Goal: Task Accomplishment & Management: Use online tool/utility

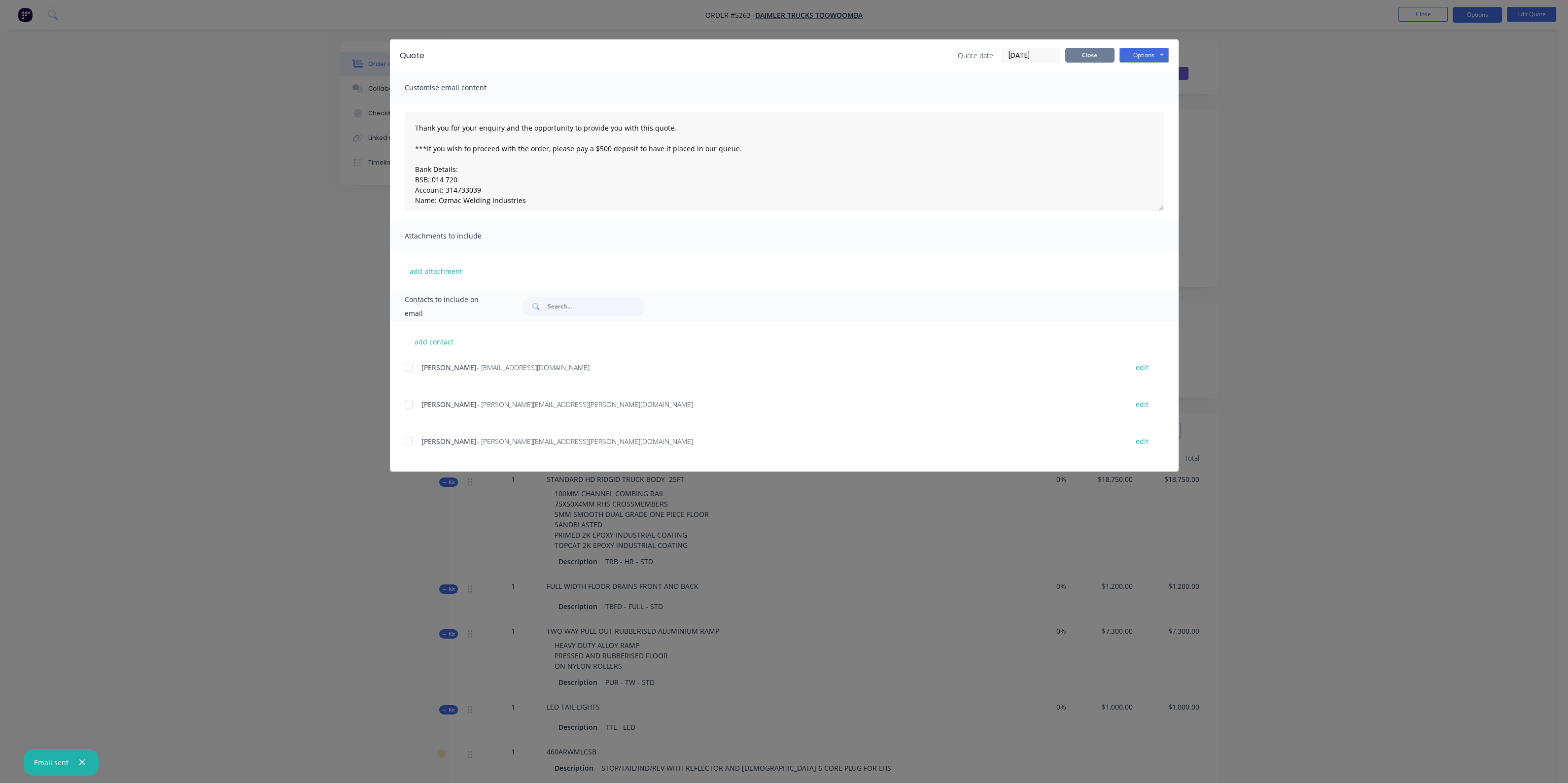
click at [1096, 57] on button "Close" at bounding box center [1090, 54] width 50 height 14
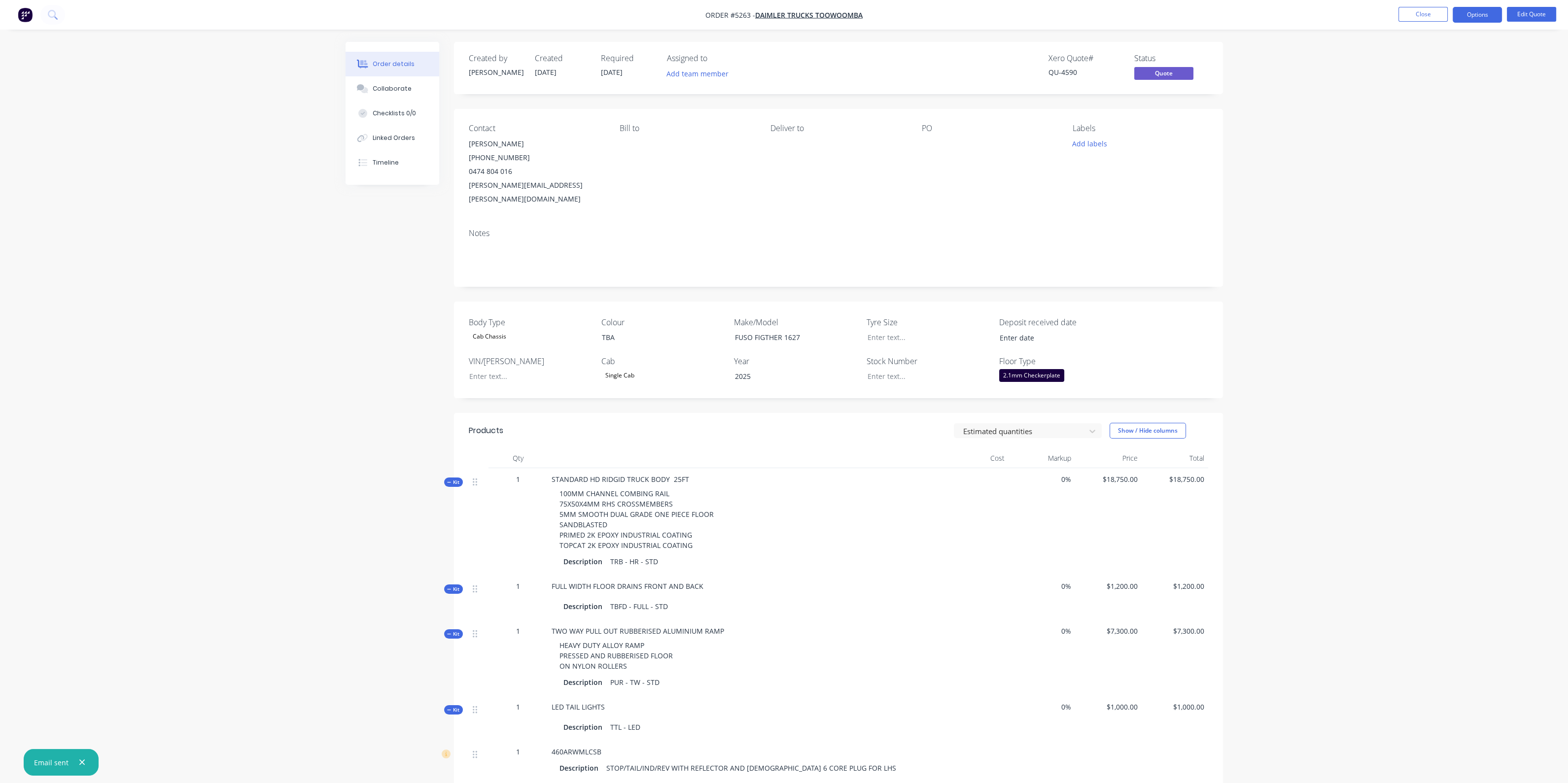
click at [25, 16] on img "button" at bounding box center [25, 14] width 14 height 14
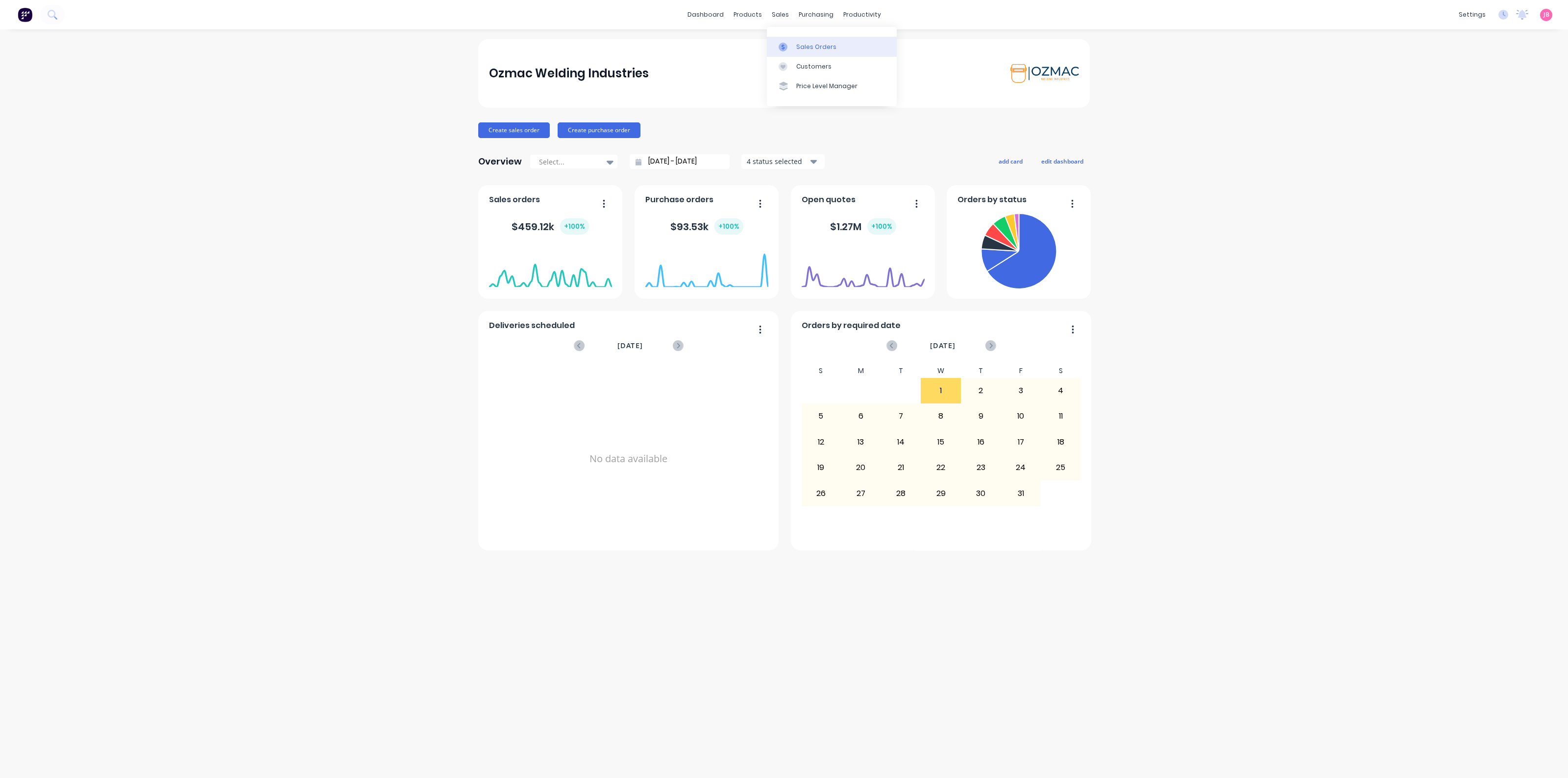
click at [798, 42] on link "Sales Orders" at bounding box center [831, 46] width 130 height 20
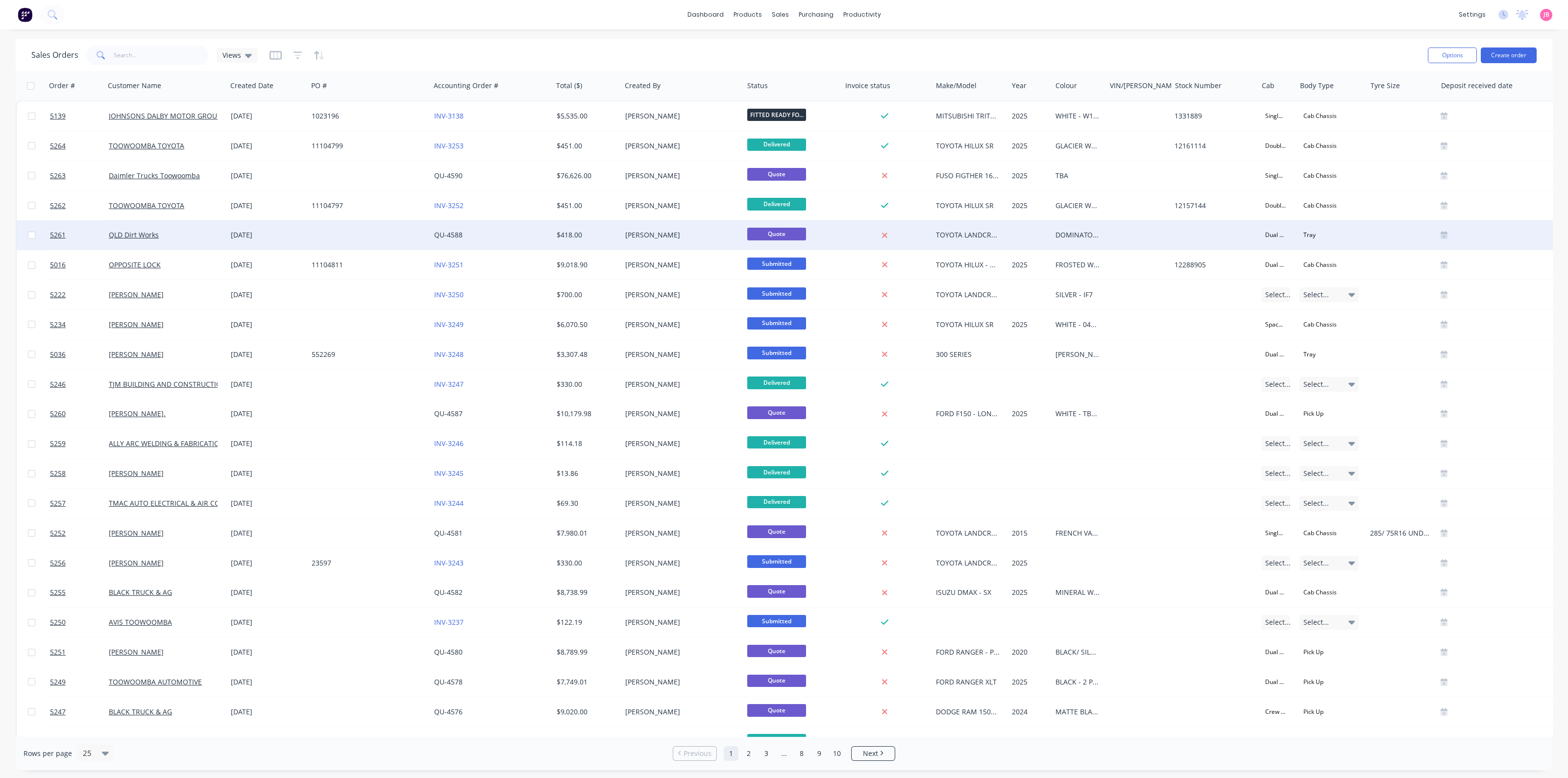
click at [634, 232] on div "Michelle Hammond" at bounding box center [680, 235] width 109 height 9
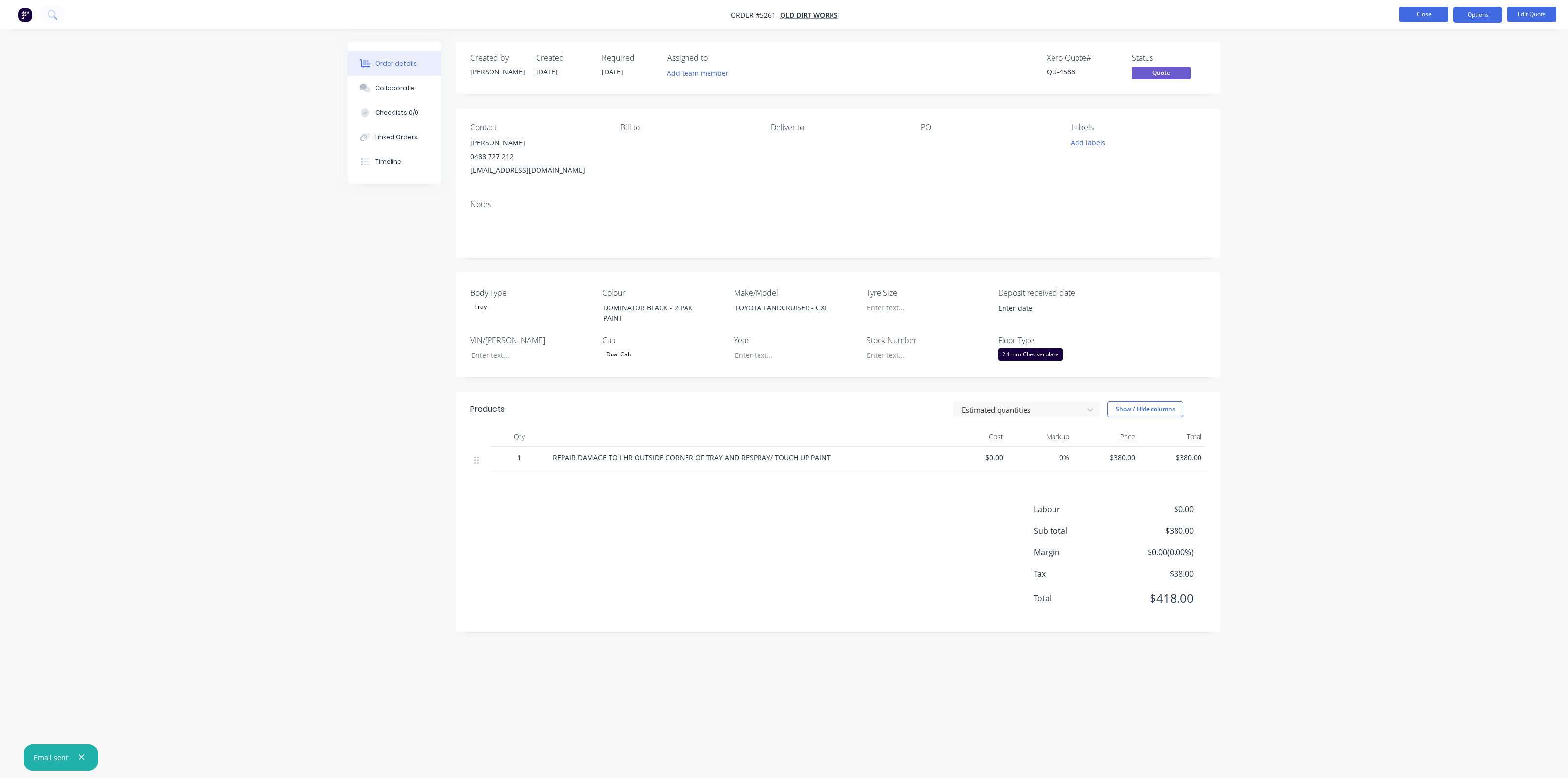
click at [1426, 17] on button "Close" at bounding box center [1424, 13] width 49 height 14
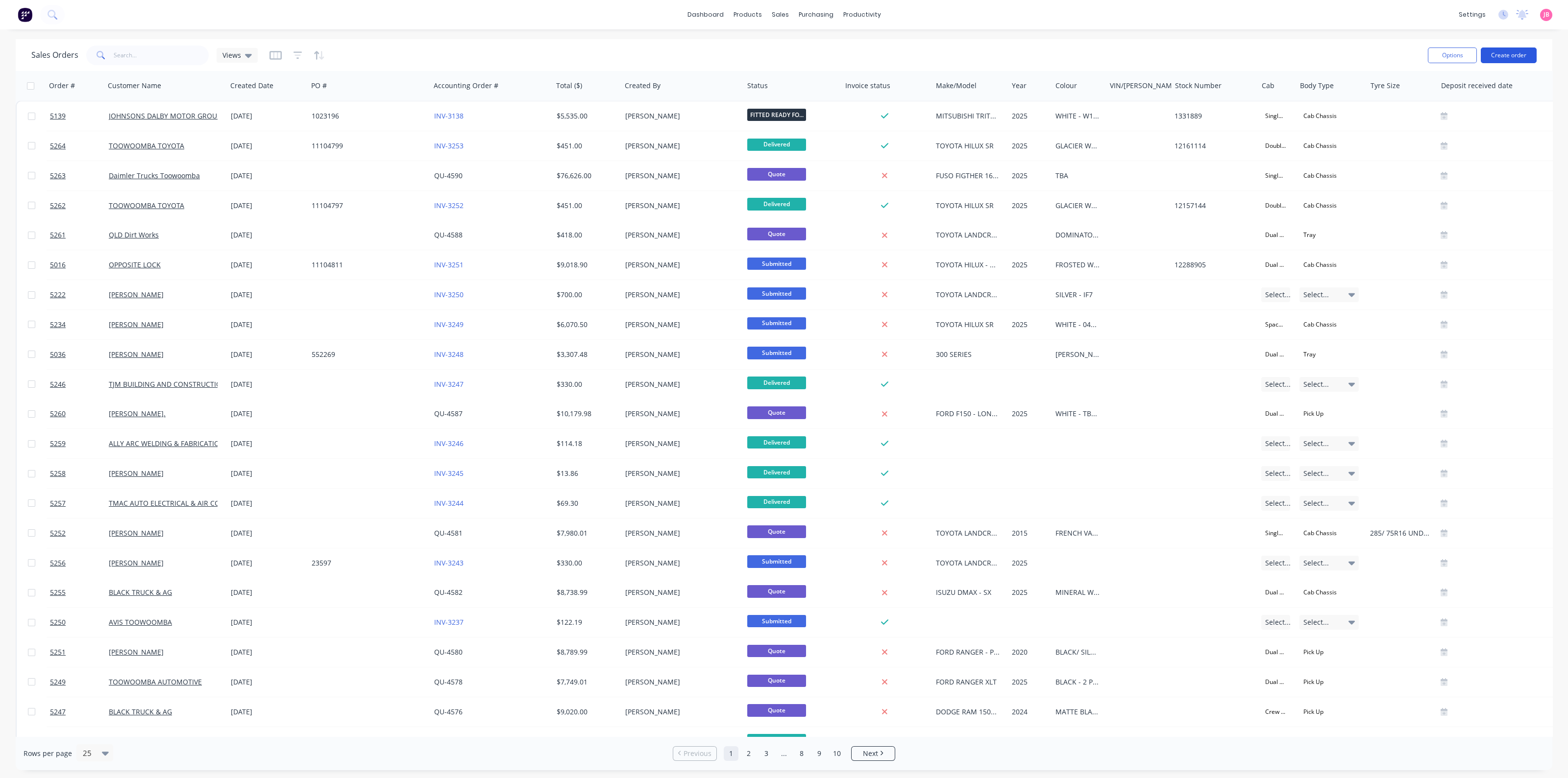
click at [1506, 54] on button "Create order" at bounding box center [1508, 55] width 56 height 16
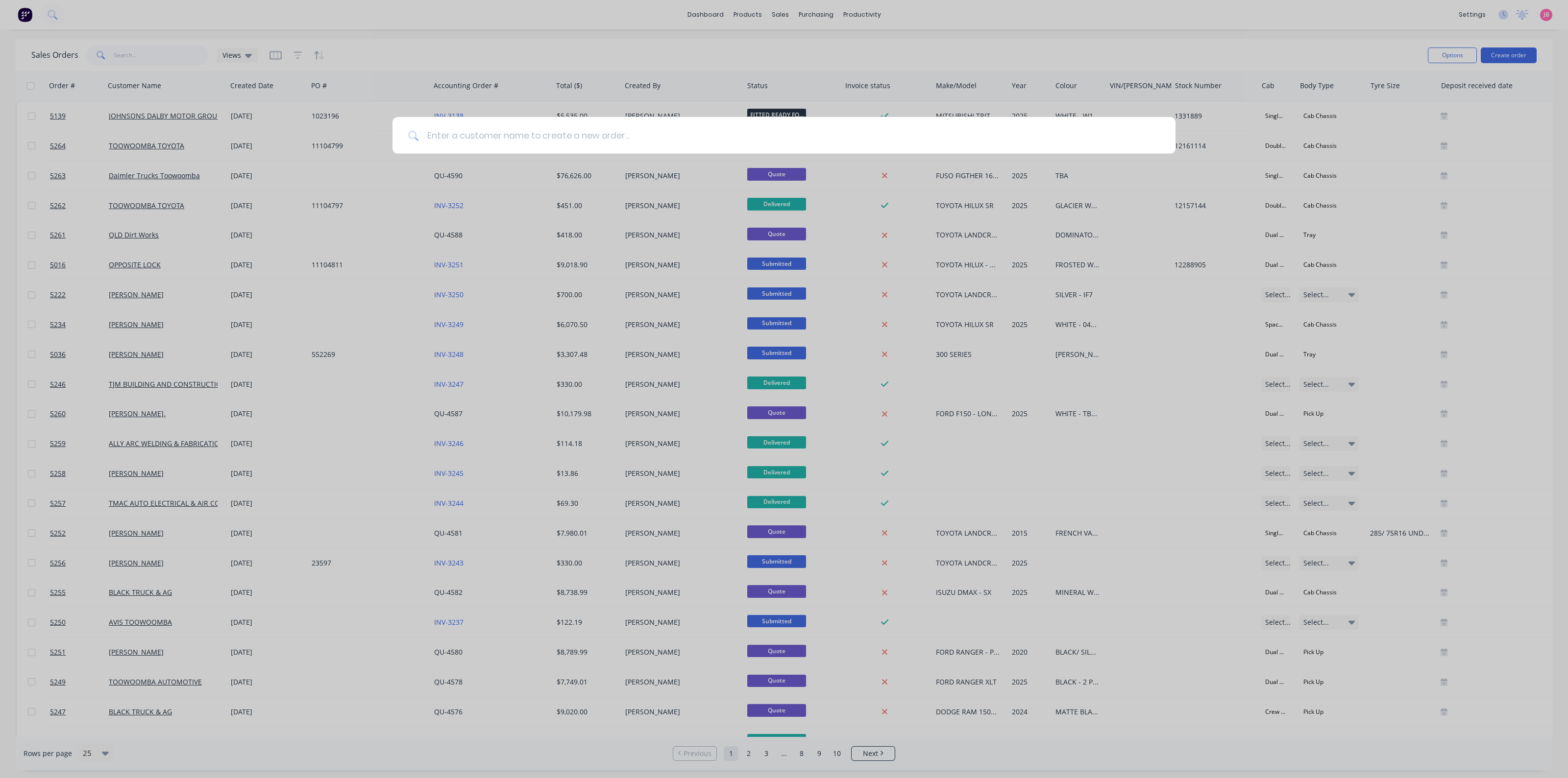
click at [821, 140] on input at bounding box center [789, 135] width 740 height 37
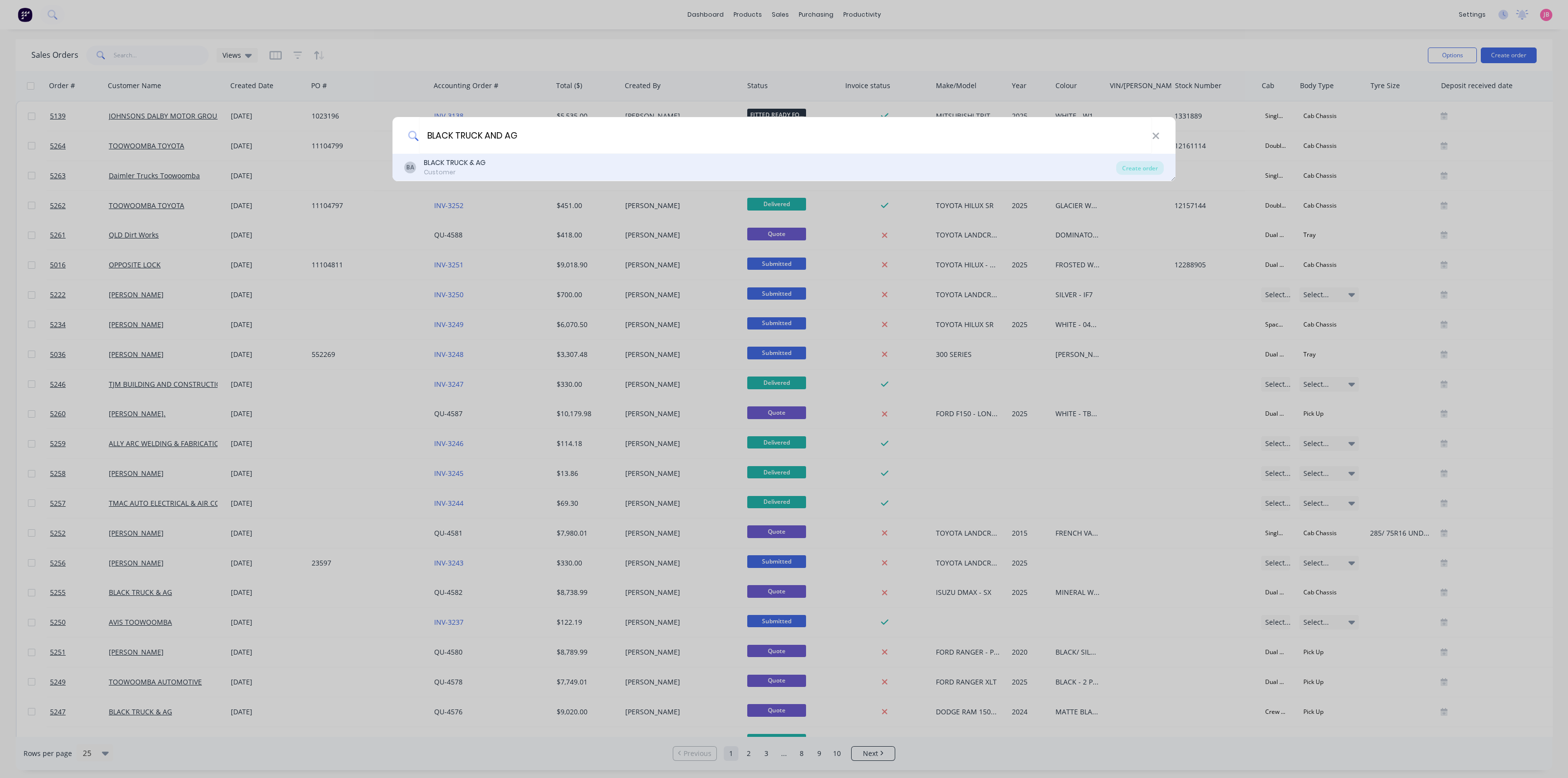
type input "BLACK TRUCK AND AG"
click at [458, 166] on div "BLACK TRUCK & AG" at bounding box center [454, 162] width 62 height 10
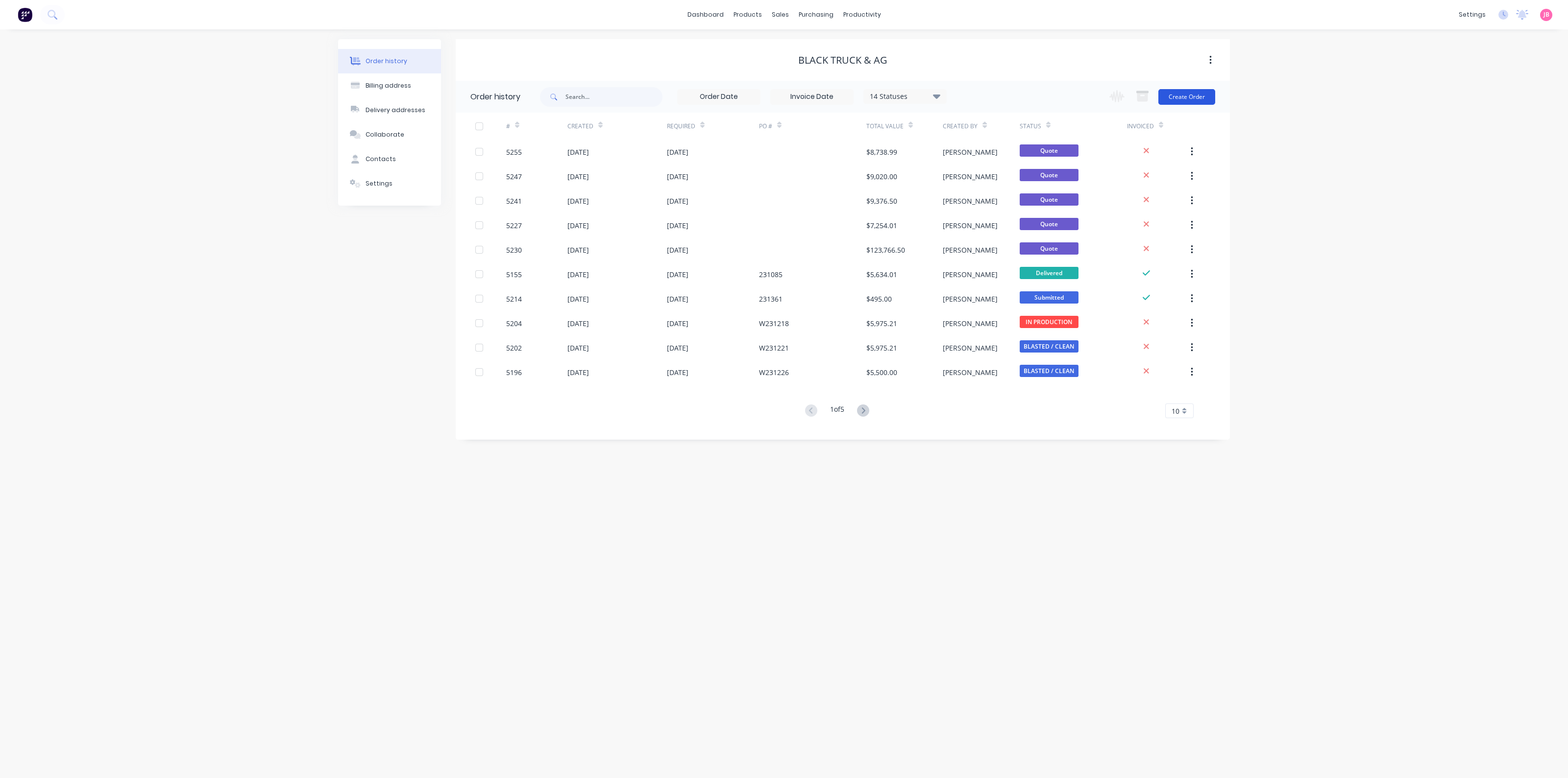
click at [1181, 98] on button "Create Order" at bounding box center [1186, 97] width 57 height 16
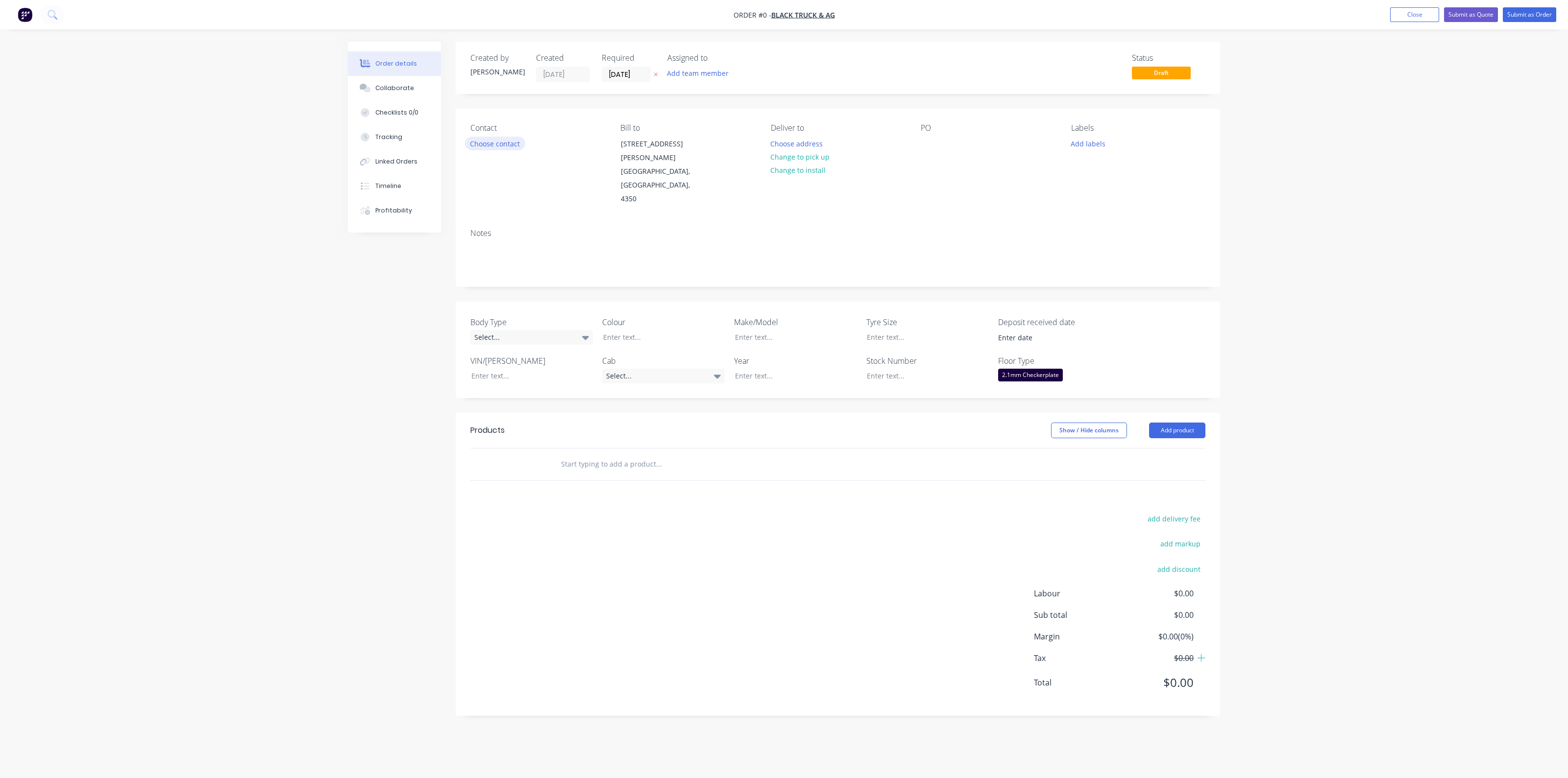
click at [483, 143] on button "Choose contact" at bounding box center [495, 143] width 60 height 13
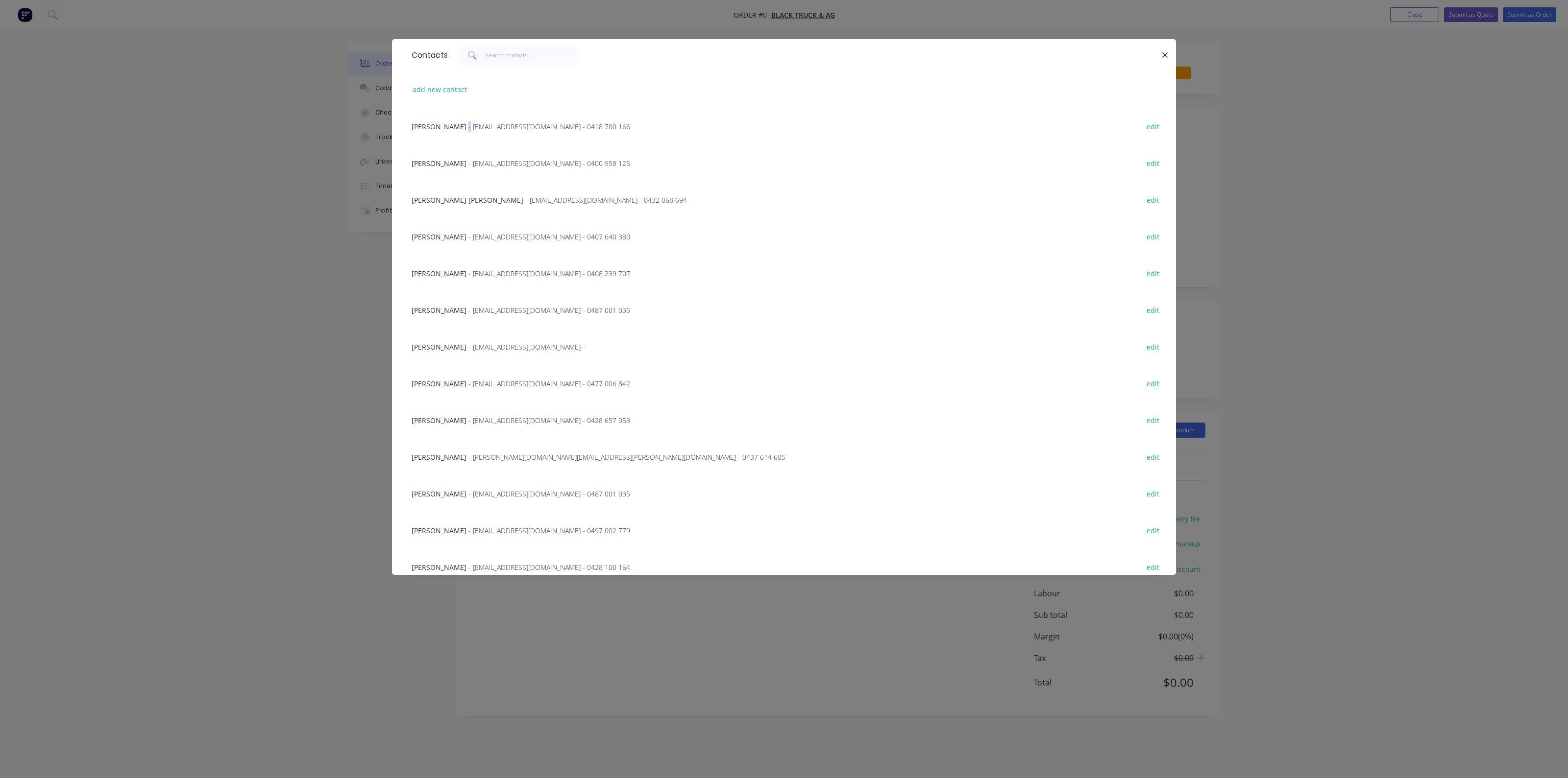
click at [476, 125] on span "- jchapman@blacktruckandag.com.au - 0418 700 166" at bounding box center [549, 127] width 161 height 9
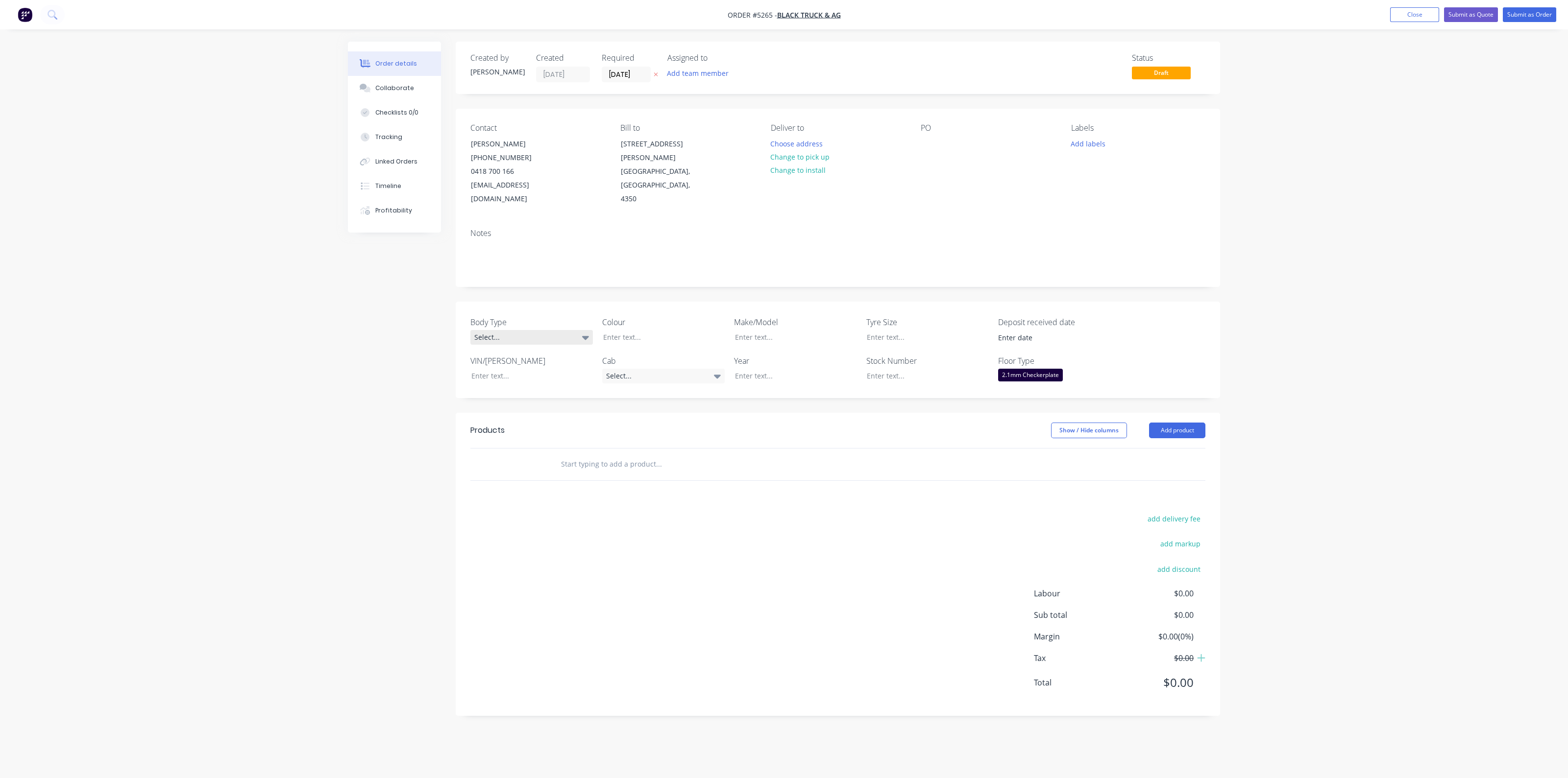
click at [547, 330] on div "Select..." at bounding box center [532, 337] width 122 height 14
drag, startPoint x: 547, startPoint y: 362, endPoint x: 584, endPoint y: 343, distance: 41.6
click at [547, 362] on button "Cab Chassis" at bounding box center [544, 363] width 147 height 20
click at [634, 330] on div at bounding box center [656, 337] width 122 height 14
click at [768, 330] on div "ISUZU 4X4" at bounding box center [788, 337] width 122 height 14
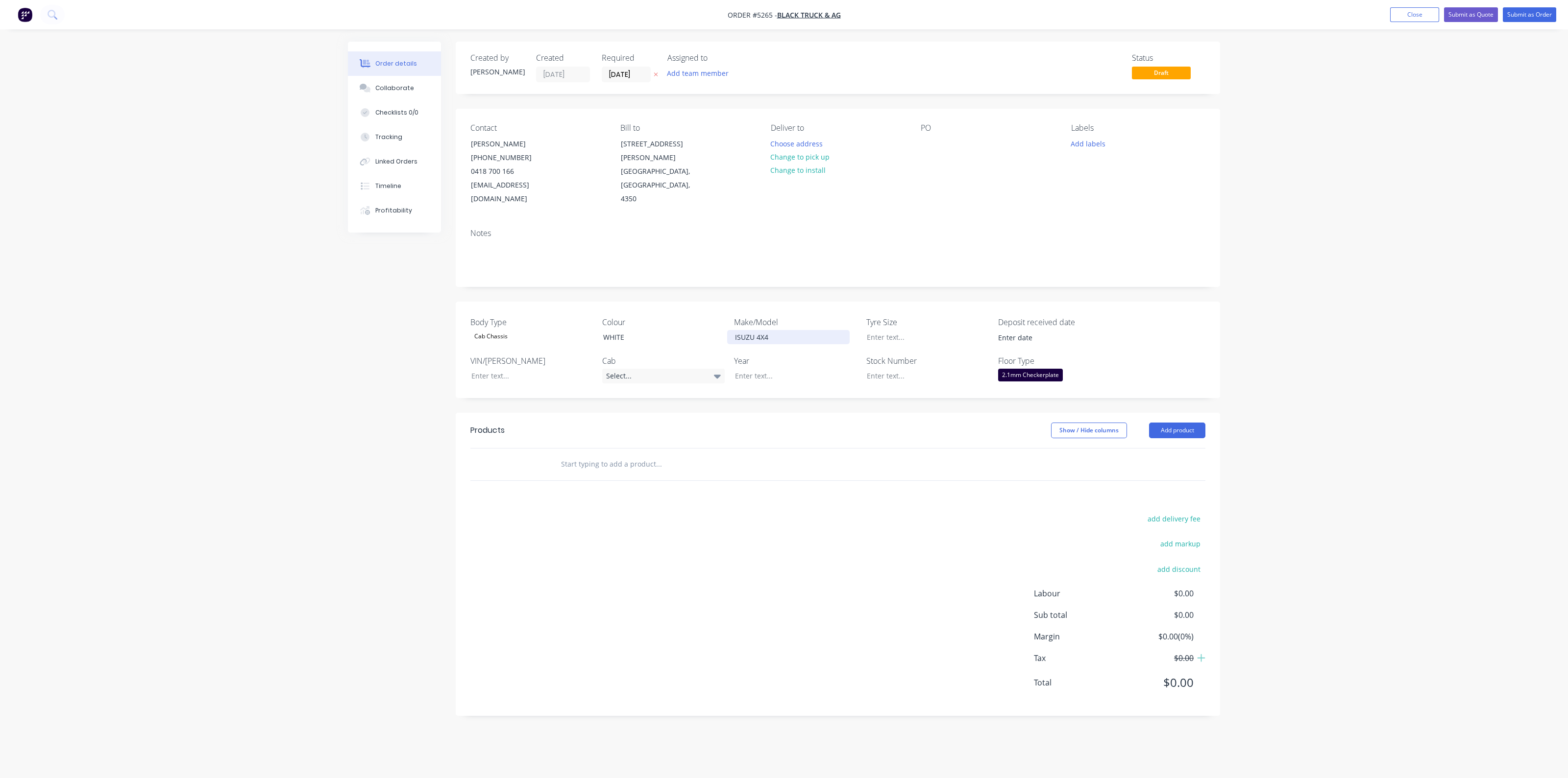
click at [768, 330] on div "ISUZU 4X4" at bounding box center [788, 337] width 122 height 14
click at [766, 330] on div "ISUZU 4X4" at bounding box center [788, 337] width 122 height 14
click at [717, 369] on div "Select..." at bounding box center [663, 376] width 122 height 14
click at [678, 400] on button "Single Cab" at bounding box center [675, 401] width 147 height 20
click at [745, 369] on div at bounding box center [788, 376] width 122 height 14
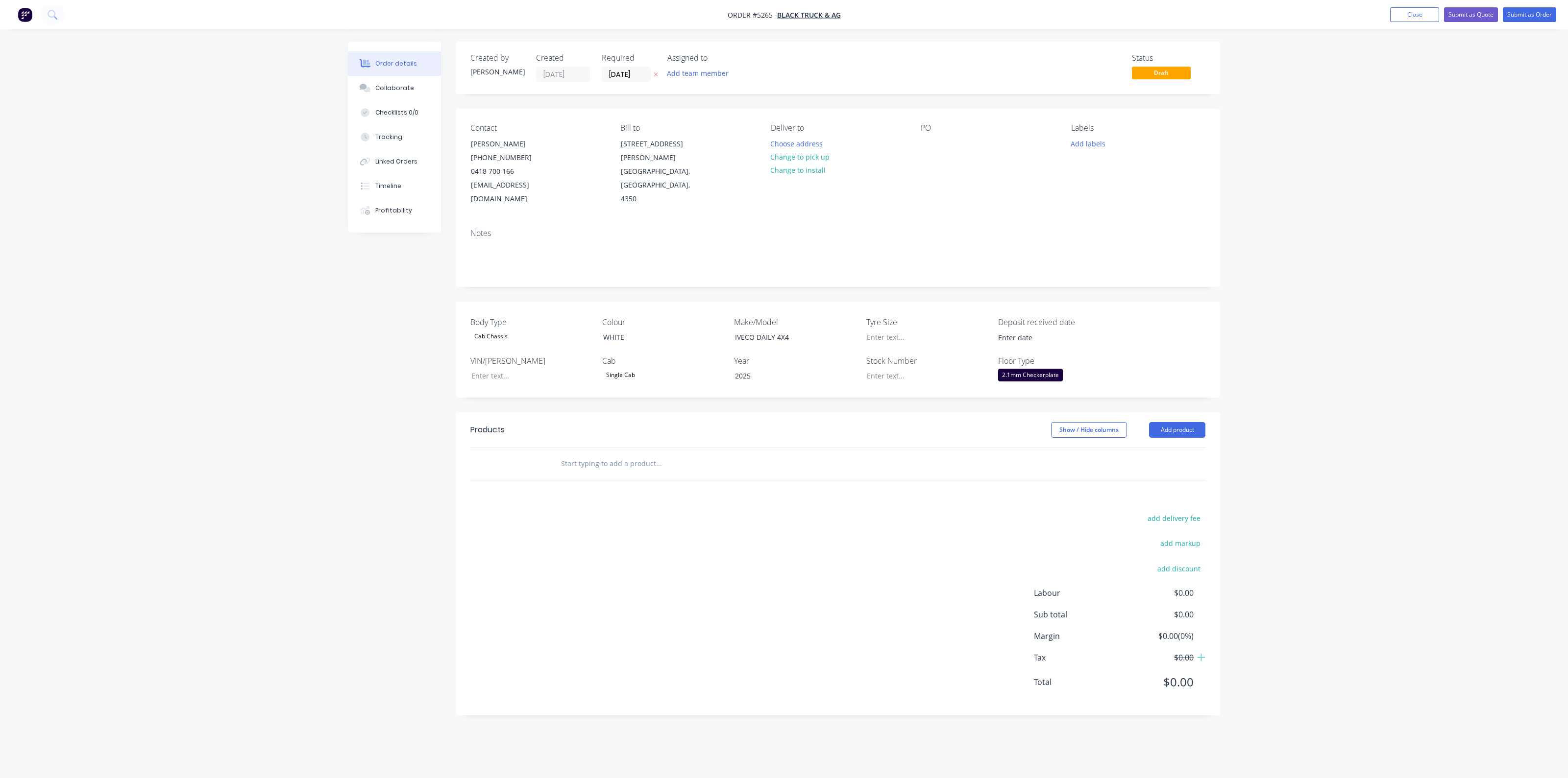
click at [1043, 355] on label "Floor Type" at bounding box center [1058, 361] width 122 height 11
click at [1044, 369] on div "2.1mm Checkerplate" at bounding box center [1030, 375] width 65 height 12
click at [1036, 386] on button "None" at bounding box center [1071, 381] width 147 height 17
click at [621, 454] on input "text" at bounding box center [658, 464] width 196 height 20
click at [599, 454] on input "MD" at bounding box center [658, 464] width 196 height 20
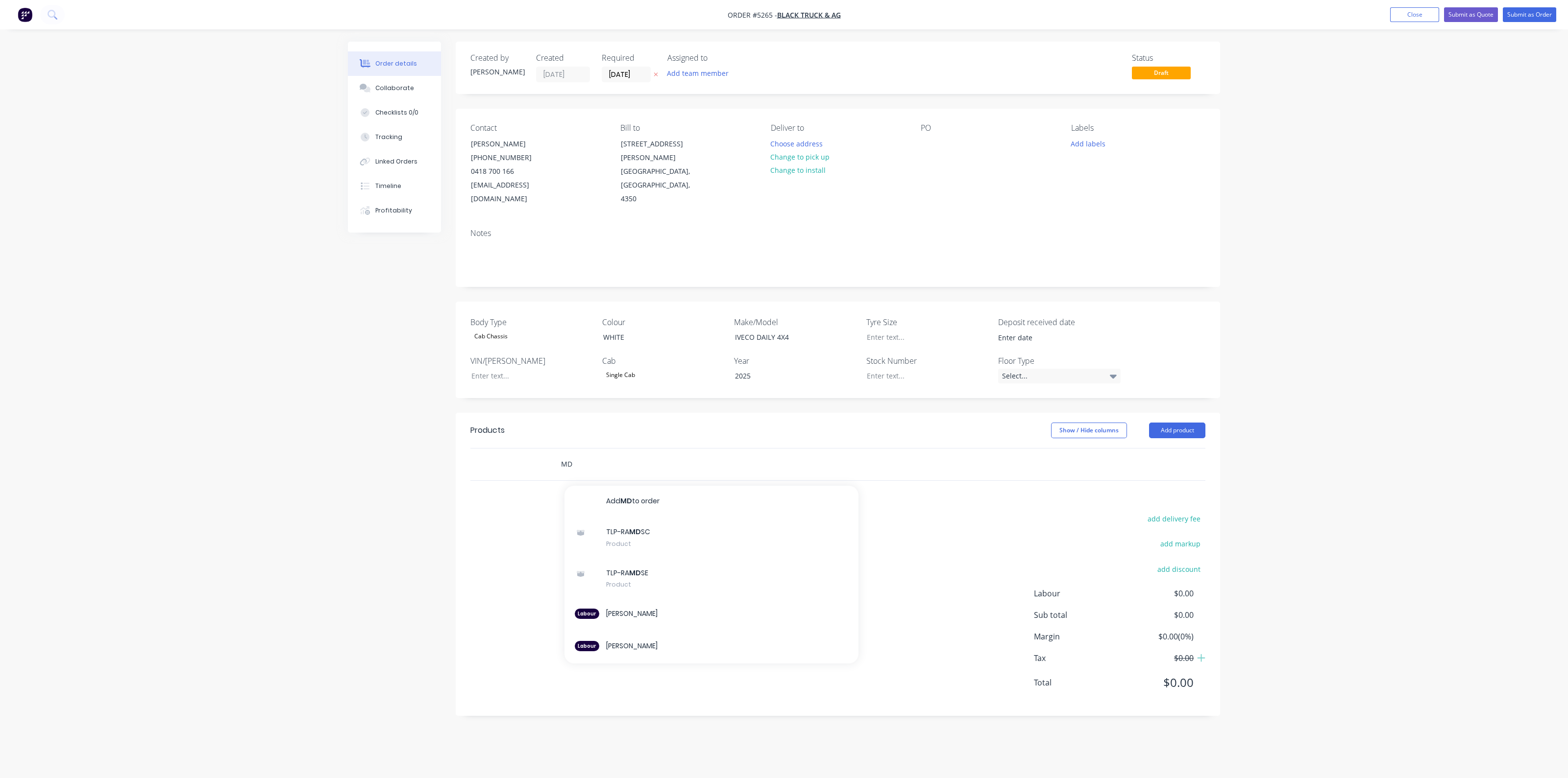
click at [599, 454] on input "MD" at bounding box center [658, 464] width 196 height 20
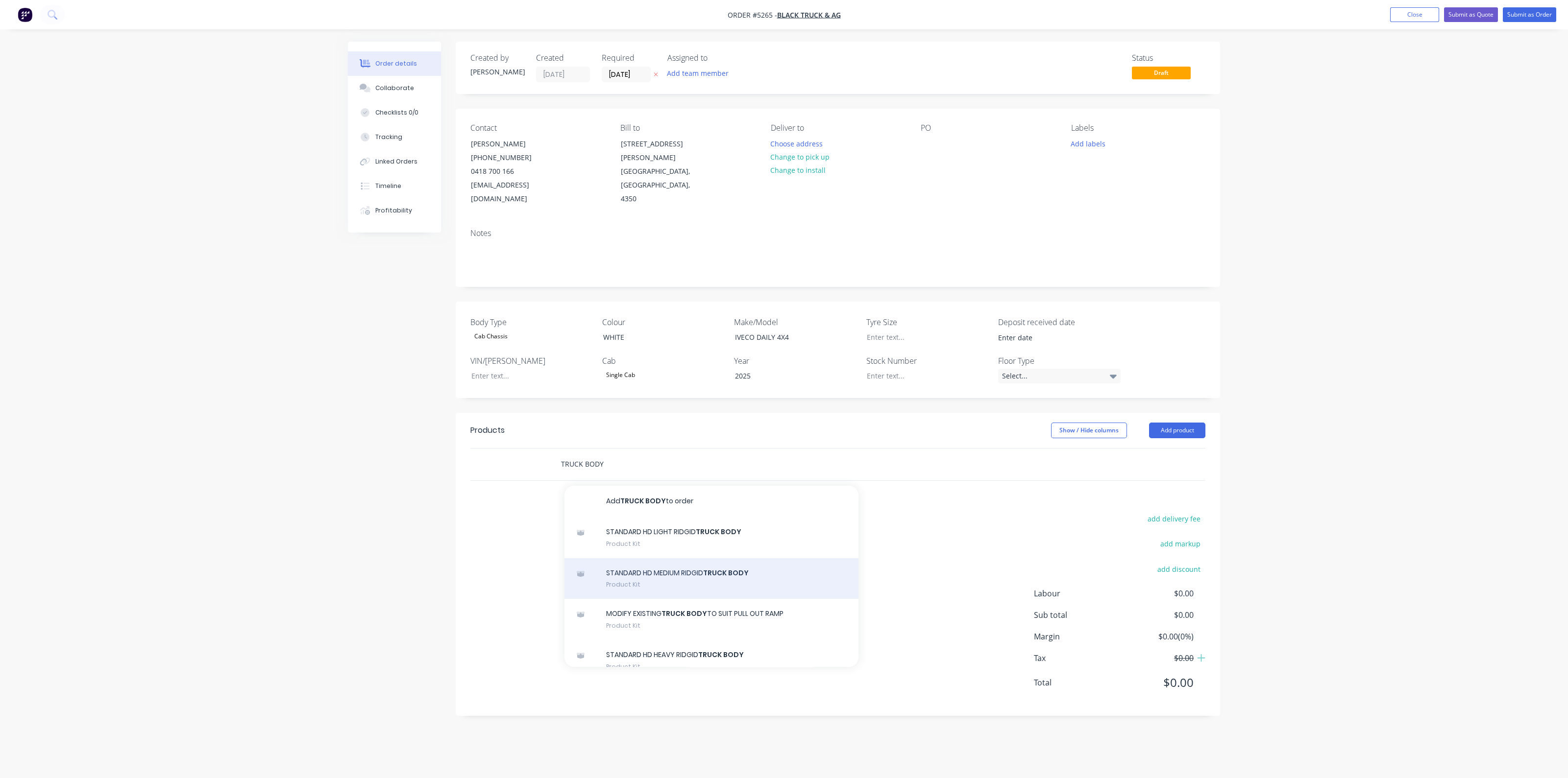
type input "TRUCK BODY"
click at [681, 559] on div "STANDARD HD MEDIUM RIDGID TRUCK BODY Product Kit" at bounding box center [712, 578] width 294 height 41
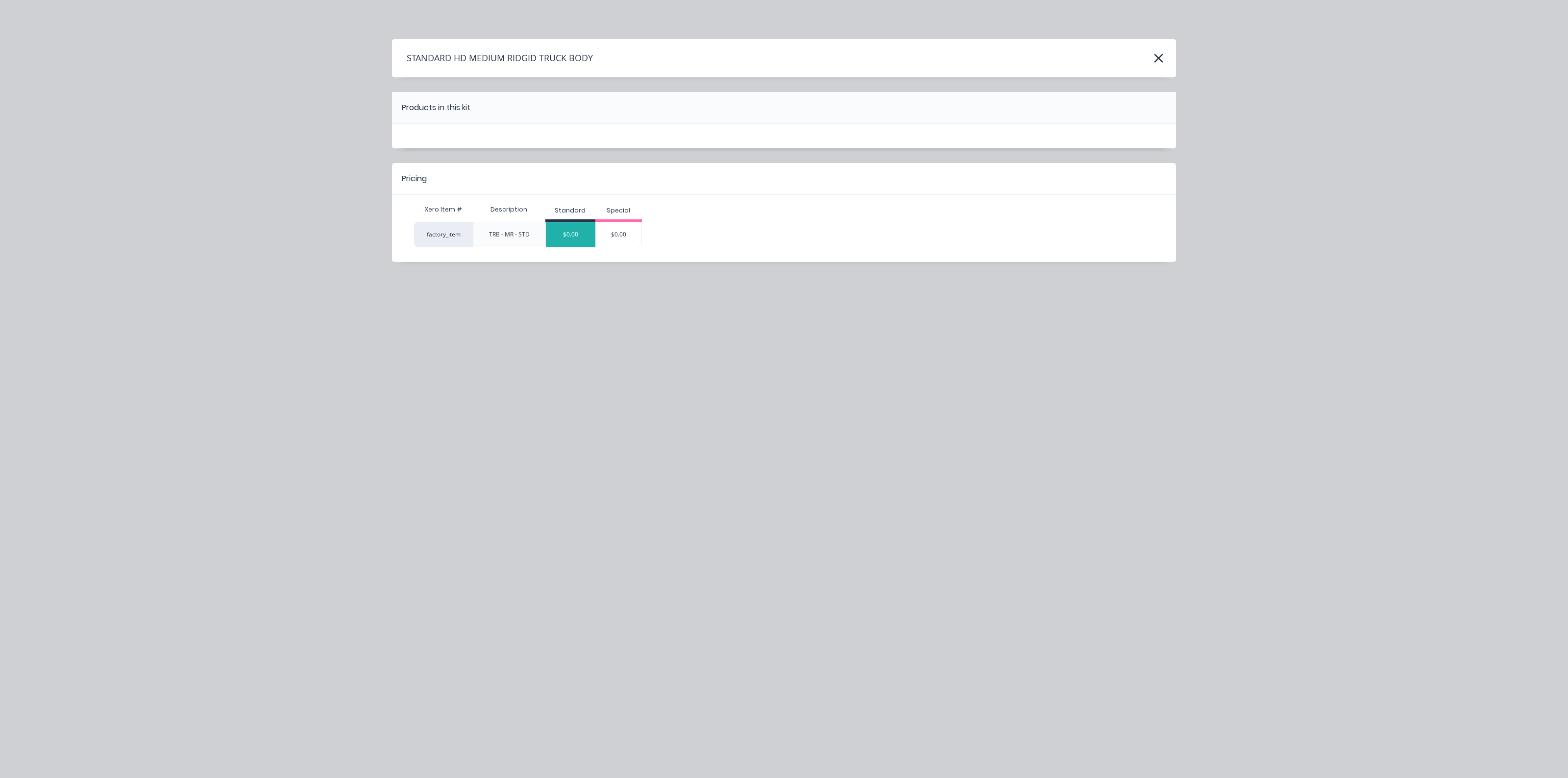
click at [574, 234] on div "$0.00" at bounding box center [570, 234] width 49 height 25
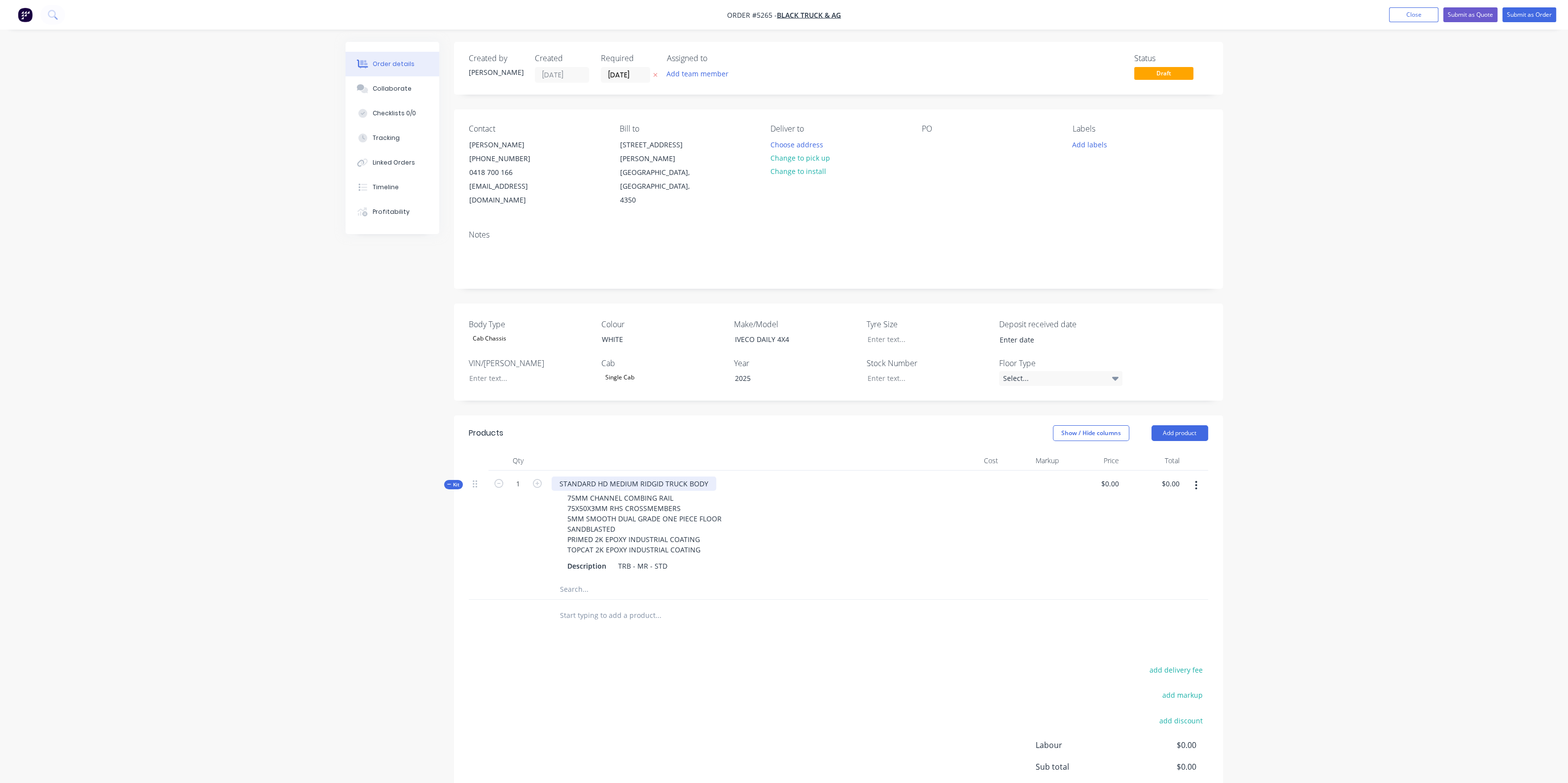
click at [629, 476] on div "STANDARD HD MEDIUM RIDGID TRUCK BODY" at bounding box center [634, 483] width 164 height 14
click at [1107, 471] on div "0 $0.00" at bounding box center [1092, 525] width 60 height 109
type input "$0.00"
click at [710, 476] on div "STANDARD HD MEDIUM RIDGID TRUCK BODY" at bounding box center [634, 483] width 164 height 14
click at [1120, 476] on input "0" at bounding box center [1112, 483] width 23 height 14
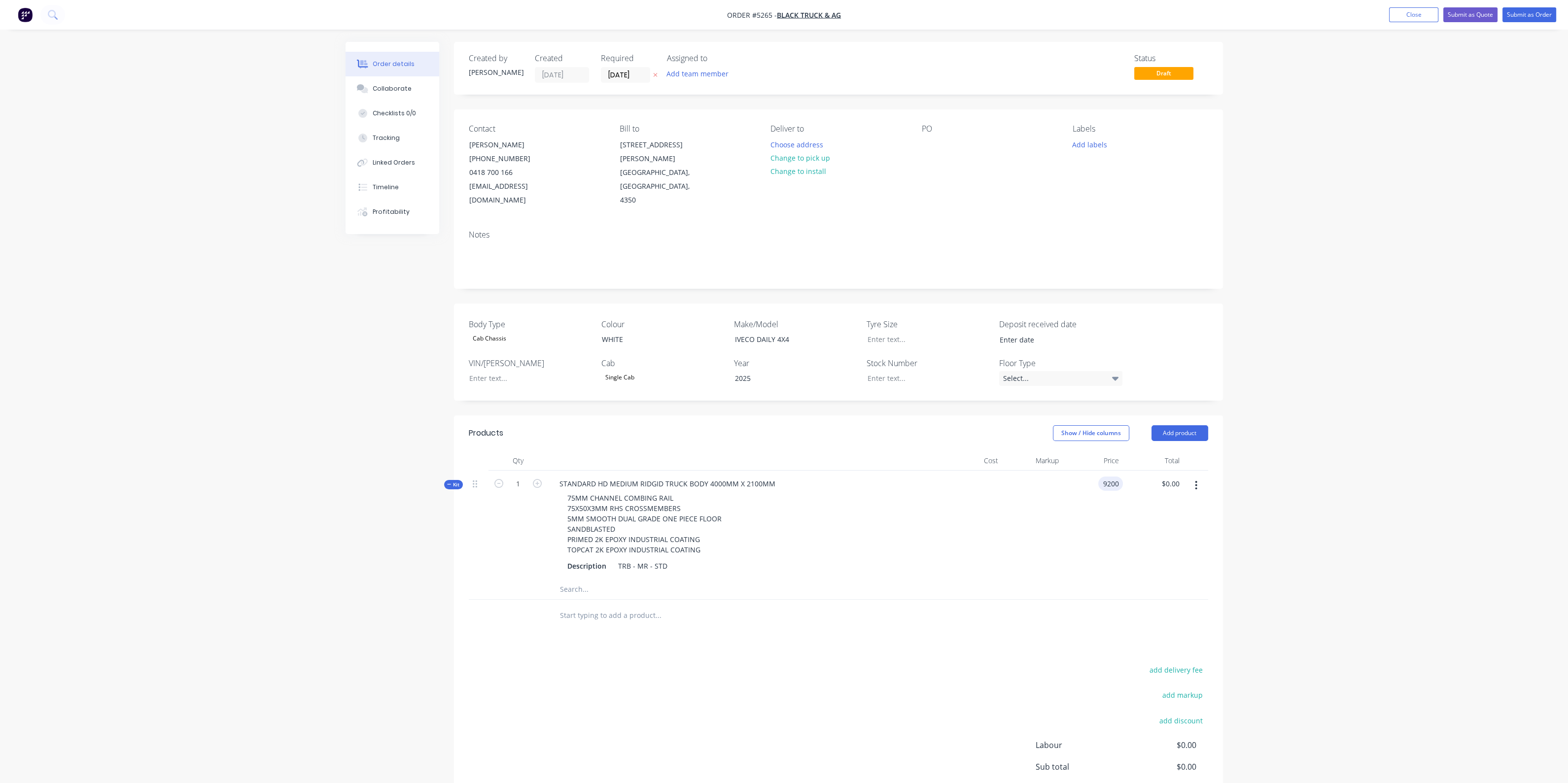
type input "$9,200.00"
click at [667, 491] on div "75MM CHANNEL COMBING RAIL 75X50X3MM RHS CROSSMEMBERS 5MM SMOOTH DUAL GRADE ONE …" at bounding box center [646, 523] width 172 height 66
drag, startPoint x: 625, startPoint y: 479, endPoint x: 612, endPoint y: 480, distance: 13.0
click at [612, 491] on div "75MM CHANNEL COMBING RAIL 75X50X3MM RHS CROSSMEMBERS 5MM SMOOTH DUAL GRADE ONE …" at bounding box center [646, 523] width 172 height 66
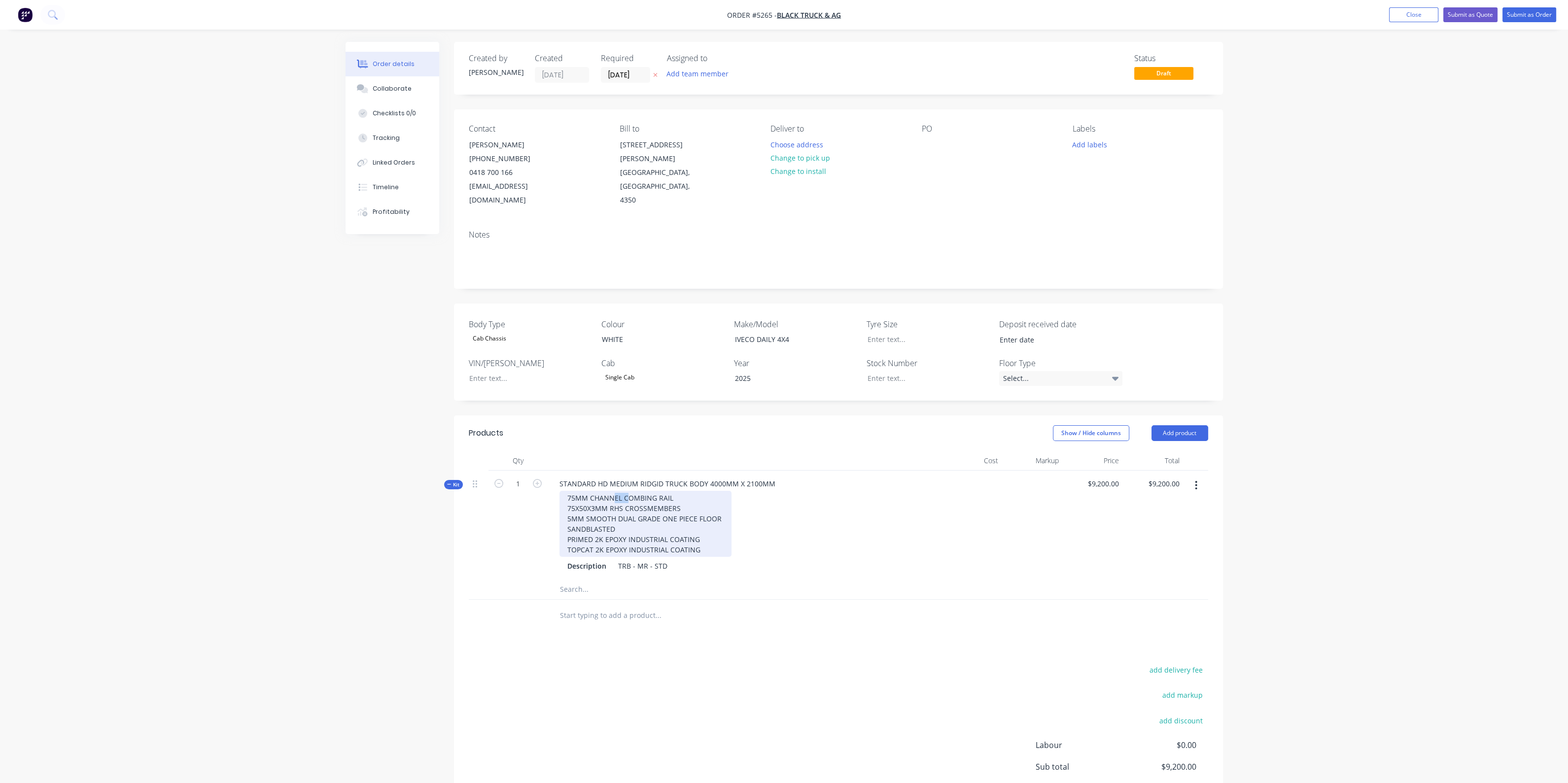
drag, startPoint x: 614, startPoint y: 482, endPoint x: 622, endPoint y: 487, distance: 9.4
click at [615, 491] on div "75MM CHANNEL COMBING RAIL 75X50X3MM RHS CROSSMEMBERS 5MM SMOOTH DUAL GRADE ONE …" at bounding box center [646, 523] width 172 height 66
click at [624, 491] on div "75MM CHANNEL COMBING RAIL 75X50X3MM RHS CROSSMEMBERS 5MM SMOOTH DUAL GRADE ONE …" at bounding box center [646, 523] width 172 height 66
drag, startPoint x: 622, startPoint y: 486, endPoint x: 624, endPoint y: 480, distance: 6.3
click at [623, 491] on div "75MM CHANNEL COMBING RAIL 75X50X3MM RHS CROSSMEMBERS 5MM SMOOTH DUAL GRADE ONE …" at bounding box center [646, 523] width 172 height 66
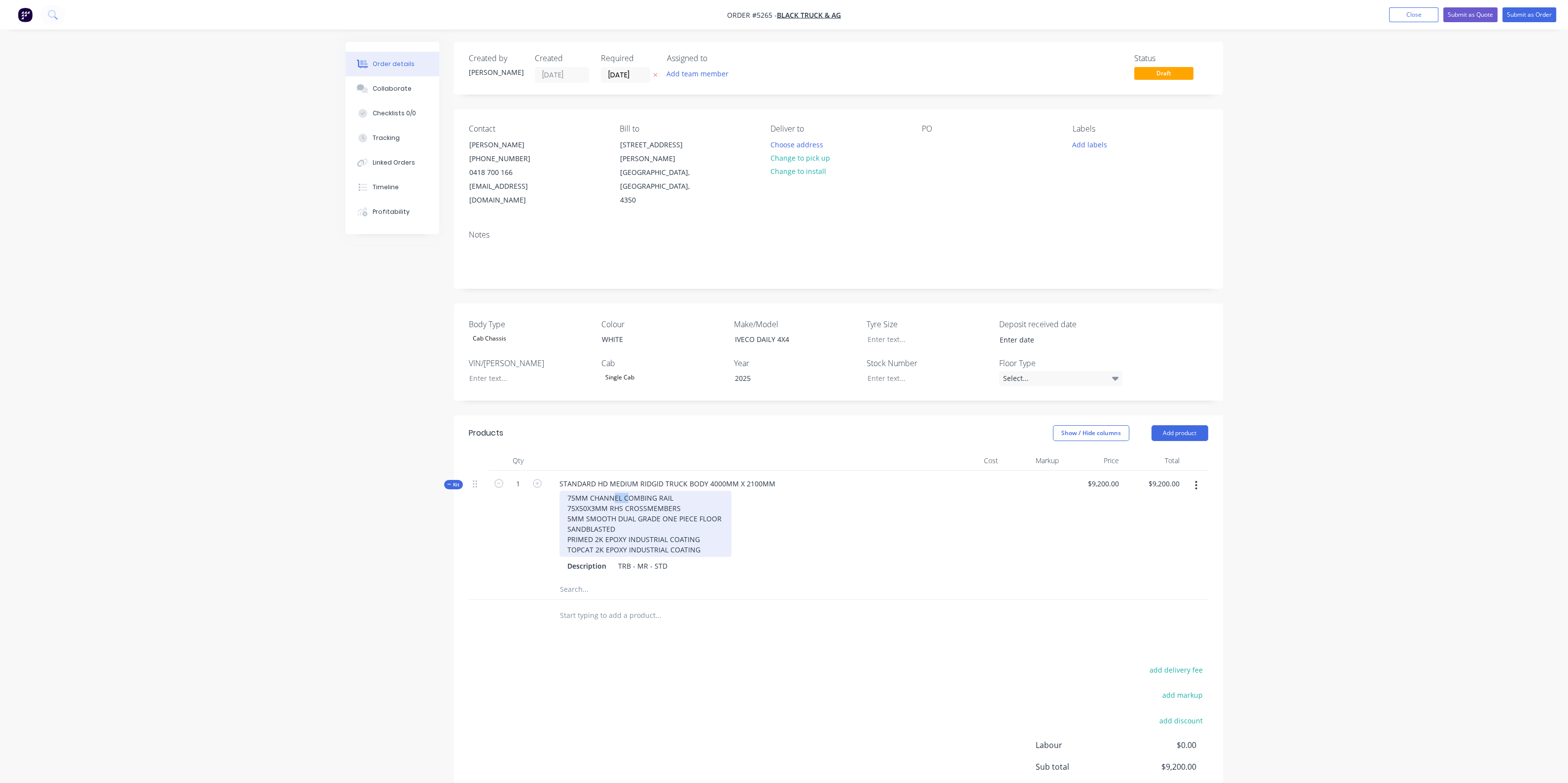
click at [625, 491] on div "75MM CHANNEL COMBING RAIL 75X50X3MM RHS CROSSMEMBERS 5MM SMOOTH DUAL GRADE ONE …" at bounding box center [646, 523] width 172 height 66
drag, startPoint x: 623, startPoint y: 481, endPoint x: 589, endPoint y: 479, distance: 34.1
click at [589, 491] on div "75MM CHANNEL COMBING RAIL 75X50X3MM RHS CROSSMEMBERS 5MM SMOOTH DUAL GRADE ONE …" at bounding box center [646, 523] width 172 height 66
click at [648, 609] on input "text" at bounding box center [658, 615] width 197 height 20
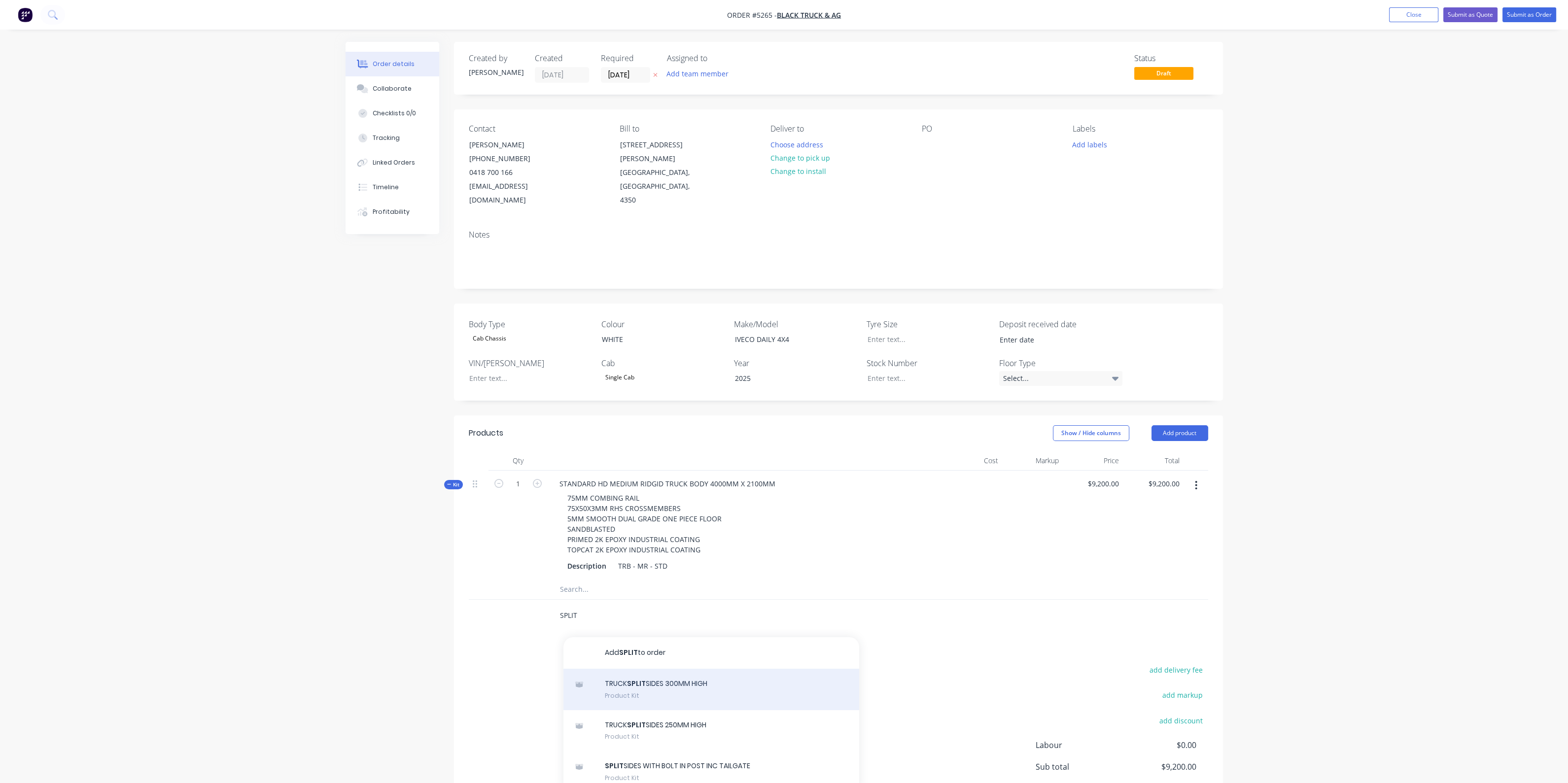
type input "SPLIT"
click at [704, 671] on div "TRUCK SPLIT SIDES 300MM HIGH Product Kit" at bounding box center [711, 688] width 296 height 41
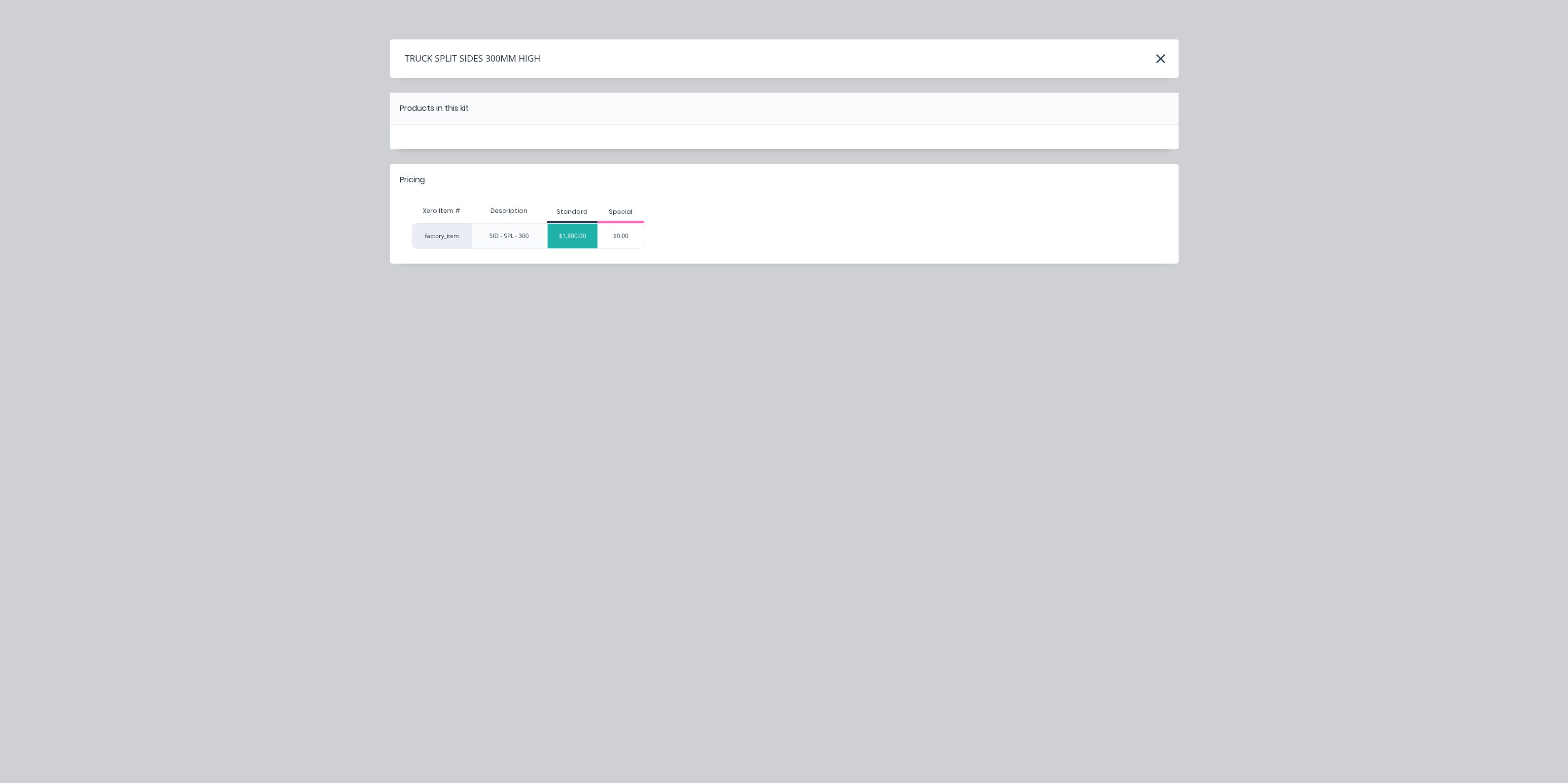
click at [578, 232] on div "$1,800.00" at bounding box center [572, 236] width 50 height 25
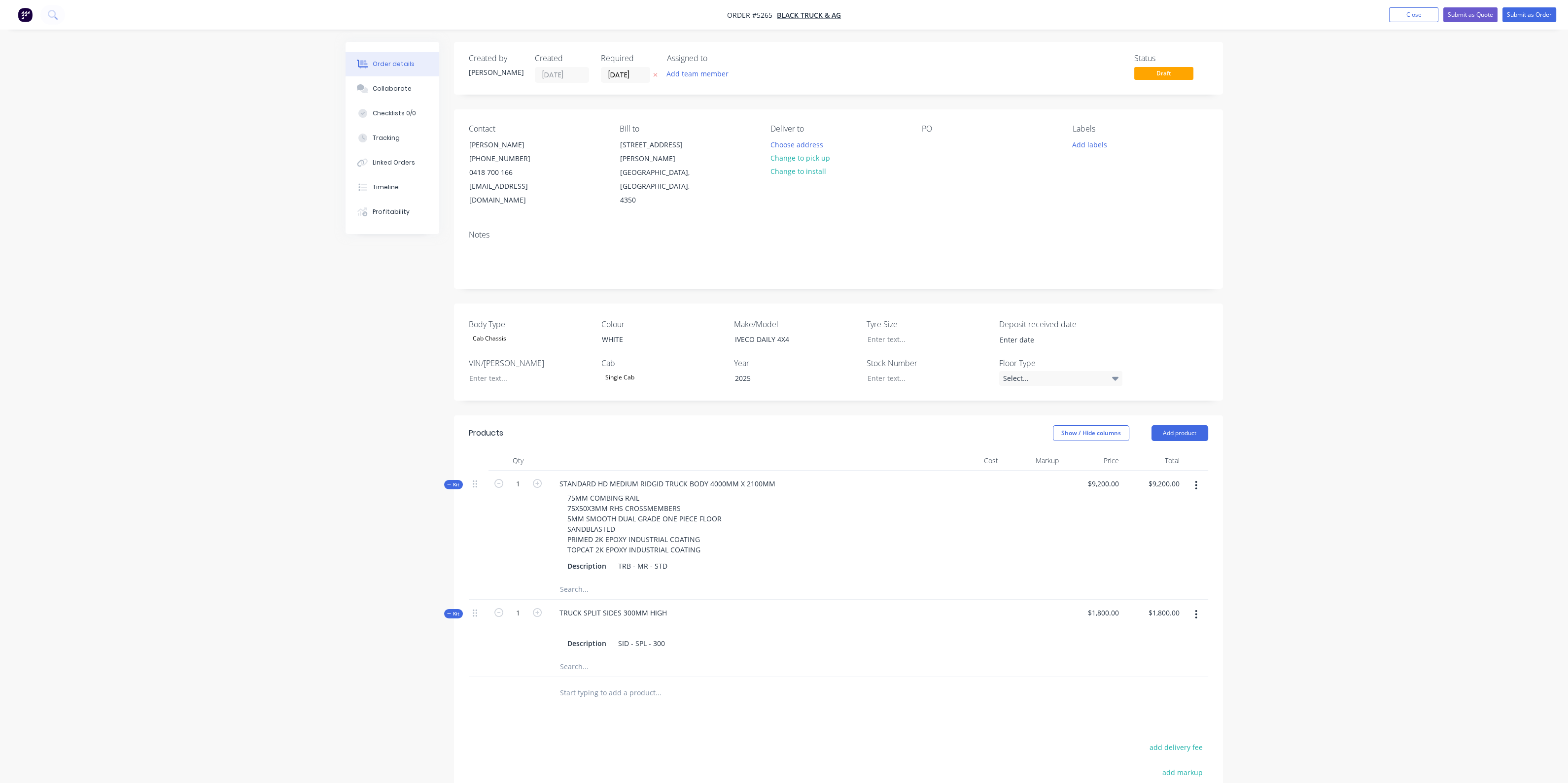
click at [610, 683] on input "text" at bounding box center [658, 692] width 197 height 20
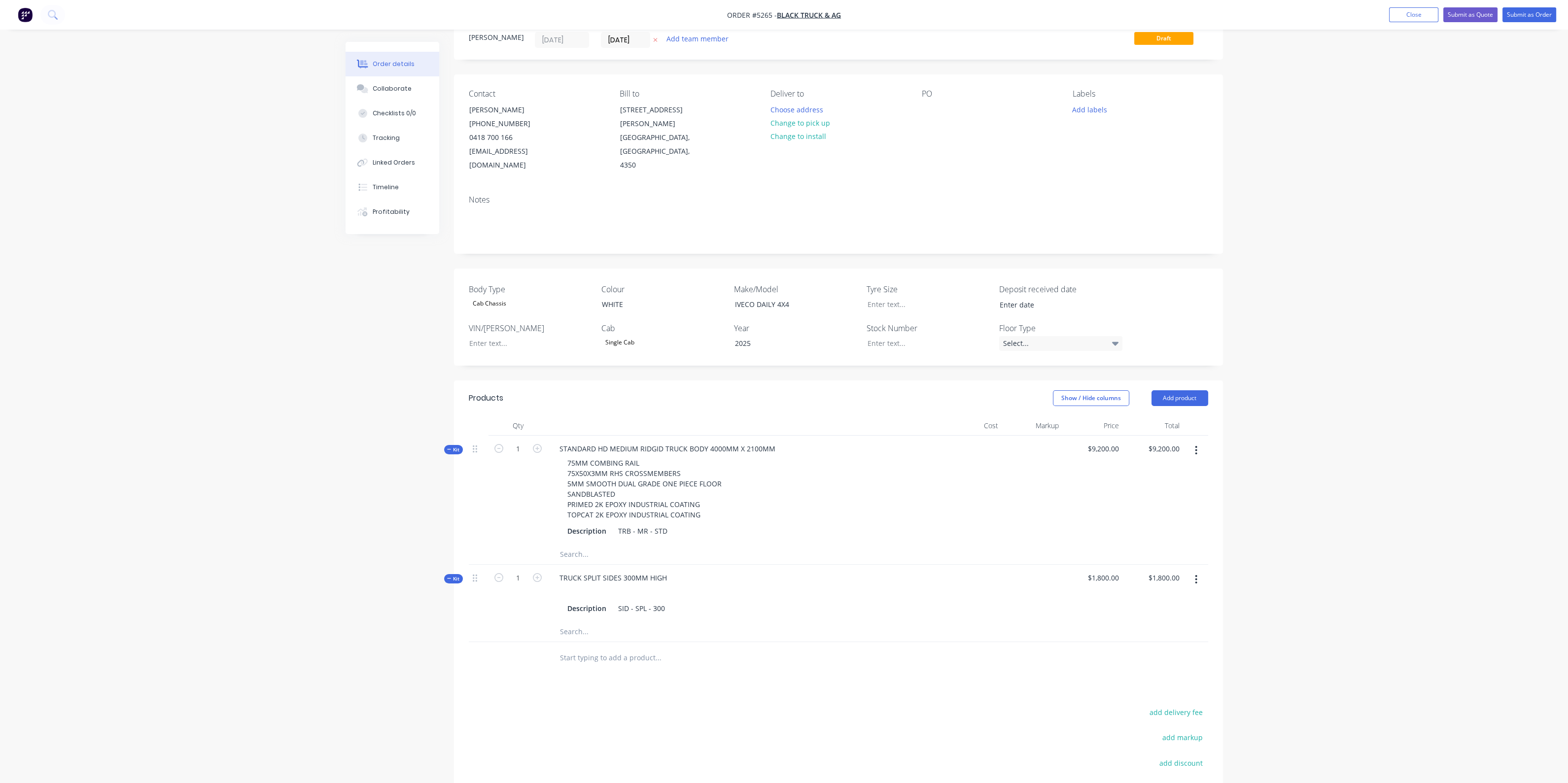
scroll to position [123, 0]
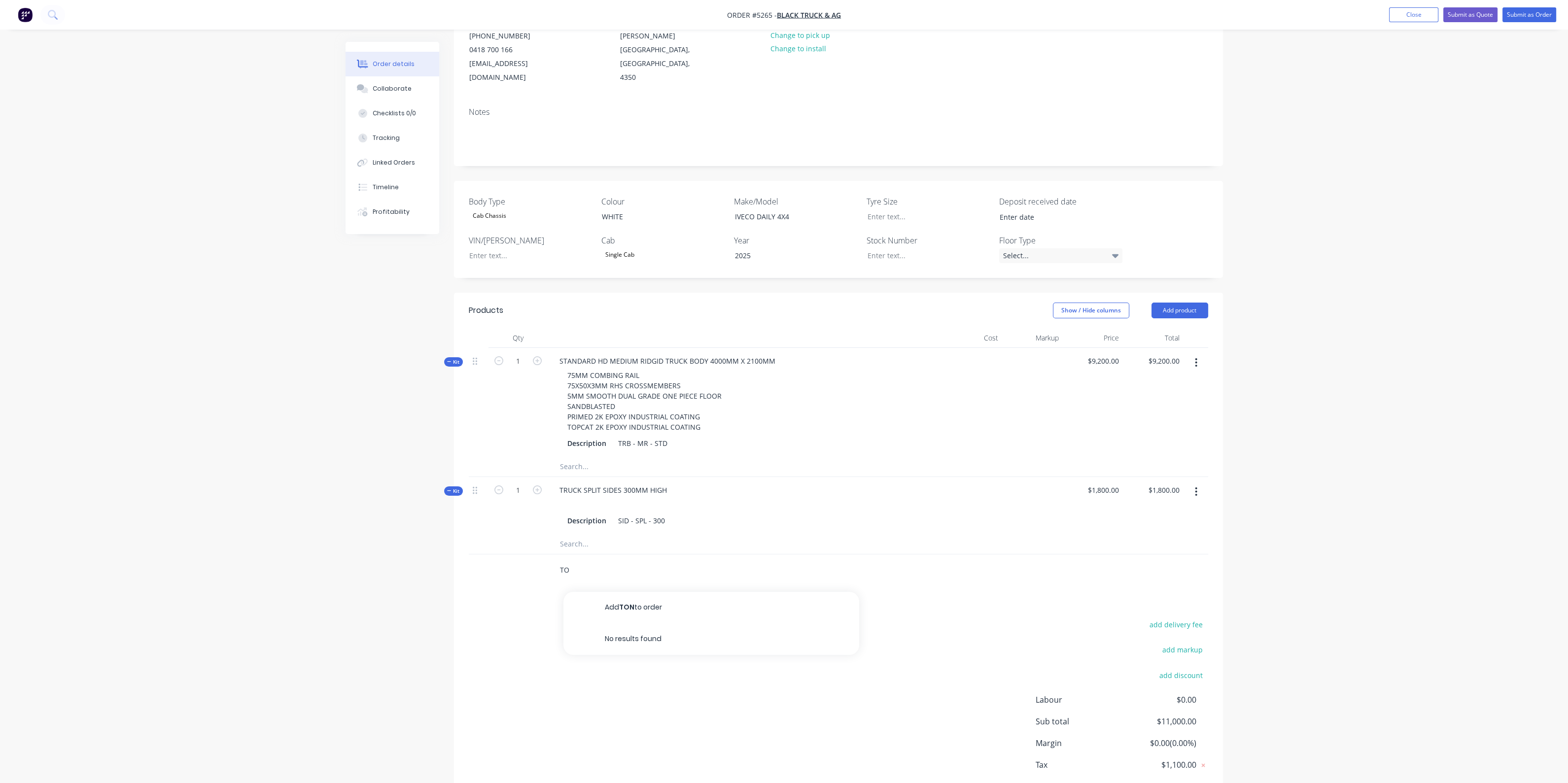
type input "T"
type input "COVER"
click at [664, 747] on div "TONNEAU COVER SINGLE CAB Product Kit" at bounding box center [711, 767] width 296 height 41
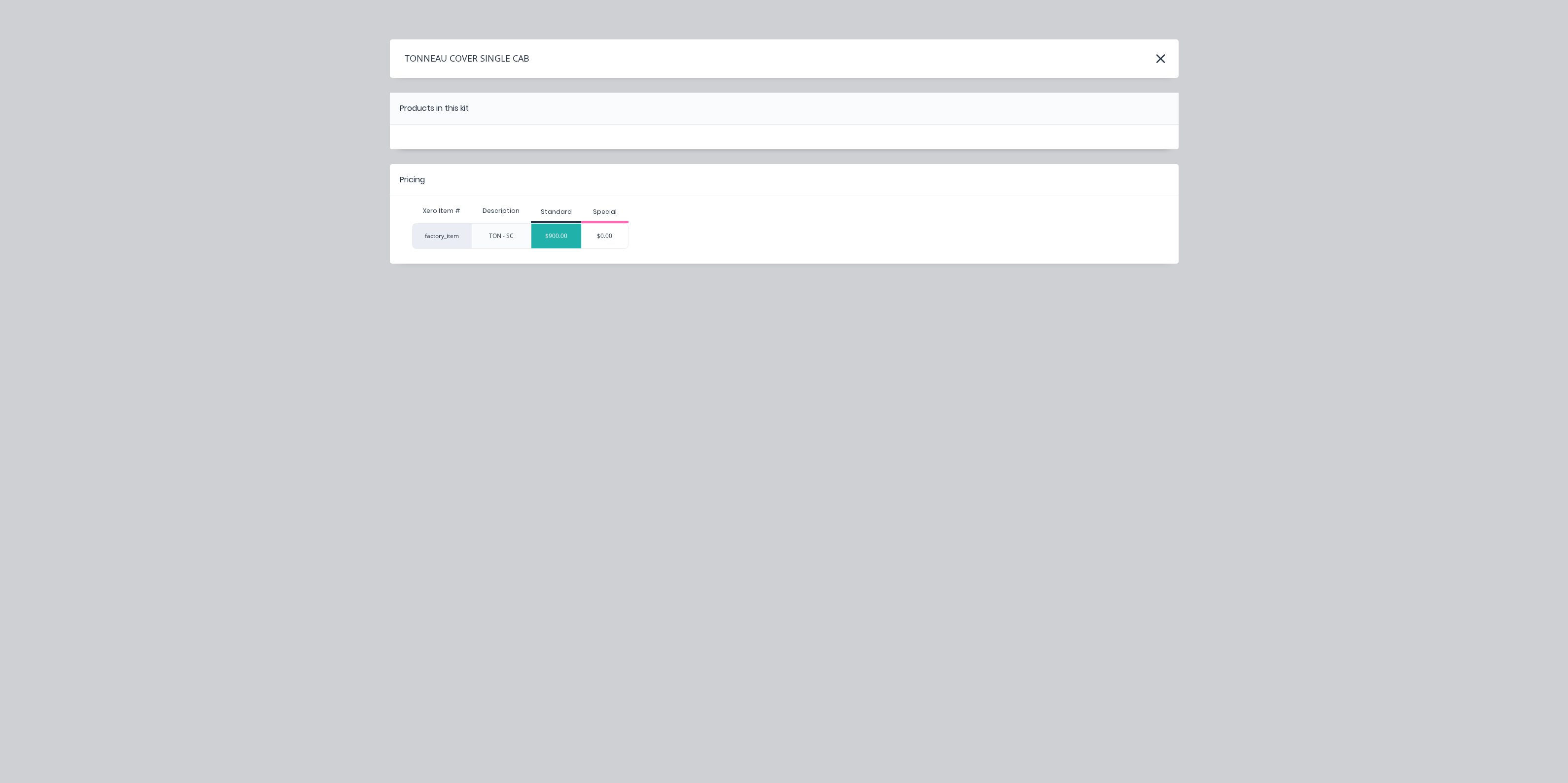
click at [563, 233] on div "$900.00" at bounding box center [556, 236] width 50 height 25
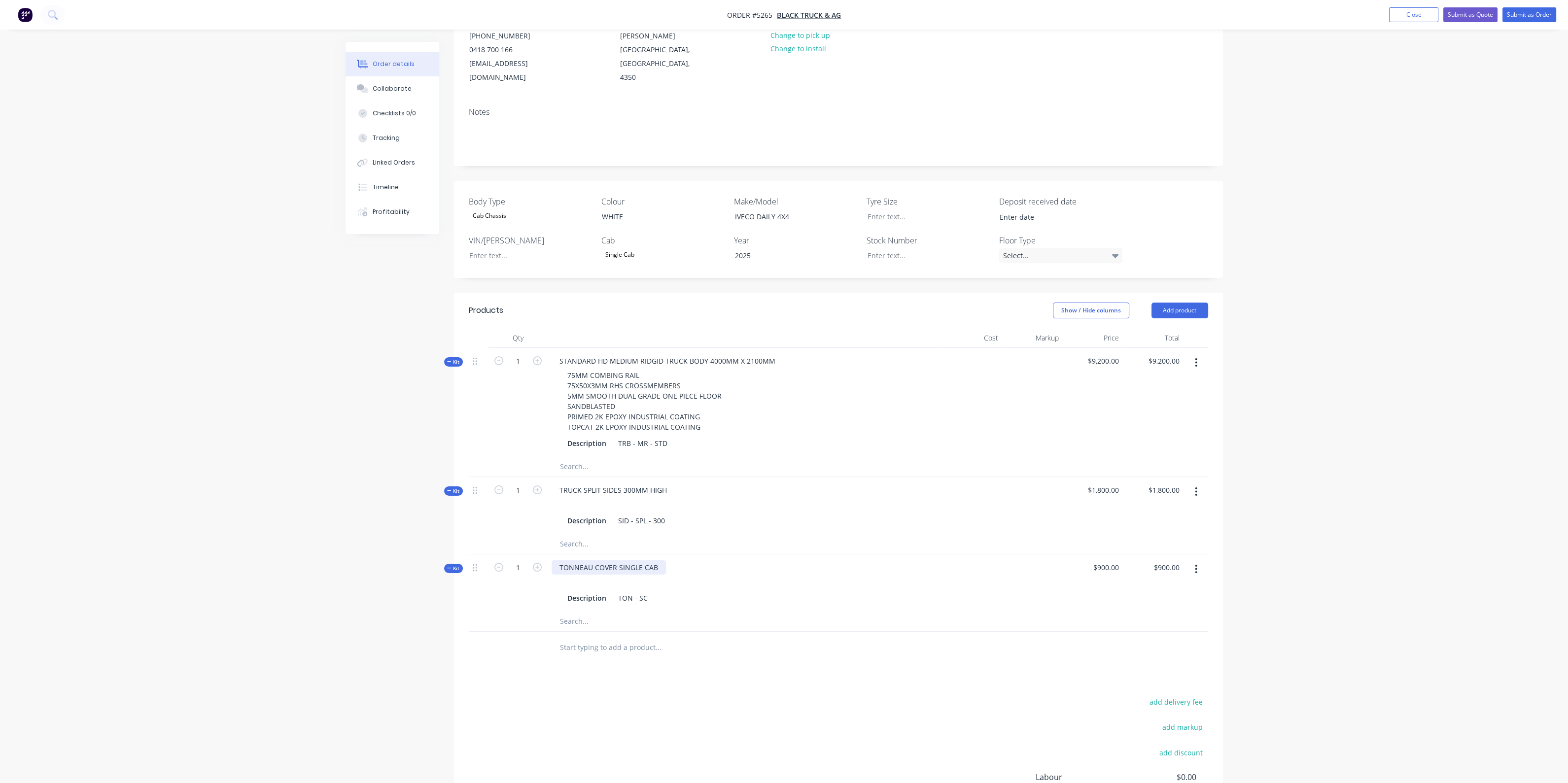
click at [624, 561] on div "TONNEAU COVER SINGLE CAB" at bounding box center [609, 567] width 115 height 14
click at [1122, 561] on input "900" at bounding box center [1108, 567] width 31 height 14
type input "$1,650.00"
click at [638, 638] on input "text" at bounding box center [658, 647] width 197 height 20
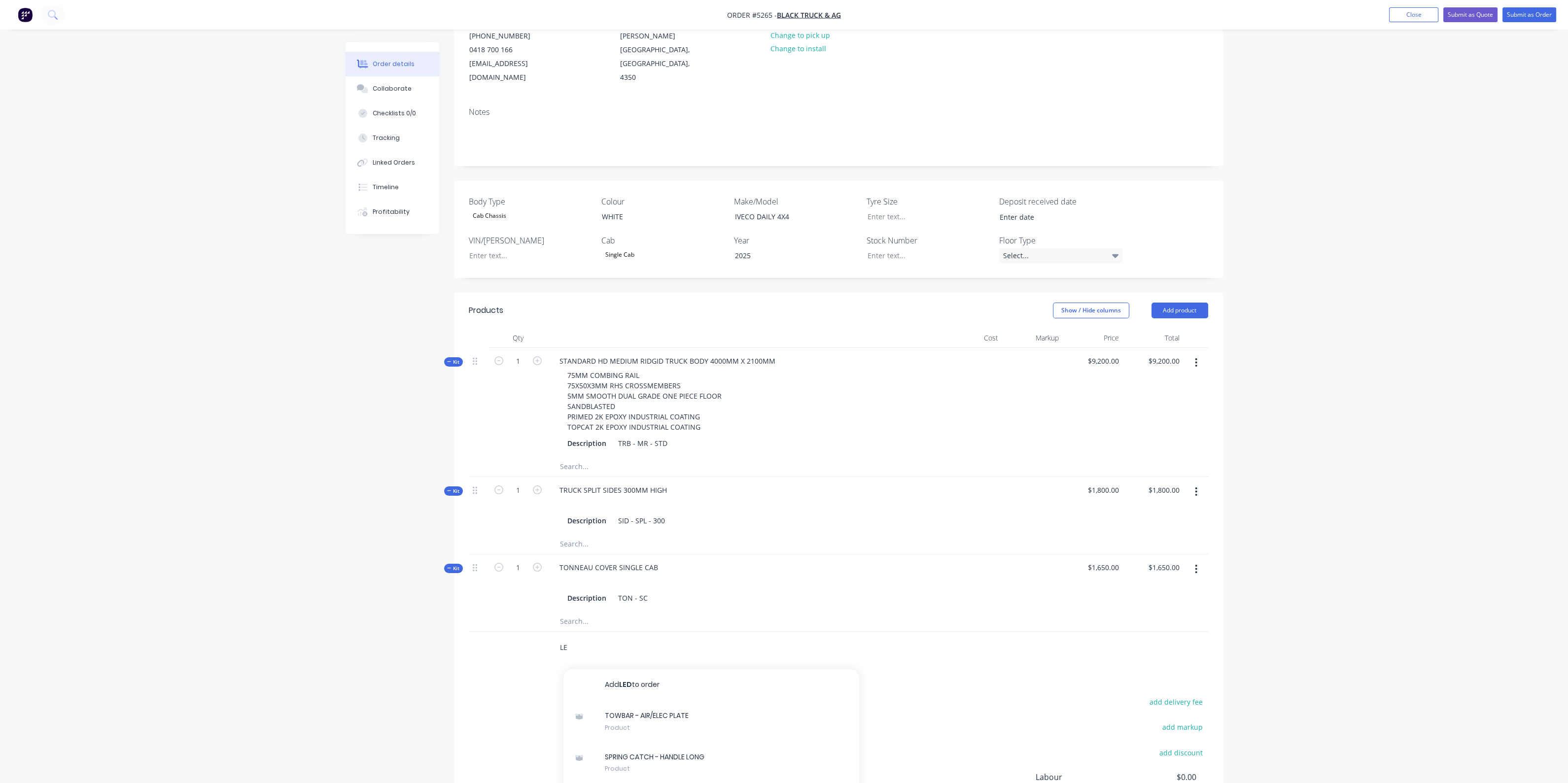
type input "L"
type input "SIDE L"
click at [648, 667] on div "LED SIDE L IGHTS Product Kit" at bounding box center [711, 681] width 296 height 41
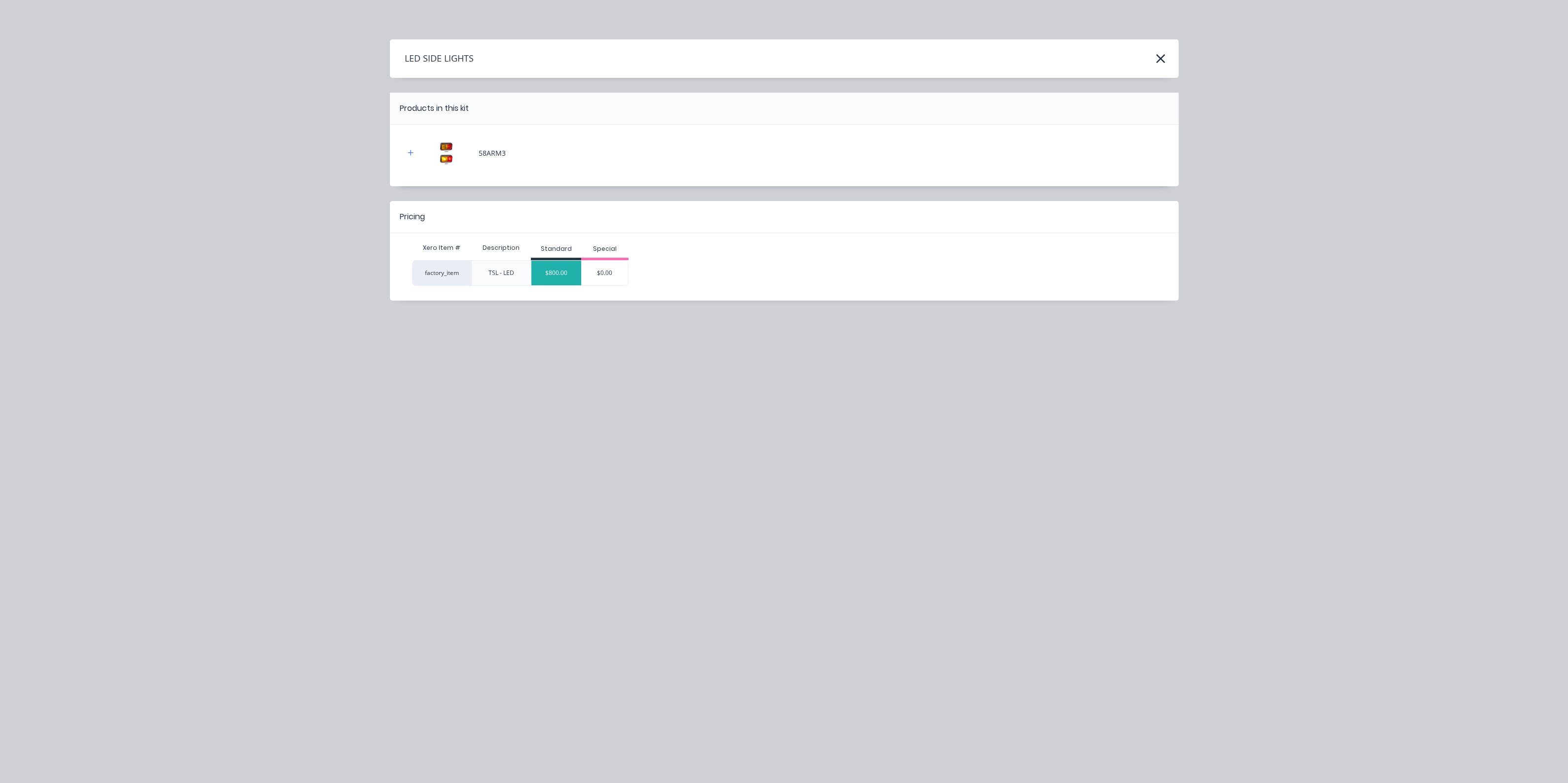
click at [560, 270] on div "$800.00" at bounding box center [556, 273] width 50 height 25
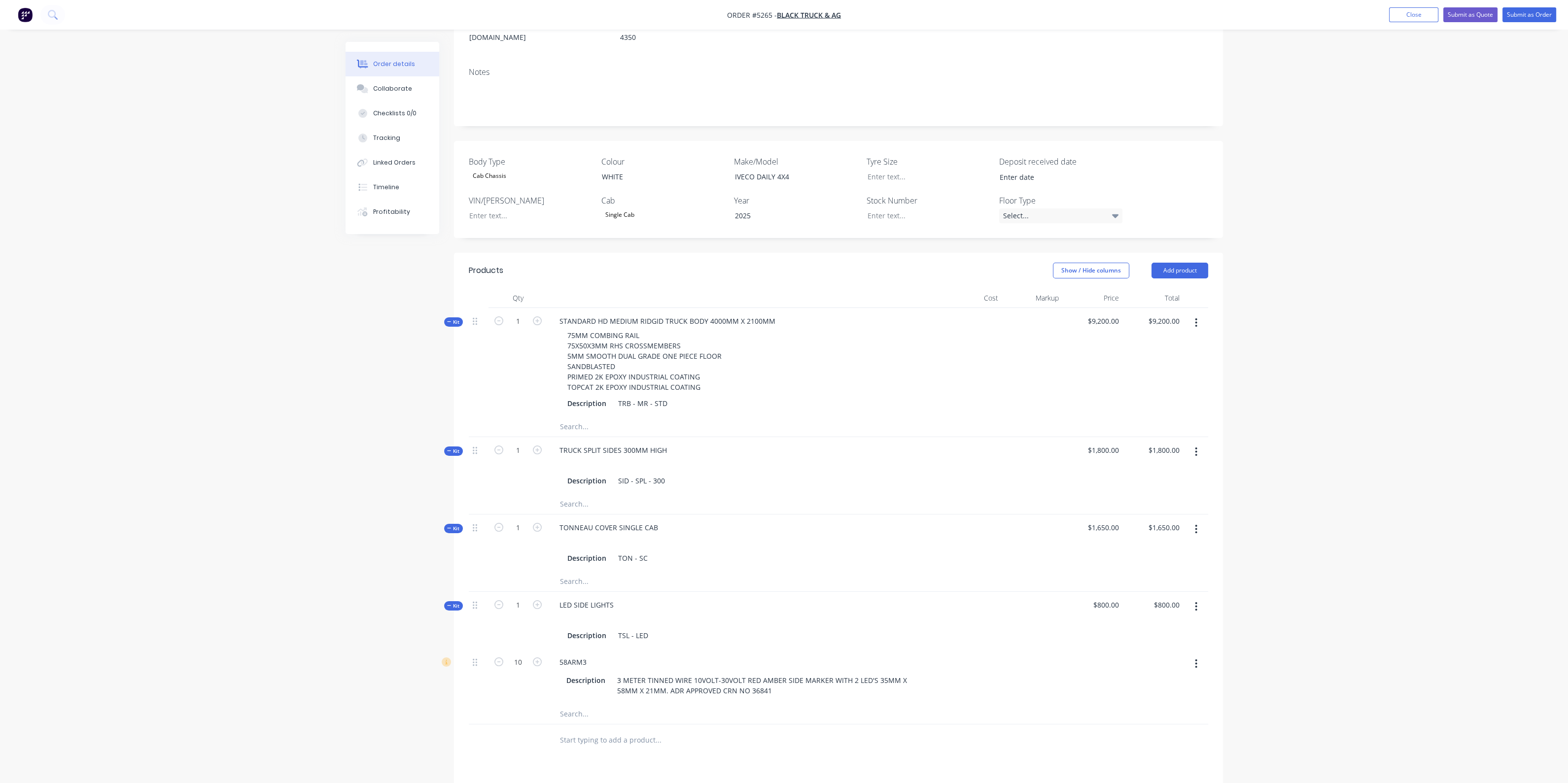
scroll to position [371, 0]
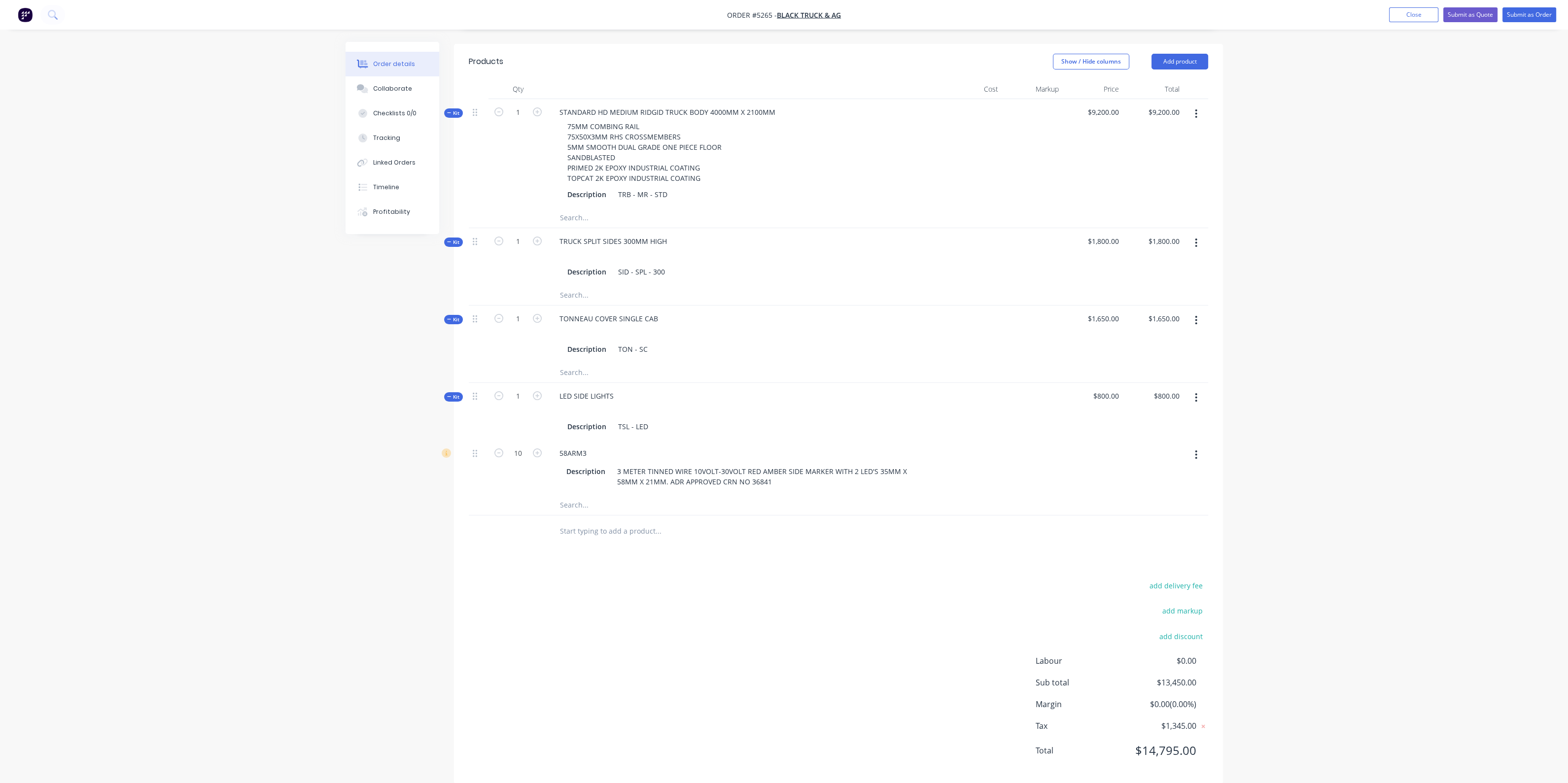
click at [604, 521] on input "text" at bounding box center [658, 531] width 197 height 20
type input "MOUNTING OF RIG 4 X TWIST LOCKS"
click at [691, 553] on button "Add MOUNTING OF RIG 4 X TWIST LOCKS to order" at bounding box center [711, 568] width 296 height 32
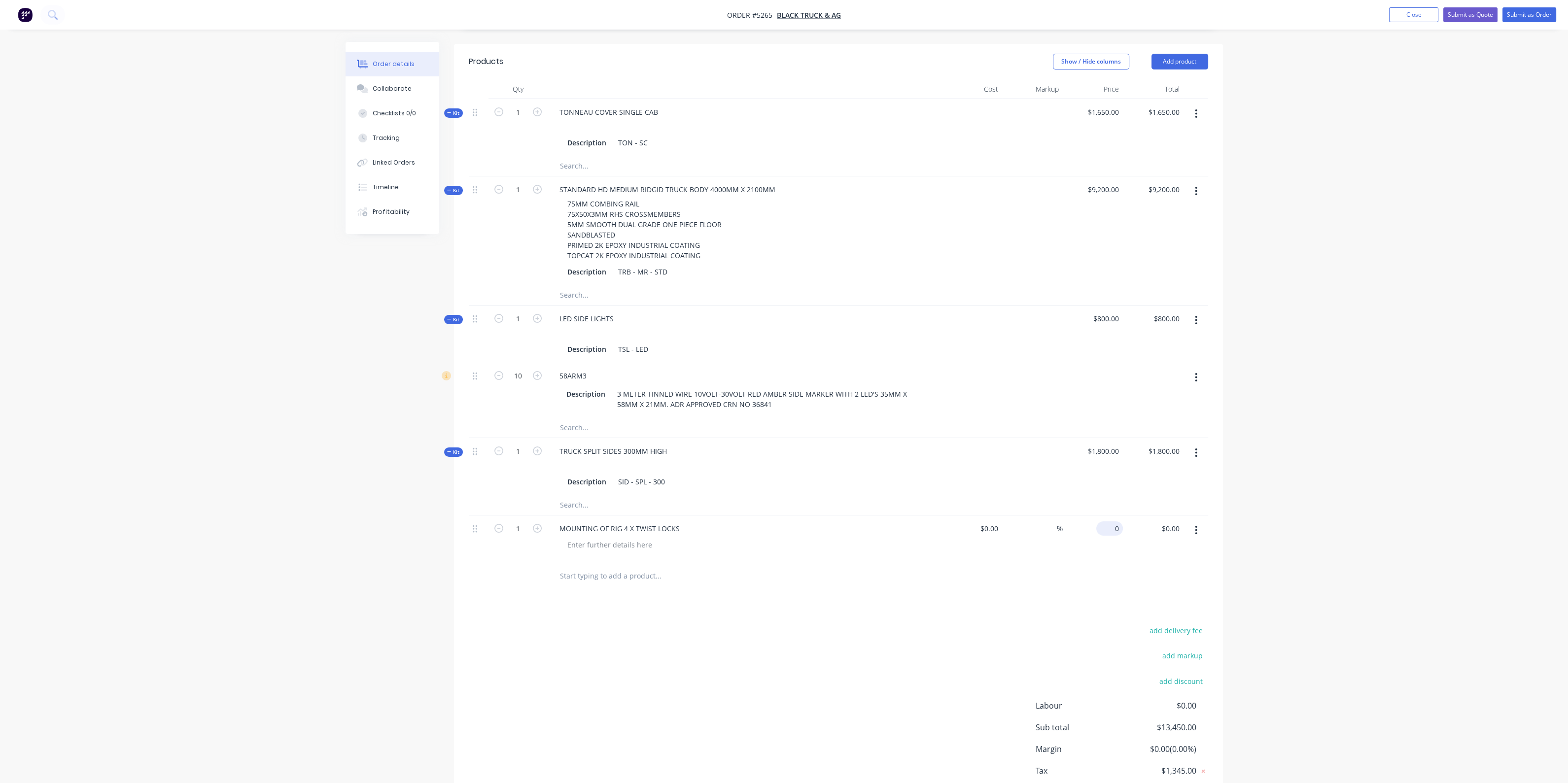
click at [1102, 516] on div "0 $0.00" at bounding box center [1092, 538] width 60 height 45
type input "$3,200.00"
click at [828, 594] on div "Products Show / Hide columns Add product Qty Cost Markup Price Total Kit 1 TONN…" at bounding box center [837, 436] width 769 height 785
click at [623, 566] on input "text" at bounding box center [658, 576] width 197 height 20
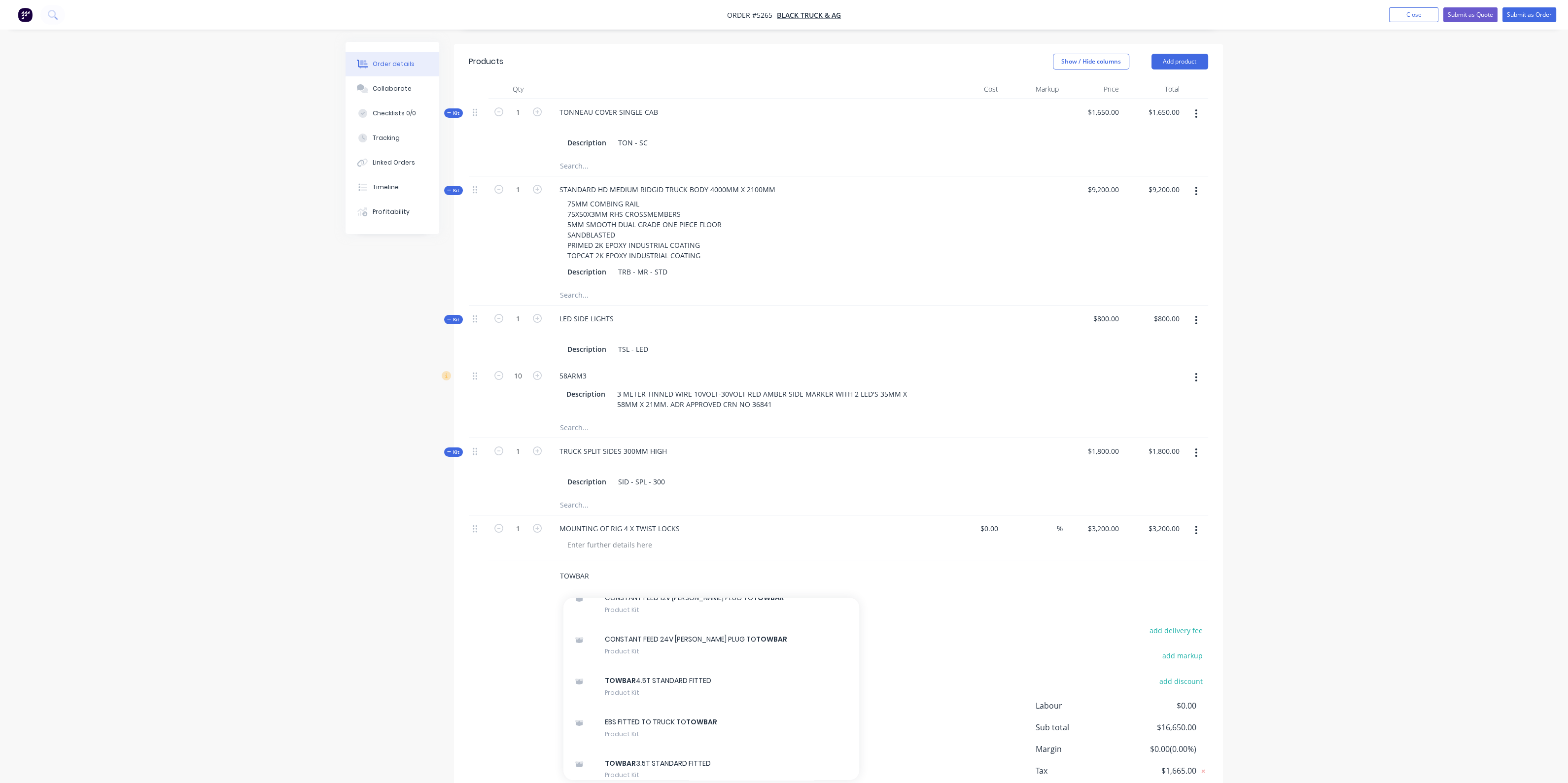
scroll to position [185, 0]
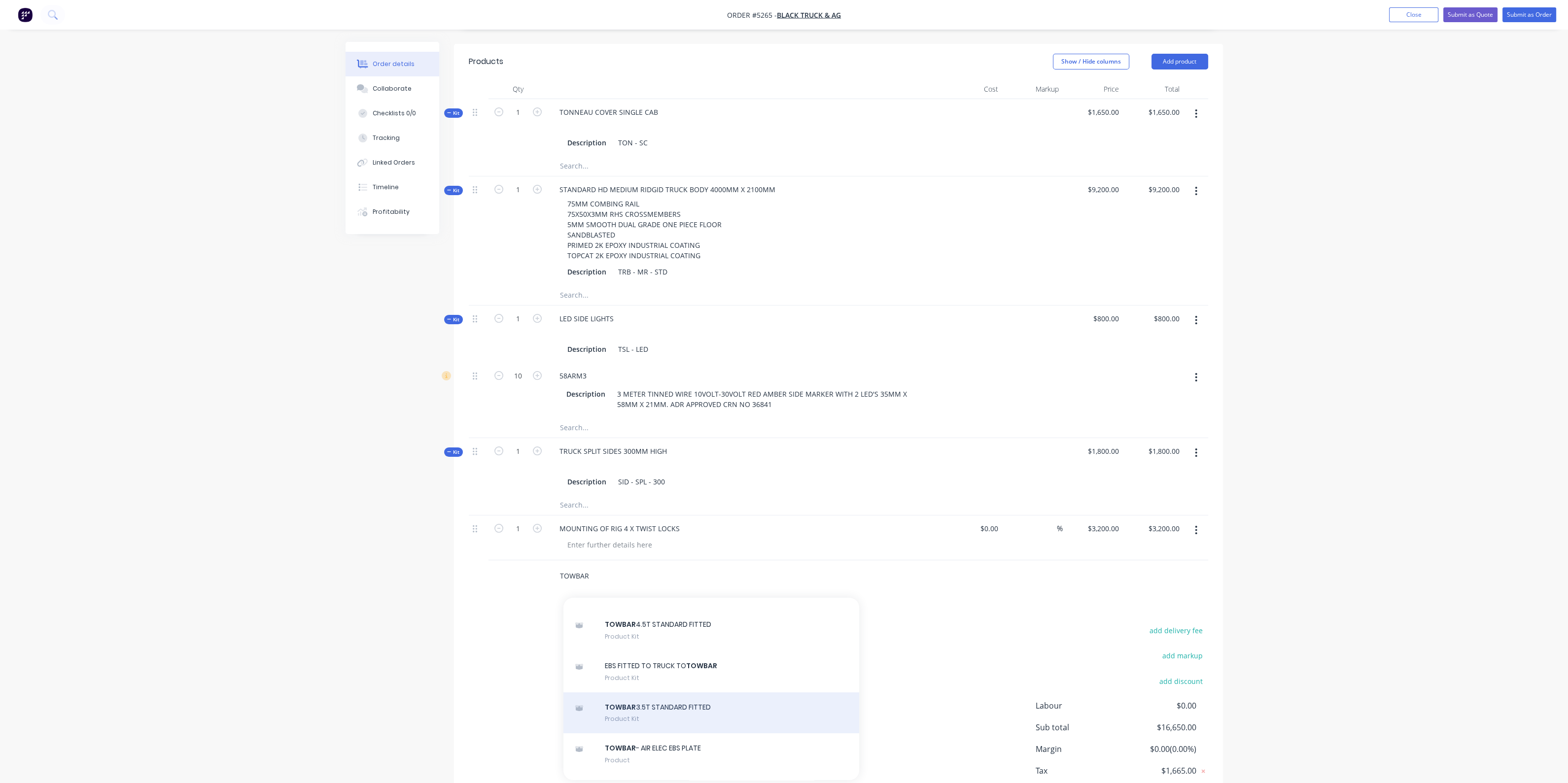
type input "TOWBAR"
click at [669, 698] on div "TOWBAR 3.5T STANDARD FITTED Product Kit" at bounding box center [711, 712] width 296 height 41
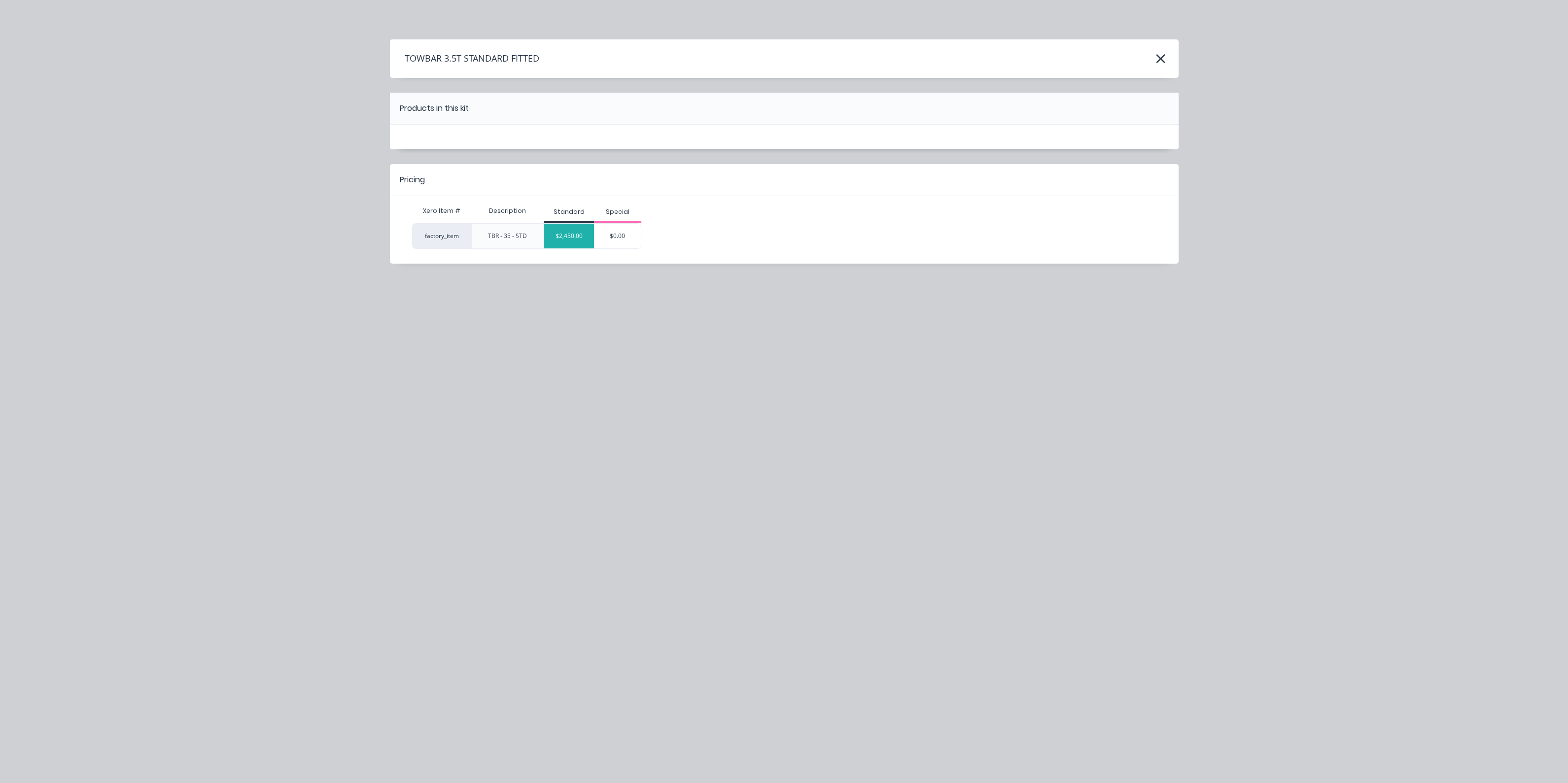
click at [583, 240] on div "$2,450.00" at bounding box center [569, 236] width 50 height 25
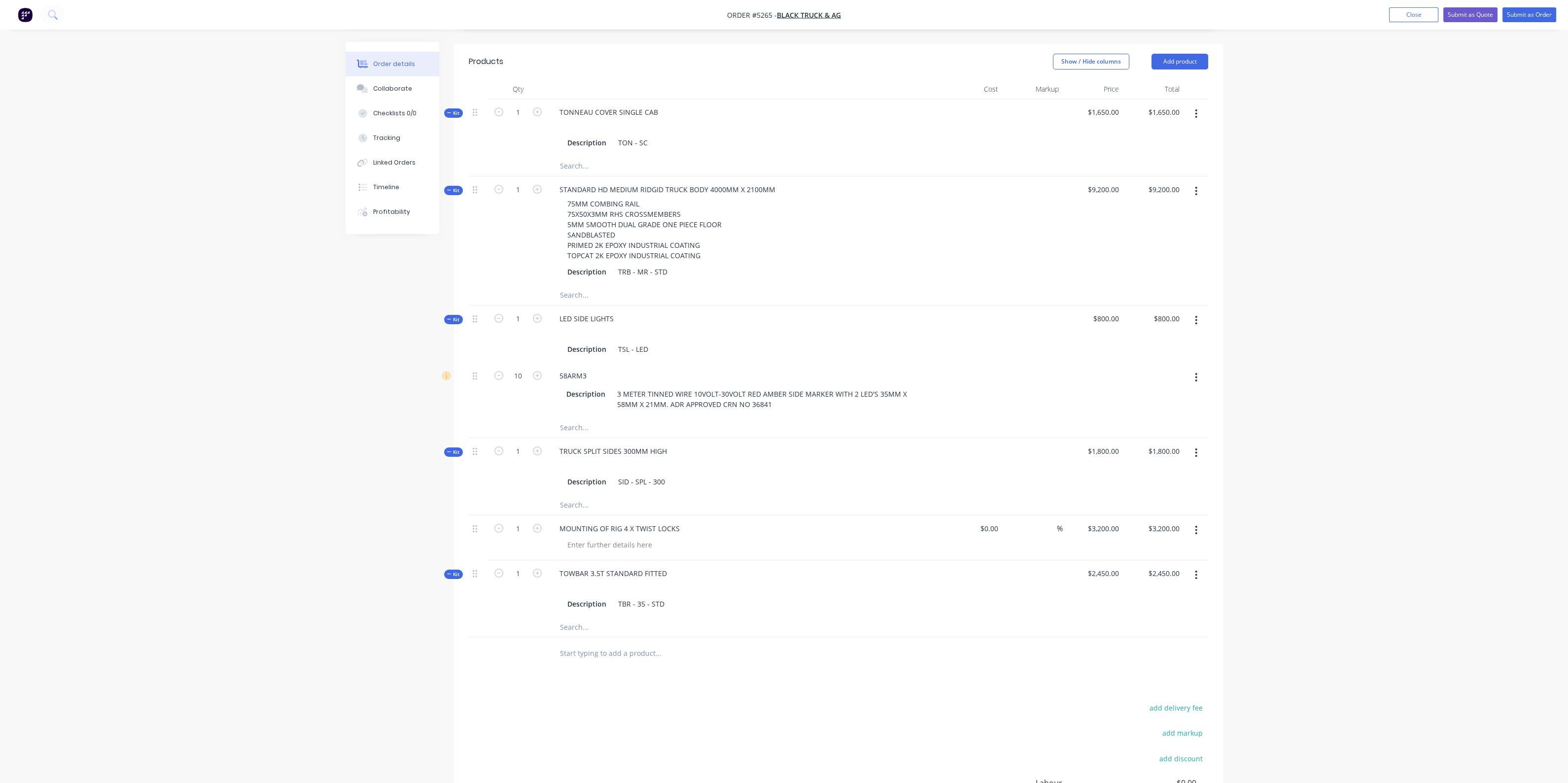
click at [603, 618] on input "text" at bounding box center [658, 627] width 197 height 20
type input "5"
click at [666, 597] on div "Description TBR - 35 - STD" at bounding box center [745, 603] width 363 height 14
click at [763, 581] on div at bounding box center [745, 587] width 387 height 14
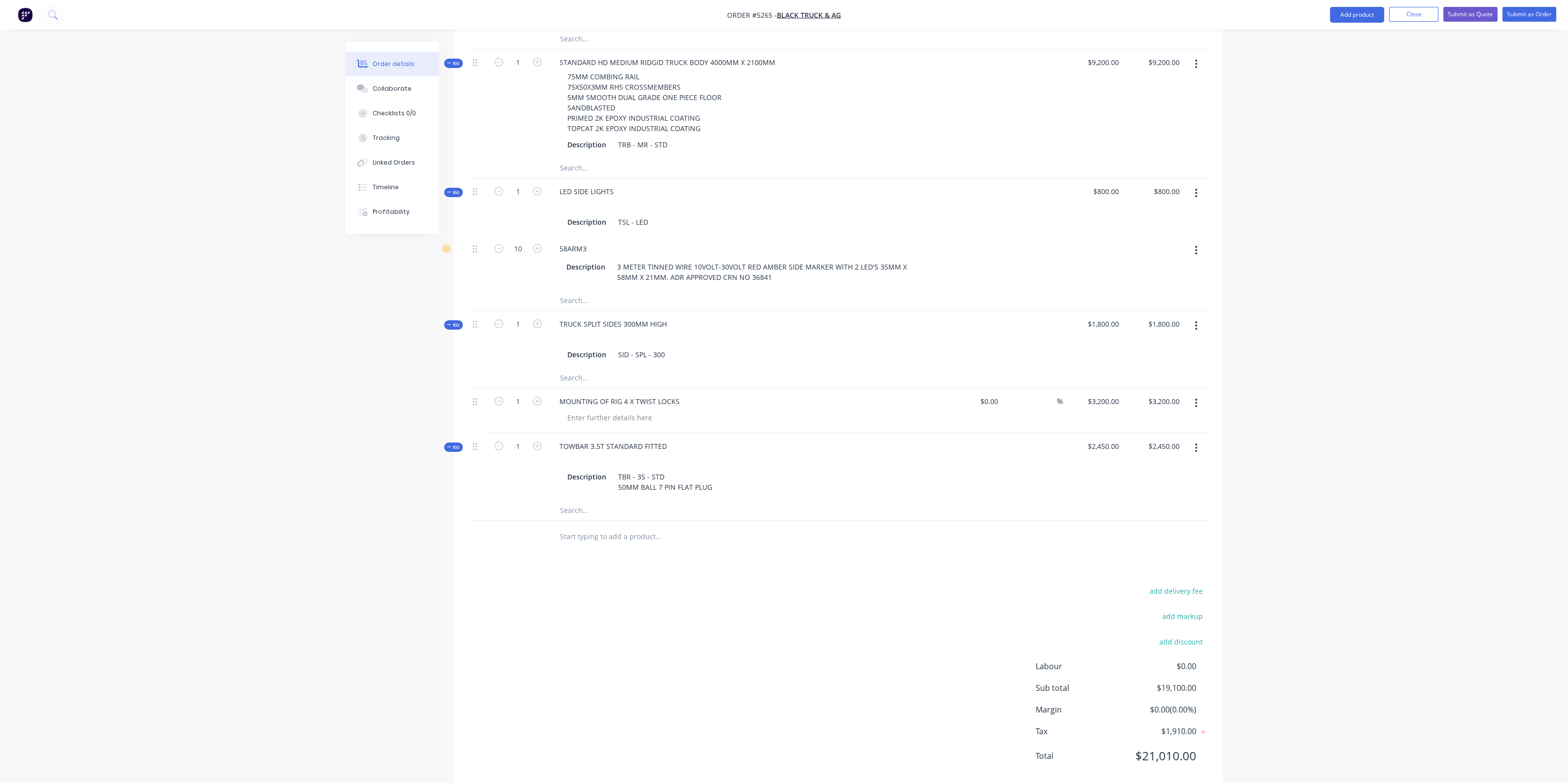
scroll to position [504, 0]
click at [623, 521] on input "text" at bounding box center [658, 531] width 197 height 20
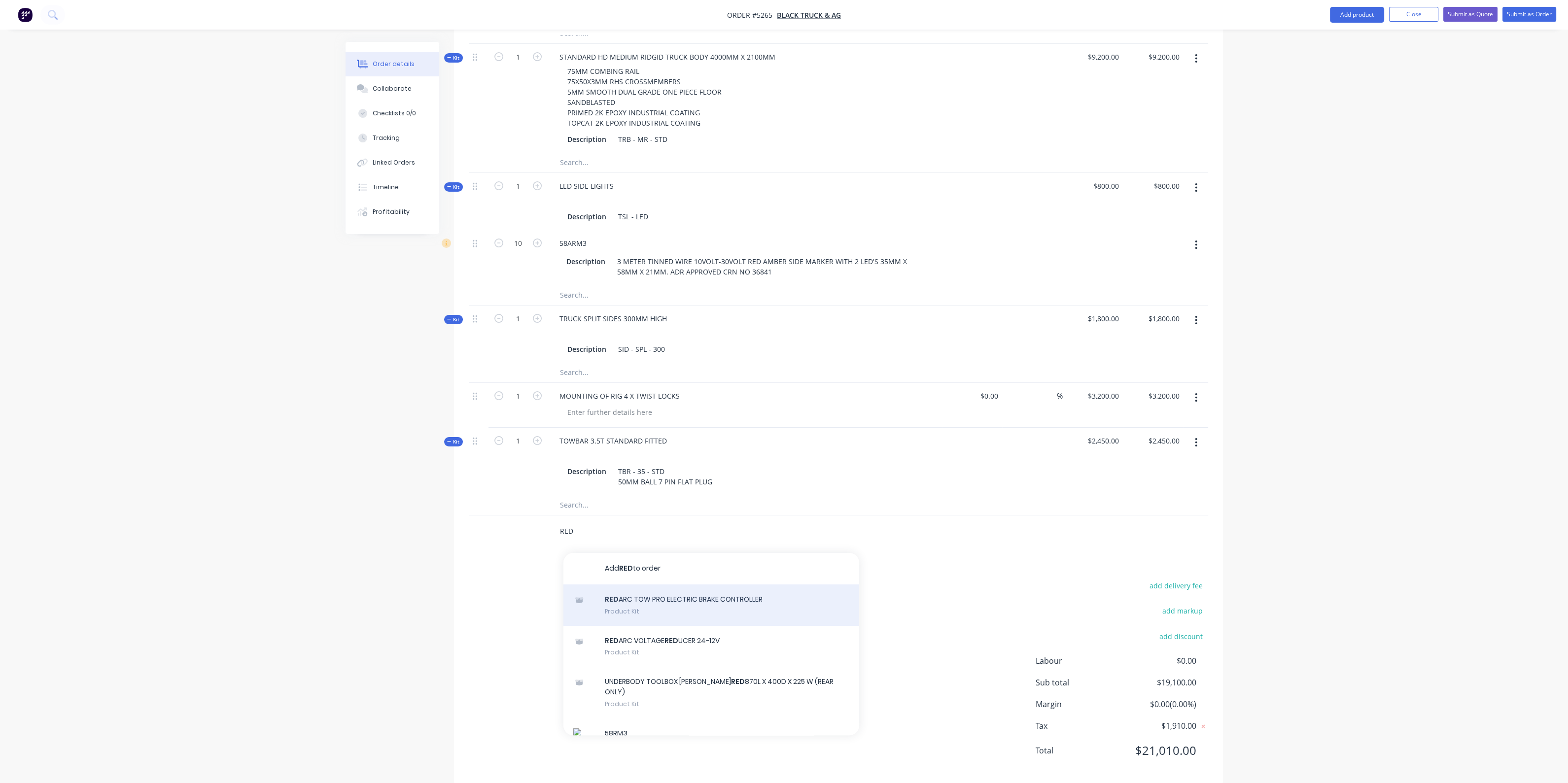
type input "RED"
click at [653, 584] on div "RED ARC TOW PRO ELECTRIC BRAKE CONTROLLER Product Kit" at bounding box center [711, 604] width 296 height 41
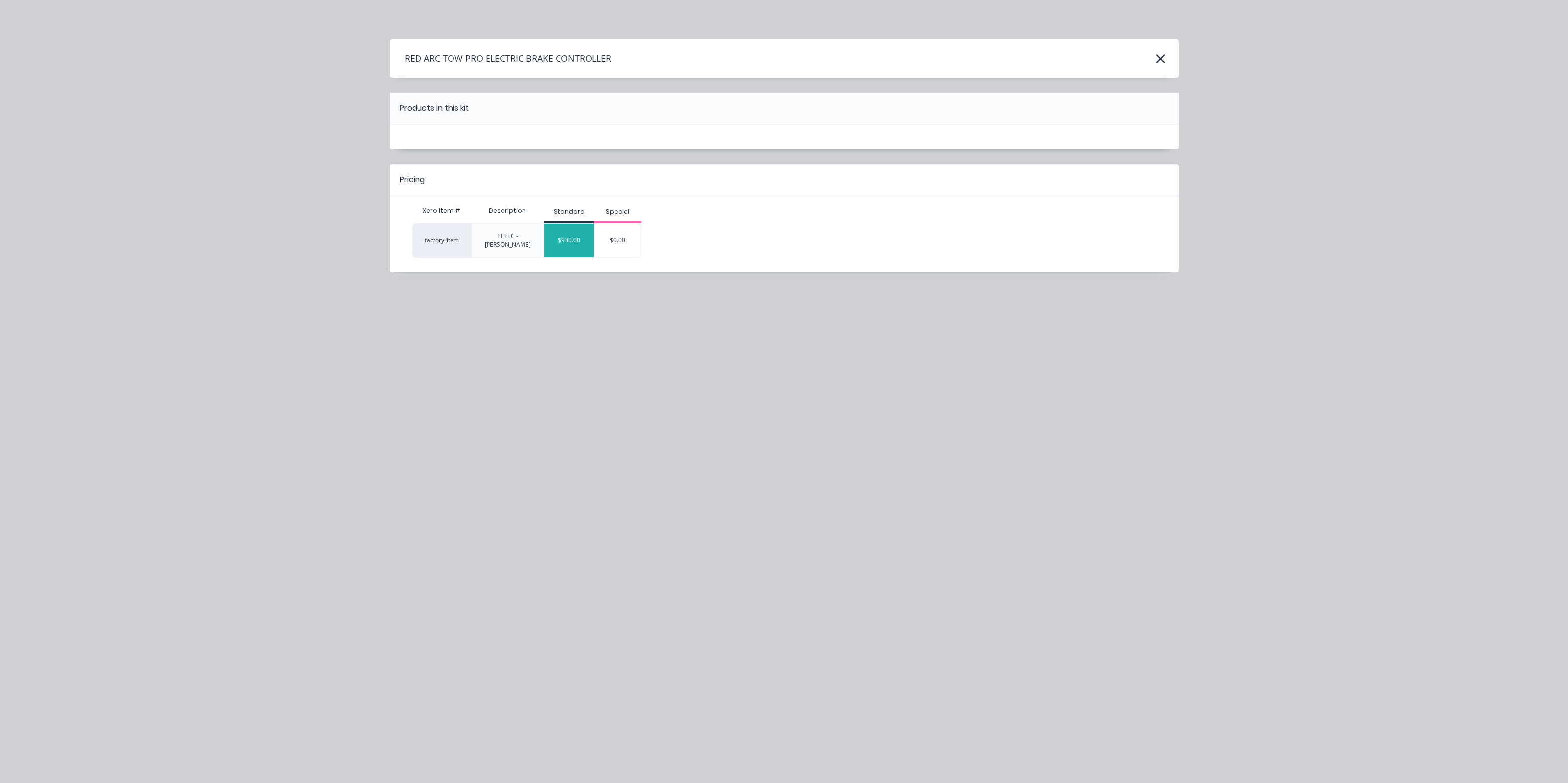
click at [584, 235] on div "$930.00" at bounding box center [569, 241] width 50 height 25
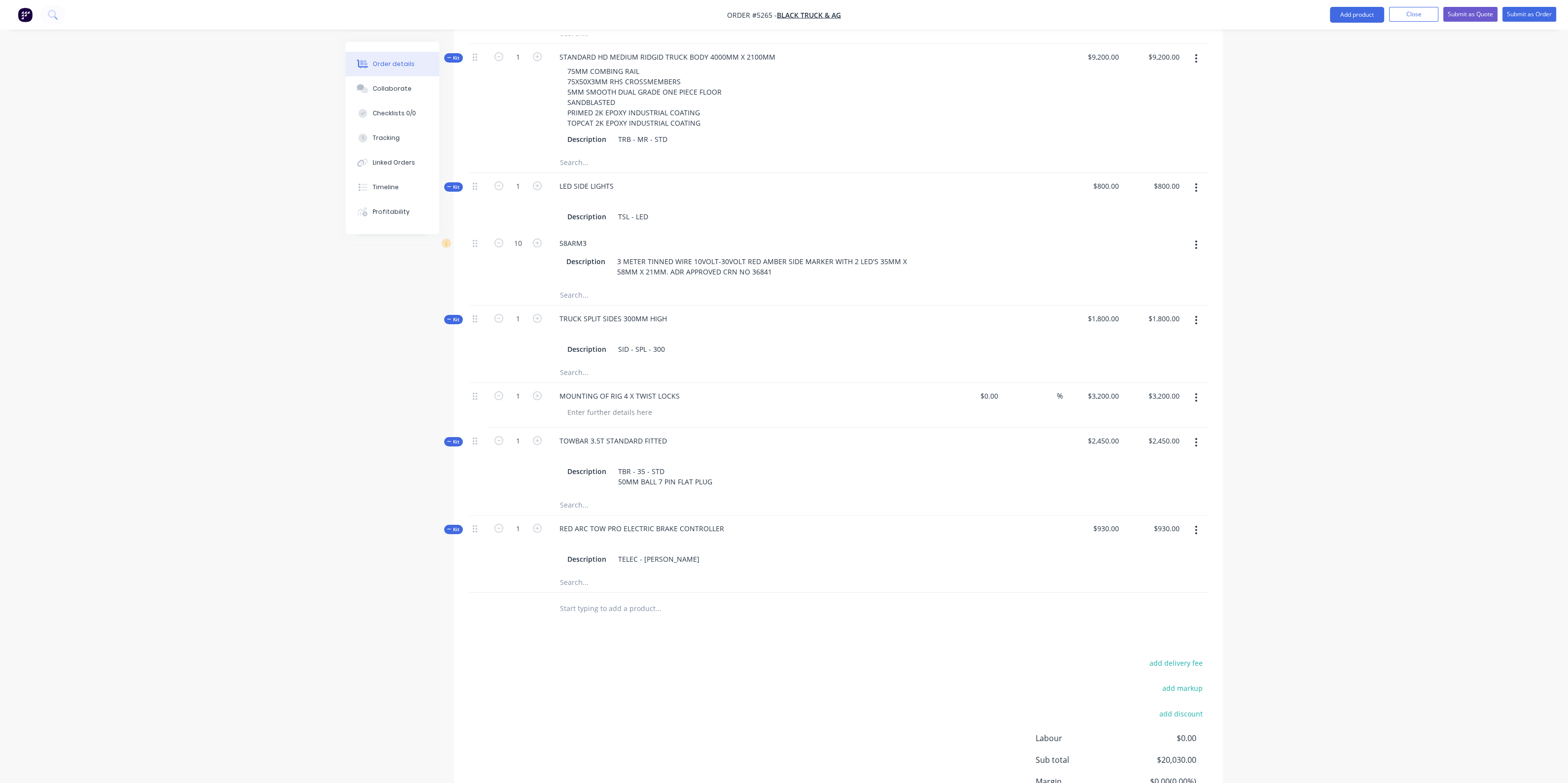
click at [641, 599] on input "text" at bounding box center [658, 608] width 197 height 20
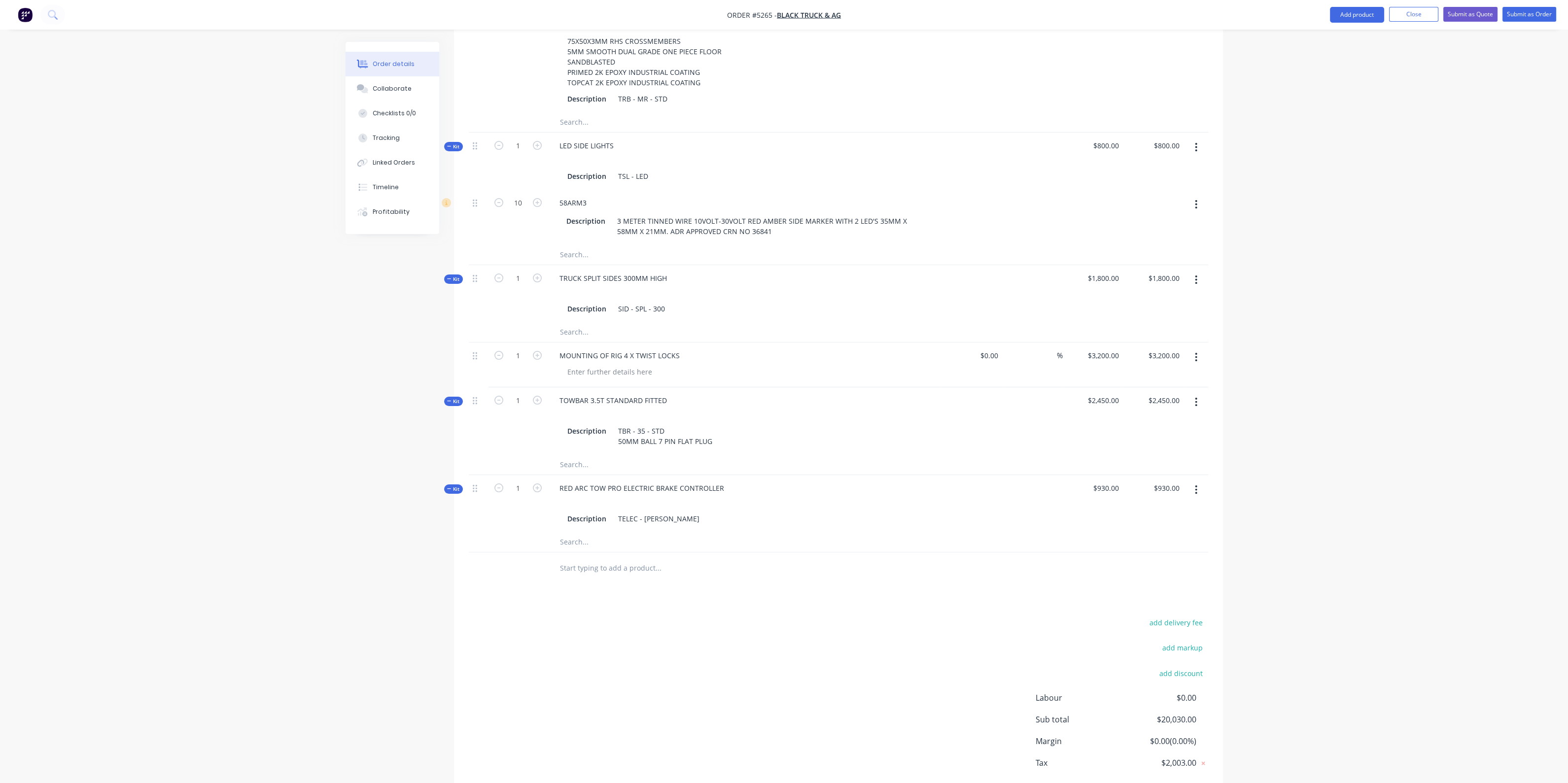
scroll to position [519, 0]
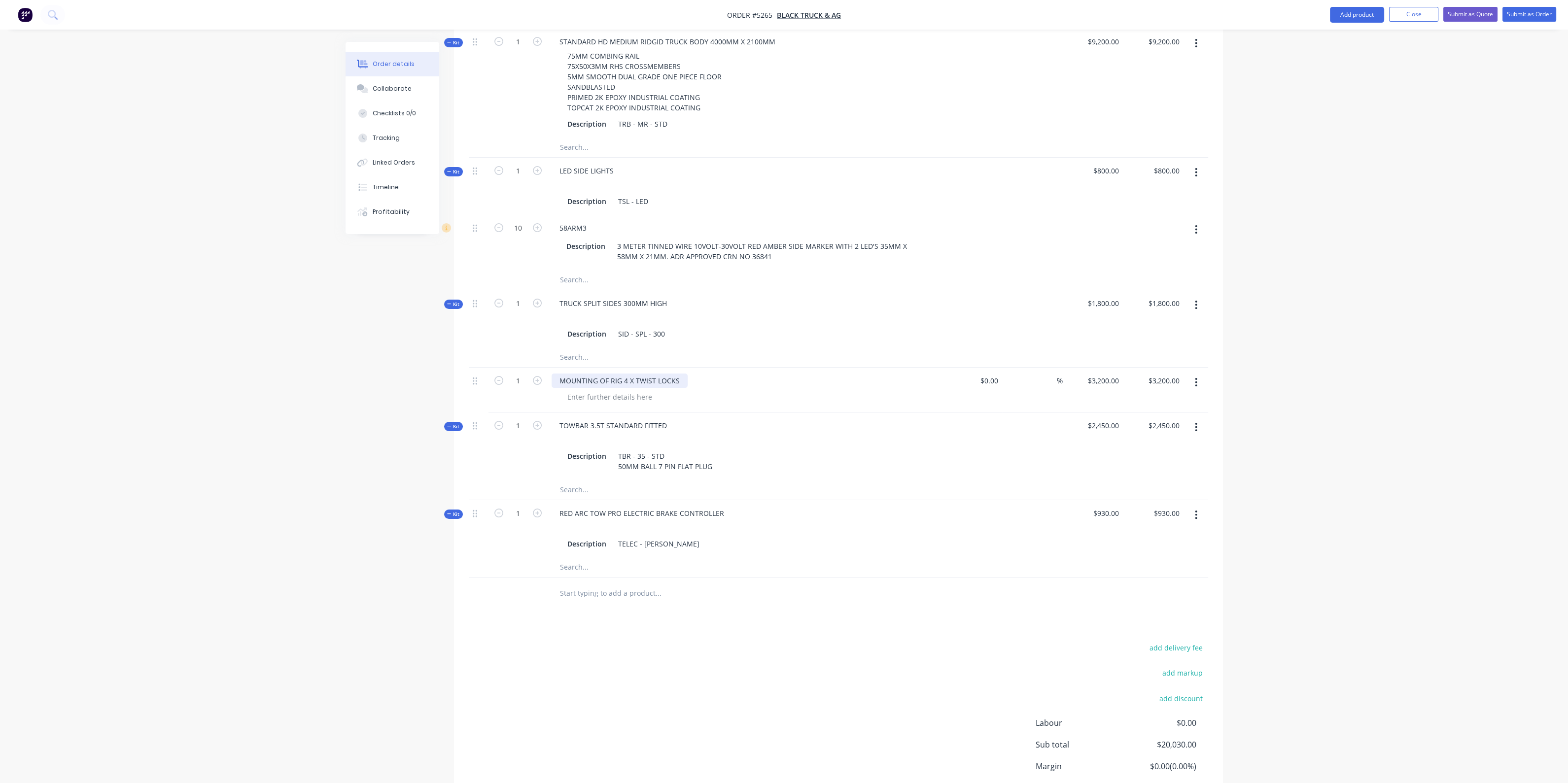
click at [678, 373] on div "MOUNTING OF RIG 4 X TWIST LOCKS" at bounding box center [620, 380] width 136 height 14
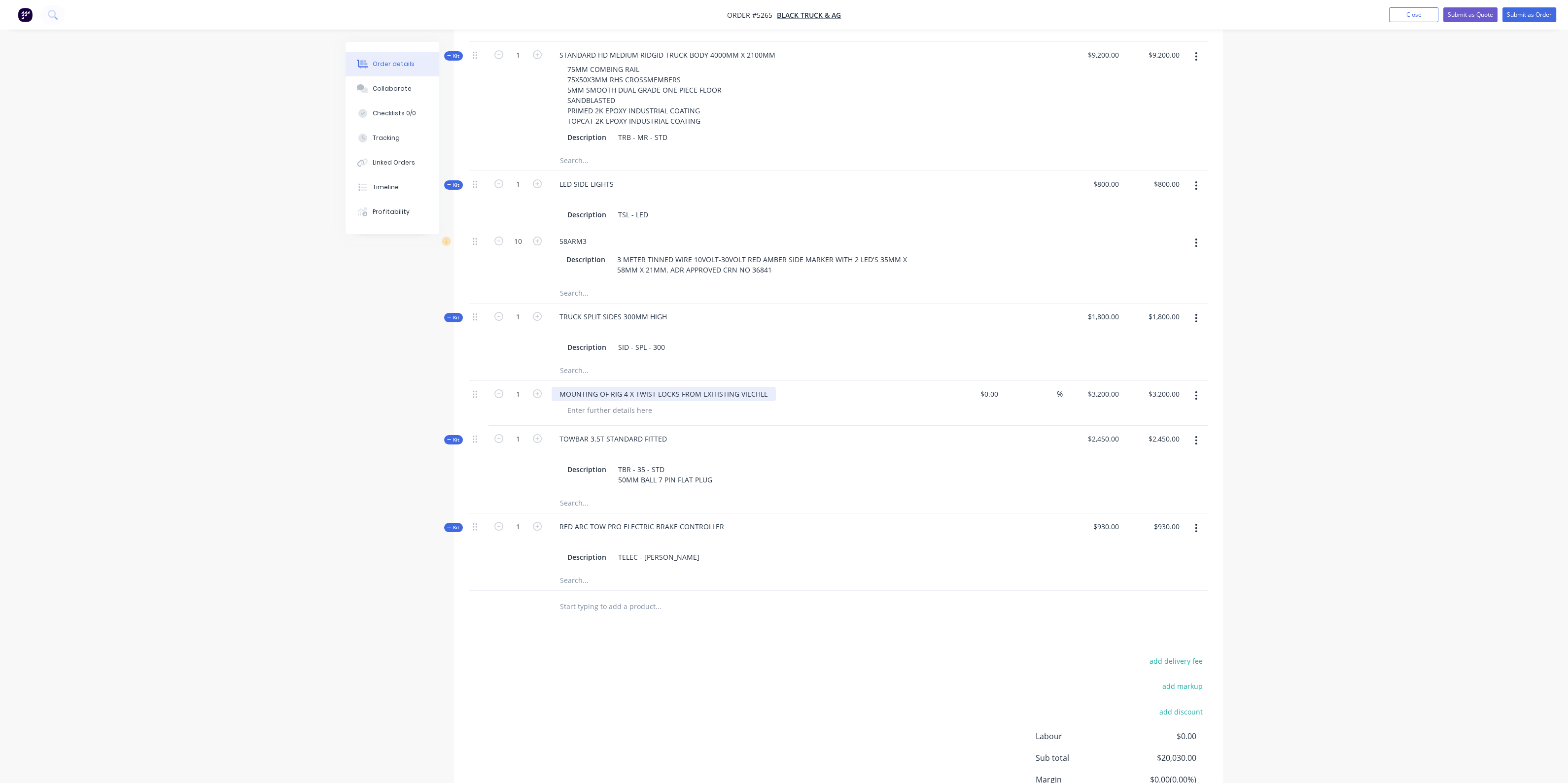
scroll to position [582, 0]
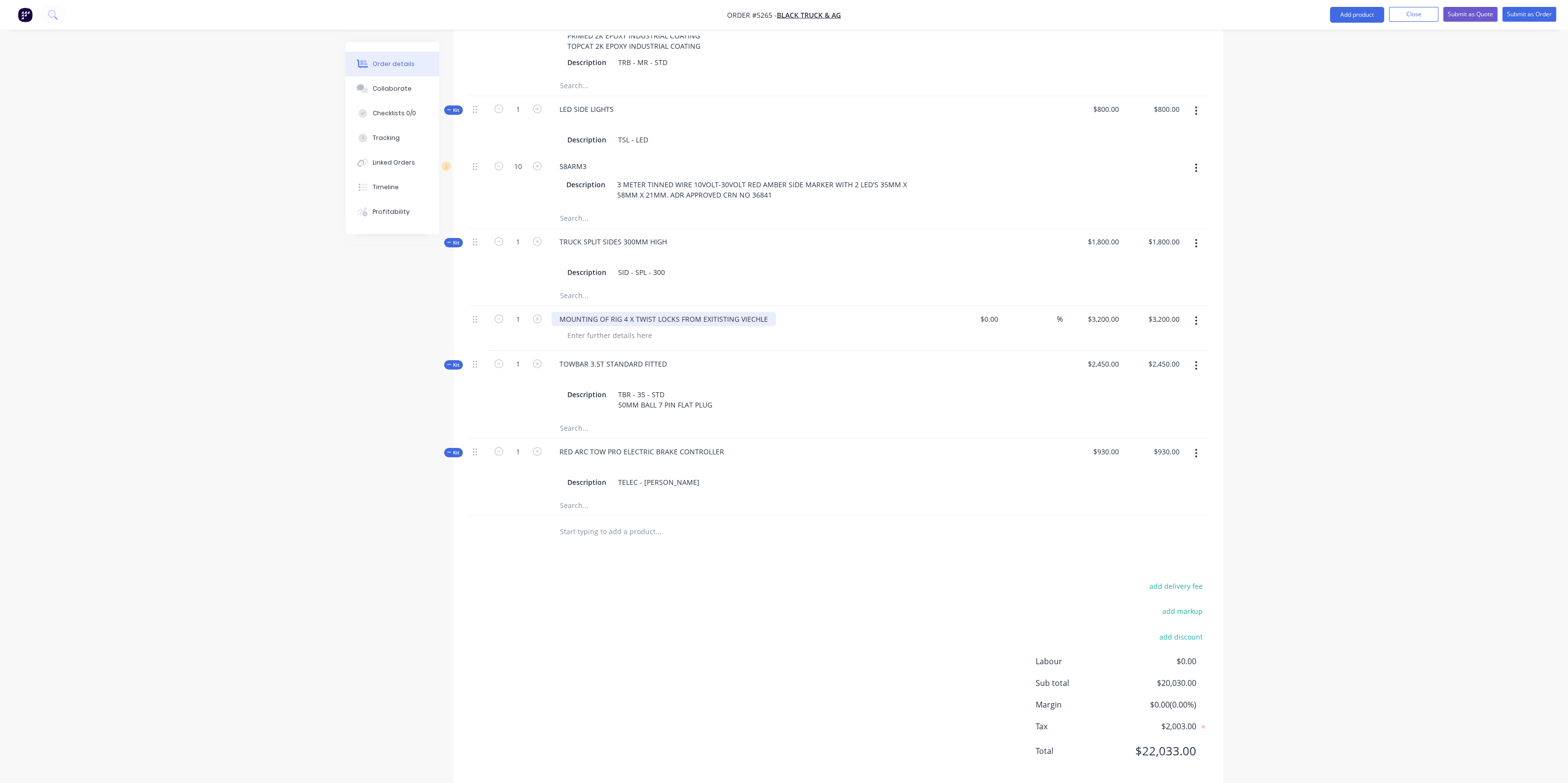
drag, startPoint x: 764, startPoint y: 304, endPoint x: 737, endPoint y: 299, distance: 27.5
click at [737, 312] on div "MOUNTING OF RIG 4 X TWIST LOCKS FROM EXITISTING VIECHLE" at bounding box center [664, 319] width 224 height 14
click at [829, 391] on div "Description TBR - 35 - STD 50MM BALL 7 PIN FLAT PLUG" at bounding box center [745, 400] width 363 height 25
click at [734, 400] on div "TOWBAR 3.5T STANDARD FITTED Description TBR - 35 - STD 50MM BALL 7 PIN FLAT PLUG" at bounding box center [744, 385] width 394 height 68
click at [634, 328] on div at bounding box center [609, 335] width 100 height 14
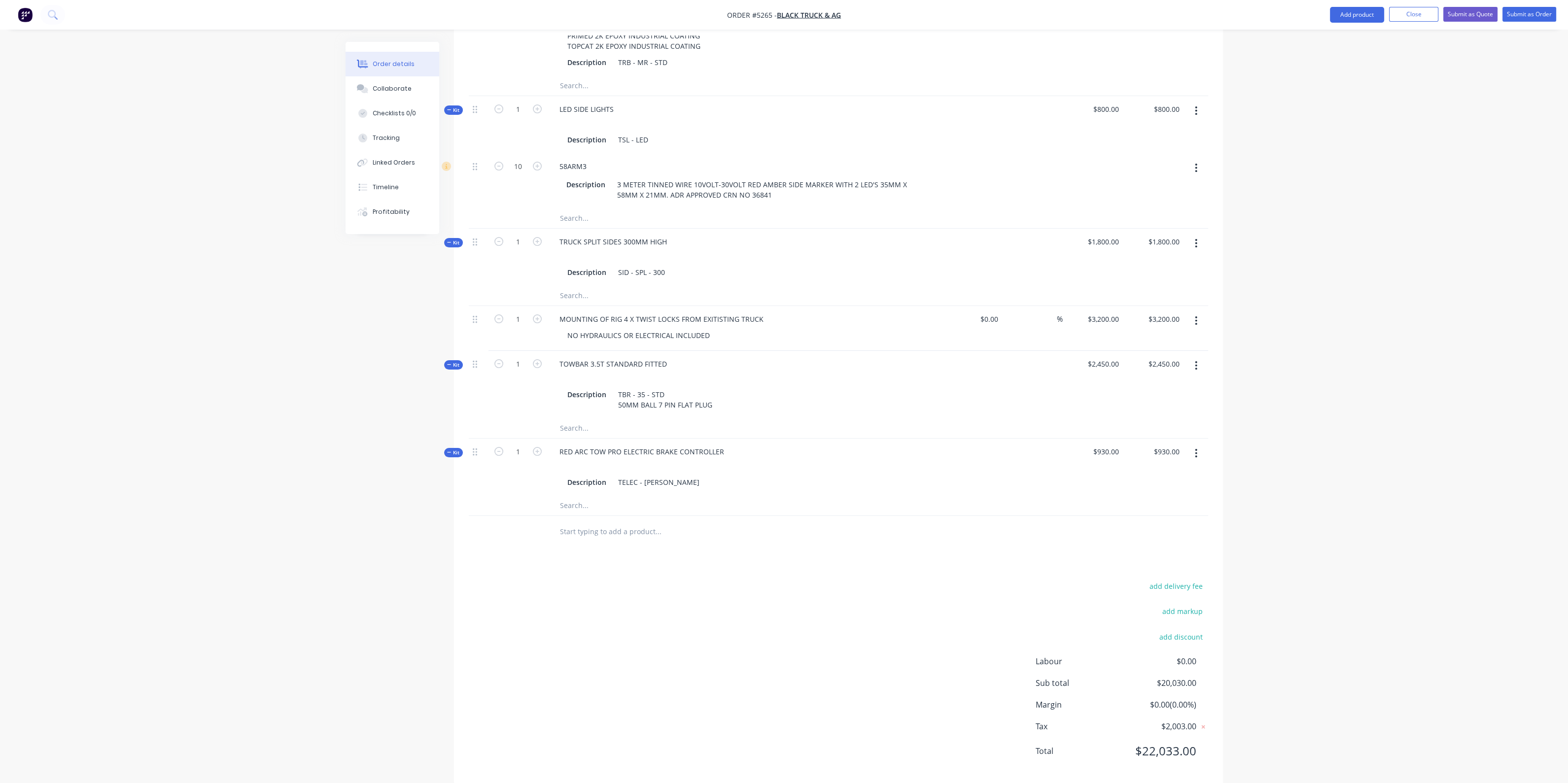
click at [759, 371] on div at bounding box center [745, 378] width 387 height 14
click at [653, 522] on input "text" at bounding box center [658, 532] width 197 height 20
click at [681, 522] on input "ON TRAY TOOLBOX / CANOPY 600MMX 1200MM X 2100MM" at bounding box center [658, 532] width 197 height 20
type input "ON TRAY TOOLBOX / CANOPY 600MM X 1200MM X 2100MM"
click at [757, 522] on div "ON TRAY TOOLBOX / CANOPY 600MM X 1200MM X 2100MM" at bounding box center [700, 532] width 296 height 20
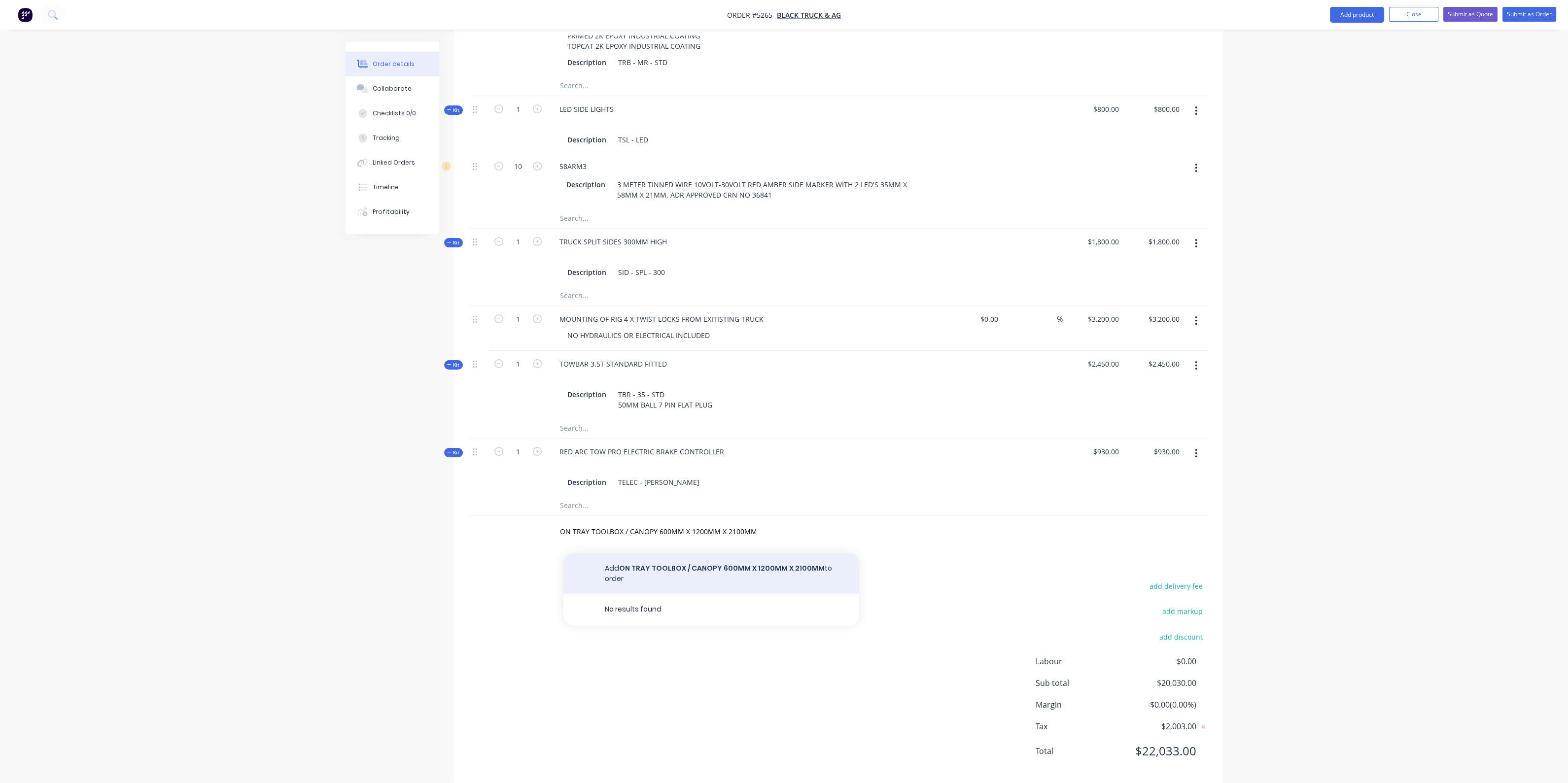
click at [736, 555] on button "Add ON TRAY TOOLBOX / CANOPY 600MM X 1200MM X 2100MM to order" at bounding box center [711, 574] width 296 height 40
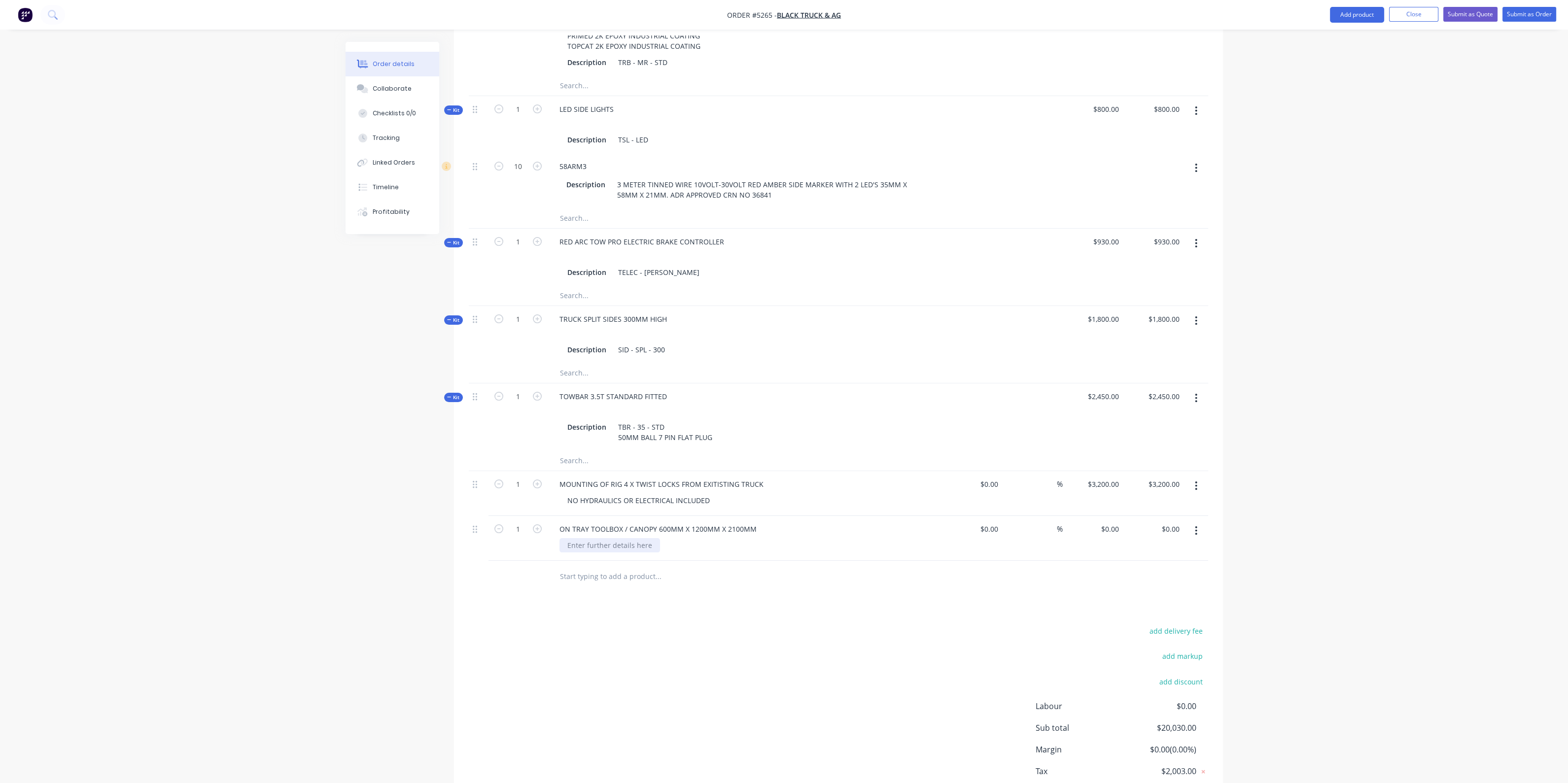
click at [619, 539] on div at bounding box center [609, 545] width 100 height 14
click at [1112, 522] on input "0" at bounding box center [1117, 529] width 11 height 14
type input "$4,500.00"
click at [620, 567] on input "text" at bounding box center [658, 577] width 197 height 20
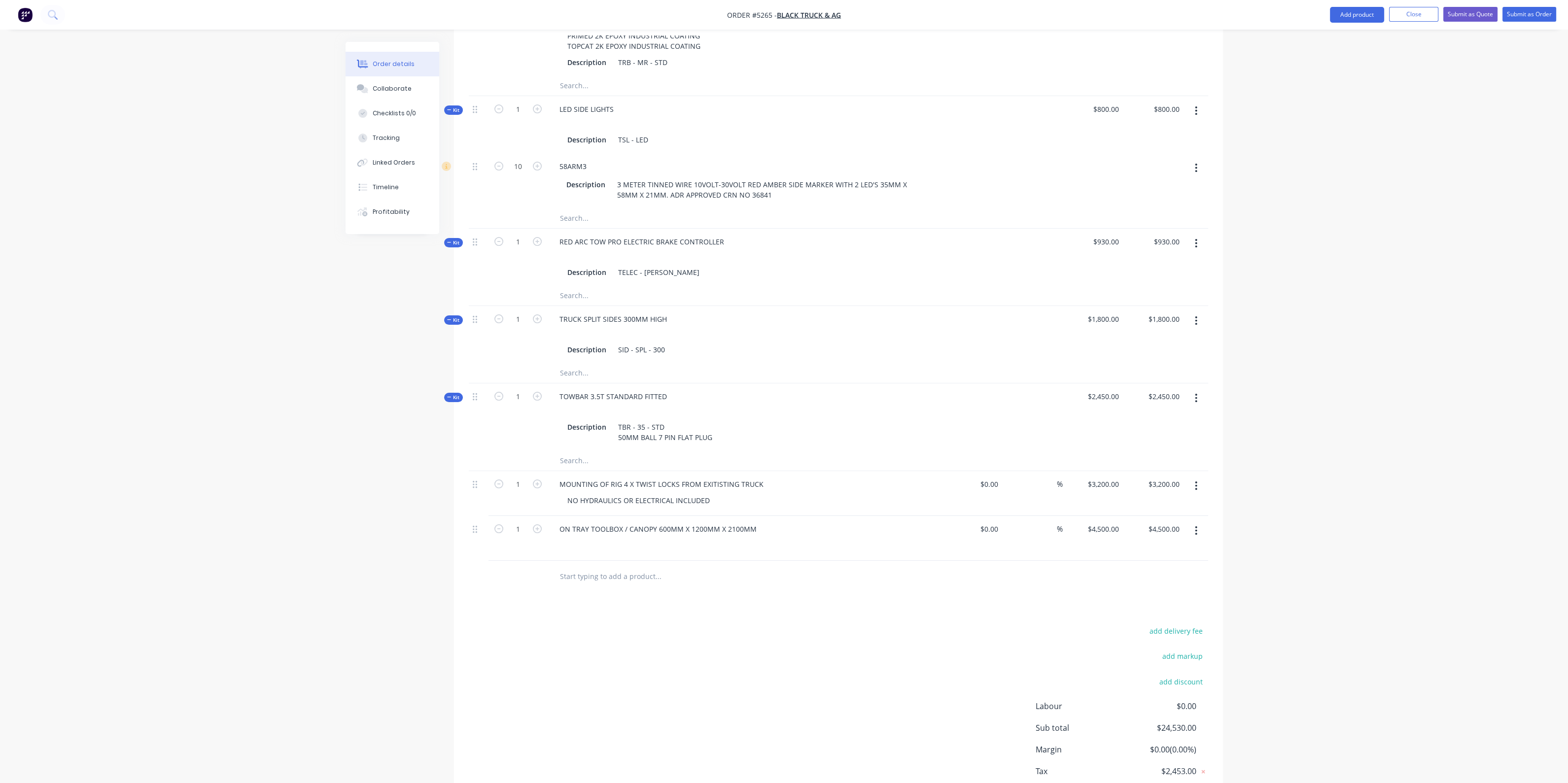
click at [621, 538] on div "ON TRAY TOOLBOX / CANOPY 600MM X 1200MM X 2100MM" at bounding box center [744, 538] width 394 height 45
click at [616, 539] on div at bounding box center [749, 545] width 378 height 14
click at [587, 539] on div at bounding box center [749, 545] width 378 height 14
click at [752, 522] on div "ON TRAY TOOLBOX / CANOPY 600MM X 1200MM X 2100MM" at bounding box center [658, 529] width 213 height 14
click at [666, 539] on div at bounding box center [749, 545] width 378 height 14
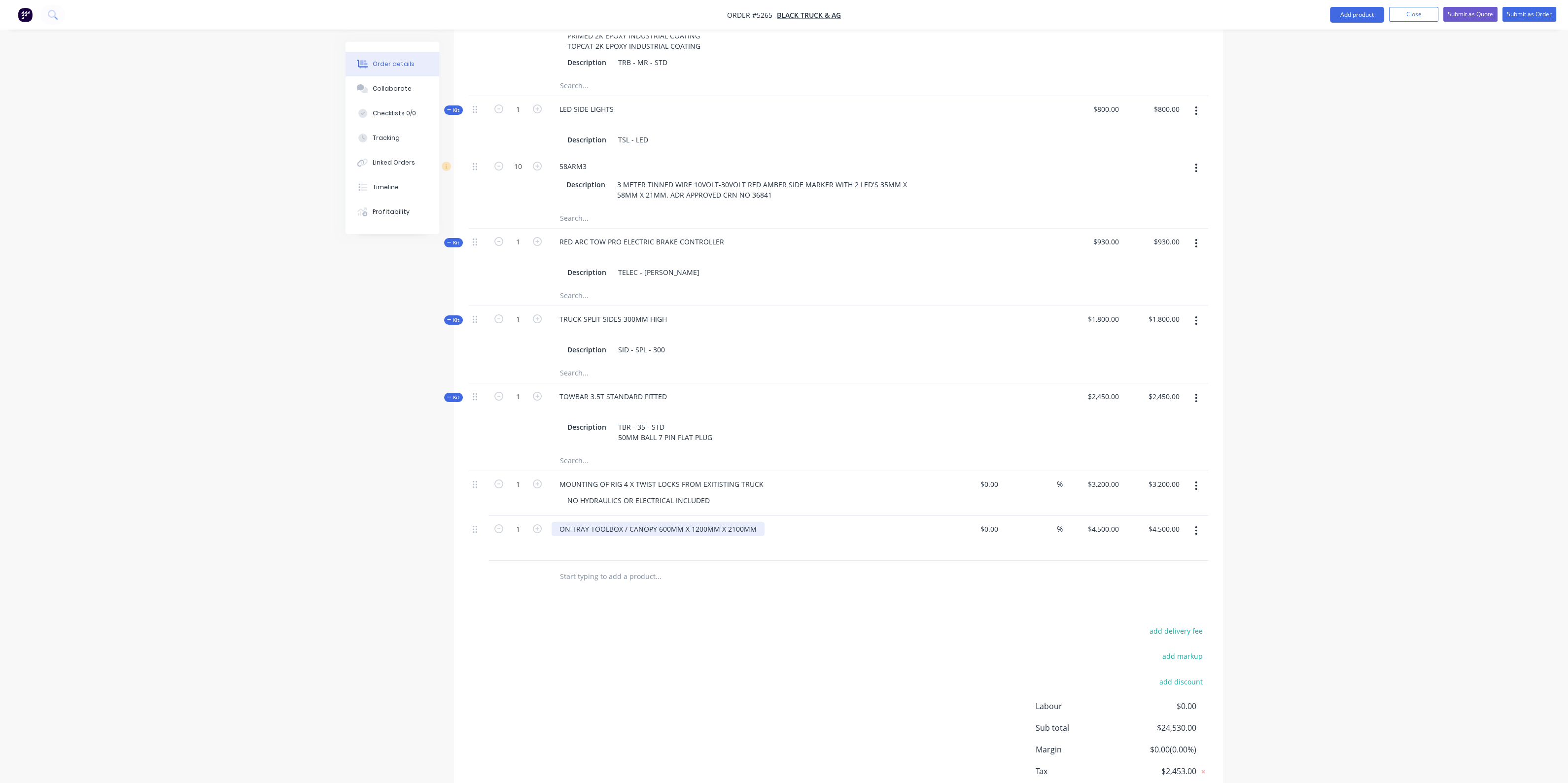
click at [737, 522] on div "ON TRAY TOOLBOX / CANOPY 600MM X 1200MM X 2100MM" at bounding box center [658, 529] width 213 height 14
click at [1196, 526] on icon "button" at bounding box center [1197, 530] width 2 height 9
click at [1146, 608] on div "Delete" at bounding box center [1160, 615] width 75 height 14
click at [570, 522] on input "text" at bounding box center [658, 532] width 197 height 20
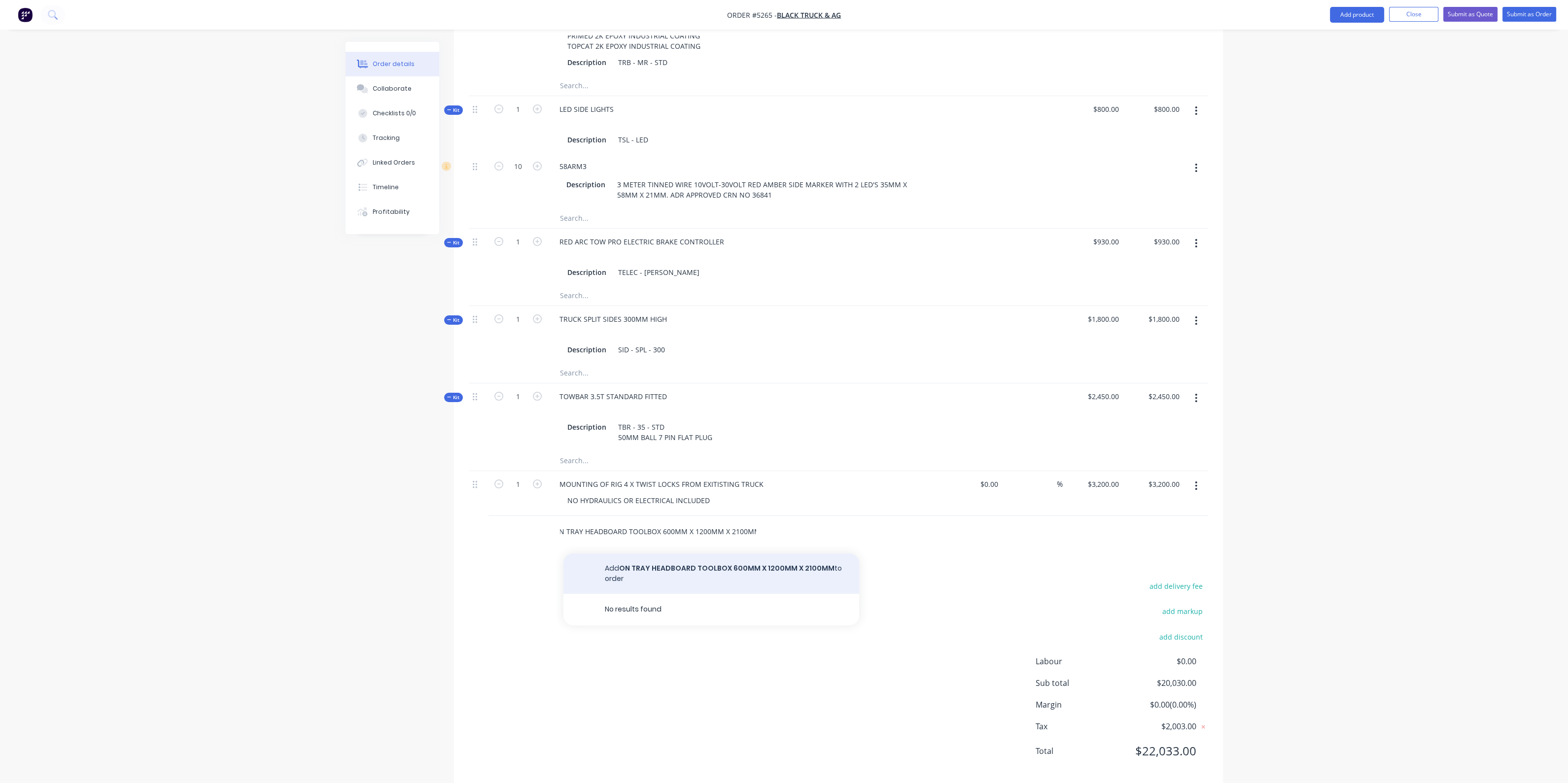
type input "ON TRAY HEADBOARD TOOLBOX 600MM X 1200MM X 2100MM"
click at [728, 554] on button "Add ON TRAY HEADBOARD TOOLBOX 600MM X 1200MM X 2100MM to order" at bounding box center [711, 574] width 296 height 40
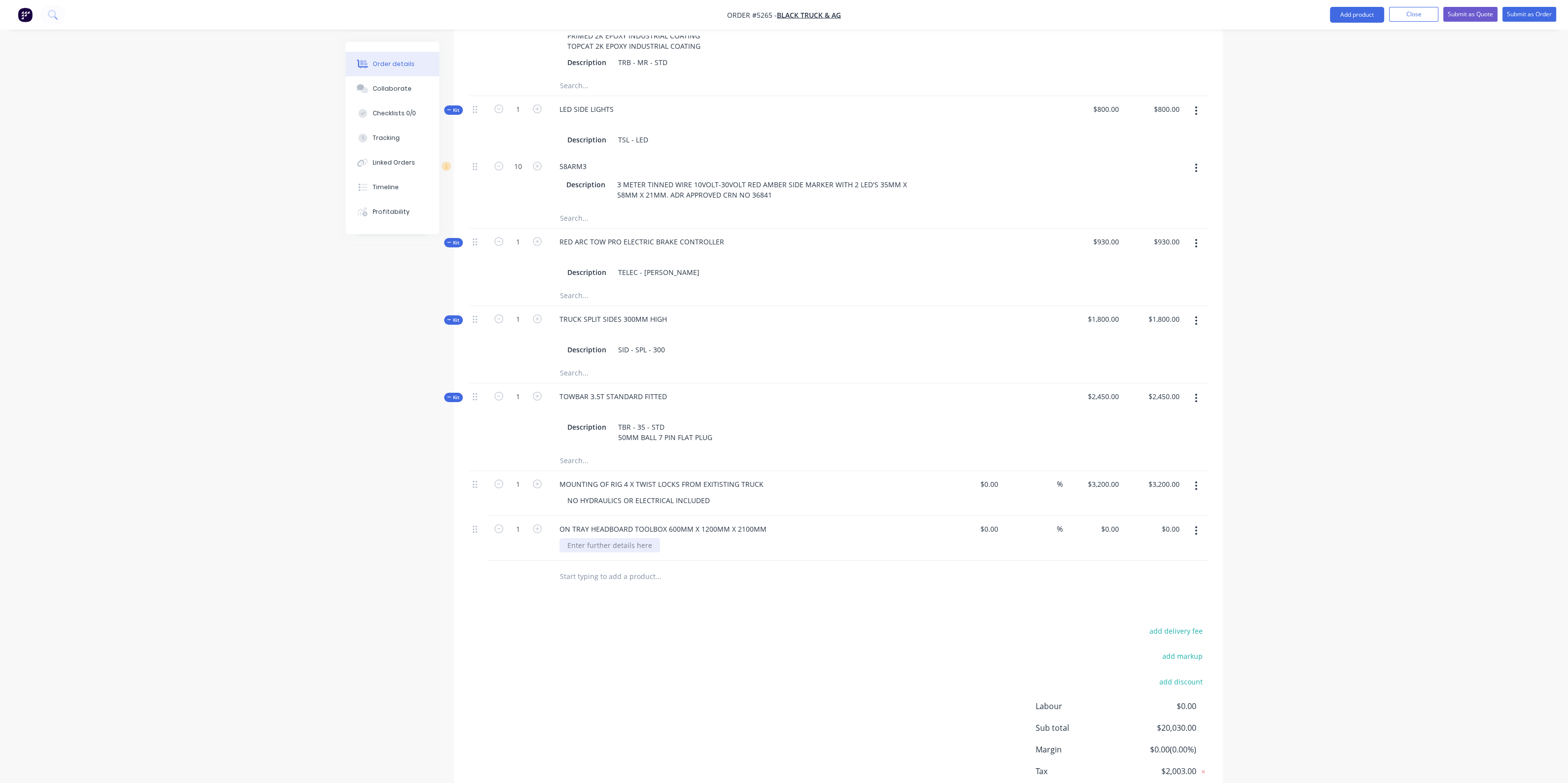
click at [618, 539] on div at bounding box center [609, 545] width 100 height 14
click at [600, 539] on div "PARTTIONWALL IN MIDLE" at bounding box center [632, 551] width 146 height 25
click at [583, 539] on div "PARTTION WALL IN MIDLE" at bounding box center [633, 551] width 148 height 25
click at [583, 539] on div "PARTION WALL IN MIDLE" at bounding box center [631, 551] width 144 height 25
click at [653, 540] on div "PARTITION WALL IN MIDLE" at bounding box center [634, 551] width 150 height 25
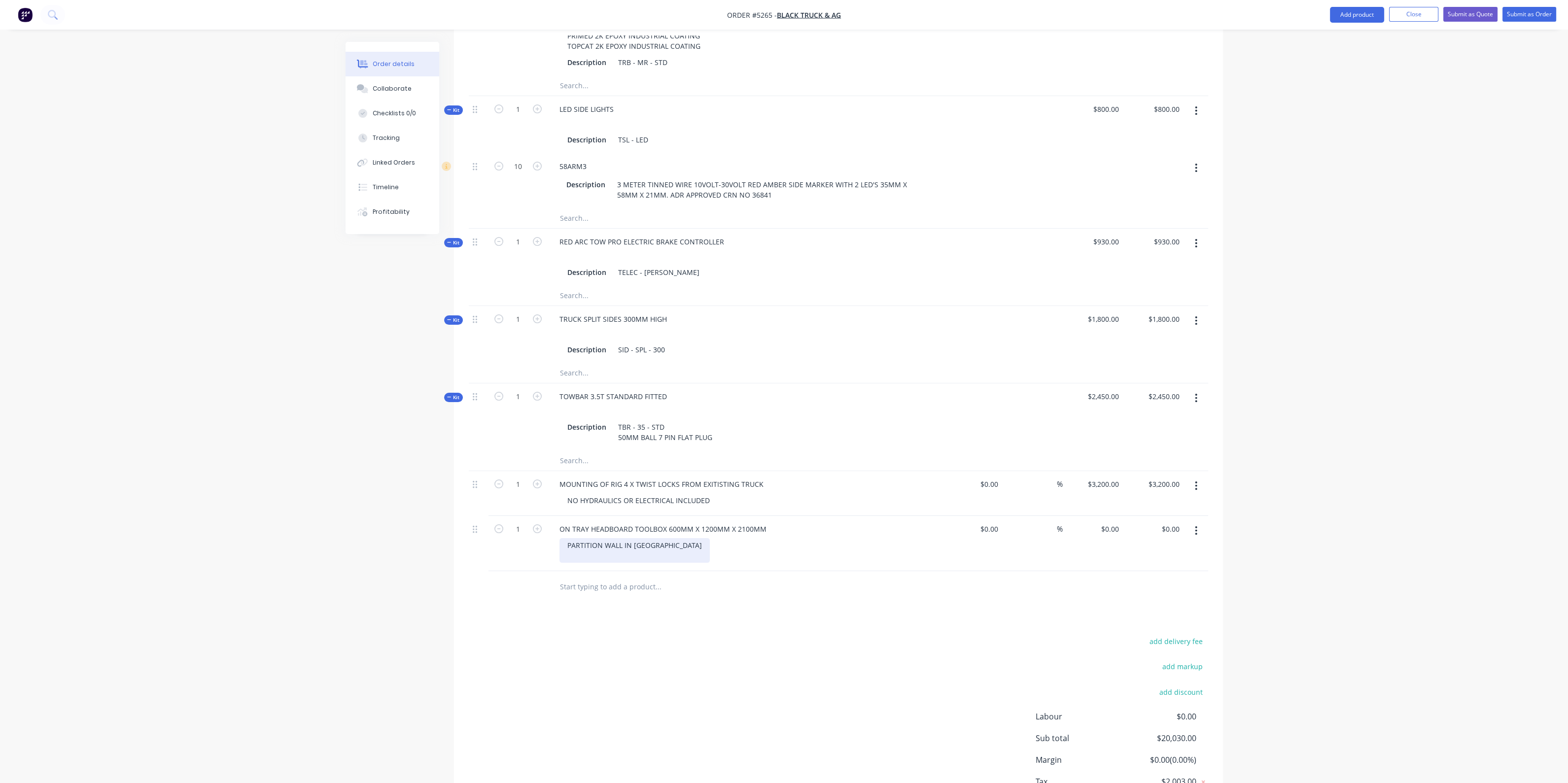
click at [651, 539] on div "PARTITION WALL IN MIDLE" at bounding box center [634, 551] width 150 height 25
click at [571, 540] on div "PARTITION WALL IN MIDDLE SHELF ABOVE FRIDGE" at bounding box center [613, 556] width 108 height 35
drag, startPoint x: 634, startPoint y: 550, endPoint x: 655, endPoint y: 563, distance: 24.7
click at [635, 551] on div "PARTITION WALL IN MIDDLE SHELF ABOVE FRIDGE" at bounding box center [613, 556] width 108 height 35
click at [633, 551] on div "PARTITION WALL IN MIDDLE SHELF ABOVE FRIDGE PULL OUT DROP SLIDE TO SUIT 40L ENG…" at bounding box center [653, 561] width 187 height 45
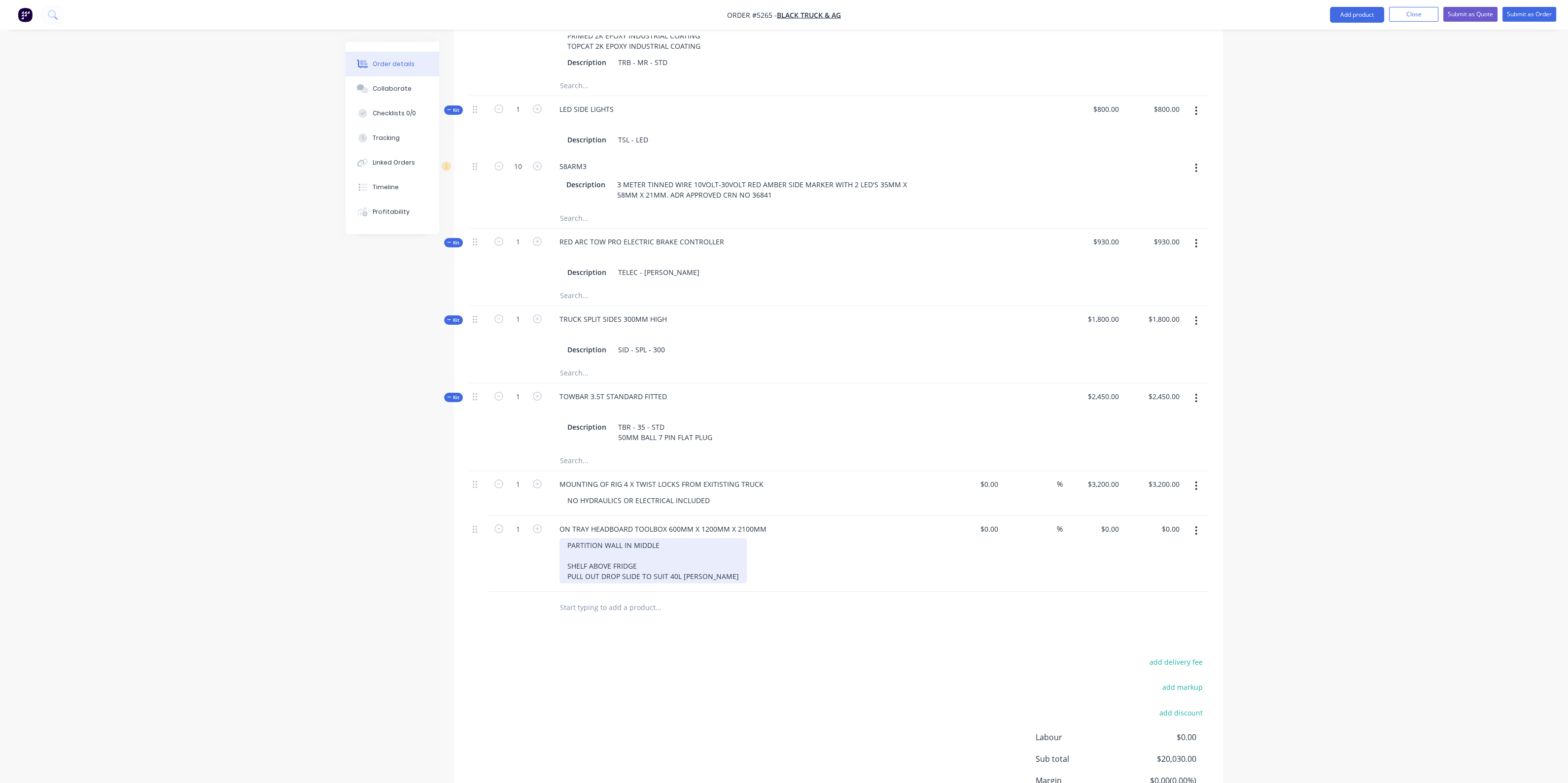
click at [568, 543] on div "PARTITION WALL IN MIDDLE SHELF ABOVE FRIDGE PULL OUT DROP SLIDE TO SUIT 40L ENG…" at bounding box center [653, 561] width 187 height 45
click at [569, 540] on div "PARTITION WALL IN MIDDLE PASSENGER SIDE SHELF ABOVE FRIDGE PULL OUT DROP SLIDE …" at bounding box center [653, 556] width 187 height 35
click at [620, 553] on div "PARTITION WALL IN MIDDLE PASSENGER SIDE SHELF ABOVE FRIDGE PULL OUT DROP SLIDE …" at bounding box center [653, 561] width 187 height 45
click at [598, 582] on div "PARTITION WALL IN MIDDLE PASSENGER SIDE SHELF ABOVE FRIDGE PULL OUT DROP SLIDE …" at bounding box center [653, 561] width 187 height 45
click at [820, 598] on div "PARTITION WALL IN MIDDLE PASSENGER SIDE SHELF ABOVE FRIDGE PULL OUT DROP SLIDE …" at bounding box center [749, 582] width 378 height 87
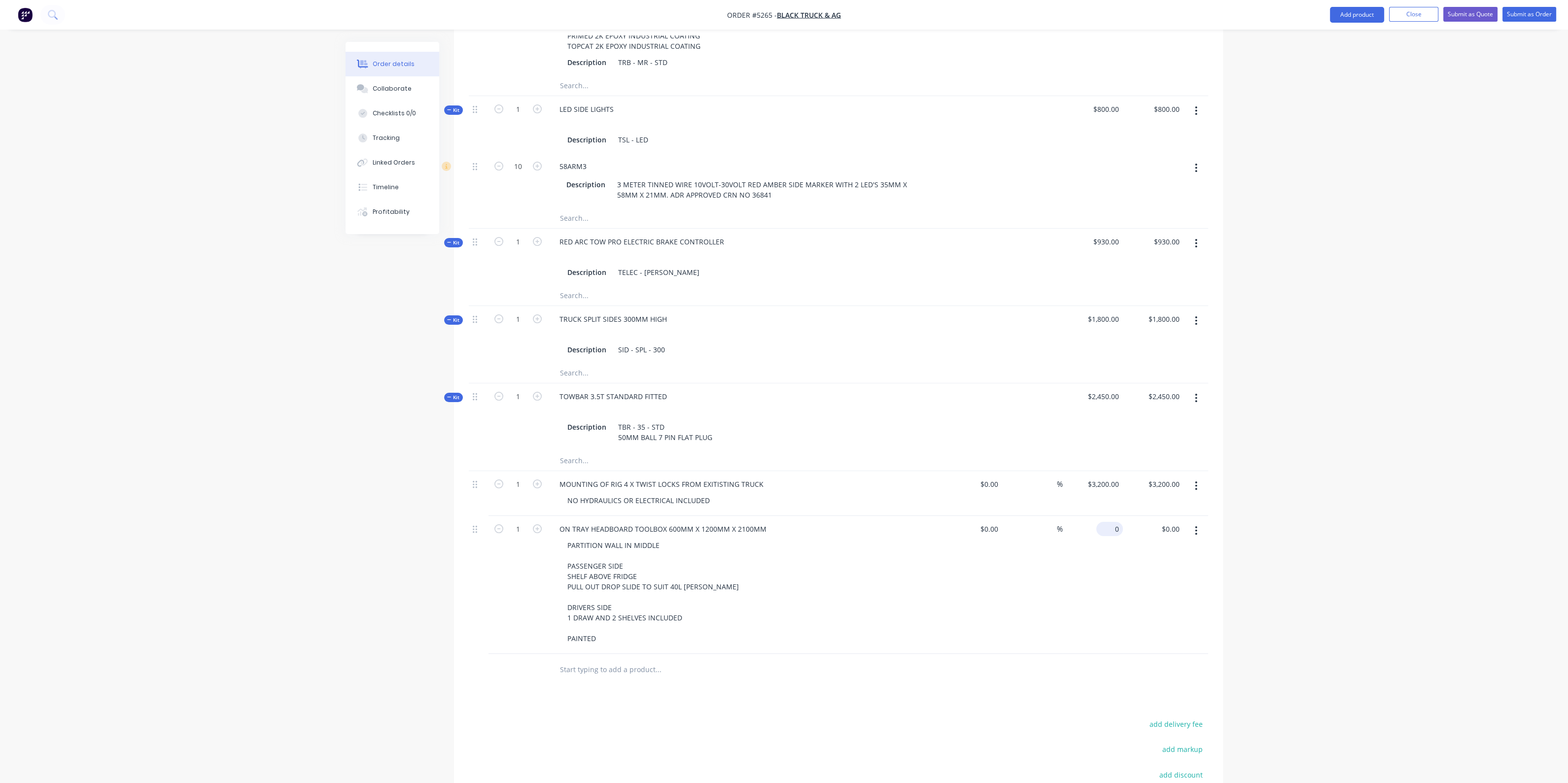
click at [1112, 522] on input "0" at bounding box center [1112, 529] width 23 height 14
type input "$0.00"
click at [594, 660] on input "text" at bounding box center [658, 669] width 197 height 20
type input "E"
type input "P"
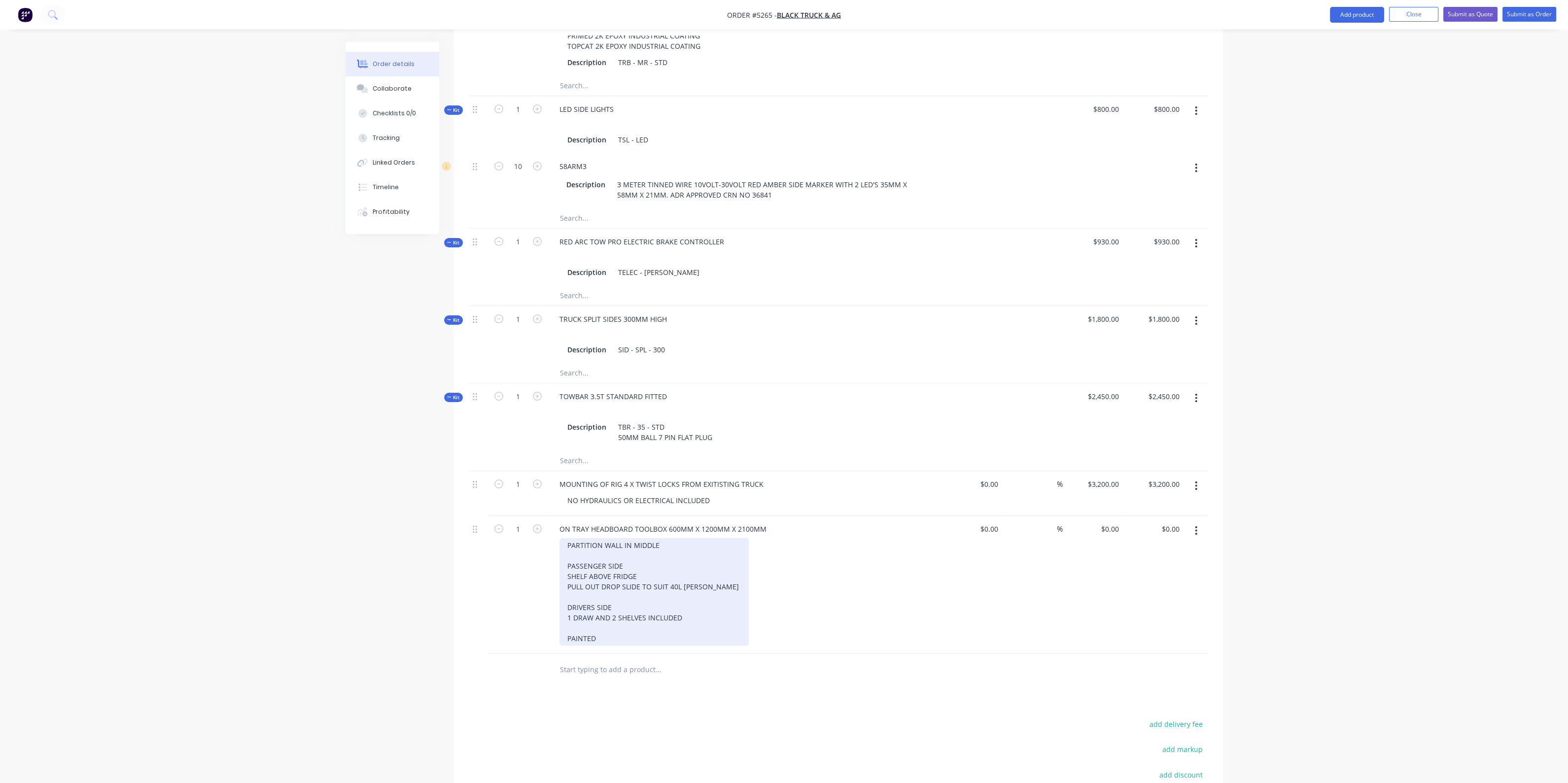
drag, startPoint x: 707, startPoint y: 570, endPoint x: 715, endPoint y: 577, distance: 10.6
click at [707, 570] on div "PARTITION WALL IN MIDDLE PASSENGER SIDE SHELF ABOVE FRIDGE PULL OUT DROP SLIDE …" at bounding box center [654, 592] width 189 height 108
click at [764, 571] on div "PARTITION WALL IN MIDDLE PASSENGER SIDE SHELF ABOVE FRIDGE PULL OUT DROP SLIDE …" at bounding box center [692, 592] width 266 height 108
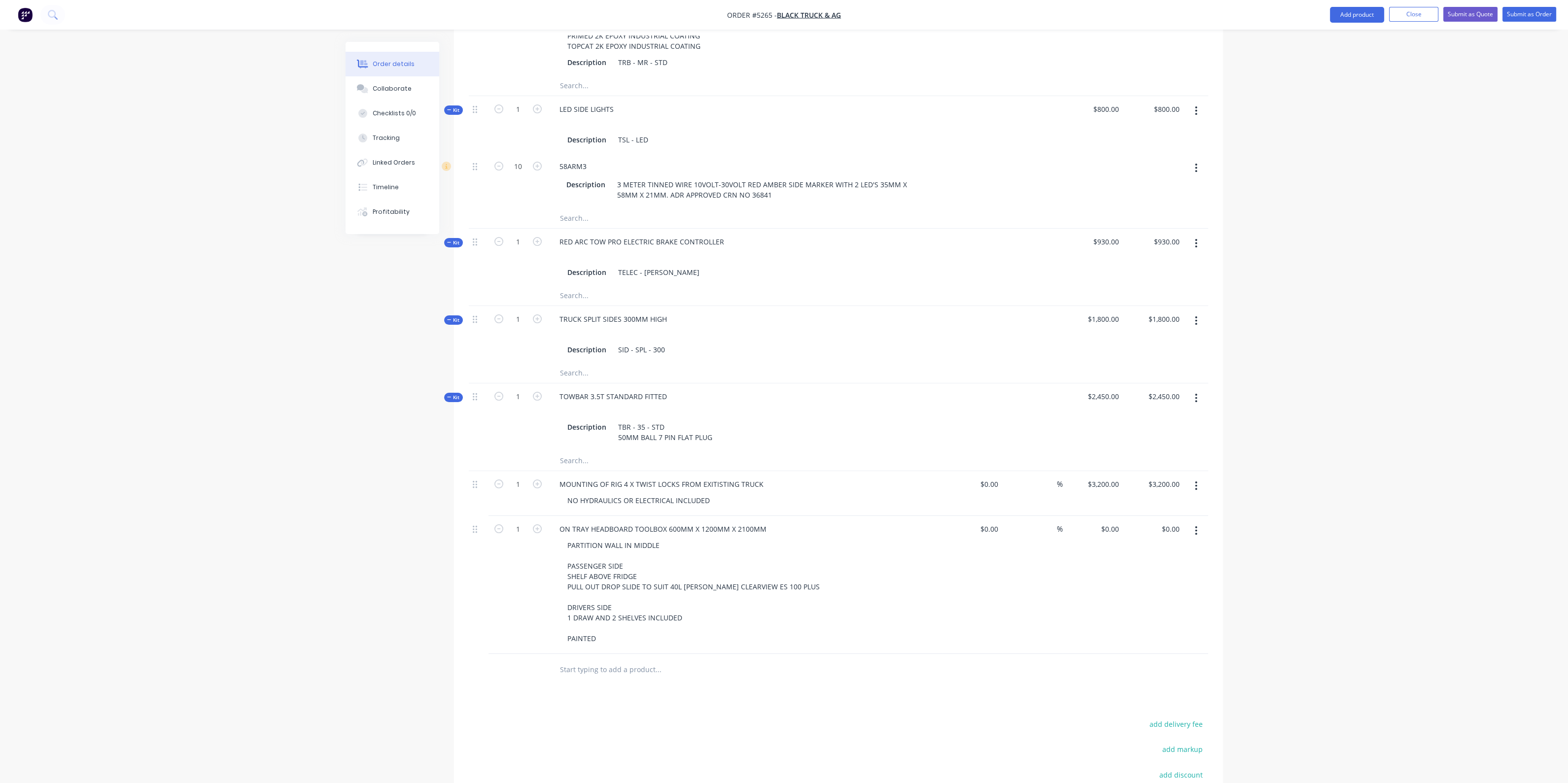
click at [869, 583] on div "PARTITION WALL IN MIDDLE PASSENGER SIDE SHELF ABOVE FRIDGE PULL OUT DROP SLIDE …" at bounding box center [749, 592] width 378 height 108
click at [1105, 516] on div "0 $0.00" at bounding box center [1092, 584] width 60 height 138
type input "$7,250.00"
click at [695, 660] on input "text" at bounding box center [658, 669] width 197 height 20
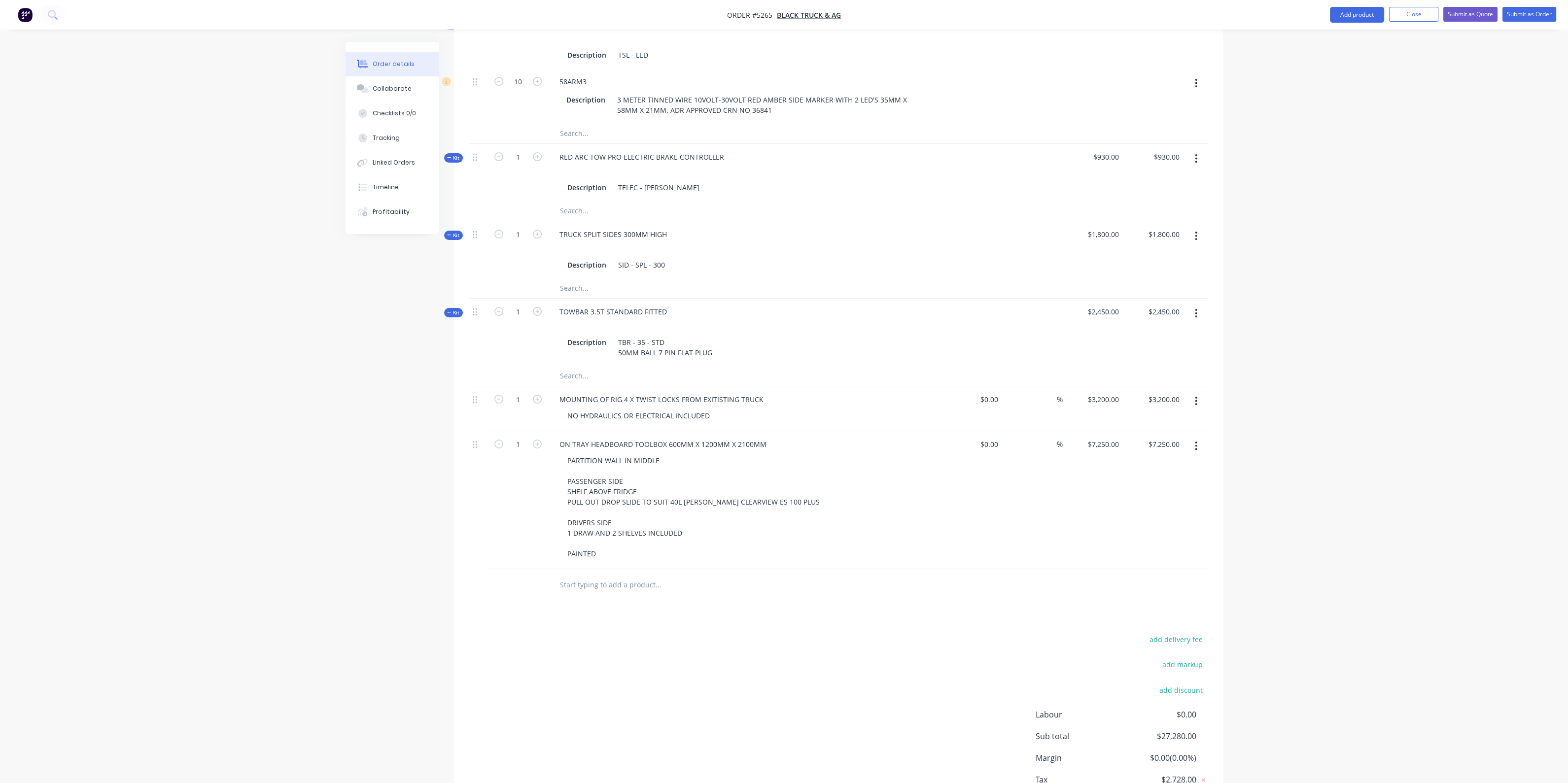
scroll to position [719, 0]
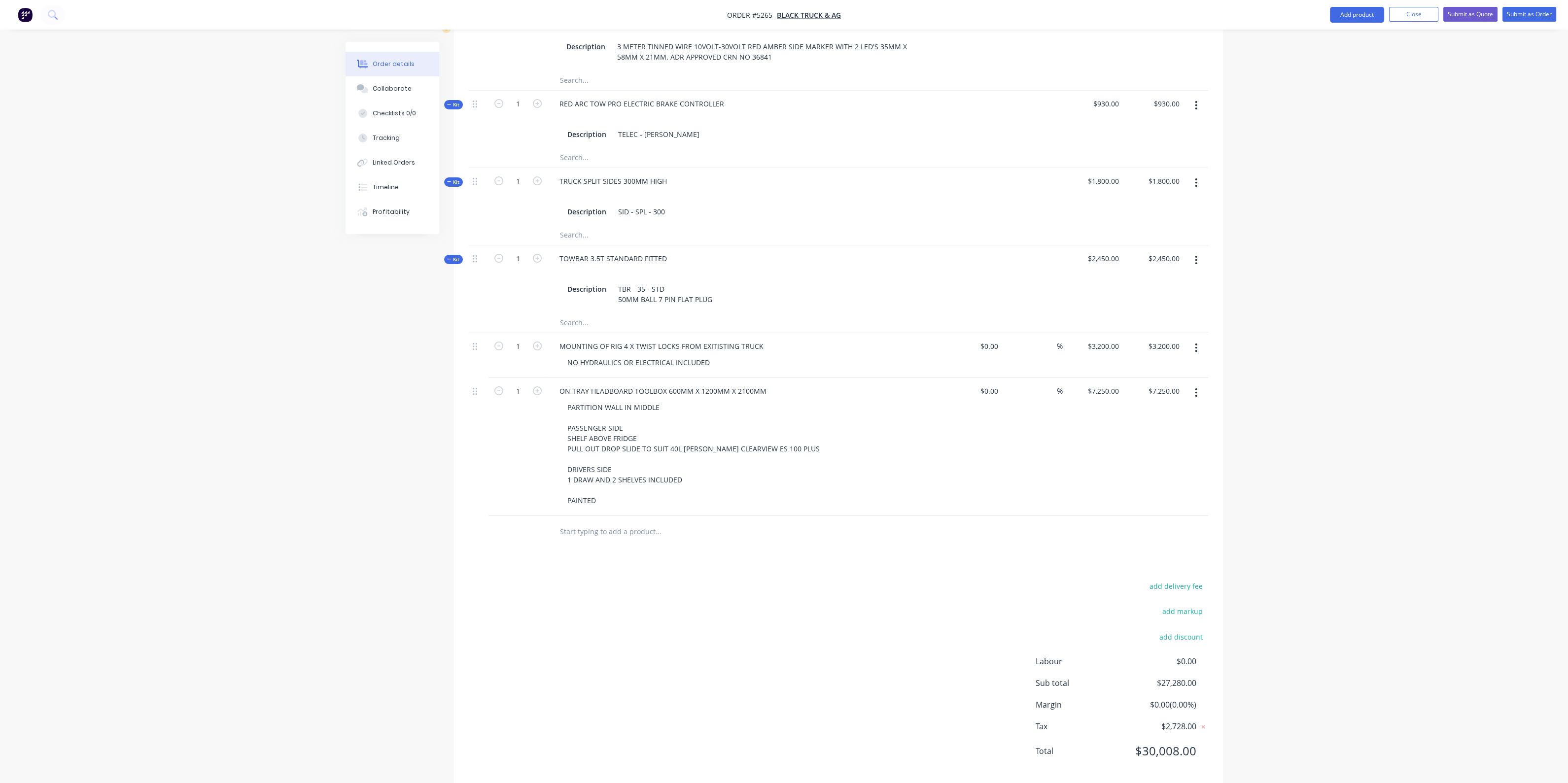
click at [629, 522] on input "text" at bounding box center [658, 532] width 197 height 20
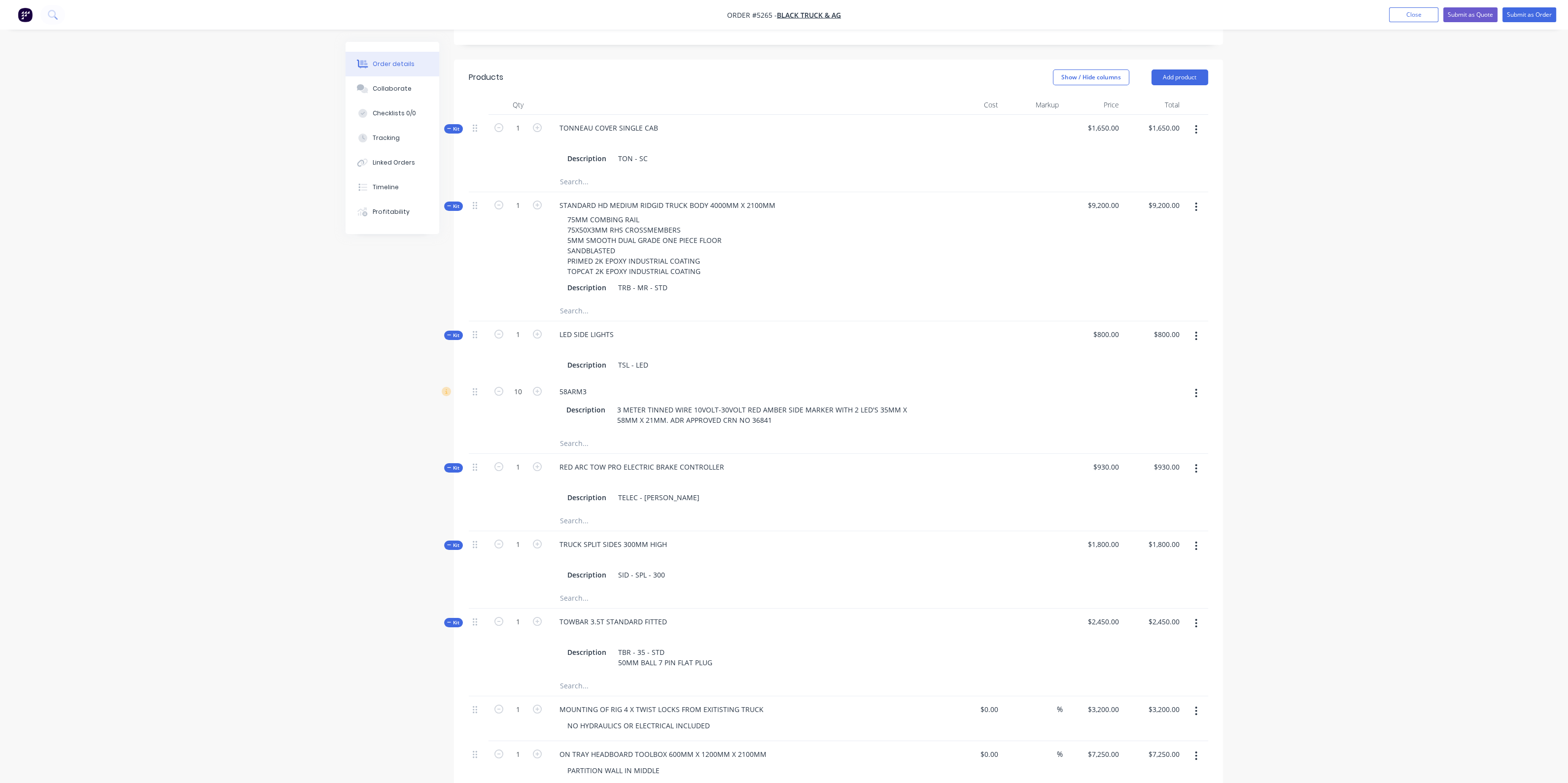
scroll to position [287, 0]
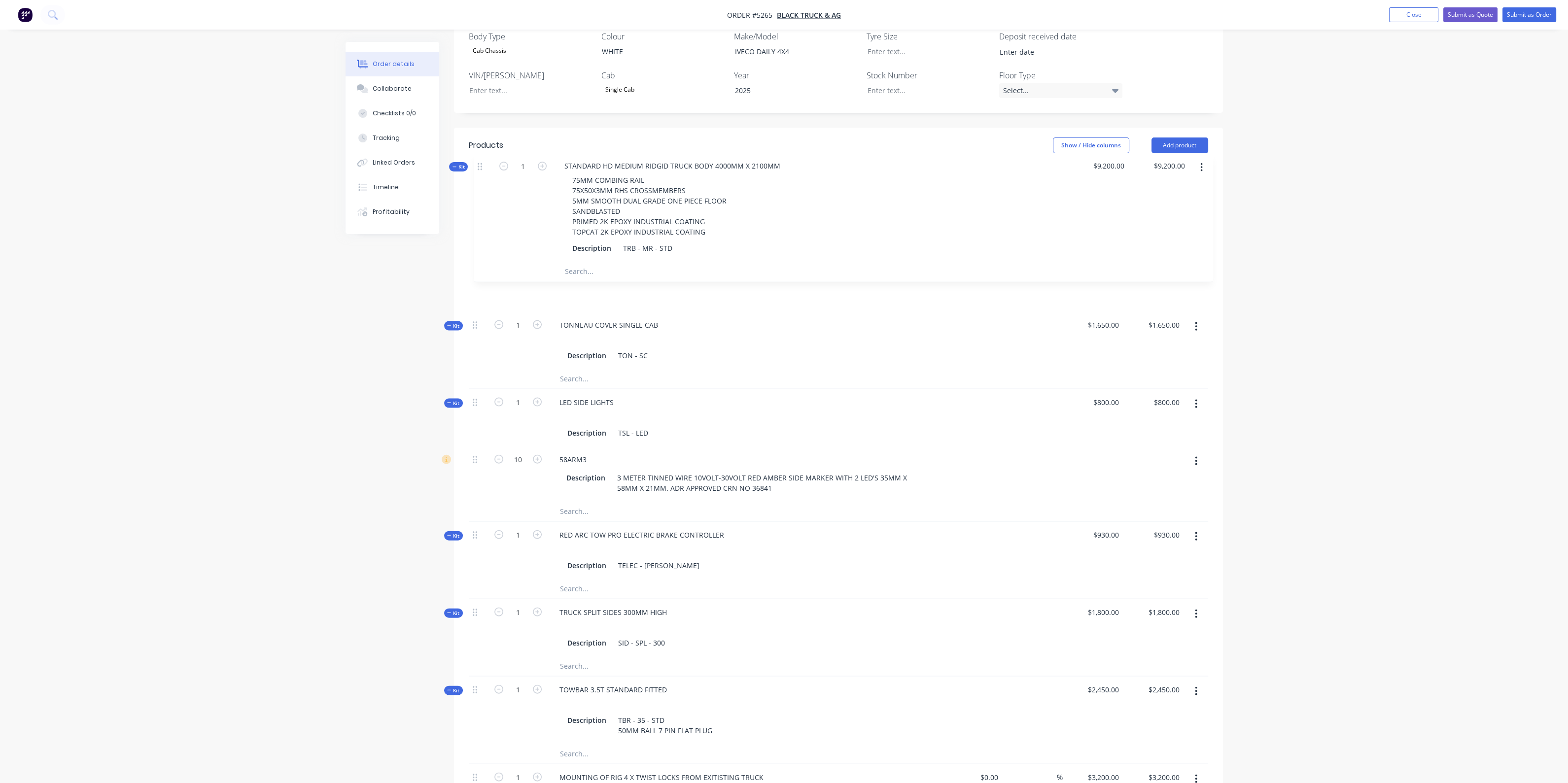
drag, startPoint x: 477, startPoint y: 264, endPoint x: 486, endPoint y: 159, distance: 105.4
click at [486, 163] on div "Qty Cost Markup Price Total Kit 1 TONNEAU COVER SINGLE CAB Description TON - SC…" at bounding box center [838, 555] width 739 height 784
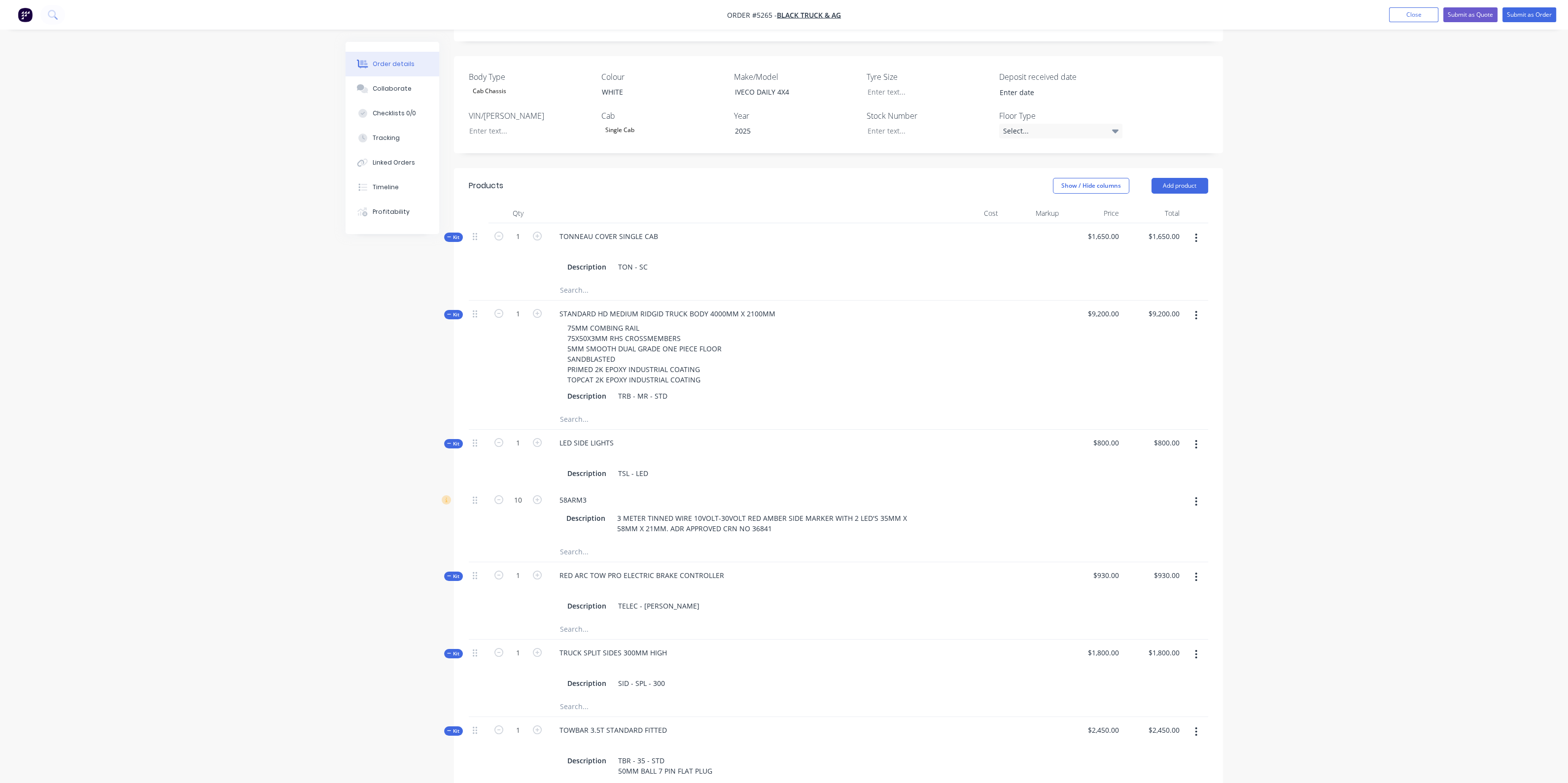
scroll to position [226, 0]
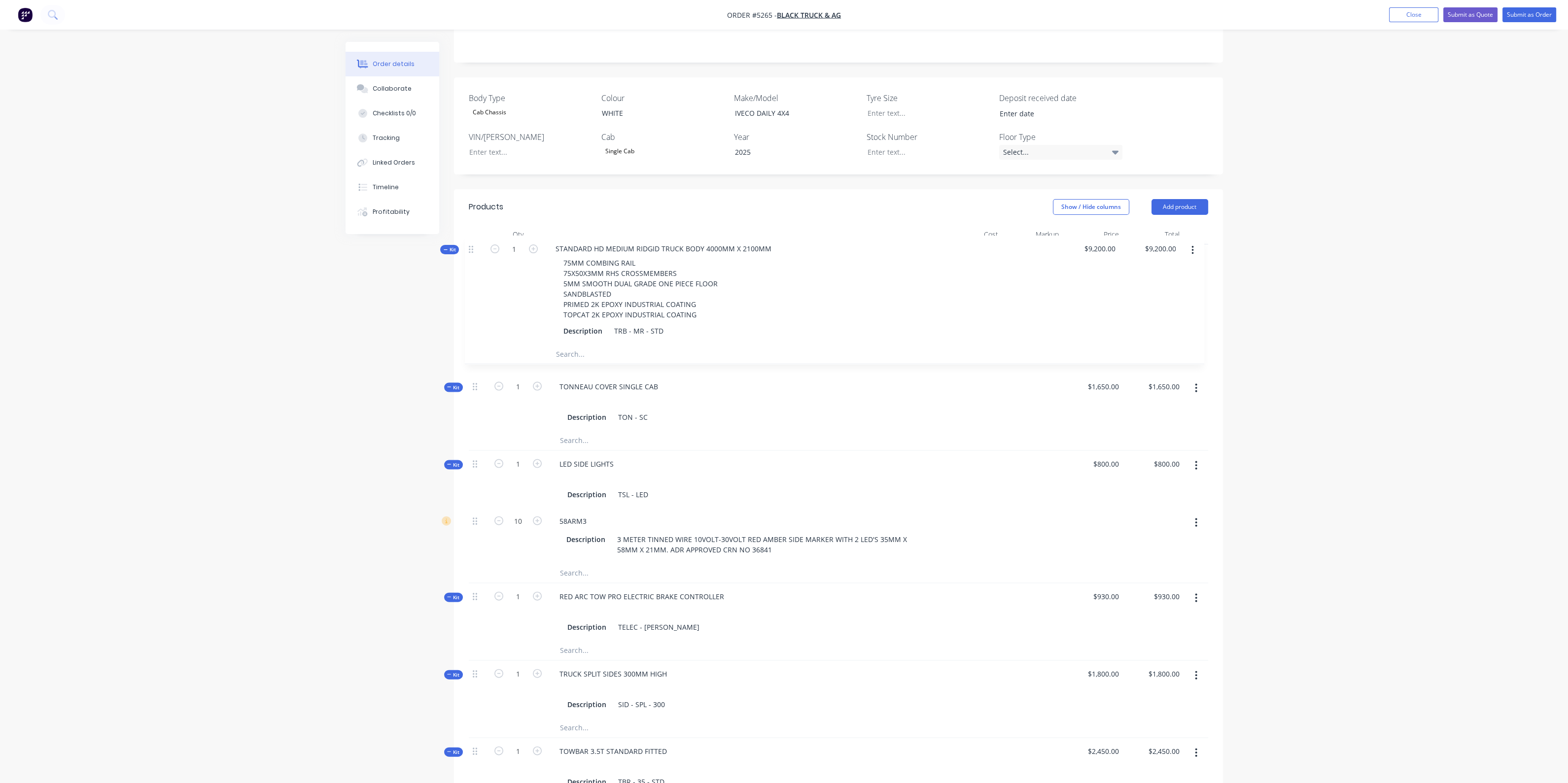
drag, startPoint x: 477, startPoint y: 322, endPoint x: 473, endPoint y: 238, distance: 84.1
click at [473, 244] on div "Kit 1 TONNEAU COVER SINGLE CAB Description TON - SC $1,650.00 $1,650.00 $1,650.…" at bounding box center [838, 626] width 739 height 765
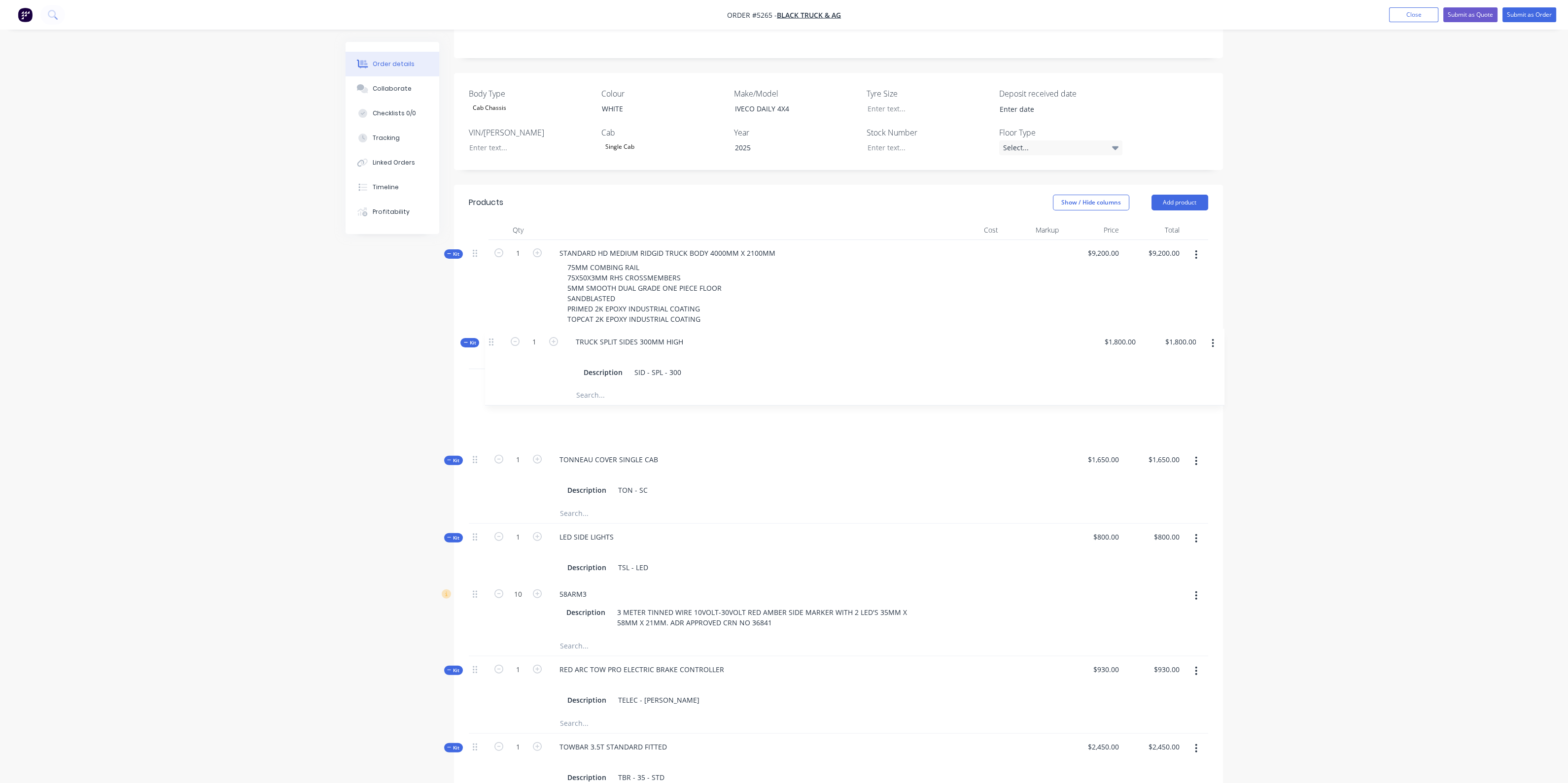
drag, startPoint x: 474, startPoint y: 659, endPoint x: 490, endPoint y: 339, distance: 320.4
click at [490, 339] on div "Kit 1 STANDARD HD MEDIUM RIDGID TRUCK BODY 4000MM X 2100MM 75MM COMBING RAIL 75…" at bounding box center [838, 622] width 739 height 765
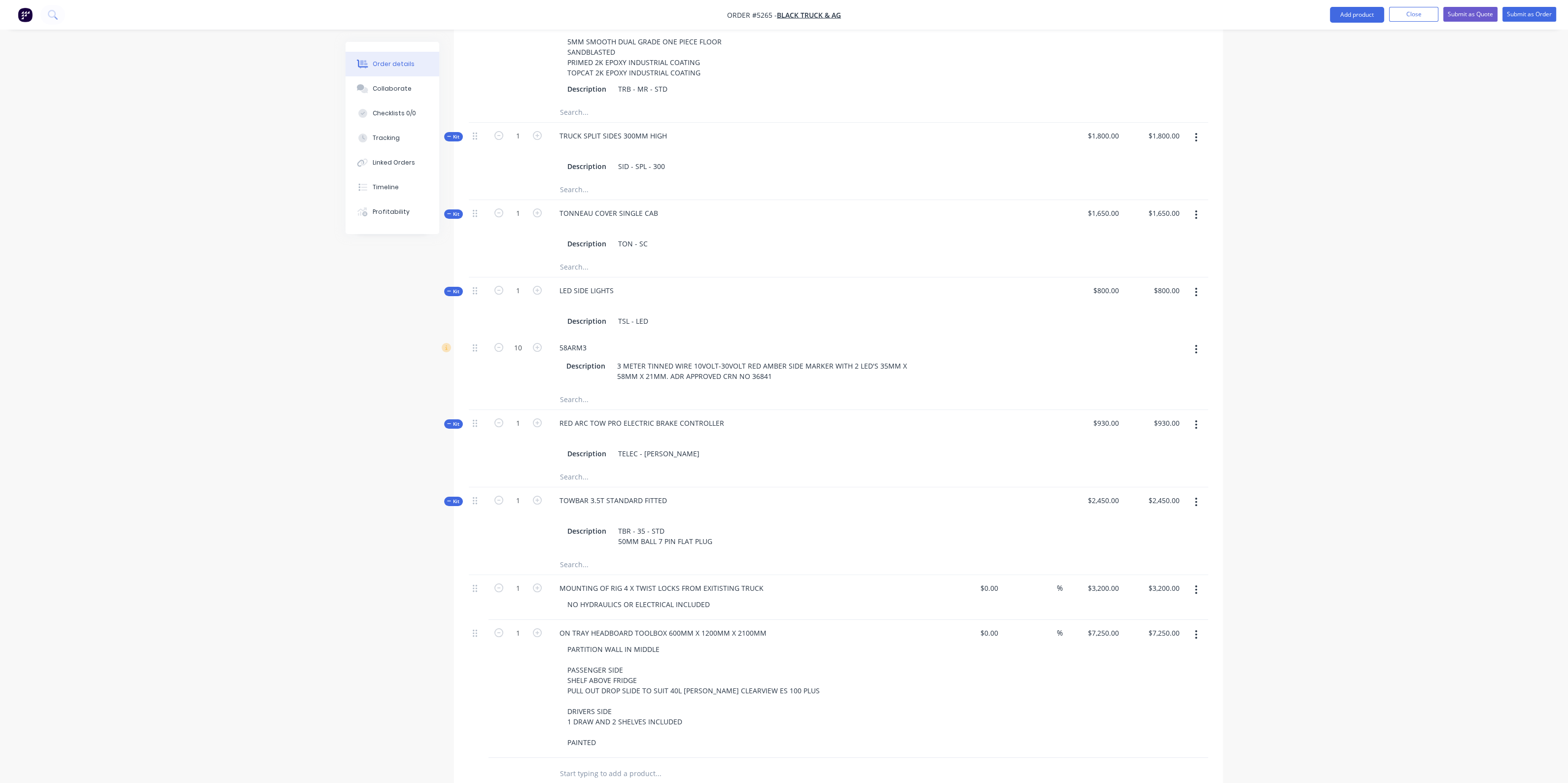
scroll to position [539, 0]
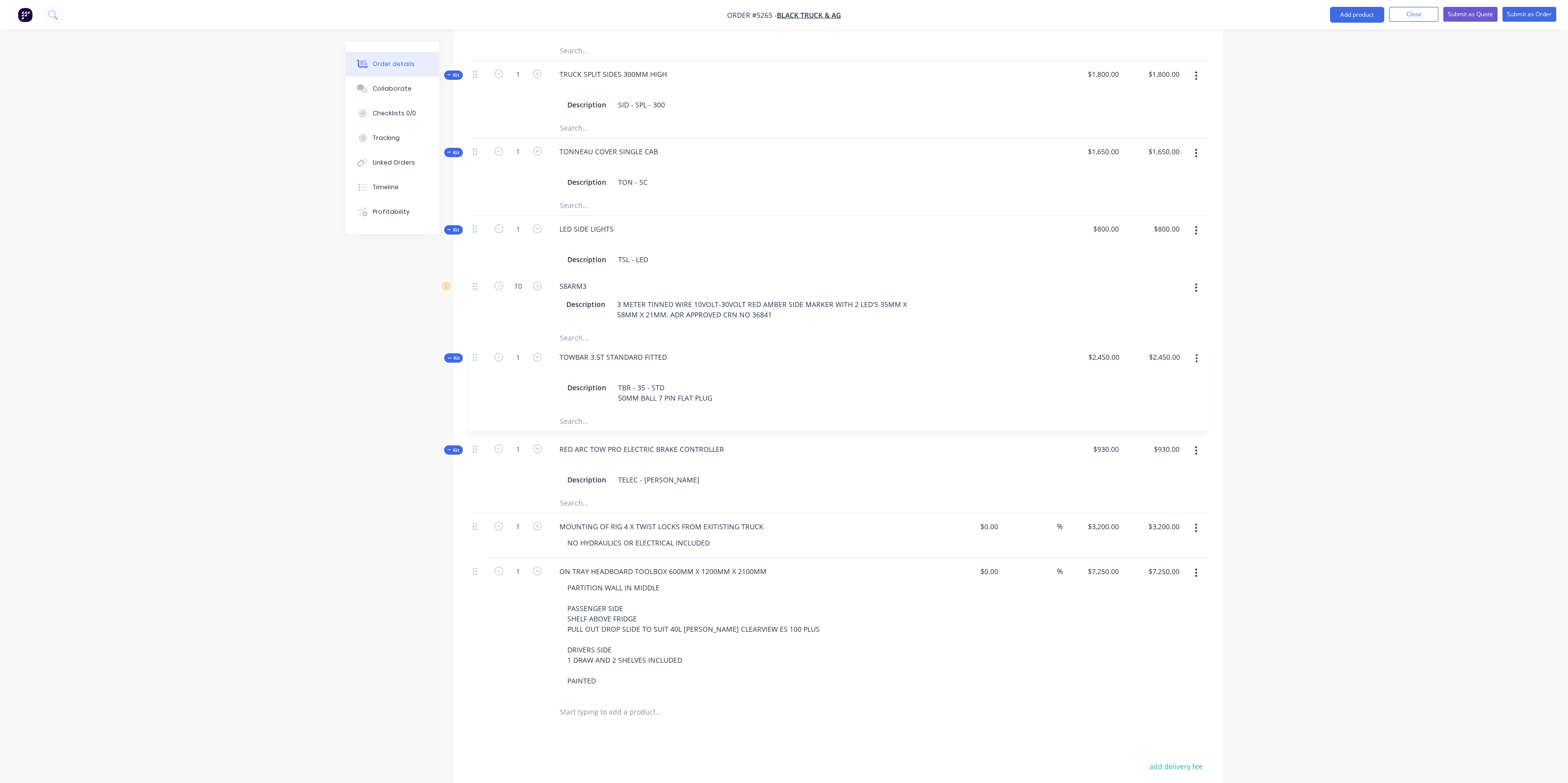
drag, startPoint x: 477, startPoint y: 425, endPoint x: 477, endPoint y: 352, distance: 73.0
click at [477, 352] on div "Kit 1 STANDARD HD MEDIUM RIDGID TRUCK BODY 4000MM X 2100MM 75MM COMBING RAIL 75…" at bounding box center [838, 314] width 739 height 765
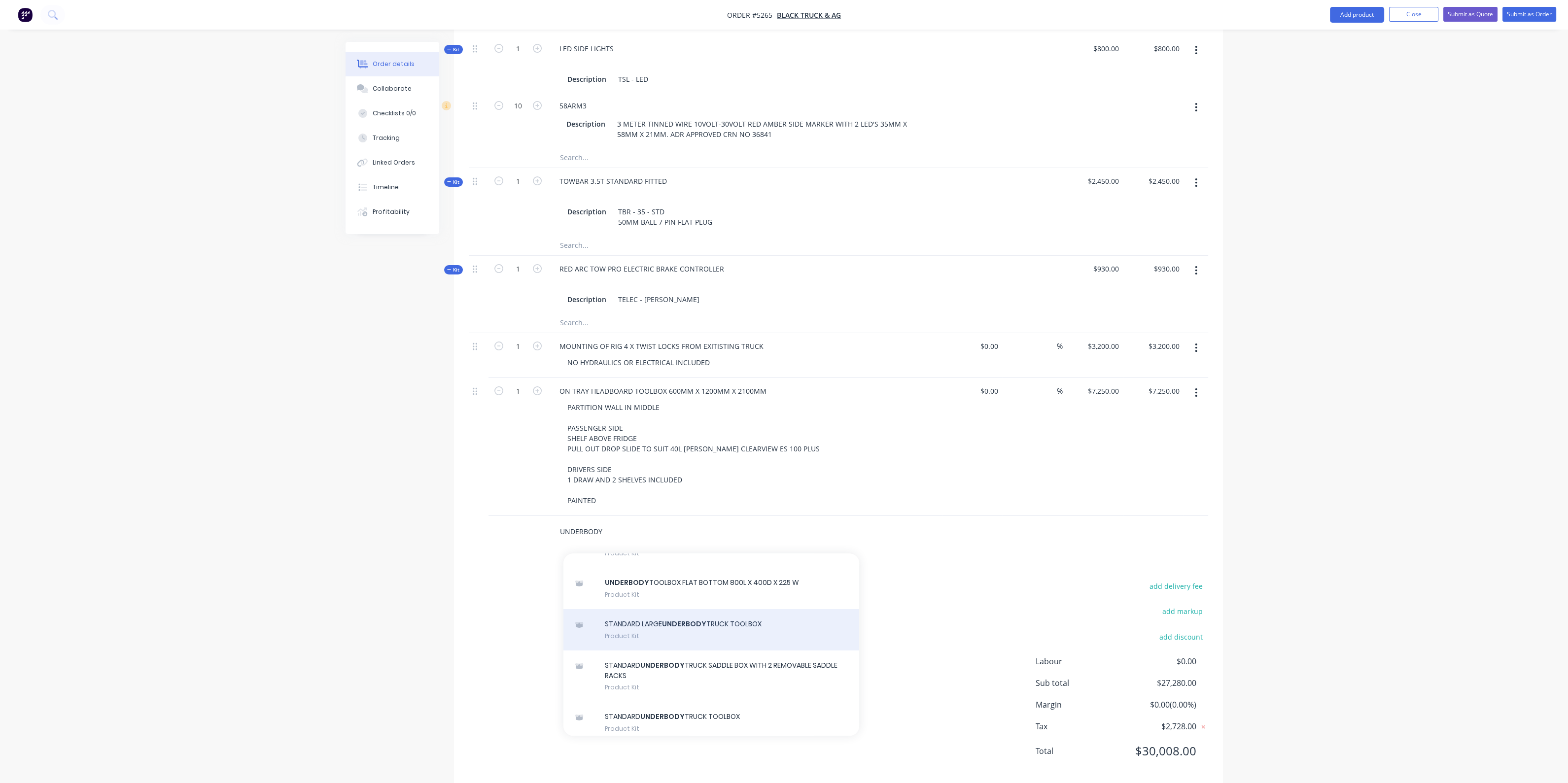
scroll to position [185, 0]
type input "UNDERBODY"
click at [737, 628] on div "STANDARD LARGE UNDERBODY TRUCK TOOLBOX Product Kit" at bounding box center [711, 637] width 296 height 41
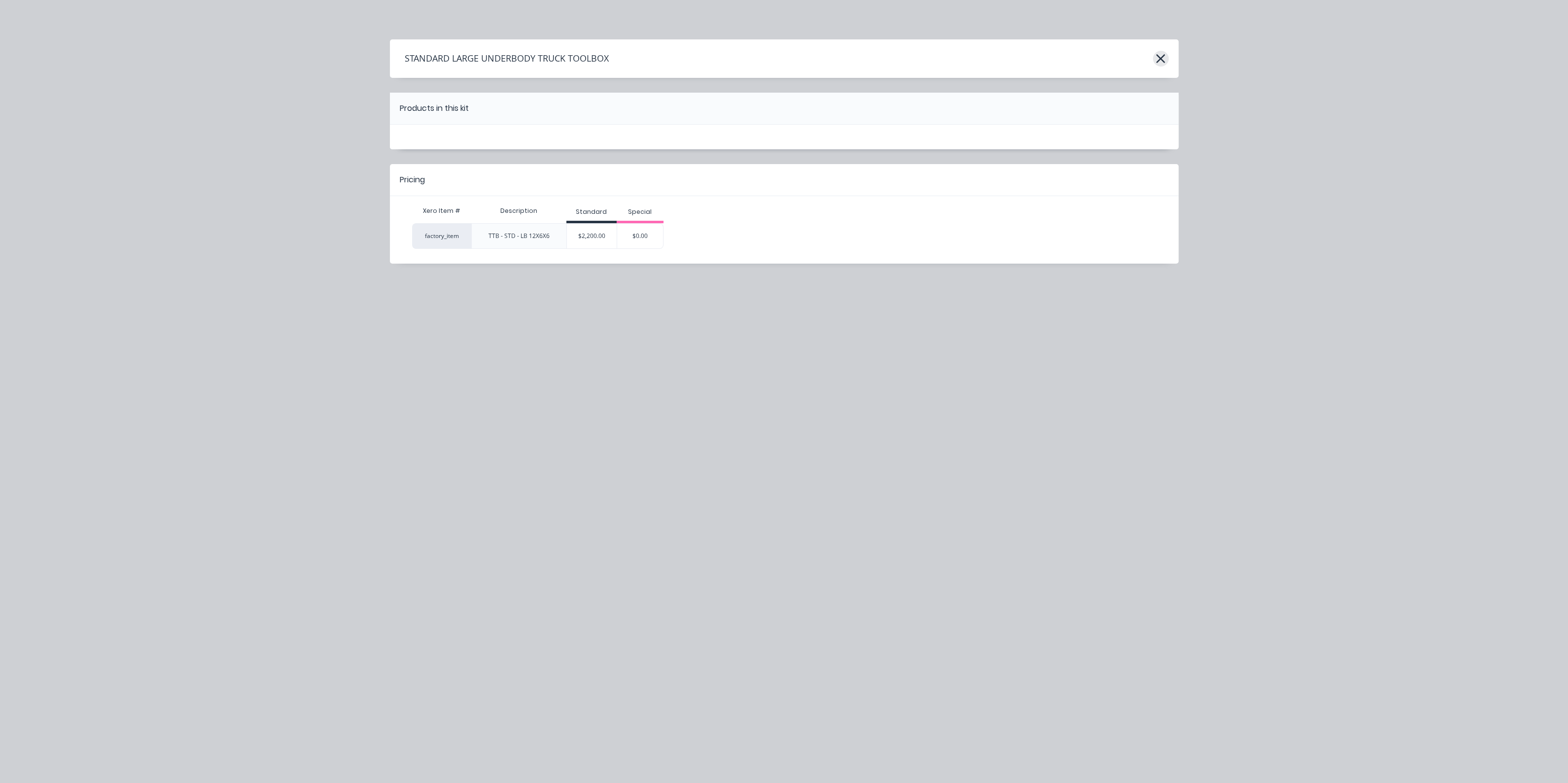
click at [1157, 60] on icon "button" at bounding box center [1160, 58] width 11 height 13
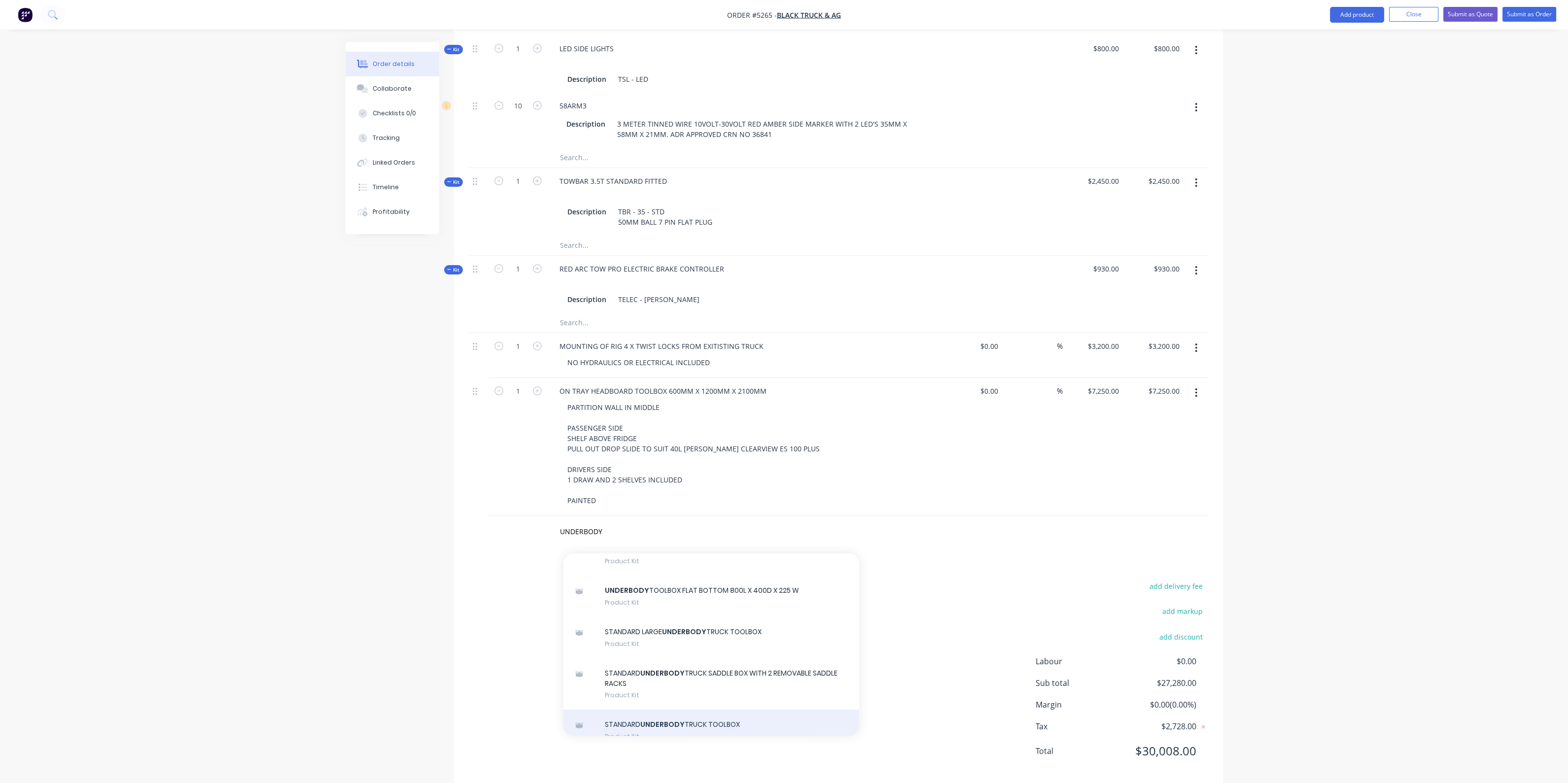
click at [666, 709] on div "STANDARD UNDERBODY TRUCK TOOLBOX Product Kit" at bounding box center [711, 730] width 296 height 41
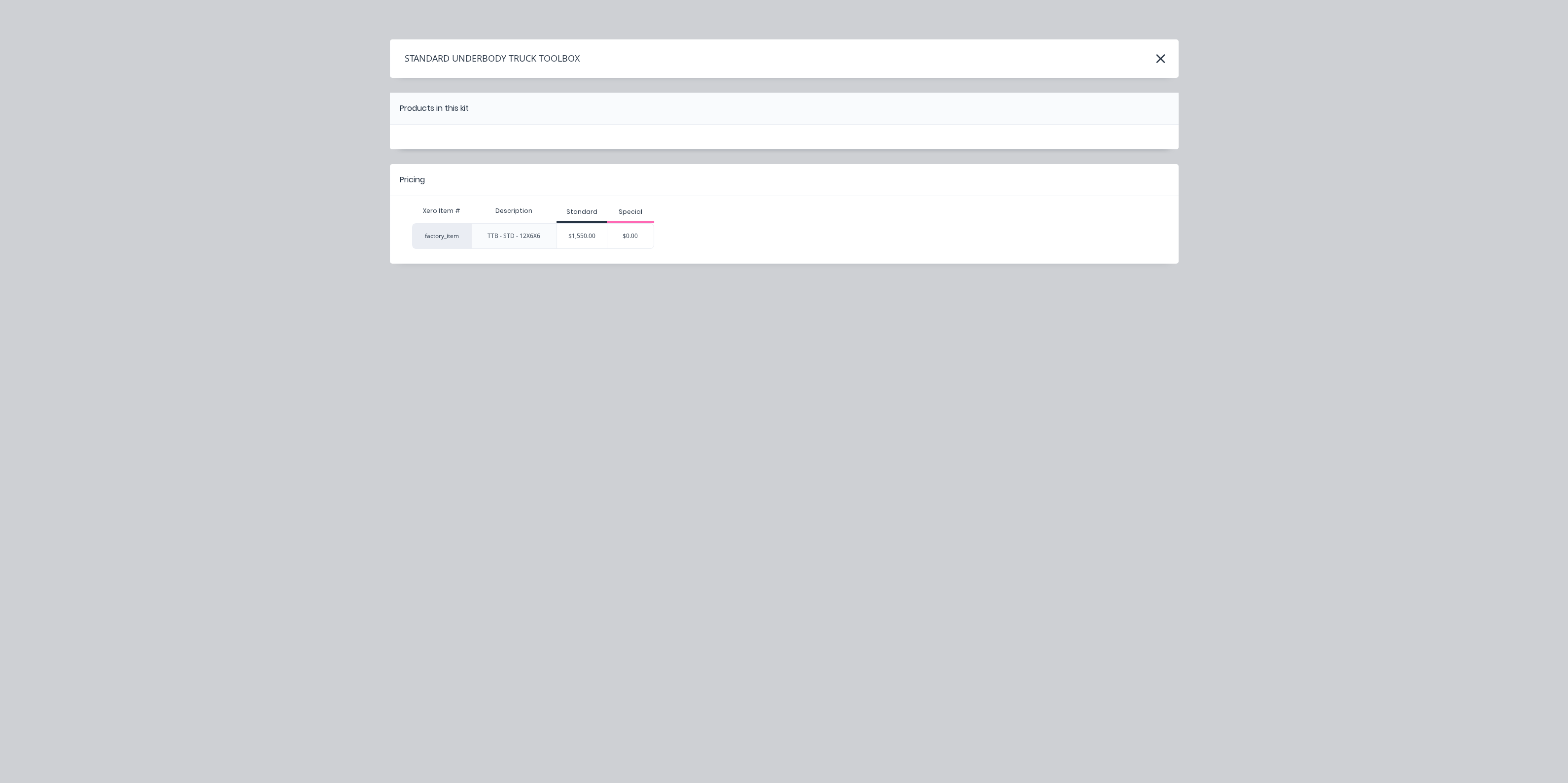
click at [587, 237] on div "$1,550.00" at bounding box center [582, 236] width 50 height 25
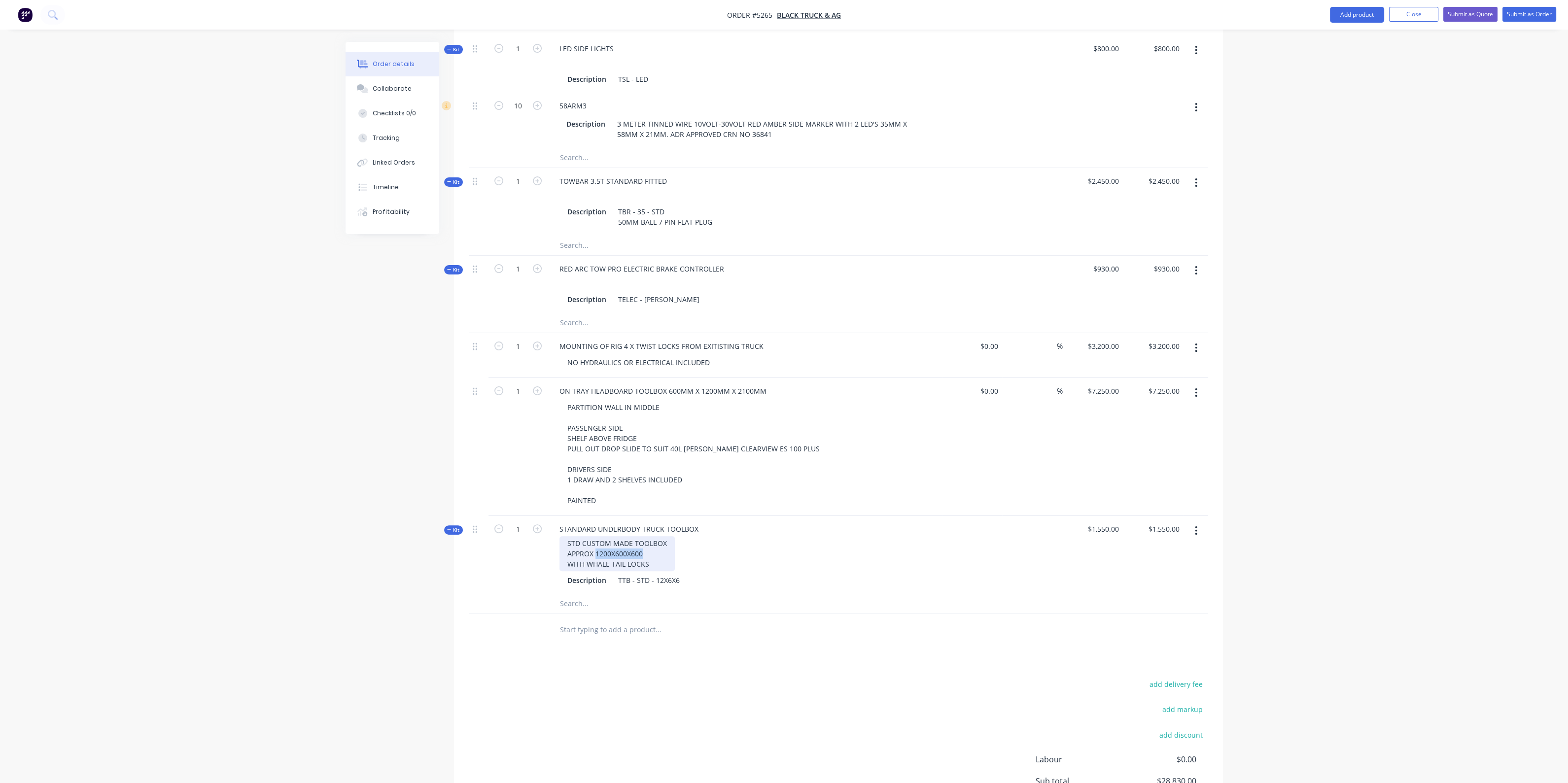
drag, startPoint x: 646, startPoint y: 538, endPoint x: 594, endPoint y: 535, distance: 52.1
click at [594, 537] on div "STD CUSTOM MADE TOOLBOX APPROX 1200X600X600 WITH WHALE TAIL LOCKS" at bounding box center [617, 554] width 116 height 35
click at [667, 538] on div "STD CUSTOM MADE TOOLBOX APPROX 1200X600X600 WITH WHALE TAIL LOCKS" at bounding box center [617, 554] width 116 height 35
drag, startPoint x: 658, startPoint y: 537, endPoint x: 562, endPoint y: 533, distance: 96.1
click at [564, 537] on div "STD CUSTOM MADE TOOLBOX APPROX 1200X600X600 WITH WHALE TAIL LOCKS" at bounding box center [617, 554] width 116 height 35
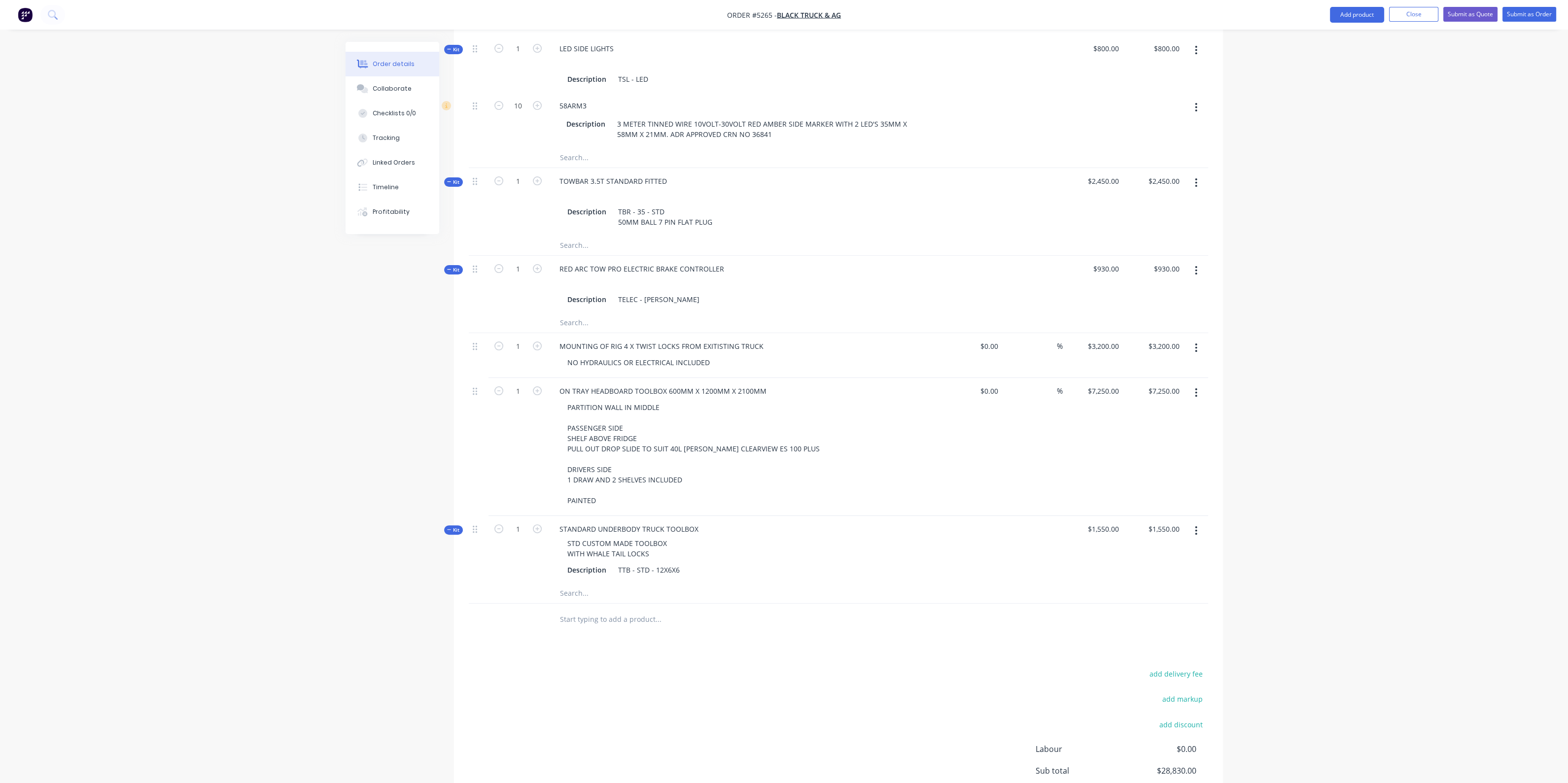
click at [653, 609] on input "text" at bounding box center [658, 619] width 197 height 20
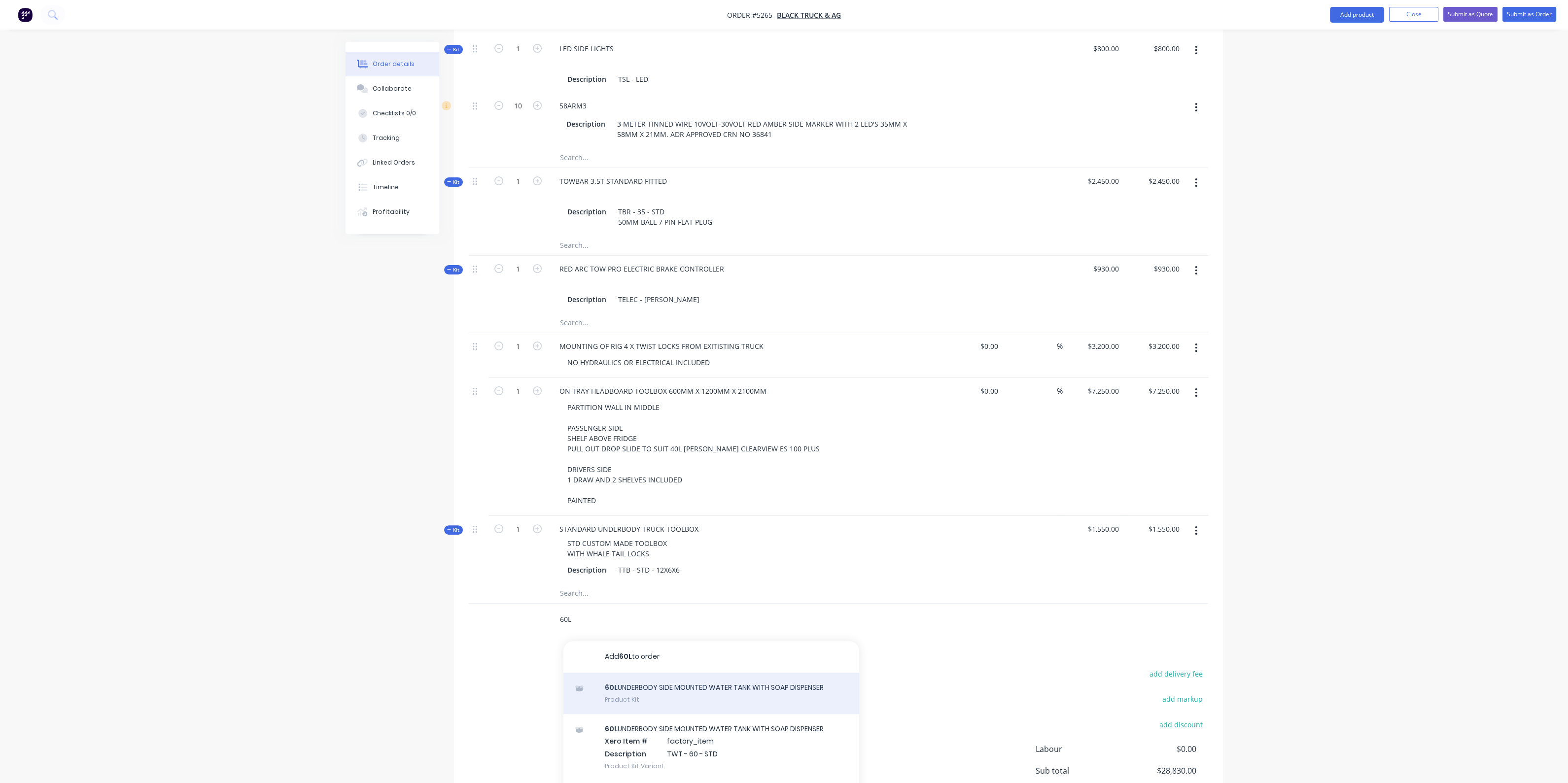
type input "60L"
click at [681, 688] on div "60L UNDERBODY SIDE MOUNTED WATER TANK WITH SOAP DISPENSER Product Kit" at bounding box center [711, 693] width 296 height 41
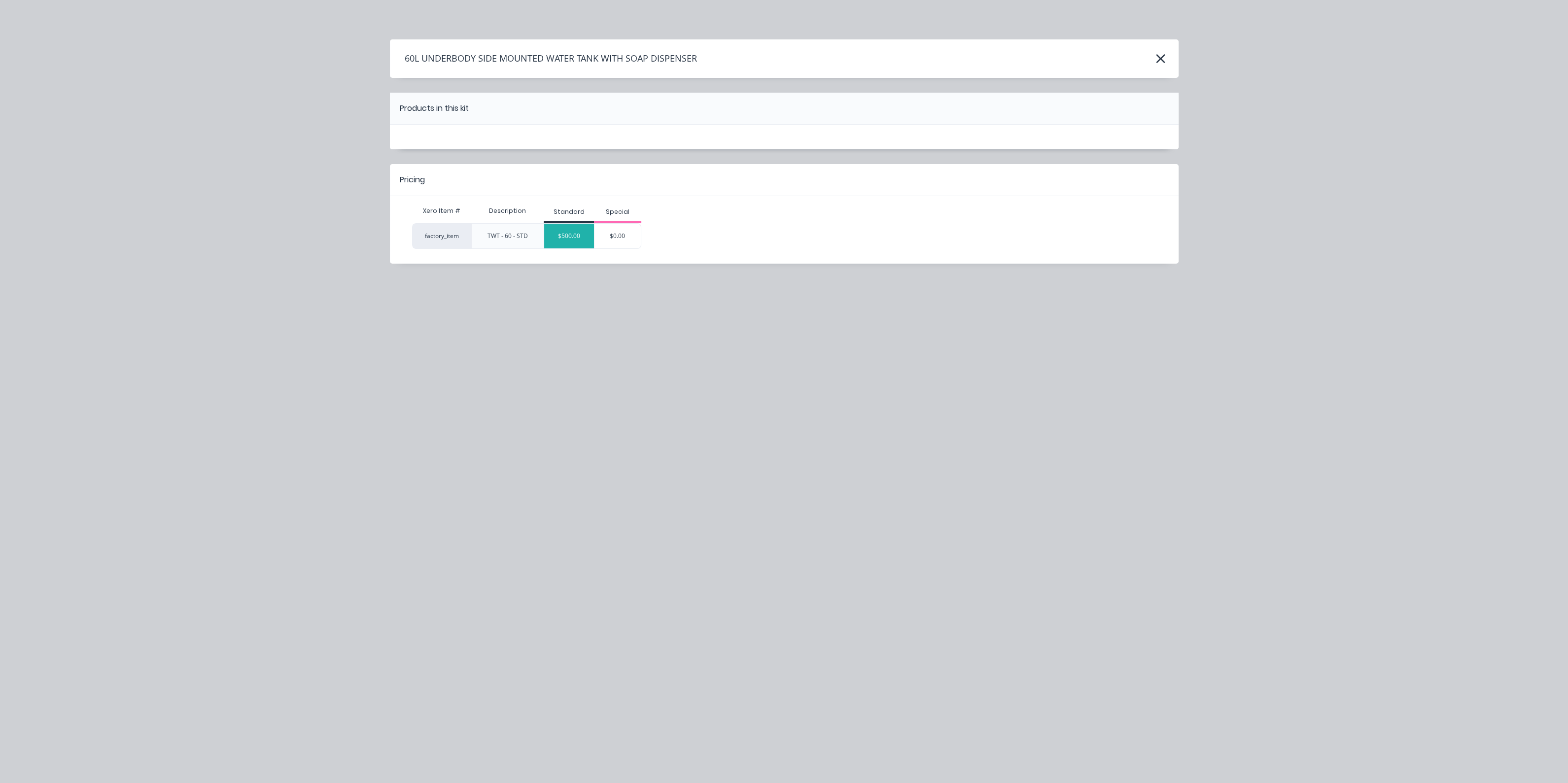
click at [571, 241] on div "$500.00" at bounding box center [569, 236] width 50 height 25
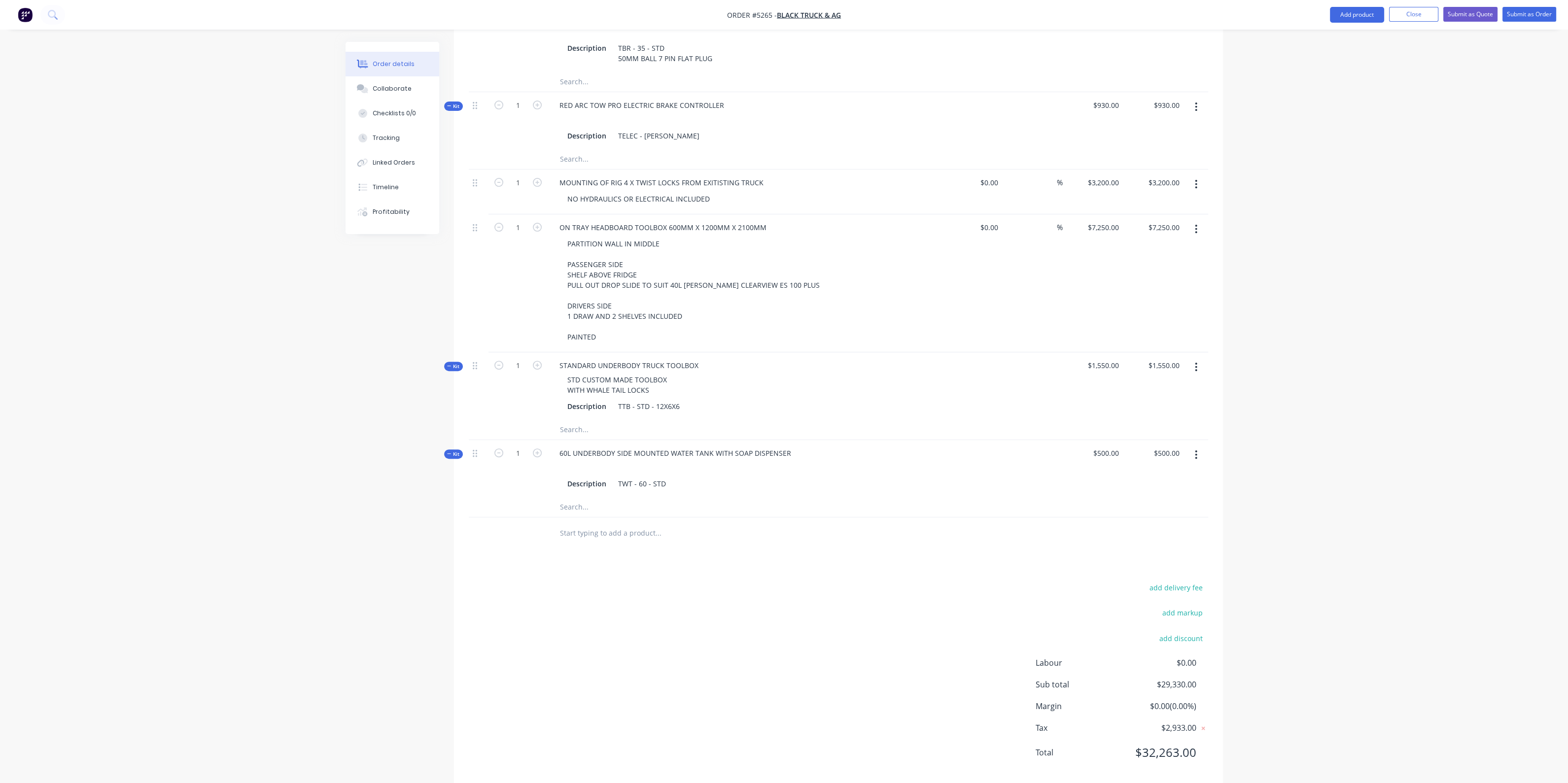
scroll to position [883, 0]
click at [629, 522] on input "text" at bounding box center [658, 532] width 197 height 20
type input "2"
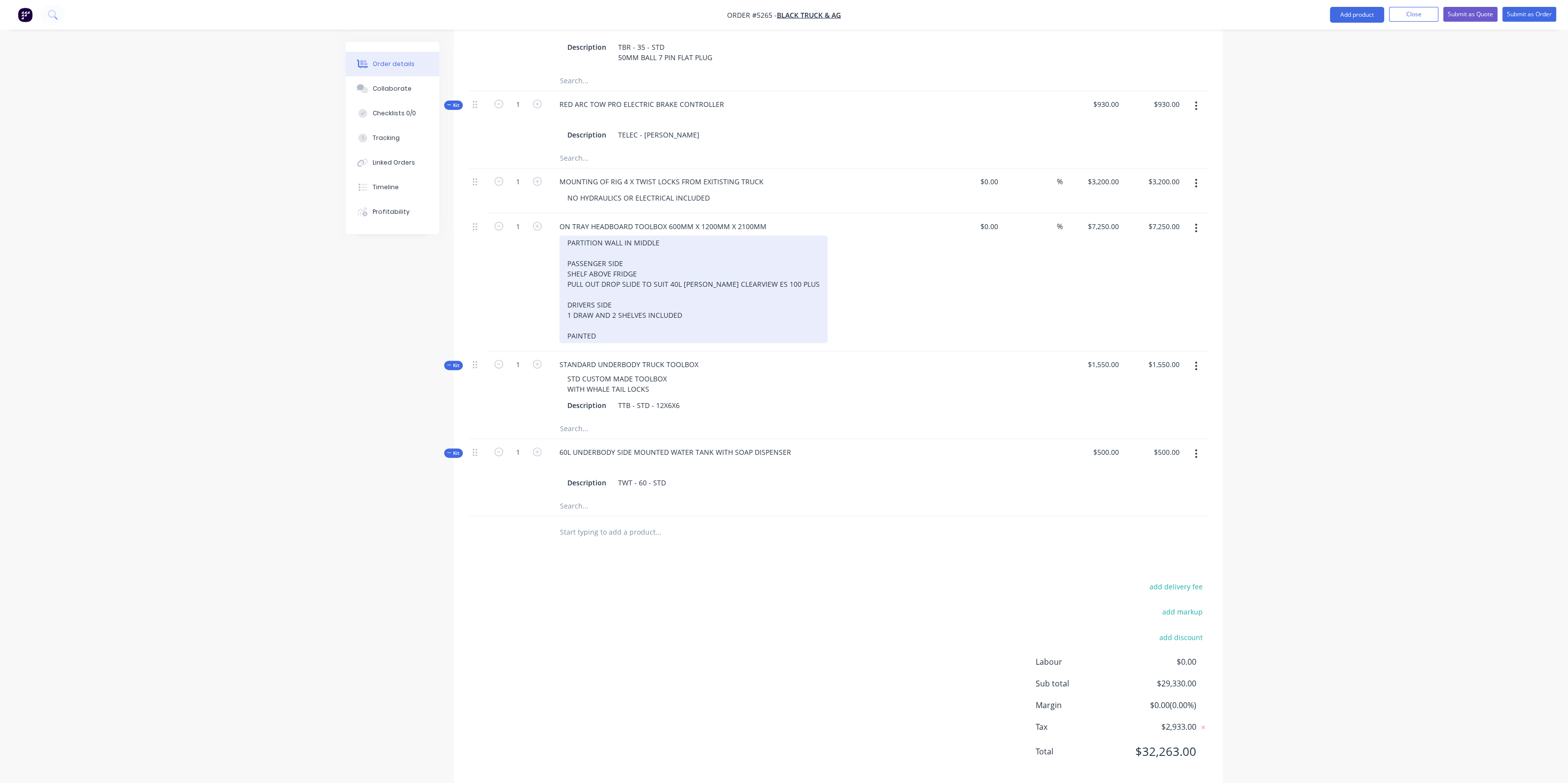
click at [619, 308] on div "PARTITION WALL IN MIDDLE PASSENGER SIDE SHELF ABOVE FRIDGE PULL OUT DROP SLIDE …" at bounding box center [693, 289] width 268 height 108
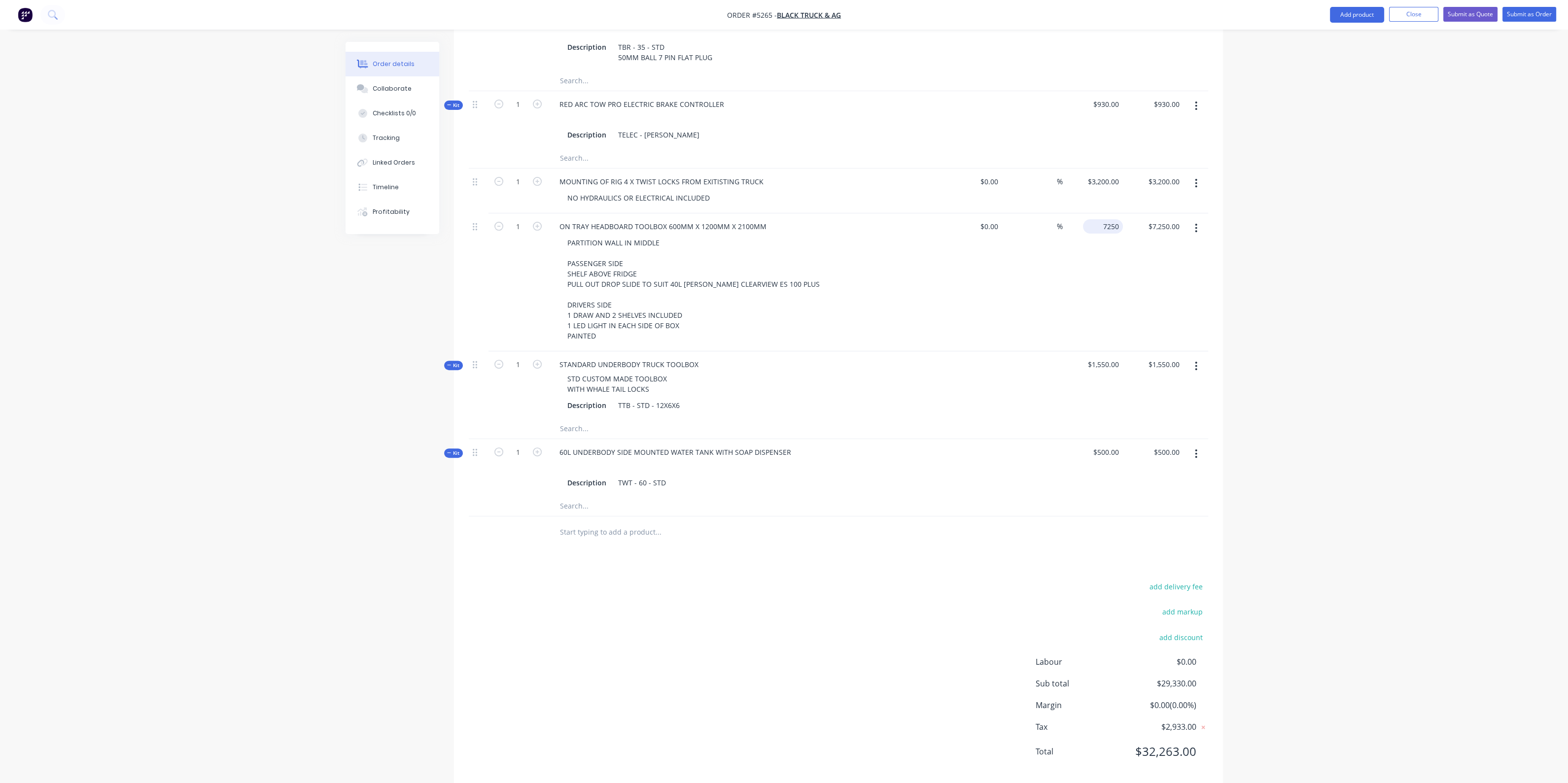
click at [1107, 220] on input "7250" at bounding box center [1105, 226] width 36 height 14
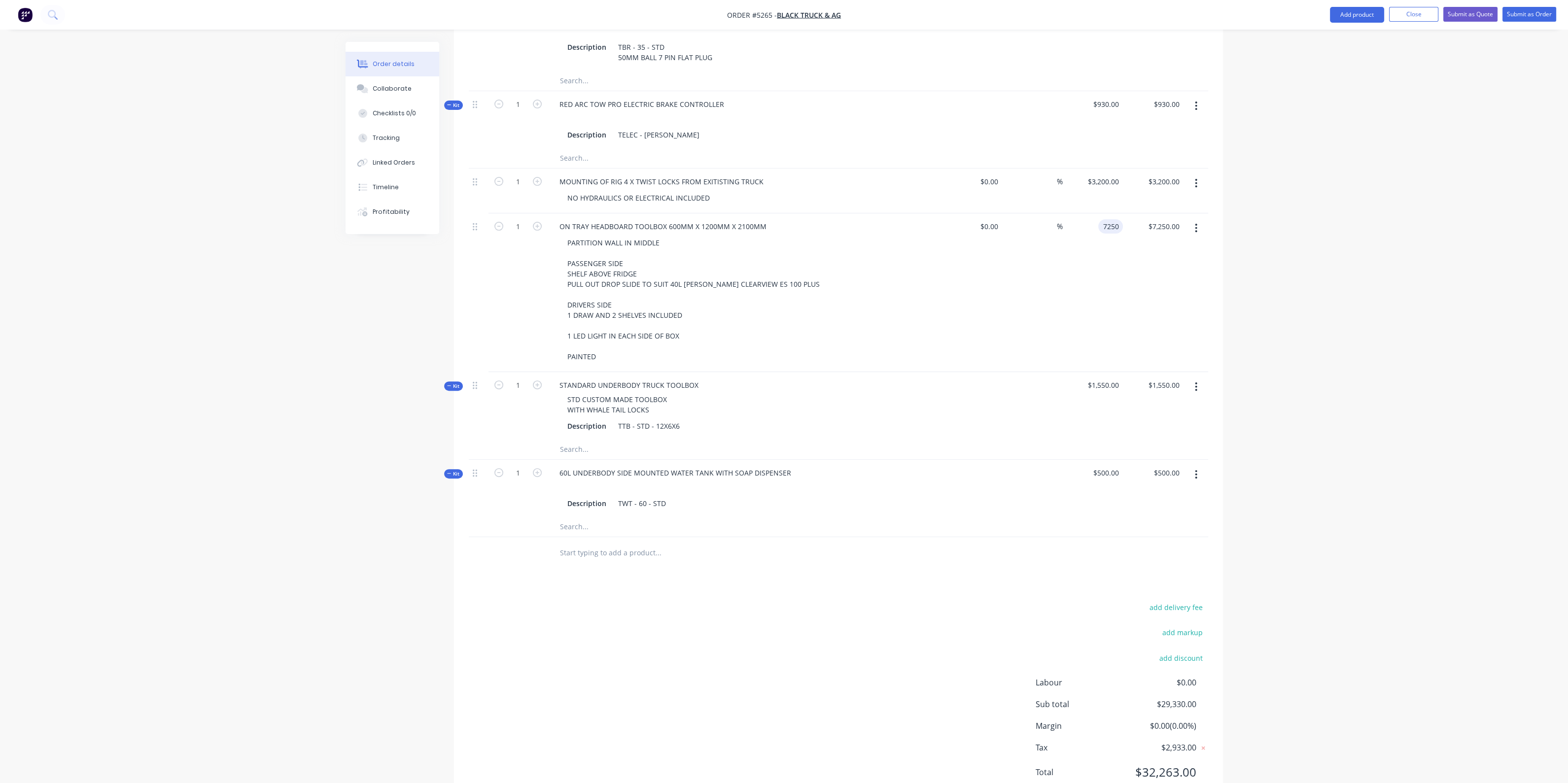
click at [1107, 220] on input "7250" at bounding box center [1112, 226] width 21 height 14
type input "$8,500.00"
click at [635, 543] on input "text" at bounding box center [658, 553] width 197 height 20
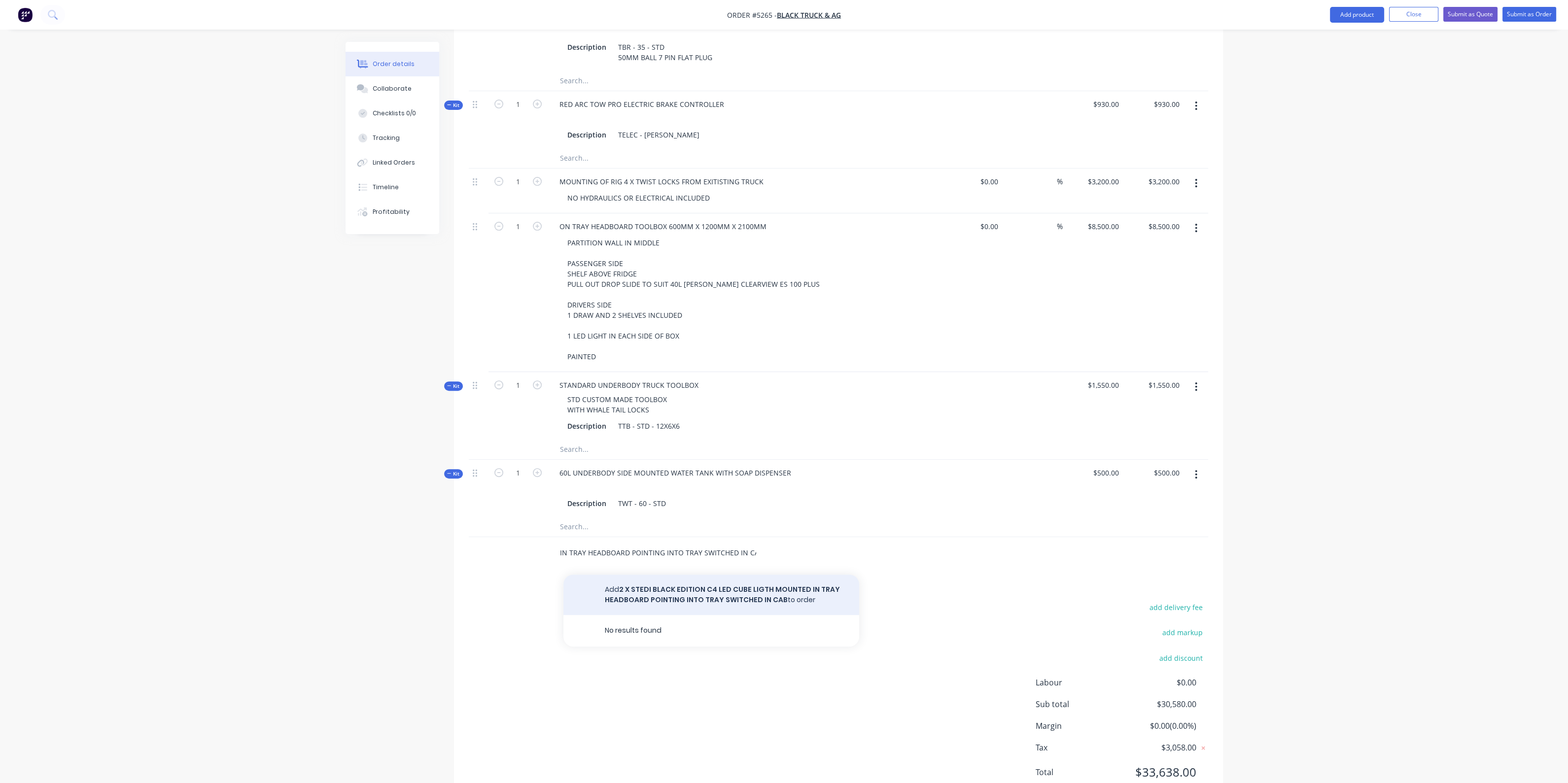
type input "2 X STEDI BLACK EDITION C4 LED CUBE LIGTH MOUNTED IN TRAY HEADBOARD POINTING IN…"
click at [776, 577] on button "Add 2 X STEDI BLACK EDITION C4 LED CUBE LIGTH MOUNTED IN TRAY HEADBOARD POINTIN…" at bounding box center [711, 595] width 296 height 40
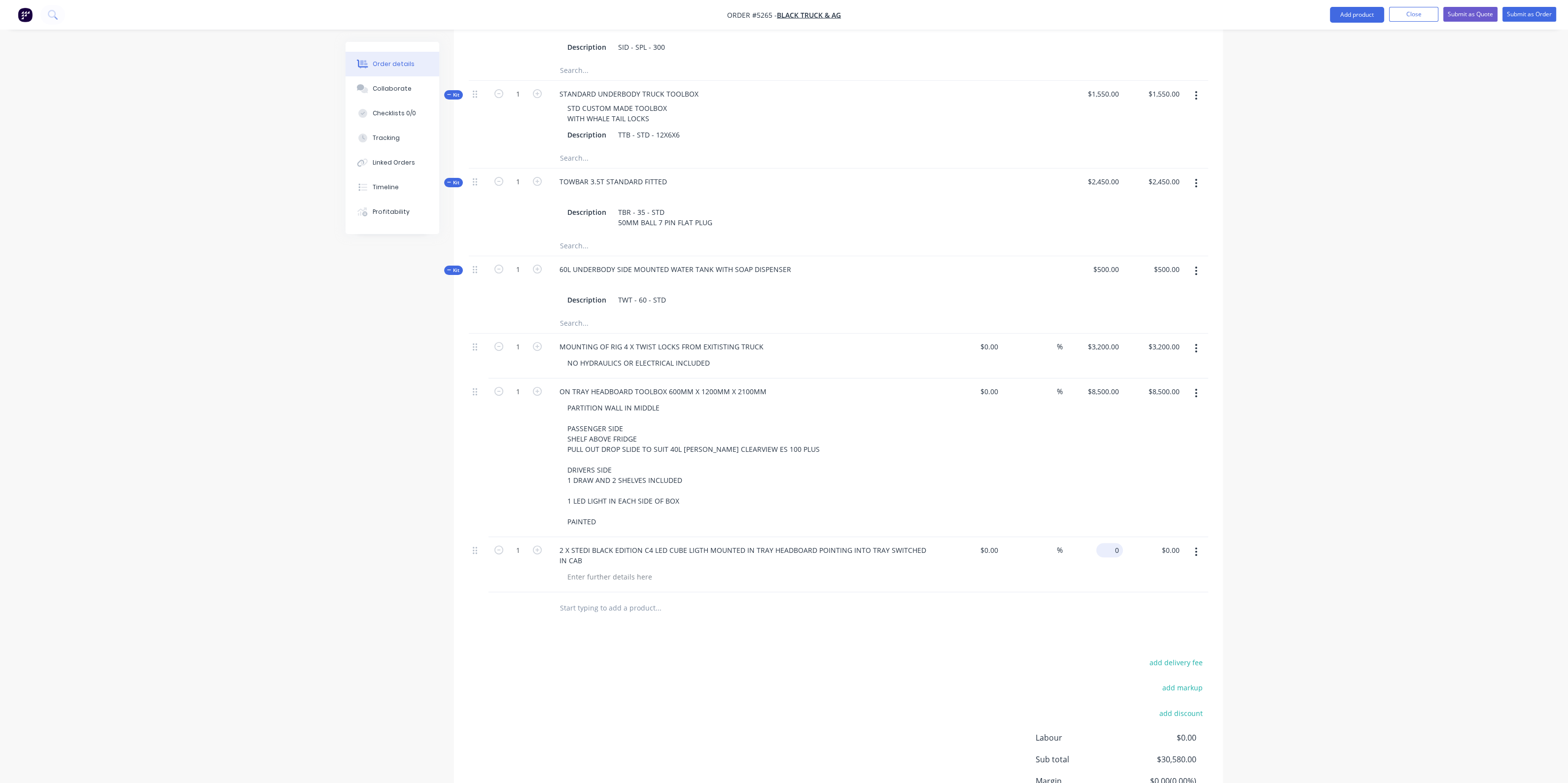
click at [1116, 543] on input "0" at bounding box center [1112, 550] width 23 height 14
type input "$1,000.00"
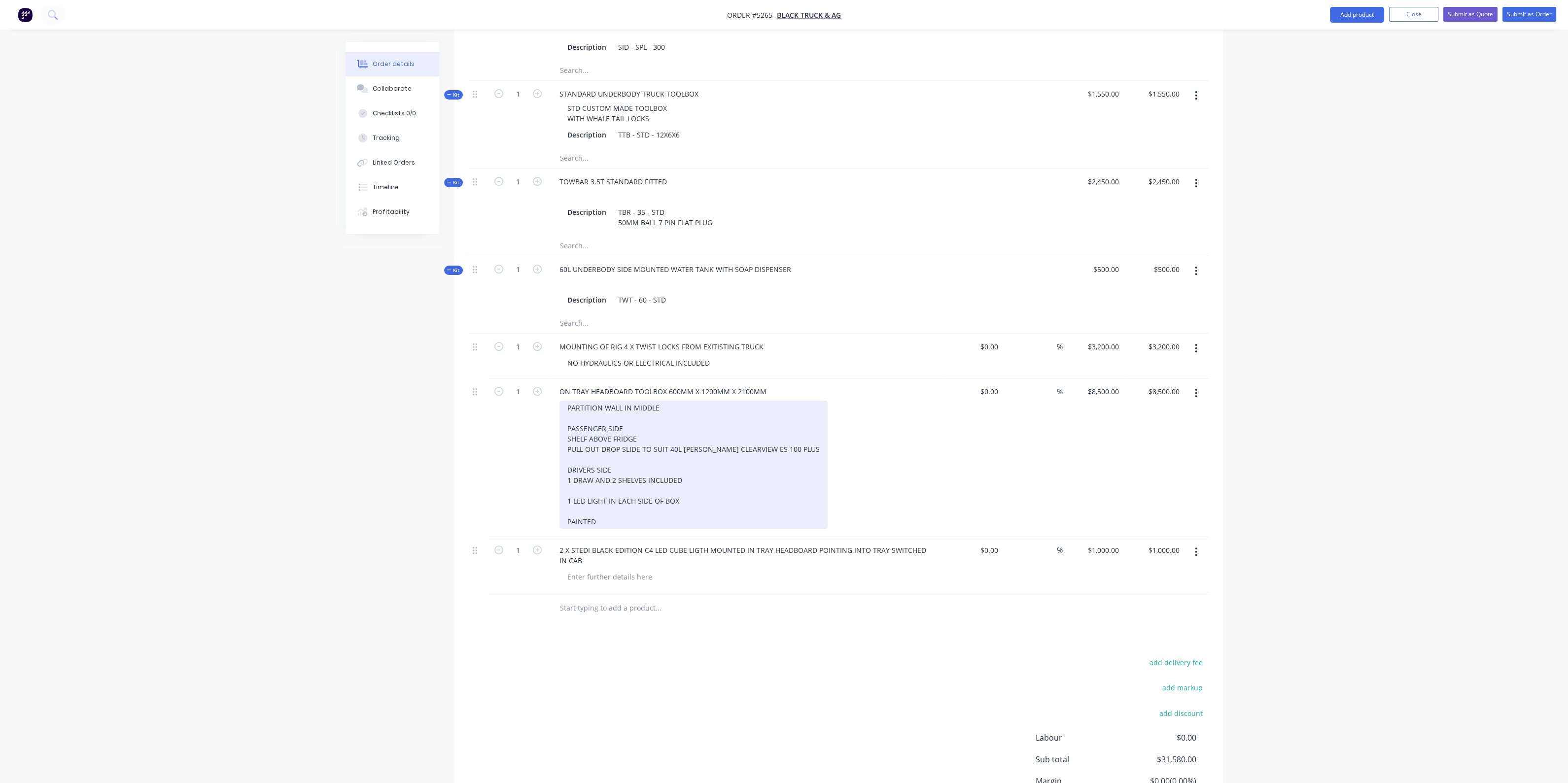
click at [688, 486] on div "PARTITION WALL IN MIDDLE PASSENGER SIDE SHELF ABOVE FRIDGE PULL OUT DROP SLIDE …" at bounding box center [693, 465] width 268 height 128
click at [714, 509] on div "PARTITION WALL IN MIDDLE PASSENGER SIDE SHELF ABOVE FRIDGE PULL OUT DROP SLIDE …" at bounding box center [693, 476] width 268 height 149
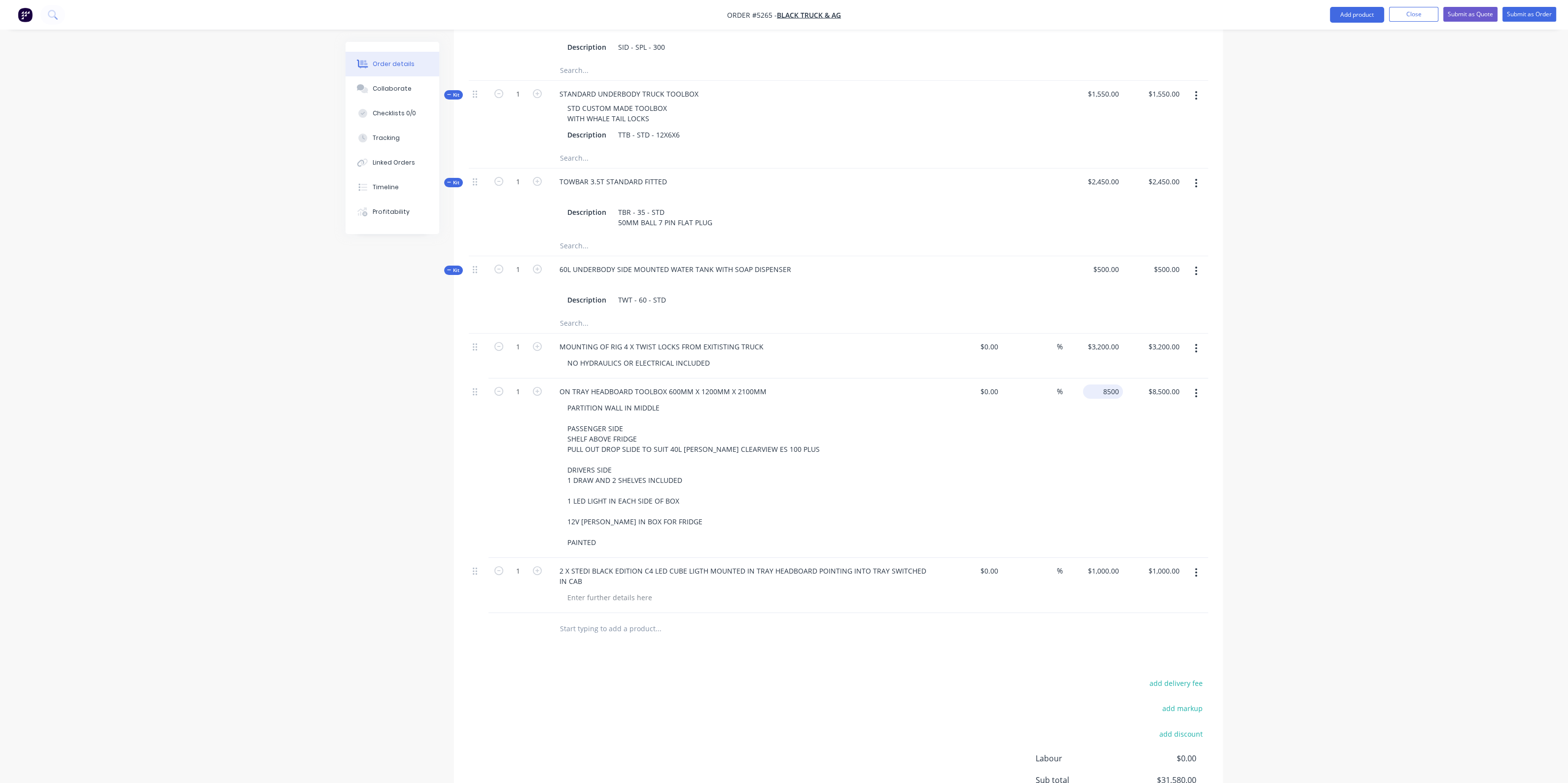
click at [1119, 385] on input "8500" at bounding box center [1105, 392] width 36 height 14
click at [1119, 385] on input "8500" at bounding box center [1112, 392] width 21 height 14
type input "$8,900.00"
click at [645, 619] on input "text" at bounding box center [658, 628] width 197 height 20
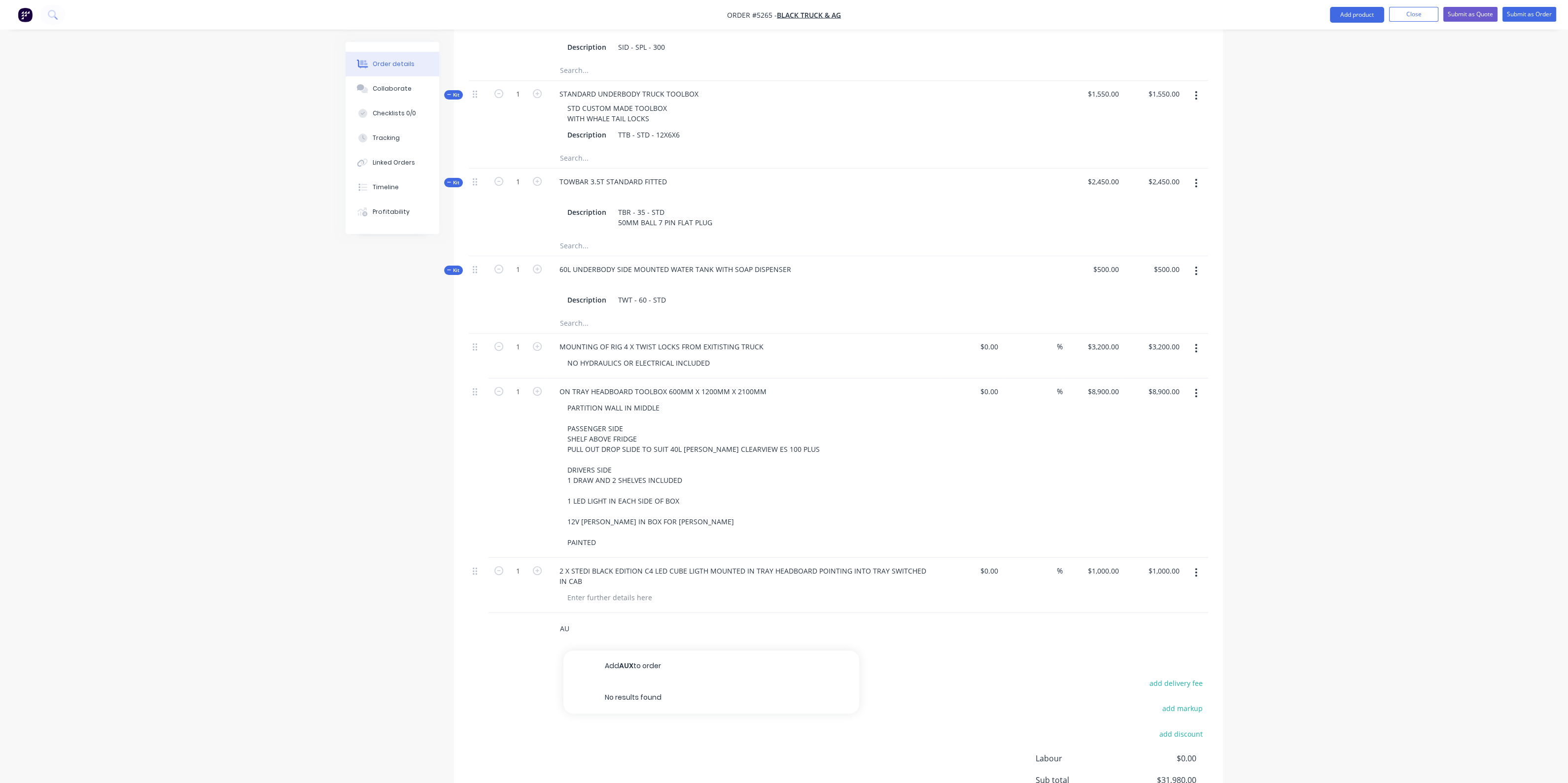
type input "A"
type input "AUXILIARY BATTERY AND SOLAR"
click at [743, 650] on button "Add AUXILIARY BATTERY AND SOLAR to order" at bounding box center [711, 666] width 296 height 32
click at [1109, 619] on div "0 0" at bounding box center [1115, 625] width 15 height 14
type input "$1,500.00"
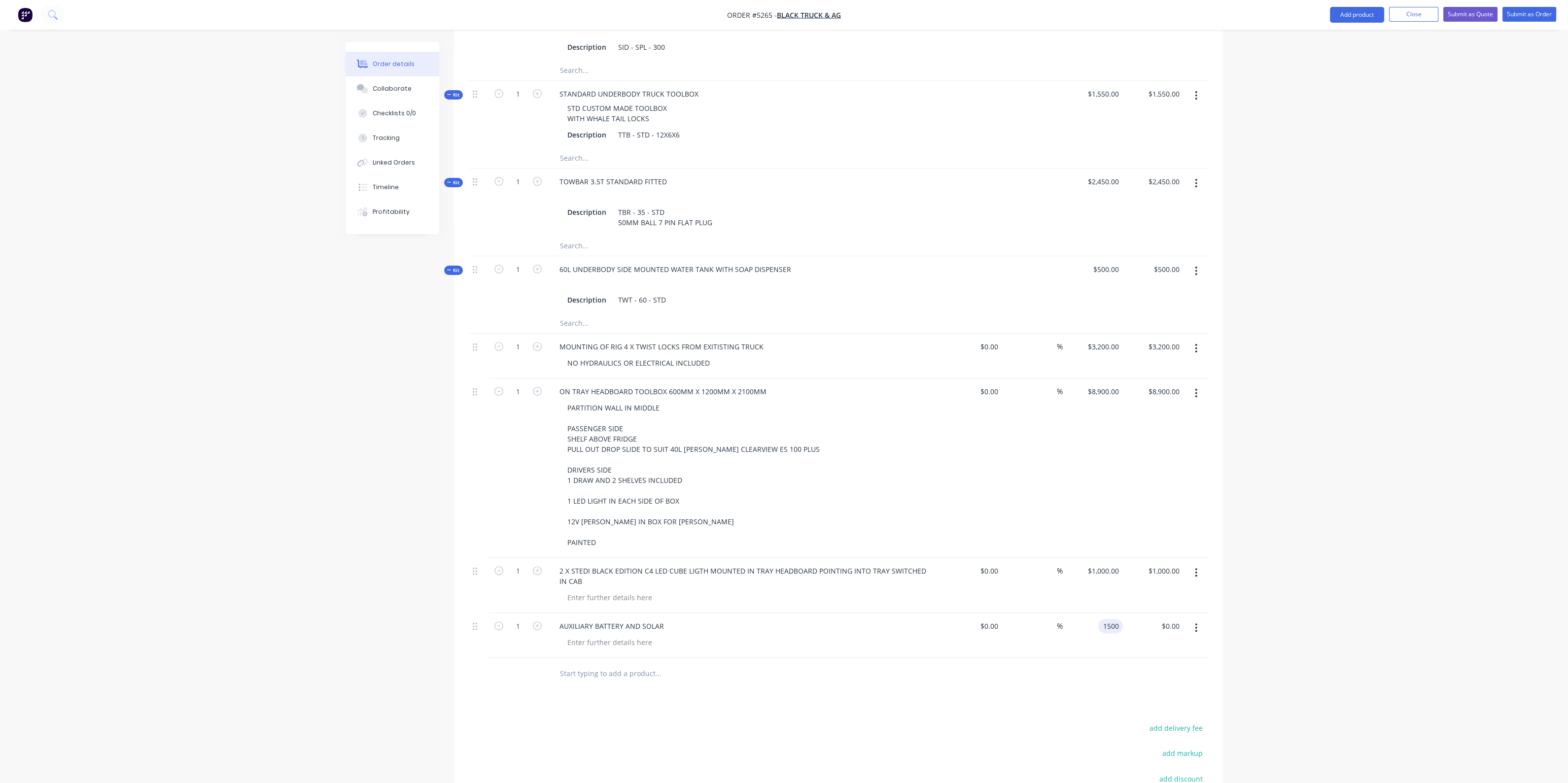
type input "$1,500.00"
click at [641, 633] on div "AUXILIARY BATTERY AND SOLAR" at bounding box center [744, 635] width 394 height 45
click at [638, 635] on div at bounding box center [609, 642] width 100 height 14
click at [587, 635] on div "AUTOELECTRITIANS" at bounding box center [600, 642] width 80 height 14
click at [619, 635] on div "AUTO ELECTRITIANS" at bounding box center [601, 642] width 82 height 14
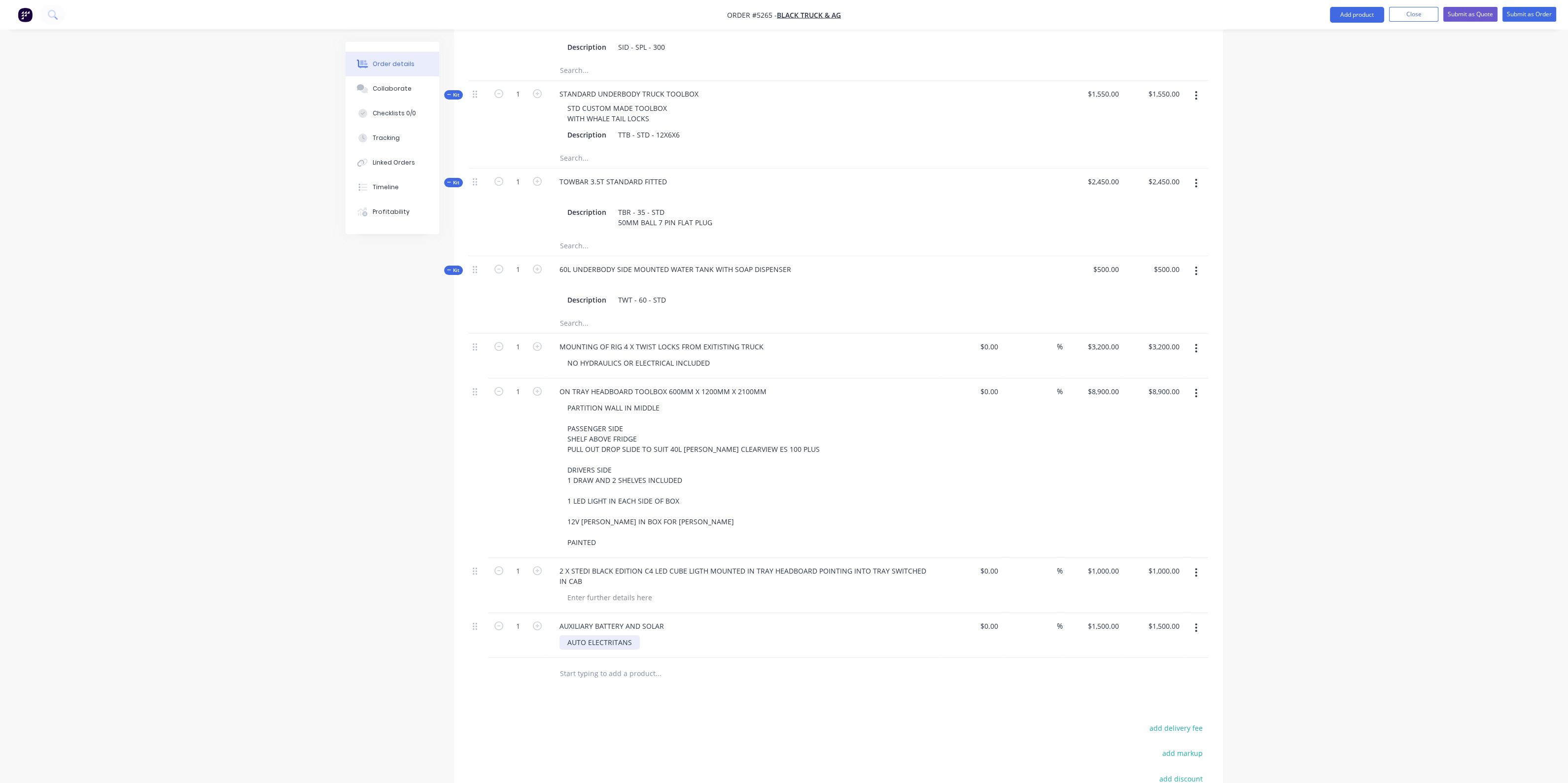
drag, startPoint x: 632, startPoint y: 628, endPoint x: 588, endPoint y: 624, distance: 44.2
click at [588, 635] on div "AUTO ELECTRITANS" at bounding box center [600, 642] width 80 height 14
click at [658, 635] on div "AUTO ELECTRTIANS ADVICE" at bounding box center [612, 642] width 106 height 14
click at [770, 658] on div at bounding box center [725, 674] width 355 height 32
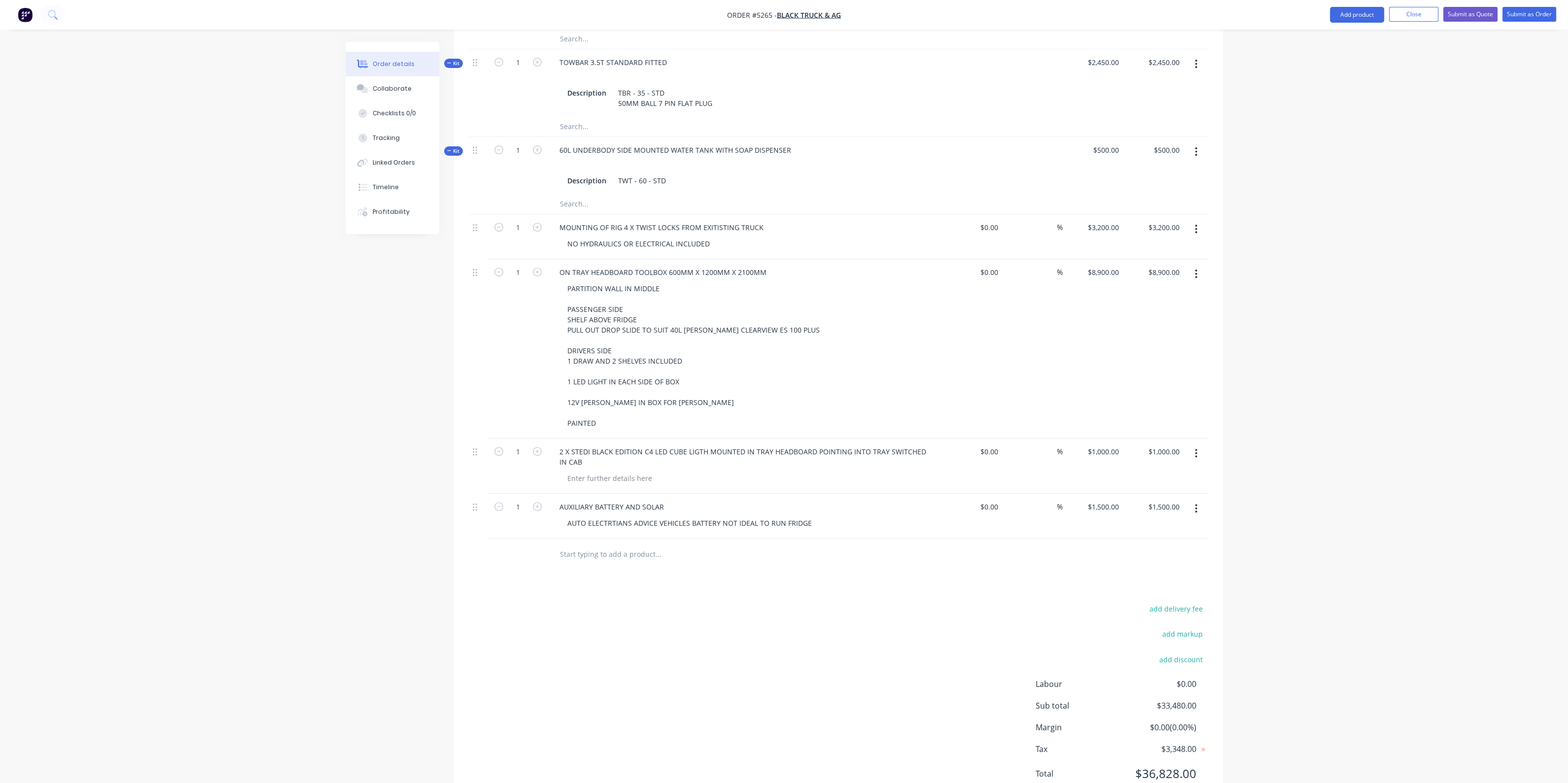
scroll to position [1007, 0]
click at [627, 540] on input "text" at bounding box center [658, 550] width 197 height 20
type input "A"
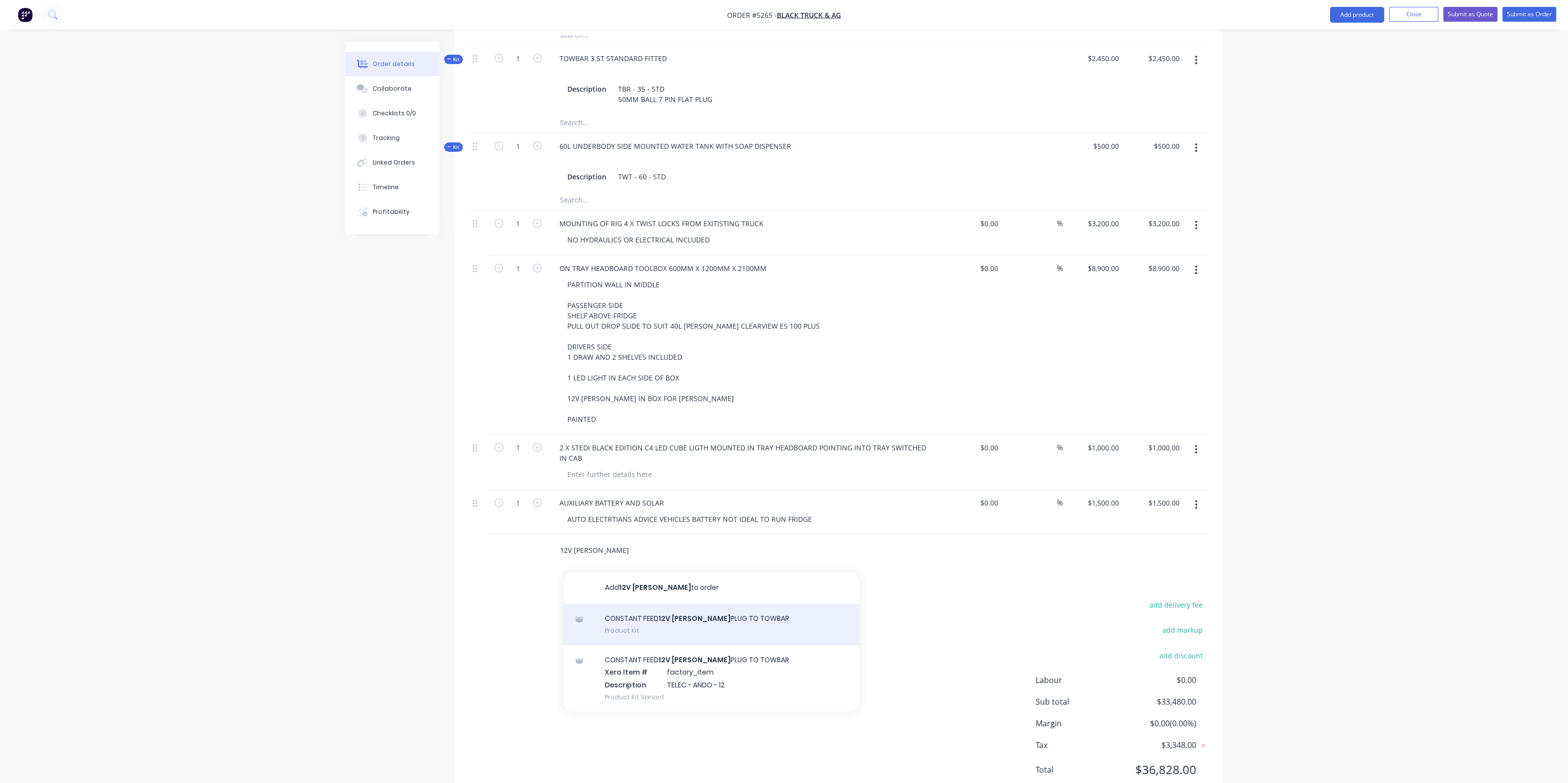
type input "12V ANDERSON"
click at [719, 603] on div "CONSTANT FEED 12V ANDERSON PLUG TO TOWBAR Product Kit" at bounding box center [711, 624] width 296 height 41
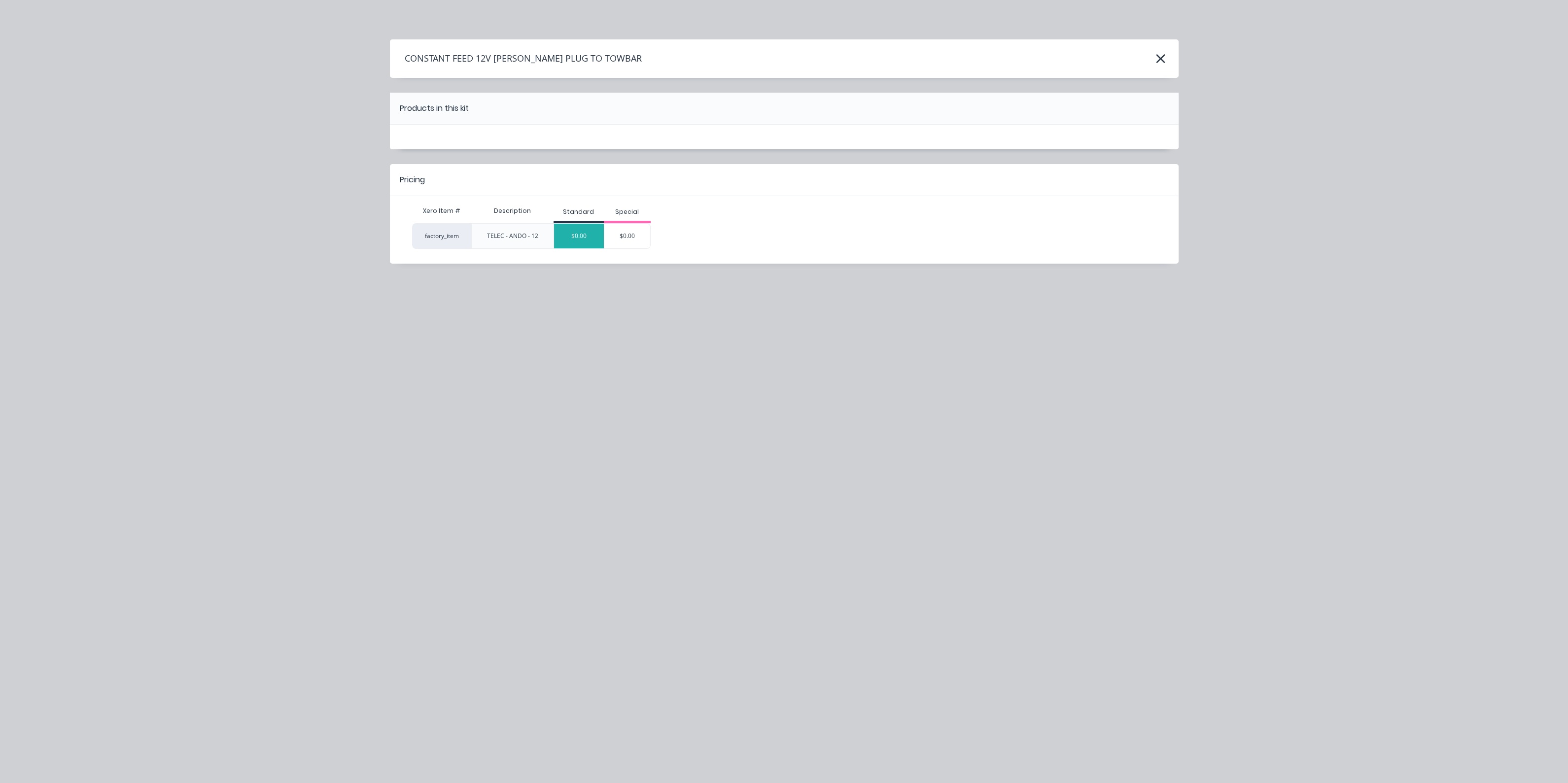
click at [590, 235] on div "$0.00" at bounding box center [579, 236] width 50 height 25
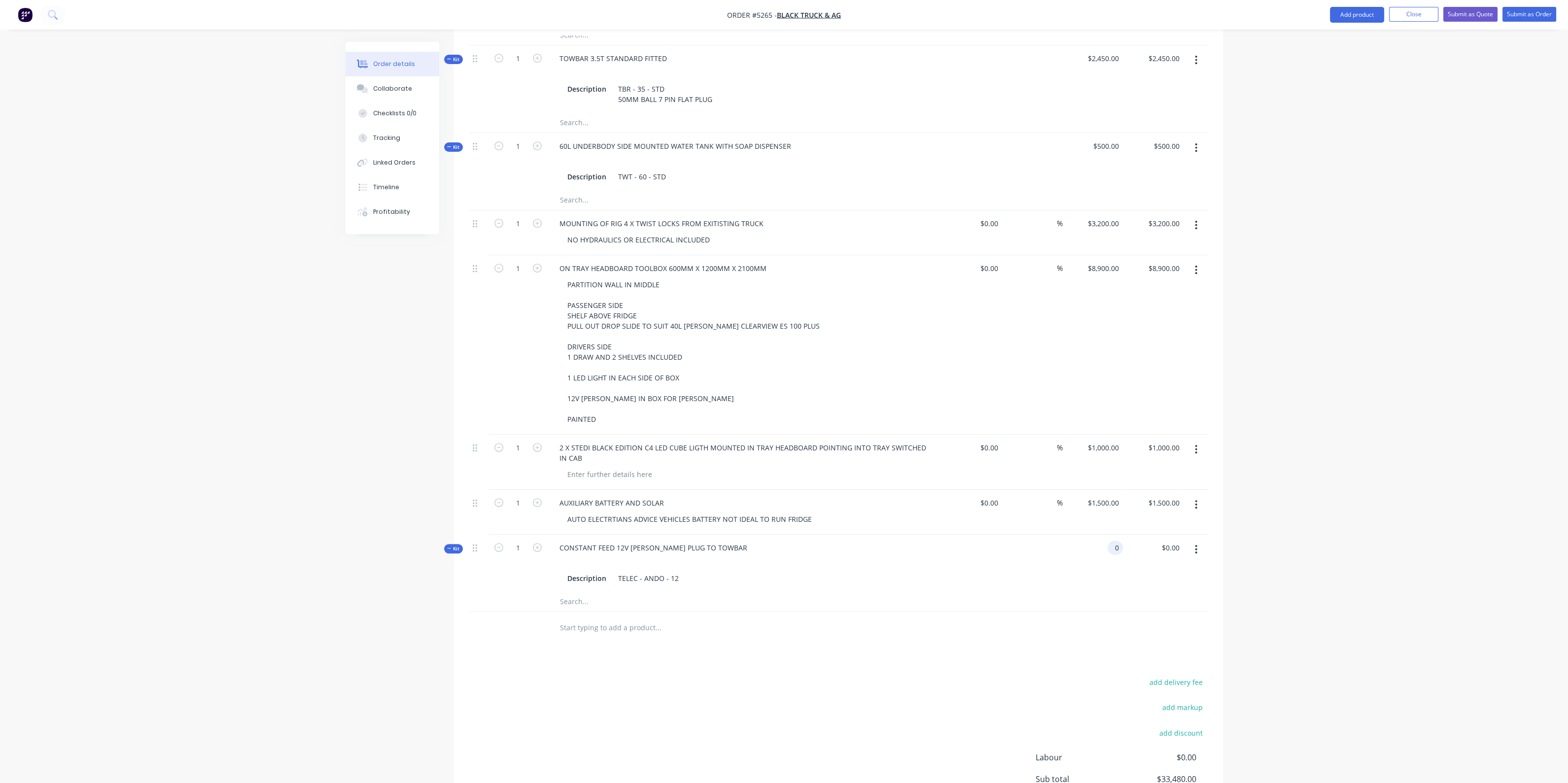
click at [1112, 540] on input "0" at bounding box center [1117, 547] width 11 height 14
type input "$300.00"
click at [648, 618] on input "text" at bounding box center [658, 627] width 197 height 20
type input "I"
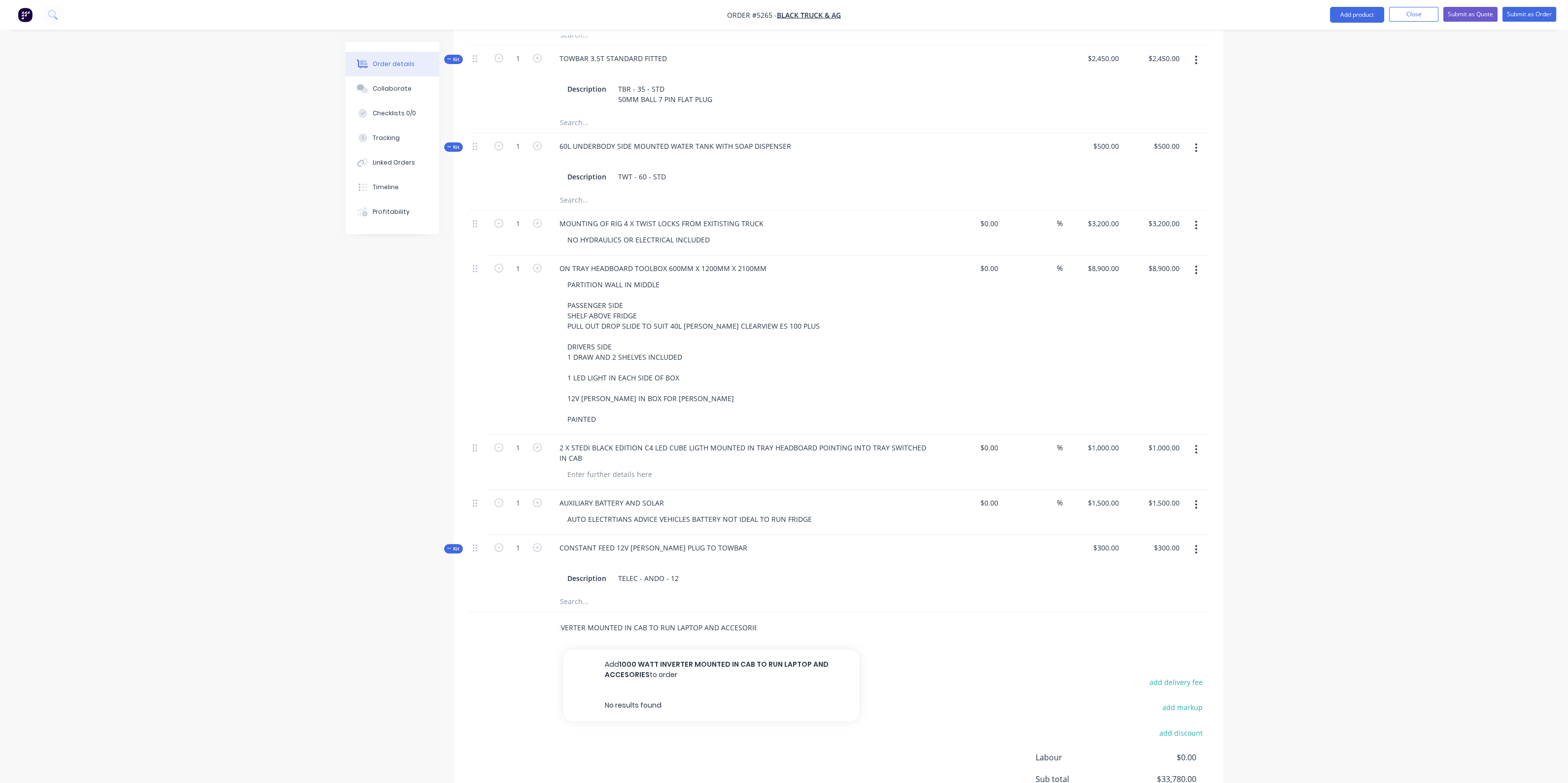
scroll to position [0, 46]
type input "1000 WATT INVERTER MOUNTED IN CAB TO RUN LAPTOP AND ACCESORIES"
click at [675, 649] on button "Add 1000 WATT INVERTER MOUNTED IN CAB TO RUN LAPTOP AND ACCESORIES to order" at bounding box center [711, 669] width 296 height 40
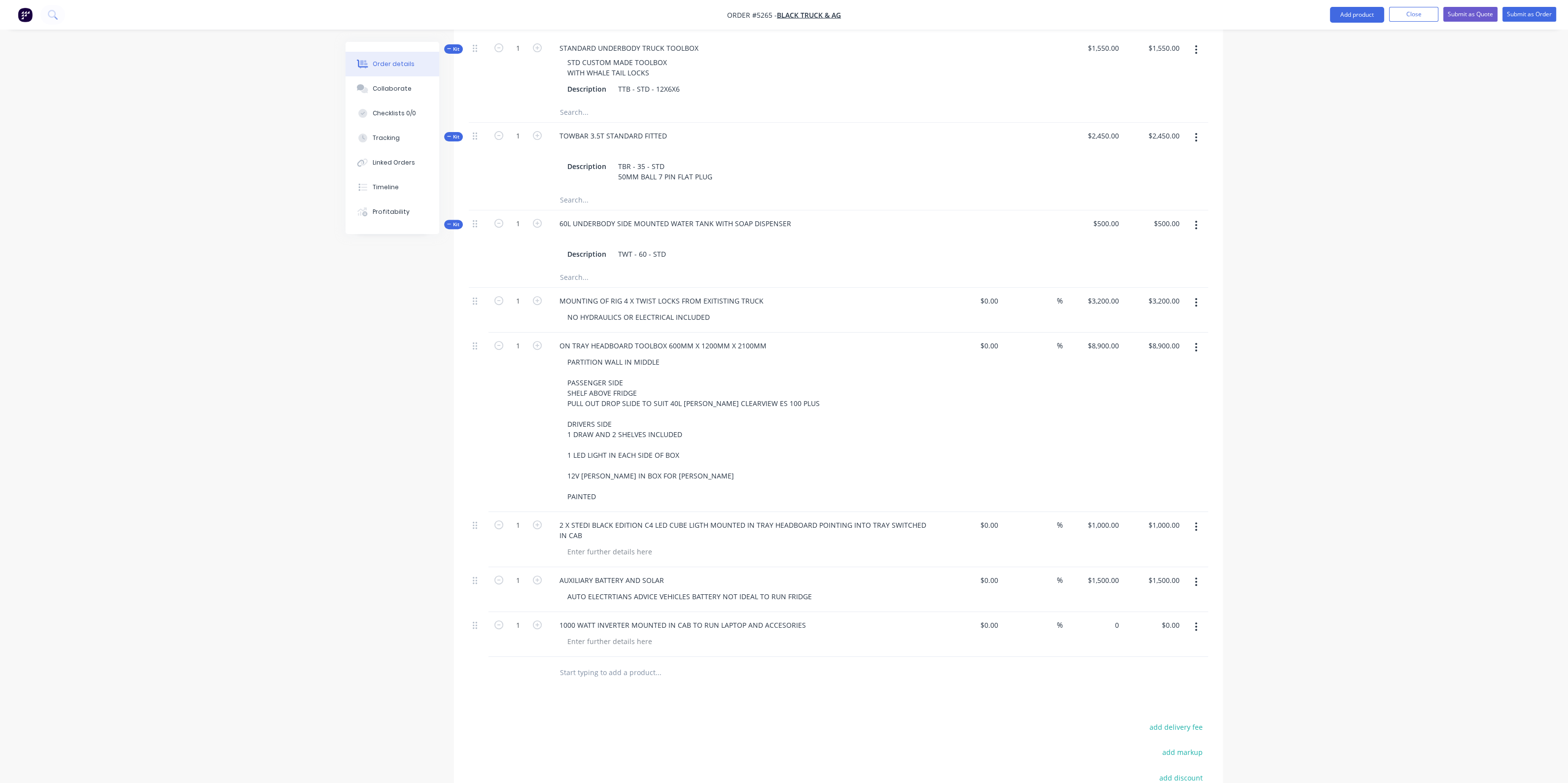
click at [1098, 612] on div "0 $0.00" at bounding box center [1092, 634] width 60 height 45
type input "$2,000.00"
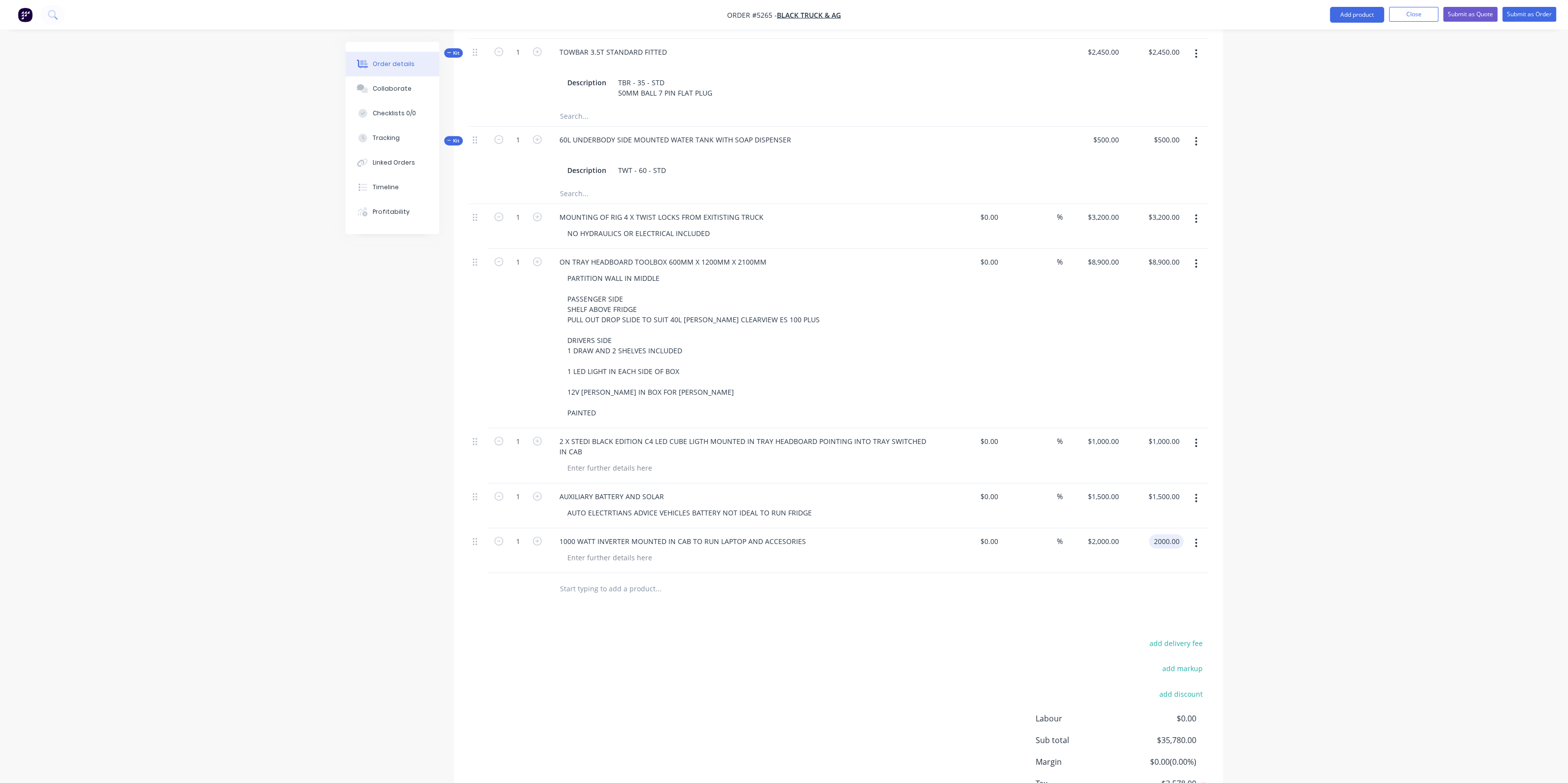
scroll to position [1024, 0]
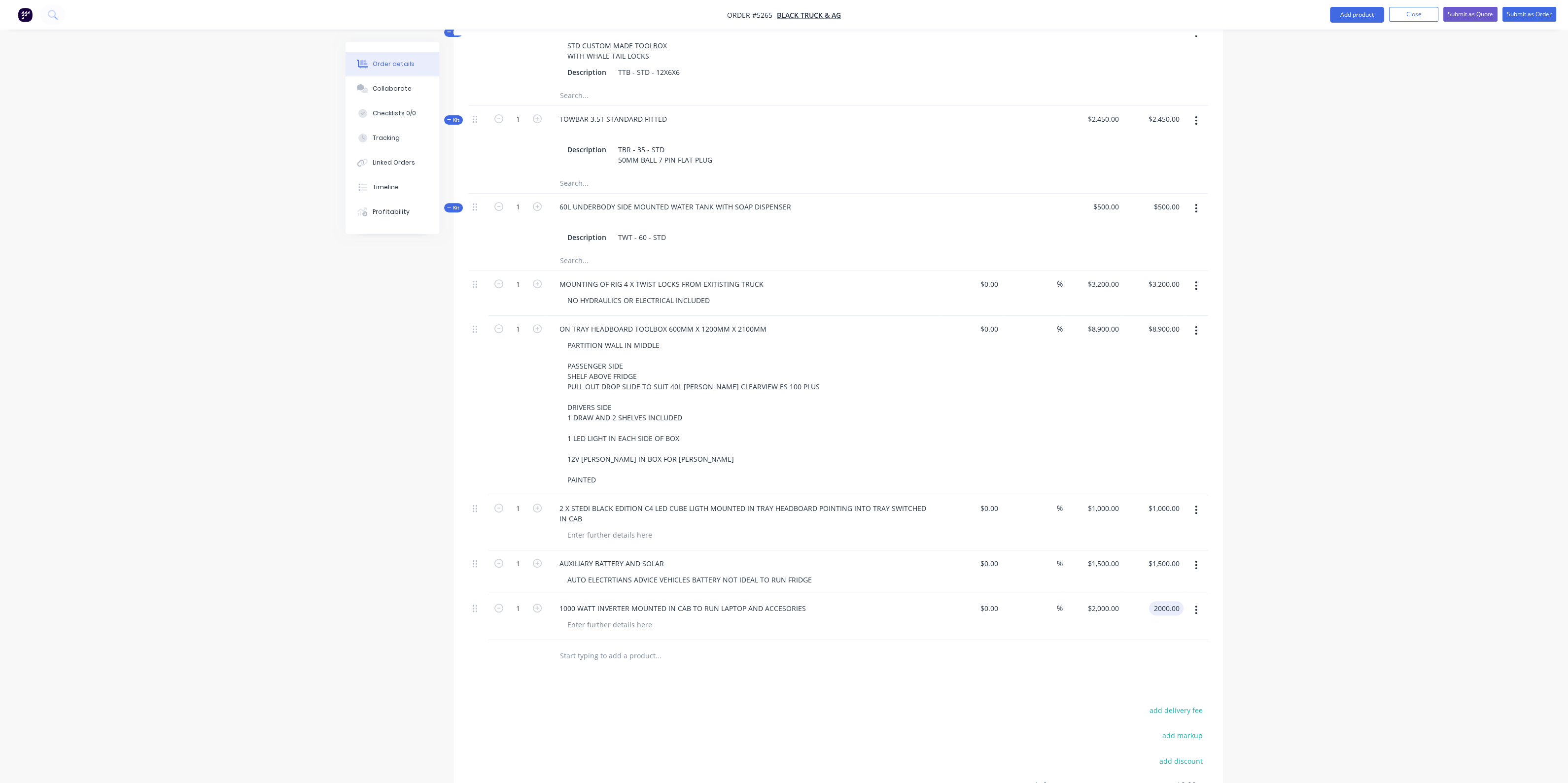
type input "$2,000.00"
click at [637, 646] on input "text" at bounding box center [658, 656] width 197 height 20
drag, startPoint x: 474, startPoint y: 547, endPoint x: 466, endPoint y: 474, distance: 73.4
click at [466, 474] on div "Qty Cost Markup Price Total Kit 1 TONNEAU COVER SINGLE CAB Description TON - SC…" at bounding box center [837, 50] width 769 height 1245
click at [478, 322] on div at bounding box center [478, 328] width 11 height 13
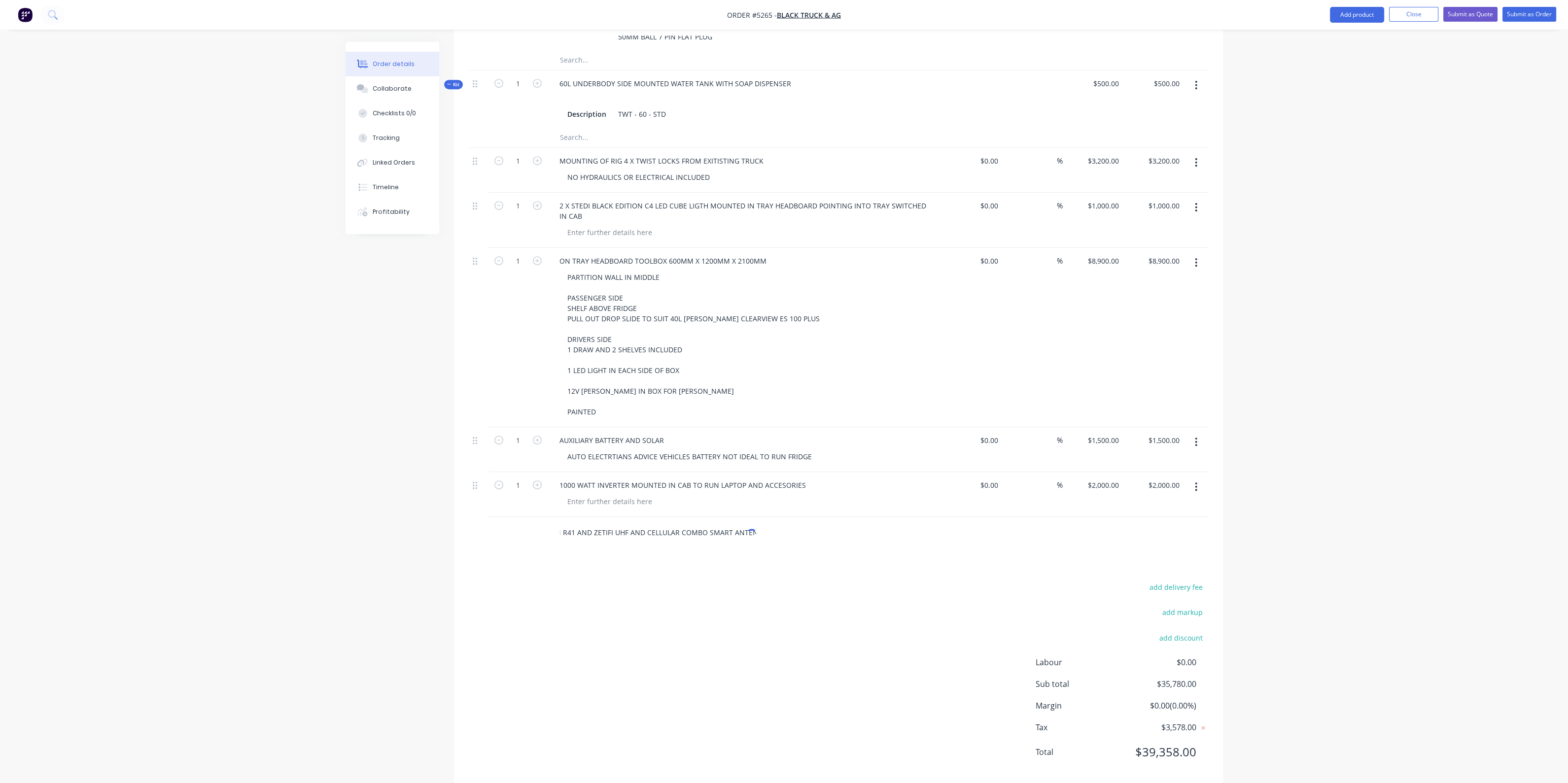
scroll to position [0, 100]
type input "GME XRS-330C - CEL-FI ROAM R41 AND ZETIFI UHF AND CELLULAR COMBO SMART ANTENNA"
click at [741, 556] on button "Add GME XRS-330C - CEL-FI ROAM R41 AND ZETIFI UHF AND CELLULAR COMBO SMART ANTE…" at bounding box center [711, 575] width 296 height 40
click at [1104, 517] on div "0 $0.00" at bounding box center [1092, 539] width 60 height 45
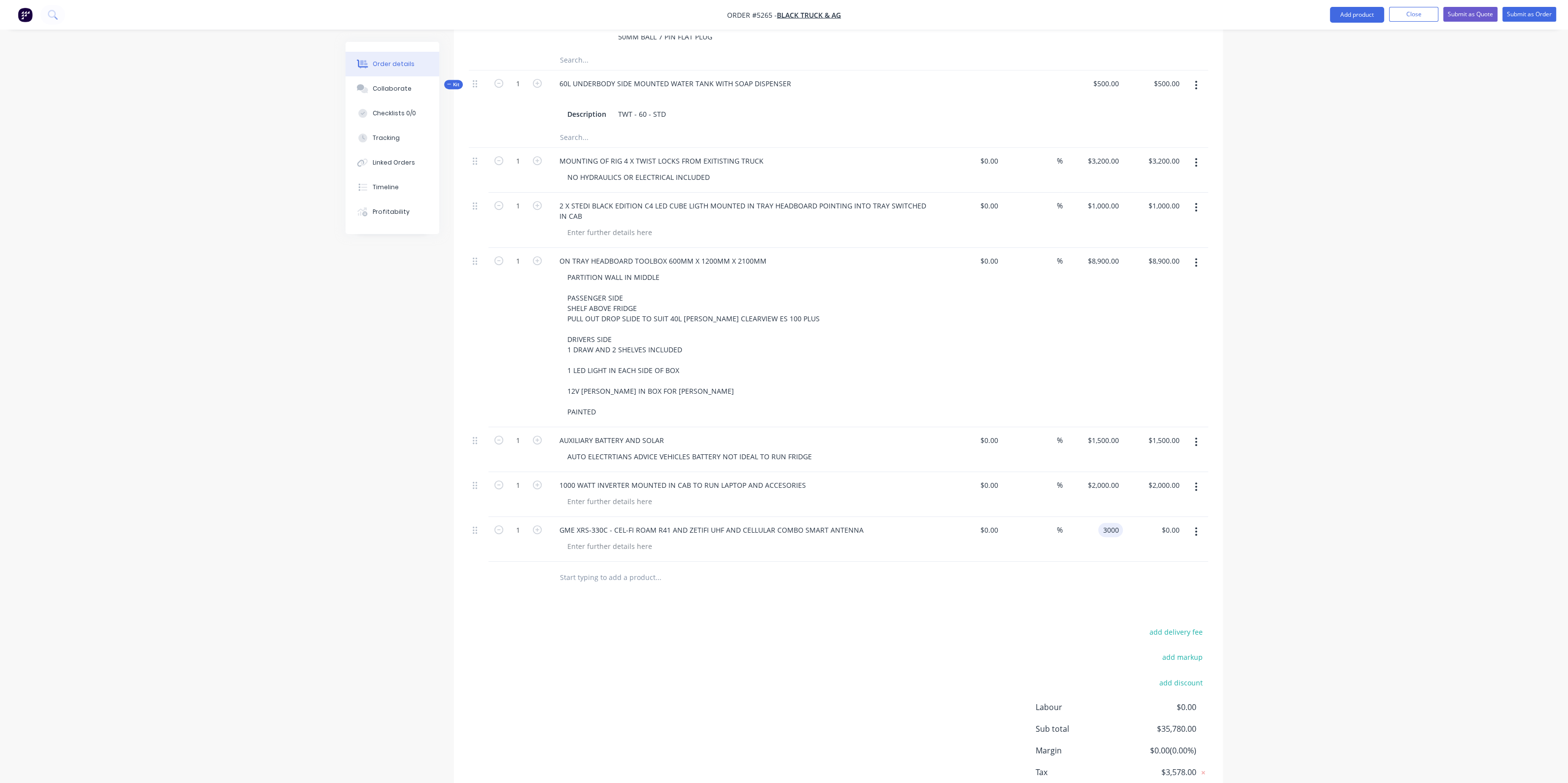
type input "$3,000.00"
click at [742, 568] on input "text" at bounding box center [658, 578] width 197 height 20
type input "BULLBAR MOUNTED STEDI ST3303 PRO 28.2 INCH 40 LED LIGHT BAR"
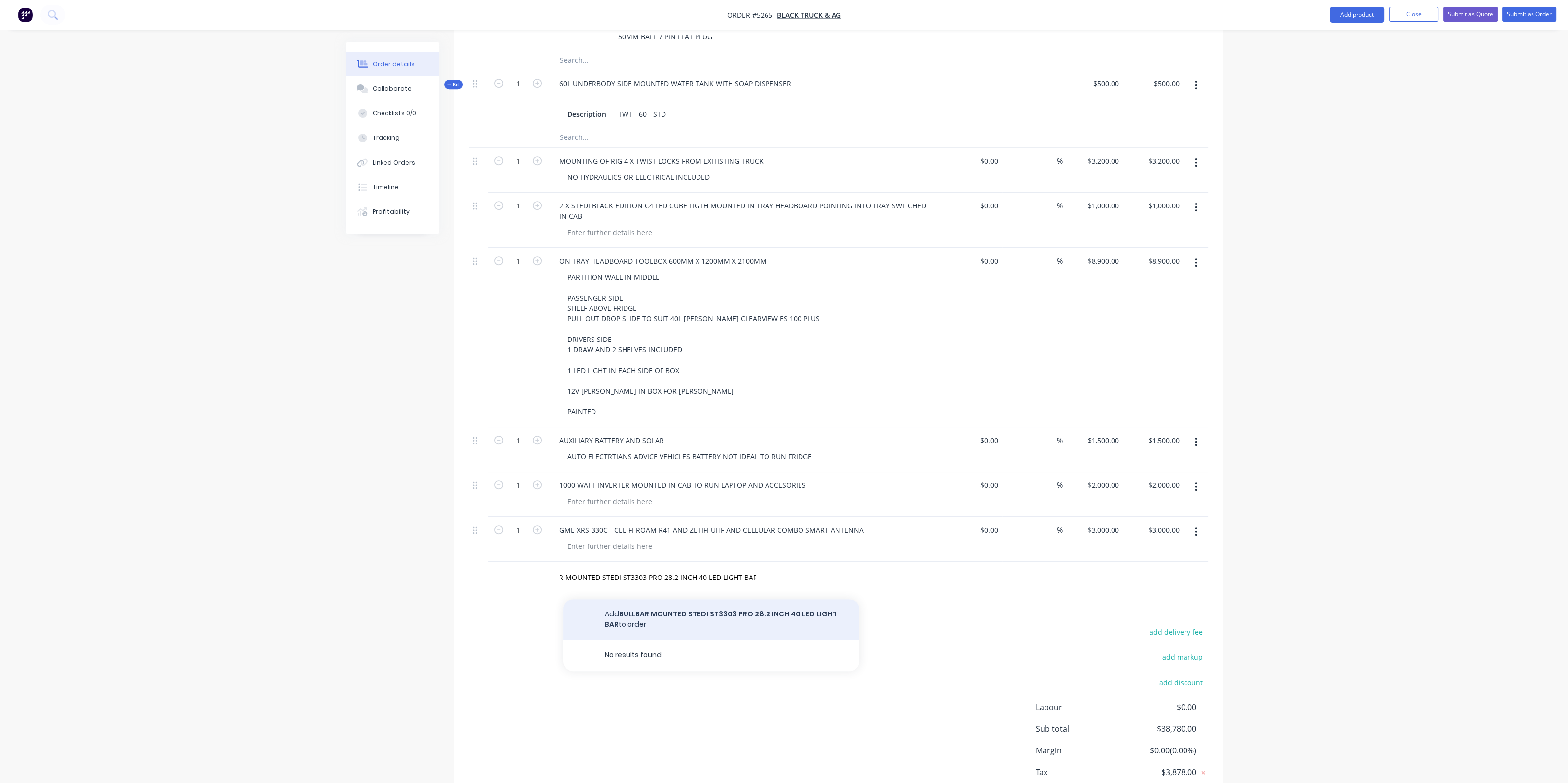
click at [742, 607] on button "Add BULLBAR MOUNTED STEDI ST3303 PRO 28.2 INCH 40 LED LIGHT BAR to order" at bounding box center [711, 620] width 296 height 40
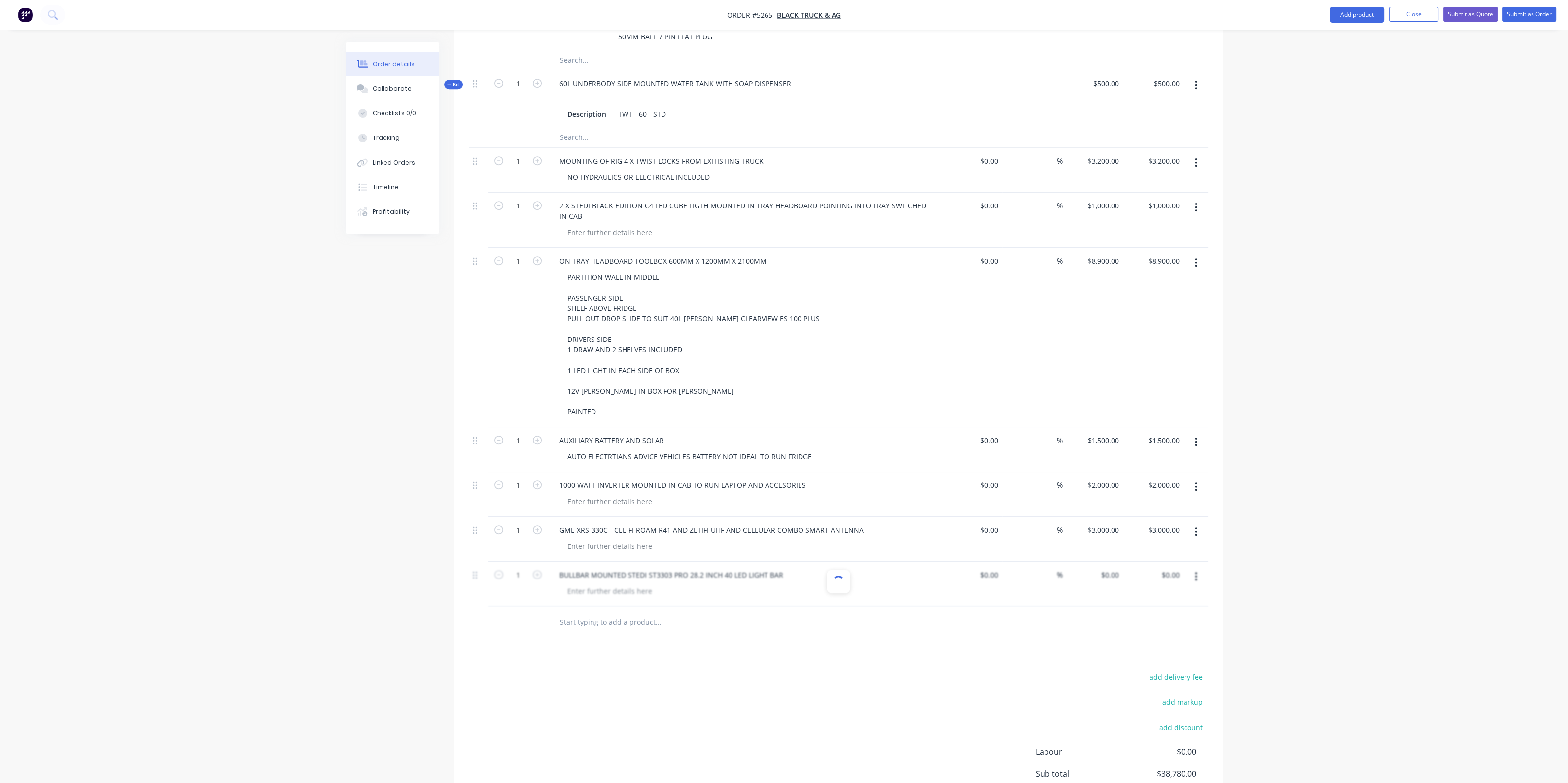
scroll to position [0, 0]
click at [1112, 568] on input "0" at bounding box center [1112, 575] width 23 height 14
type input "$1,100.00"
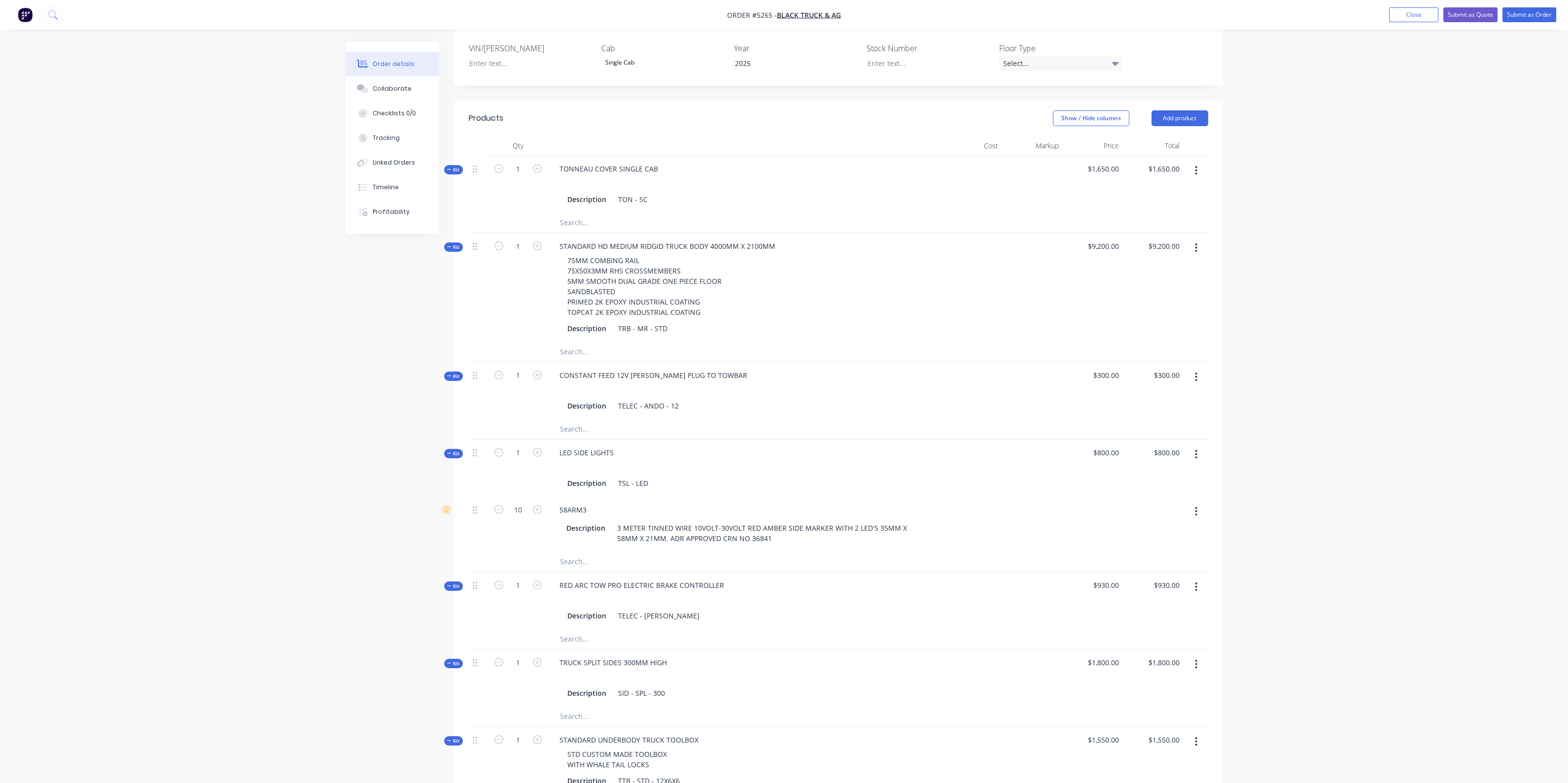
scroll to position [312, 0]
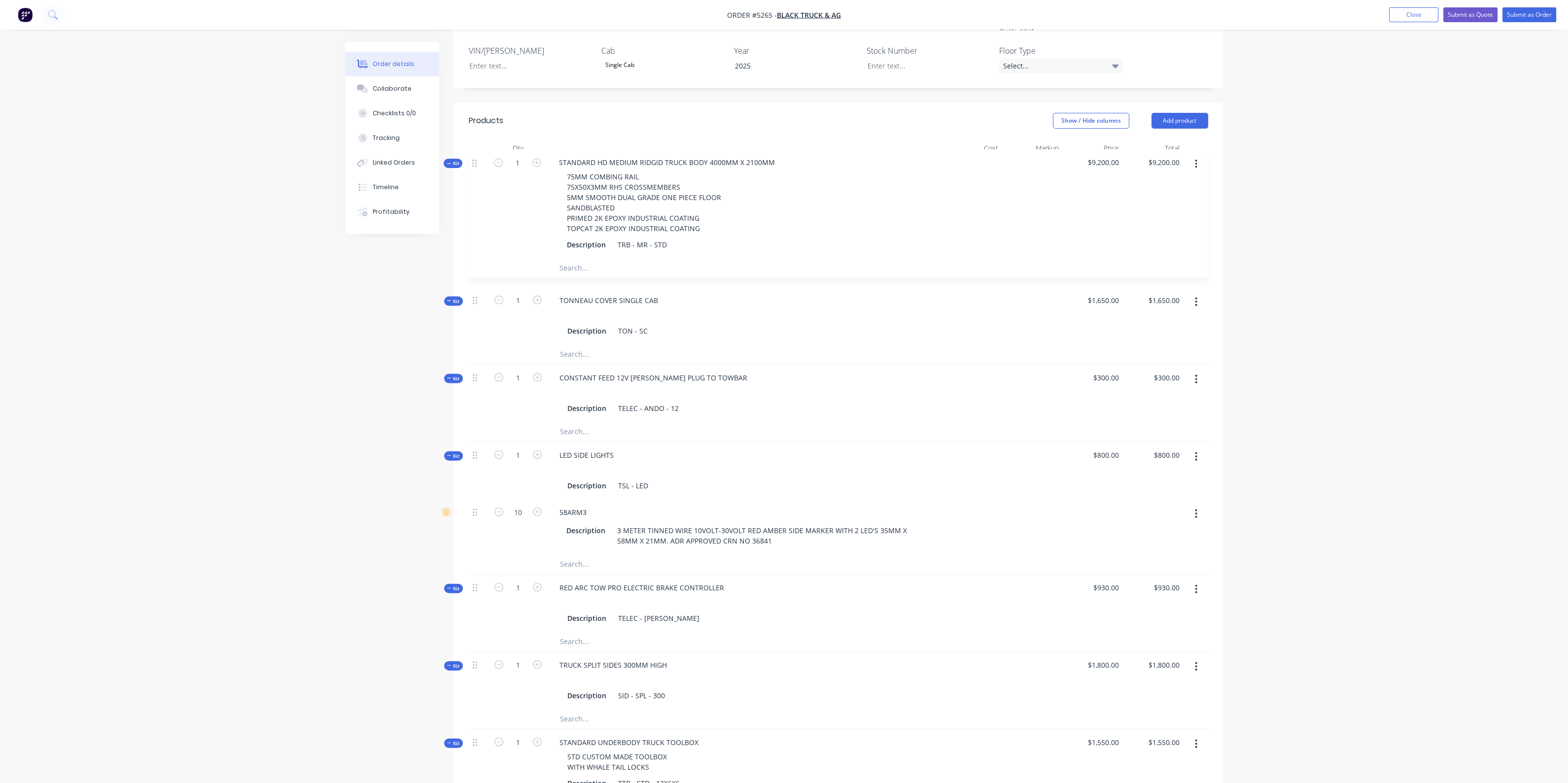
drag, startPoint x: 476, startPoint y: 236, endPoint x: 477, endPoint y: 158, distance: 78.0
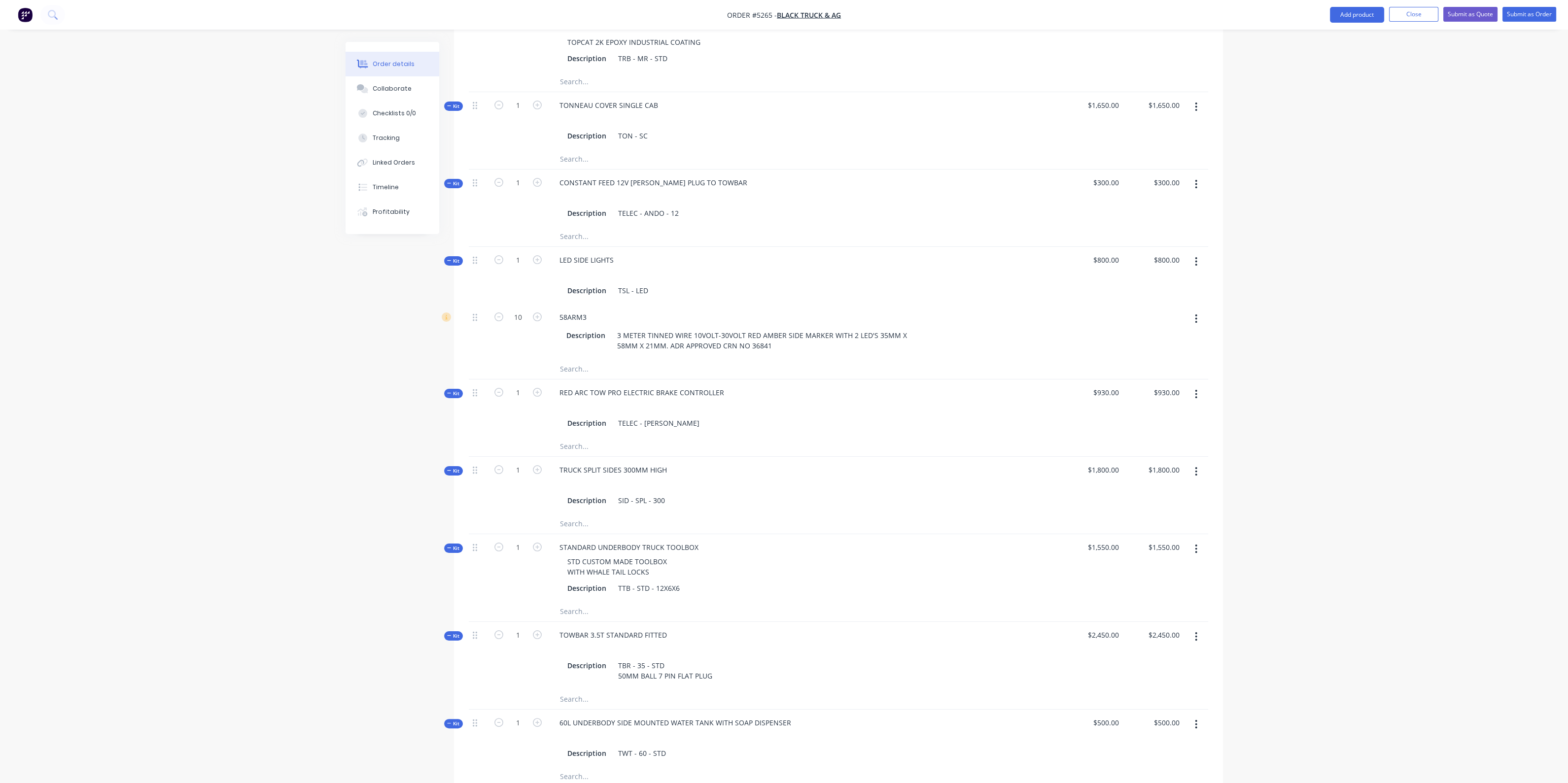
scroll to position [497, 0]
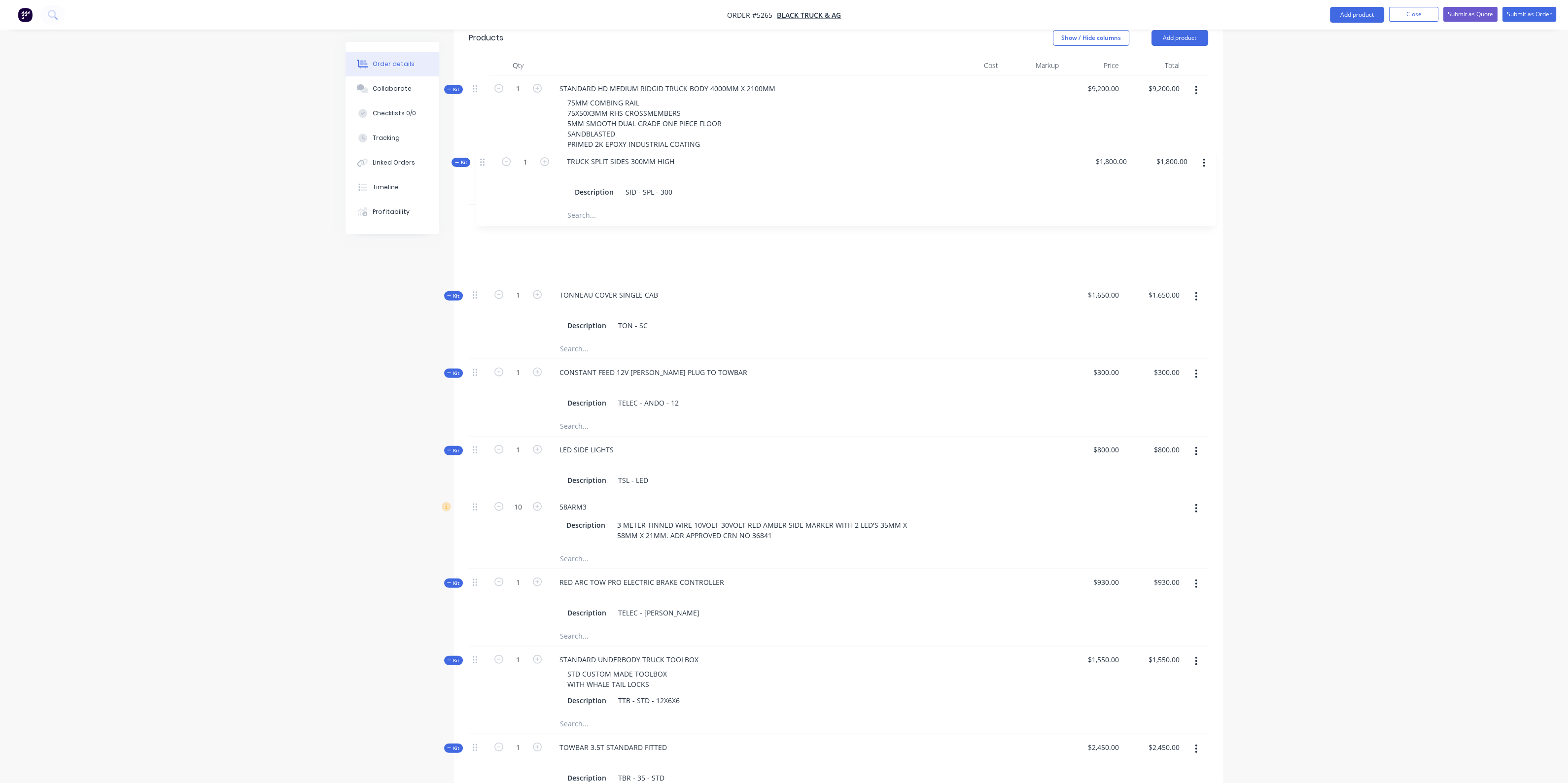
drag, startPoint x: 473, startPoint y: 465, endPoint x: 480, endPoint y: 177, distance: 288.1
click at [480, 177] on div "Kit 1 STANDARD HD MEDIUM RIDGID TRUCK BODY 4000MM X 2100MM 75MM COMBING RAIL 75…" at bounding box center [838, 717] width 739 height 1283
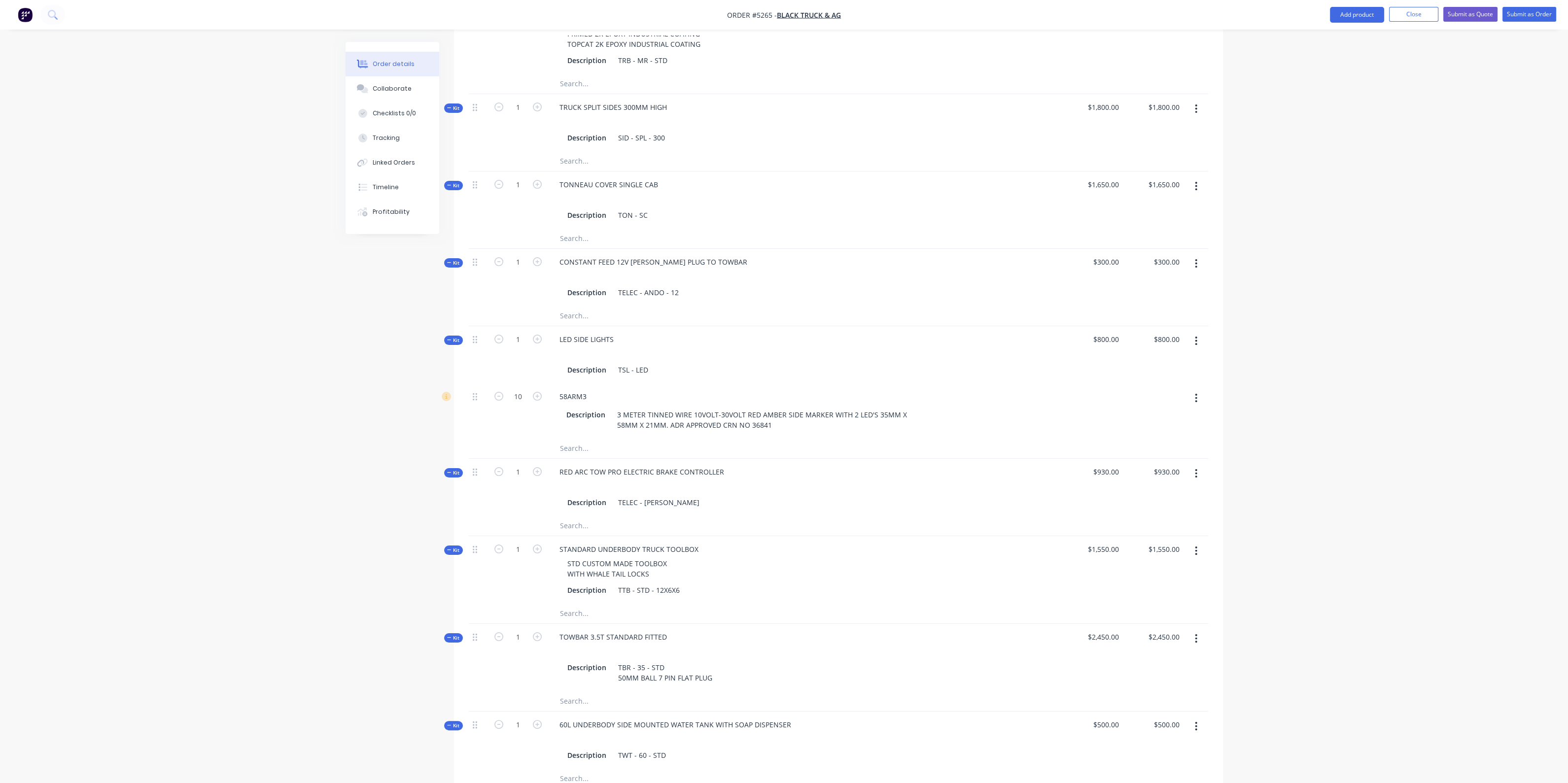
scroll to position [581, 0]
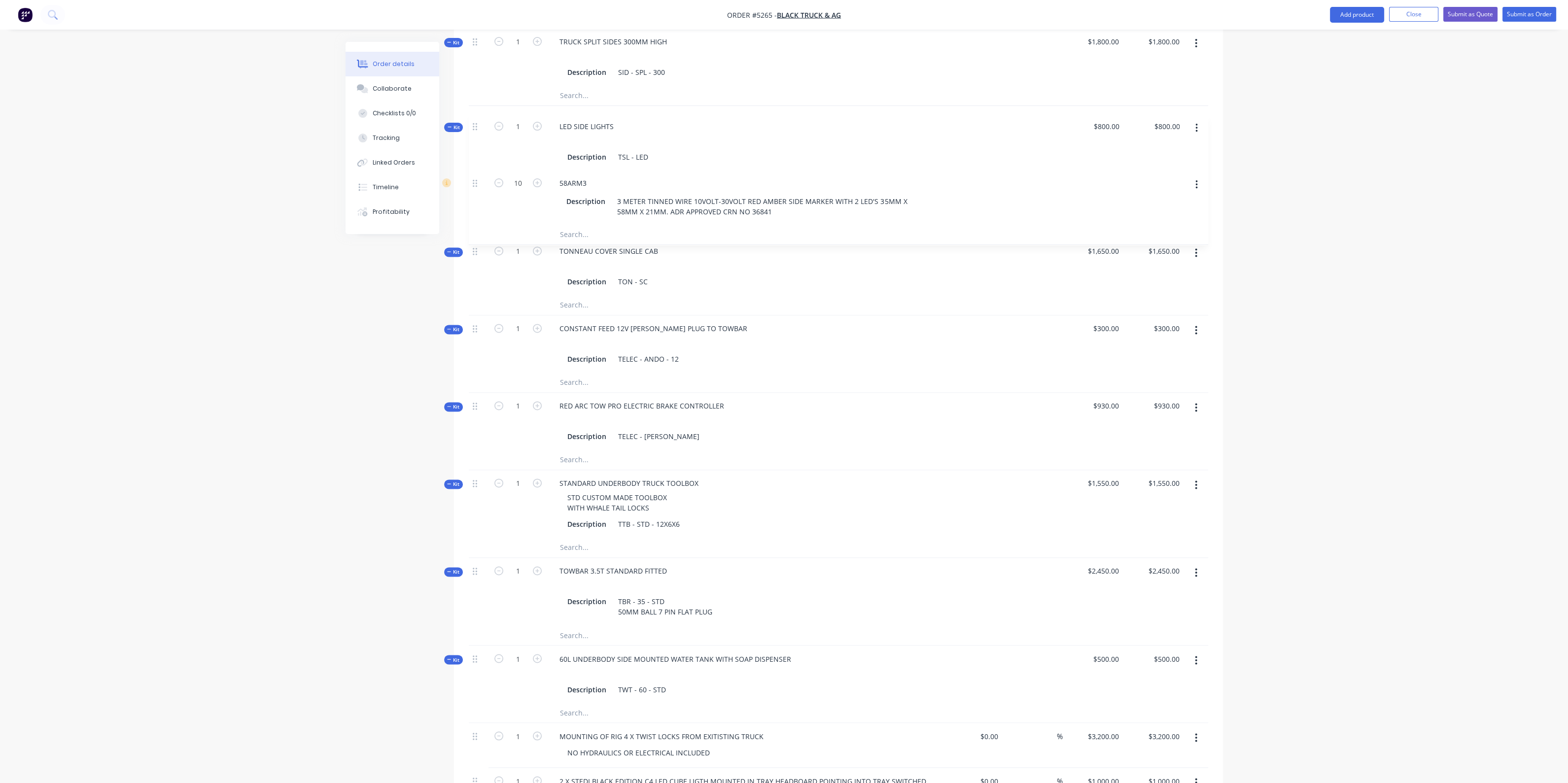
drag, startPoint x: 474, startPoint y: 255, endPoint x: 477, endPoint y: 129, distance: 126.0
click at [477, 129] on div "Kit 1 STANDARD HD MEDIUM RIDGID TRUCK BODY 4000MM X 2100MM 75MM COMBING RAIL 75…" at bounding box center [838, 540] width 739 height 1282
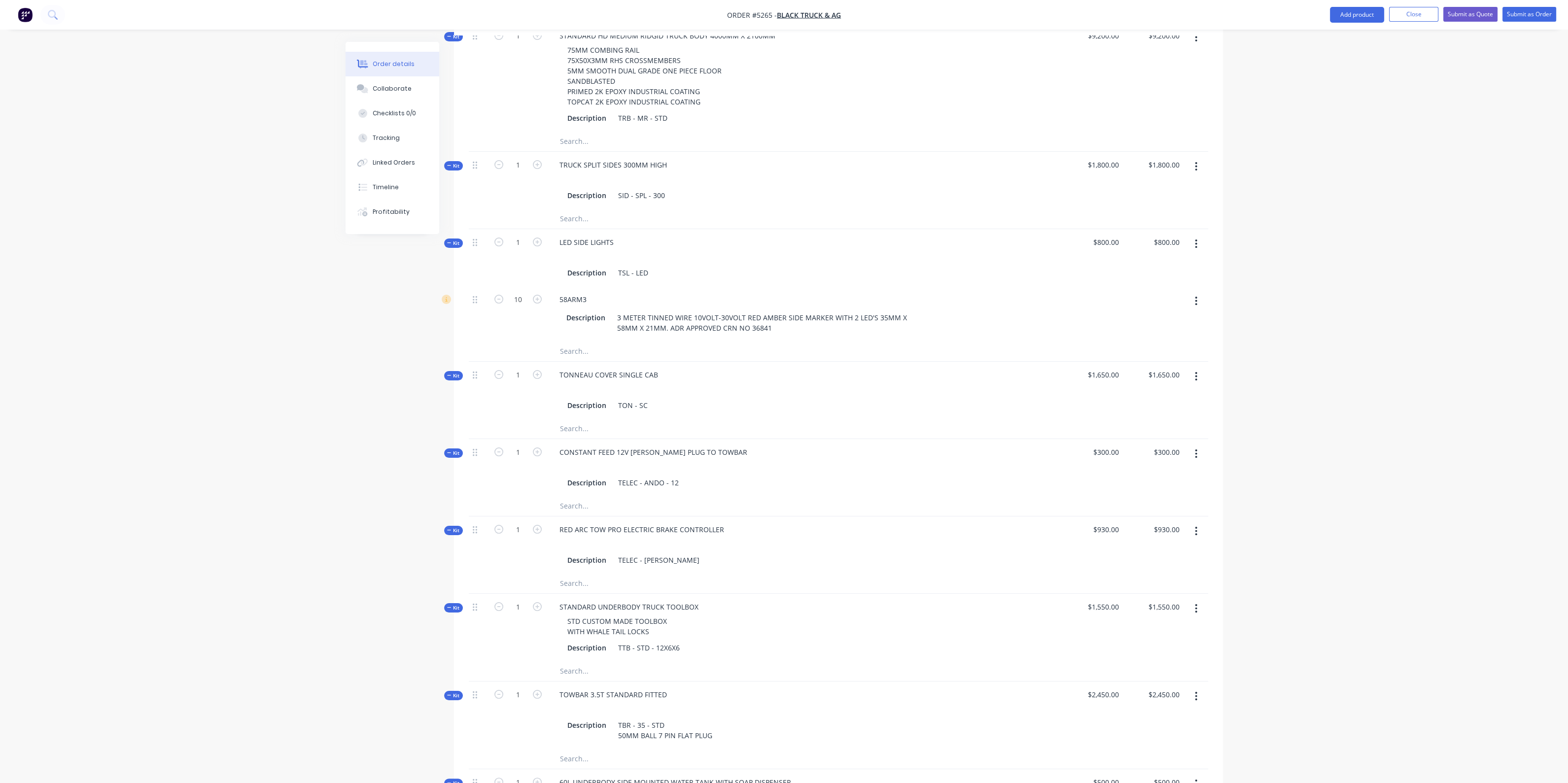
scroll to position [571, 0]
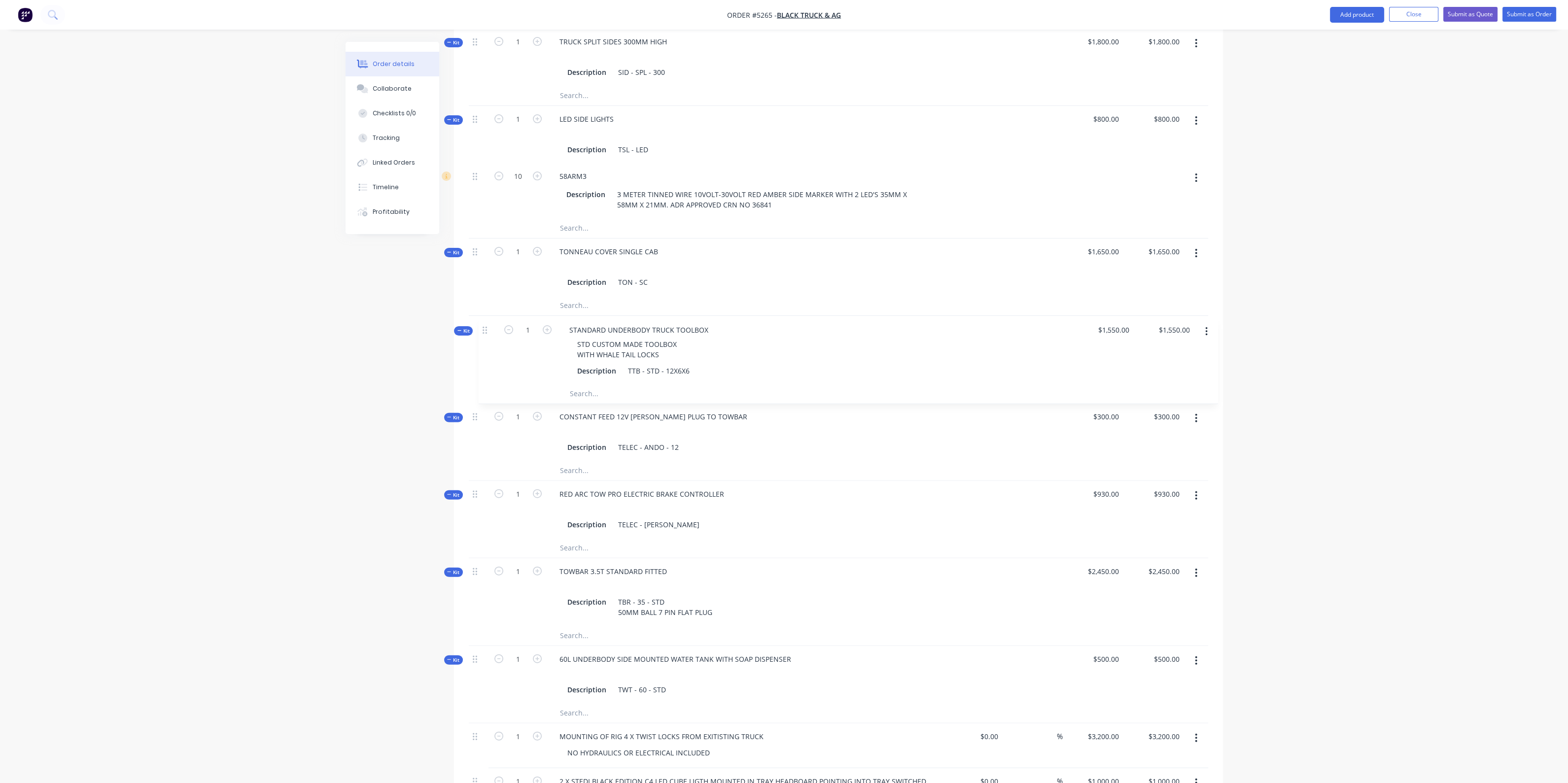
drag, startPoint x: 478, startPoint y: 469, endPoint x: 489, endPoint y: 327, distance: 142.4
click at [489, 327] on div "Kit 1 STANDARD HD MEDIUM RIDGID TRUCK BODY 4000MM X 2100MM 75MM COMBING RAIL 75…" at bounding box center [838, 541] width 739 height 1283
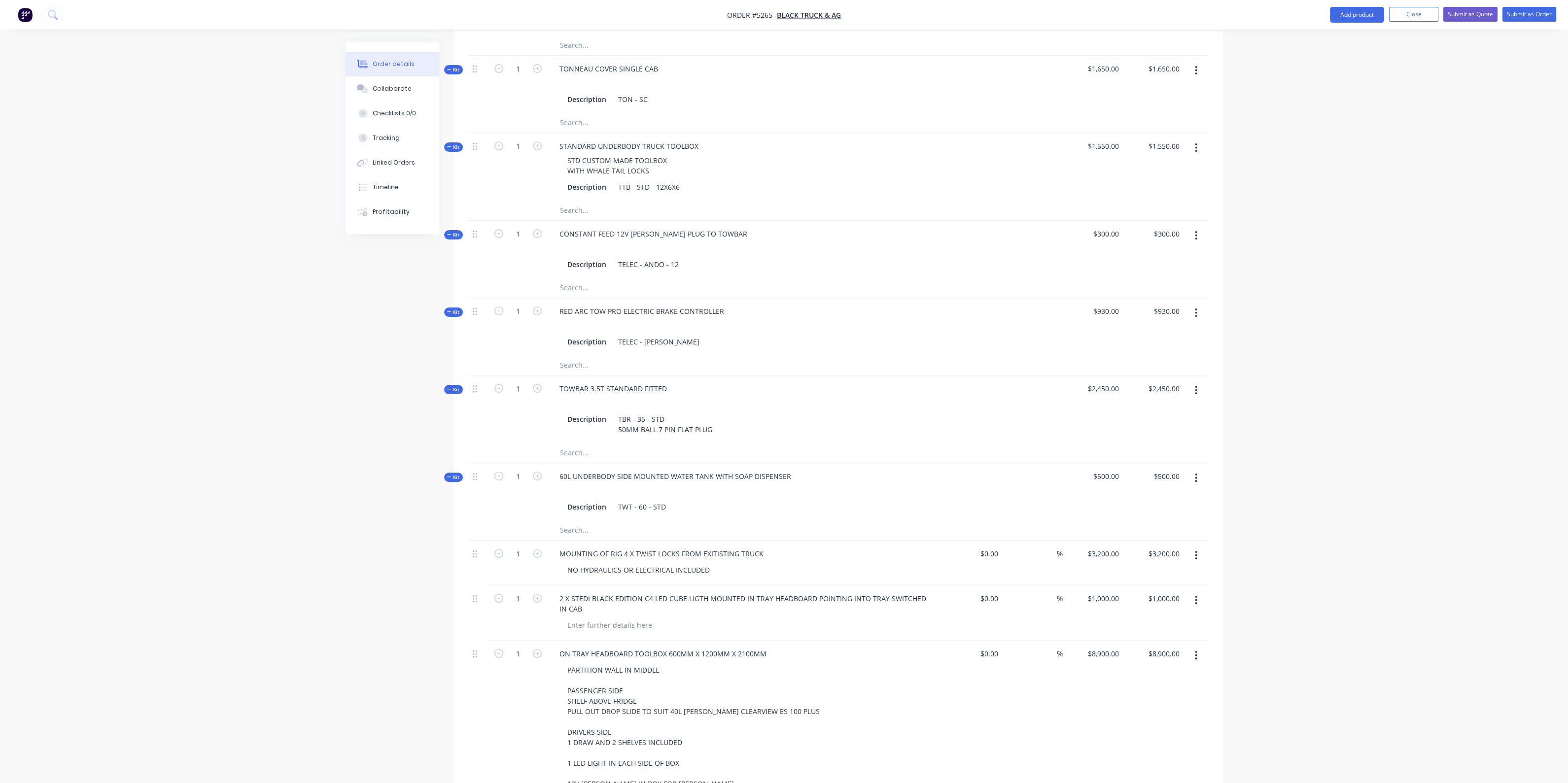
scroll to position [756, 0]
click at [477, 544] on div at bounding box center [478, 551] width 11 height 13
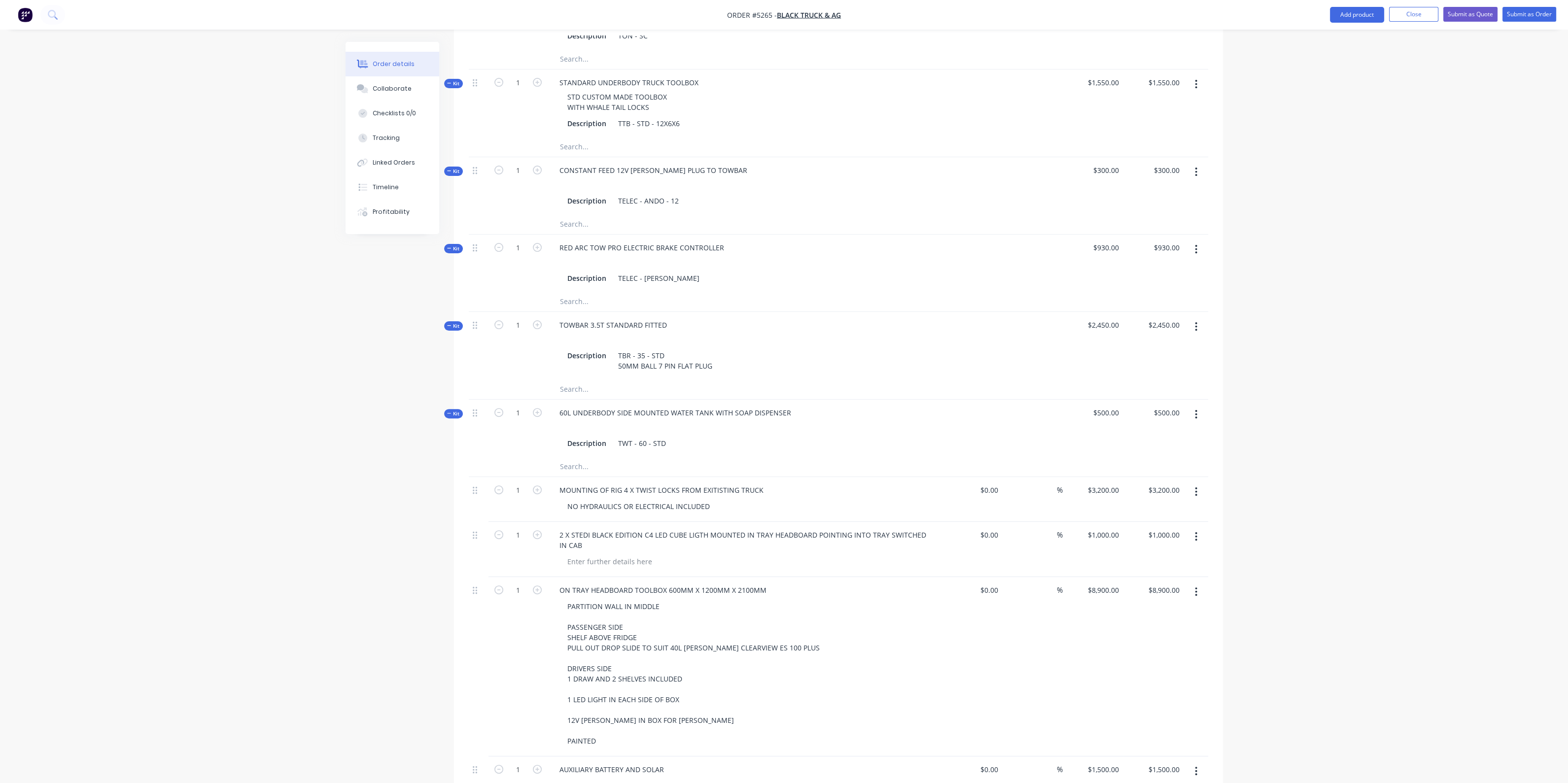
scroll to position [879, 0]
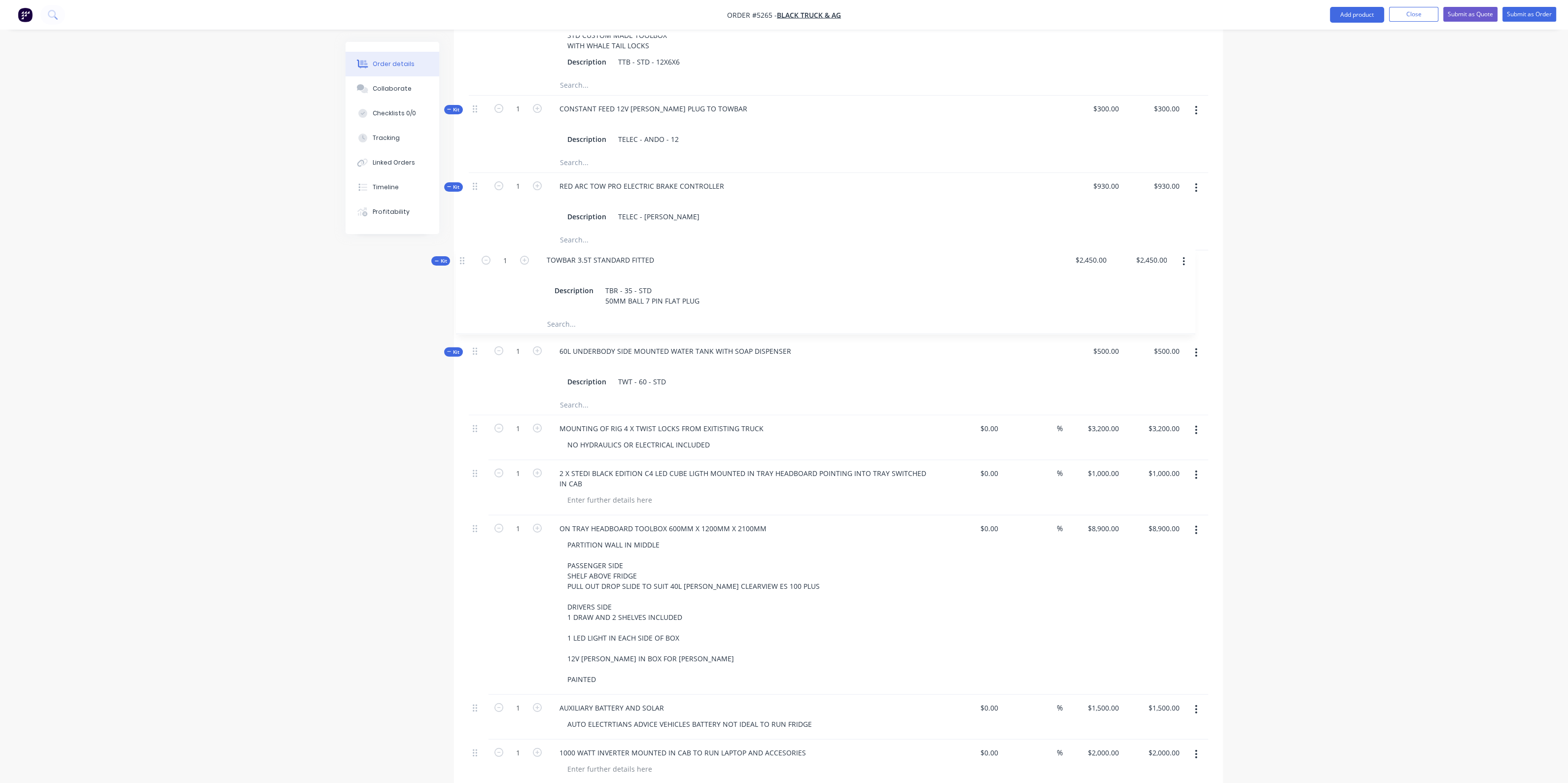
drag, startPoint x: 478, startPoint y: 247, endPoint x: 468, endPoint y: 263, distance: 18.9
click at [469, 263] on div "Kit 1 STANDARD HD MEDIUM RIDGID TRUCK BODY 4000MM X 2100MM 75MM COMBING RAIL 75…" at bounding box center [838, 233] width 739 height 1283
click at [471, 250] on div at bounding box center [478, 284] width 20 height 68
drag, startPoint x: 476, startPoint y: 249, endPoint x: 476, endPoint y: 180, distance: 69.0
click at [476, 180] on div "Kit 1 STANDARD HD MEDIUM RIDGID TRUCK BODY 4000MM X 2100MM 75MM COMBING RAIL 75…" at bounding box center [838, 233] width 739 height 1283
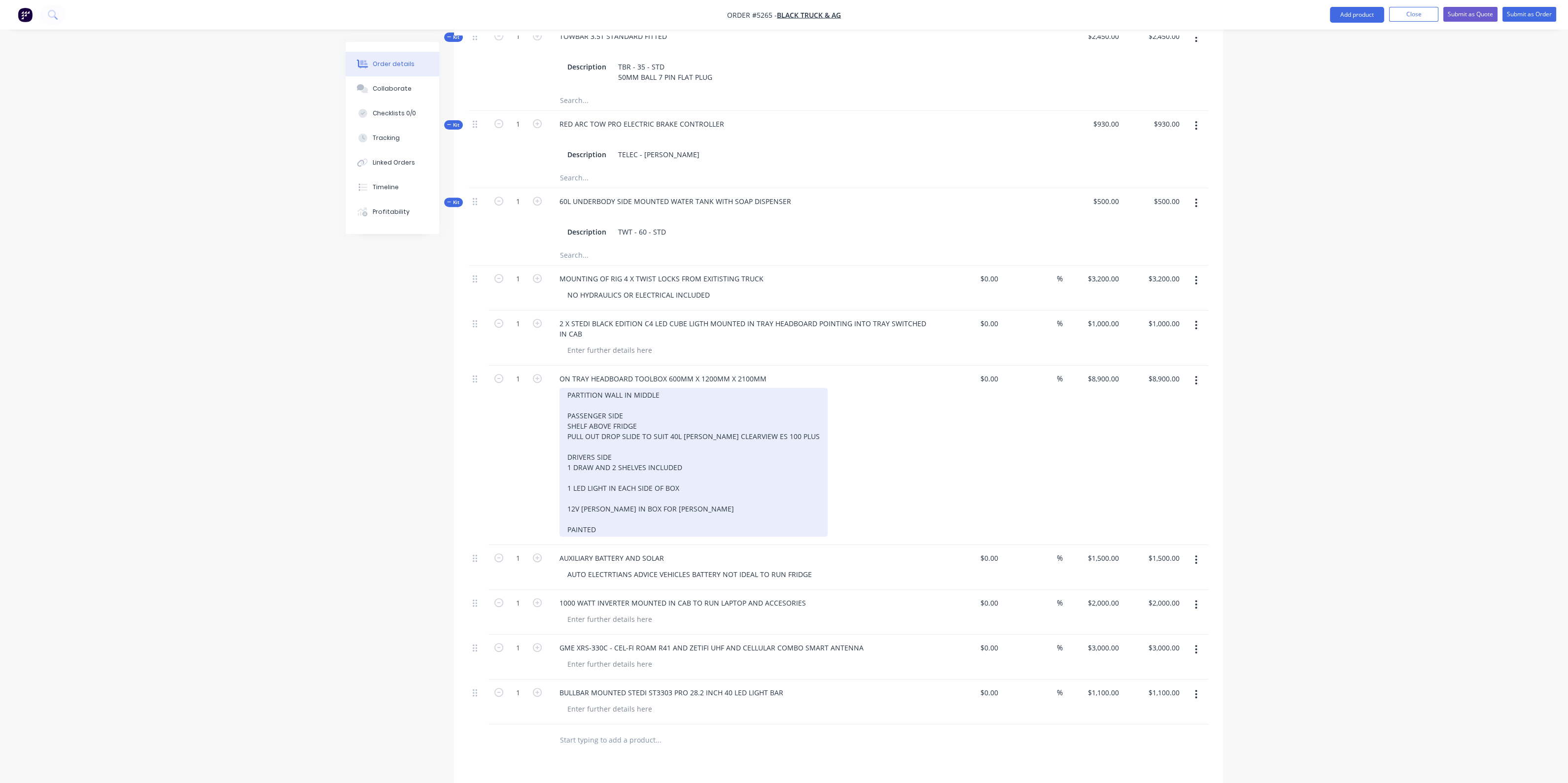
scroll to position [1003, 0]
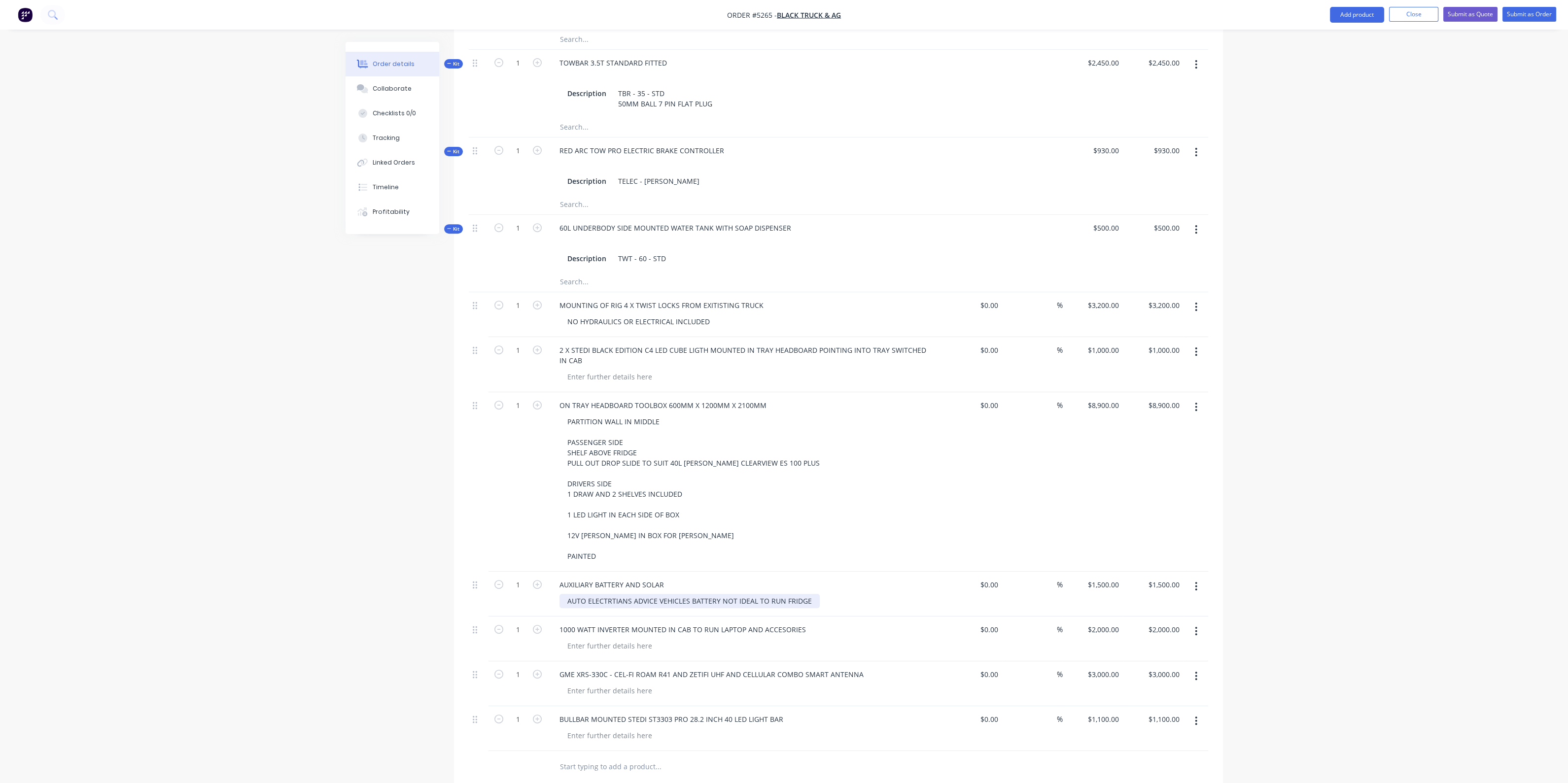
click at [688, 594] on div "AUTO ELECTRTIANS ADVICE VEHICLES BATTERY NOT IDEAL TO RUN FRIDGE" at bounding box center [689, 601] width 261 height 14
click at [907, 527] on div "PARTITION WALL IN MIDDLE PASSENGER SIDE SHELF ABOVE FRIDGE PULL OUT DROP SLIDE …" at bounding box center [749, 489] width 378 height 149
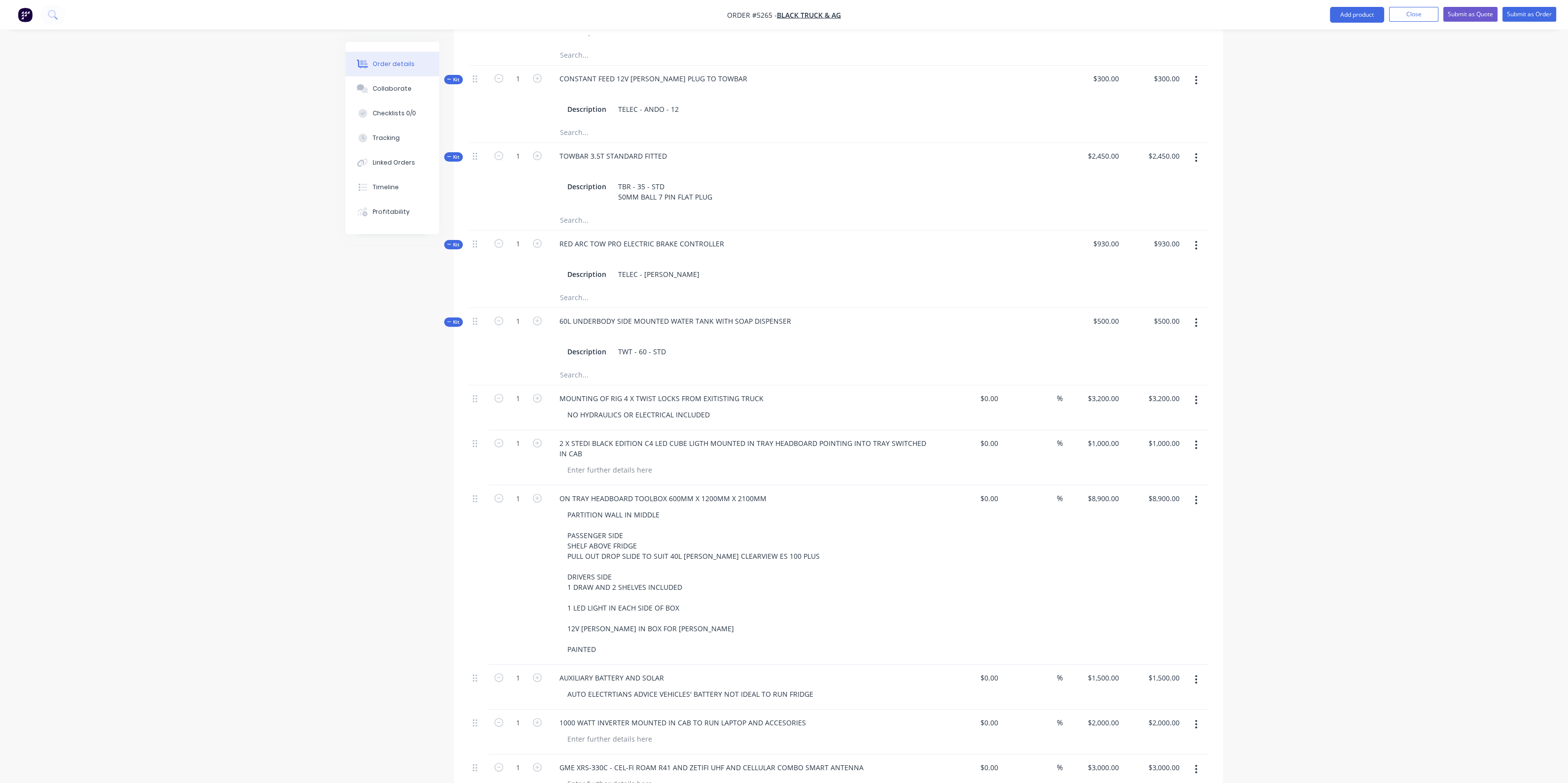
scroll to position [1064, 0]
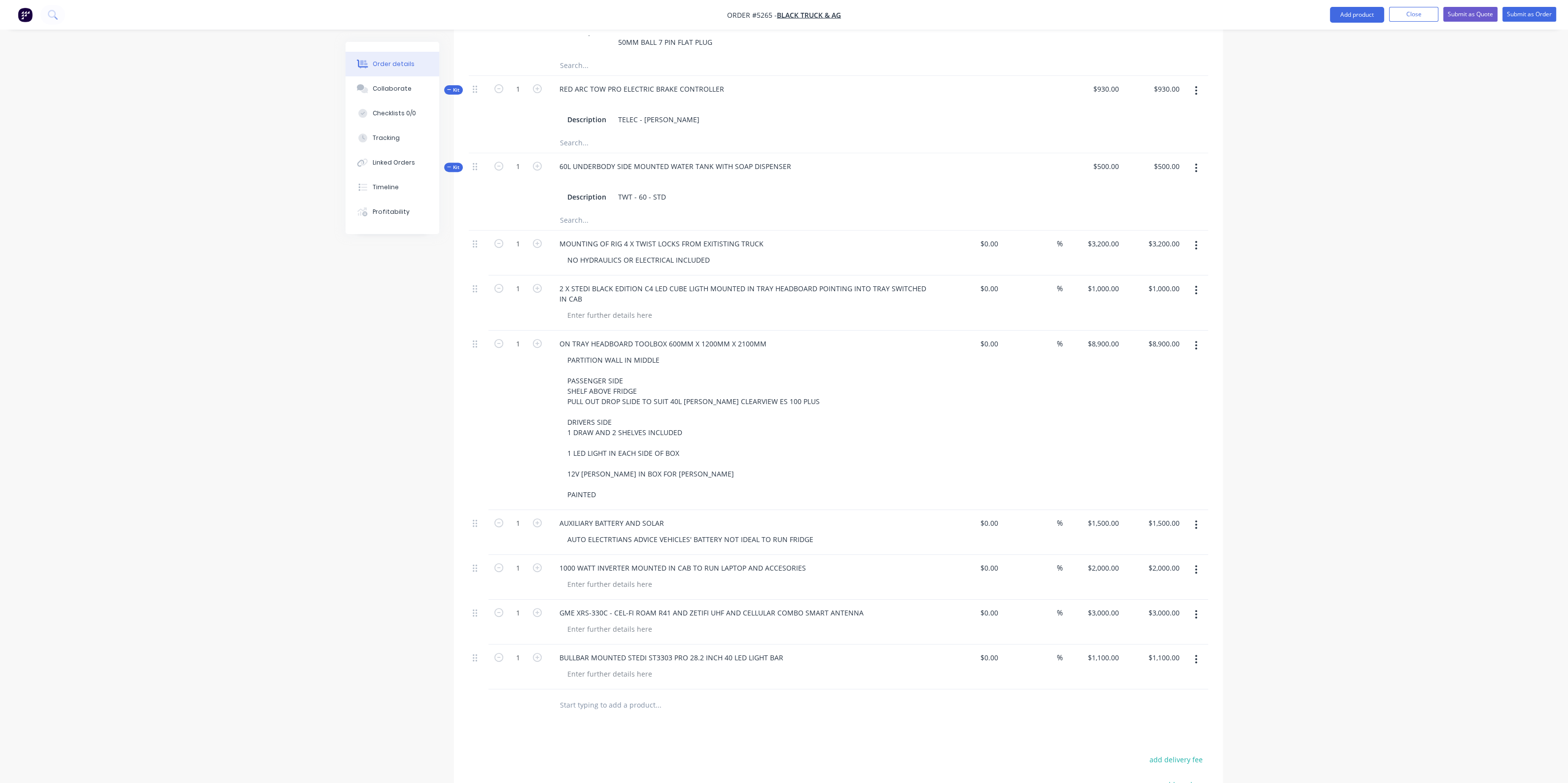
click at [643, 695] on input "text" at bounding box center [658, 705] width 197 height 20
type input "SPAR TYRE CARRIER IN TRAY FRONT BEHIND TOOLBOX"
click at [707, 727] on button "Add SPAR TYRE CARRIER IN TRAY FRONT BEHIND TOOLBOX to order" at bounding box center [711, 742] width 296 height 32
click at [1119, 695] on input "0" at bounding box center [1117, 702] width 11 height 14
type input "$500.00"
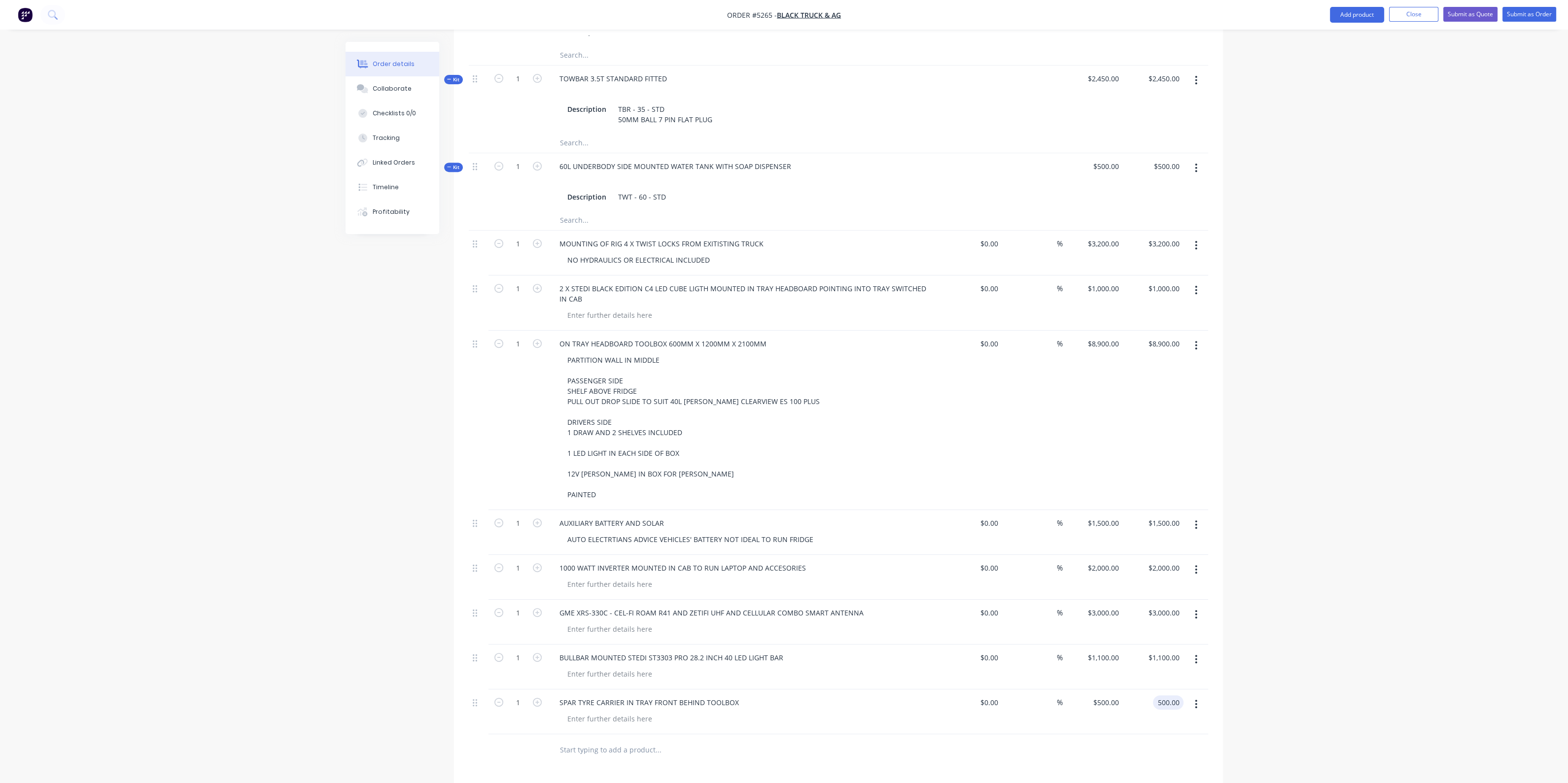
type input "$500.00"
click at [776, 667] on div at bounding box center [749, 673] width 378 height 14
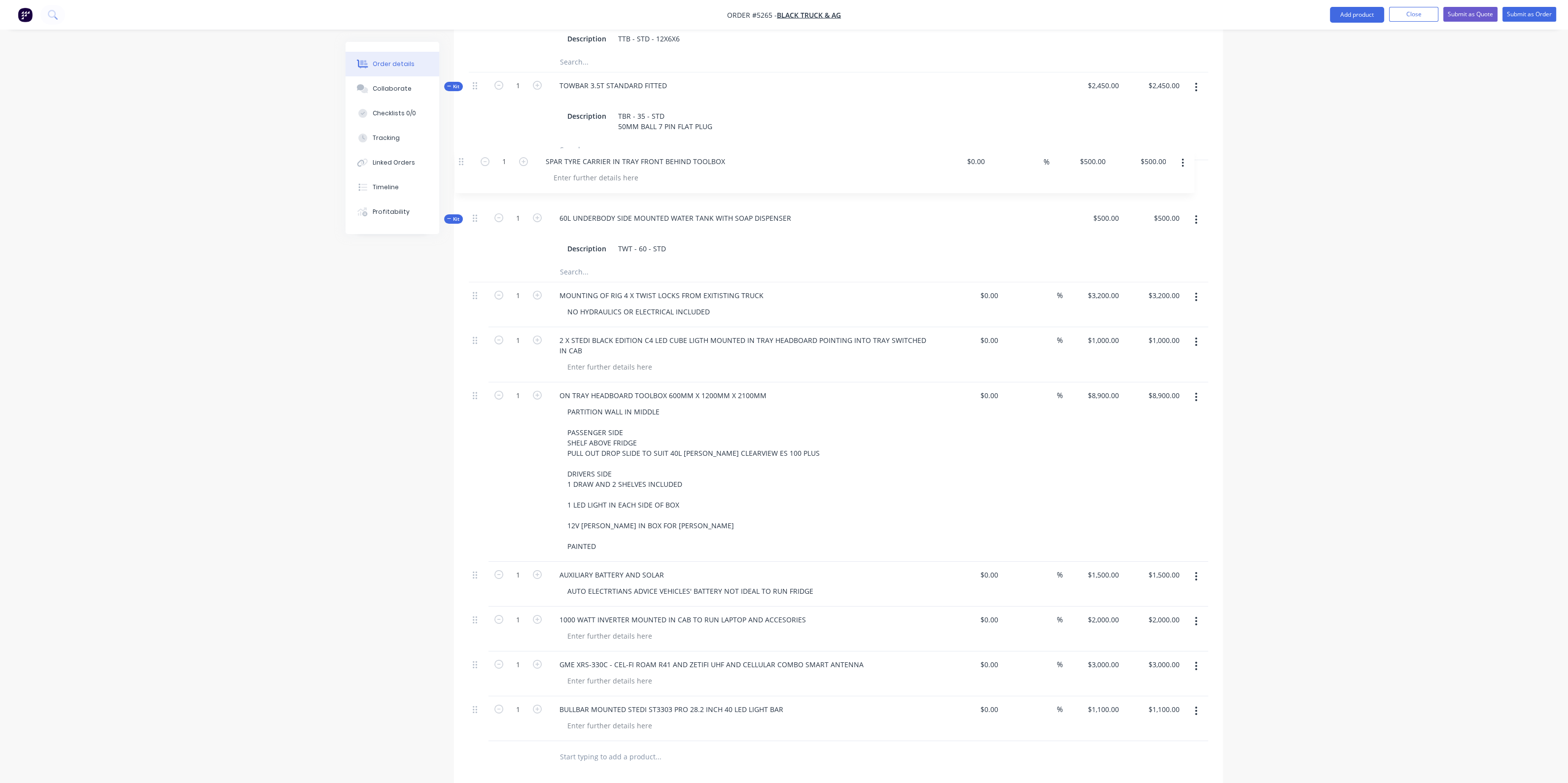
scroll to position [1055, 0]
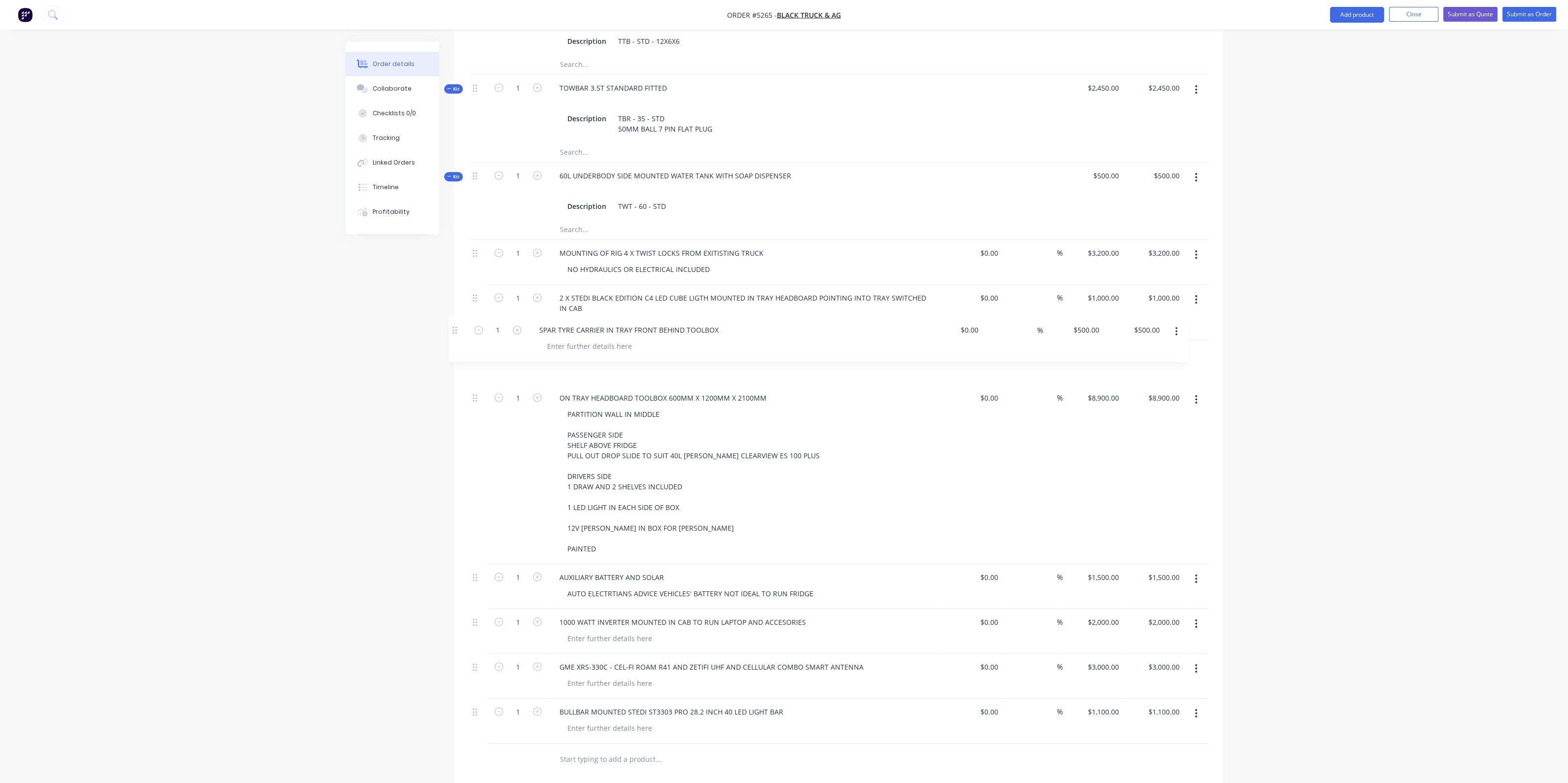
drag, startPoint x: 477, startPoint y: 688, endPoint x: 456, endPoint y: 325, distance: 363.6
click at [456, 325] on div "Qty Cost Markup Price Total Kit 1 TONNEAU COVER SINGLE CAB Description TON - SC…" at bounding box center [837, 86] width 769 height 1380
click at [472, 340] on div at bounding box center [478, 362] width 20 height 45
drag, startPoint x: 476, startPoint y: 339, endPoint x: 461, endPoint y: 328, distance: 18.6
click at [461, 328] on div "Qty Cost Markup Price Total Kit 1 TONNEAU COVER SINGLE CAB Description TON - SC…" at bounding box center [837, 86] width 769 height 1380
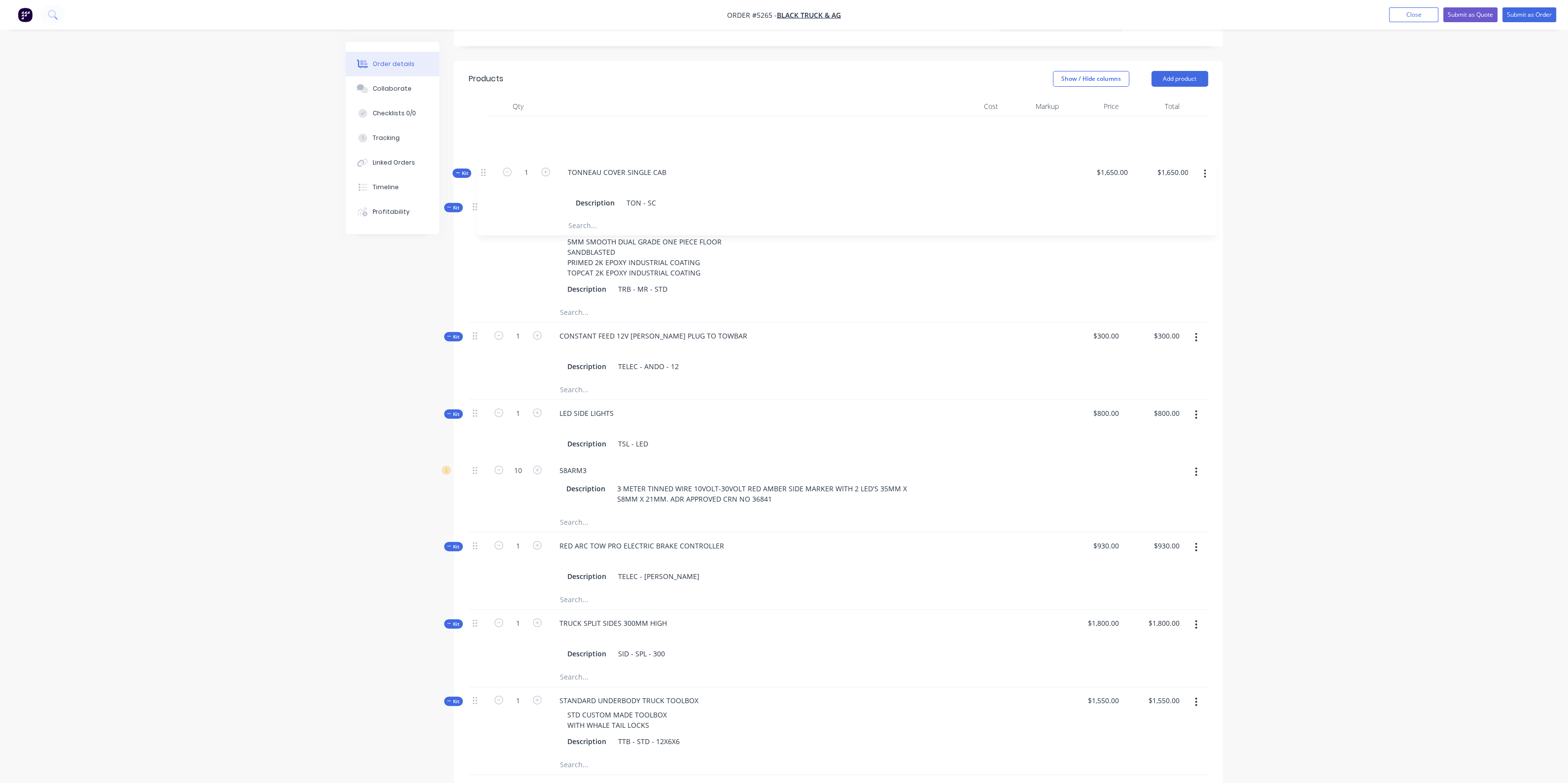
scroll to position [353, 0]
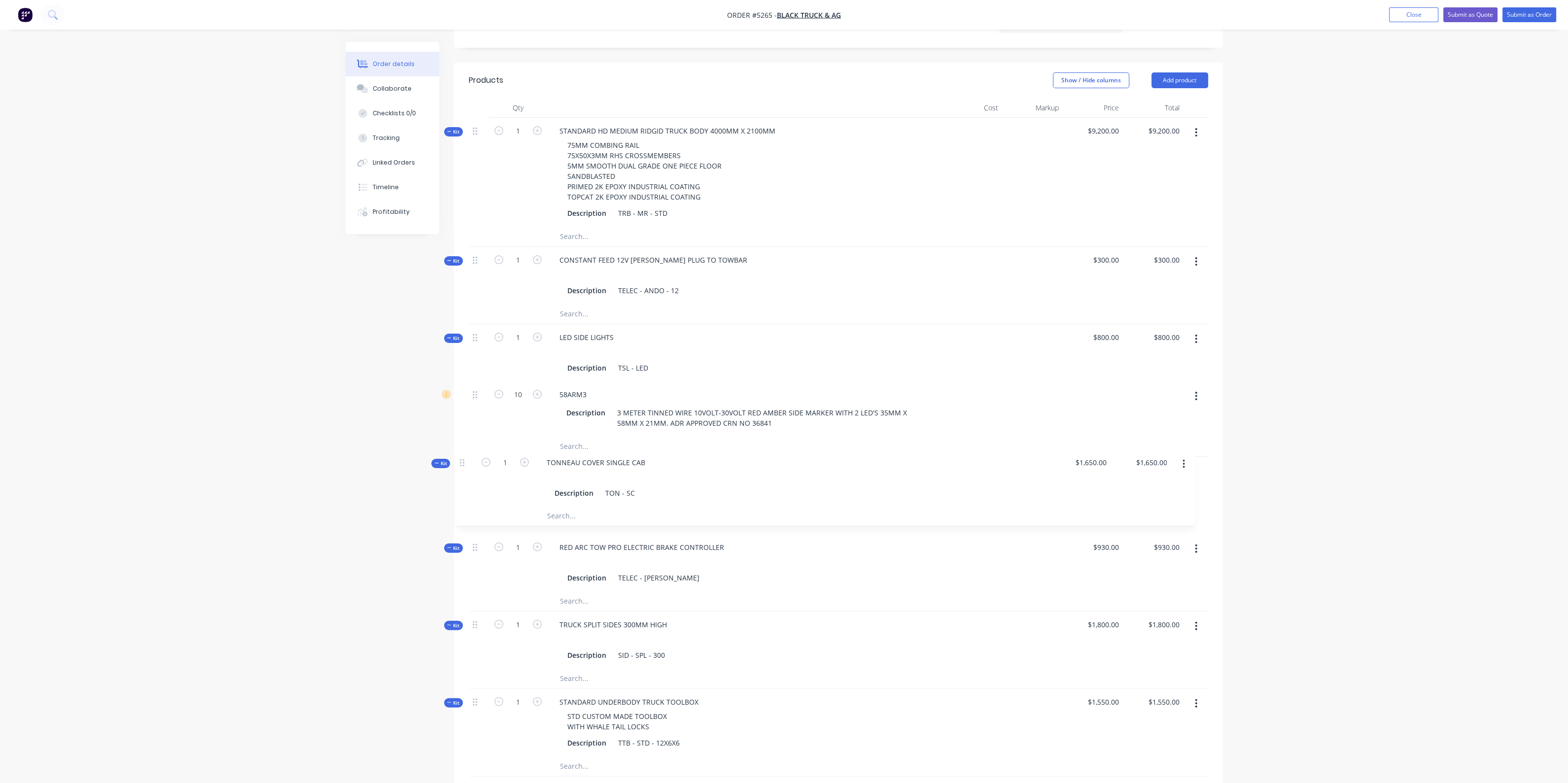
drag, startPoint x: 474, startPoint y: 115, endPoint x: 463, endPoint y: 472, distance: 357.2
click at [463, 472] on div "Qty Cost Markup Price Total Kit 1 TONNEAU COVER SINGLE CAB Description TON - SC…" at bounding box center [837, 788] width 769 height 1380
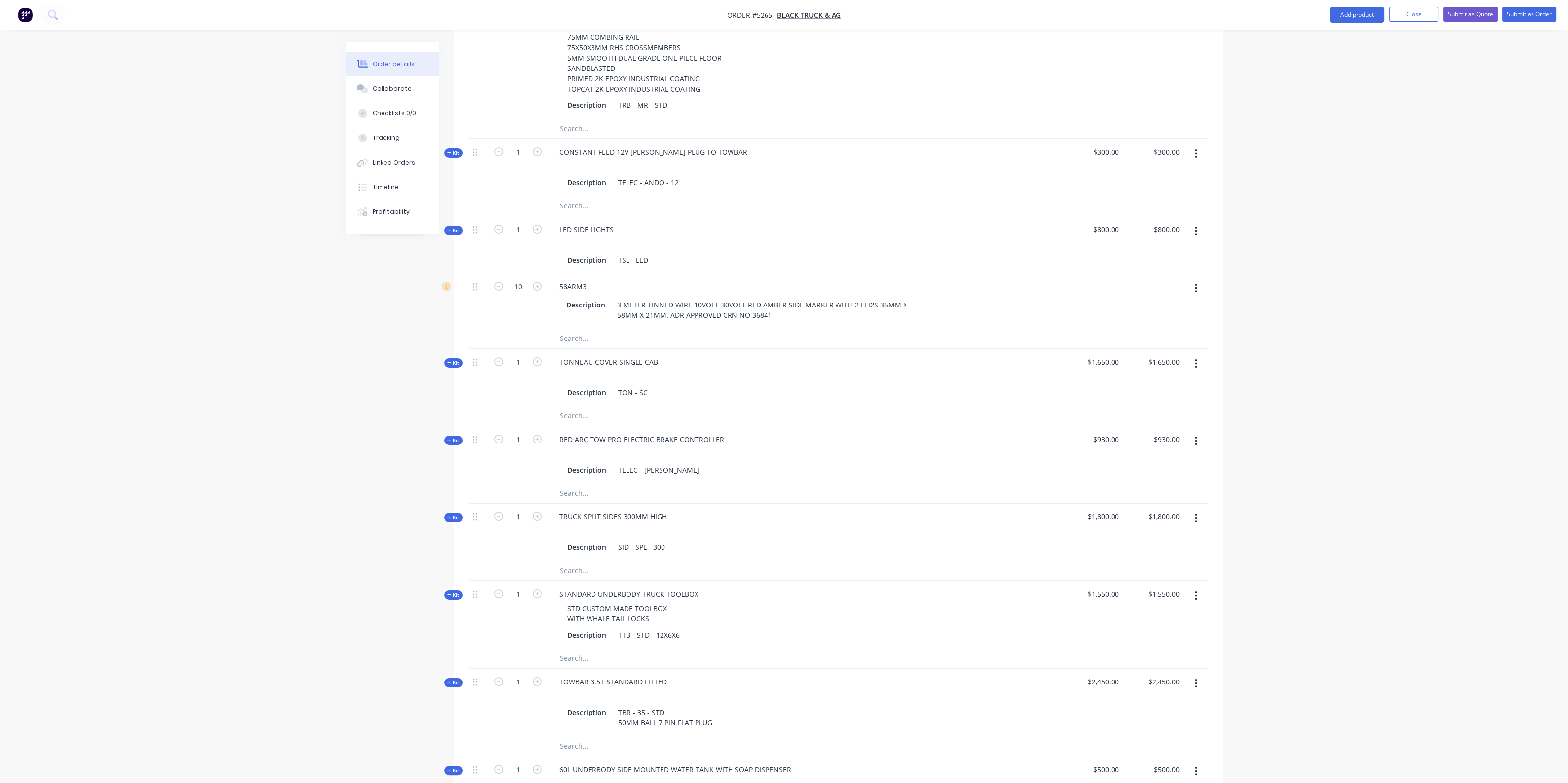
scroll to position [538, 0]
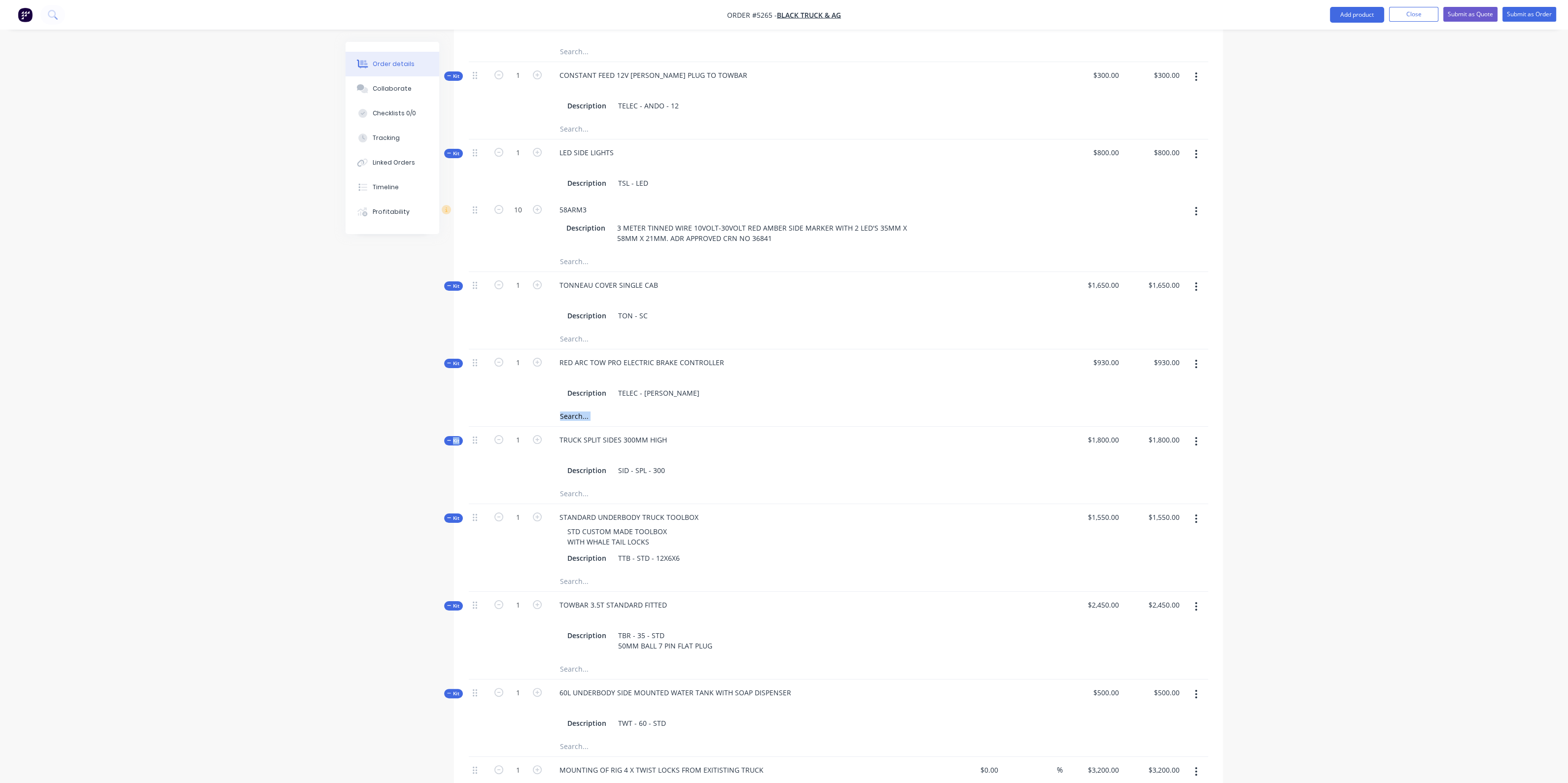
drag, startPoint x: 471, startPoint y: 425, endPoint x: 476, endPoint y: 409, distance: 16.8
click at [476, 409] on div "Kit 1 STANDARD HD MEDIUM RIDGID TRUCK BODY 4000MM X 2100MM 75MM COMBING RAIL 75…" at bounding box center [838, 597] width 739 height 1328
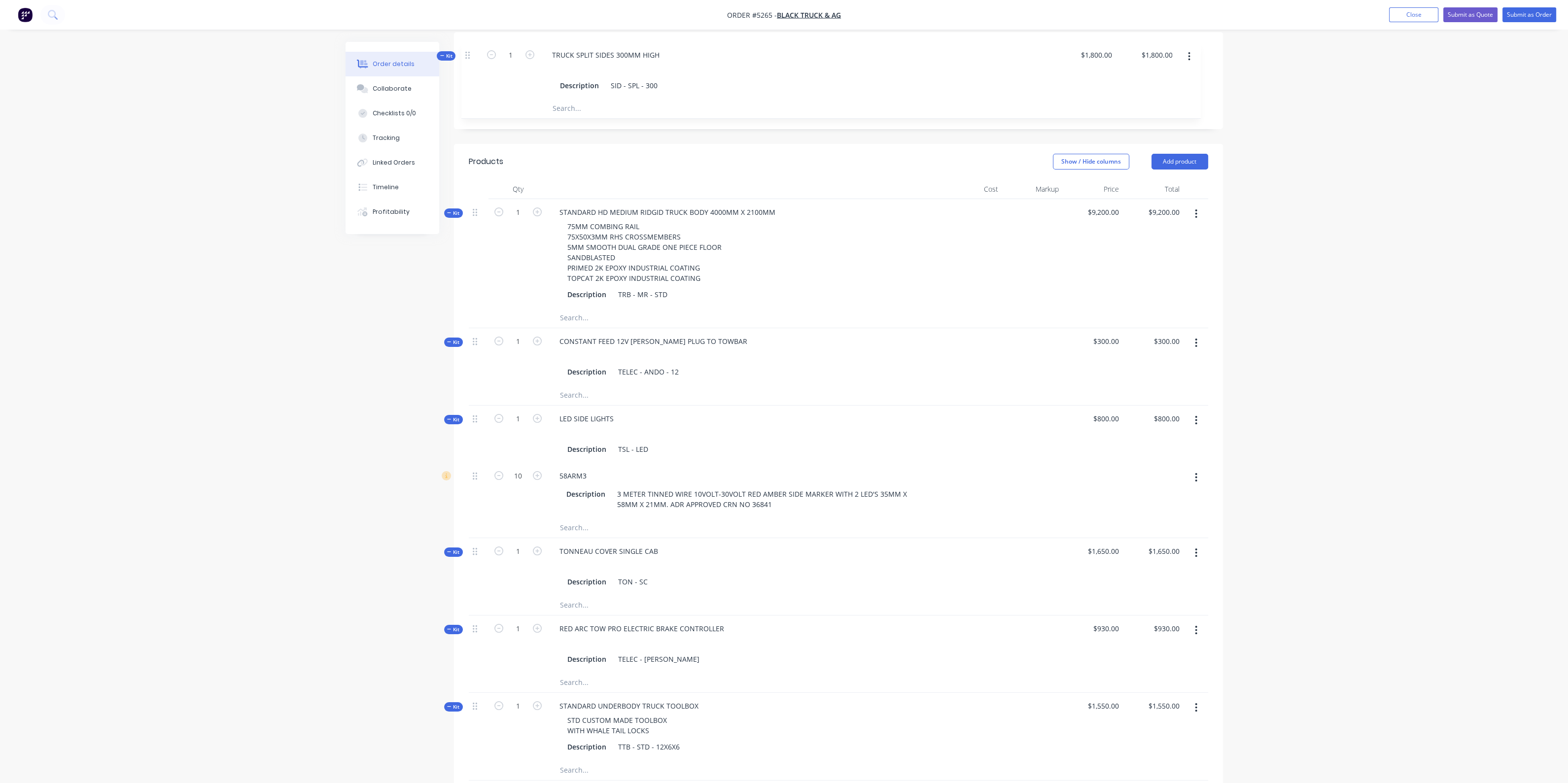
scroll to position [269, 0]
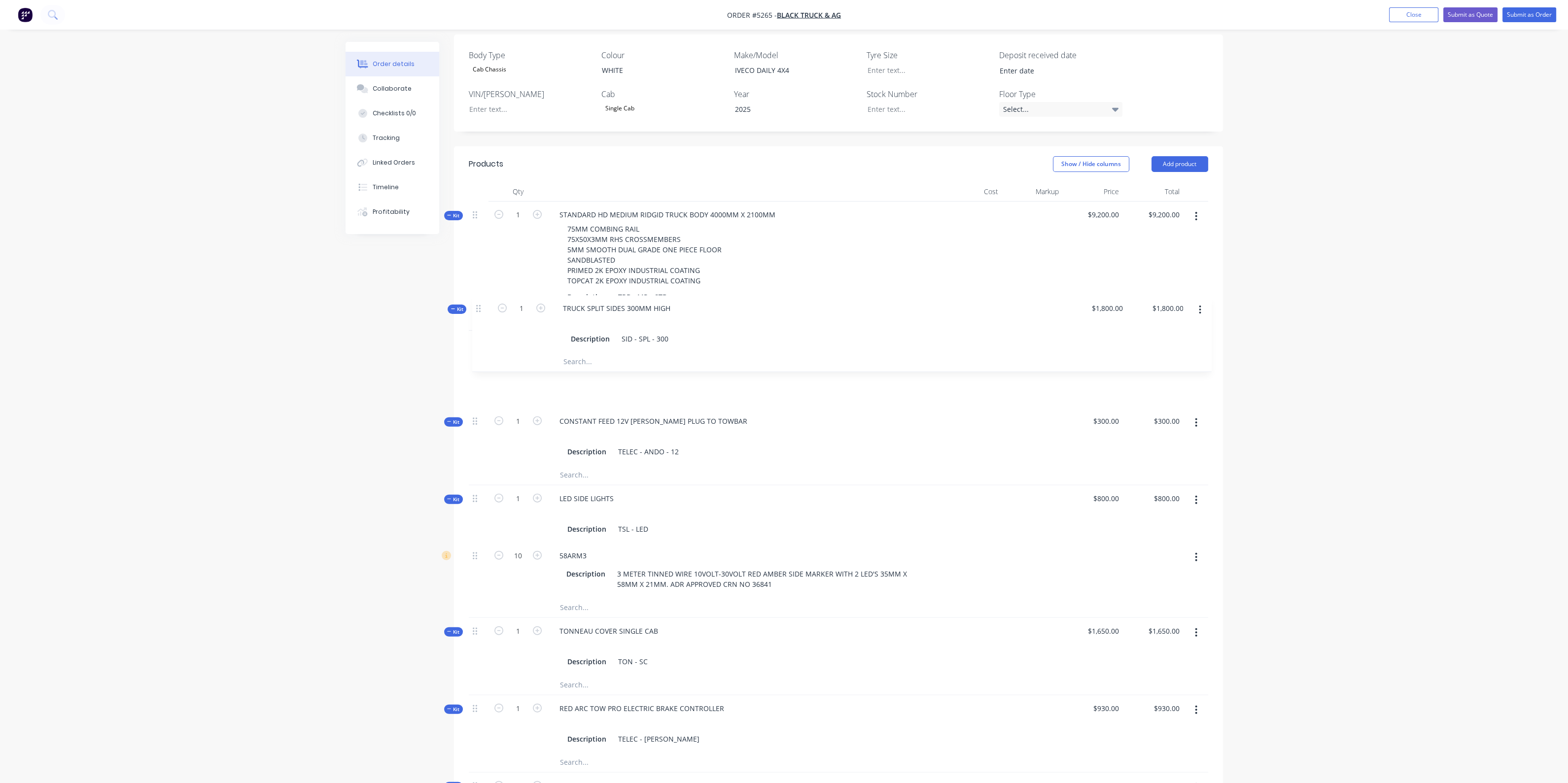
drag, startPoint x: 477, startPoint y: 425, endPoint x: 480, endPoint y: 304, distance: 121.0
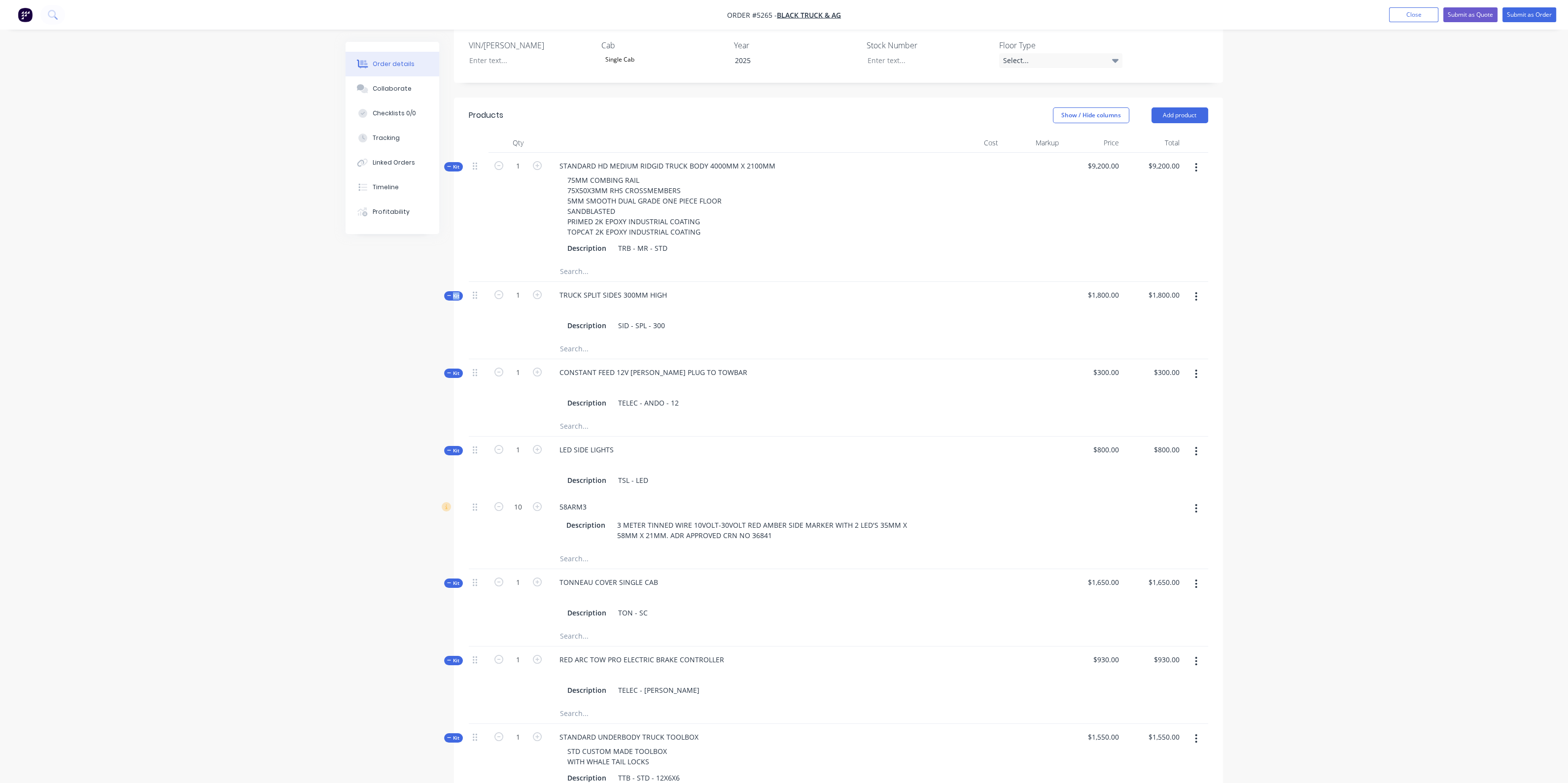
scroll to position [392, 0]
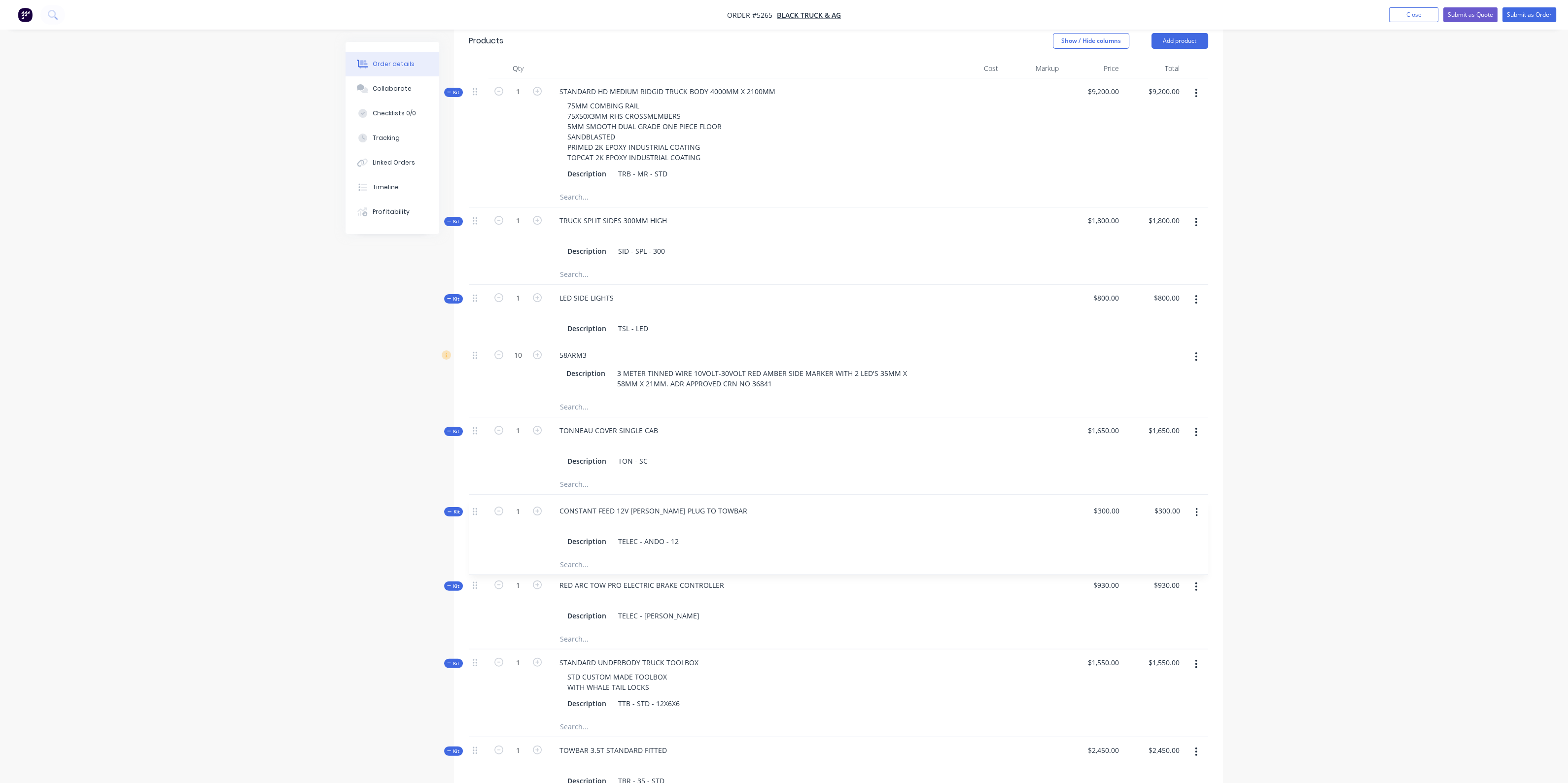
drag, startPoint x: 474, startPoint y: 284, endPoint x: 474, endPoint y: 518, distance: 234.0
click at [474, 518] on div "Kit 1 STANDARD HD MEDIUM RIDGID TRUCK BODY 4000MM X 2100MM 75MM COMBING RAIL 75…" at bounding box center [838, 742] width 739 height 1328
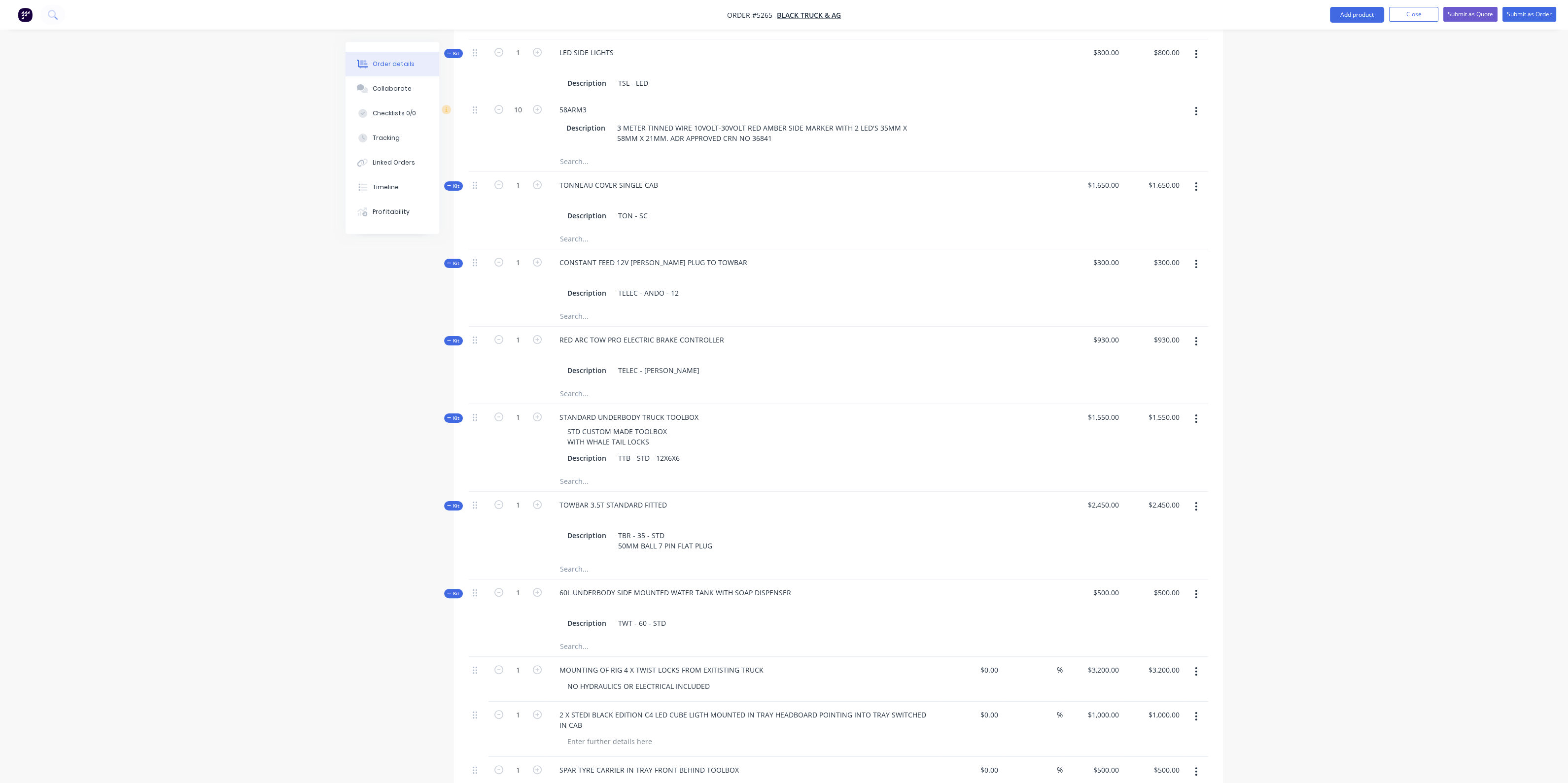
scroll to position [639, 0]
drag, startPoint x: 474, startPoint y: 246, endPoint x: 475, endPoint y: 494, distance: 248.0
click at [475, 494] on div "Kit 1 STANDARD HD MEDIUM RIDGID TRUCK BODY 4000MM X 2100MM 75MM COMBING RAIL 75…" at bounding box center [838, 496] width 739 height 1328
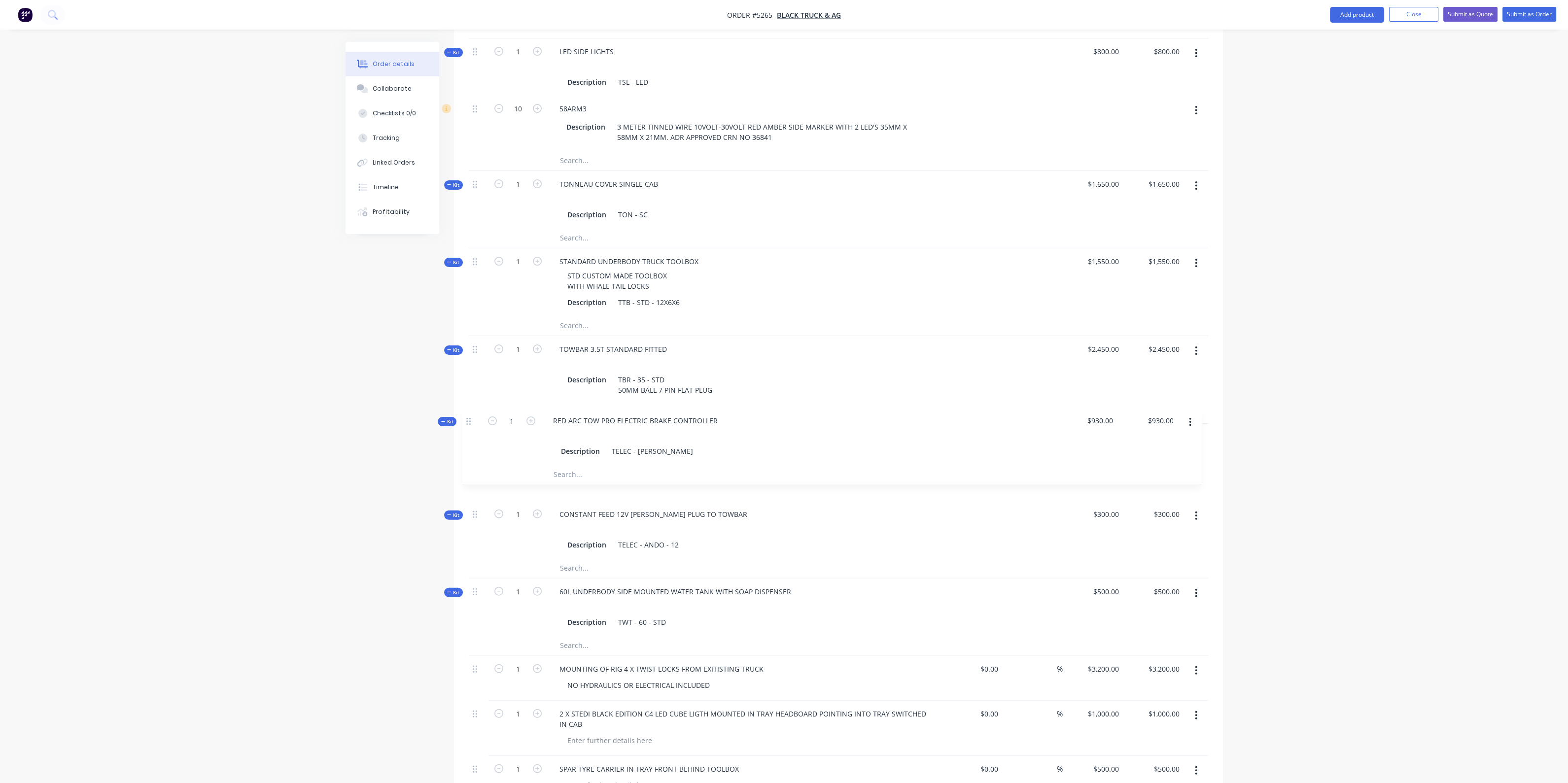
drag, startPoint x: 476, startPoint y: 247, endPoint x: 470, endPoint y: 428, distance: 181.1
click at [470, 428] on div "Kit 1 STANDARD HD MEDIUM RIDGID TRUCK BODY 4000MM X 2100MM 75MM COMBING RAIL 75…" at bounding box center [838, 496] width 739 height 1328
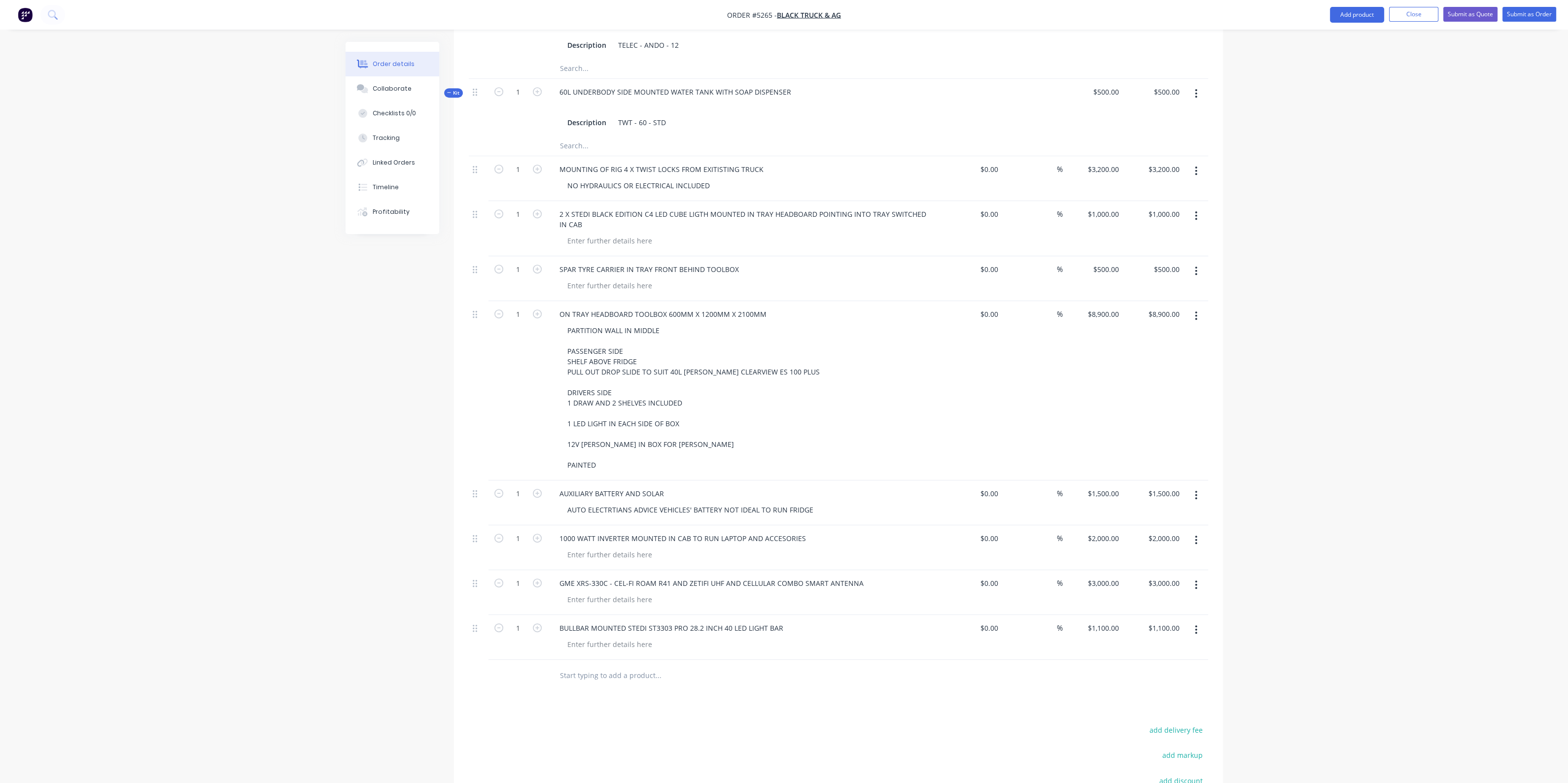
scroll to position [1194, 0]
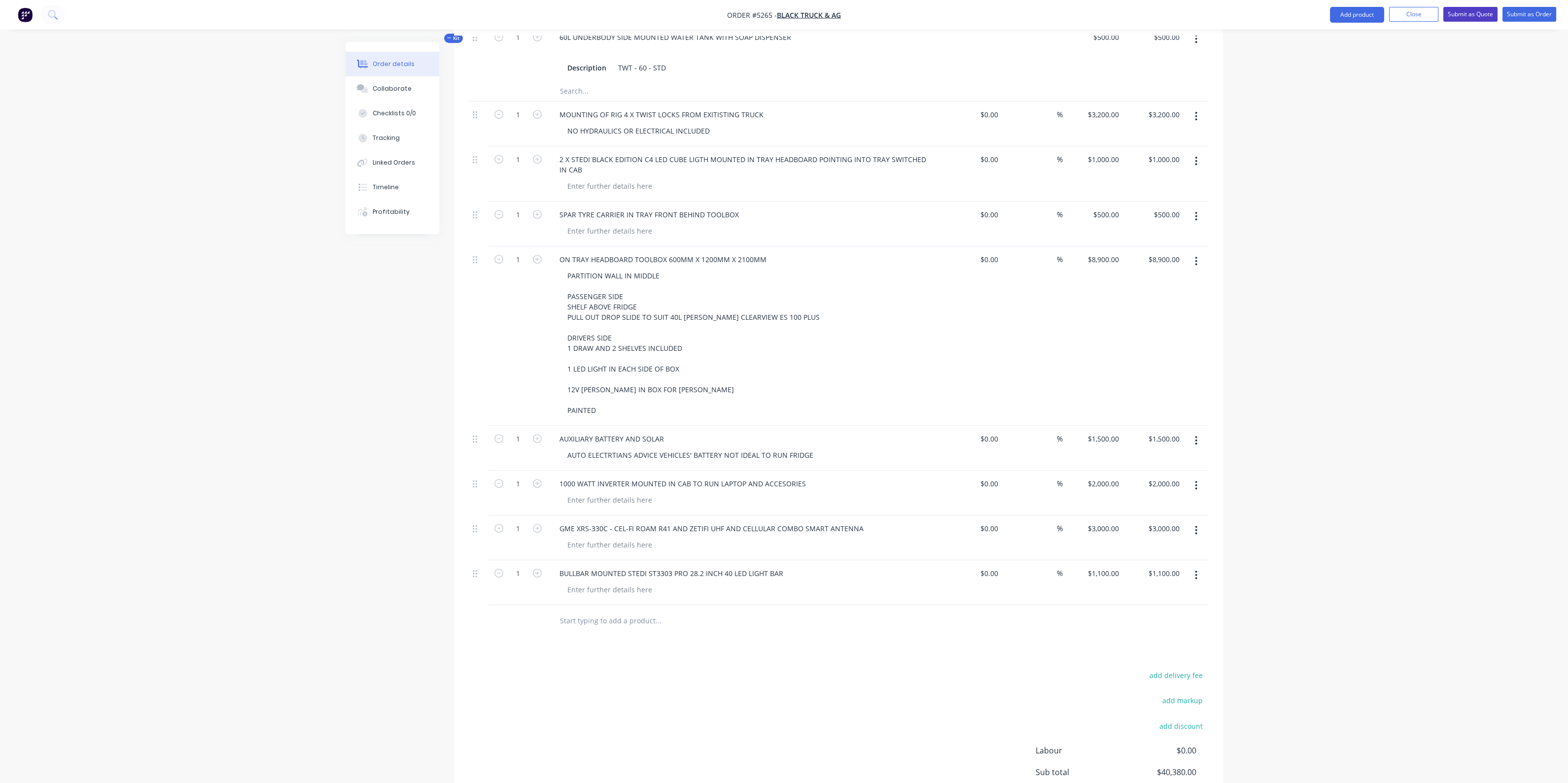
click at [1463, 11] on button "Submit as Quote" at bounding box center [1470, 13] width 54 height 14
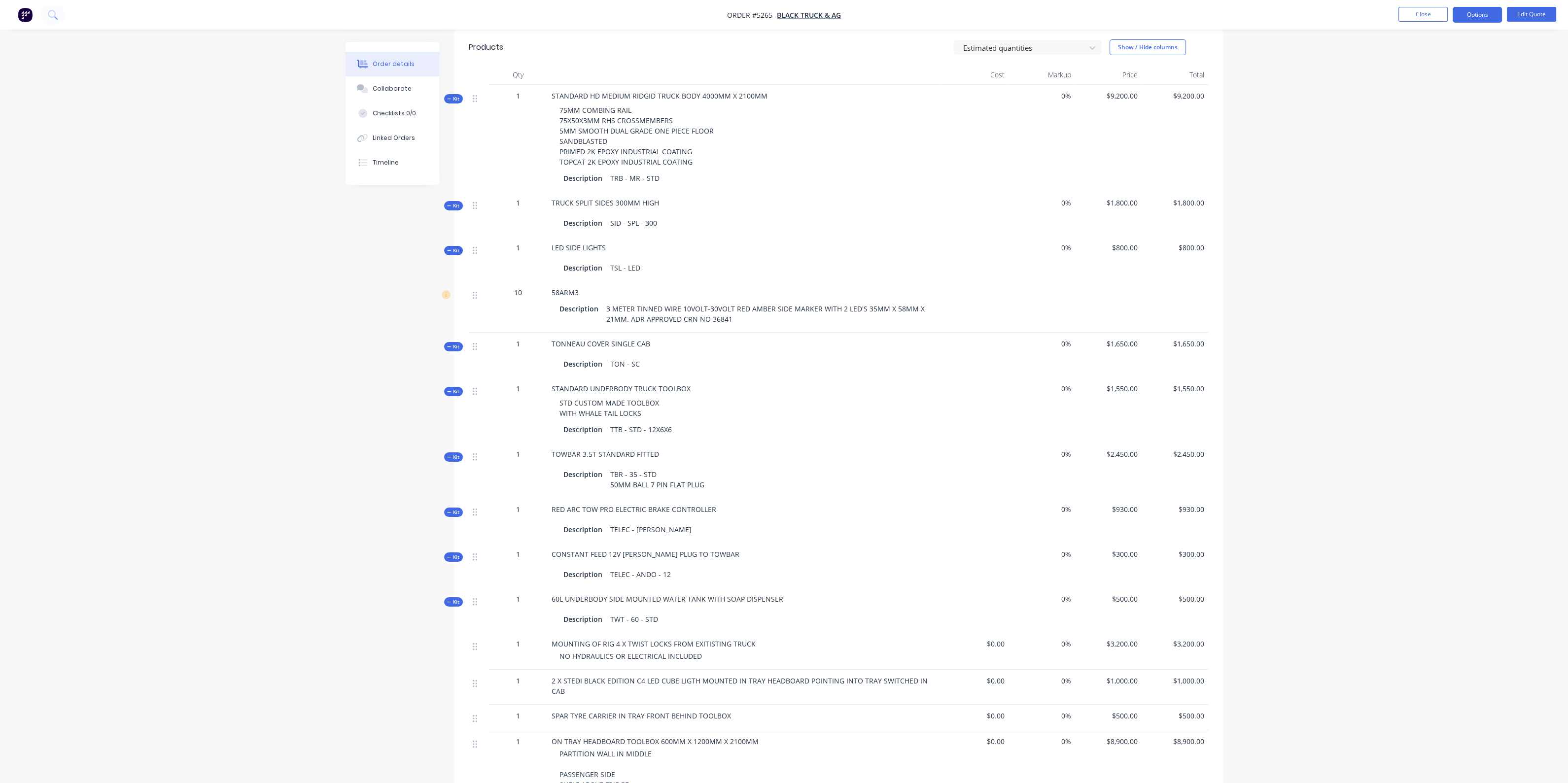
scroll to position [370, 0]
click at [629, 102] on div "75MM COMBING RAIL 75X50X3MM RHS CROSSMEMBERS 5MM SMOOTH DUAL GRADE ONE PIECE FL…" at bounding box center [745, 136] width 387 height 70
click at [628, 95] on span "STANDARD HD MEDIUM RIDGID TRUCK BODY 4000MM X 2100MM" at bounding box center [660, 96] width 216 height 10
drag, startPoint x: 603, startPoint y: 97, endPoint x: 647, endPoint y: 93, distance: 44.2
click at [647, 93] on span "STANDARD HD MEDIUM RIDGID TRUCK BODY 4000MM X 2100MM" at bounding box center [660, 96] width 216 height 10
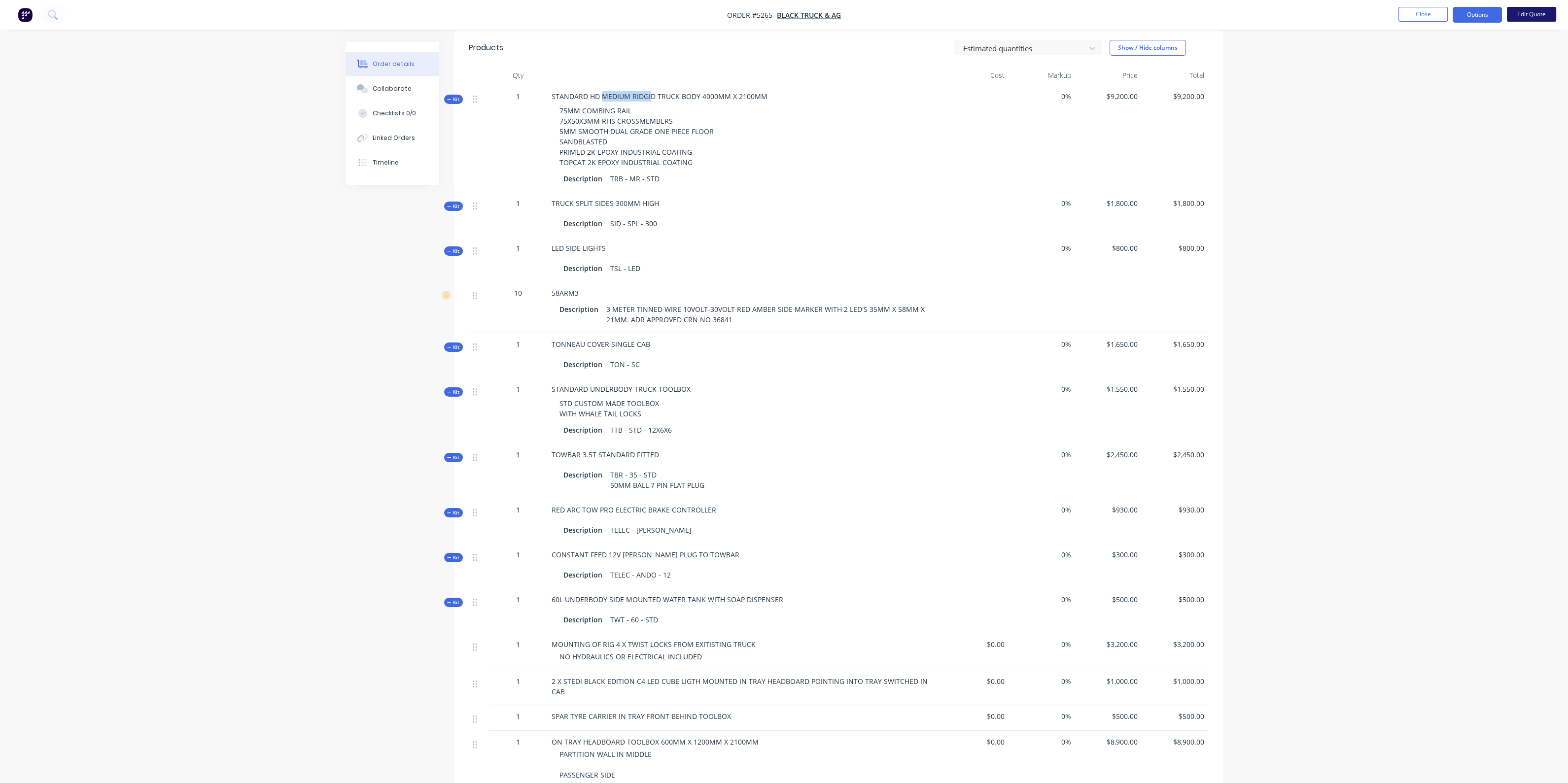
click at [1545, 20] on button "Edit Quote" at bounding box center [1532, 13] width 50 height 14
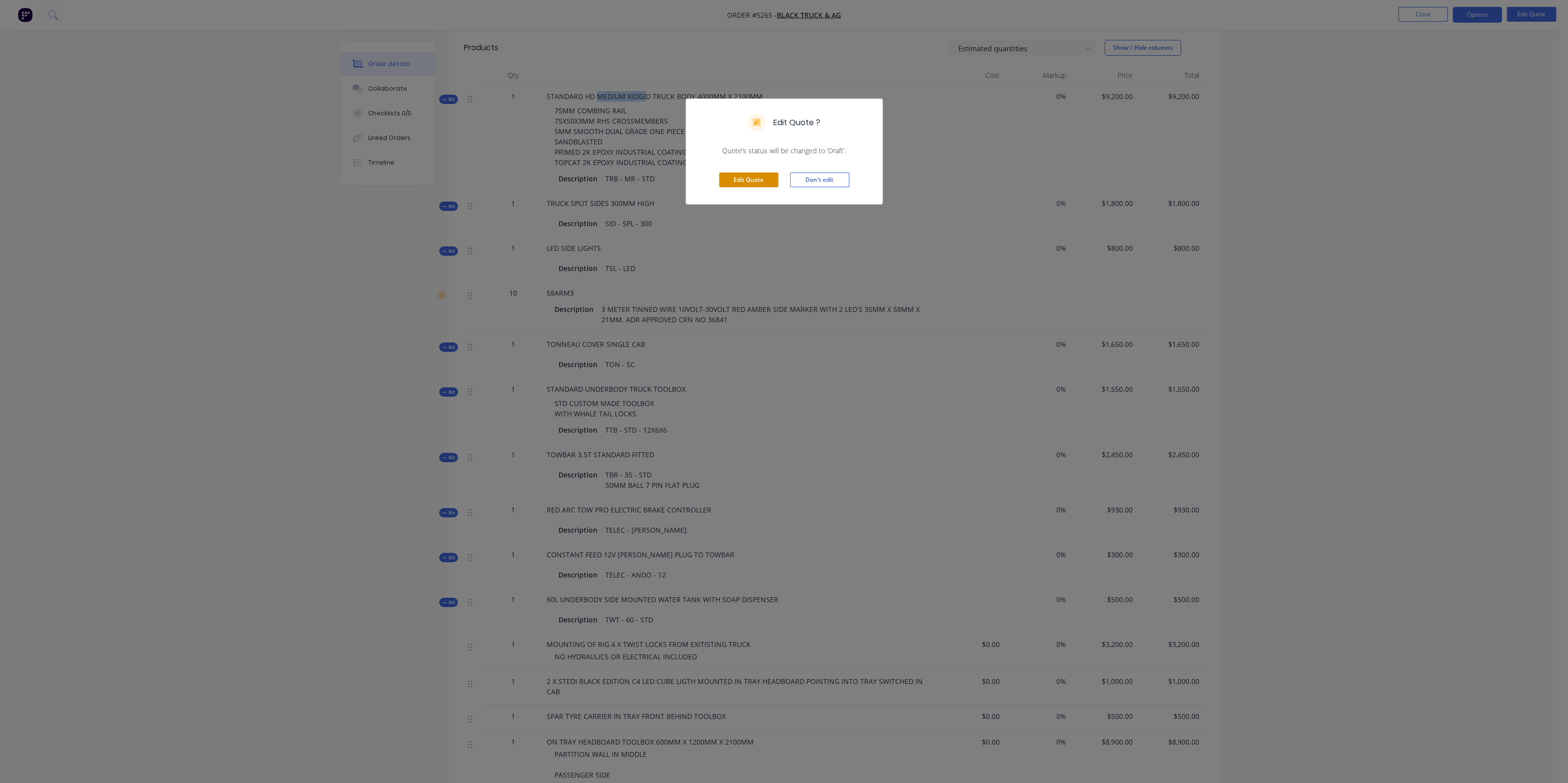
click at [753, 181] on button "Edit Quote" at bounding box center [749, 180] width 59 height 14
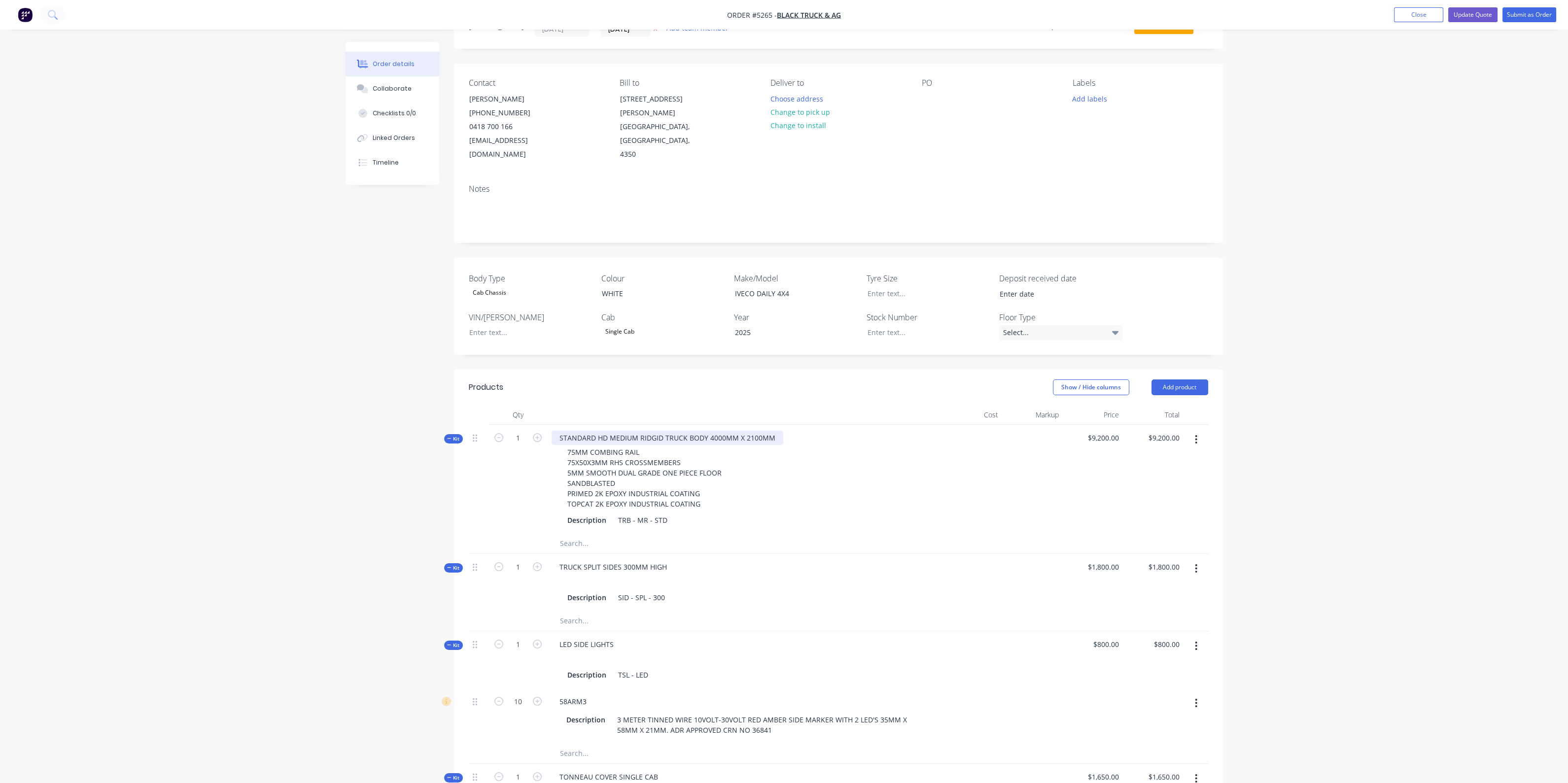
scroll to position [123, 0]
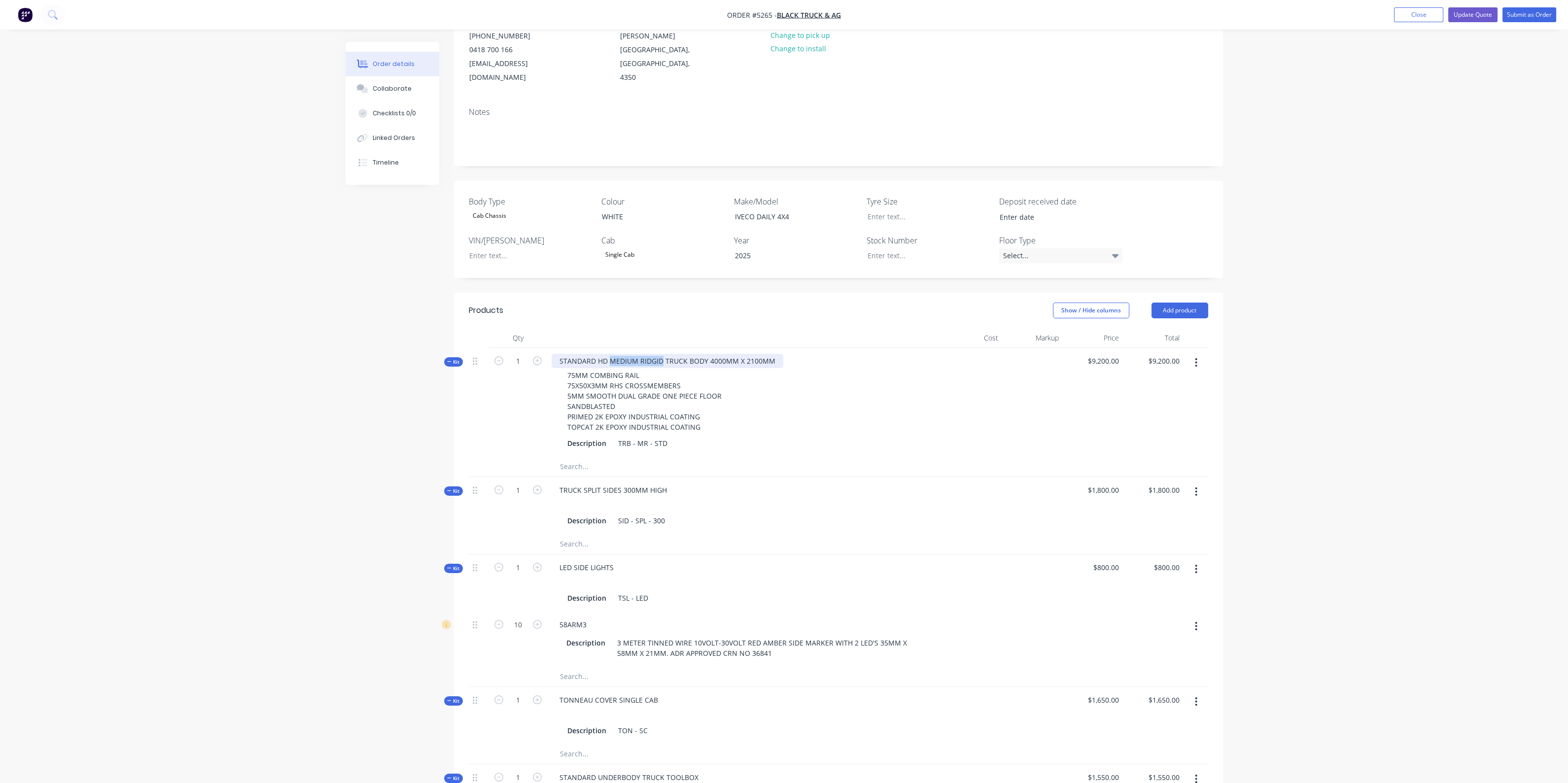
drag, startPoint x: 608, startPoint y: 347, endPoint x: 662, endPoint y: 346, distance: 54.0
click at [662, 354] on div "STANDARD HD MEDIUM RIDGID TRUCK BODY 4000MM X 2100MM" at bounding box center [667, 361] width 232 height 14
click at [849, 388] on div "75MM COMBING RAIL 75X50X3MM RHS CROSSMEMBERS 5MM SMOOTH DUAL GRADE ONE PIECE FL…" at bounding box center [745, 401] width 387 height 66
click at [1465, 14] on button "Update Quote" at bounding box center [1473, 14] width 50 height 14
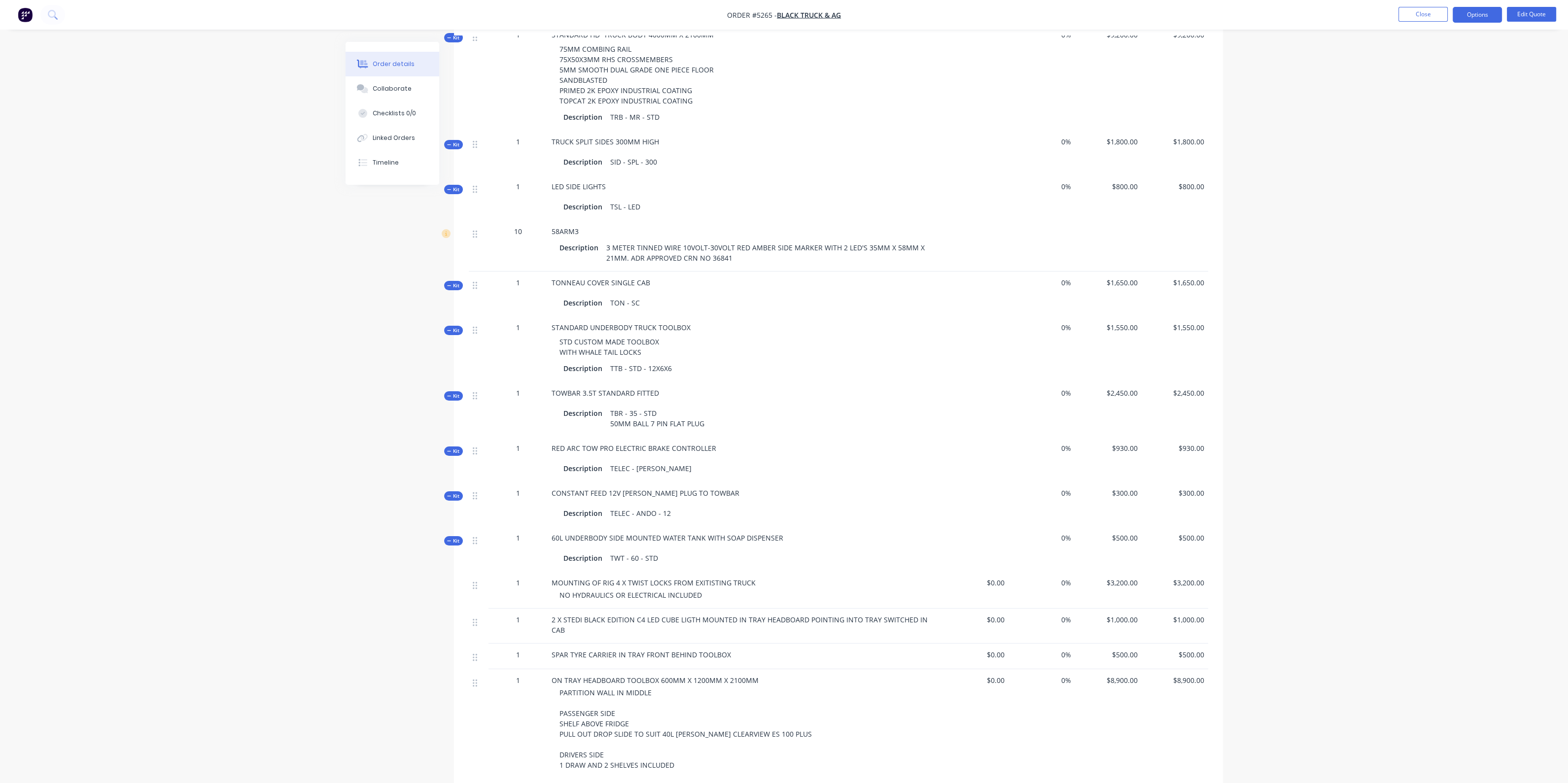
scroll to position [493, 0]
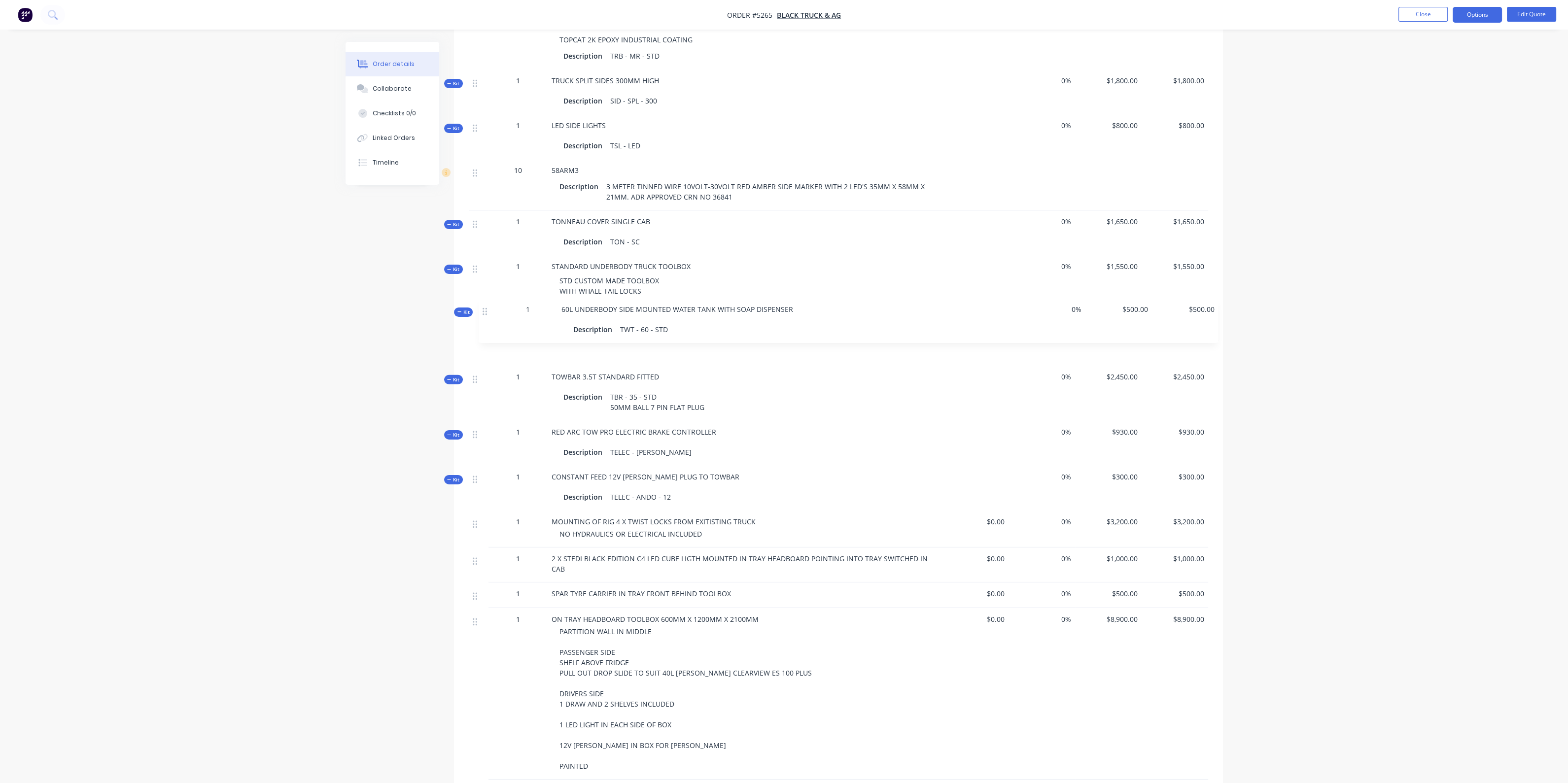
drag, startPoint x: 475, startPoint y: 478, endPoint x: 485, endPoint y: 308, distance: 170.3
click at [485, 308] on div "Kit 1 STANDARD HD TRUCK BODY 4000MM X 2100MM 75MM COMBING RAIL 75X50X3MM RHS CR…" at bounding box center [838, 428] width 739 height 931
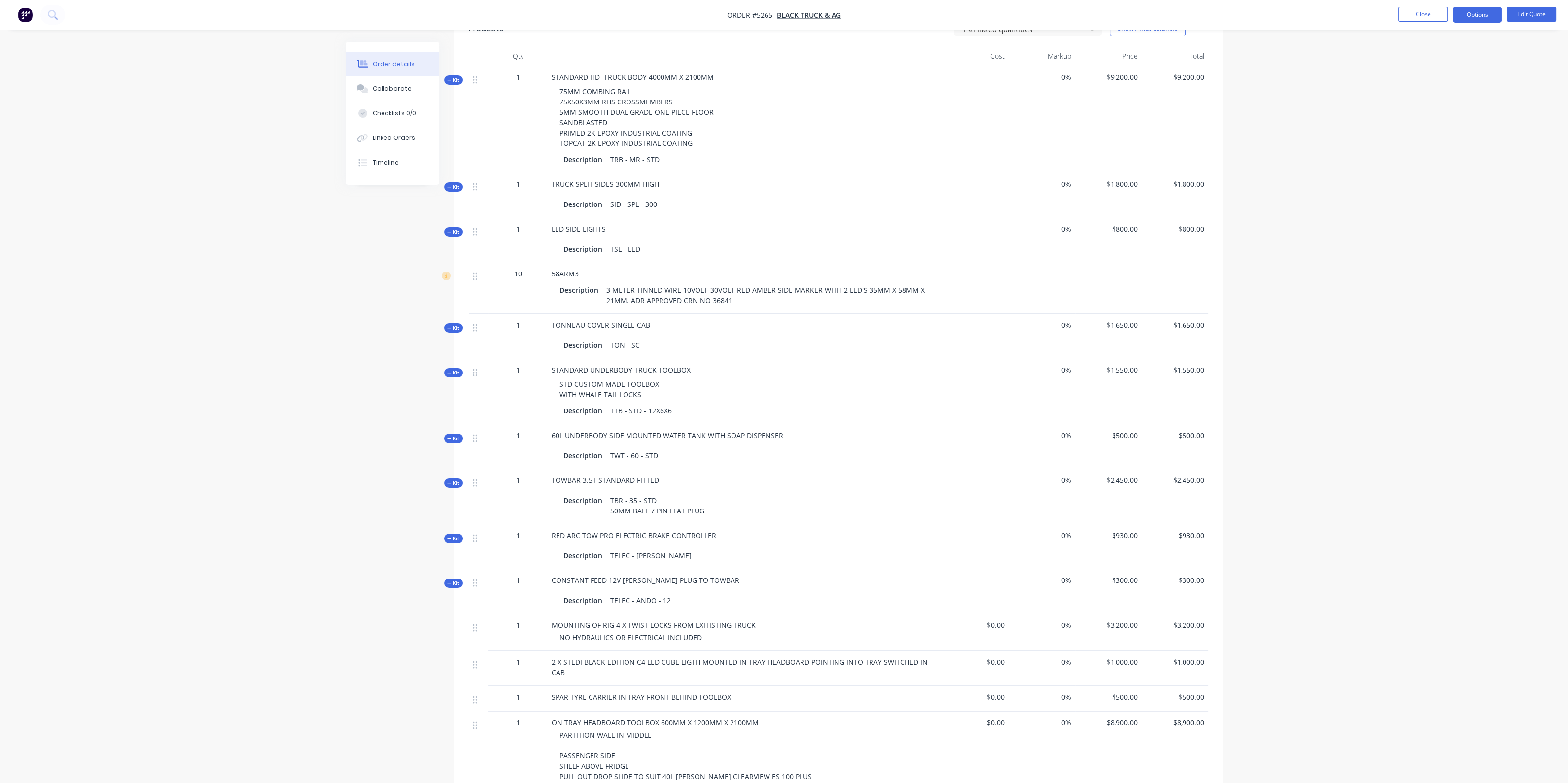
scroll to position [370, 0]
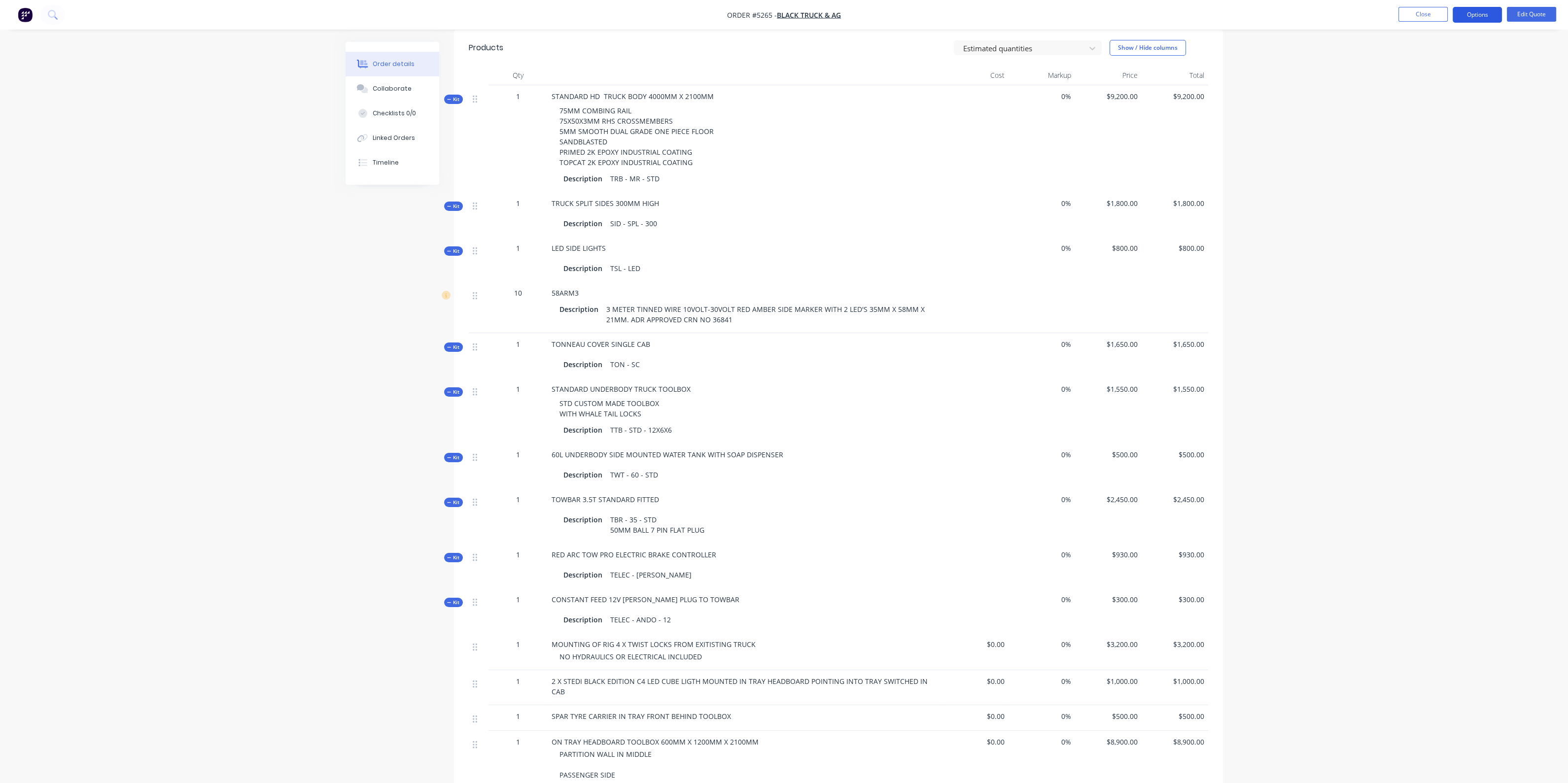
click at [1489, 17] on button "Options" at bounding box center [1477, 14] width 50 height 16
click at [1431, 58] on div "Quote" at bounding box center [1447, 59] width 91 height 14
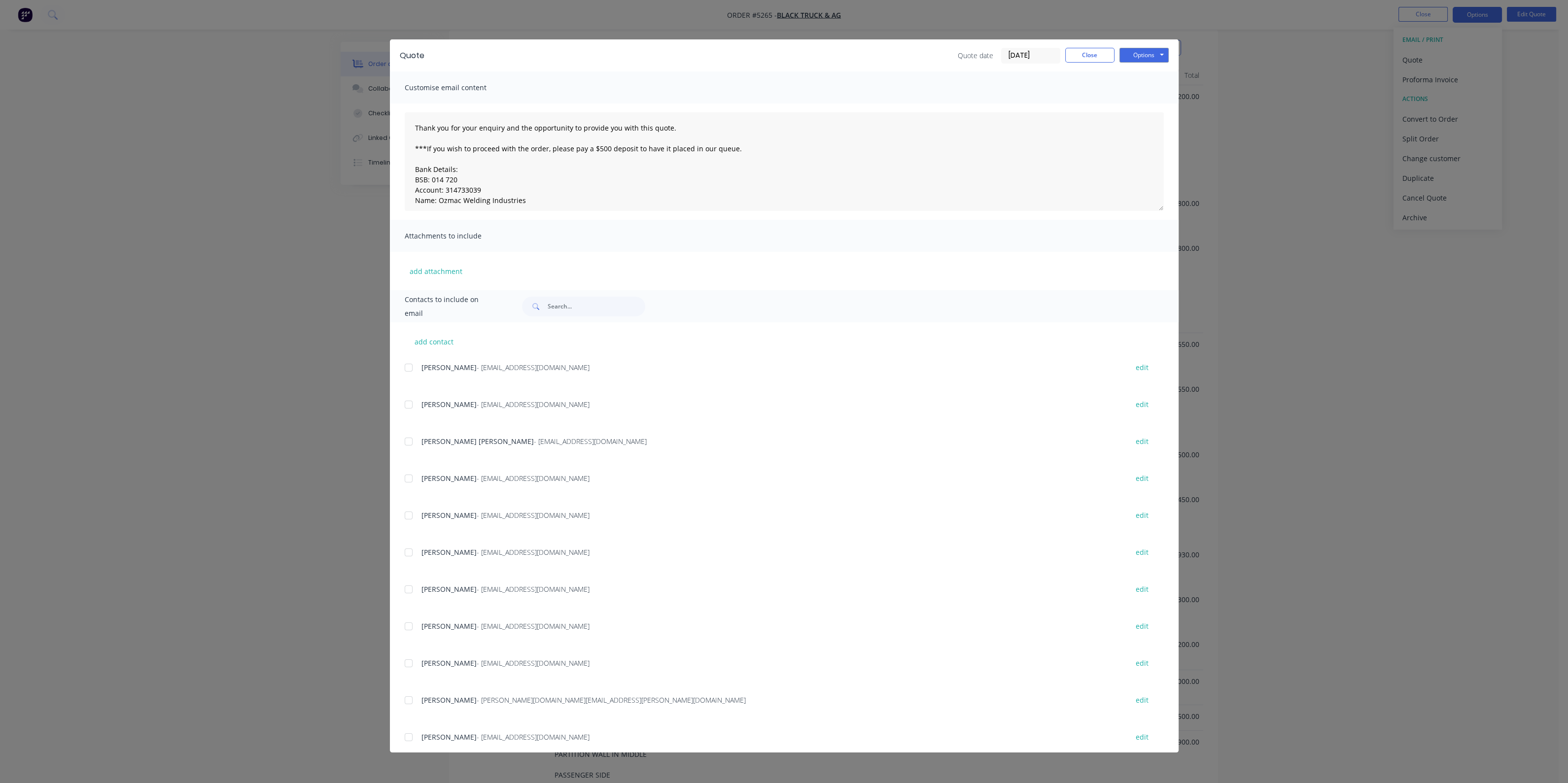
click at [413, 367] on div at bounding box center [409, 368] width 20 height 20
click at [1147, 58] on button "Options" at bounding box center [1144, 54] width 50 height 14
click at [1149, 77] on button "Preview" at bounding box center [1151, 73] width 63 height 16
click at [1150, 52] on button "Options" at bounding box center [1144, 54] width 50 height 14
click at [1138, 104] on button "Email" at bounding box center [1151, 105] width 63 height 16
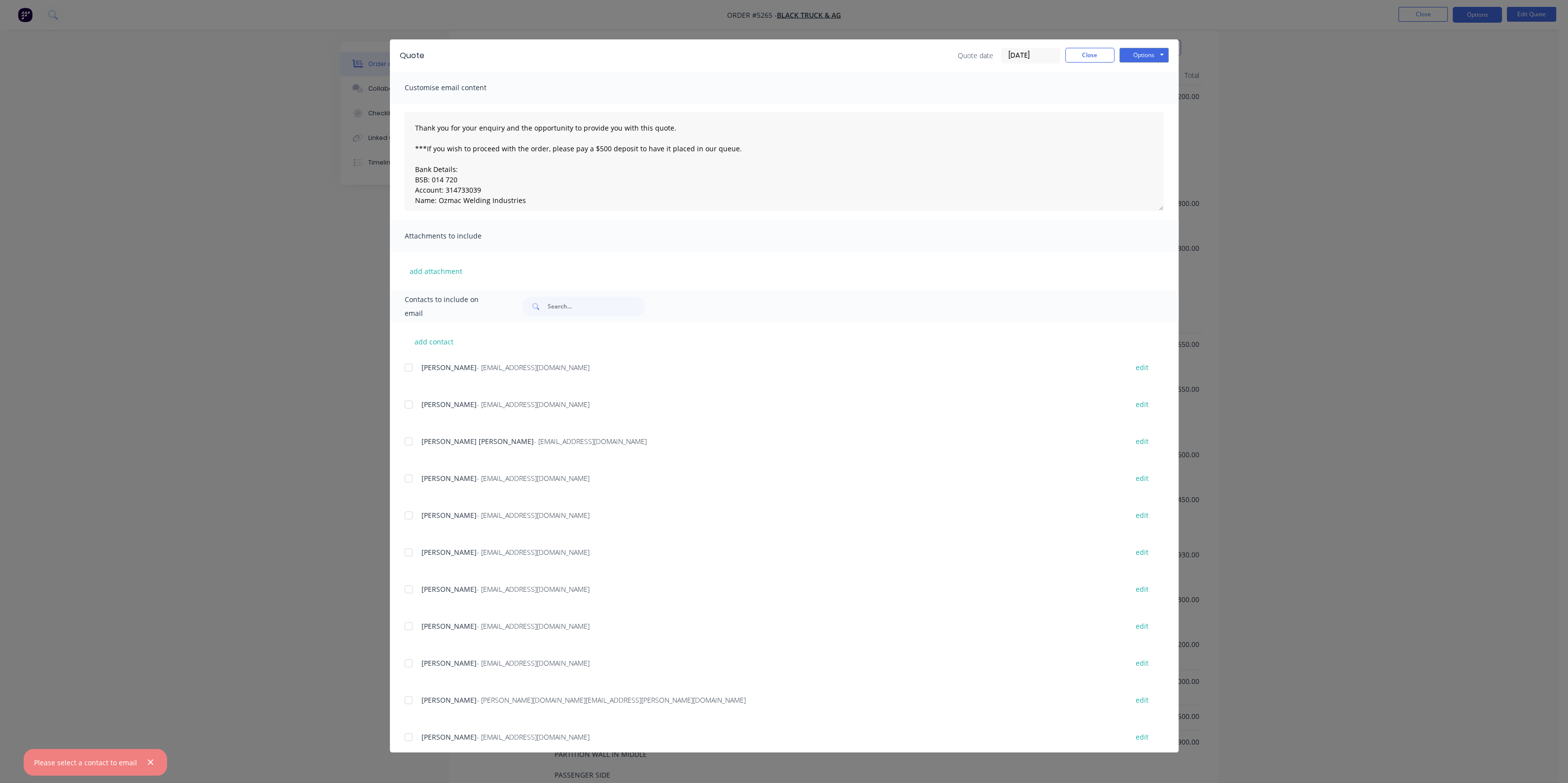
click at [457, 372] on div "JORDAN CHAPMAN - jchapman@blacktruckandag.com.au" at bounding box center [769, 367] width 696 height 11
click at [461, 368] on span "JORDAN CHAPMAN" at bounding box center [449, 368] width 55 height 10
click at [404, 370] on div "add contact JORDAN CHAPMAN - jchapman@blacktruckandag.com.au edit BRIAN BOYCE -…" at bounding box center [784, 538] width 789 height 431
click at [411, 367] on div at bounding box center [409, 368] width 20 height 20
click at [1154, 56] on button "Options" at bounding box center [1144, 54] width 50 height 14
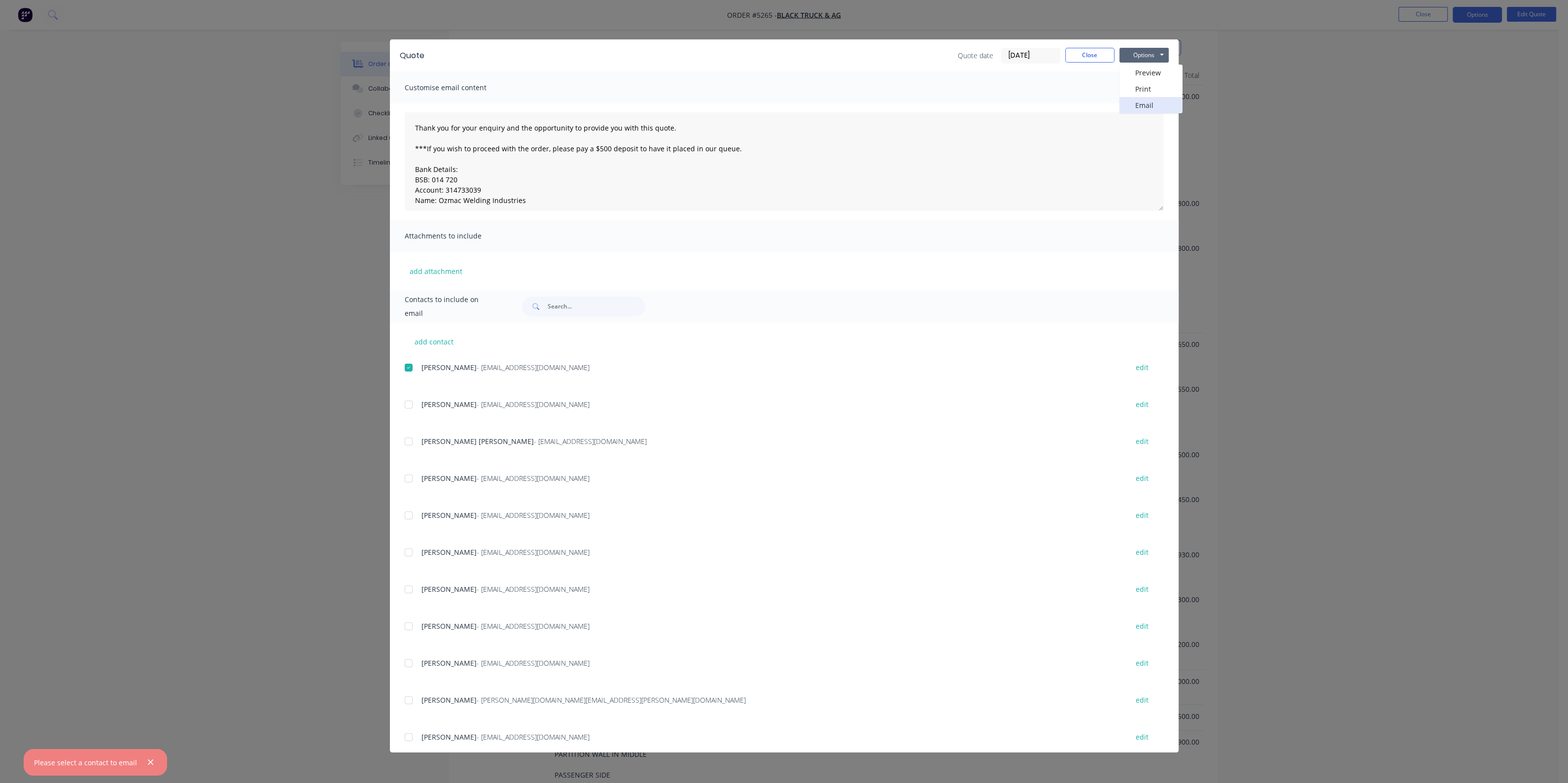
click at [1142, 105] on button "Email" at bounding box center [1151, 105] width 63 height 16
click at [1153, 51] on button "Options" at bounding box center [1144, 54] width 50 height 14
click at [1134, 94] on button "Print" at bounding box center [1151, 89] width 63 height 16
click at [1096, 53] on button "Close" at bounding box center [1090, 54] width 50 height 14
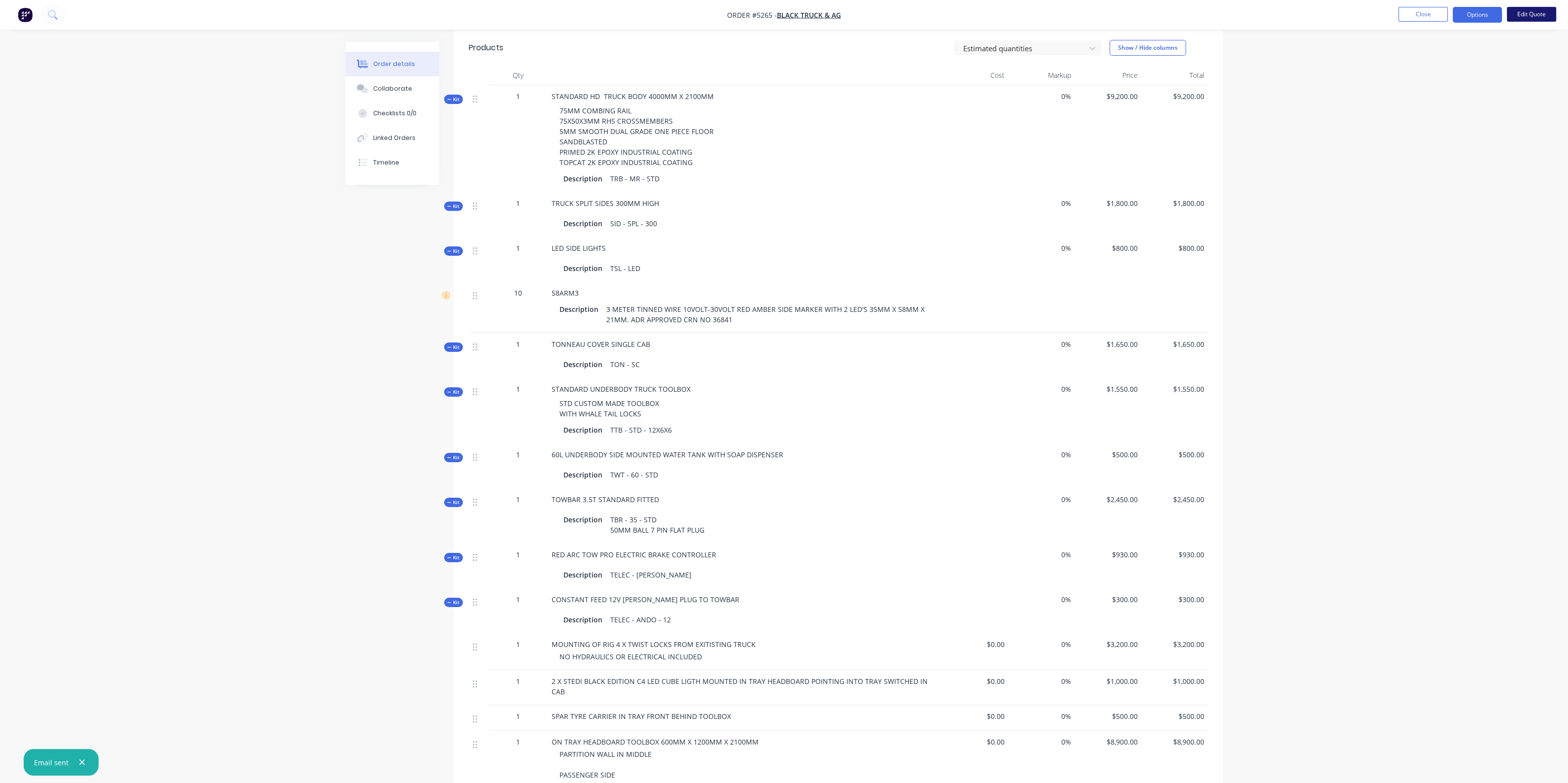
click at [1536, 11] on button "Edit Quote" at bounding box center [1532, 13] width 50 height 14
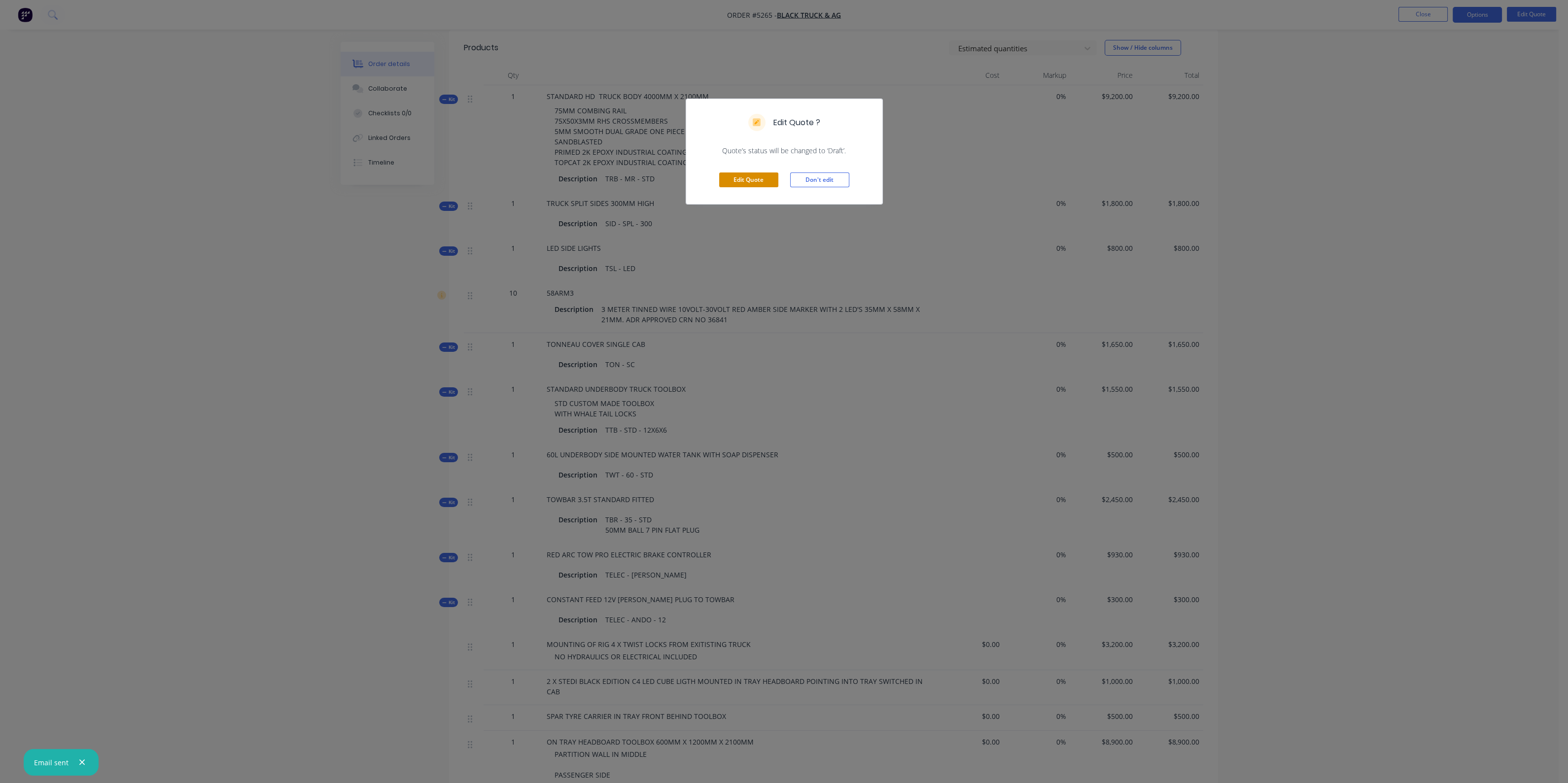
click at [729, 175] on button "Edit Quote" at bounding box center [749, 180] width 59 height 14
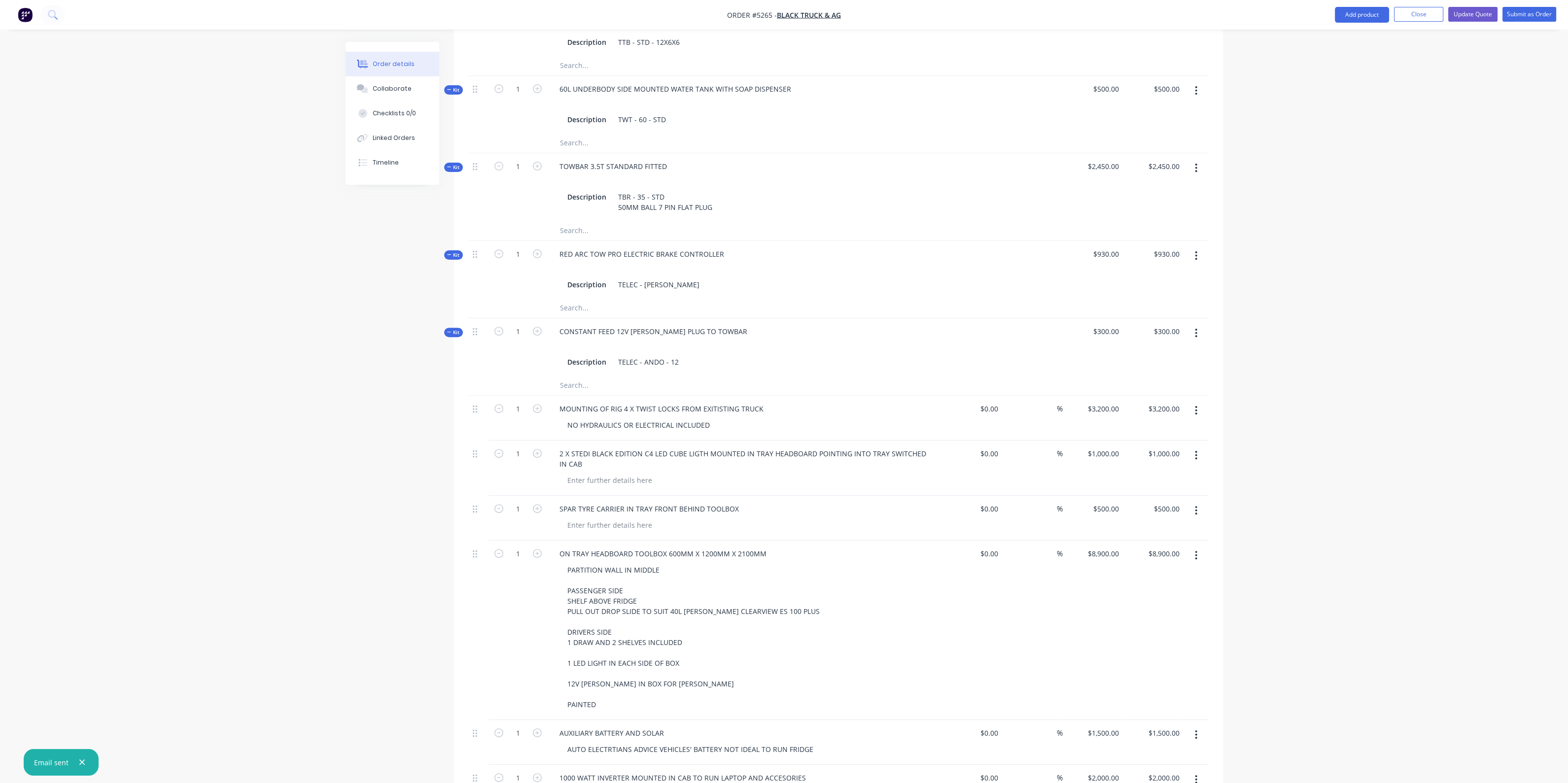
scroll to position [923, 0]
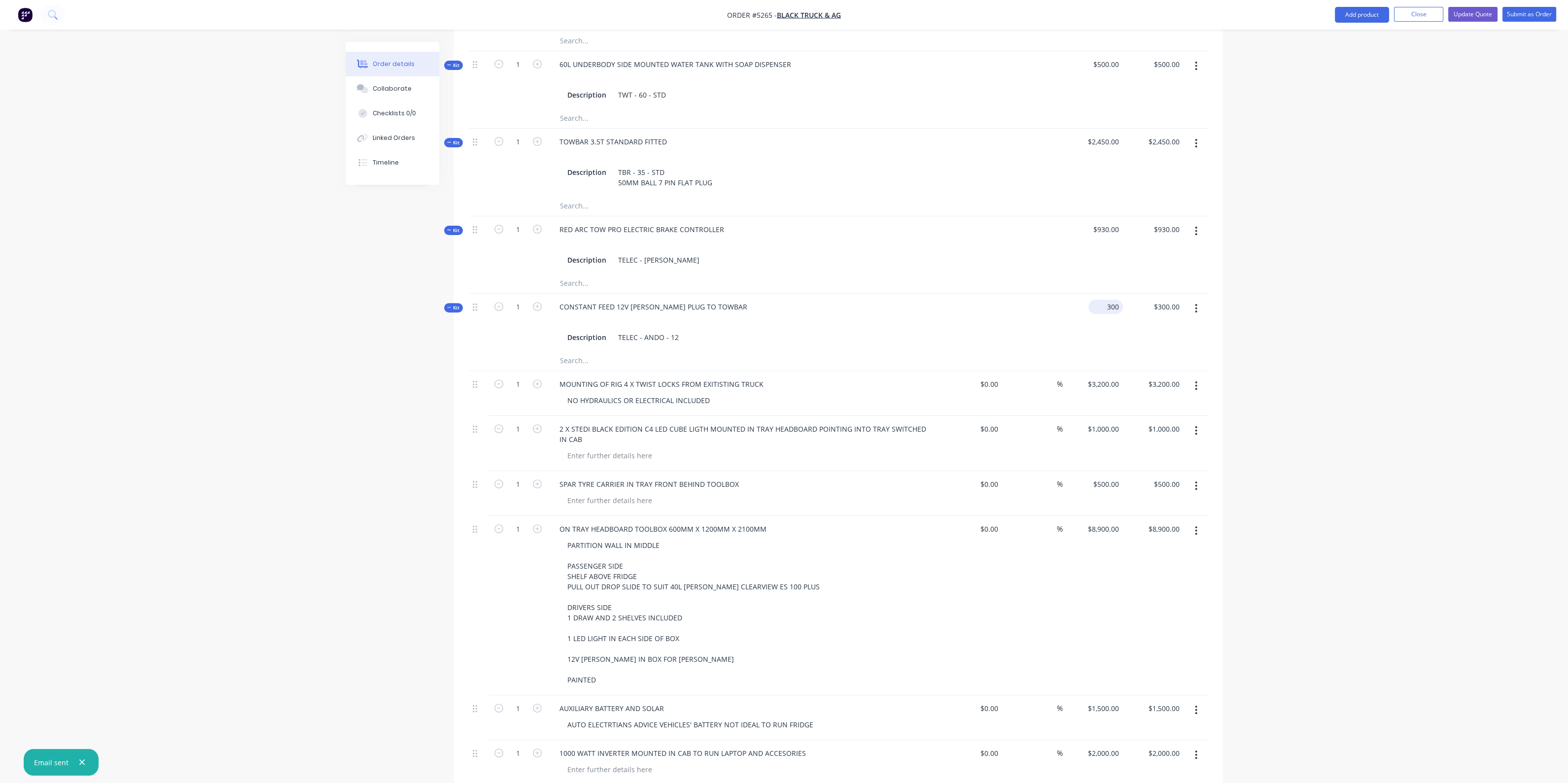
click at [1114, 300] on input "300" at bounding box center [1108, 307] width 31 height 14
click at [1114, 300] on input "300" at bounding box center [1114, 307] width 17 height 14
type input "$550.00"
click at [1037, 231] on div at bounding box center [1031, 245] width 60 height 57
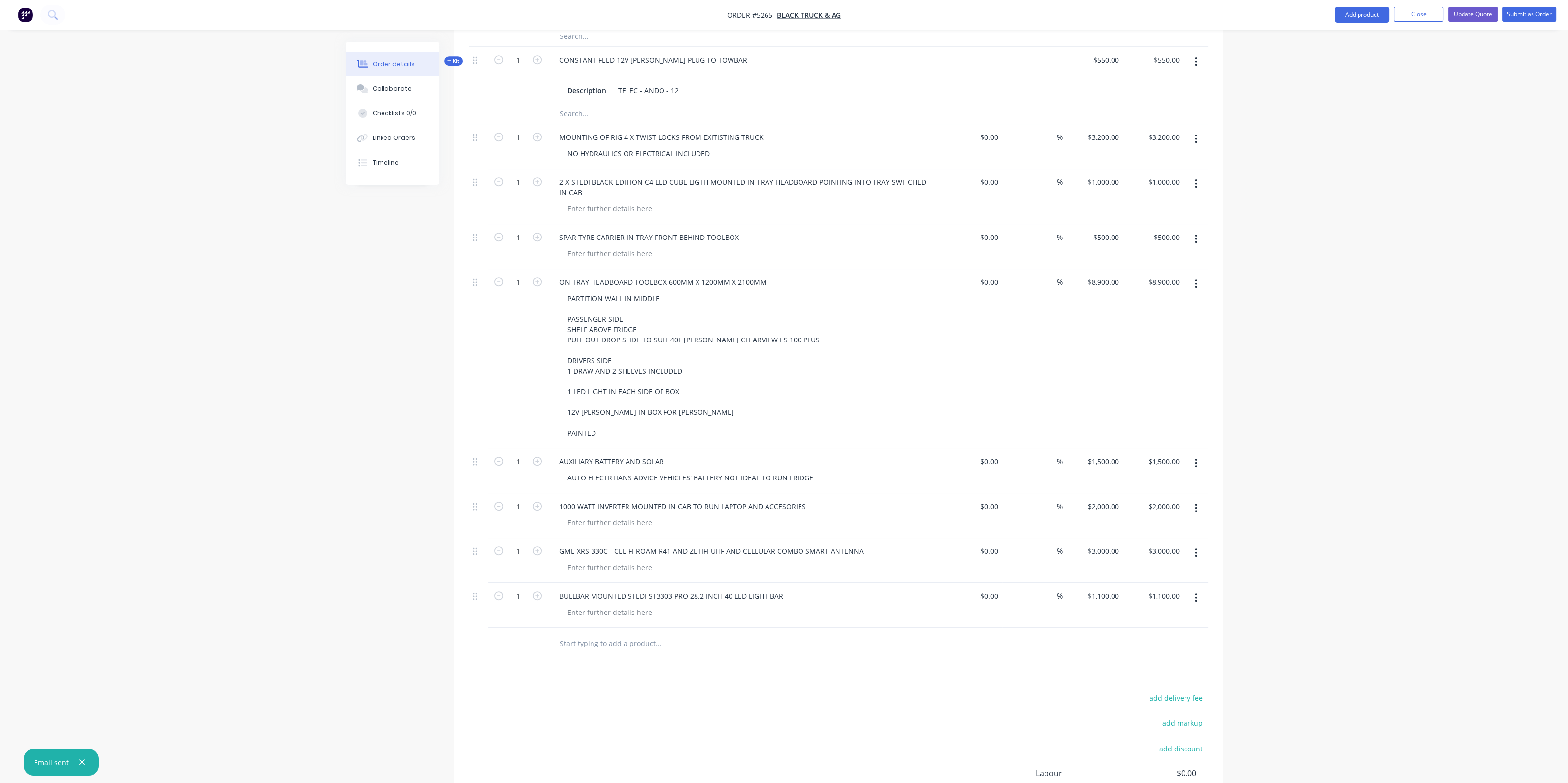
scroll to position [1232, 0]
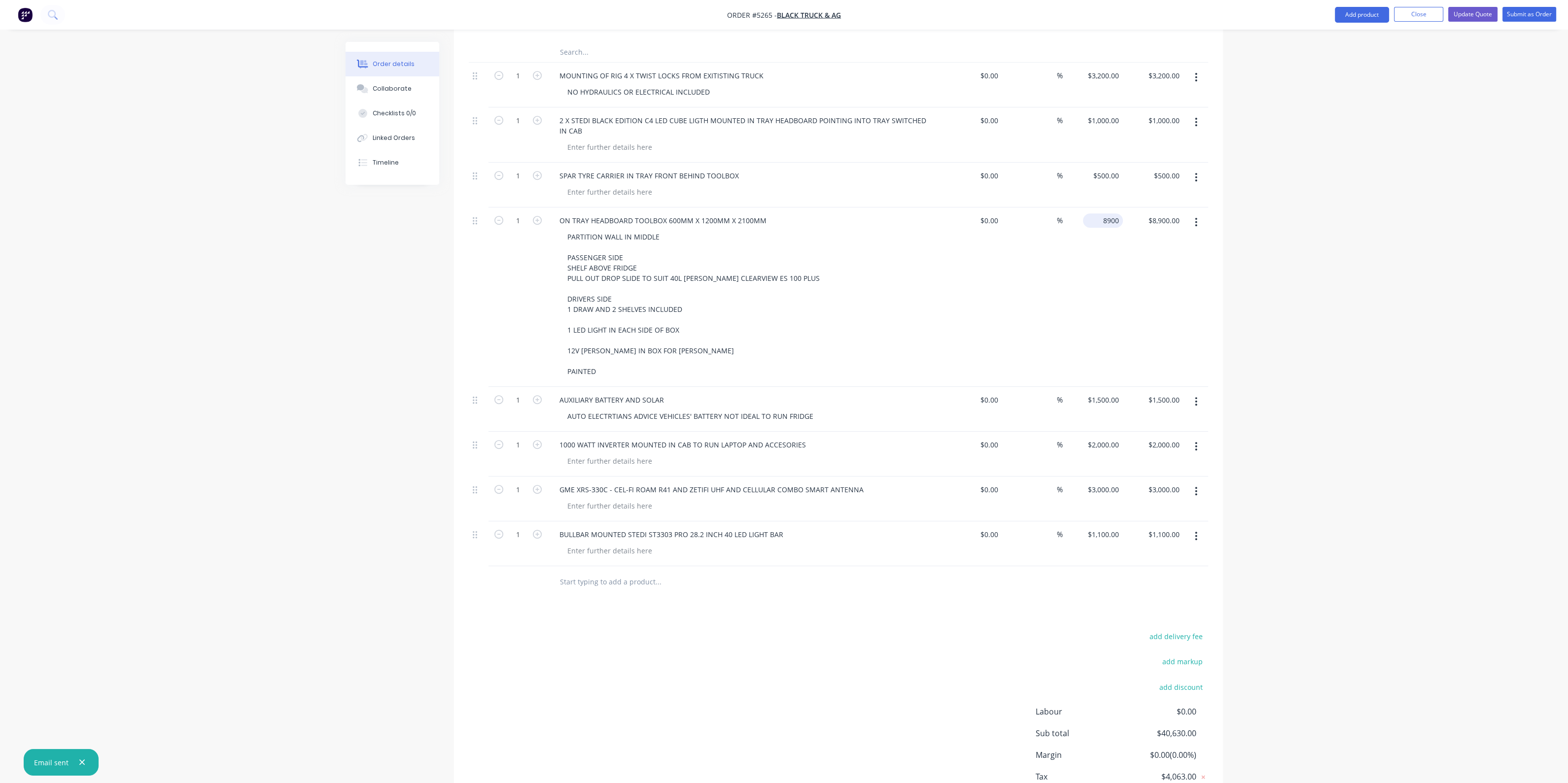
click at [1101, 213] on div "8900 $8,900.00" at bounding box center [1103, 220] width 40 height 14
click at [1101, 213] on div "8900 8900" at bounding box center [1111, 220] width 25 height 14
type input "$9,400.00"
click at [996, 307] on div "$0.00 $0.00" at bounding box center [971, 297] width 60 height 180
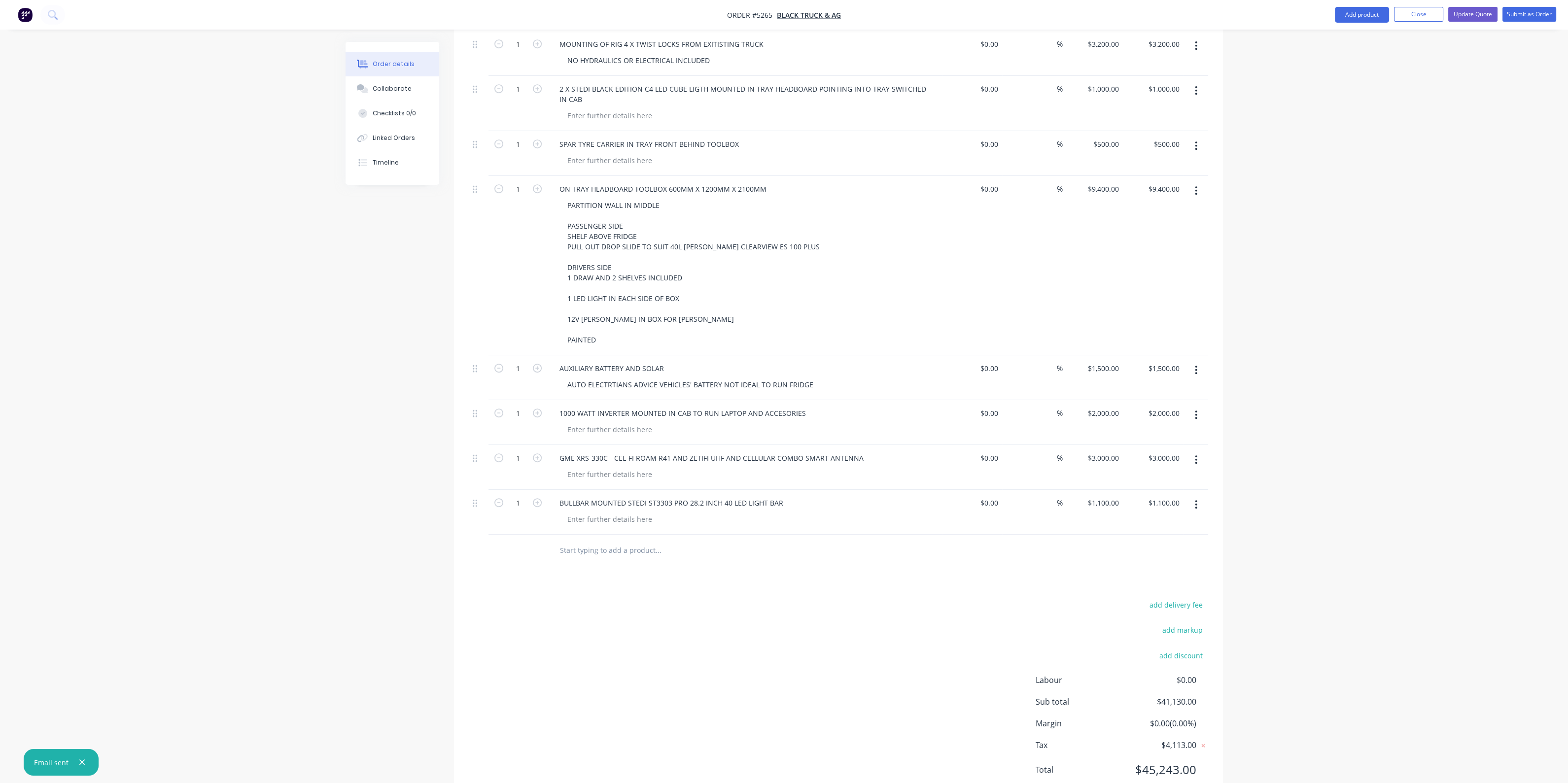
scroll to position [1281, 0]
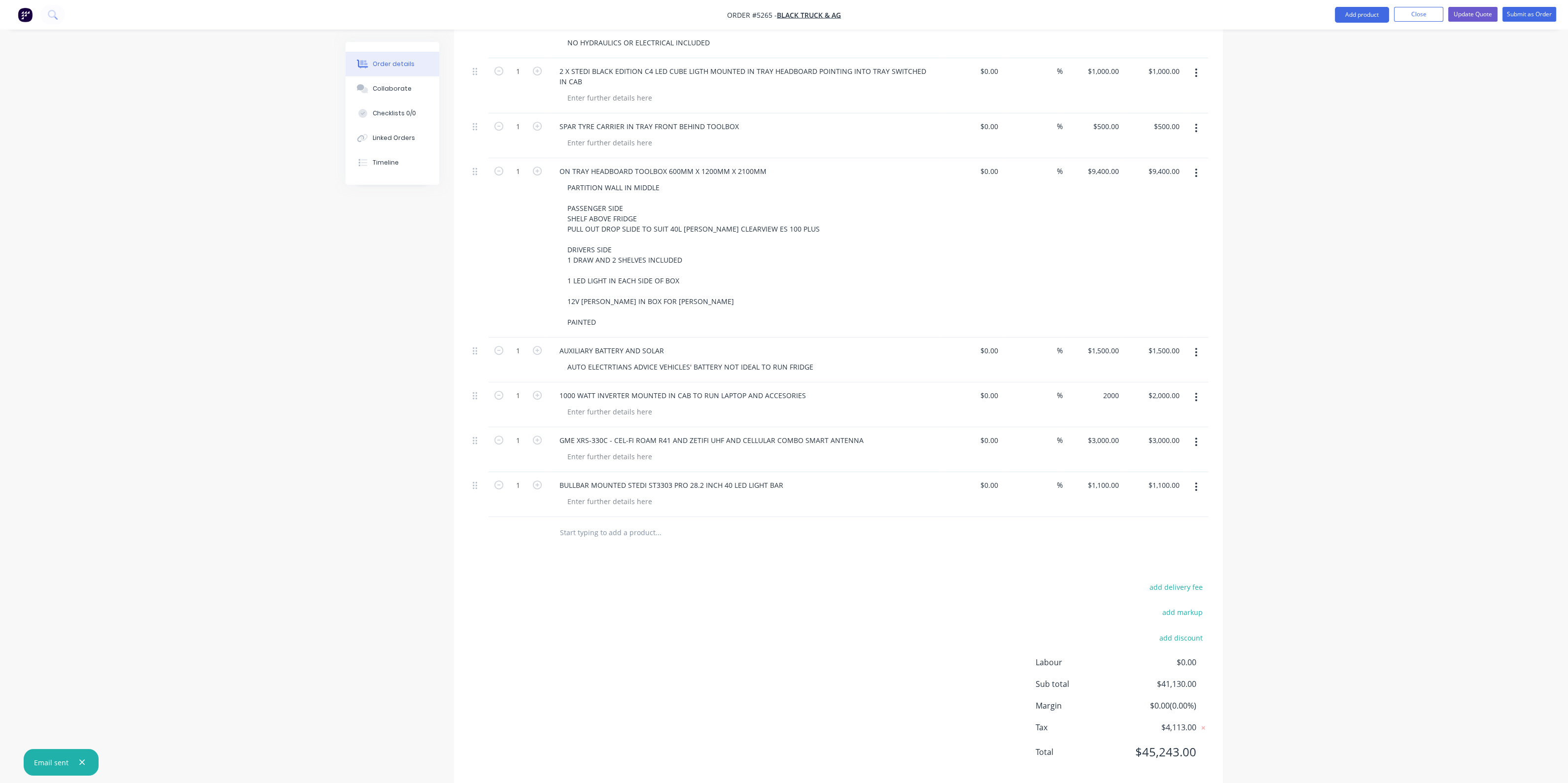
click at [1096, 383] on div "2000 $2,000.00" at bounding box center [1092, 405] width 60 height 45
type input "$2,100.00"
click at [1070, 395] on div "$2,100.00 2100" at bounding box center [1092, 405] width 60 height 45
click at [1112, 434] on input "3000" at bounding box center [1112, 440] width 21 height 14
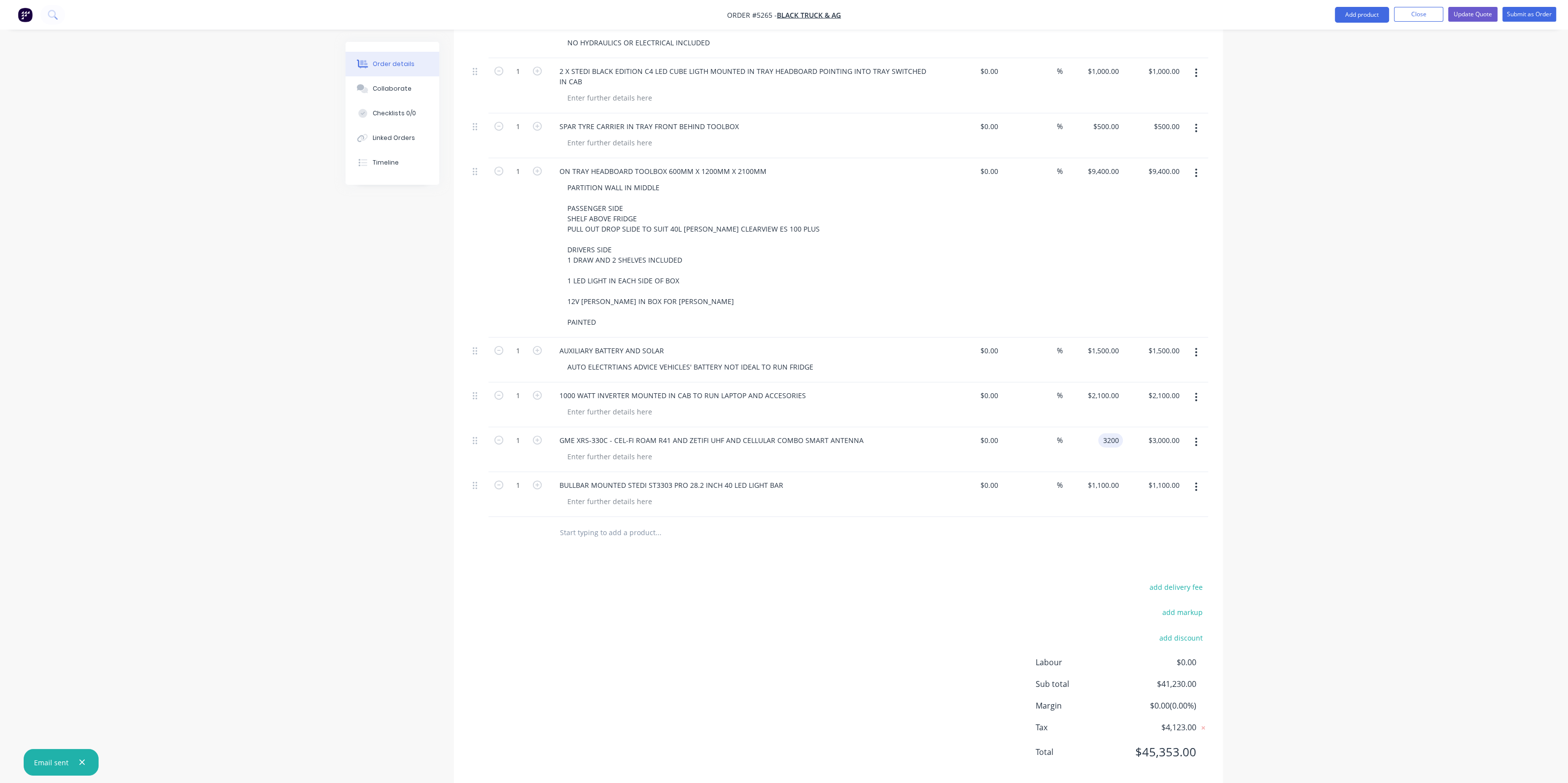
type input "$3,200.00"
click at [1467, 11] on button "Update Quote" at bounding box center [1473, 13] width 50 height 14
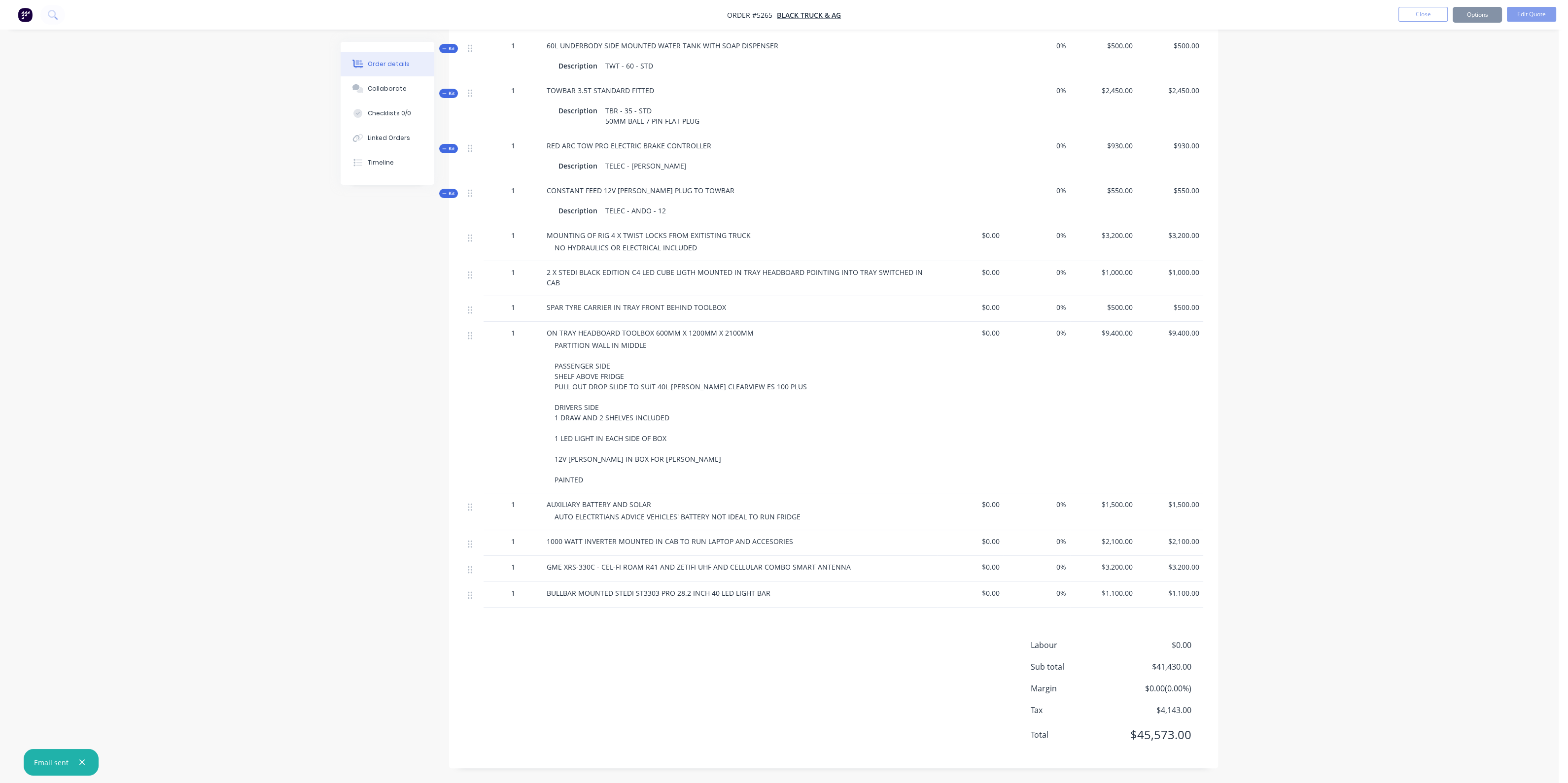
scroll to position [0, 0]
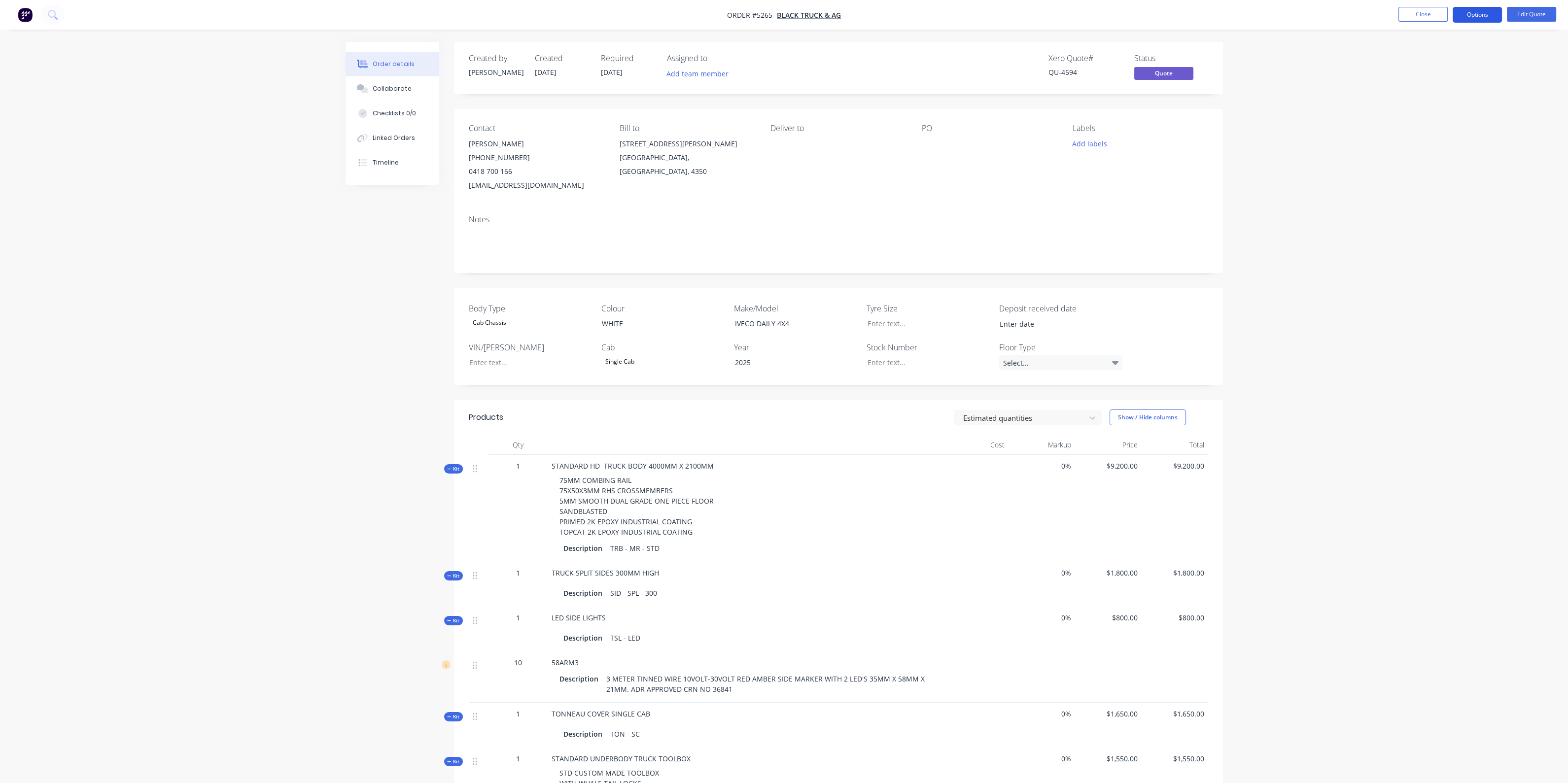
click at [1475, 11] on button "Options" at bounding box center [1477, 14] width 50 height 16
click at [1444, 63] on div "Quote" at bounding box center [1447, 59] width 91 height 14
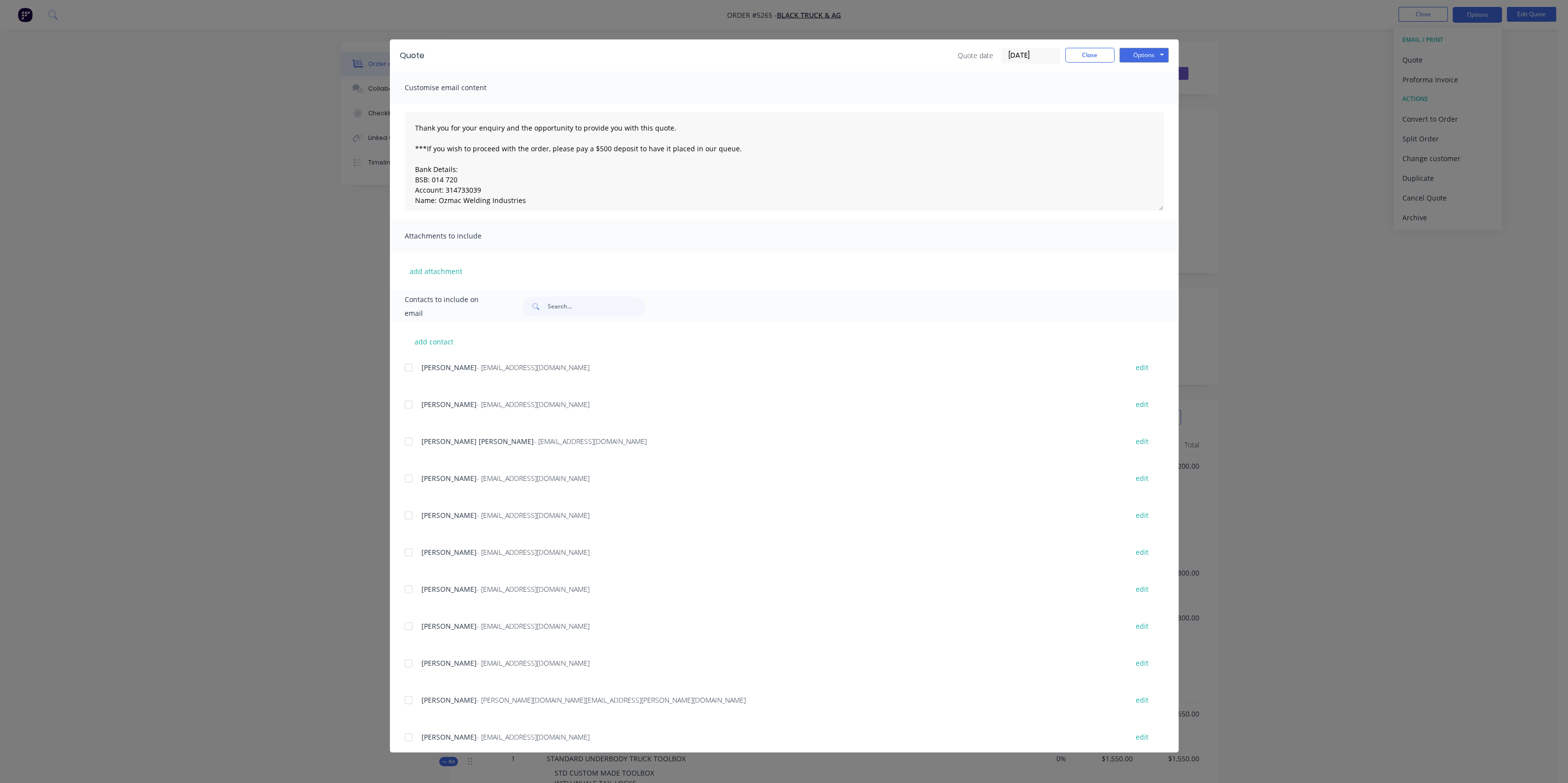
click at [432, 370] on span "JORDAN CHAPMAN" at bounding box center [449, 368] width 55 height 10
click at [407, 370] on div at bounding box center [409, 368] width 20 height 20
click at [1149, 53] on button "Options" at bounding box center [1144, 54] width 50 height 14
click at [1146, 104] on button "Email" at bounding box center [1151, 105] width 63 height 16
click at [1095, 53] on button "Close" at bounding box center [1090, 54] width 50 height 14
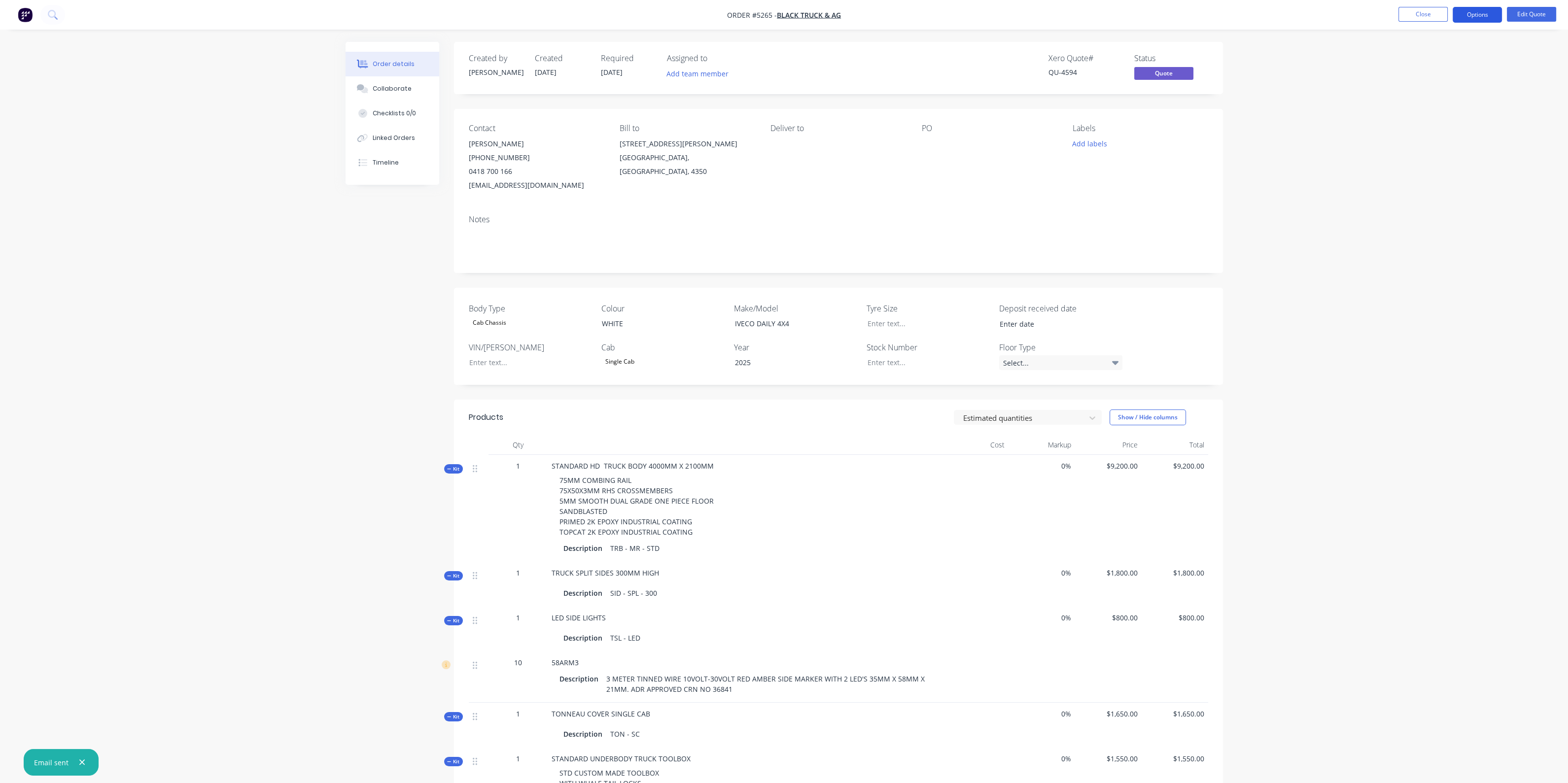
click at [1477, 9] on button "Options" at bounding box center [1477, 14] width 50 height 16
click at [1450, 64] on div "Quote" at bounding box center [1447, 59] width 91 height 14
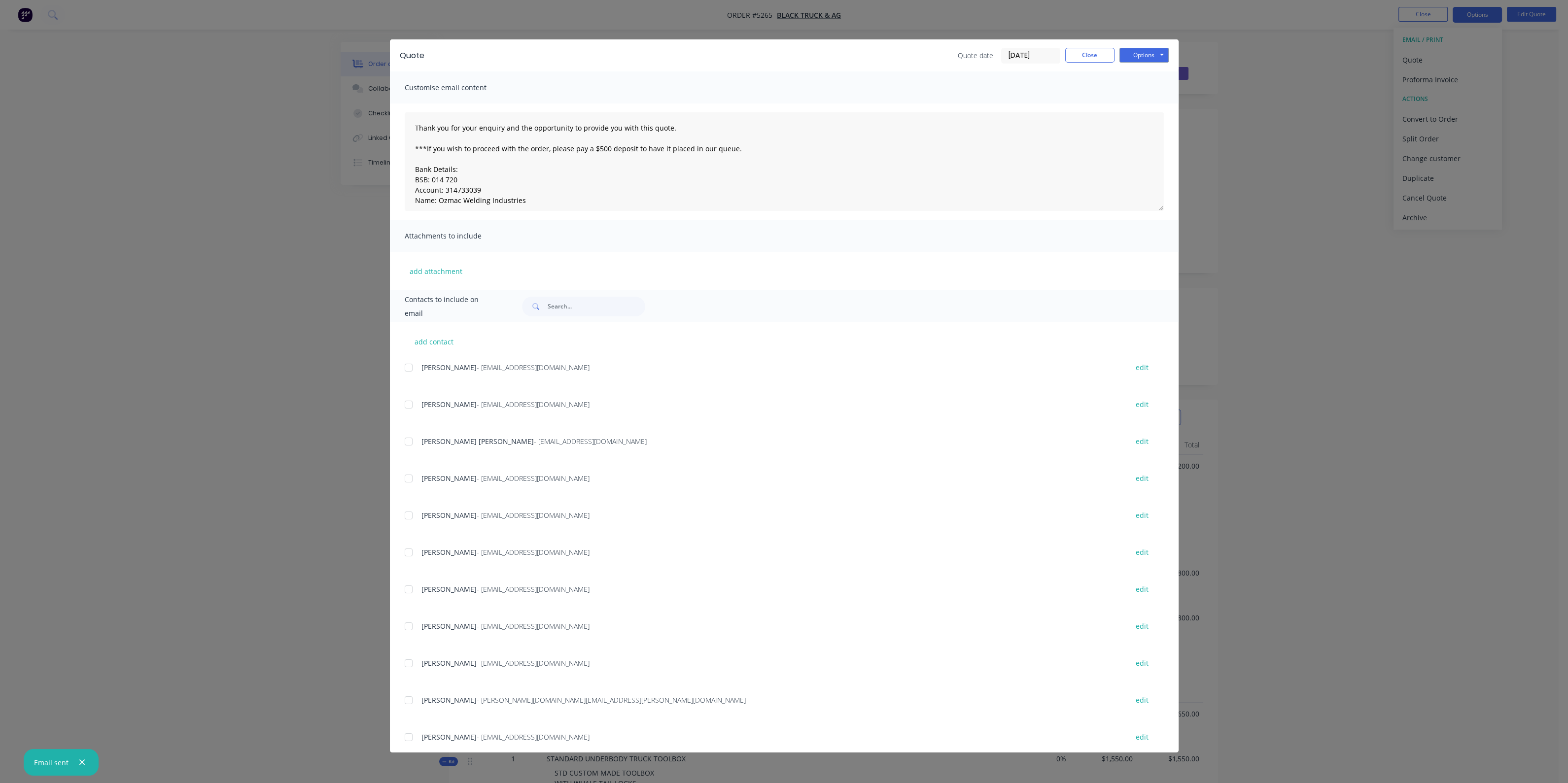
click at [433, 367] on span "JORDAN CHAPMAN" at bounding box center [449, 368] width 55 height 10
click at [1151, 53] on button "Options" at bounding box center [1144, 54] width 50 height 14
click at [1140, 94] on button "Print" at bounding box center [1151, 89] width 63 height 16
click at [1096, 54] on button "Close" at bounding box center [1090, 54] width 50 height 14
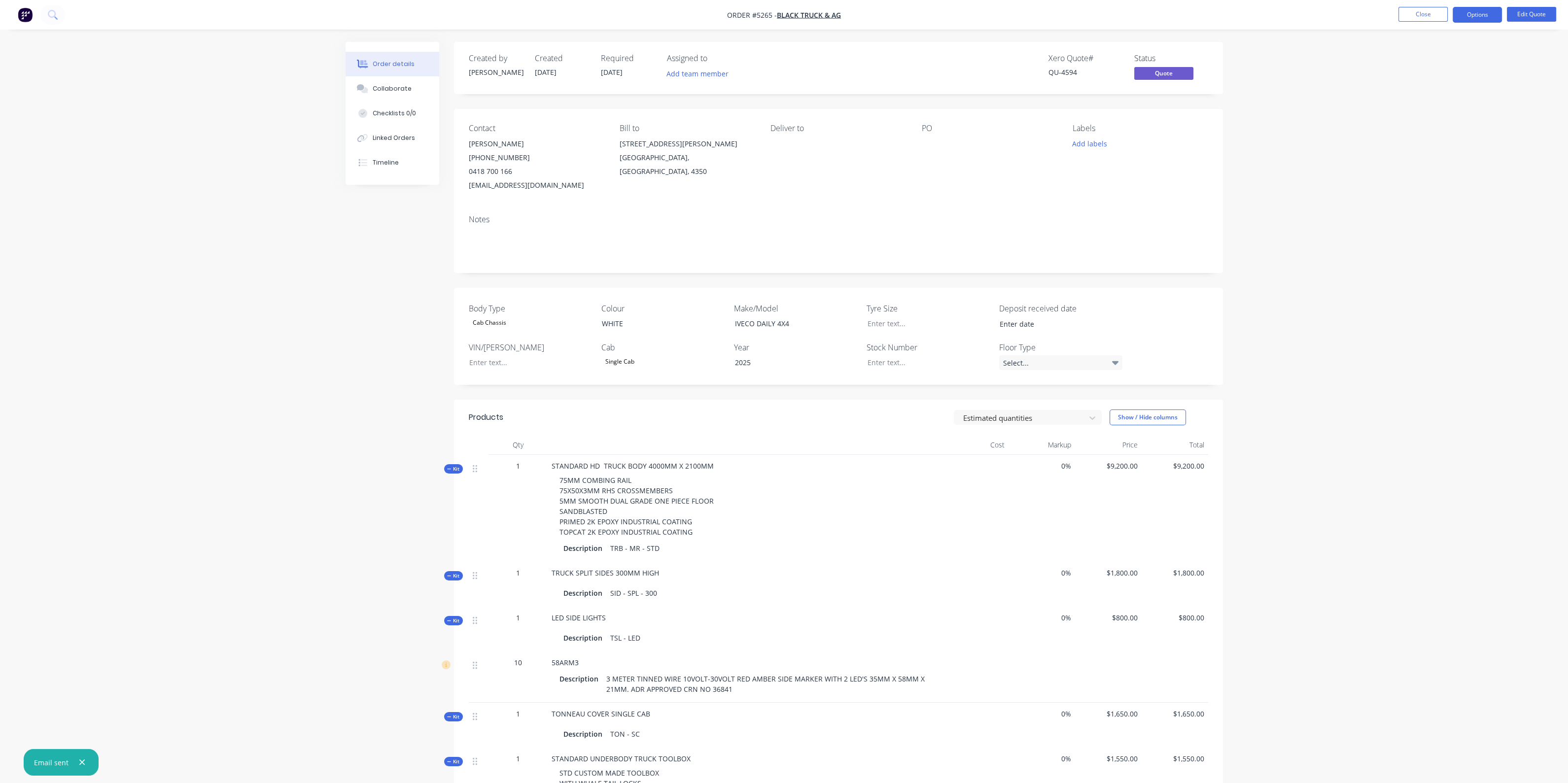
click at [22, 12] on img "button" at bounding box center [25, 14] width 14 height 14
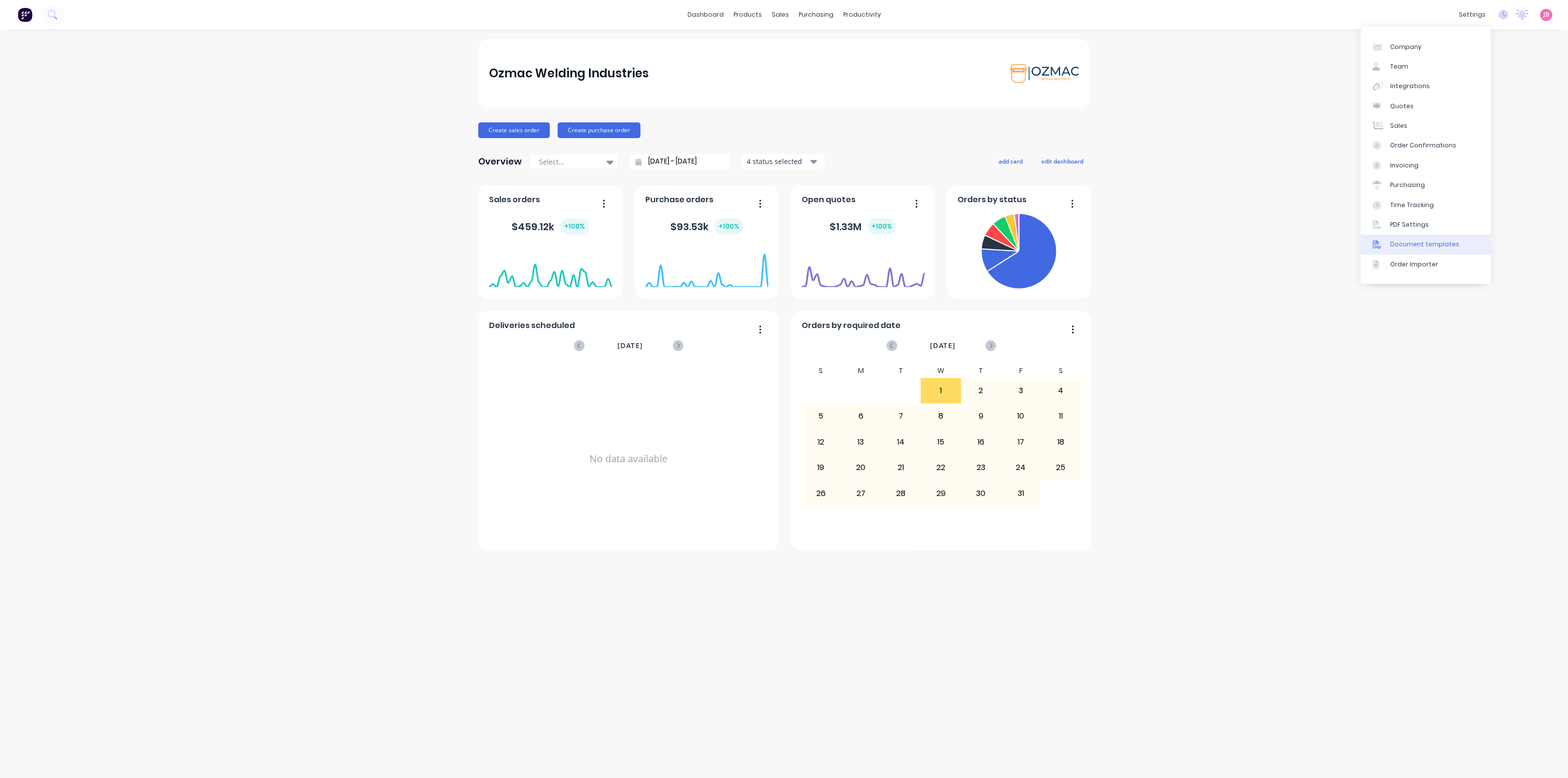
click at [1402, 248] on div "Document templates" at bounding box center [1424, 244] width 69 height 9
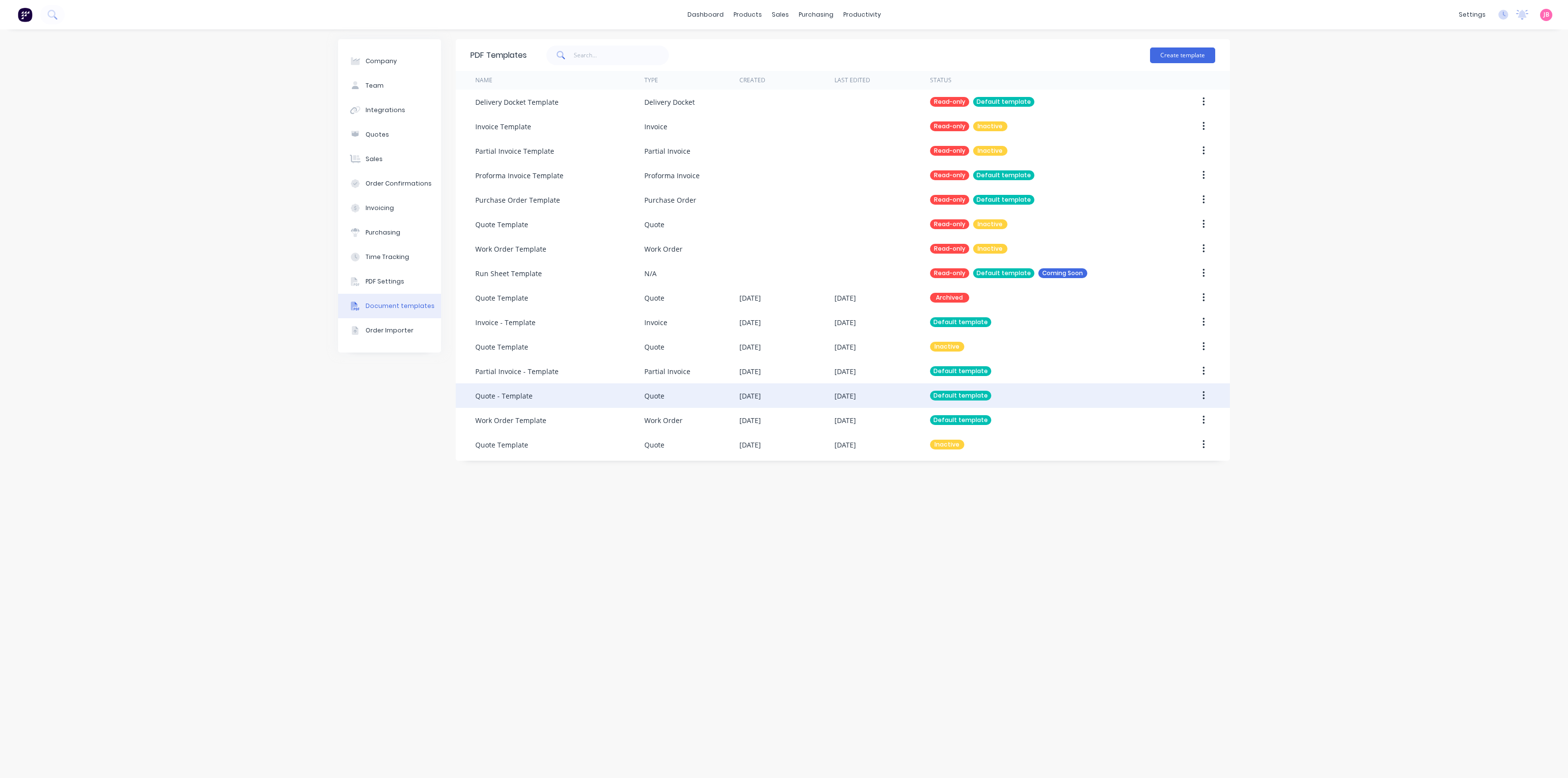
click at [696, 398] on div "Quote" at bounding box center [692, 396] width 95 height 25
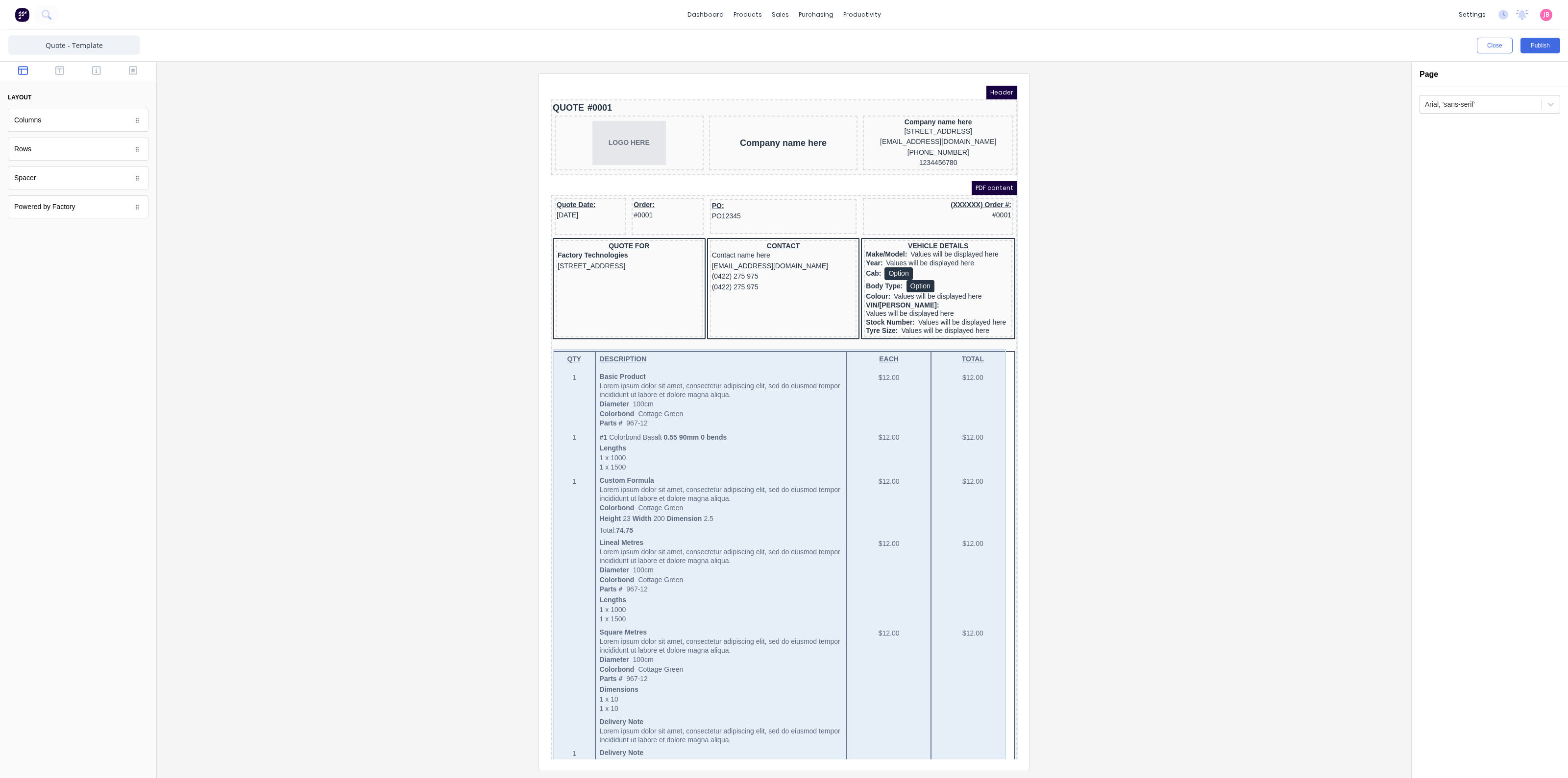
scroll to position [260, 0]
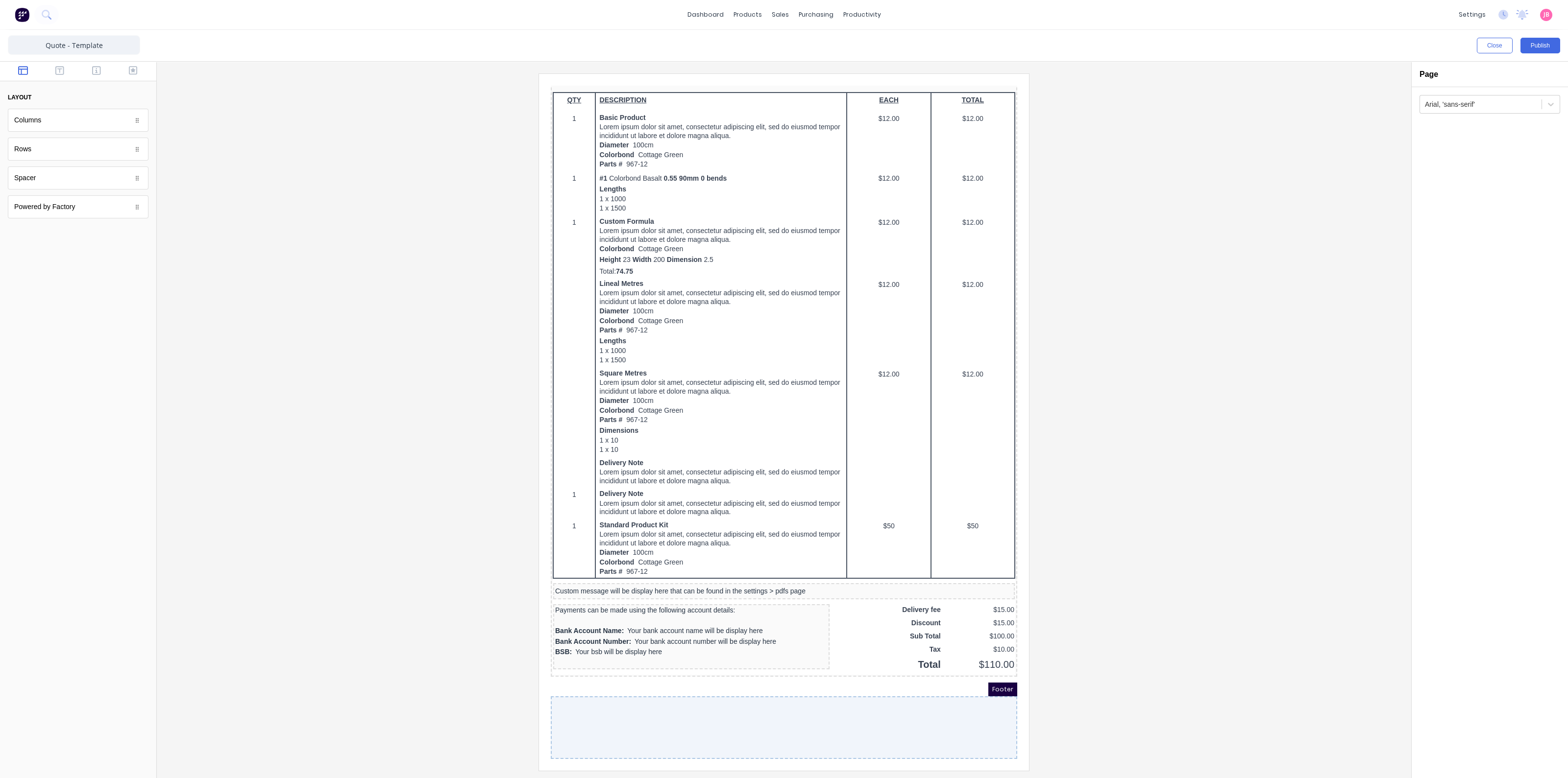
click at [720, 711] on div at bounding box center [772, 716] width 466 height 63
click at [716, 708] on div at bounding box center [772, 716] width 466 height 63
click at [716, 707] on div at bounding box center [772, 716] width 466 height 63
click at [98, 71] on icon "button" at bounding box center [96, 70] width 9 height 9
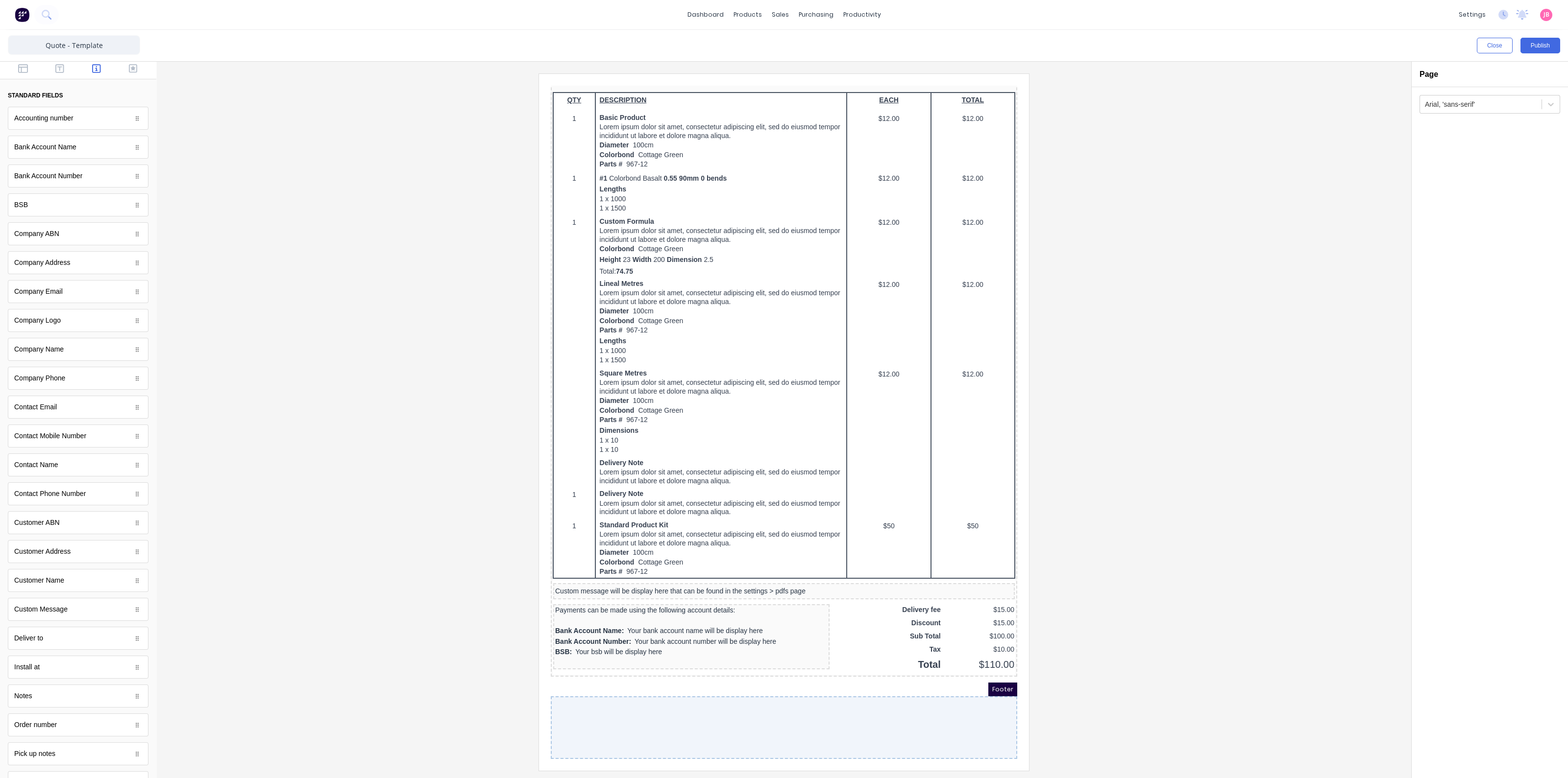
scroll to position [0, 0]
click at [223, 246] on div at bounding box center [783, 421] width 1239 height 696
click at [711, 712] on div at bounding box center [772, 716] width 466 height 63
click at [55, 69] on icon "button" at bounding box center [59, 70] width 9 height 9
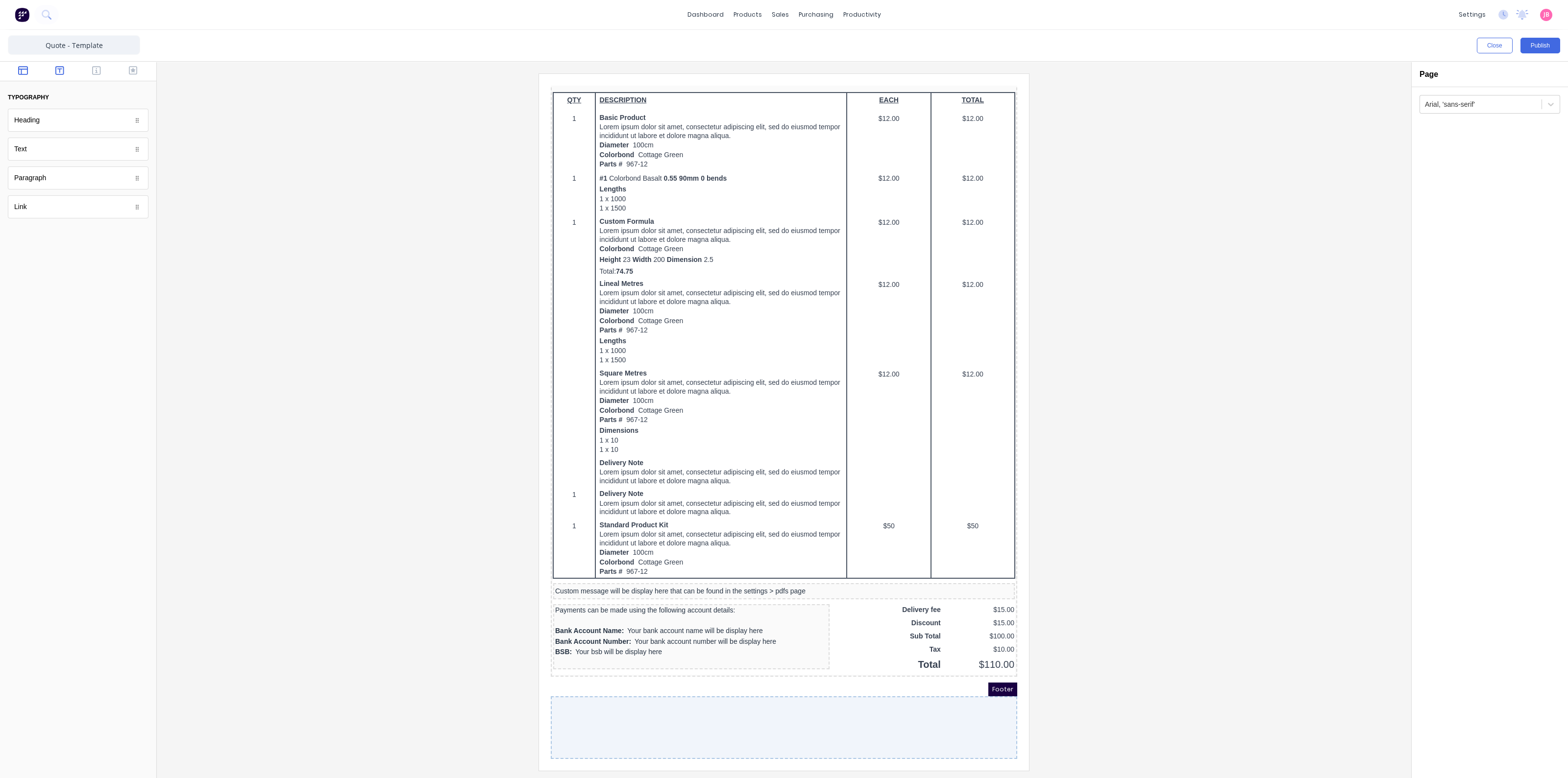
click at [27, 69] on icon "button" at bounding box center [23, 70] width 9 height 9
click at [130, 72] on icon "button" at bounding box center [133, 70] width 9 height 9
click at [93, 65] on div at bounding box center [78, 71] width 157 height 20
click at [96, 69] on icon "button" at bounding box center [96, 70] width 9 height 9
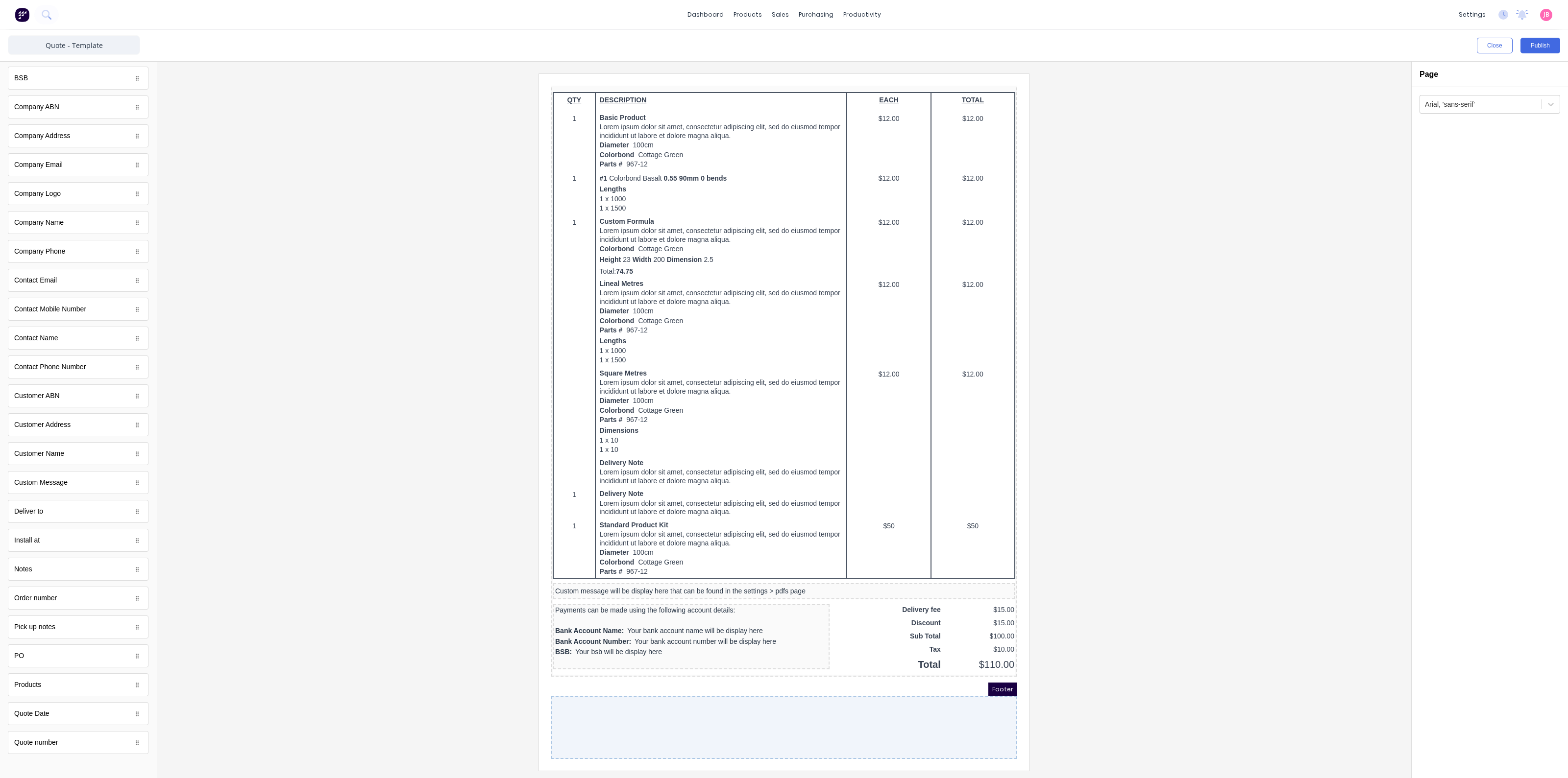
click at [760, 695] on div at bounding box center [772, 716] width 466 height 63
click at [980, 674] on span "Footer" at bounding box center [991, 677] width 28 height 13
click at [936, 696] on div at bounding box center [772, 716] width 466 height 63
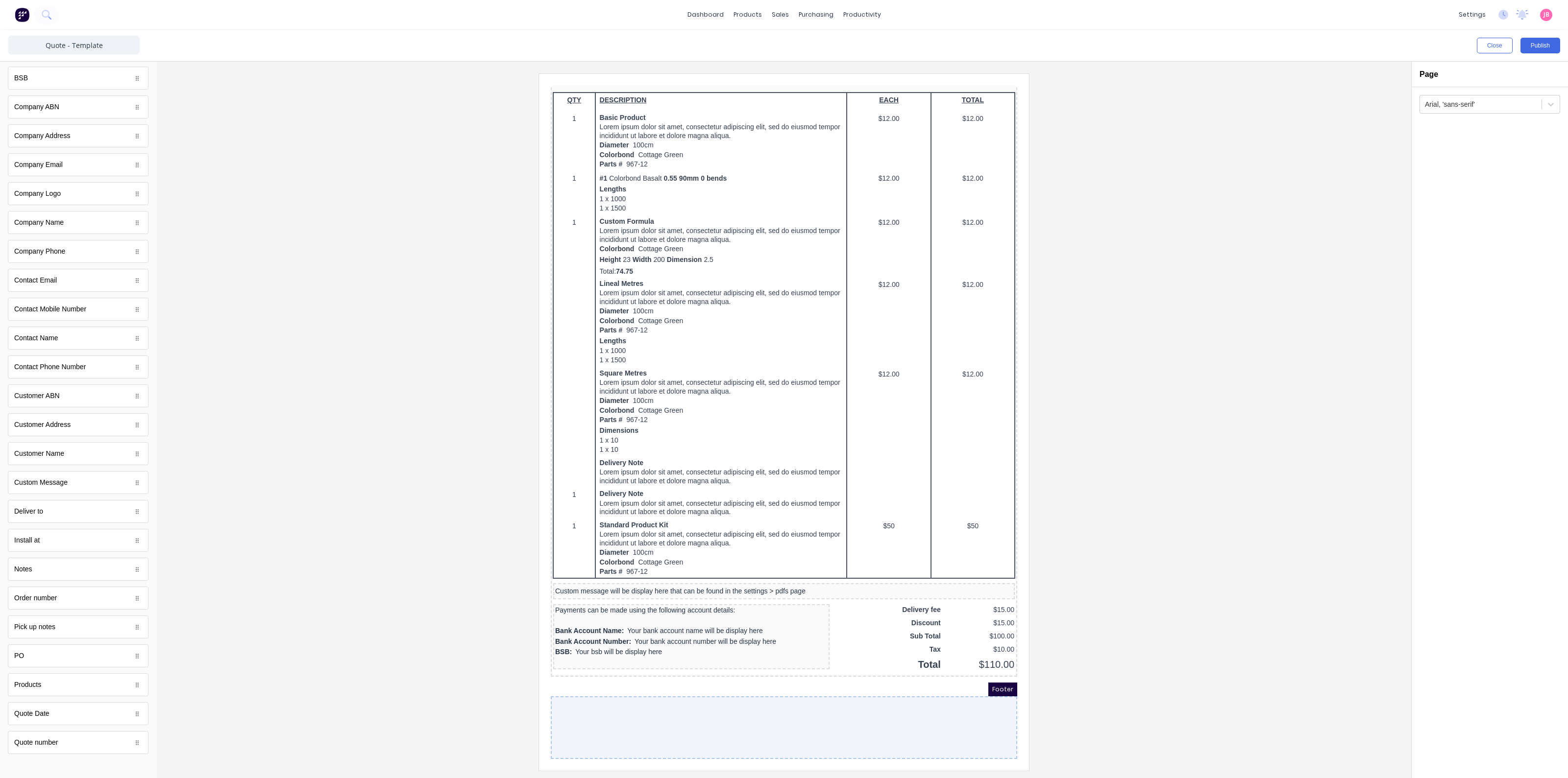
click at [936, 696] on div at bounding box center [772, 716] width 466 height 63
drag, startPoint x: 936, startPoint y: 696, endPoint x: 908, endPoint y: 702, distance: 28.6
click at [908, 702] on div at bounding box center [772, 716] width 466 height 63
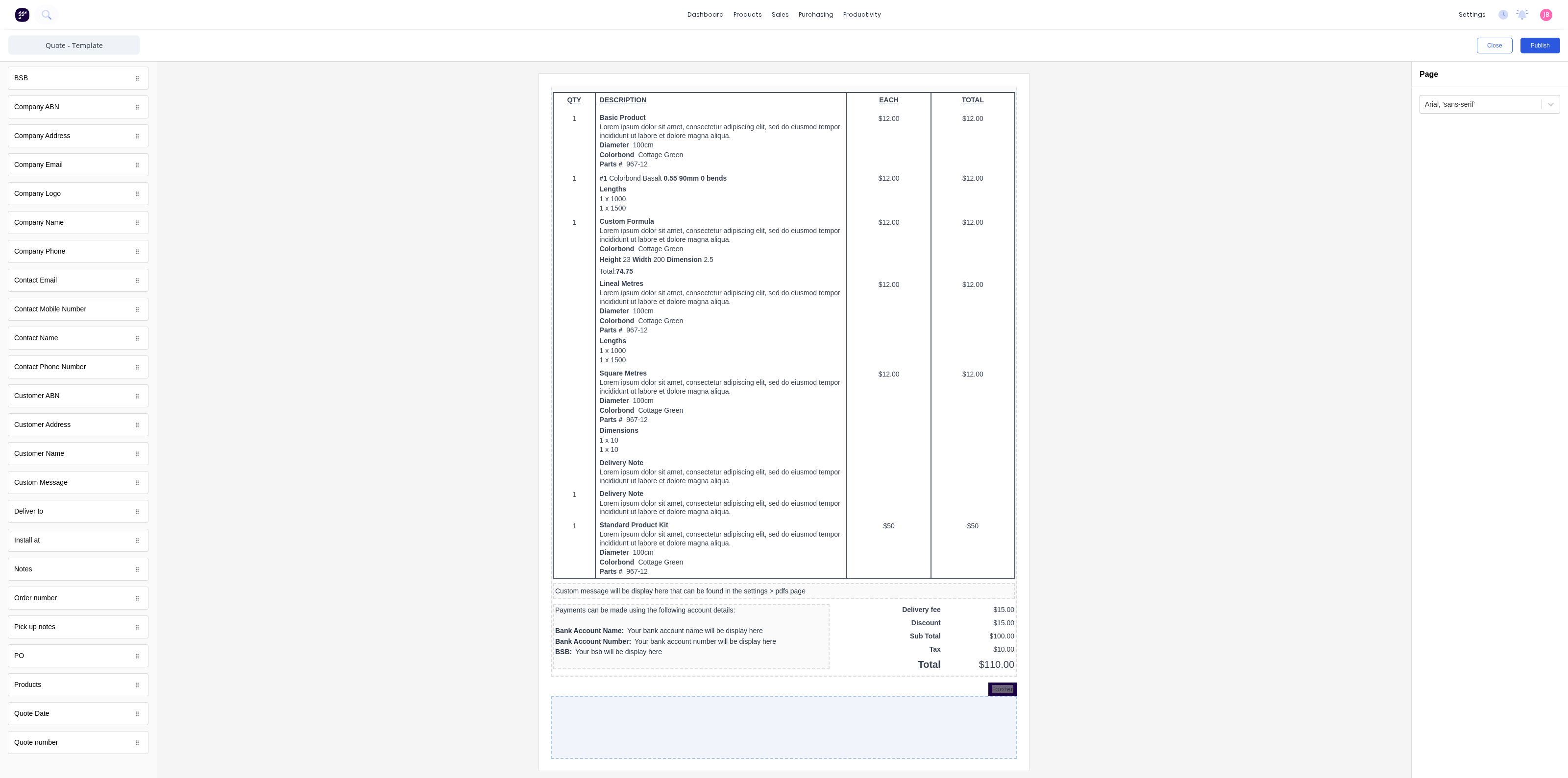
click at [1550, 45] on button "Publish" at bounding box center [1540, 46] width 40 height 16
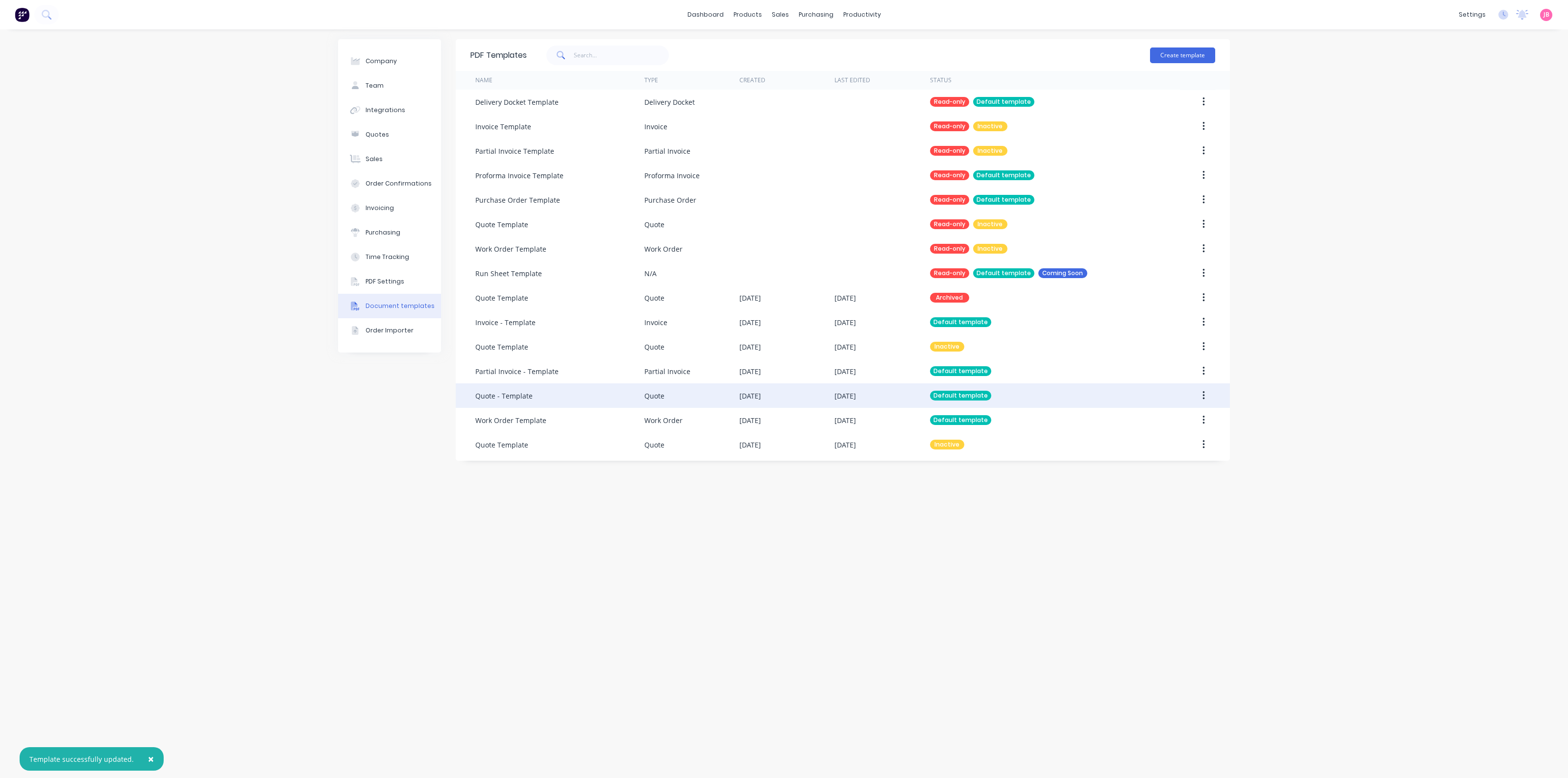
click at [648, 402] on div "Quote" at bounding box center [692, 396] width 95 height 25
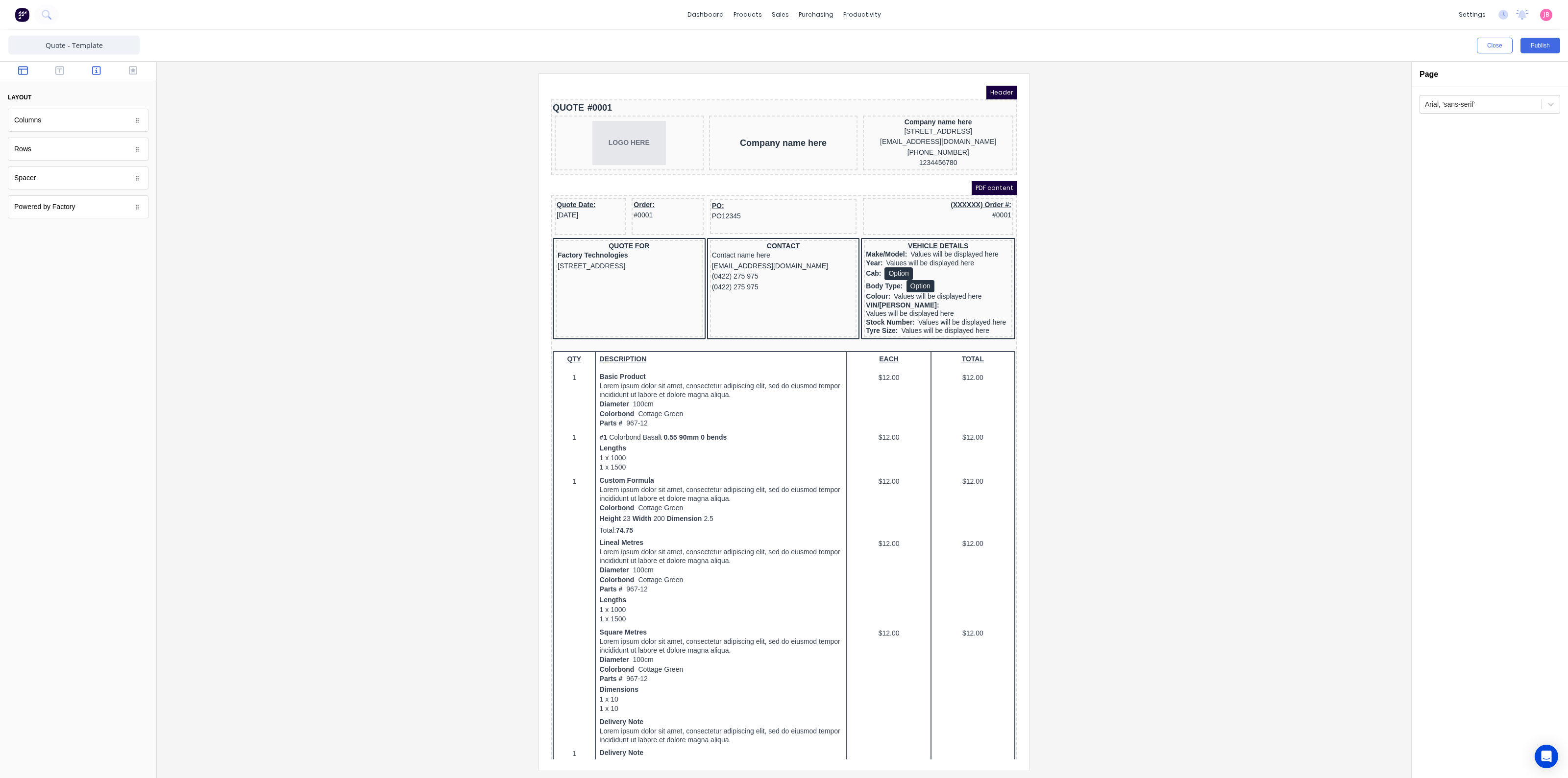
click at [97, 72] on icon "button" at bounding box center [96, 70] width 9 height 9
click at [25, 71] on icon "button" at bounding box center [23, 70] width 9 height 9
click at [67, 68] on button "button" at bounding box center [60, 71] width 31 height 11
click at [93, 68] on icon "button" at bounding box center [96, 70] width 9 height 9
click at [1499, 103] on div at bounding box center [1481, 104] width 112 height 12
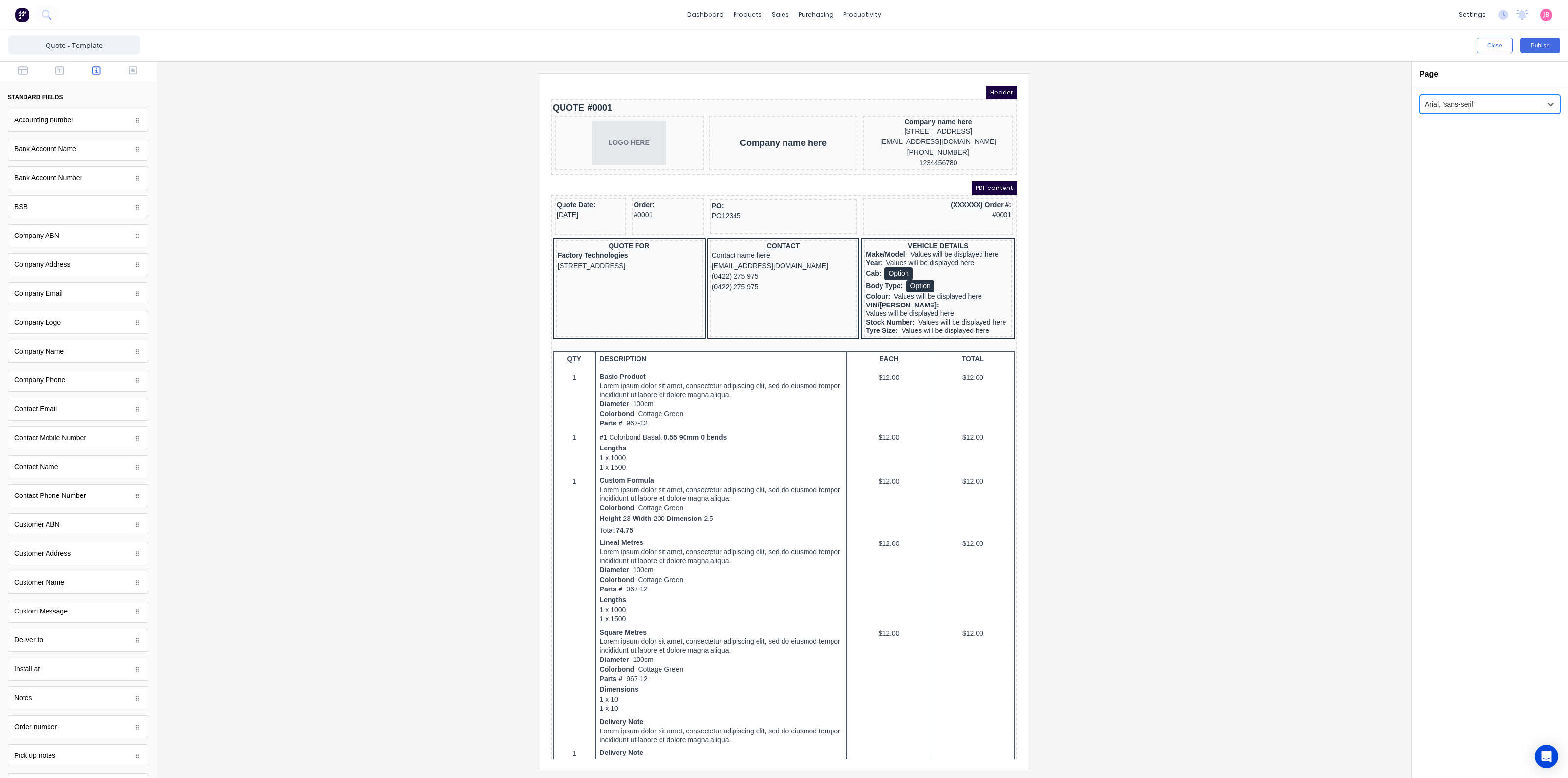
click at [1500, 104] on div at bounding box center [1481, 104] width 112 height 12
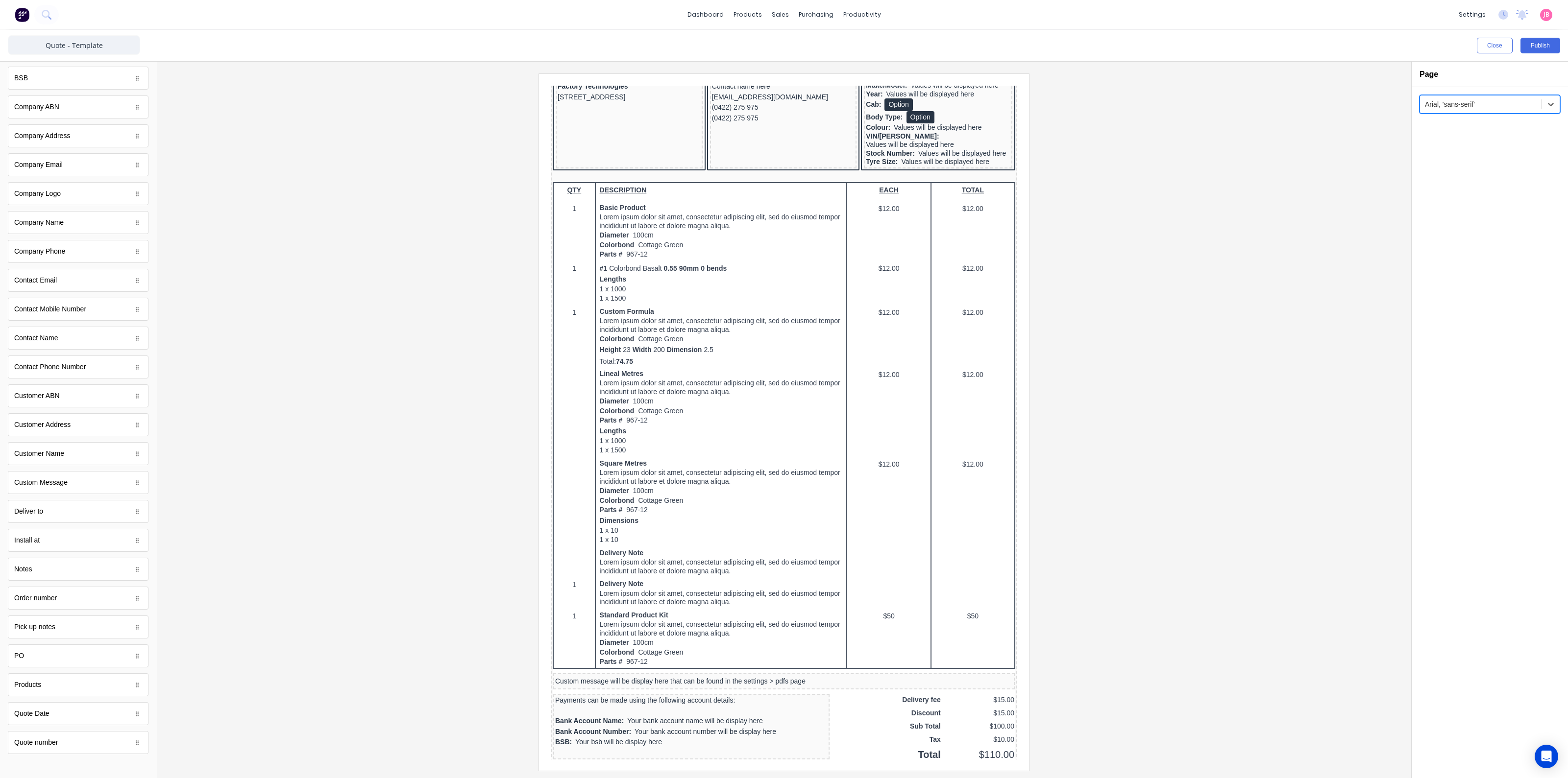
scroll to position [260, 0]
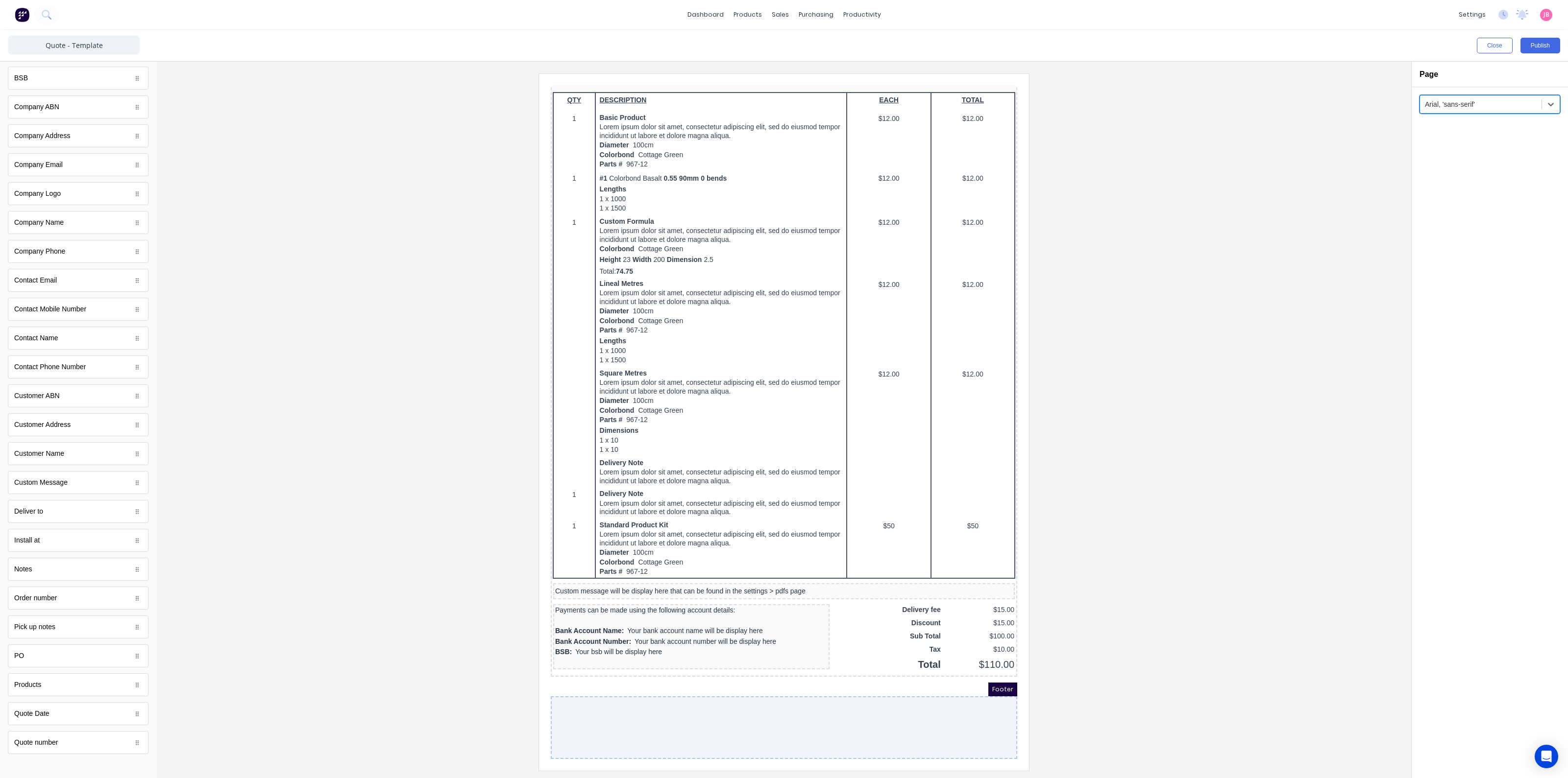
click at [725, 717] on div at bounding box center [772, 716] width 466 height 63
click at [730, 705] on div at bounding box center [772, 716] width 466 height 63
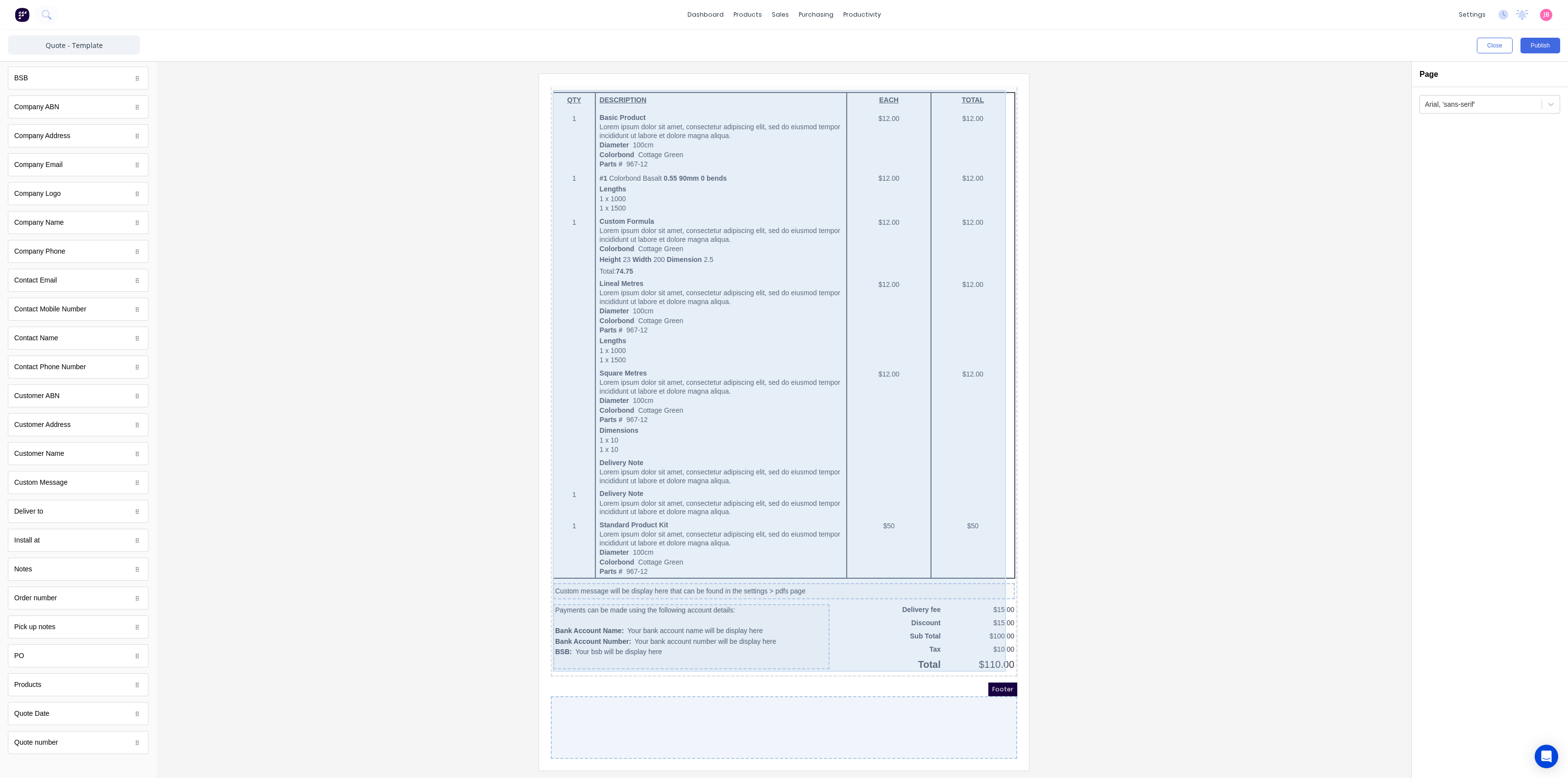
click at [743, 656] on div "QTY DESCRIPTION EACH TOTAL 1 Basic Product Lorem ipsum dolor sit amet, consecte…" at bounding box center [772, 372] width 462 height 584
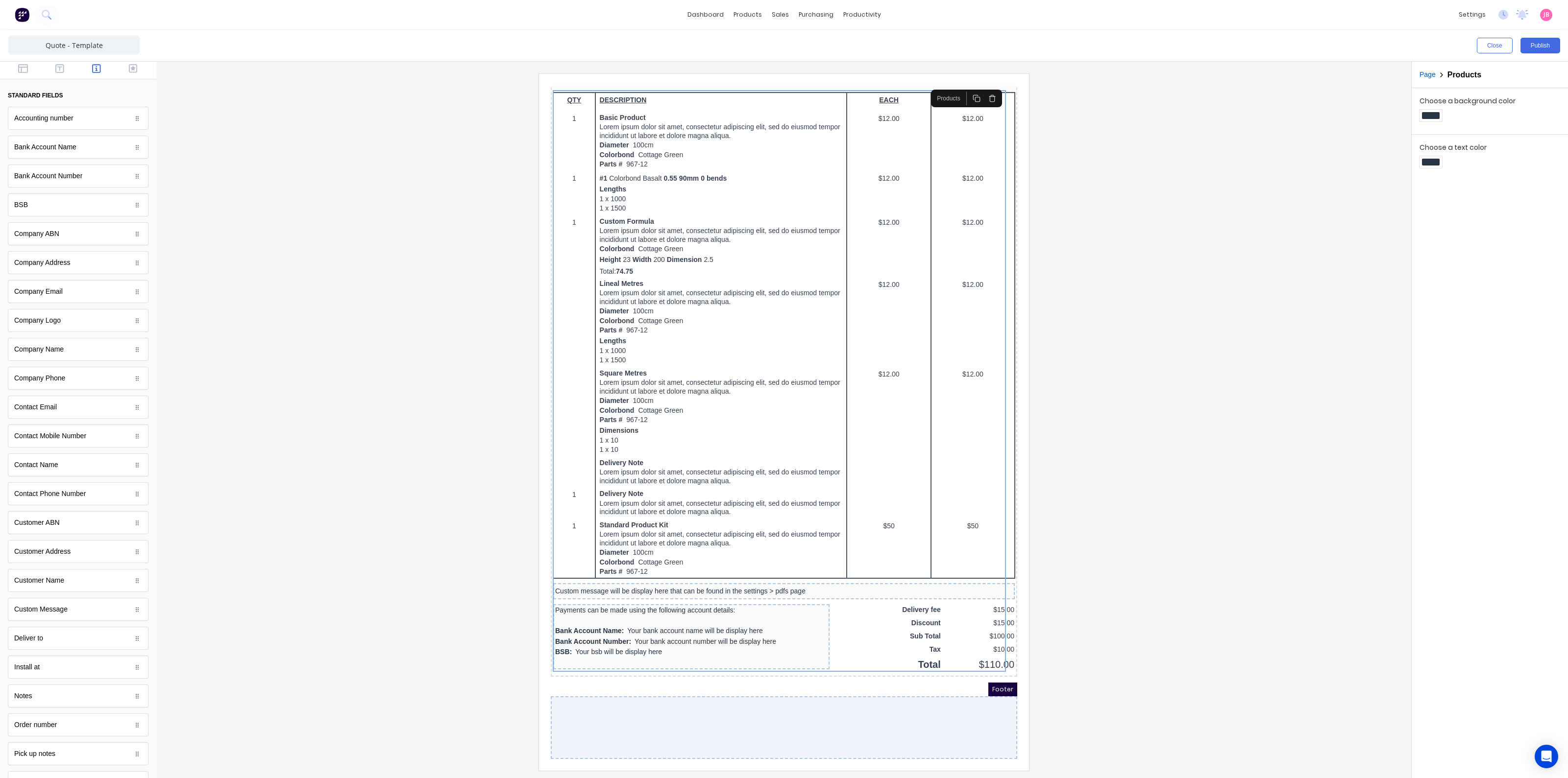
scroll to position [0, 0]
click at [62, 69] on button "button" at bounding box center [60, 71] width 31 height 11
click at [1544, 761] on icon "Open Intercom Messenger" at bounding box center [1545, 756] width 12 height 12
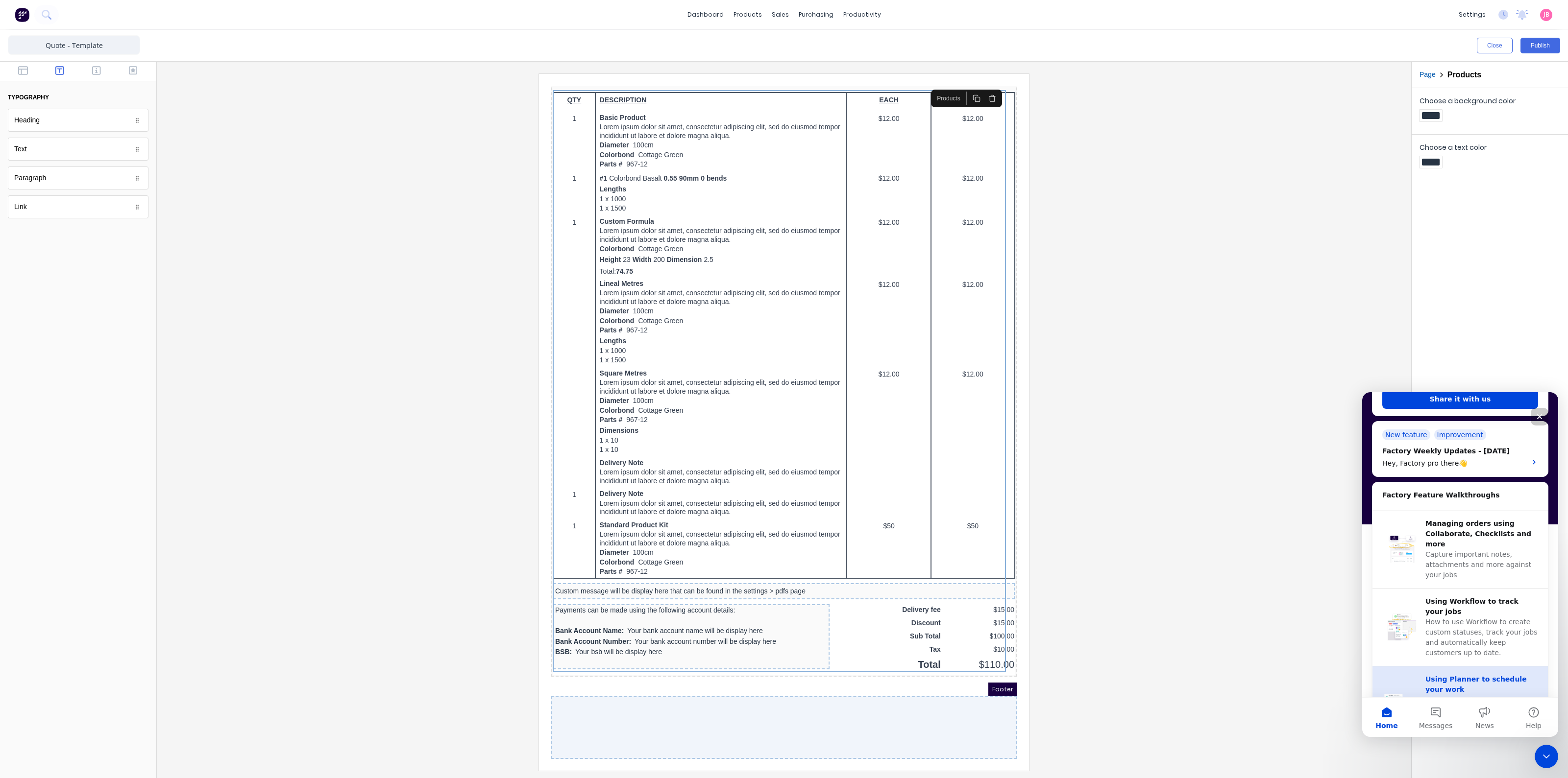
scroll to position [184, 0]
click at [1428, 717] on button "Messages" at bounding box center [1436, 717] width 49 height 39
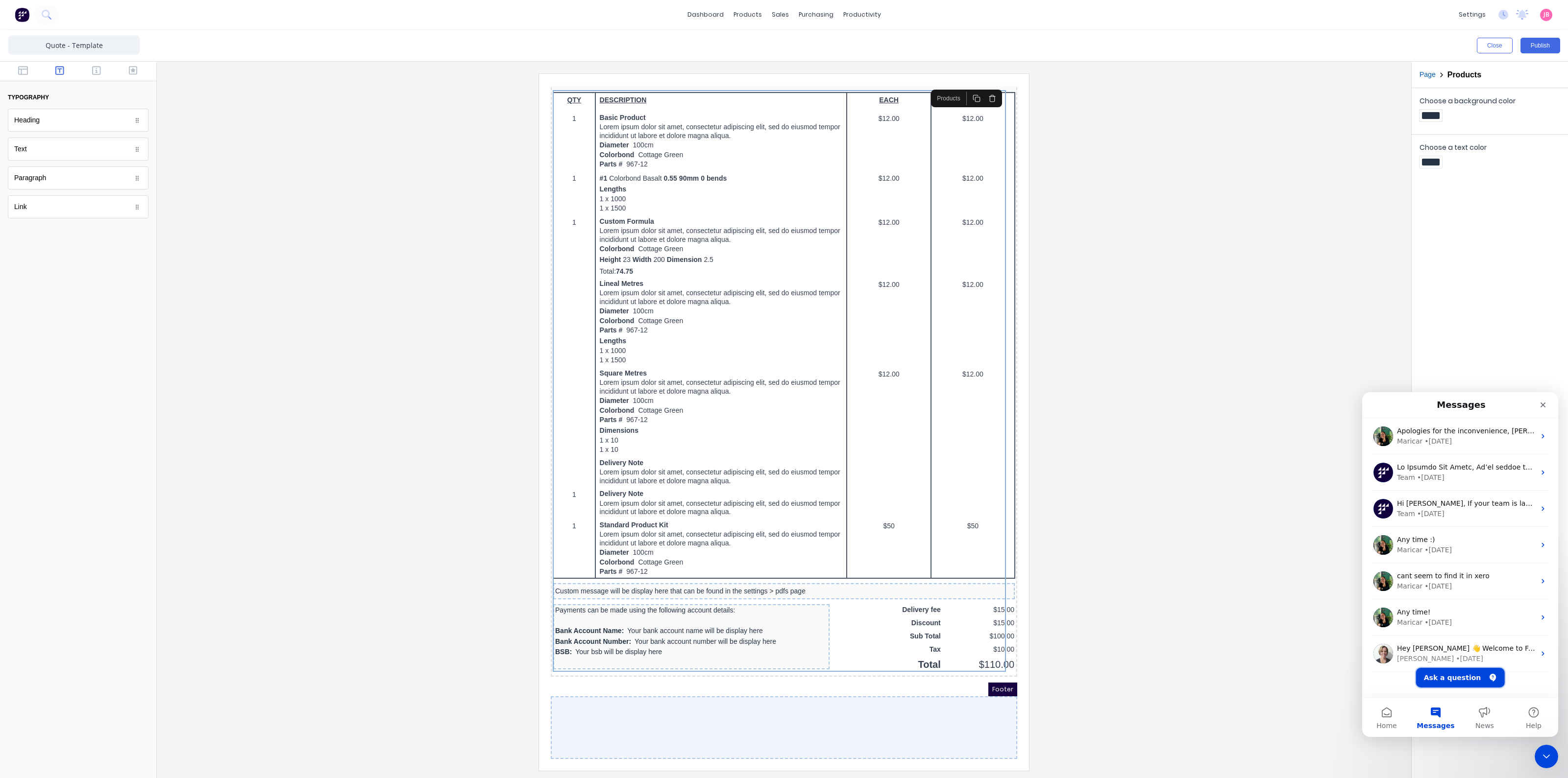
click at [1450, 676] on button "Ask a question" at bounding box center [1460, 677] width 88 height 20
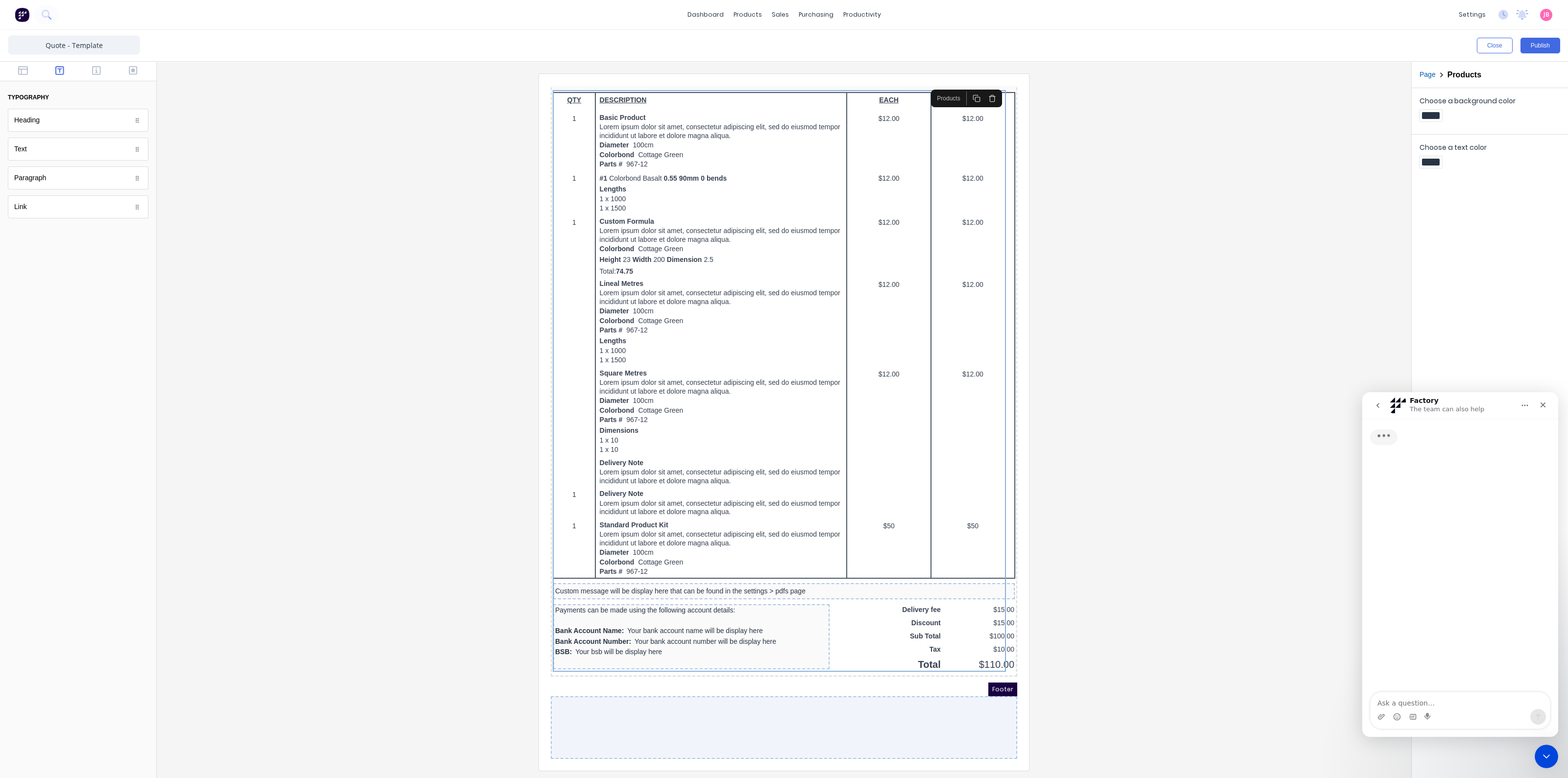
click at [1431, 707] on textarea "Ask a question…" at bounding box center [1460, 701] width 179 height 17
type textarea "I"
type textarea "i"
type textarea "I am wanting to show terms of trade on quotes. how can i add this to the quote …"
click at [1532, 712] on div "Intercom messenger" at bounding box center [1538, 716] width 16 height 16
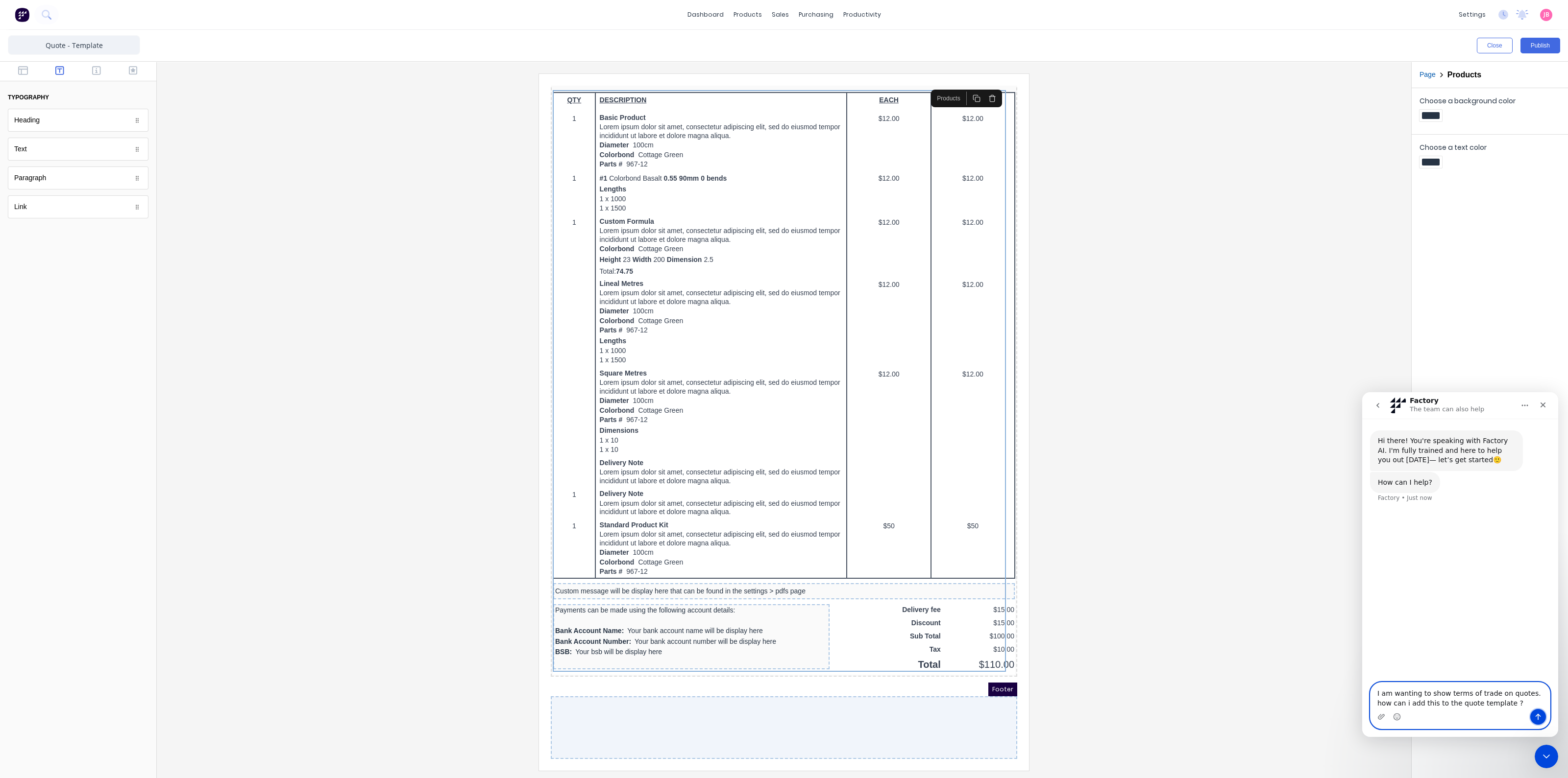
click at [1540, 718] on icon "Send a message…" at bounding box center [1538, 717] width 8 height 8
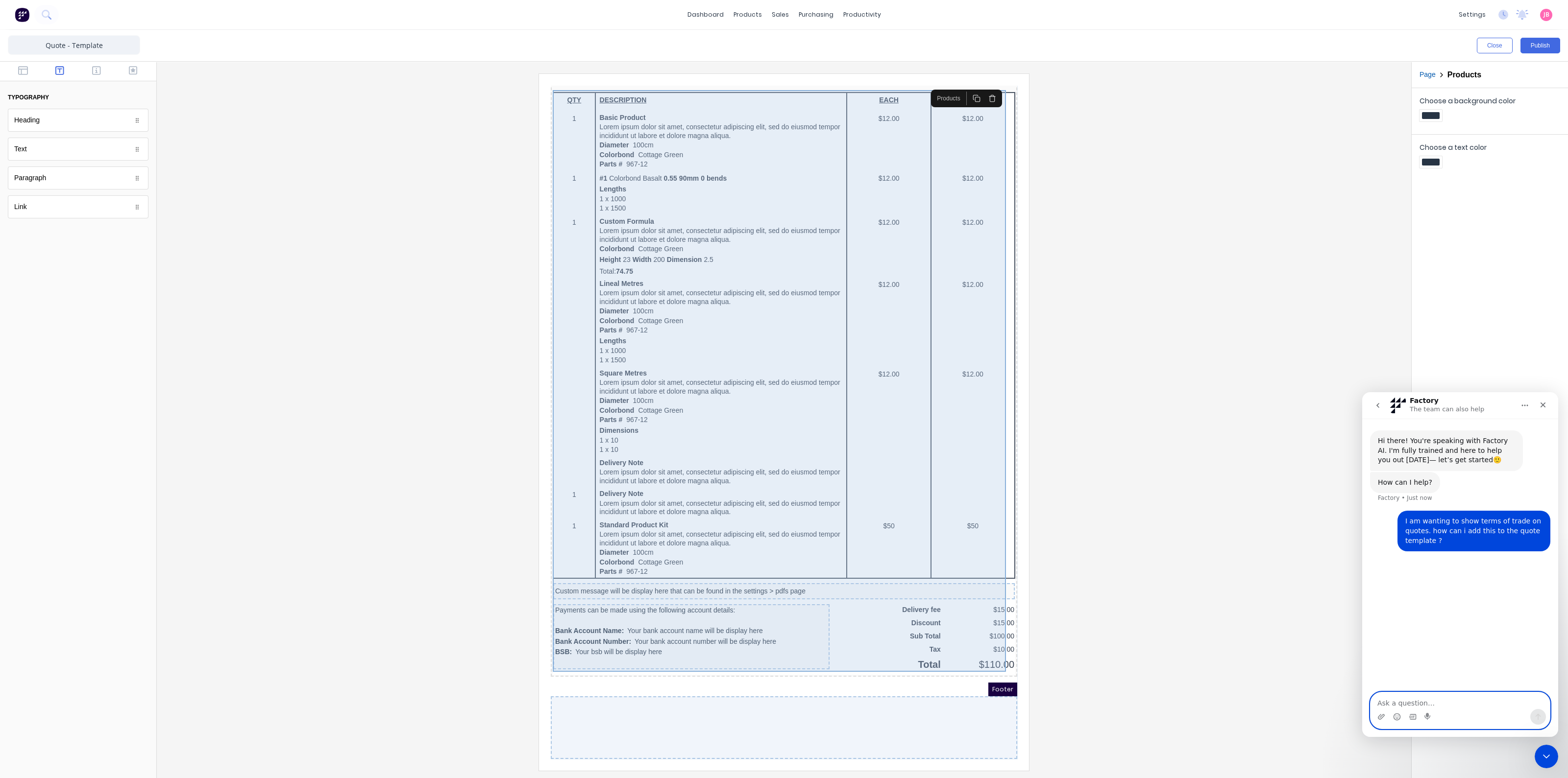
scroll to position [0, 0]
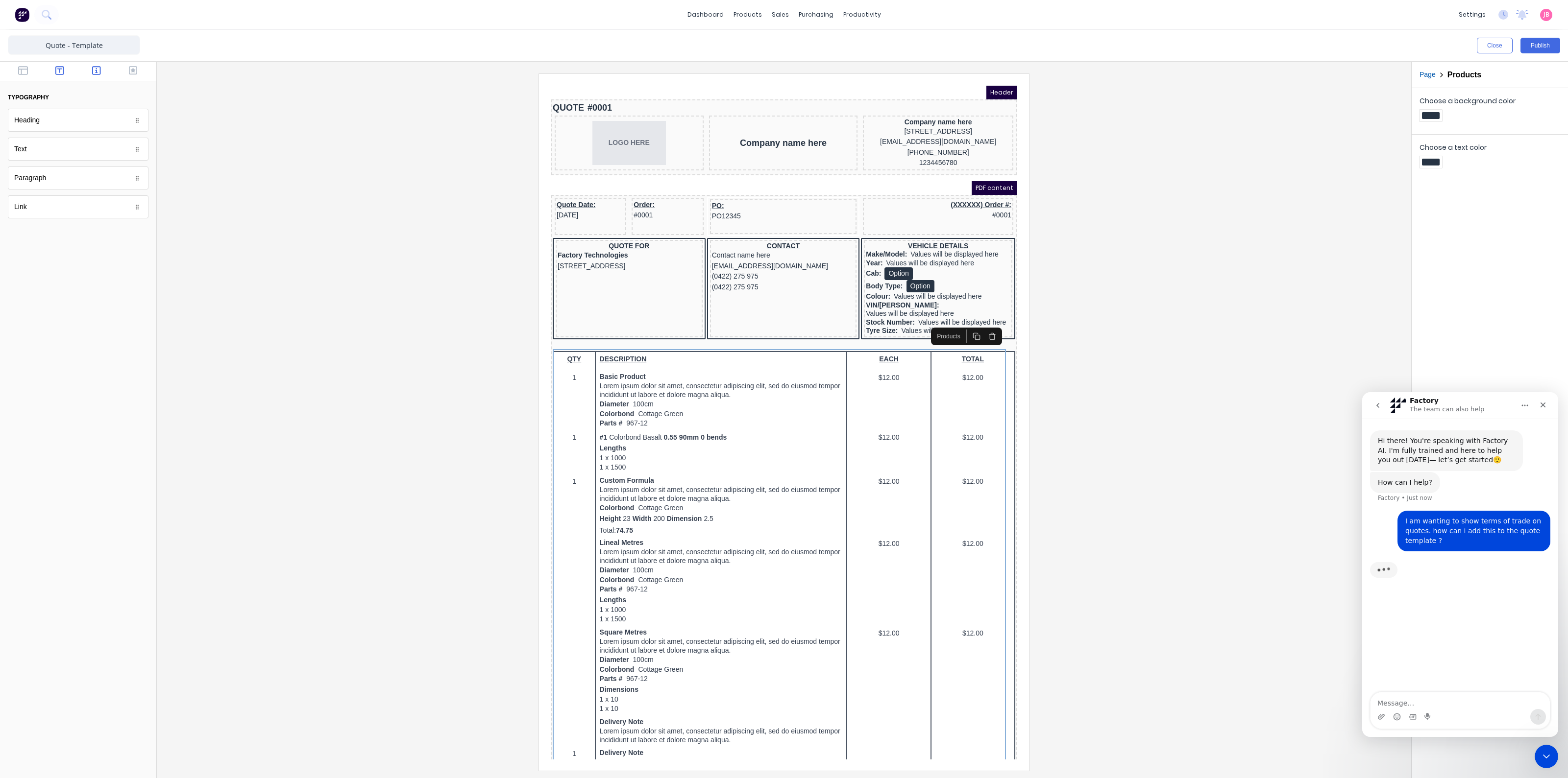
click at [95, 72] on icon "button" at bounding box center [96, 70] width 9 height 9
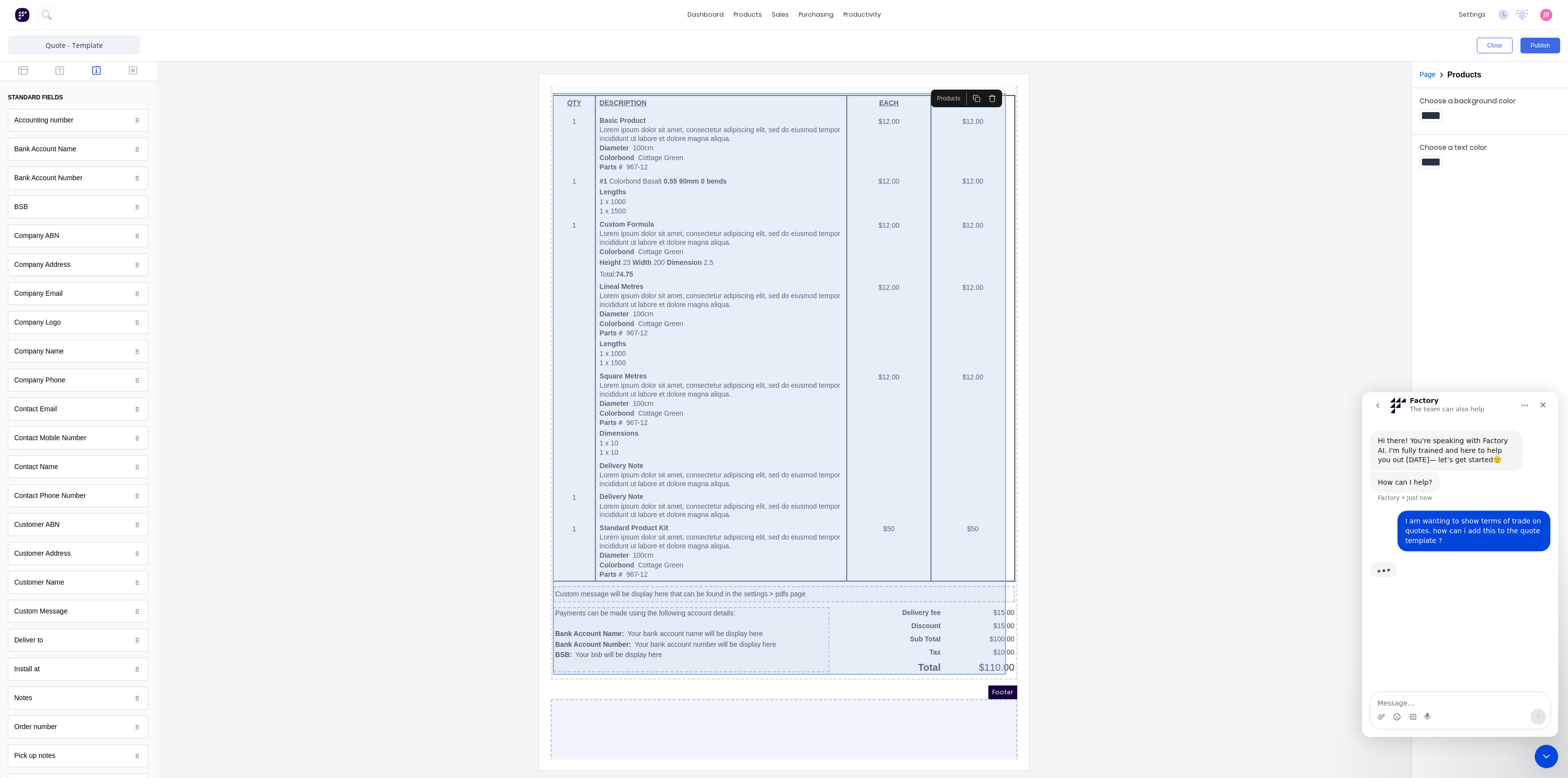
scroll to position [260, 0]
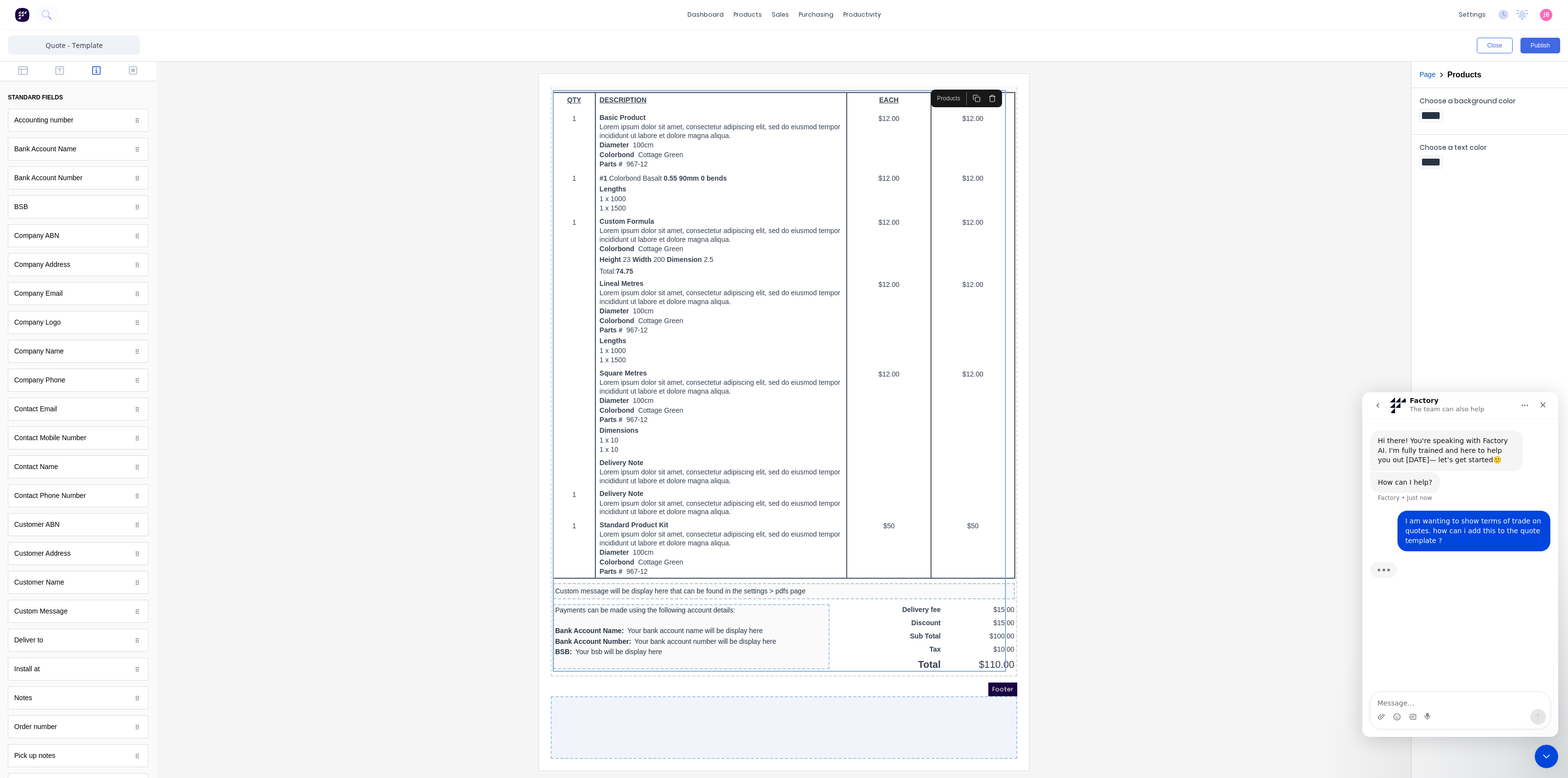
click at [719, 687] on div at bounding box center [772, 716] width 466 height 63
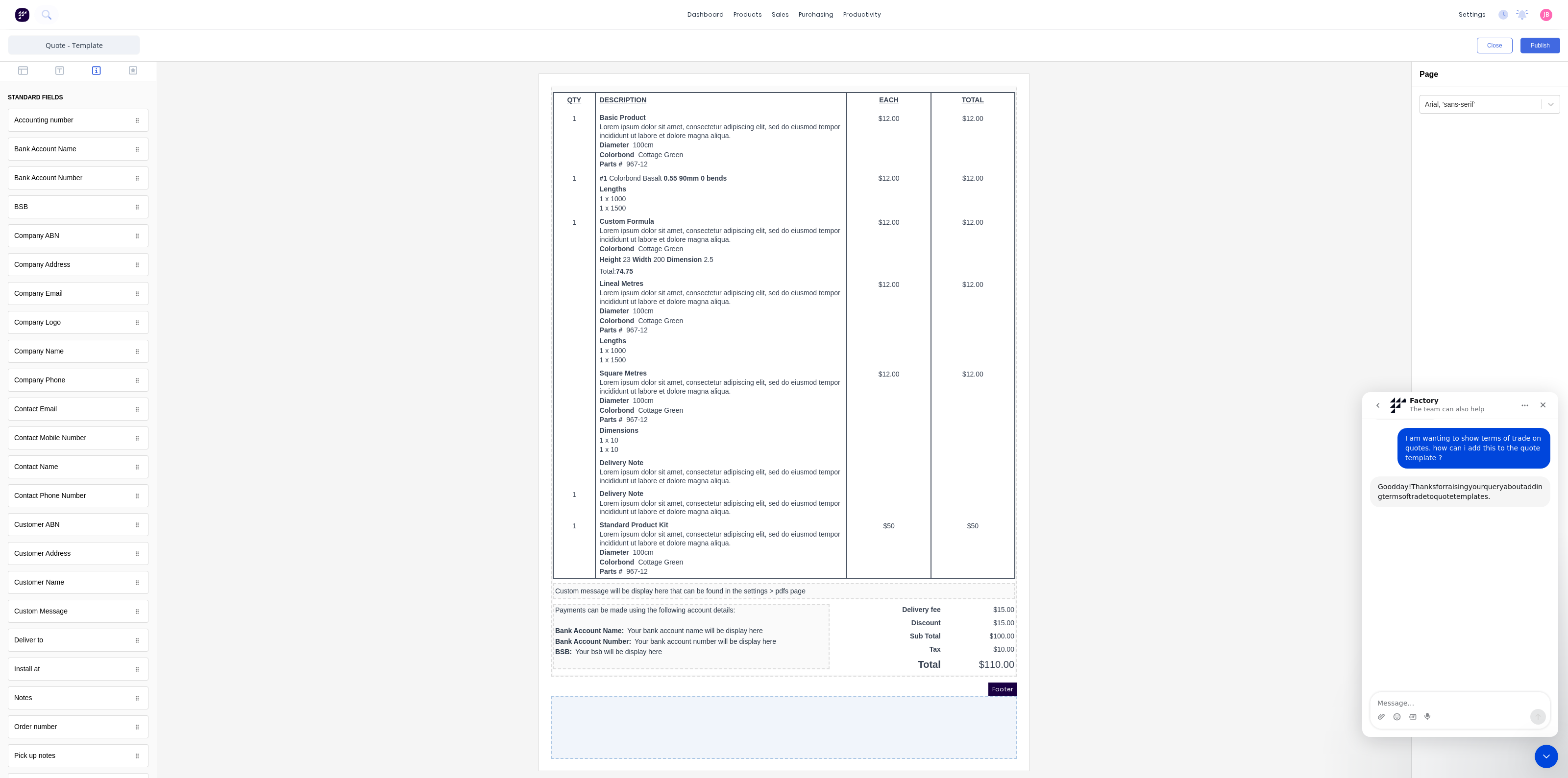
scroll to position [85, 0]
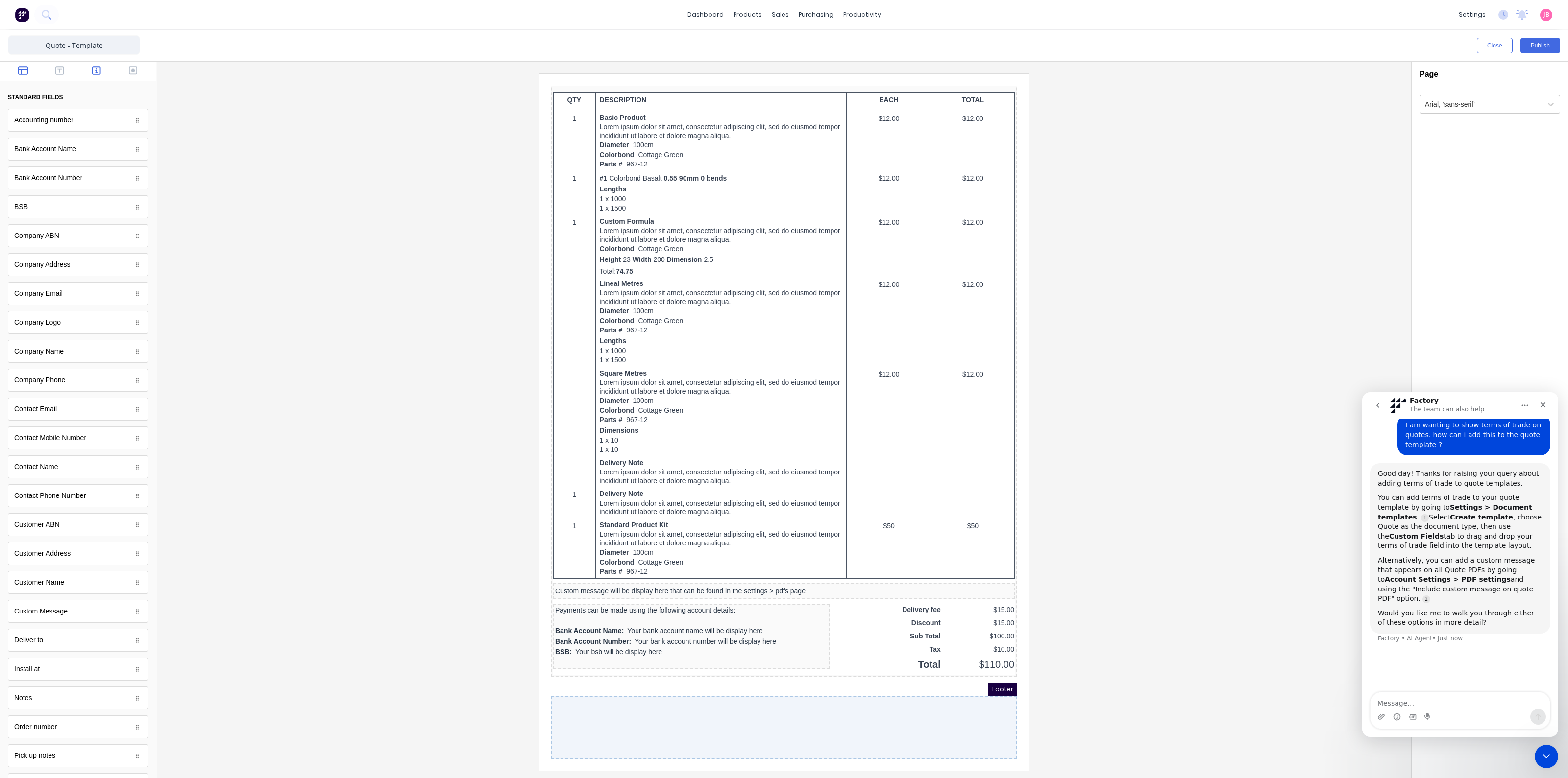
click at [22, 71] on icon "button" at bounding box center [23, 70] width 9 height 9
click at [49, 74] on button "button" at bounding box center [60, 71] width 31 height 11
click at [132, 75] on button "button" at bounding box center [133, 71] width 31 height 11
click at [118, 415] on div at bounding box center [78, 591] width 157 height 373
click at [1489, 44] on button "Close" at bounding box center [1495, 46] width 36 height 16
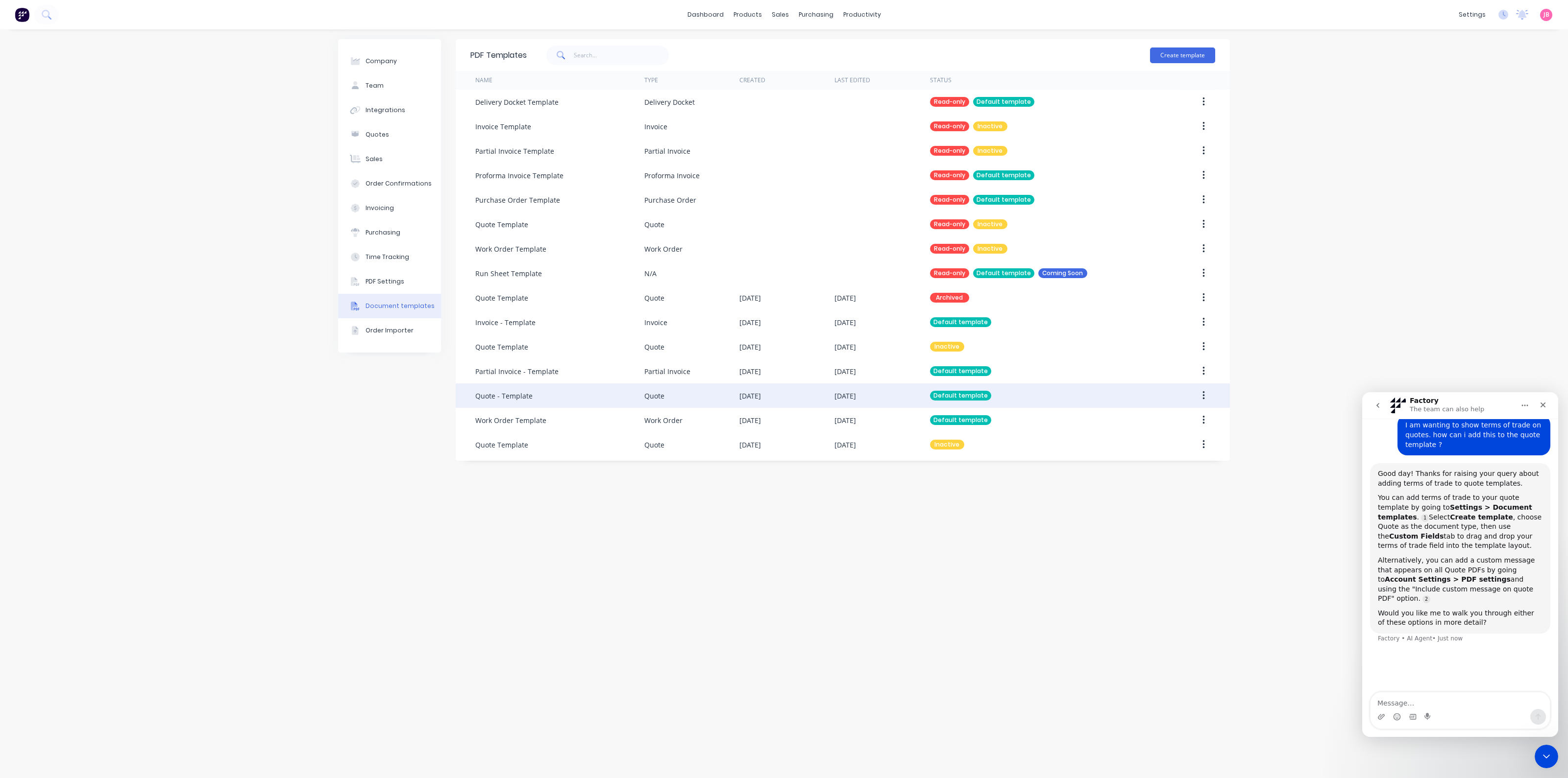
click at [563, 398] on div "Quote - Template" at bounding box center [560, 396] width 169 height 25
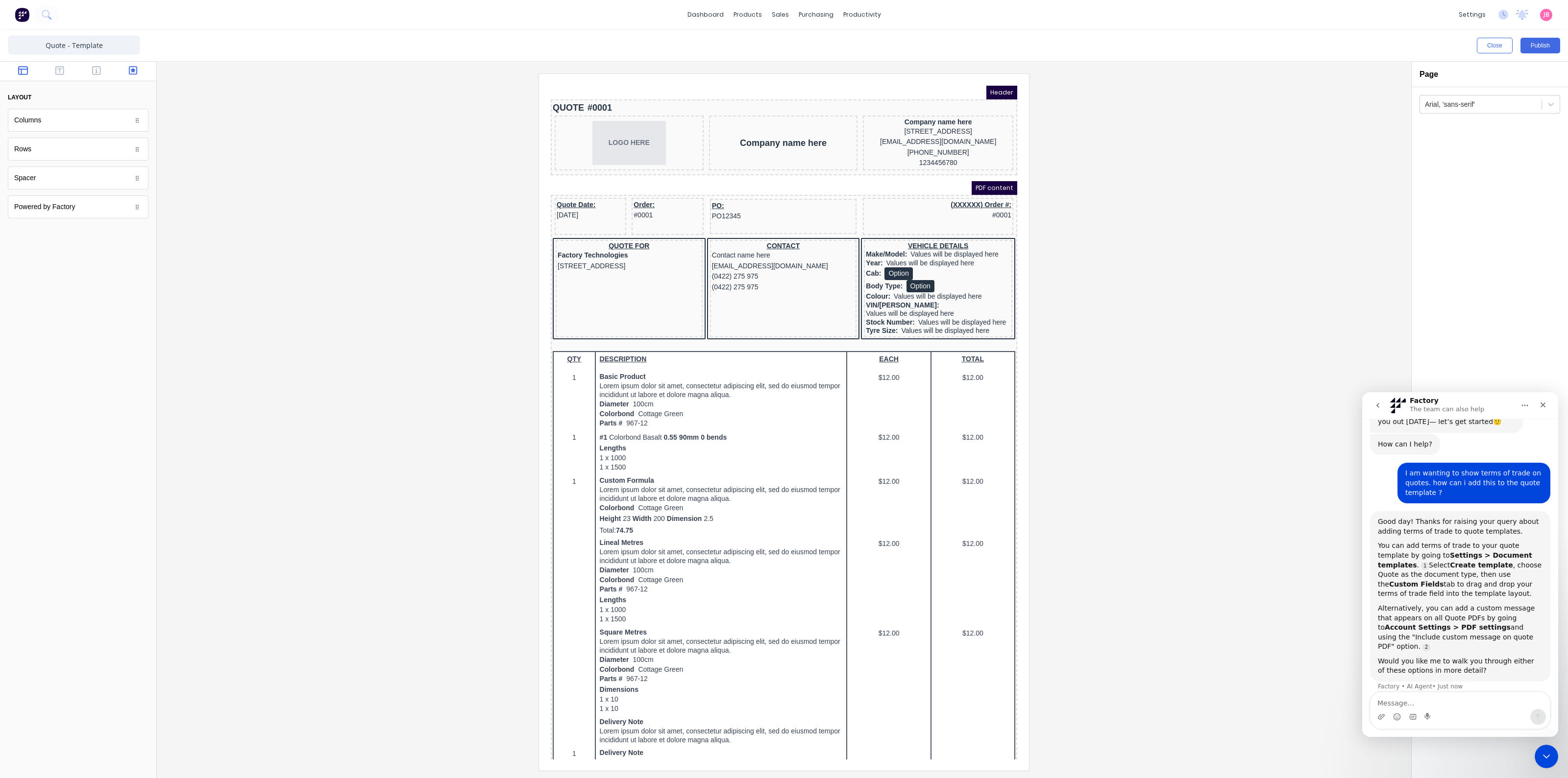
click at [137, 69] on icon "button" at bounding box center [133, 70] width 9 height 9
click at [69, 400] on div "custom fields Body Type Body Type Cab Cab Colour Colour Deposit received date D…" at bounding box center [78, 233] width 157 height 343
drag, startPoint x: 69, startPoint y: 400, endPoint x: 51, endPoint y: 424, distance: 30.0
click at [51, 424] on div at bounding box center [78, 591] width 157 height 373
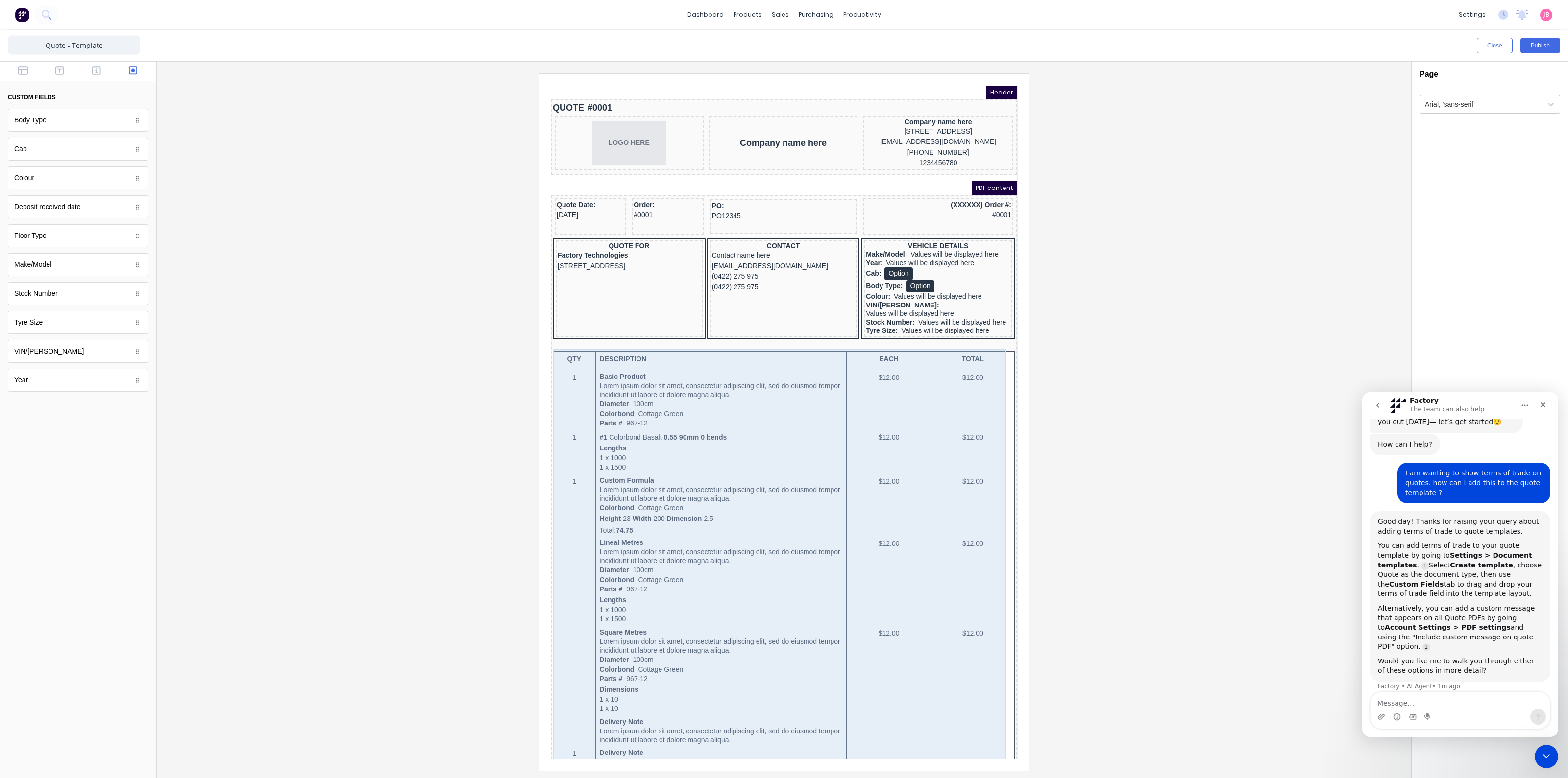
drag, startPoint x: 672, startPoint y: 145, endPoint x: 590, endPoint y: 531, distance: 394.6
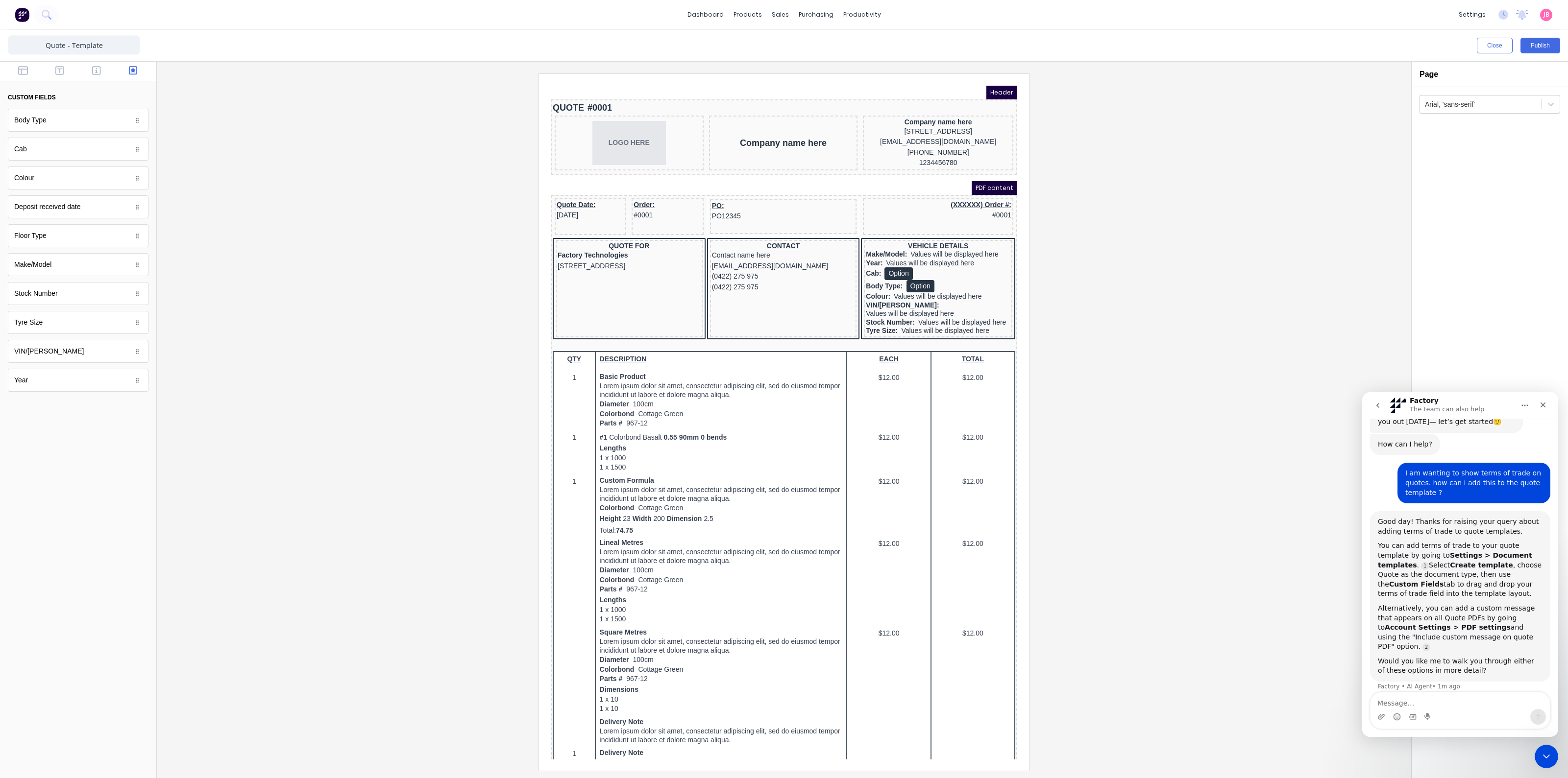
click at [422, 358] on div at bounding box center [783, 421] width 1239 height 696
click at [1144, 332] on div at bounding box center [783, 421] width 1239 height 696
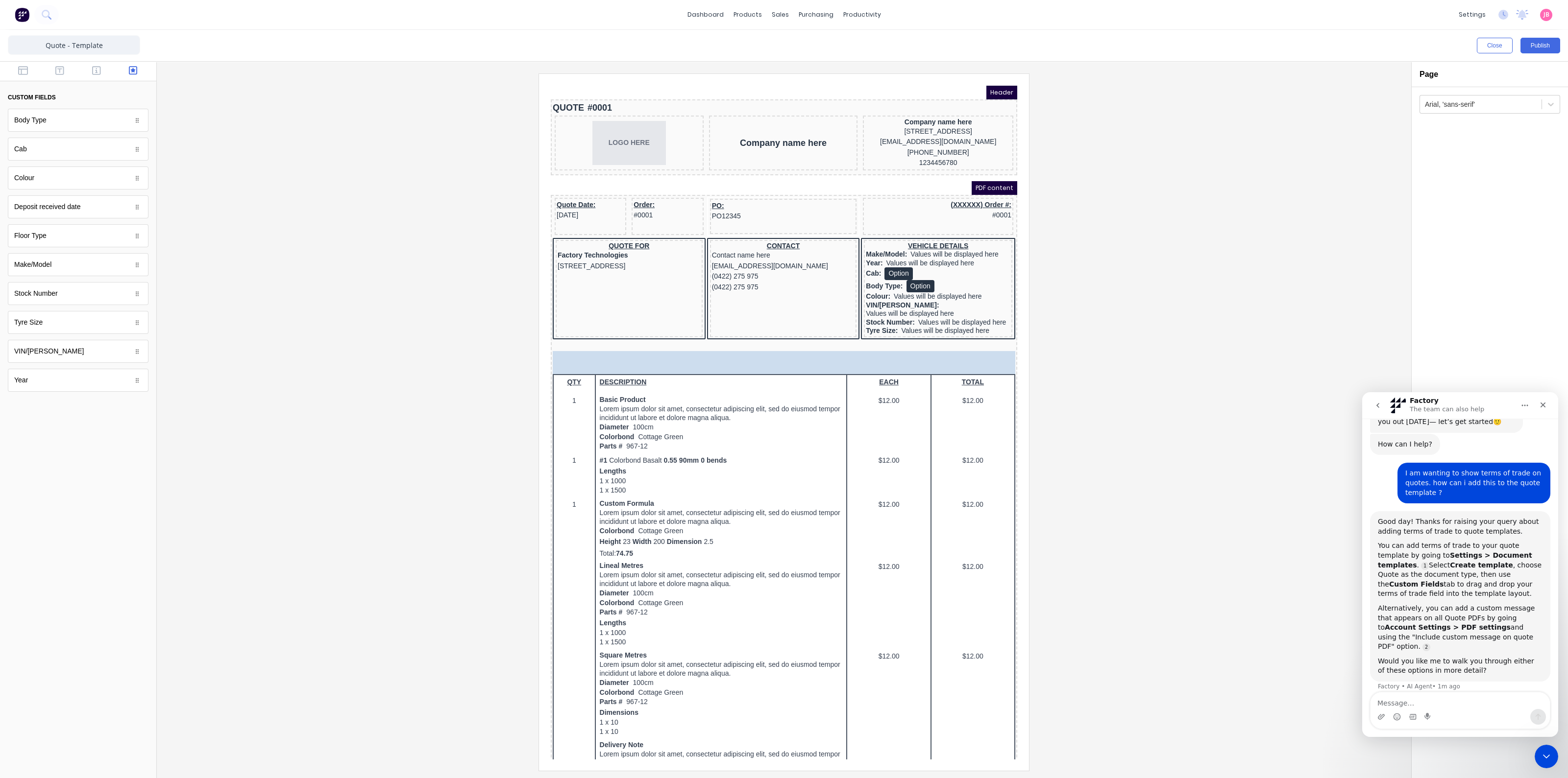
drag, startPoint x: 65, startPoint y: 123, endPoint x: 28, endPoint y: 152, distance: 47.0
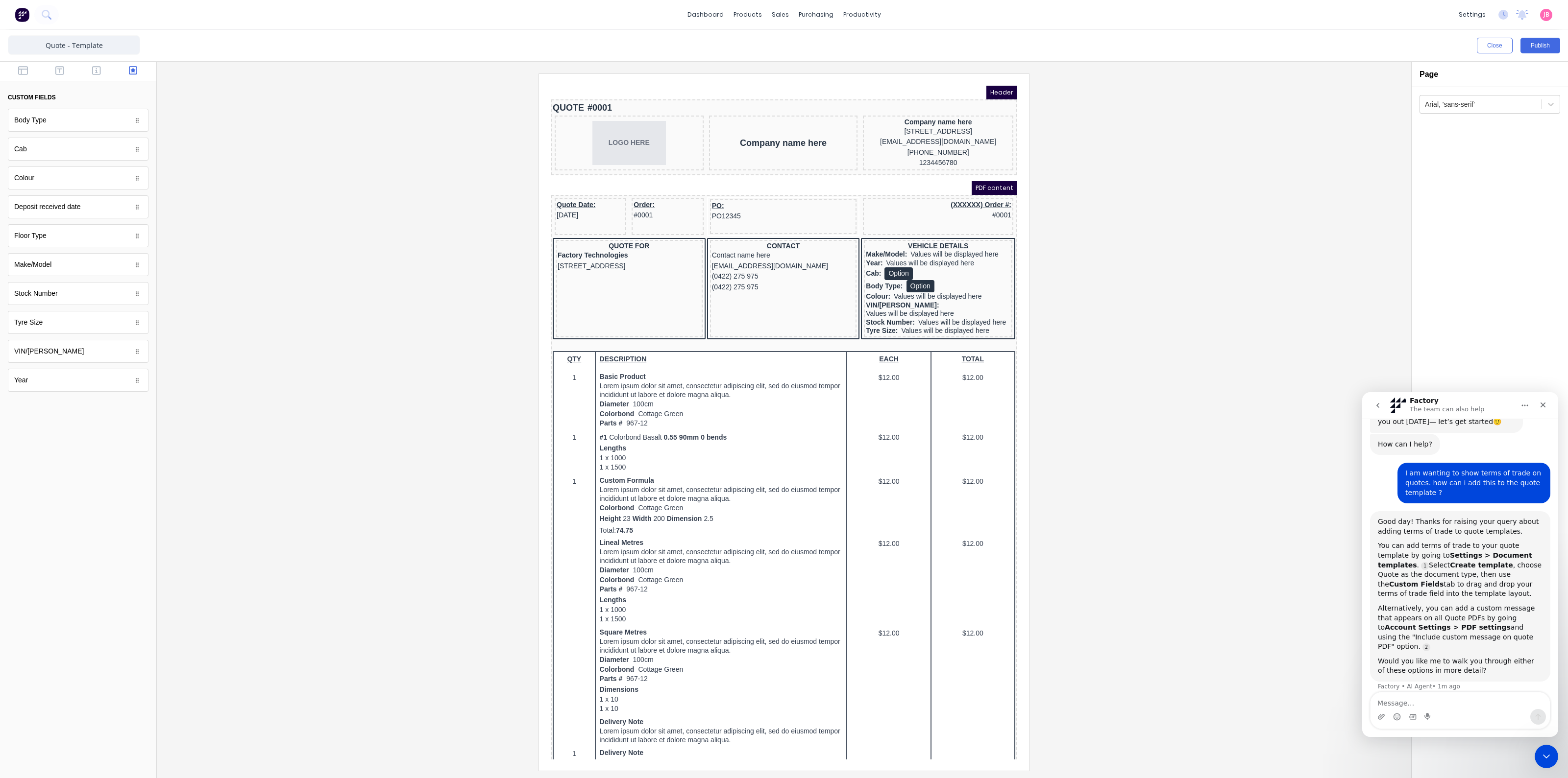
click at [1030, 416] on div at bounding box center [783, 421] width 1239 height 696
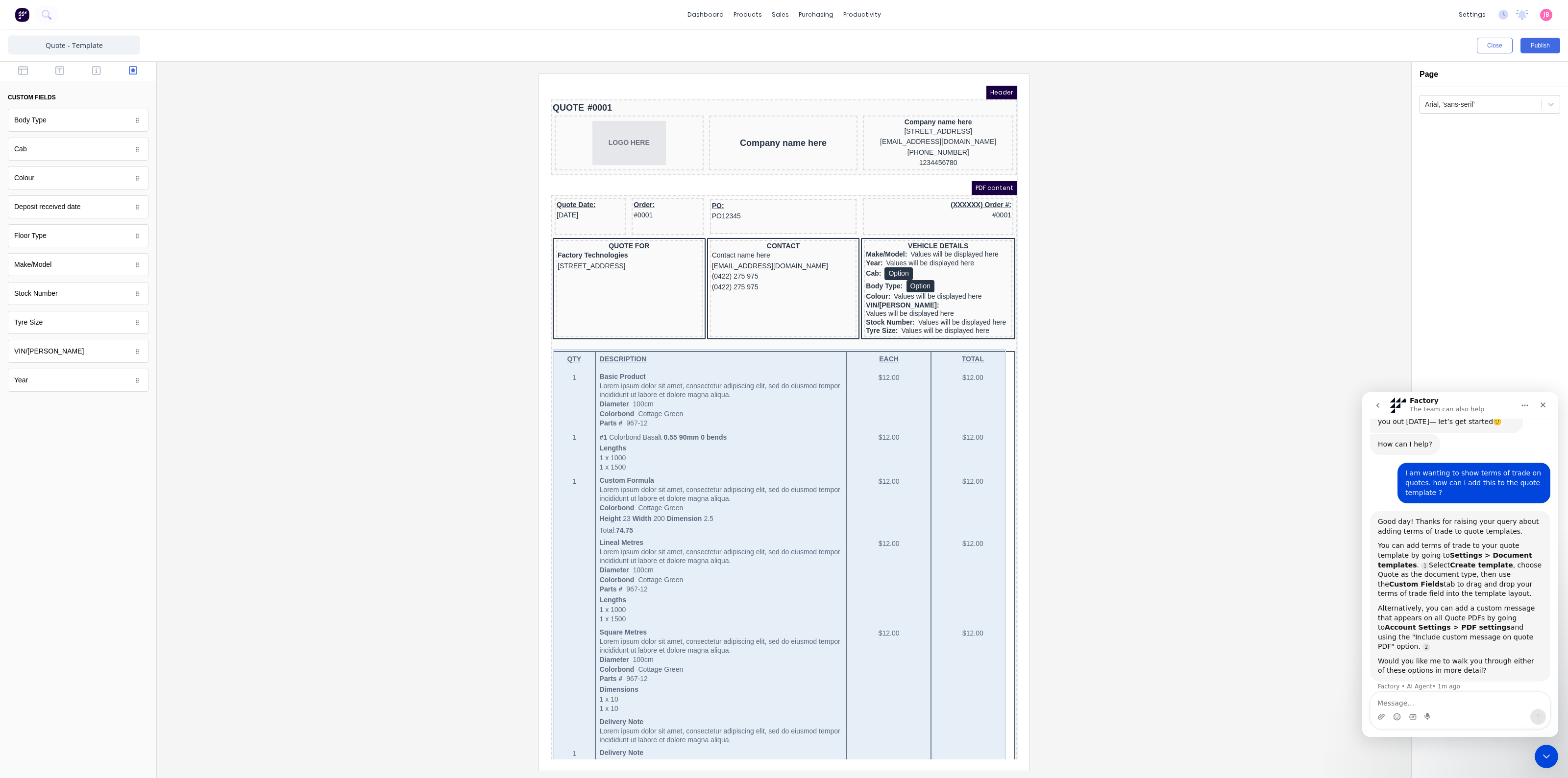
click at [949, 450] on div "QTY DESCRIPTION EACH TOTAL 1 Basic Product Lorem ipsum dolor sit amet, consecte…" at bounding box center [772, 631] width 462 height 584
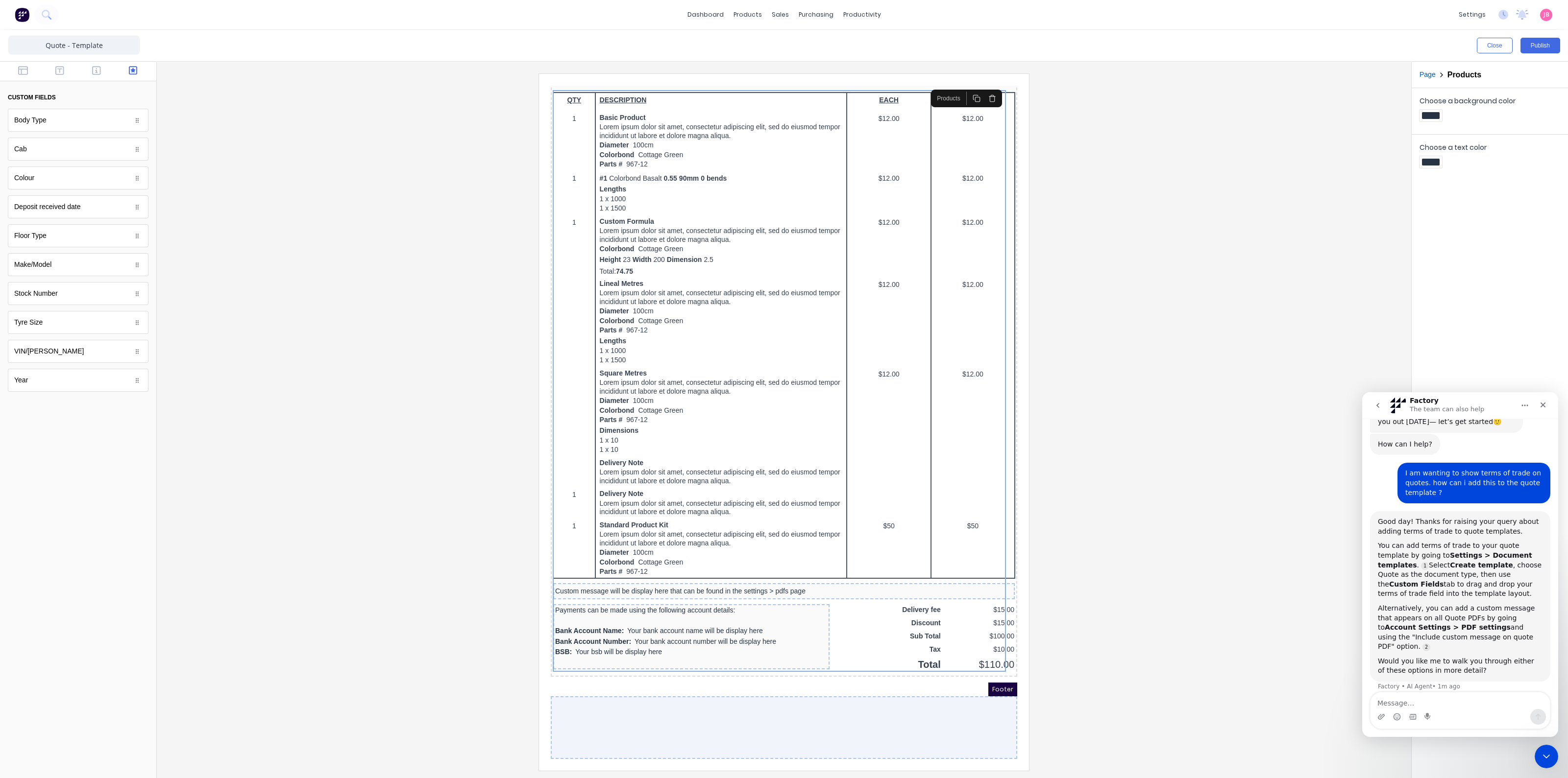
click at [793, 695] on div at bounding box center [772, 716] width 466 height 63
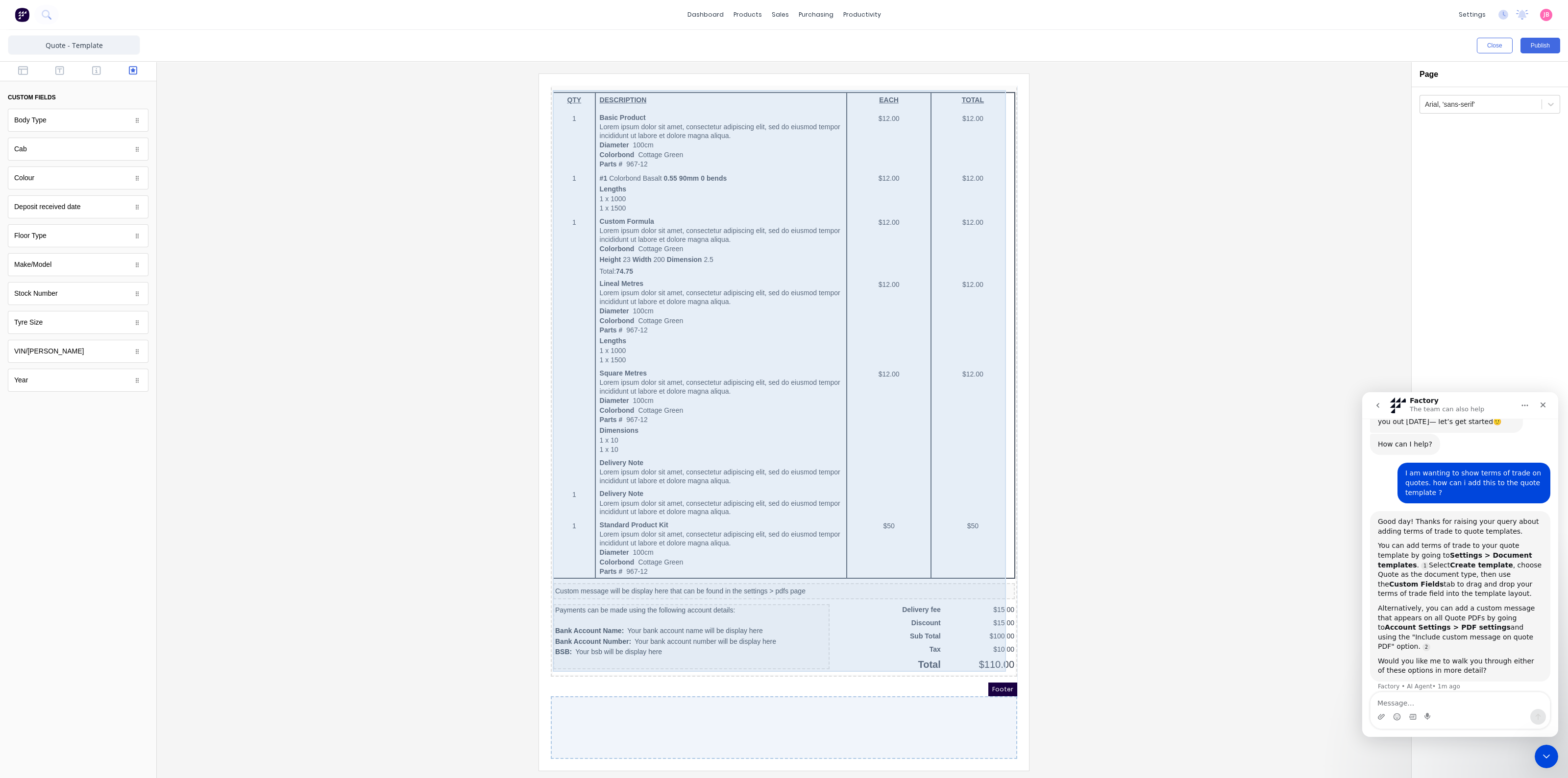
click at [762, 658] on div "QTY DESCRIPTION EACH TOTAL 1 Basic Product Lorem ipsum dolor sit amet, consecte…" at bounding box center [772, 372] width 462 height 584
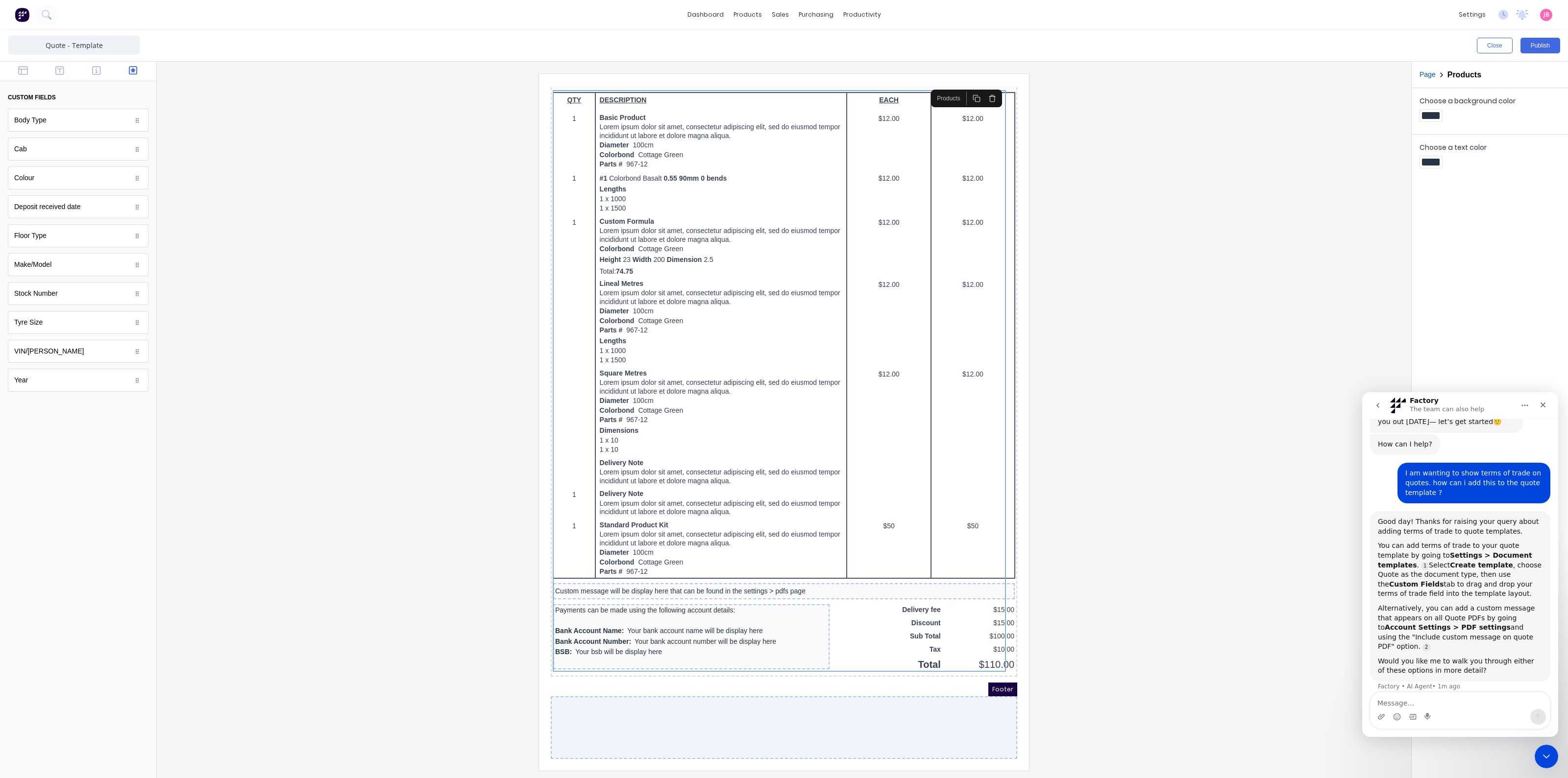
click at [71, 100] on button "custom fields" at bounding box center [78, 98] width 140 height 17
drag, startPoint x: 71, startPoint y: 100, endPoint x: 31, endPoint y: 98, distance: 40.0
click at [31, 98] on div "custom fields" at bounding box center [31, 97] width 48 height 9
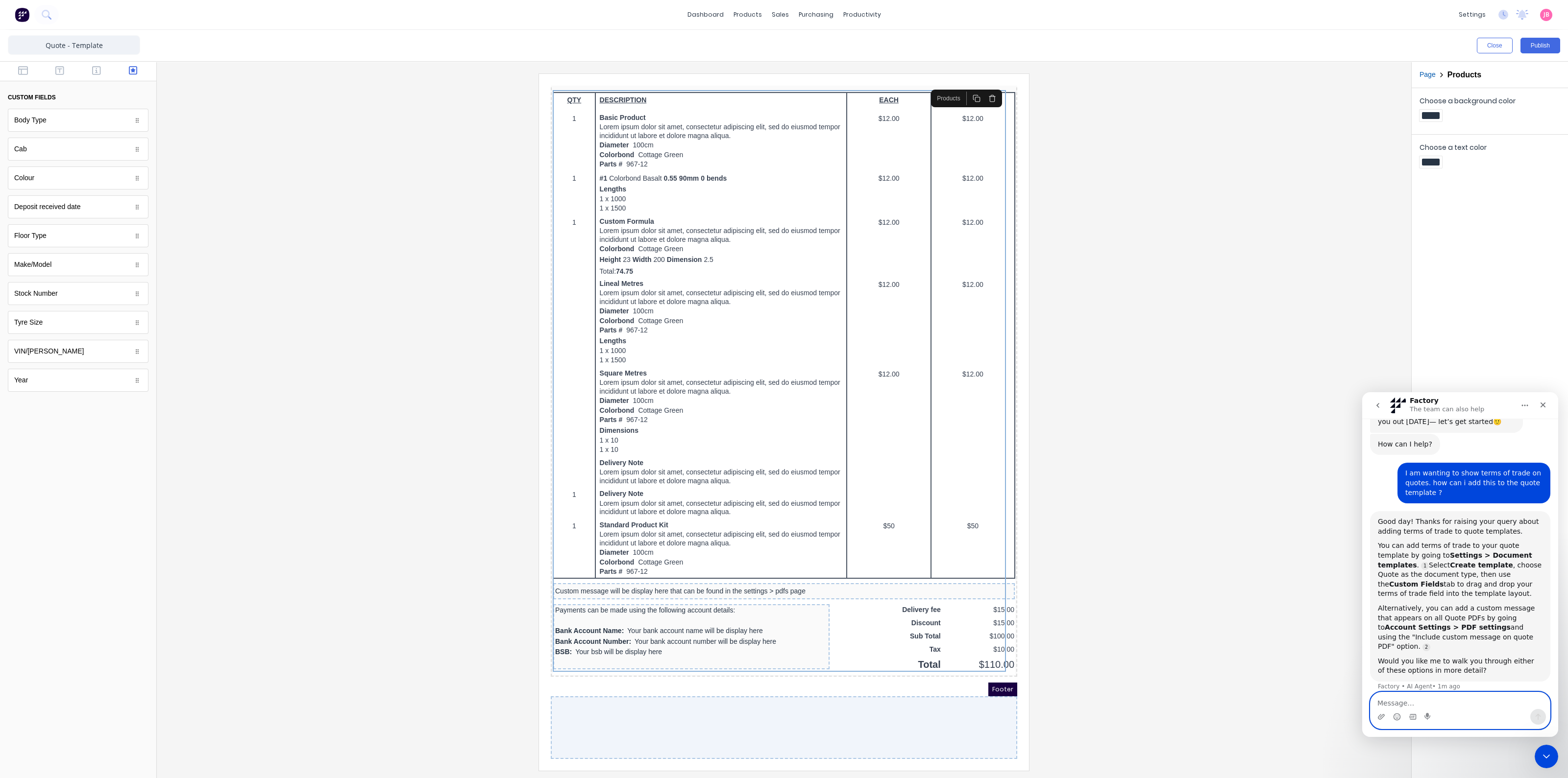
click at [1386, 703] on textarea "Message…" at bounding box center [1460, 701] width 179 height 17
type textarea "how do i add a custom feild?"
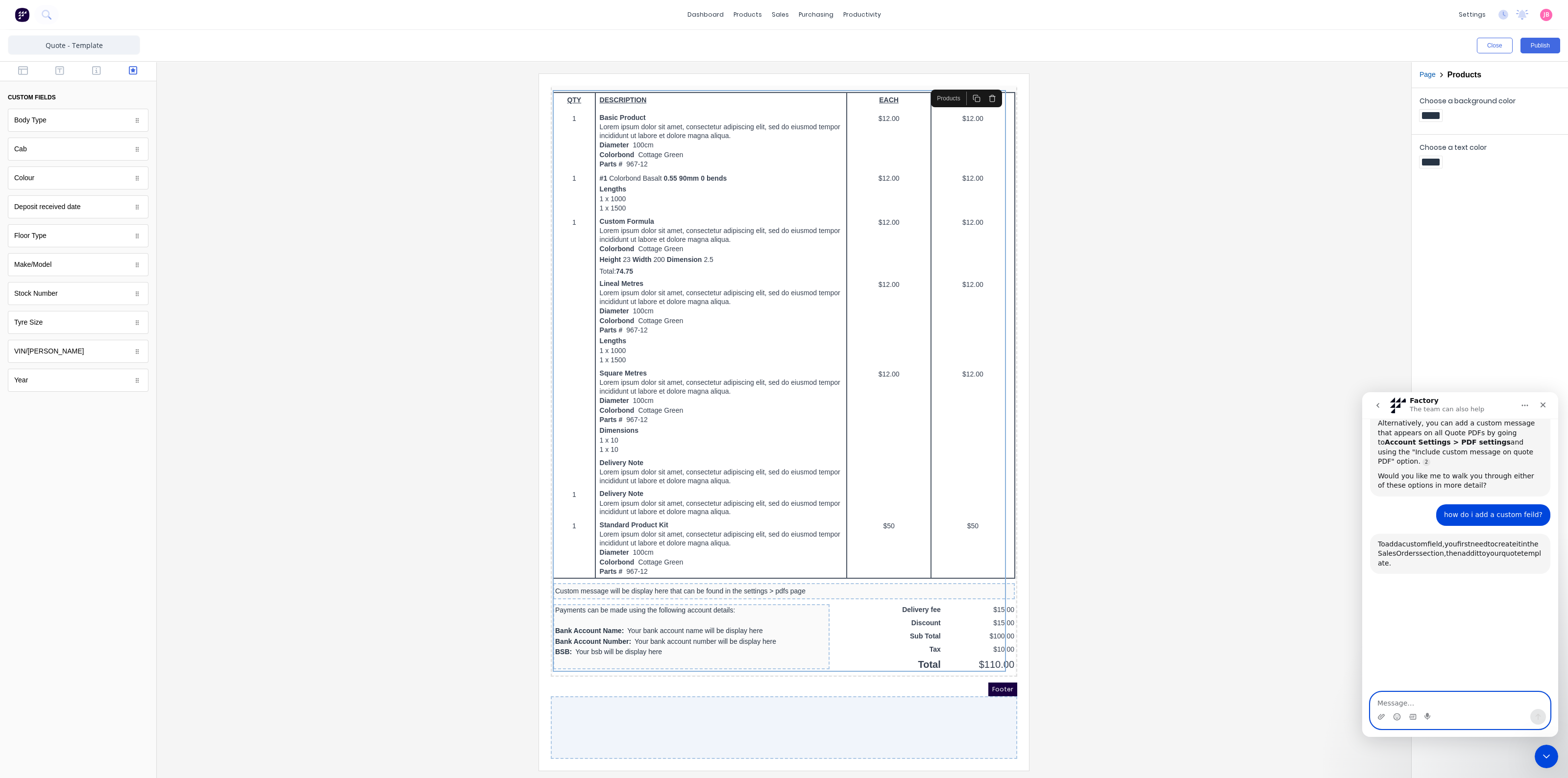
scroll to position [302, 0]
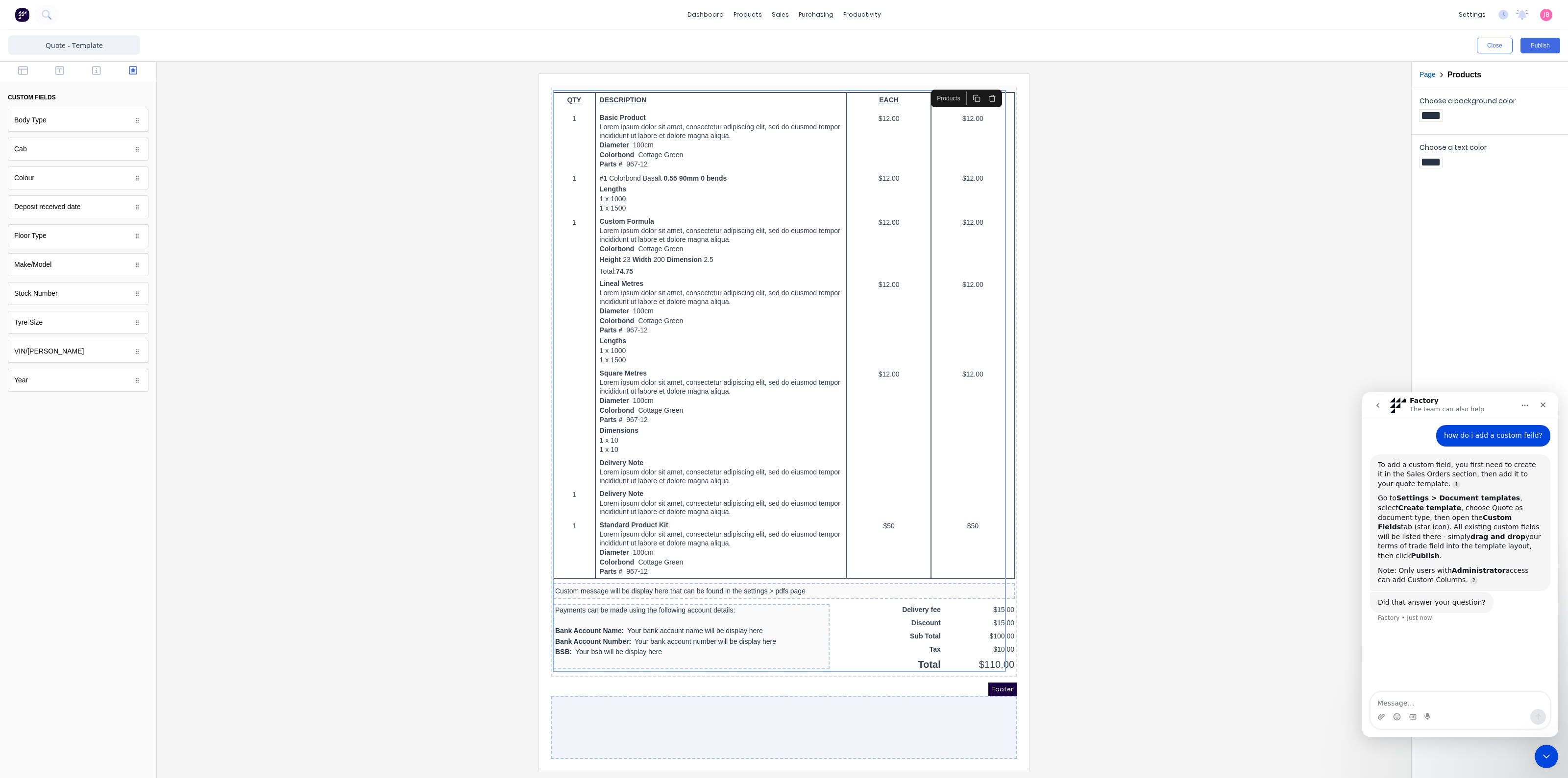
drag, startPoint x: 1449, startPoint y: 519, endPoint x: 1537, endPoint y: 519, distance: 88.0
click at [1537, 519] on div "To add a custom field, you first need to create it in the Sales Orders section,…" at bounding box center [1460, 523] width 180 height 137
drag, startPoint x: 1462, startPoint y: 499, endPoint x: 1499, endPoint y: 502, distance: 37.1
click at [1499, 502] on div "Go to Settings > Document templates , select Create template , choose Quote as …" at bounding box center [1459, 527] width 164 height 67
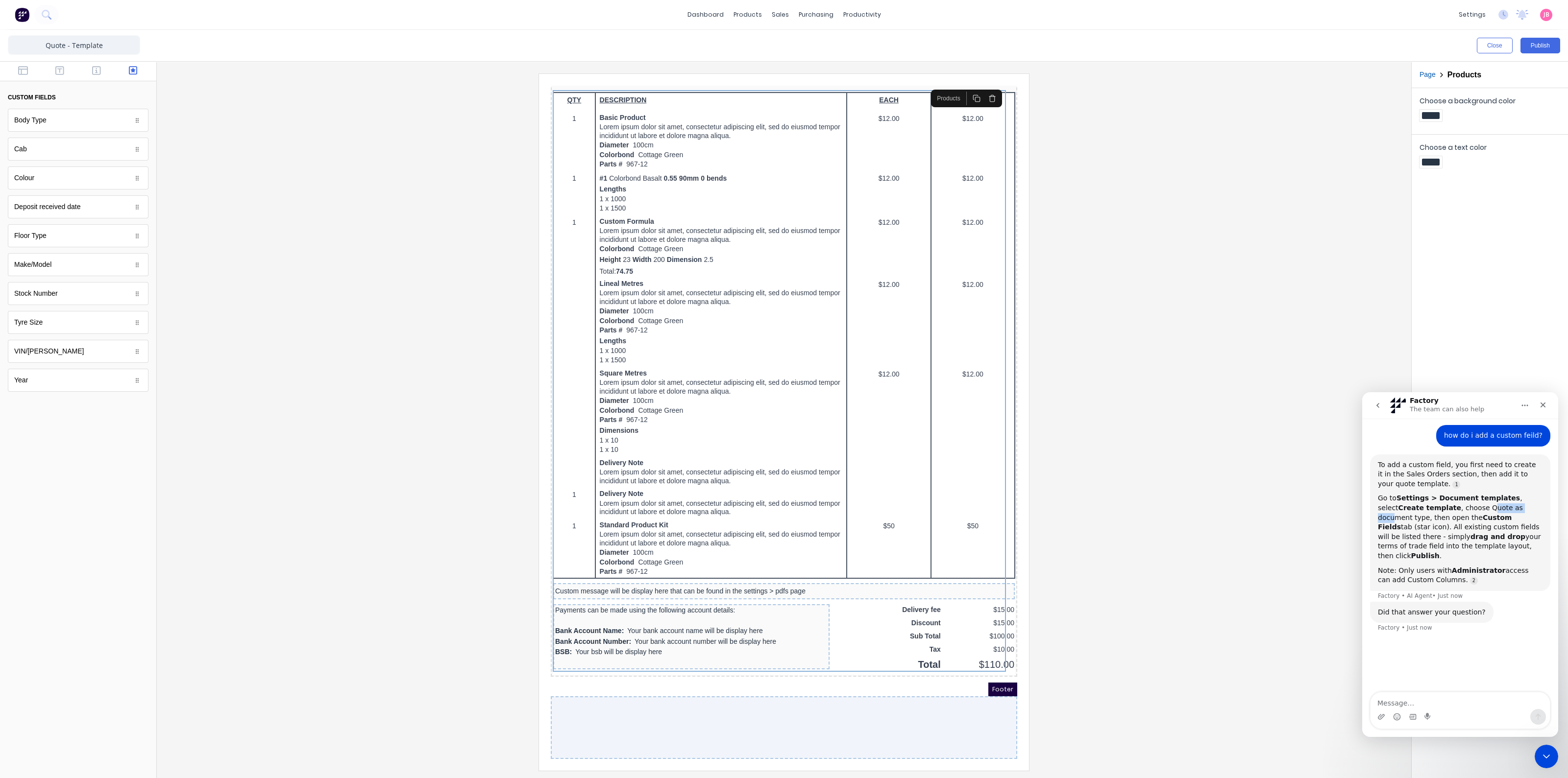
click at [1499, 502] on div "Go to Settings > Document templates , select Create template , choose Quote as …" at bounding box center [1459, 527] width 164 height 67
click at [1488, 509] on div "Go to Settings > Document templates , select Create template , choose Quote as …" at bounding box center [1459, 527] width 164 height 67
click at [1432, 697] on textarea "Message…" at bounding box center [1460, 701] width 179 height 17
type textarea "no"
click at [1490, 48] on button "Close" at bounding box center [1495, 46] width 36 height 16
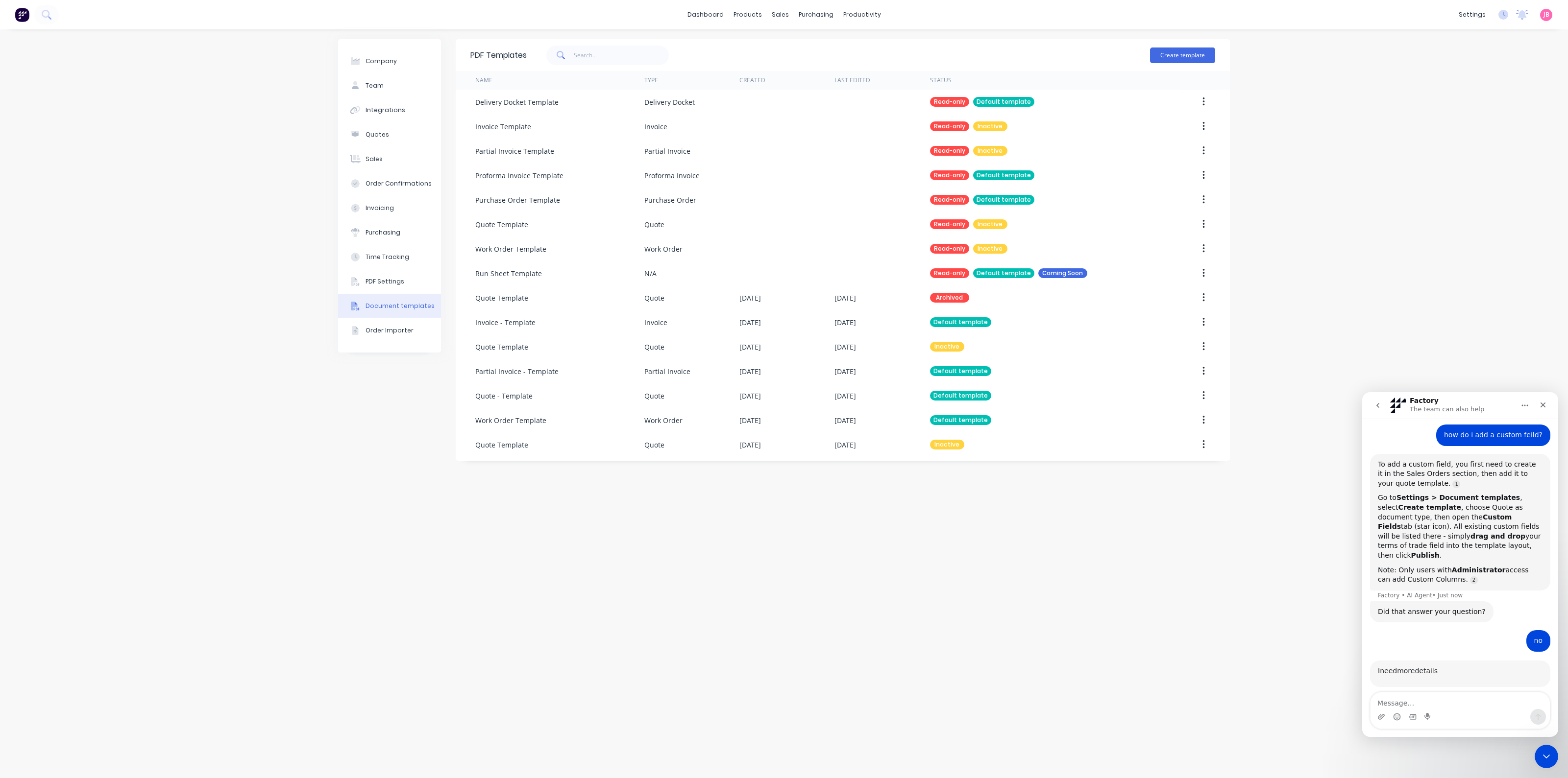
scroll to position [2, 0]
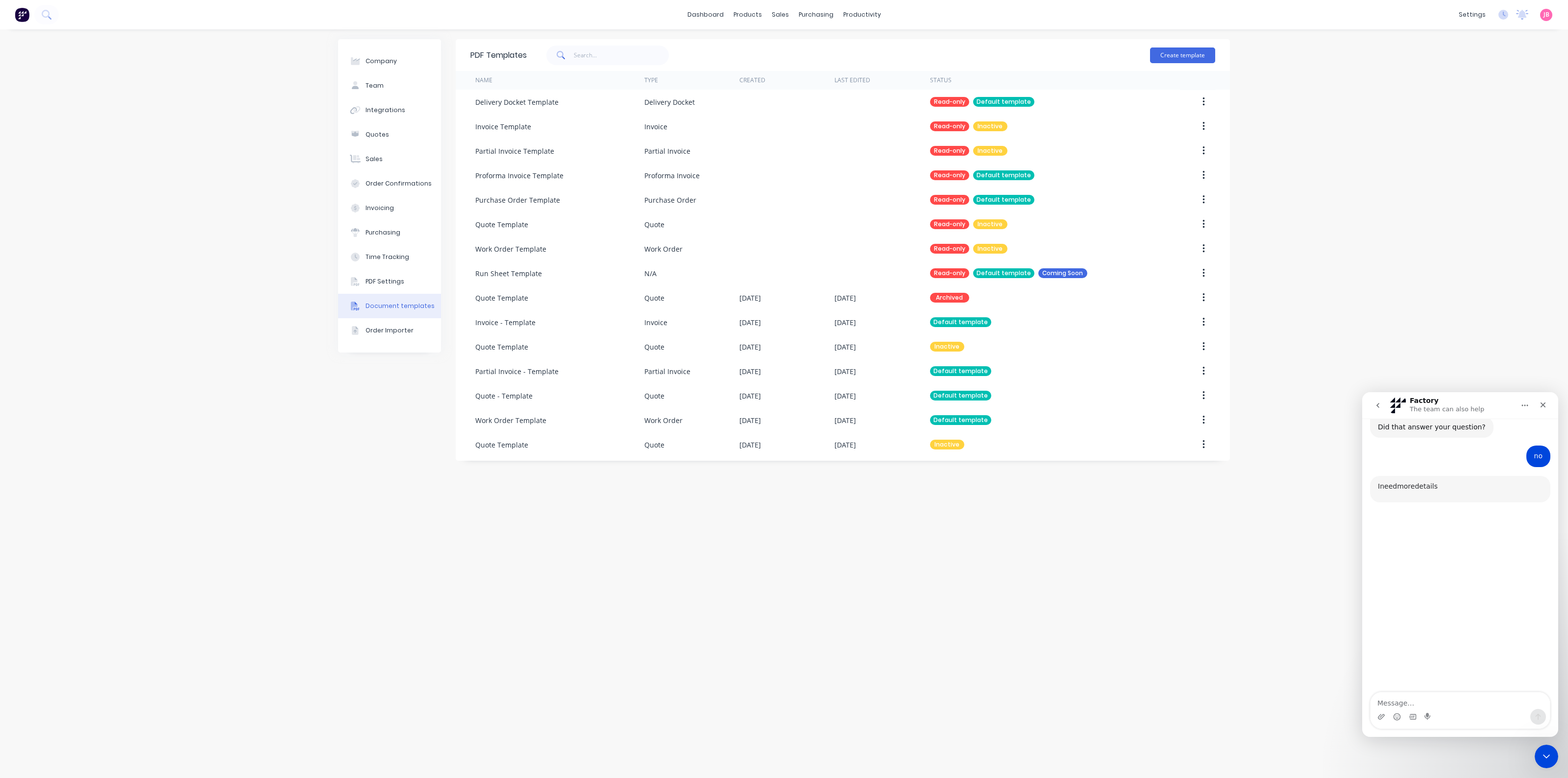
click at [395, 305] on div "Document templates" at bounding box center [400, 306] width 69 height 9
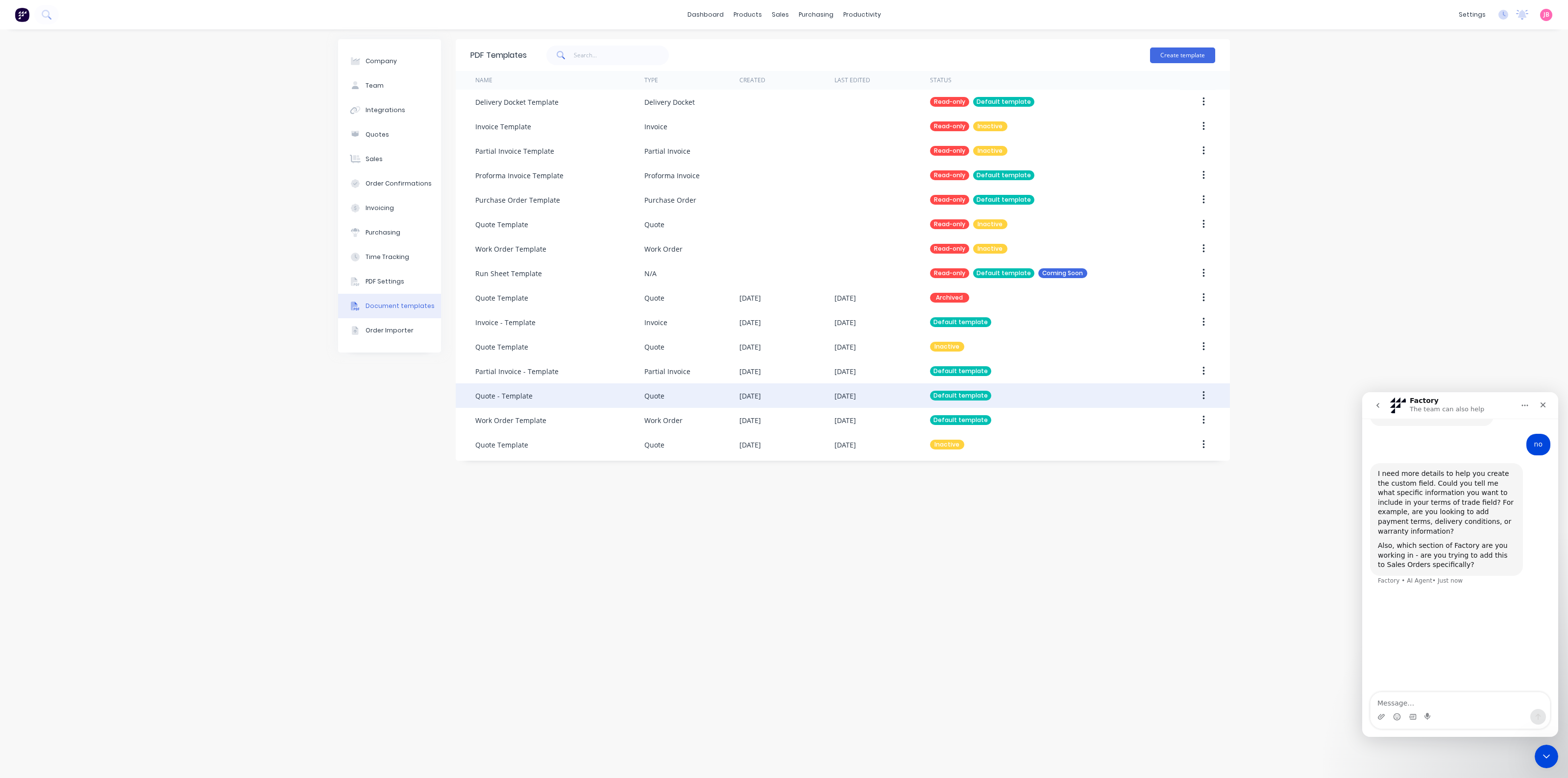
click at [1209, 398] on button "button" at bounding box center [1204, 396] width 23 height 18
click at [1163, 421] on div "Edit" at bounding box center [1167, 421] width 75 height 14
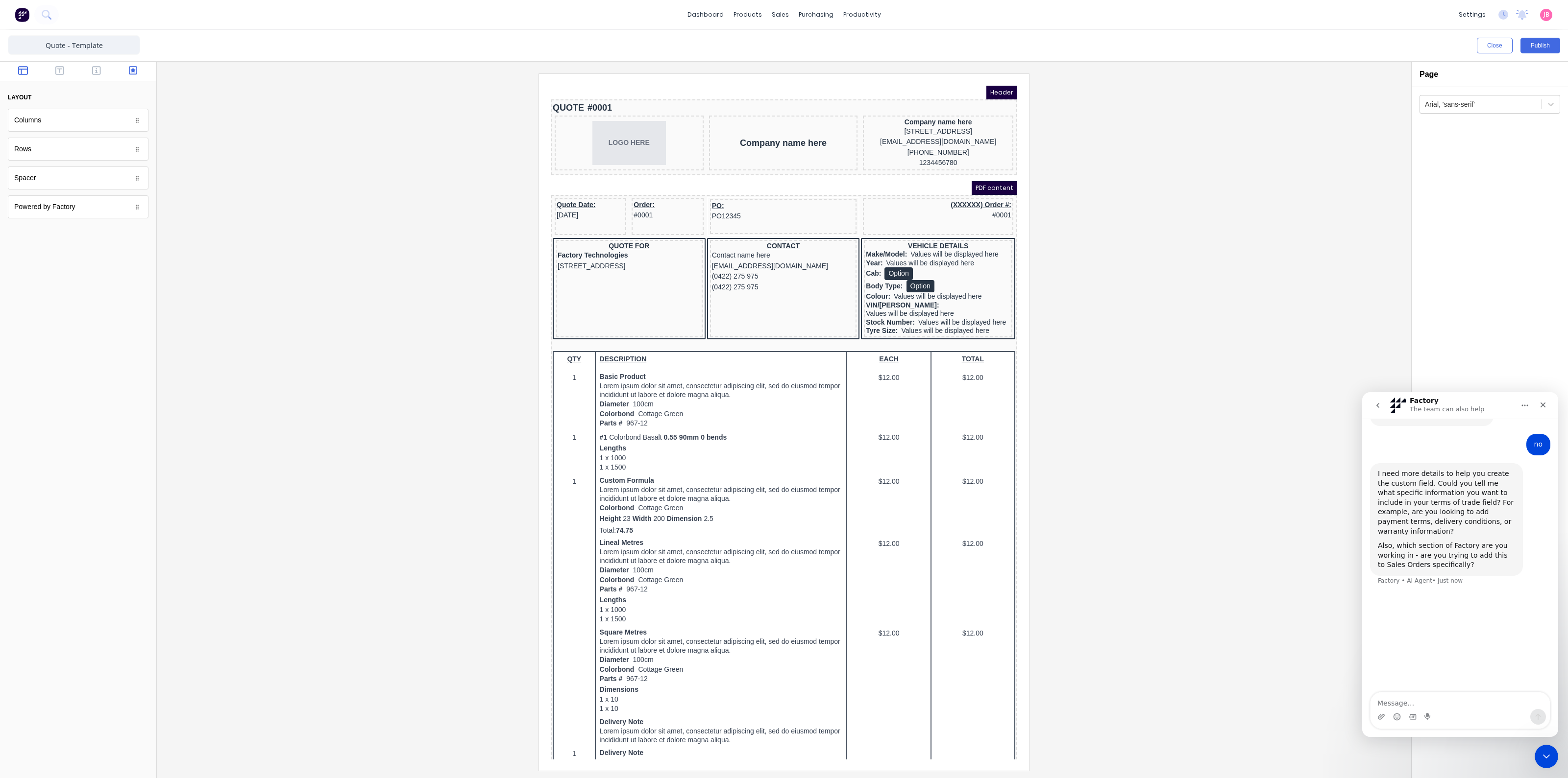
click at [132, 70] on icon "button" at bounding box center [133, 70] width 9 height 9
click at [133, 70] on icon "button" at bounding box center [133, 70] width 9 height 9
click at [47, 97] on div "custom fields" at bounding box center [31, 97] width 48 height 9
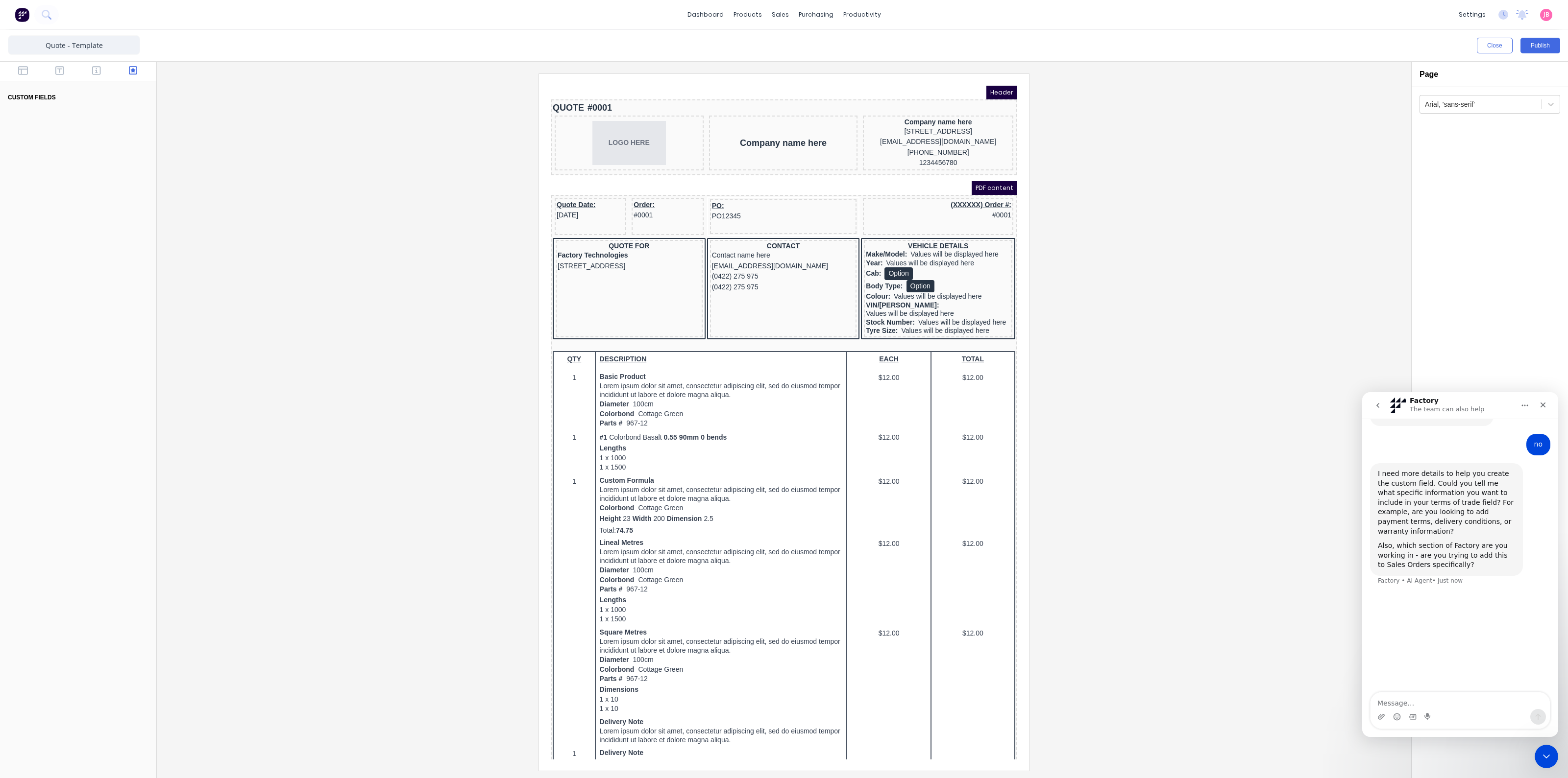
click at [47, 97] on div "custom fields" at bounding box center [31, 97] width 48 height 9
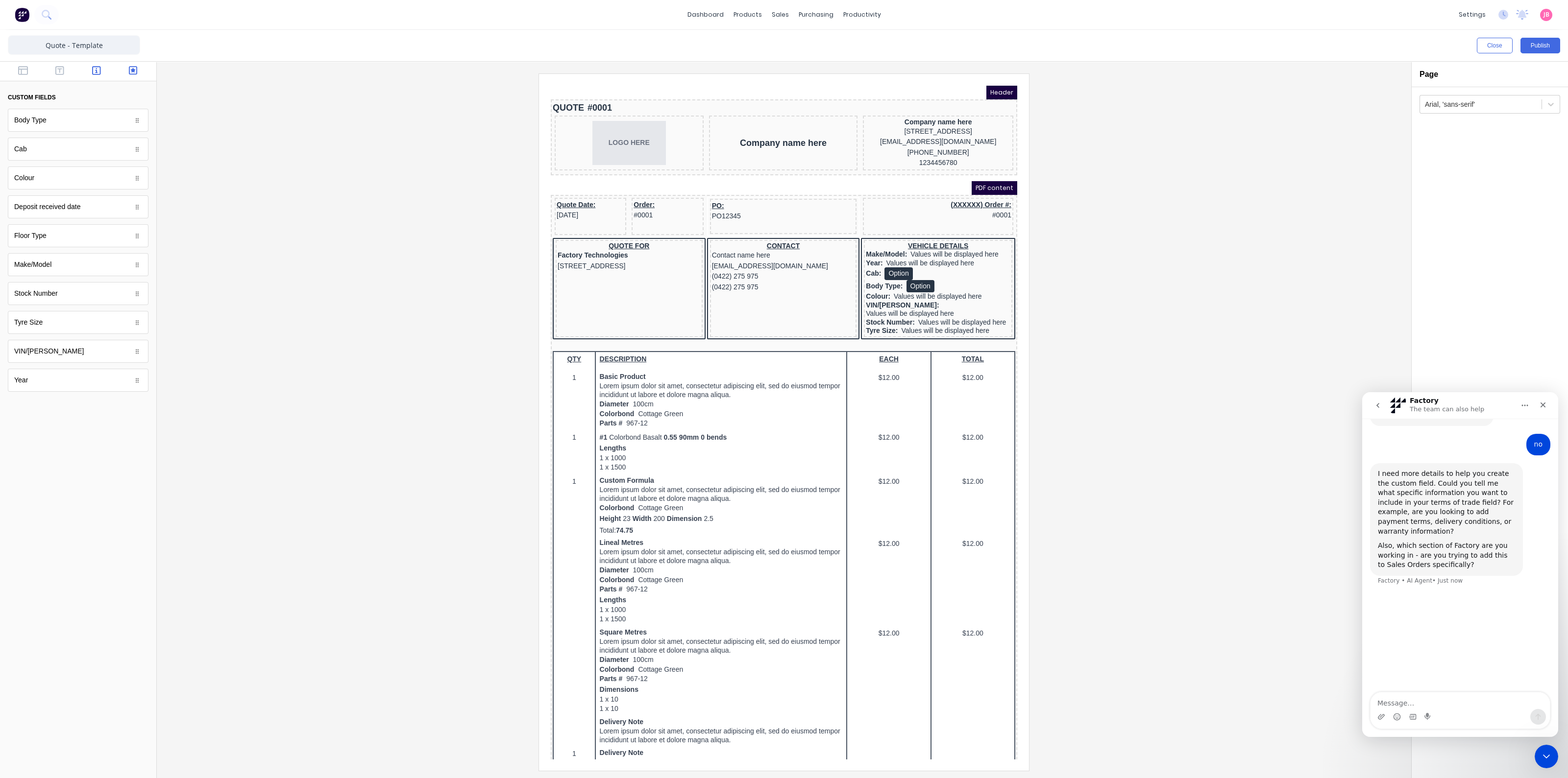
click at [93, 71] on icon "button" at bounding box center [96, 70] width 9 height 9
click at [65, 488] on div "Custom Message" at bounding box center [78, 483] width 140 height 23
drag, startPoint x: 78, startPoint y: 488, endPoint x: 141, endPoint y: 616, distance: 142.7
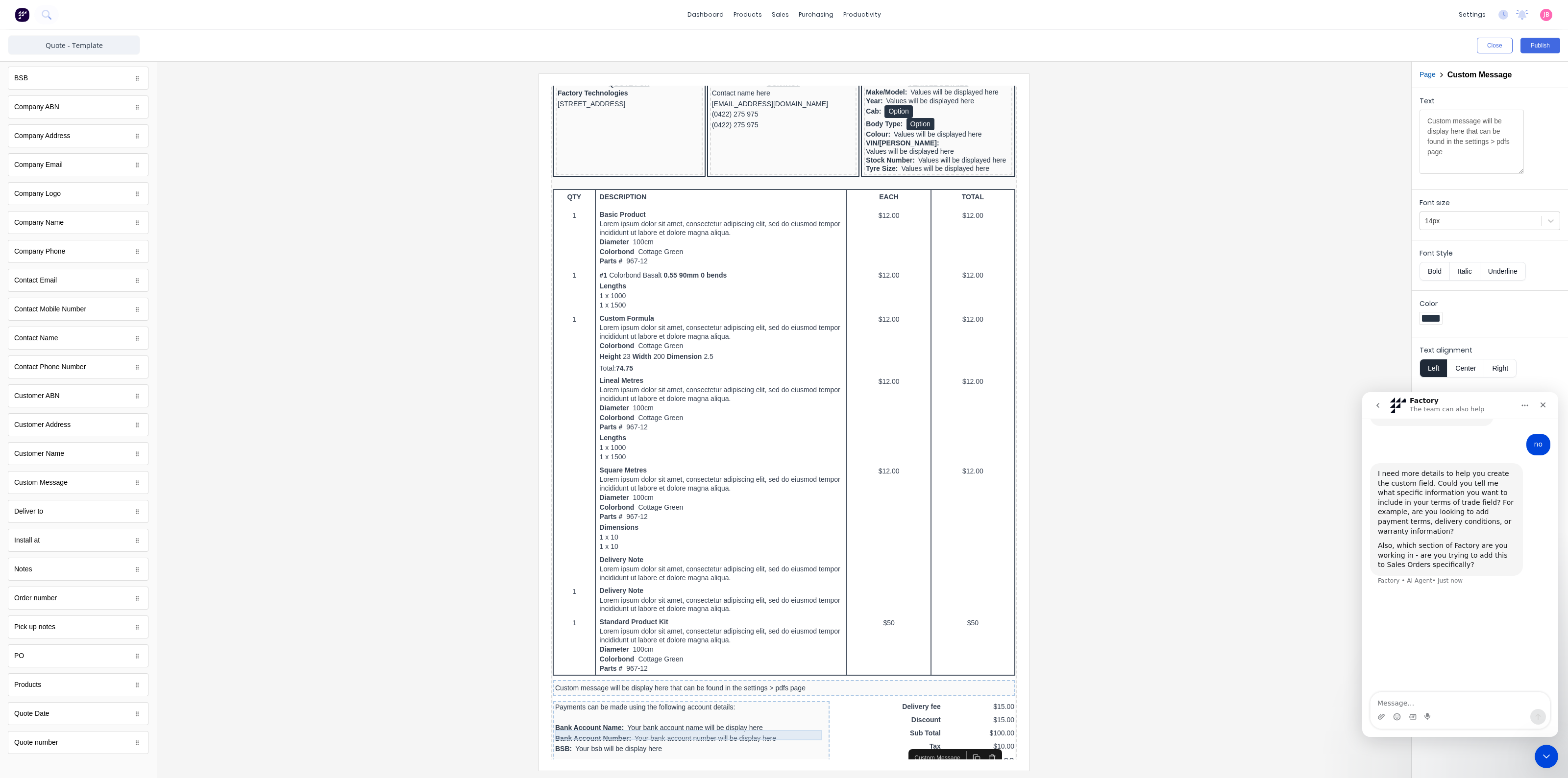
scroll to position [271, 0]
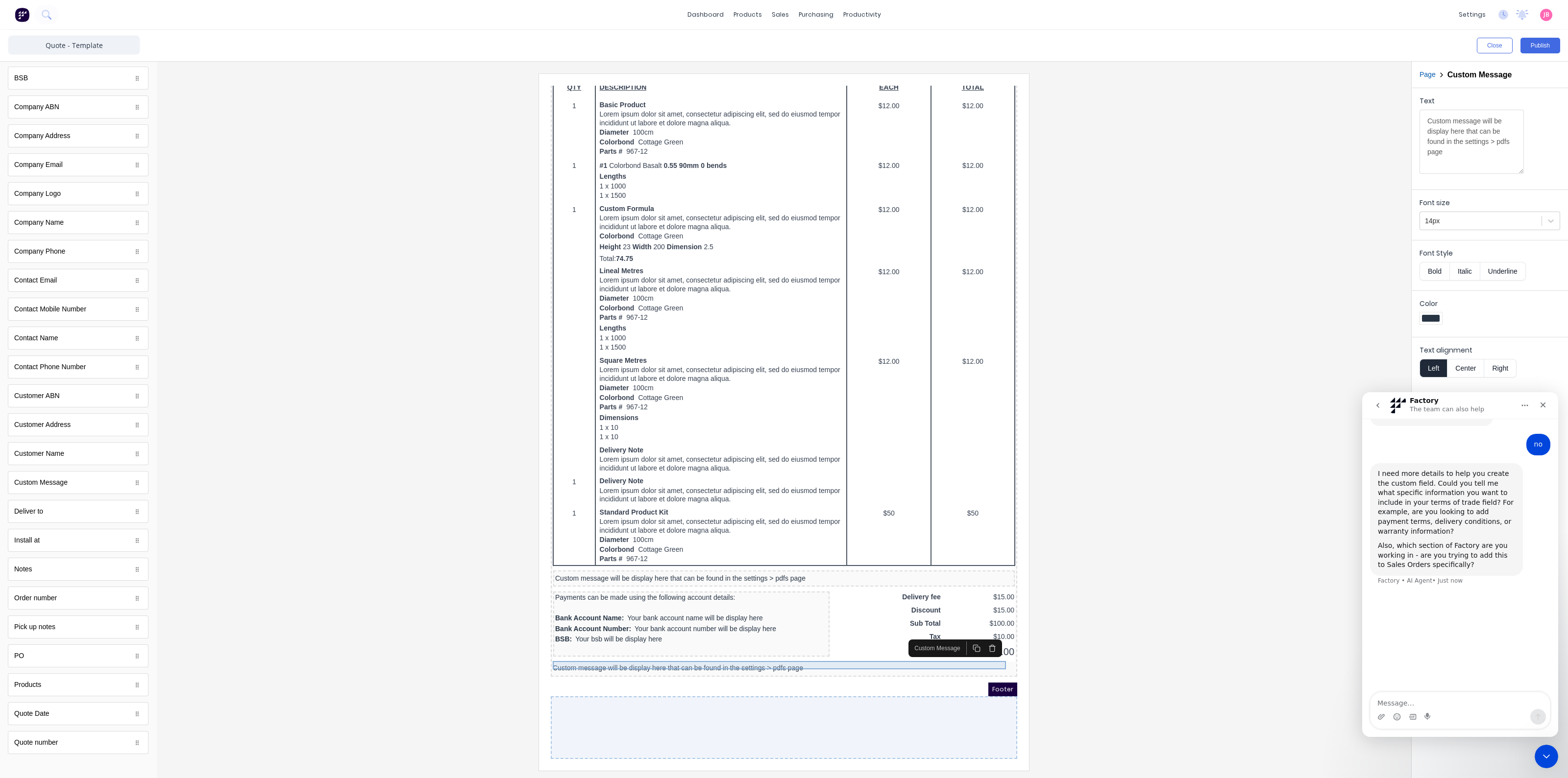
click at [717, 653] on div "Custom message will be display here that can be found in the settings > pdfs pa…" at bounding box center [772, 657] width 462 height 9
click at [1436, 119] on textarea "Custom message will be display here that can be found in the settings > pdfs pa…" at bounding box center [1471, 142] width 104 height 65
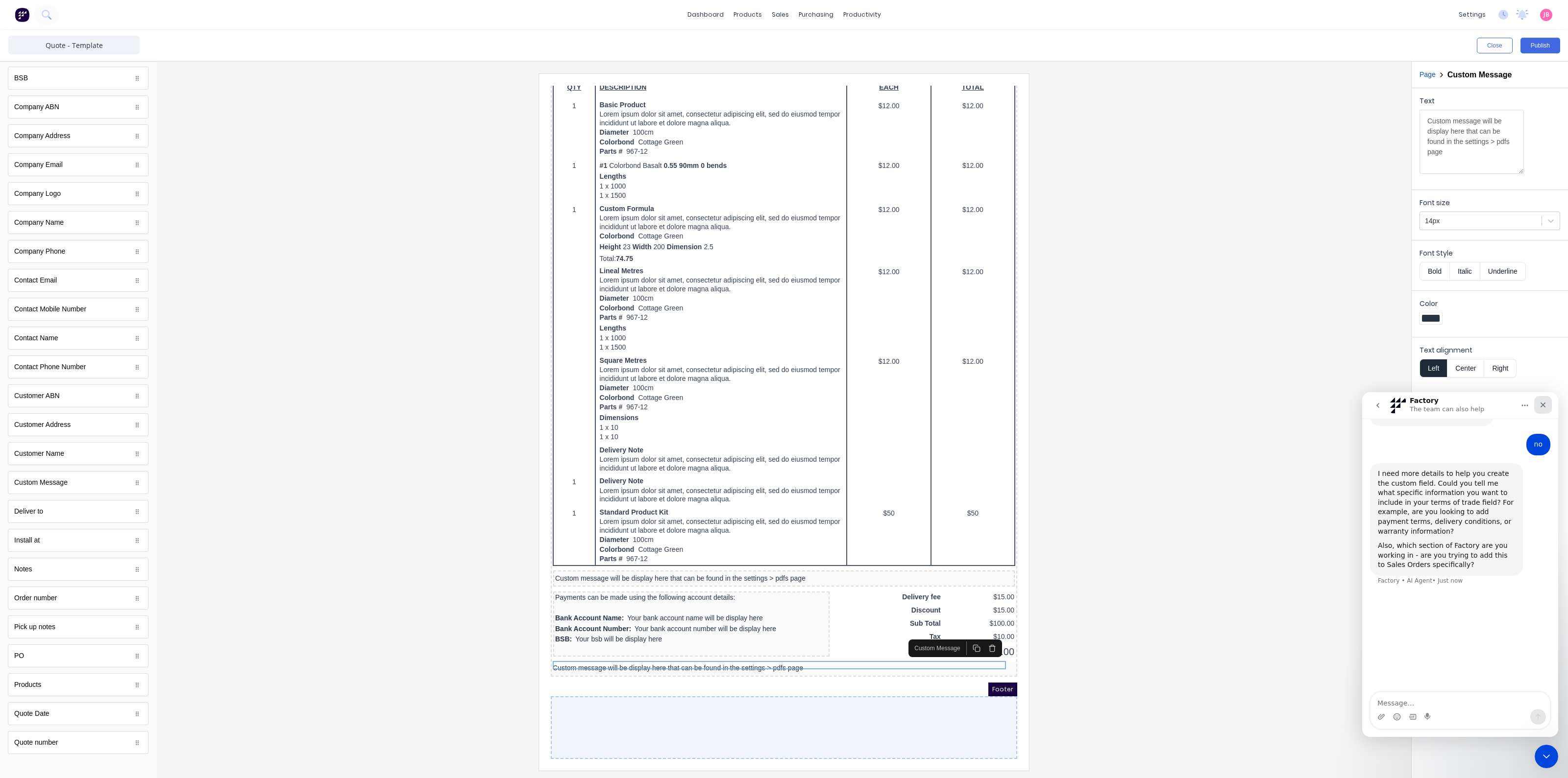
click at [1545, 408] on icon "Close" at bounding box center [1542, 405] width 8 height 8
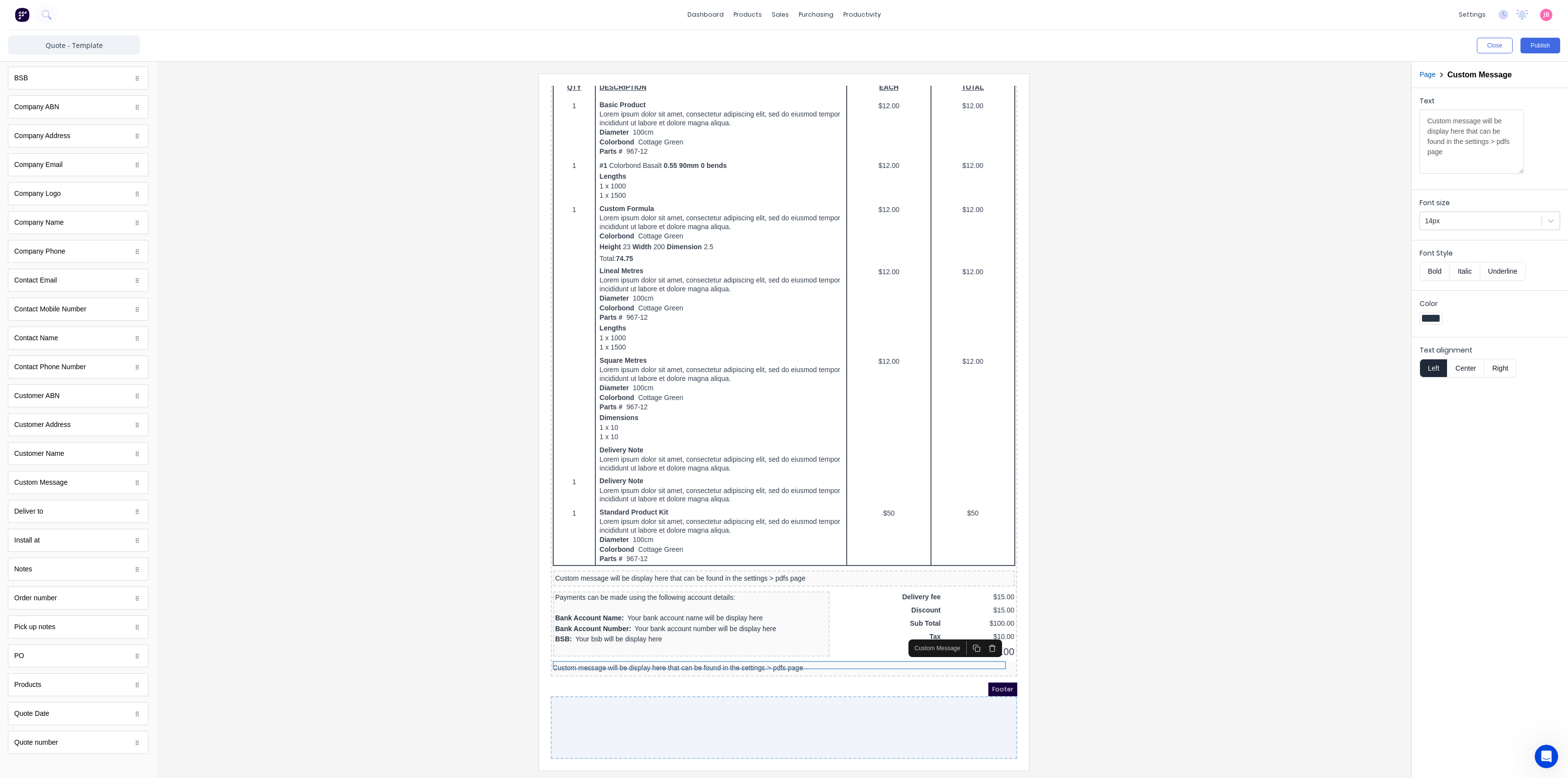
scroll to position [364, 0]
drag, startPoint x: 1467, startPoint y: 157, endPoint x: 1376, endPoint y: 89, distance: 113.6
click at [1376, 89] on div "Close Publish Components standard fields Accounting number Accounting number Ba…" at bounding box center [784, 403] width 1568 height 749
type textarea "t"
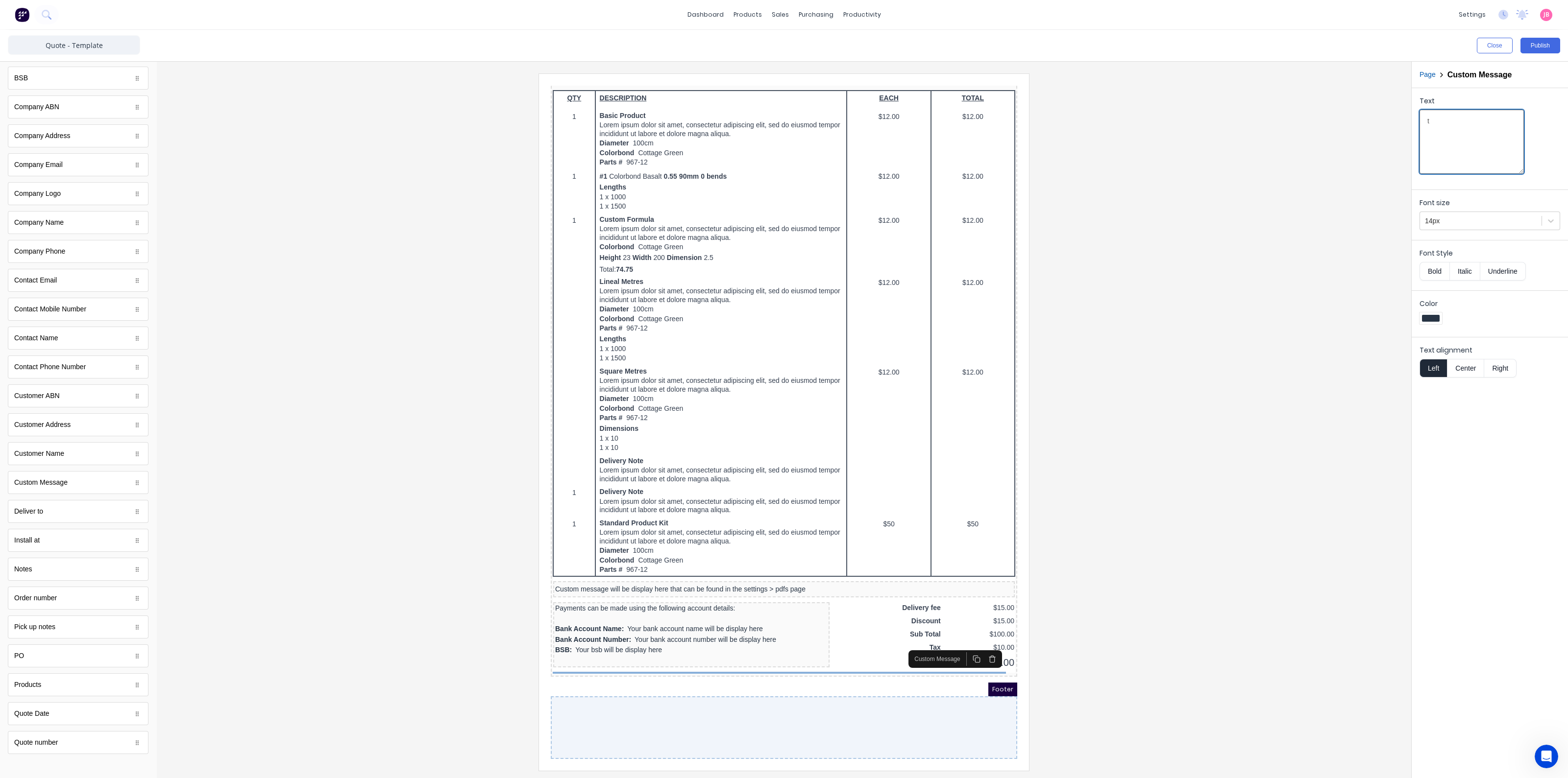
scroll to position [271, 0]
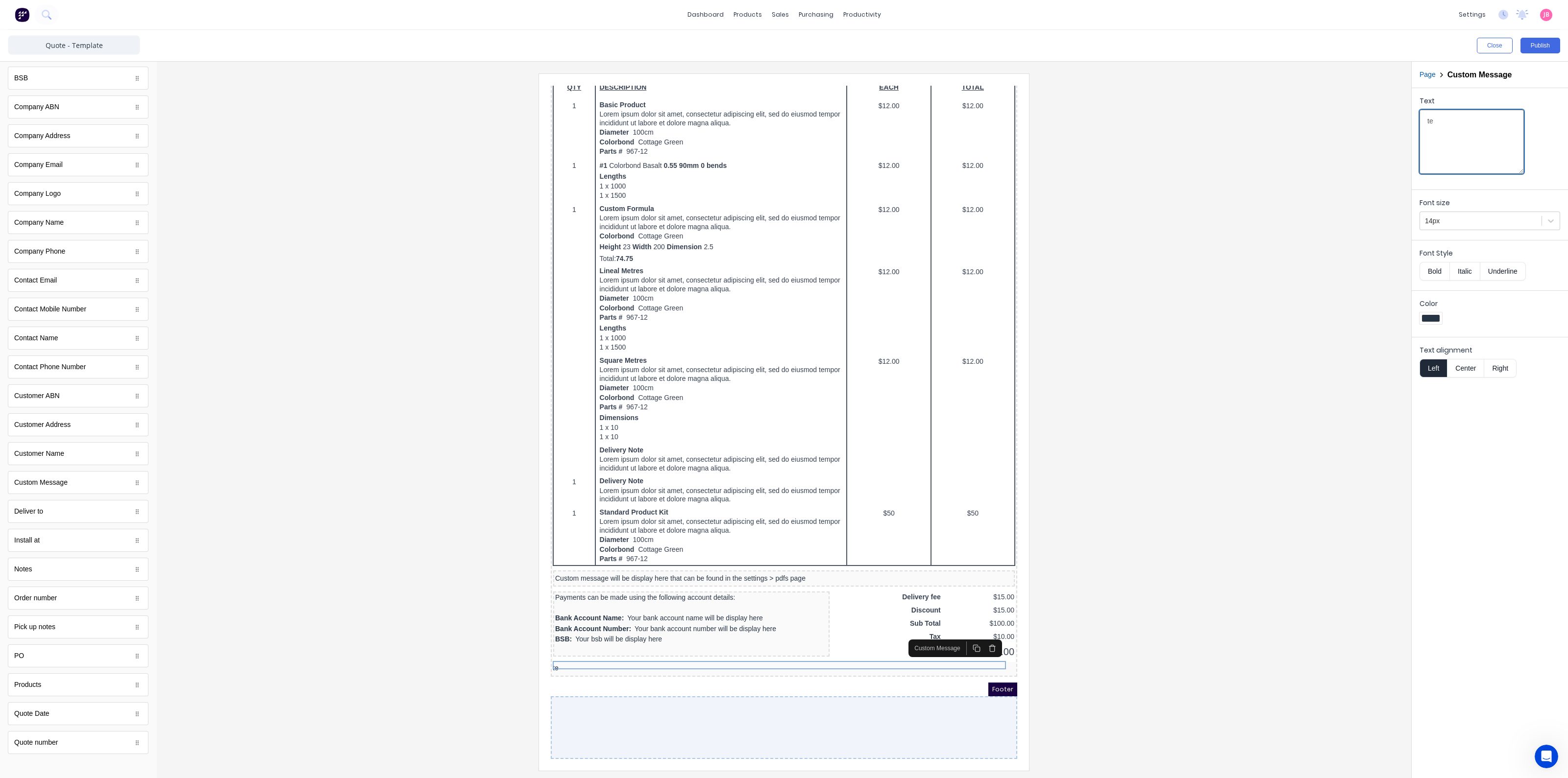
type textarea "t"
drag, startPoint x: 1483, startPoint y: 121, endPoint x: 1422, endPoint y: 132, distance: 62.0
click at [1422, 132] on textarea "TERMS OF TRADE" at bounding box center [1471, 142] width 104 height 65
click at [1435, 272] on button "Bold" at bounding box center [1433, 271] width 29 height 19
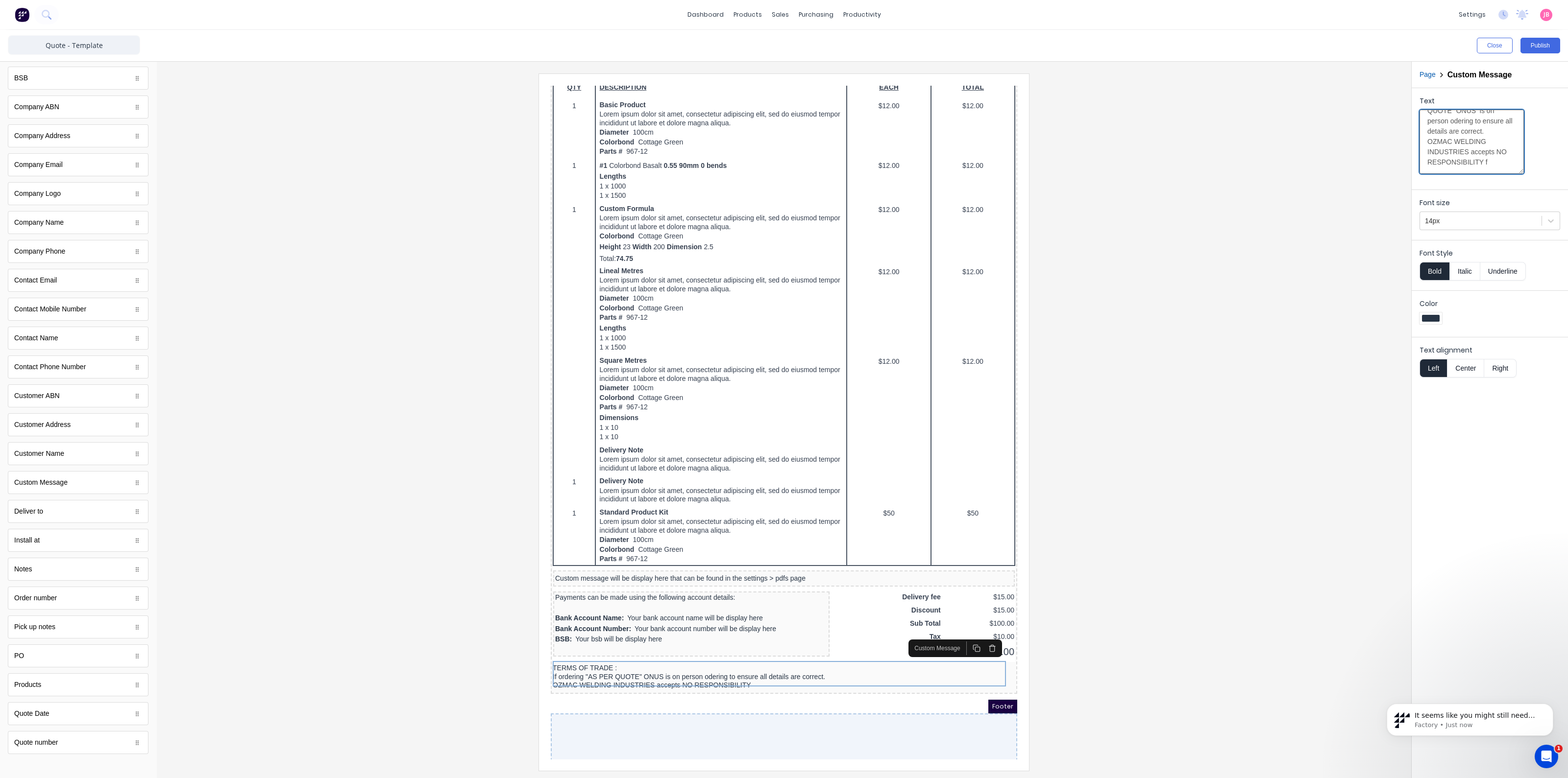
scroll to position [45, 0]
click at [822, 662] on div "TERMS OF TRADE : If ordering "AS PER QUOTE" ONUS is on person odering to ensure…" at bounding box center [772, 665] width 462 height 26
click at [771, 671] on div "TERMS OF TRADE : If ordering "AS PER QUOTE" ONUS is on person odering to ensure…" at bounding box center [772, 665] width 462 height 26
click at [1458, 125] on textarea "TERMS OF TRADE : If ordering "AS PER QUOTE" ONUS is on person ordering to ensur…" at bounding box center [1471, 142] width 104 height 65
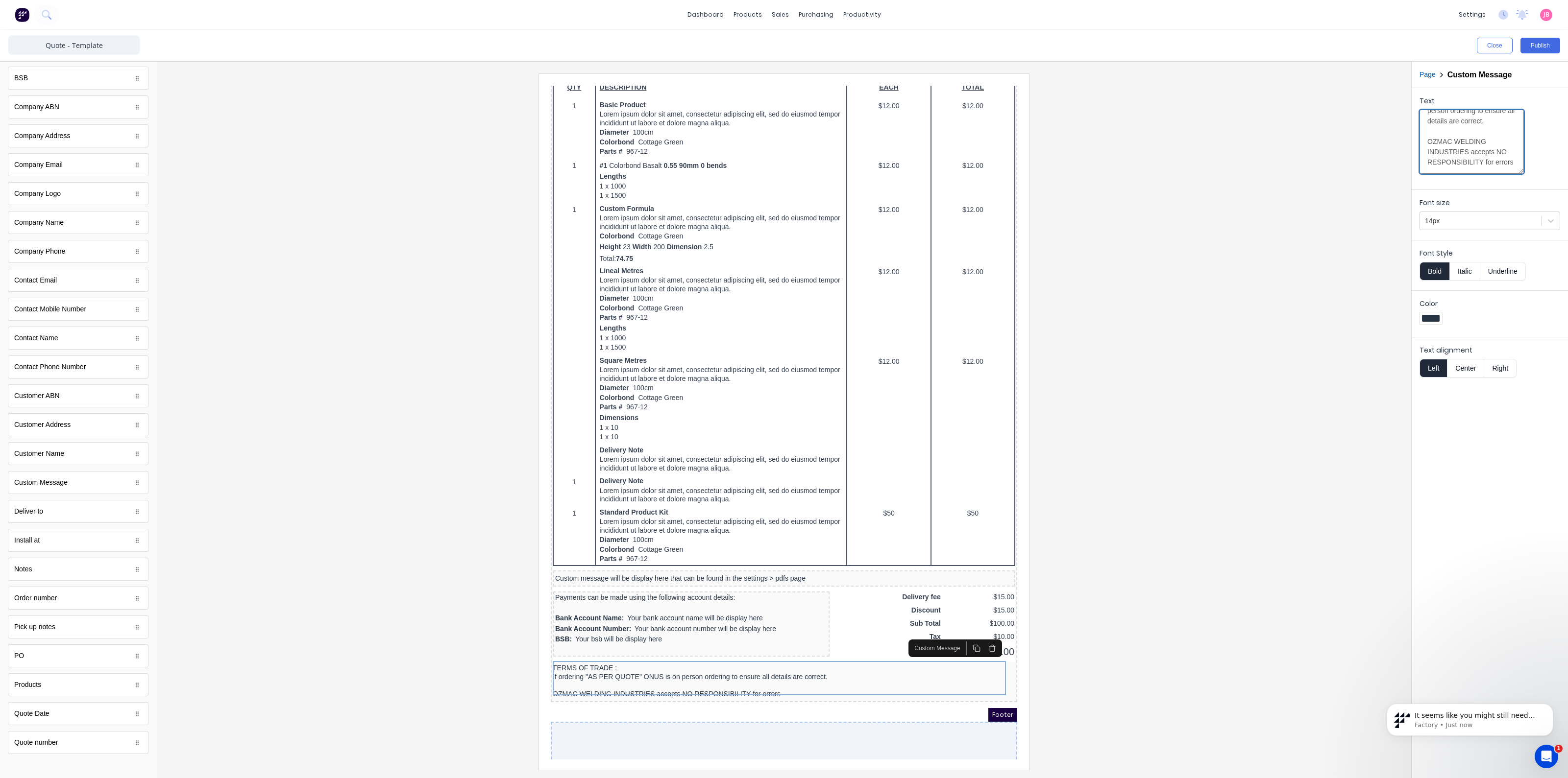
scroll to position [0, 0]
click at [1473, 143] on textarea "TERMS OF TRADE : If ordering "AS PER QUOTE" ONUS is on person ordering to ensur…" at bounding box center [1471, 142] width 104 height 65
click at [1454, 139] on textarea "TERMS OF TRADE : If ordering "AS PER QUOTE" ONUS is on person ordering to ensur…" at bounding box center [1471, 142] width 104 height 65
drag, startPoint x: 1466, startPoint y: 153, endPoint x: 1457, endPoint y: 155, distance: 9.2
click at [1457, 155] on textarea "TERMS OF TRADE : If ordering "AS PER QUOTE" OR PAYING DEPOSIT THE ONUS is on pe…" at bounding box center [1471, 142] width 104 height 65
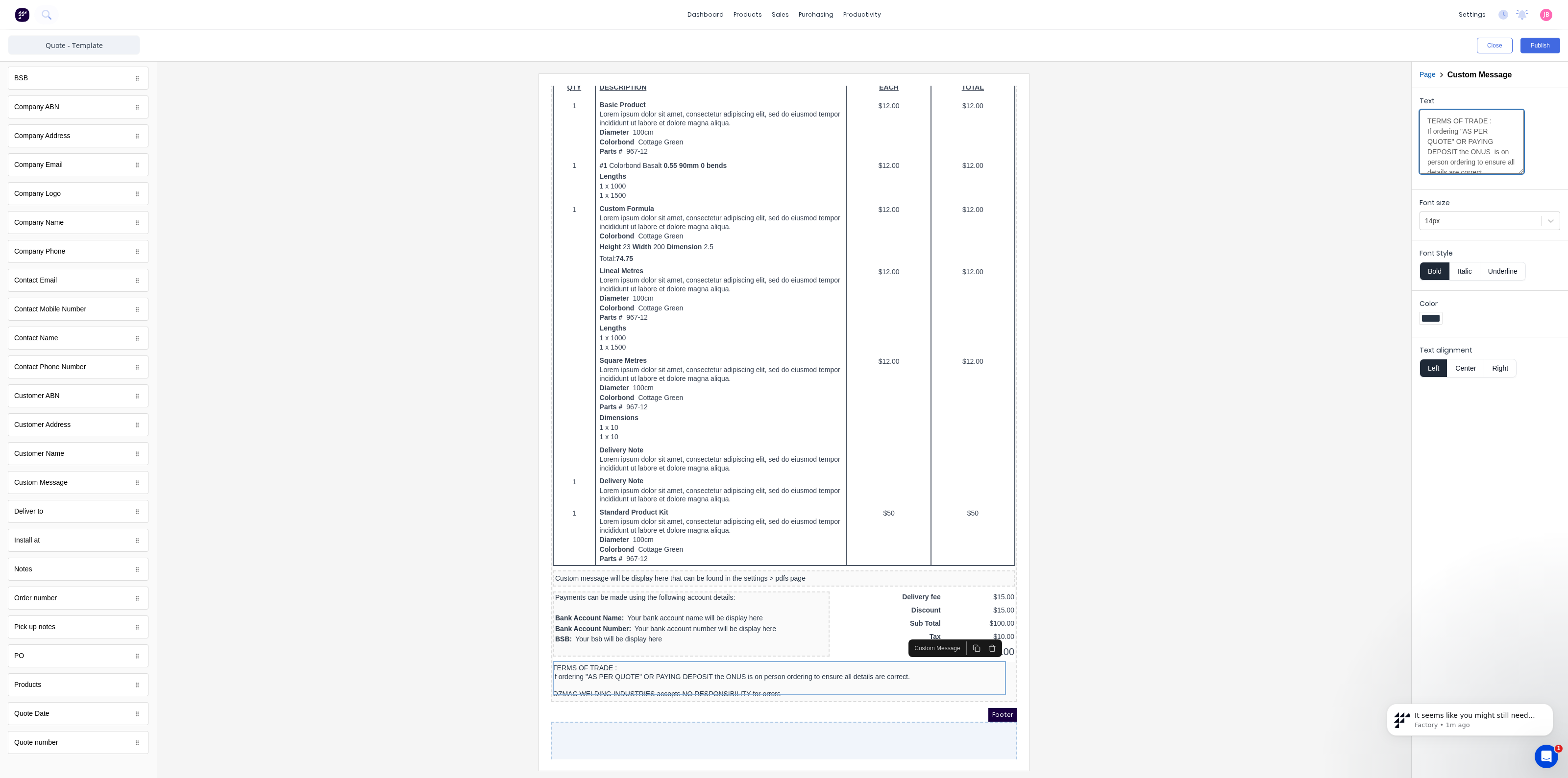
click at [1443, 162] on textarea "TERMS OF TRADE : If ordering "AS PER QUOTE" OR PAYING DEPOSIT the ONUS is on pe…" at bounding box center [1471, 142] width 104 height 65
click at [1467, 140] on textarea "TERMS OF TRADE : If ordering "AS PER QUOTE" OR PAYING DEPOSIT the ONUS is on th…" at bounding box center [1471, 142] width 104 height 65
click at [1452, 151] on textarea "TERMS OF TRADE : If ordering "AS PER QUOTE" OR "PAYING DEPOSIT the ONUS is on t…" at bounding box center [1471, 142] width 104 height 65
click at [1480, 161] on textarea "TERMS OF TRADE : If ordering "AS PER QUOTE" OR "PAYING DEPOSIT" the ONUS is on …" at bounding box center [1471, 142] width 104 height 65
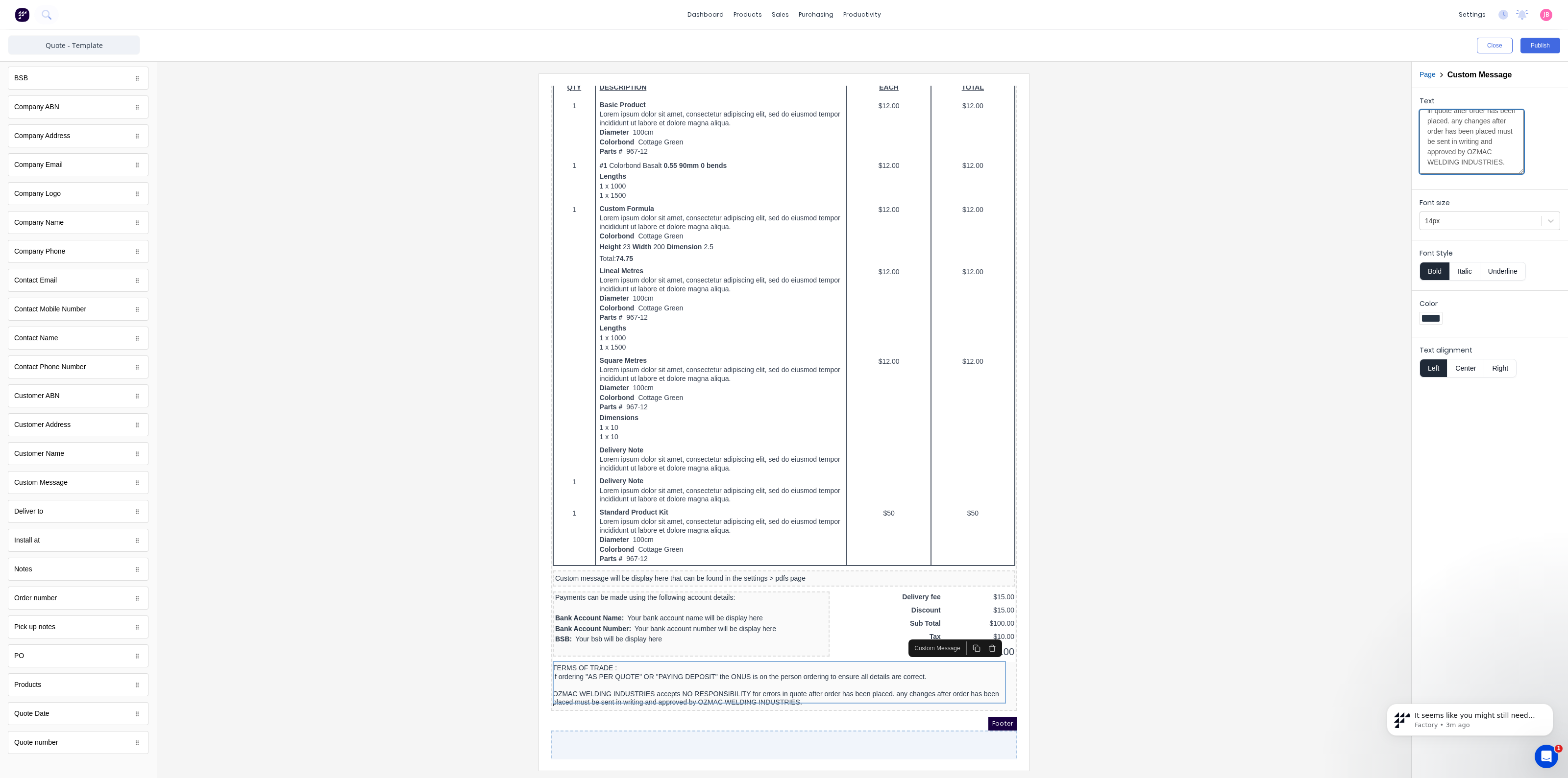
scroll to position [147, 0]
click at [1467, 145] on textarea "TERMS OF TRADE : If ordering "AS PER QUOTE" OR "PAYING DEPOSIT" the ONUS is on …" at bounding box center [1471, 142] width 104 height 65
click at [1454, 169] on textarea "TERMS OF TRADE : If ordering "AS PER QUOTE" OR "PAYING DEPOSIT" the ONUS is on …" at bounding box center [1471, 142] width 104 height 65
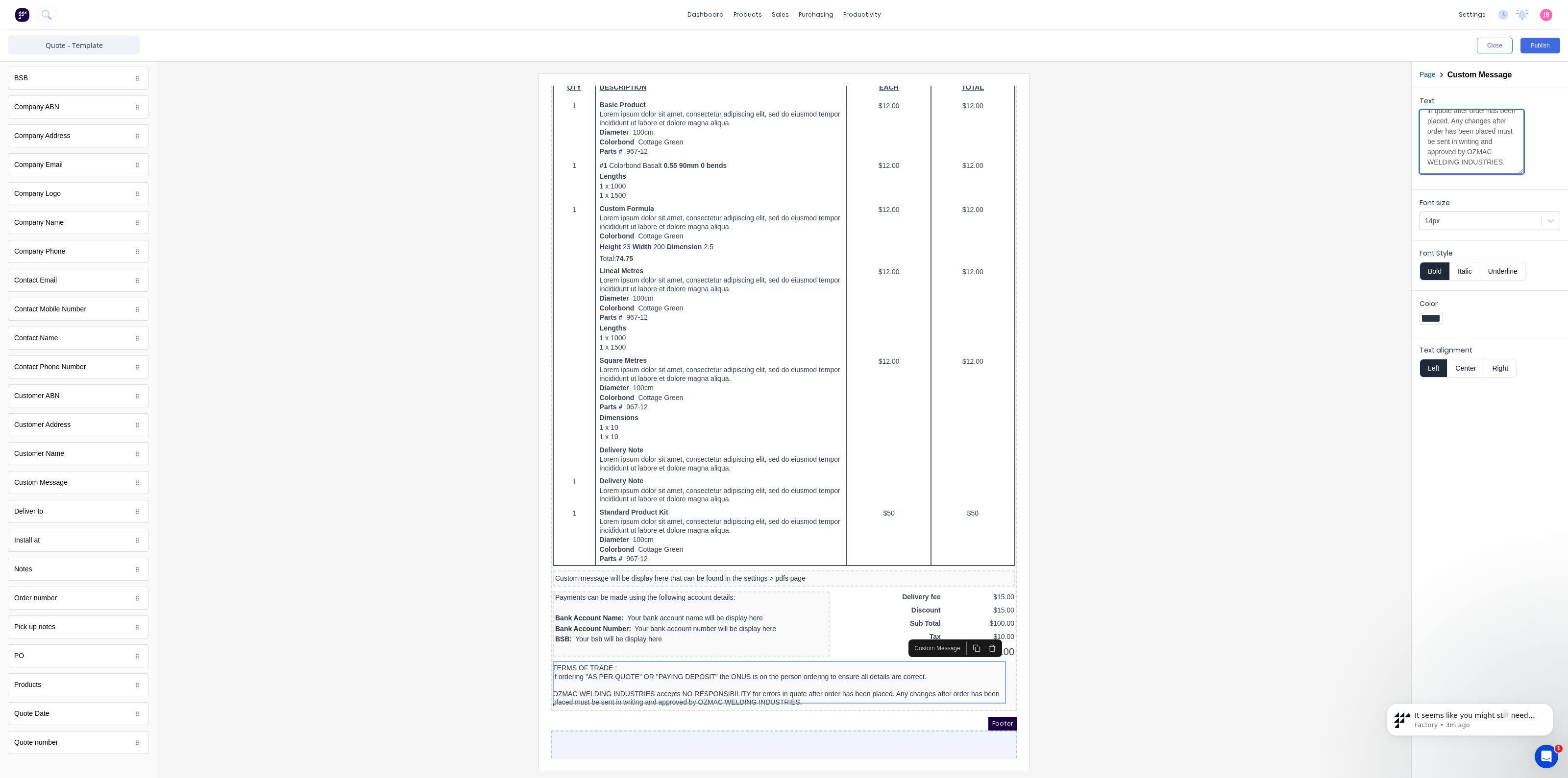
click at [1469, 164] on textarea "TERMS OF TRADE : If ordering "AS PER QUOTE" OR "PAYING DEPOSIT" the ONUS is on …" at bounding box center [1471, 142] width 104 height 65
click at [1479, 163] on textarea "TERMS OF TRADE : If ordering "AS PER QUOTE" OR "PAYING DEPOSIT" the ONUS is on …" at bounding box center [1471, 142] width 104 height 65
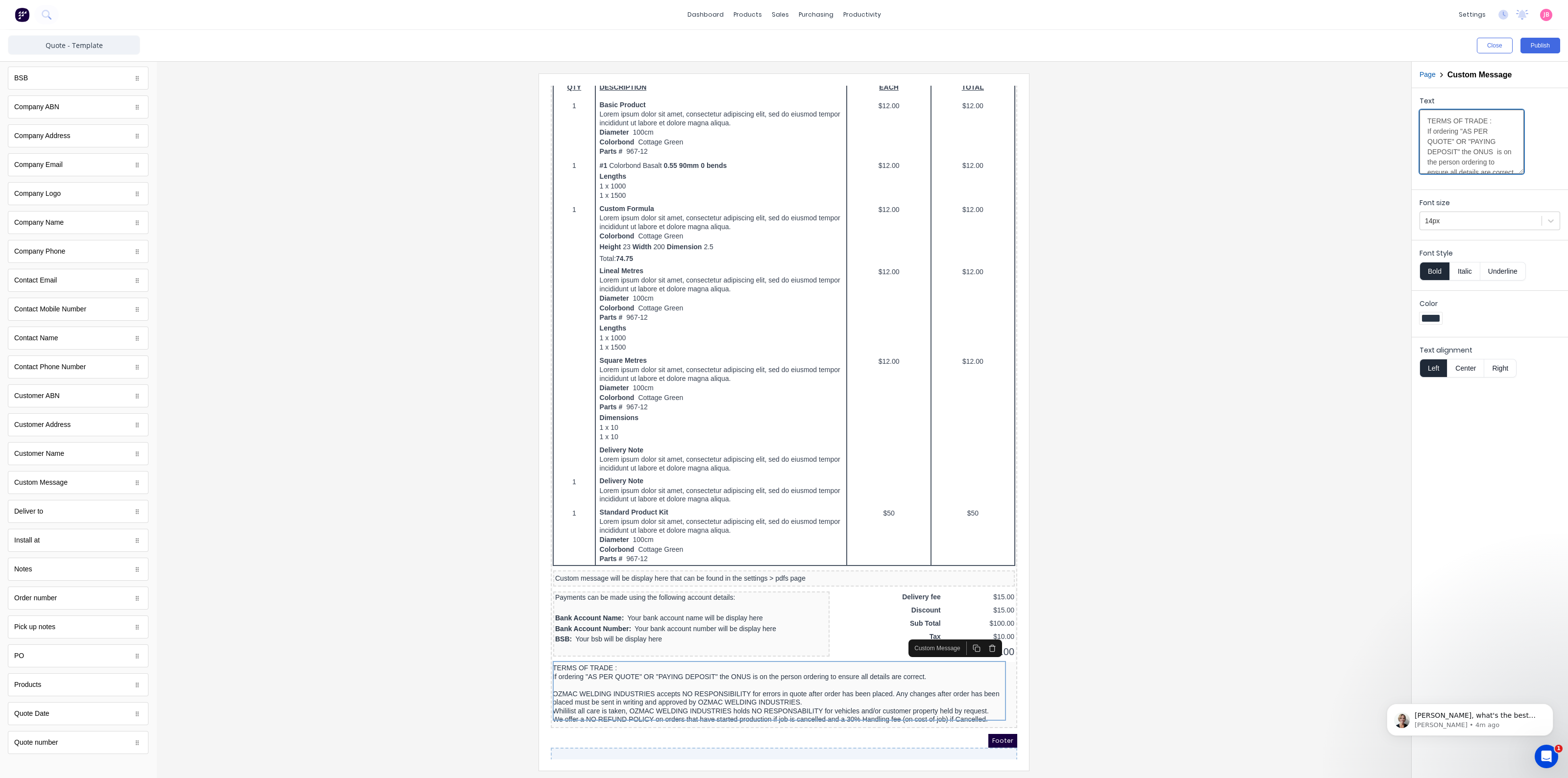
scroll to position [61, 0]
click at [1428, 139] on textarea "TERMS OF TRADE : If ordering "AS PER QUOTE" OR "PAYING DEPOSIT" the ONUS is on …" at bounding box center [1471, 142] width 104 height 65
click at [1503, 365] on button "Right" at bounding box center [1500, 368] width 32 height 19
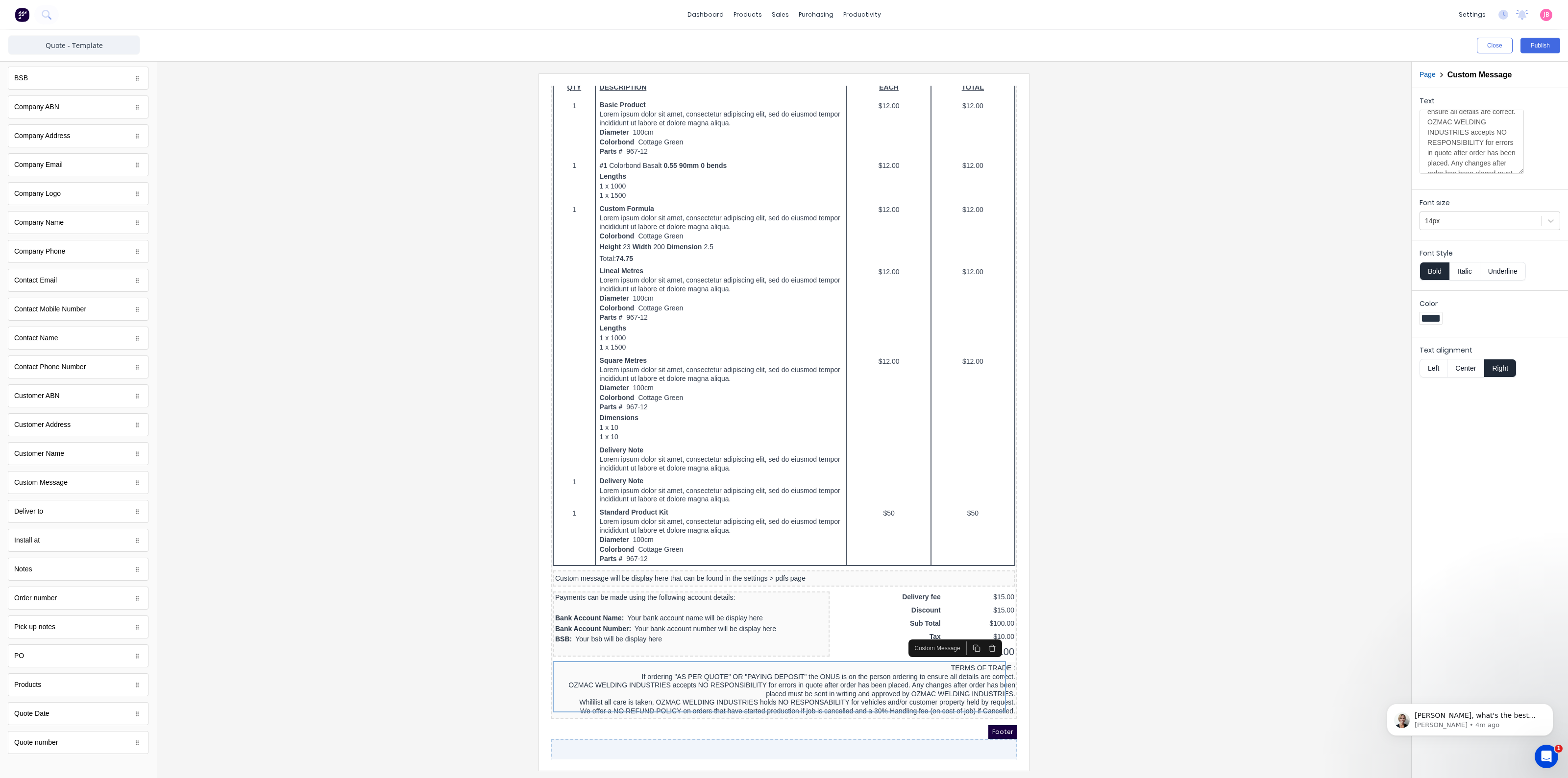
click at [1468, 365] on button "Center" at bounding box center [1465, 368] width 37 height 19
click at [1428, 366] on button "Left" at bounding box center [1432, 368] width 28 height 19
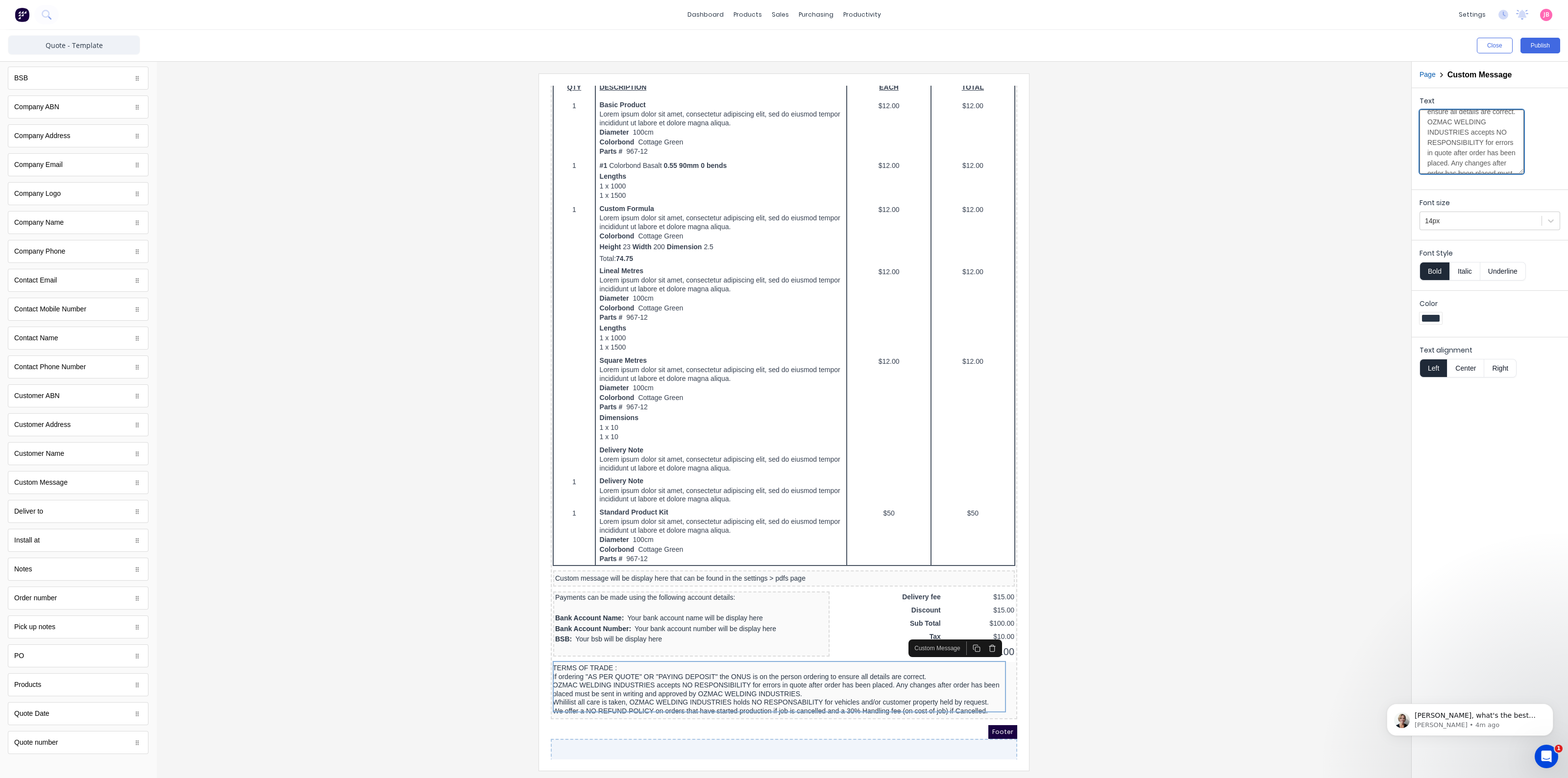
click at [1472, 160] on textarea "TERMS OF TRADE : If ordering "AS PER QUOTE" OR "PAYING DEPOSIT" the ONUS is on …" at bounding box center [1471, 142] width 104 height 65
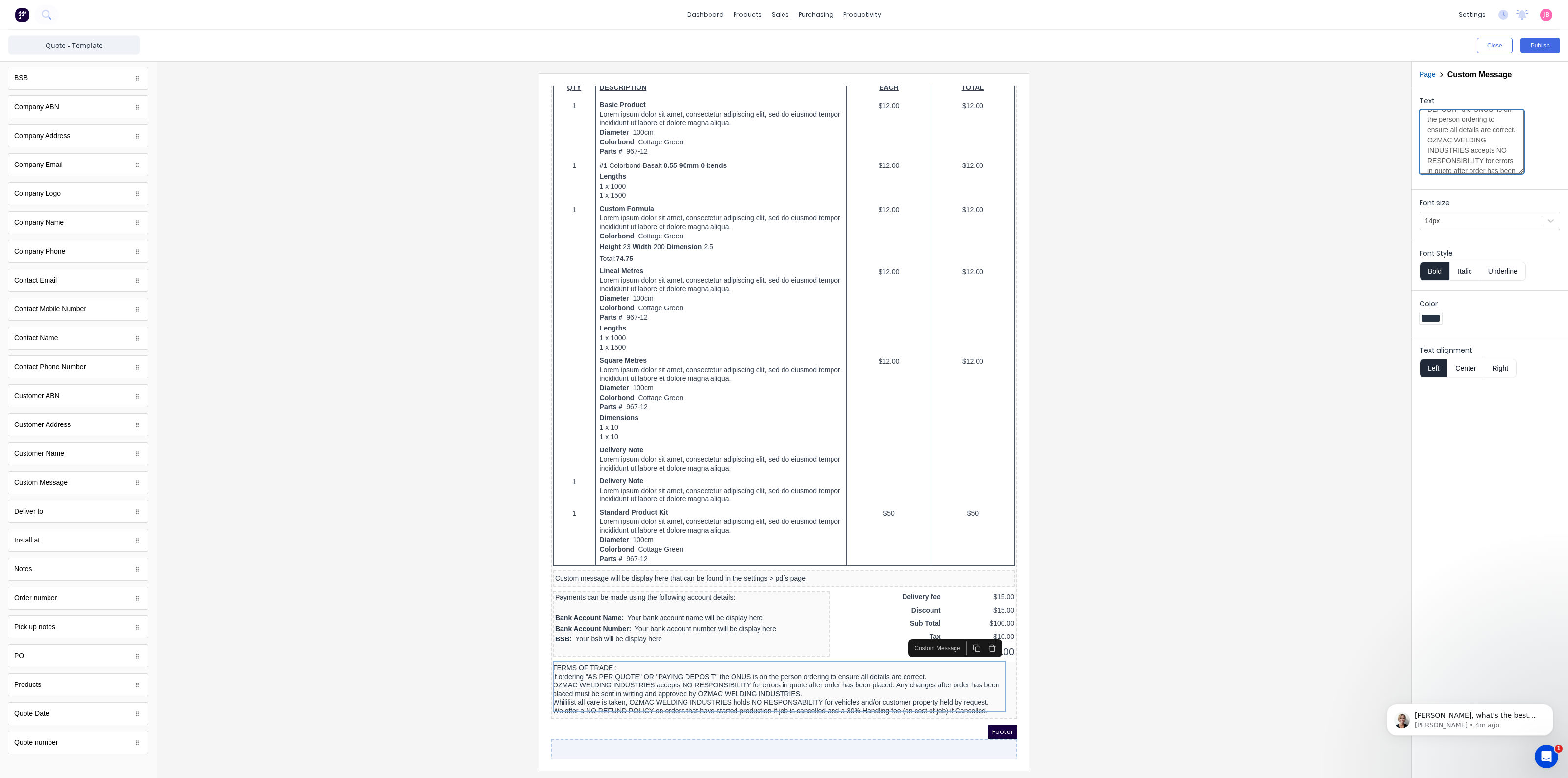
scroll to position [0, 0]
drag, startPoint x: 1477, startPoint y: 164, endPoint x: 1388, endPoint y: 13, distance: 175.3
click at [1388, 13] on div "dashboard products sales purchasing productivity dashboard products Product Cat…" at bounding box center [784, 389] width 1568 height 778
click at [1475, 268] on button "Italic" at bounding box center [1465, 271] width 31 height 19
click at [1491, 267] on button "Underline" at bounding box center [1503, 271] width 46 height 19
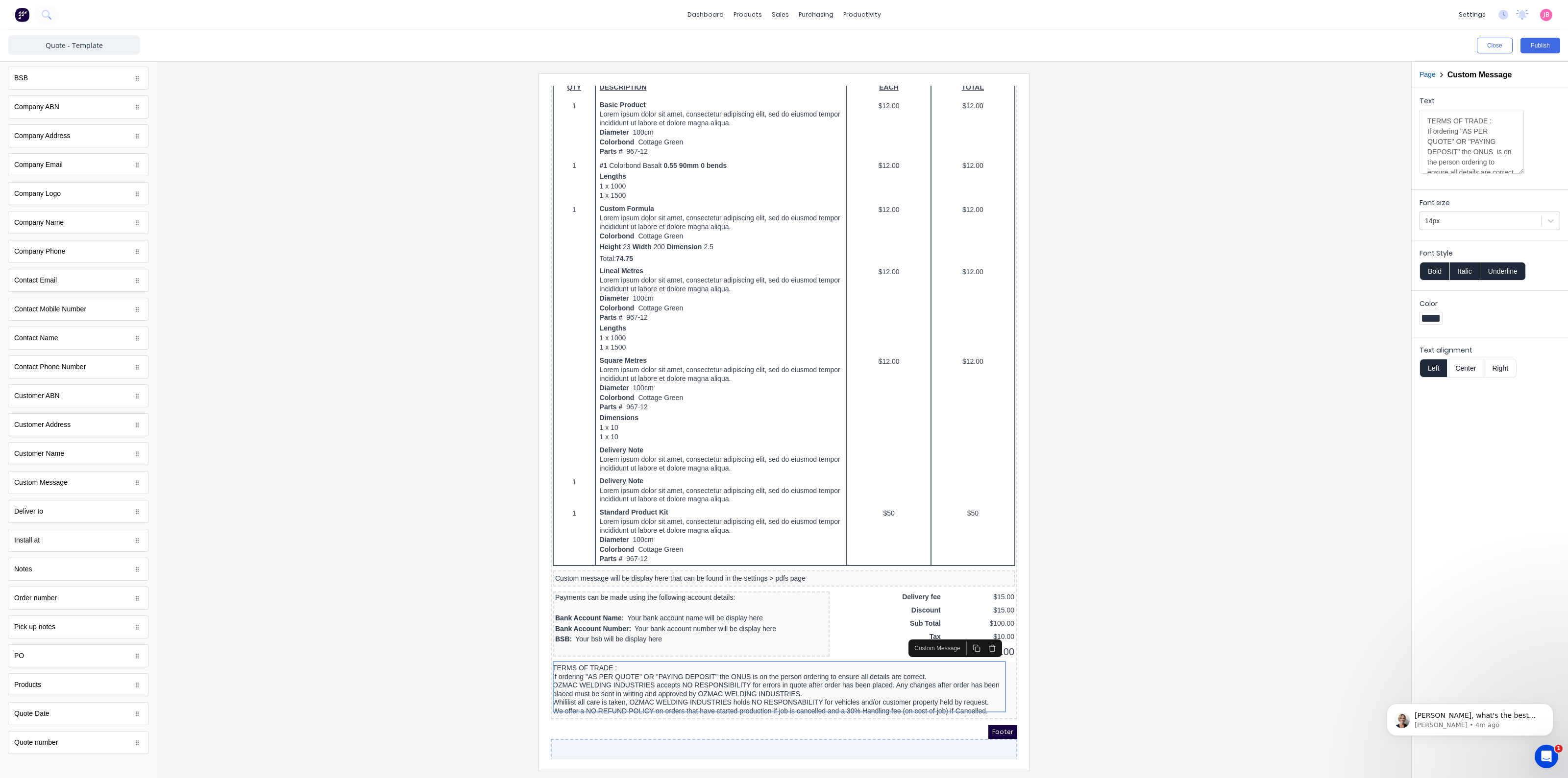
click at [1465, 268] on button "Italic" at bounding box center [1465, 271] width 31 height 19
click at [1490, 269] on button "Underline" at bounding box center [1503, 271] width 46 height 19
click at [1472, 270] on button "Italic" at bounding box center [1465, 271] width 31 height 19
click at [1474, 291] on div "Color" at bounding box center [1489, 311] width 157 height 43
click at [1465, 194] on div "Font size 14px" at bounding box center [1489, 213] width 157 height 46
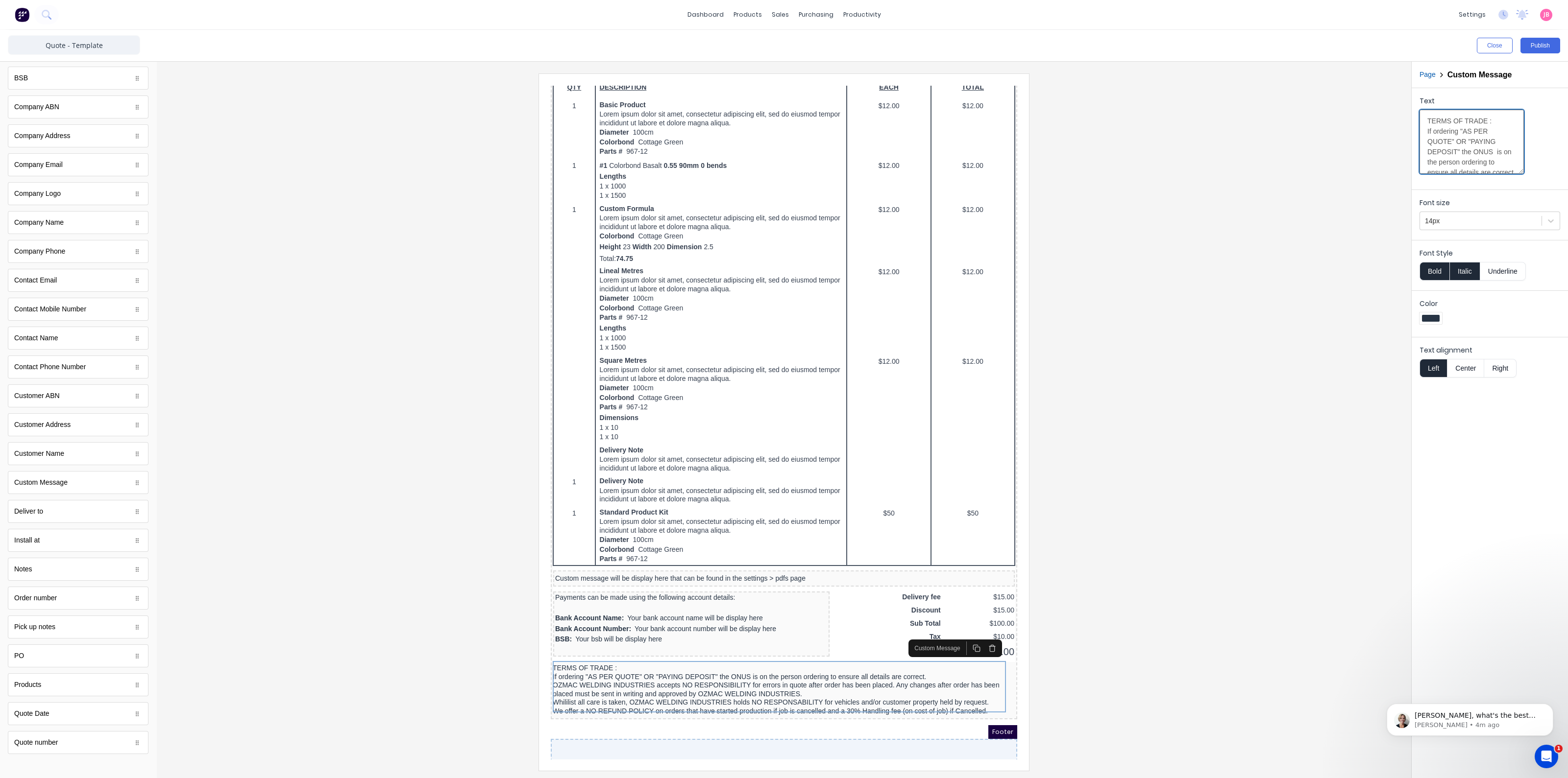
click at [1461, 133] on textarea "TERMS OF TRADE : If ordering "AS PER QUOTE" OR "PAYING DEPOSIT" the ONUS is on …" at bounding box center [1471, 142] width 104 height 65
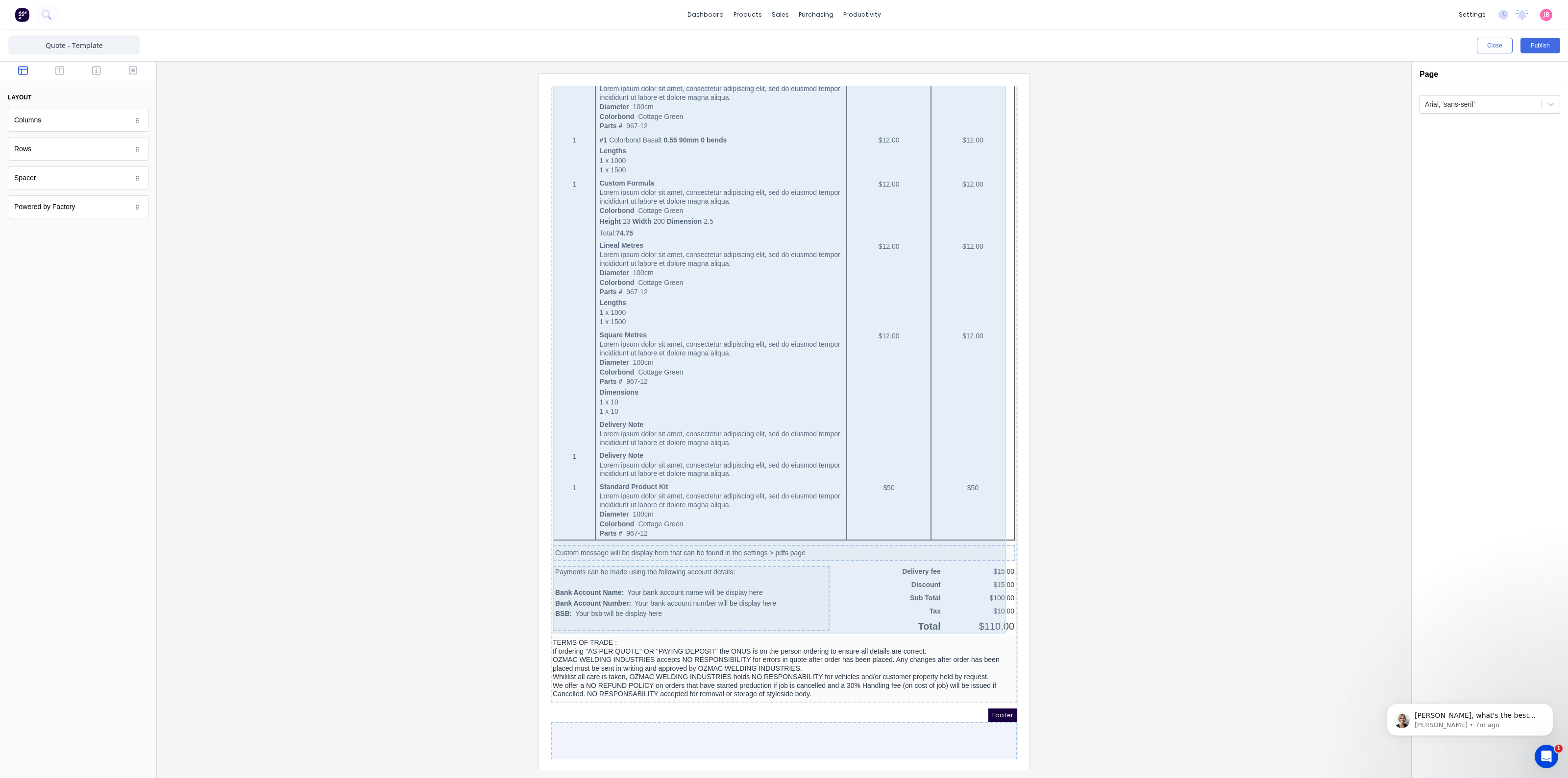
scroll to position [324, 0]
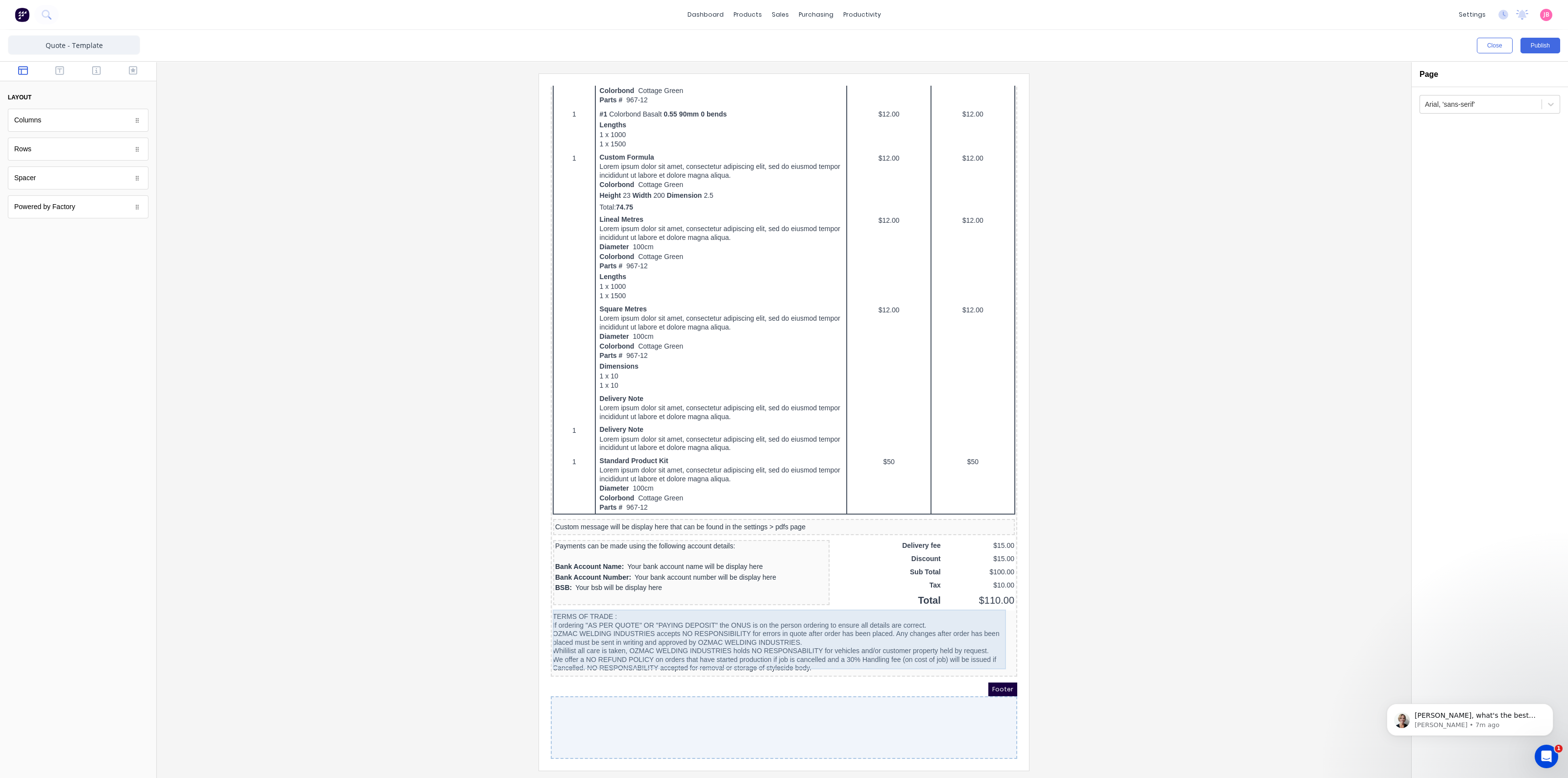
click at [831, 619] on div "TERMS OF TRADE : If ordering "AS PER QUOTE" OR "PAYING DEPOSIT" the ONUS is on …" at bounding box center [772, 630] width 462 height 60
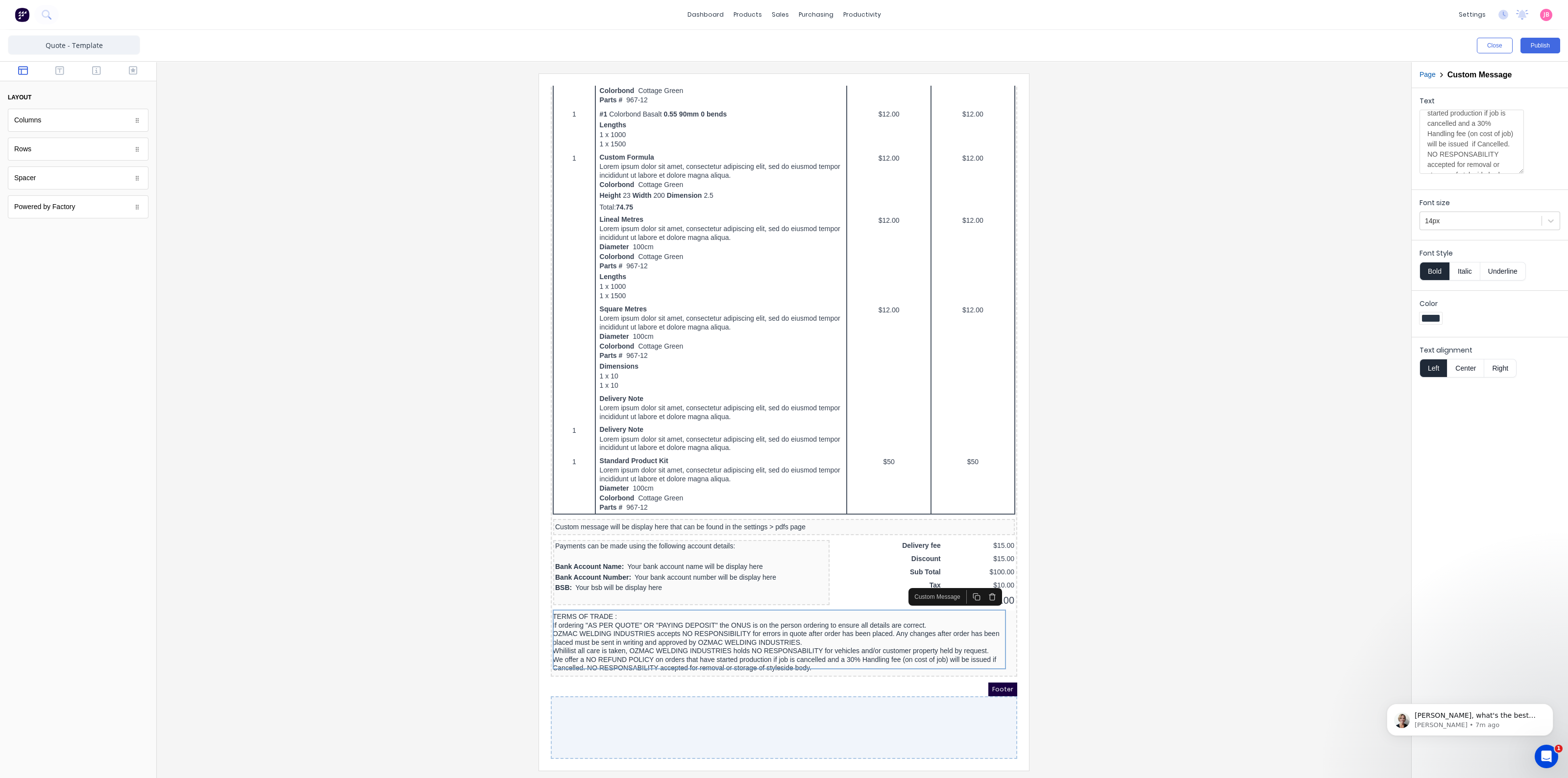
scroll to position [184, 0]
click at [1446, 132] on textarea "TERMS OF TRADE : If ordering "AS PER QUOTE" OR "PAYING DEPOSIT" the ONUS is on …" at bounding box center [1471, 142] width 104 height 65
click at [1441, 131] on textarea "TERMS OF TRADE : If ordering "AS PER QUOTE" OR "PAYING DEPOSIT" the ONUS is on …" at bounding box center [1471, 142] width 104 height 65
click at [1445, 132] on textarea "TERMS OF TRADE : If ordering "AS PER QUOTE" OR "PAYING DEPOSIT" the ONUS is on …" at bounding box center [1471, 142] width 104 height 65
click at [1467, 139] on textarea "TERMS OF TRADE : If ordering "AS PER QUOTE" OR "PAYING DEPOSIT" the ONUS is on …" at bounding box center [1471, 142] width 104 height 65
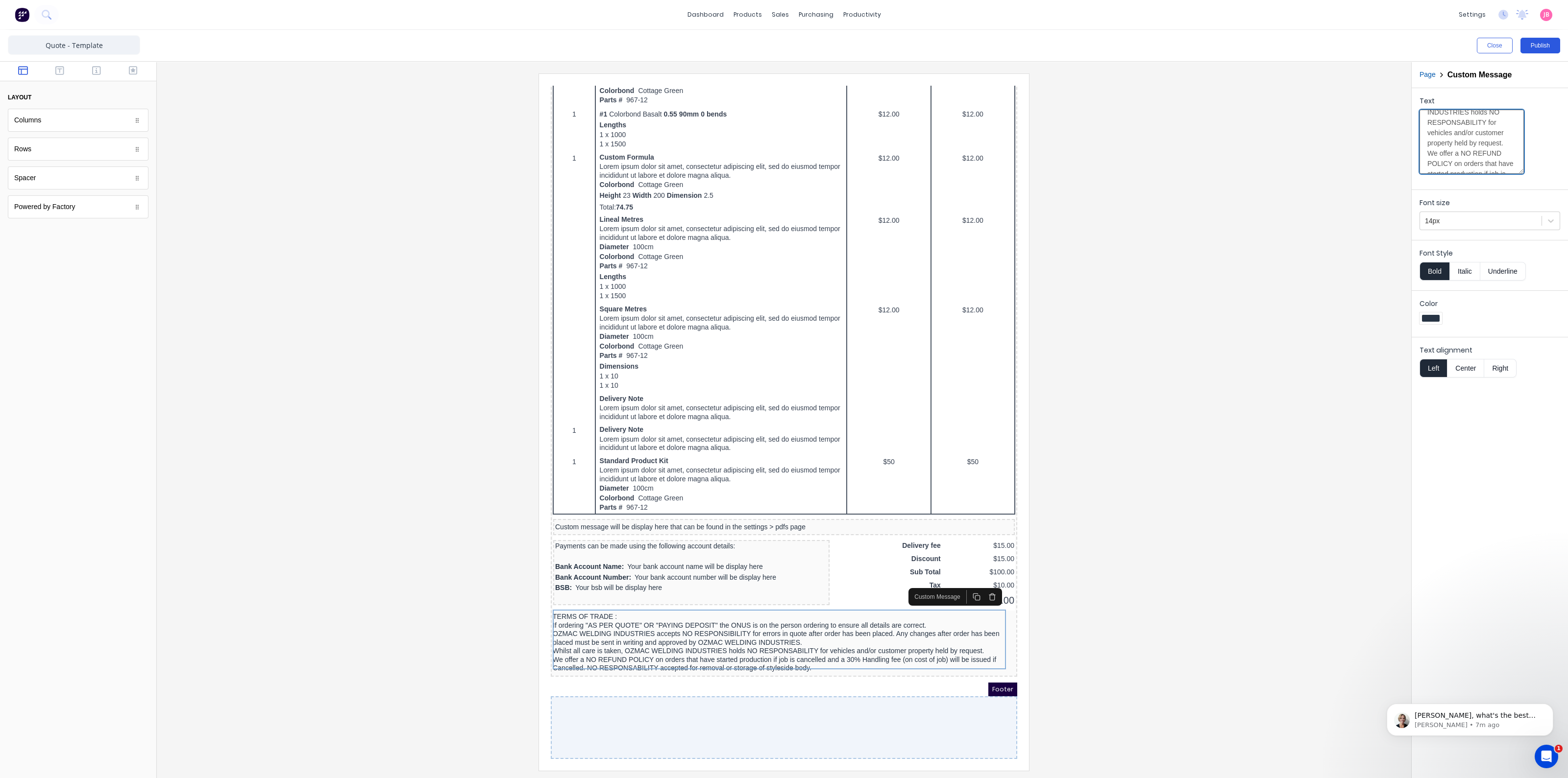
type textarea "TERMS OF TRADE : If ordering "AS PER QUOTE" OR "PAYING DEPOSIT" the ONUS is on …"
click at [1539, 43] on button "Publish" at bounding box center [1540, 46] width 40 height 16
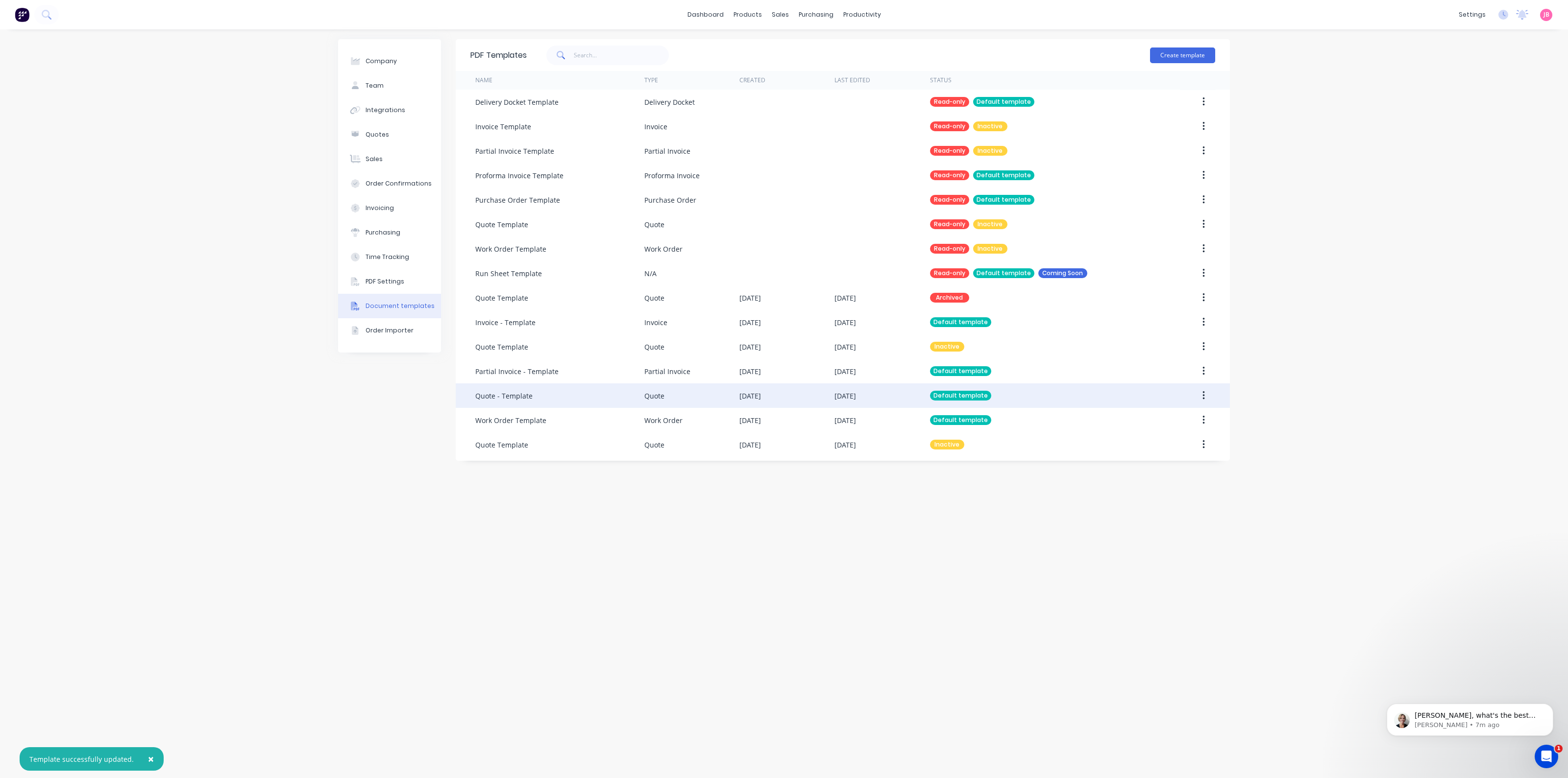
click at [690, 394] on div "Quote" at bounding box center [692, 396] width 95 height 25
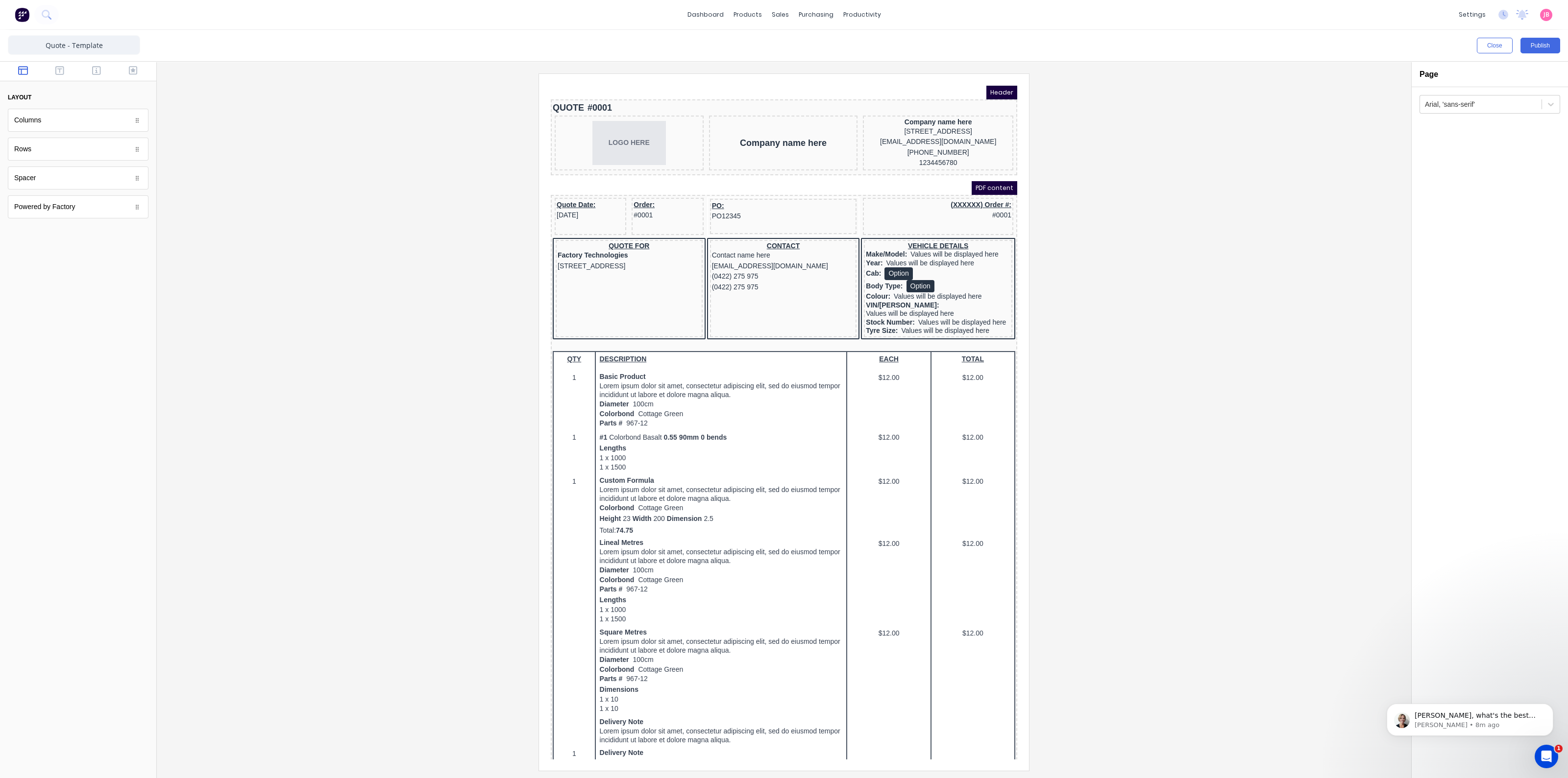
click at [8, 17] on div at bounding box center [29, 14] width 59 height 20
click at [18, 15] on img at bounding box center [21, 14] width 14 height 14
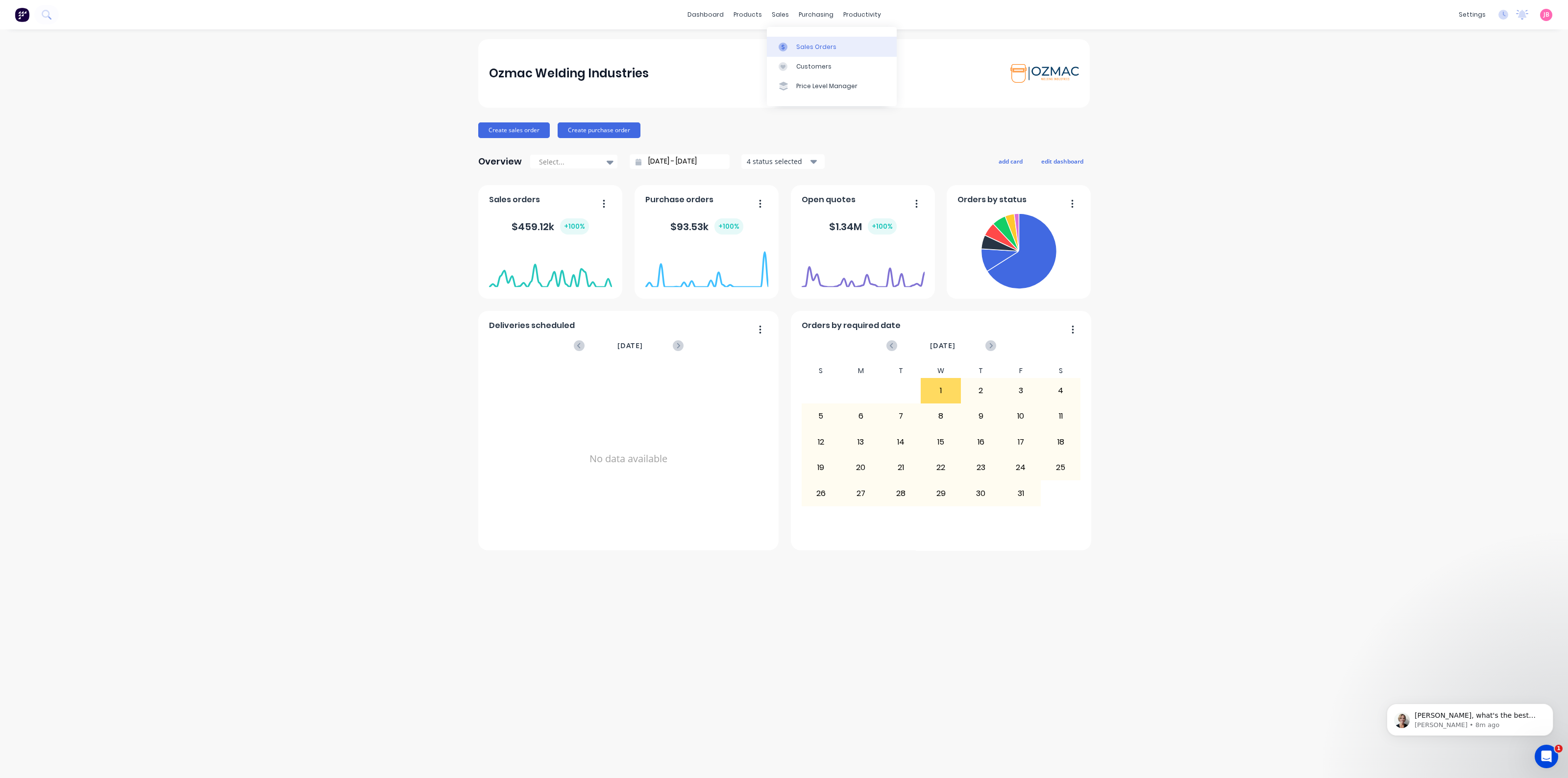
click at [793, 47] on div at bounding box center [785, 46] width 14 height 9
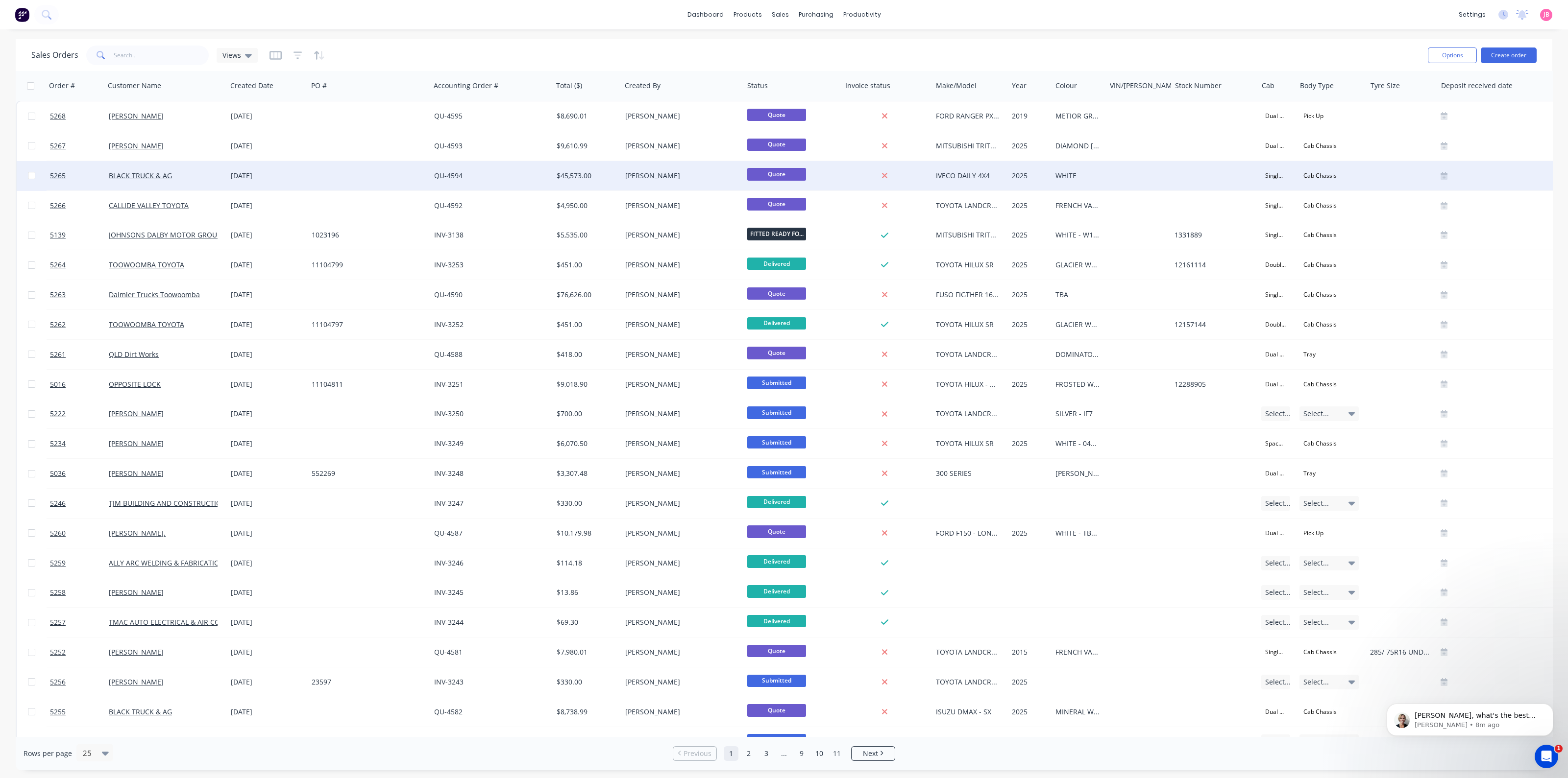
click at [421, 168] on div at bounding box center [368, 176] width 122 height 29
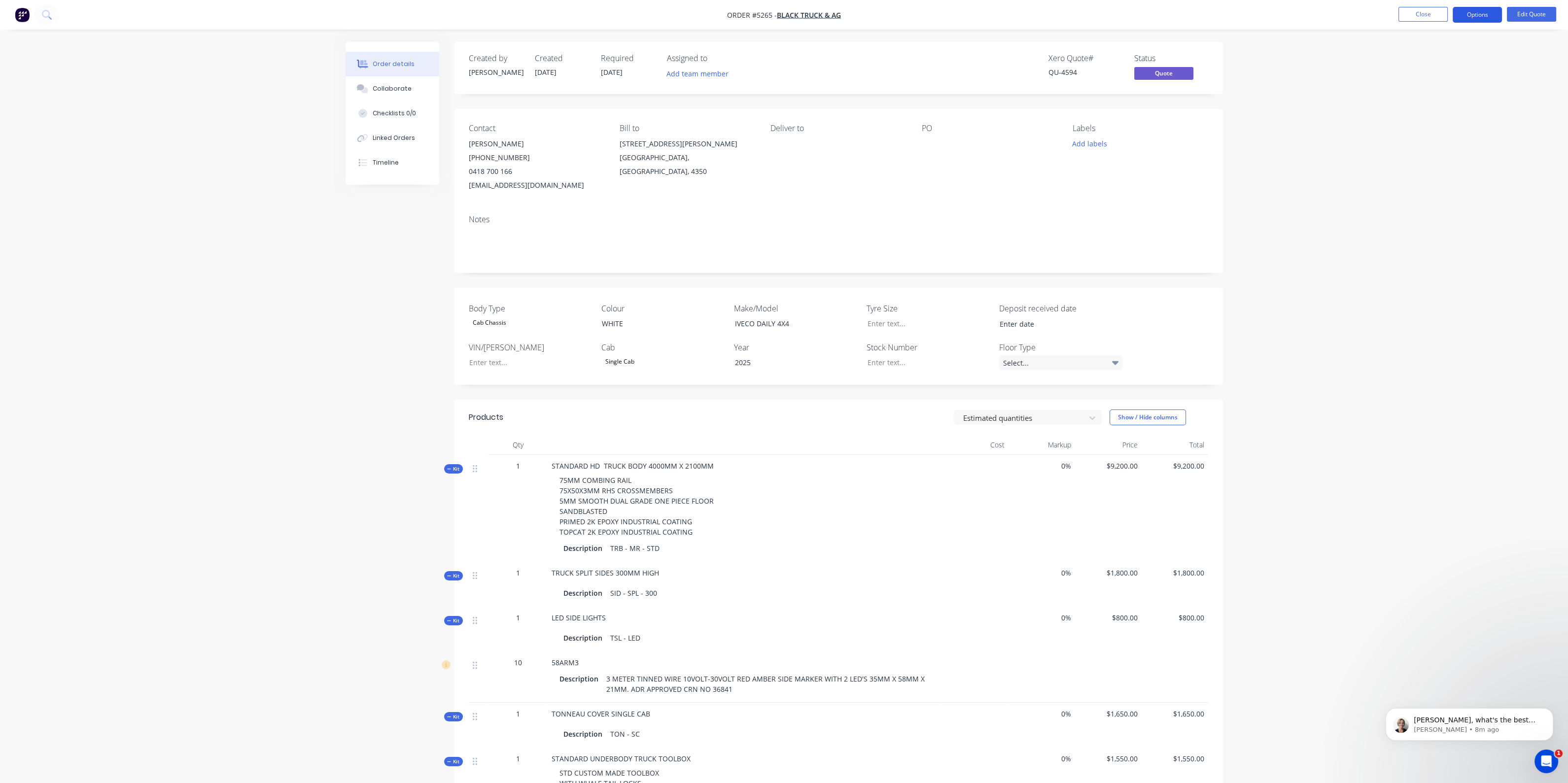
click at [1495, 16] on button "Options" at bounding box center [1477, 14] width 50 height 16
click at [1423, 62] on div "Quote" at bounding box center [1447, 59] width 91 height 14
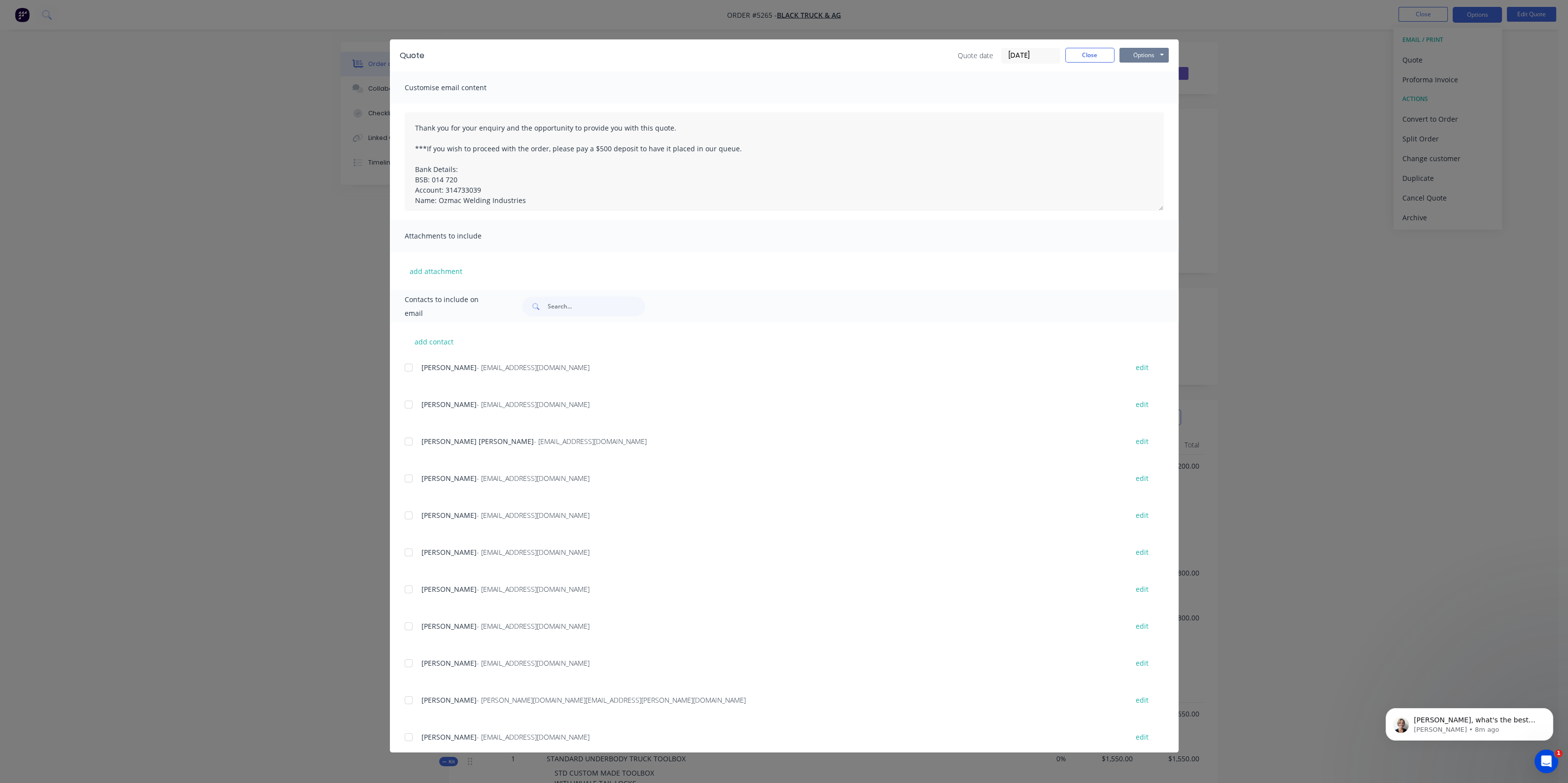
click at [1142, 53] on button "Options" at bounding box center [1144, 54] width 50 height 14
click at [1145, 74] on button "Preview" at bounding box center [1151, 73] width 63 height 16
click at [1091, 59] on button "Close" at bounding box center [1090, 54] width 50 height 14
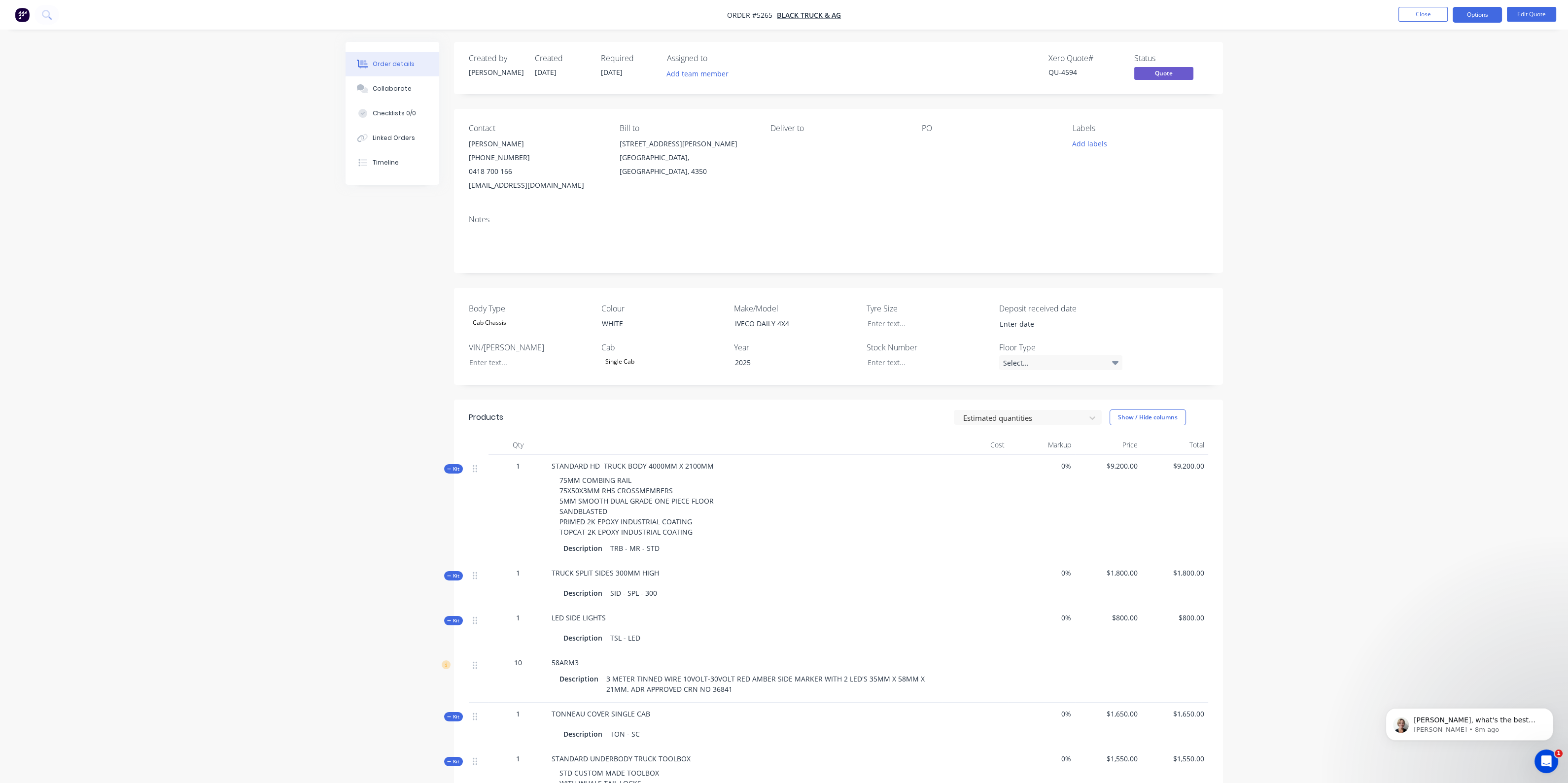
click at [23, 14] on img "button" at bounding box center [21, 14] width 14 height 14
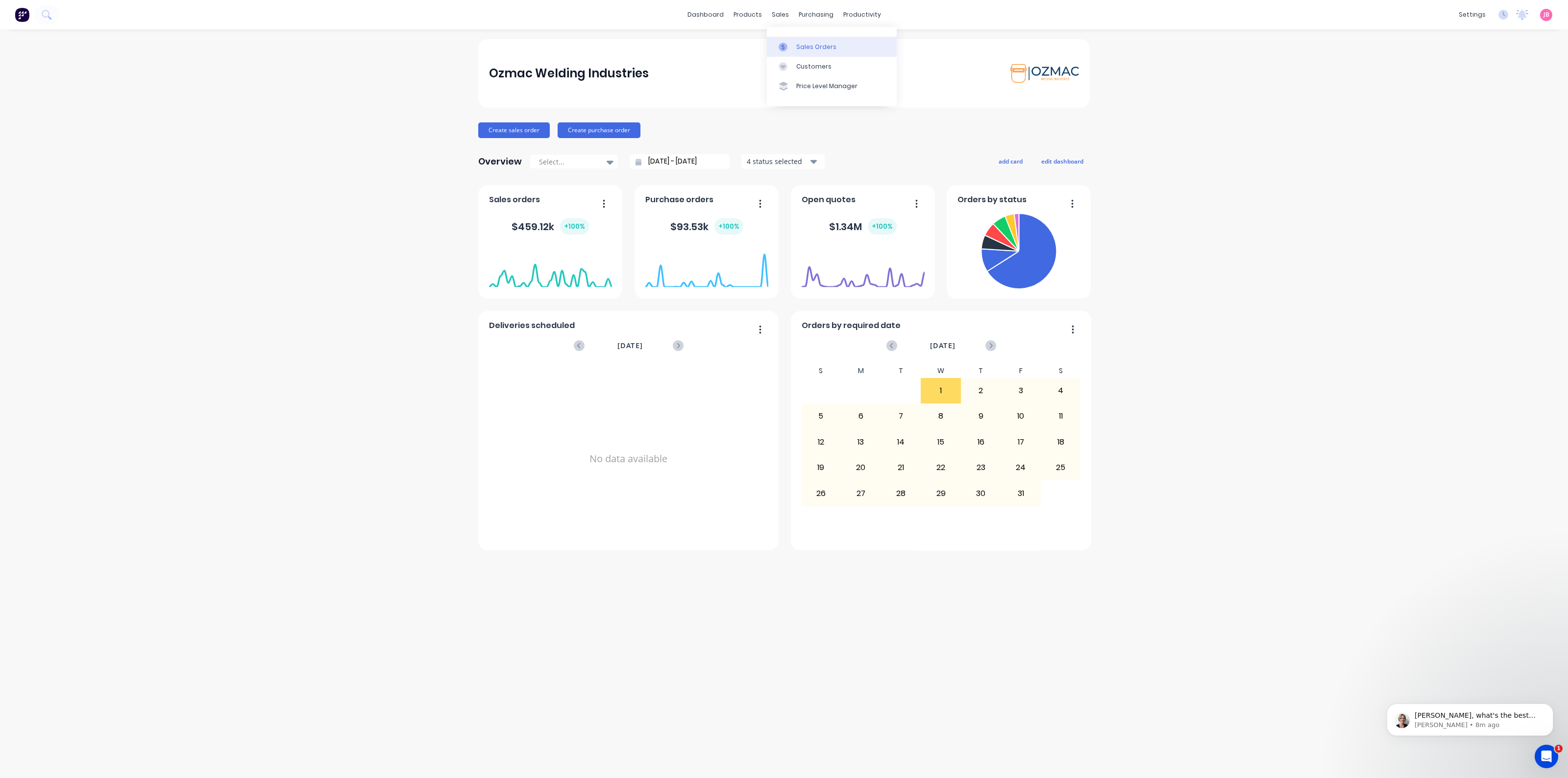
click at [795, 39] on link "Sales Orders" at bounding box center [831, 46] width 130 height 20
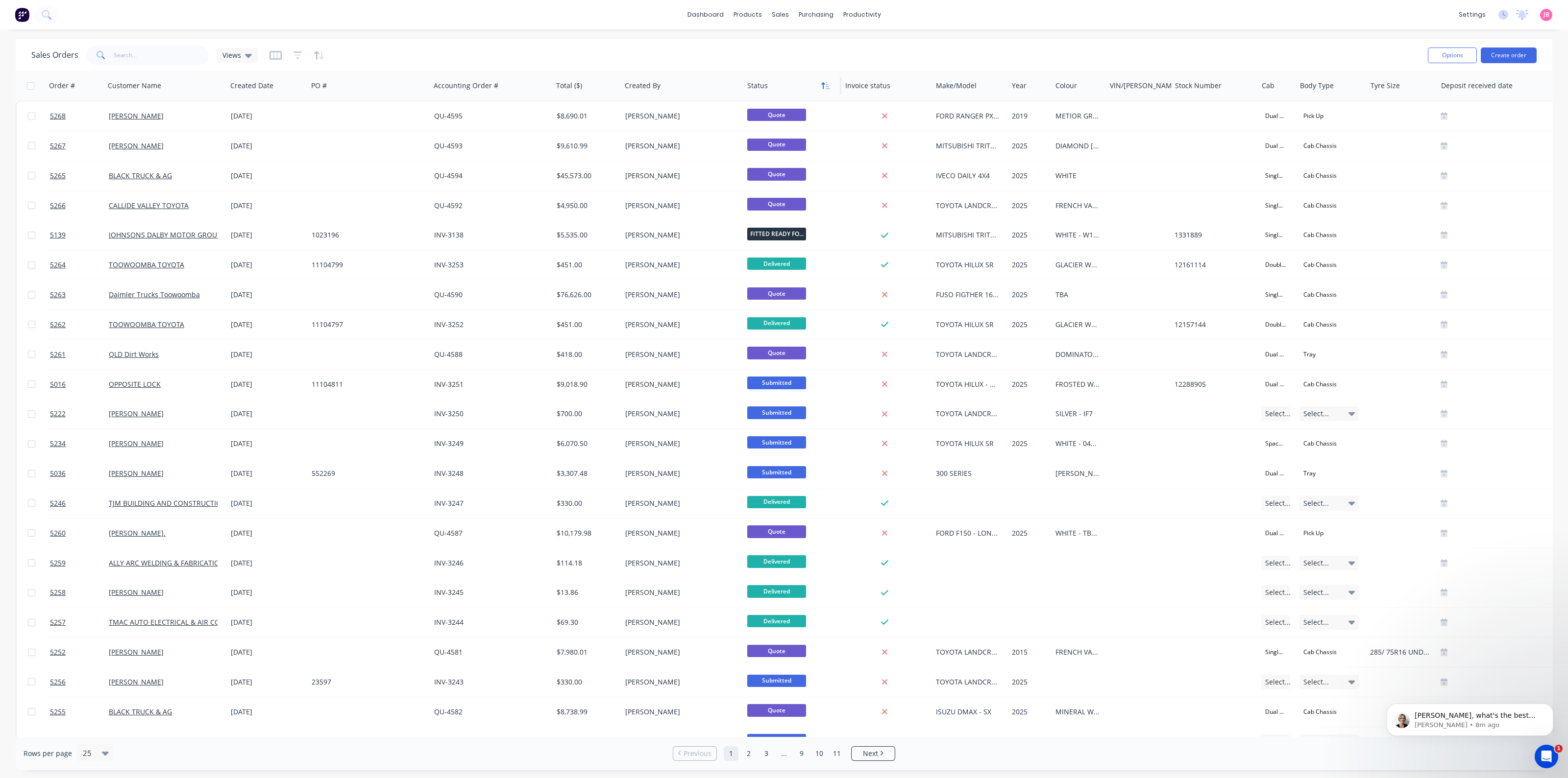
click at [823, 86] on icon "button" at bounding box center [823, 85] width 4 height 7
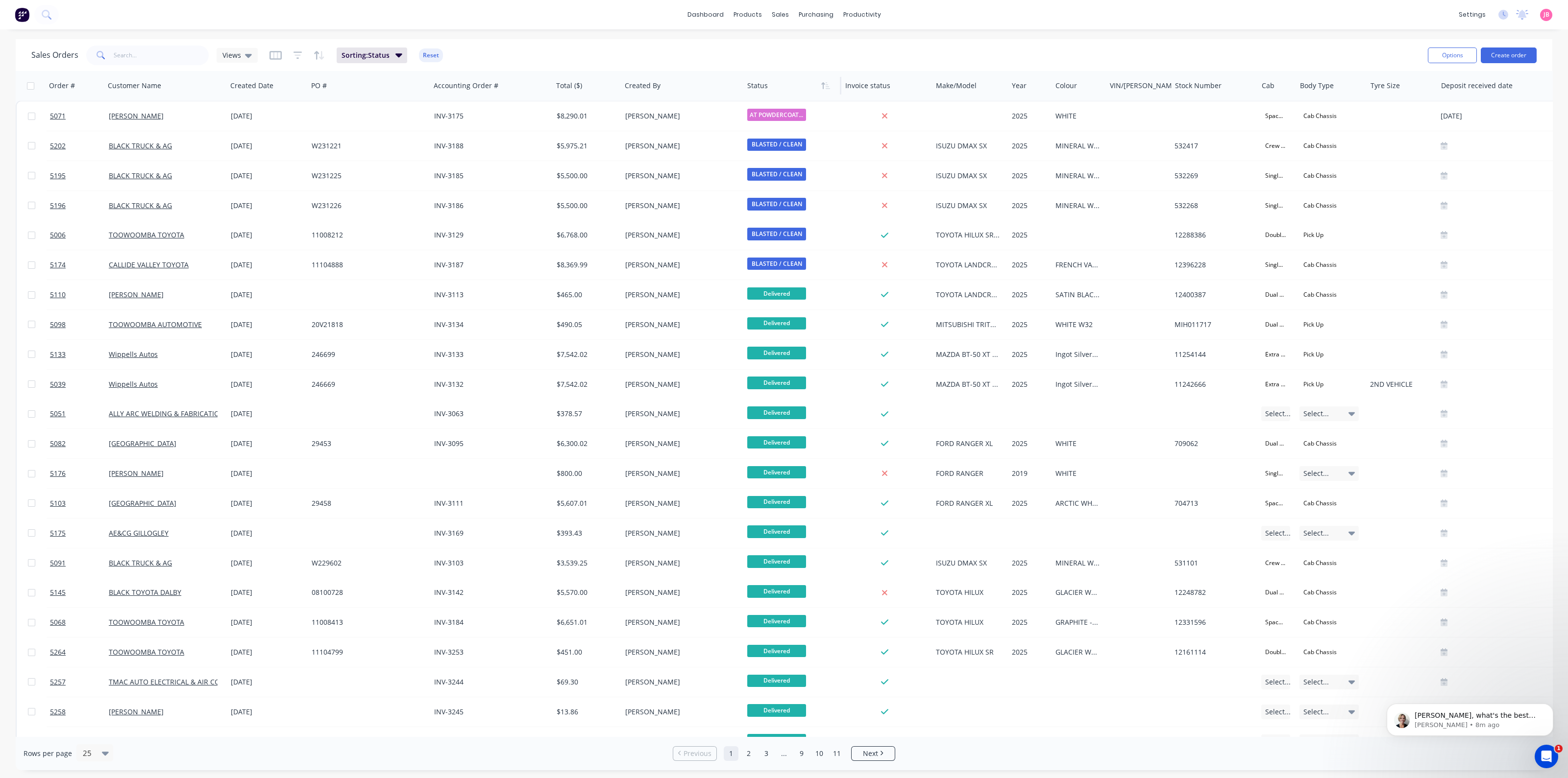
click at [823, 86] on icon "button" at bounding box center [823, 85] width 4 height 7
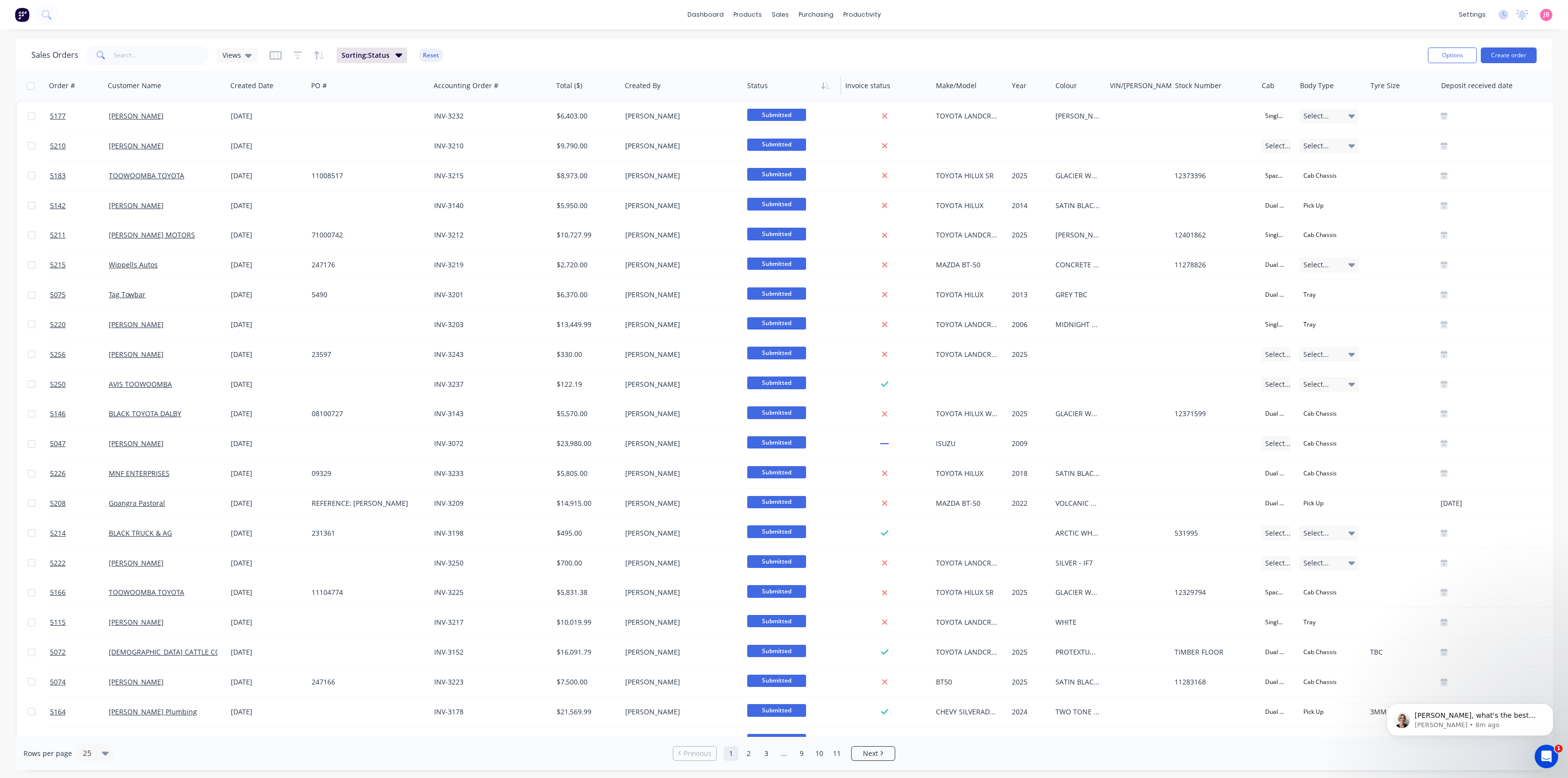
click at [823, 86] on icon "button" at bounding box center [823, 85] width 4 height 7
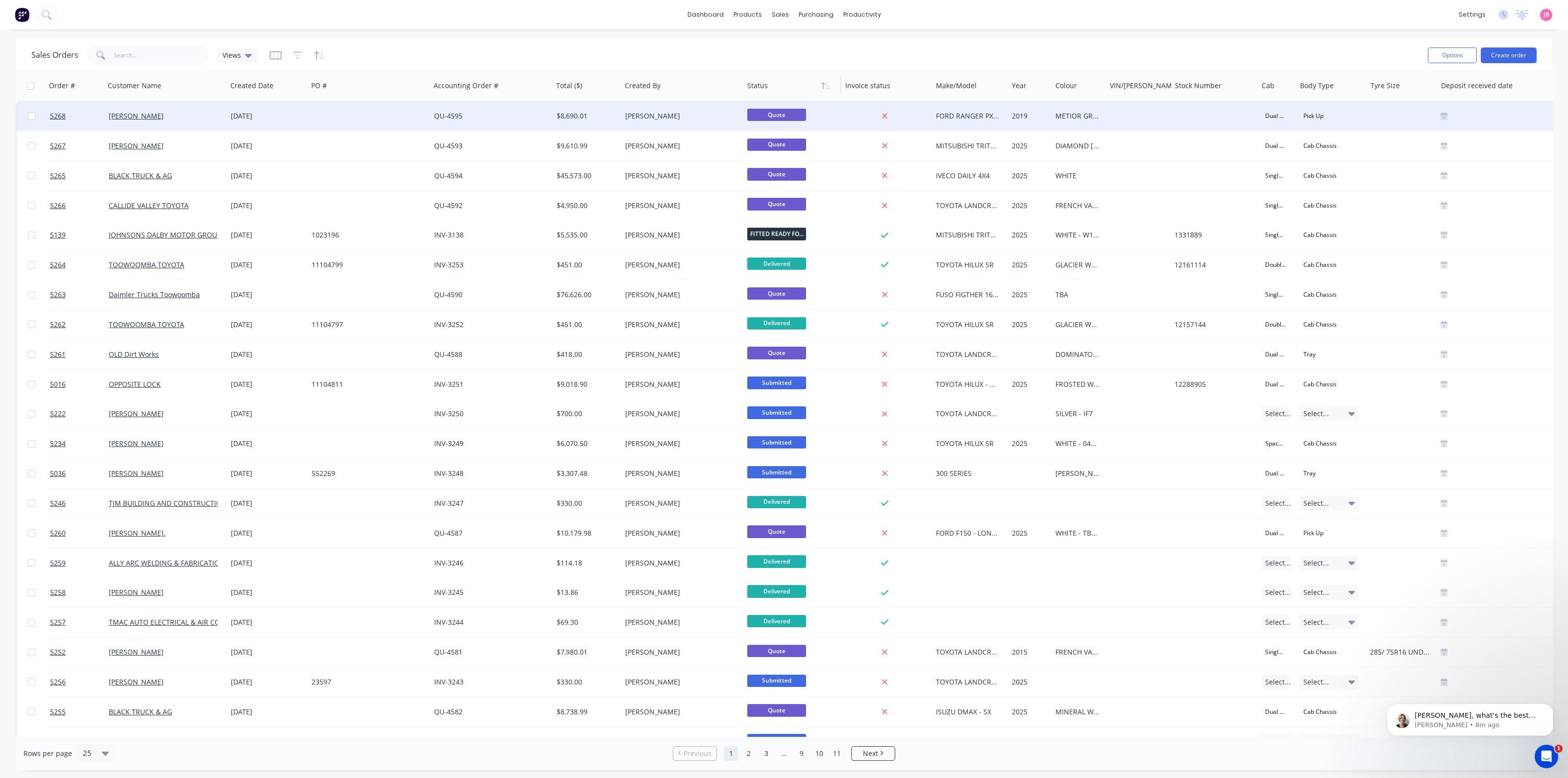
click at [767, 111] on span "Quote" at bounding box center [776, 115] width 59 height 12
click at [669, 113] on div "[PERSON_NAME]" at bounding box center [680, 116] width 109 height 9
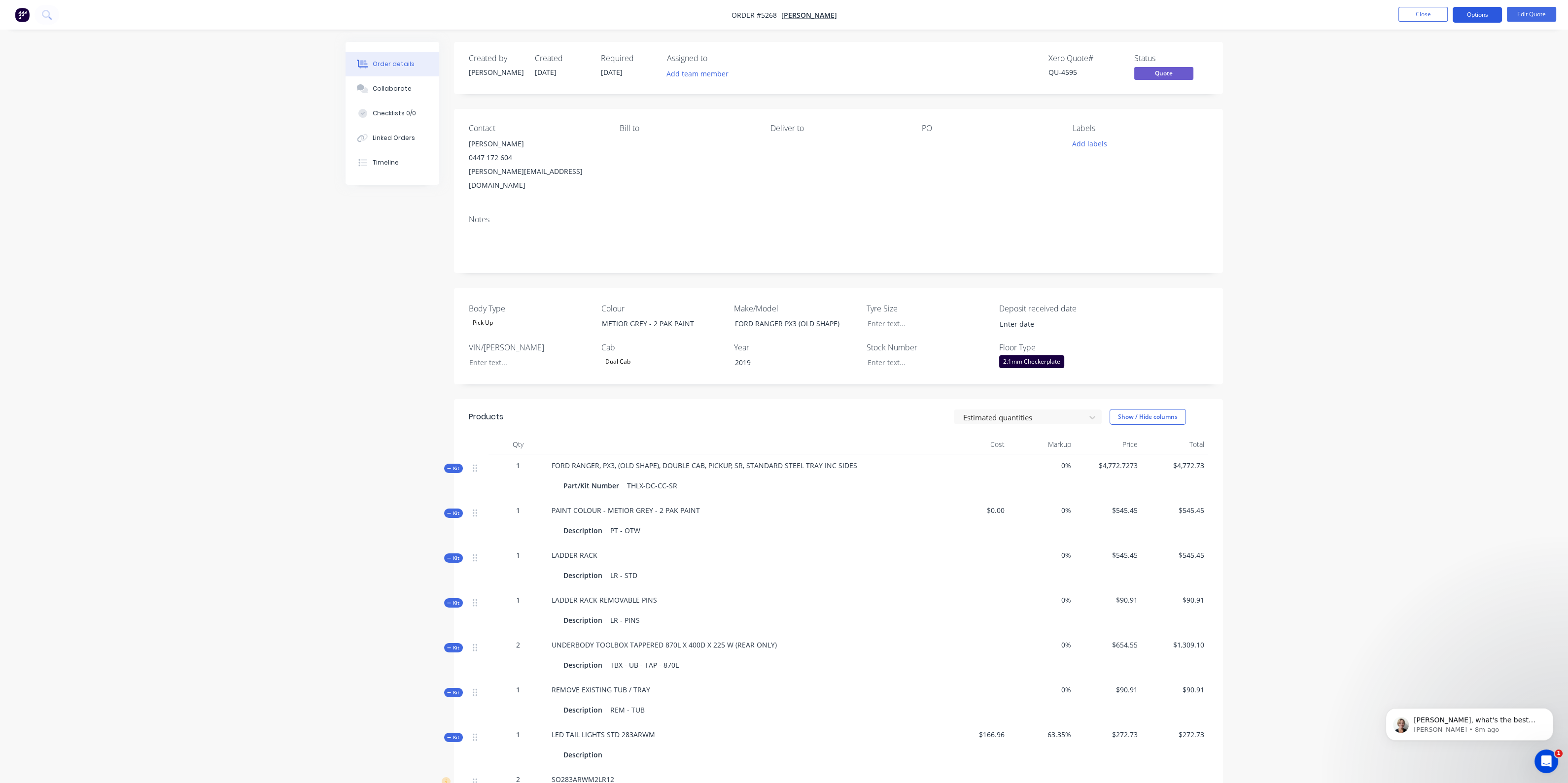
click at [1478, 11] on button "Options" at bounding box center [1477, 14] width 50 height 16
click at [1416, 59] on div "Quote" at bounding box center [1447, 59] width 91 height 14
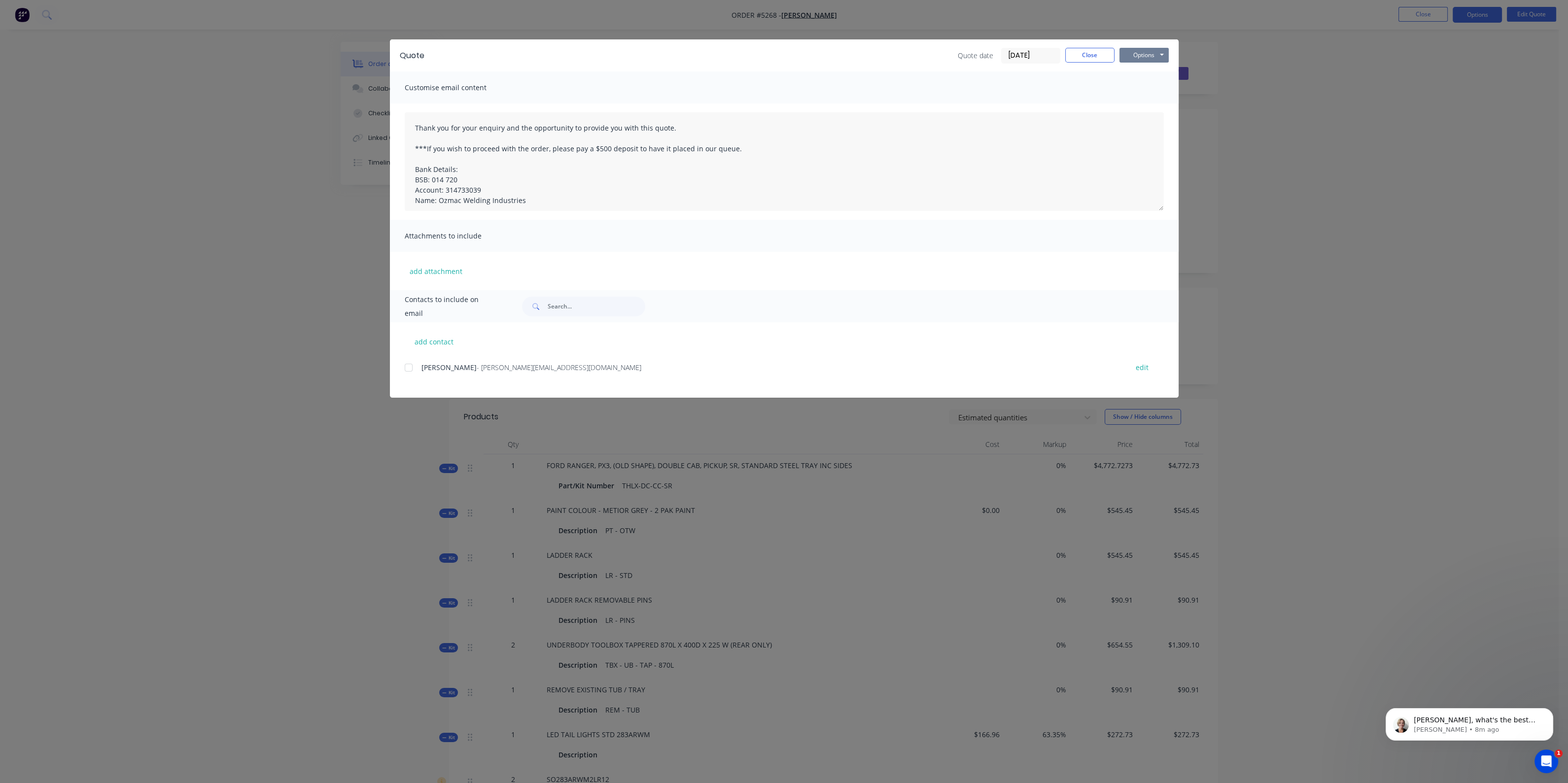
click at [1161, 56] on button "Options" at bounding box center [1144, 54] width 50 height 14
click at [1142, 74] on button "Preview" at bounding box center [1151, 73] width 63 height 16
click at [1099, 58] on button "Close" at bounding box center [1090, 54] width 50 height 14
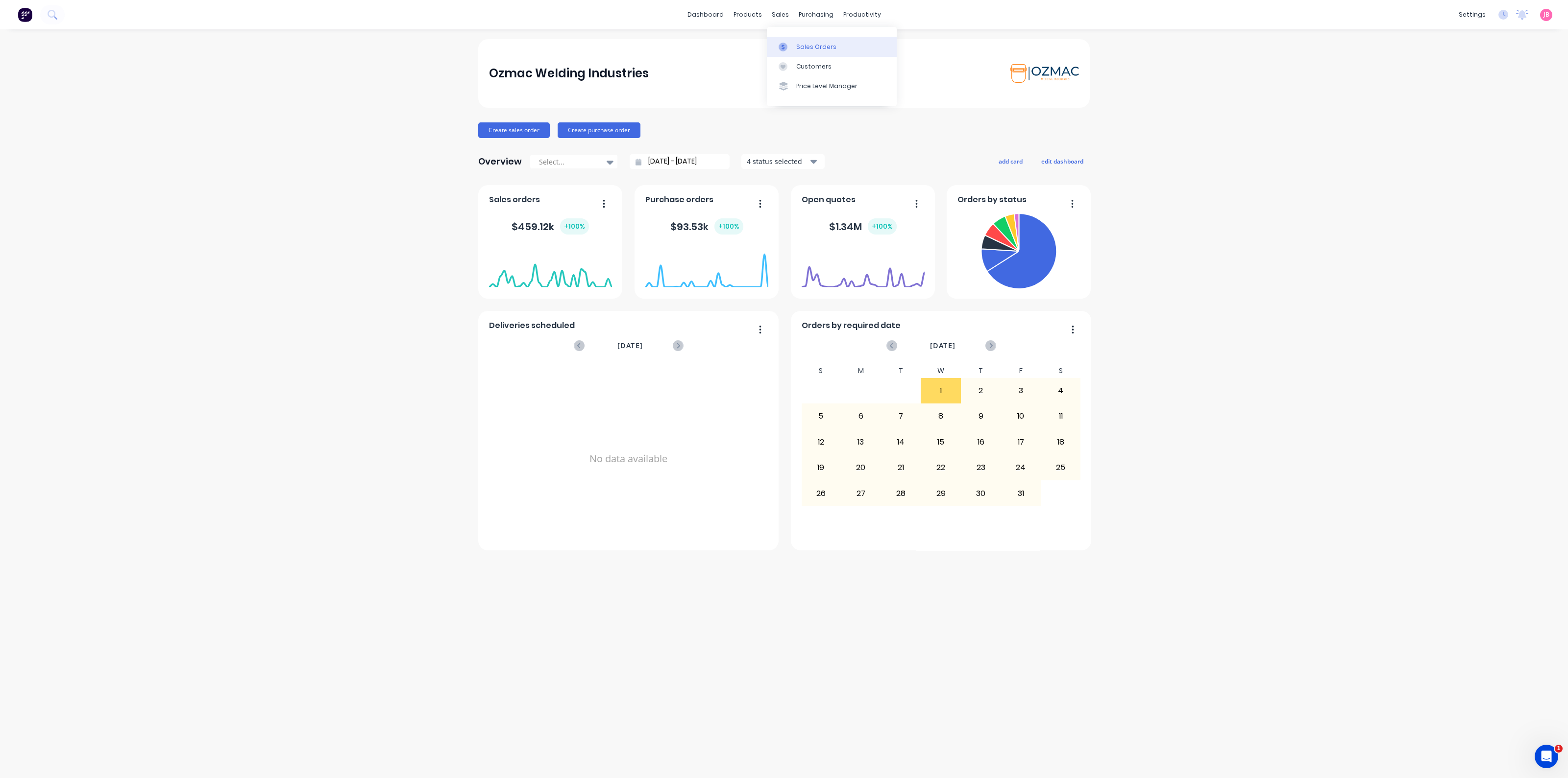
click at [792, 50] on div at bounding box center [785, 46] width 14 height 9
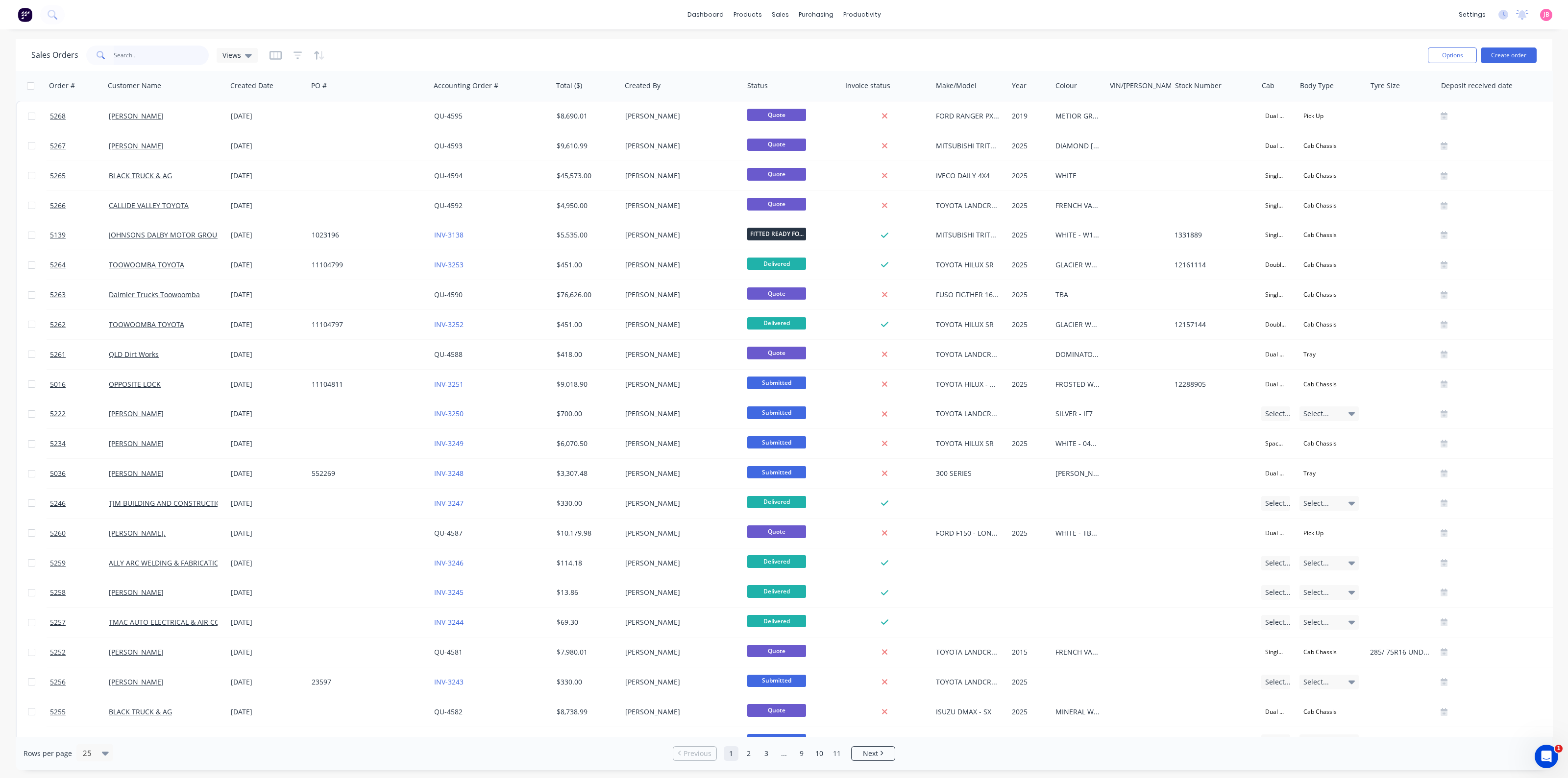
click at [149, 58] on input "text" at bounding box center [161, 55] width 96 height 20
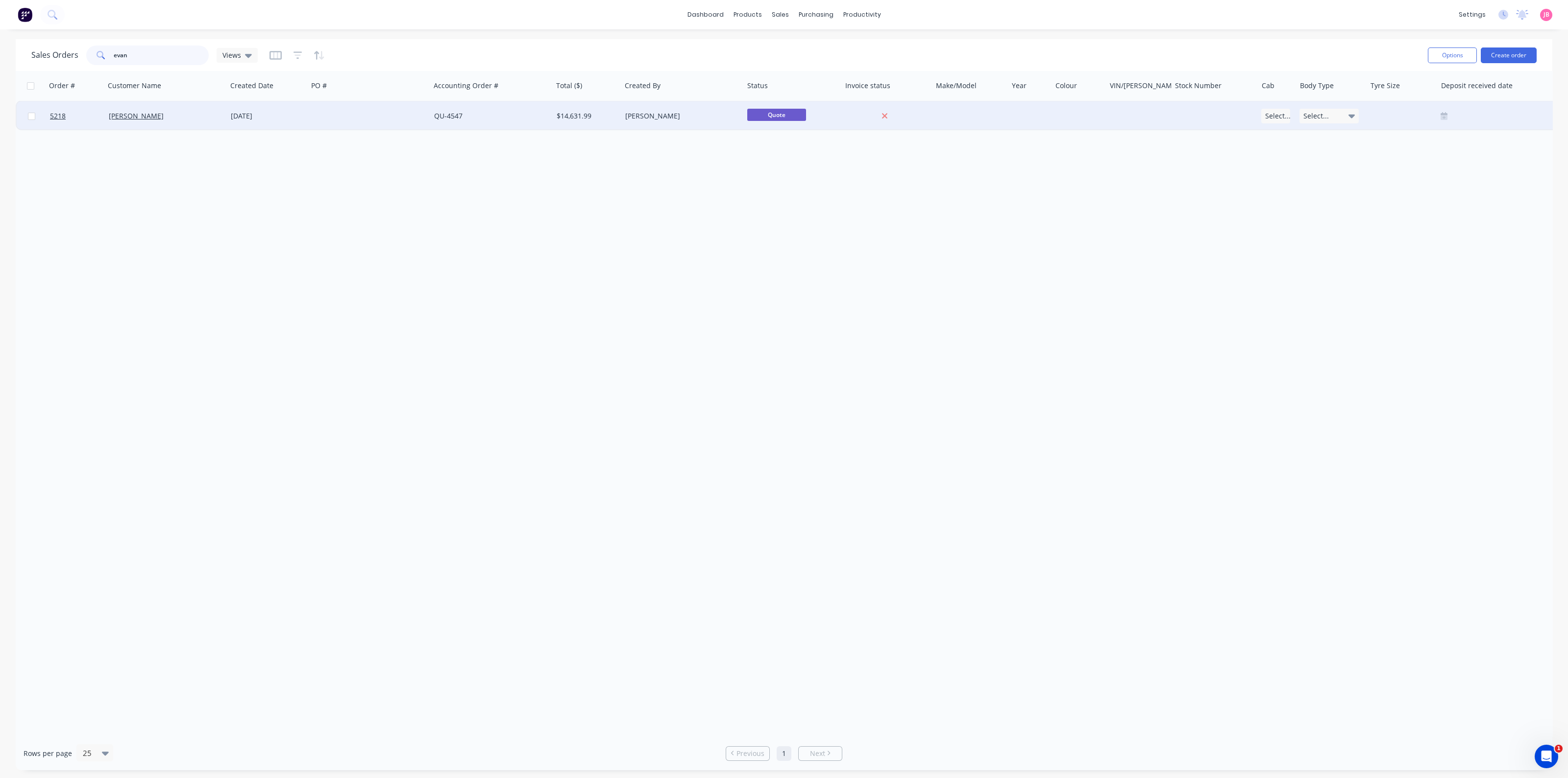
type input "evan"
click at [134, 110] on div "[PERSON_NAME]" at bounding box center [165, 116] width 122 height 29
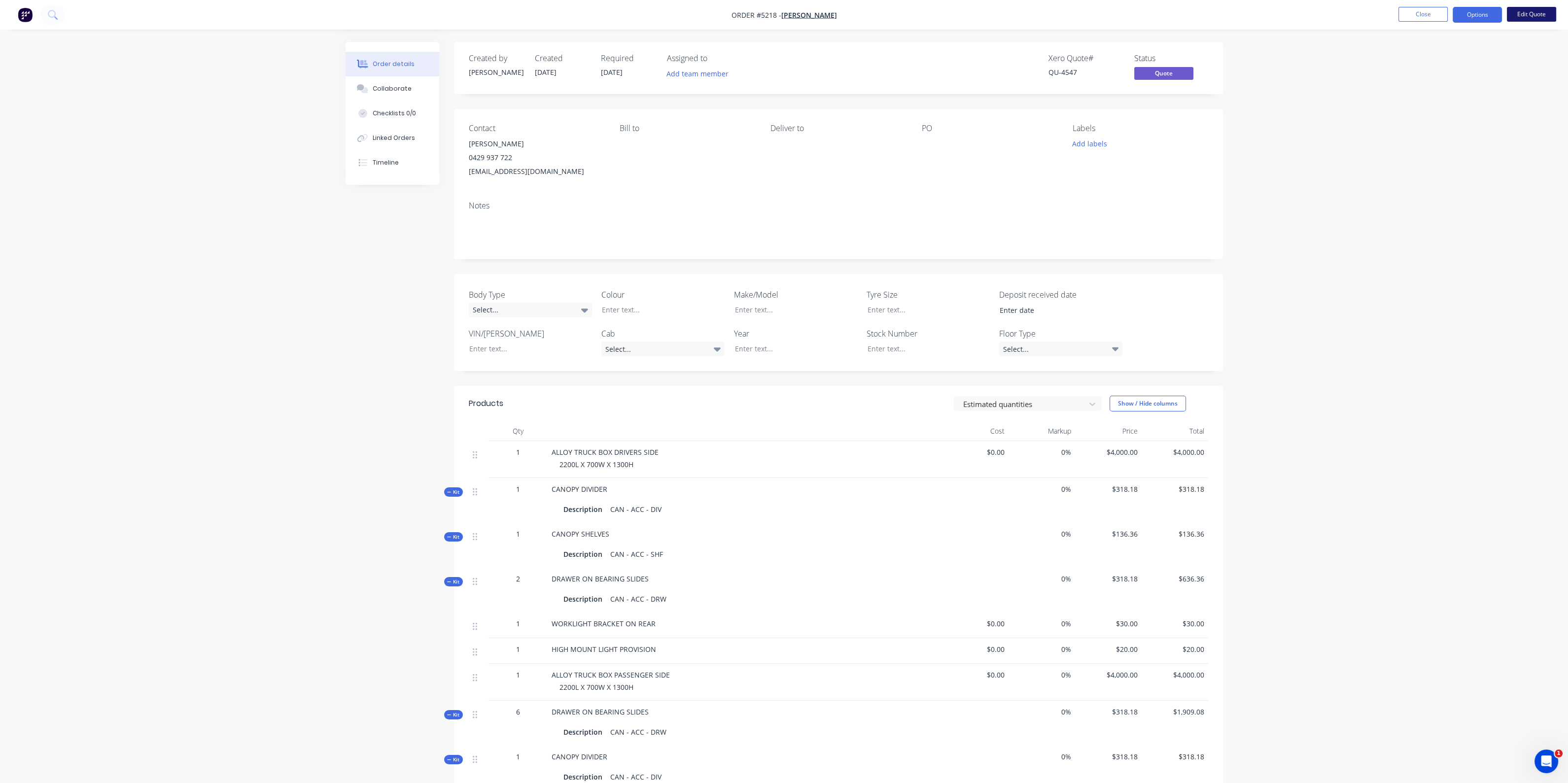
click at [1520, 16] on button "Edit Quote" at bounding box center [1532, 13] width 50 height 14
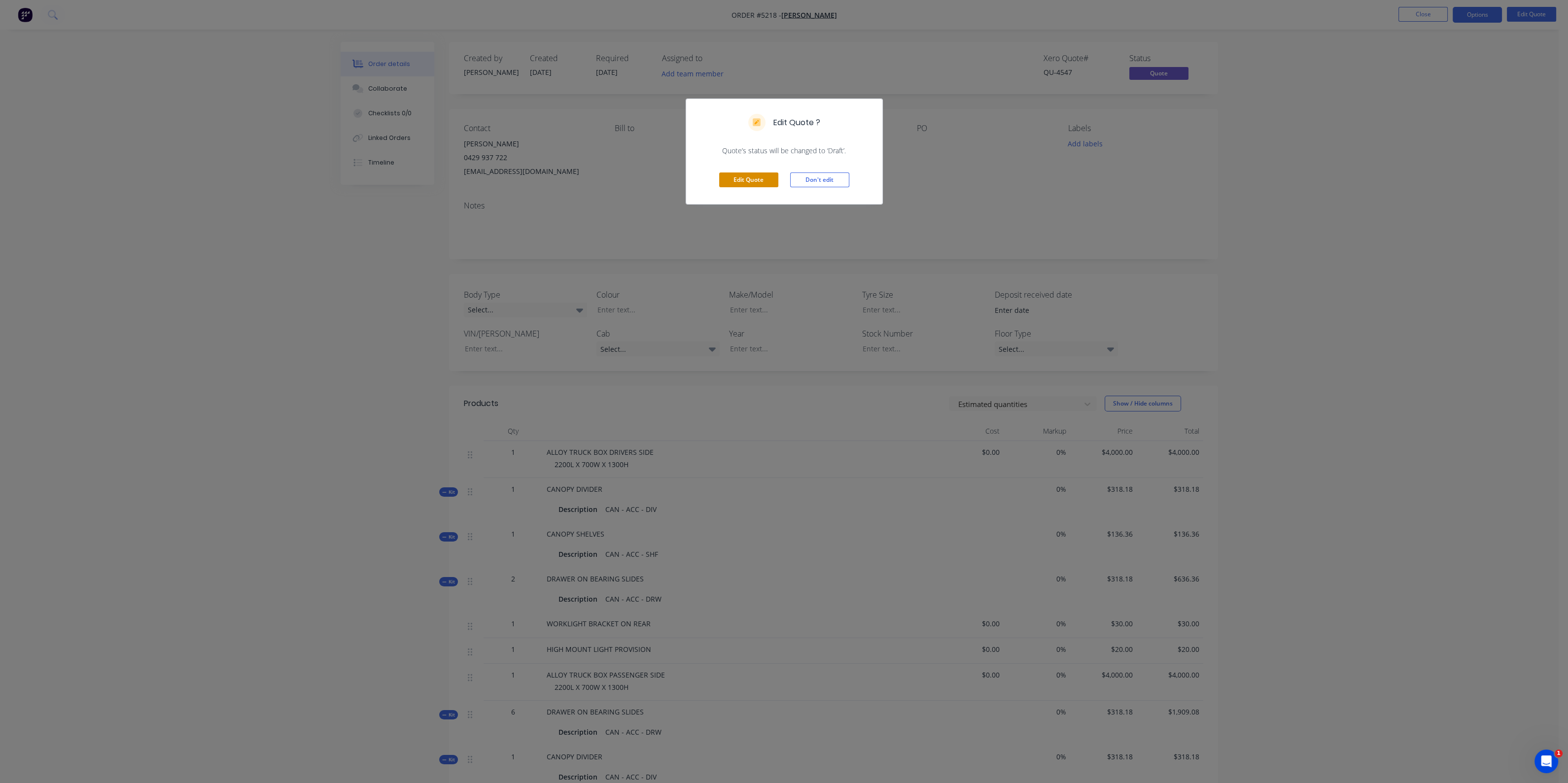
click at [750, 177] on button "Edit Quote" at bounding box center [749, 180] width 59 height 14
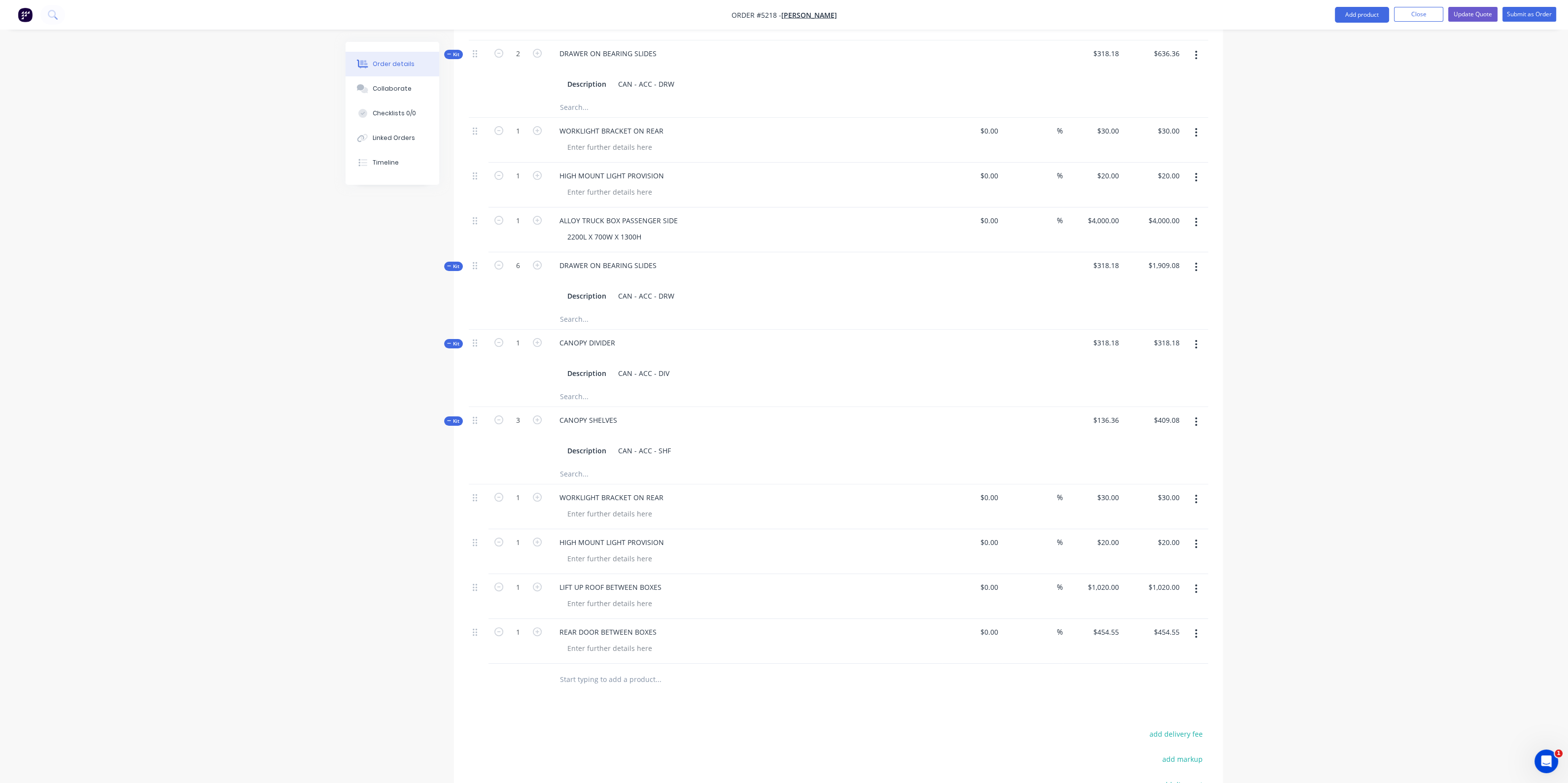
scroll to position [764, 0]
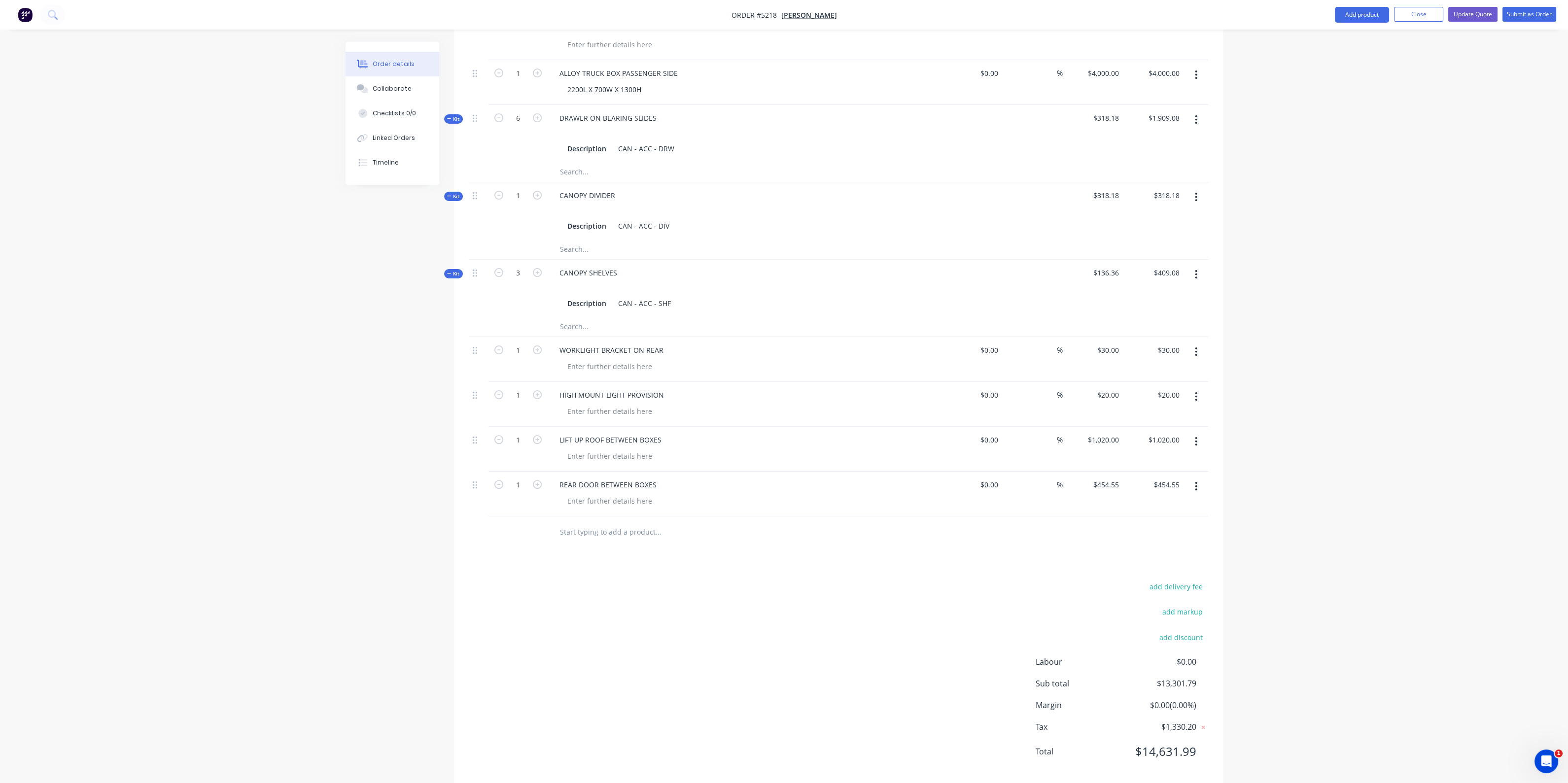
click at [614, 522] on input "text" at bounding box center [658, 532] width 197 height 20
type input "t"
type input "TWO TONE PAINT BLACK BOXES WHITE DOORS"
click at [668, 554] on button "Add TWO TONE PAINT BLACK BOXES WHITE DOORS to order" at bounding box center [711, 569] width 296 height 32
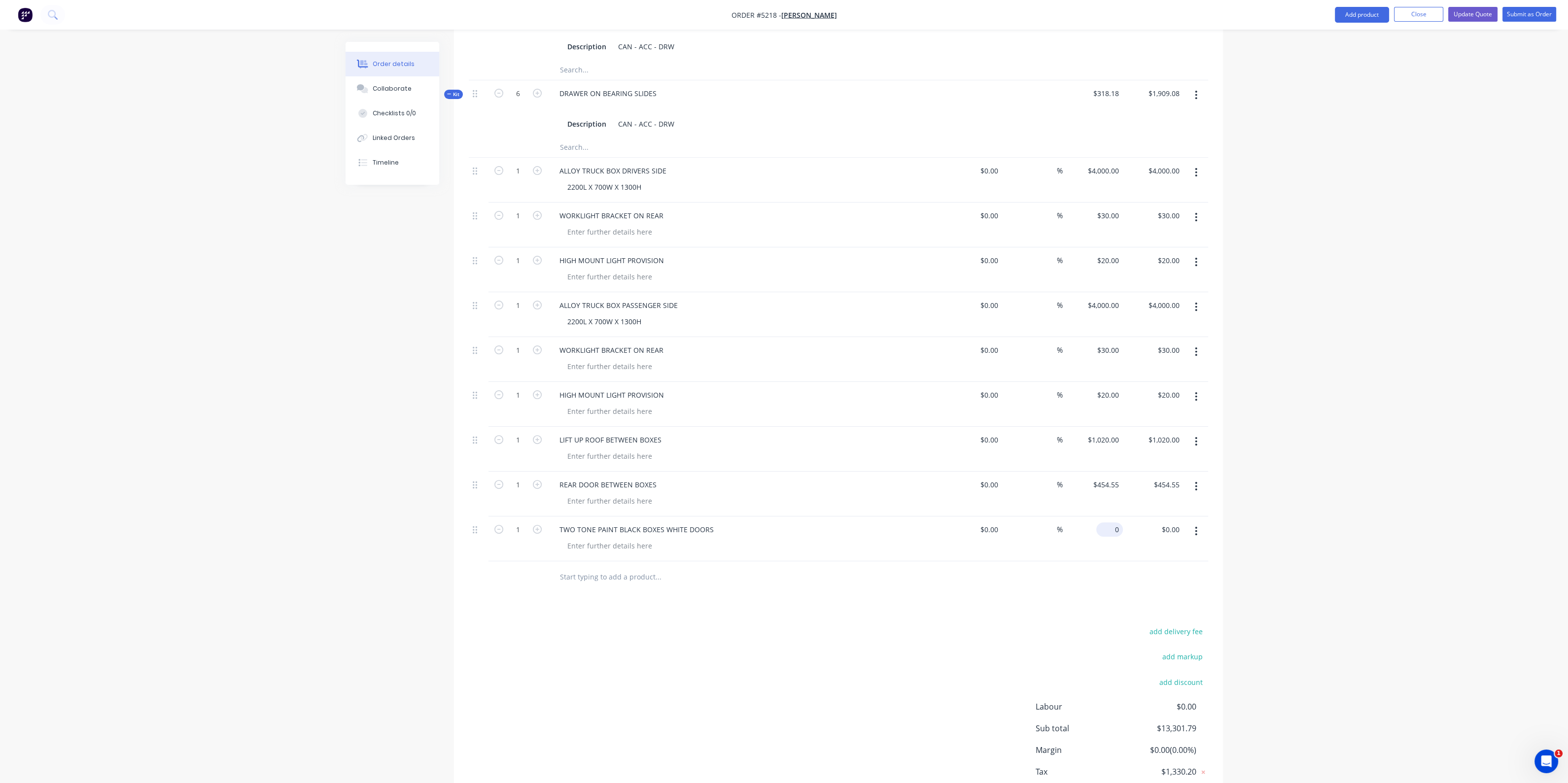
click at [1101, 517] on div "0 $0.00" at bounding box center [1092, 539] width 60 height 45
type input "$500.00"
click at [649, 449] on div at bounding box center [609, 455] width 100 height 14
click at [626, 494] on div at bounding box center [609, 500] width 100 height 14
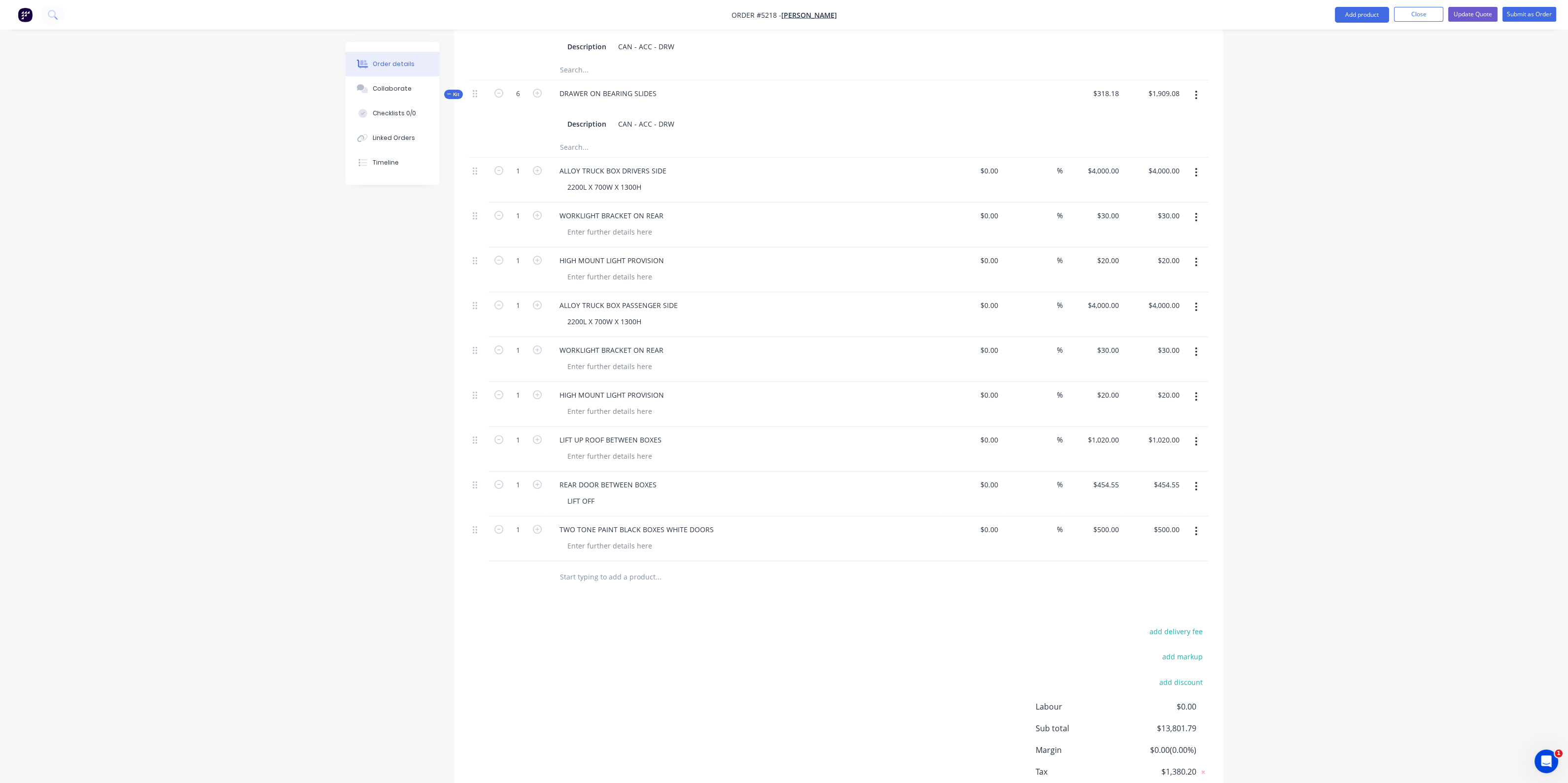
click at [632, 567] on input "text" at bounding box center [658, 577] width 197 height 20
type input "BLACK ON BLACK WHALE TAIL LOCKS CENTRAL LOCKING"
click at [759, 599] on button "Add BLACK ON BLACK WHALE TAIL LOCKS CENTRAL LOCKING to order" at bounding box center [711, 614] width 296 height 32
click at [1114, 567] on input "0" at bounding box center [1112, 574] width 23 height 14
drag, startPoint x: 744, startPoint y: 558, endPoint x: 679, endPoint y: 558, distance: 65.0
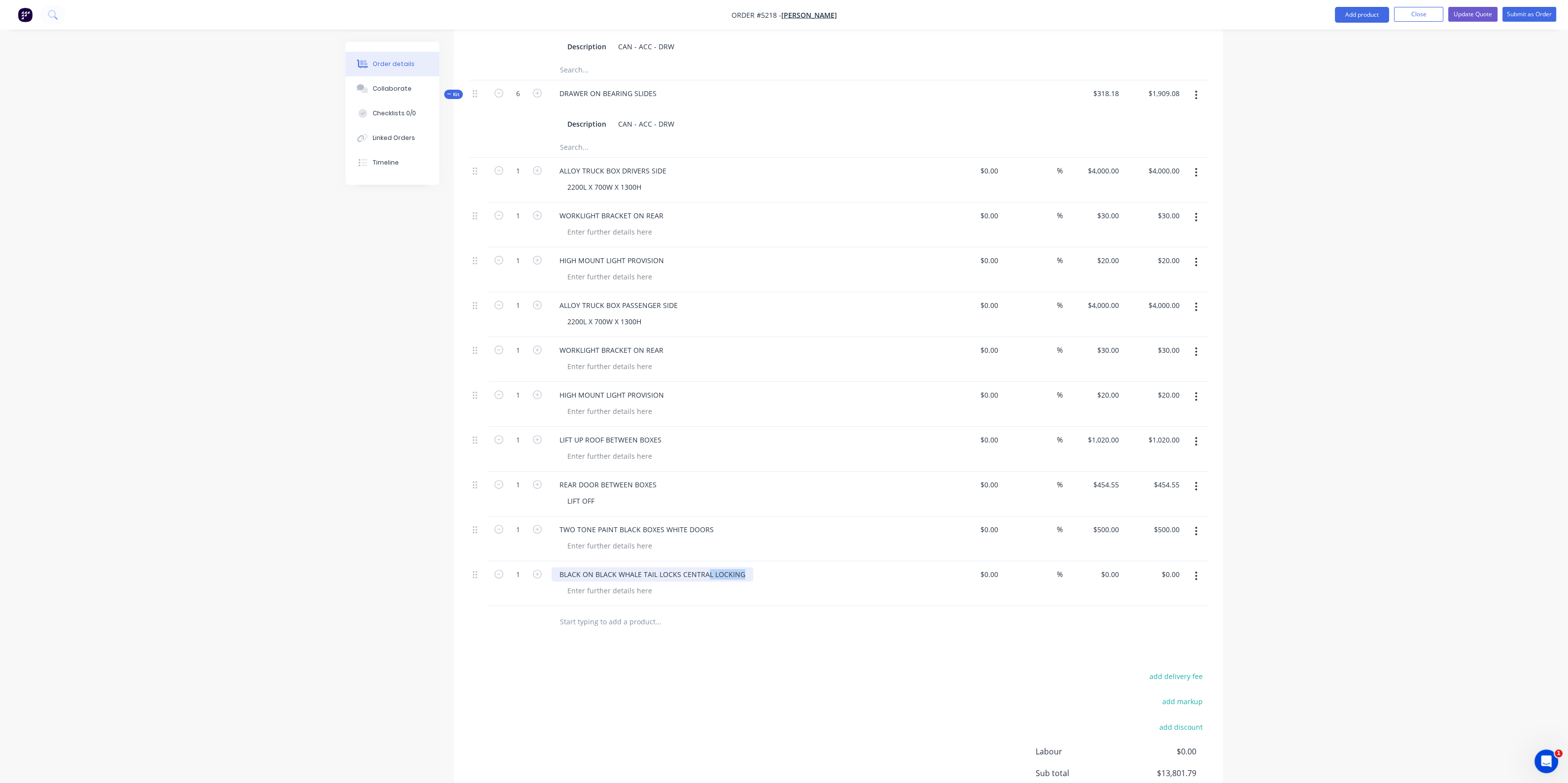
click at [679, 567] on div "BLACK ON BLACK WHALE TAIL LOCKS CENTRAL LOCKING" at bounding box center [652, 574] width 201 height 14
click at [792, 567] on div "BLACK ON BLACK WHALE TAIL LOCKS CENTRAL LOCKING" at bounding box center [745, 574] width 387 height 14
click at [1117, 567] on input "0" at bounding box center [1112, 574] width 23 height 14
type input "$250.00"
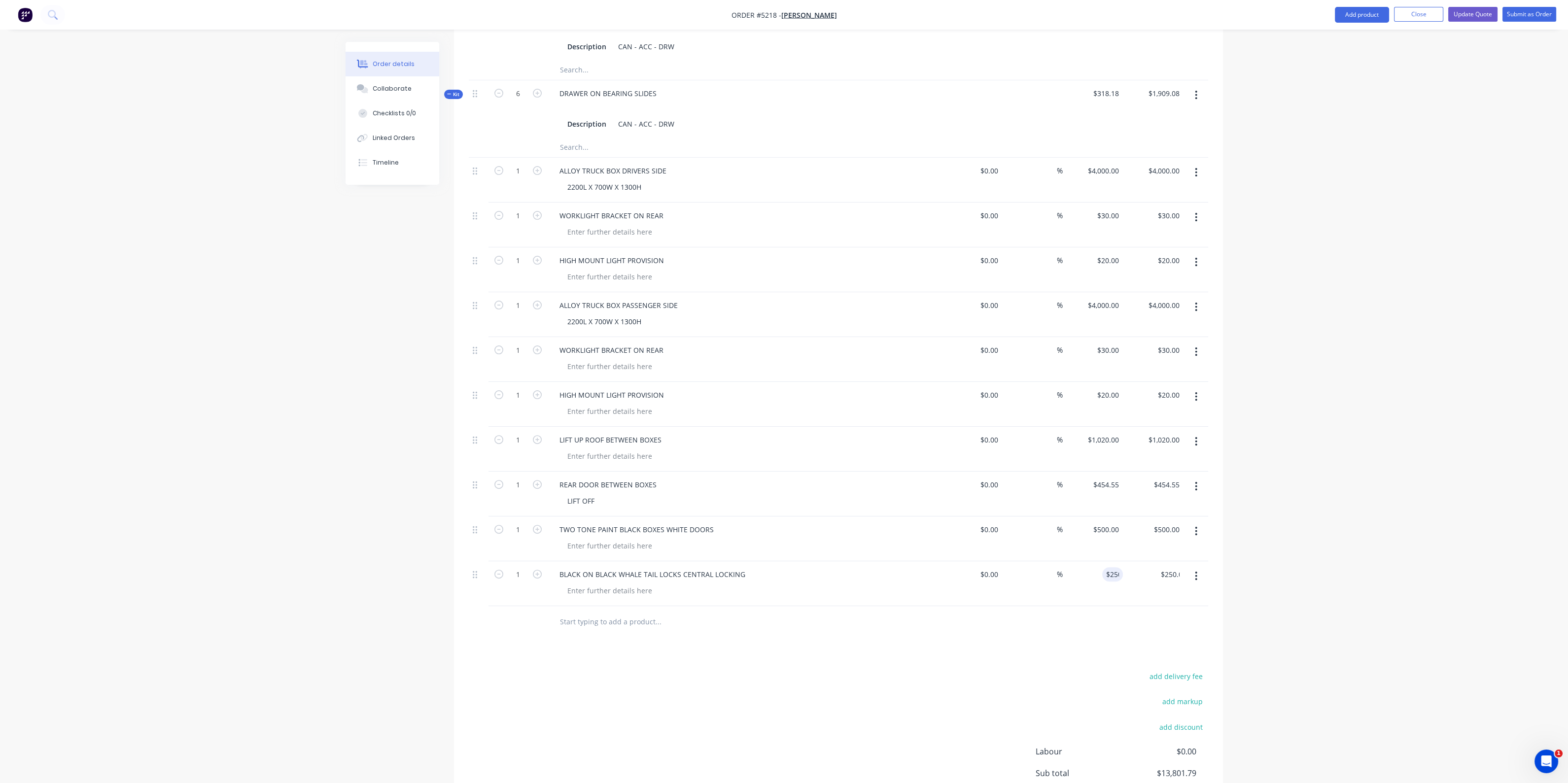
click at [982, 633] on div "Products Show / Hide columns Add product Qty Cost Markup Price Total Kit 1 CANO…" at bounding box center [837, 256] width 769 height 1237
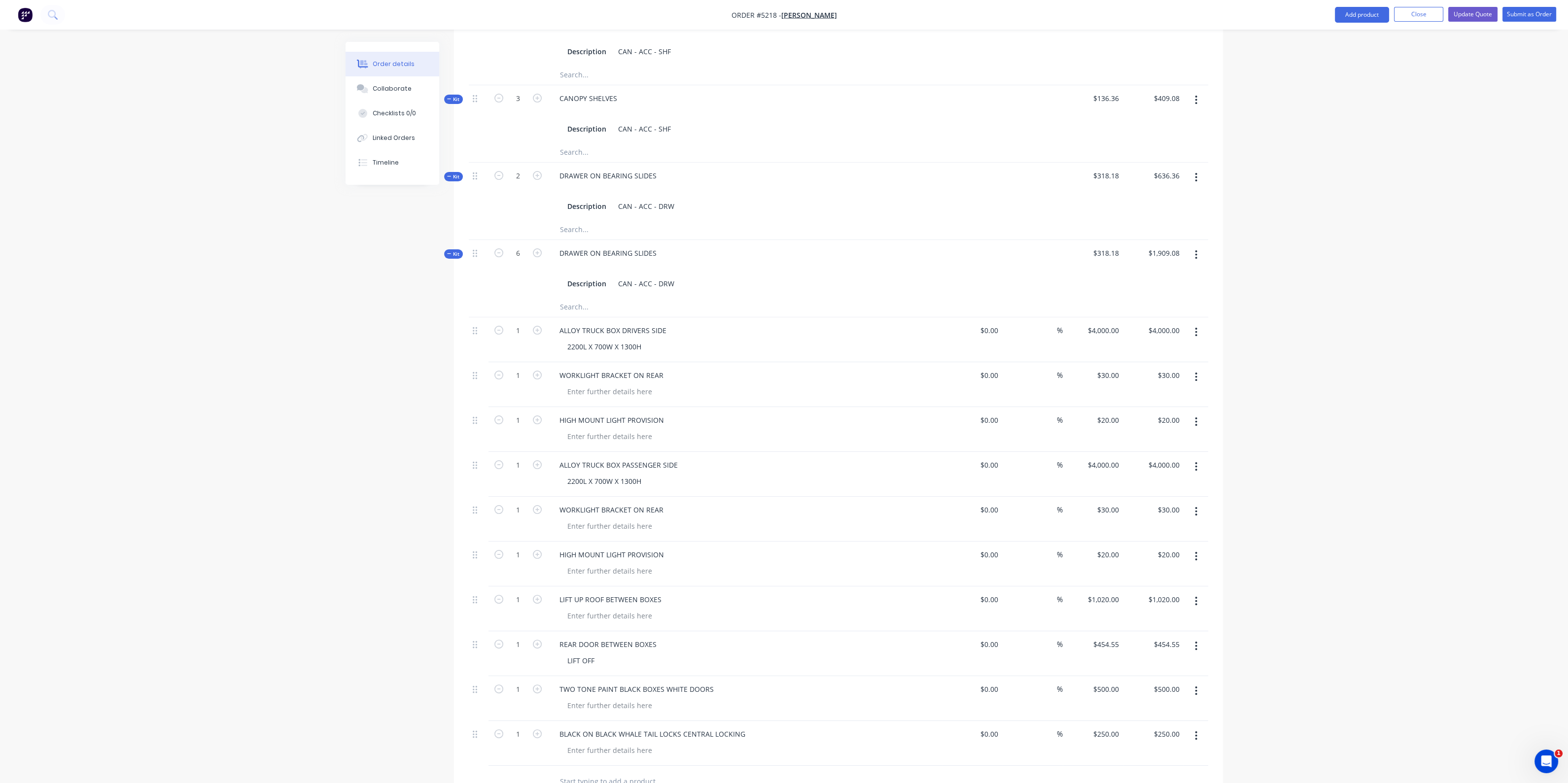
scroll to position [606, 0]
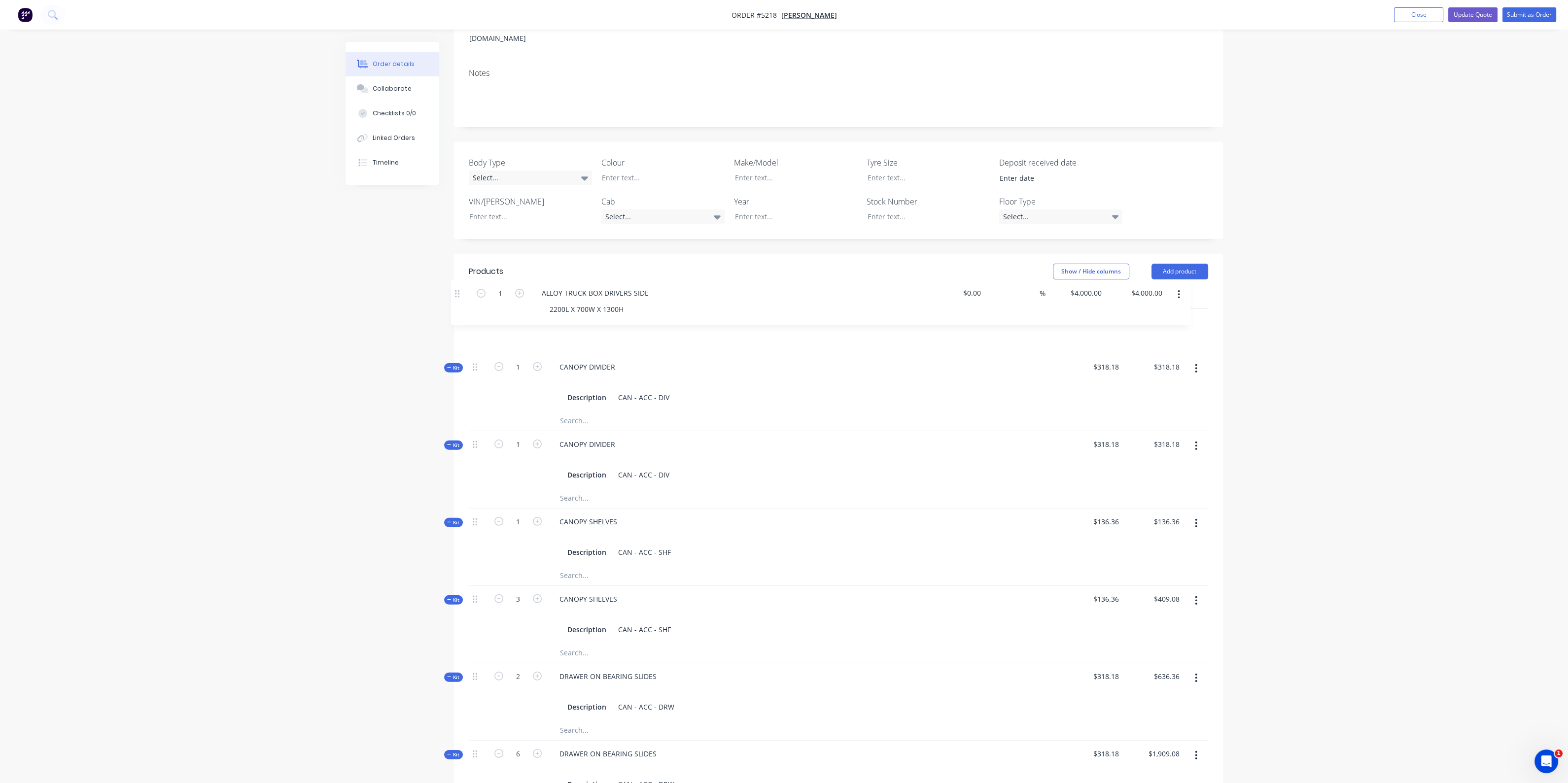
drag, startPoint x: 478, startPoint y: 317, endPoint x: 463, endPoint y: 290, distance: 30.9
click at [463, 290] on div "Qty Cost Markup Price Total Kit 1 CANOPY DIVIDER Description CAN - ACC - DIV $3…" at bounding box center [837, 772] width 769 height 964
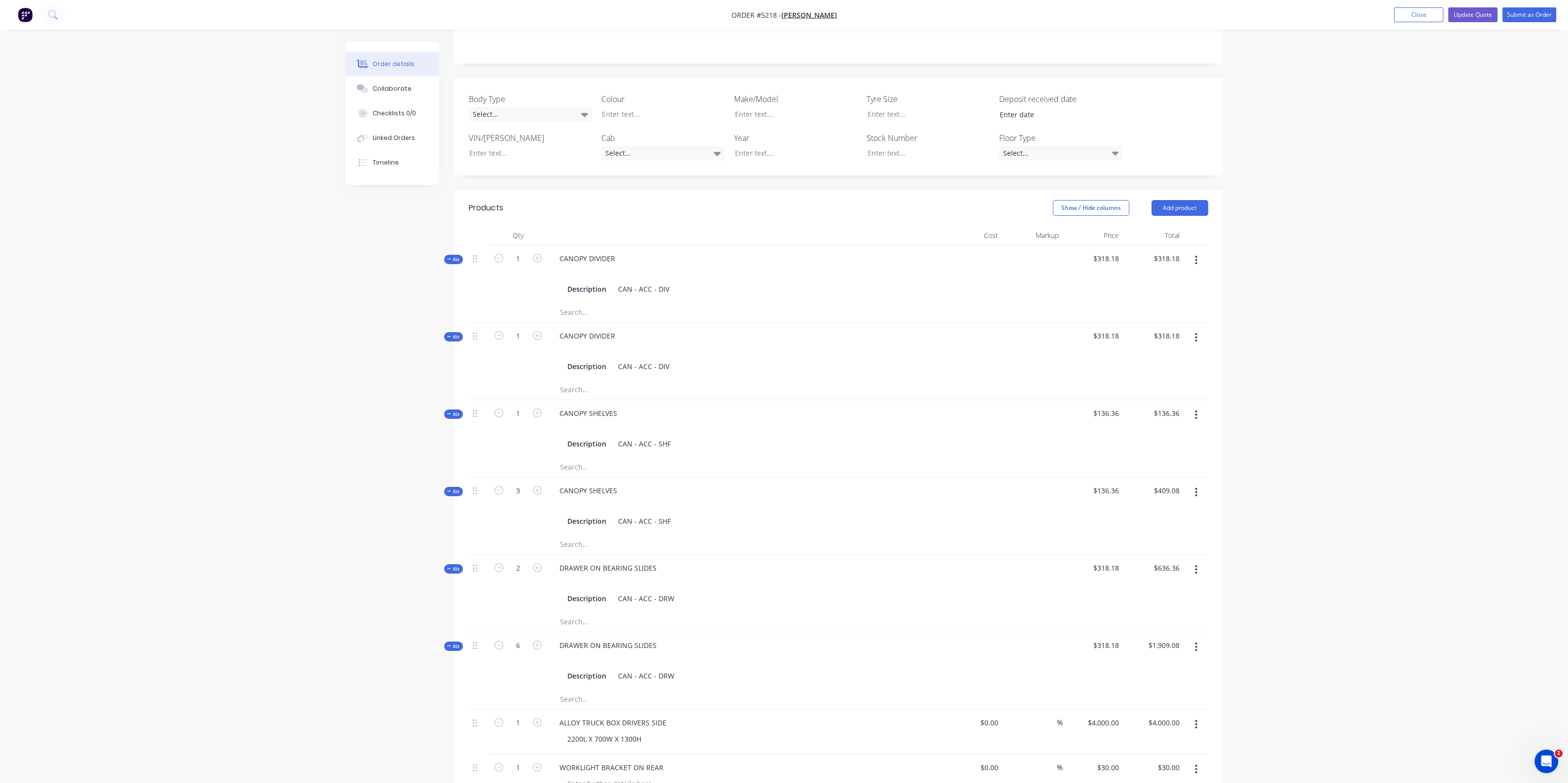
scroll to position [332, 0]
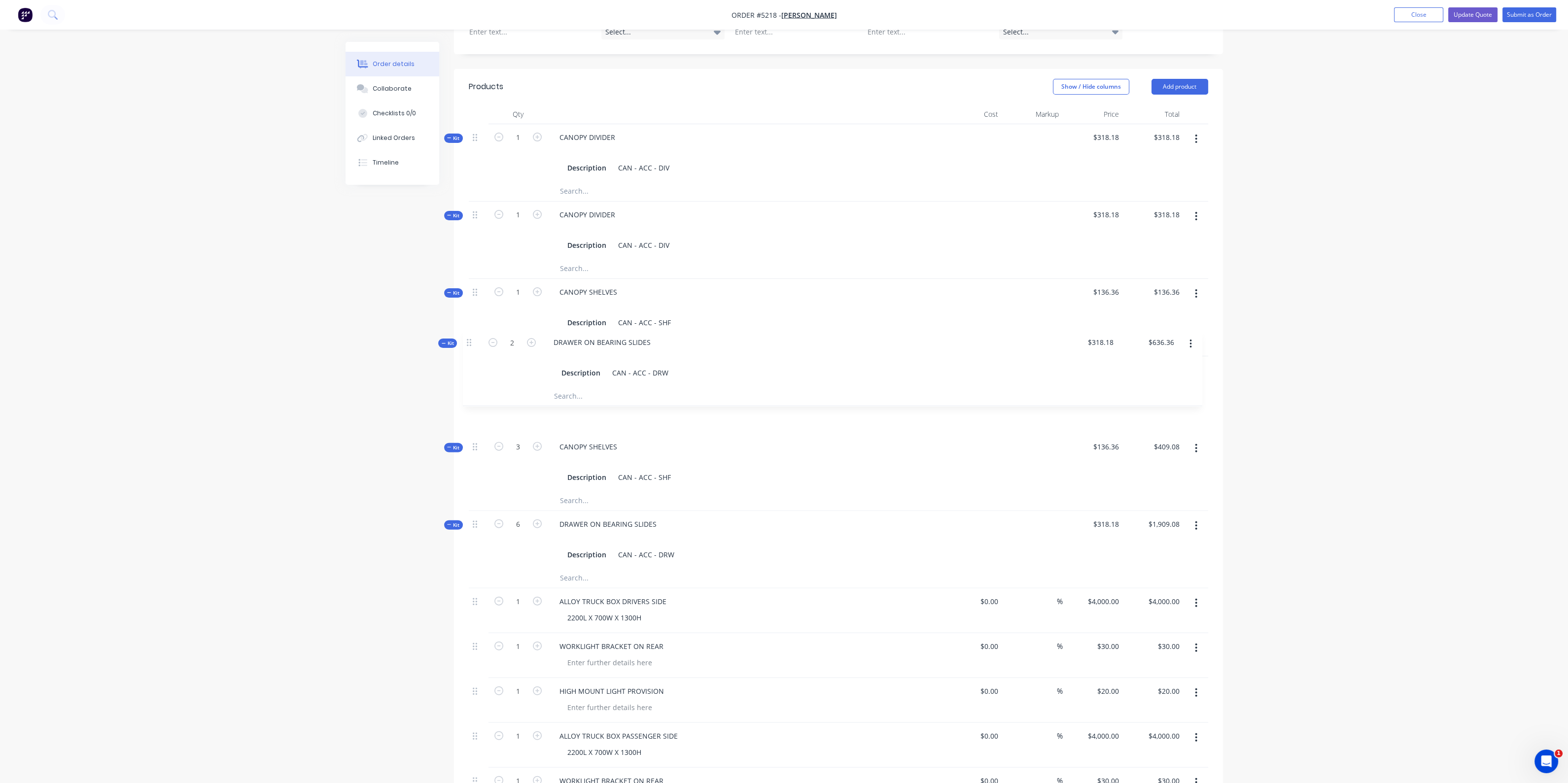
drag, startPoint x: 478, startPoint y: 433, endPoint x: 470, endPoint y: 337, distance: 96.3
click at [470, 337] on div "Kit 1 CANOPY DIVIDER Description CAN - ACC - DIV $318.18 $318.18 $318.18 $318.1…" at bounding box center [838, 581] width 739 height 913
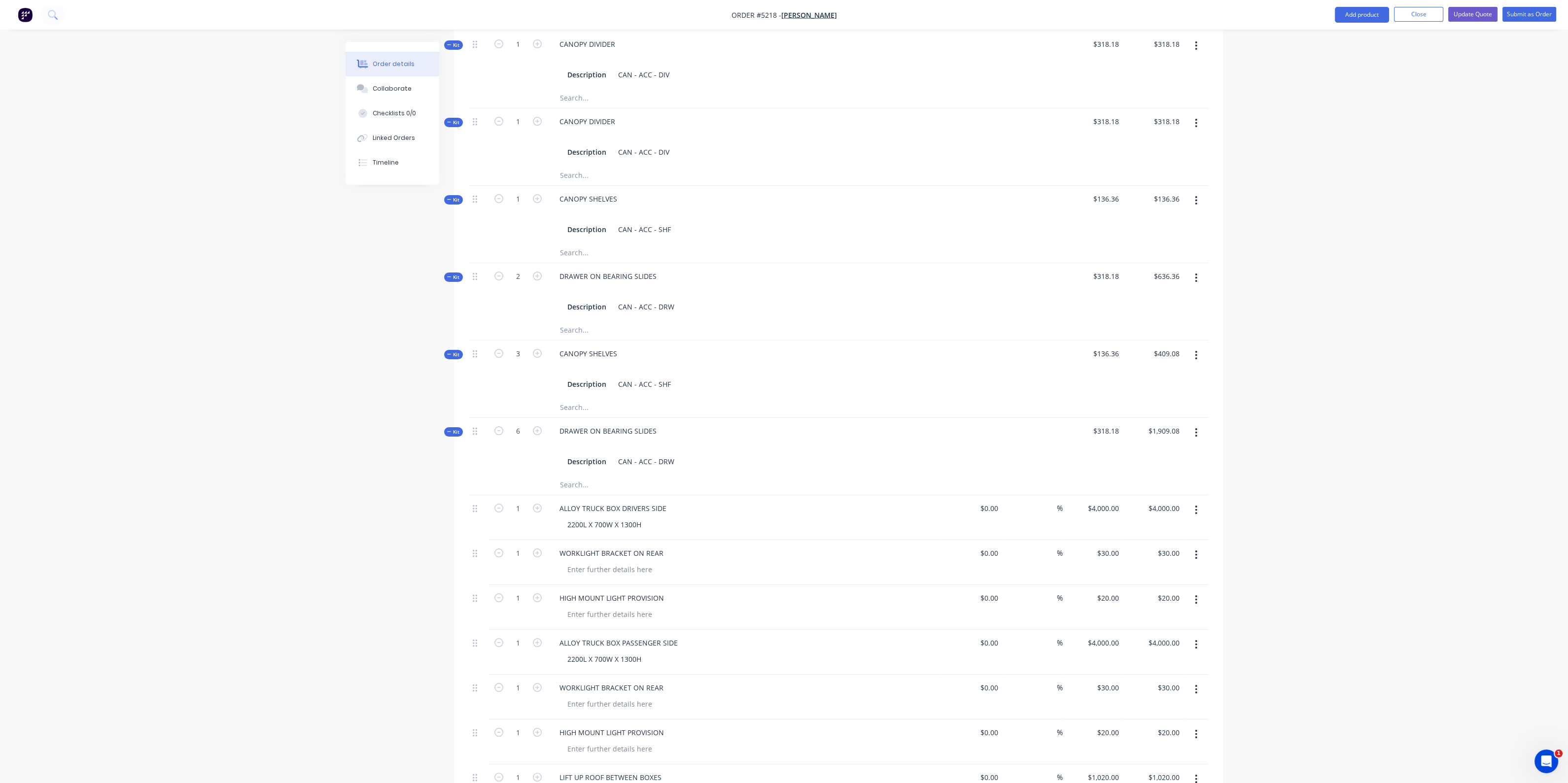
scroll to position [455, 0]
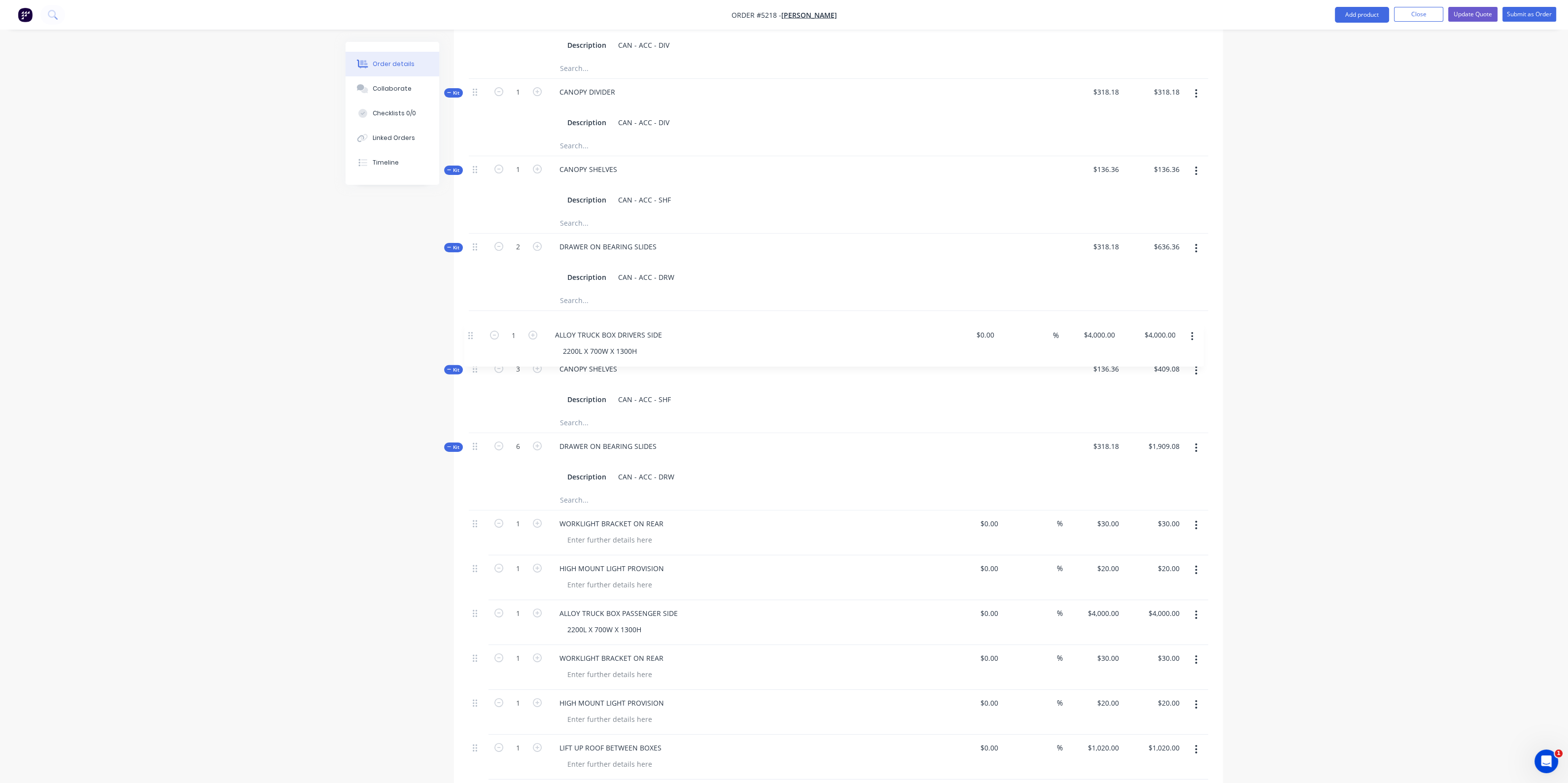
drag, startPoint x: 476, startPoint y: 464, endPoint x: 470, endPoint y: 333, distance: 131.1
click at [470, 333] on div "Kit 1 CANOPY DIVIDER Description CAN - ACC - DIV $318.18 $318.18 $318.18 $318.1…" at bounding box center [838, 458] width 739 height 913
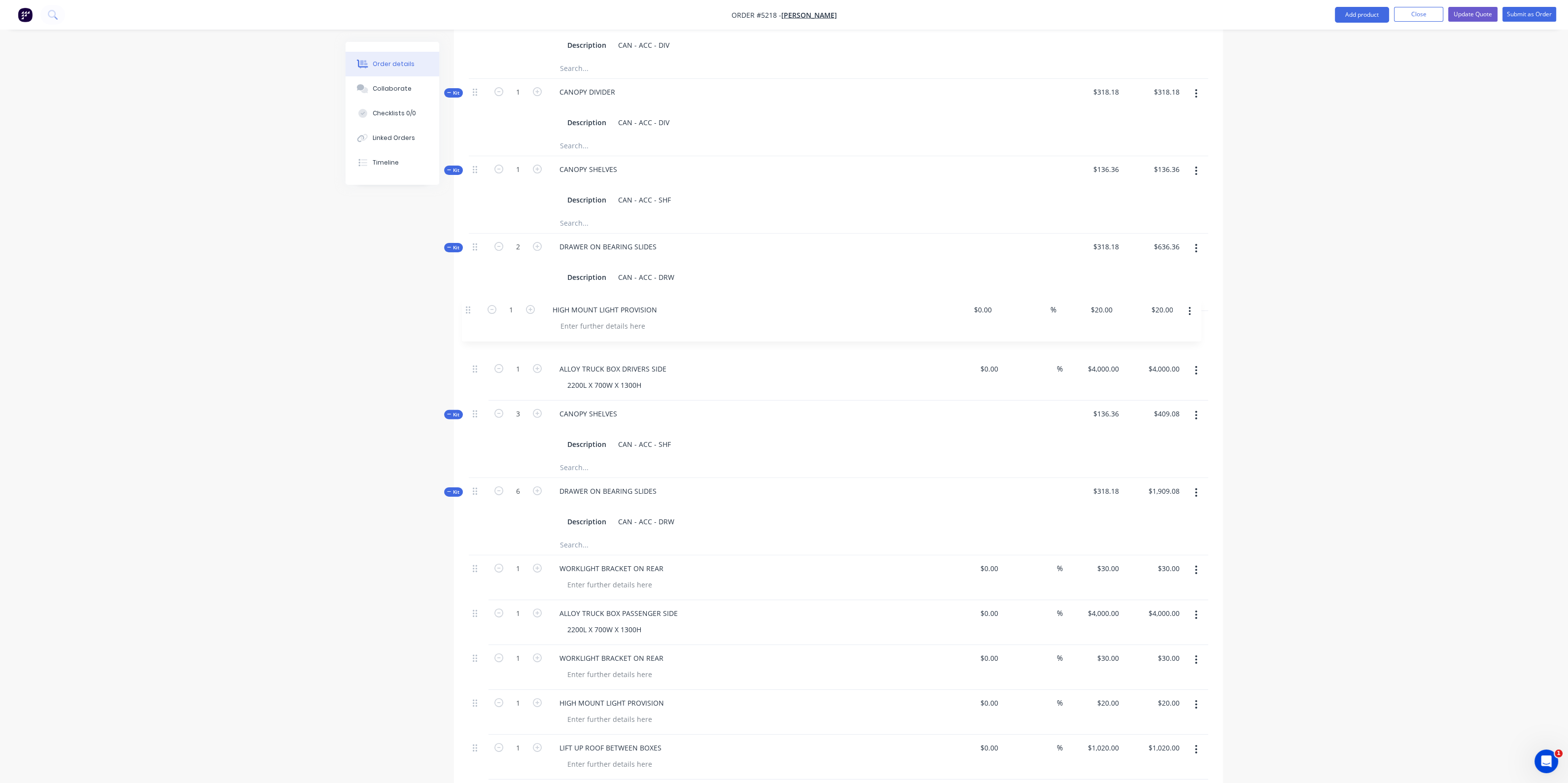
drag, startPoint x: 476, startPoint y: 554, endPoint x: 468, endPoint y: 309, distance: 245.1
click at [469, 309] on div "Kit 1 CANOPY DIVIDER Description CAN - ACC - DIV $318.18 $318.18 $318.18 $318.1…" at bounding box center [838, 458] width 739 height 913
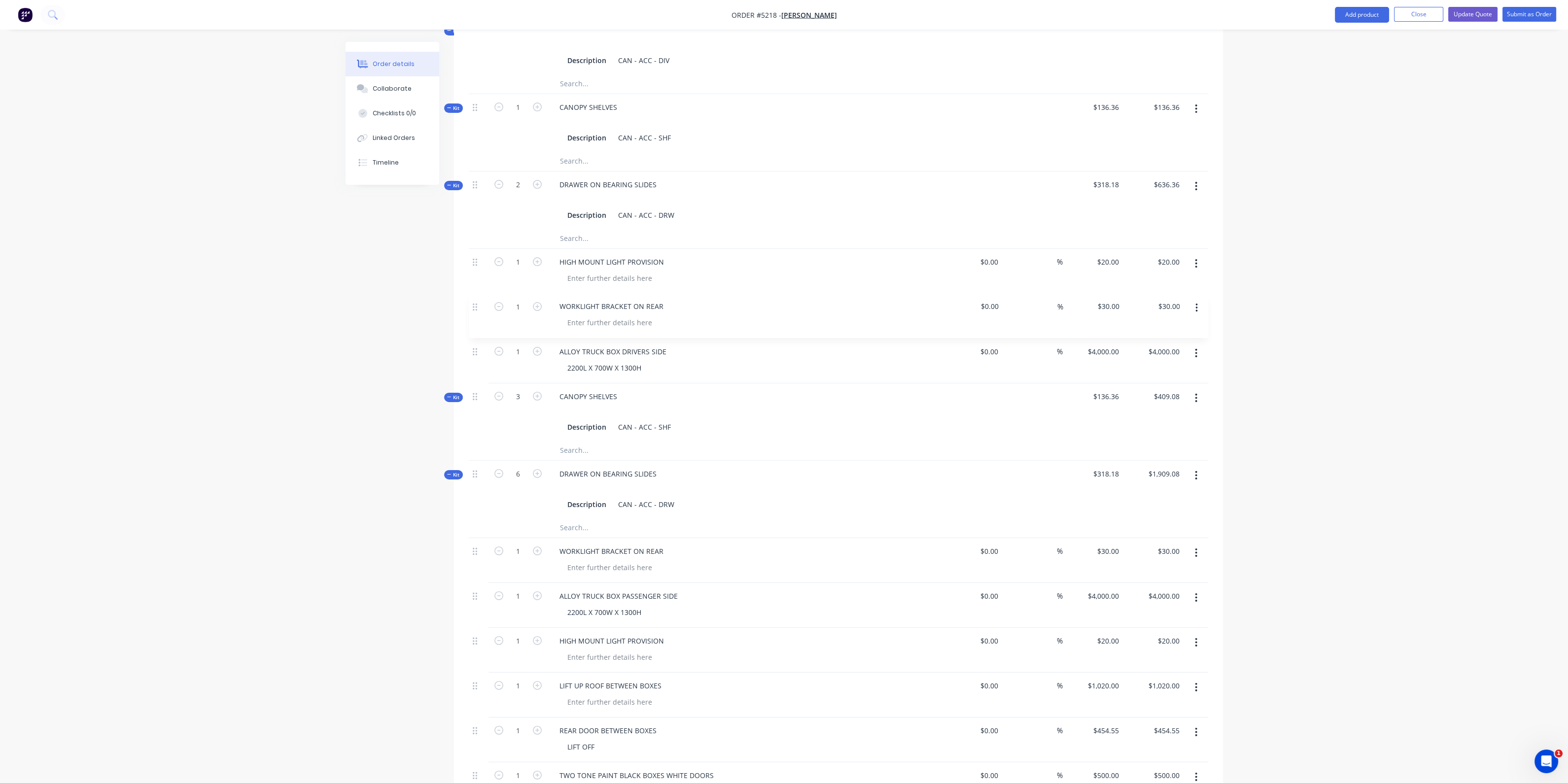
drag, startPoint x: 475, startPoint y: 582, endPoint x: 474, endPoint y: 306, distance: 276.0
click at [474, 306] on div "Kit 1 CANOPY DIVIDER Description CAN - ACC - DIV $318.18 $318.18 $318.18 $318.1…" at bounding box center [838, 396] width 739 height 913
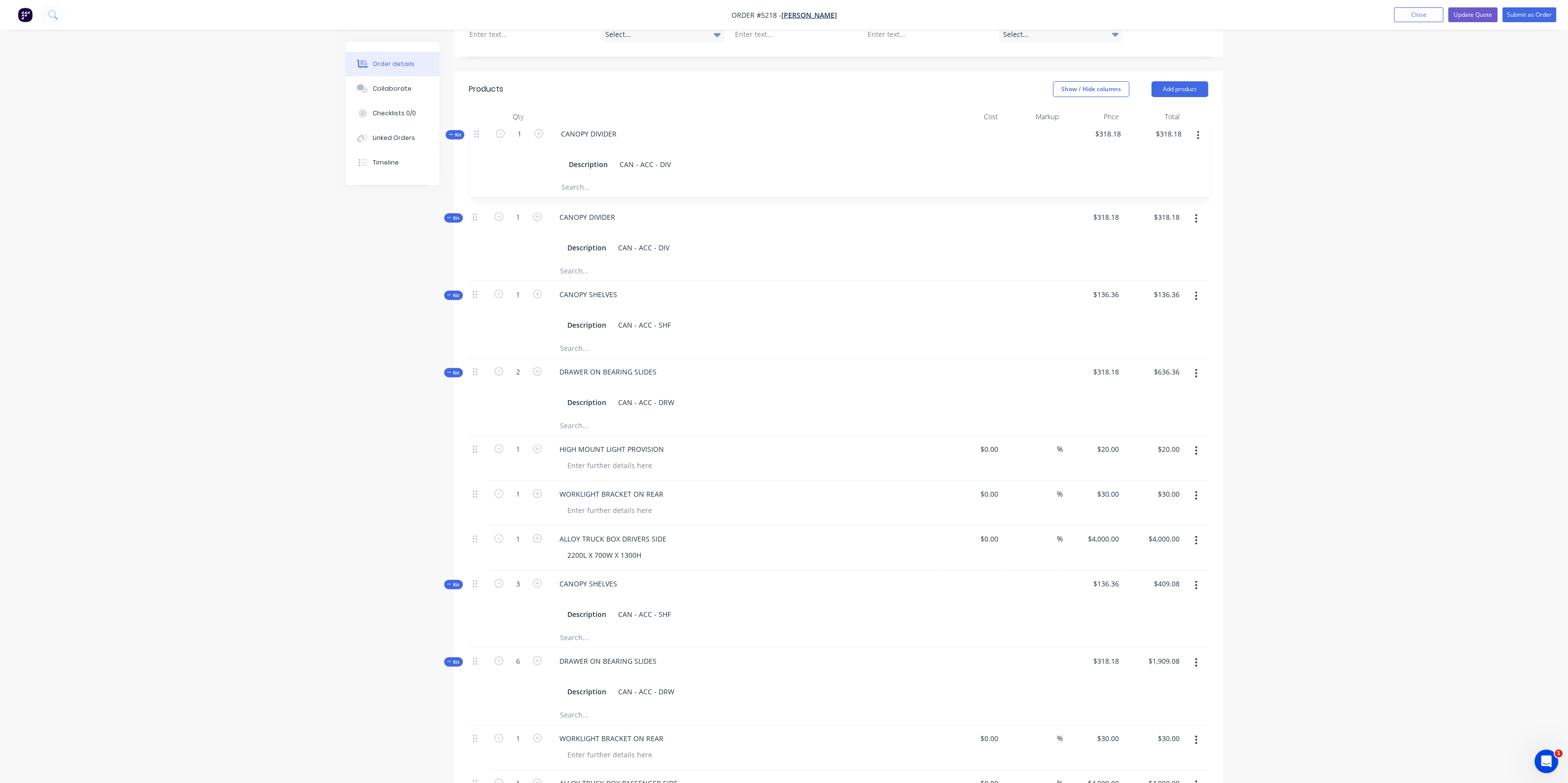
scroll to position [329, 0]
drag, startPoint x: 477, startPoint y: 121, endPoint x: 480, endPoint y: 504, distance: 383.0
click at [480, 504] on div "Kit 1 CANOPY DIVIDER Description CAN - ACC - DIV $318.18 $318.18 $318.18 $318.1…" at bounding box center [838, 583] width 739 height 913
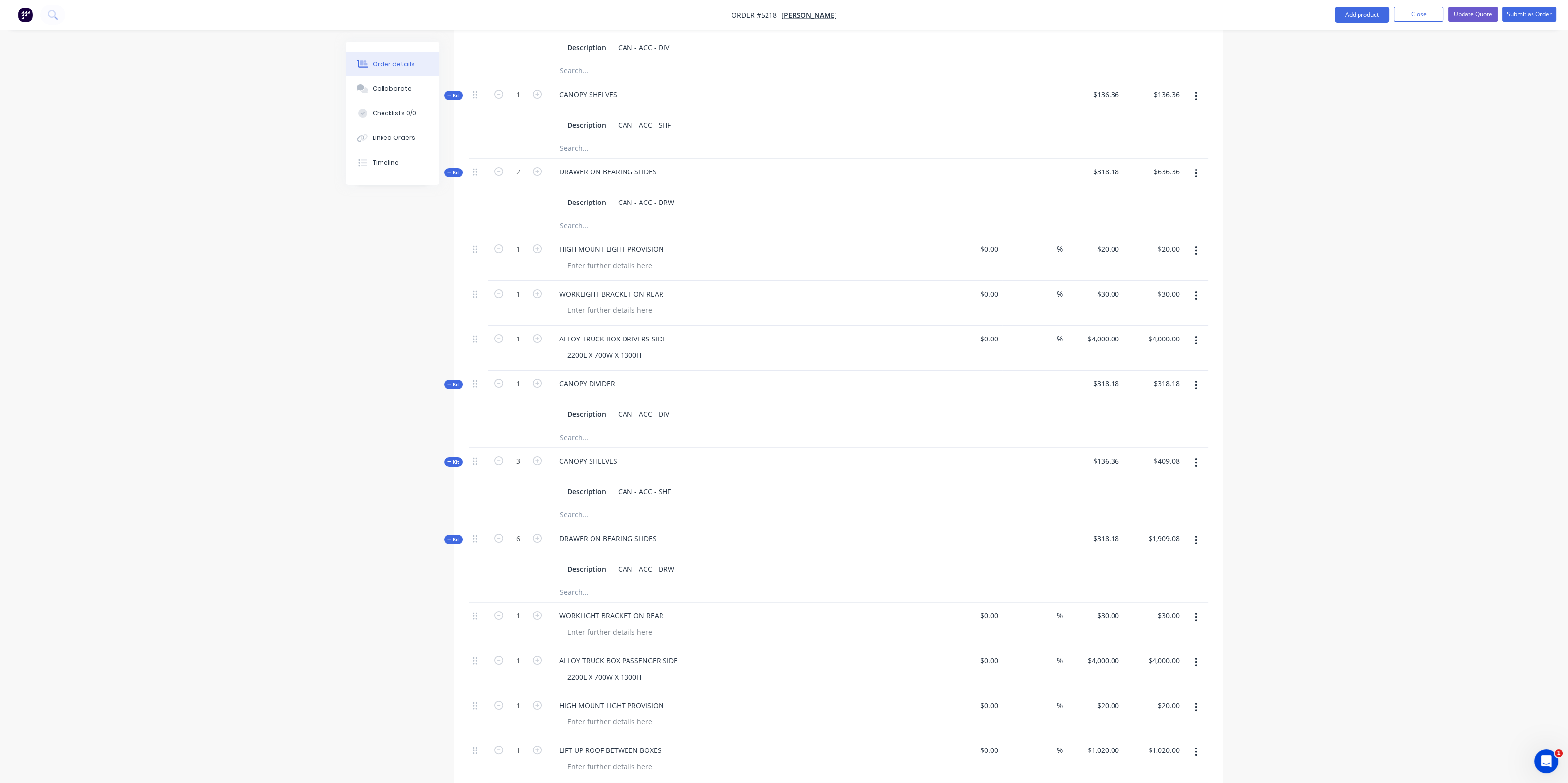
scroll to position [576, 0]
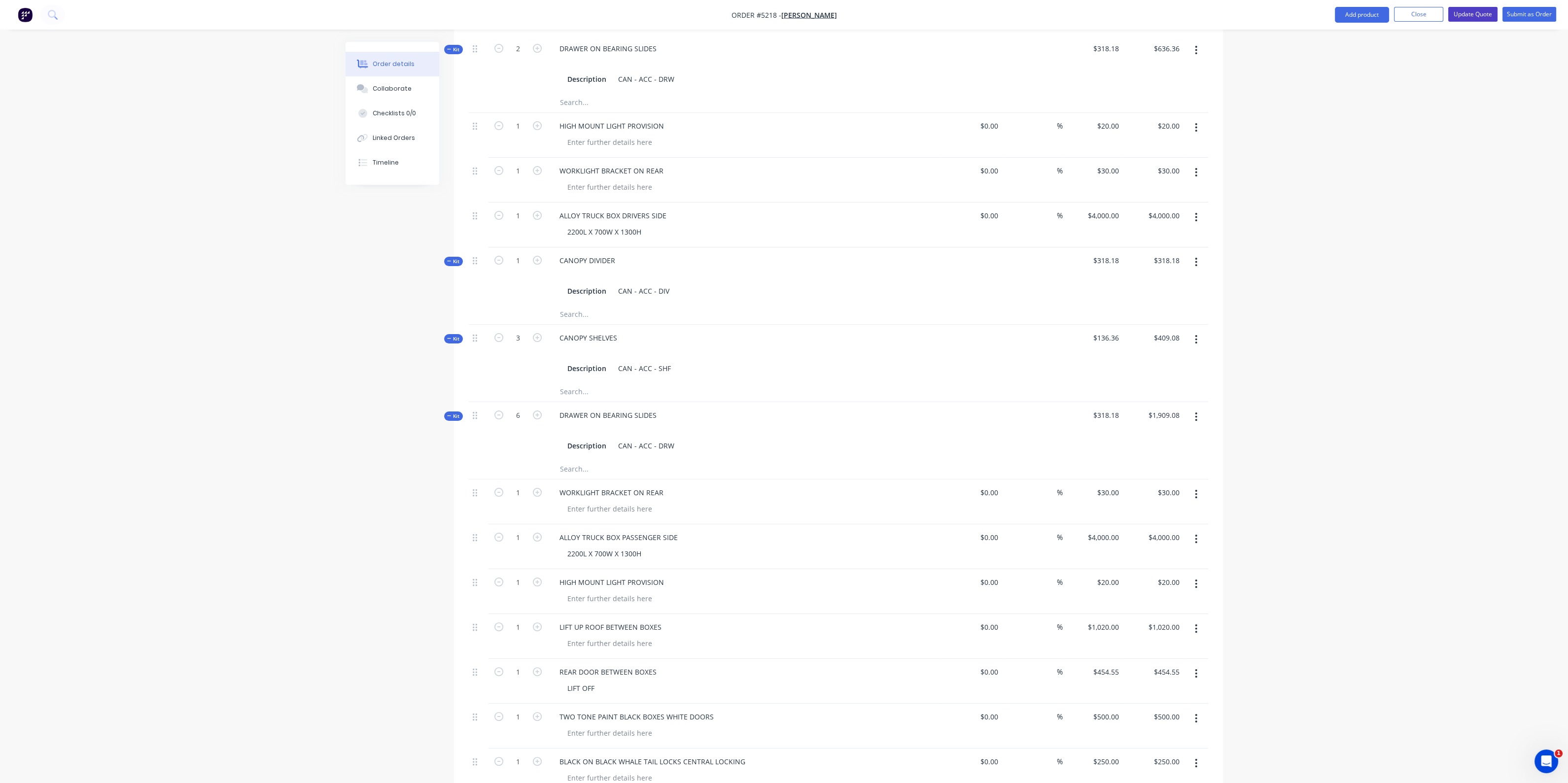
click at [1476, 11] on button "Update Quote" at bounding box center [1473, 13] width 50 height 14
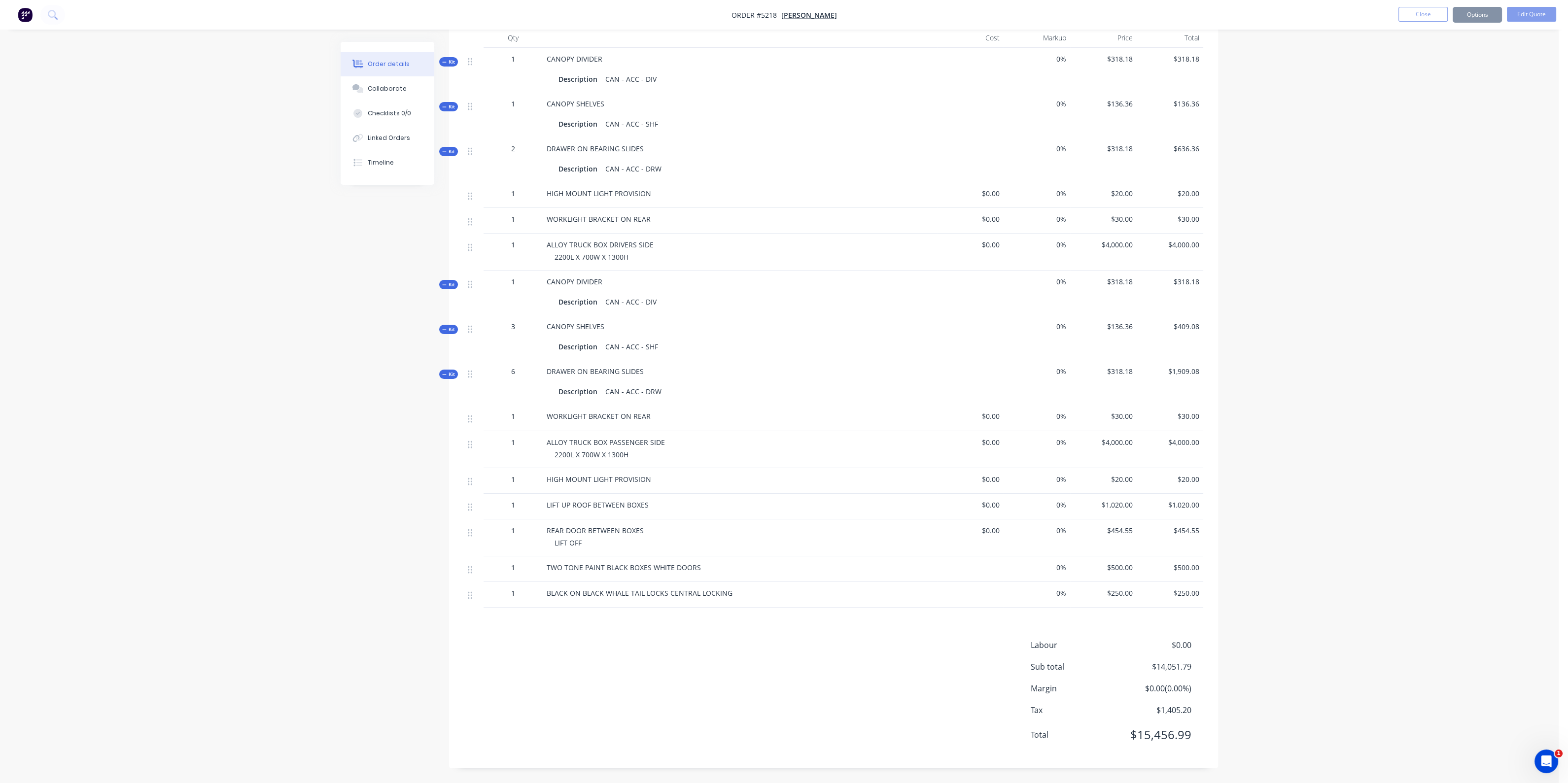
scroll to position [0, 0]
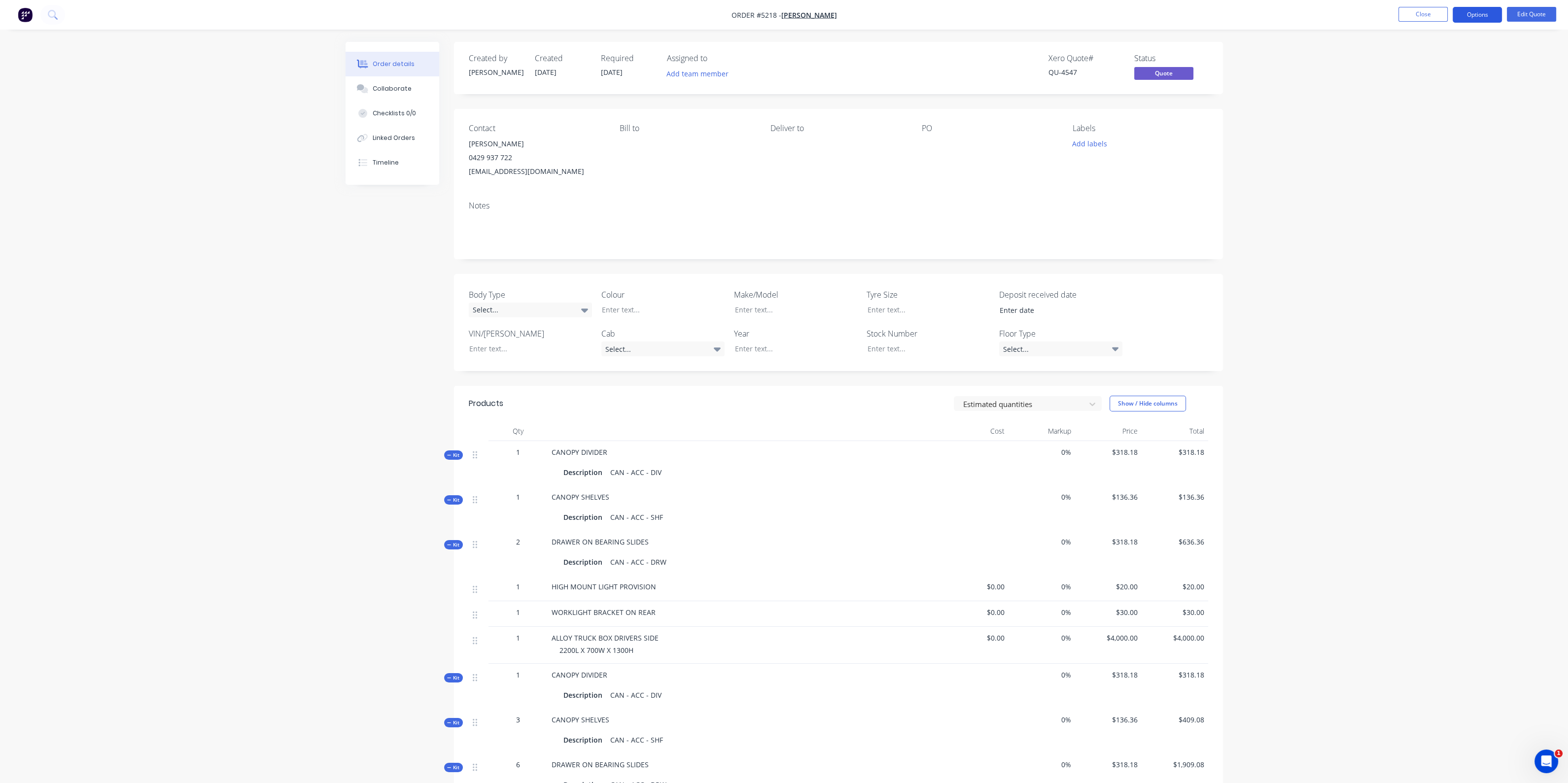
click at [1479, 9] on button "Options" at bounding box center [1477, 14] width 50 height 16
click at [1428, 65] on div "Quote" at bounding box center [1447, 59] width 91 height 14
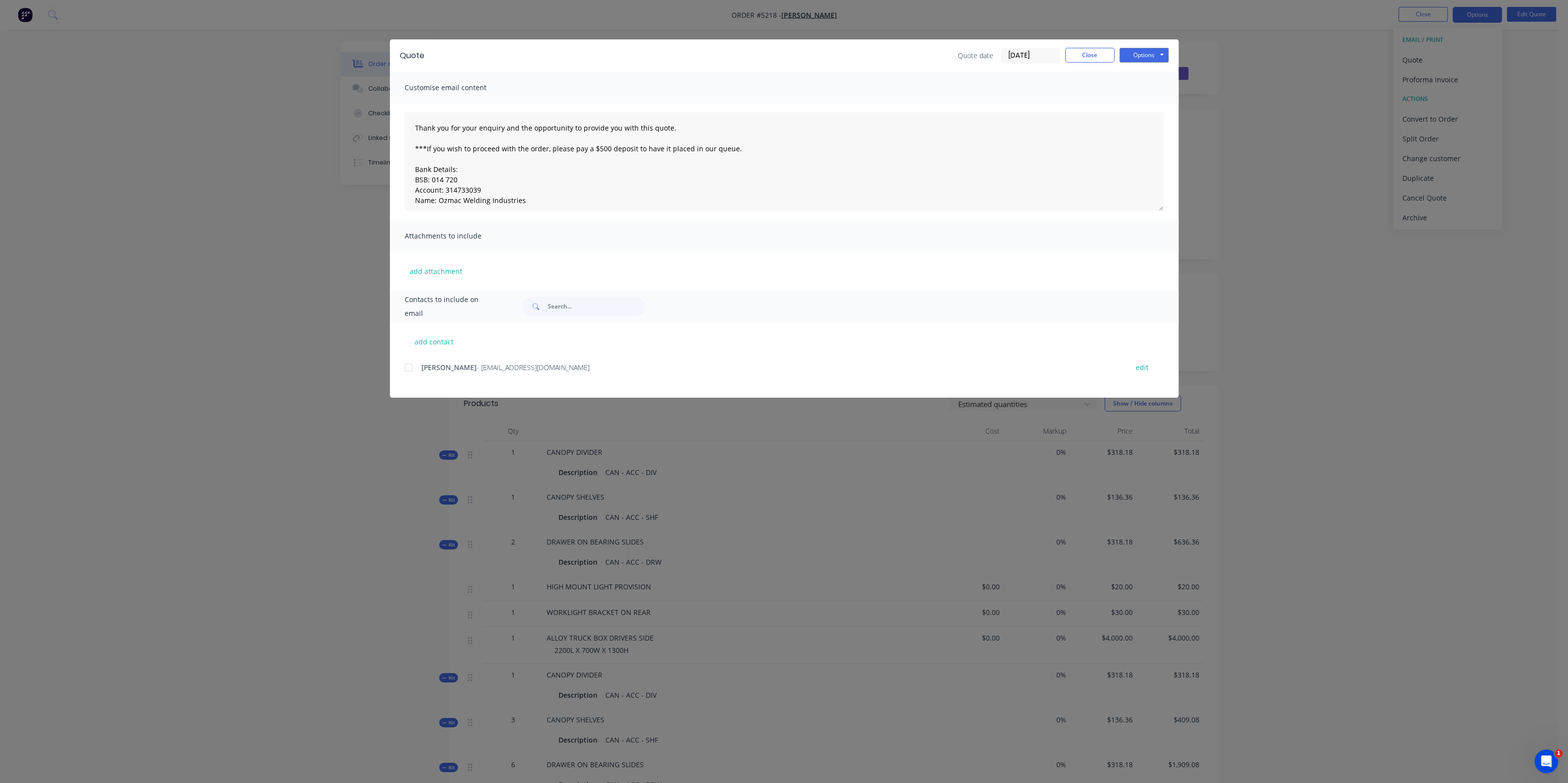
click at [415, 363] on div at bounding box center [409, 368] width 20 height 20
click at [1154, 58] on button "Options" at bounding box center [1144, 54] width 50 height 14
click at [1148, 106] on button "Email" at bounding box center [1151, 105] width 63 height 16
click at [1133, 53] on button "Options" at bounding box center [1144, 54] width 50 height 14
click at [1136, 90] on button "Print" at bounding box center [1151, 89] width 63 height 16
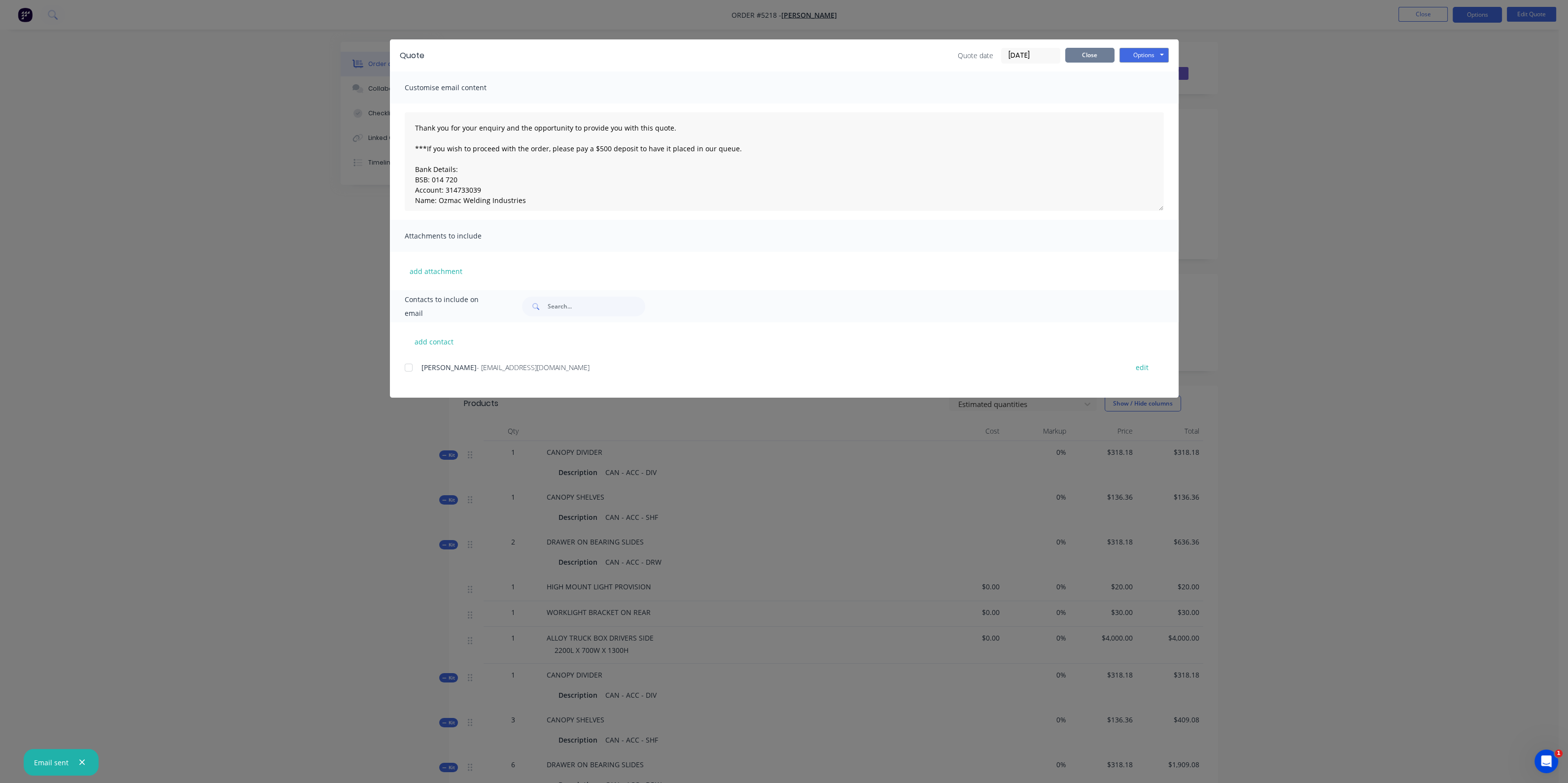
click at [1095, 51] on button "Close" at bounding box center [1090, 54] width 50 height 14
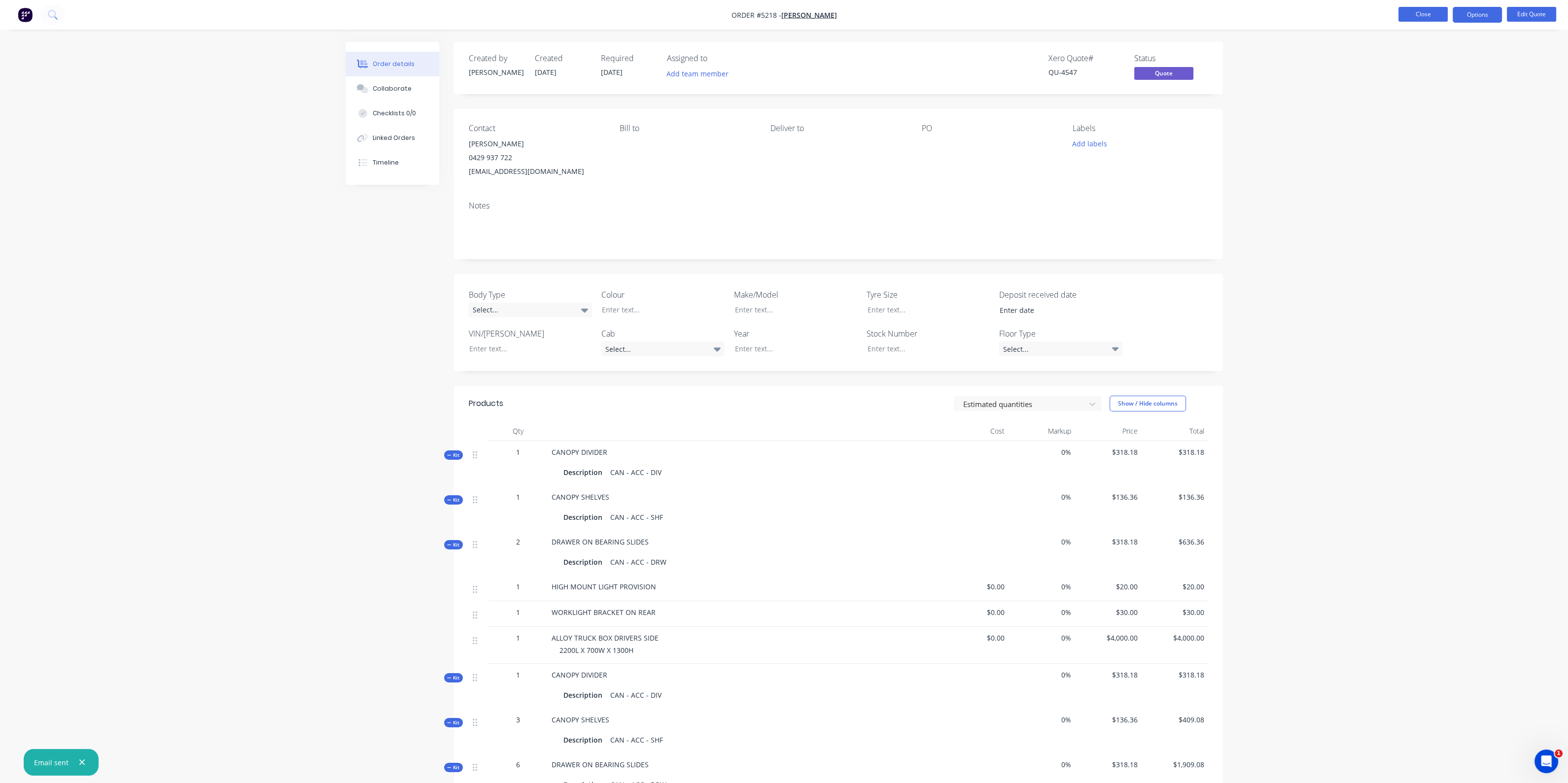
click at [1440, 12] on button "Close" at bounding box center [1423, 13] width 50 height 14
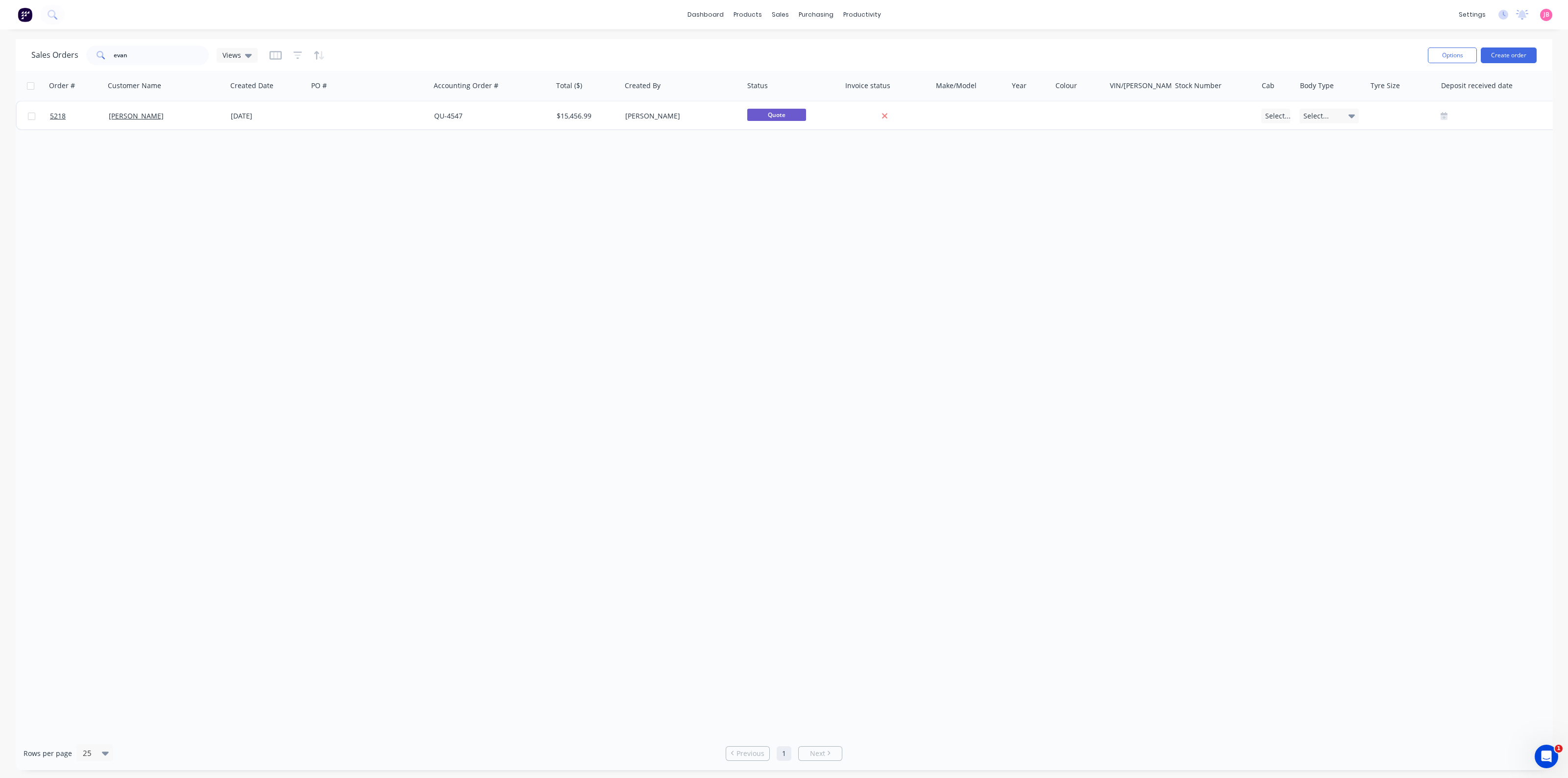
click at [355, 281] on div "Order # Customer Name Created Date PO # Accounting Order # Total ($) Created By…" at bounding box center [784, 403] width 1537 height 665
click at [130, 54] on input "evan" at bounding box center [161, 55] width 96 height 20
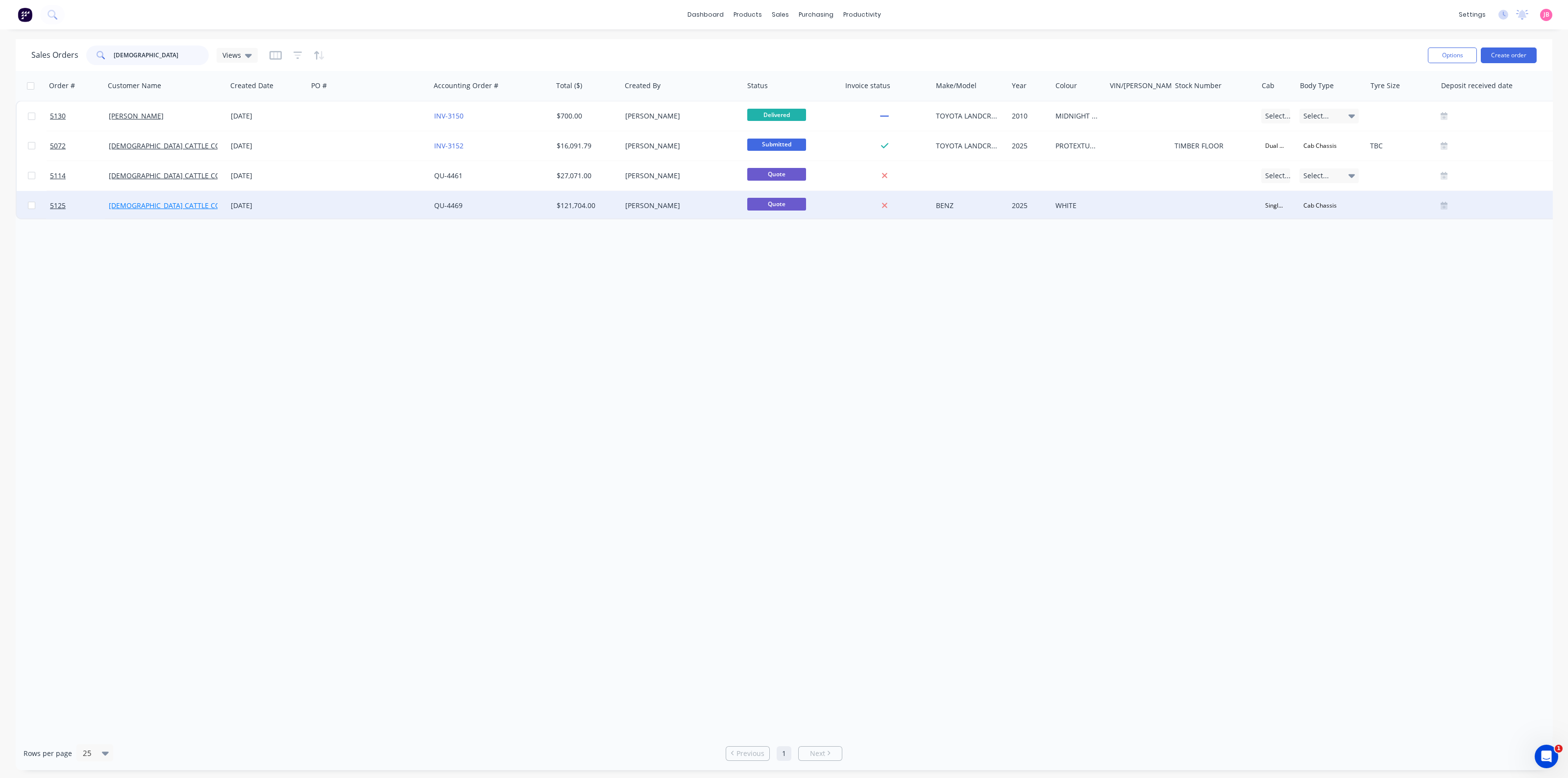
type input "[DEMOGRAPHIC_DATA]"
click at [149, 203] on link "[DEMOGRAPHIC_DATA] CATTLE CO" at bounding box center [165, 206] width 112 height 9
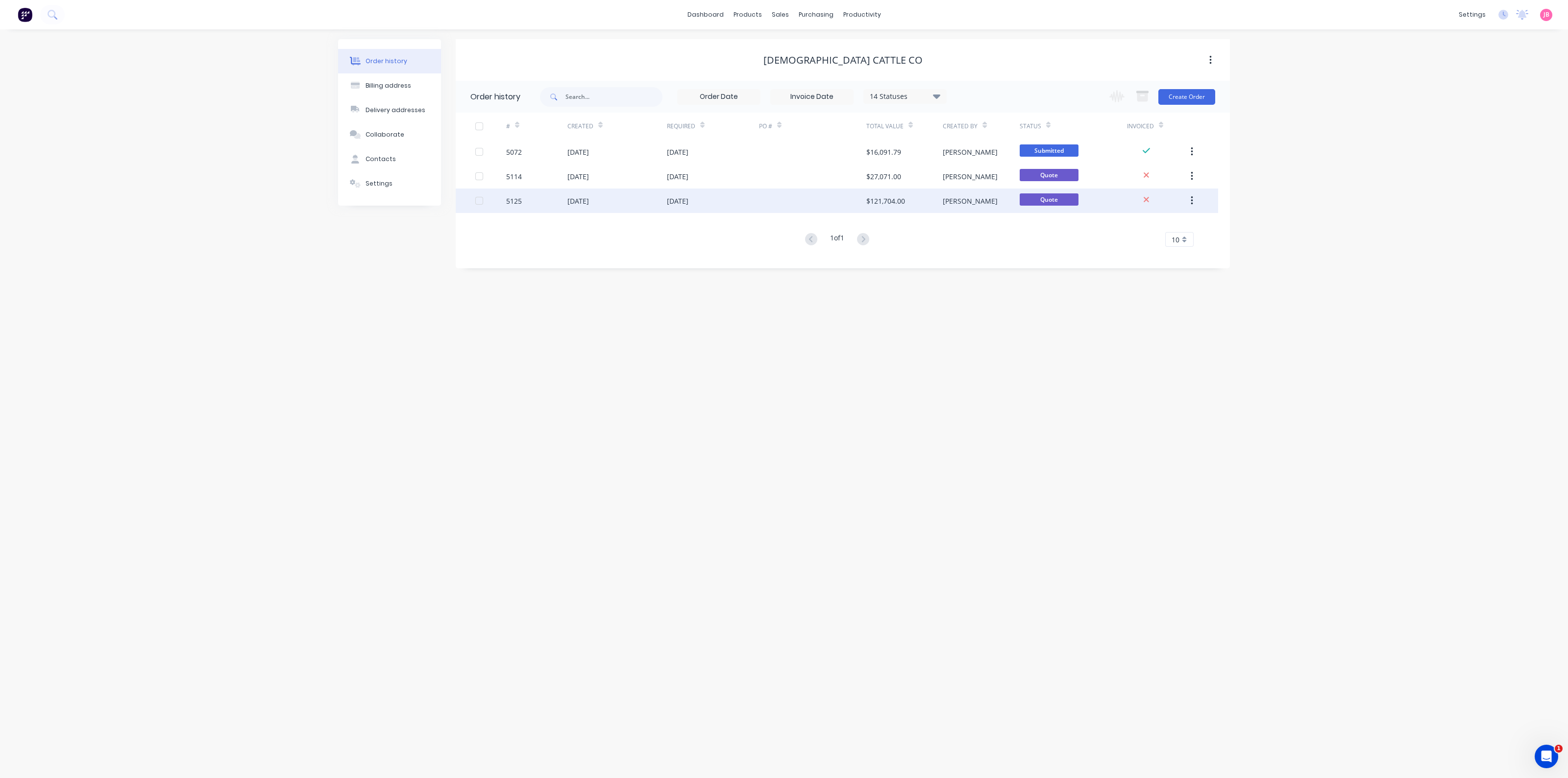
click at [642, 209] on div "[DATE]" at bounding box center [617, 201] width 100 height 25
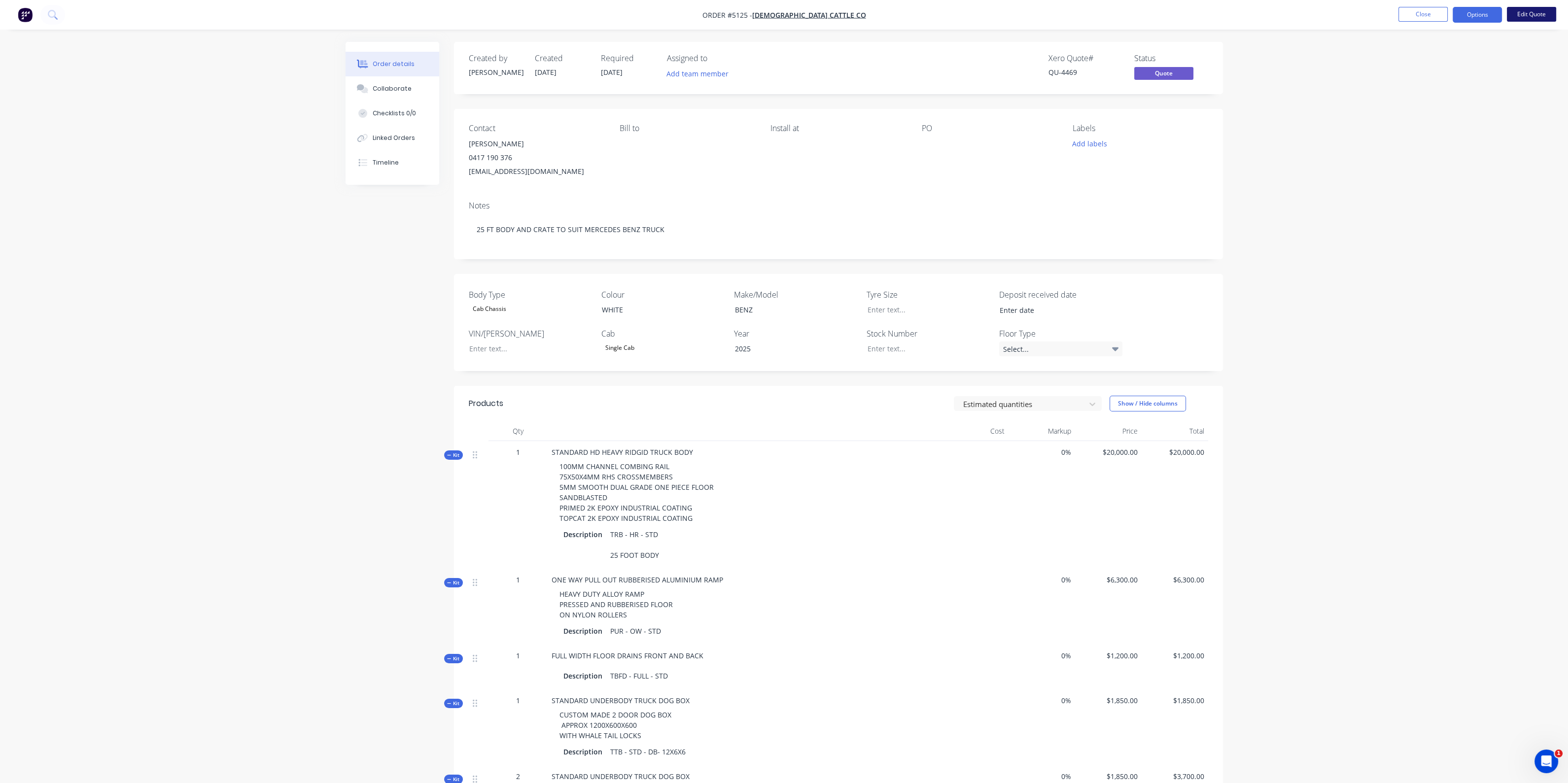
click at [1530, 19] on button "Edit Quote" at bounding box center [1532, 13] width 50 height 14
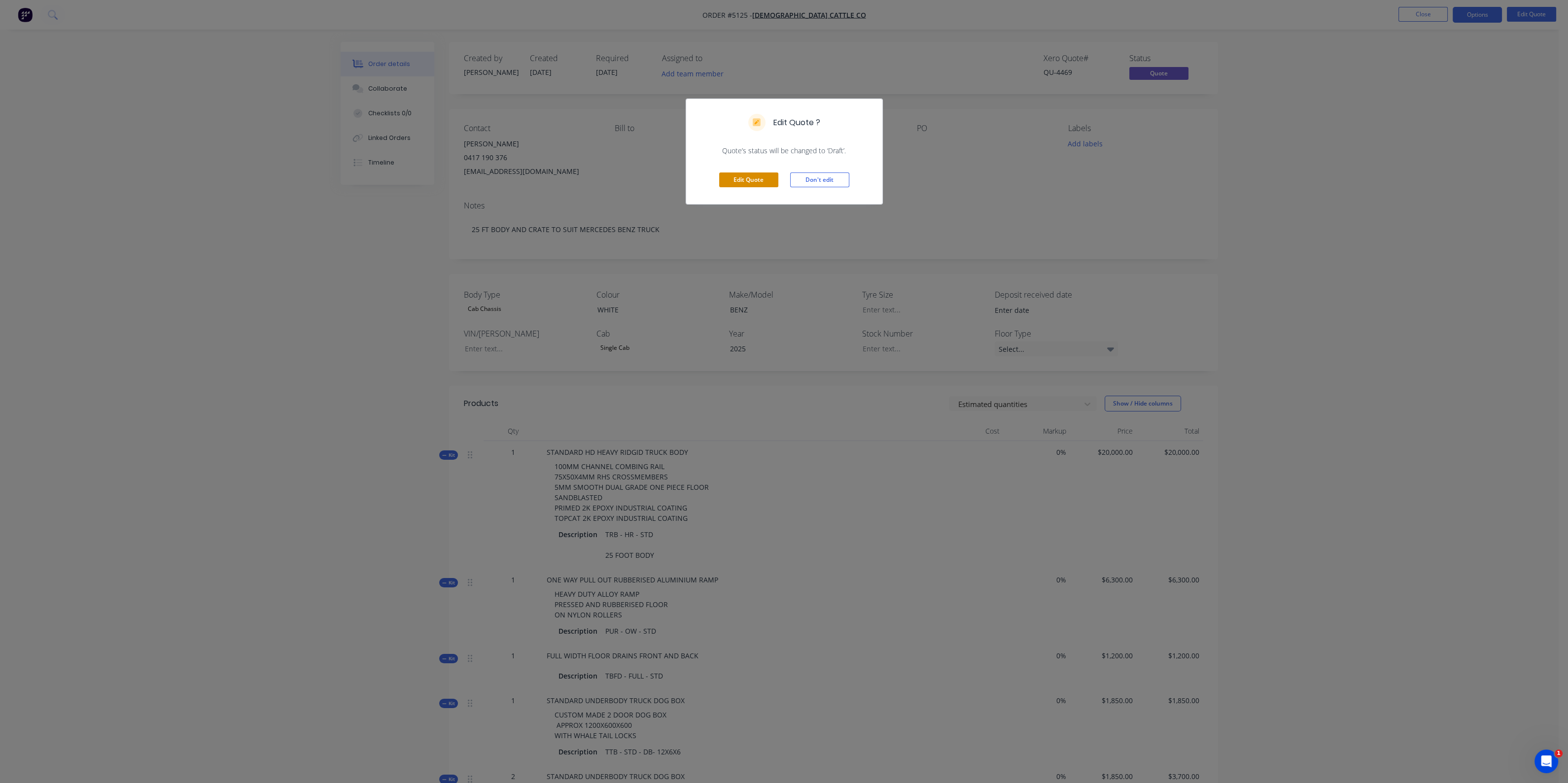
click at [764, 178] on button "Edit Quote" at bounding box center [749, 180] width 59 height 14
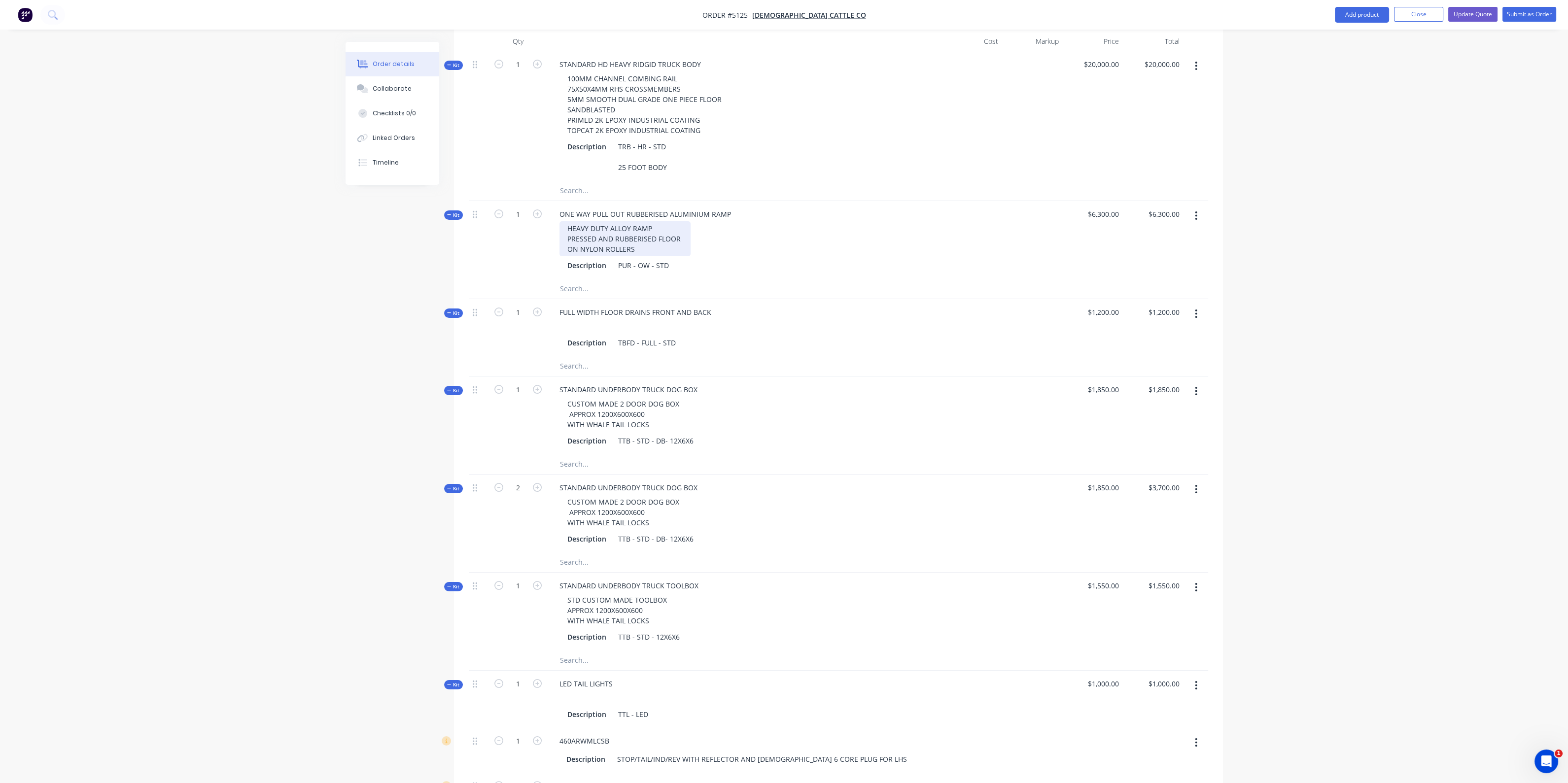
scroll to position [431, 0]
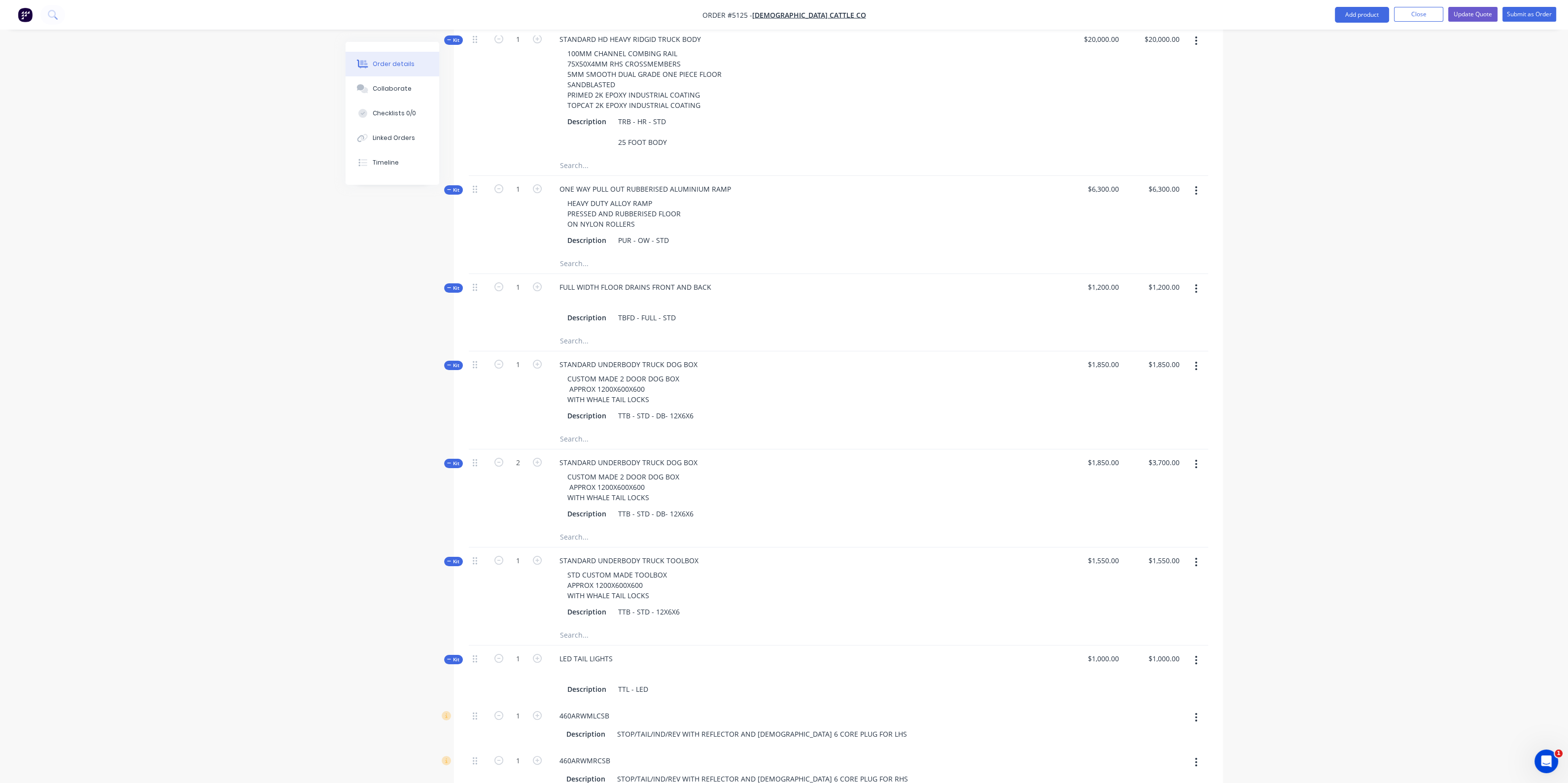
click at [1200, 370] on button "button" at bounding box center [1196, 366] width 23 height 18
click at [1158, 470] on div "Delete" at bounding box center [1160, 471] width 75 height 14
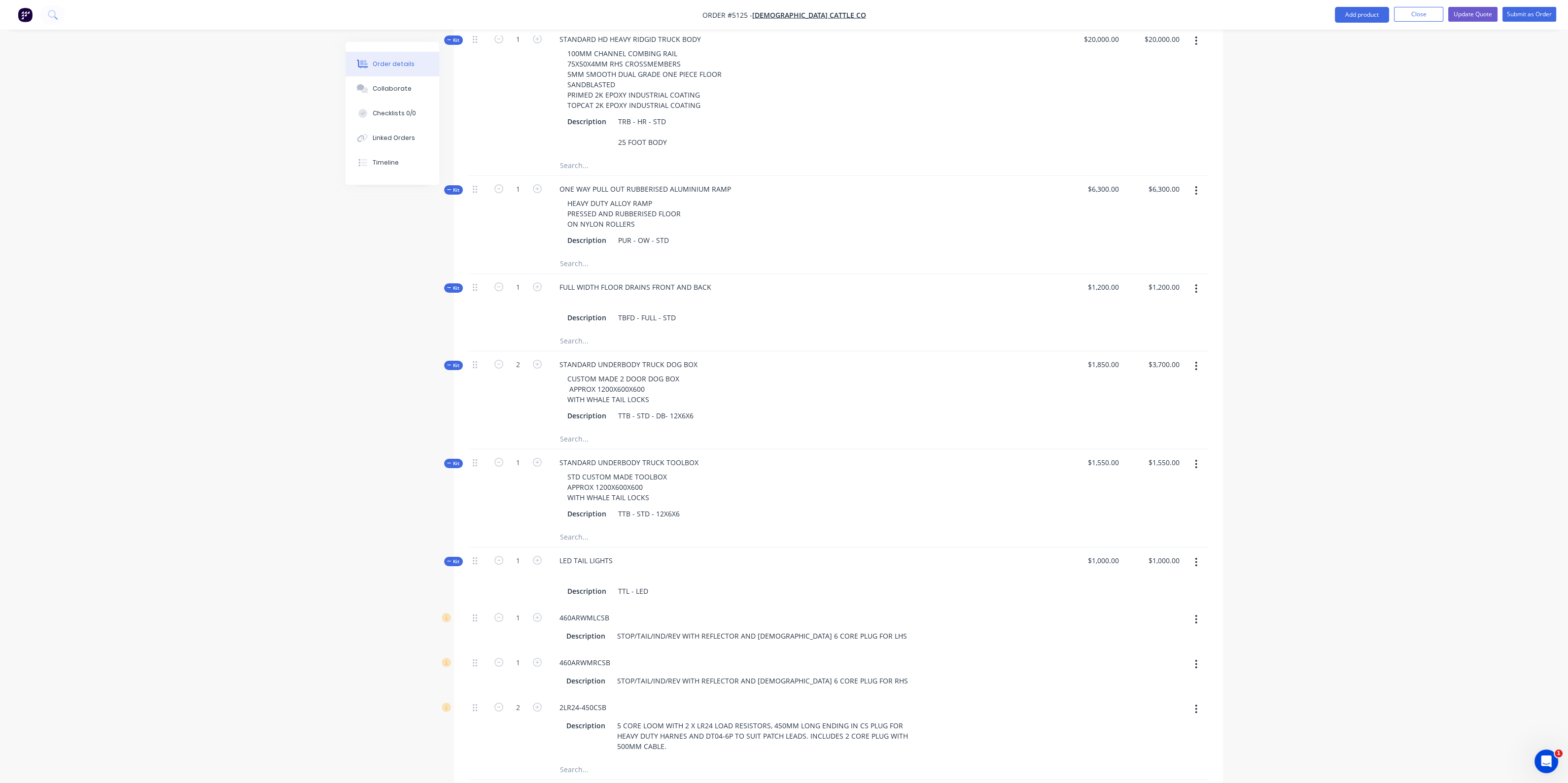
click at [1195, 367] on icon "button" at bounding box center [1196, 366] width 3 height 11
click at [1197, 372] on button "button" at bounding box center [1196, 366] width 23 height 18
click at [1153, 478] on div "Delete" at bounding box center [1160, 471] width 75 height 14
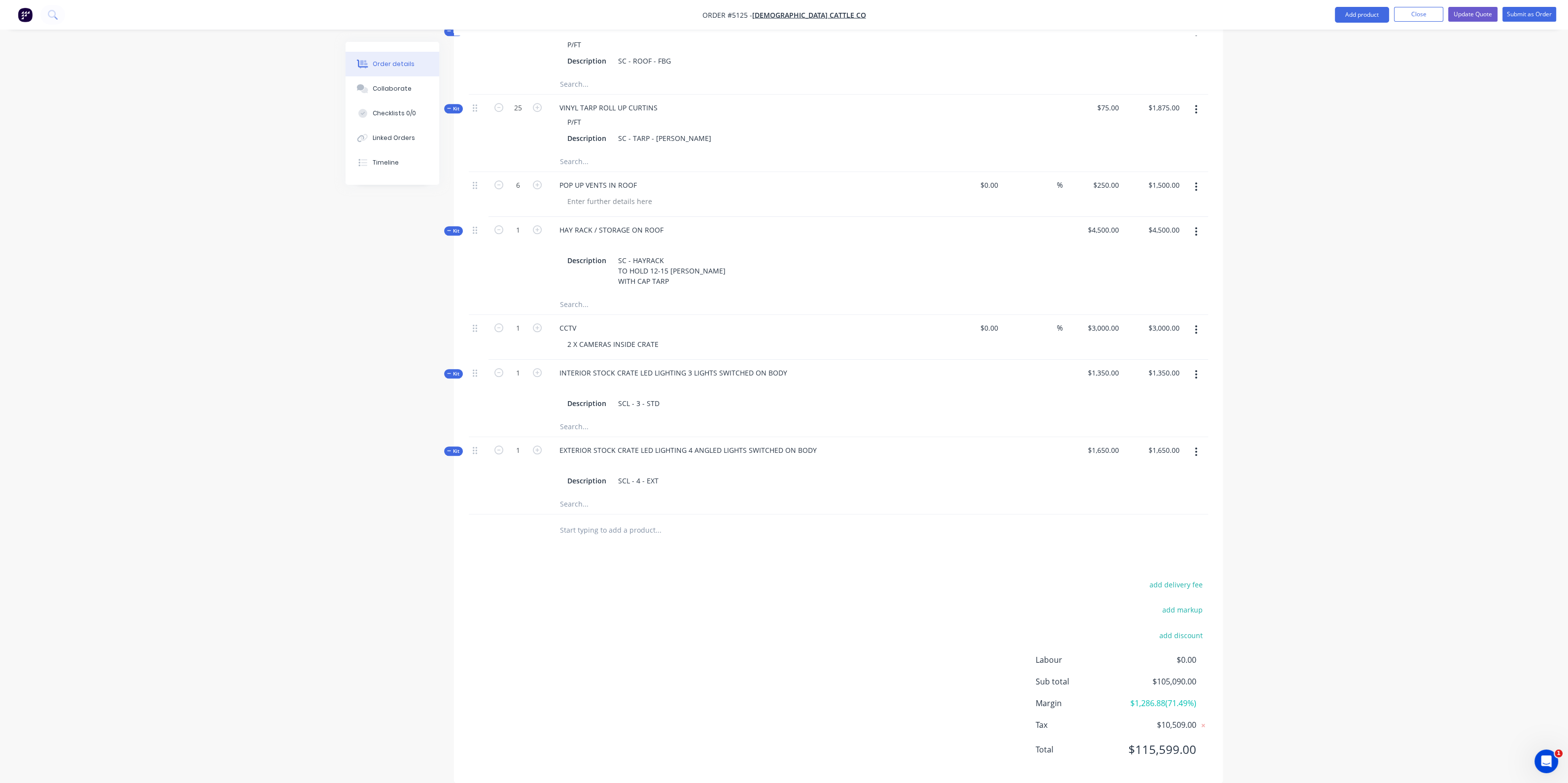
scroll to position [2265, 0]
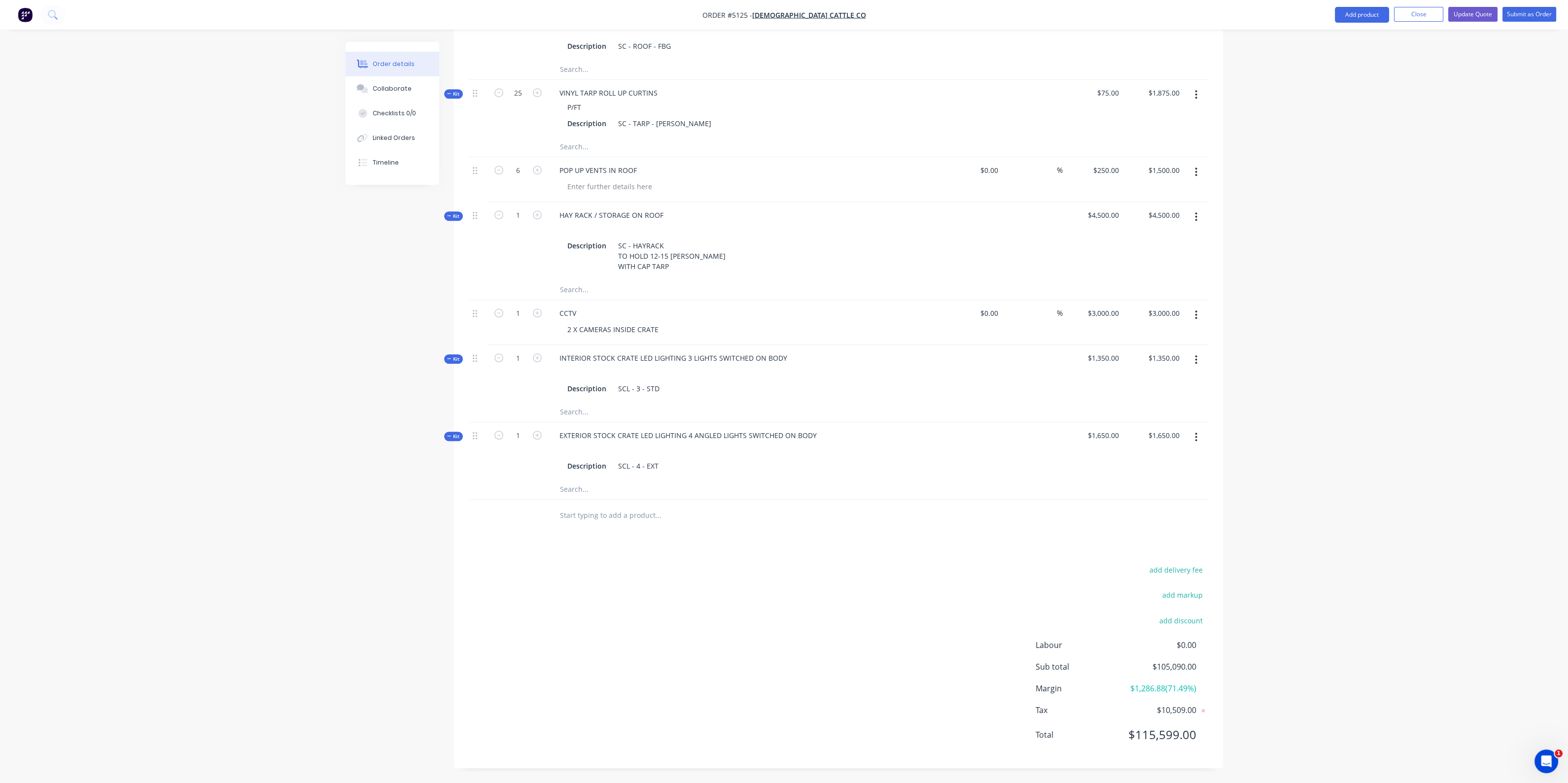
click at [615, 511] on input "text" at bounding box center [658, 516] width 197 height 20
type input "CUSTOM 3 DOOR DOGBOX APPROX 1500L"
click at [709, 544] on button "Add CUSTOM 3 DOOR DOGBOX APPROX 1500L to order" at bounding box center [711, 553] width 296 height 32
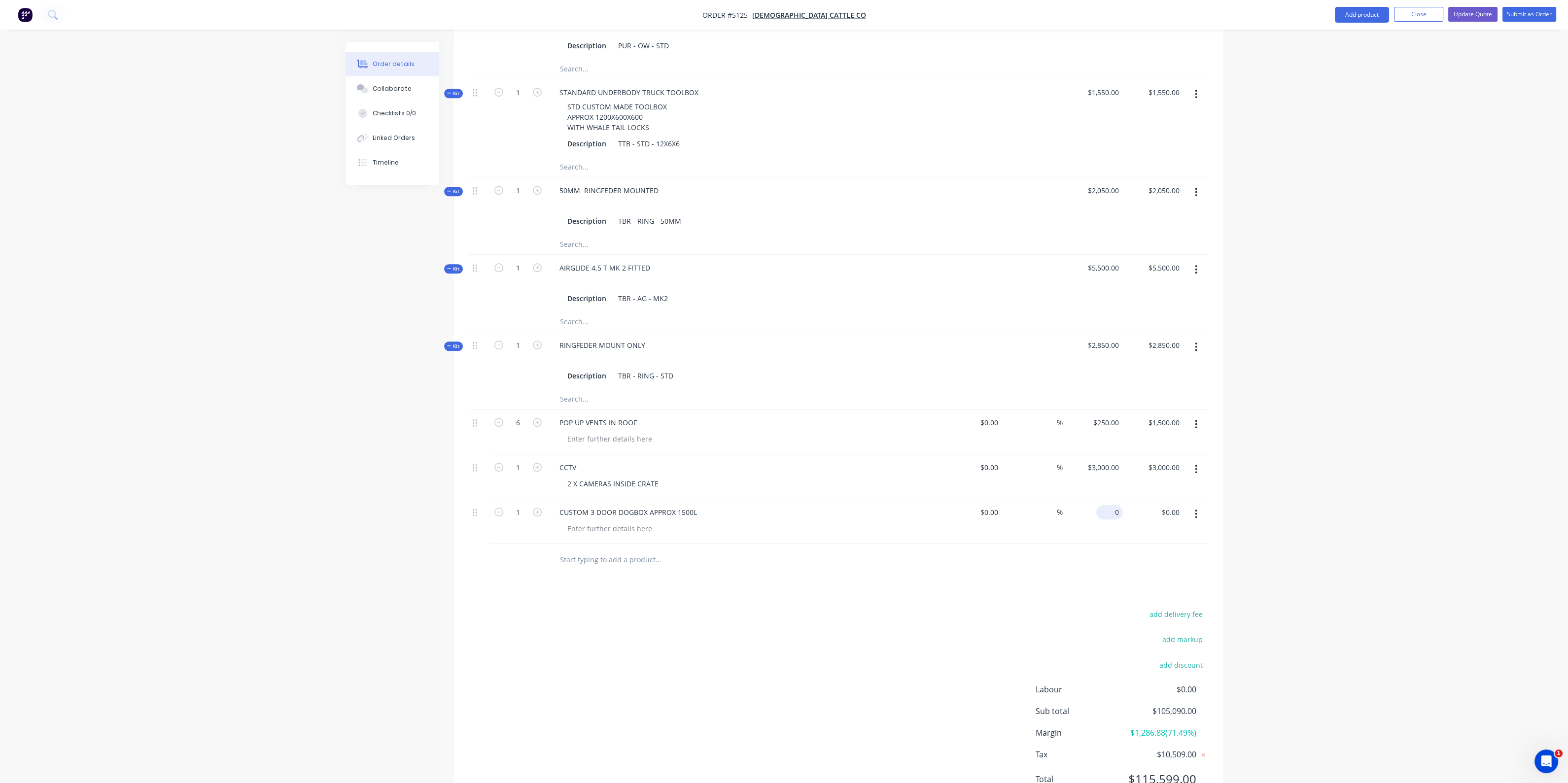
click at [1115, 515] on input "0" at bounding box center [1112, 512] width 23 height 14
type input "$2,250.00"
click at [634, 561] on input "text" at bounding box center [658, 560] width 197 height 20
type input "C"
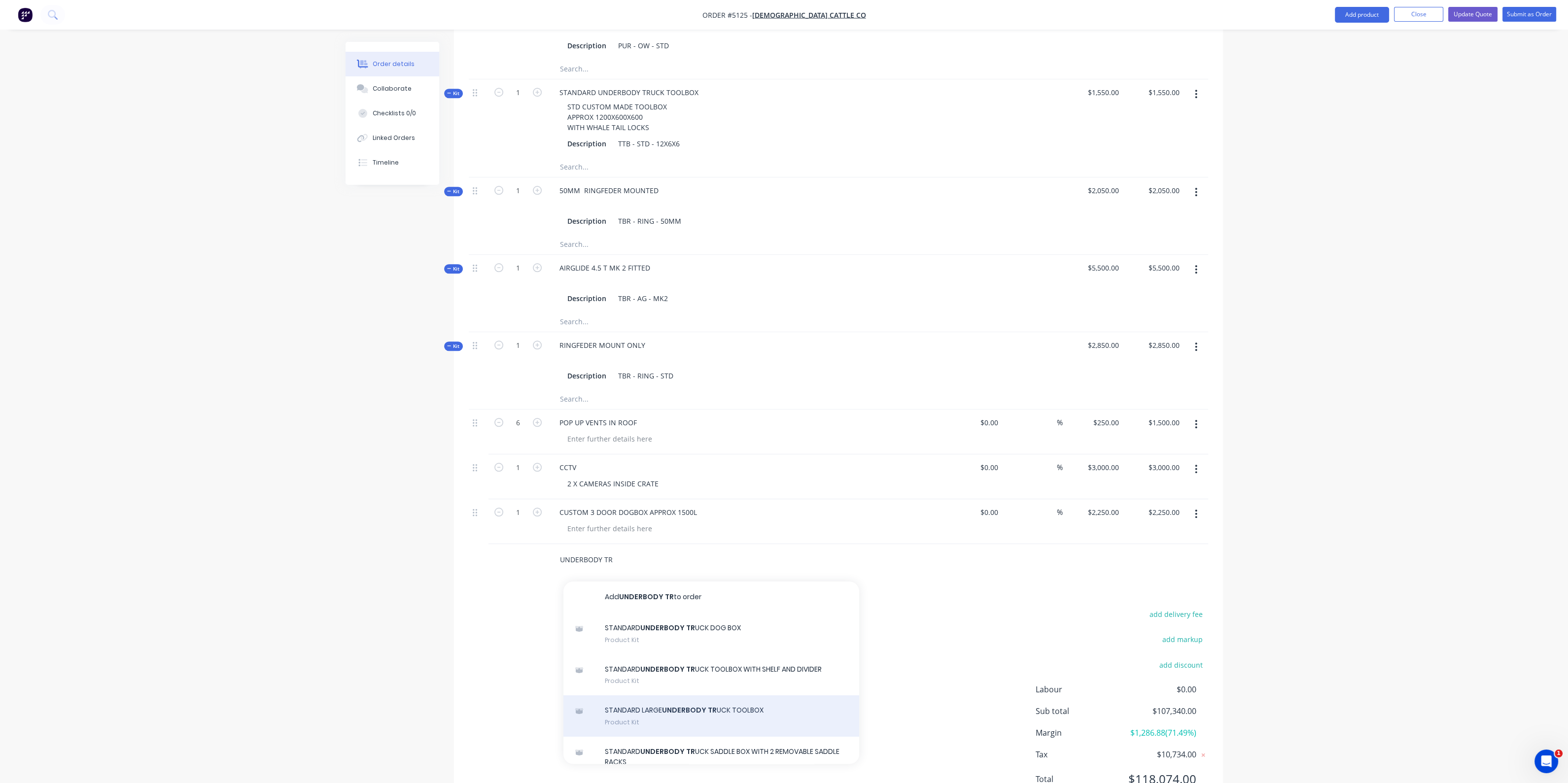
type input "UNDERBODY TR"
click at [656, 721] on div "STANDARD LARGE UNDERBODY TR UCK TOOLBOX Product Kit" at bounding box center [711, 715] width 296 height 41
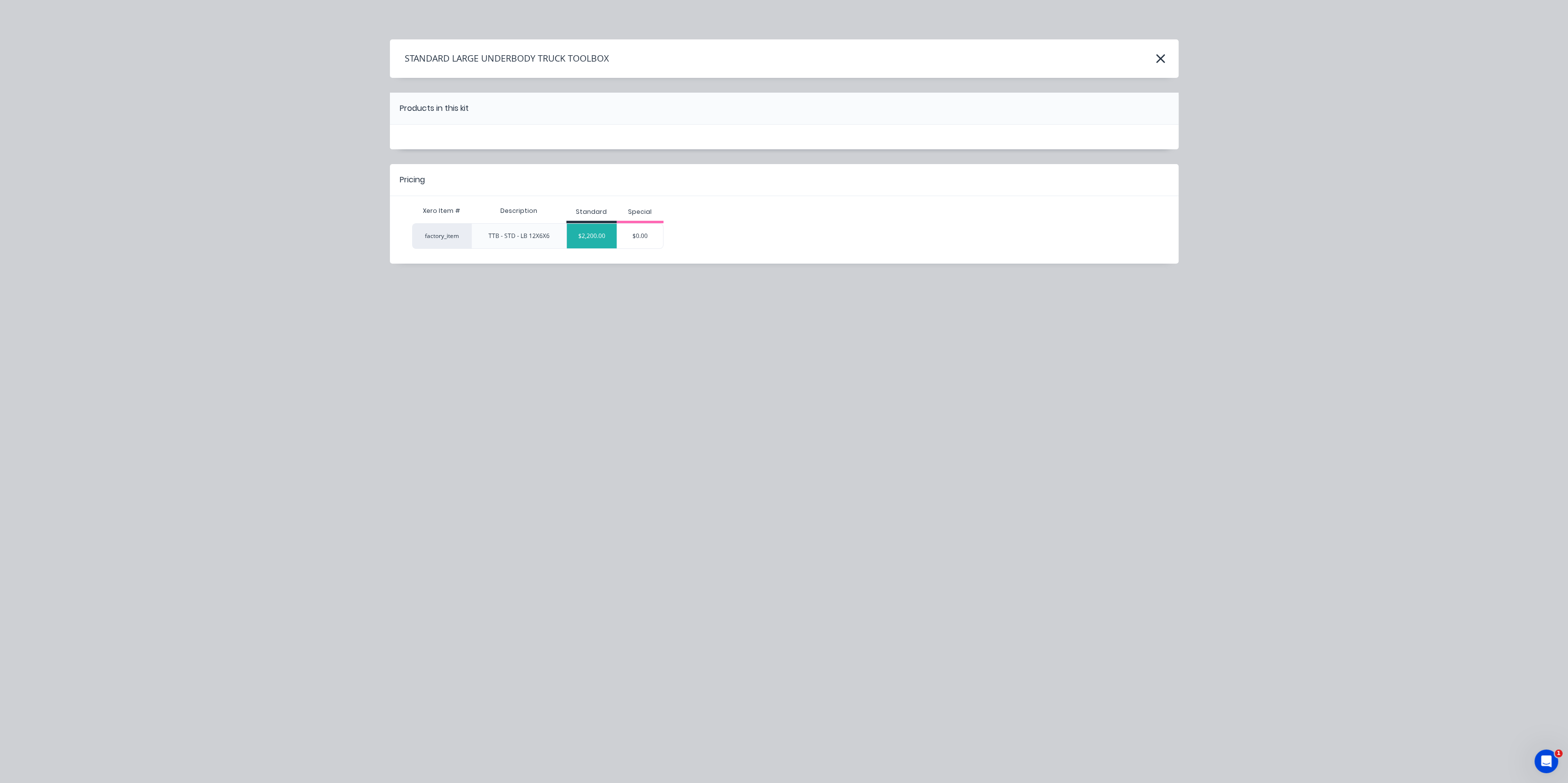
click at [594, 235] on div "$2,200.00" at bounding box center [592, 236] width 50 height 25
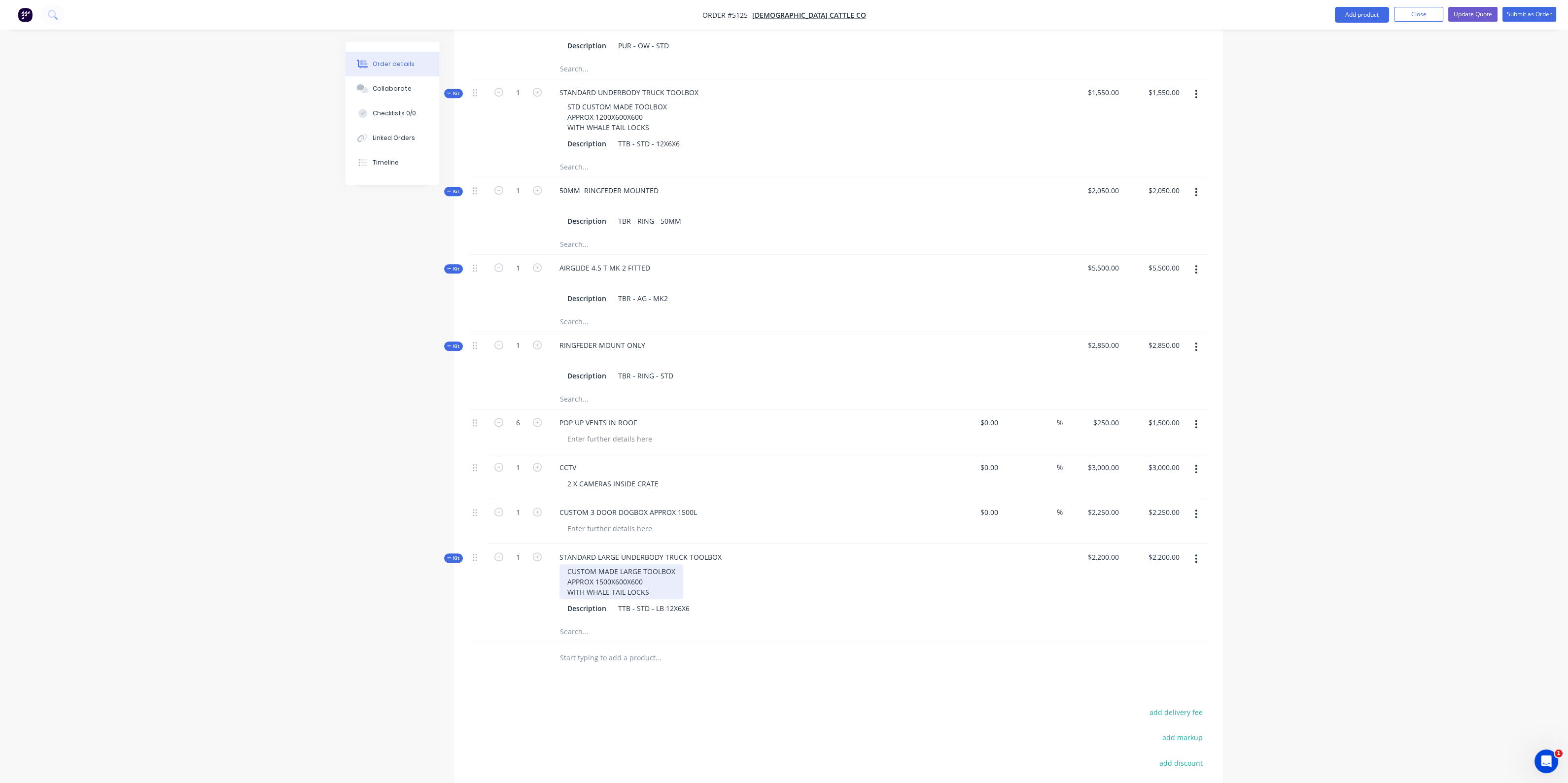
click at [607, 585] on div "CUSTOM MADE LARGE TOOLBOX APPROX 1500X600X600 WITH WHALE TAIL LOCKS" at bounding box center [622, 582] width 124 height 35
click at [604, 582] on div "CUSTOM MADE LARGE TOOLBOX APPROX 1500X600X600 WITH WHALE TAIL LOCKS" at bounding box center [622, 582] width 124 height 35
click at [780, 634] on div at bounding box center [700, 631] width 296 height 20
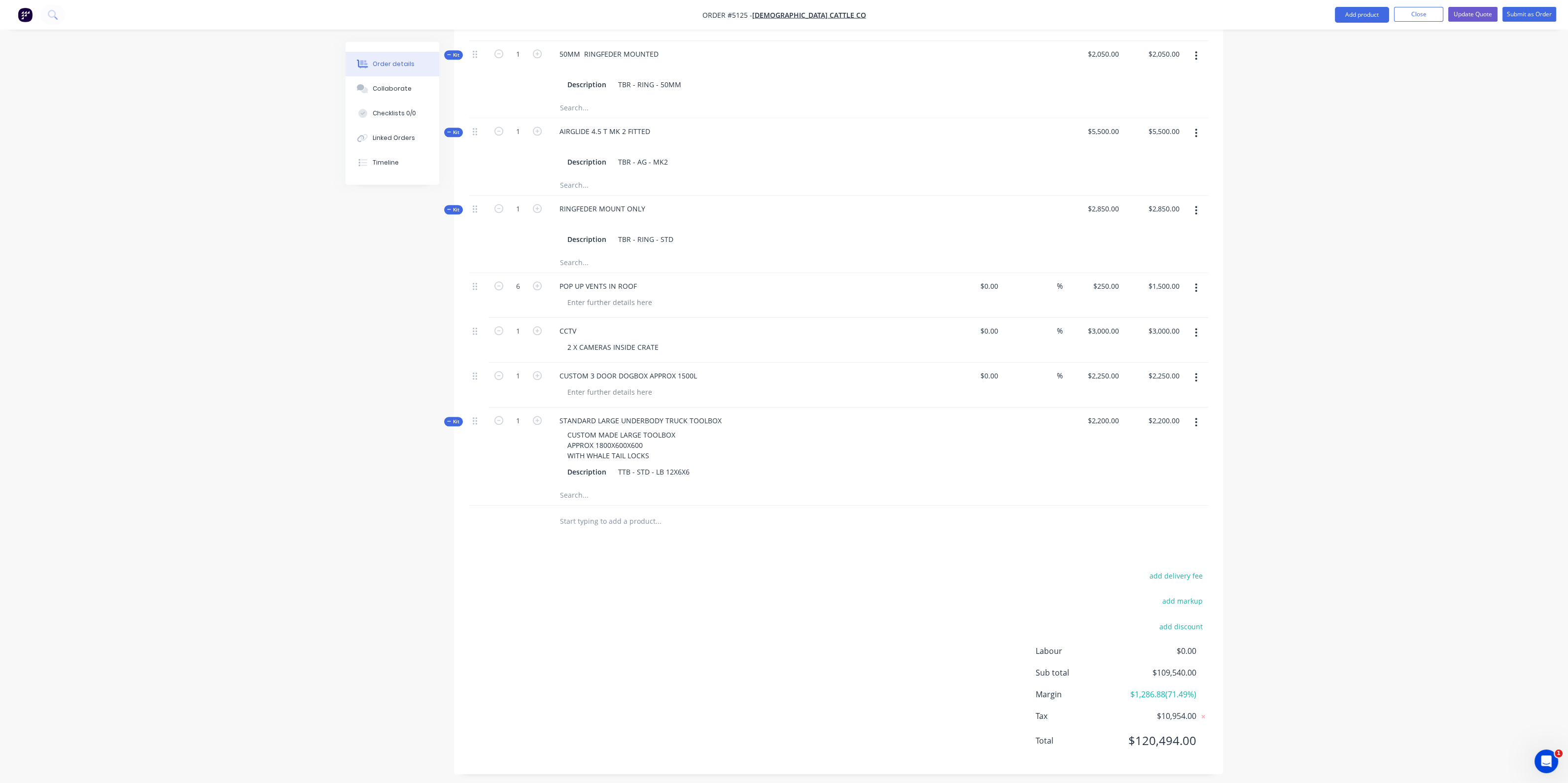
scroll to position [2407, 0]
click at [622, 514] on input "text" at bounding box center [658, 516] width 197 height 20
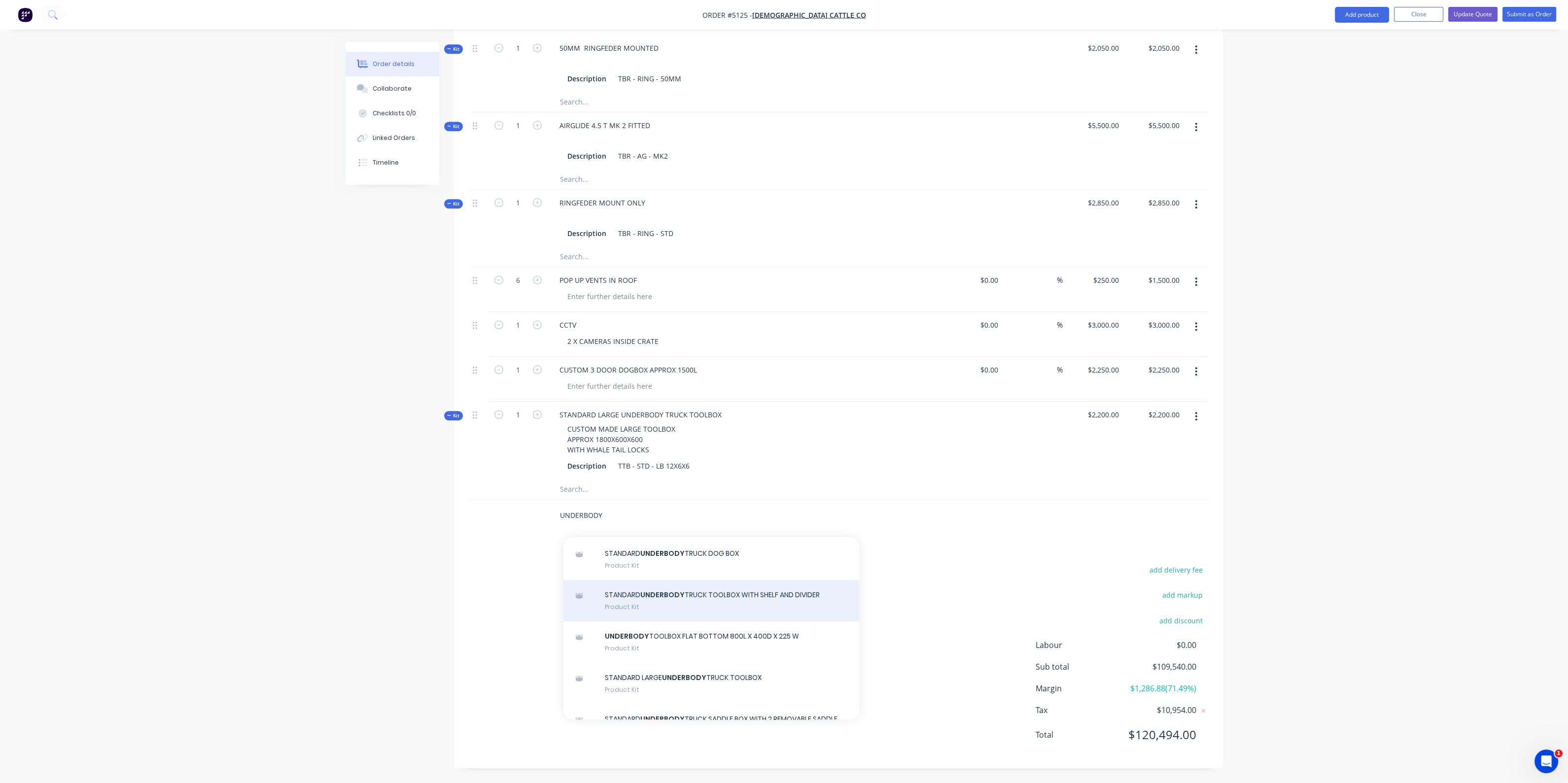
scroll to position [185, 0]
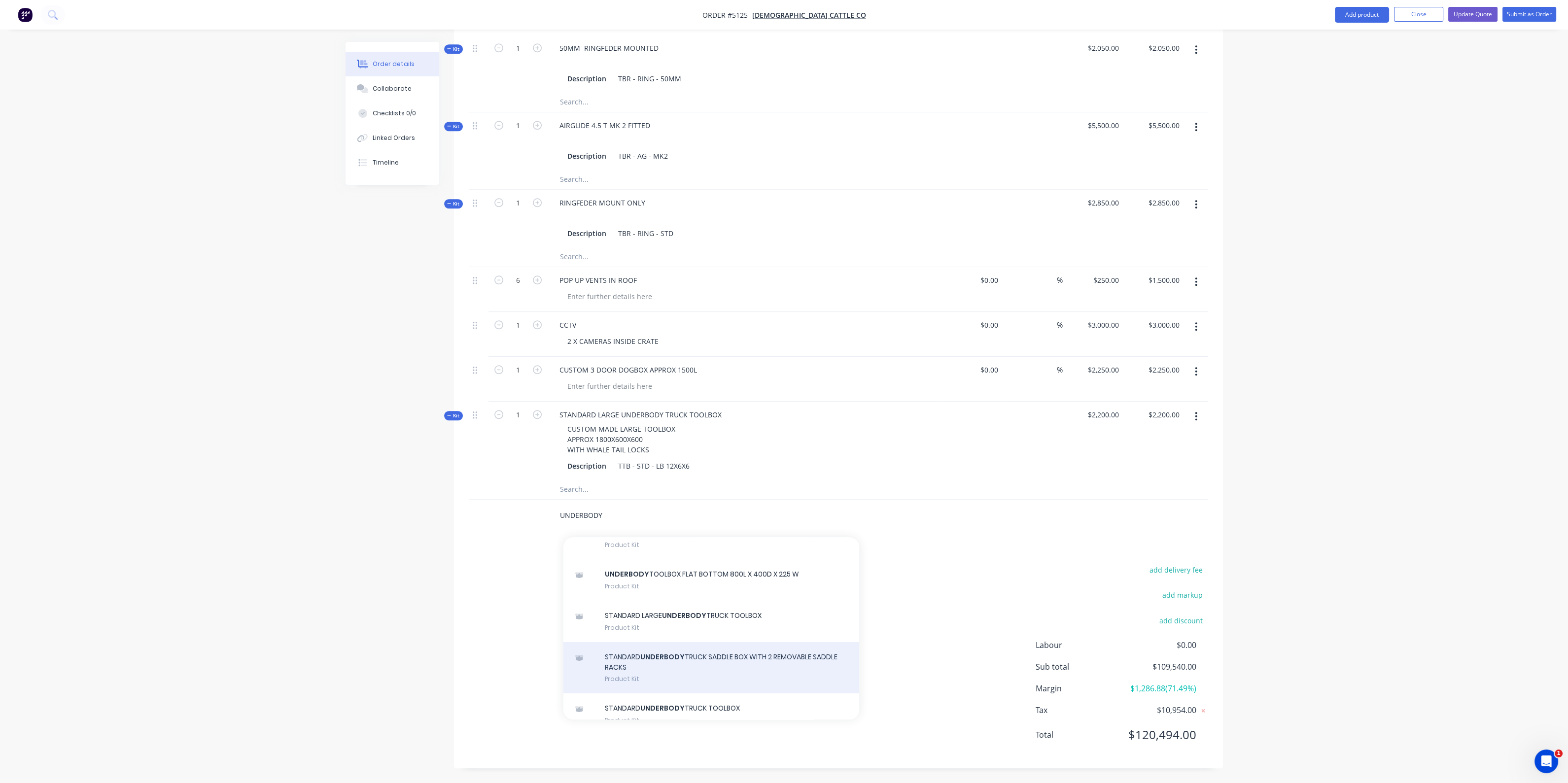
type input "UNDERBODY"
click at [718, 659] on div "STANDARD UNDERBODY TRUCK SADDLE BOX WITH 2 REMOVABLE SADDLE RACKS Product Kit" at bounding box center [711, 668] width 296 height 52
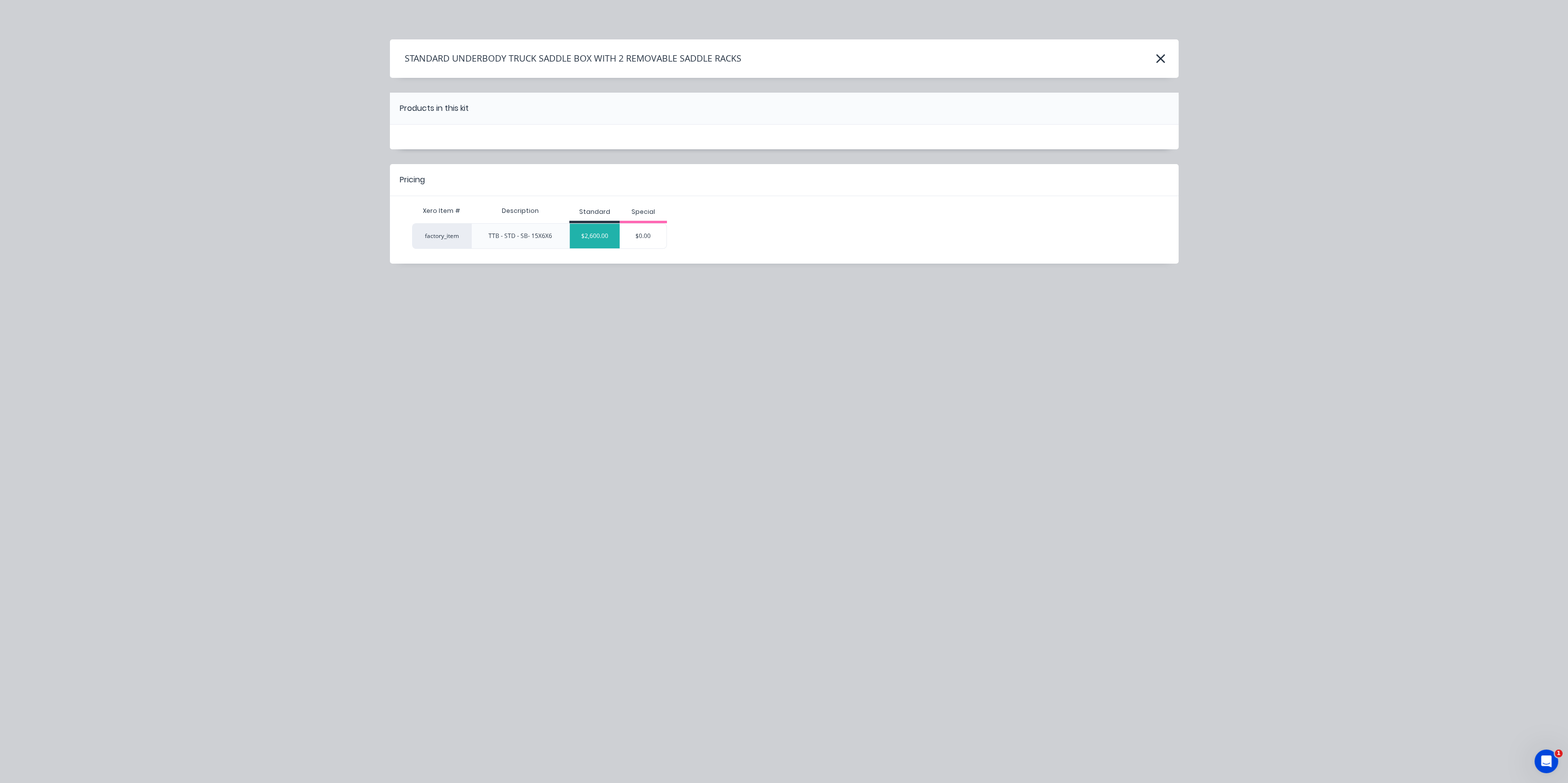
click at [602, 239] on div "$2,600.00" at bounding box center [595, 236] width 50 height 25
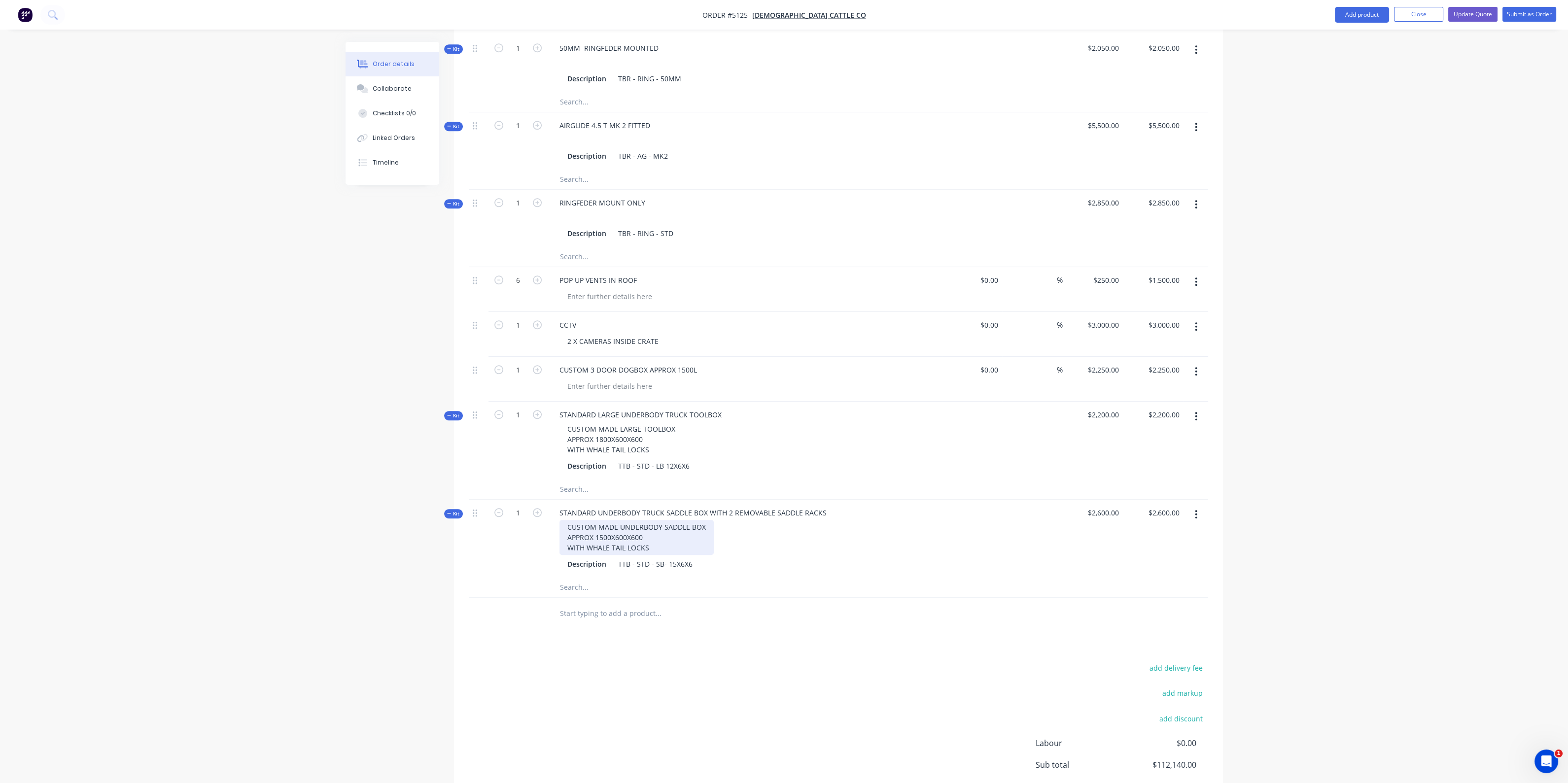
click at [609, 539] on div "CUSTOM MADE UNDERBODY SADDLE BOX APPROX 1500X600X600 WITH WHALE TAIL LOCKS" at bounding box center [637, 538] width 155 height 35
click at [646, 612] on input "text" at bounding box center [658, 613] width 197 height 20
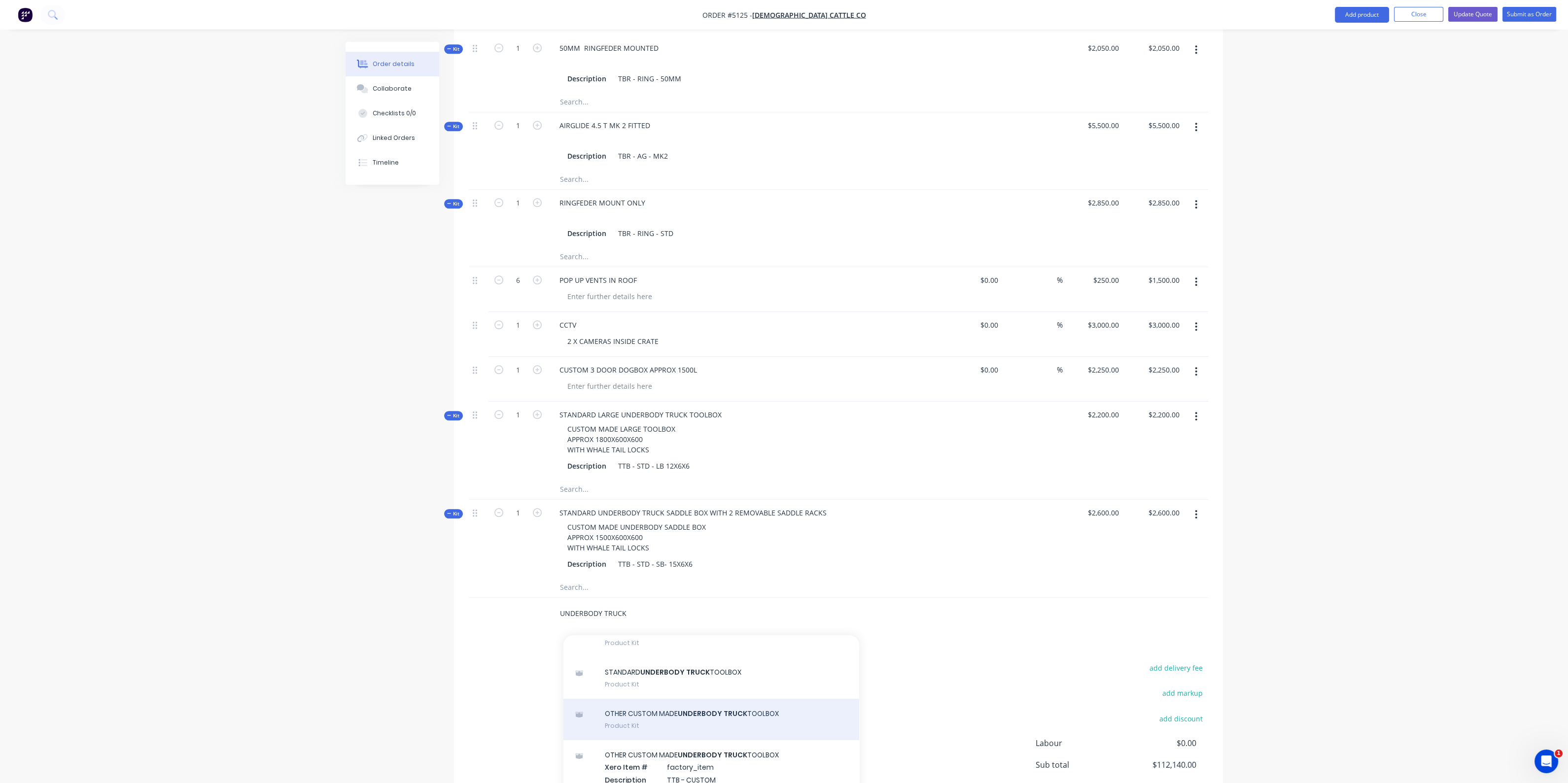
scroll to position [123, 0]
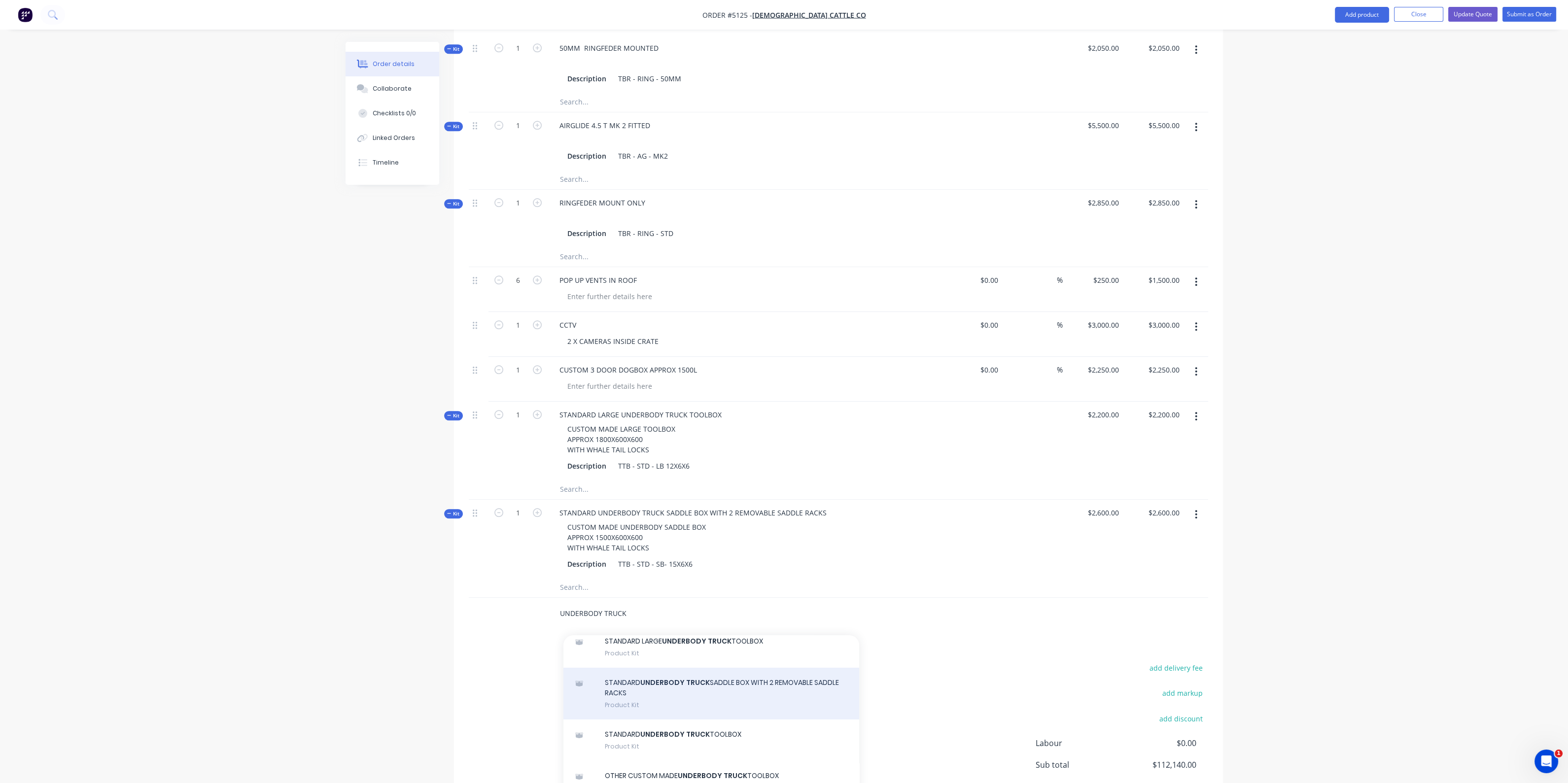
type input "UNDERBODY TRUCK"
click at [706, 688] on div "STANDARD UNDERBODY TRUCK SADDLE BOX WITH 2 REMOVABLE SADDLE RACKS Product Kit" at bounding box center [711, 693] width 296 height 52
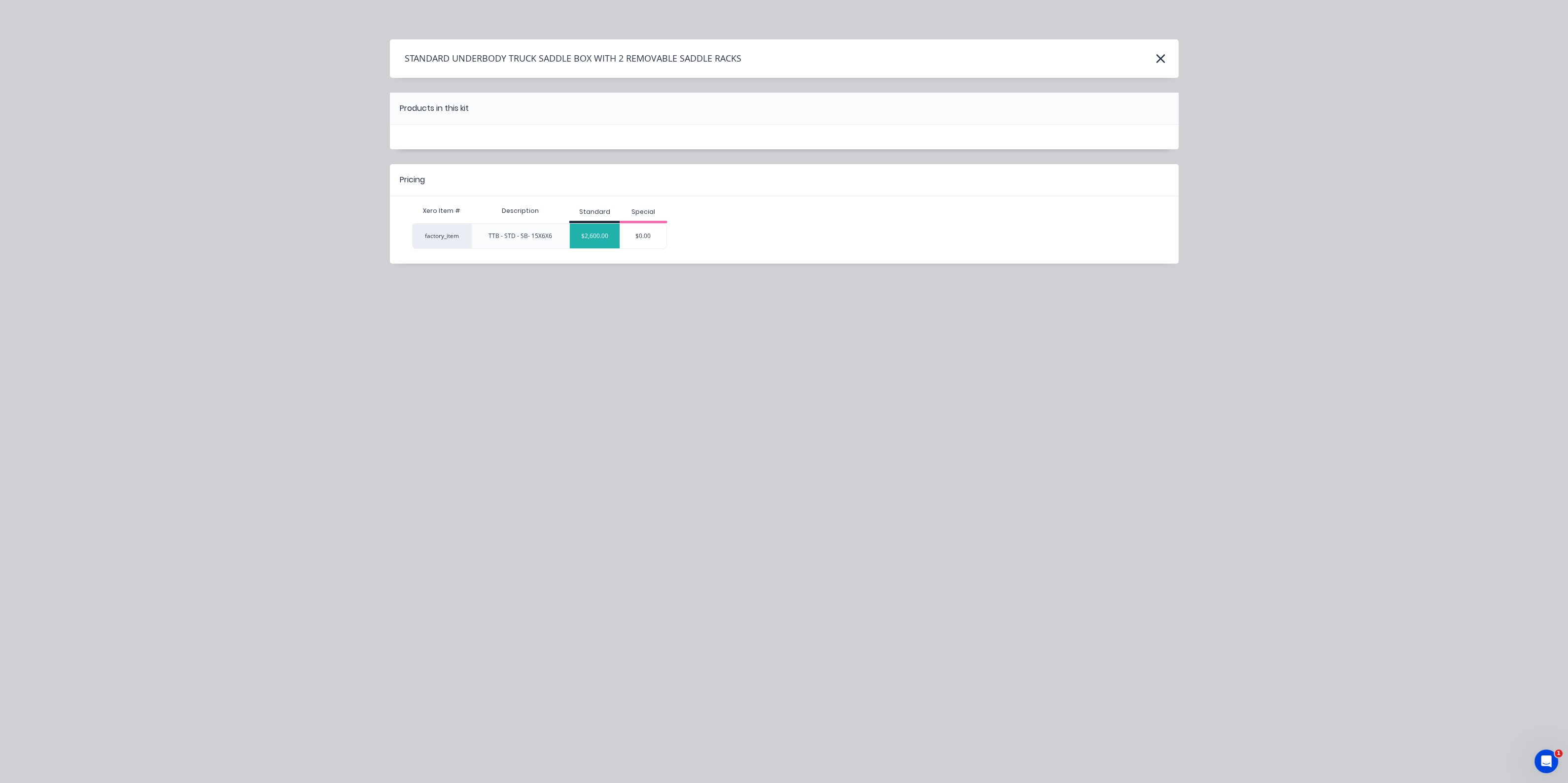
click at [591, 225] on div "$2,600.00" at bounding box center [595, 236] width 50 height 25
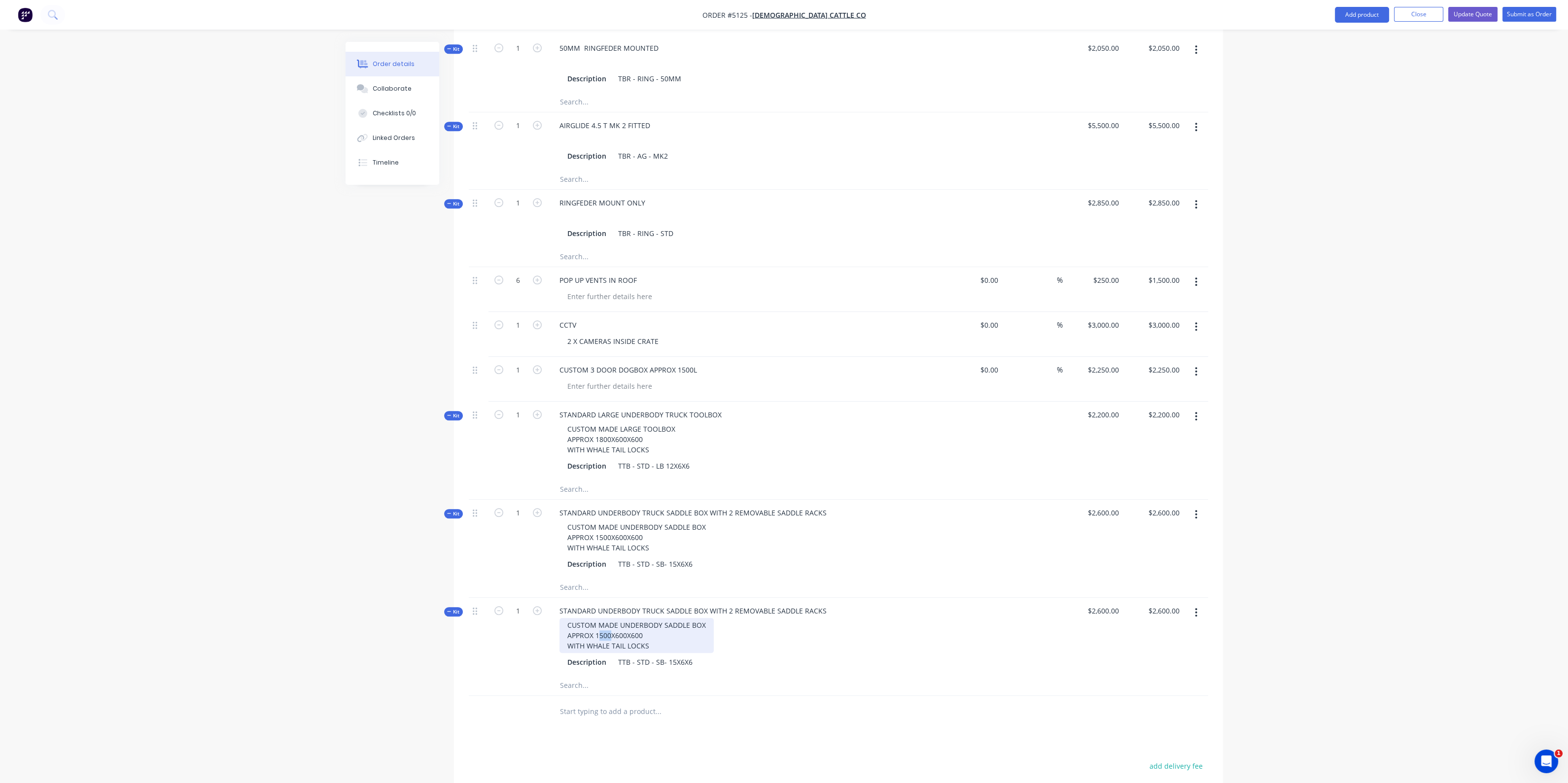
drag, startPoint x: 611, startPoint y: 637, endPoint x: 600, endPoint y: 637, distance: 11.0
click at [600, 637] on div "CUSTOM MADE UNDERBODY SADDLE BOX APPROX 1500X600X600 WITH WHALE TAIL LOCKS" at bounding box center [637, 635] width 155 height 35
click at [772, 690] on div at bounding box center [700, 686] width 296 height 20
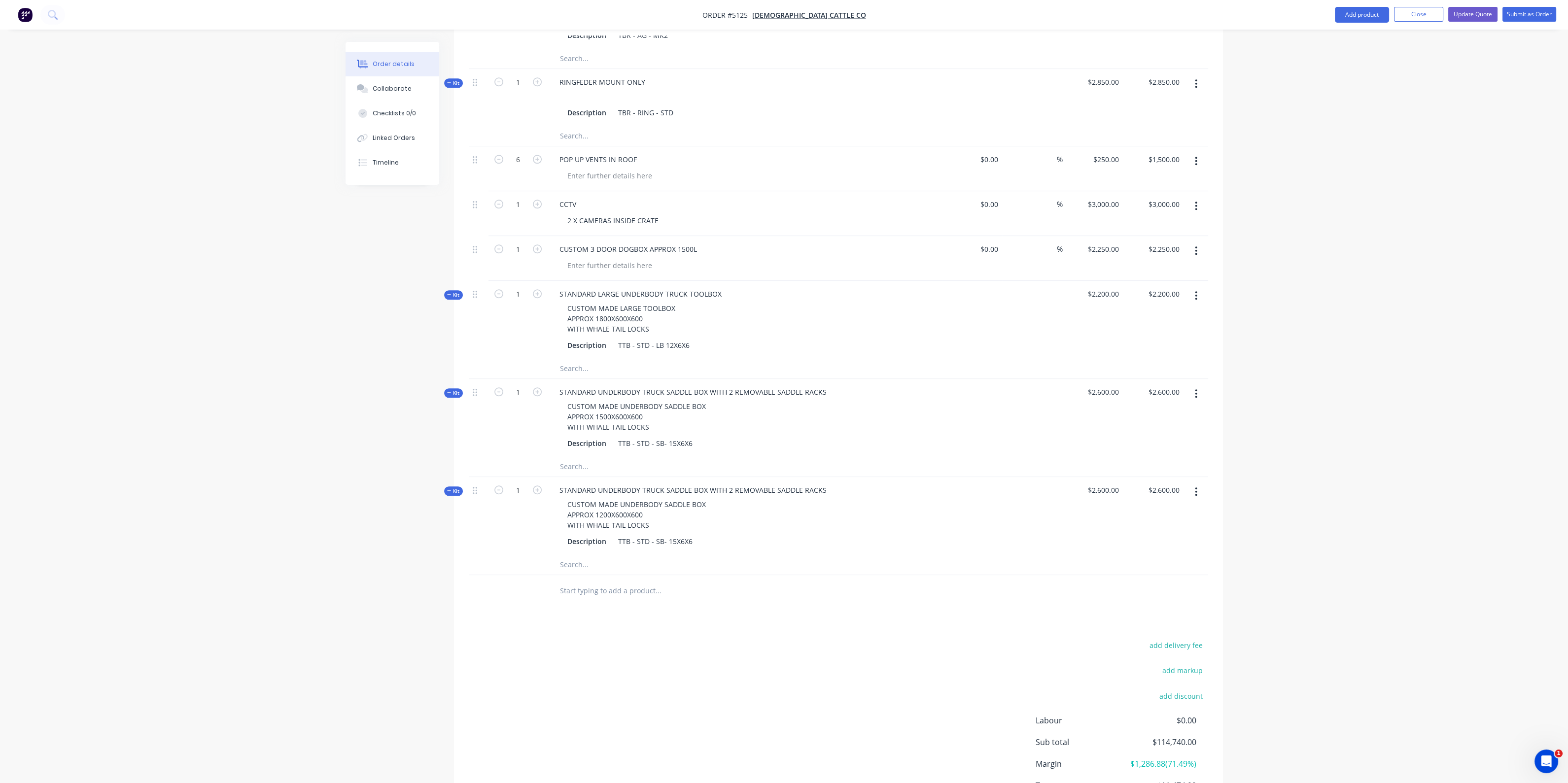
scroll to position [2530, 0]
click at [746, 603] on div at bounding box center [725, 589] width 355 height 32
click at [632, 587] on input "text" at bounding box center [658, 588] width 197 height 20
type input "CUSTOM STORAGE BOX INFRONT OF HEAD BOARD WITH 2 SHELVES"
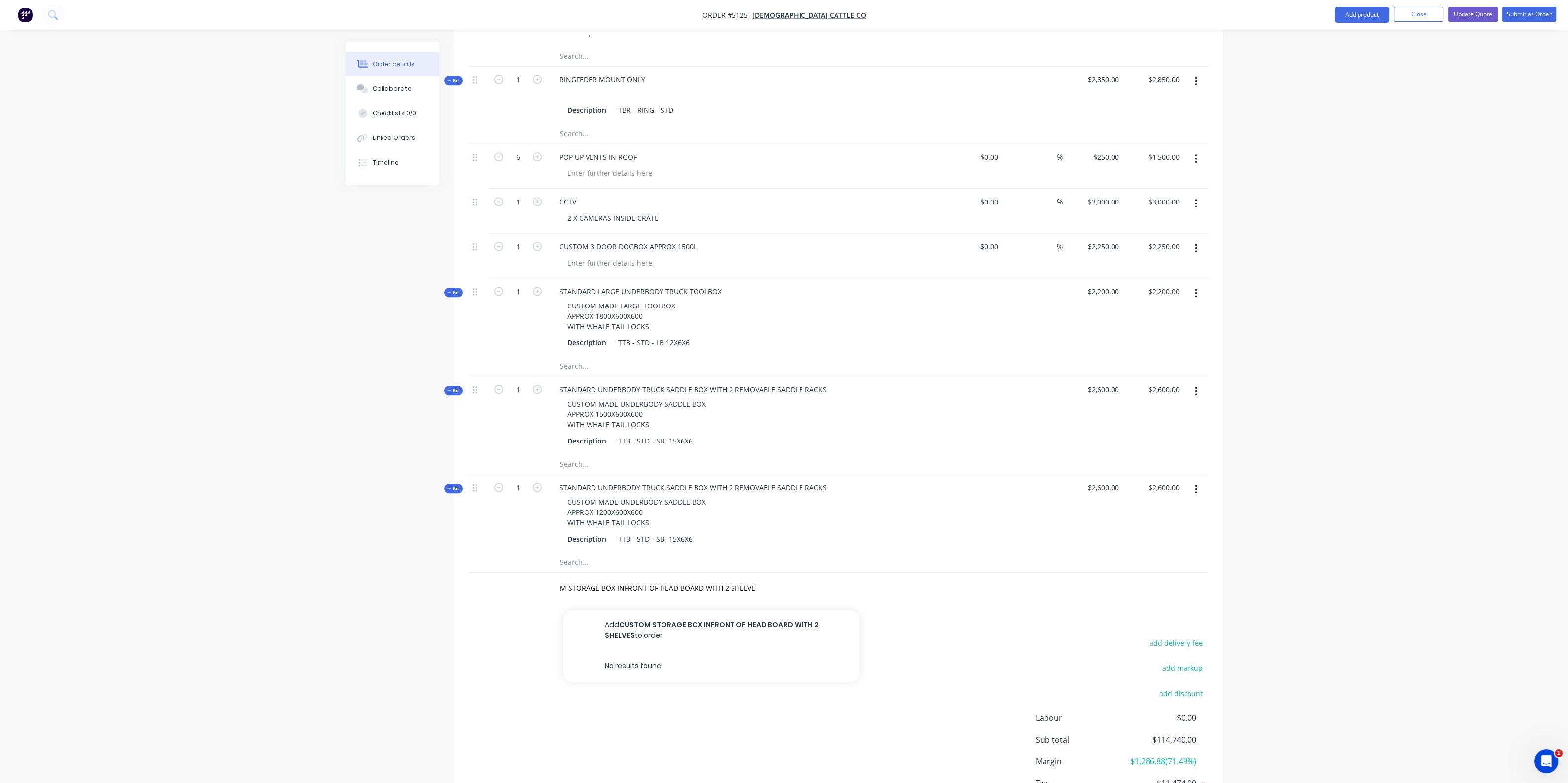
click at [788, 636] on button "Add CUSTOM STORAGE BOX INFRONT OF HEAD BOARD WITH 2 SHELVES to order" at bounding box center [711, 630] width 296 height 40
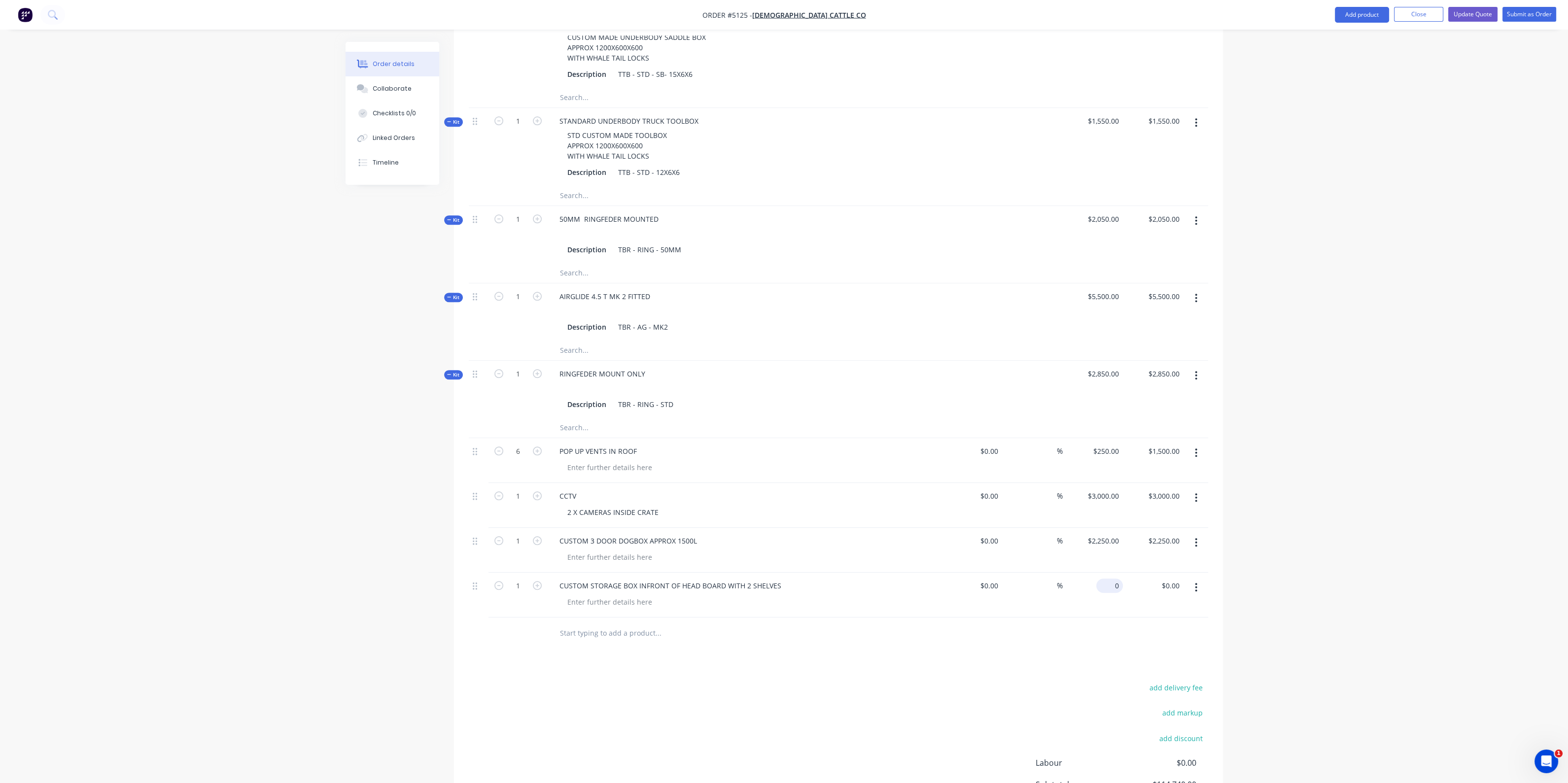
click at [1114, 583] on input "0" at bounding box center [1112, 585] width 23 height 14
type input "$3,500.00"
click at [589, 628] on input "text" at bounding box center [658, 633] width 197 height 20
type input "$3,500.00"
click at [1111, 587] on input "3500" at bounding box center [1112, 585] width 21 height 14
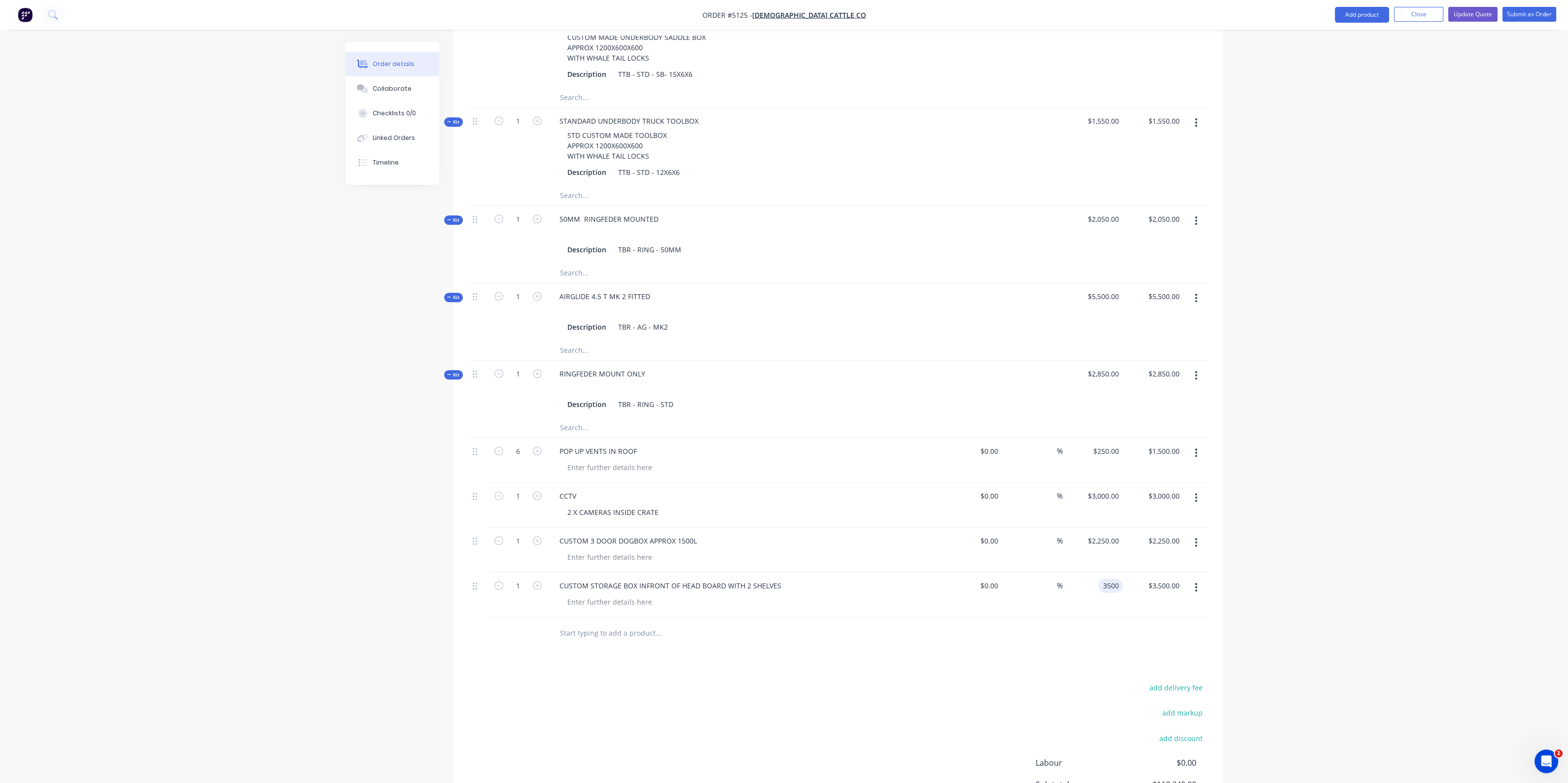
click at [1111, 587] on input "3500" at bounding box center [1112, 585] width 21 height 14
type input "5"
type input "$2,850.00"
click at [644, 632] on input "text" at bounding box center [658, 633] width 197 height 20
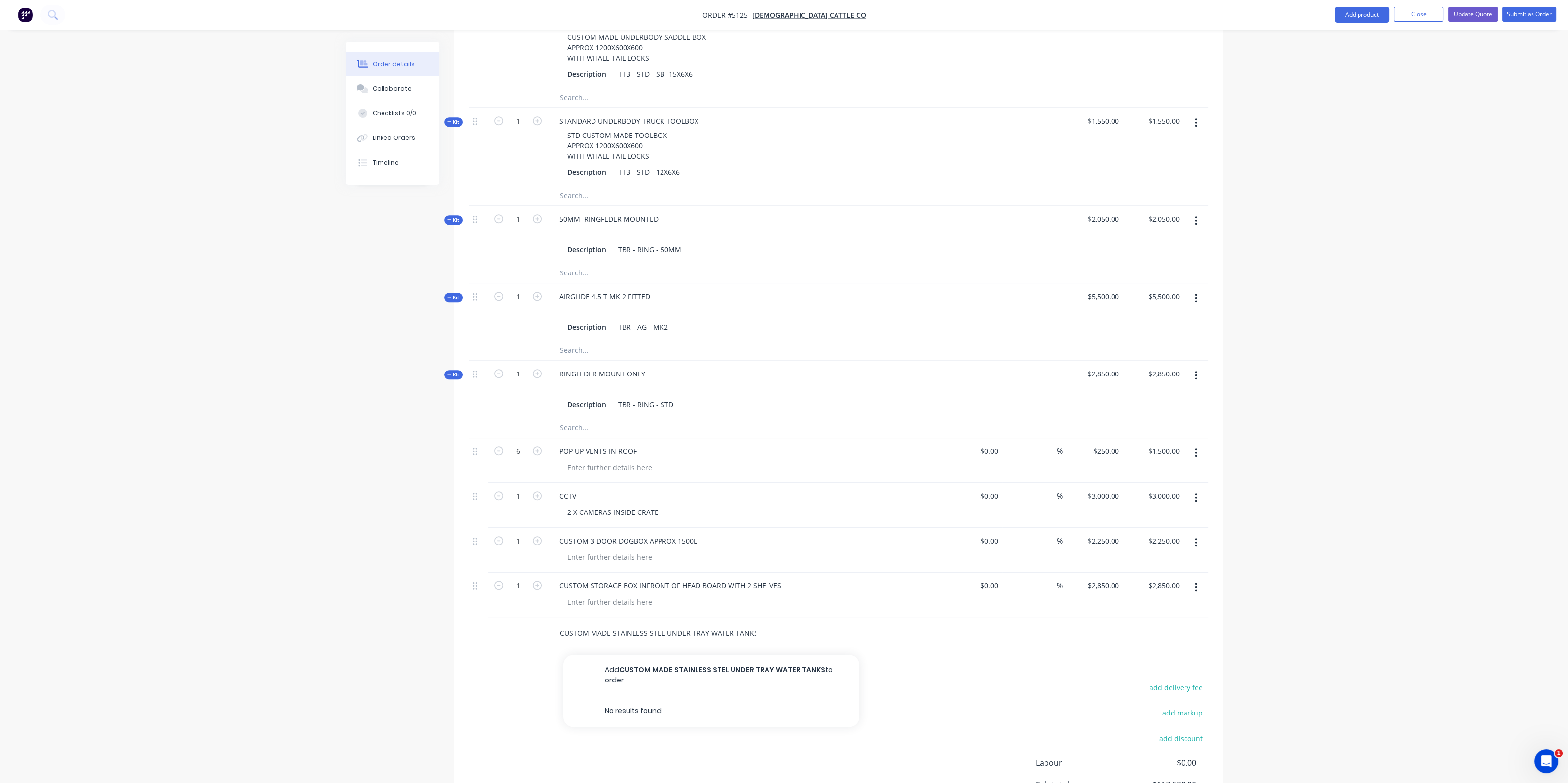
click at [659, 631] on input "CUSTOM MADE STAINLESS STEL UNDER TRAY WATER TANKS" at bounding box center [658, 633] width 197 height 20
click at [757, 633] on div "CUSTOM MADE STAINLESS STEEL UNDER TRAY WATER TANKS Add CUSTOM MADE STAINLESS ST…" at bounding box center [700, 633] width 296 height 20
click at [752, 634] on input "CUSTOM MADE STAINLESS STEEL UNDER TRAY WATER TANKS" at bounding box center [658, 633] width 197 height 20
type input "CUSTOM MADE STAINLESS STEEL UNDER TRAY WATER TANK APPROX 100 L"
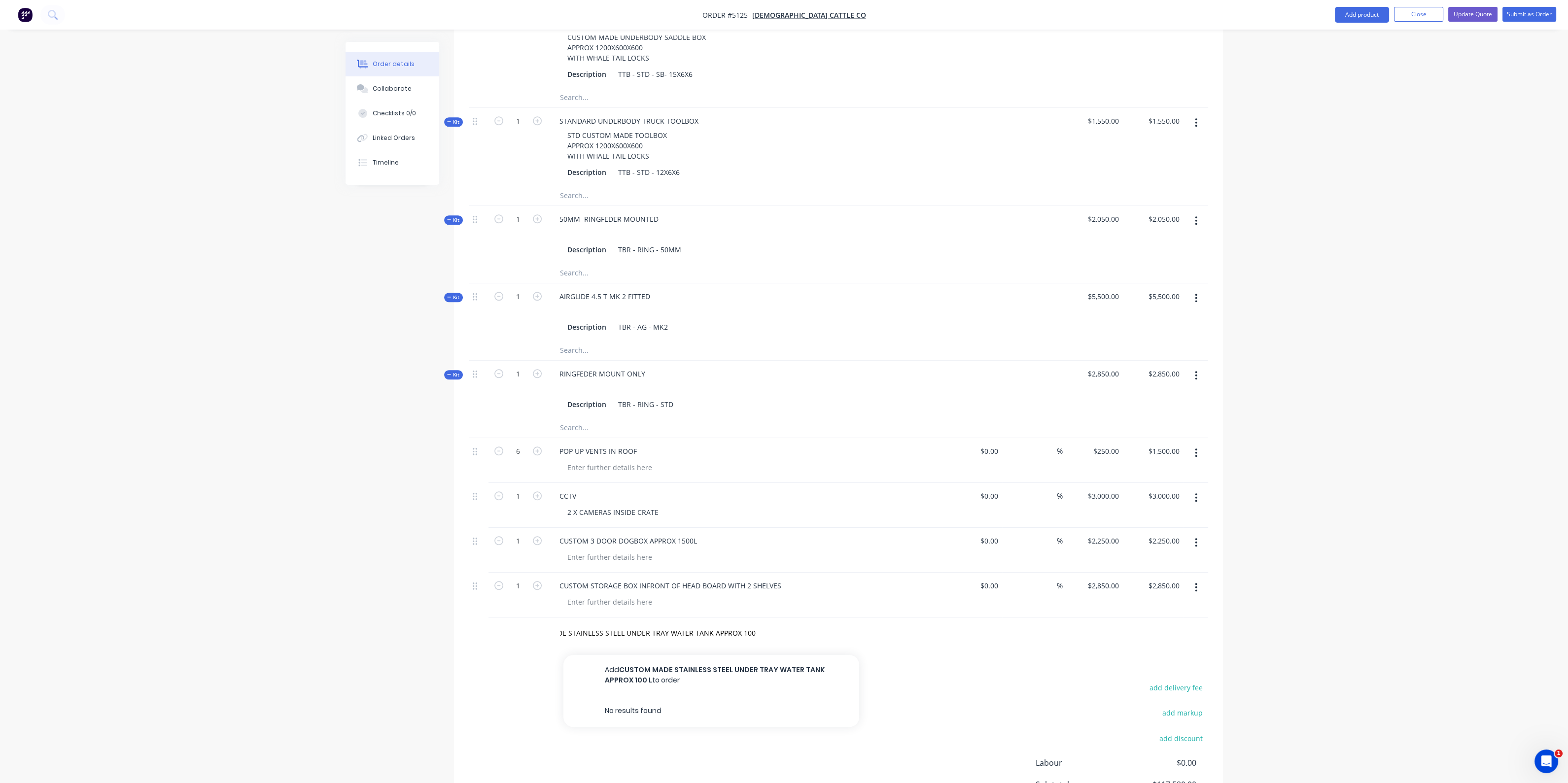
scroll to position [0, 0]
click at [737, 676] on button "Add CUSTOM MADE STAINLESS STEEL UNDER TRAY WATER TANK APPROX 100 L to order" at bounding box center [711, 675] width 296 height 40
click at [539, 629] on icon "button" at bounding box center [537, 630] width 9 height 9
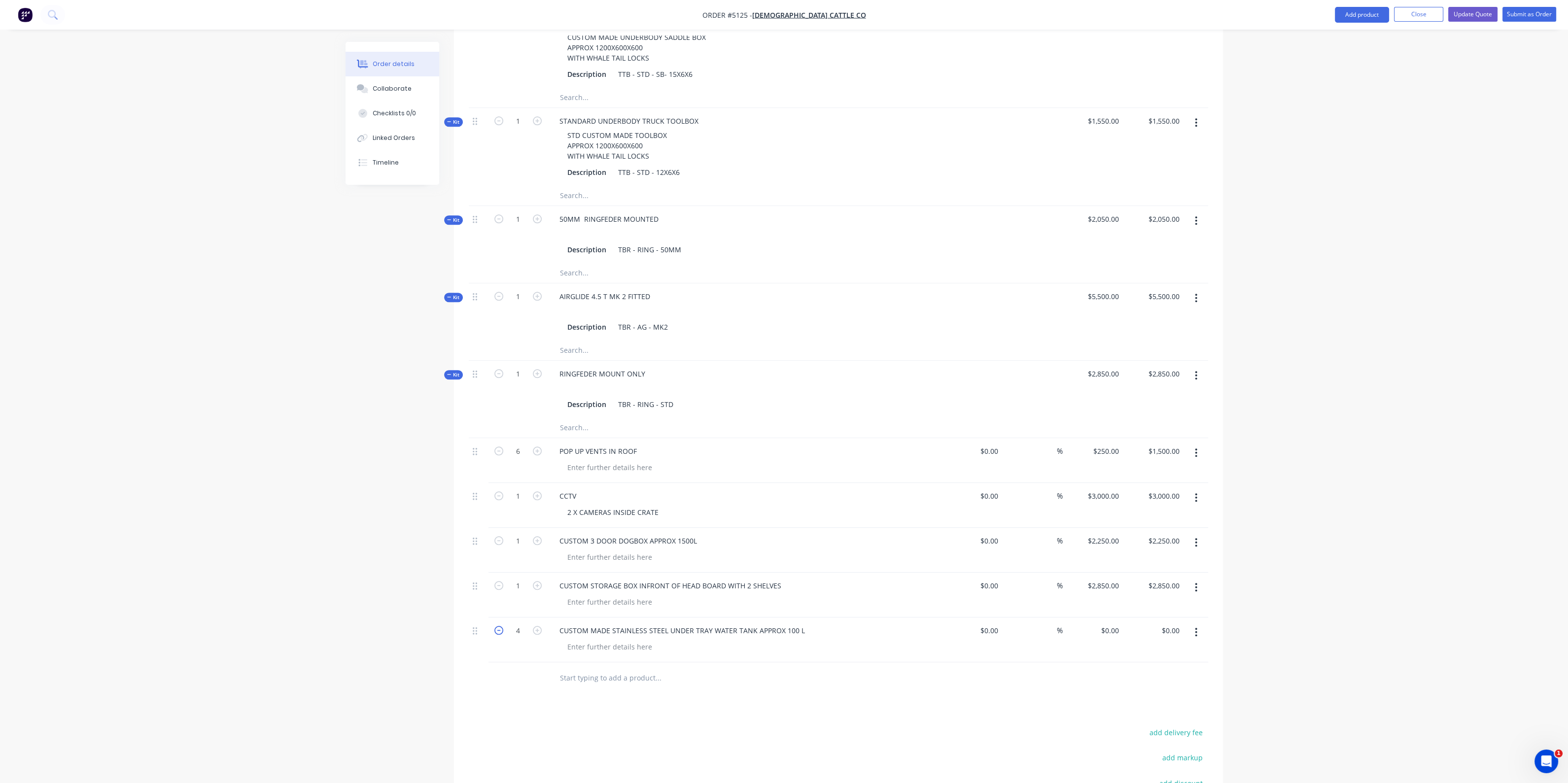
click at [496, 632] on icon "button" at bounding box center [498, 630] width 9 height 9
type input "3"
click at [1120, 635] on input "0" at bounding box center [1117, 630] width 11 height 14
type input "$1,550.00"
type input "$4,650.00"
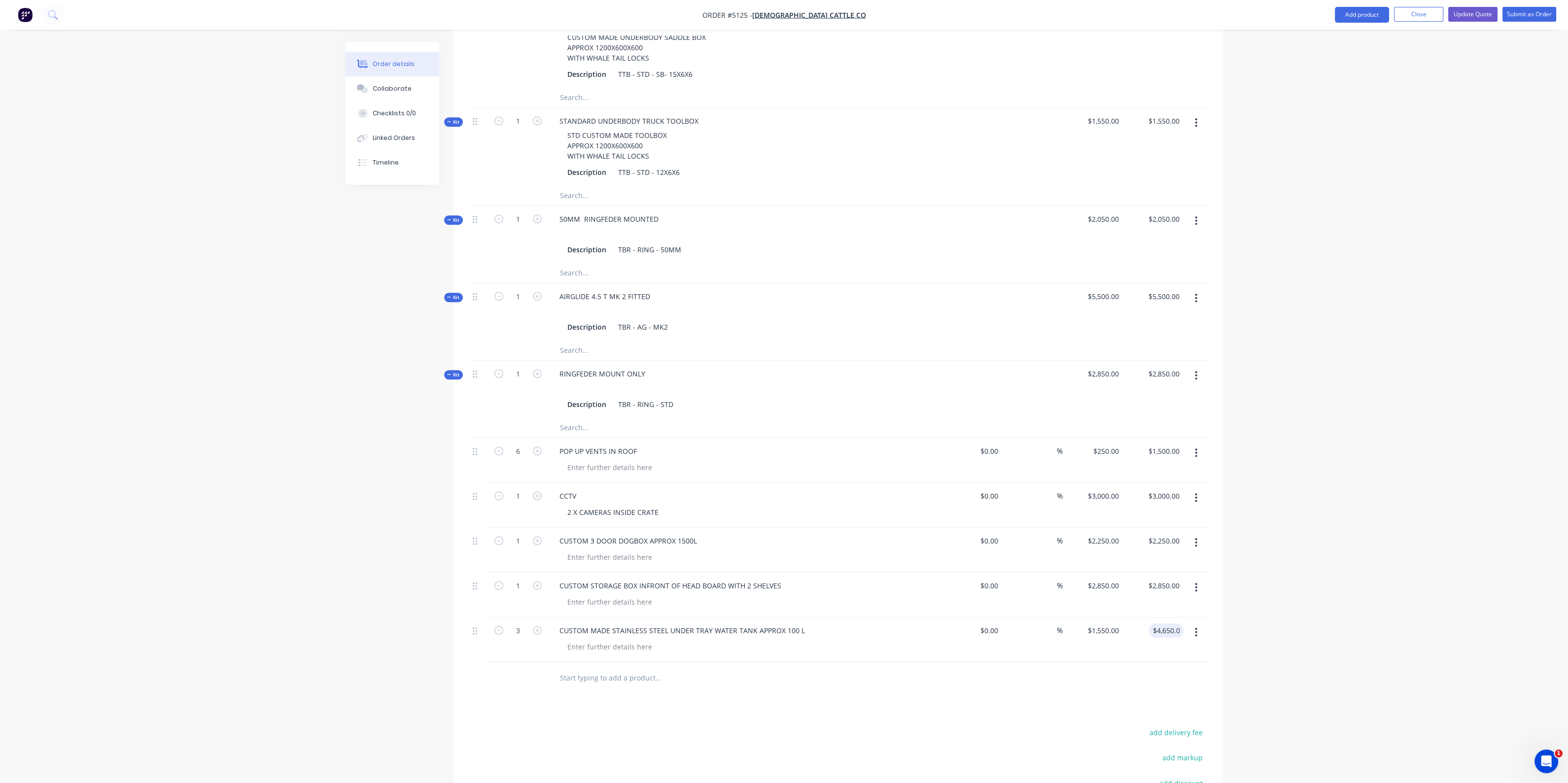
click at [1080, 676] on div at bounding box center [838, 679] width 739 height 32
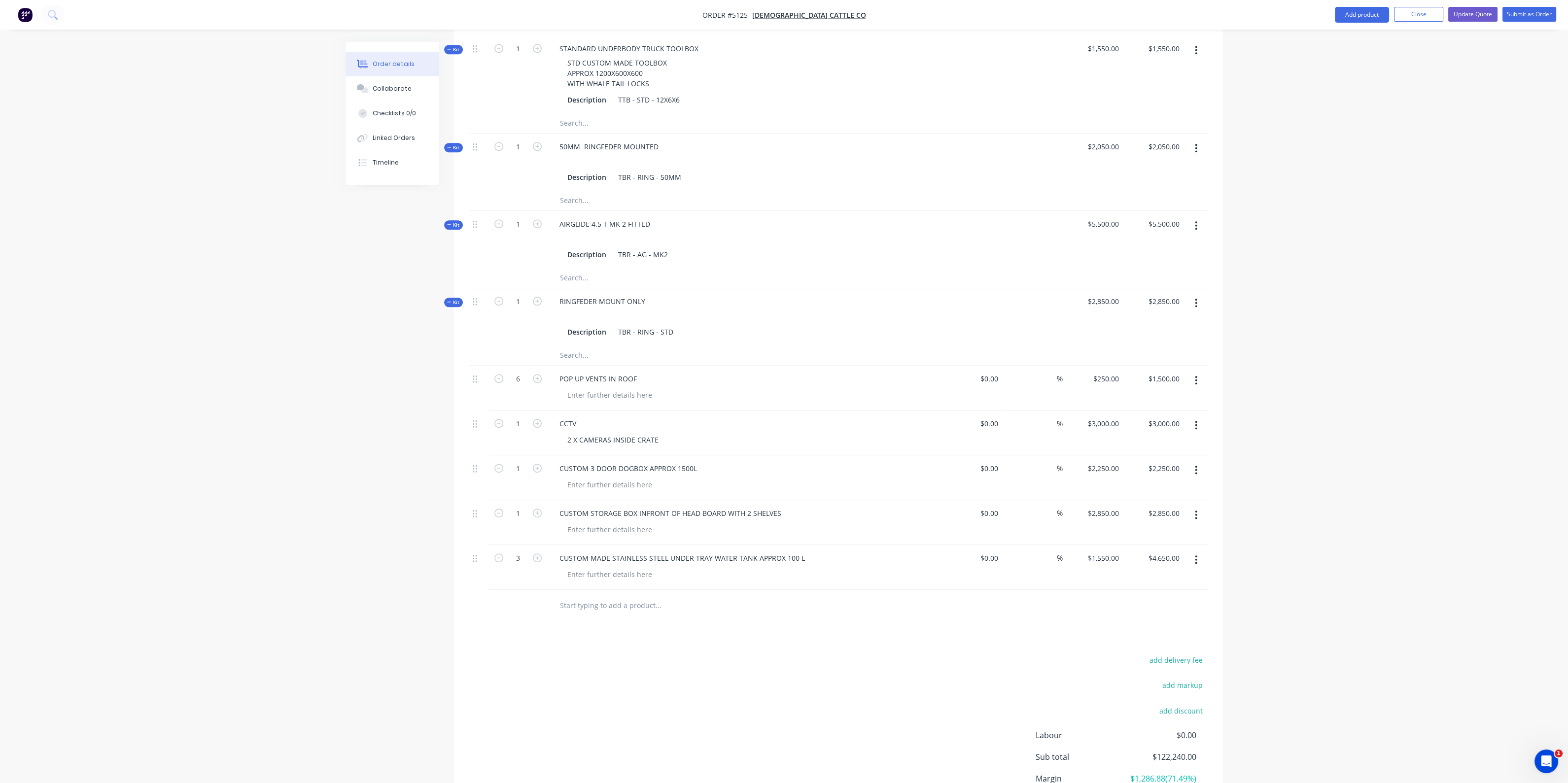
scroll to position [2694, 0]
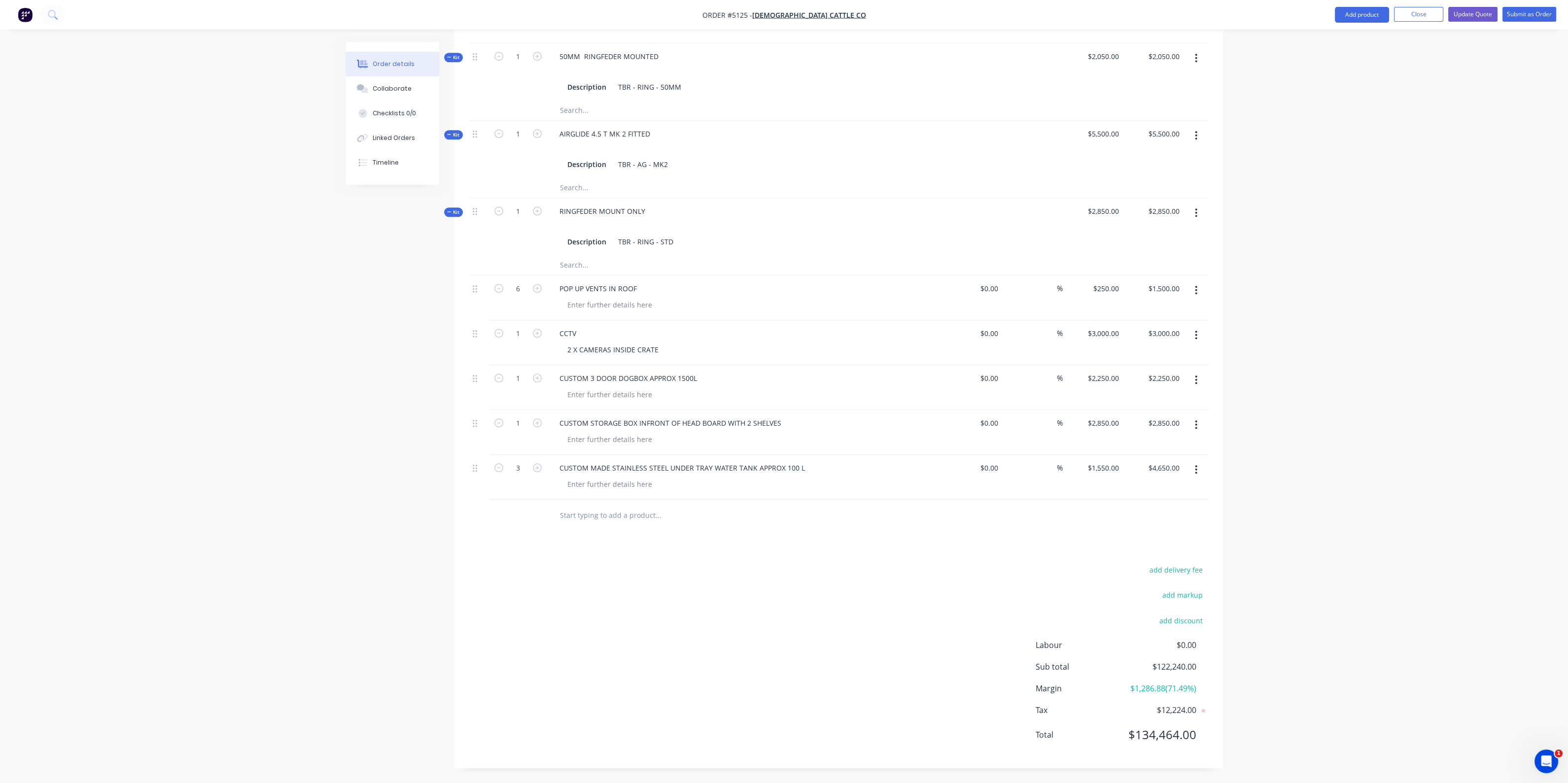
click at [604, 518] on input "text" at bounding box center [658, 516] width 197 height 20
type input "OVERHEAD STORAGE FRONT OF CRATE"
click at [703, 550] on button "Add OVERHEAD STORAGE FRONT OF CRATE to order" at bounding box center [711, 553] width 296 height 32
click at [1106, 507] on div "0 0" at bounding box center [1092, 521] width 60 height 45
type input "$2,200.00"
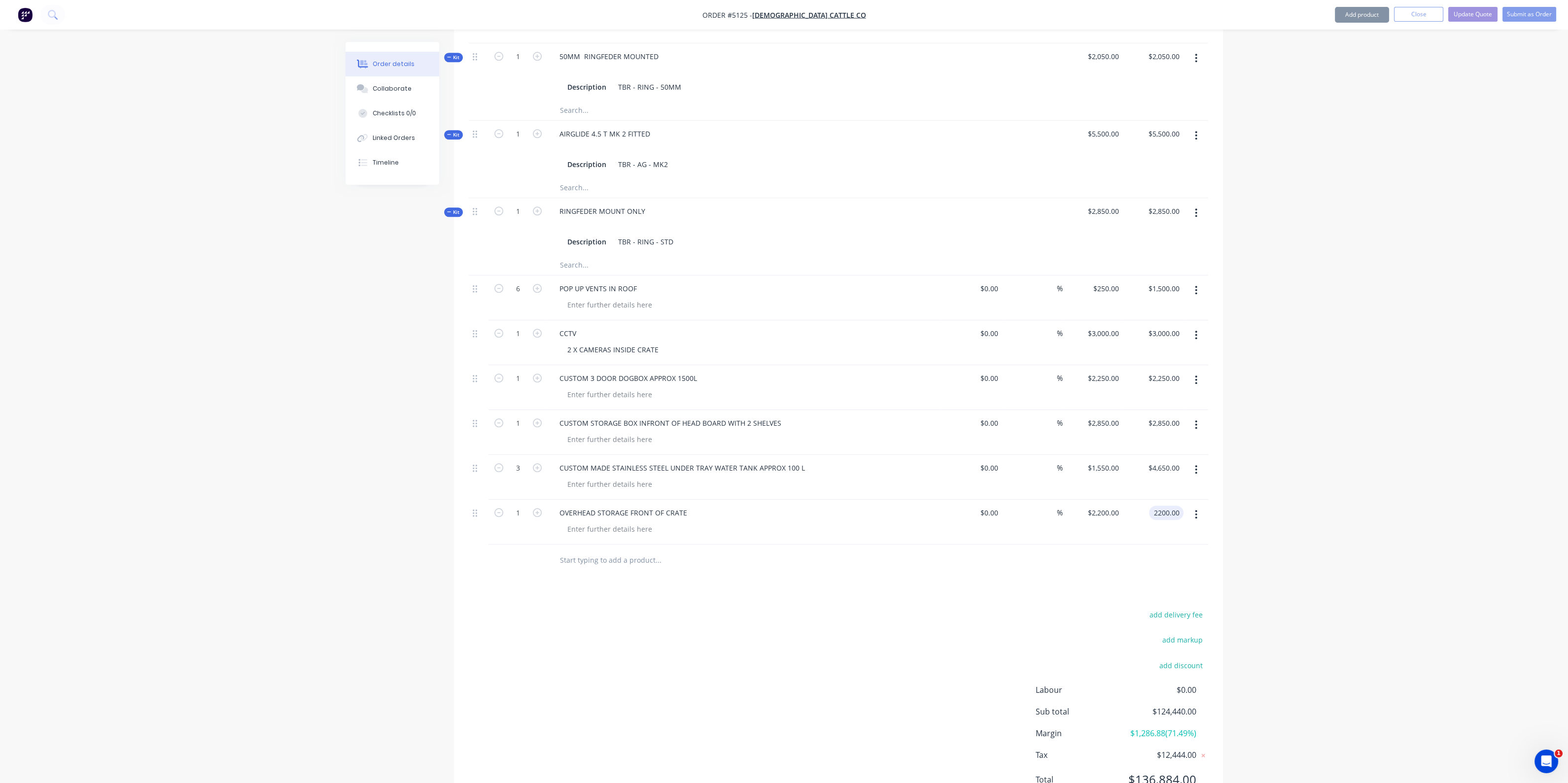
type input "$2,200.00"
click at [654, 531] on div at bounding box center [609, 529] width 100 height 14
click at [632, 533] on div at bounding box center [609, 529] width 100 height 14
click at [1103, 507] on div "2200 $2,200.00" at bounding box center [1105, 513] width 36 height 14
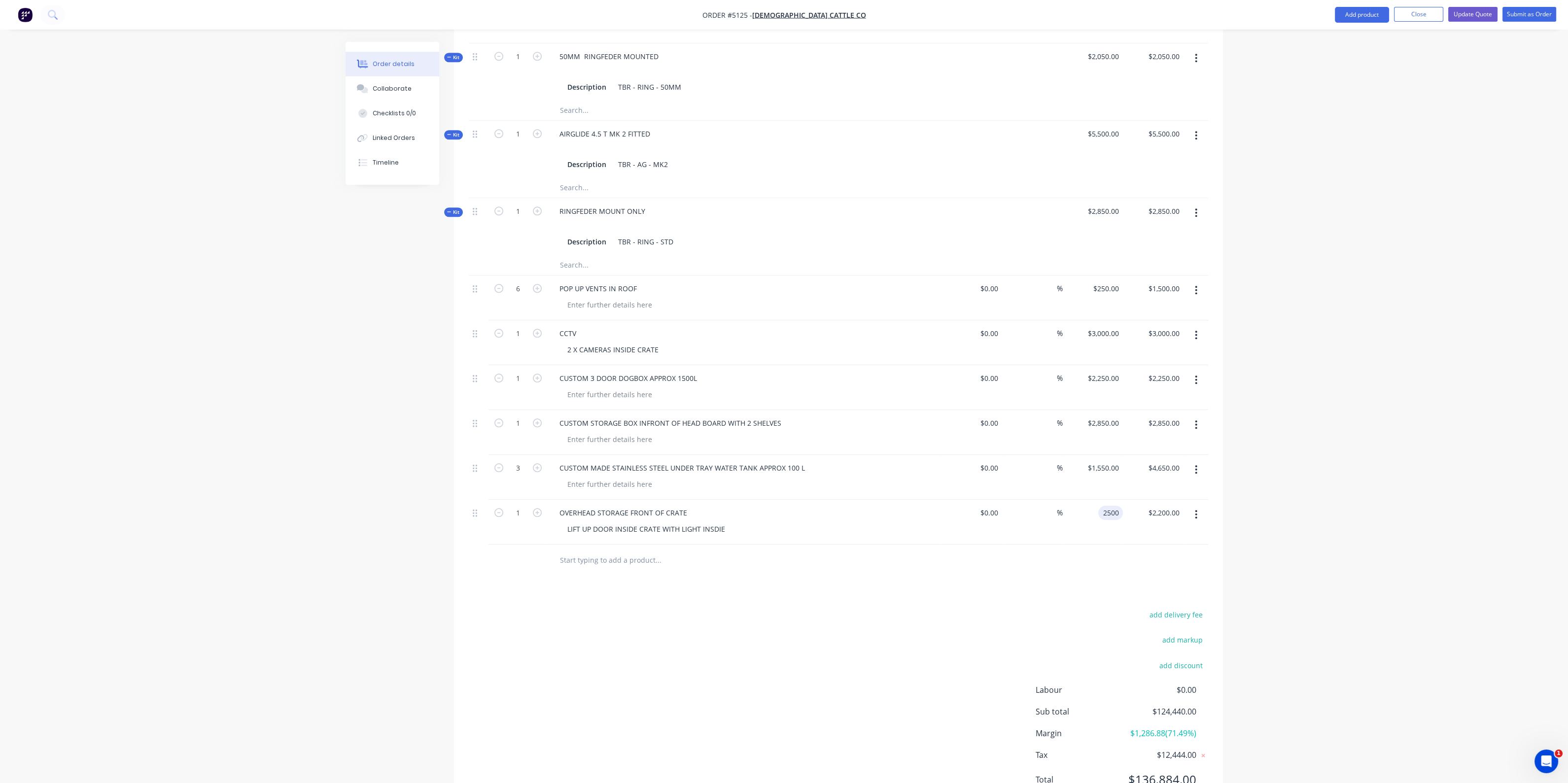
type input "$2,500.00"
click at [778, 642] on div "add delivery fee add markup add discount Labour $0.00 Sub total $124,740.00 Mar…" at bounding box center [838, 703] width 739 height 190
type input "$2,500.00"
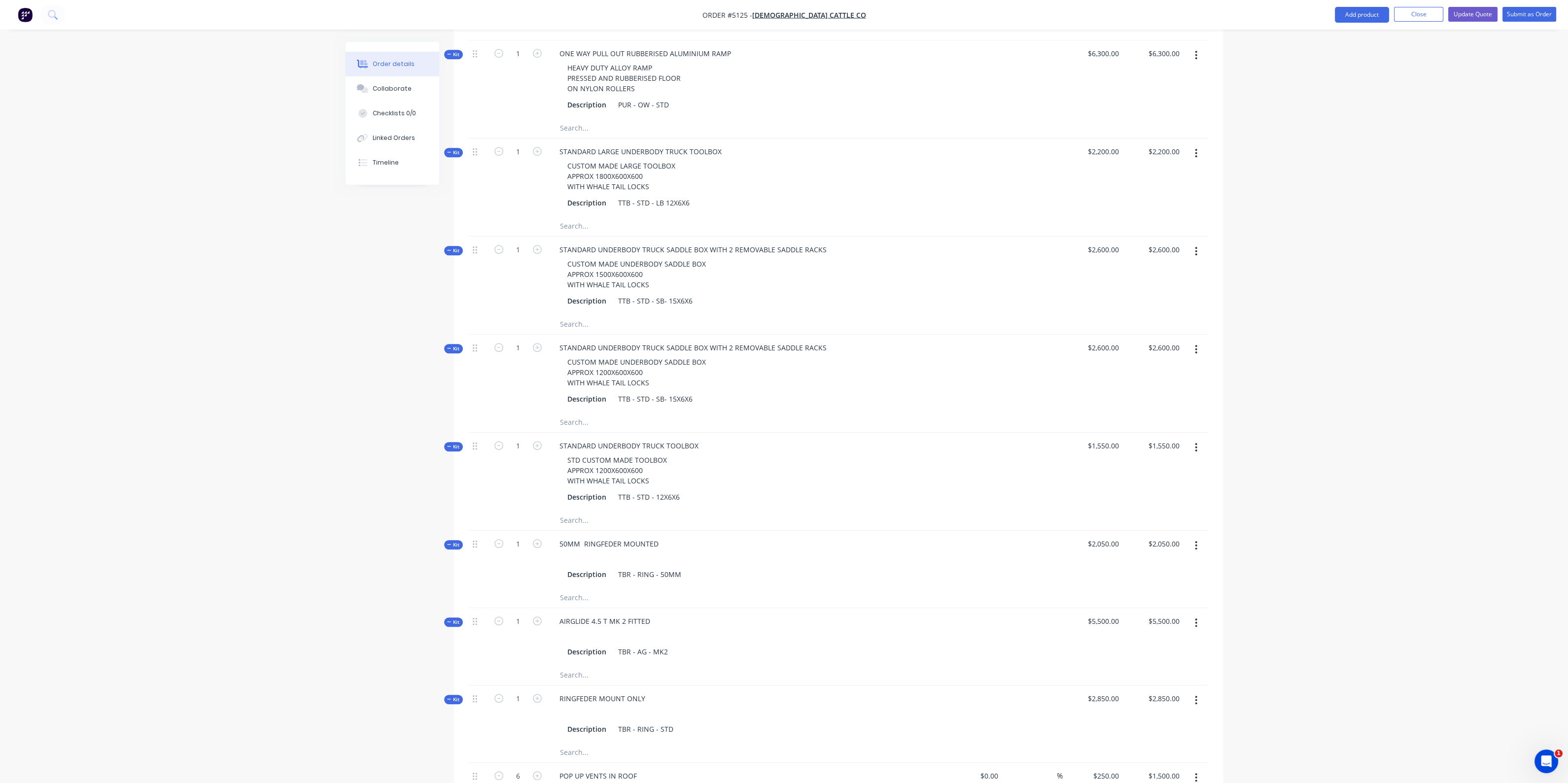
scroll to position [2139, 0]
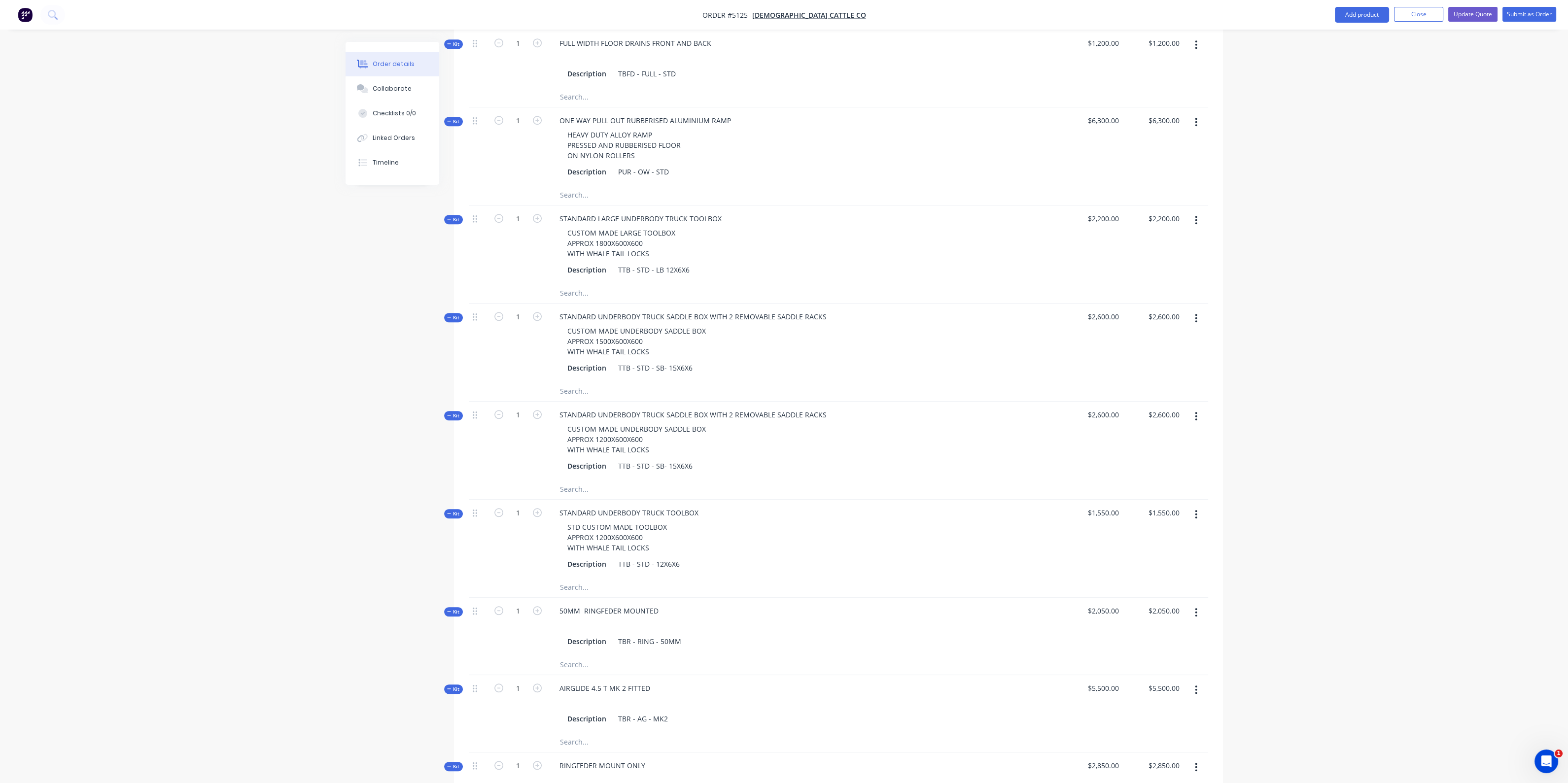
click at [1197, 518] on icon "button" at bounding box center [1197, 514] width 2 height 9
click at [1151, 614] on div "Delete" at bounding box center [1160, 619] width 75 height 14
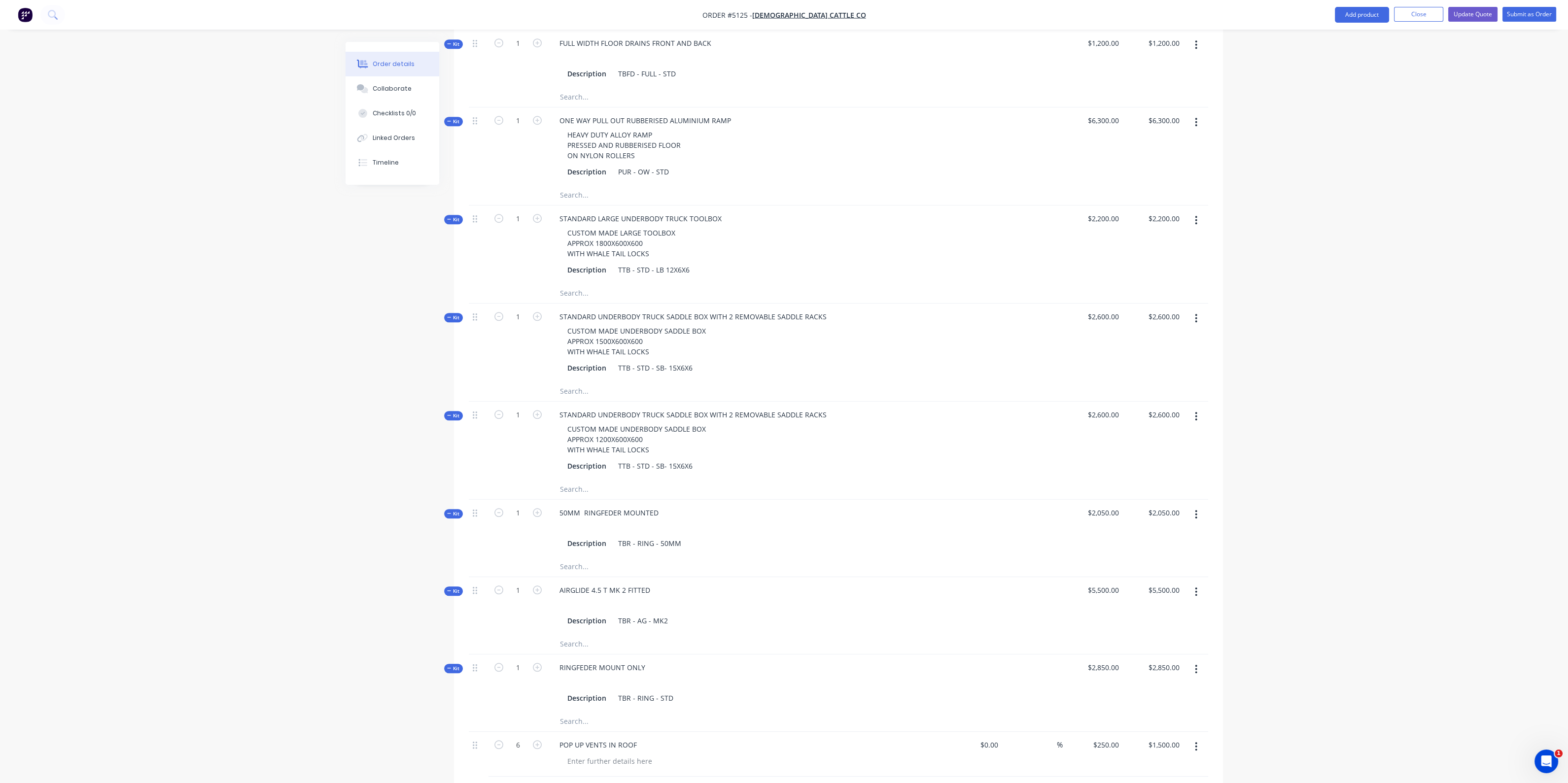
click at [1197, 417] on button "button" at bounding box center [1196, 416] width 23 height 18
click at [1165, 519] on div "Delete" at bounding box center [1160, 520] width 75 height 14
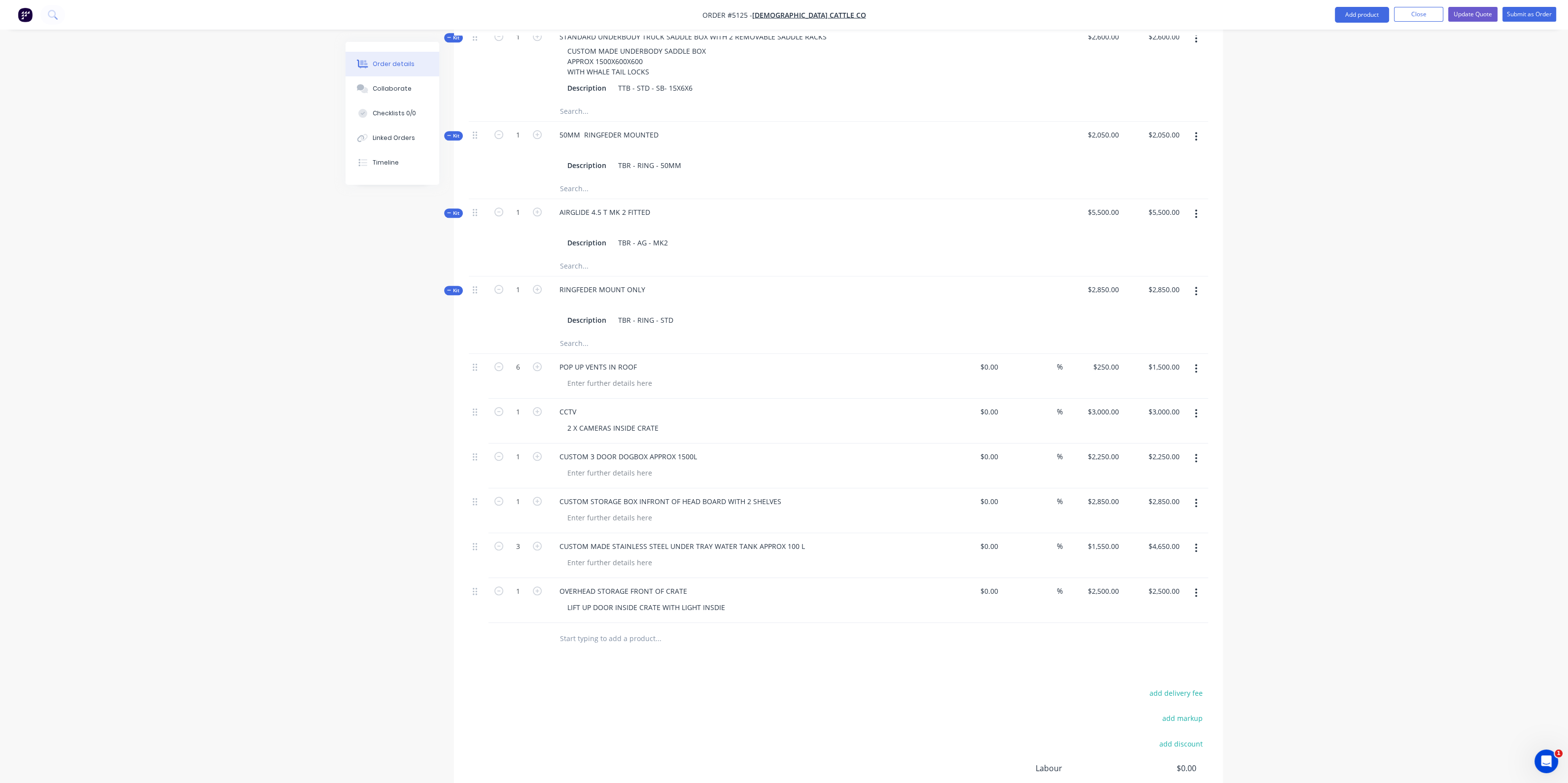
scroll to position [2296, 0]
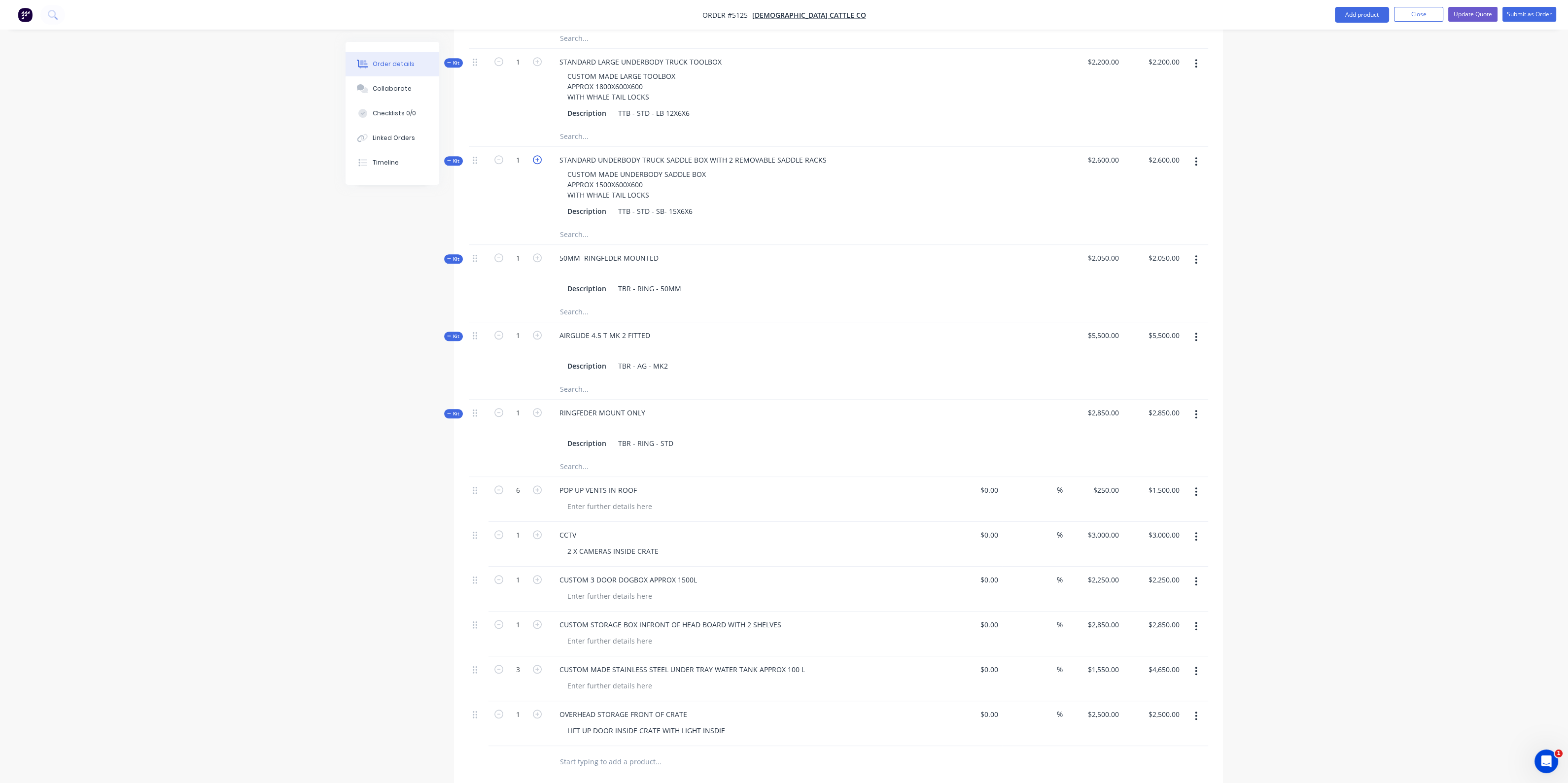
click at [537, 159] on icon "button" at bounding box center [537, 159] width 9 height 9
type input "2"
type input "$5,200.00"
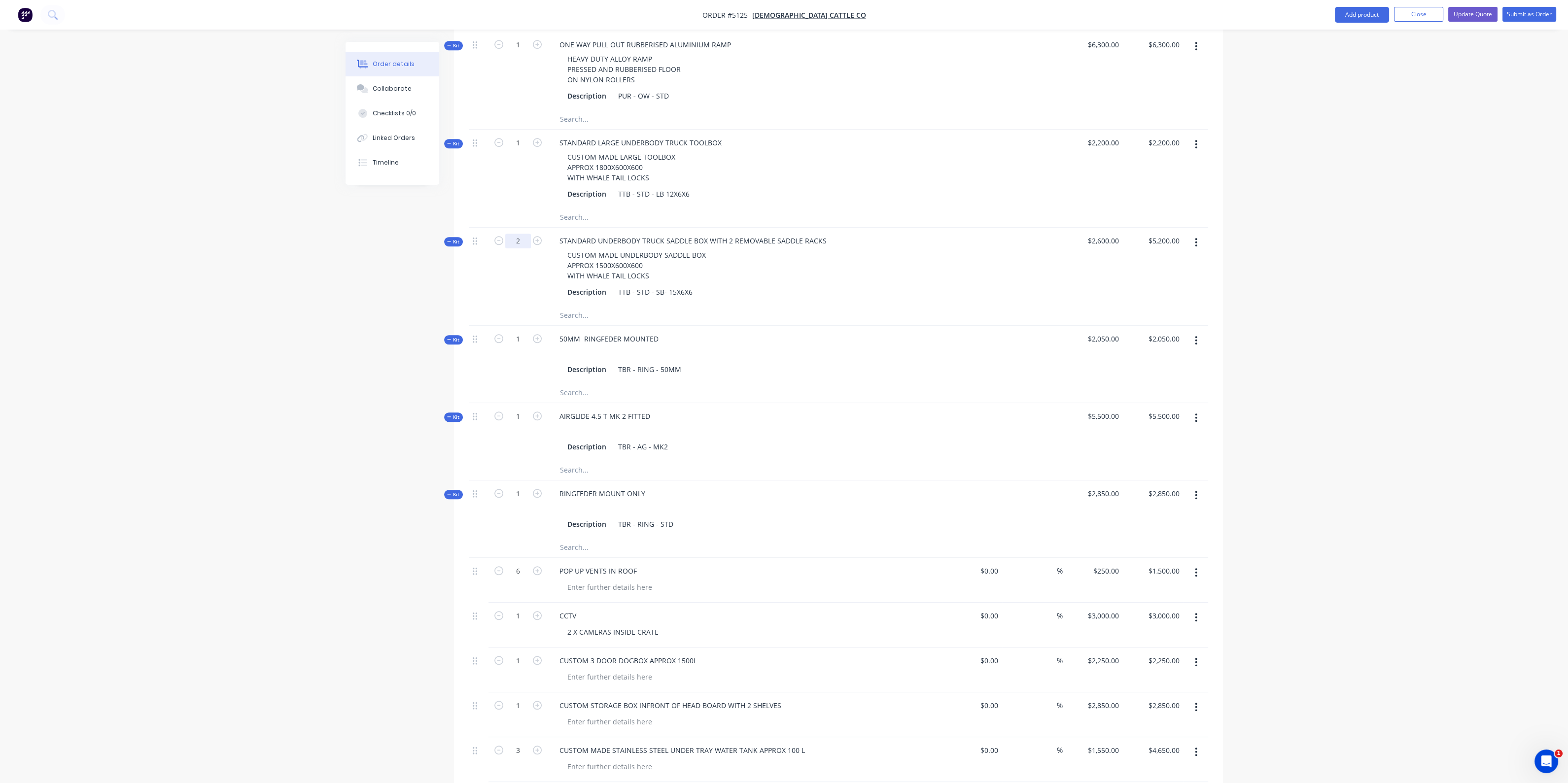
scroll to position [2234, 0]
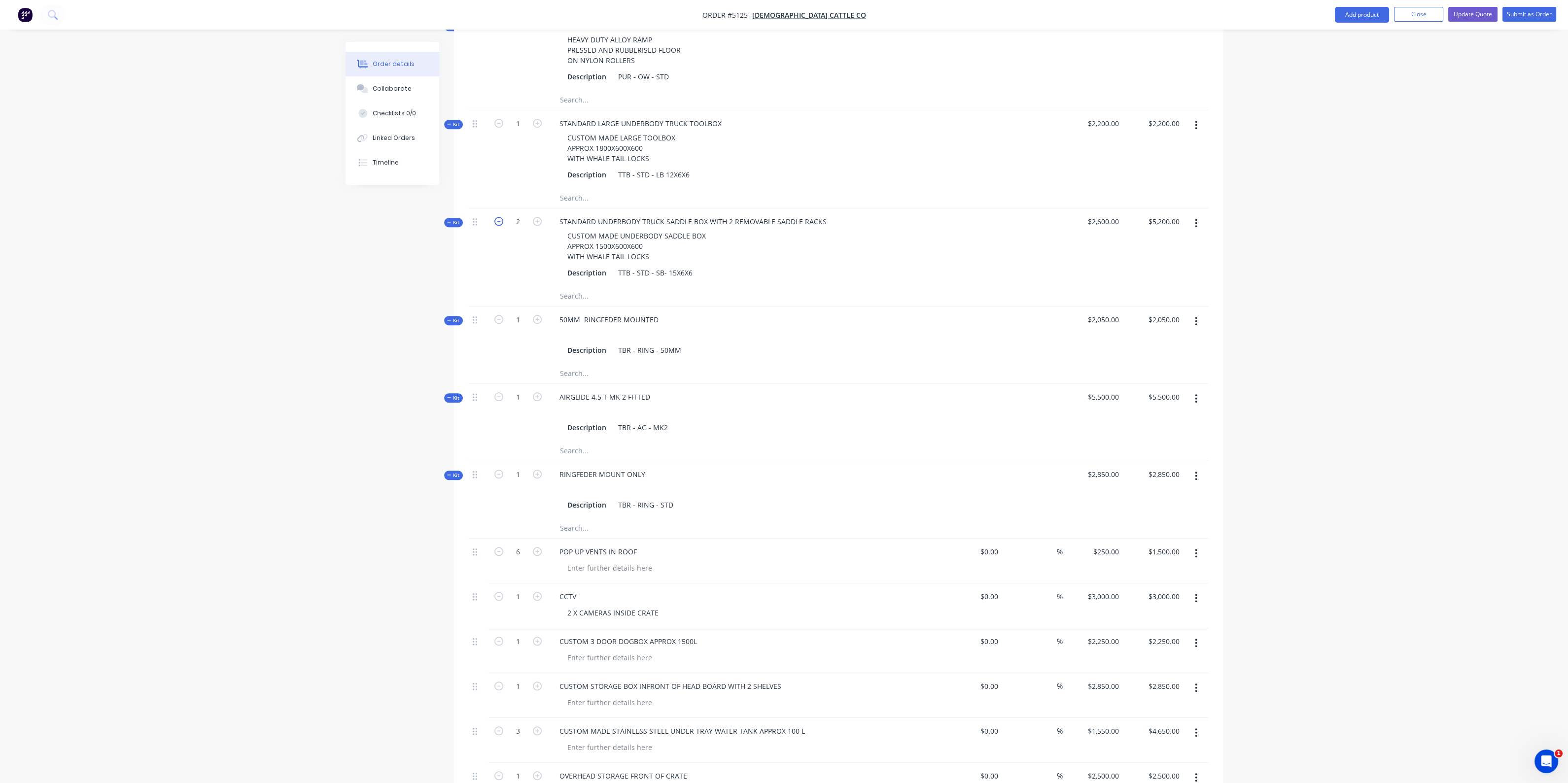
click at [496, 223] on icon "button" at bounding box center [498, 221] width 9 height 9
type input "1"
type input "$2,600.00"
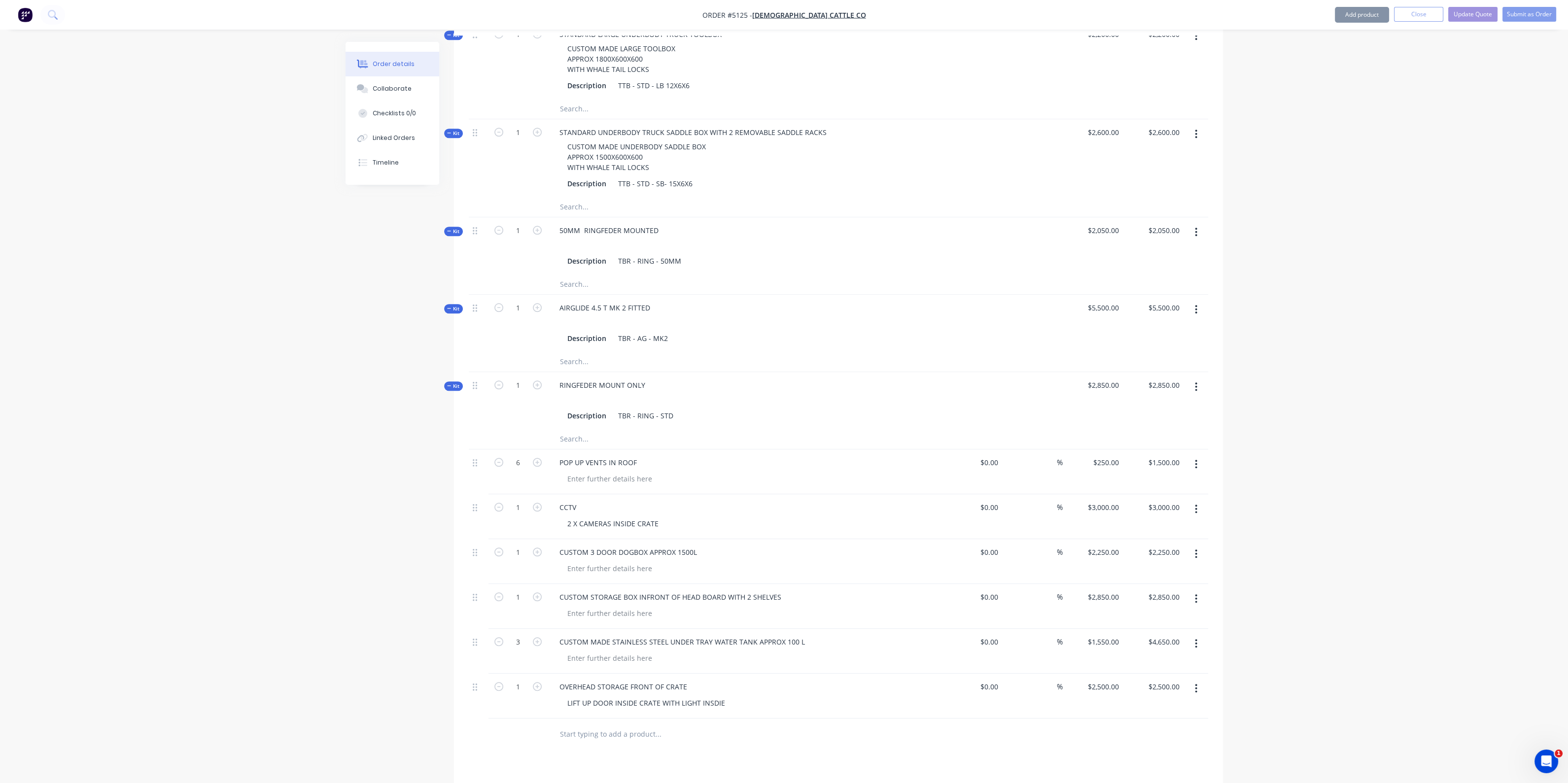
scroll to position [2419, 0]
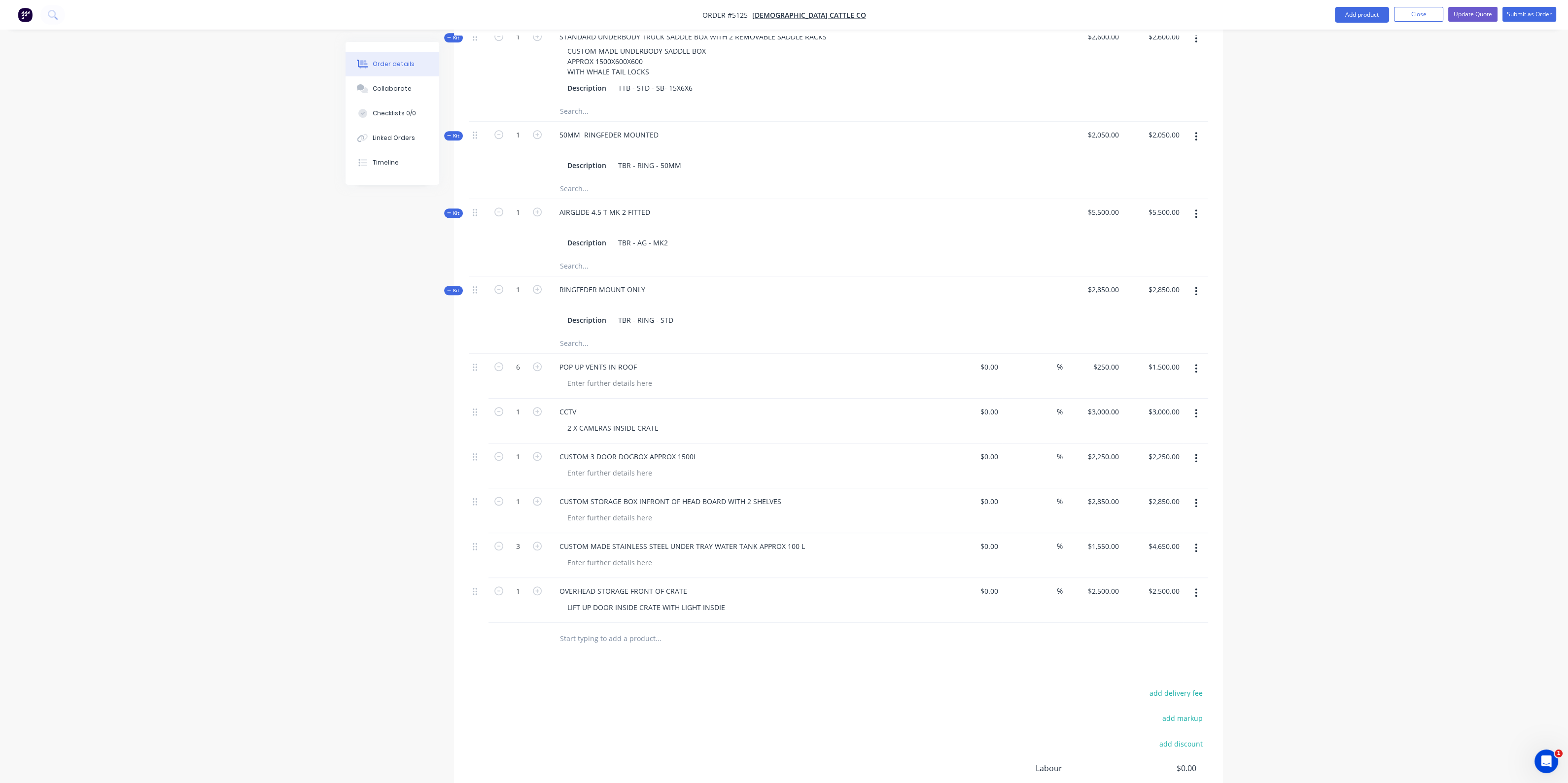
click at [629, 636] on input "text" at bounding box center [658, 639] width 197 height 20
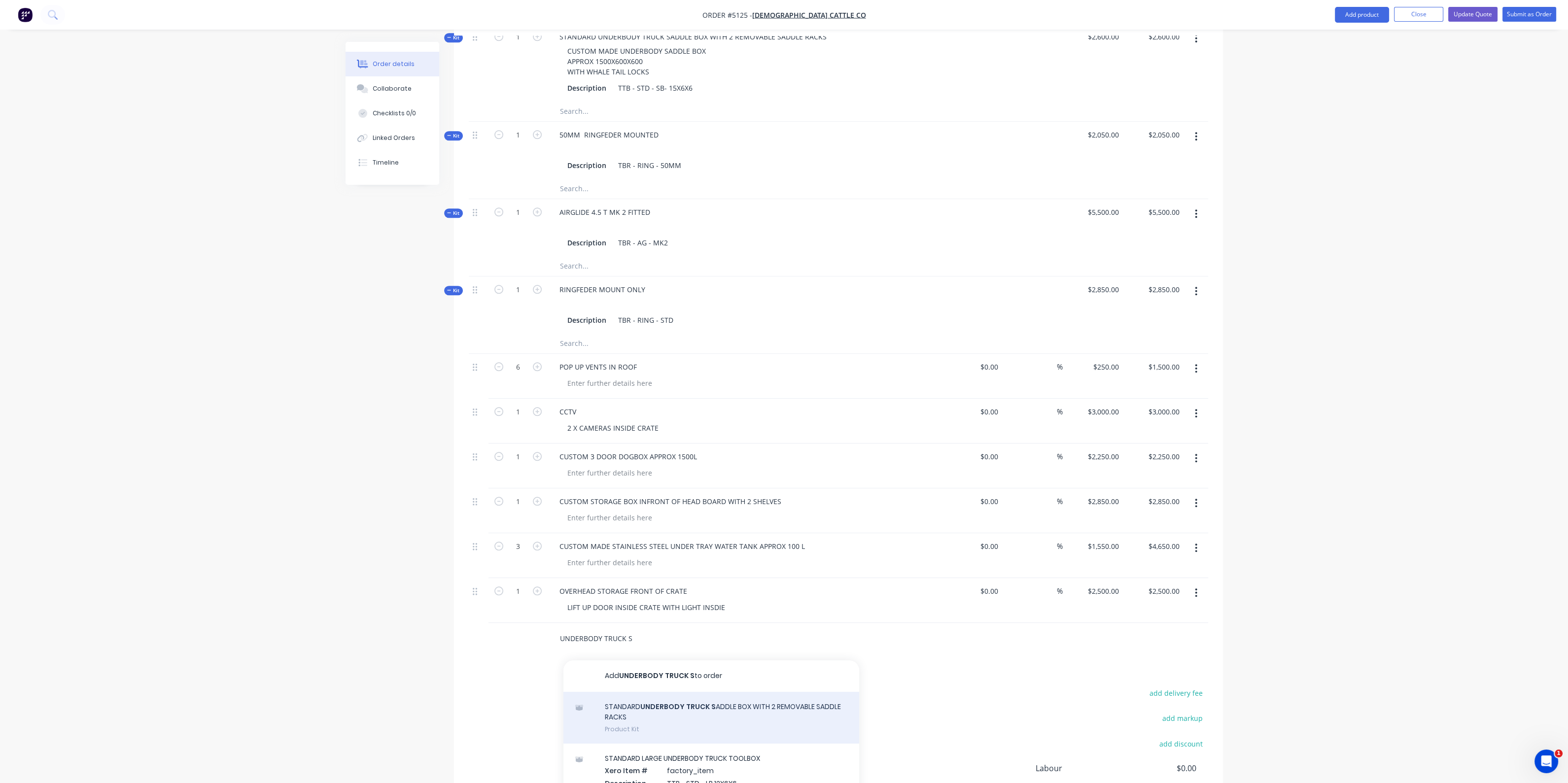
type input "UNDERBODY TRUCK S"
click at [678, 706] on div "STANDARD UNDERBODY TRUCK S ADDLE BOX WITH 2 REMOVABLE SADDLE RACKS Product Kit" at bounding box center [711, 718] width 296 height 52
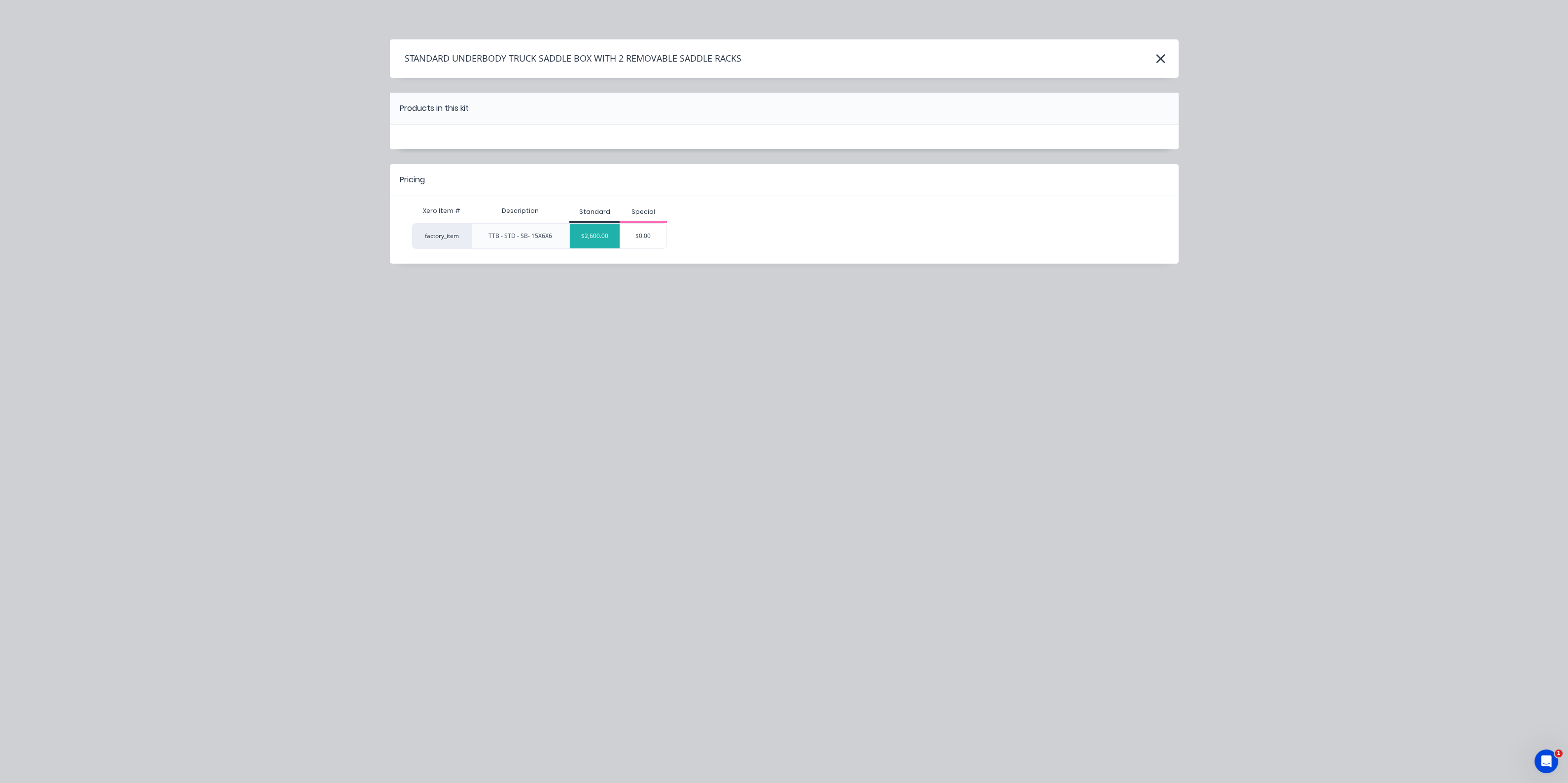
click at [594, 234] on div "$2,600.00" at bounding box center [595, 236] width 50 height 25
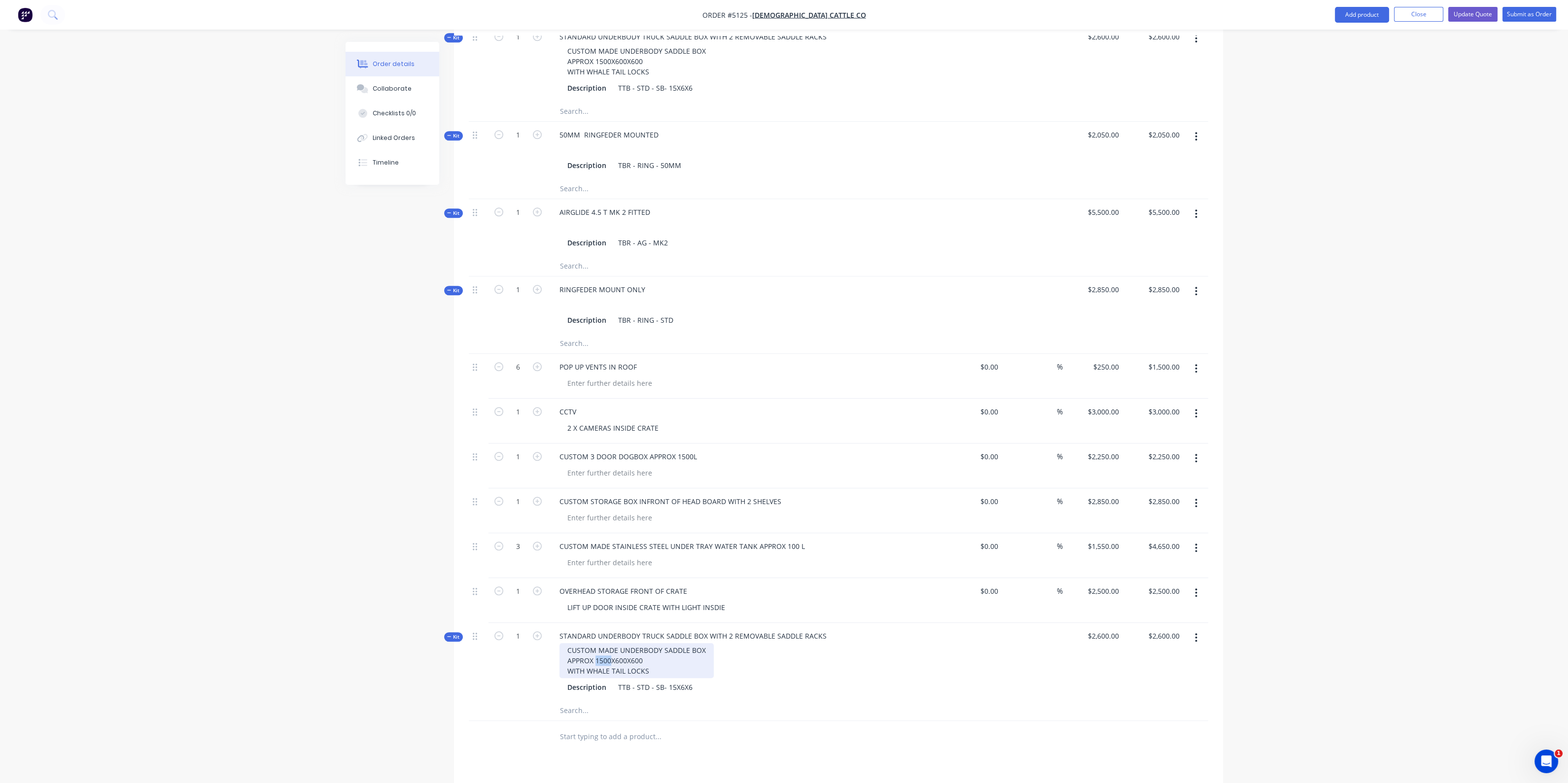
drag, startPoint x: 609, startPoint y: 663, endPoint x: 594, endPoint y: 663, distance: 15.0
click at [594, 663] on div "CUSTOM MADE UNDERBODY SADDLE BOX APPROX 1500X600X600 WITH WHALE TAIL LOCKS" at bounding box center [637, 661] width 155 height 35
click at [821, 721] on div at bounding box center [725, 737] width 355 height 32
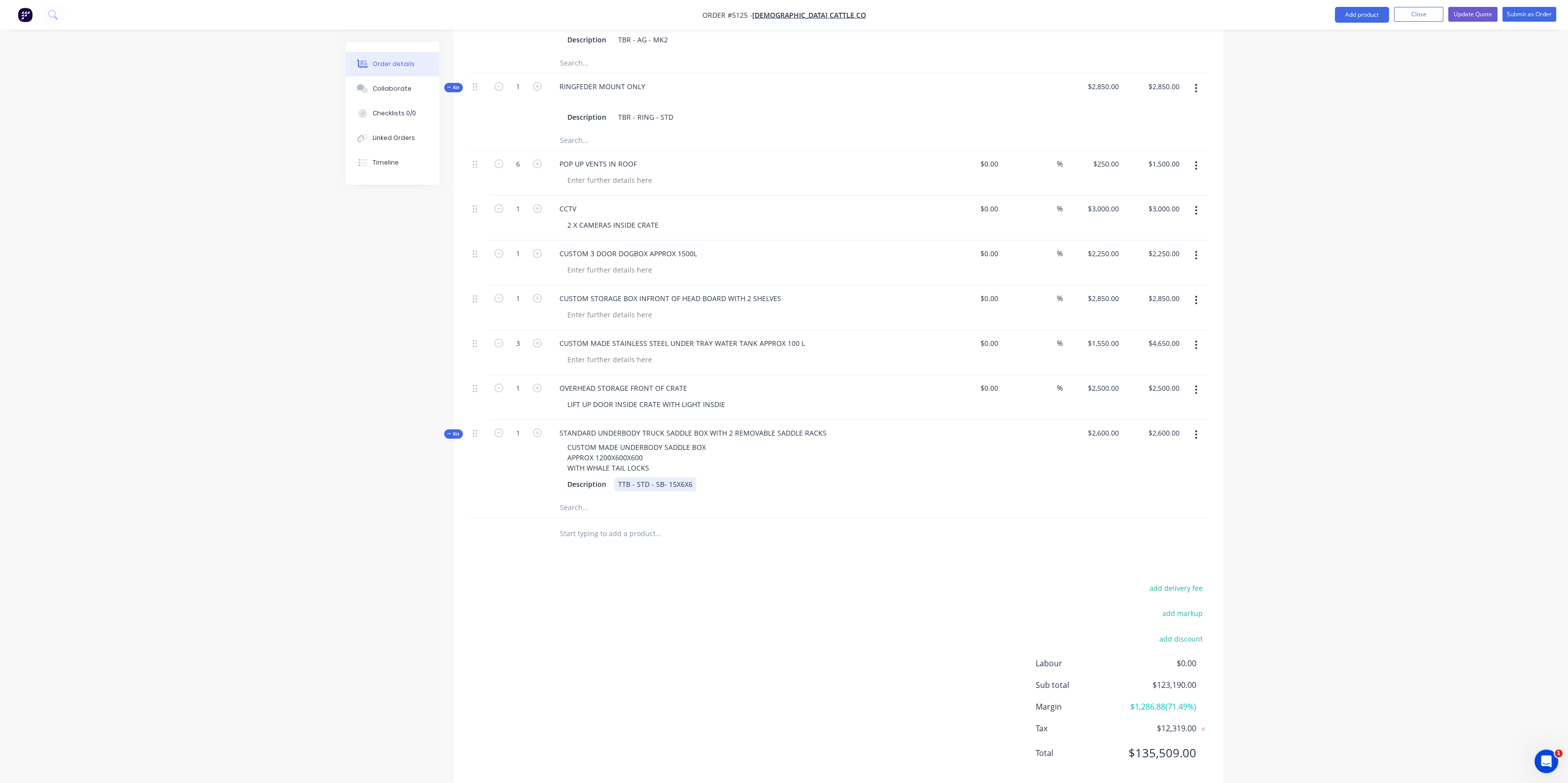
scroll to position [2640, 0]
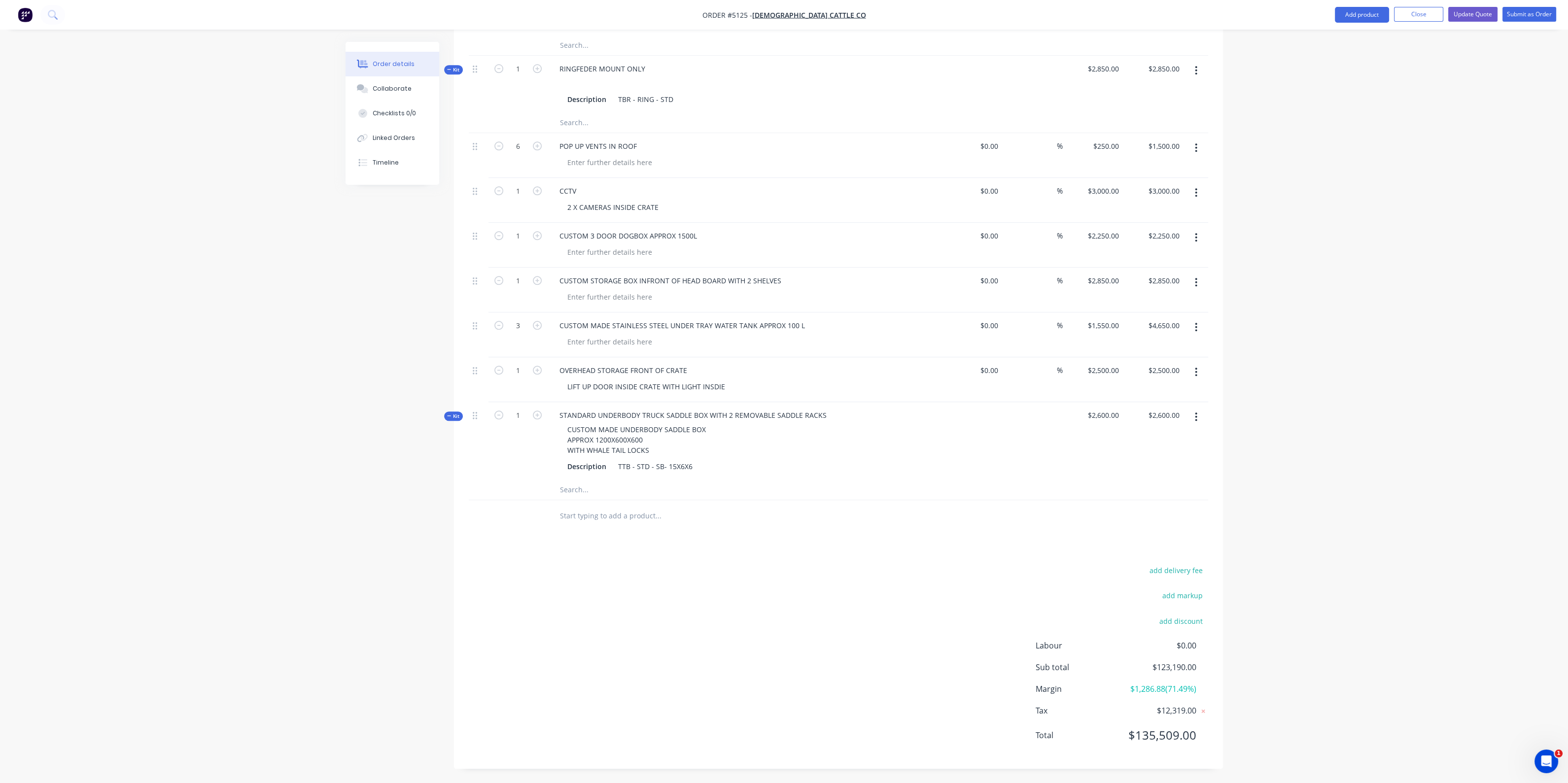
click at [603, 516] on input "text" at bounding box center [658, 516] width 197 height 20
click at [573, 516] on input "DOGBOX" at bounding box center [658, 516] width 197 height 20
click at [597, 517] on input "DOG BOX" at bounding box center [658, 516] width 197 height 20
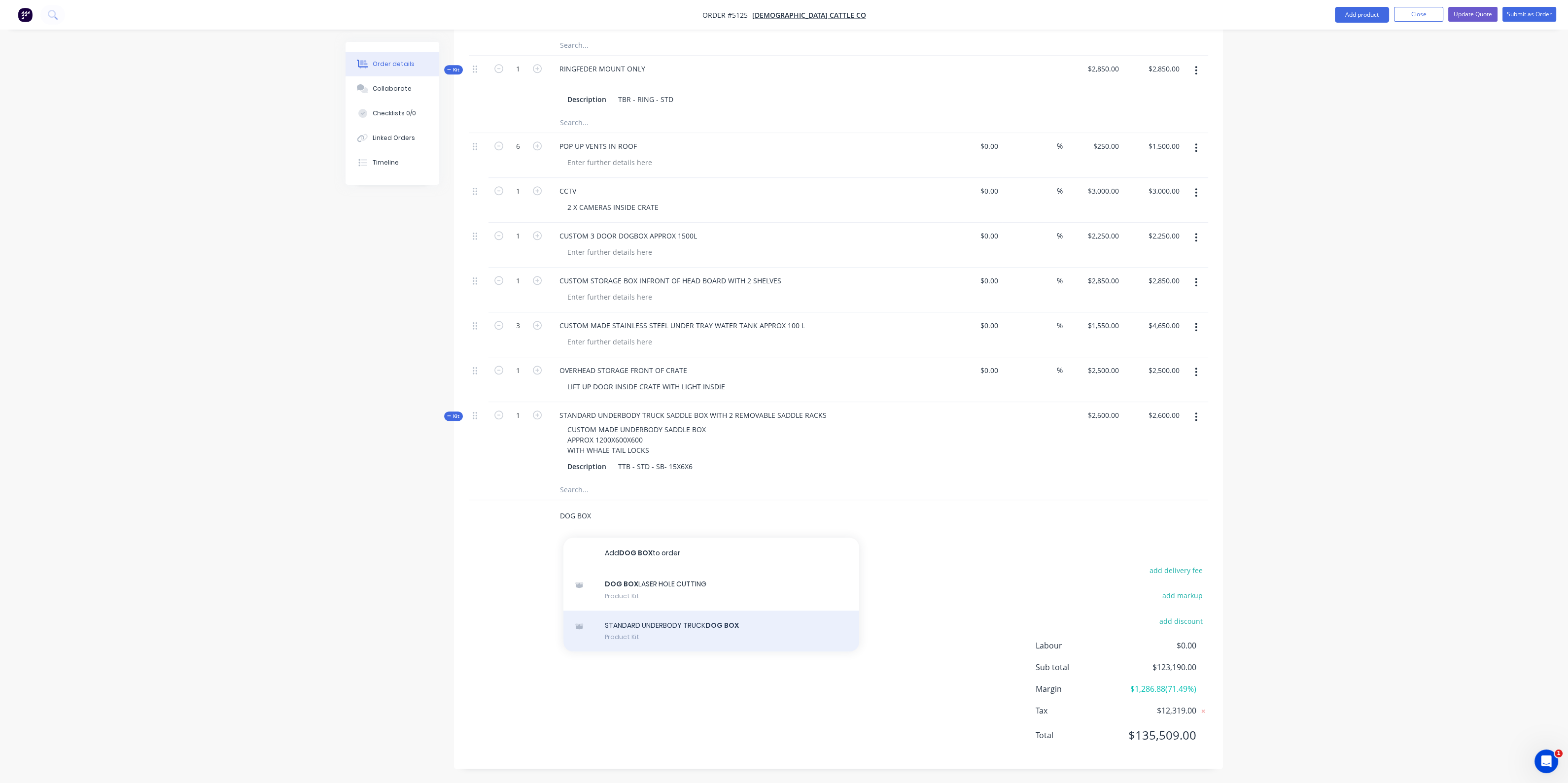
type input "DOG BOX"
click at [656, 631] on div "STANDARD UNDERBODY TRUCK DOG BOX Product Kit" at bounding box center [711, 631] width 296 height 41
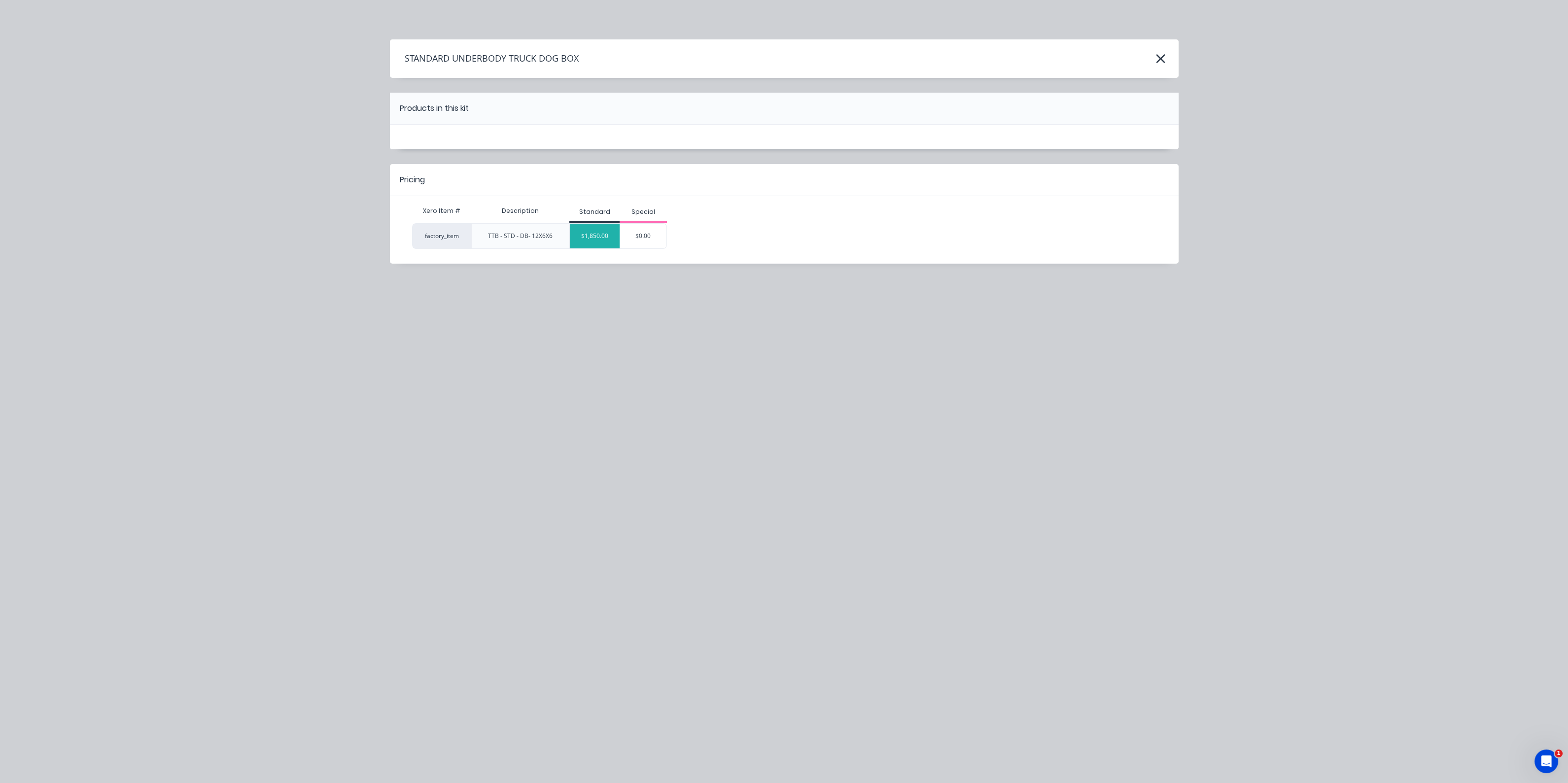
click at [590, 239] on div "$1,850.00" at bounding box center [595, 236] width 50 height 25
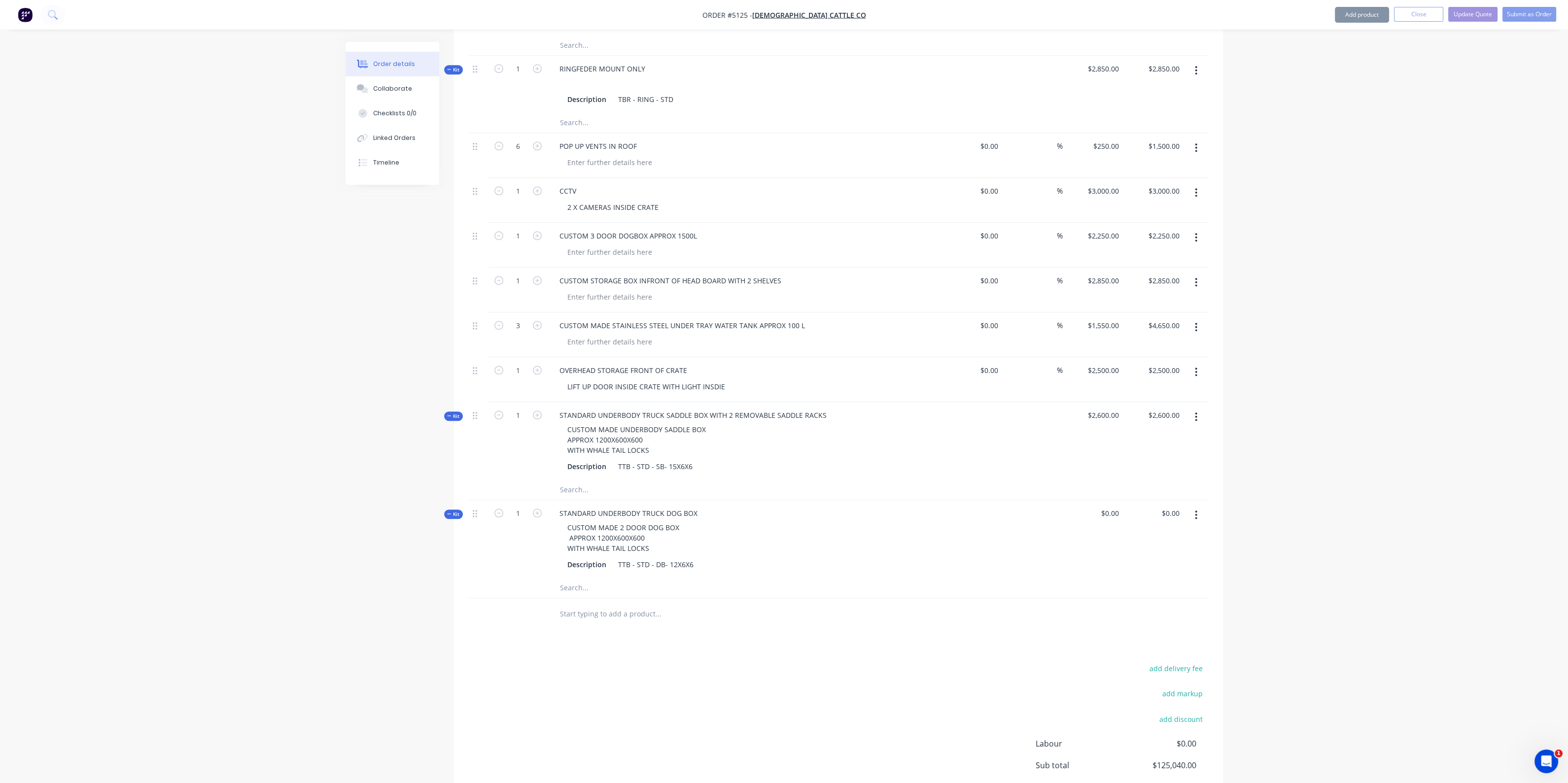
type input "$1,850.00"
click at [640, 511] on div "STANDARD UNDERBODY TRUCK DOG BOX" at bounding box center [628, 513] width 154 height 14
drag, startPoint x: 612, startPoint y: 537, endPoint x: 597, endPoint y: 537, distance: 15.0
click at [597, 537] on div "CUSTOM MADE 2 DOOR DOG BOX APPROX 1200X600X600 WITH WHALE TAIL LOCKS" at bounding box center [624, 538] width 128 height 35
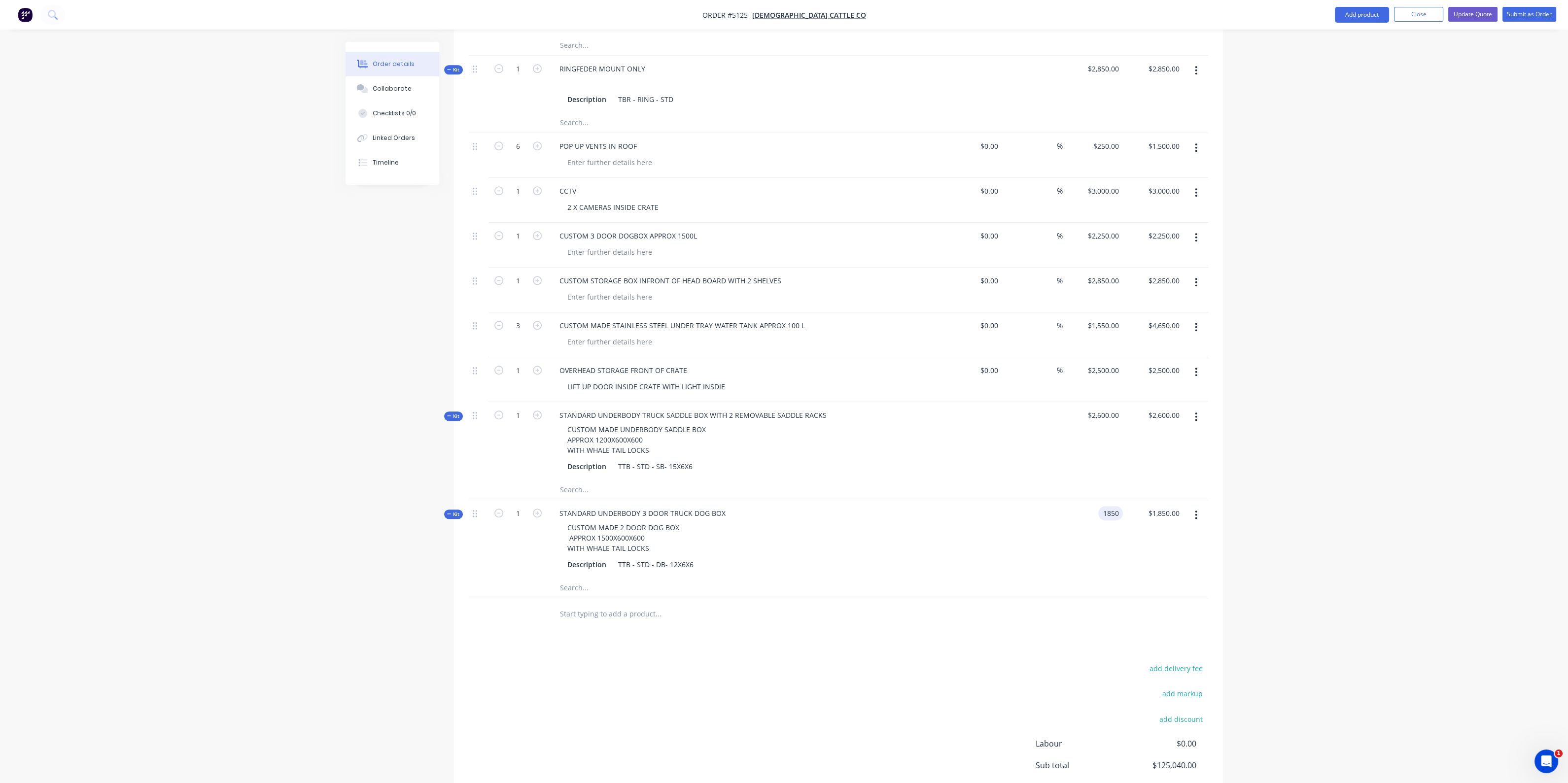
click at [1099, 514] on div "1850 1850" at bounding box center [1111, 513] width 25 height 14
type input "$2,300.00"
click at [962, 561] on div at bounding box center [971, 540] width 60 height 78
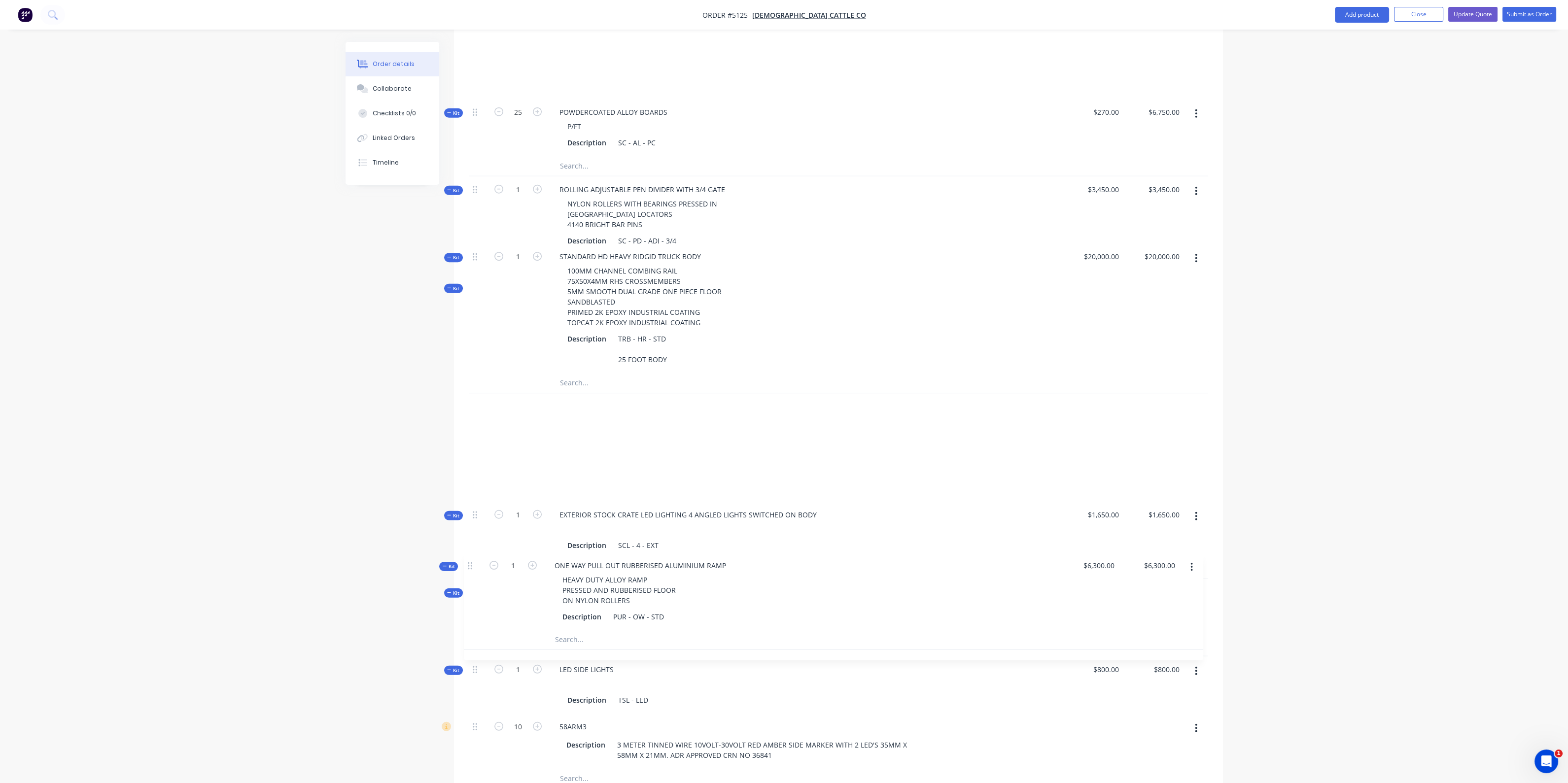
scroll to position [1179, 0]
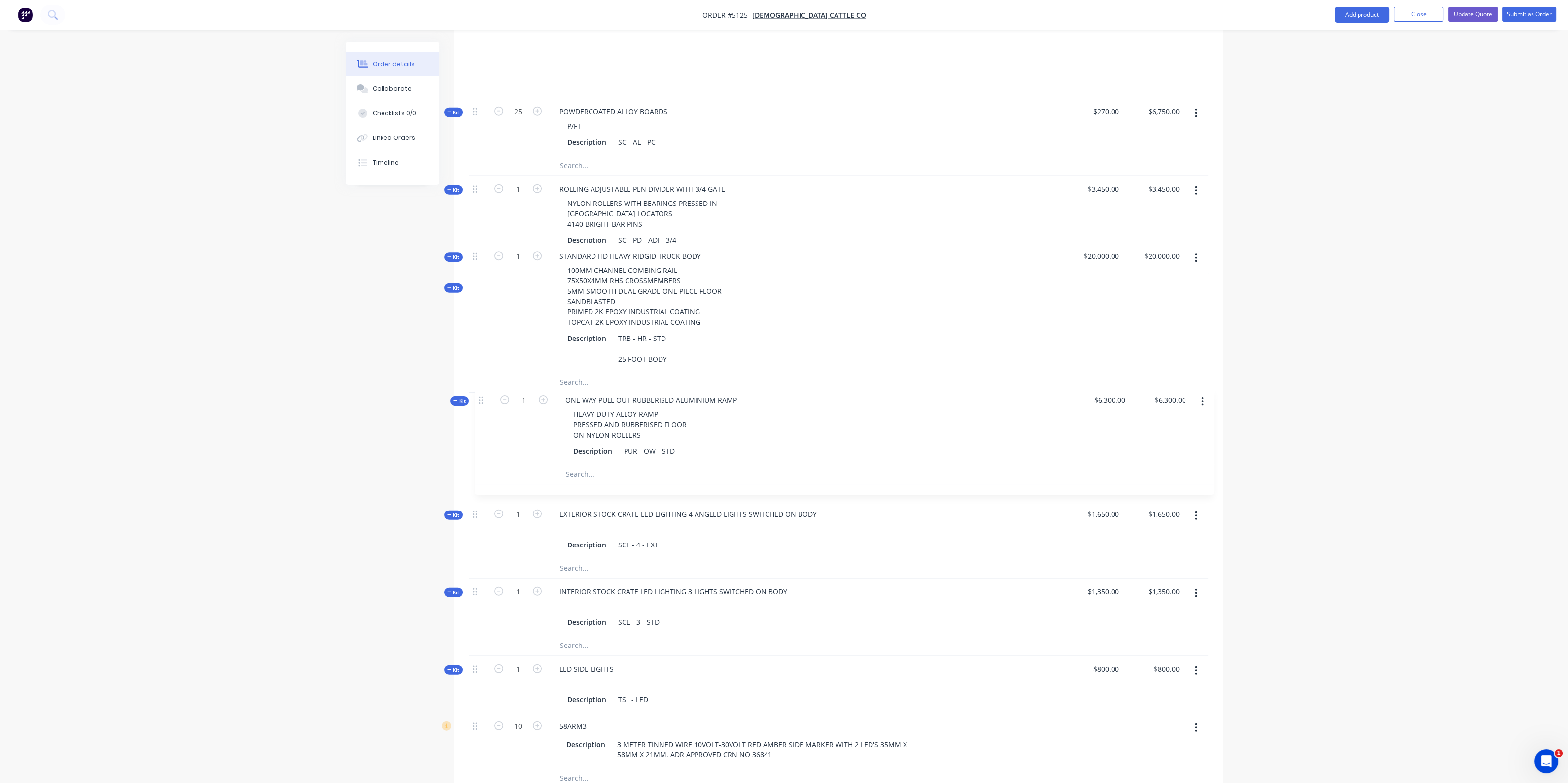
drag, startPoint x: 474, startPoint y: 417, endPoint x: 480, endPoint y: 401, distance: 17.1
click at [480, 401] on div "Kit 1 ALLOY BOARDS STD GAPS 20MM GAP - 2 BOARDS THEN 65MM GAP Description SC - …" at bounding box center [838, 674] width 739 height 2792
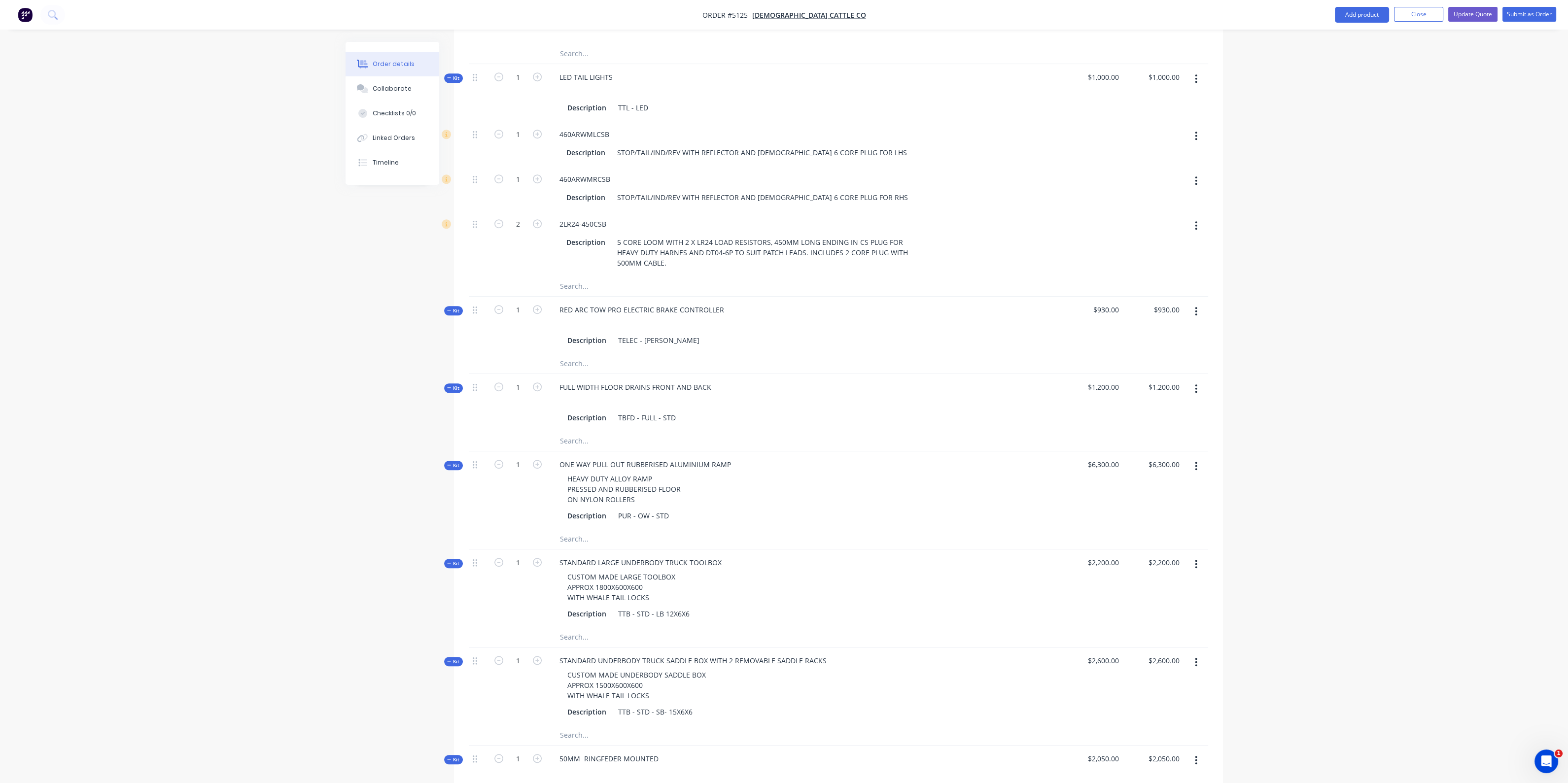
scroll to position [1918, 0]
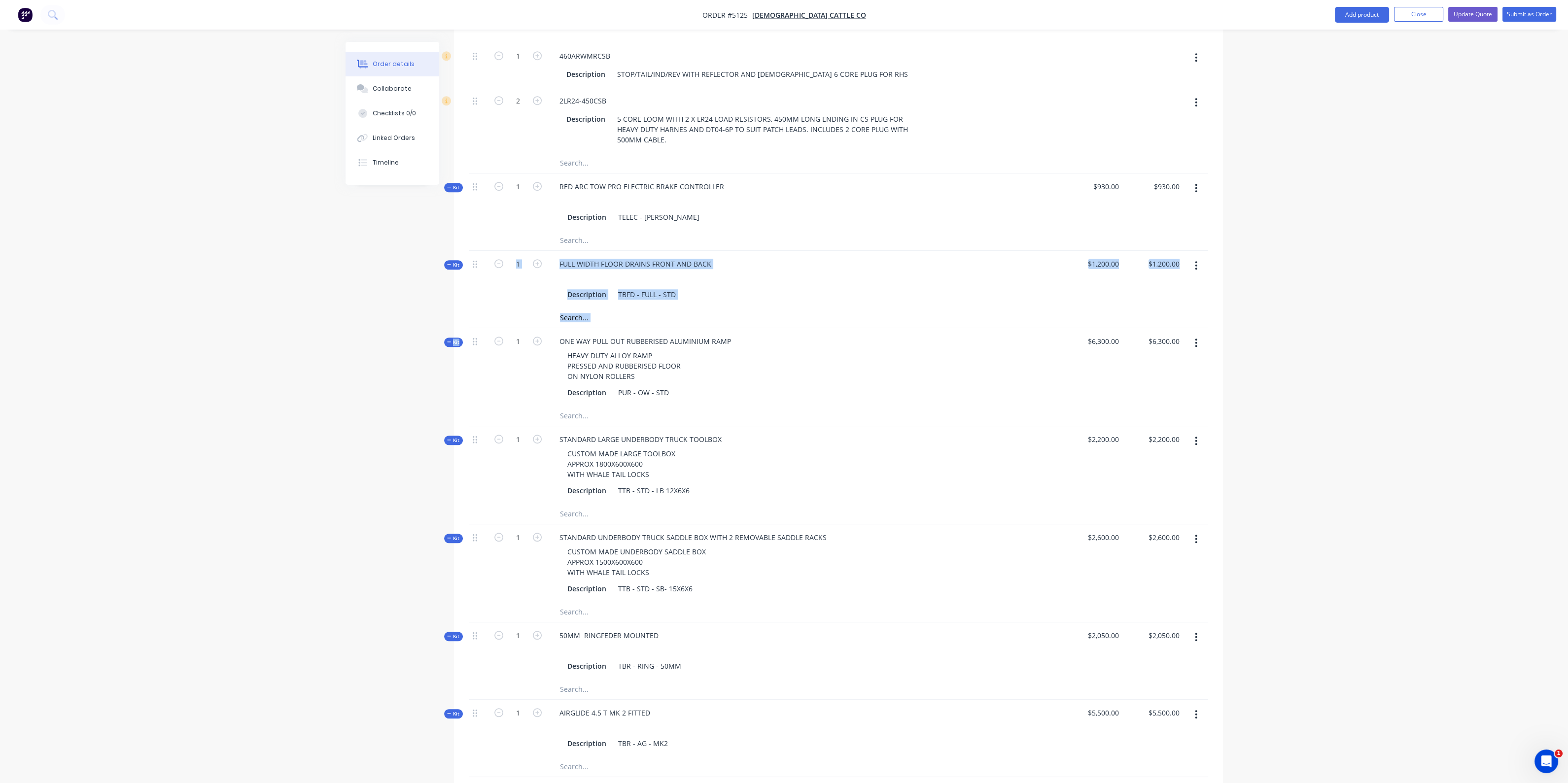
drag, startPoint x: 472, startPoint y: 334, endPoint x: 471, endPoint y: 297, distance: 37.0
click at [471, 297] on div at bounding box center [478, 280] width 20 height 57
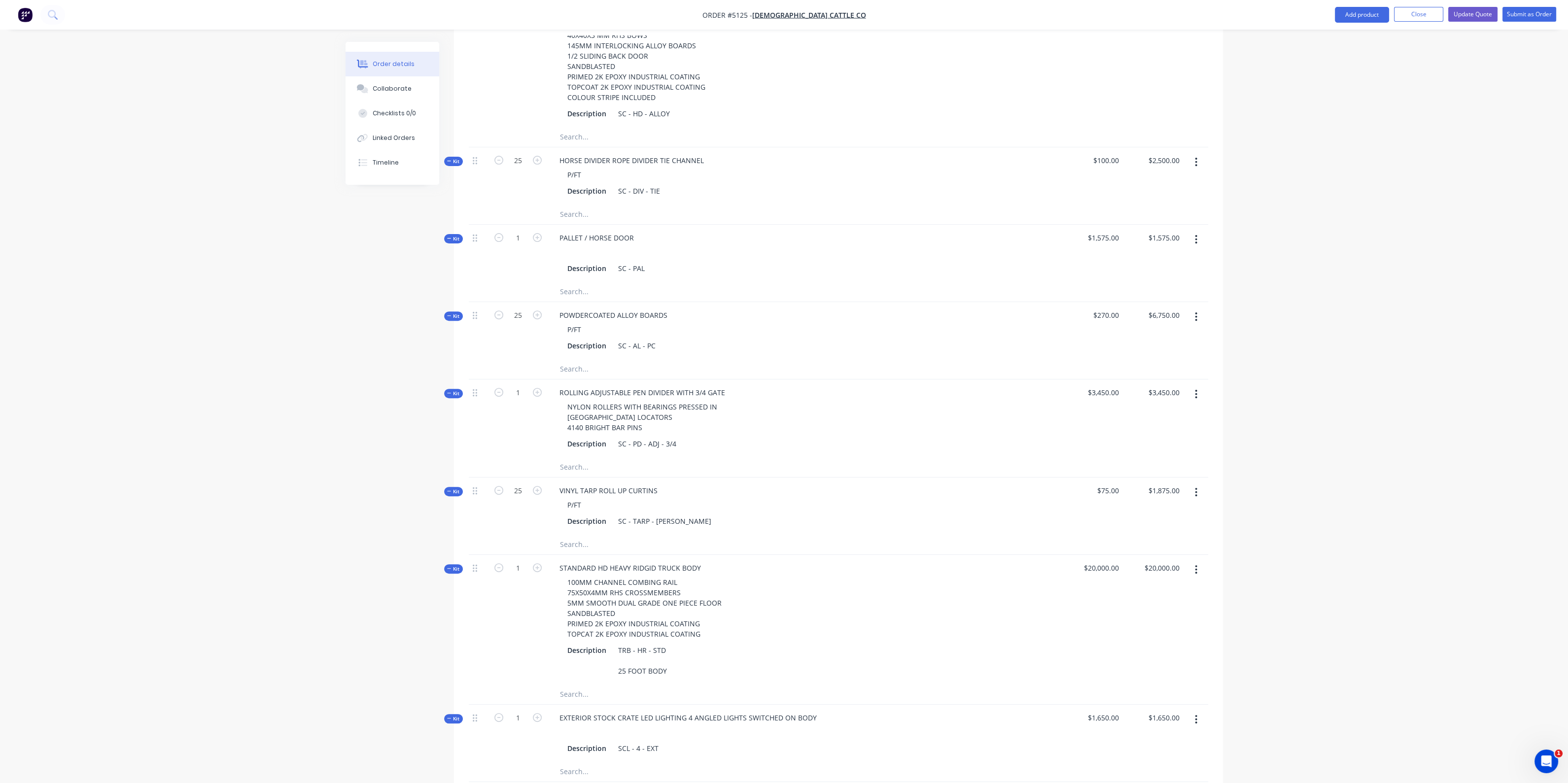
scroll to position [923, 0]
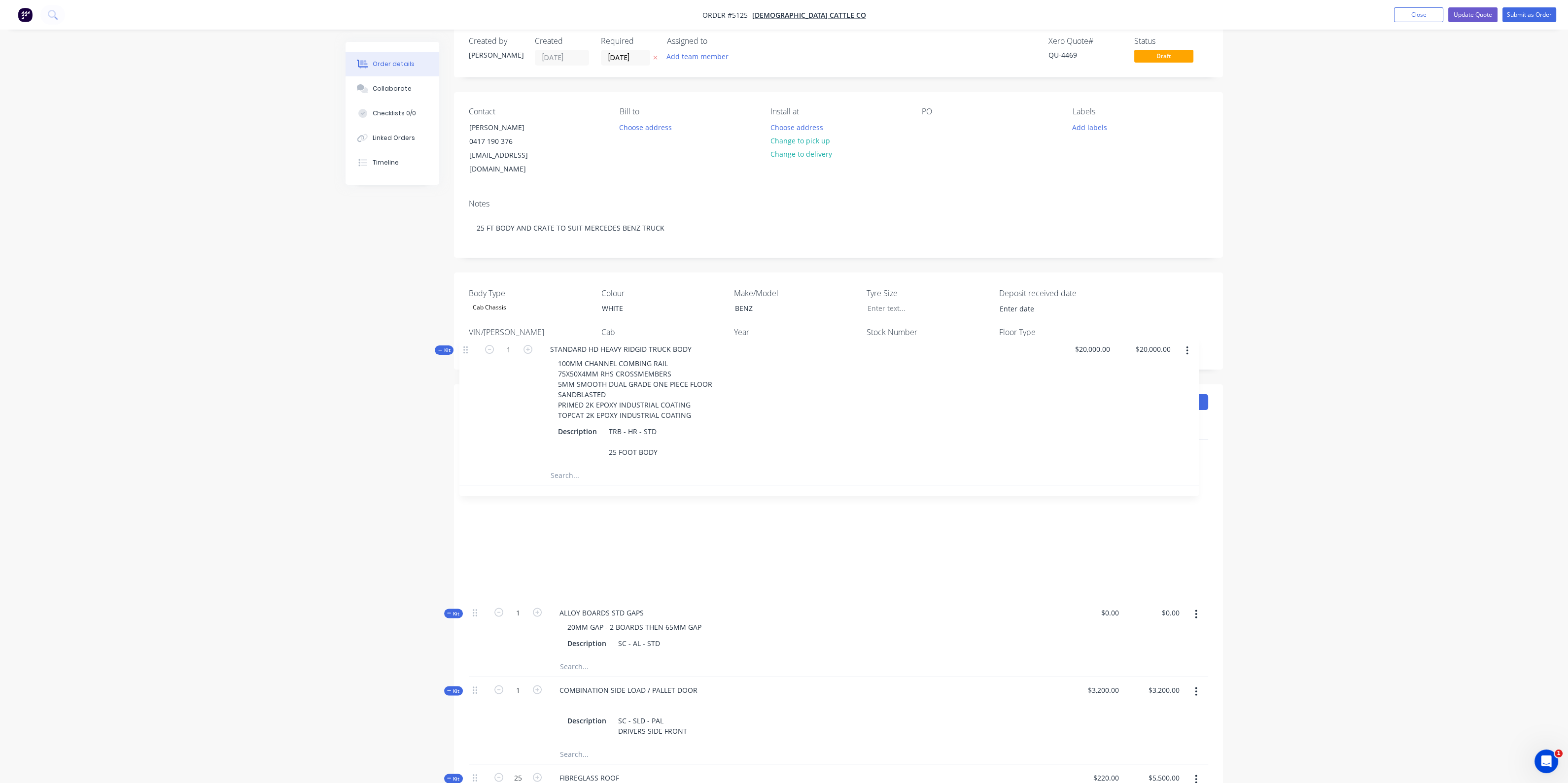
drag, startPoint x: 474, startPoint y: 497, endPoint x: 465, endPoint y: 349, distance: 148.3
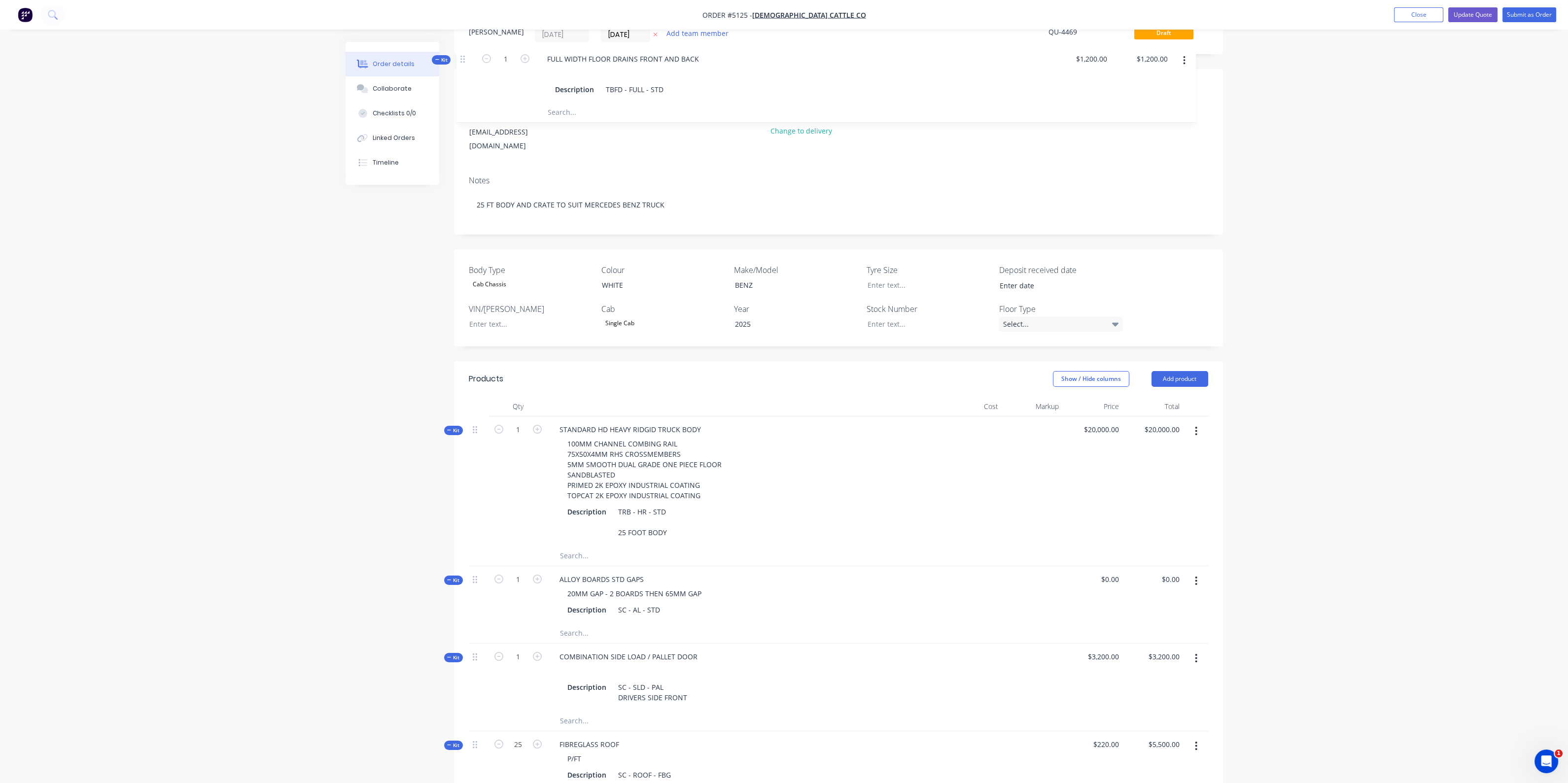
scroll to position [0, 0]
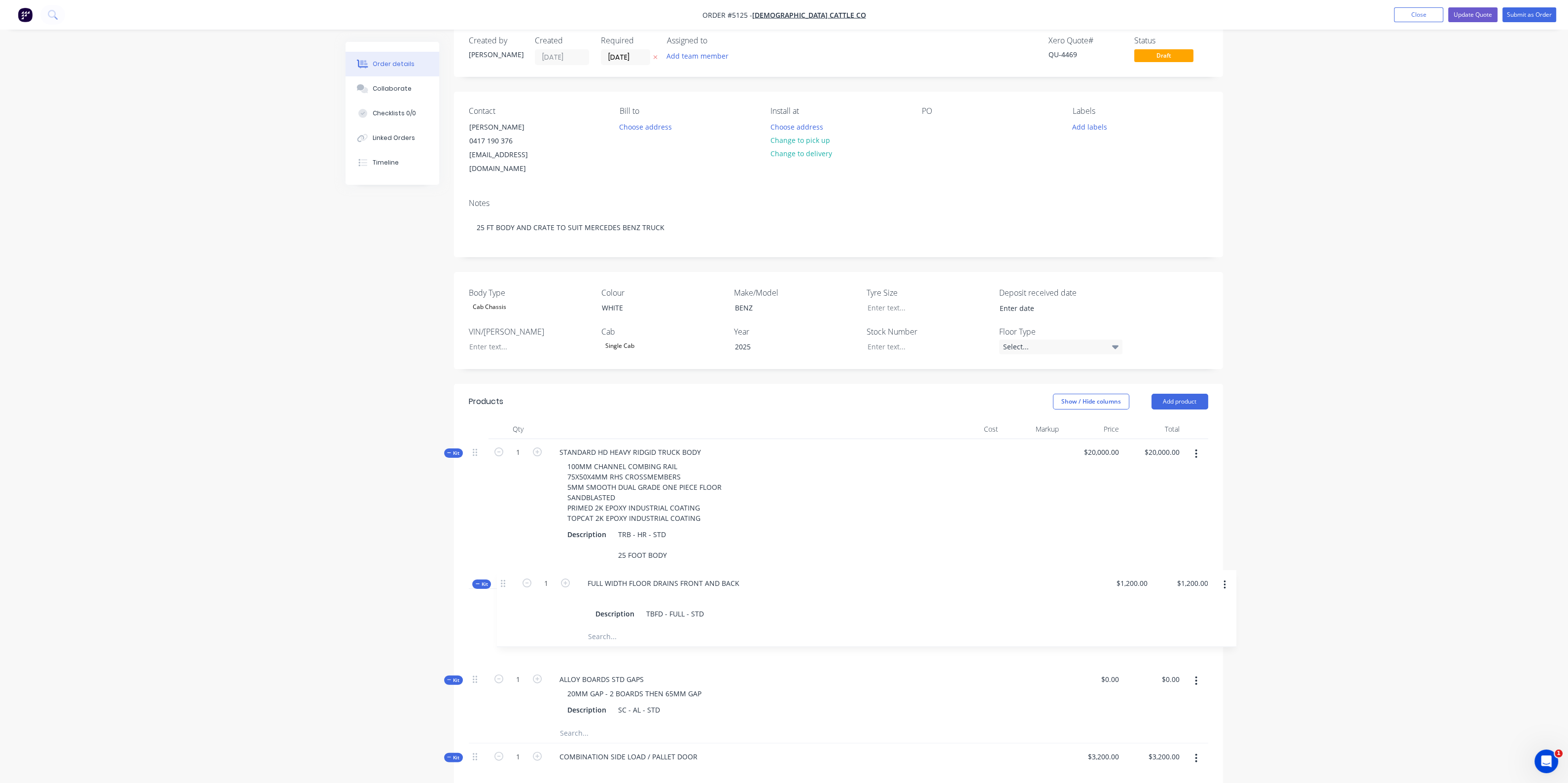
drag, startPoint x: 475, startPoint y: 372, endPoint x: 503, endPoint y: 570, distance: 200.0
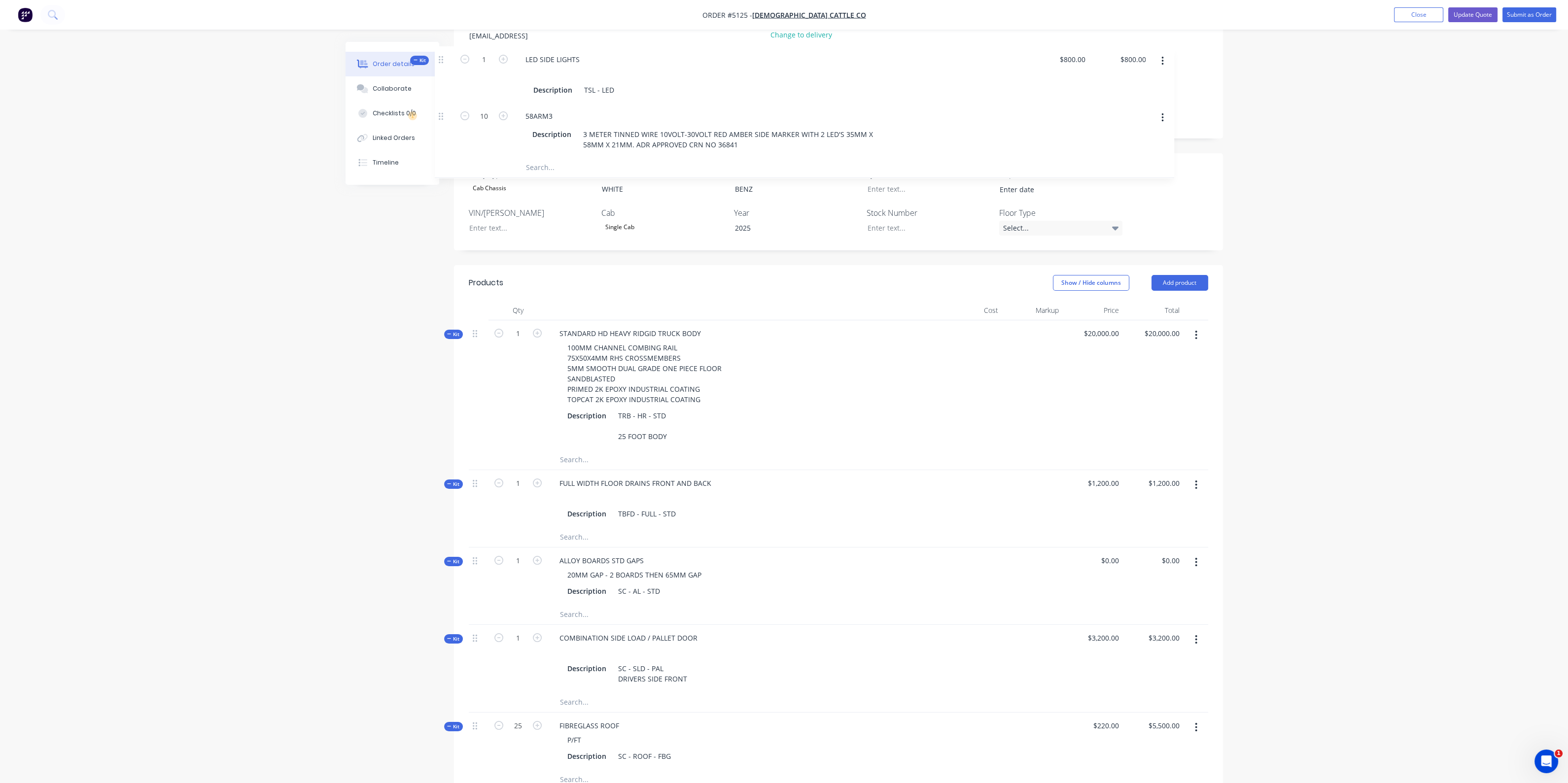
scroll to position [128, 0]
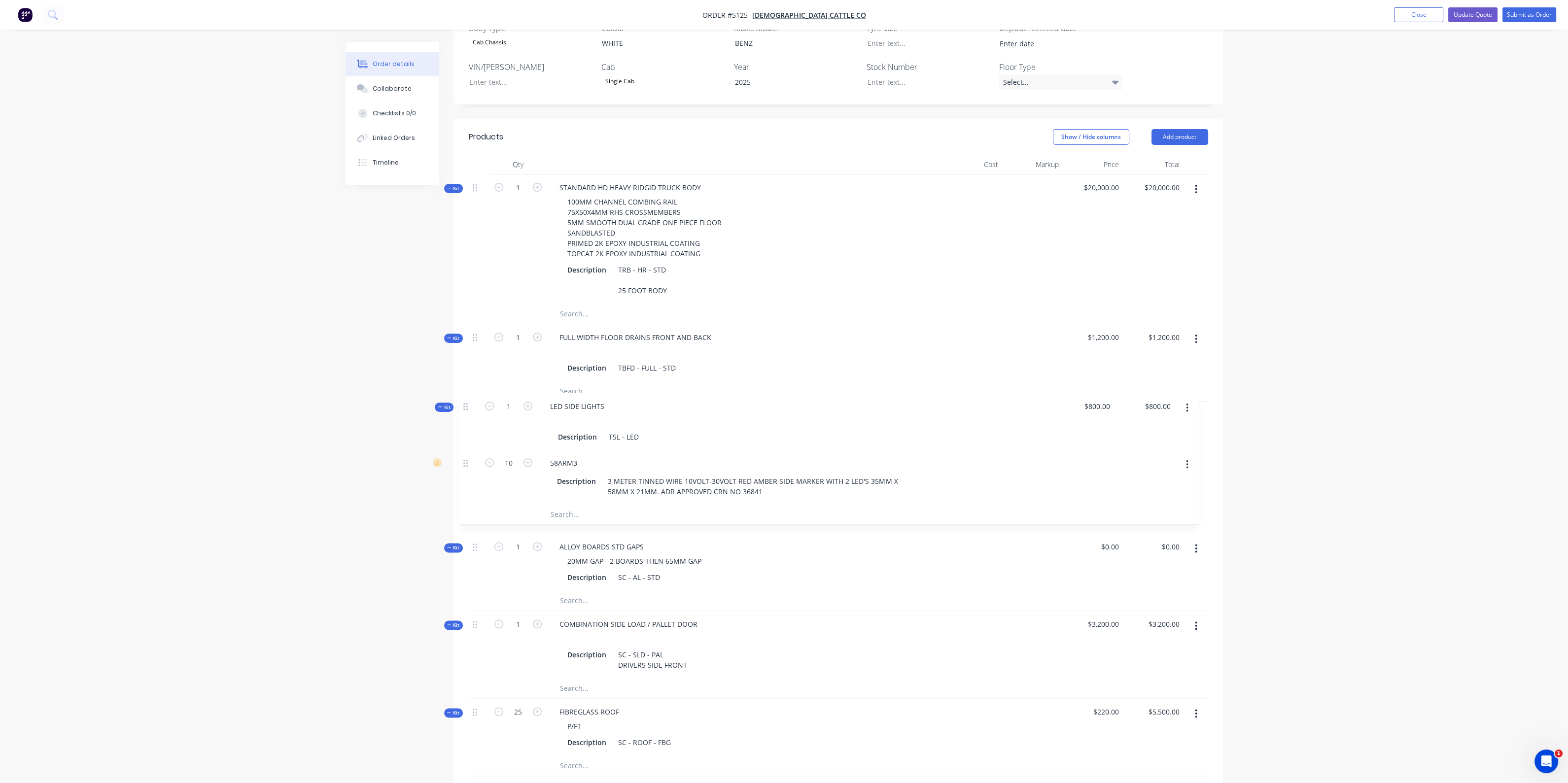
drag, startPoint x: 472, startPoint y: 249, endPoint x: 465, endPoint y: 402, distance: 153.2
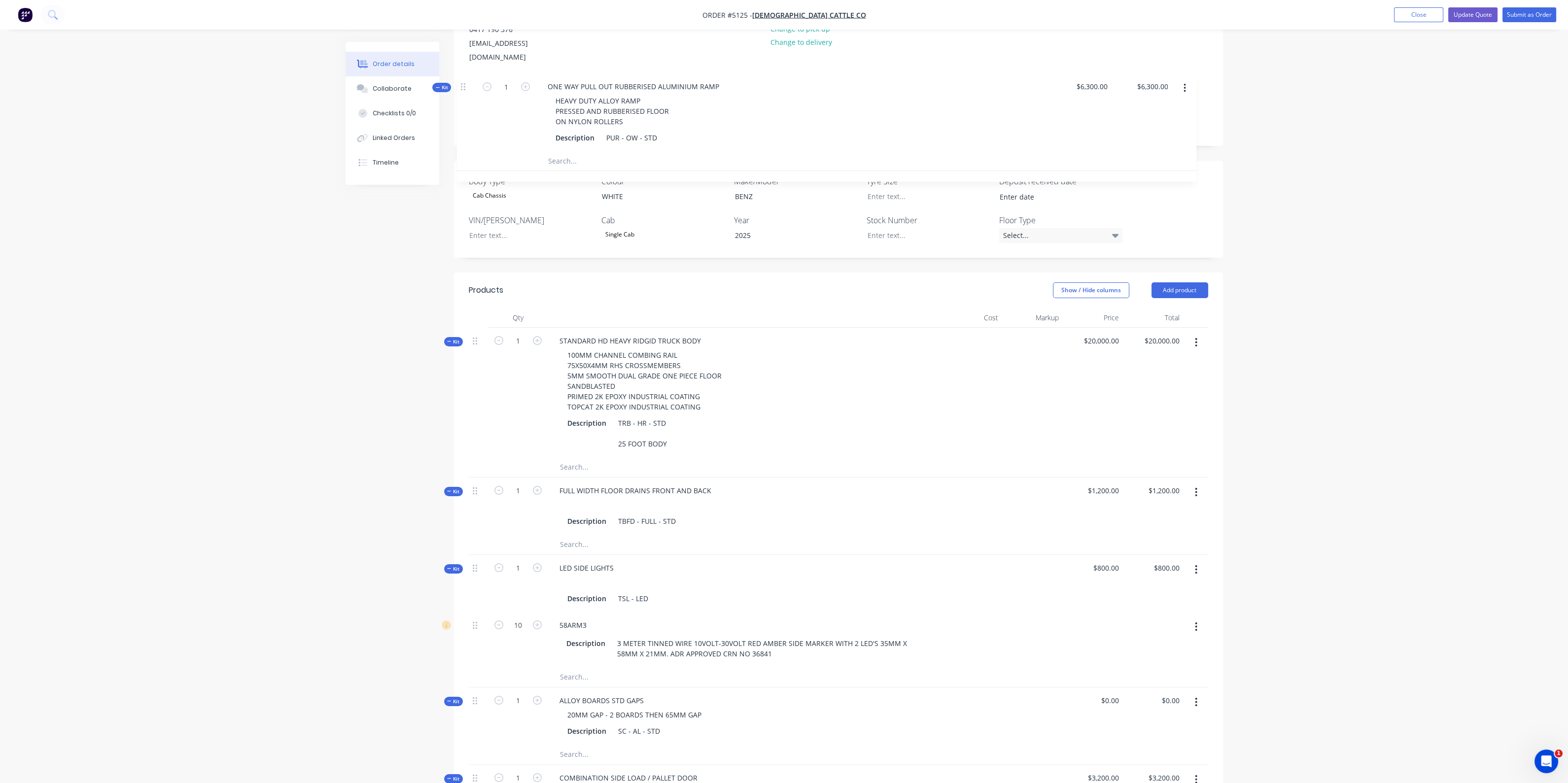
scroll to position [121, 0]
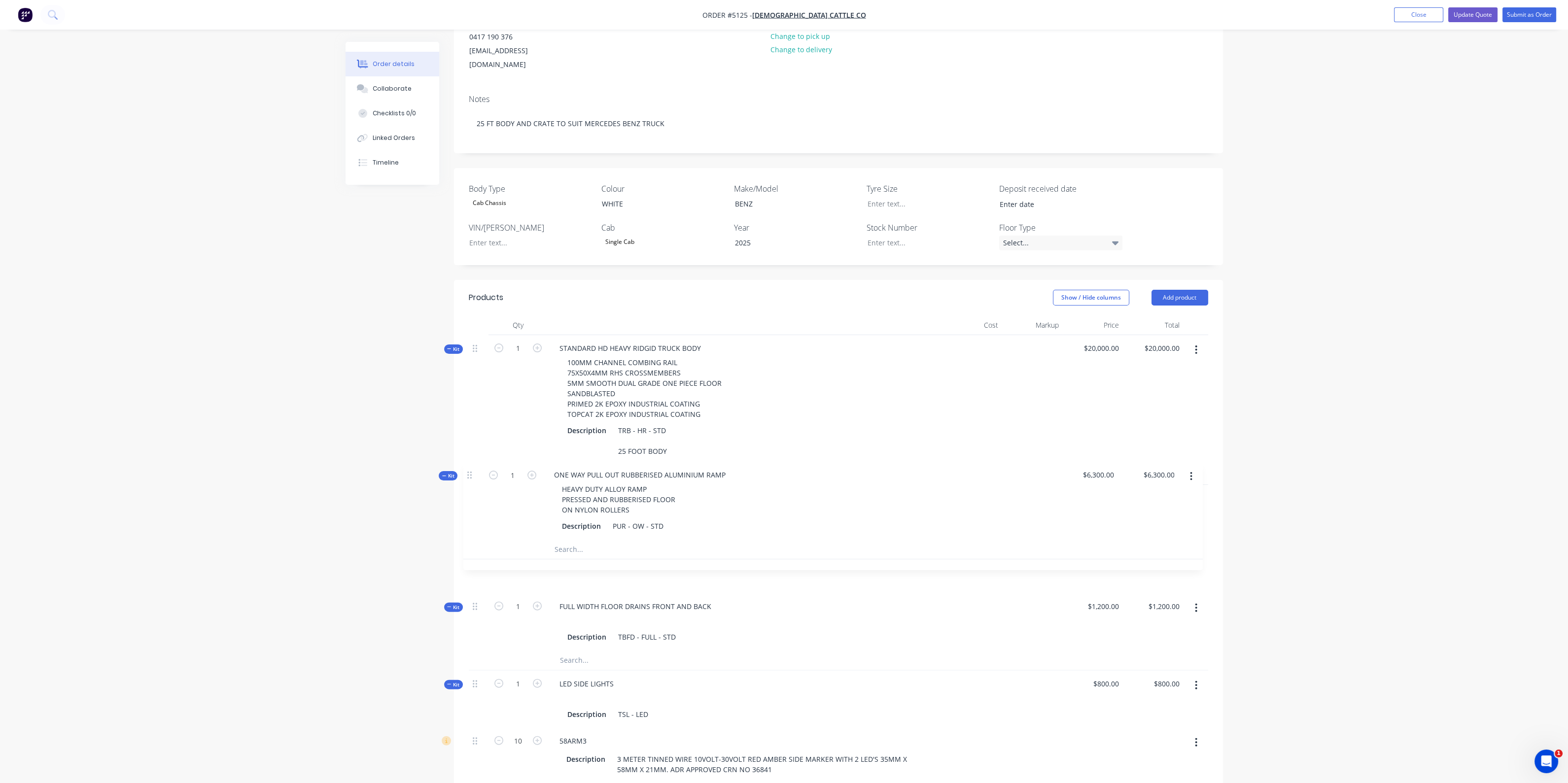
drag, startPoint x: 477, startPoint y: 369, endPoint x: 471, endPoint y: 474, distance: 105.2
click at [471, 474] on div at bounding box center [478, 475] width 20 height 20
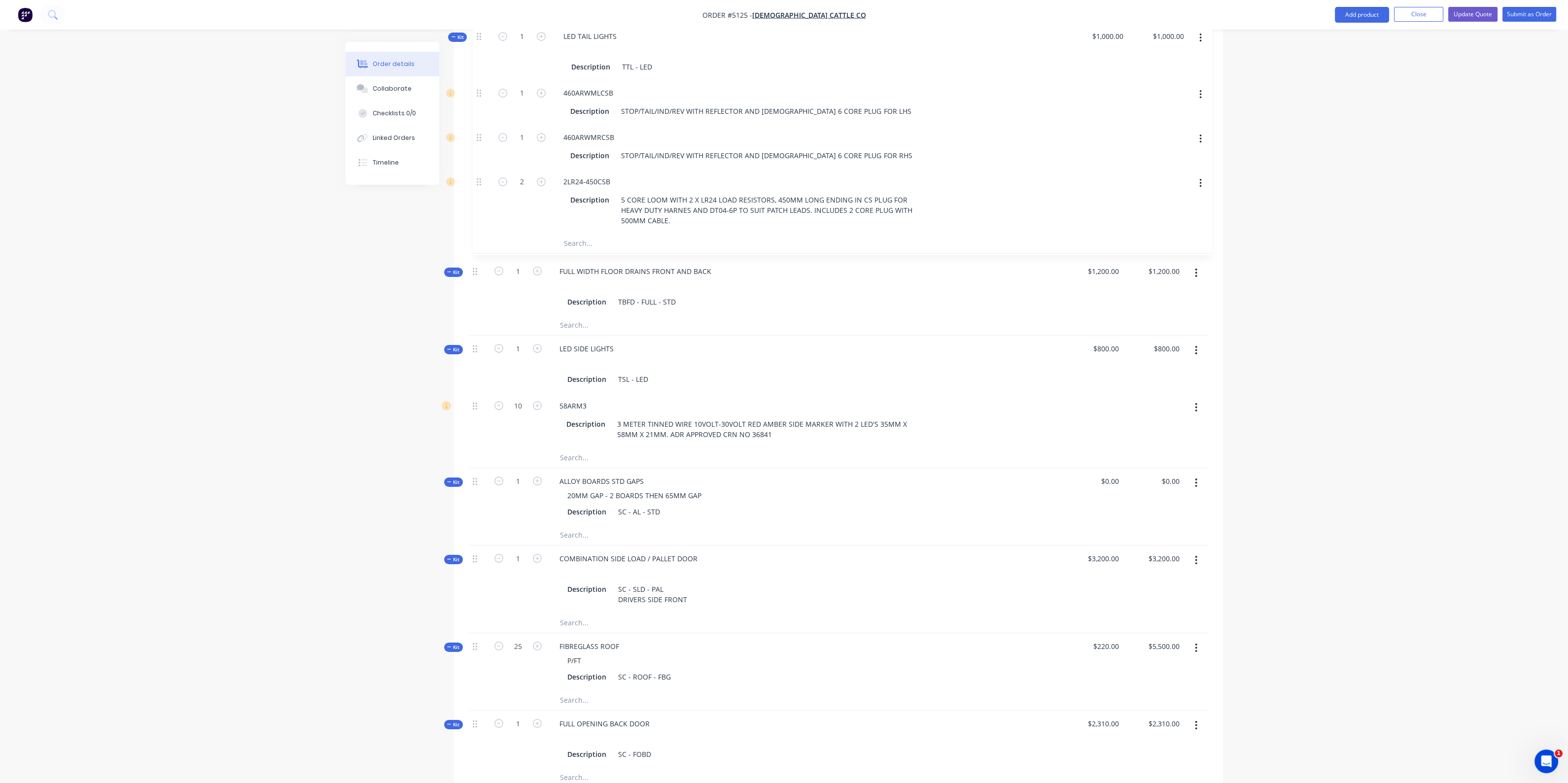
scroll to position [675, 0]
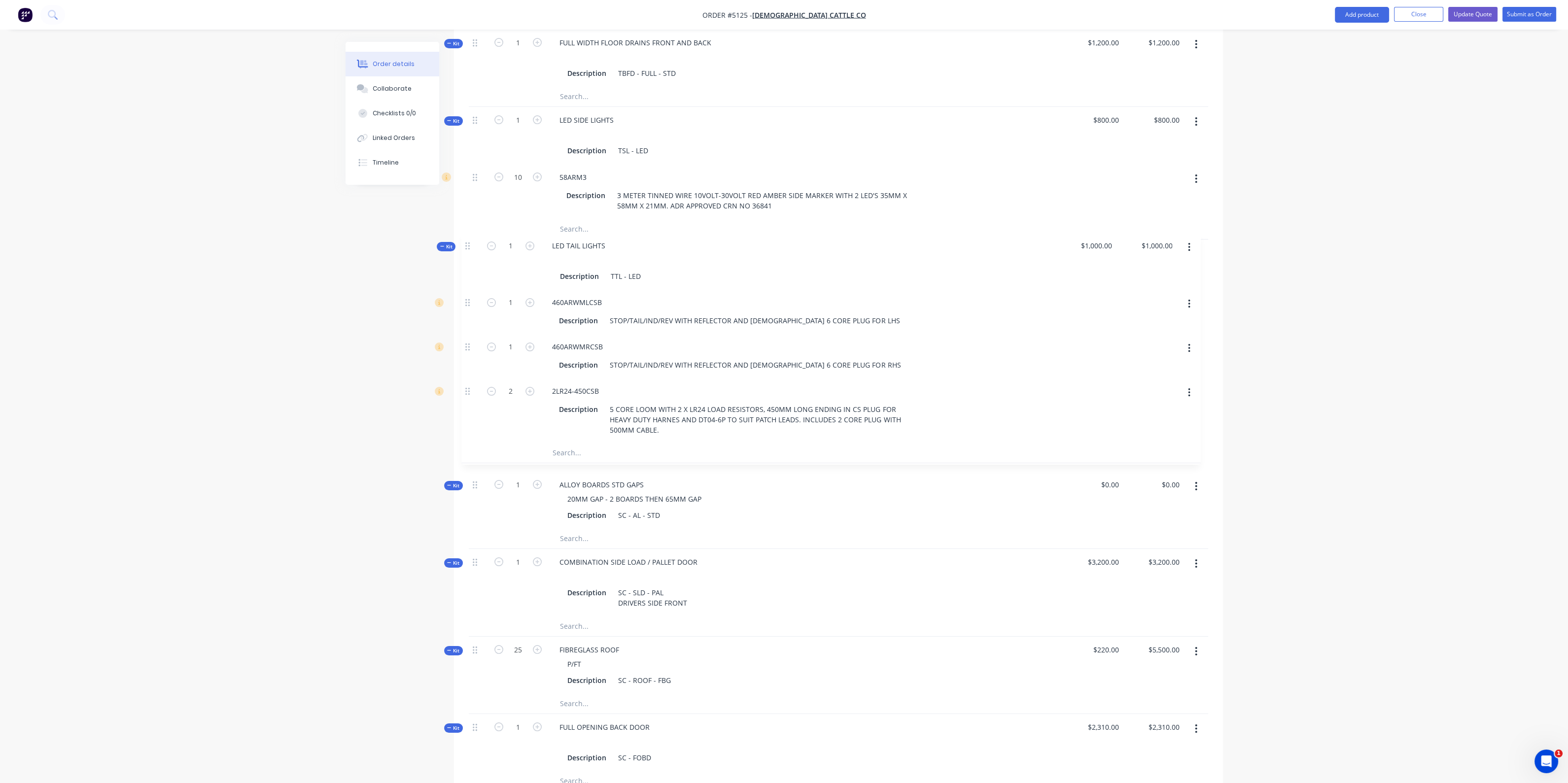
drag, startPoint x: 475, startPoint y: 328, endPoint x: 467, endPoint y: 244, distance: 84.4
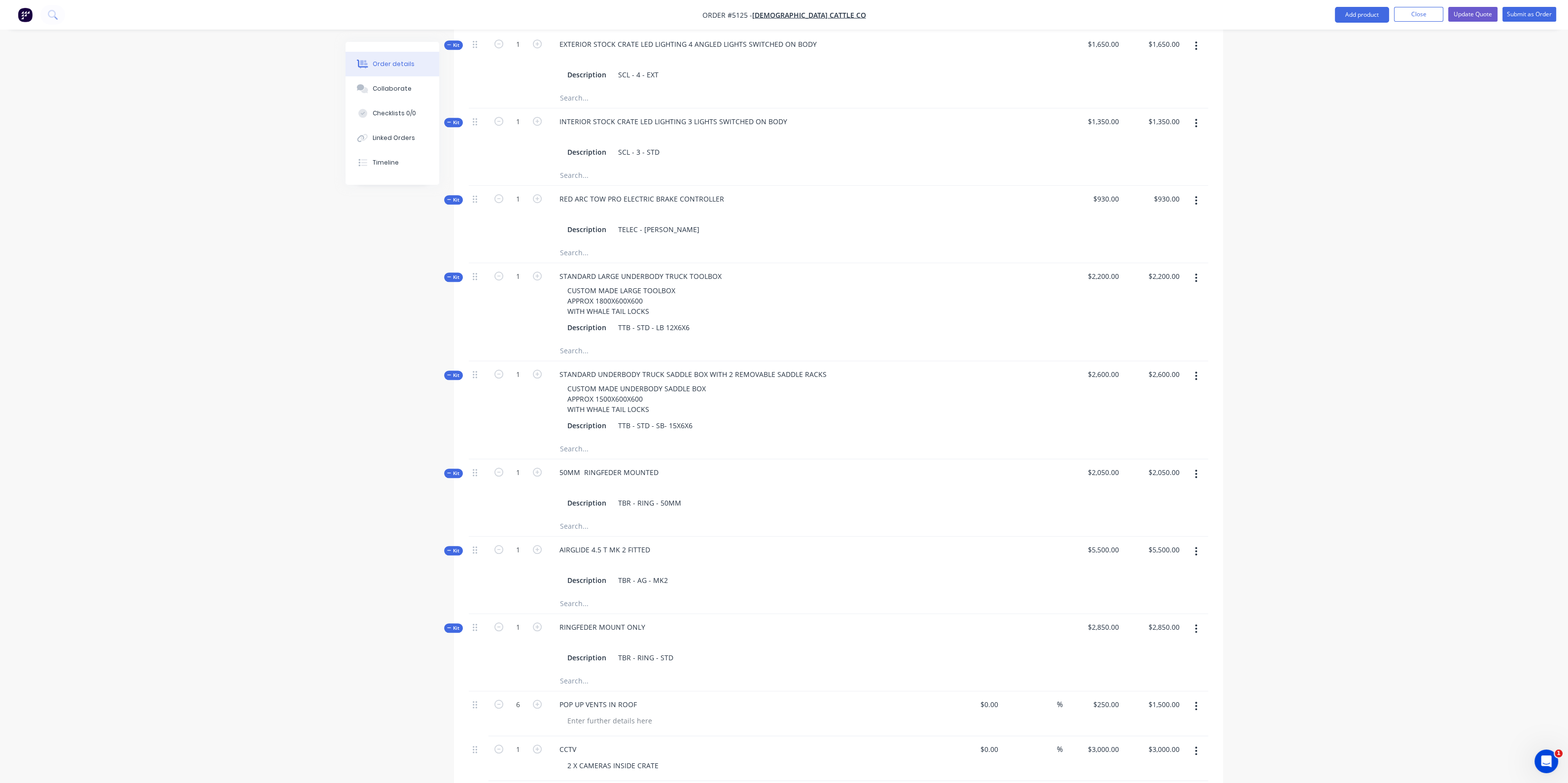
scroll to position [2154, 0]
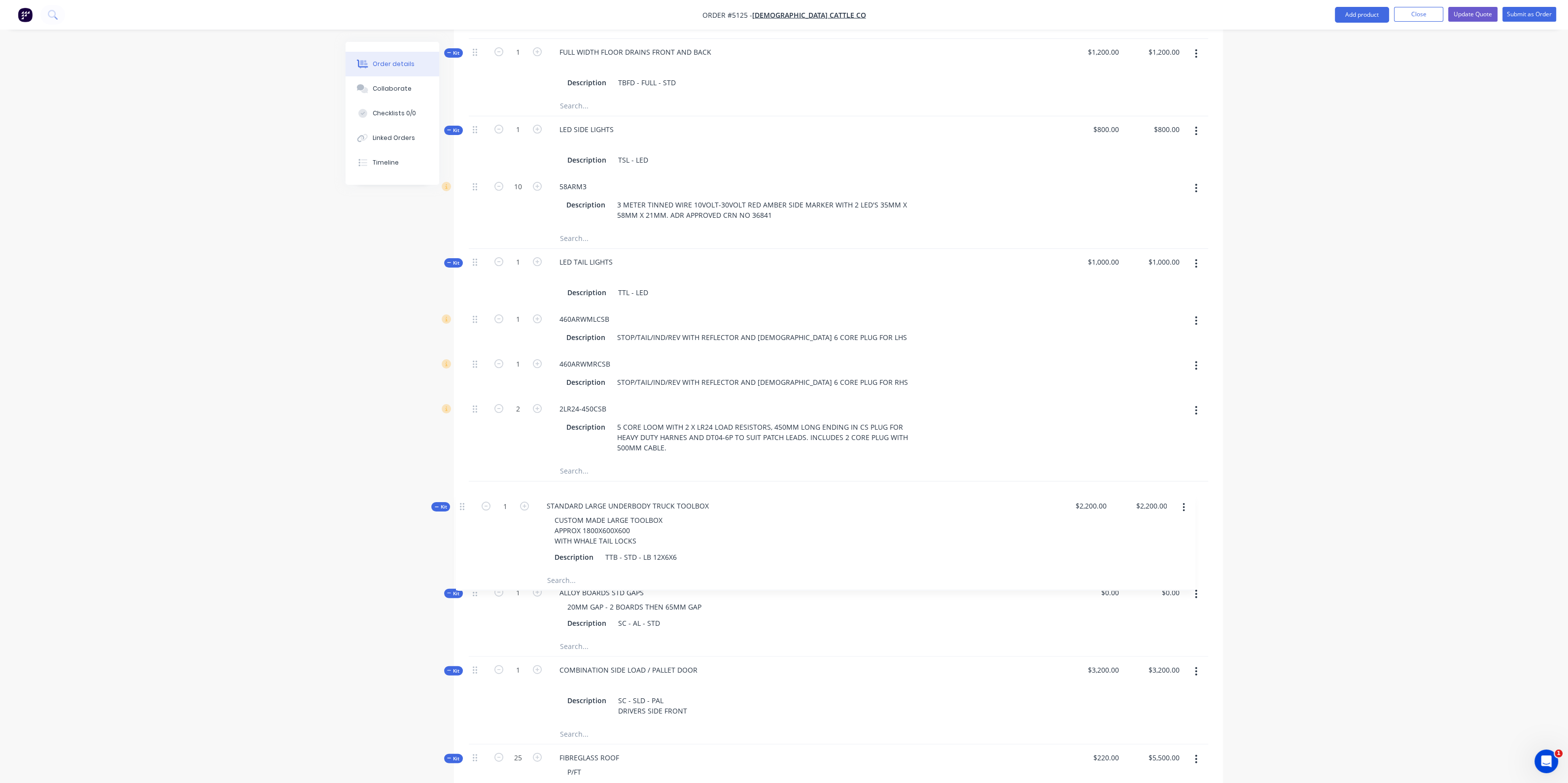
drag, startPoint x: 476, startPoint y: 206, endPoint x: 463, endPoint y: 504, distance: 298.3
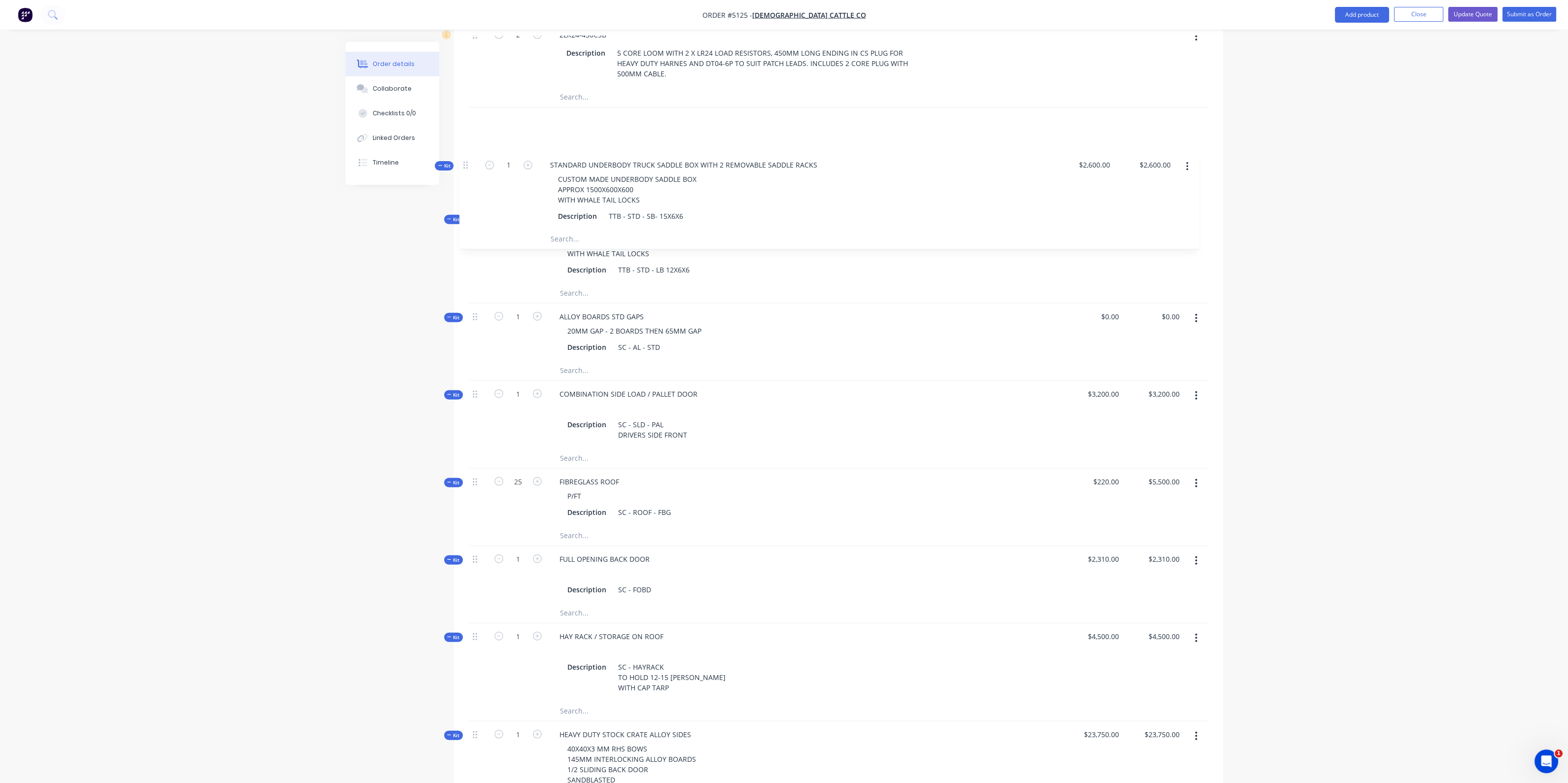
scroll to position [1040, 0]
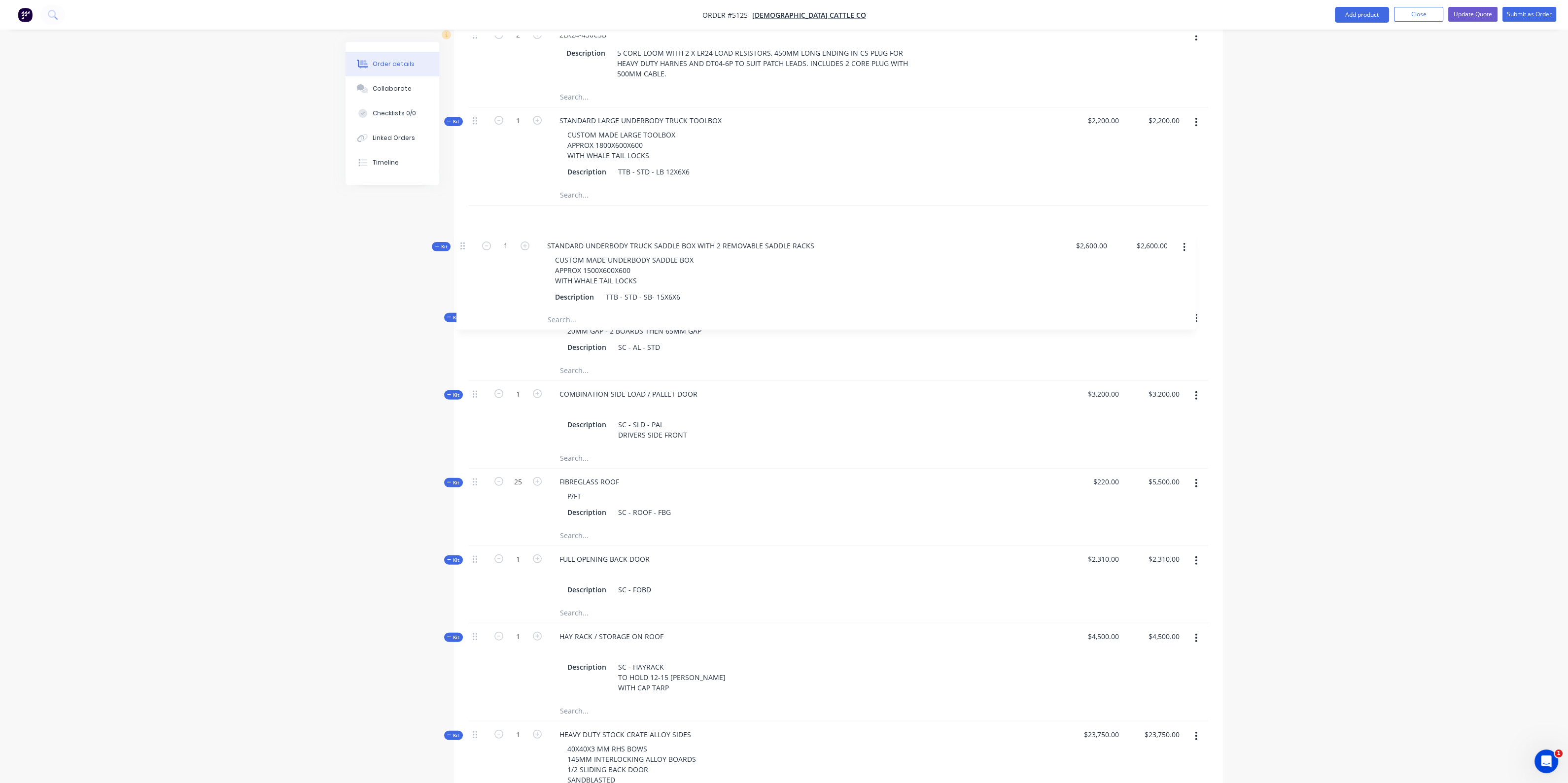
drag, startPoint x: 480, startPoint y: 621, endPoint x: 469, endPoint y: 241, distance: 380.2
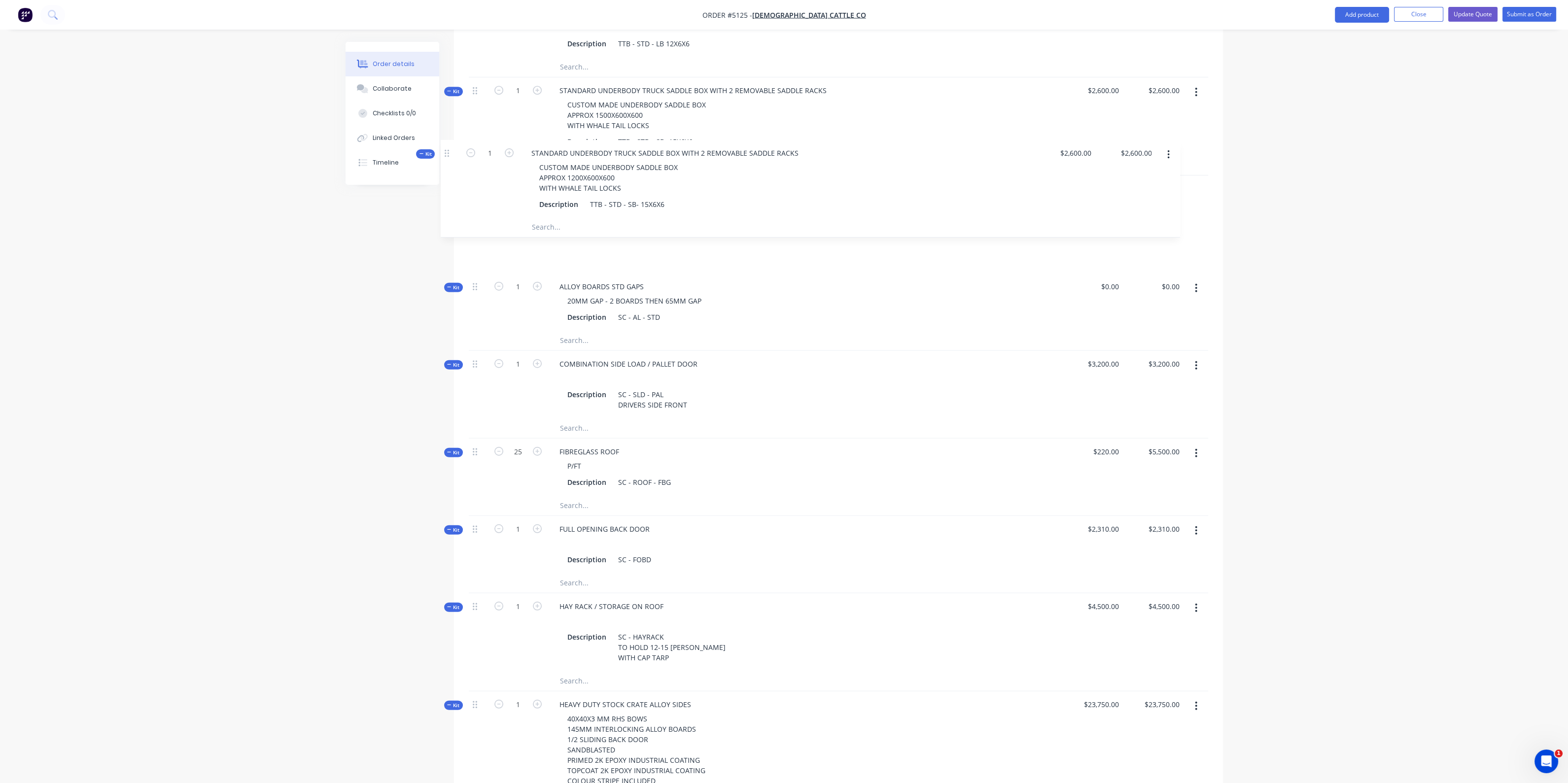
scroll to position [1167, 0]
drag, startPoint x: 476, startPoint y: 539, endPoint x: 440, endPoint y: 166, distance: 374.7
click at [440, 166] on div "Order details Collaborate Checklists 0/0 Linked Orders Timeline Order details C…" at bounding box center [784, 615] width 897 height 3480
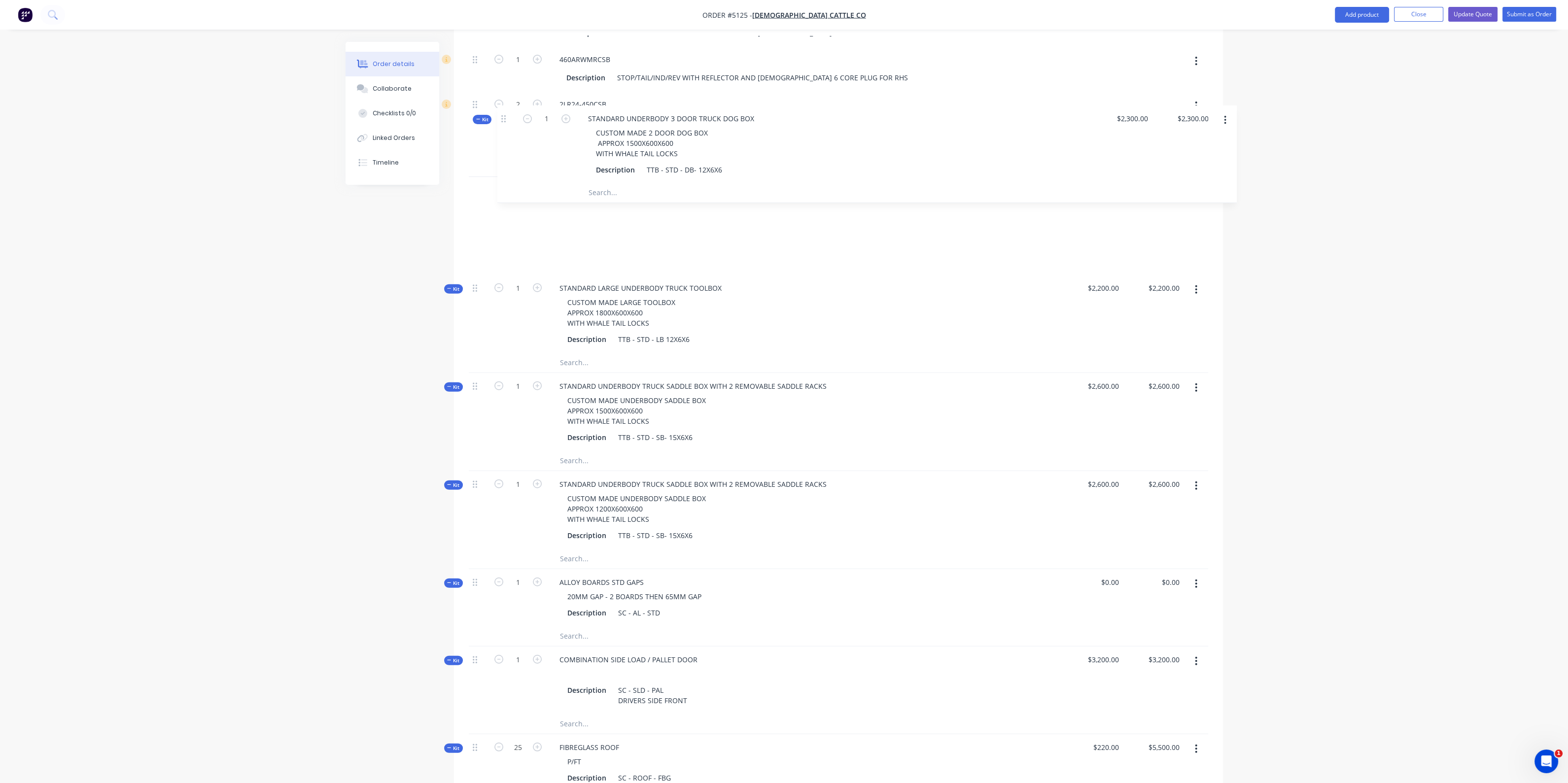
scroll to position [970, 0]
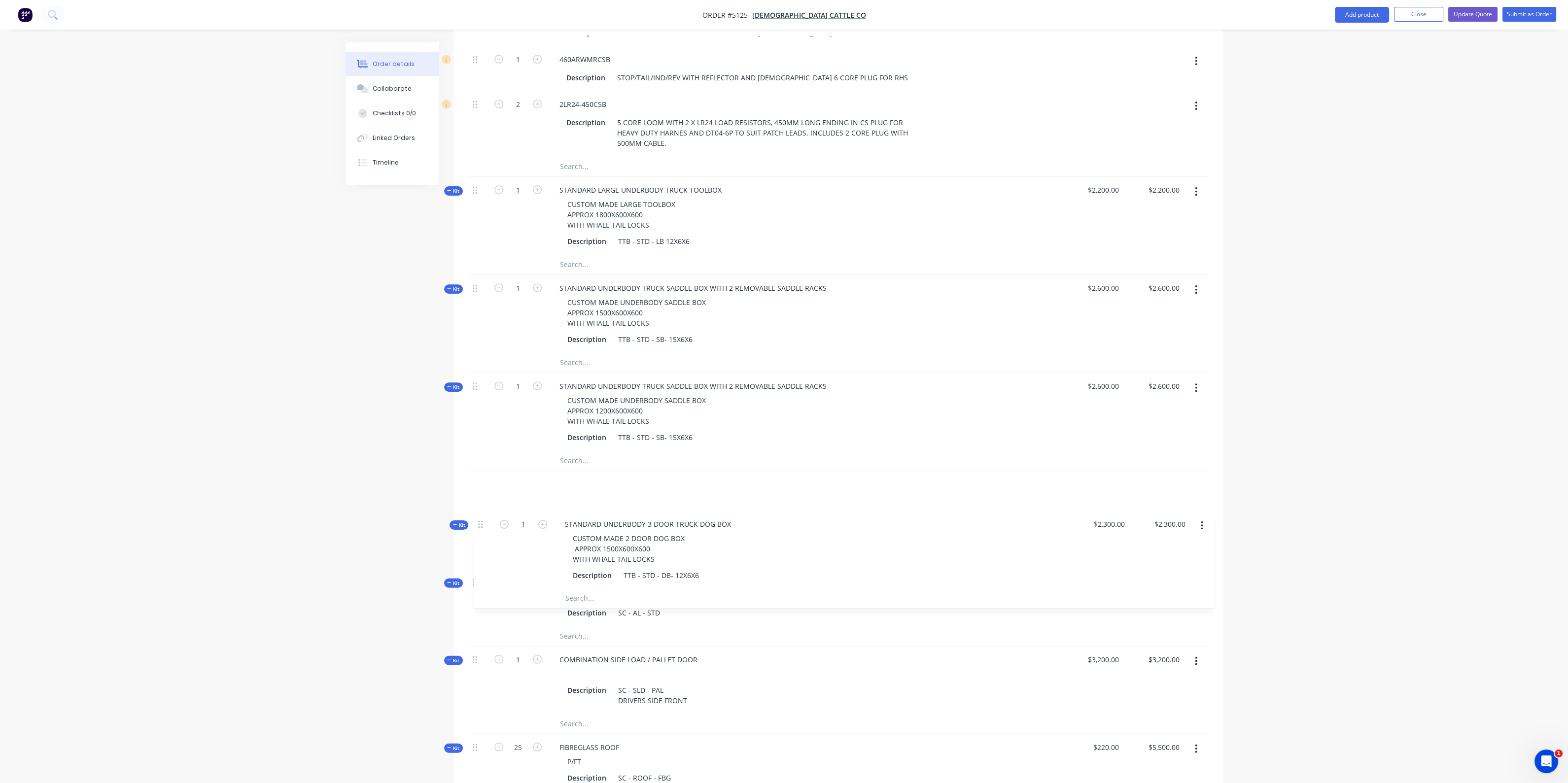
drag, startPoint x: 478, startPoint y: 511, endPoint x: 485, endPoint y: 519, distance: 10.6
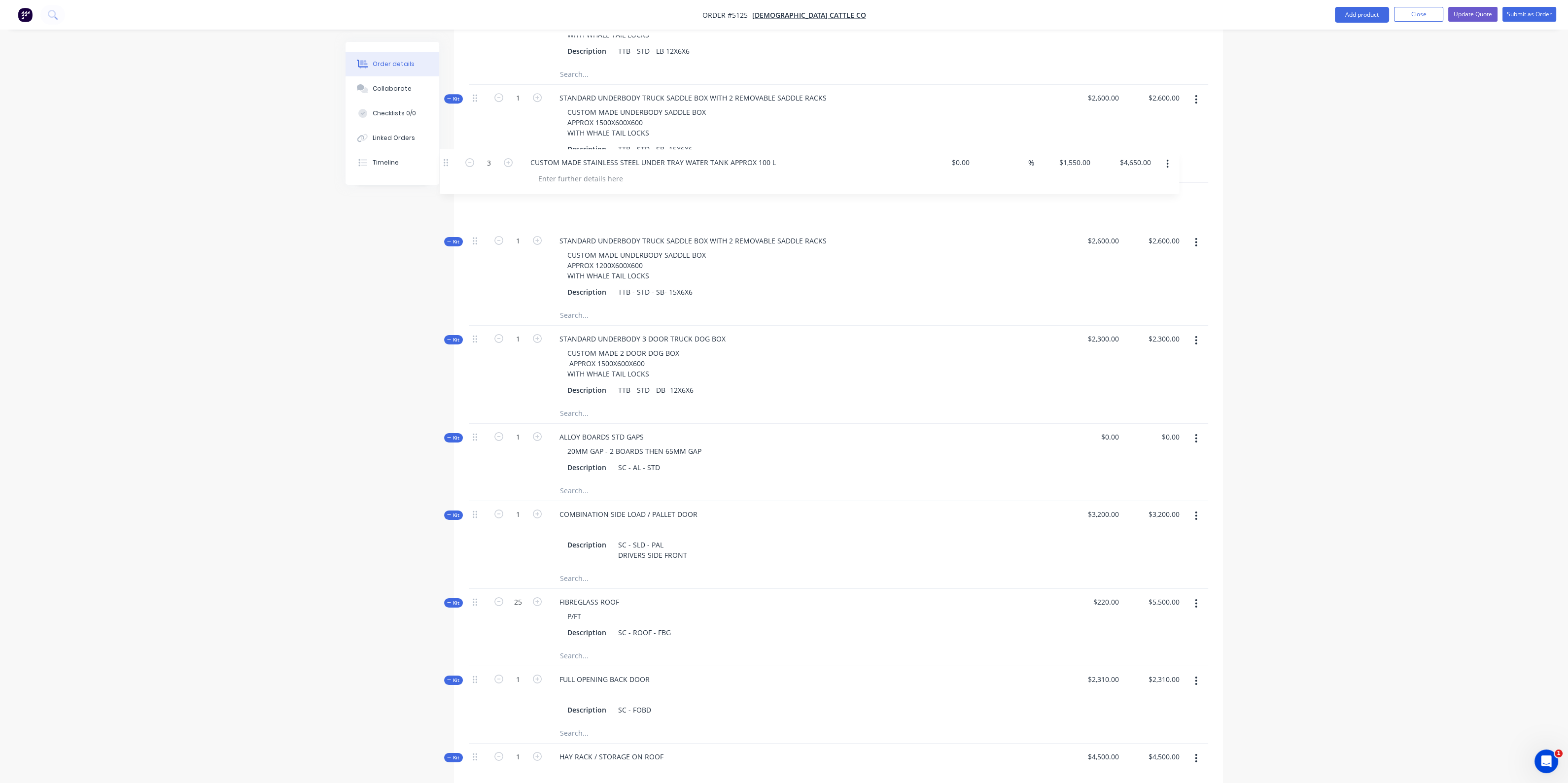
scroll to position [1158, 0]
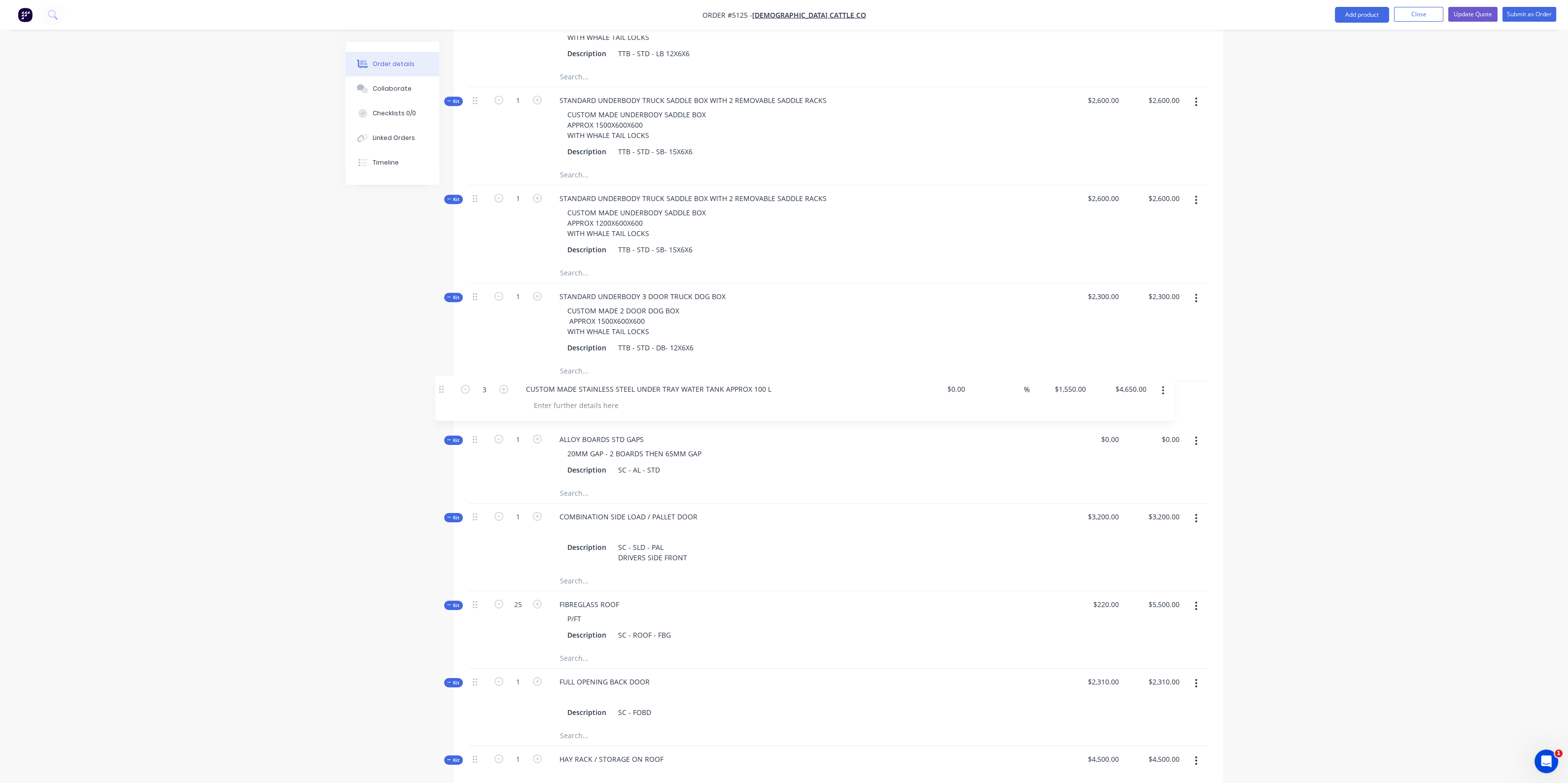
drag, startPoint x: 475, startPoint y: 651, endPoint x: 441, endPoint y: 385, distance: 268.2
click at [441, 385] on div "Created by Jason Created 01/09/25 Required 01/09/25 Assigned to Add team member…" at bounding box center [784, 624] width 878 height 3480
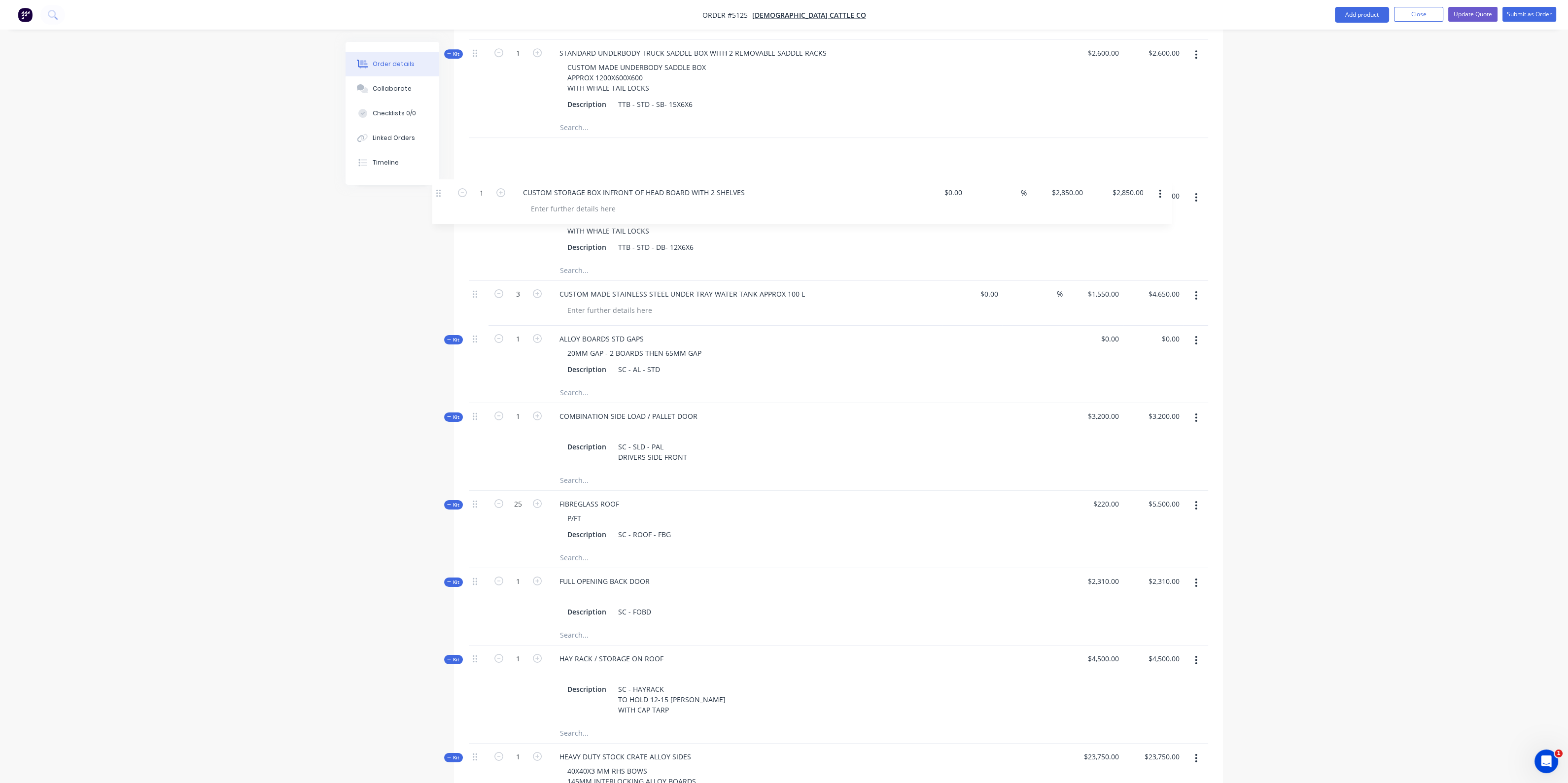
scroll to position [1303, 0]
drag, startPoint x: 477, startPoint y: 588, endPoint x: 446, endPoint y: 263, distance: 326.5
click at [446, 263] on div "Created by Jason Created 01/09/25 Required 01/09/25 Assigned to Add team member…" at bounding box center [784, 478] width 878 height 3480
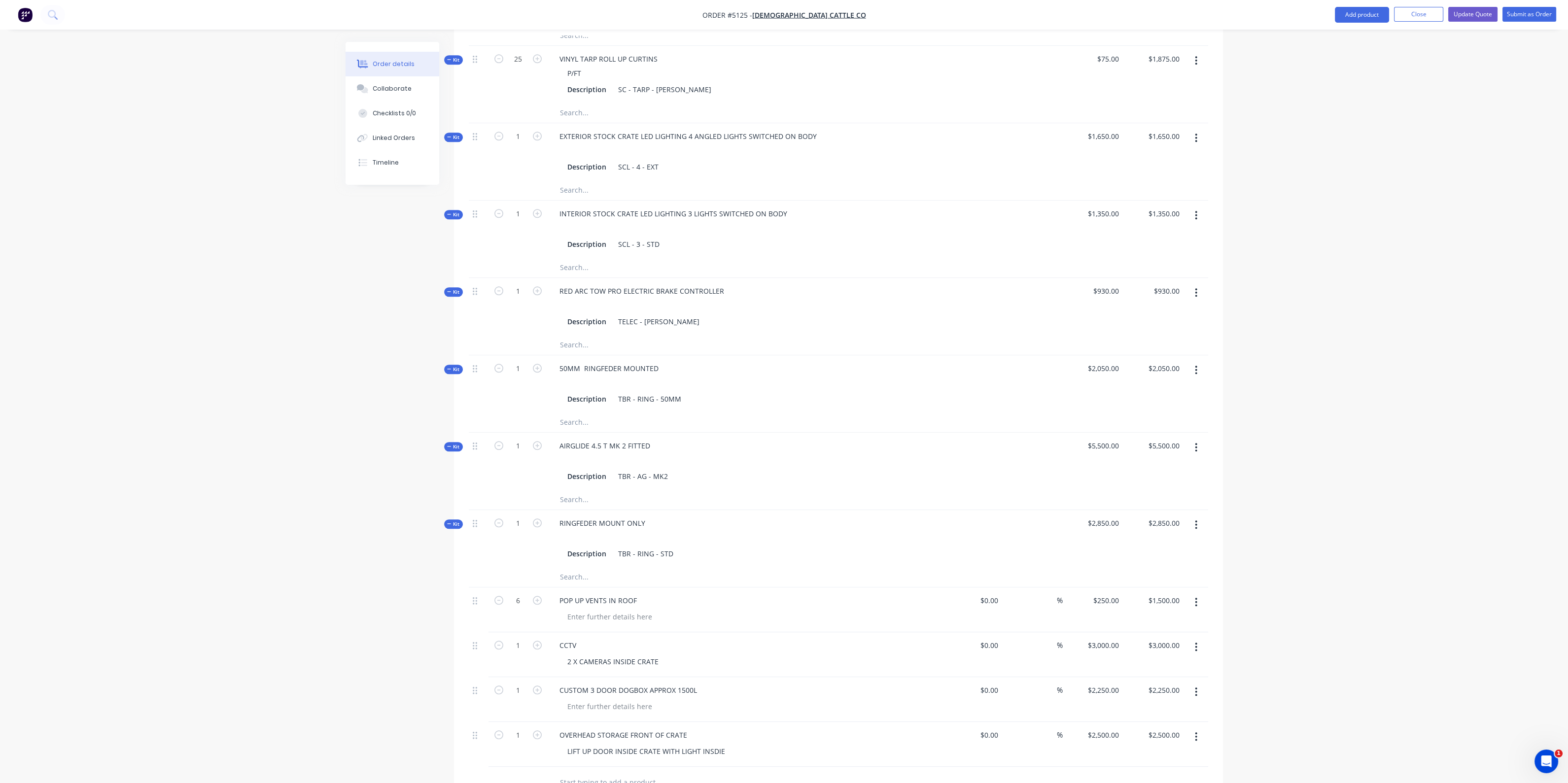
scroll to position [2474, 0]
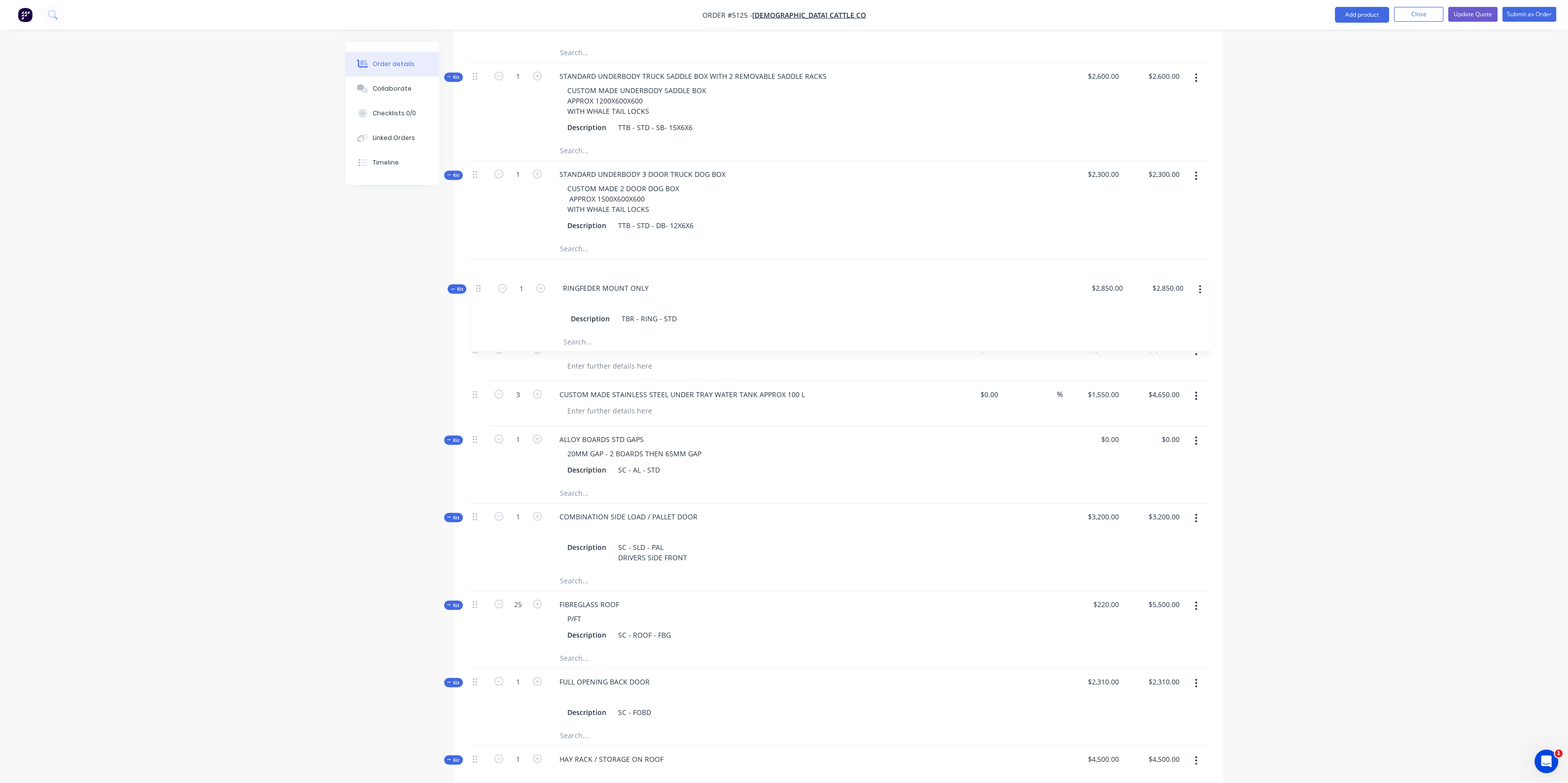
drag, startPoint x: 475, startPoint y: 522, endPoint x: 476, endPoint y: 287, distance: 235.0
click at [476, 287] on div "Kit 1 STANDARD HD HEAVY RIDGID TRUCK BODY 100MM CHANNEL COMBING RAIL 75X50X4MM …" at bounding box center [838, 567] width 739 height 2782
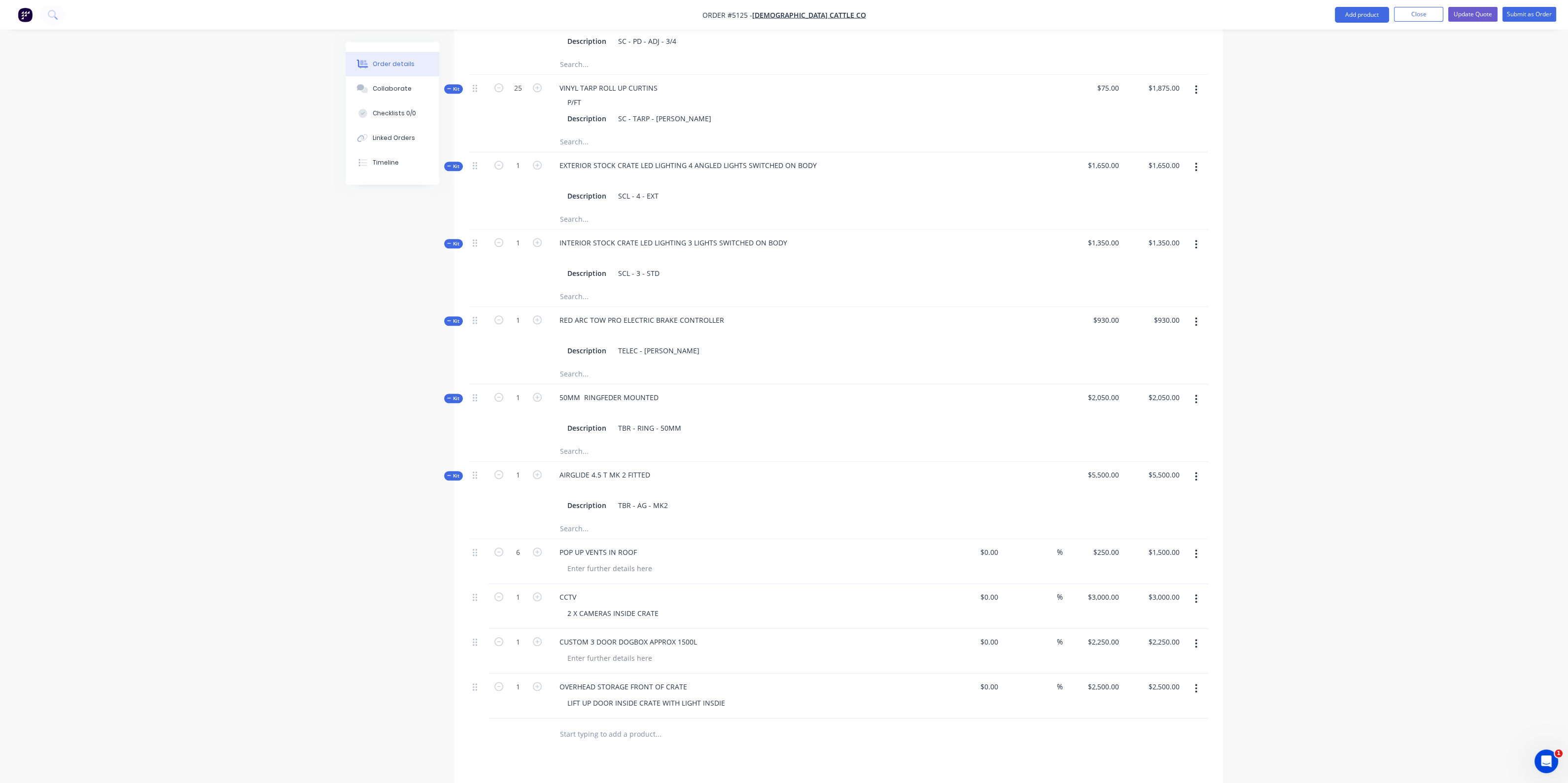
scroll to position [2574, 0]
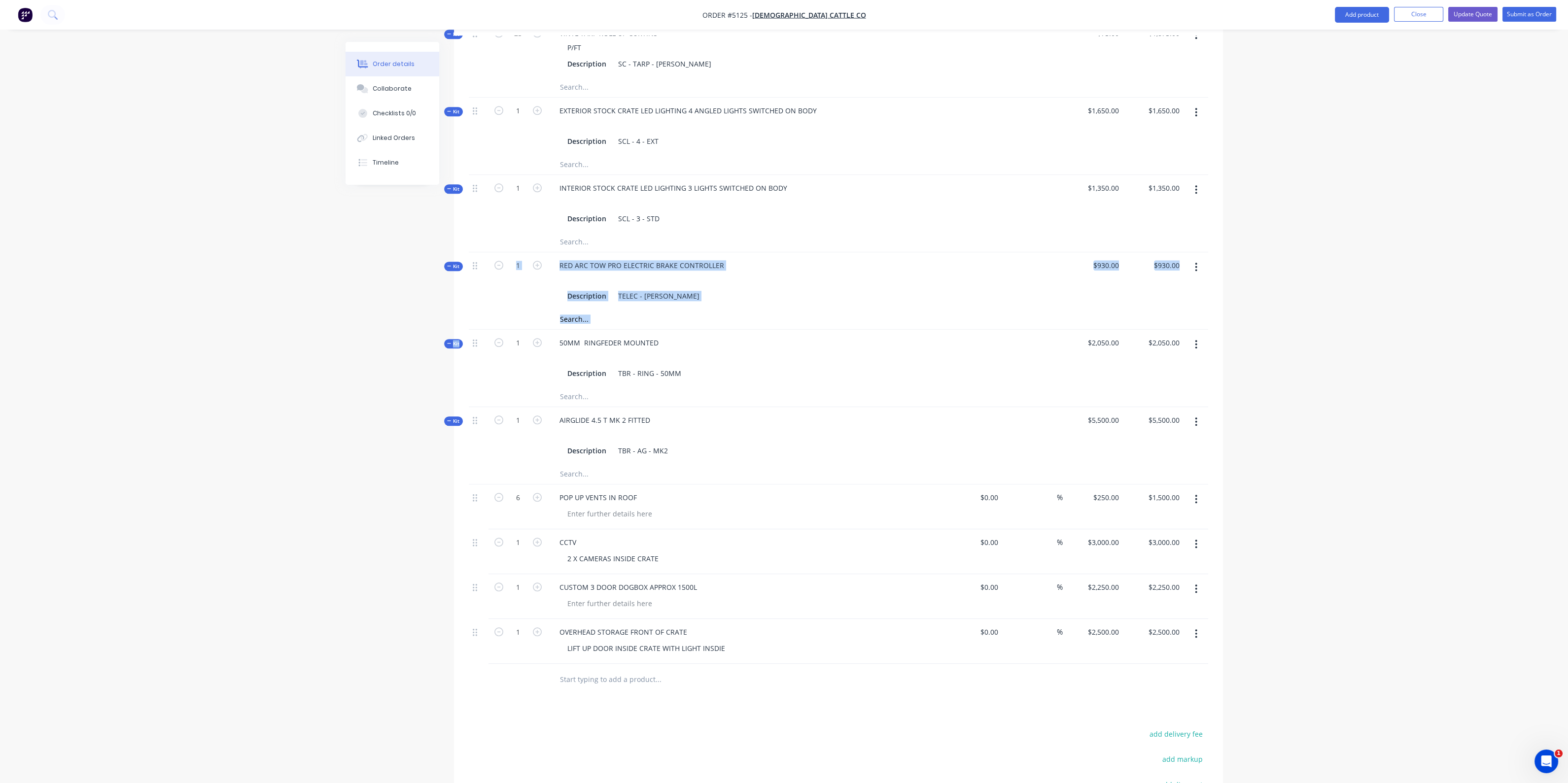
drag, startPoint x: 478, startPoint y: 351, endPoint x: 485, endPoint y: 287, distance: 64.4
click at [490, 344] on div "1" at bounding box center [519, 358] width 59 height 57
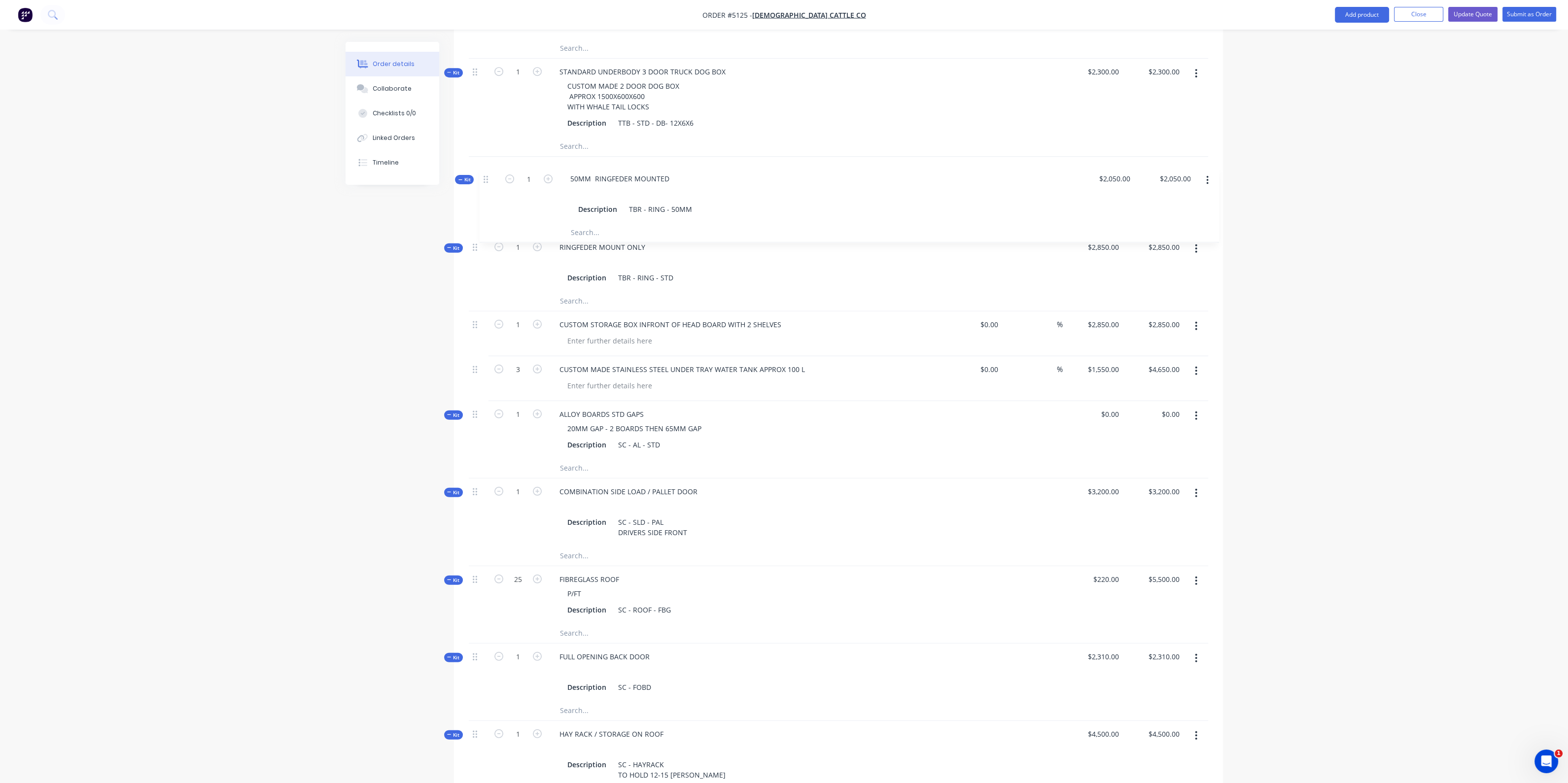
scroll to position [1382, 0]
drag, startPoint x: 477, startPoint y: 344, endPoint x: 482, endPoint y: 335, distance: 10.3
click at [482, 335] on div "Kit 1 STANDARD HD HEAVY RIDGID TRUCK BODY 100MM CHANNEL COMBING RAIL 75X50X4MM …" at bounding box center [838, 465] width 739 height 2782
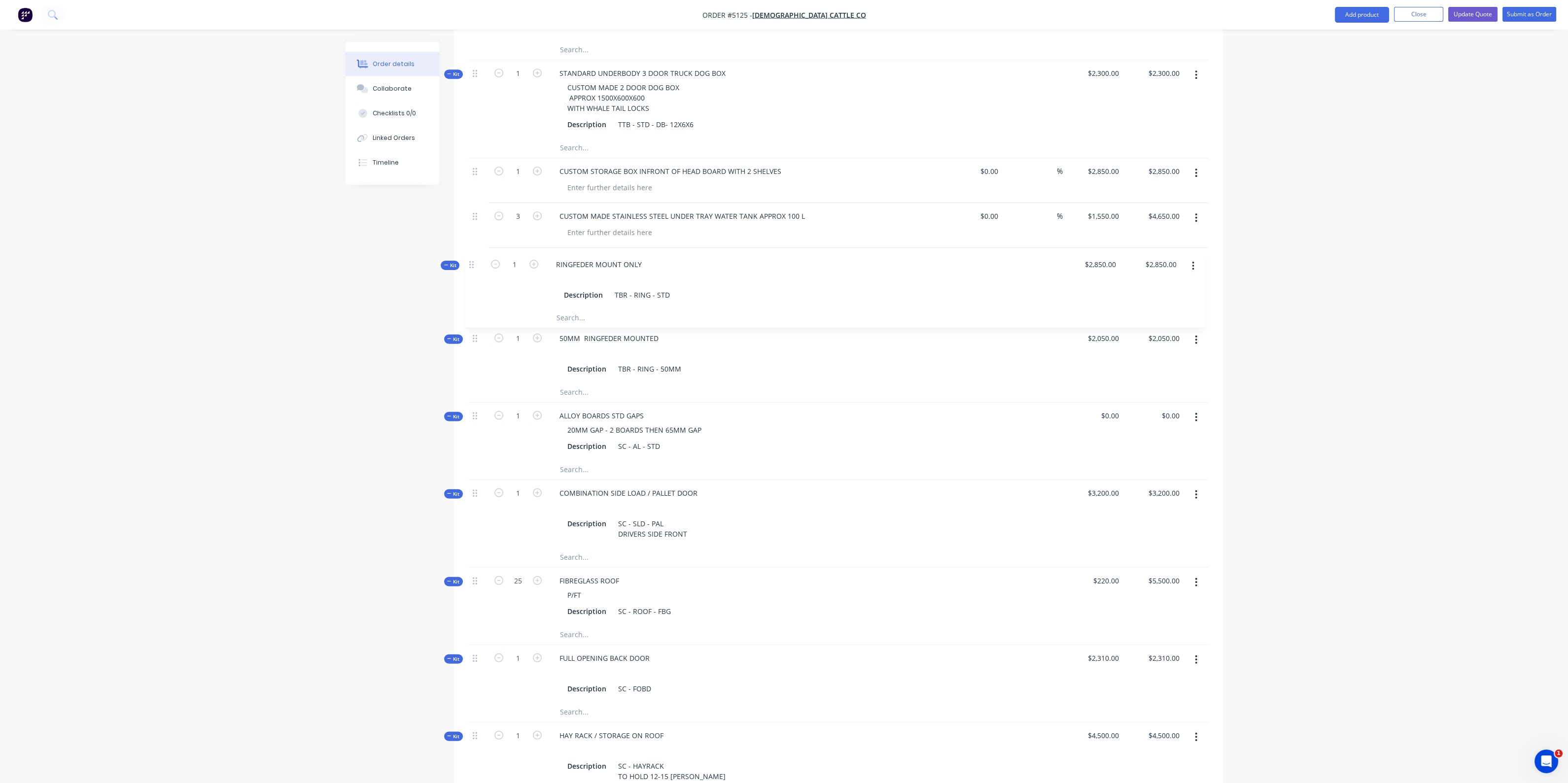
drag, startPoint x: 479, startPoint y: 177, endPoint x: 477, endPoint y: 270, distance: 93.0
click at [477, 270] on div "Kit 1 STANDARD HD HEAVY RIDGID TRUCK BODY 100MM CHANNEL COMBING RAIL 75X50X4MM …" at bounding box center [838, 466] width 739 height 2782
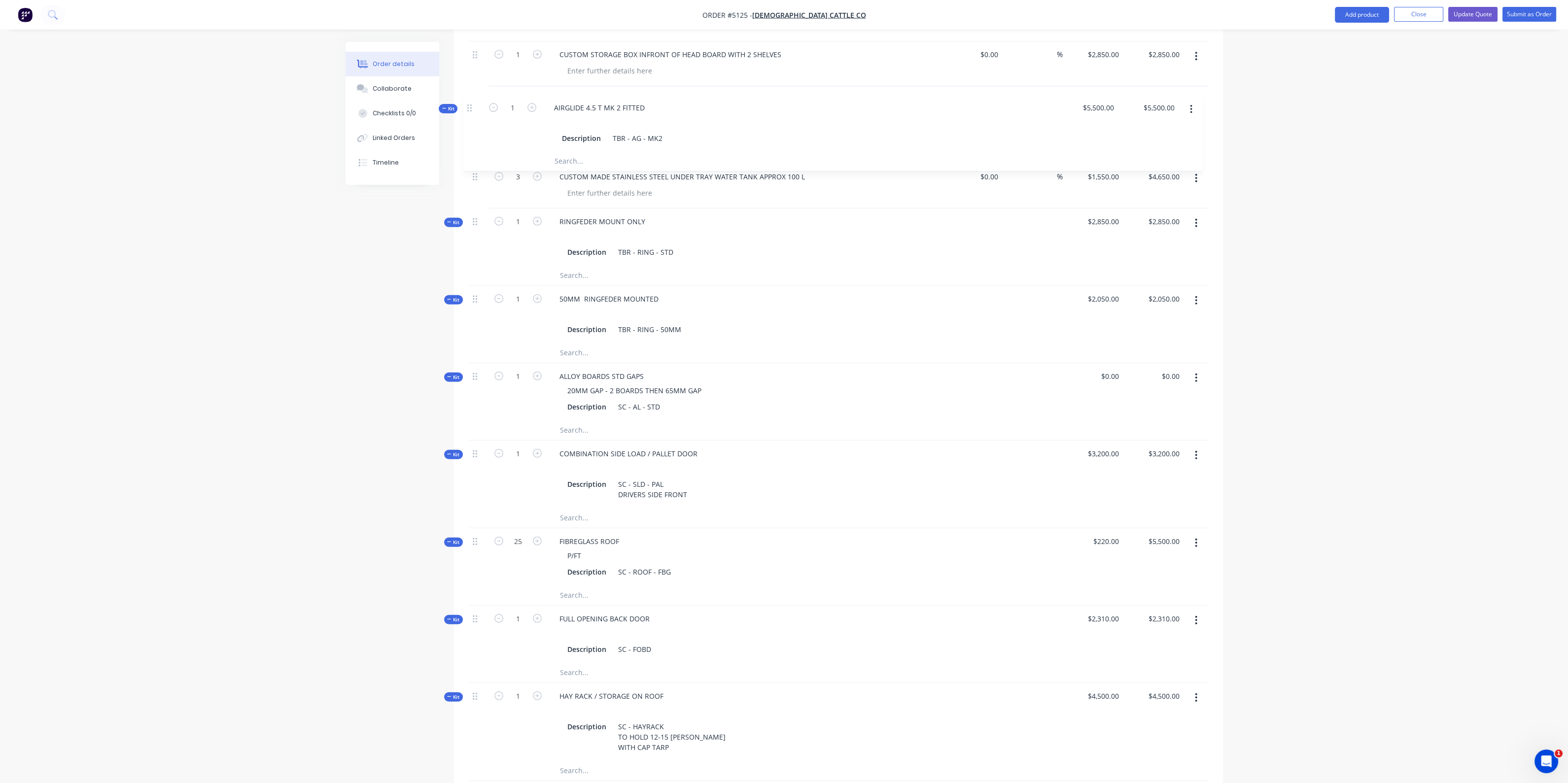
scroll to position [1497, 0]
drag, startPoint x: 476, startPoint y: 442, endPoint x: 475, endPoint y: 306, distance: 136.0
click at [474, 304] on div "Kit 1 STANDARD HD HEAVY RIDGID TRUCK BODY 100MM CHANNEL COMBING RAIL 75X50X4MM …" at bounding box center [838, 349] width 739 height 2782
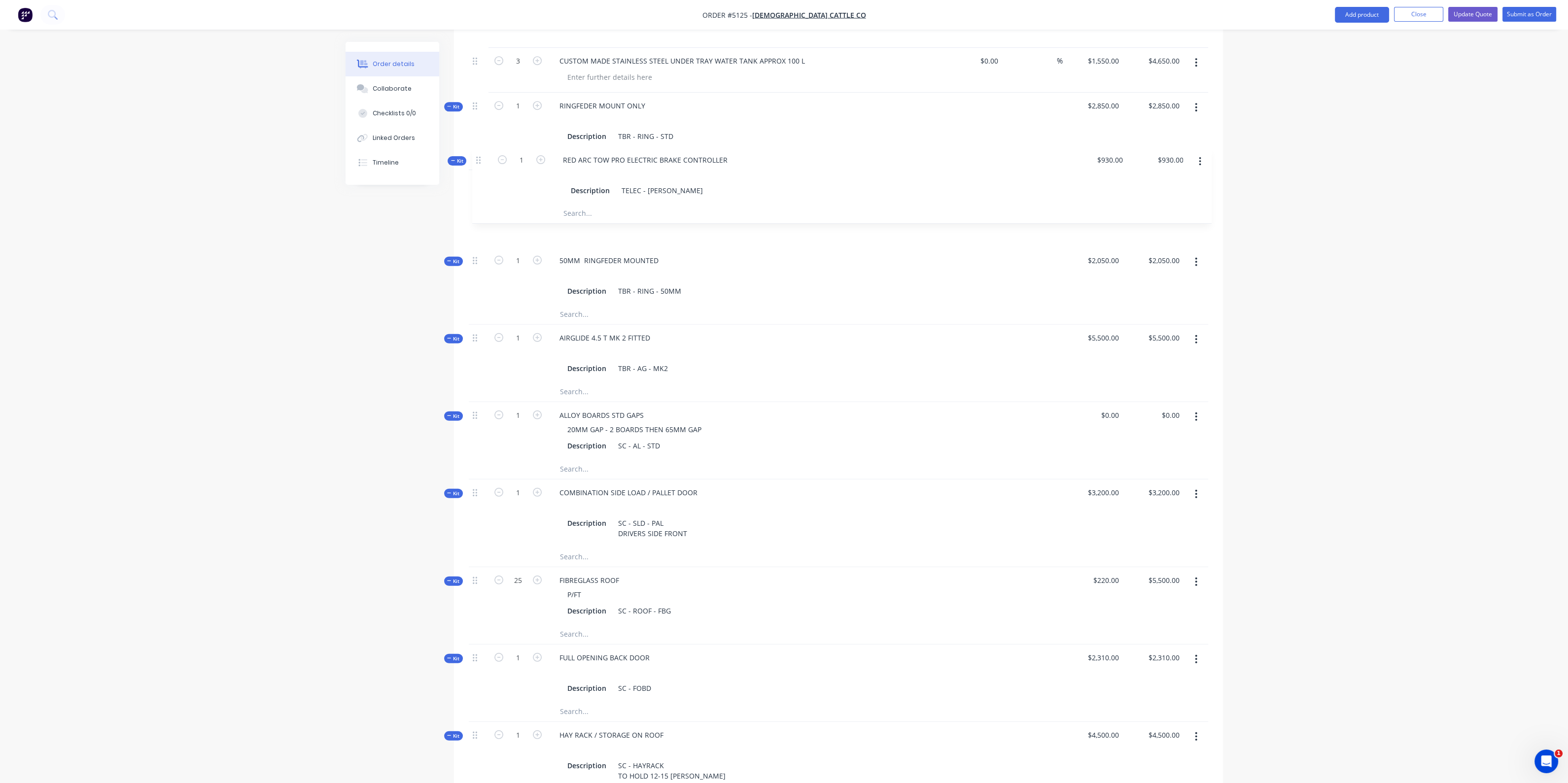
scroll to position [1536, 0]
drag, startPoint x: 479, startPoint y: 453, endPoint x: 491, endPoint y: 342, distance: 111.6
click at [491, 342] on div "Kit 1 STANDARD HD HEAVY RIDGID TRUCK BODY 100MM CHANNEL COMBING RAIL 75X50X4MM …" at bounding box center [838, 311] width 739 height 2782
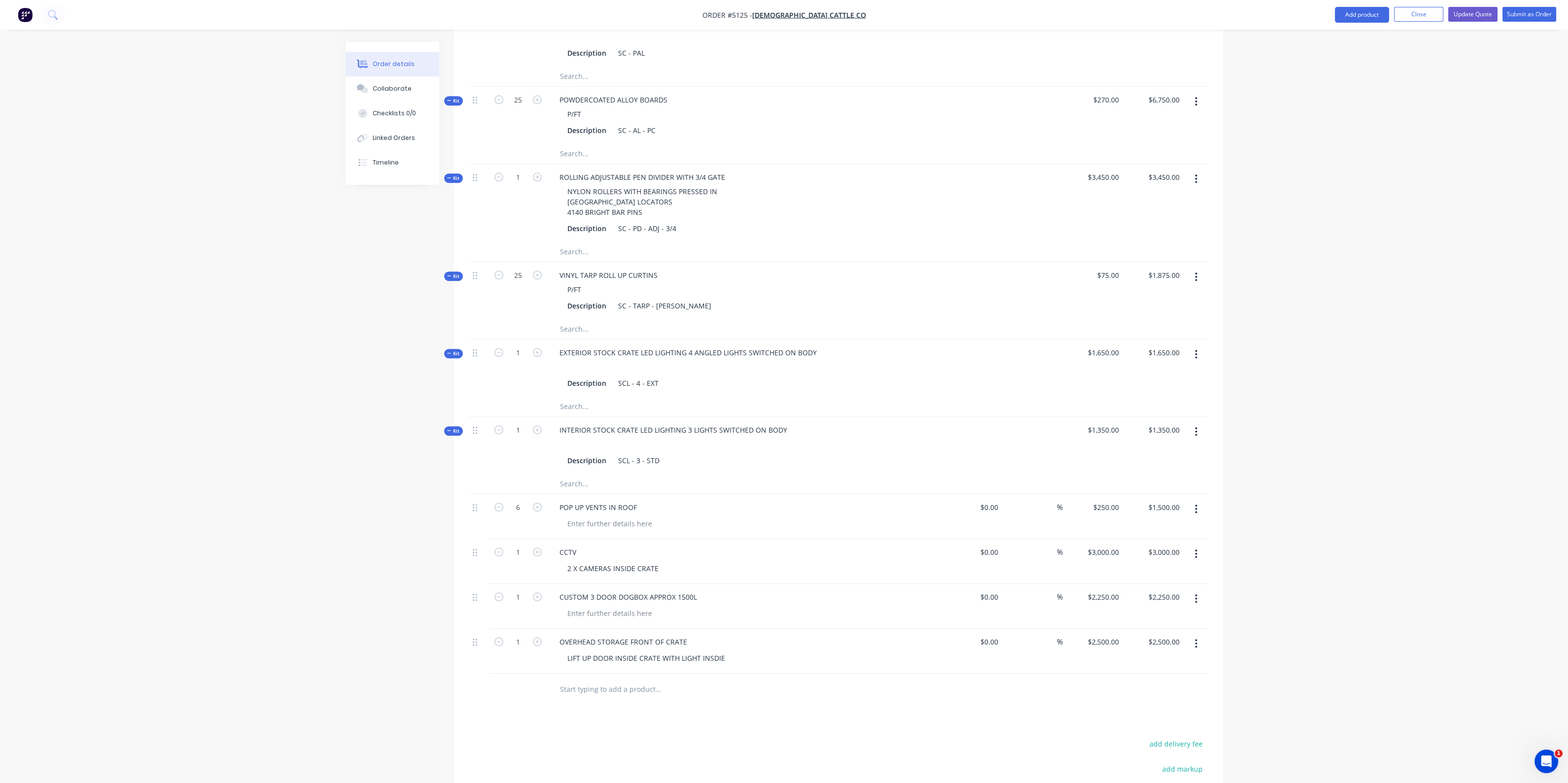
scroll to position [2584, 0]
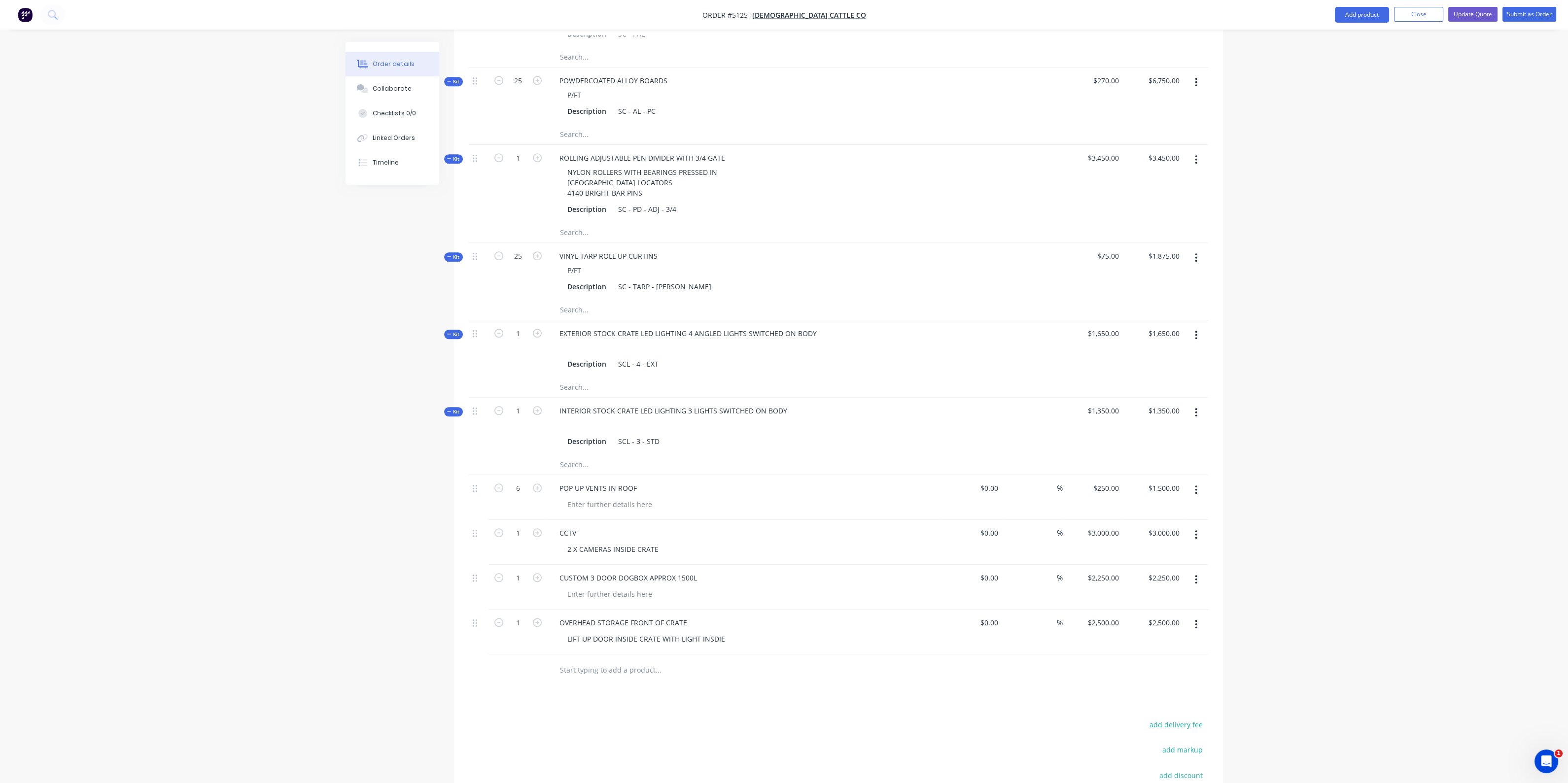
click at [1199, 581] on button "button" at bounding box center [1196, 580] width 23 height 18
click at [1158, 667] on div "Delete" at bounding box center [1160, 665] width 75 height 14
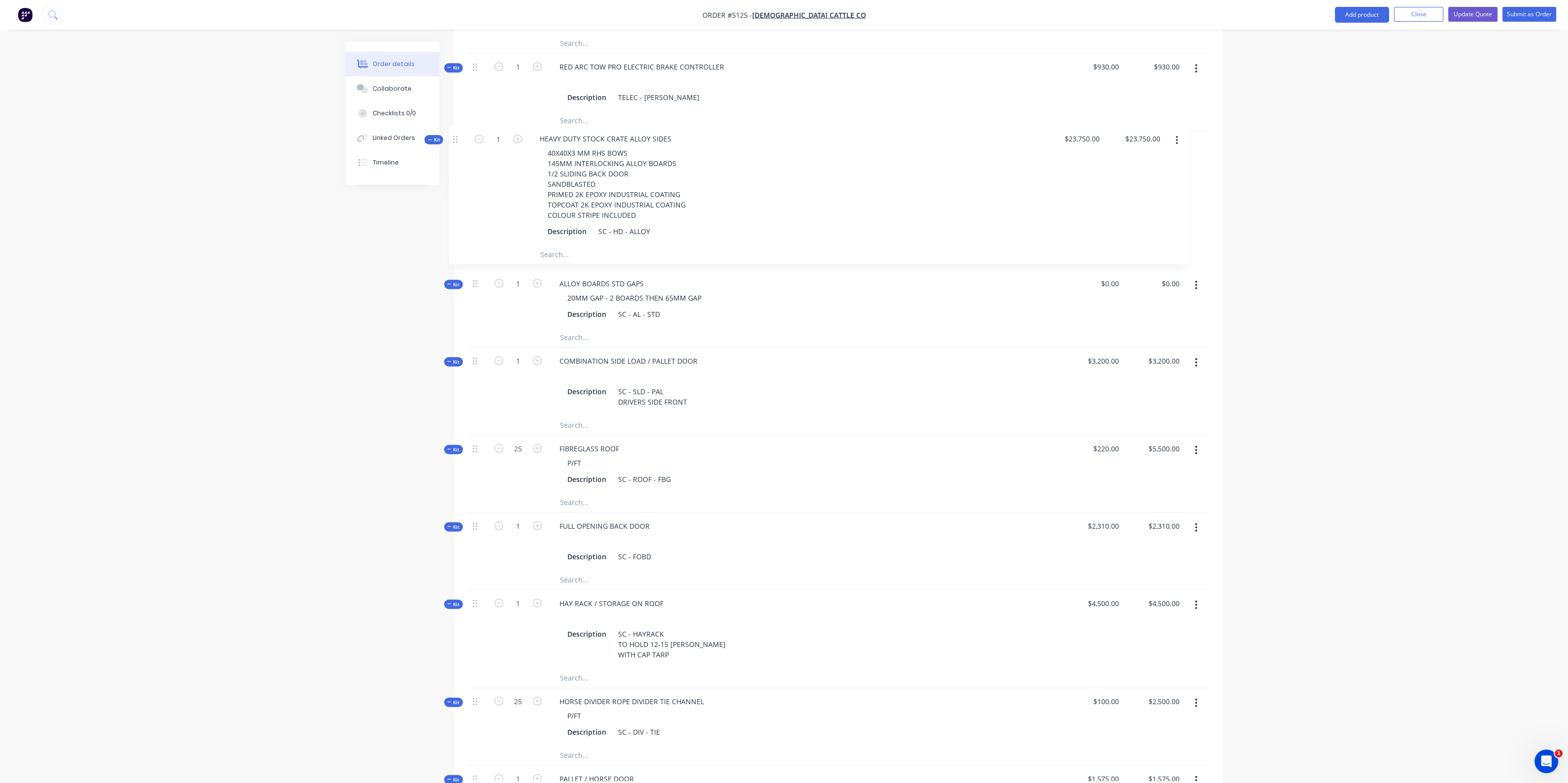
scroll to position [1806, 0]
drag, startPoint x: 477, startPoint y: 526, endPoint x: 453, endPoint y: 141, distance: 385.7
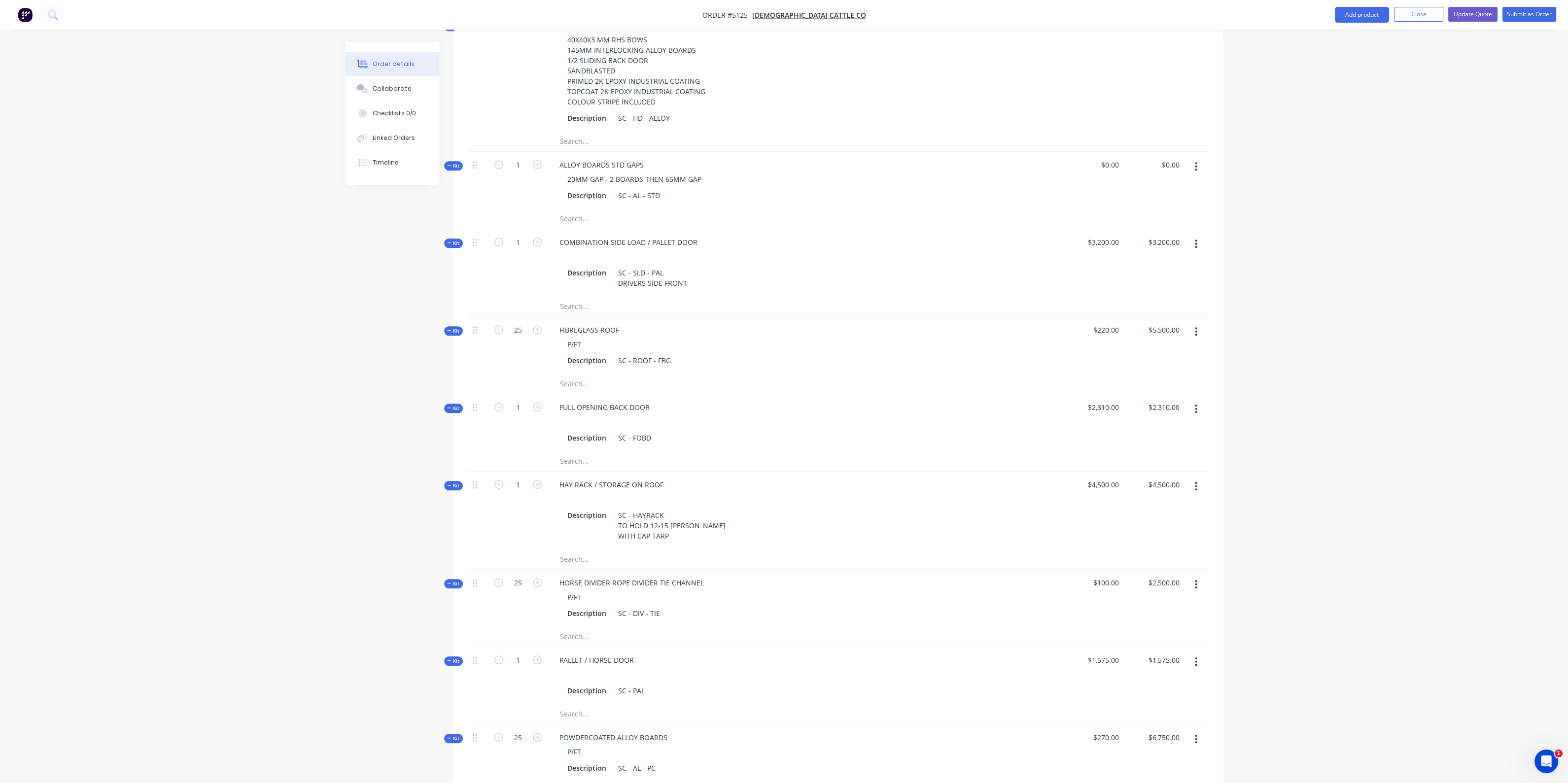
scroll to position [1929, 0]
drag, startPoint x: 478, startPoint y: 336, endPoint x: 485, endPoint y: 236, distance: 100.2
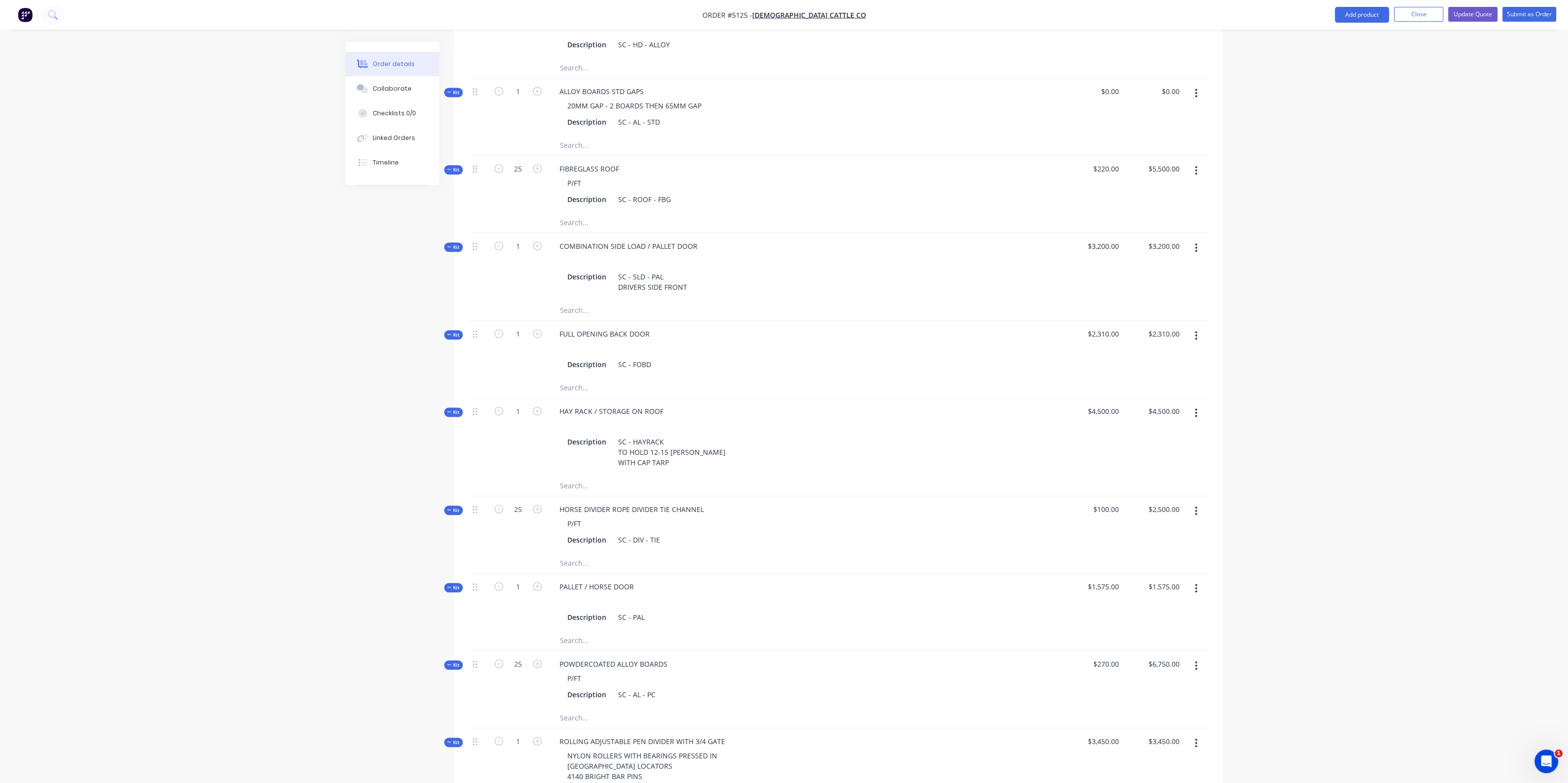
scroll to position [2052, 0]
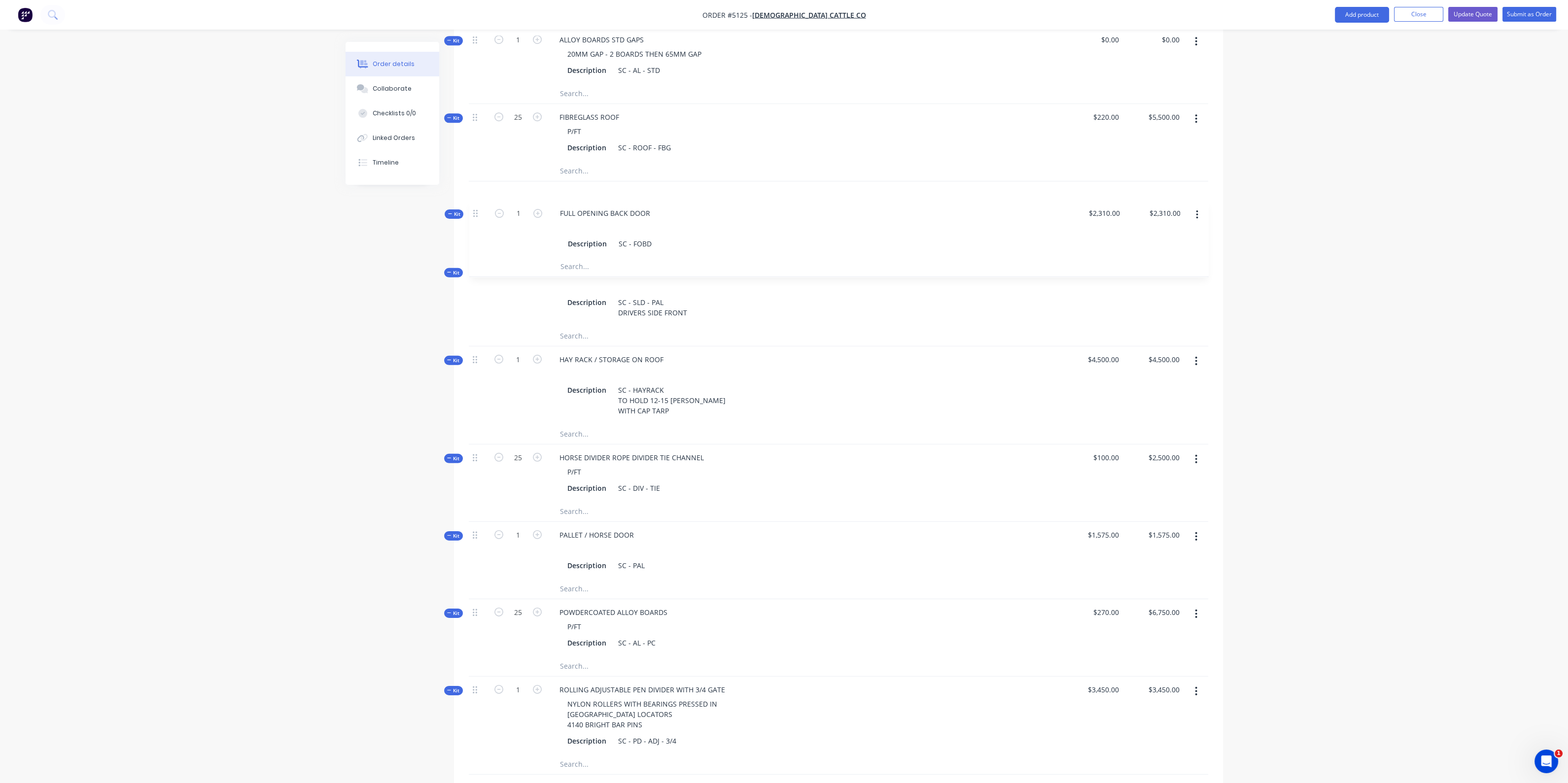
drag, startPoint x: 477, startPoint y: 286, endPoint x: 477, endPoint y: 213, distance: 73.0
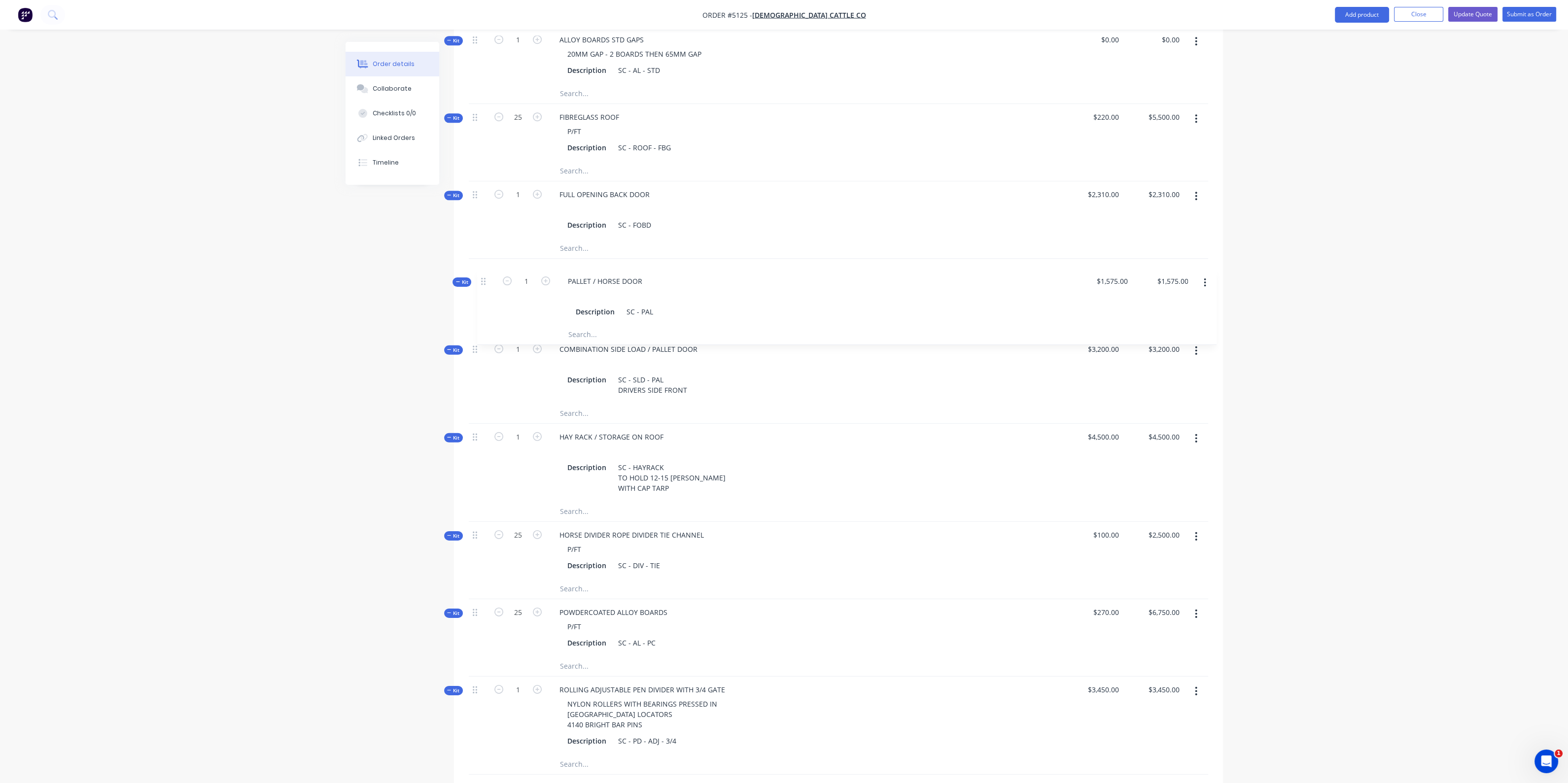
drag, startPoint x: 480, startPoint y: 538, endPoint x: 487, endPoint y: 279, distance: 259.1
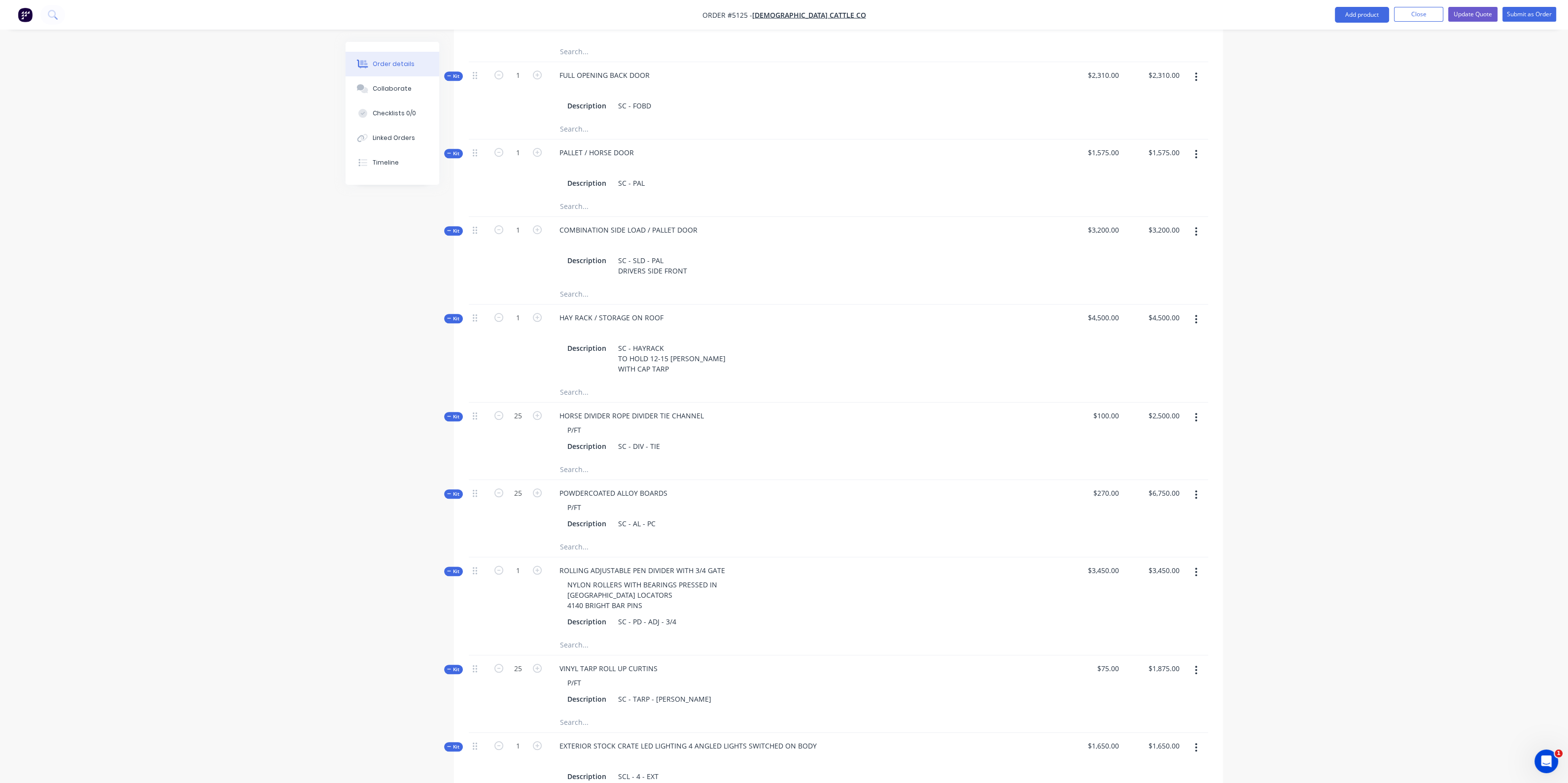
scroll to position [2175, 0]
drag, startPoint x: 475, startPoint y: 416, endPoint x: 473, endPoint y: 317, distance: 99.0
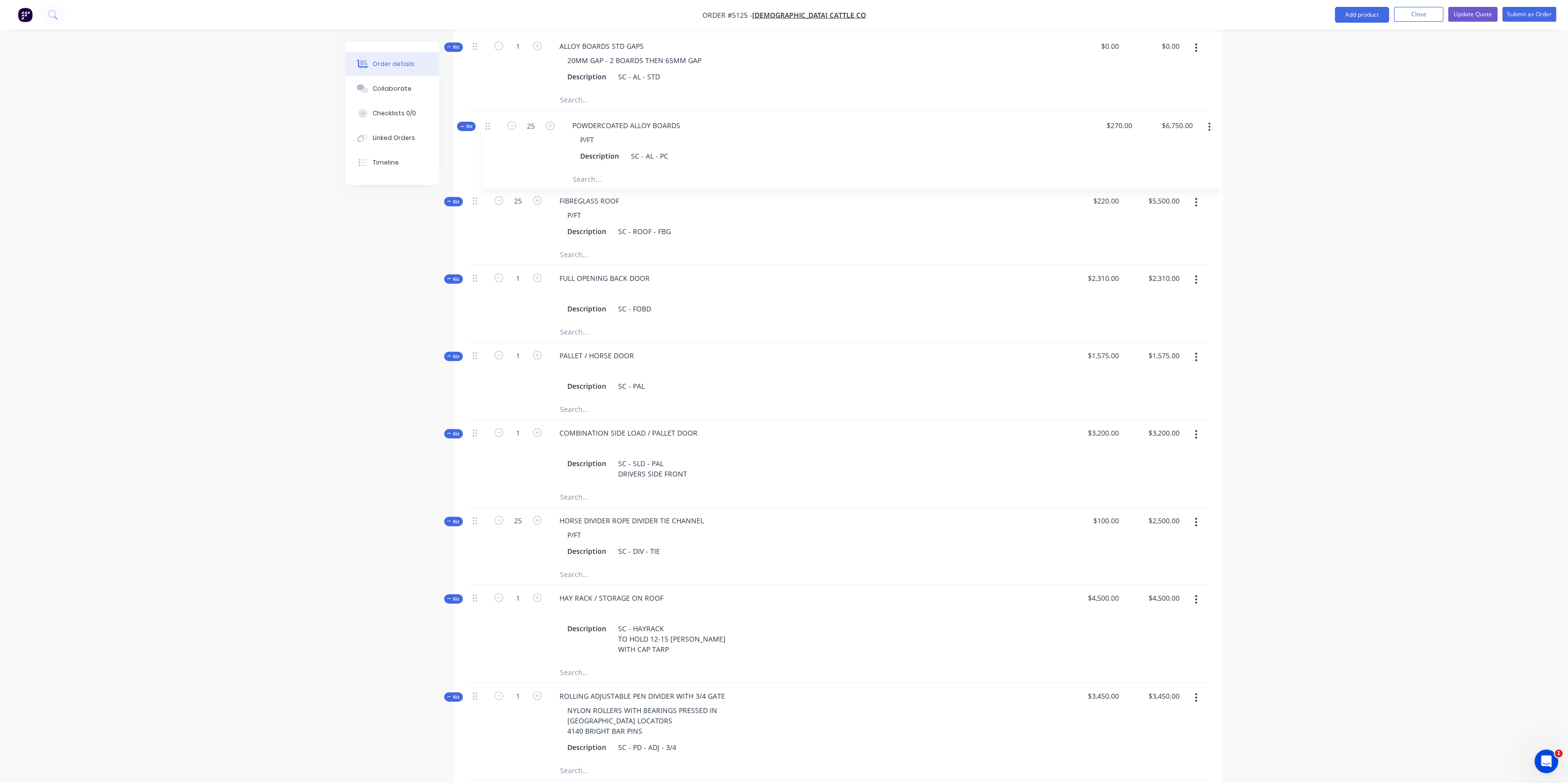
scroll to position [2042, 0]
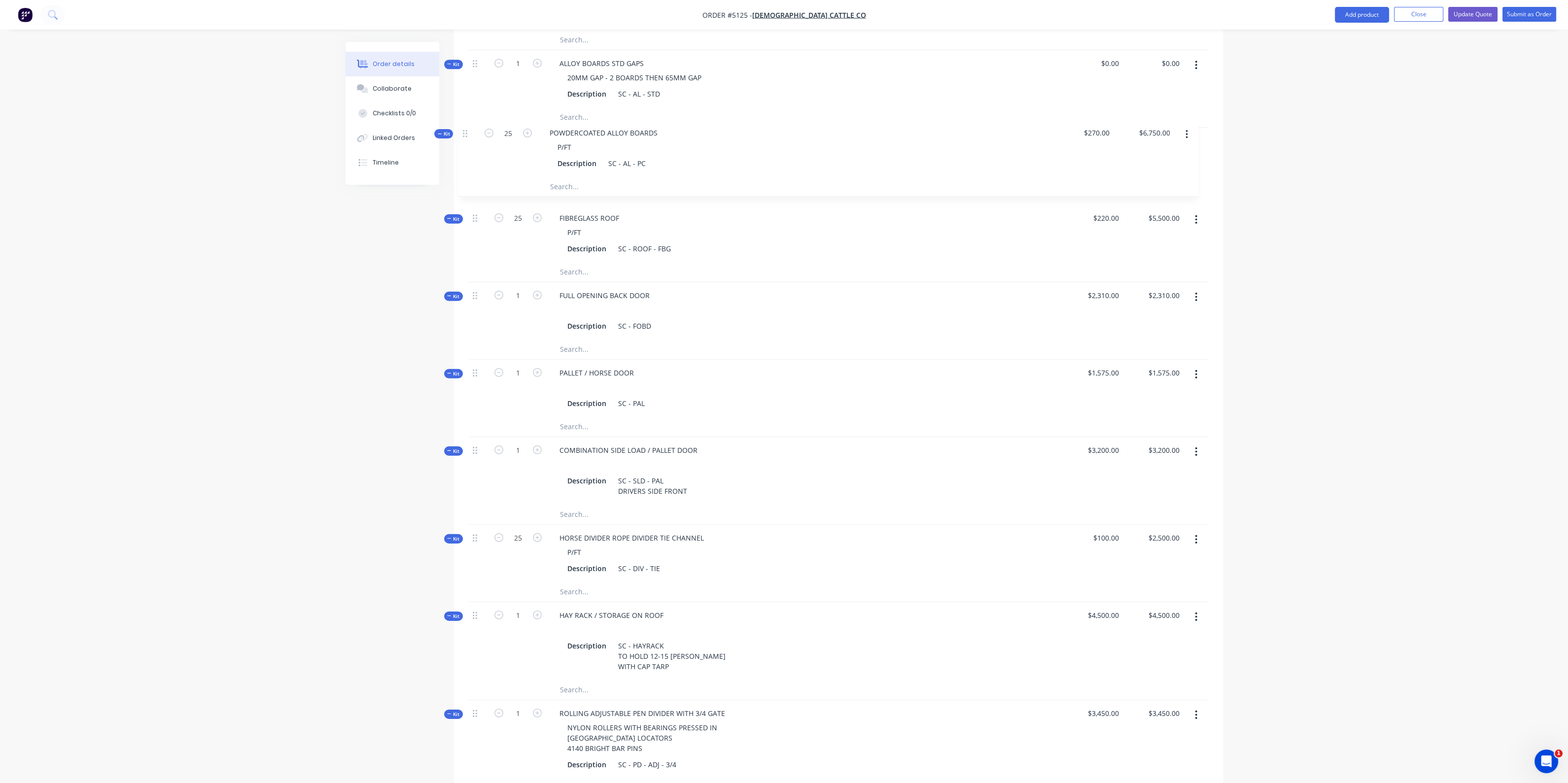
drag, startPoint x: 476, startPoint y: 491, endPoint x: 464, endPoint y: 127, distance: 364.2
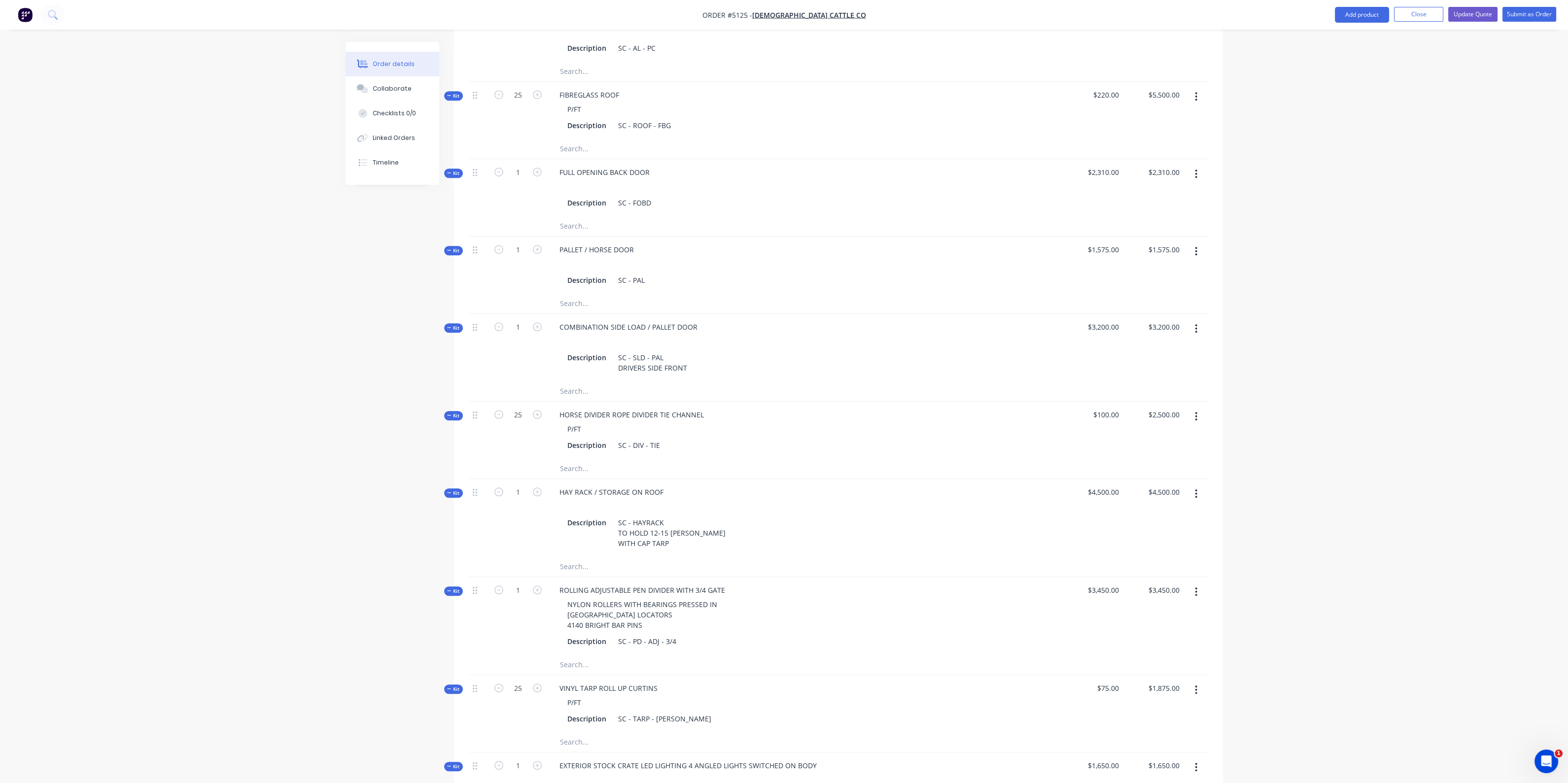
scroll to position [2152, 0]
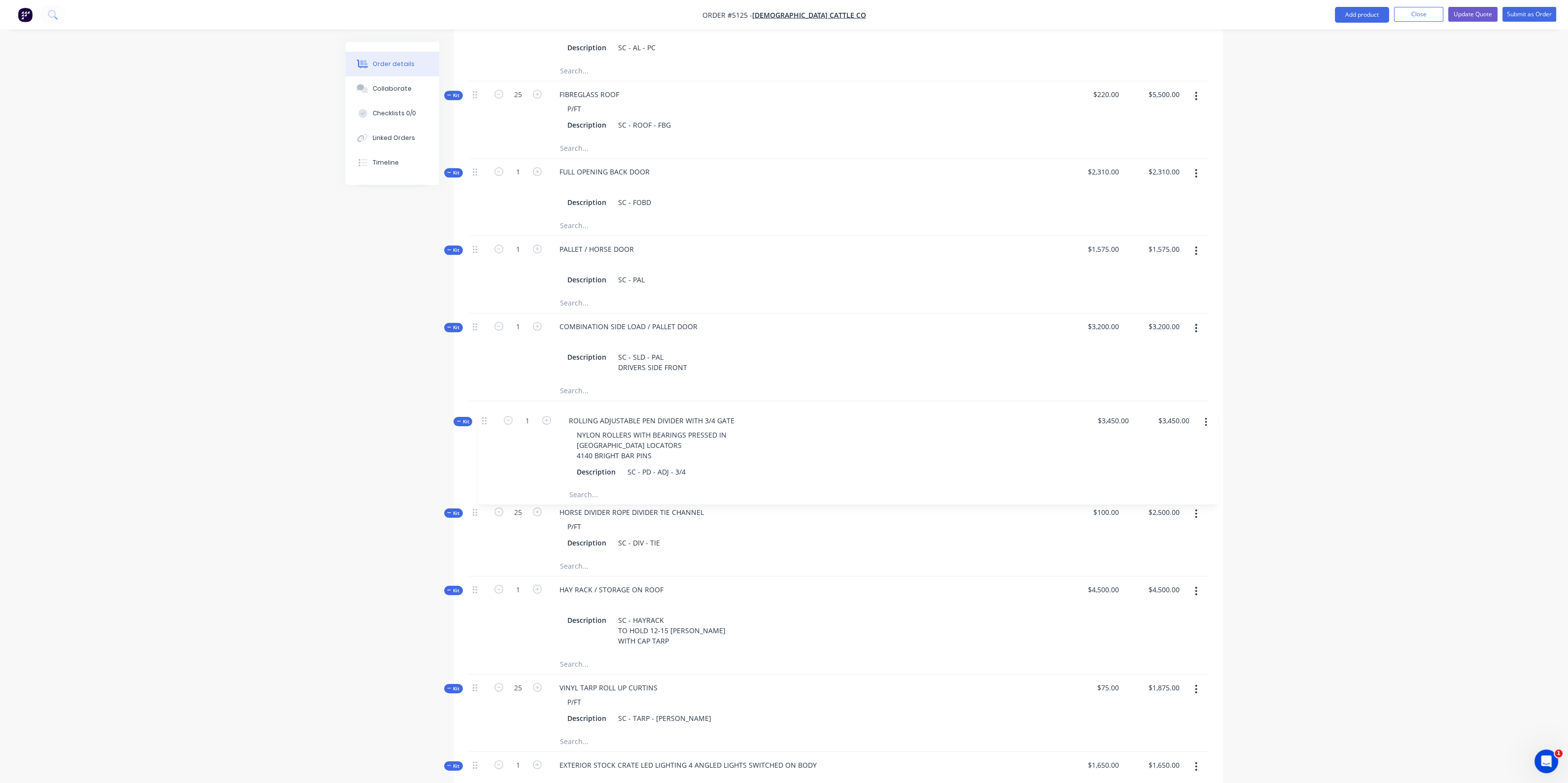
drag, startPoint x: 475, startPoint y: 593, endPoint x: 483, endPoint y: 417, distance: 176.2
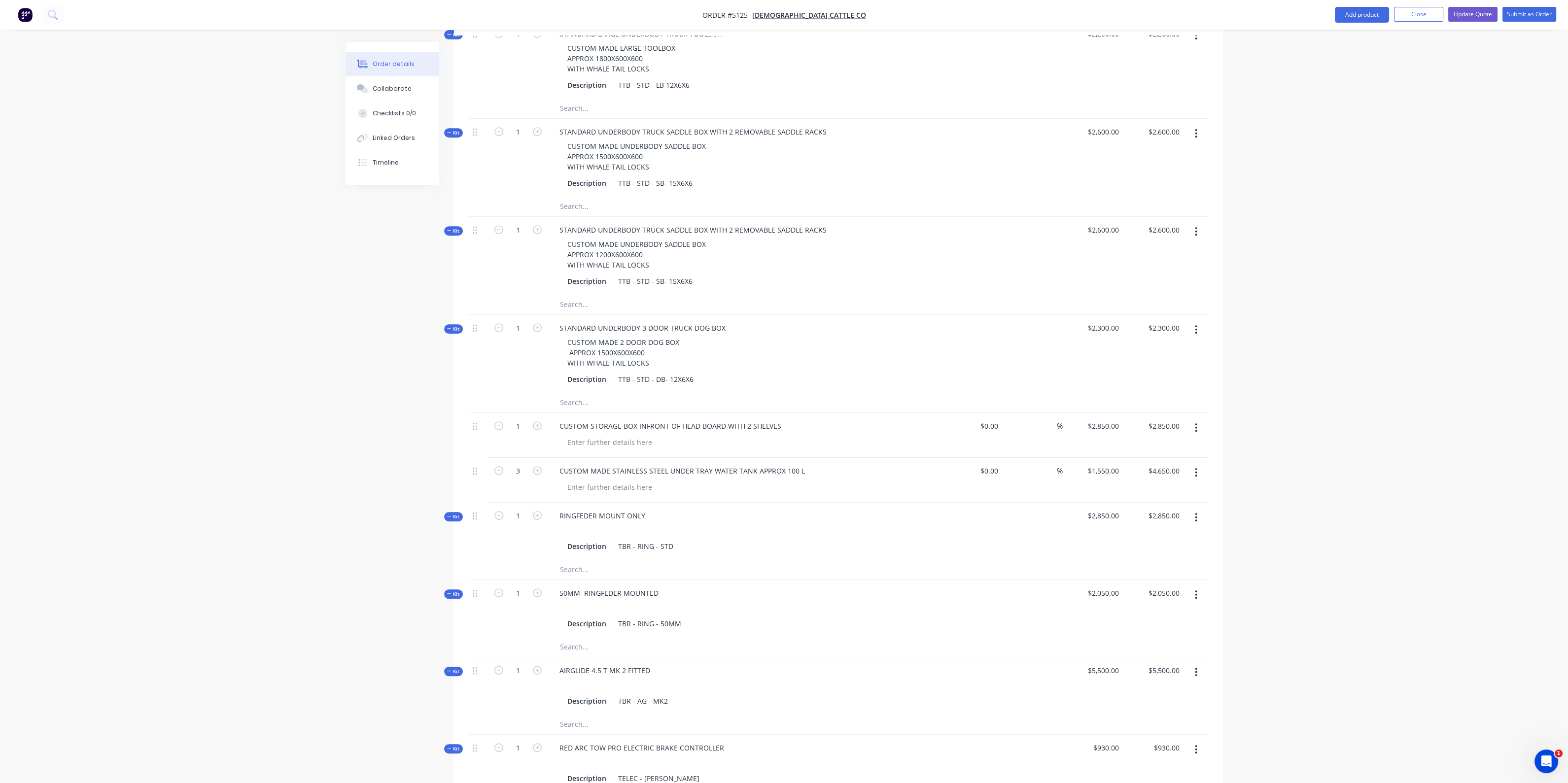
scroll to position [1105, 0]
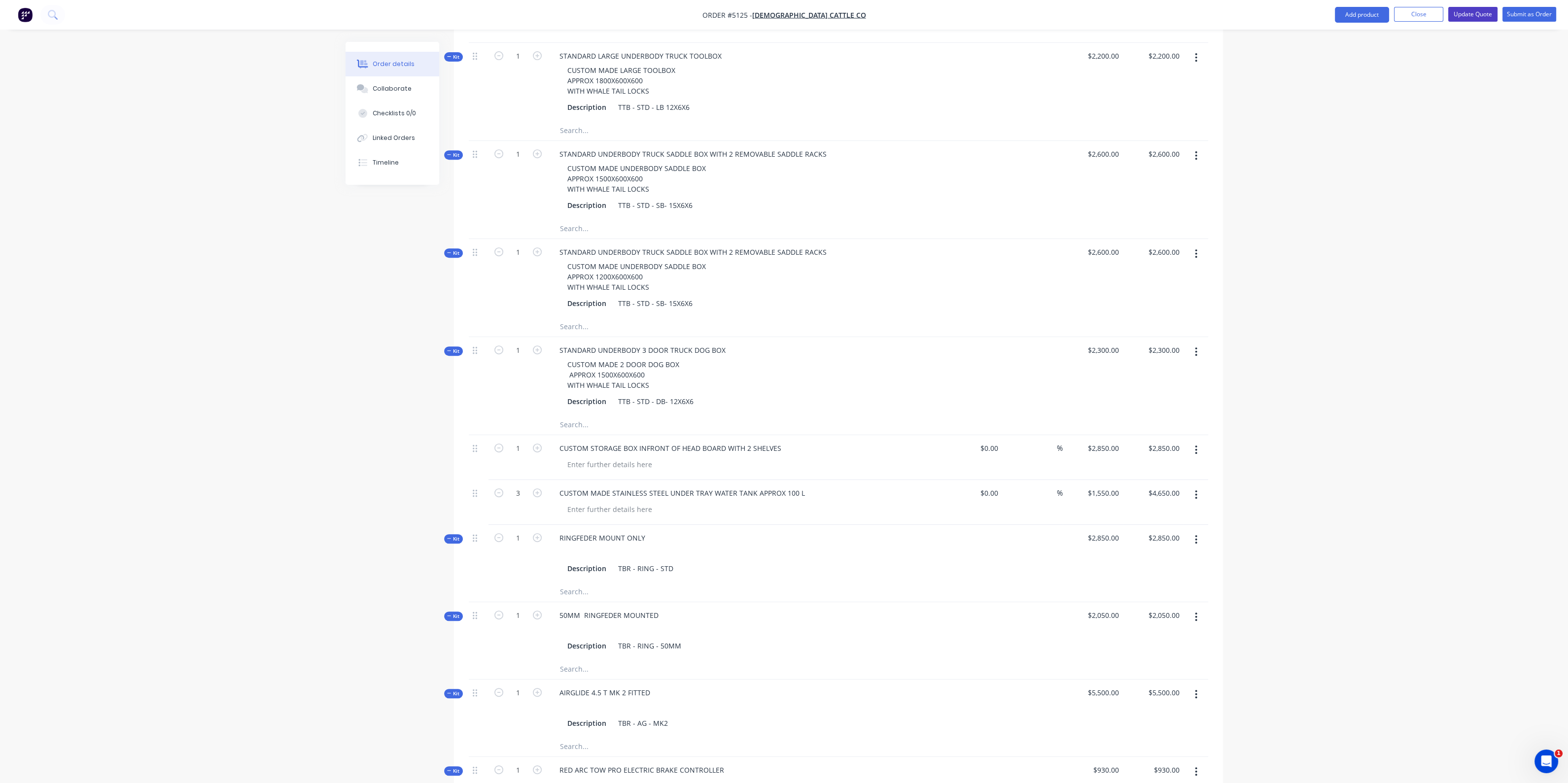
click at [1472, 11] on button "Update Quote" at bounding box center [1473, 13] width 50 height 14
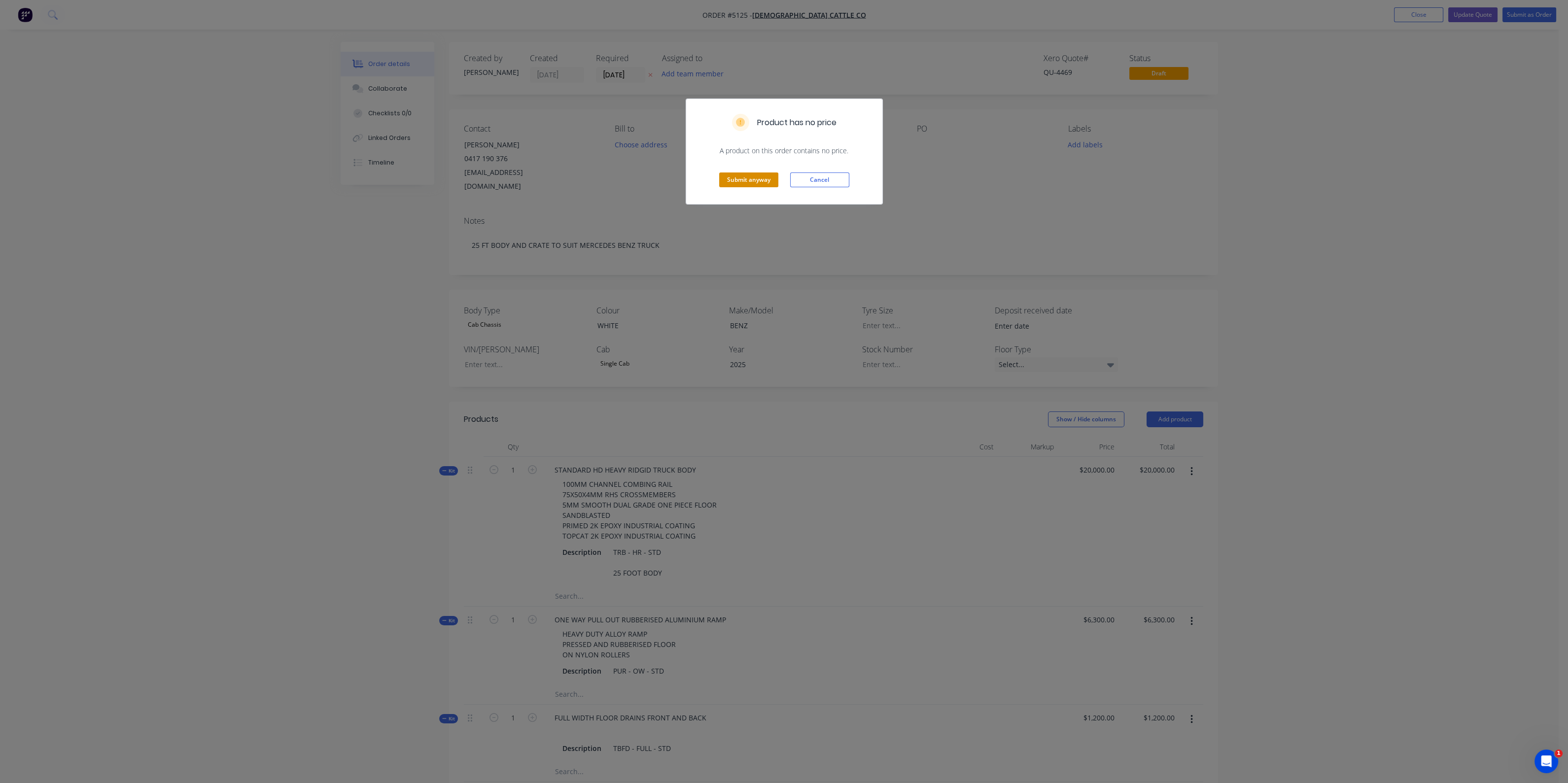
click at [747, 180] on button "Submit anyway" at bounding box center [749, 180] width 59 height 14
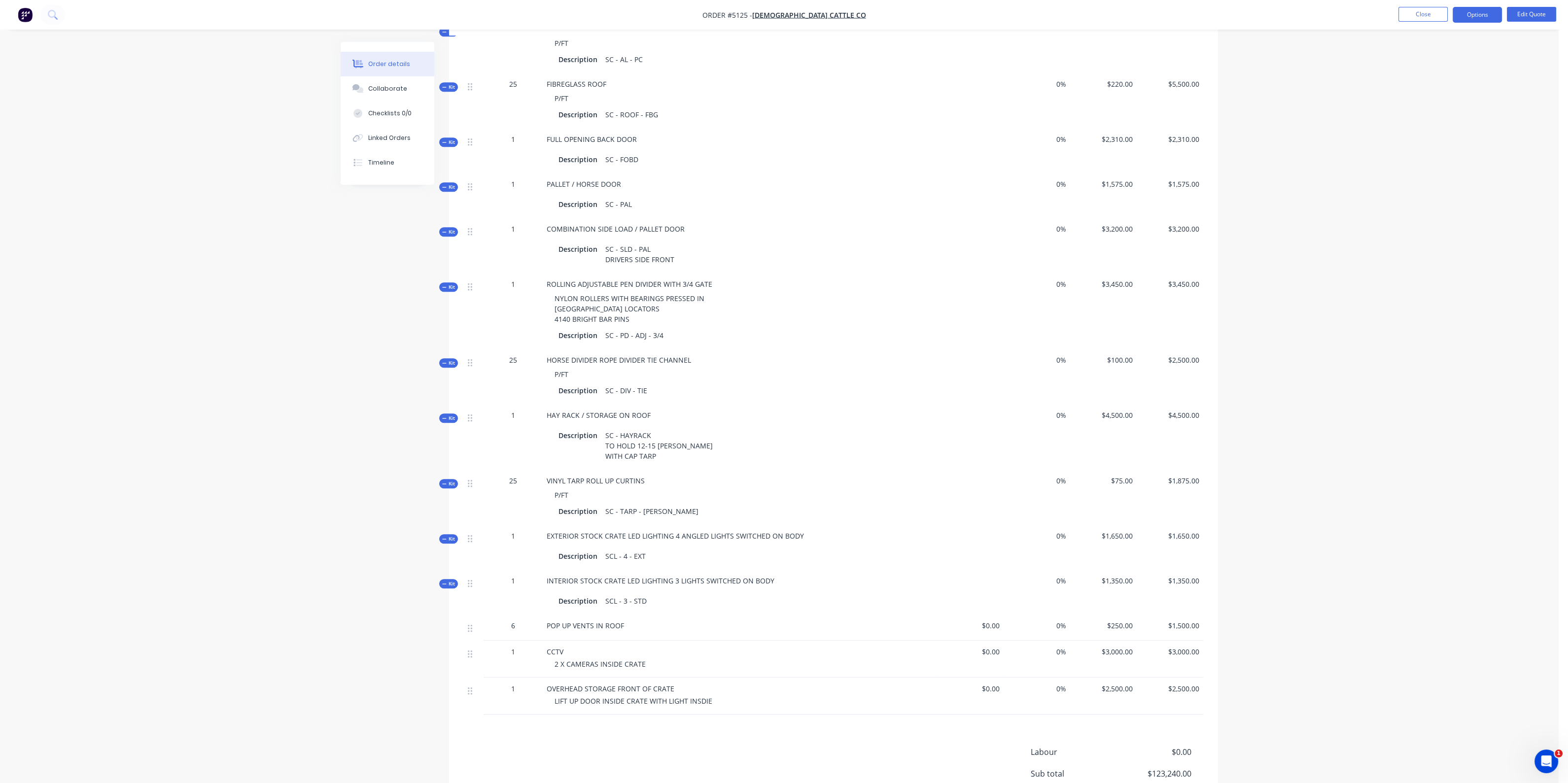
scroll to position [1591, 0]
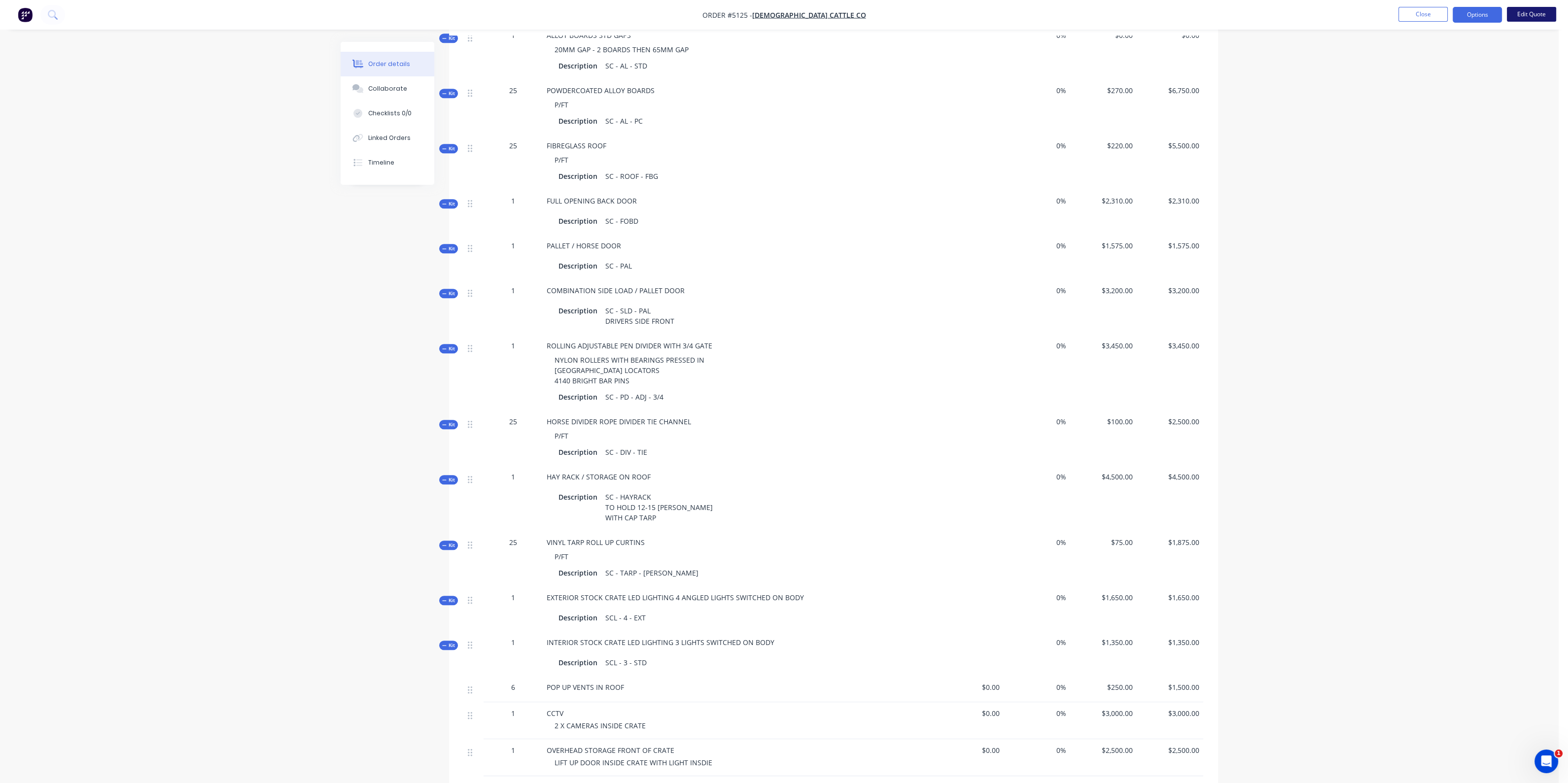
click at [1524, 18] on button "Edit Quote" at bounding box center [1532, 13] width 50 height 14
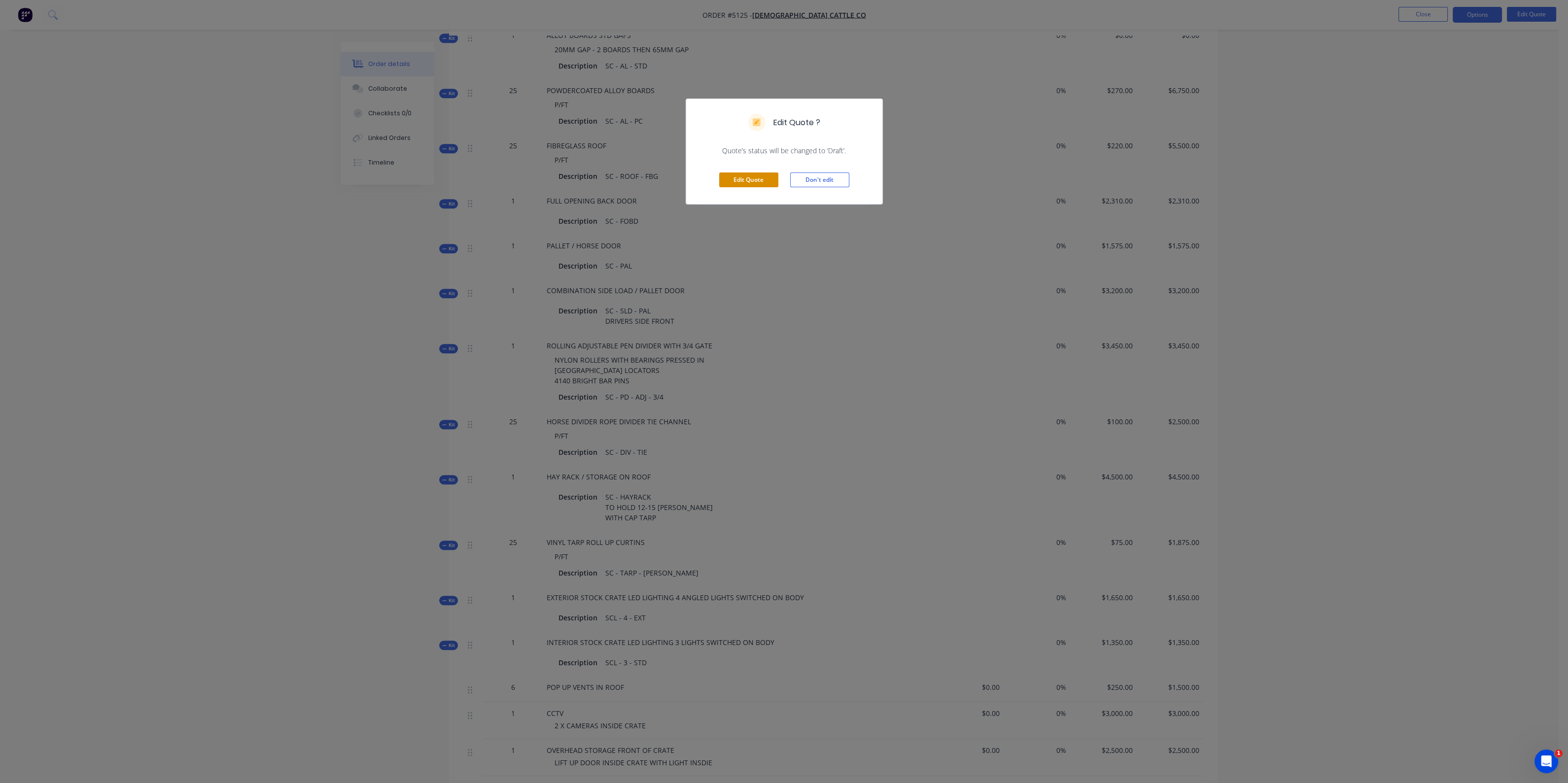
click at [743, 183] on button "Edit Quote" at bounding box center [749, 180] width 59 height 14
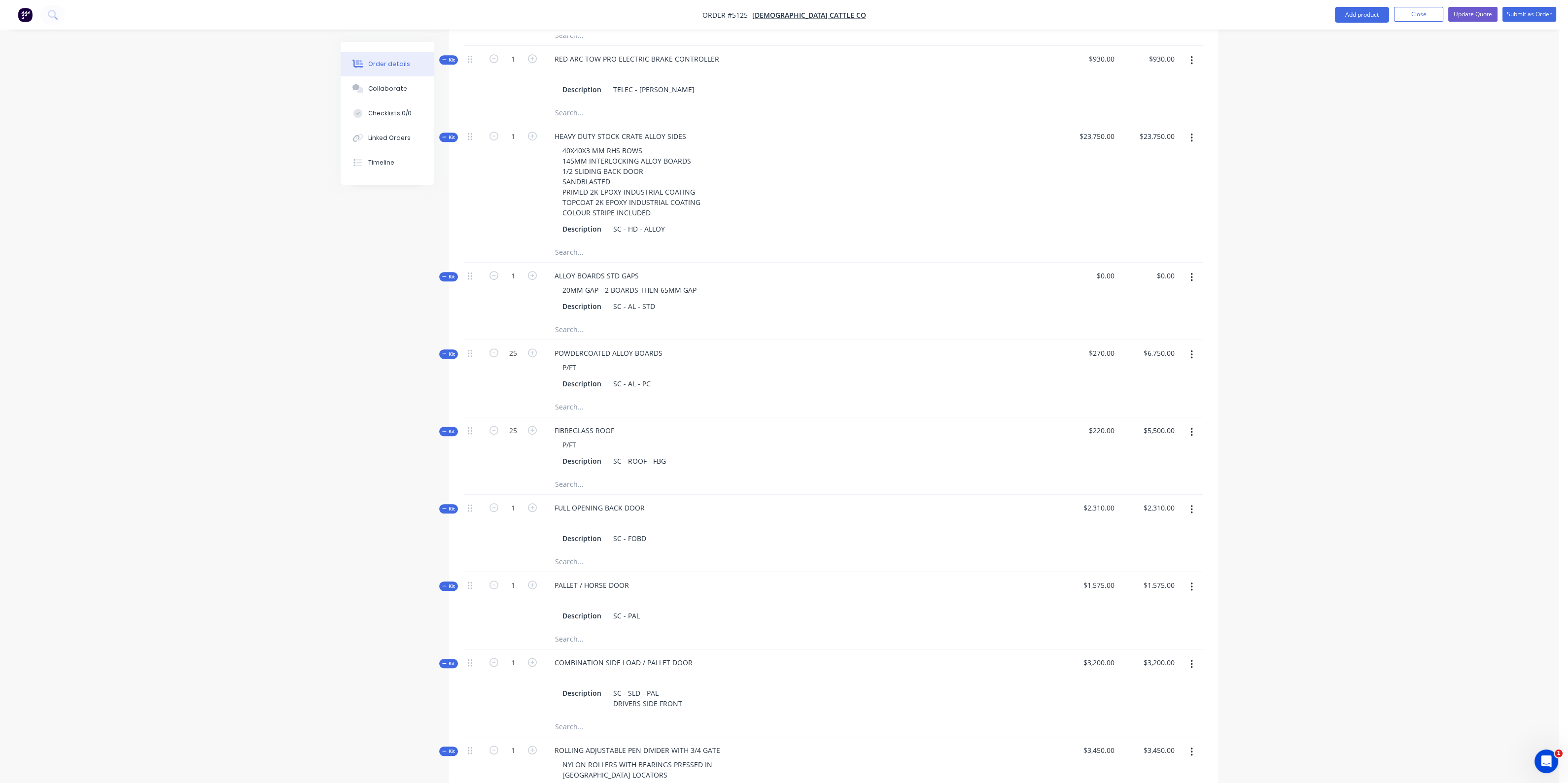
scroll to position [1848, 0]
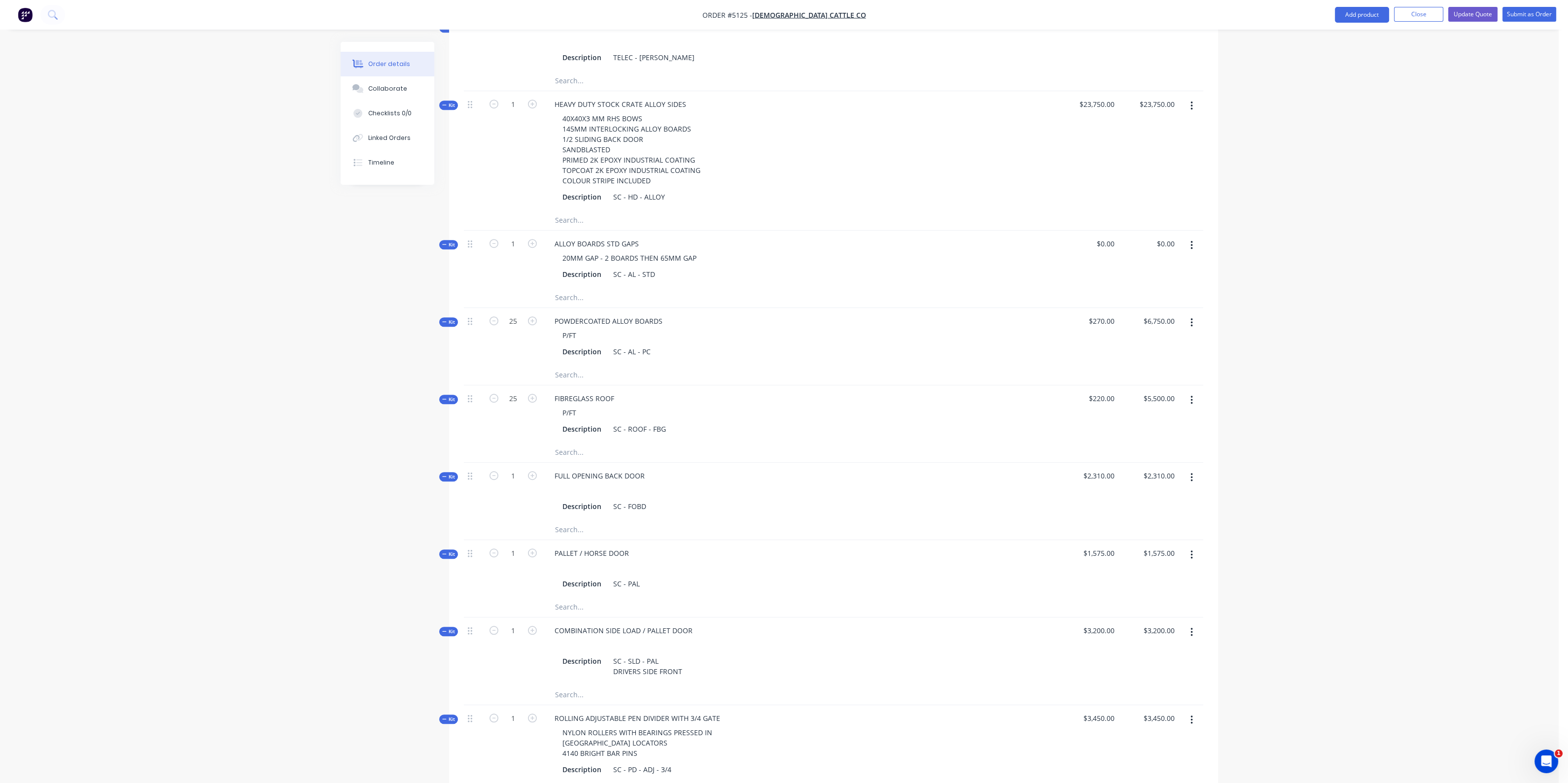
click at [604, 332] on div "P/FT" at bounding box center [739, 335] width 387 height 14
drag, startPoint x: 578, startPoint y: 343, endPoint x: 546, endPoint y: 338, distance: 32.4
click at [546, 338] on div "P/FT" at bounding box center [739, 335] width 387 height 14
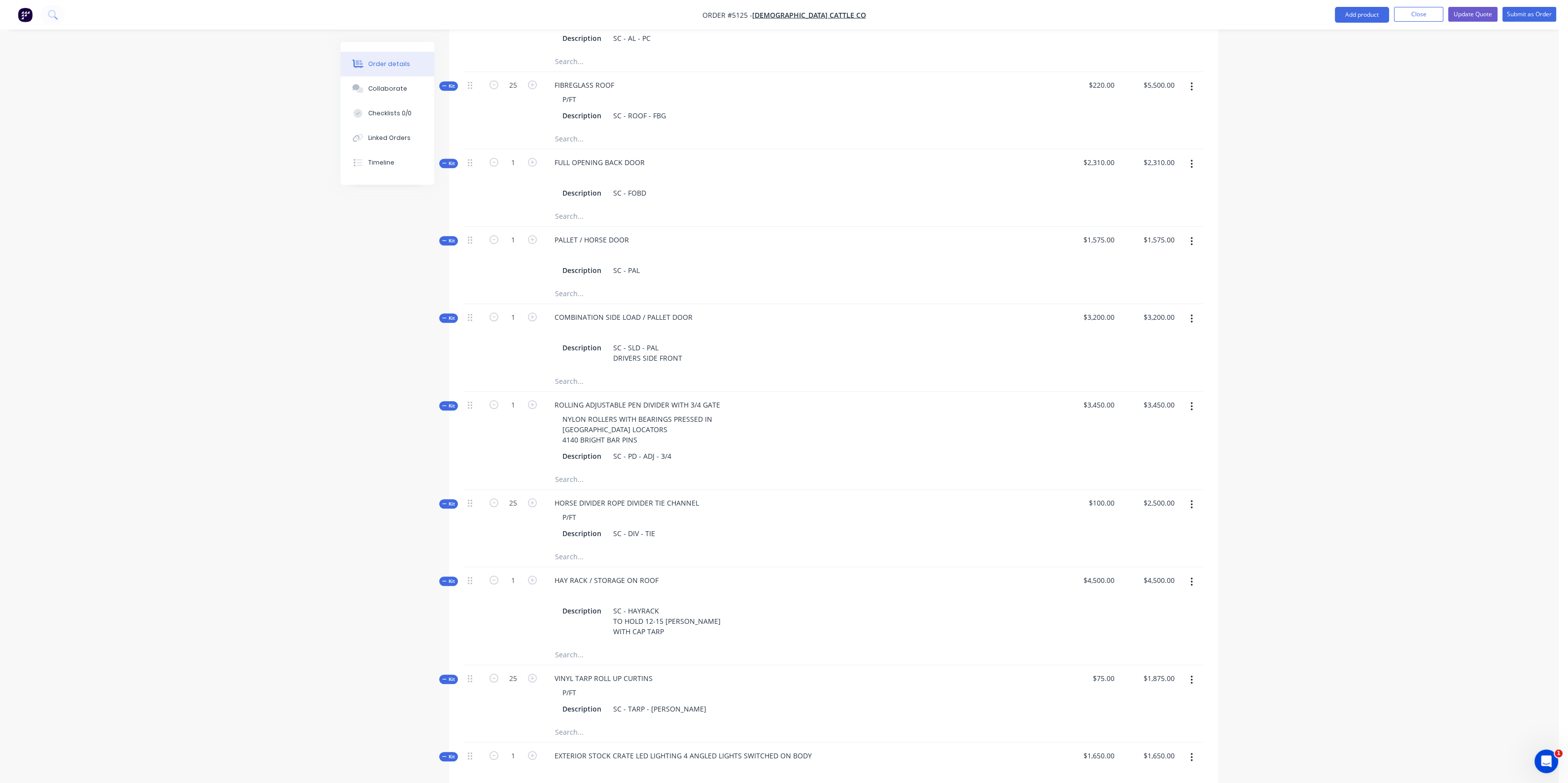
scroll to position [2218, 0]
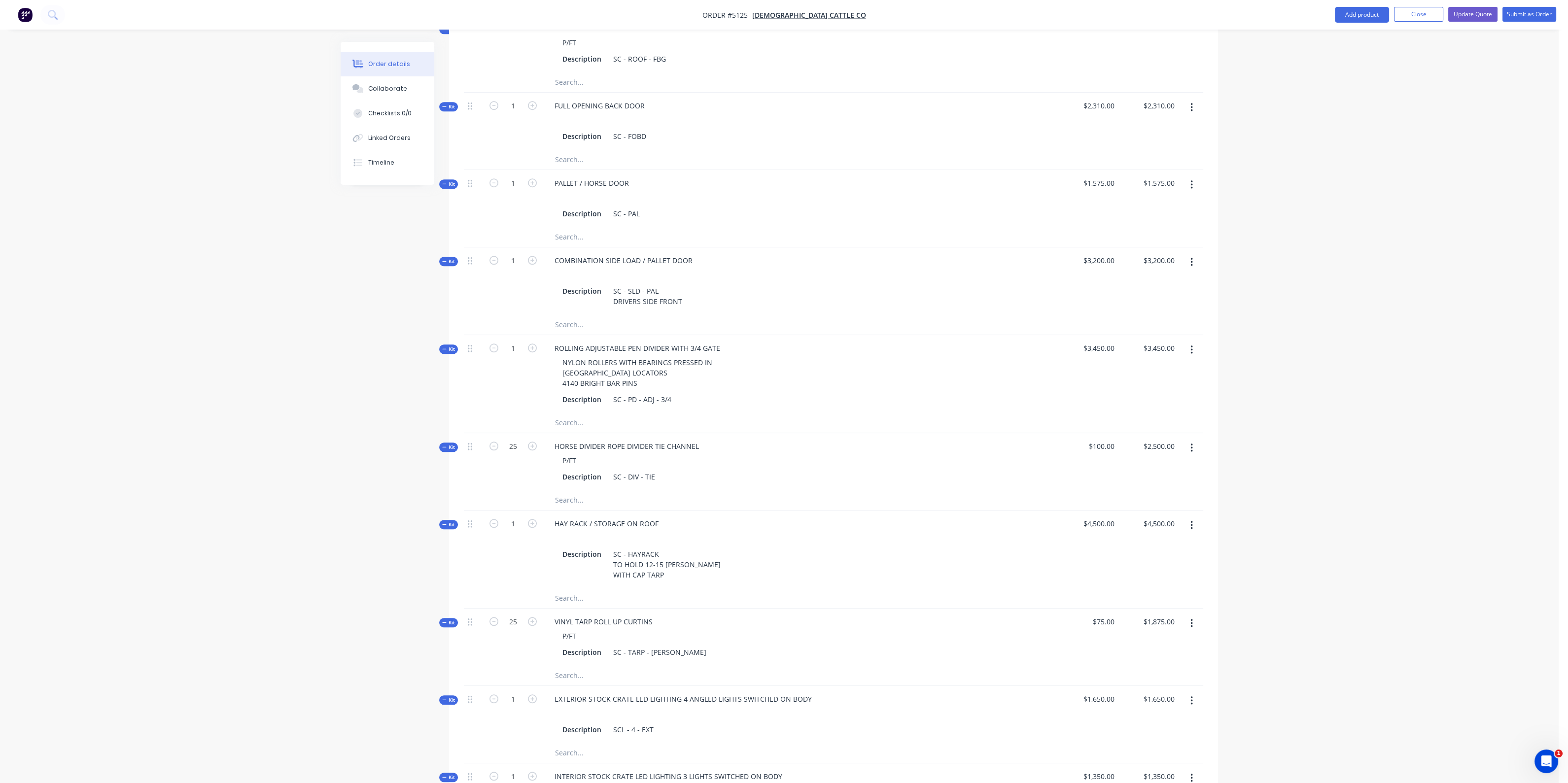
click at [1197, 354] on button "button" at bounding box center [1192, 349] width 23 height 18
click at [1154, 455] on div "Delete" at bounding box center [1155, 455] width 75 height 14
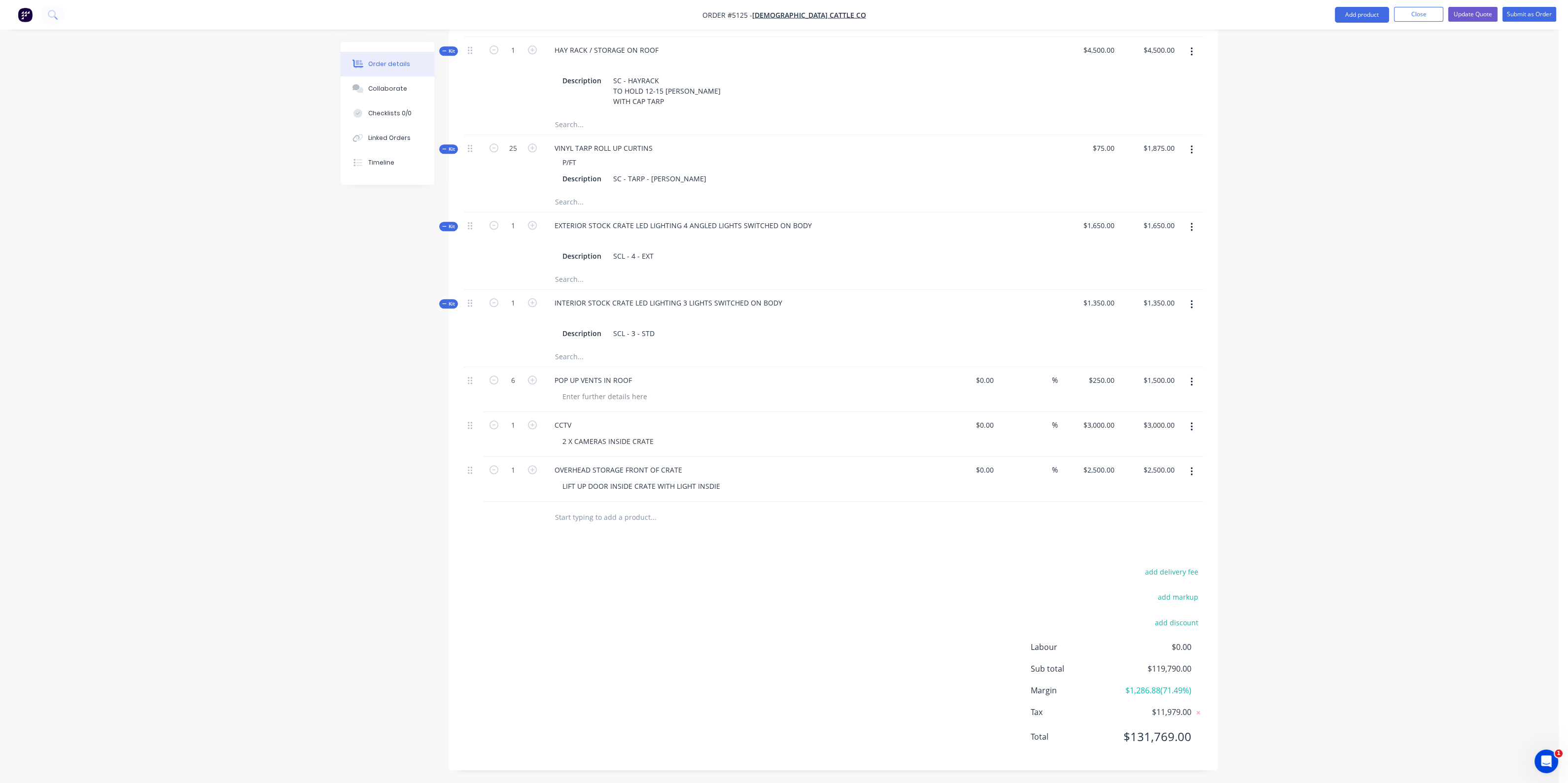
scroll to position [2595, 0]
click at [624, 516] on input "text" at bounding box center [653, 516] width 197 height 20
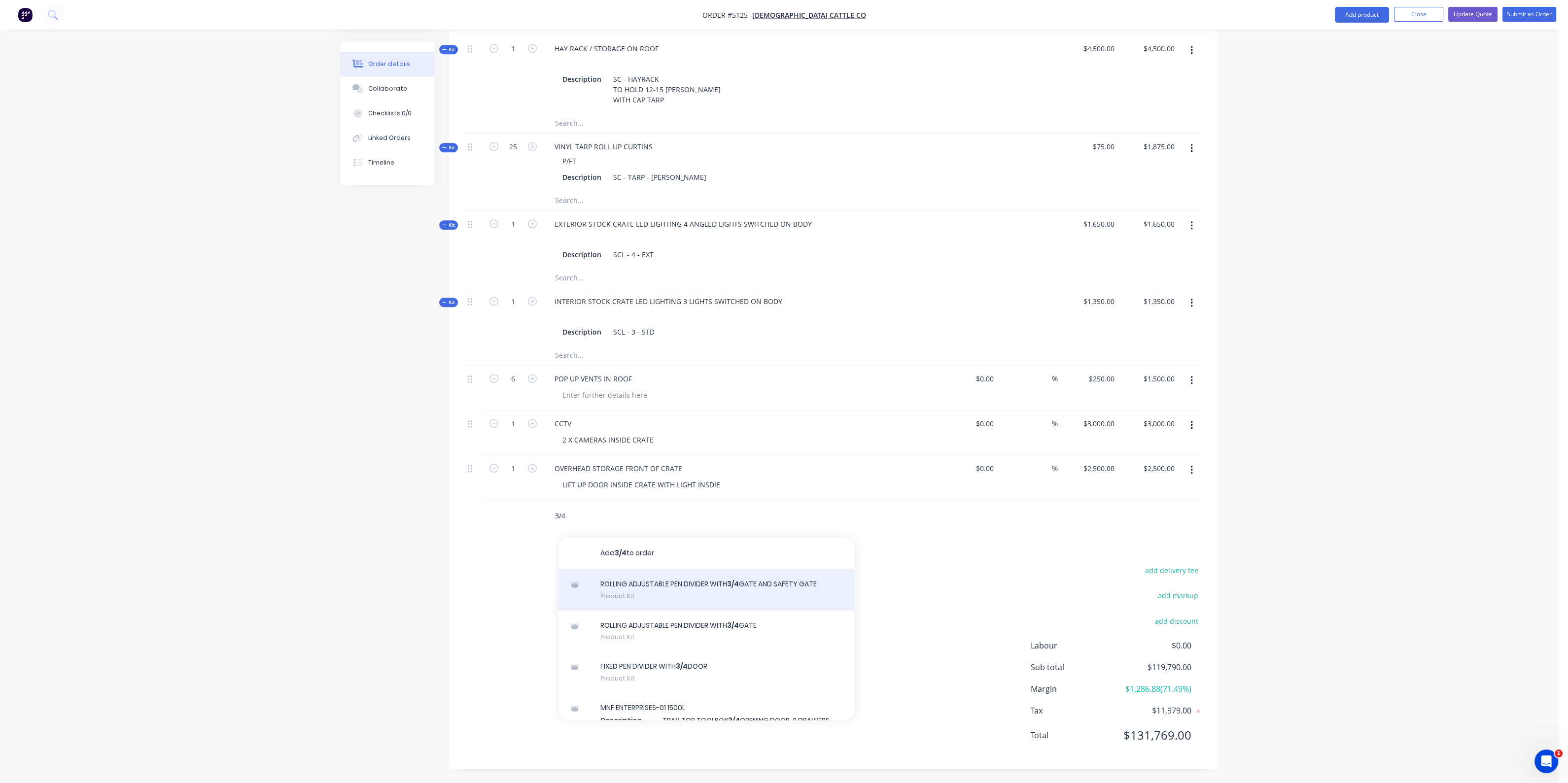
type input "3/4"
click at [680, 593] on div "ROLLING ADJUSTABLE PEN DIVIDER WITH 3/4 GATE AND SAFETY GATE Product Kit" at bounding box center [707, 589] width 296 height 41
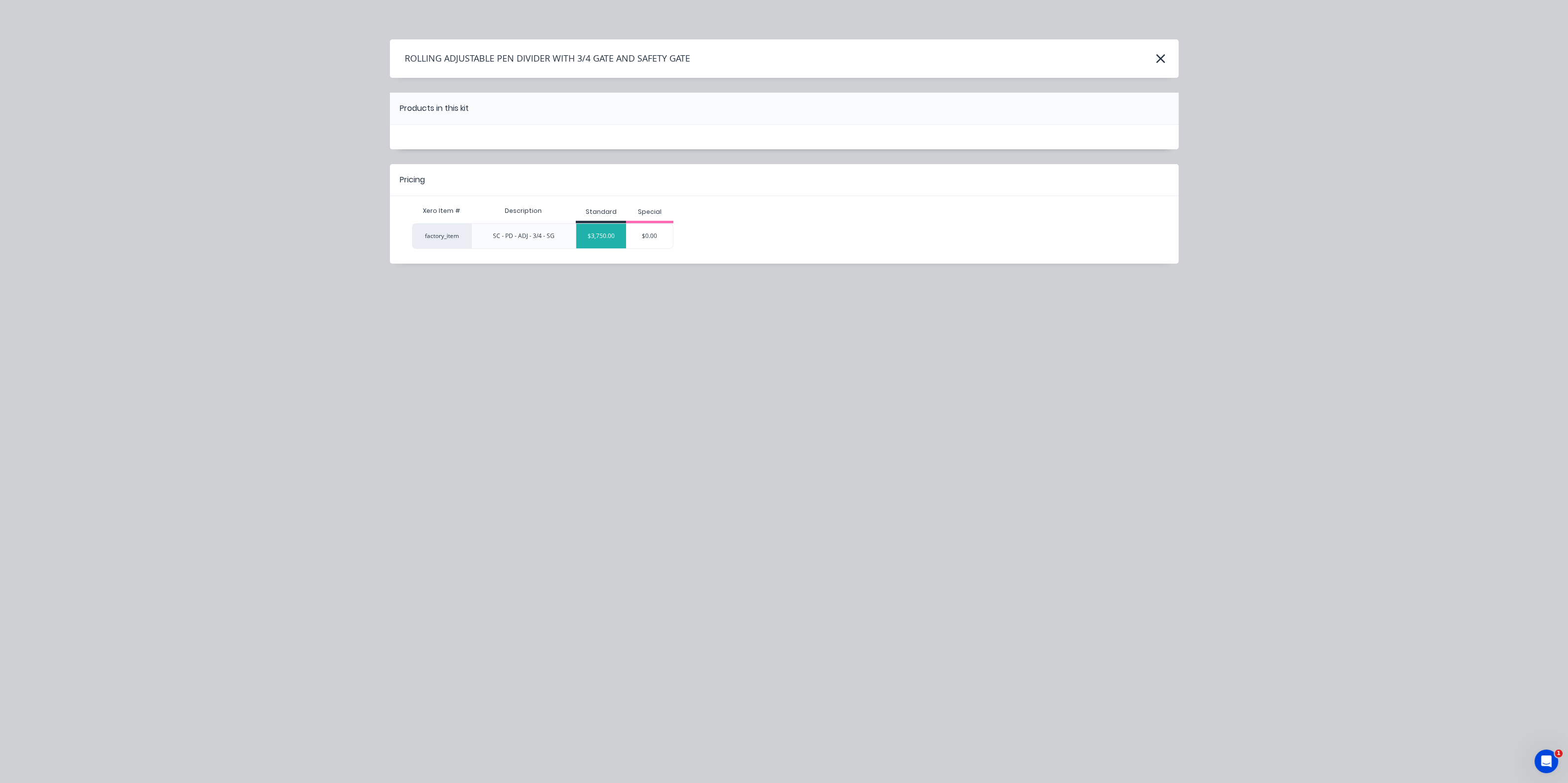
click at [612, 235] on div "$3,750.00" at bounding box center [601, 236] width 50 height 25
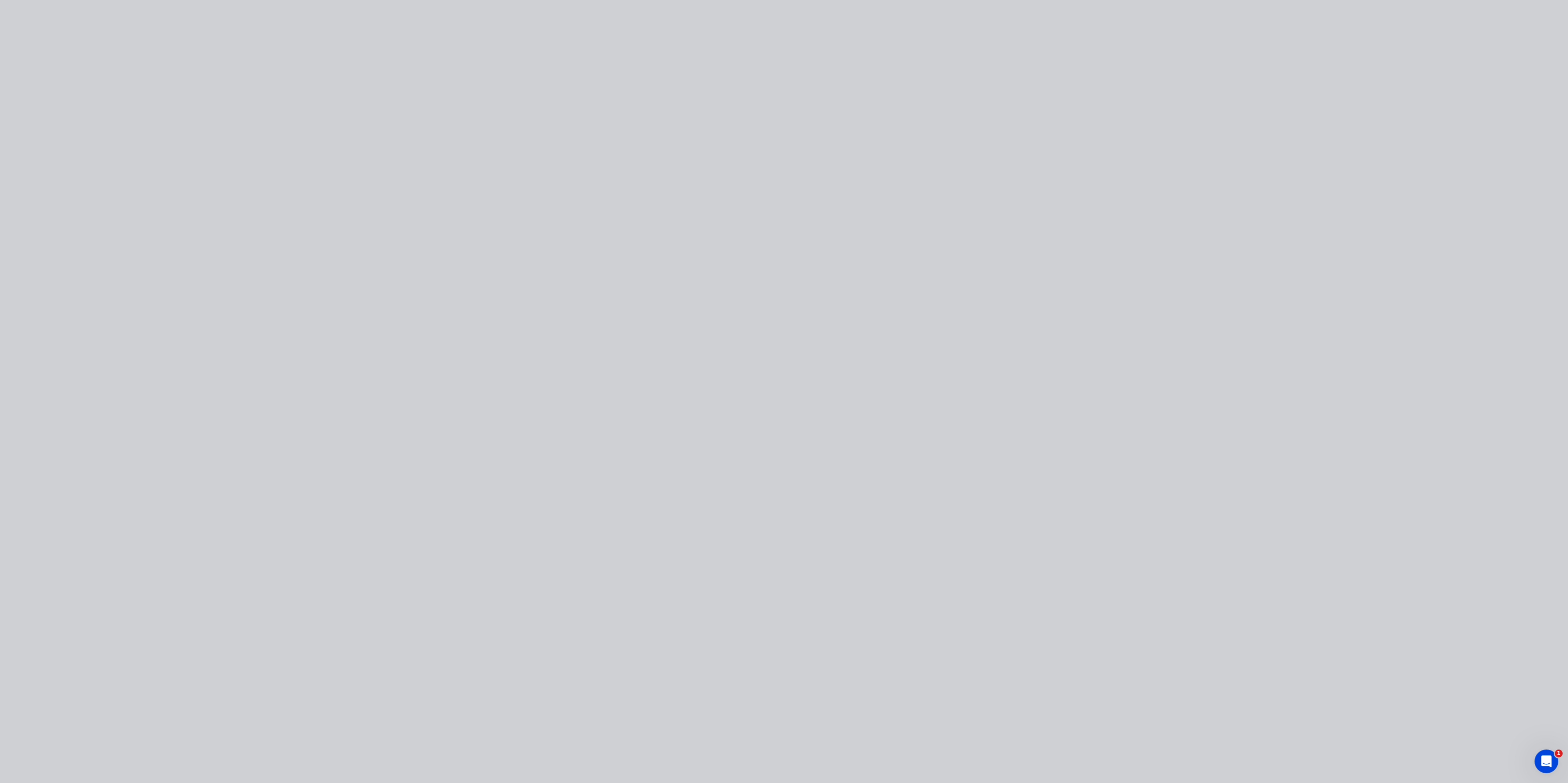
type input "$3,750.00"
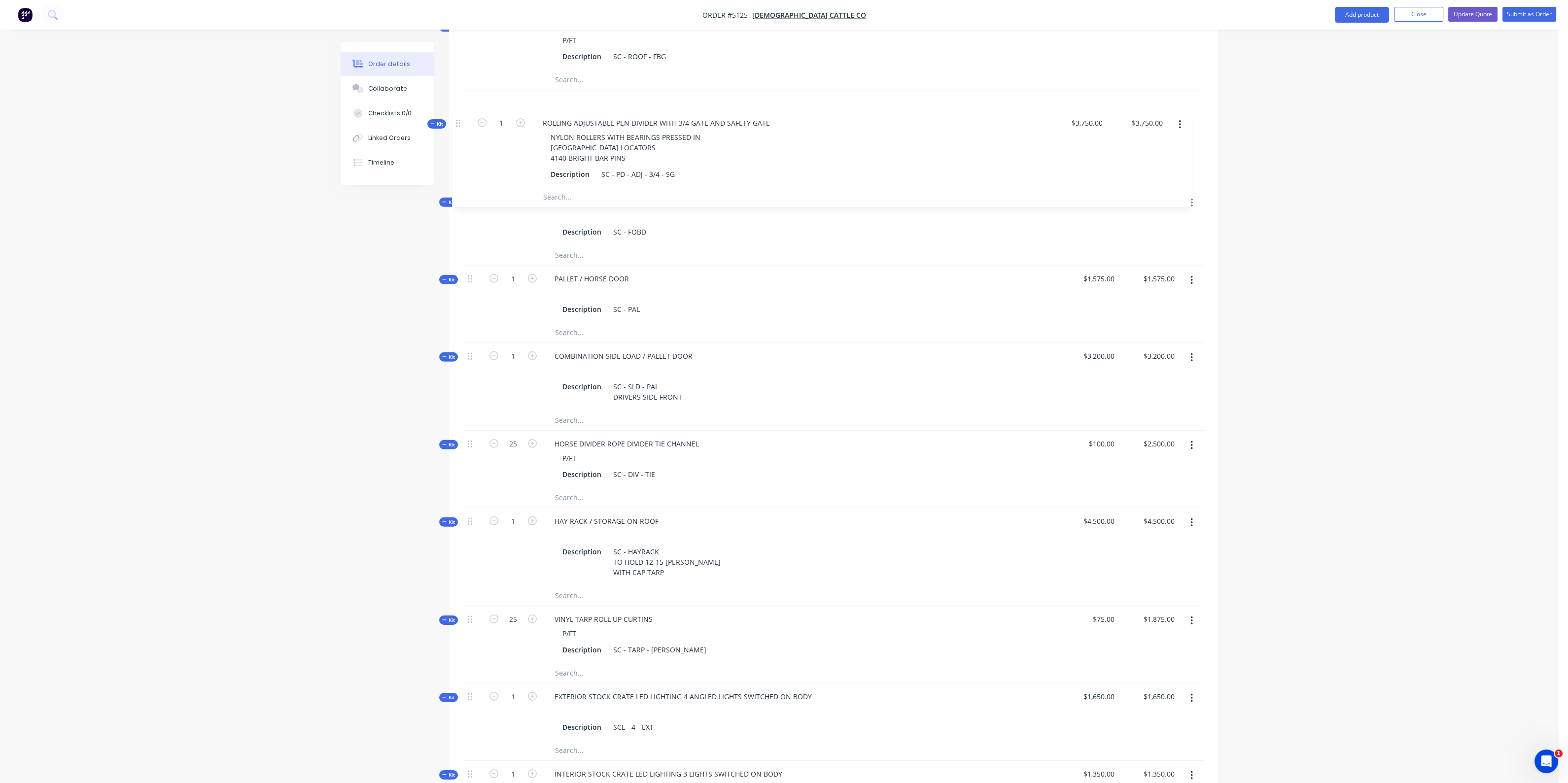
scroll to position [2217, 0]
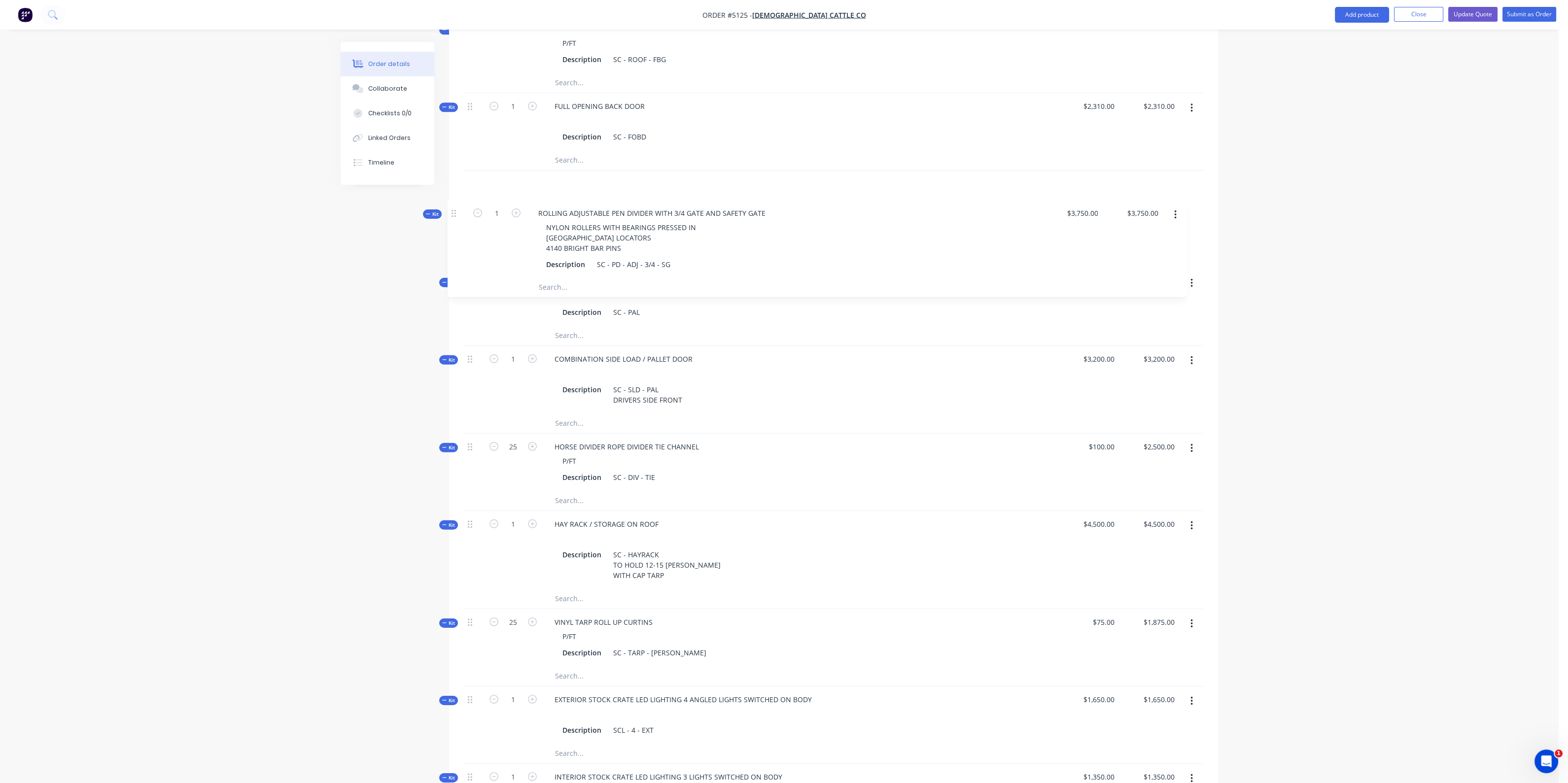
drag, startPoint x: 471, startPoint y: 513, endPoint x: 455, endPoint y: 210, distance: 303.4
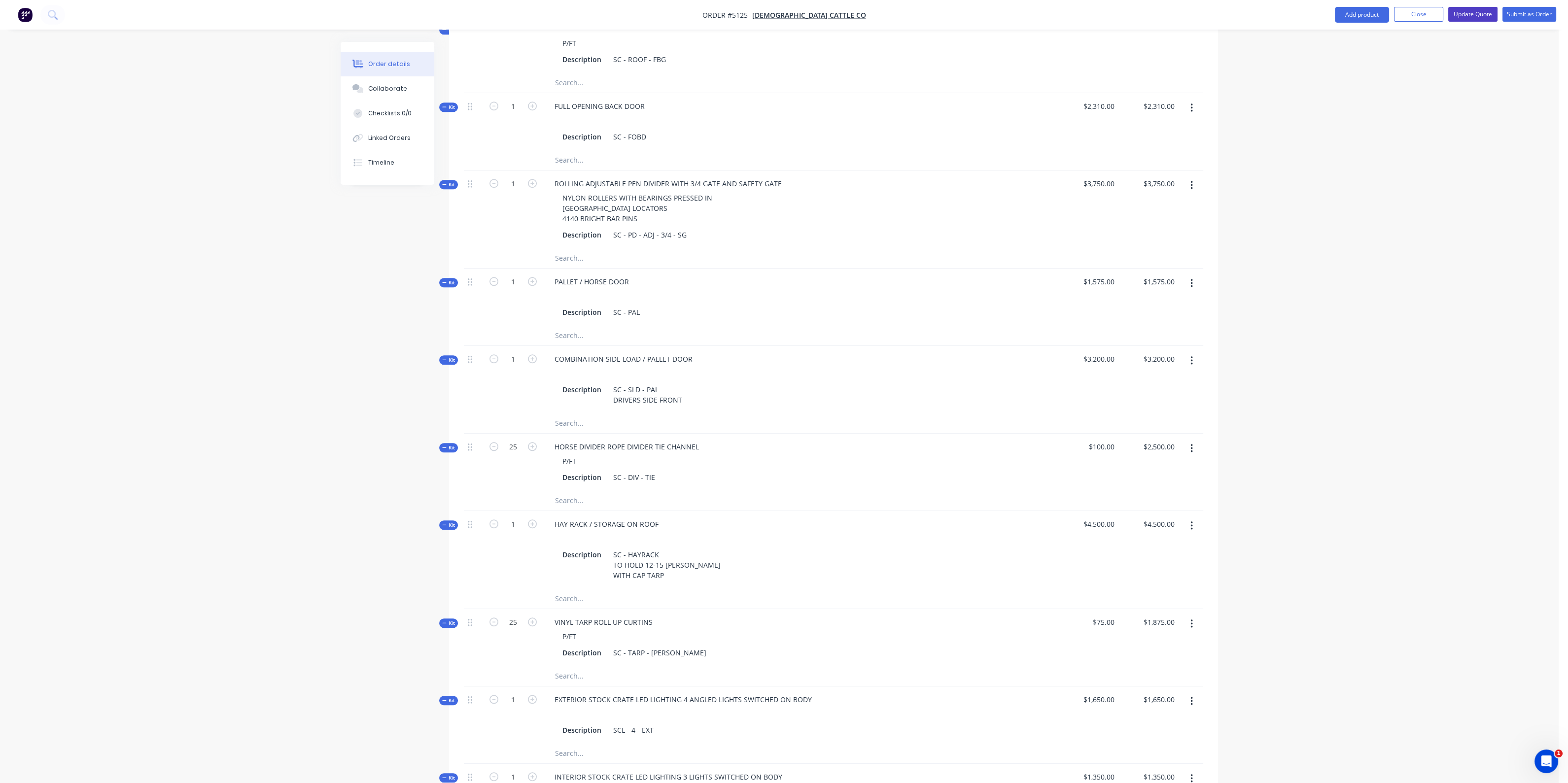
click at [1478, 14] on button "Update Quote" at bounding box center [1473, 13] width 50 height 14
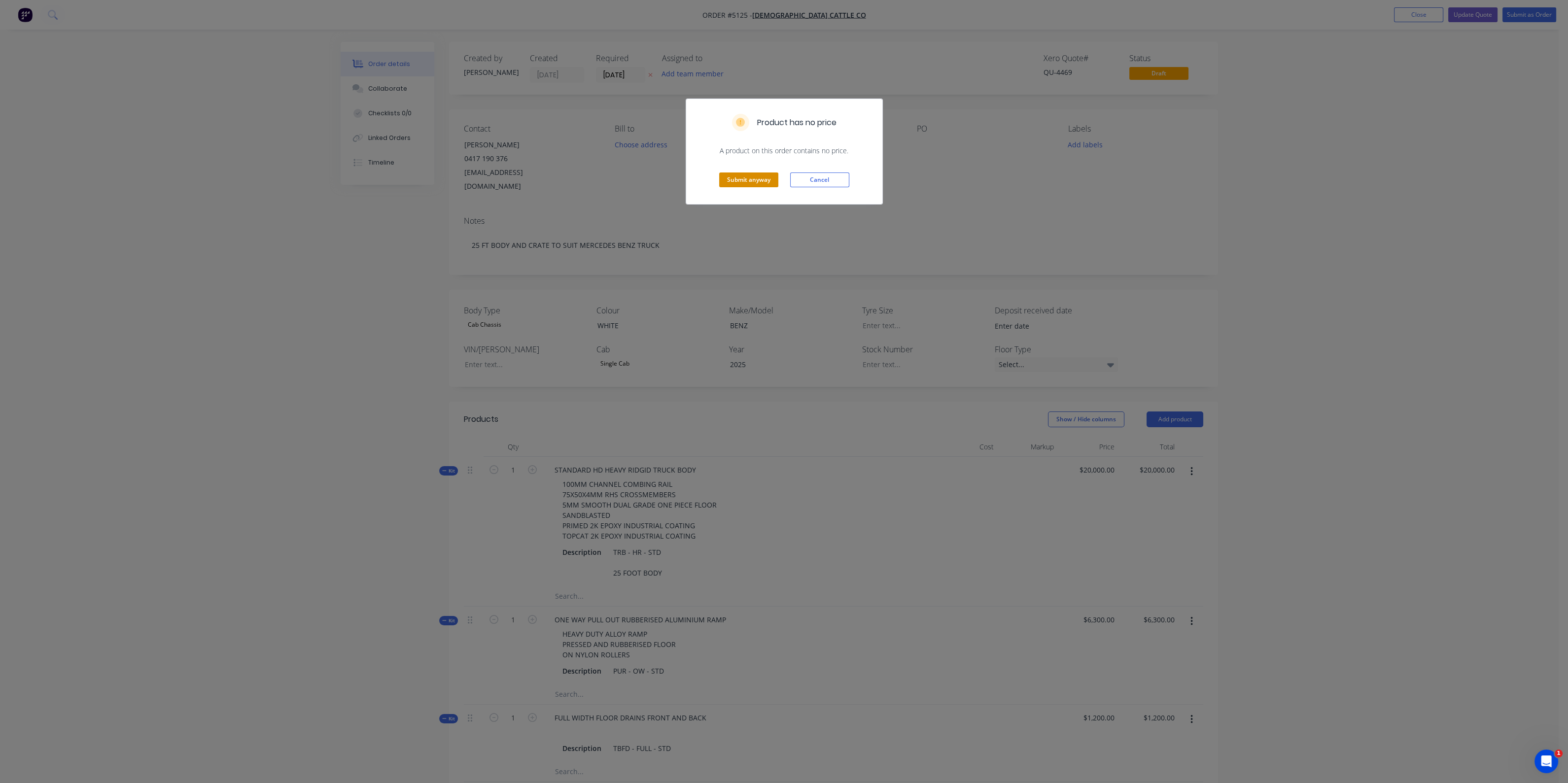
click at [758, 179] on button "Submit anyway" at bounding box center [749, 180] width 59 height 14
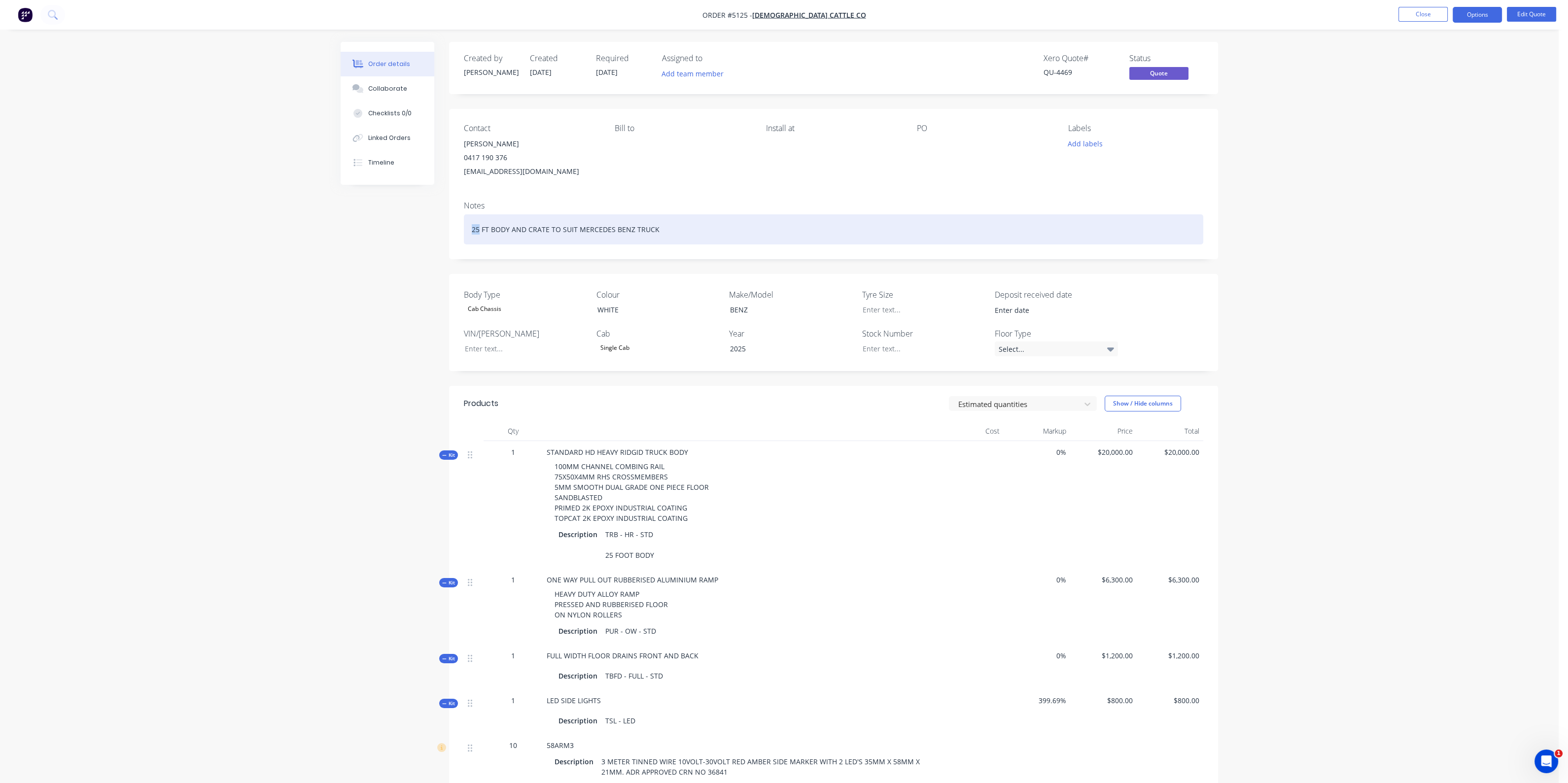
drag, startPoint x: 478, startPoint y: 228, endPoint x: 456, endPoint y: 228, distance: 22.0
click at [456, 229] on div "Notes 25 FT BODY AND CRATE TO SUIT MERCEDES BENZ TRUCK" at bounding box center [833, 225] width 769 height 66
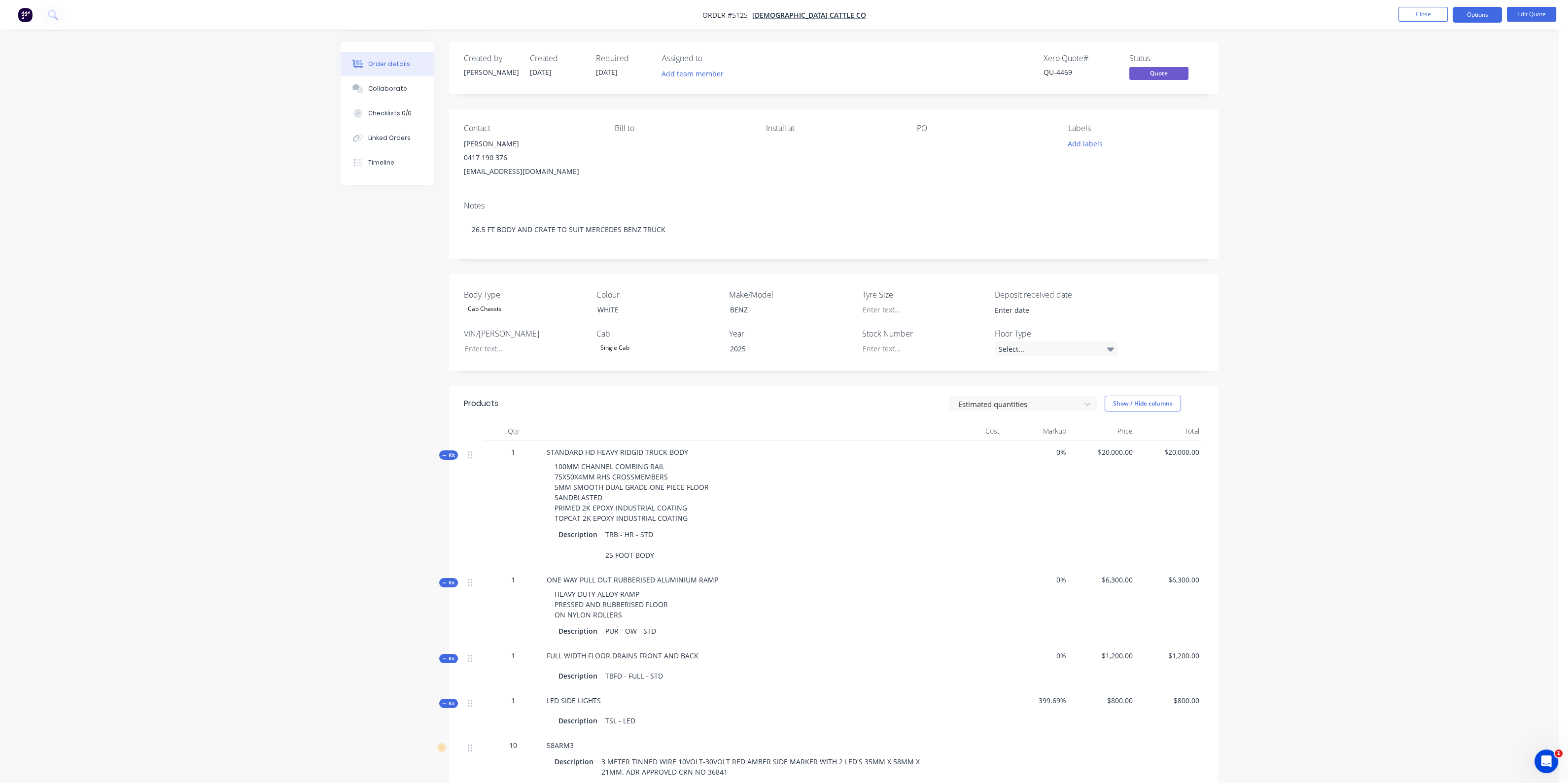
click at [690, 452] on div "STANDARD HD HEAVY RIDGID TRUCK BODY 100MM CHANNEL COMBING RAIL 75X50X4MM RHS CR…" at bounding box center [739, 505] width 394 height 128
click at [688, 450] on div "STANDARD HD HEAVY RIDGID TRUCK BODY 100MM CHANNEL COMBING RAIL 75X50X4MM RHS CR…" at bounding box center [739, 505] width 394 height 128
click at [1523, 13] on button "Edit Quote" at bounding box center [1532, 13] width 50 height 14
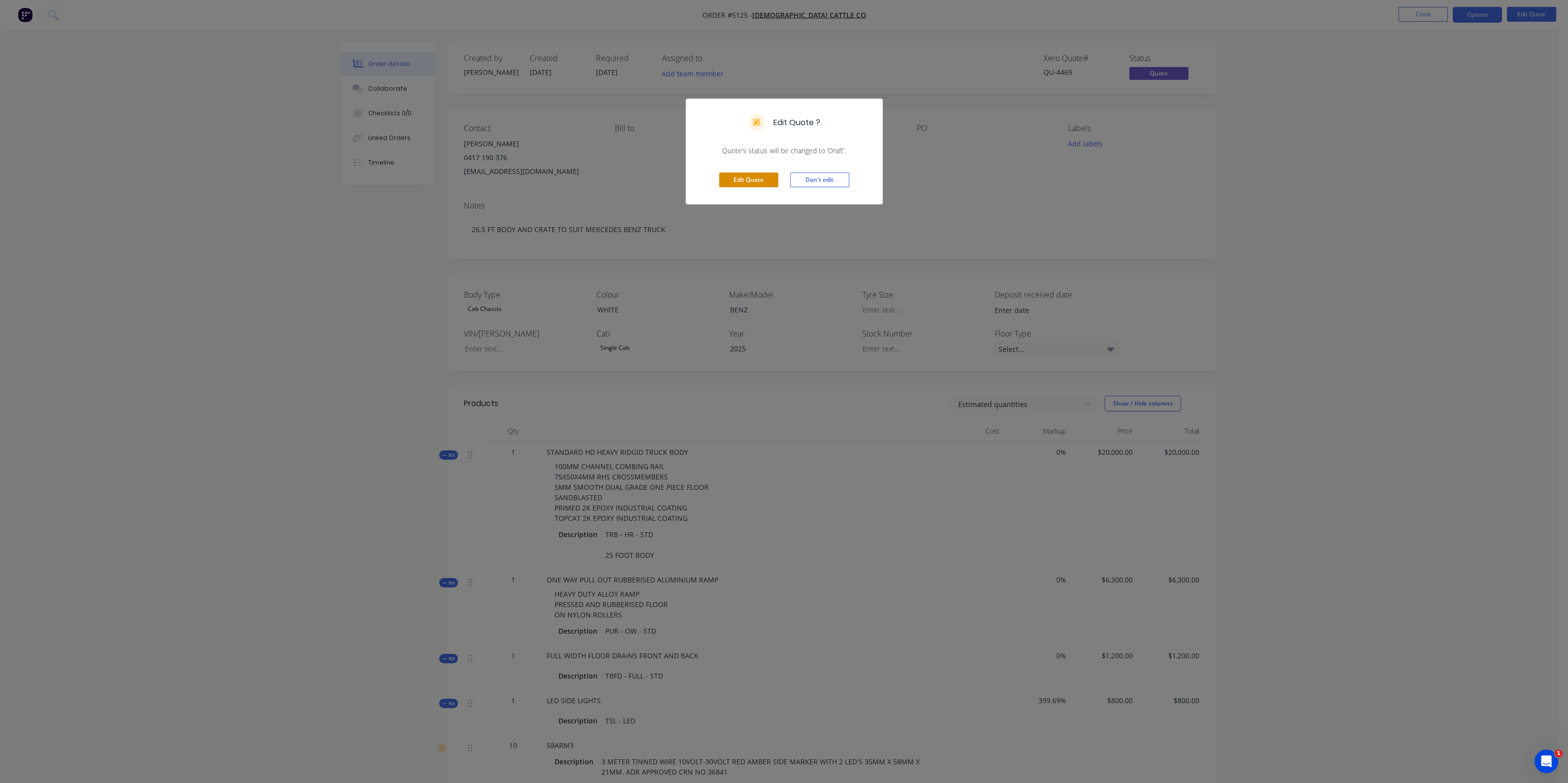
click at [746, 173] on div "Edit Quote Don't edit" at bounding box center [783, 180] width 196 height 49
click at [749, 179] on button "Edit Quote" at bounding box center [749, 180] width 59 height 14
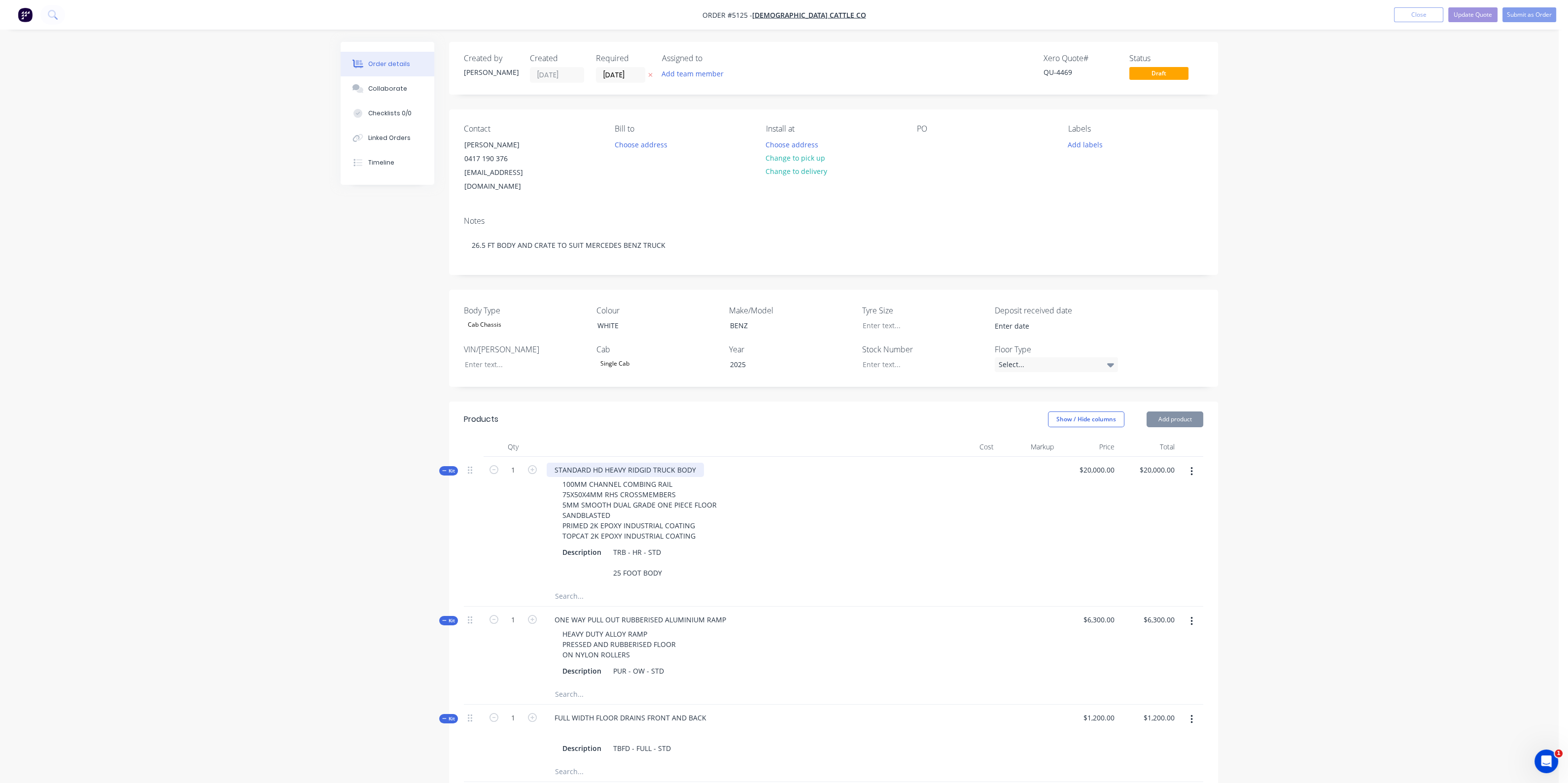
click at [695, 463] on div "STANDARD HD HEAVY RIDGID TRUCK BODY" at bounding box center [625, 470] width 158 height 14
click at [806, 489] on div "100MM CHANNEL COMBING RAIL 75X50X4MM RHS CROSSMEMBERS 5MM SMOOTH DUAL GRADE ONE…" at bounding box center [739, 510] width 387 height 66
click at [1481, 15] on button "Update Quote" at bounding box center [1473, 14] width 50 height 14
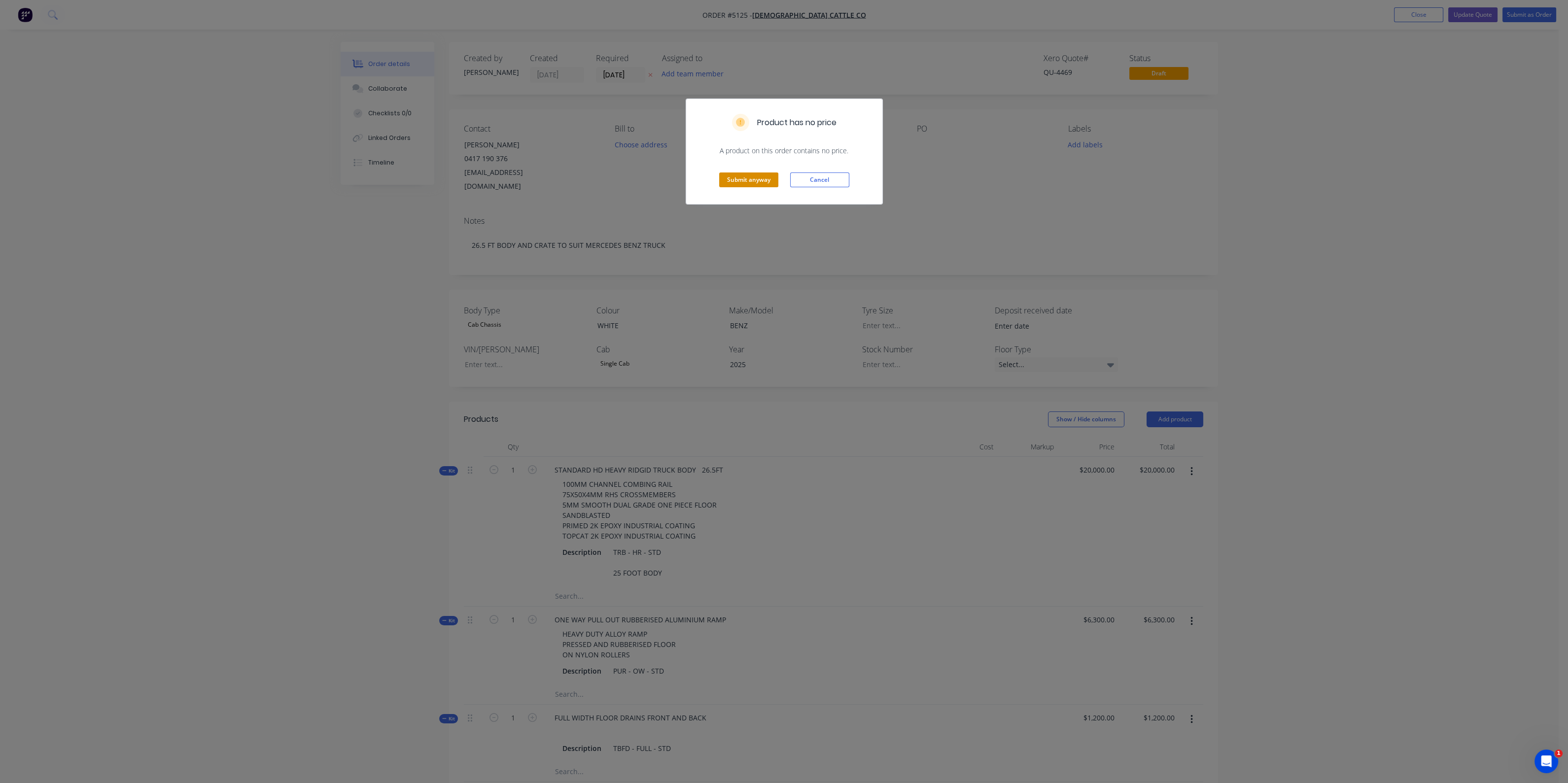
click at [754, 178] on button "Submit anyway" at bounding box center [749, 180] width 59 height 14
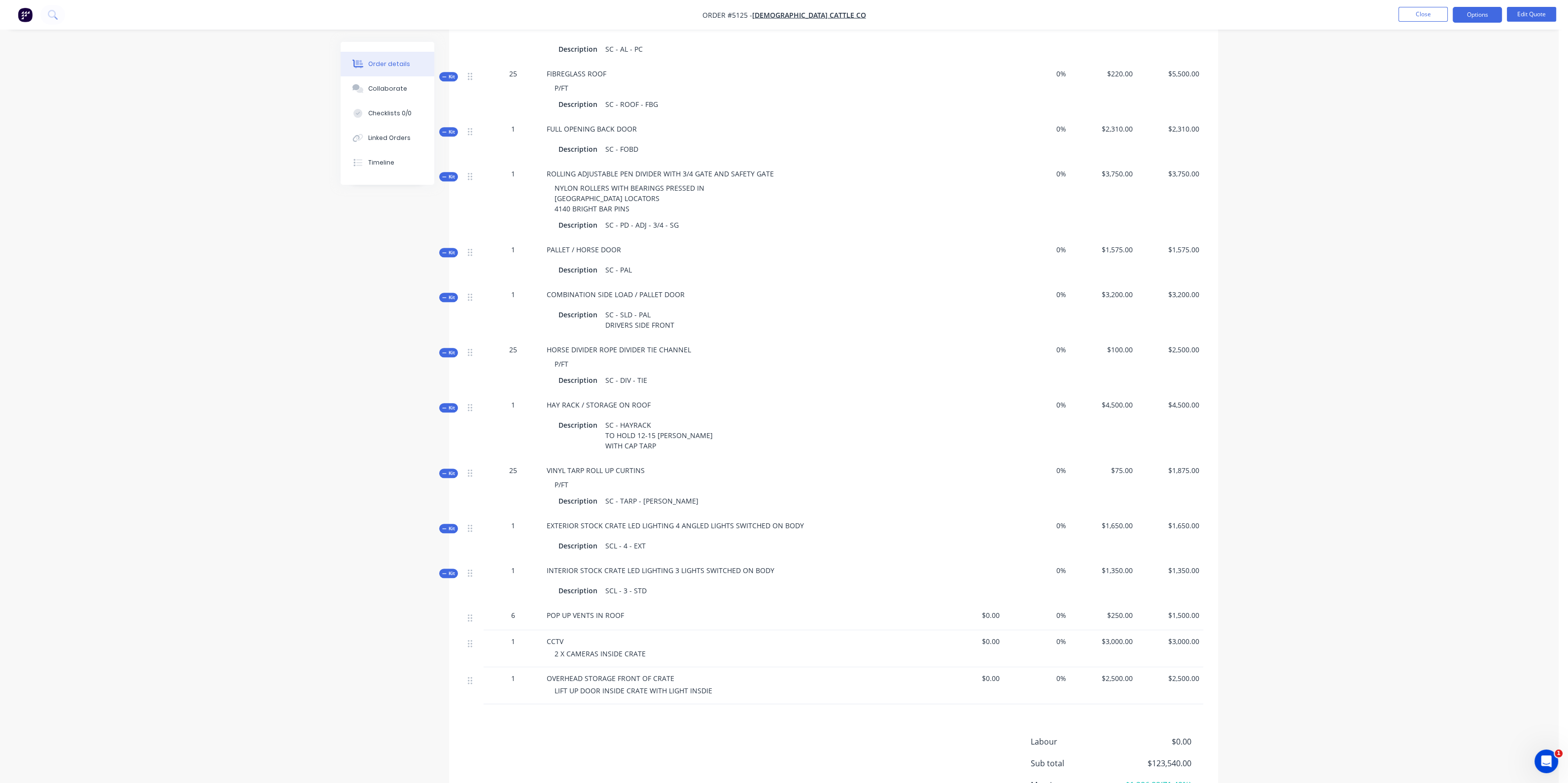
scroll to position [1776, 0]
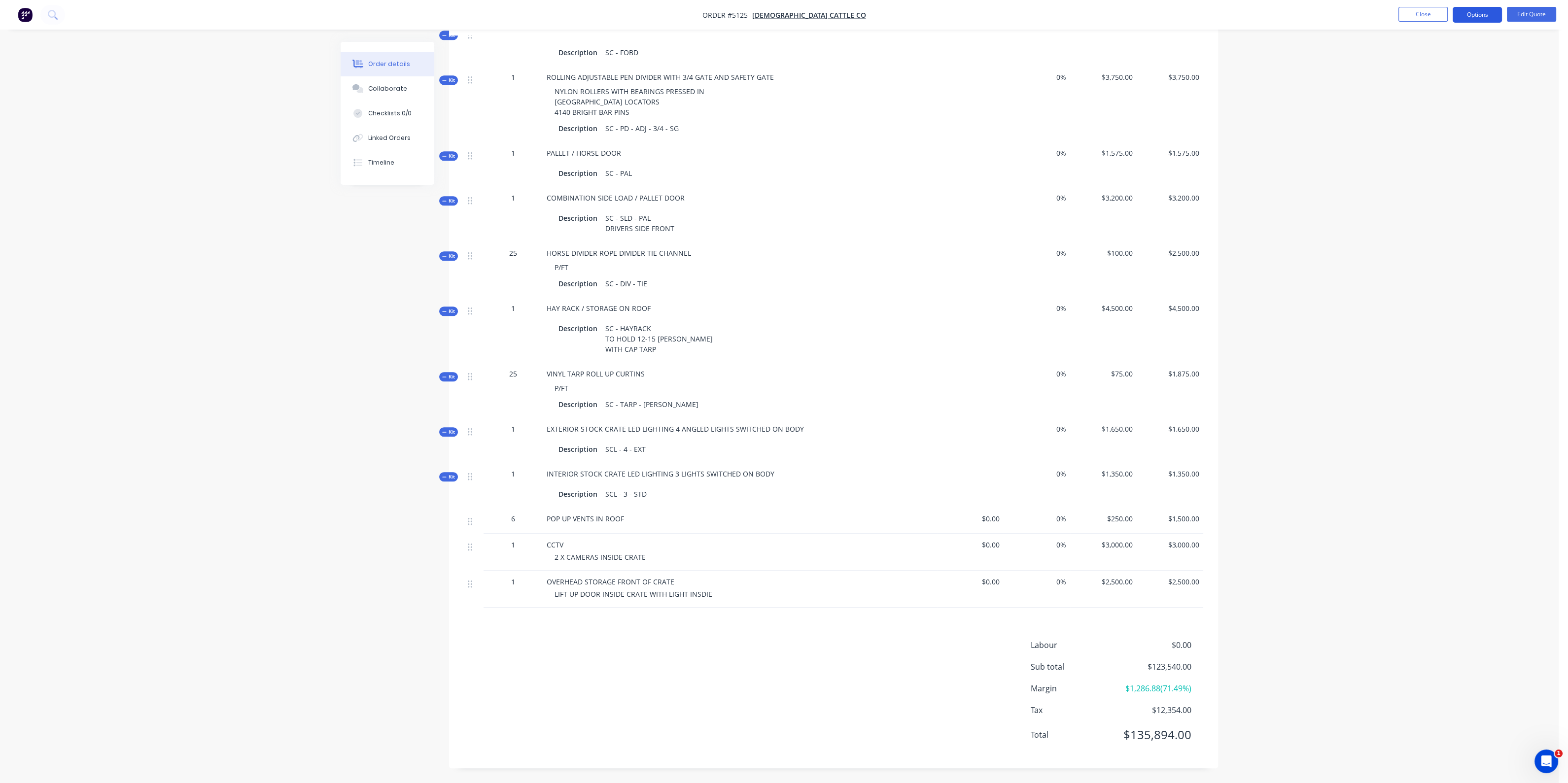
click at [1478, 16] on button "Options" at bounding box center [1477, 14] width 50 height 16
click at [1439, 65] on div "Quote" at bounding box center [1447, 59] width 91 height 14
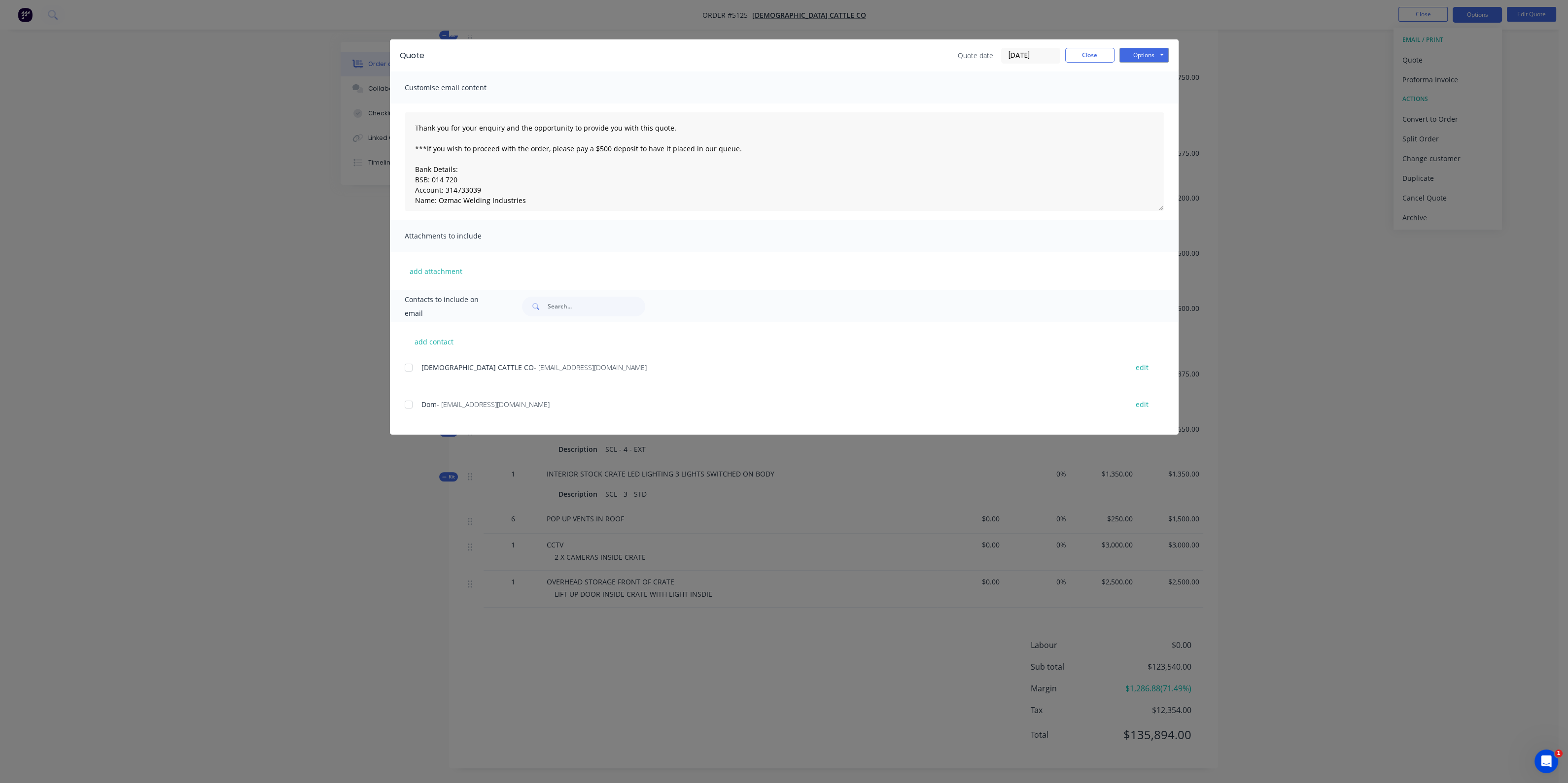
click at [409, 365] on div at bounding box center [409, 368] width 20 height 20
click at [1142, 55] on button "Options" at bounding box center [1144, 54] width 50 height 14
click at [1146, 99] on button "Email" at bounding box center [1151, 105] width 63 height 16
click at [1145, 57] on button "Options" at bounding box center [1144, 54] width 50 height 14
click at [1146, 91] on button "Print" at bounding box center [1151, 89] width 63 height 16
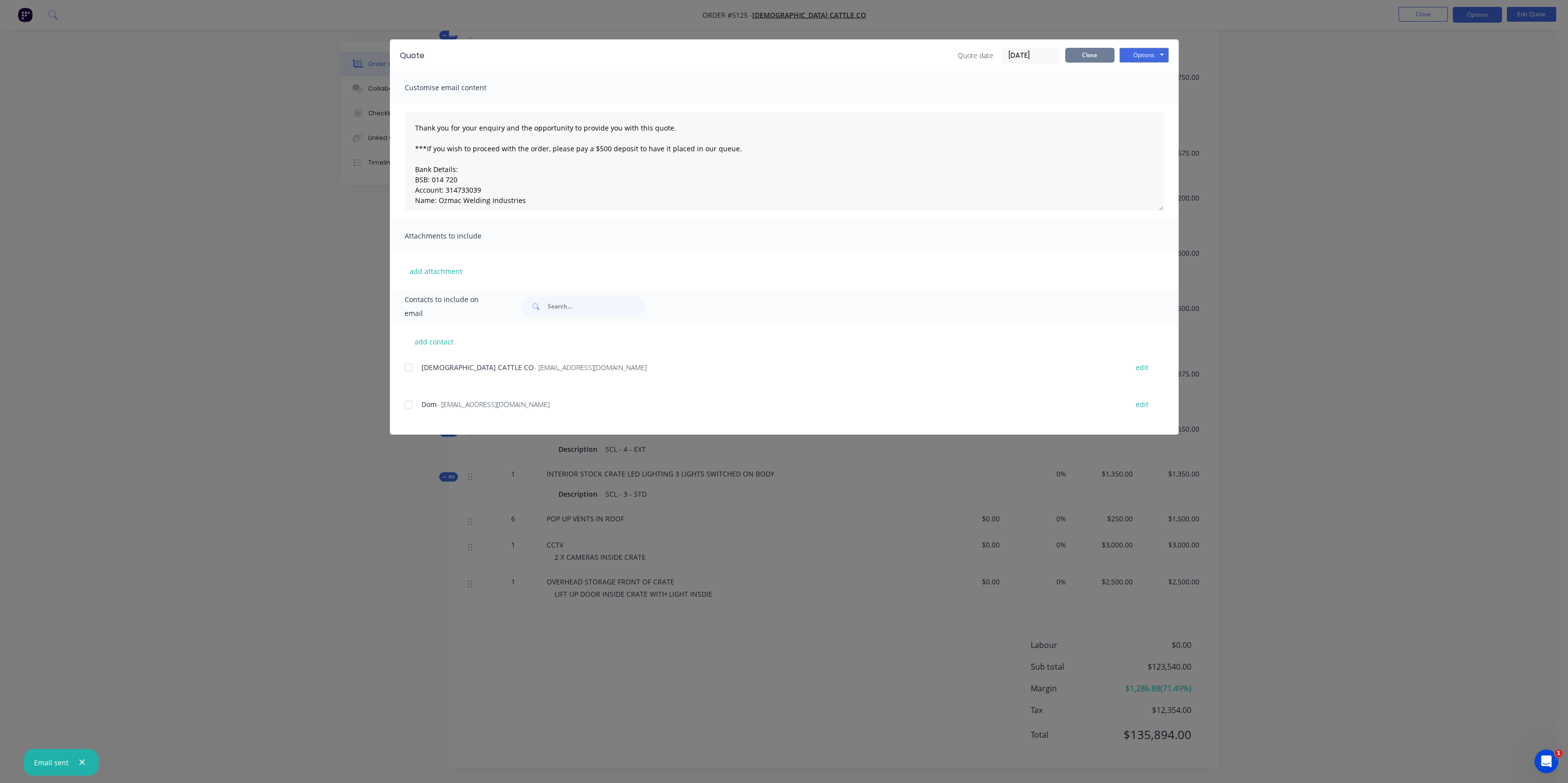
click at [1104, 53] on button "Close" at bounding box center [1090, 54] width 50 height 14
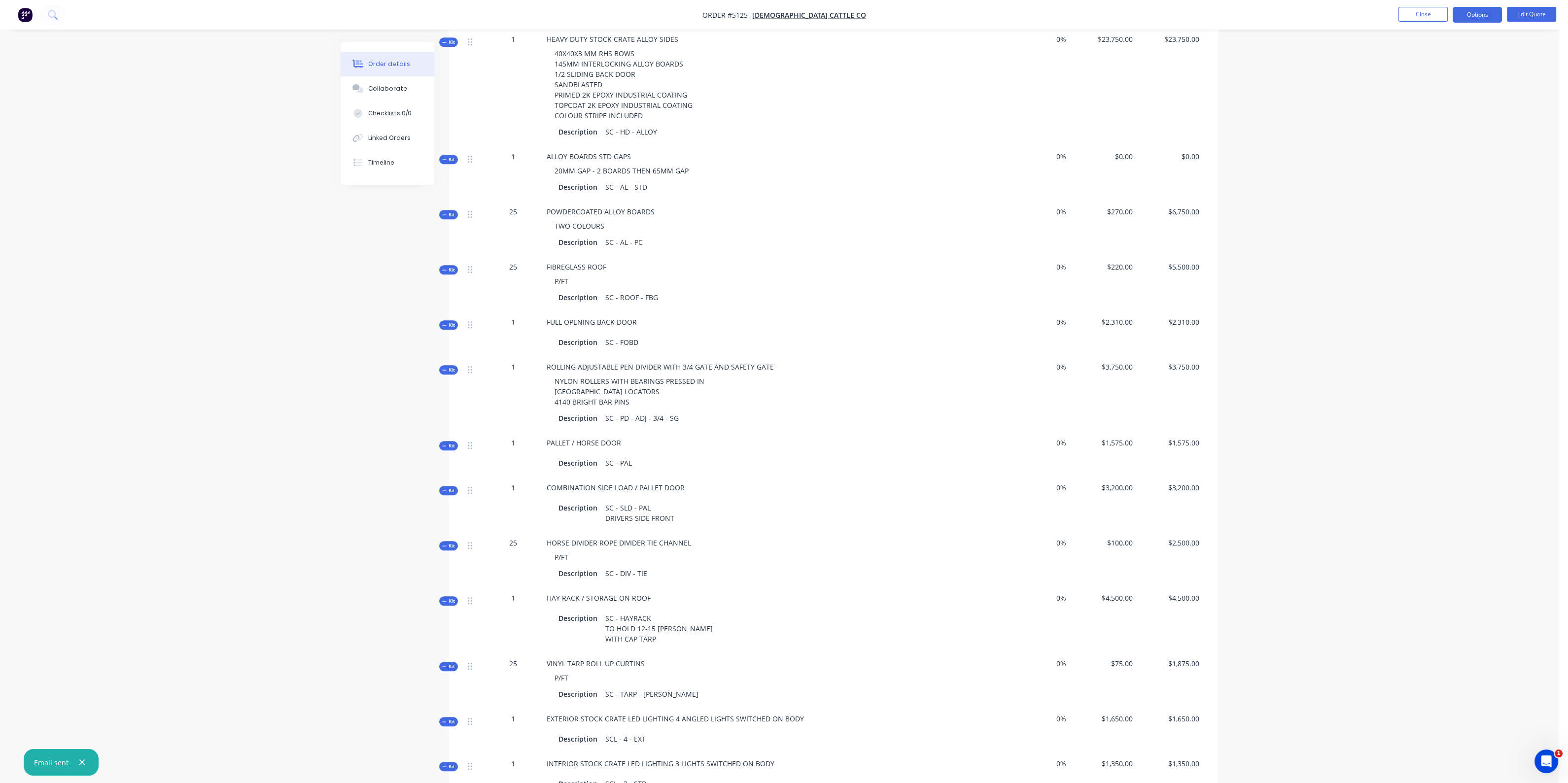
scroll to position [1468, 0]
click at [1422, 14] on button "Close" at bounding box center [1423, 13] width 50 height 14
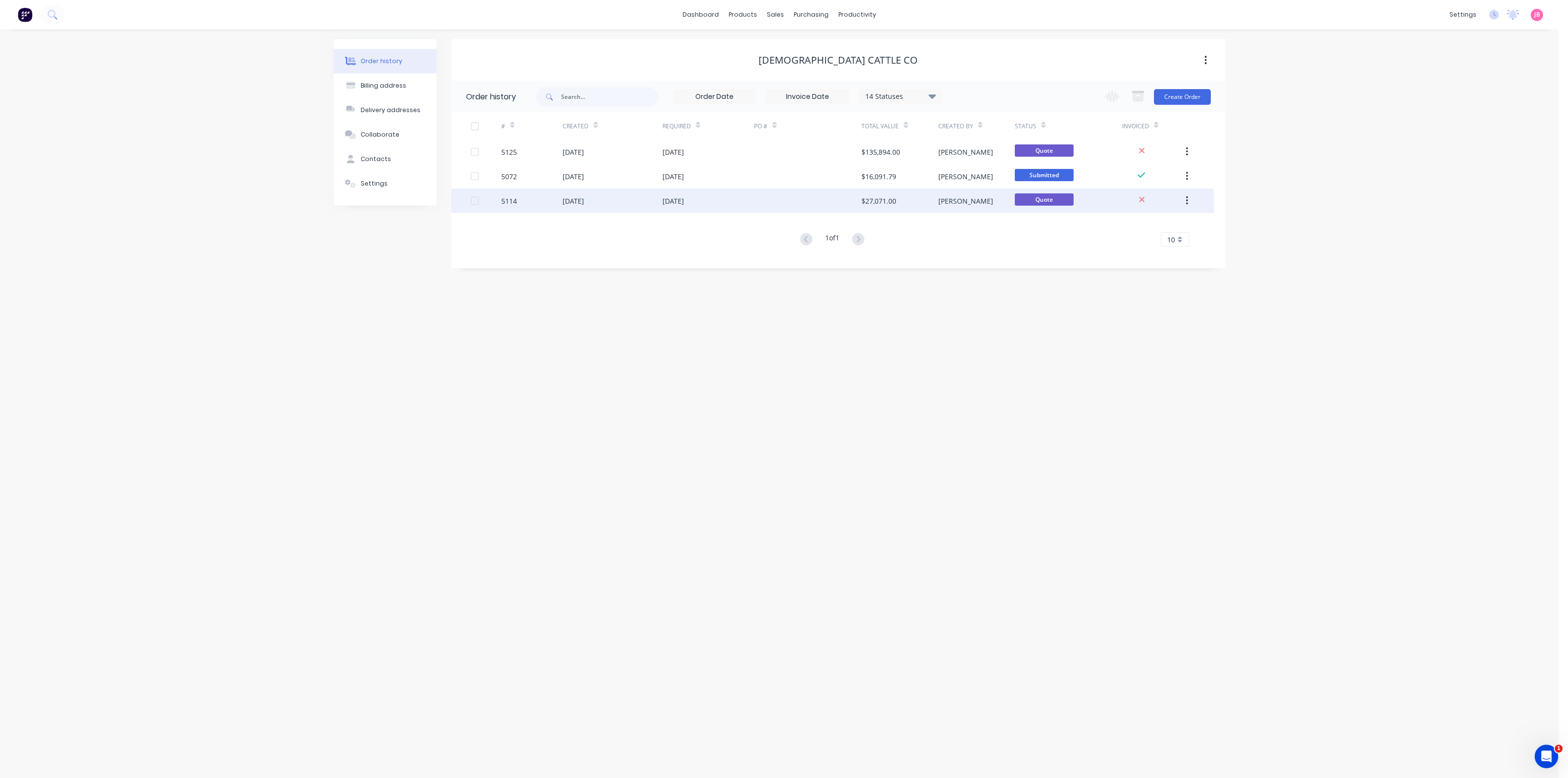
click at [928, 194] on div "$27,071.00" at bounding box center [899, 201] width 77 height 25
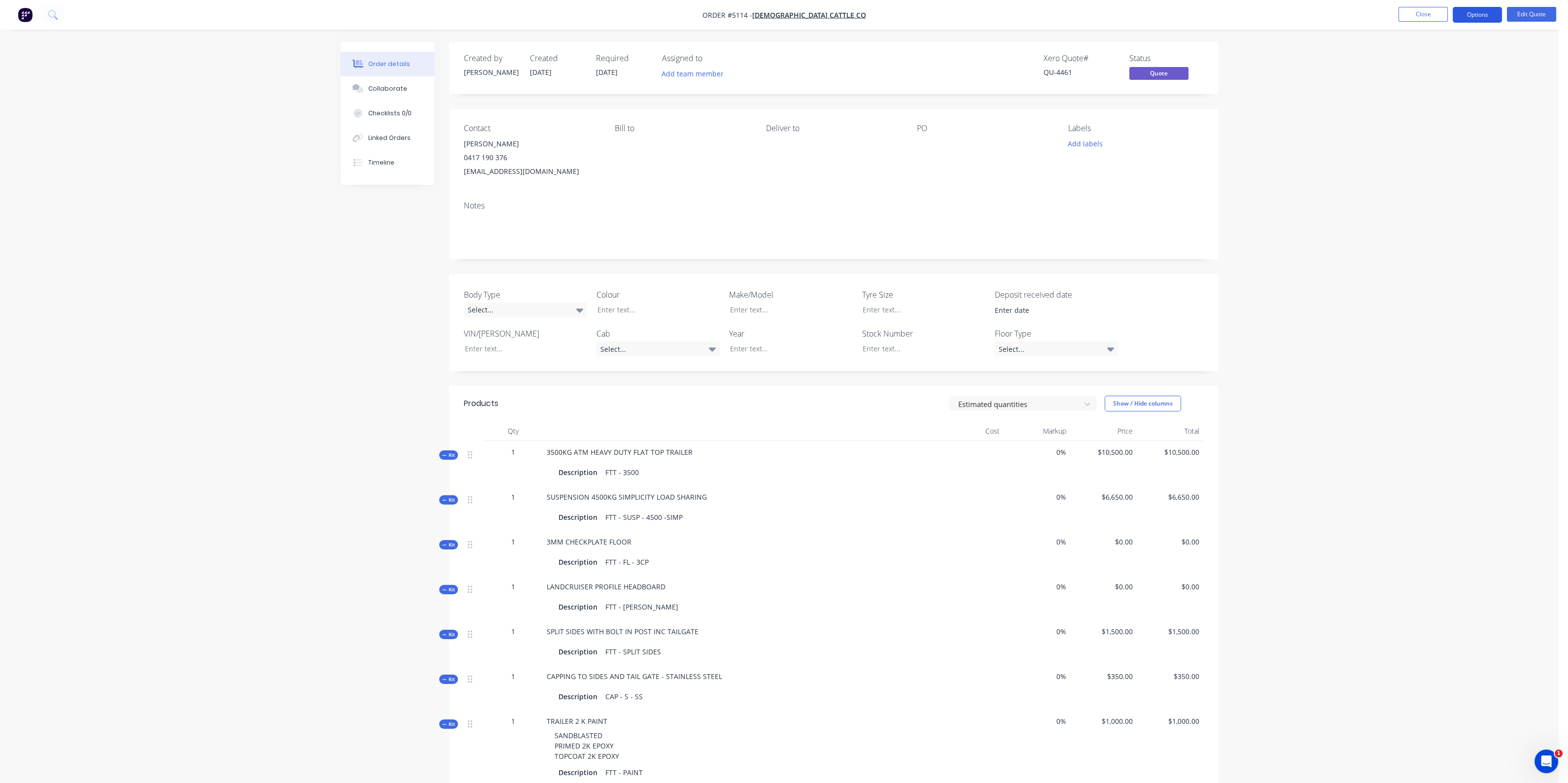
click at [1467, 18] on button "Options" at bounding box center [1477, 14] width 50 height 16
click at [1536, 6] on nav "Order #5114 - CHRISTIANSEN CATTLE CO Close Options Edit Quote" at bounding box center [784, 14] width 1568 height 30
click at [1535, 14] on button "Edit Quote" at bounding box center [1532, 13] width 50 height 14
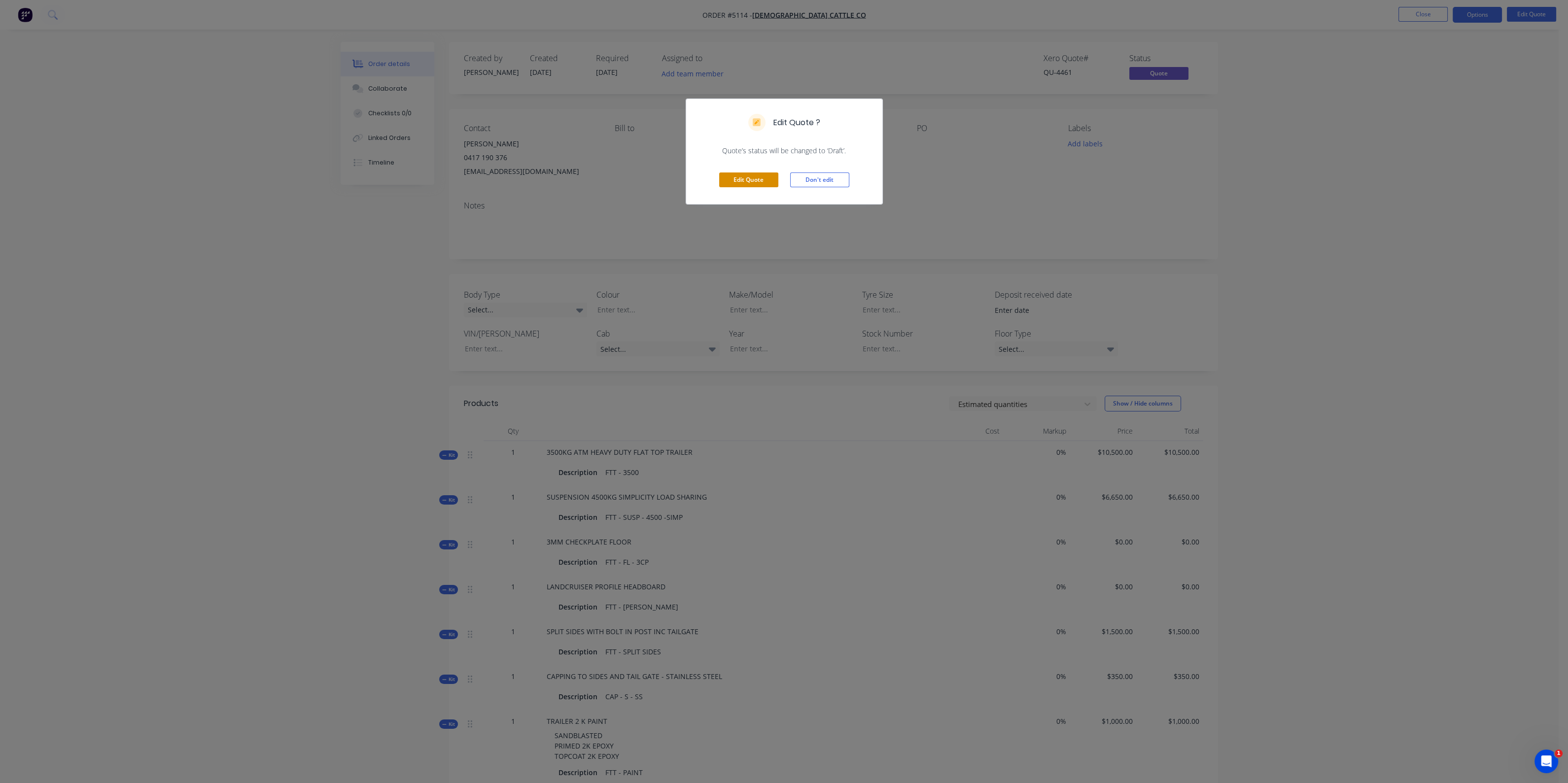
click at [744, 177] on button "Edit Quote" at bounding box center [749, 180] width 59 height 14
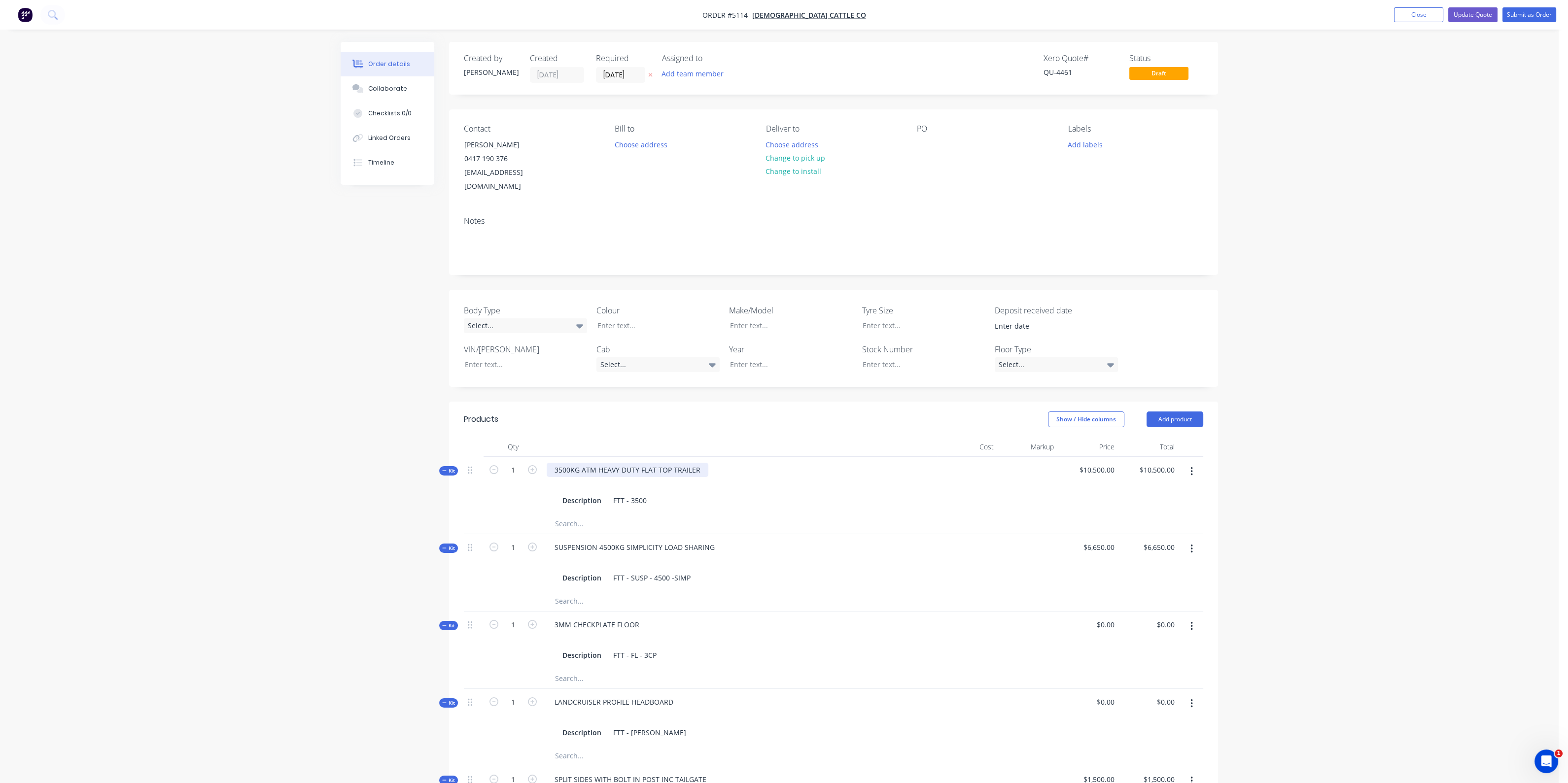
click at [706, 463] on div "3500KG ATM HEAVY DUTY FLAT TOP TRAILER" at bounding box center [626, 470] width 161 height 14
click at [747, 456] on div "3500KG ATM HEAVY DUTY FLAT TOP TRAILER 15X7 FT Description FTT - 3500" at bounding box center [739, 485] width 394 height 57
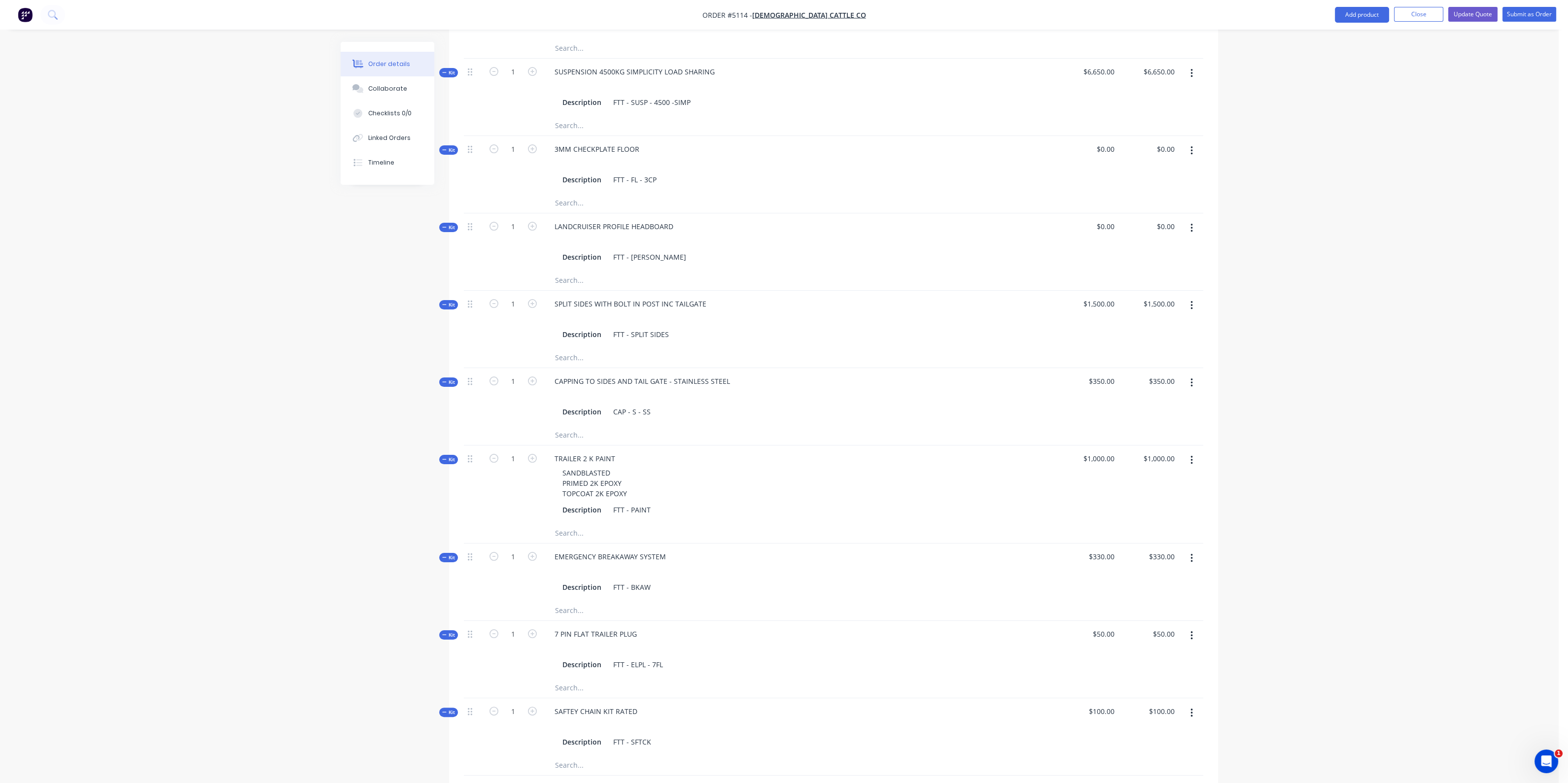
scroll to position [555, 0]
click at [1196, 372] on button "button" at bounding box center [1192, 381] width 23 height 18
drag, startPoint x: 1155, startPoint y: 465, endPoint x: 1159, endPoint y: 460, distance: 6.4
click at [1156, 479] on div "Delete" at bounding box center [1155, 486] width 75 height 14
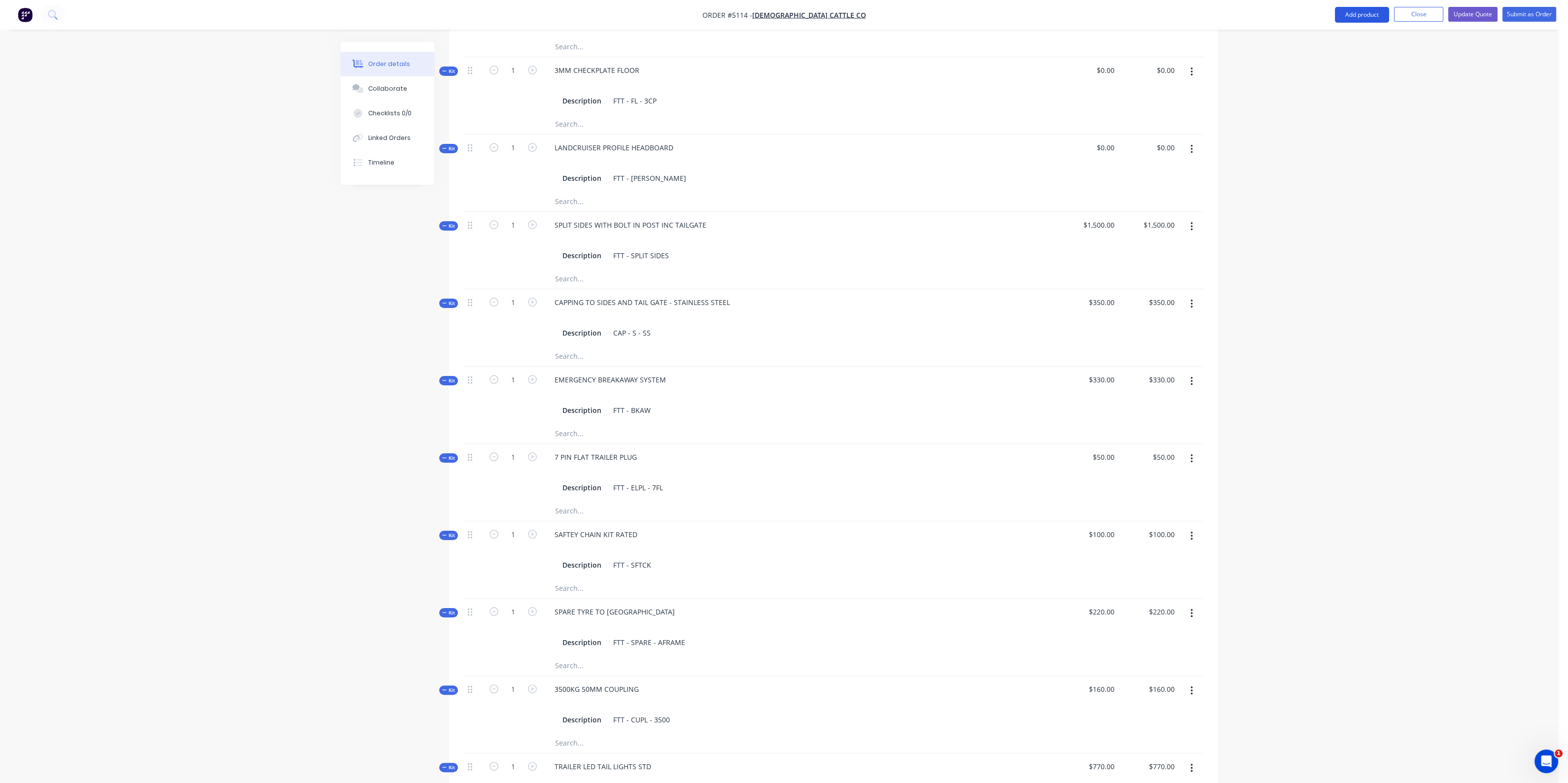
click at [1381, 11] on button "Add product" at bounding box center [1362, 14] width 54 height 16
click at [1359, 37] on div "Product catalogue" at bounding box center [1342, 40] width 75 height 14
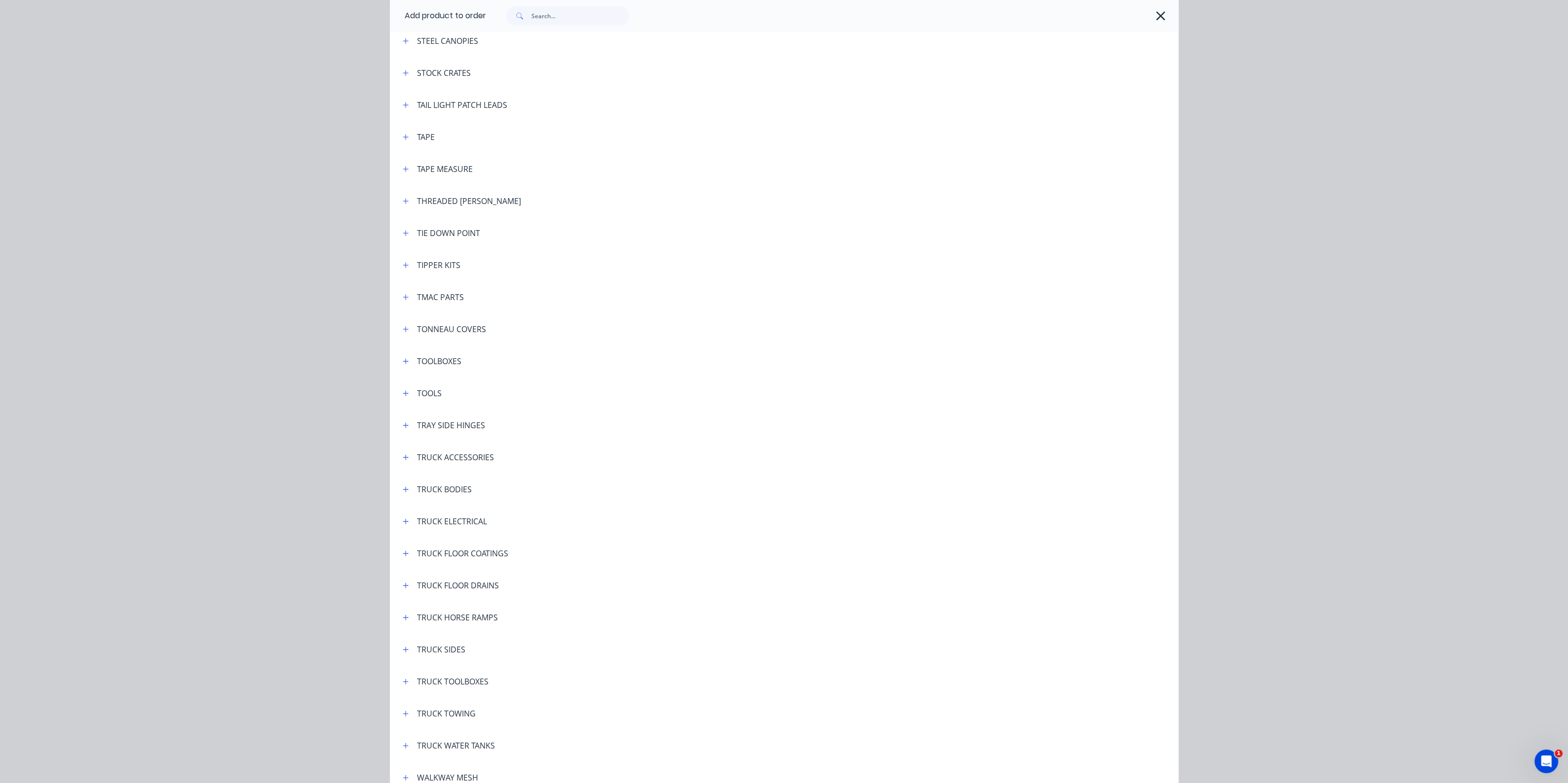
scroll to position [3142, 0]
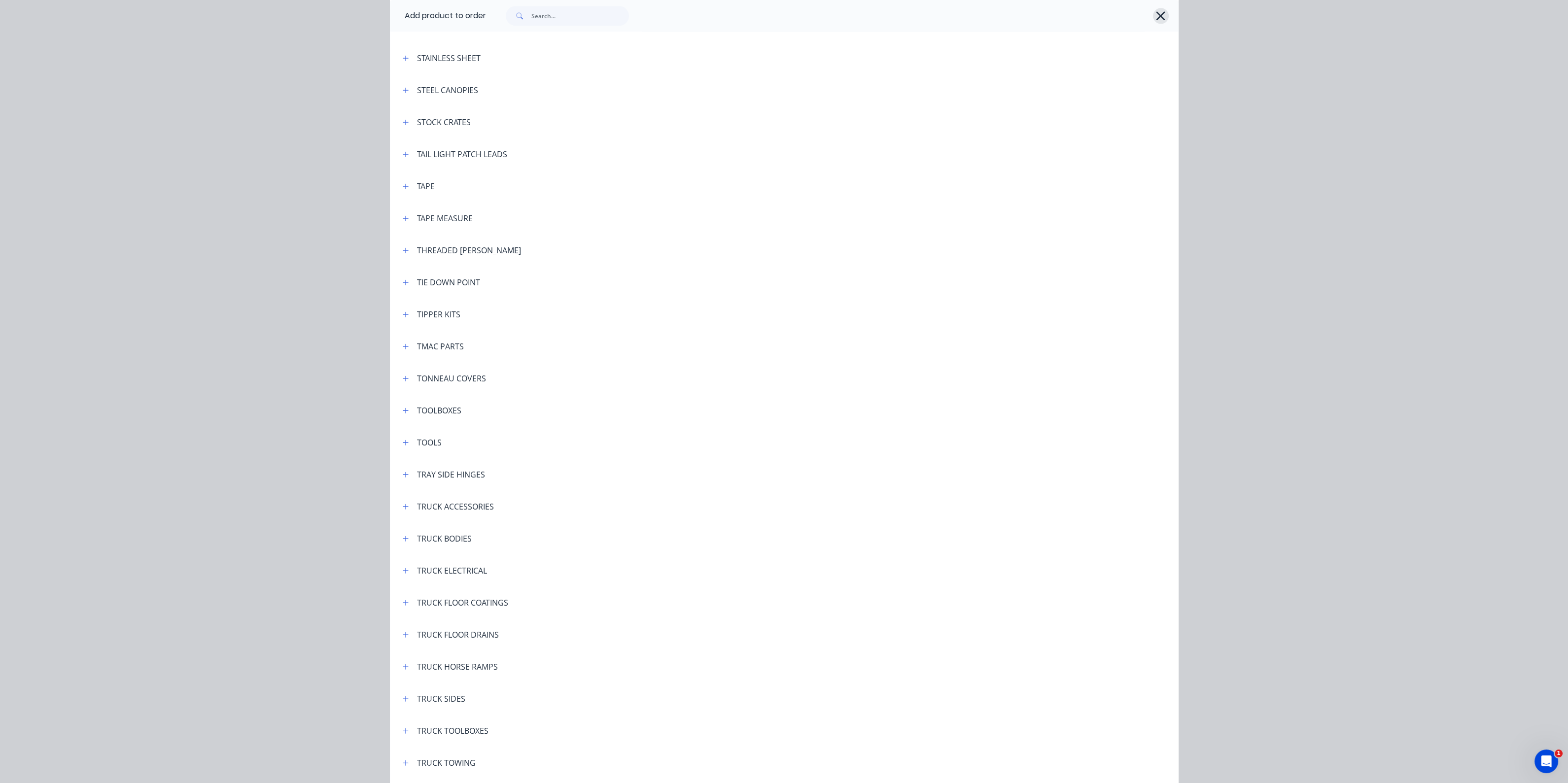
click at [1161, 17] on icon "button" at bounding box center [1160, 15] width 11 height 13
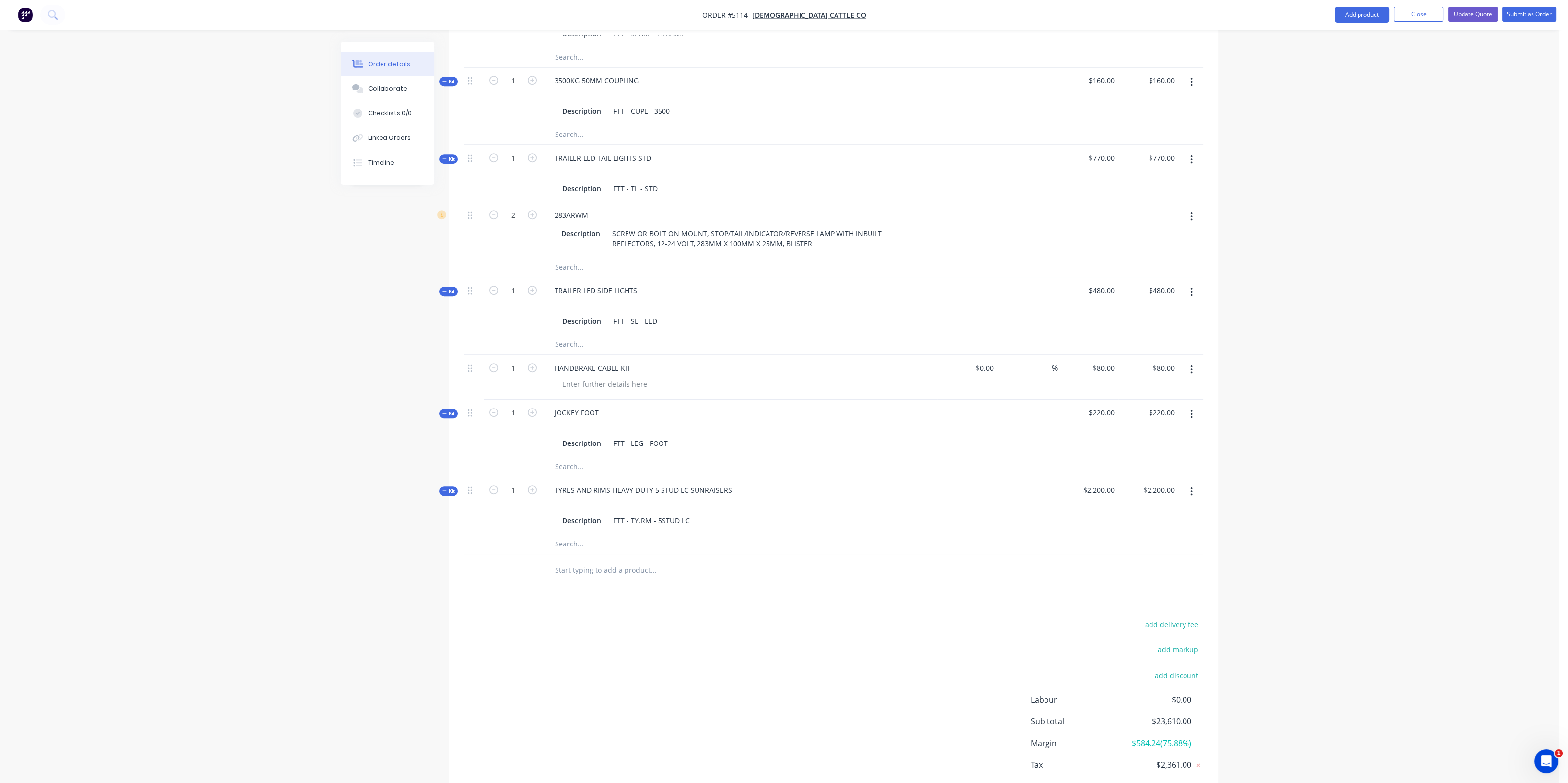
scroll to position [1200, 0]
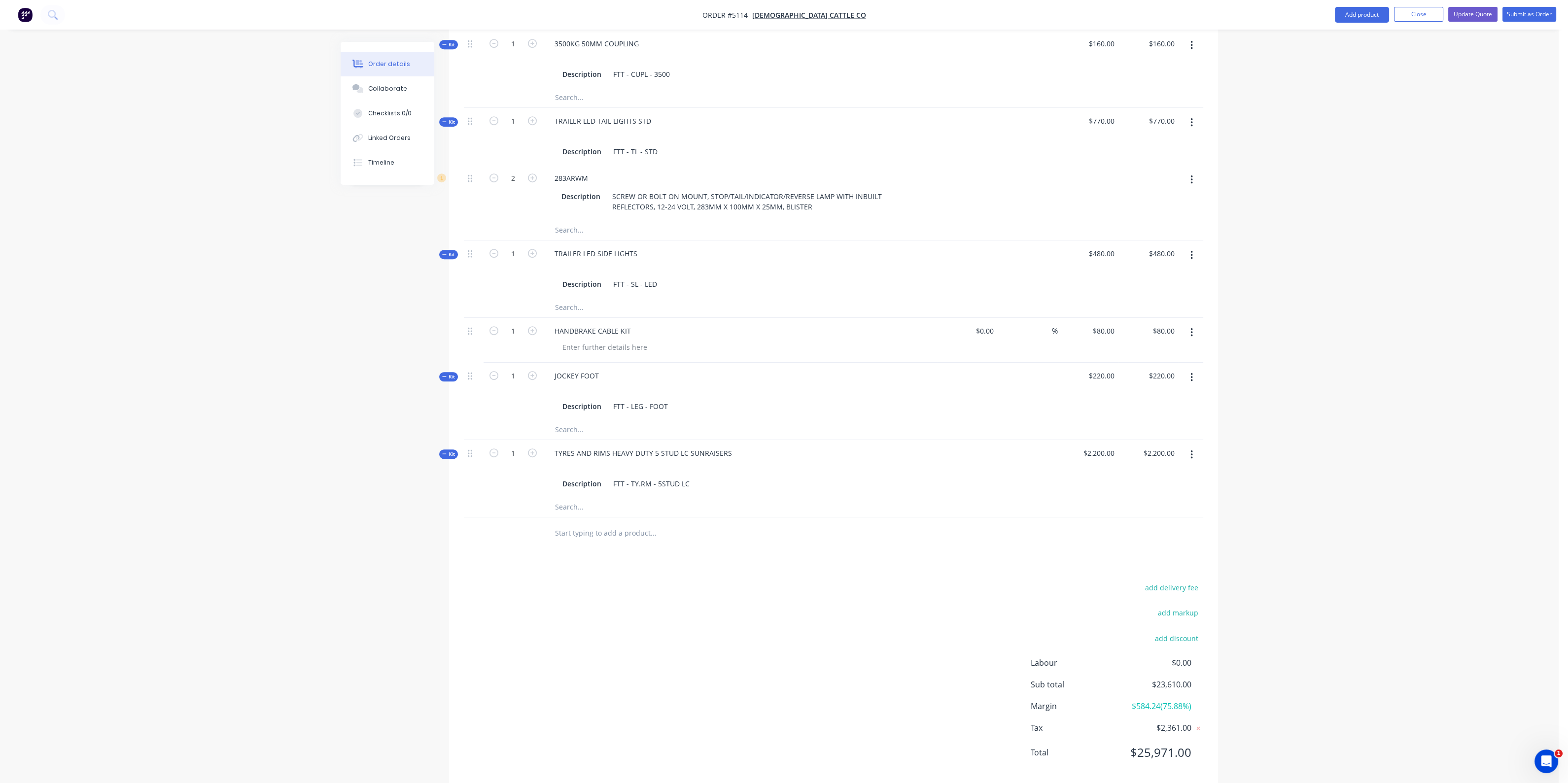
click at [625, 523] on input "text" at bounding box center [653, 533] width 197 height 20
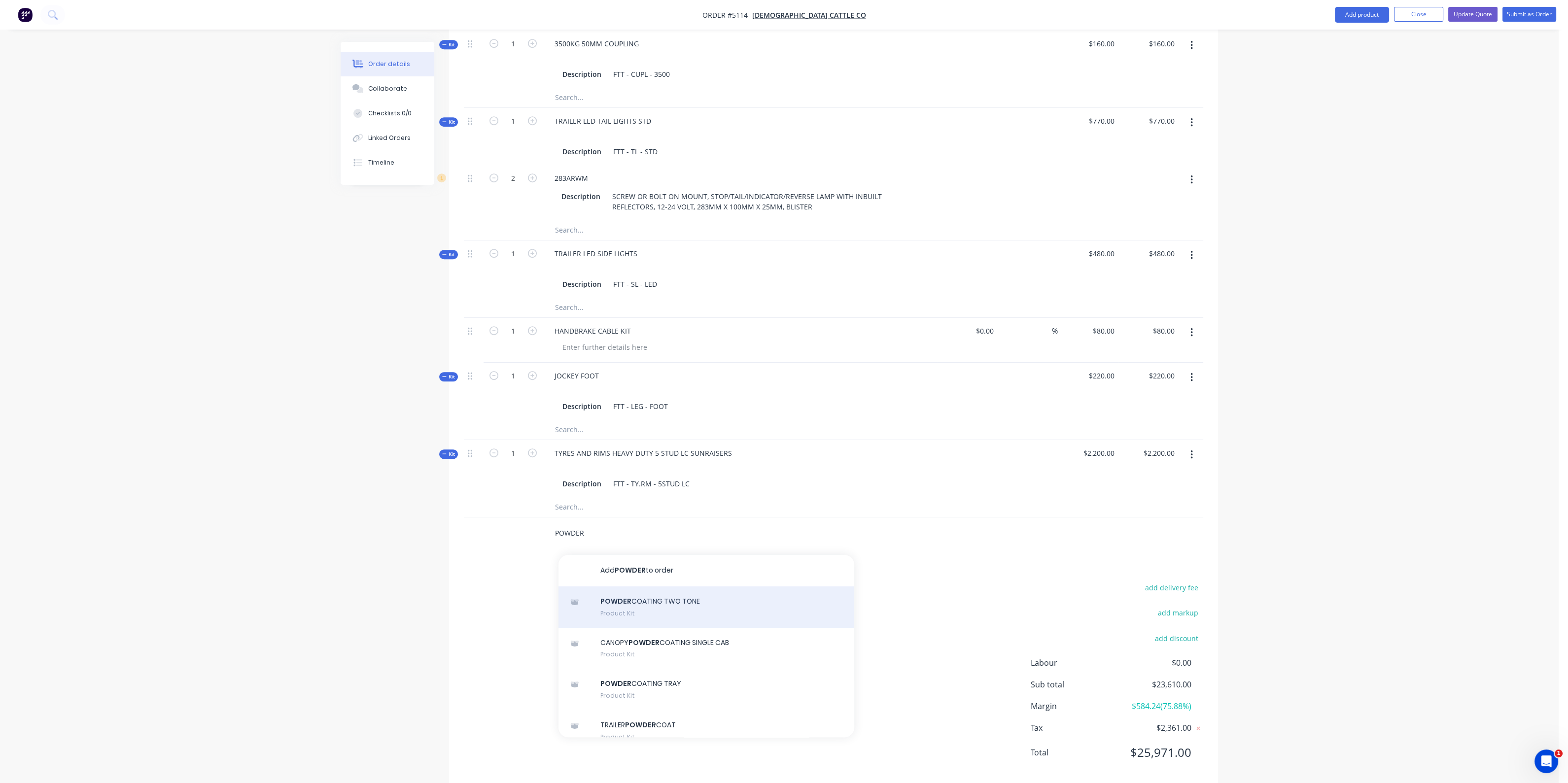
type input "POWDER"
click at [653, 591] on div "POWDER COATING TWO TONE Product Kit" at bounding box center [707, 606] width 296 height 41
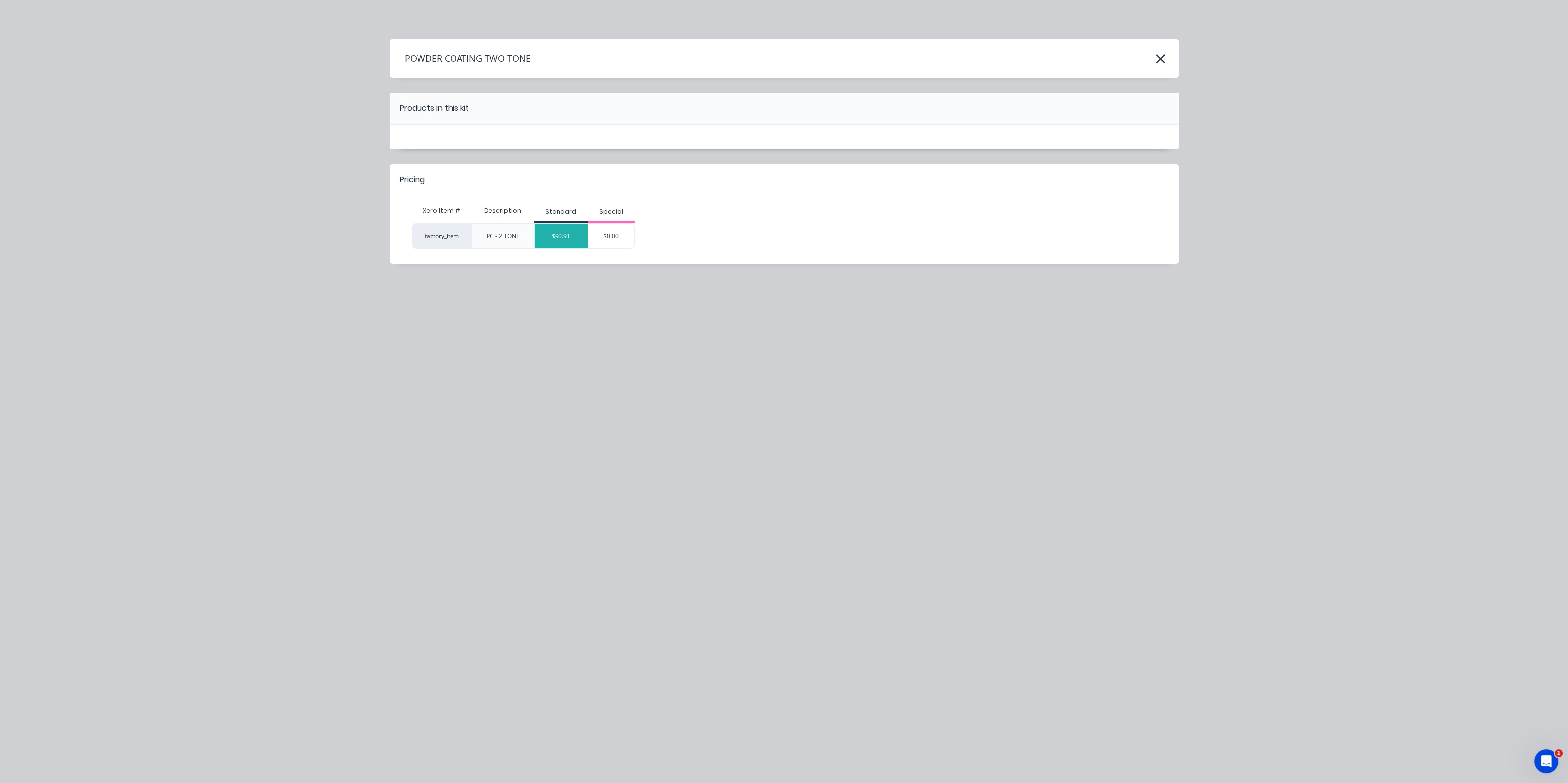
click at [568, 240] on div "$90.91" at bounding box center [562, 236] width 53 height 25
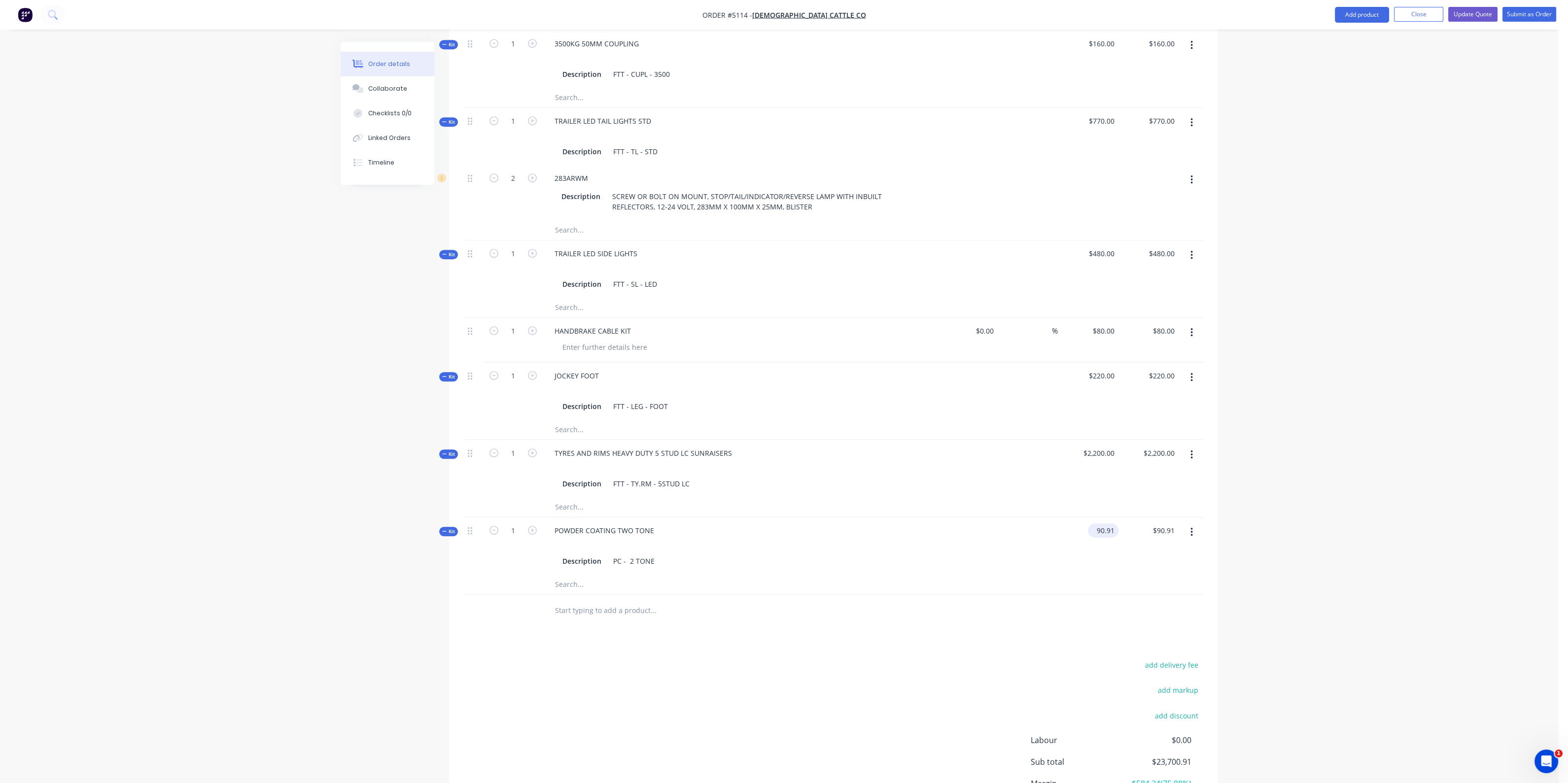
click at [1099, 523] on input "90.91" at bounding box center [1105, 530] width 27 height 14
type input "$3,500.00"
click at [1085, 575] on div at bounding box center [834, 584] width 739 height 20
click at [652, 554] on div "PC - 2 TONE" at bounding box center [634, 561] width 50 height 14
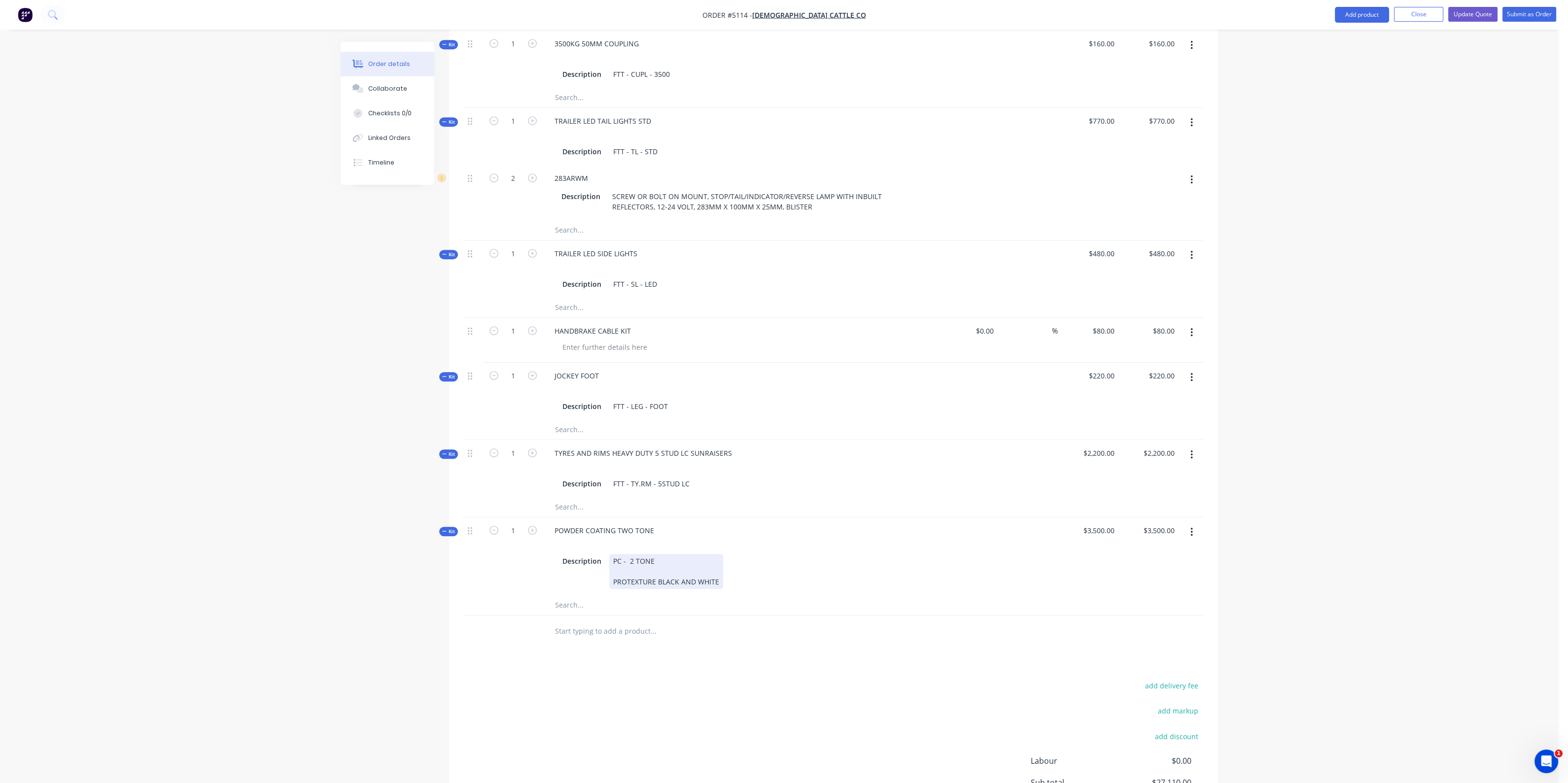
click at [874, 573] on div "POWDER COATING TWO TONE Description PC - 2 TONE PROTEXTURE BLACK AND WHITE" at bounding box center [739, 557] width 394 height 78
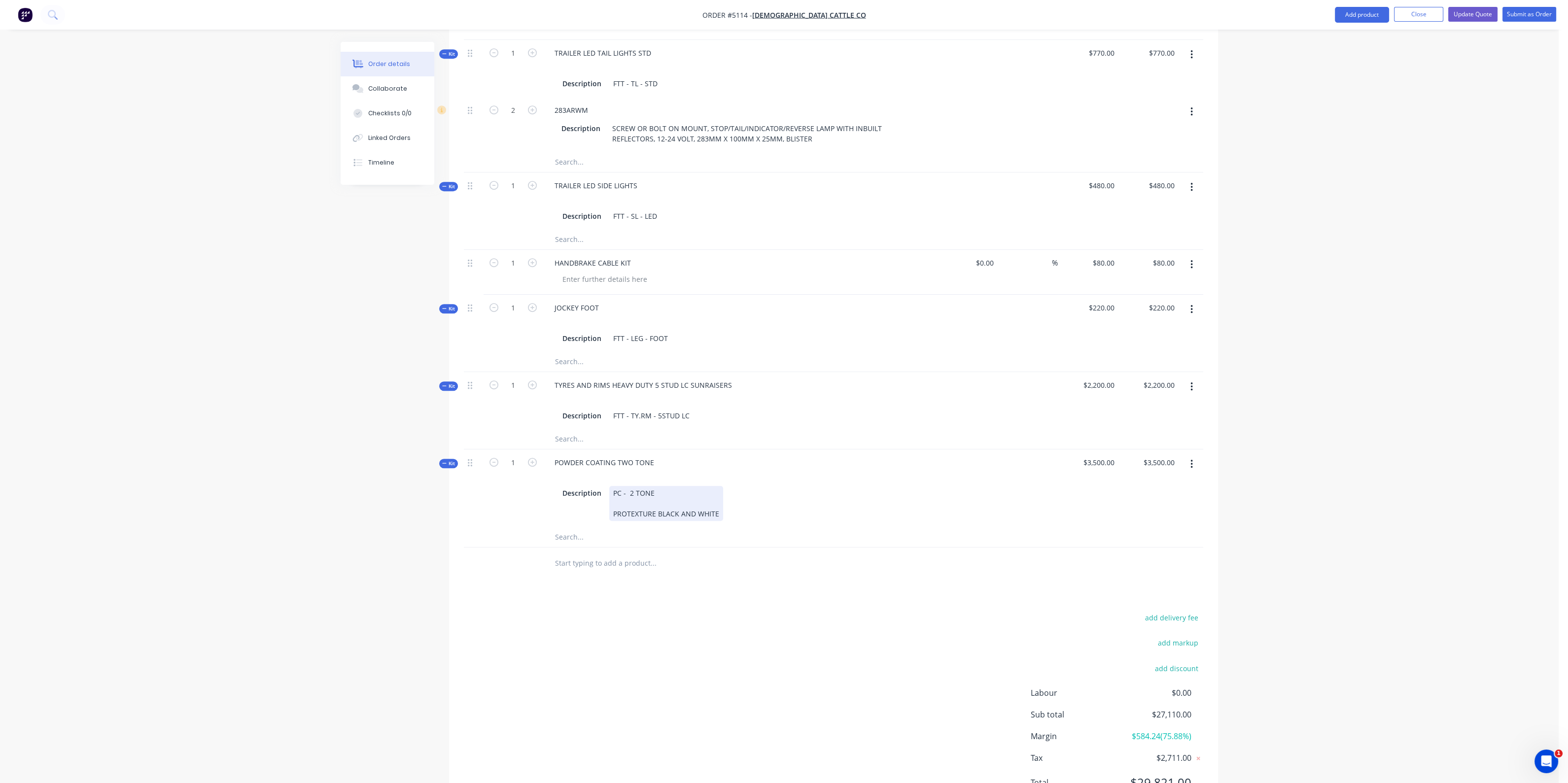
scroll to position [1298, 0]
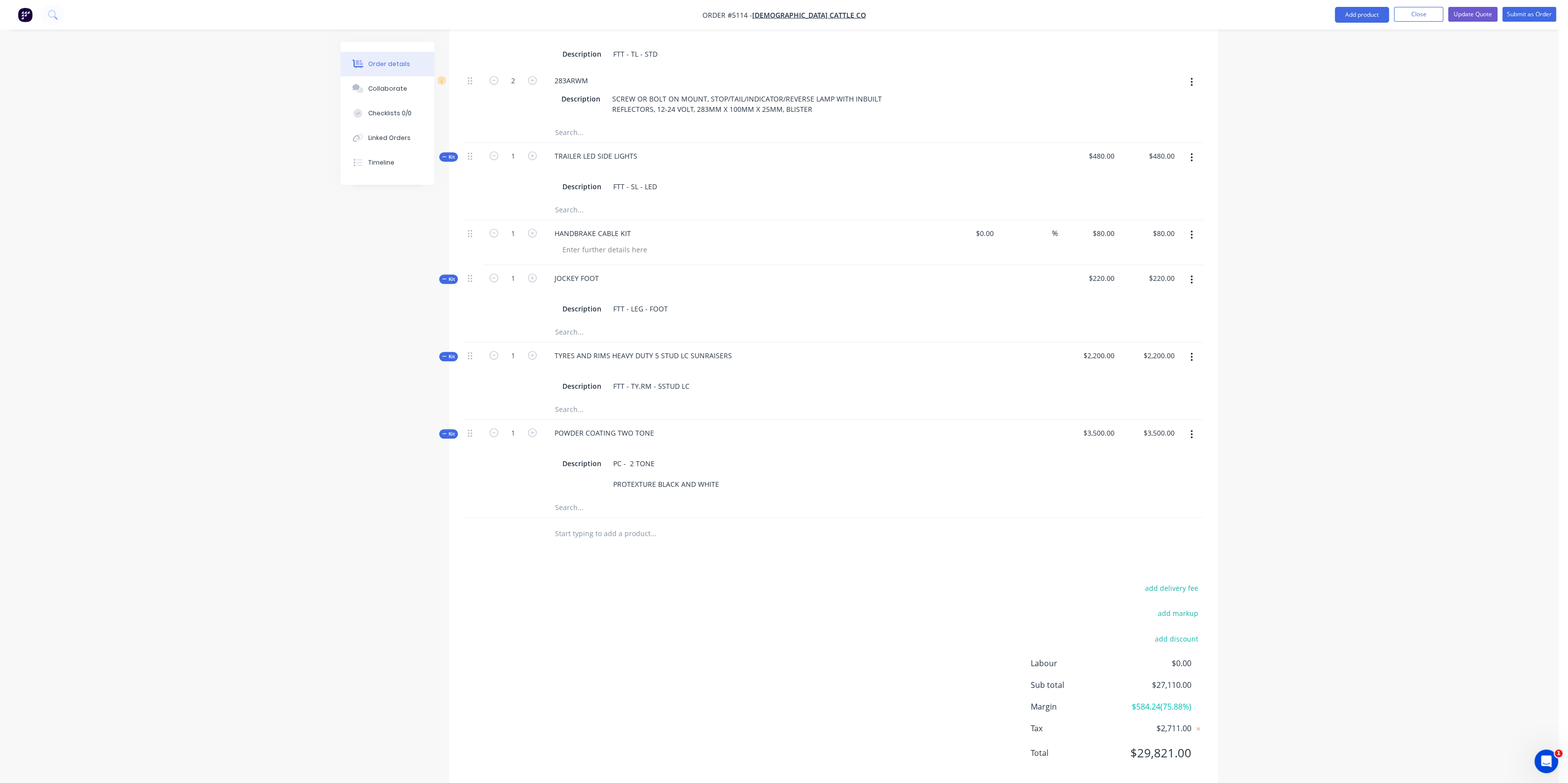
click at [1485, 10] on button "Update Quote" at bounding box center [1473, 13] width 50 height 14
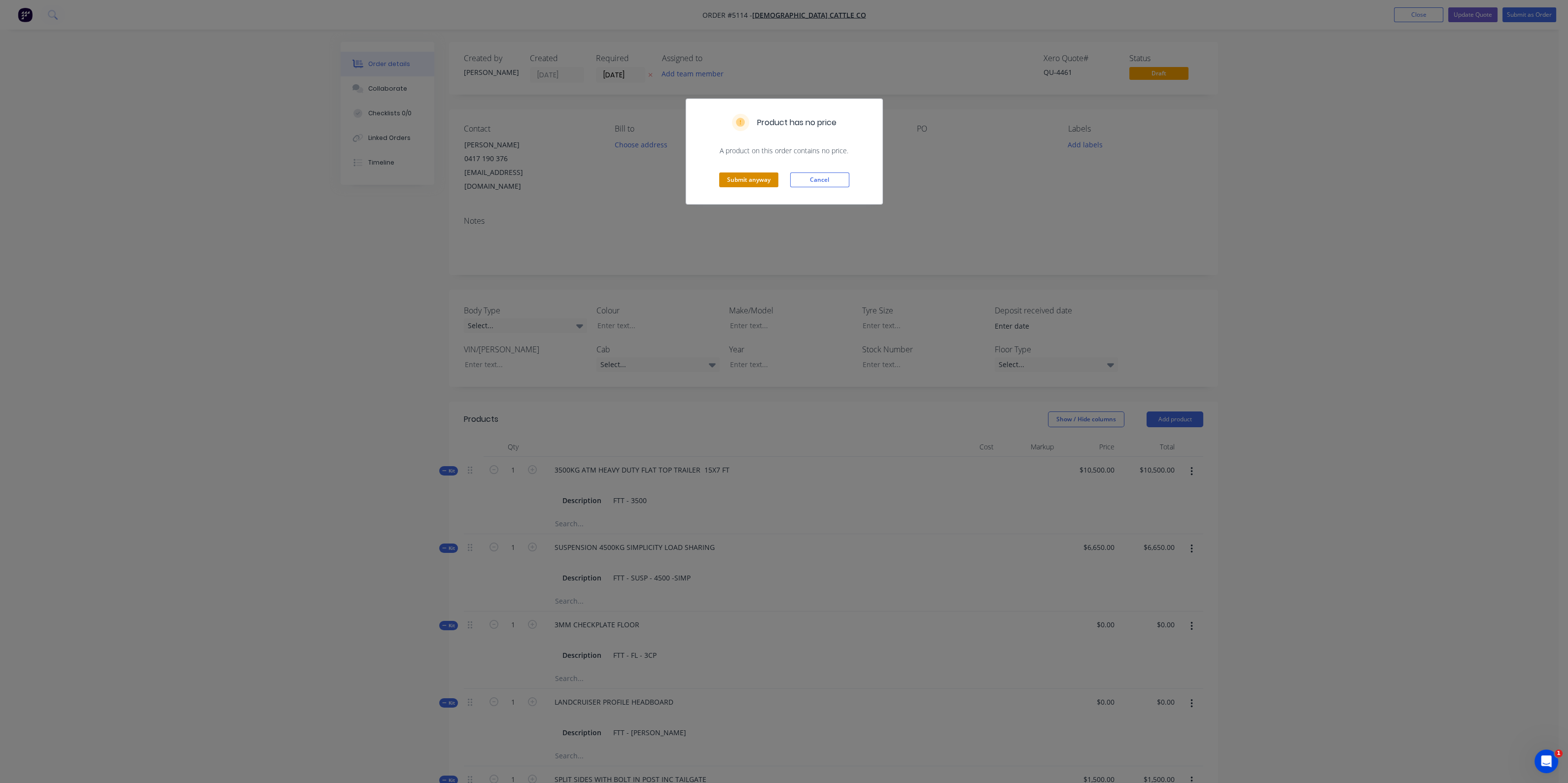
click at [733, 177] on button "Submit anyway" at bounding box center [749, 180] width 59 height 14
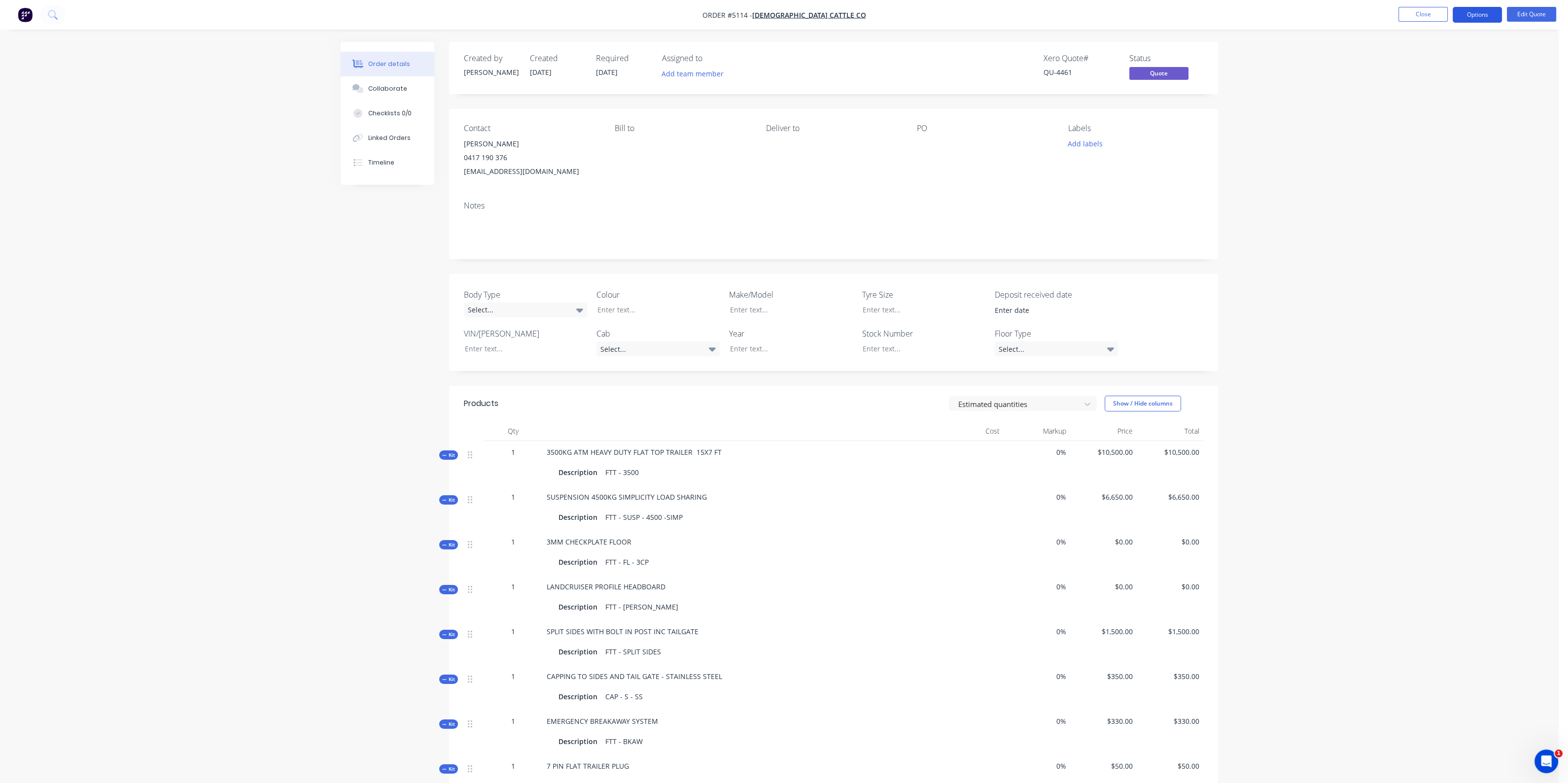
click at [1472, 22] on button "Options" at bounding box center [1477, 14] width 50 height 16
click at [1442, 61] on div "Quote" at bounding box center [1447, 59] width 91 height 14
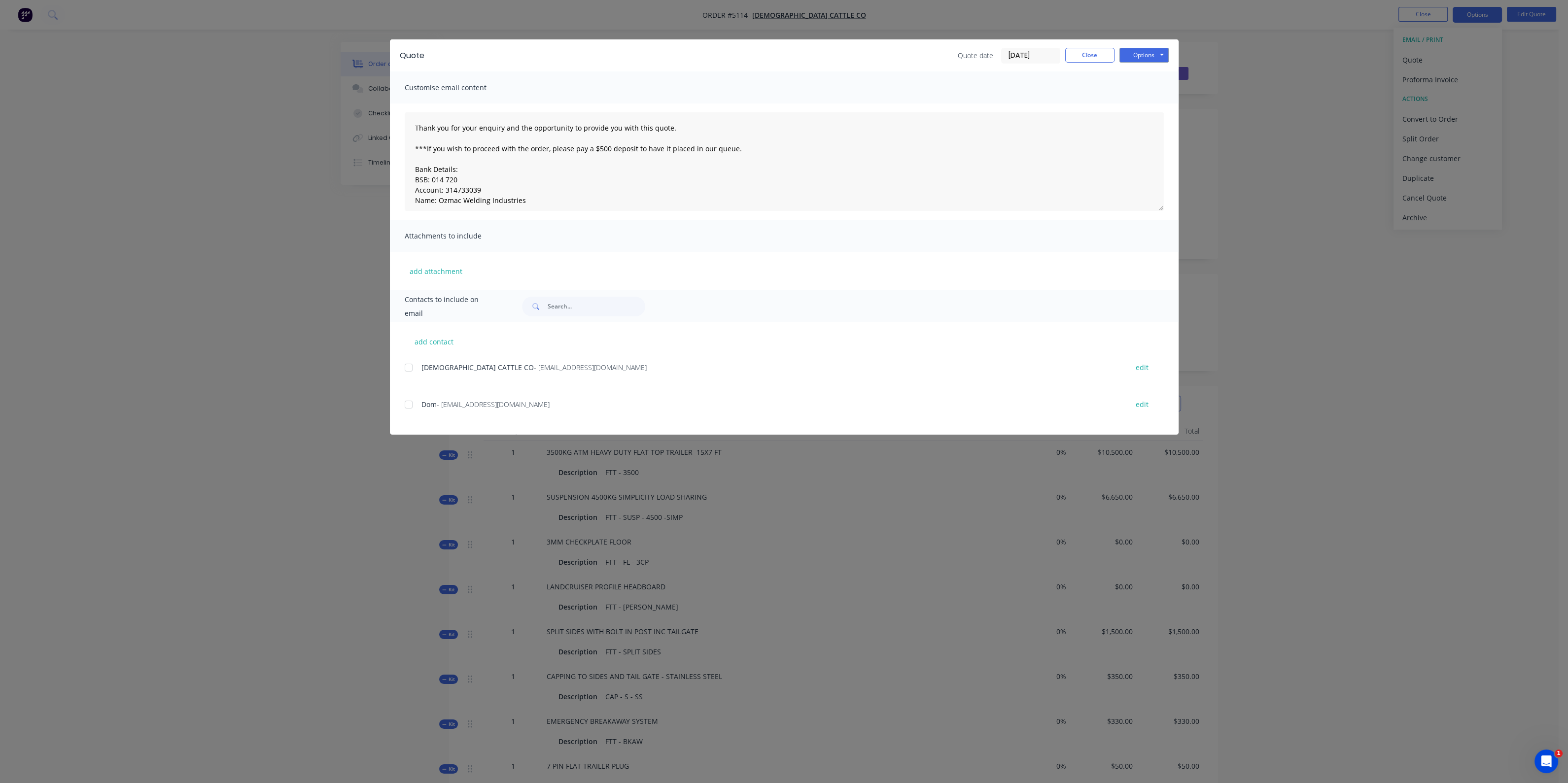
click at [1153, 44] on div "Quote Quote date 01/10/25 Close Options Preview Print Email" at bounding box center [784, 55] width 789 height 32
click at [1154, 53] on button "Options" at bounding box center [1144, 54] width 50 height 14
click at [1153, 102] on button "Email" at bounding box center [1151, 105] width 63 height 16
click at [465, 362] on div "CHRISTIANSEN CATTLE CO - christiansencattle@gmail.com" at bounding box center [769, 367] width 696 height 11
click at [415, 370] on div at bounding box center [409, 368] width 20 height 20
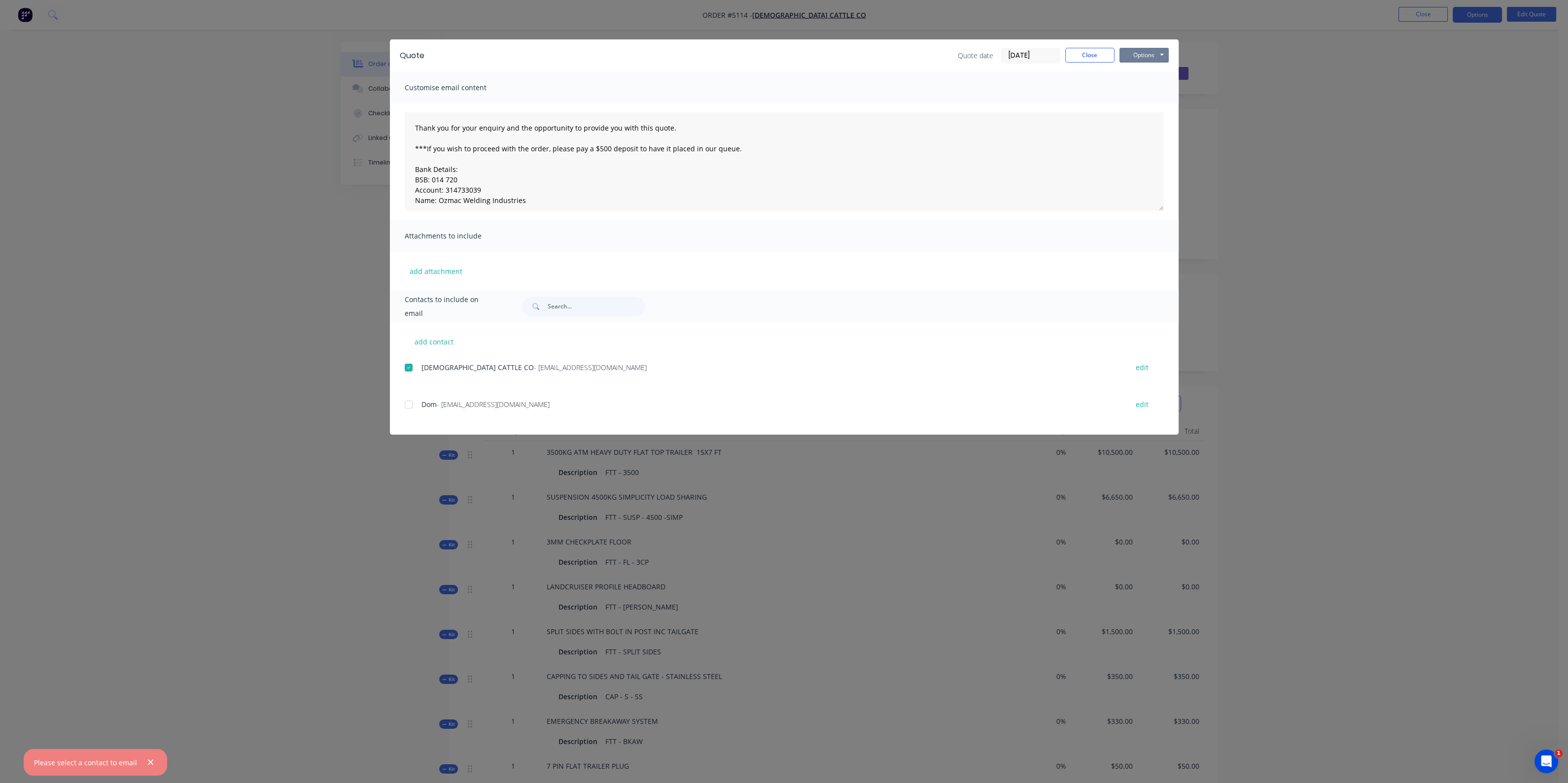
click at [1146, 58] on button "Options" at bounding box center [1144, 54] width 50 height 14
click at [1146, 99] on button "Email" at bounding box center [1151, 105] width 63 height 16
click at [1149, 55] on button "Options" at bounding box center [1144, 54] width 50 height 14
click at [1149, 91] on button "Print" at bounding box center [1151, 89] width 63 height 16
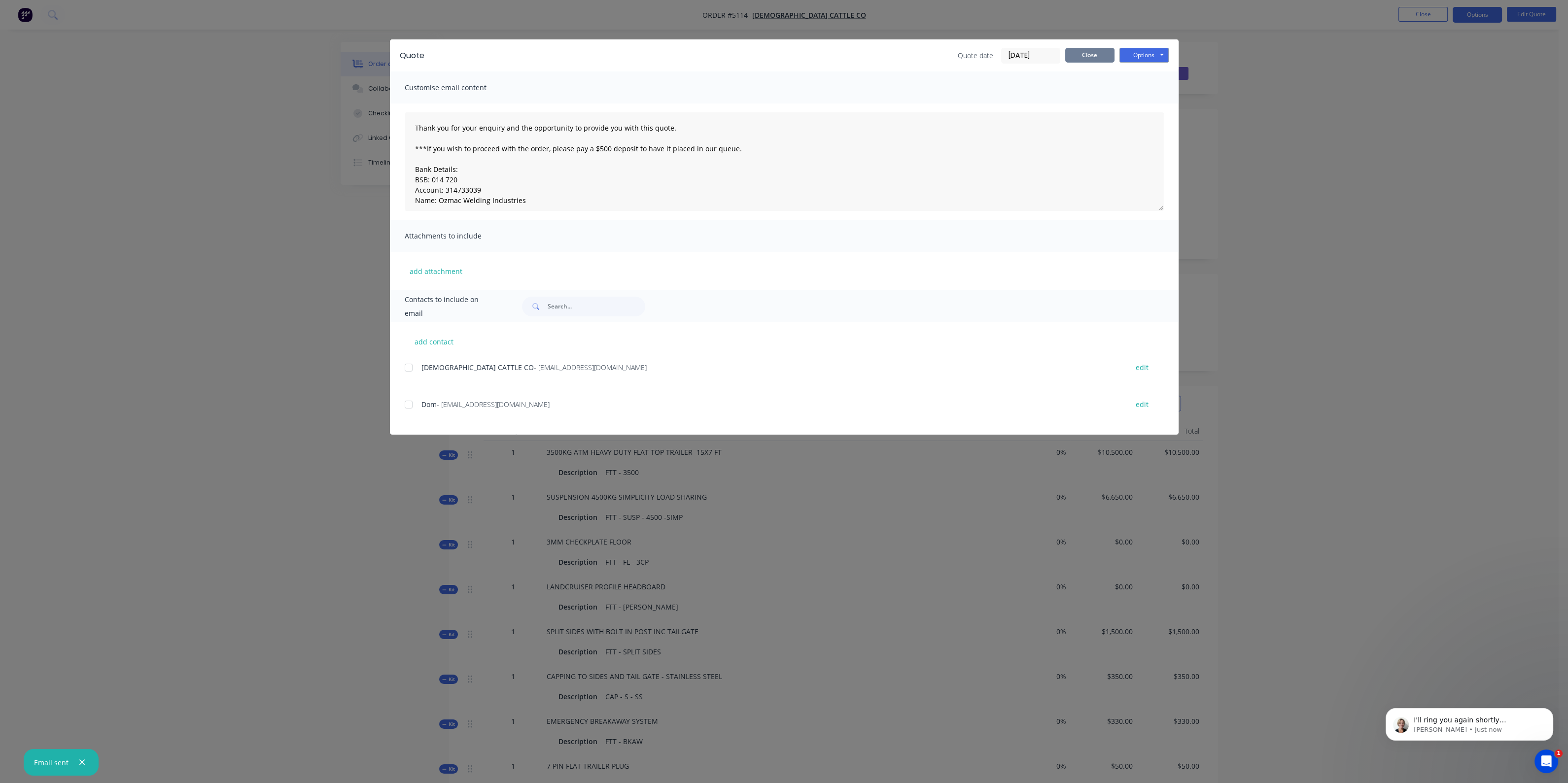
click at [1081, 59] on button "Close" at bounding box center [1090, 54] width 50 height 14
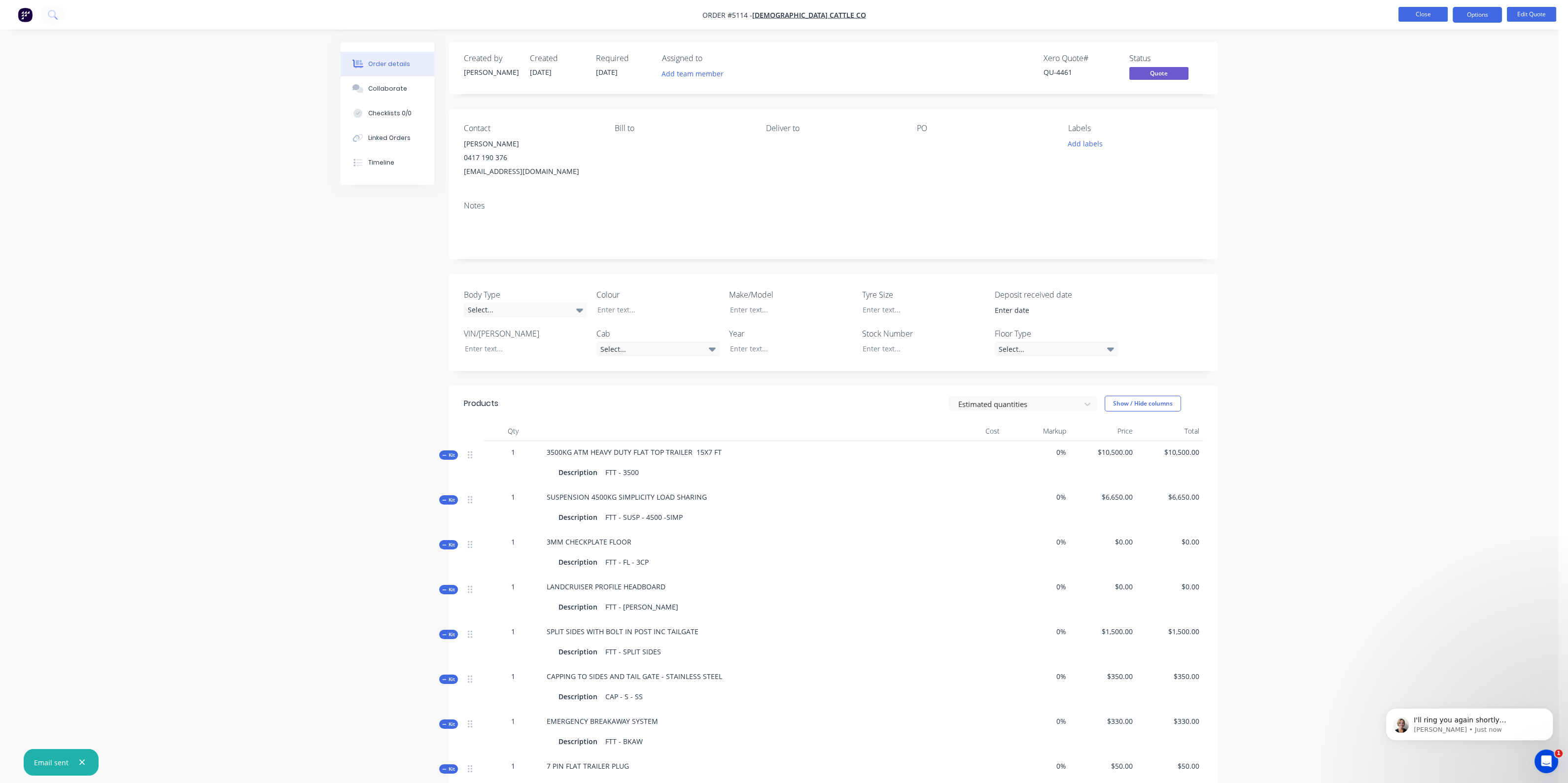
click at [1439, 14] on button "Close" at bounding box center [1423, 13] width 50 height 14
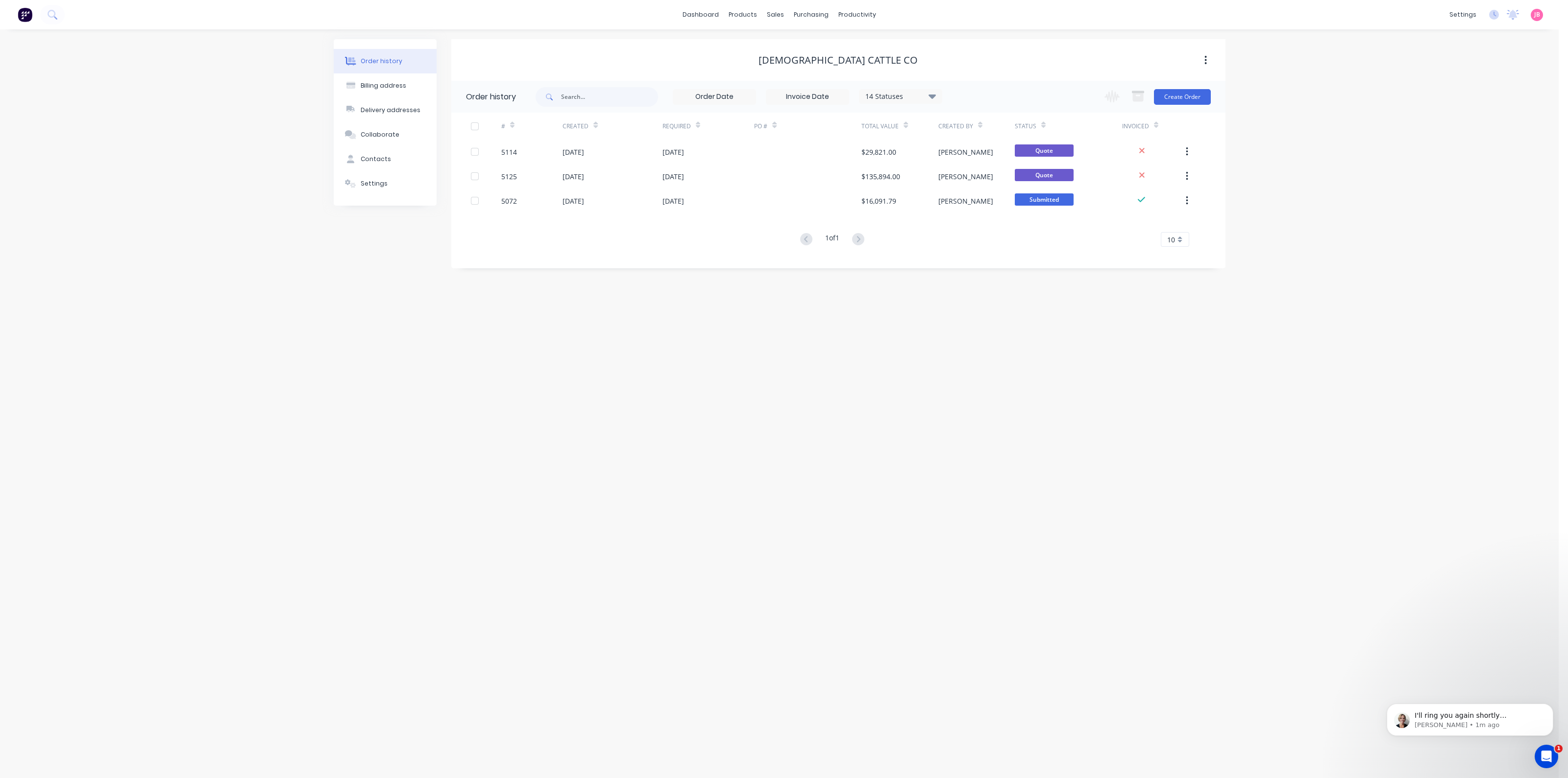
click at [1300, 211] on div "Order history Billing address Delivery addresses Collaborate Contacts Settings …" at bounding box center [779, 403] width 1559 height 749
click at [31, 16] on img at bounding box center [25, 14] width 14 height 14
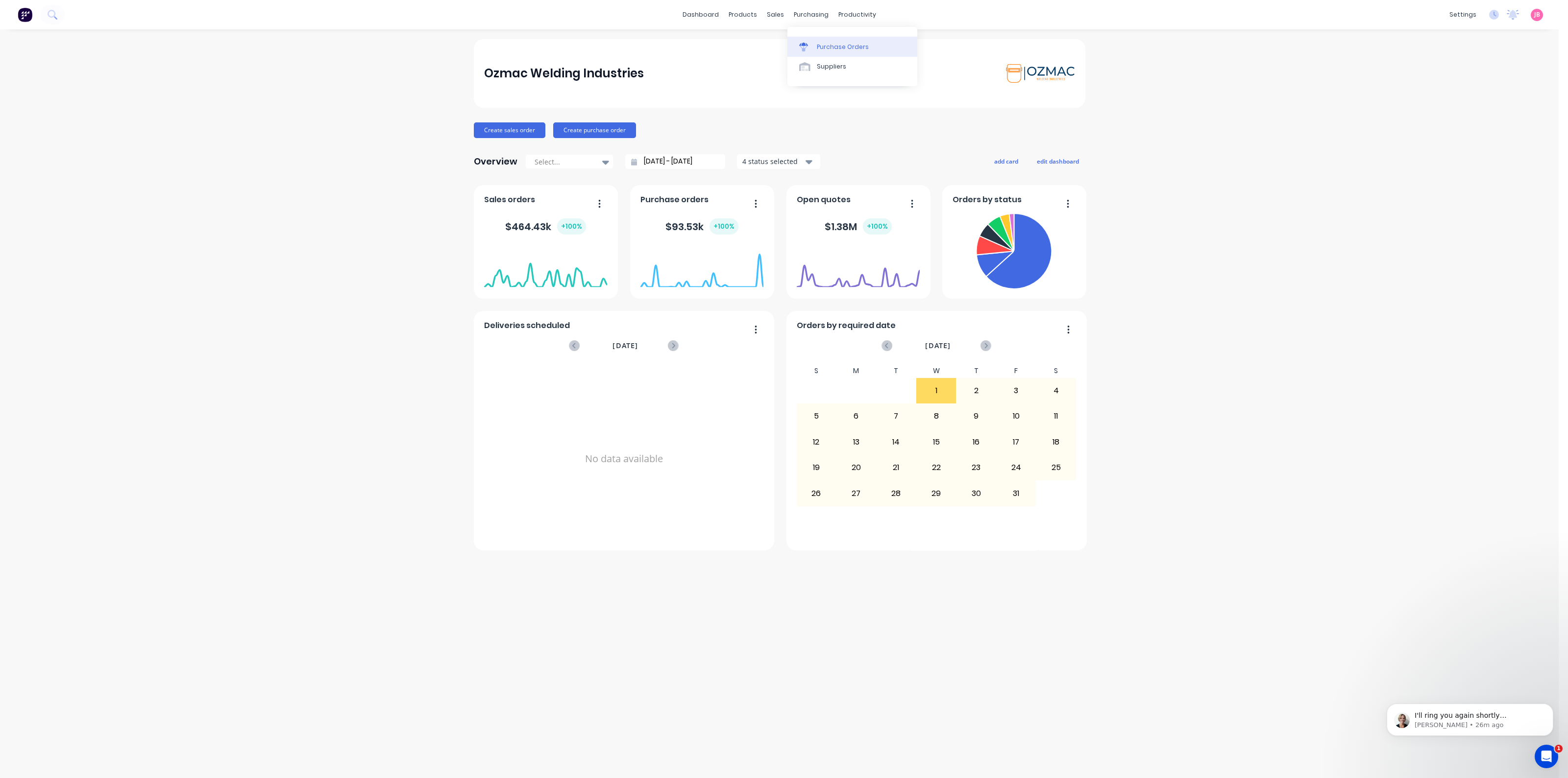
click at [826, 48] on div "Purchase Orders" at bounding box center [842, 46] width 52 height 9
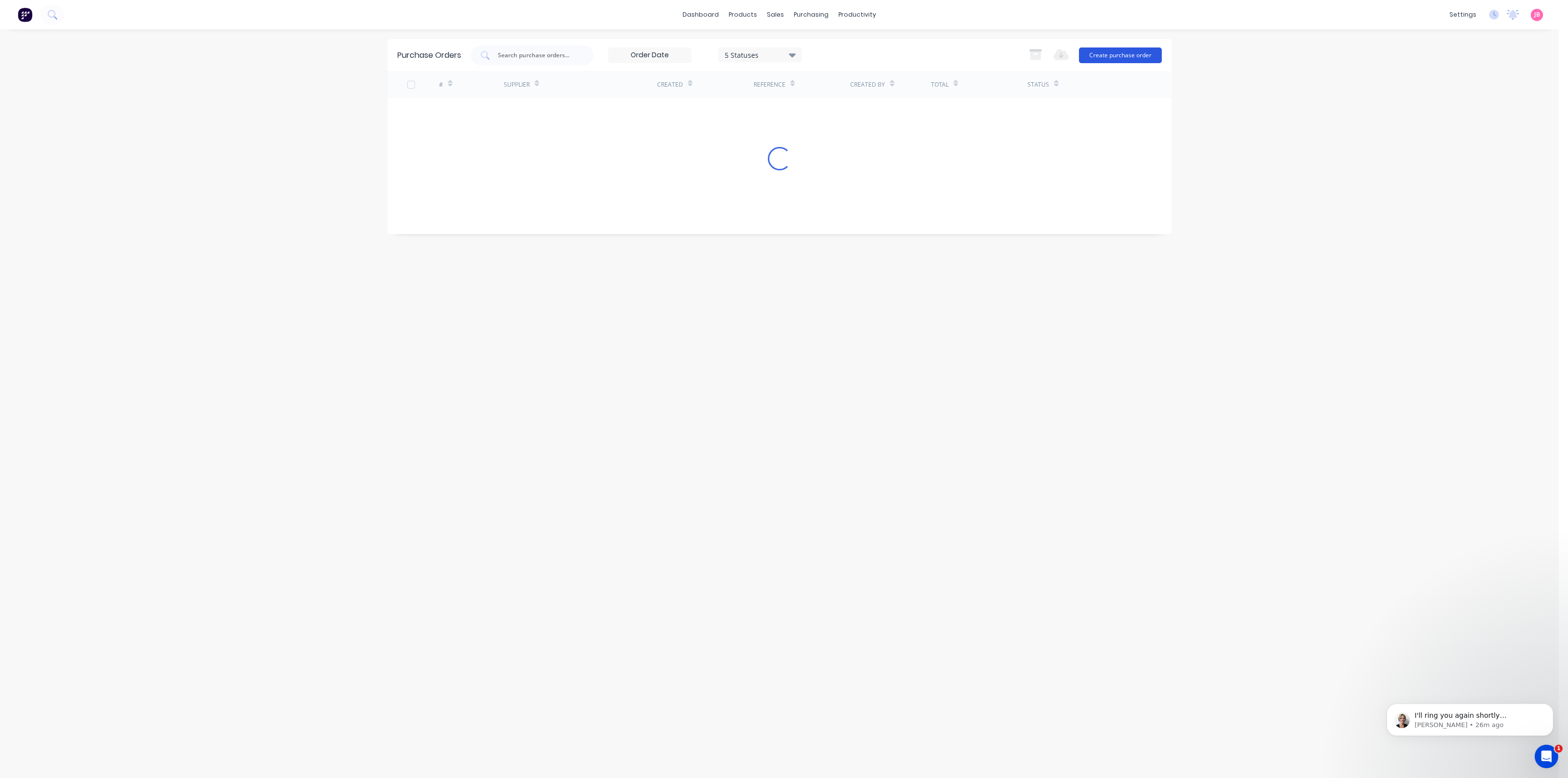
click at [1103, 53] on button "Create purchase order" at bounding box center [1120, 55] width 83 height 16
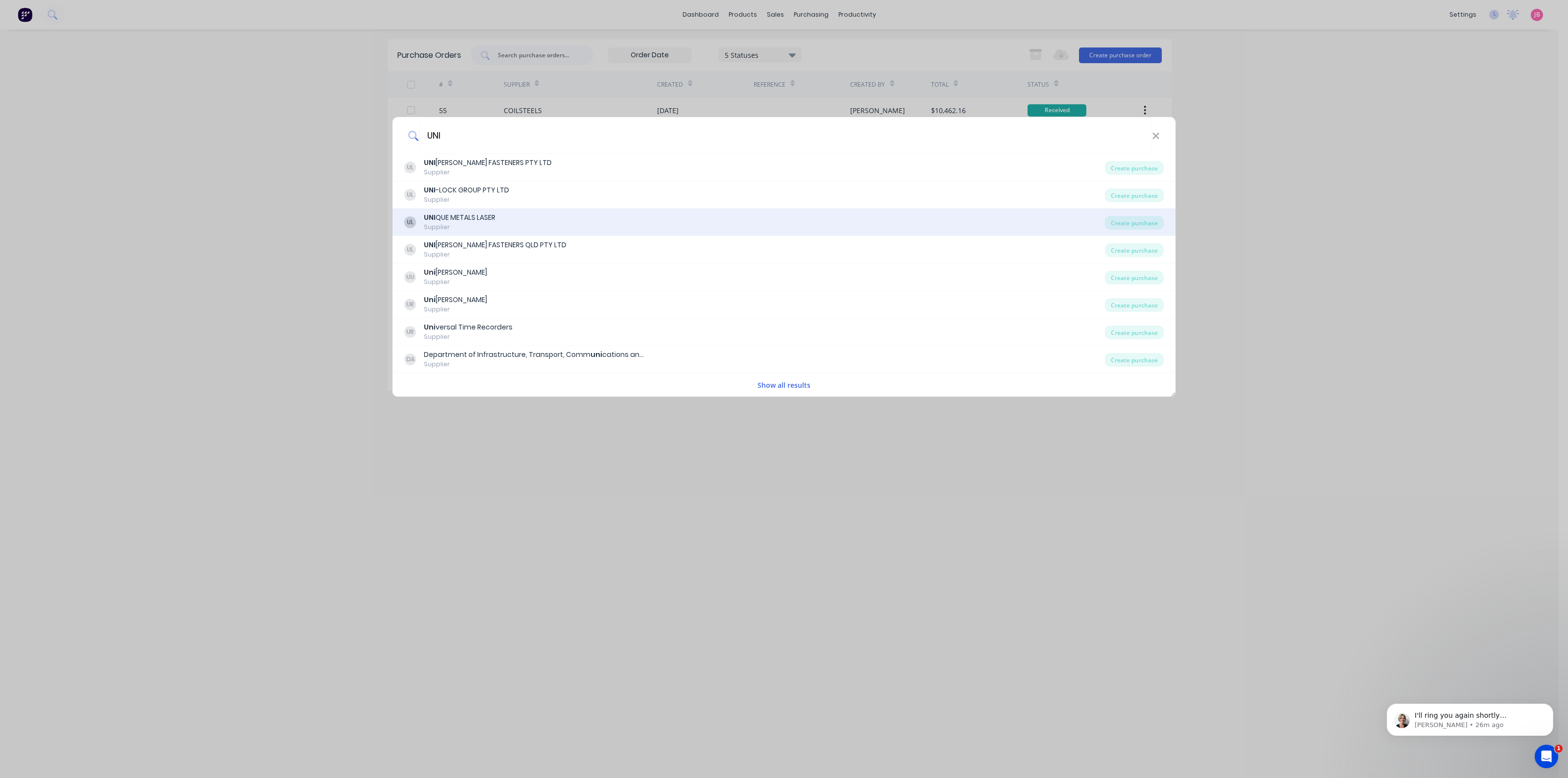
type input "UNI"
click at [532, 224] on div "UL UNI QUE METALS LASER Supplier" at bounding box center [755, 222] width 700 height 19
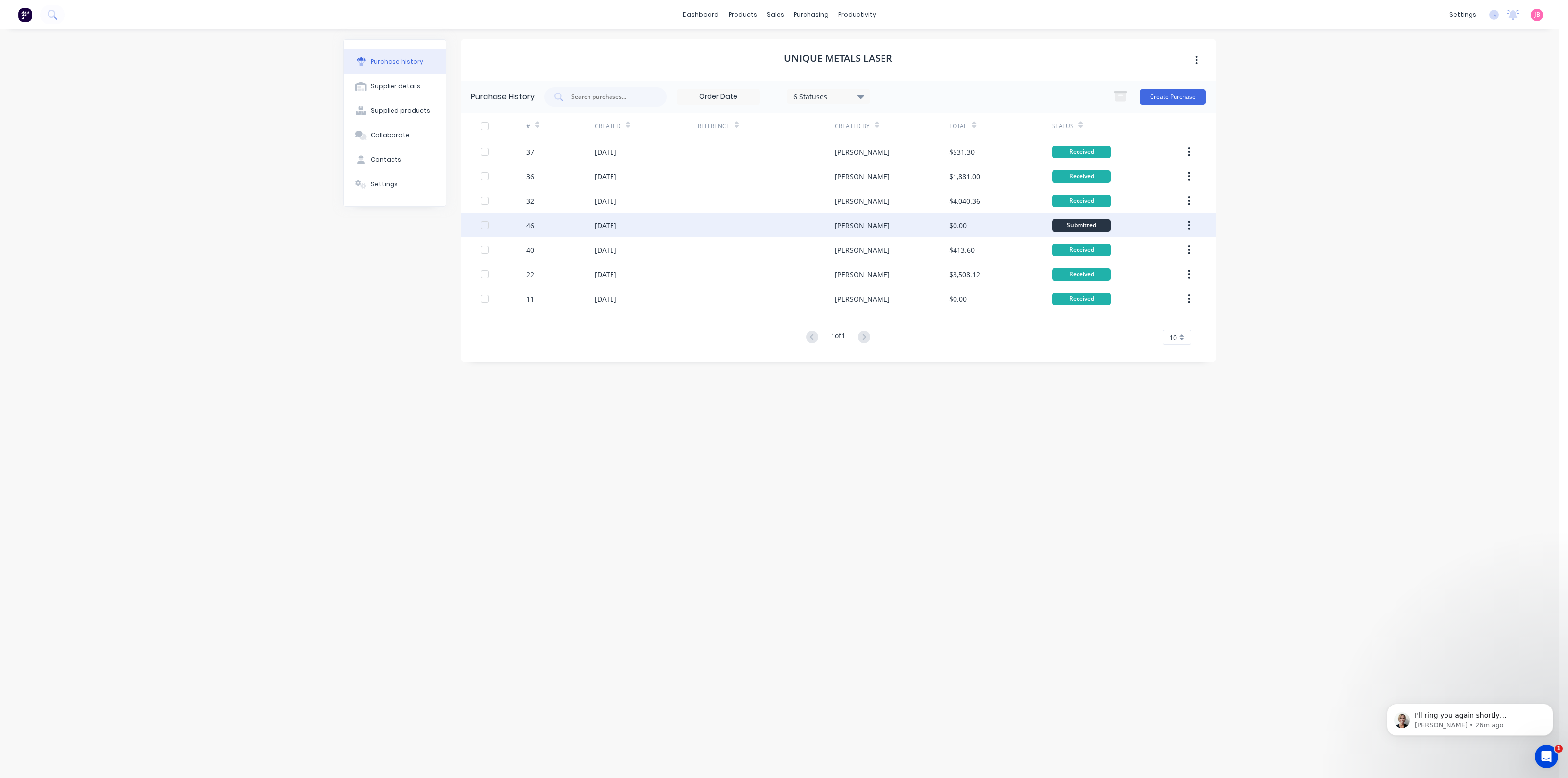
click at [988, 221] on div "$0.00" at bounding box center [1000, 226] width 103 height 25
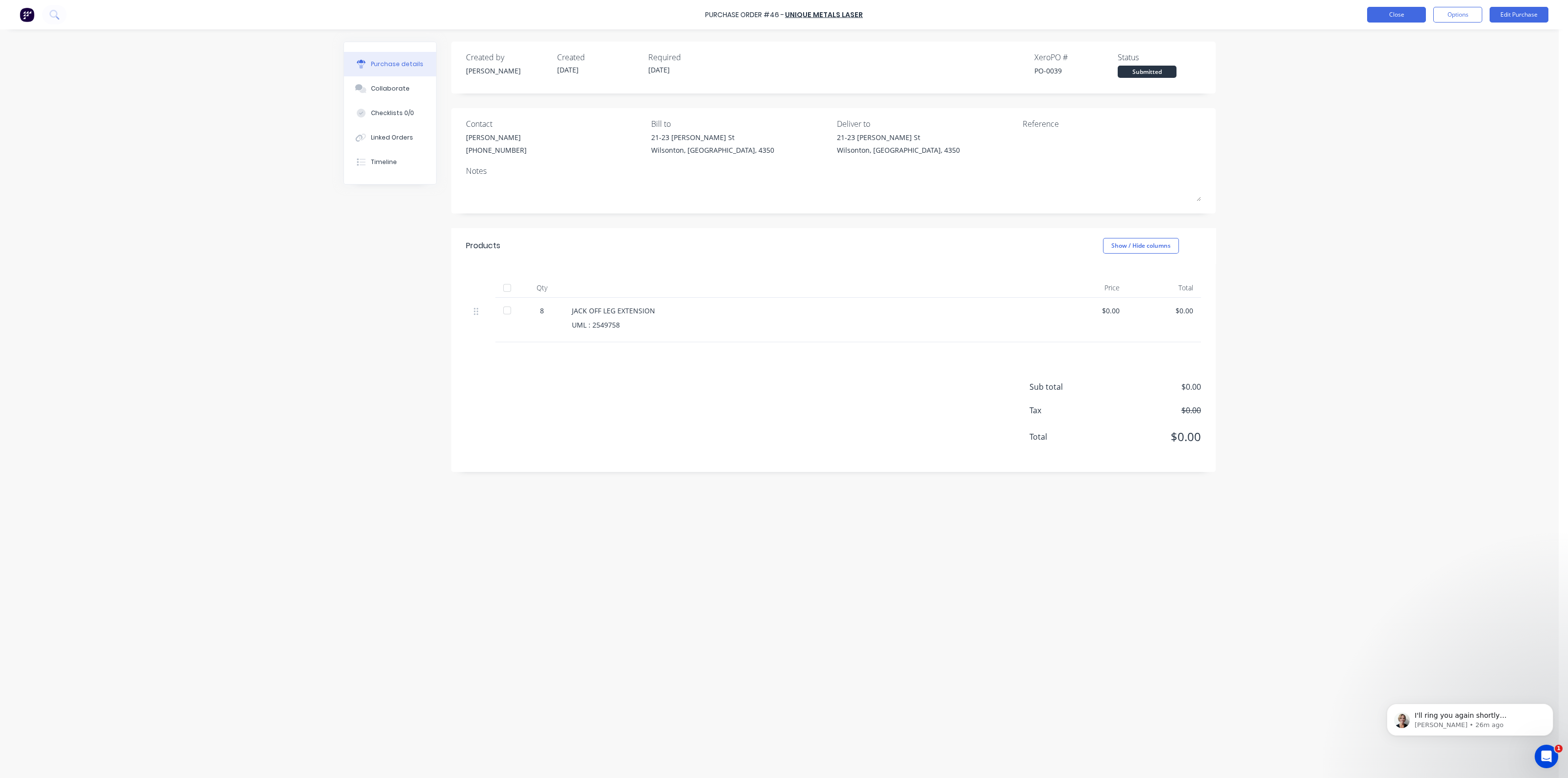
click at [1406, 9] on button "Close" at bounding box center [1396, 14] width 59 height 16
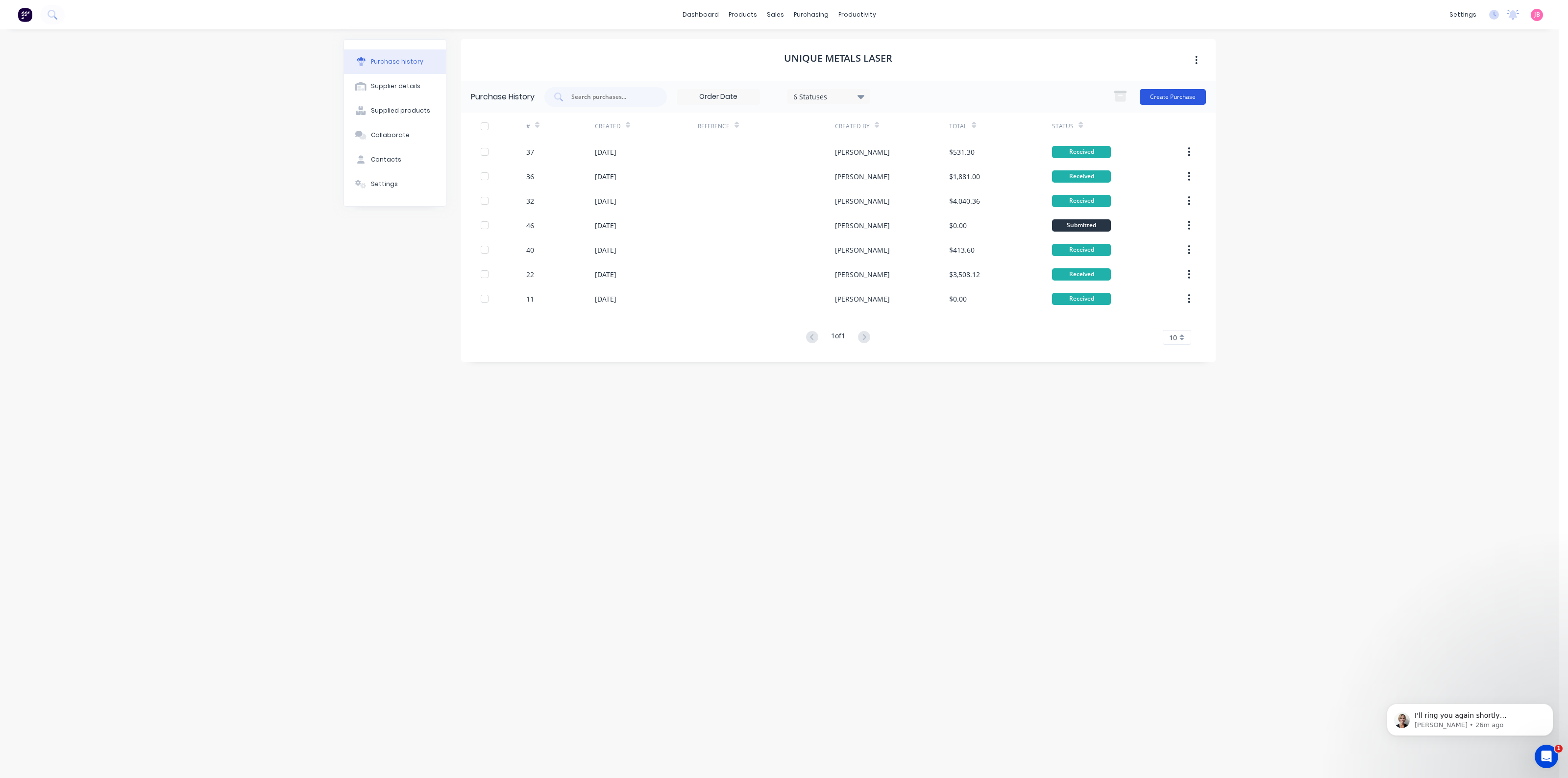
click at [1168, 95] on button "Create Purchase" at bounding box center [1173, 97] width 66 height 16
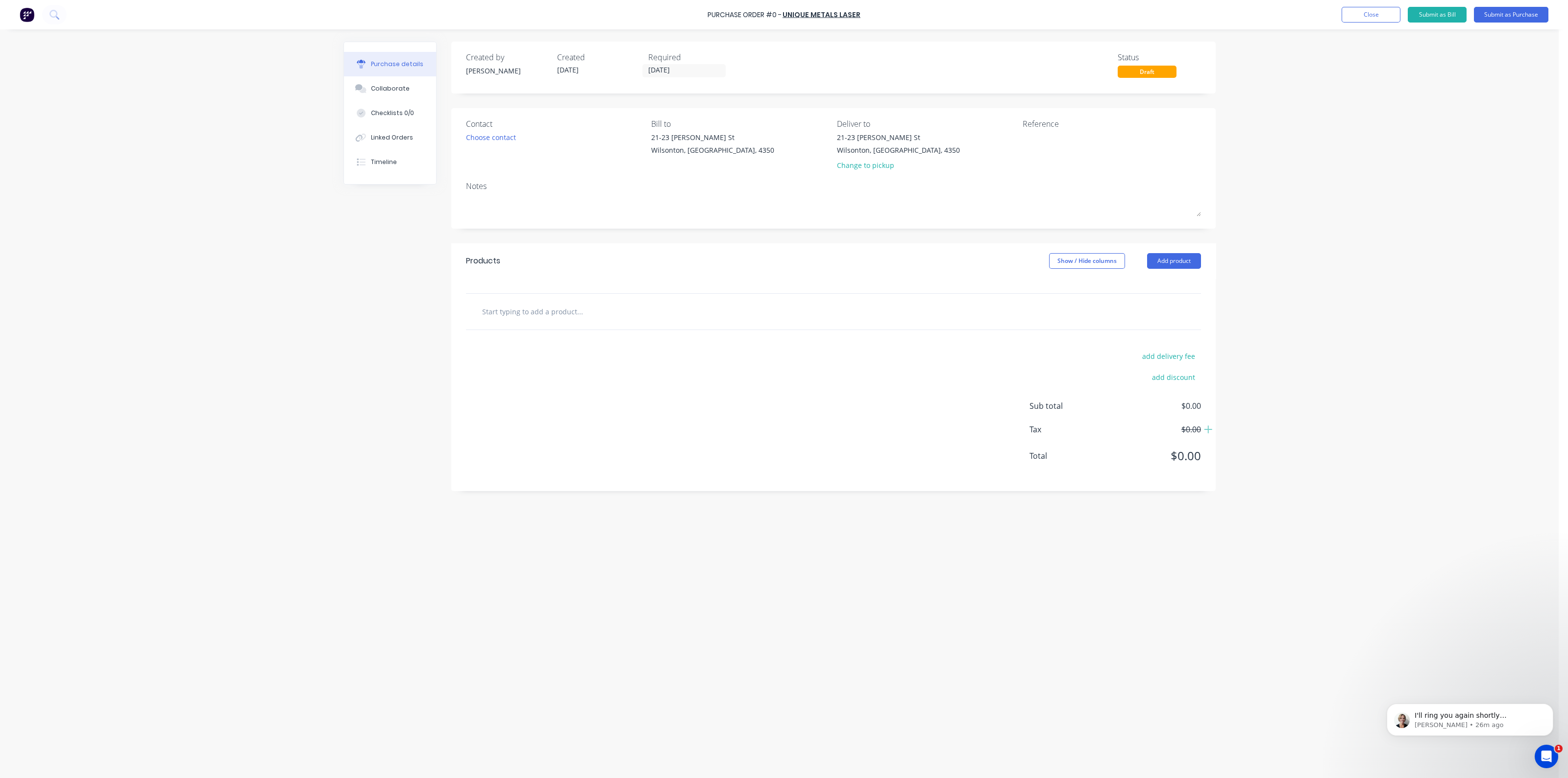
click at [797, 308] on div at bounding box center [833, 311] width 719 height 20
click at [1171, 252] on div "Products Show / Hide columns Add product" at bounding box center [832, 261] width 764 height 35
click at [1170, 262] on button "Add product" at bounding box center [1173, 261] width 54 height 16
click at [1163, 282] on div "Product catalogue" at bounding box center [1153, 286] width 75 height 14
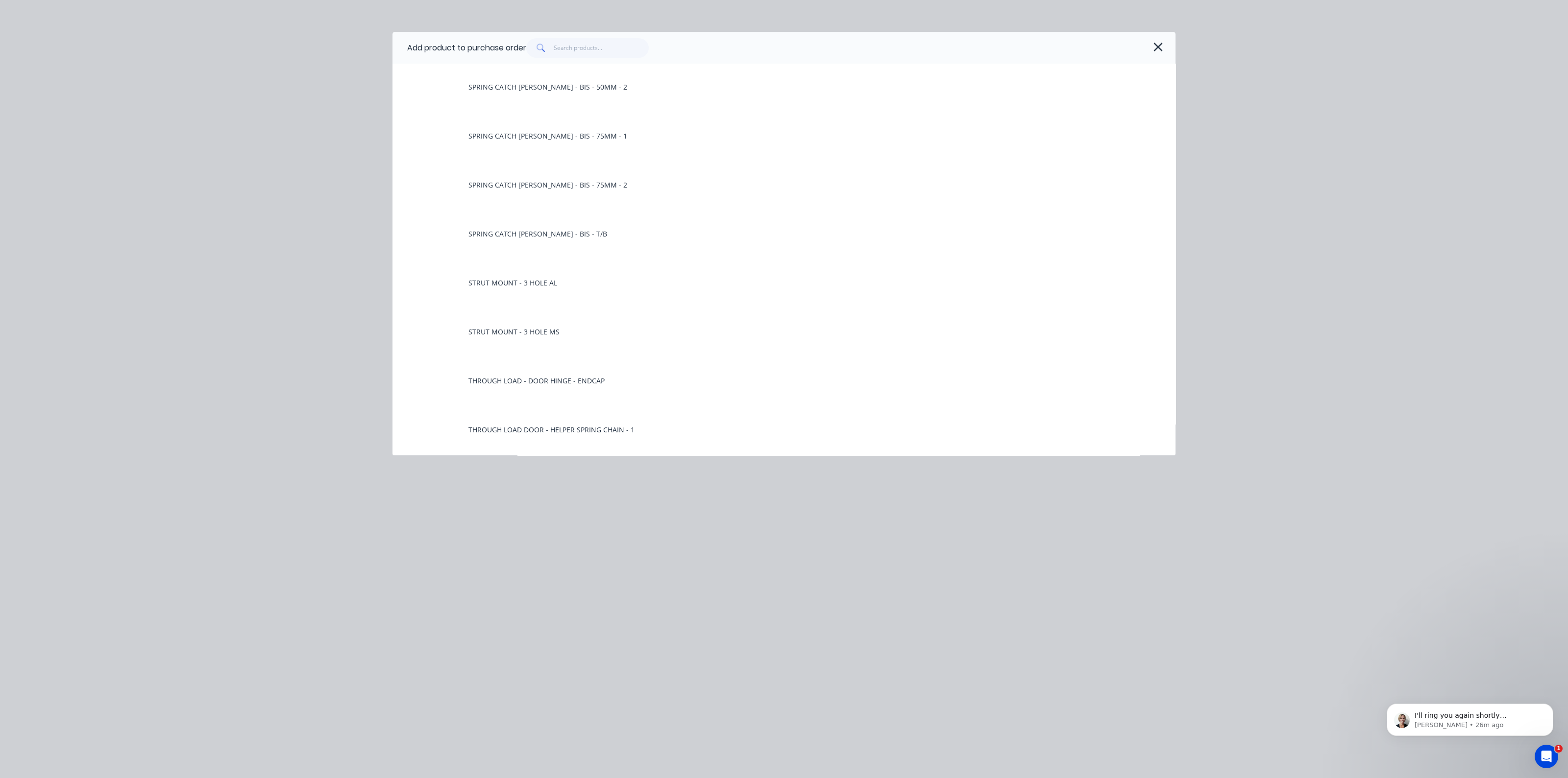
scroll to position [7223, 0]
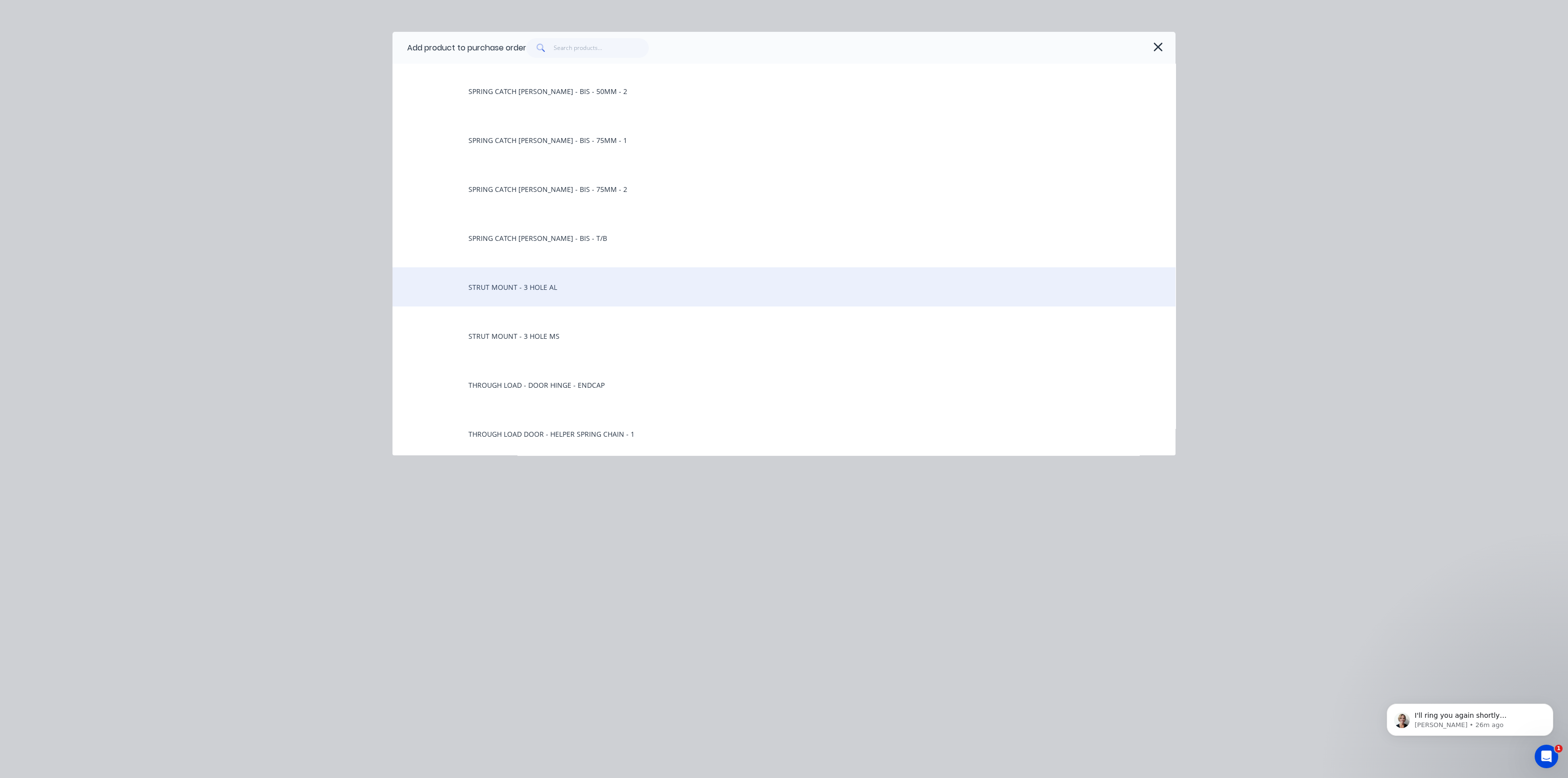
click at [525, 288] on div "STRUT MOUNT - 3 HOLE AL" at bounding box center [783, 287] width 783 height 39
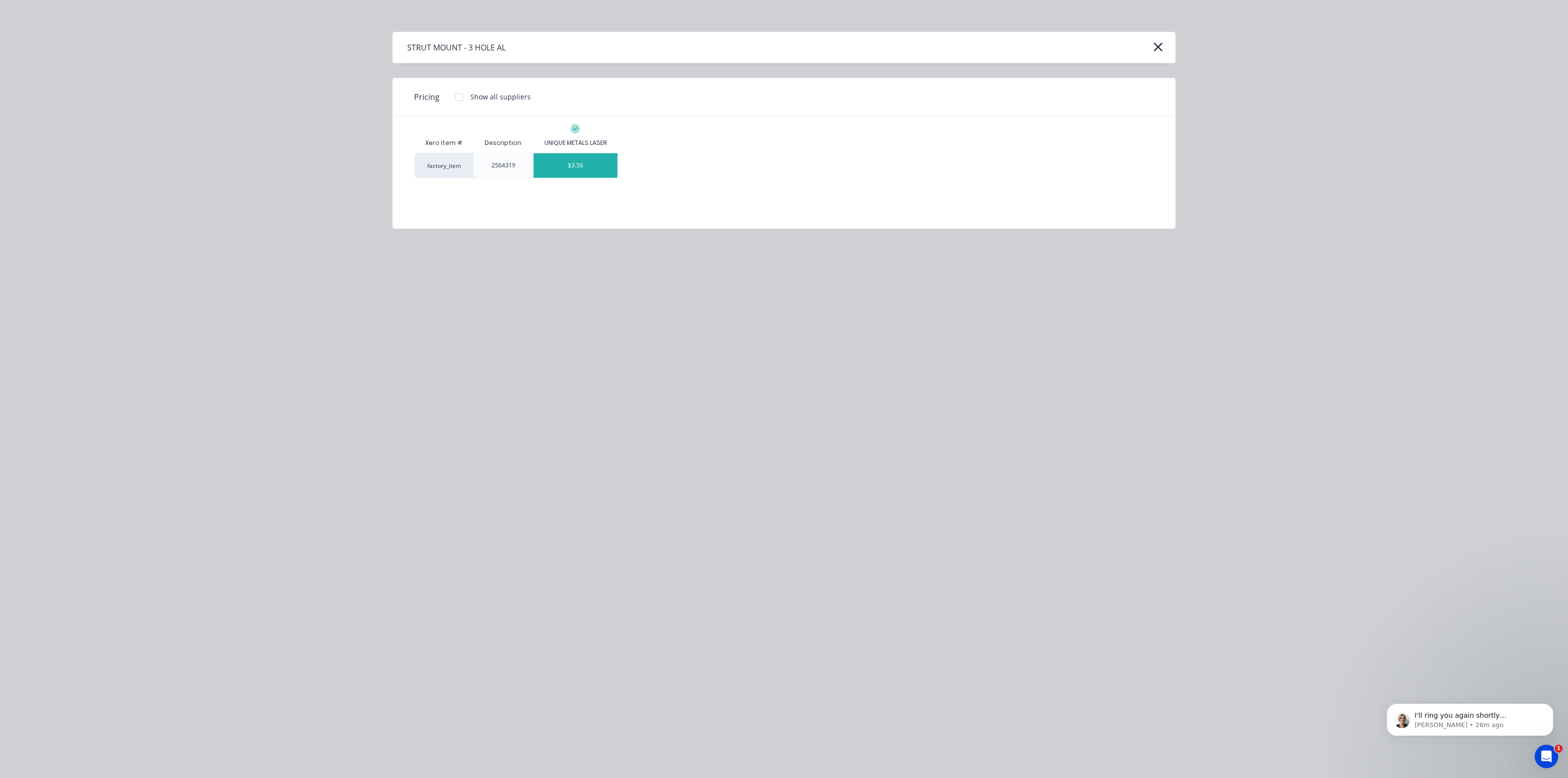
click at [564, 166] on div "$3.56" at bounding box center [575, 166] width 84 height 25
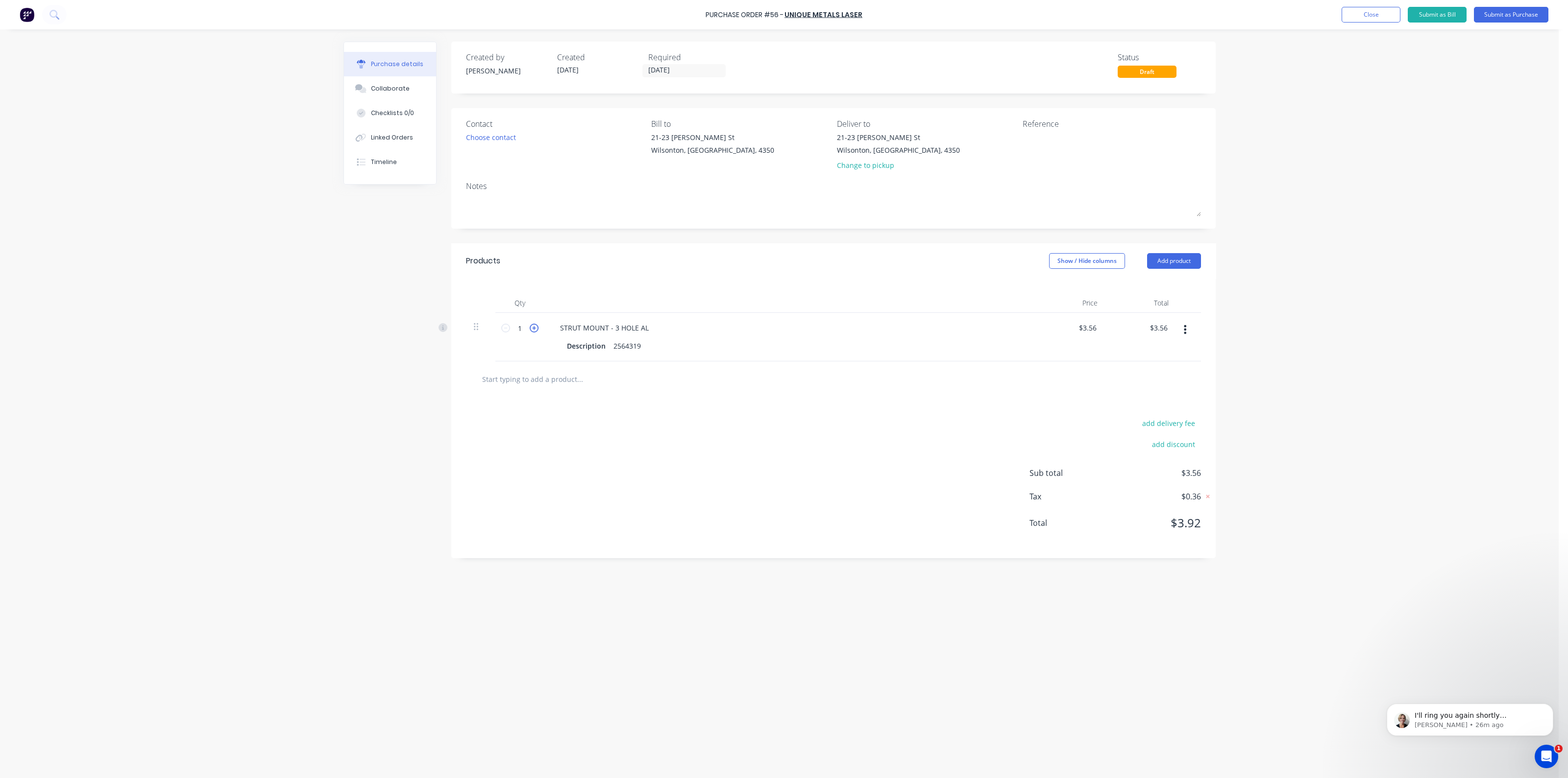
click at [534, 325] on icon at bounding box center [533, 327] width 9 height 9
type input "2"
type input "$7.12"
click at [534, 325] on icon at bounding box center [533, 327] width 9 height 9
type input "3"
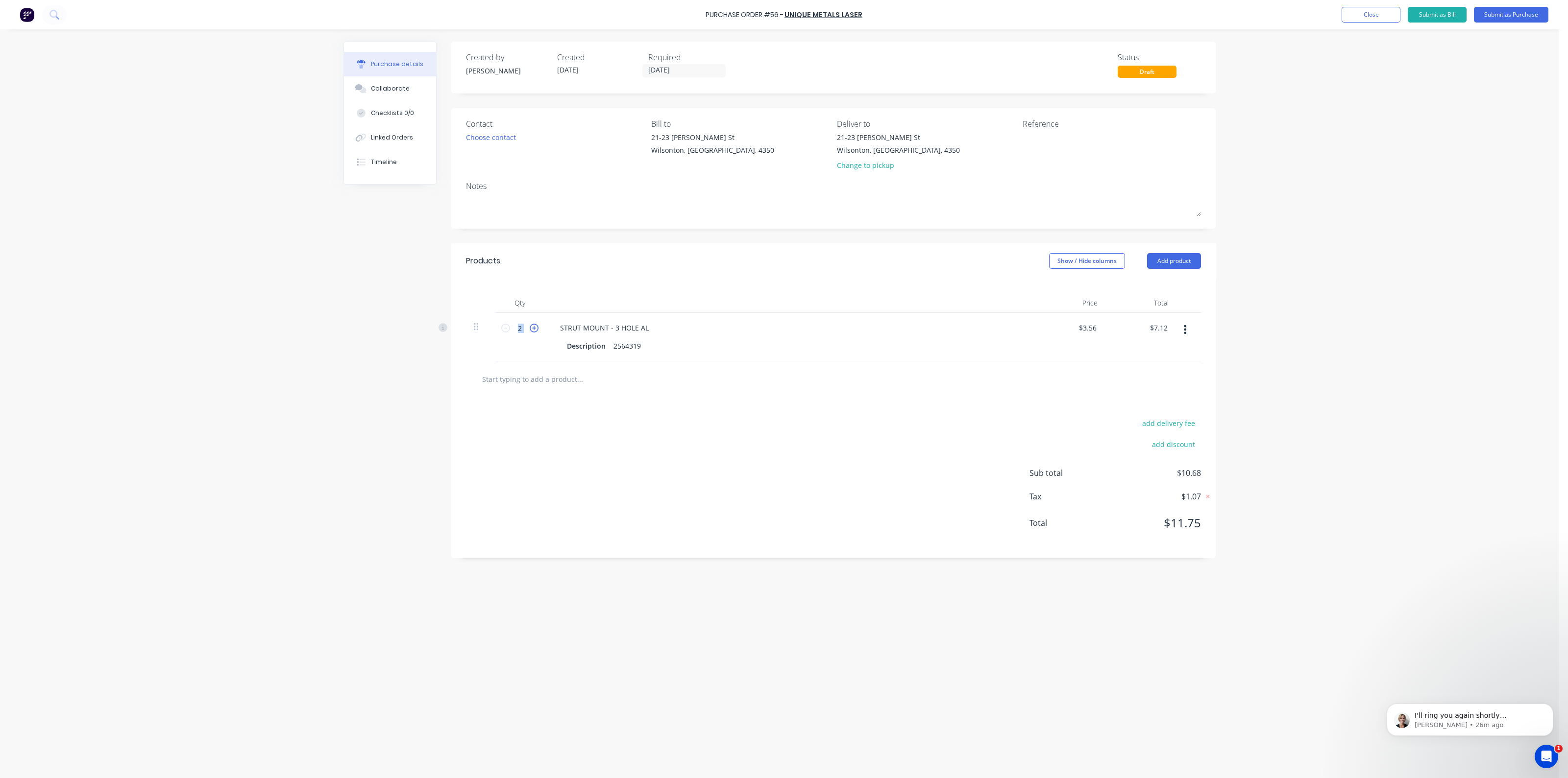
type input "$10.68"
click at [534, 325] on icon at bounding box center [533, 327] width 9 height 9
type input "4"
type input "$14.24"
click at [534, 325] on icon at bounding box center [533, 327] width 9 height 9
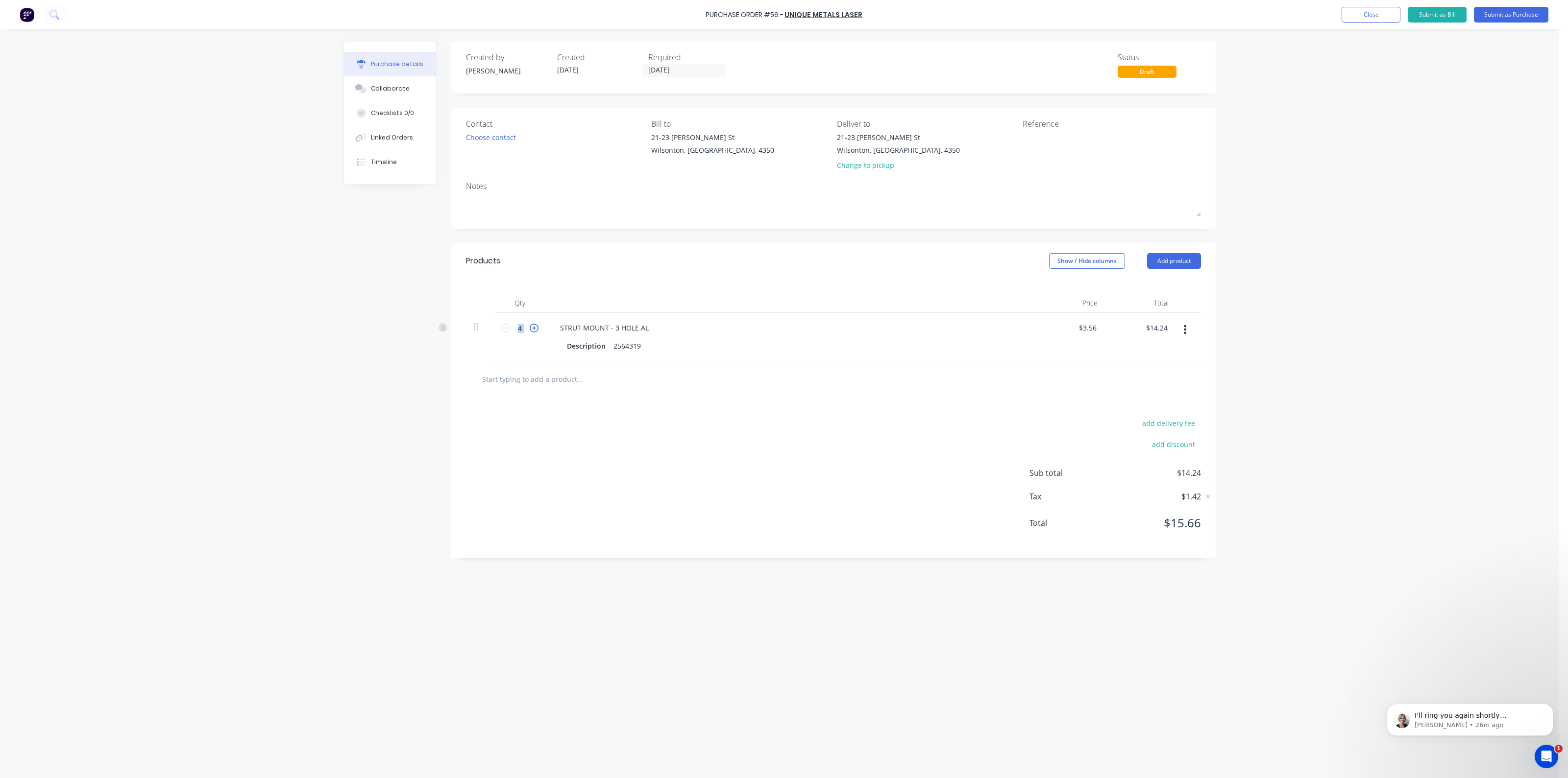
type input "5"
type input "$17.80"
click at [524, 329] on input "5" at bounding box center [519, 327] width 20 height 14
type input "6"
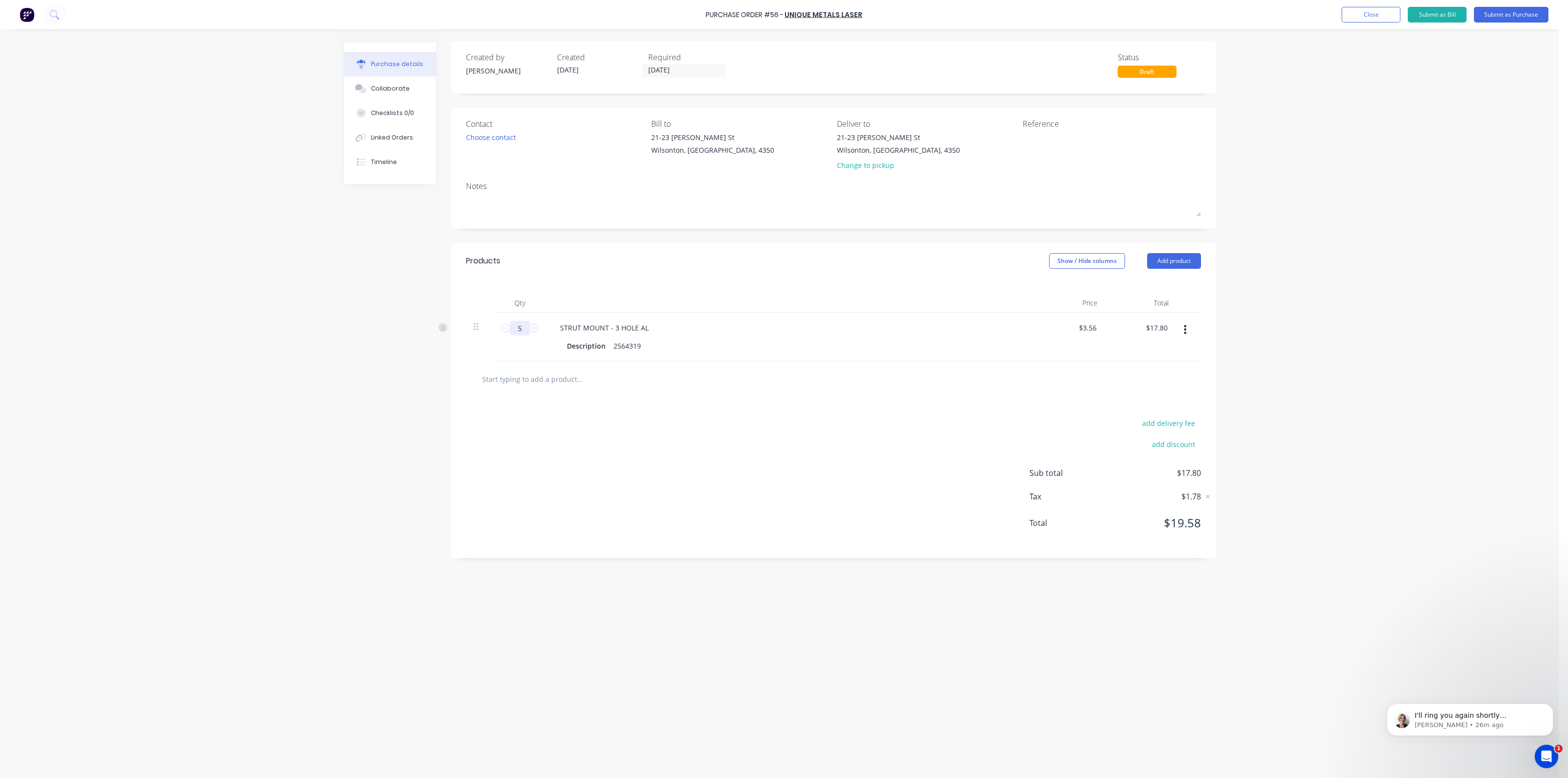
type input "$21.36"
type input "60"
type input "$213.60"
type input "60"
click at [1164, 264] on button "Add product" at bounding box center [1173, 261] width 54 height 16
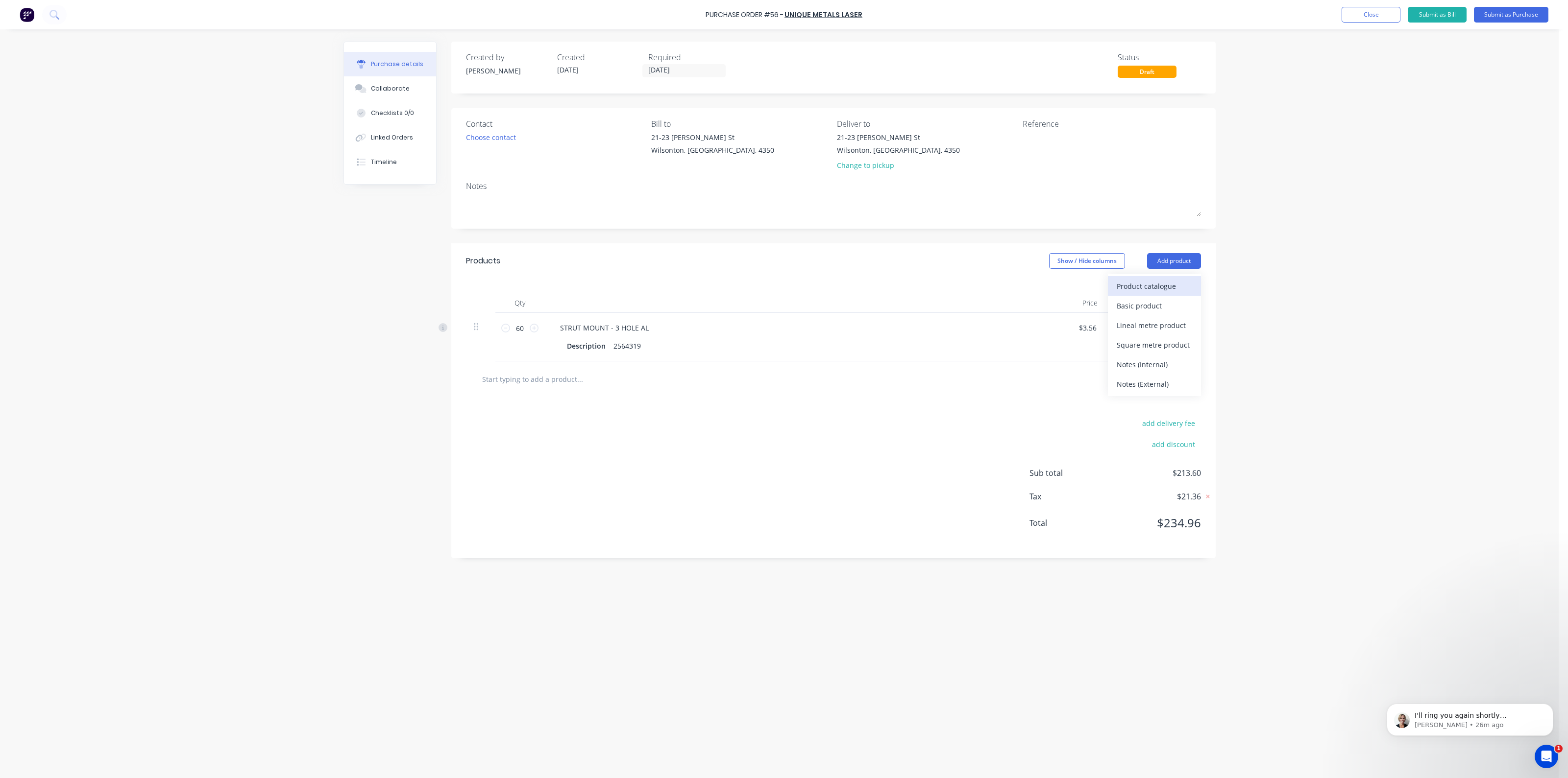
click at [1150, 282] on div "Product catalogue" at bounding box center [1153, 286] width 75 height 14
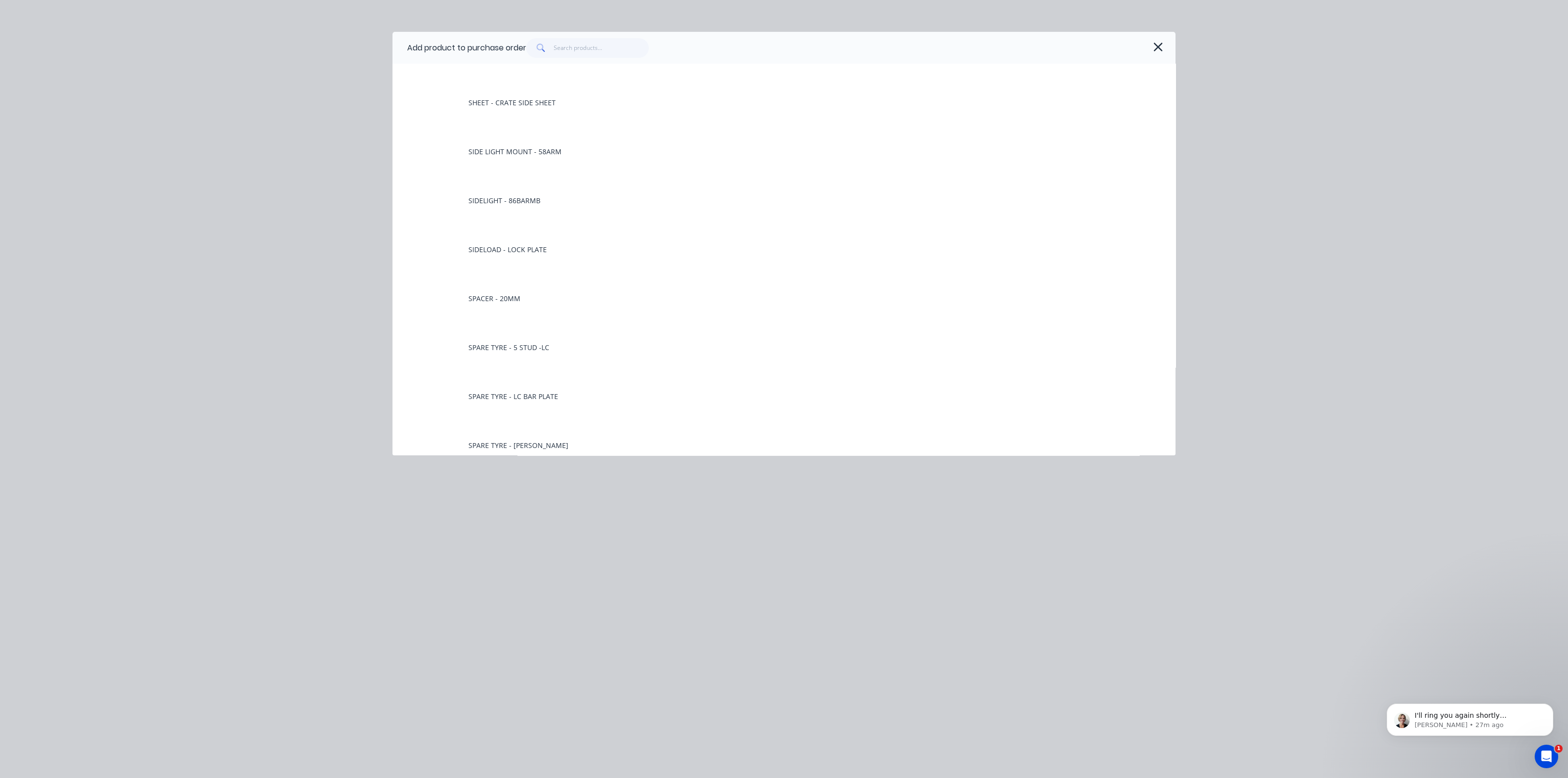
scroll to position [5754, 0]
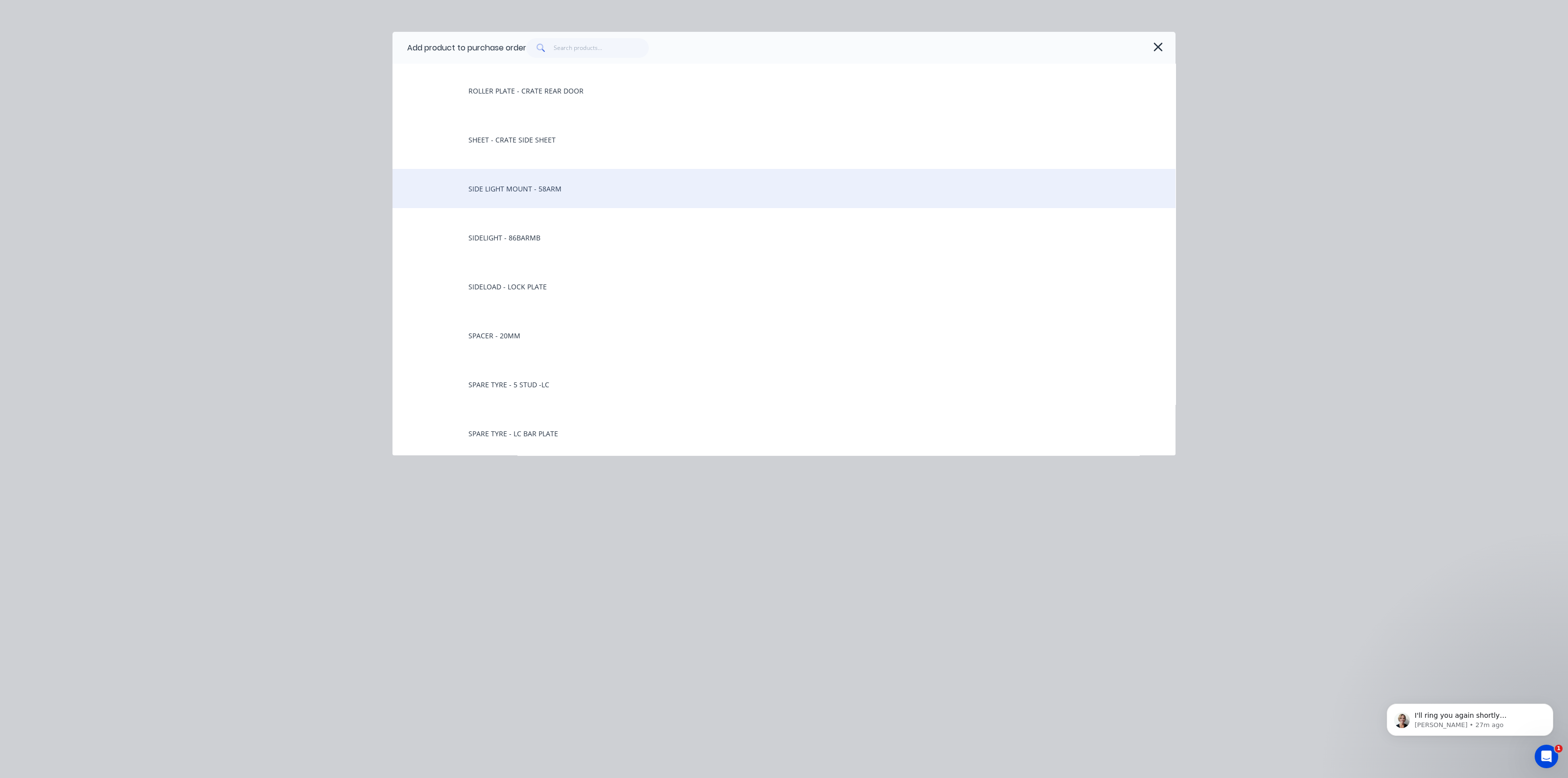
click at [520, 189] on div "SIDE LIGHT MOUNT - 58ARM" at bounding box center [783, 188] width 783 height 39
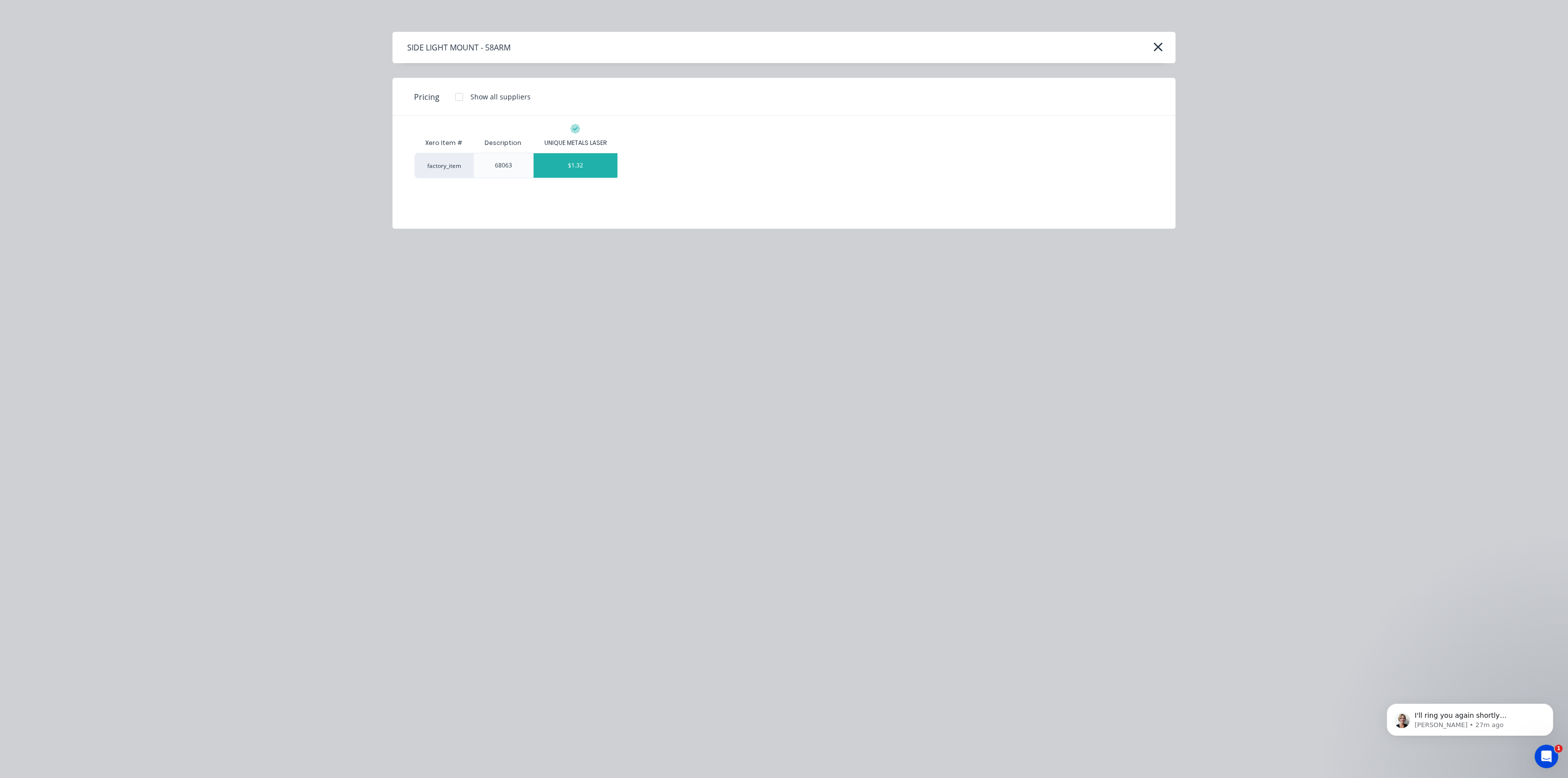
click at [559, 172] on div "$1.32" at bounding box center [575, 166] width 84 height 25
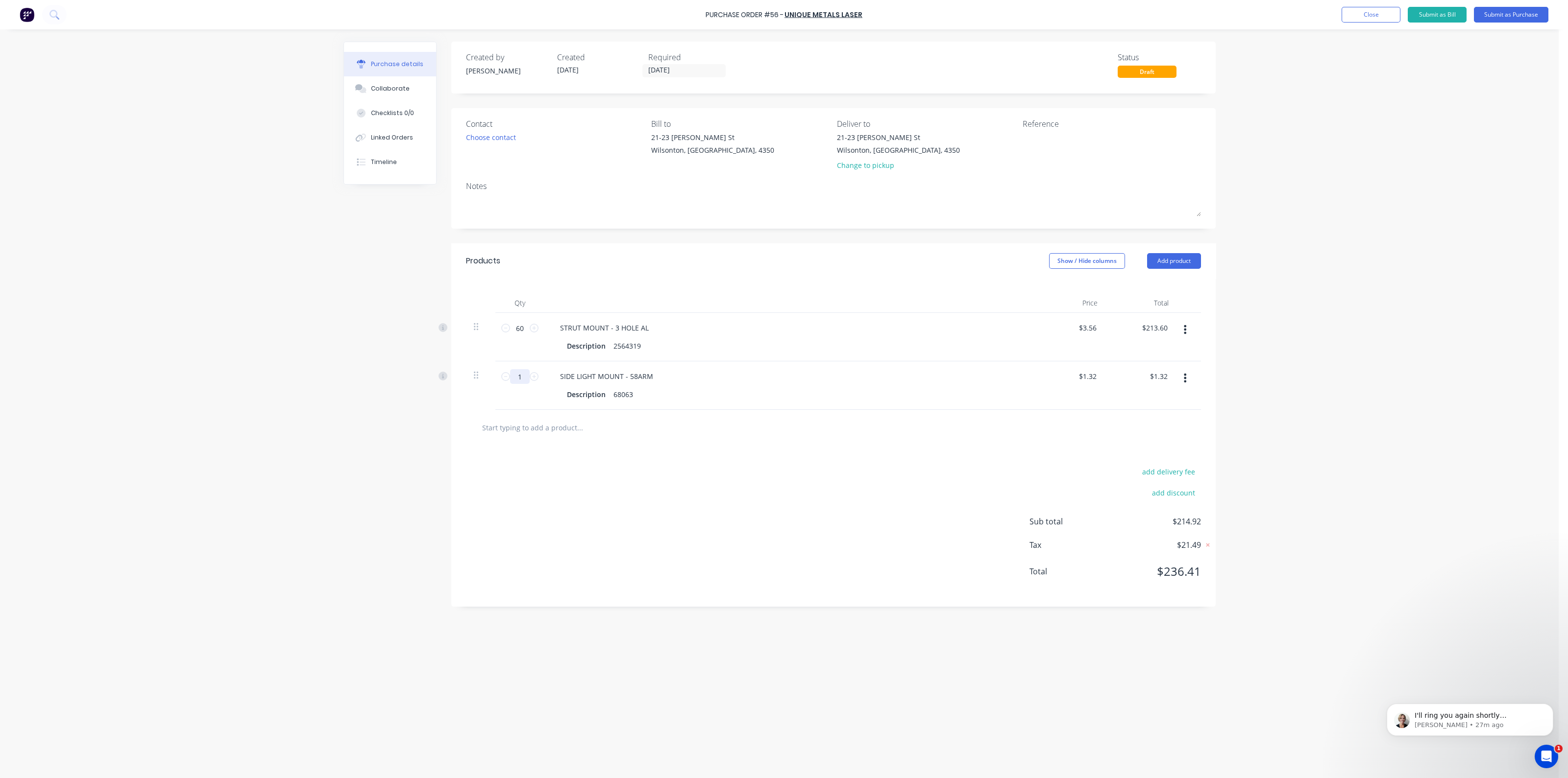
click at [528, 377] on input "1" at bounding box center [519, 376] width 20 height 14
type input "10"
type input "$13.20"
type input "100"
type input "$132.00"
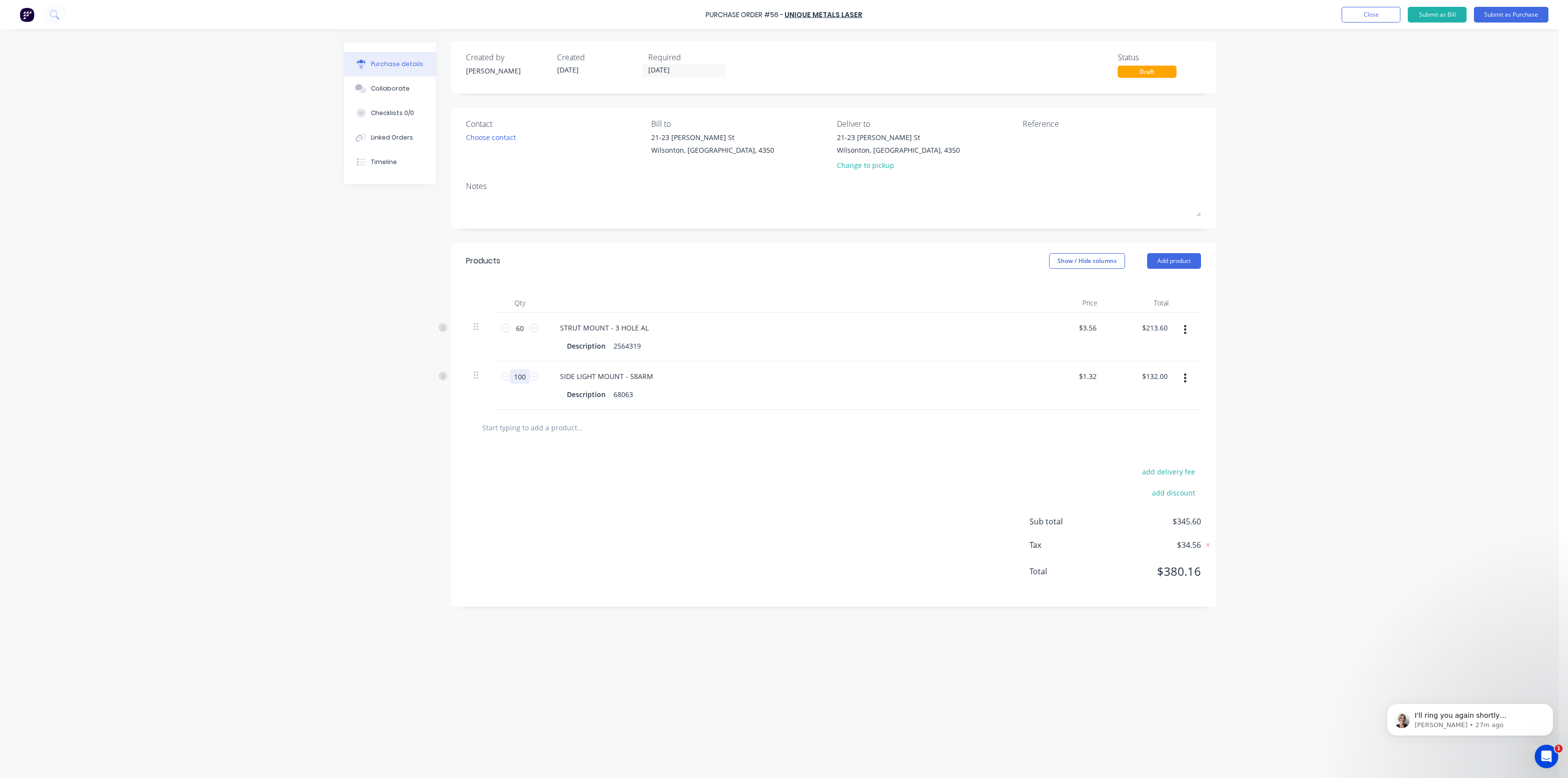
type input "100"
click at [586, 440] on div at bounding box center [833, 428] width 735 height 36
click at [577, 424] on input "text" at bounding box center [579, 427] width 196 height 20
click at [1160, 256] on button "Add product" at bounding box center [1173, 261] width 54 height 16
click at [1158, 283] on div "Product catalogue" at bounding box center [1153, 286] width 75 height 14
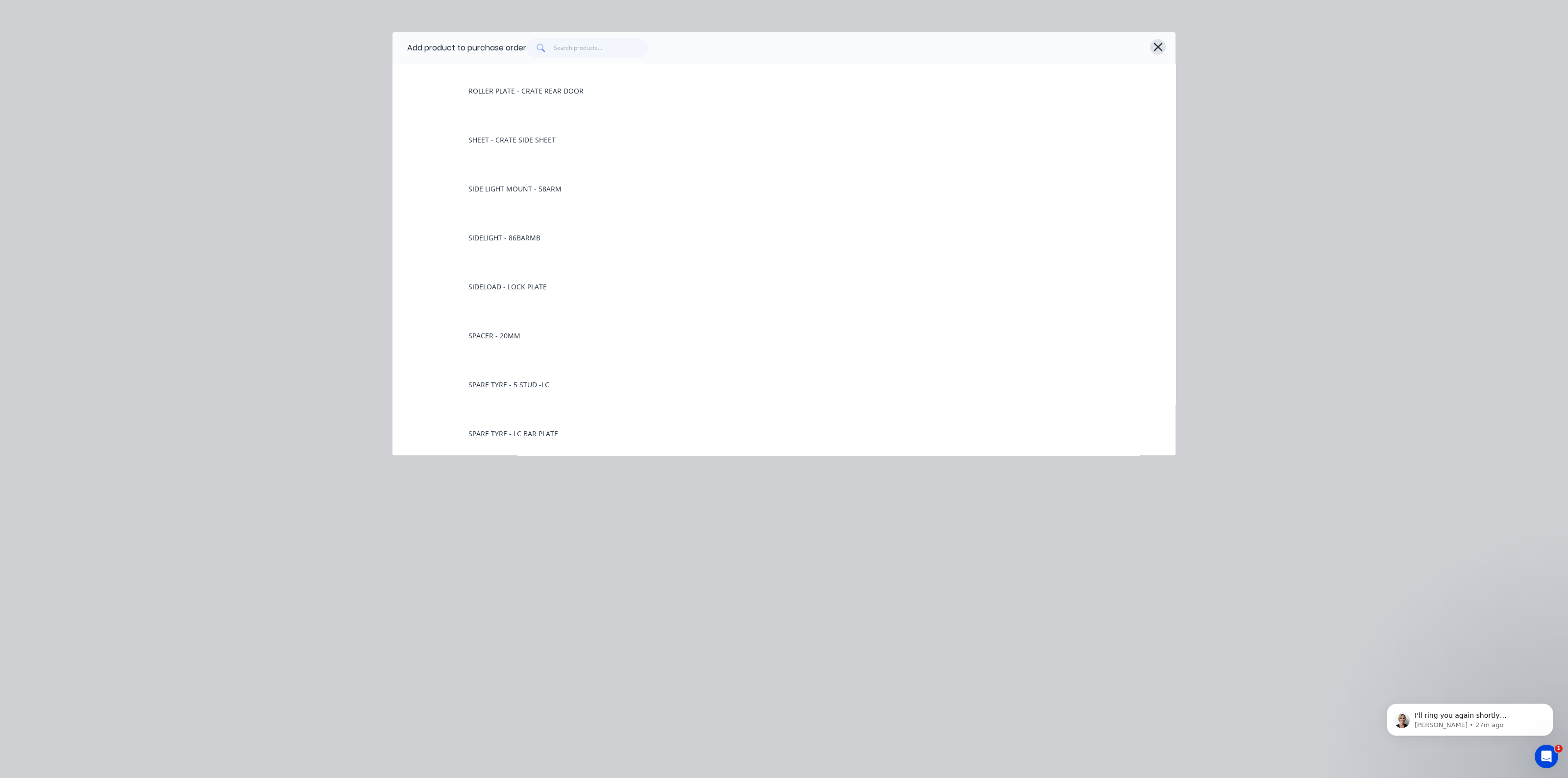
click at [1159, 50] on icon "button" at bounding box center [1158, 46] width 10 height 13
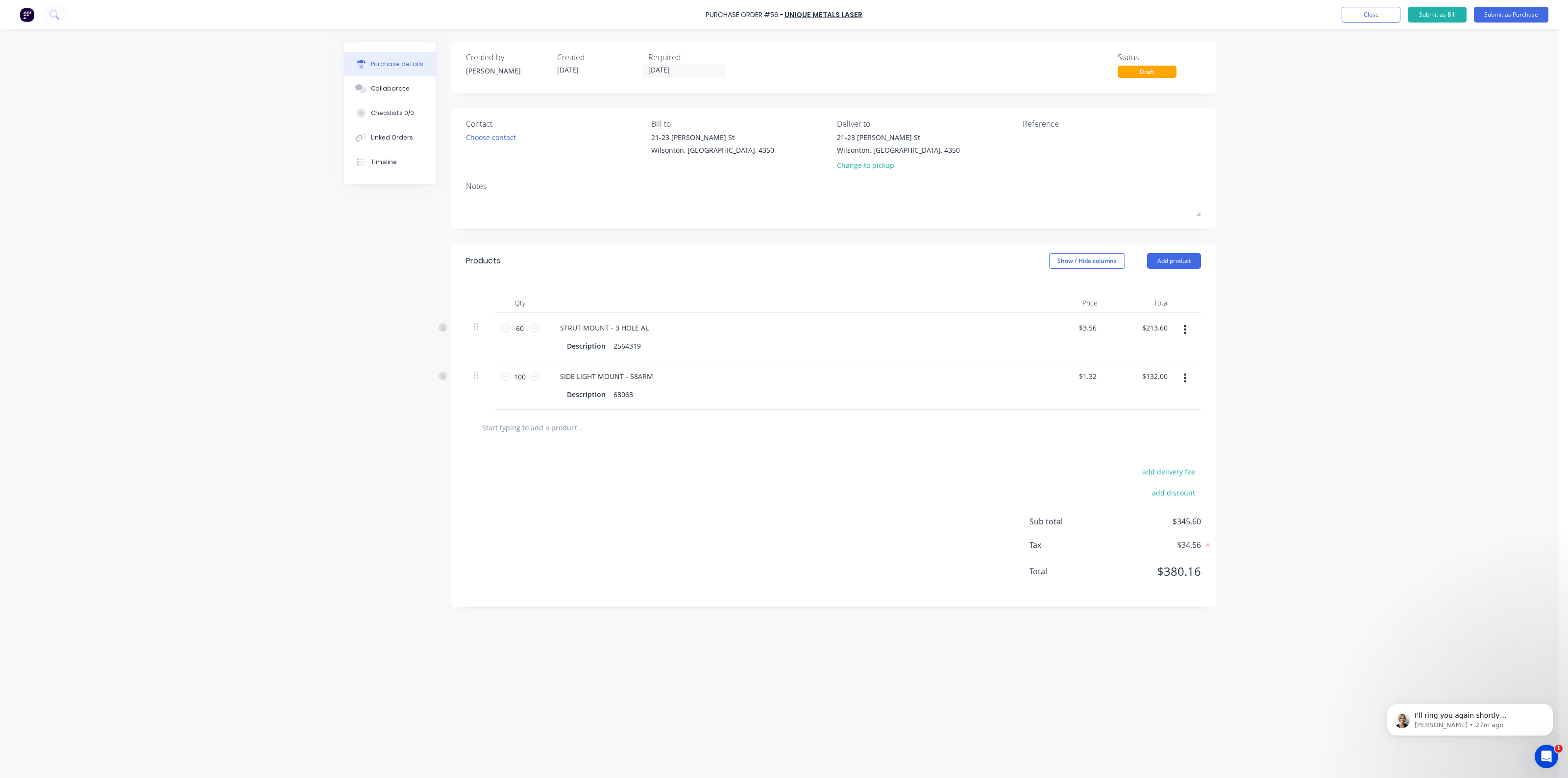
click at [619, 428] on input "text" at bounding box center [579, 427] width 196 height 20
click at [610, 431] on input "text" at bounding box center [579, 427] width 196 height 20
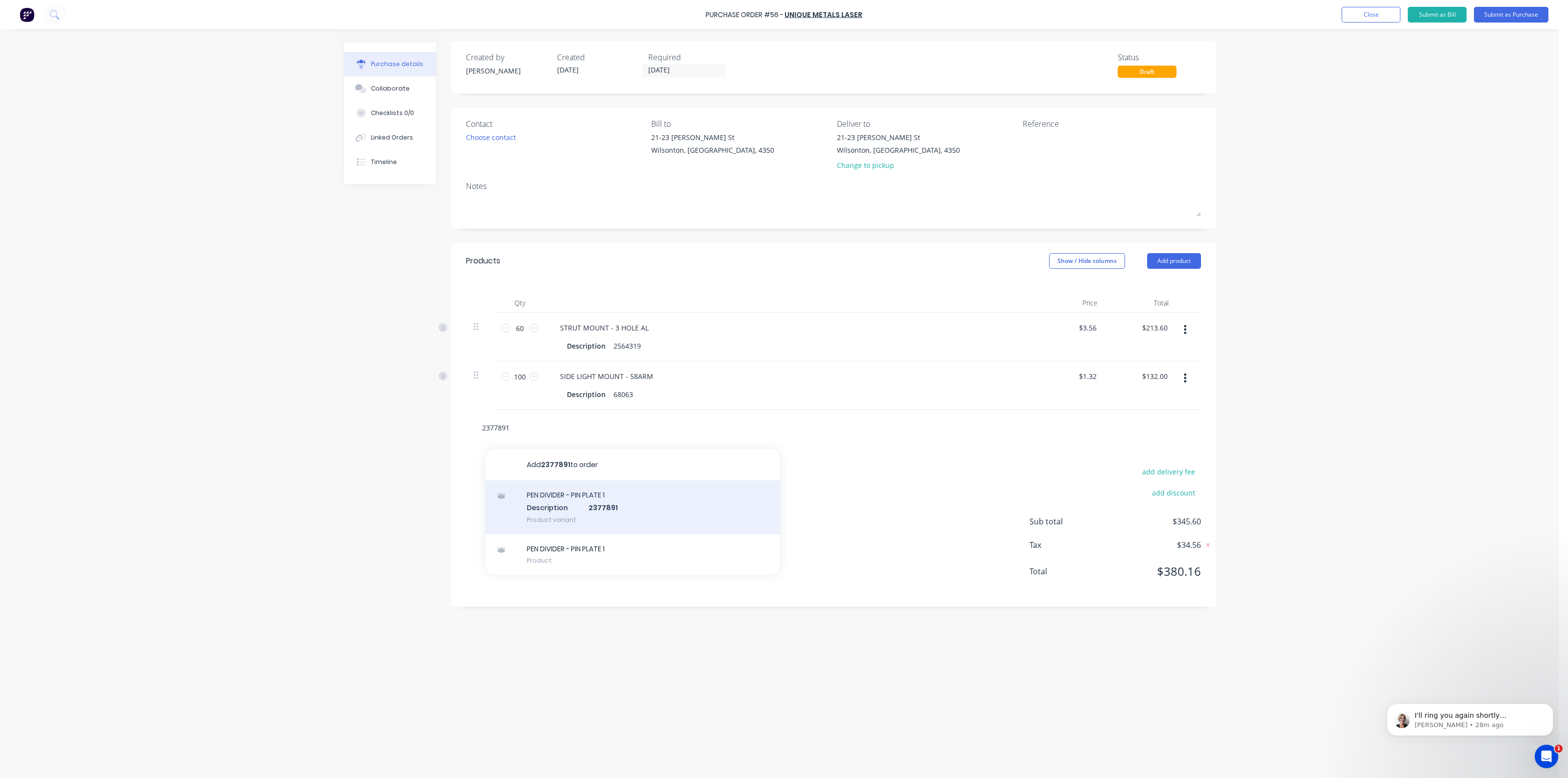
type input "2377891"
click at [597, 501] on div "PEN DIVIDER - PIN PLATE 1 Description 2377891 Product variant" at bounding box center [633, 507] width 294 height 54
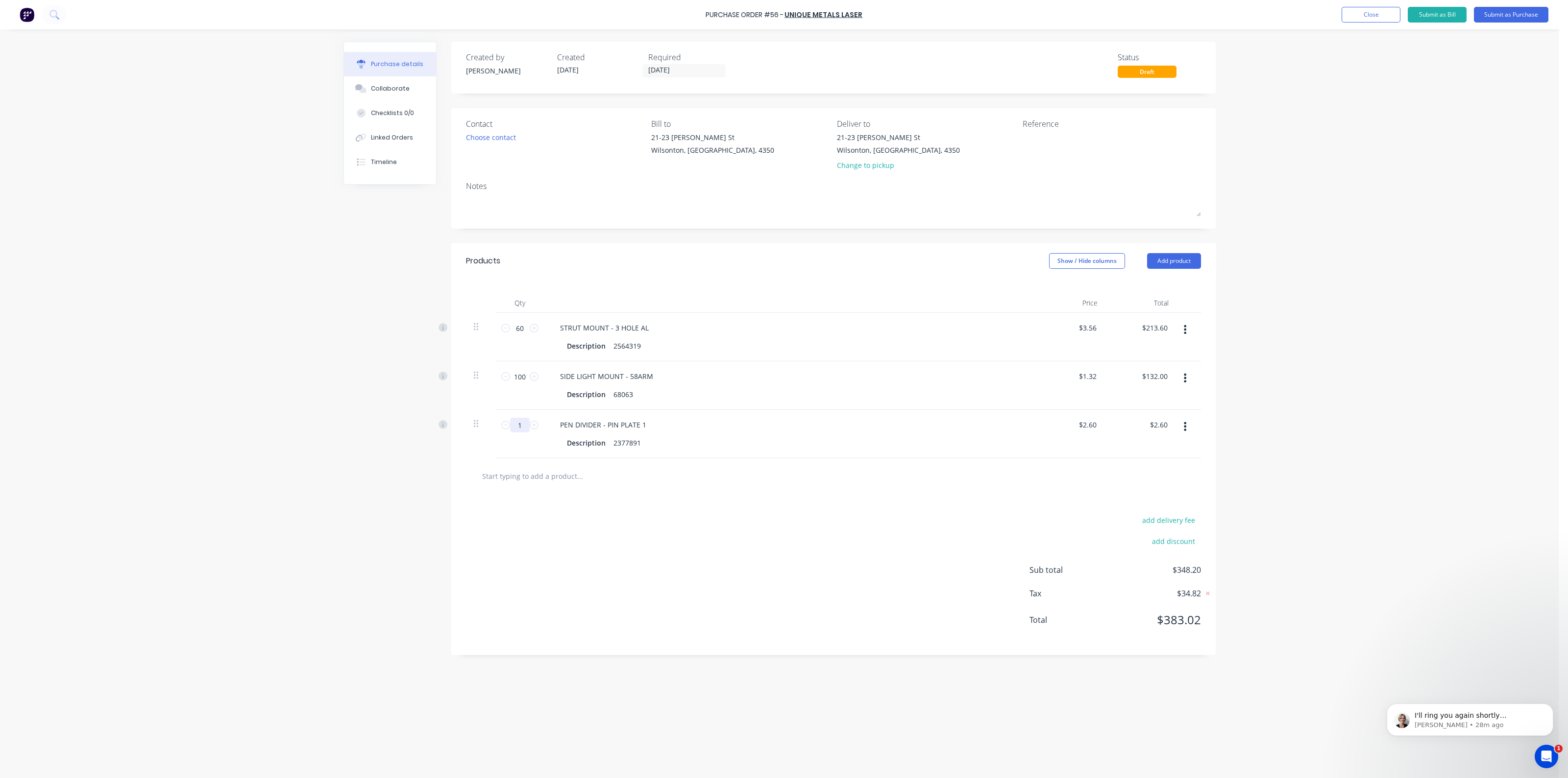
click at [522, 430] on input "1" at bounding box center [519, 424] width 20 height 14
type input "4"
type input "$10.40"
type input "40"
type input "$104.00"
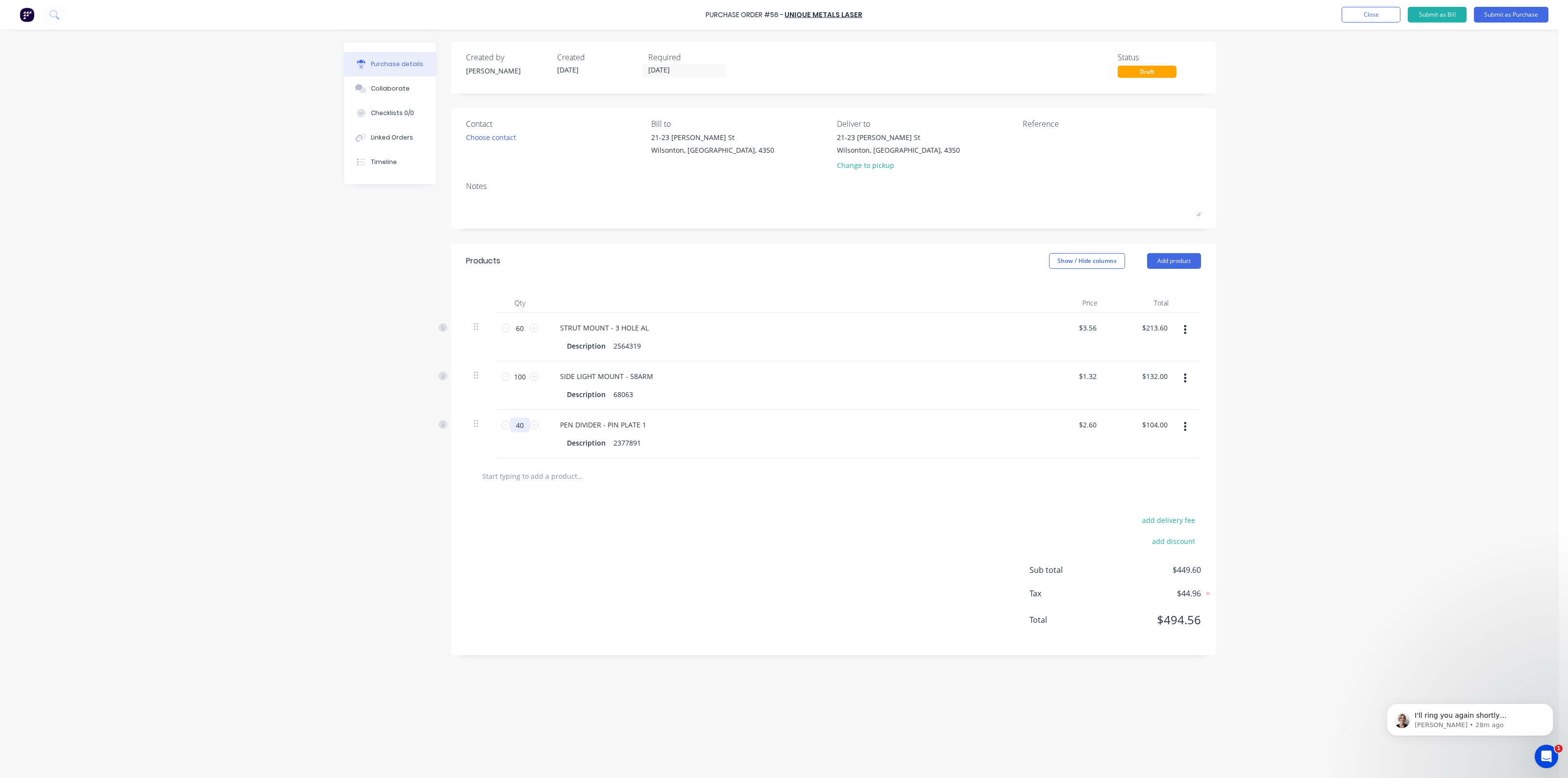
type input "40"
click at [549, 486] on input "text" at bounding box center [579, 475] width 196 height 20
click at [556, 472] on input "text" at bounding box center [579, 475] width 196 height 20
type input "2457770"
click at [589, 516] on button "Add 2457770 to order" at bounding box center [633, 512] width 294 height 31
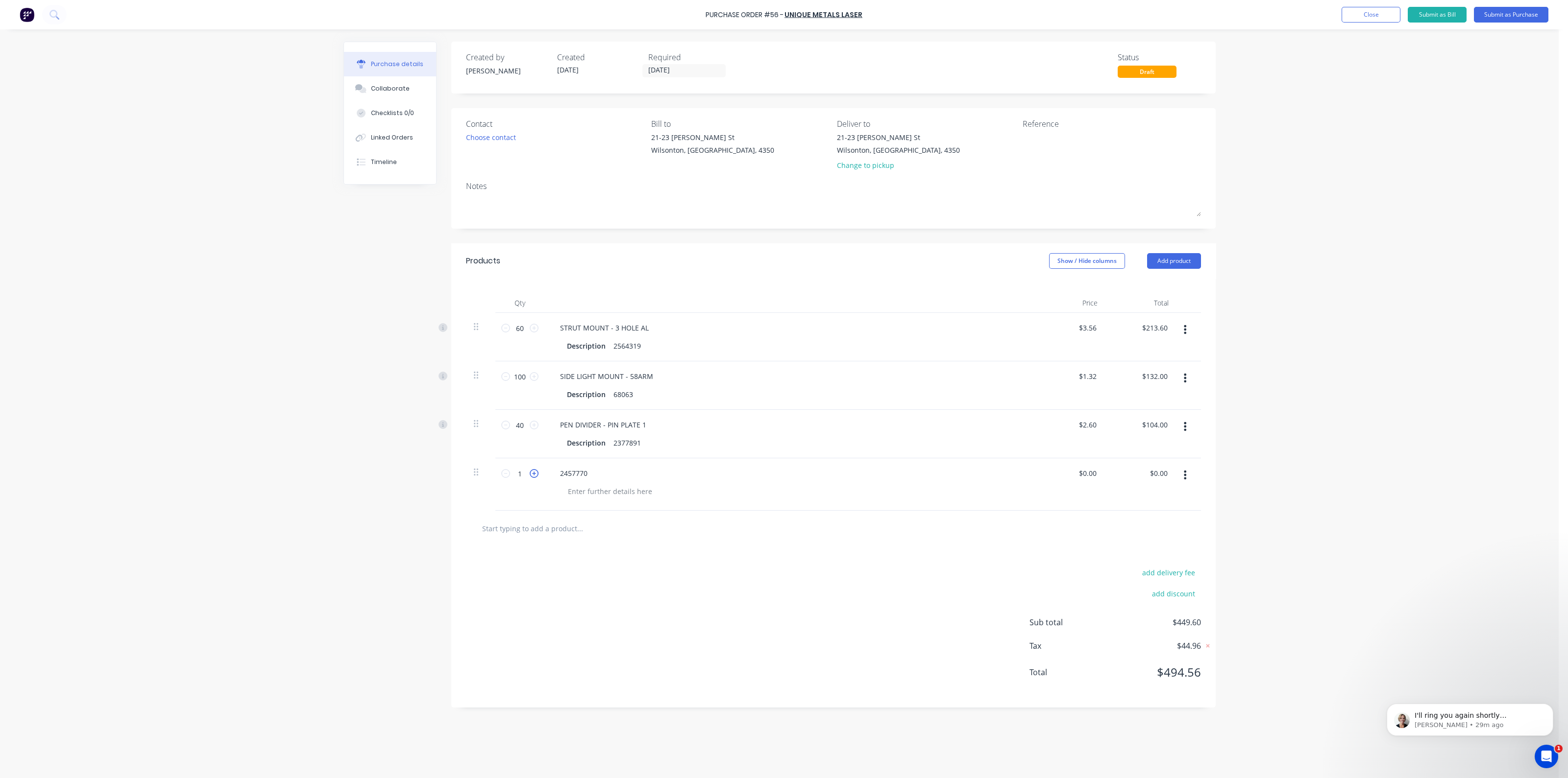
click at [535, 473] on icon at bounding box center [533, 472] width 9 height 9
click at [536, 475] on icon at bounding box center [533, 472] width 9 height 9
type input "4"
click at [575, 493] on div at bounding box center [609, 491] width 100 height 14
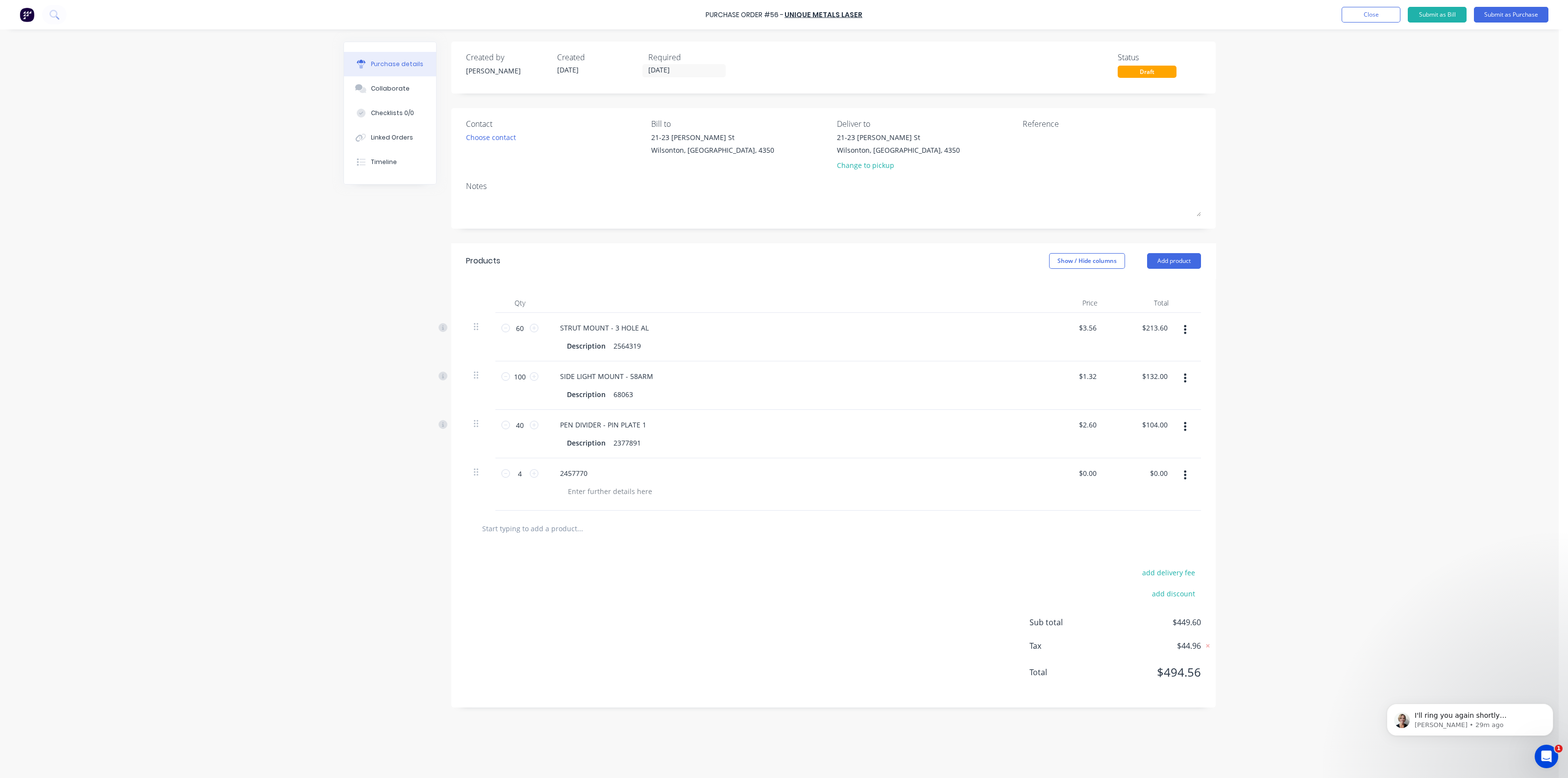
click at [556, 528] on input "text" at bounding box center [579, 528] width 196 height 20
type input "2457772"
click at [600, 569] on button "Add 2457772 to order" at bounding box center [633, 565] width 294 height 31
click at [526, 524] on input "1" at bounding box center [519, 526] width 20 height 14
type input "8"
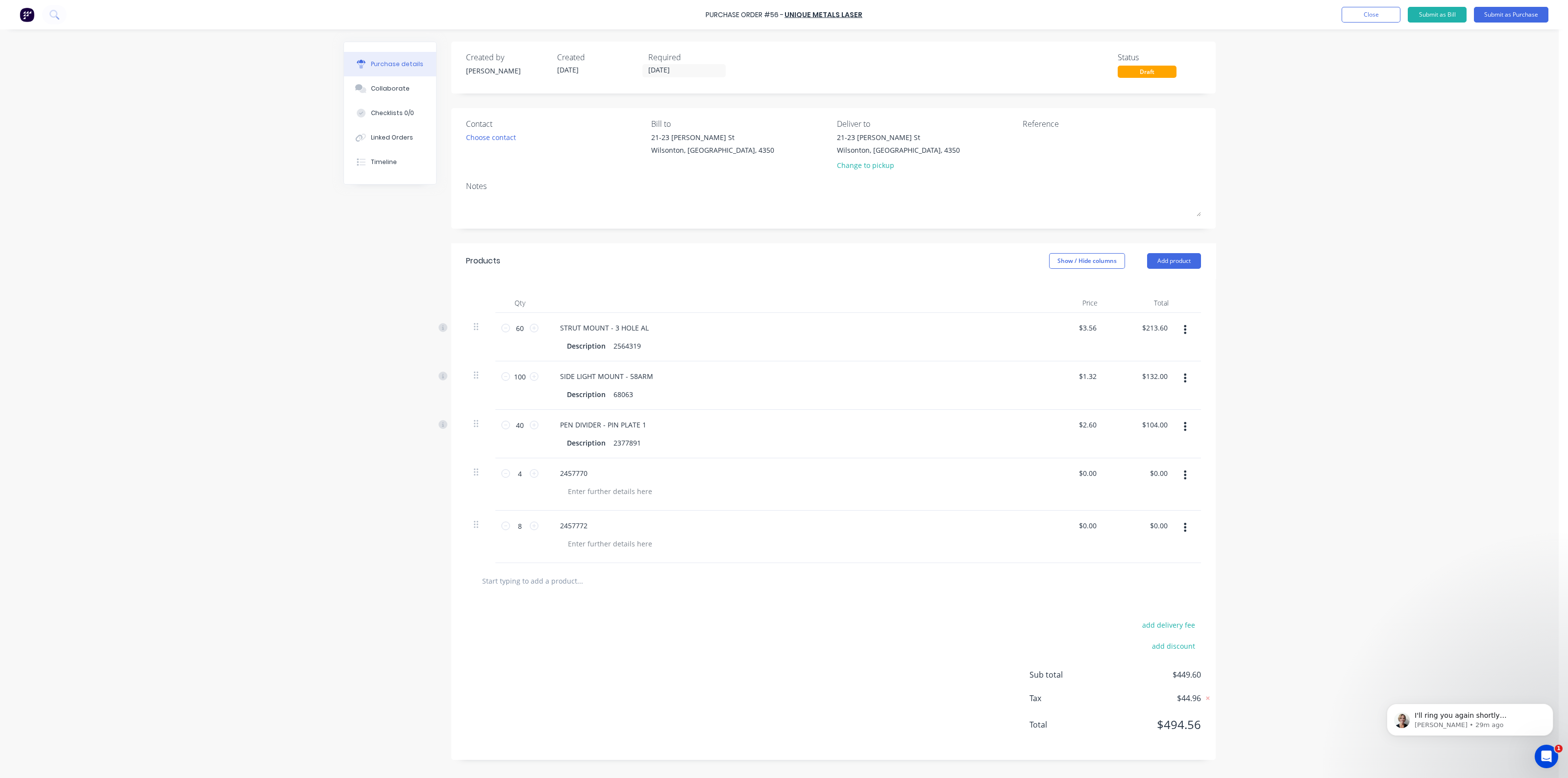
click at [592, 579] on input "text" at bounding box center [579, 581] width 196 height 20
type input "2457771"
click at [580, 618] on button "Add 2457771 to order" at bounding box center [633, 618] width 294 height 31
click at [513, 579] on input "1" at bounding box center [519, 578] width 20 height 14
type input "4"
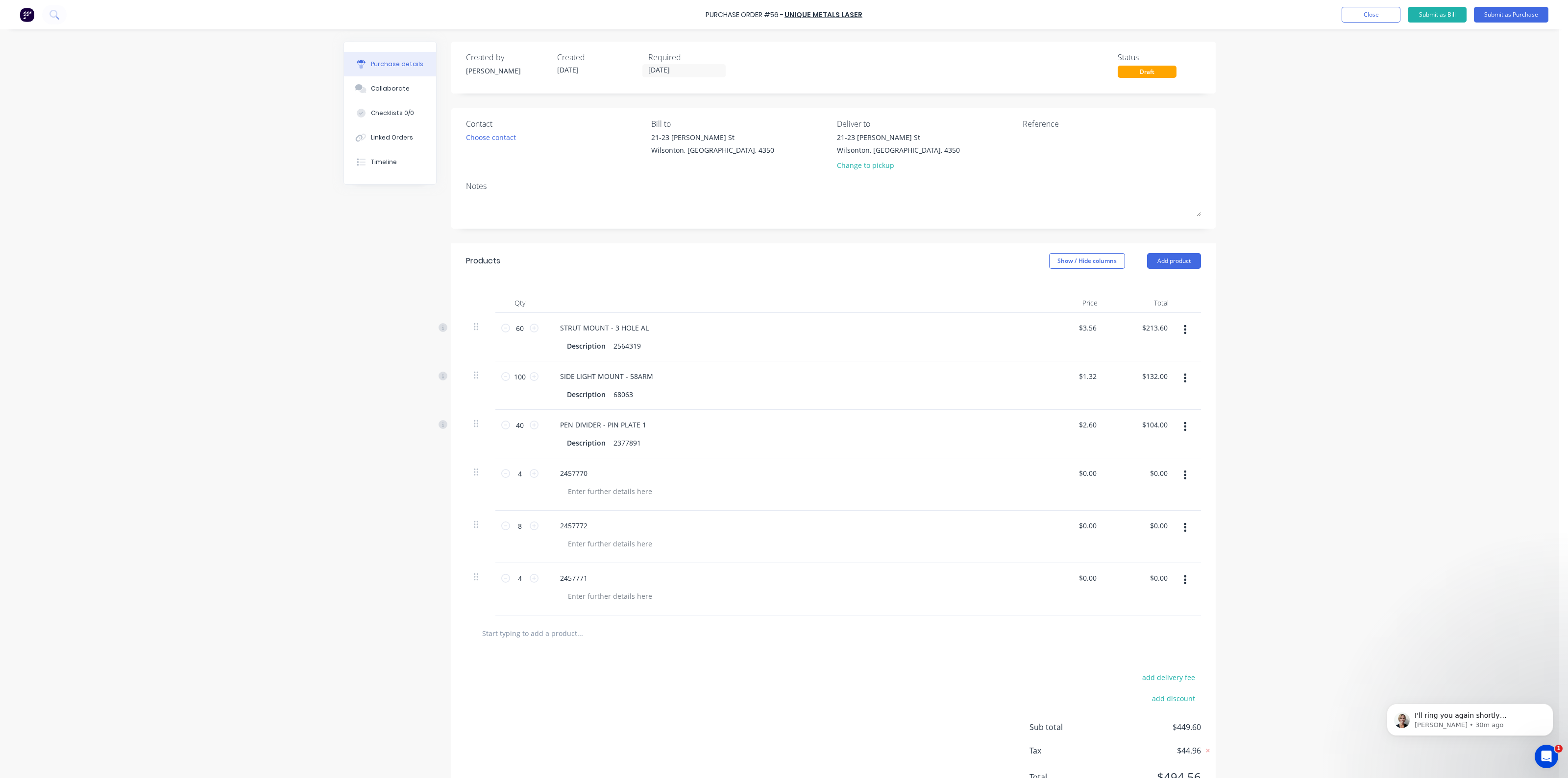
click at [668, 635] on input "text" at bounding box center [579, 633] width 196 height 20
type input "2441117"
click at [654, 669] on button "Add 2441117 to order" at bounding box center [633, 670] width 294 height 31
click at [530, 628] on icon at bounding box center [533, 630] width 9 height 9
type input "2"
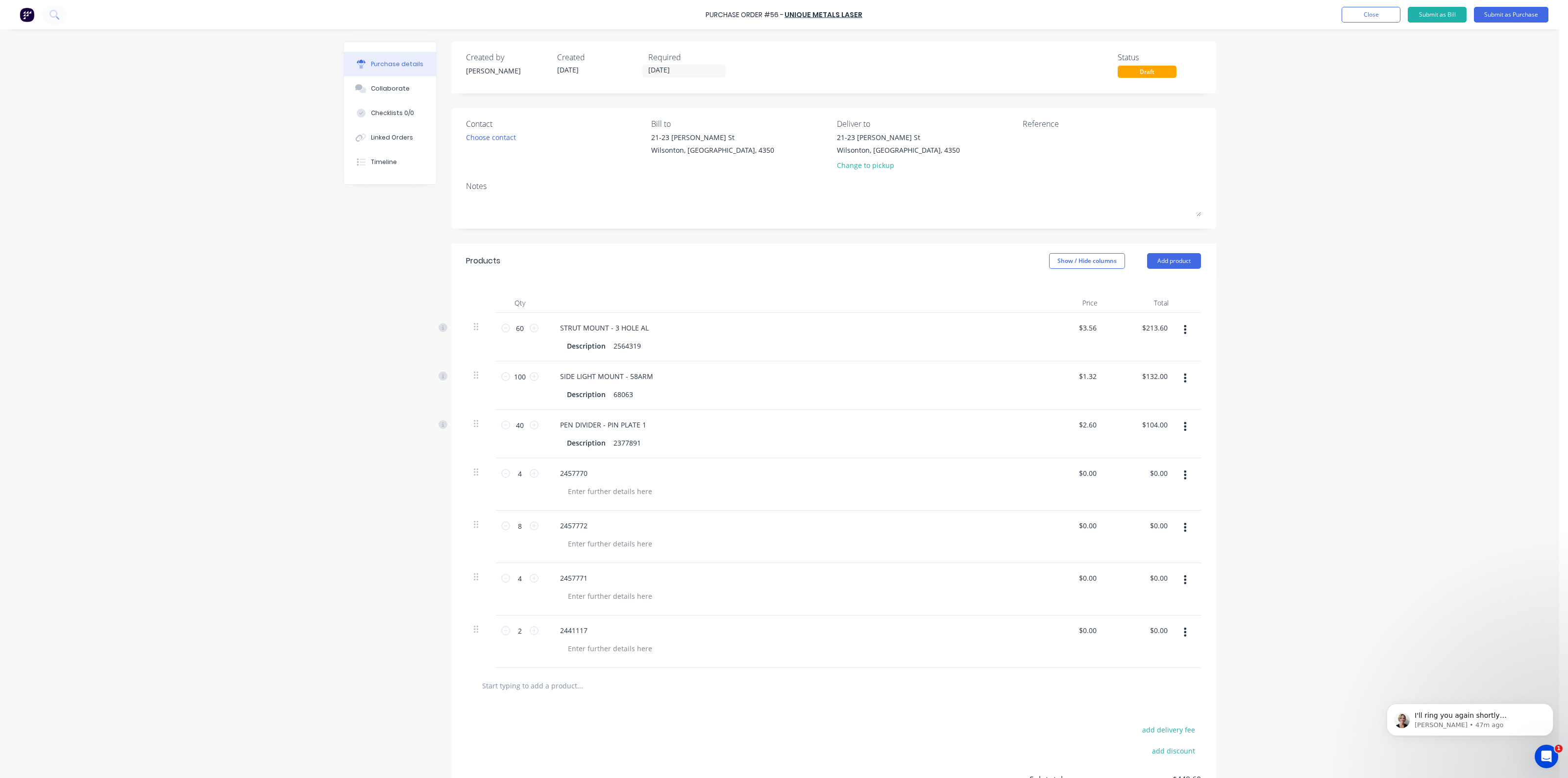
click at [573, 685] on input "text" at bounding box center [579, 685] width 196 height 20
type input "2441119"
click at [556, 722] on button "Add 2441119 to order" at bounding box center [633, 722] width 294 height 31
click at [532, 682] on icon at bounding box center [533, 682] width 9 height 9
type input "2"
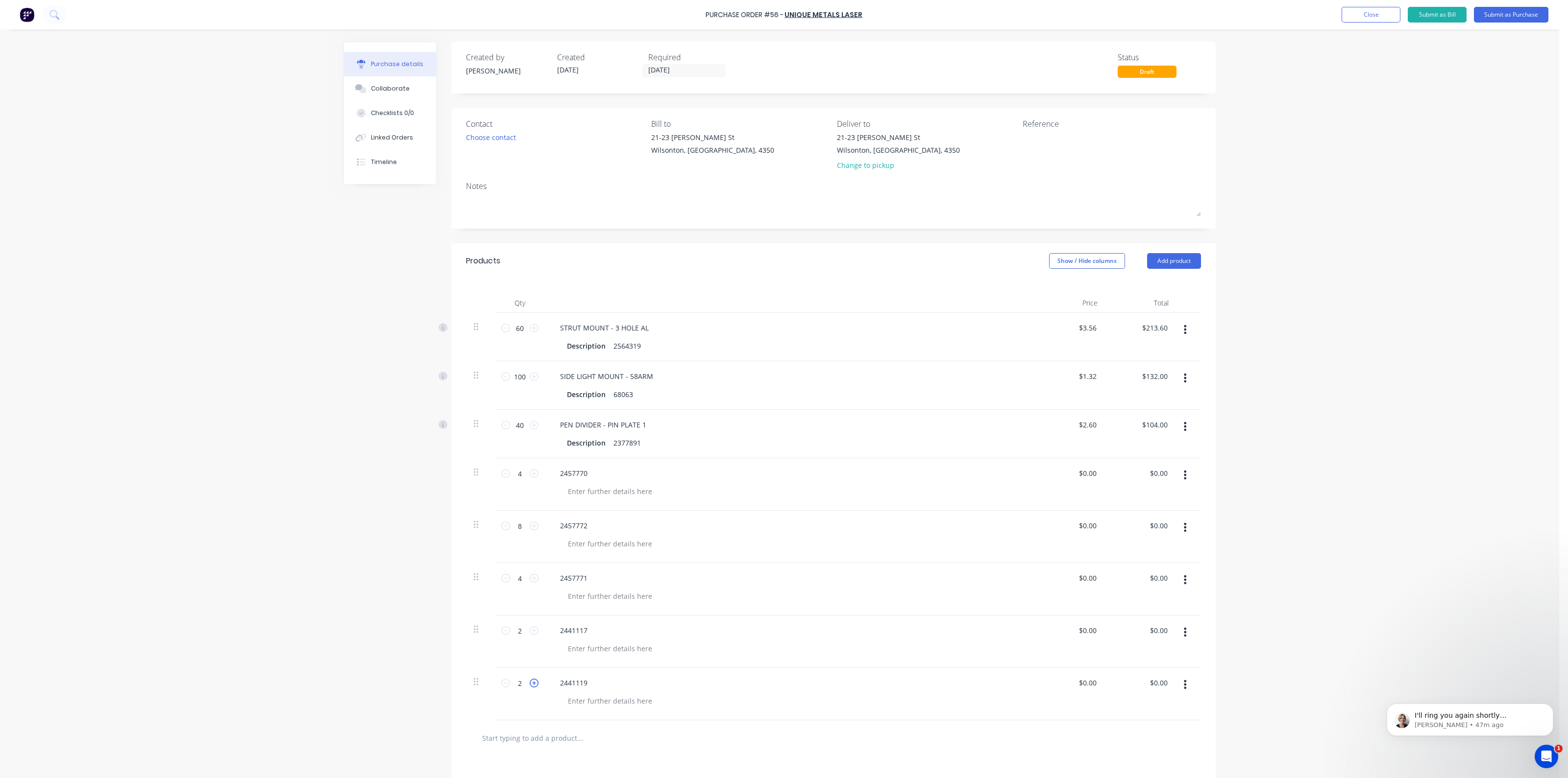
scroll to position [122, 0]
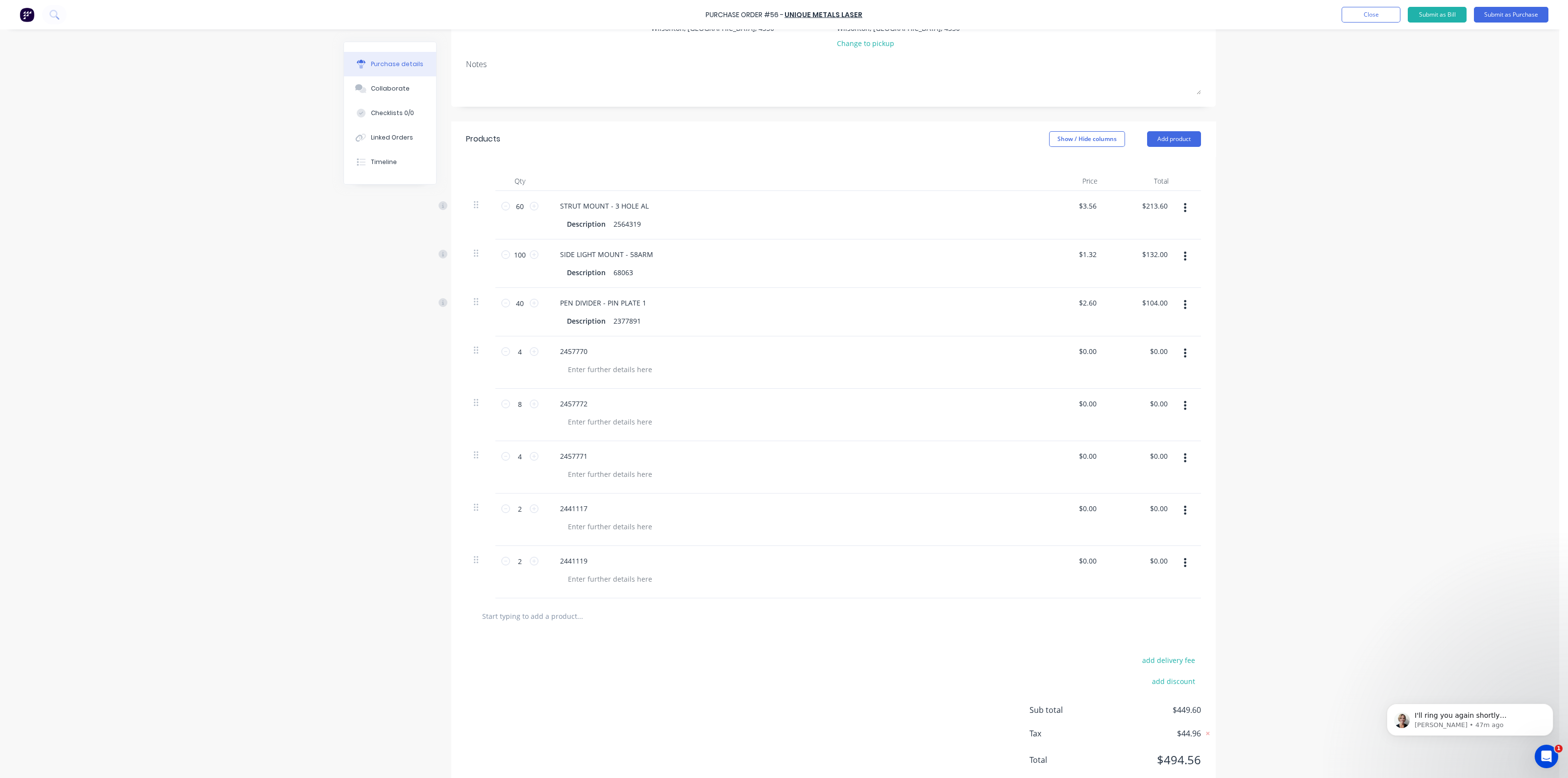
click at [570, 616] on input "text" at bounding box center [579, 616] width 196 height 20
type input "2441120"
click at [571, 653] on button "Add 2441120 to order" at bounding box center [633, 653] width 294 height 31
click at [530, 612] on icon at bounding box center [533, 613] width 9 height 9
type input "2"
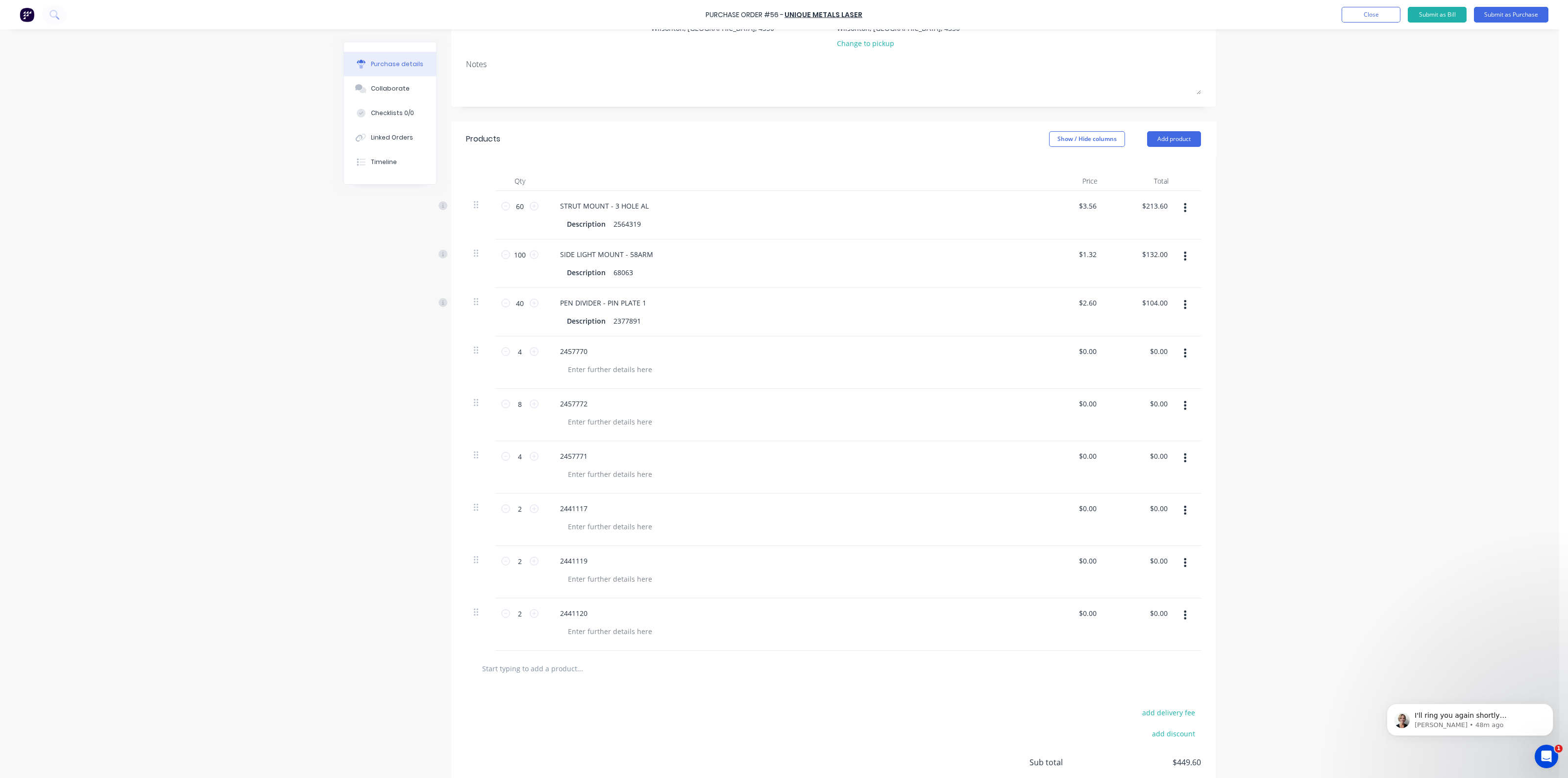
click at [563, 666] on input "text" at bounding box center [579, 668] width 196 height 20
type input "2441116"
click at [564, 701] on button "Add 2441116 to order" at bounding box center [633, 705] width 294 height 31
click at [532, 662] on icon at bounding box center [533, 665] width 9 height 9
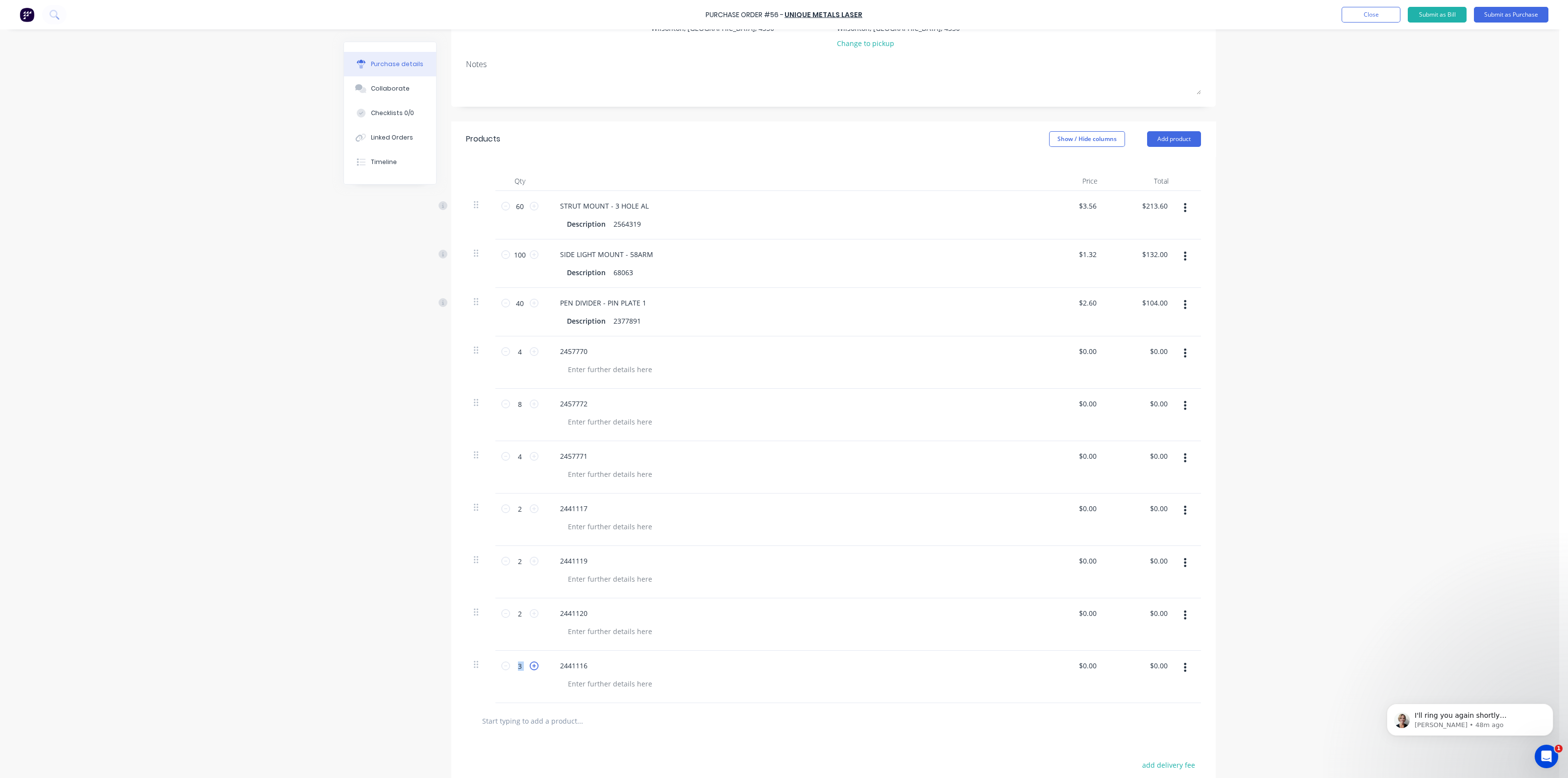
click at [532, 662] on icon at bounding box center [533, 665] width 9 height 9
click at [501, 664] on icon at bounding box center [505, 665] width 9 height 9
type input "4"
click at [569, 722] on input "text" at bounding box center [579, 720] width 196 height 20
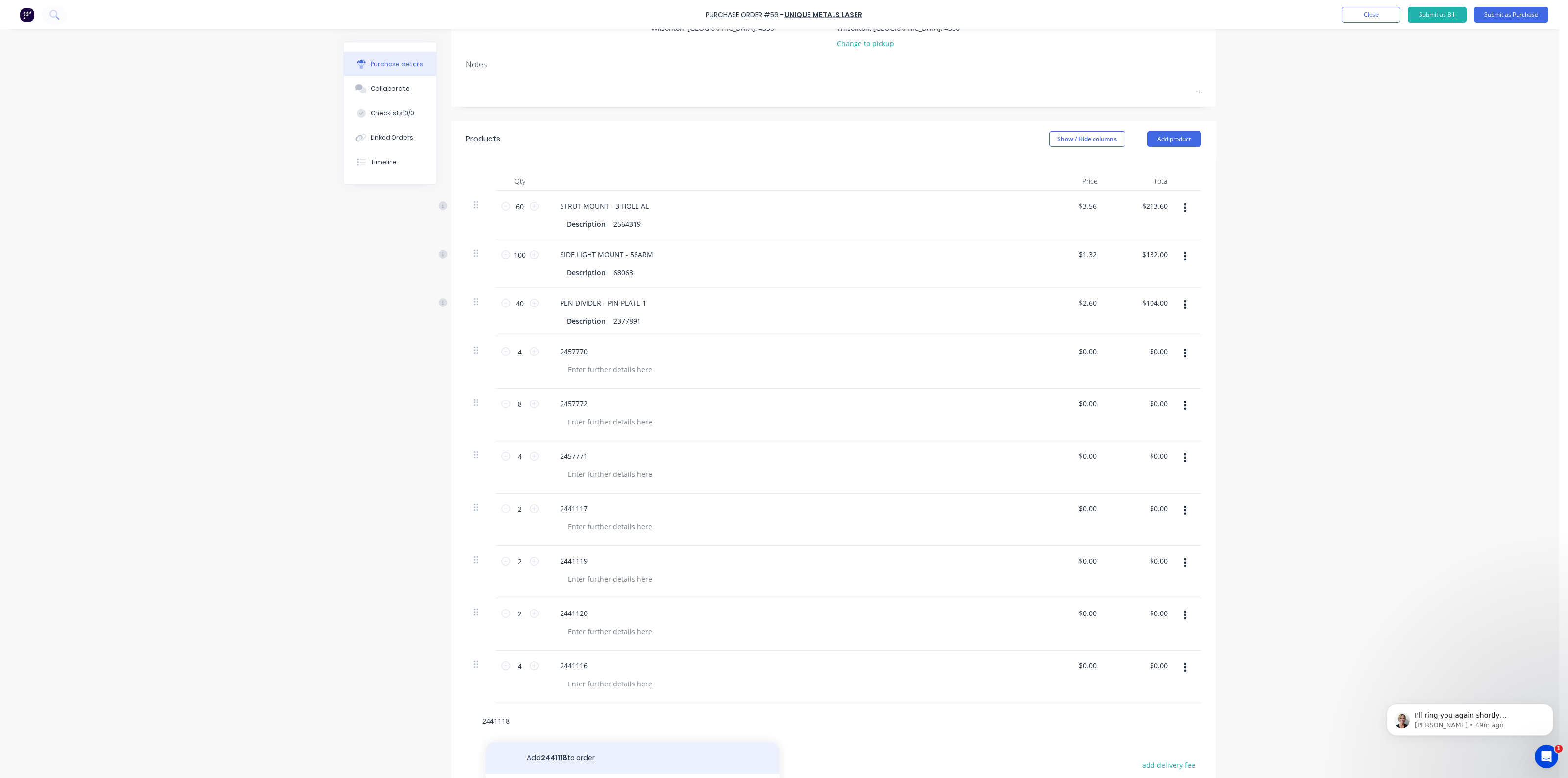
type input "2441118"
click at [592, 755] on button "Add 2441118 to order" at bounding box center [633, 757] width 294 height 31
click at [530, 714] on icon at bounding box center [533, 718] width 9 height 9
type input "2"
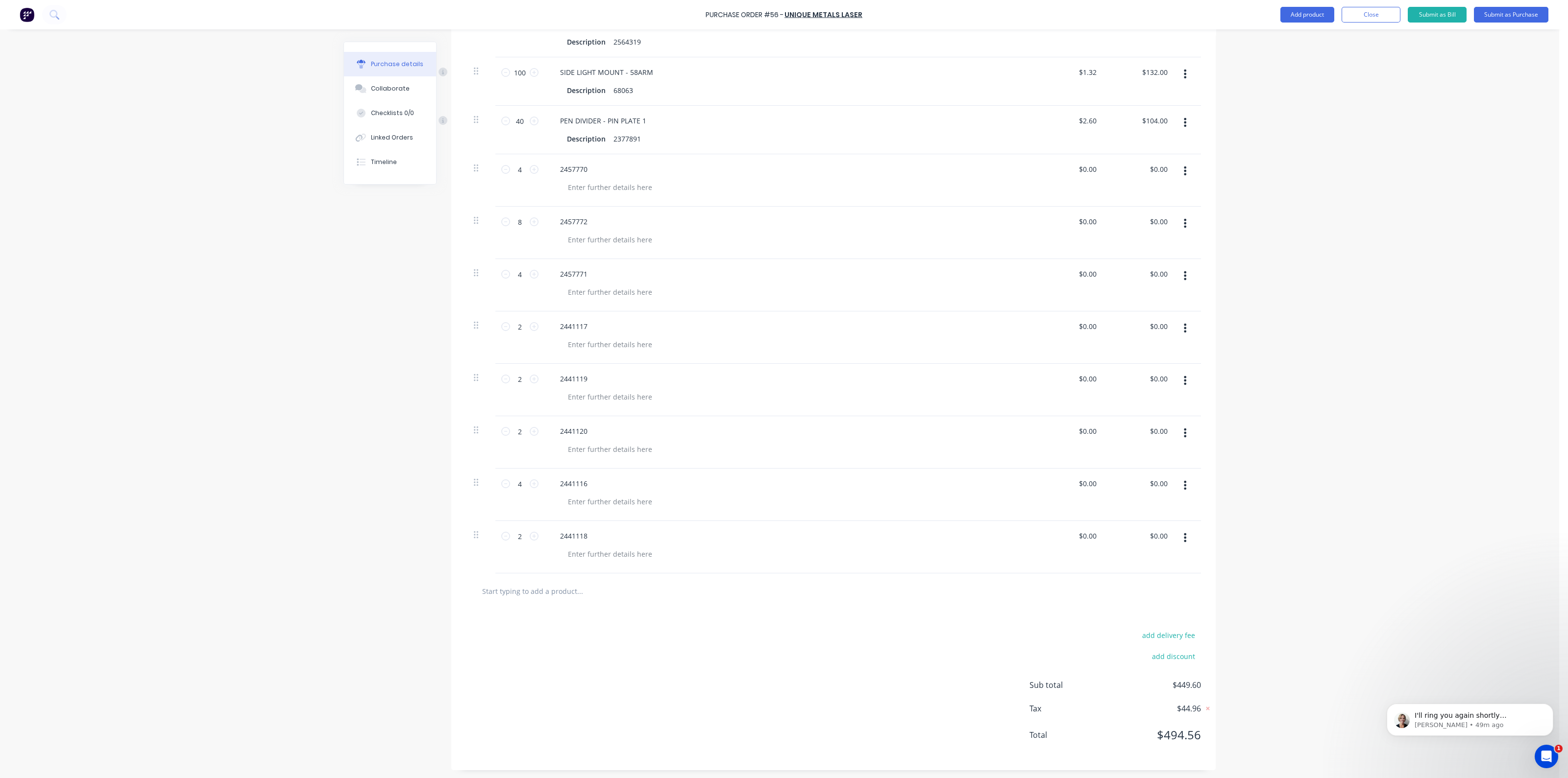
click at [548, 588] on input "text" at bounding box center [579, 591] width 196 height 20
type input "2449613"
click at [556, 621] on button "Add 2449613 to order" at bounding box center [633, 628] width 294 height 31
click at [530, 584] on icon at bounding box center [533, 588] width 9 height 9
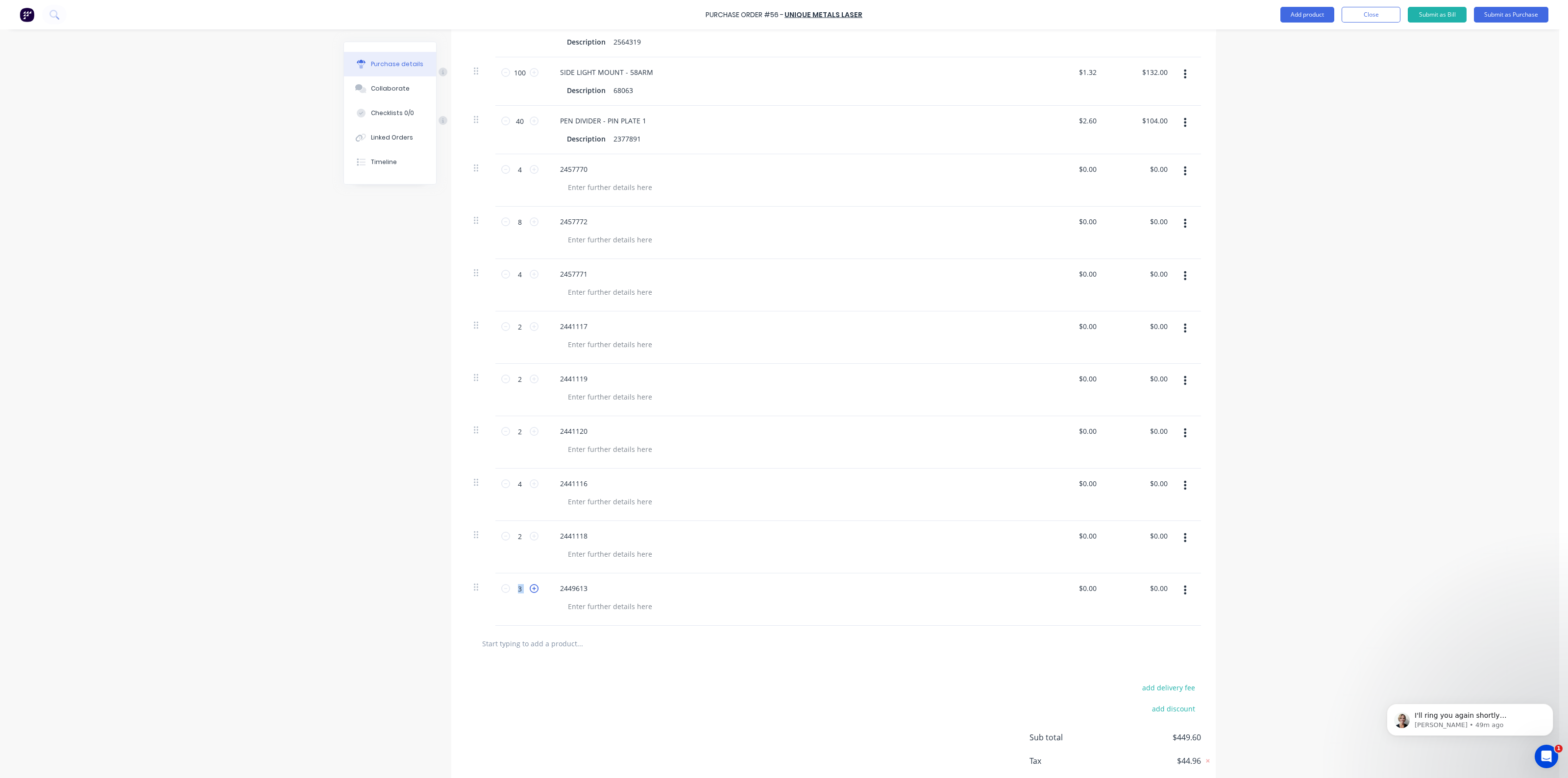
click at [530, 584] on icon at bounding box center [533, 588] width 9 height 9
type input "4"
click at [544, 604] on div "2449613" at bounding box center [789, 599] width 490 height 52
click at [1284, 11] on button "Add product" at bounding box center [1307, 14] width 54 height 16
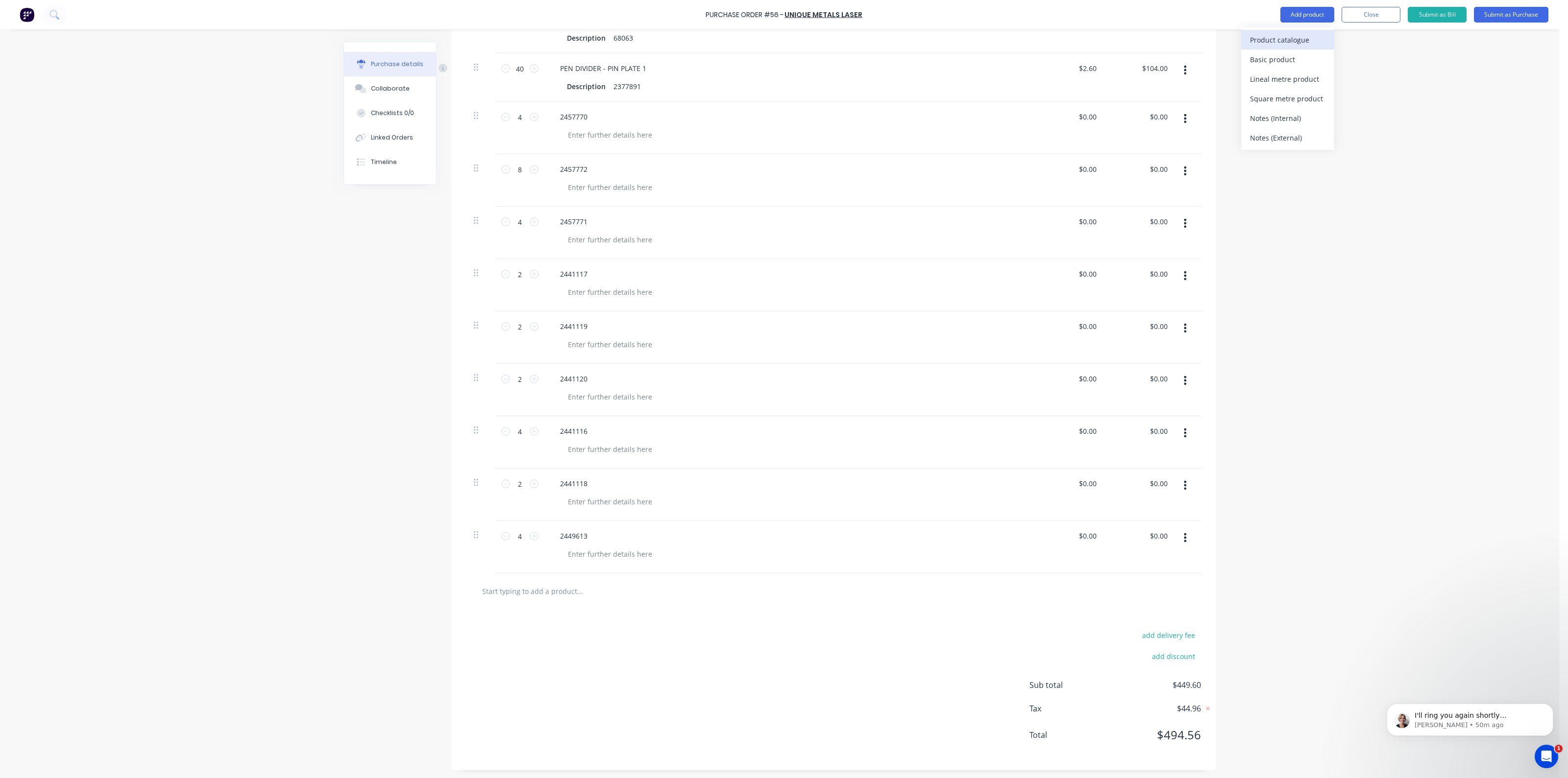
click at [1292, 39] on div "Product catalogue" at bounding box center [1287, 40] width 75 height 14
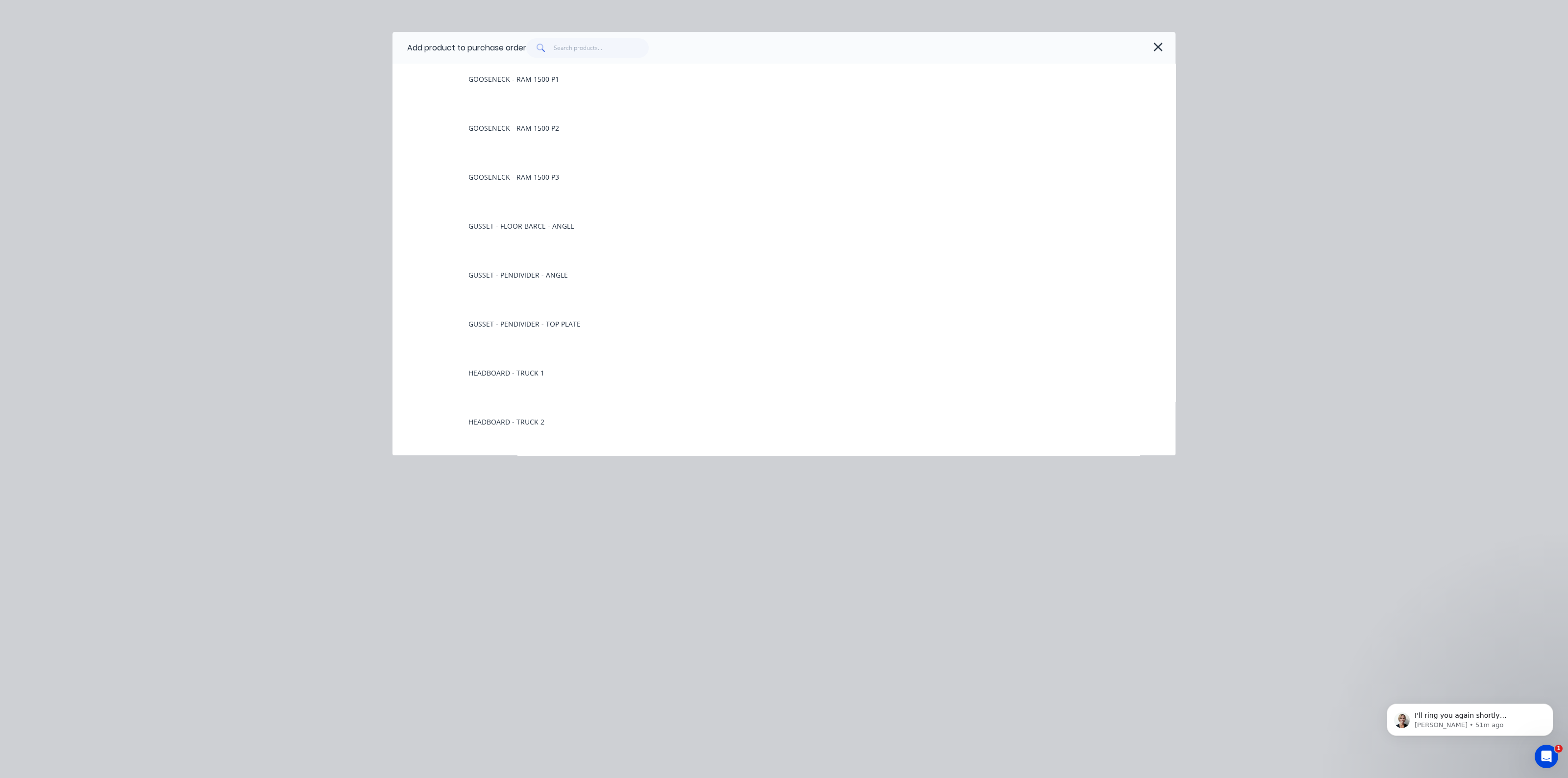
scroll to position [1713, 0]
click at [1157, 50] on icon "button" at bounding box center [1158, 46] width 10 height 13
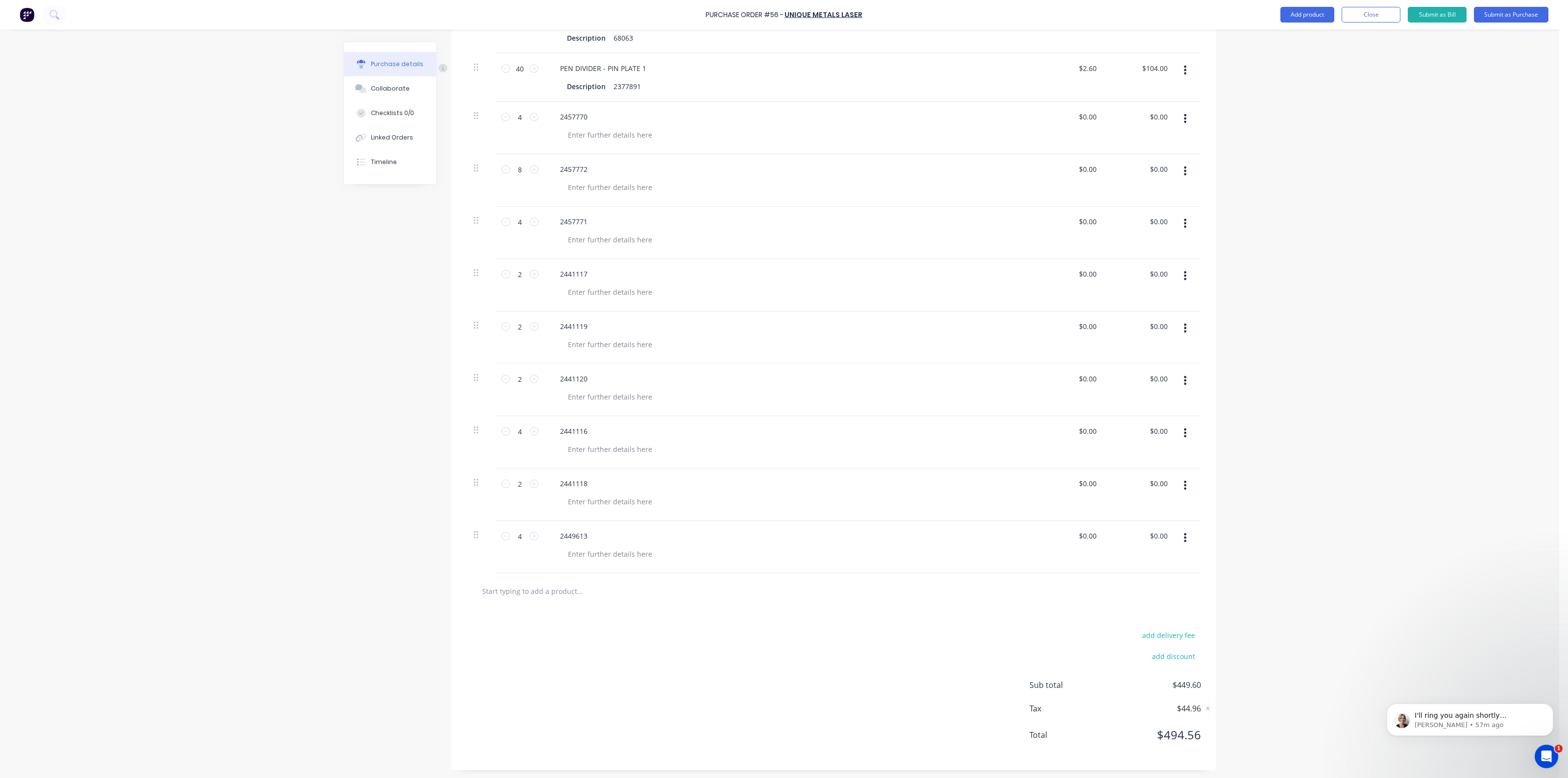
click at [604, 595] on input "text" at bounding box center [579, 591] width 196 height 20
type input "2281354"
click at [591, 626] on button "Add 2281354 to order" at bounding box center [633, 628] width 294 height 31
click at [601, 609] on div at bounding box center [609, 606] width 100 height 14
click at [610, 645] on input "text" at bounding box center [579, 643] width 196 height 20
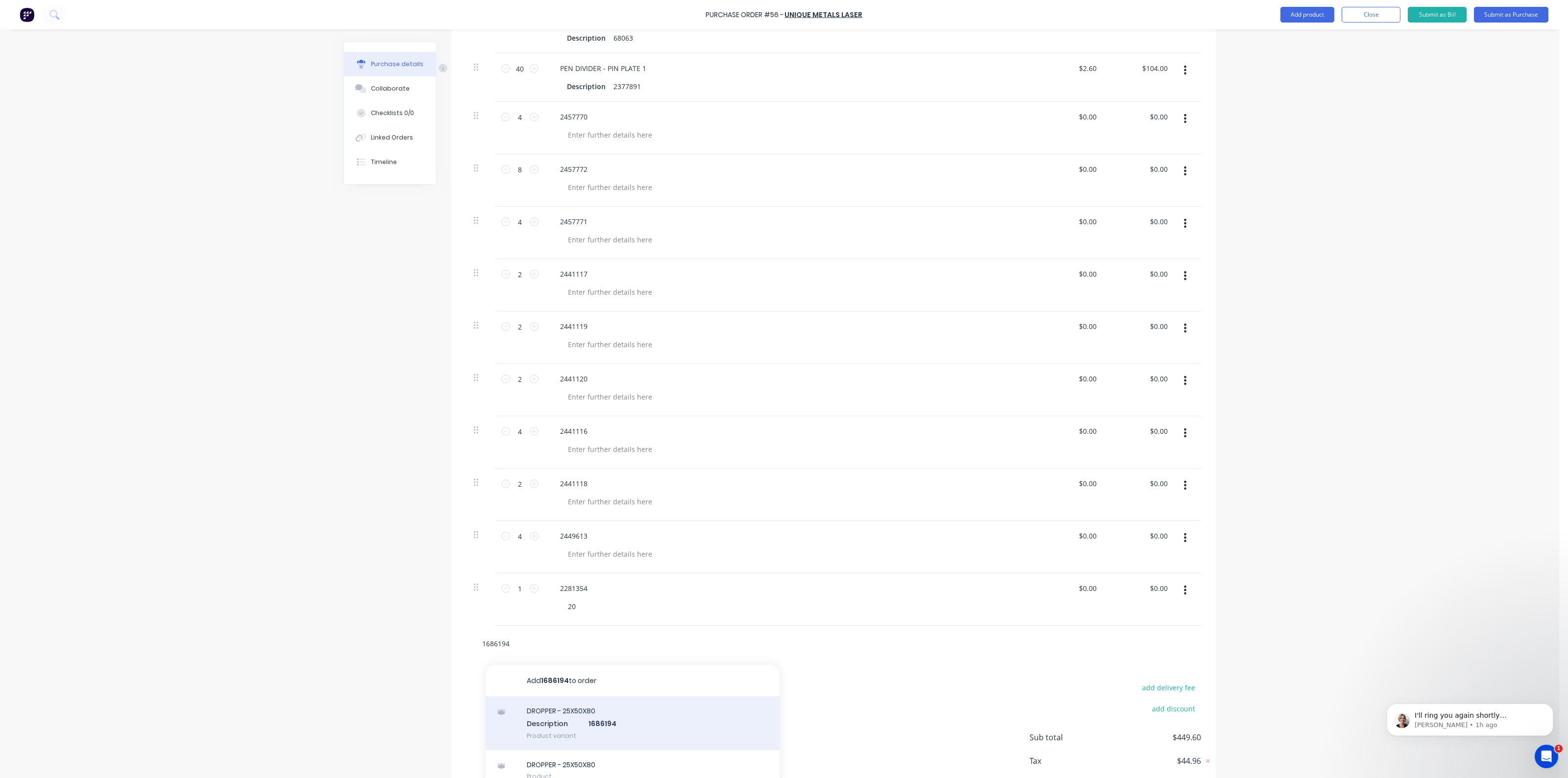
type input "1686194"
click at [543, 715] on div "DROPPER - 25X50X80 Description 1686194 Product variant" at bounding box center [633, 723] width 294 height 54
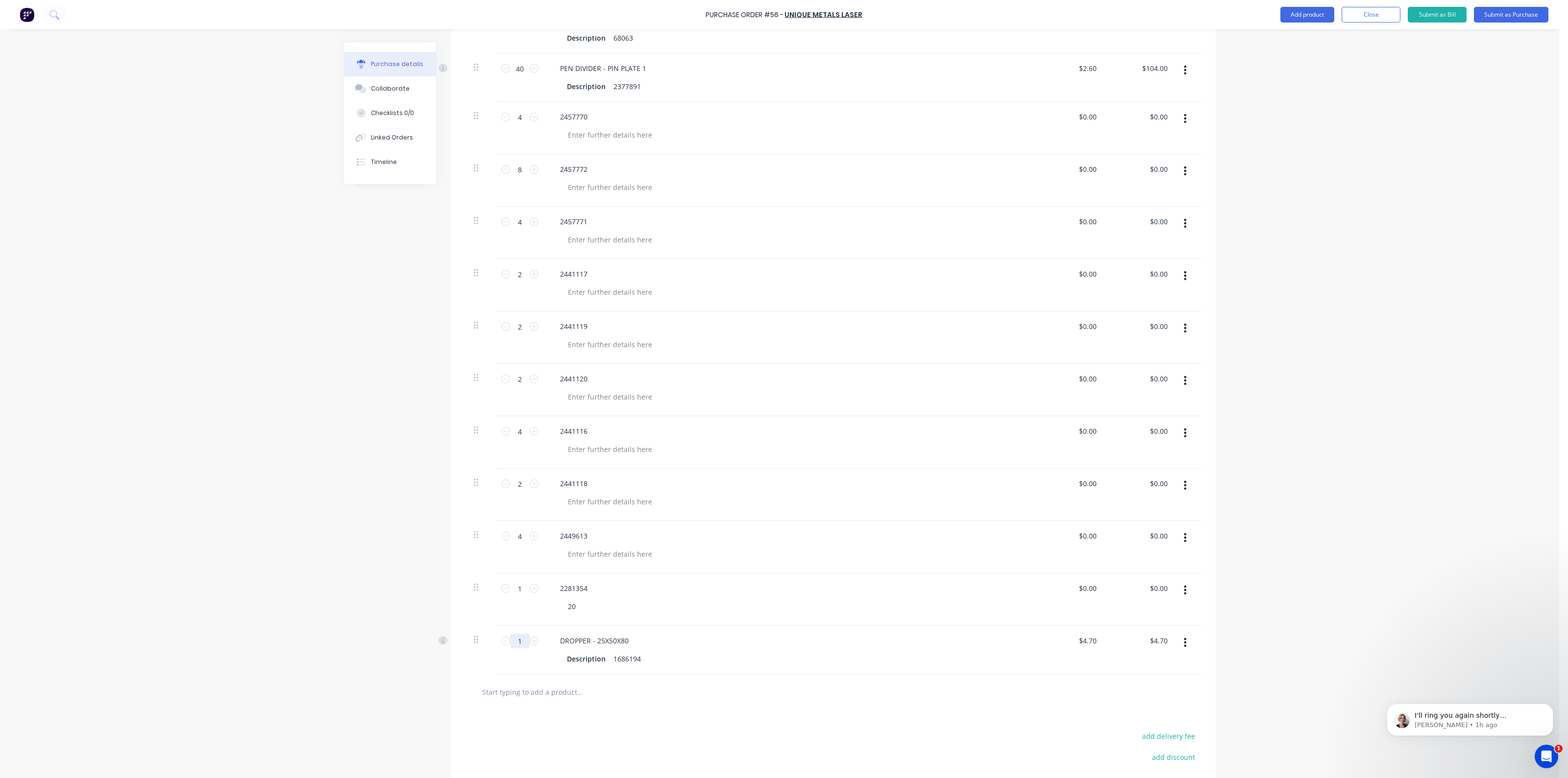
click at [520, 636] on input "1" at bounding box center [519, 640] width 20 height 14
type input "2"
type input "$9.40"
type input "20"
type input "$94.00"
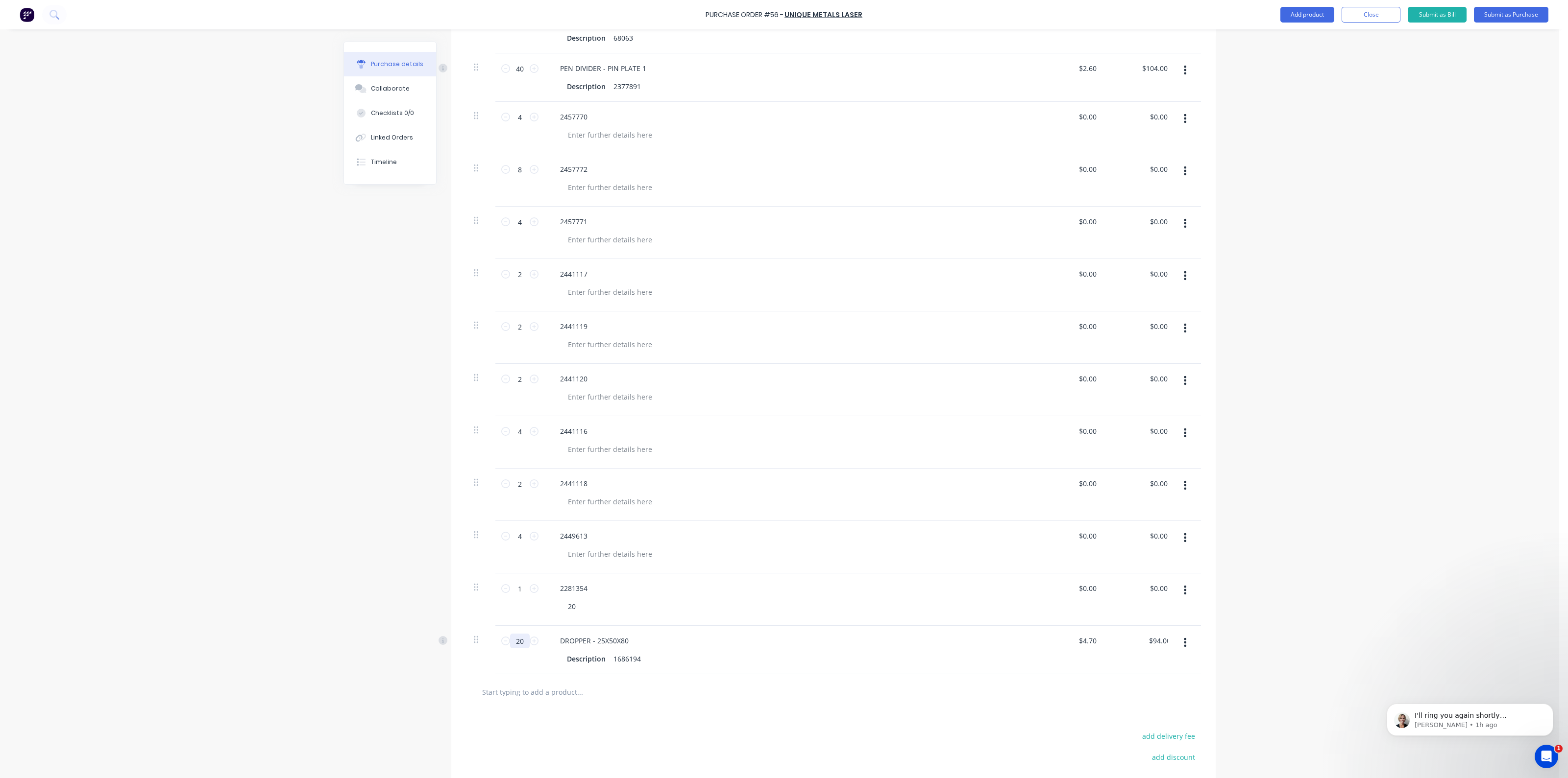
type input "200"
type input "$940.00"
type input "200"
click at [593, 690] on input "text" at bounding box center [579, 692] width 196 height 20
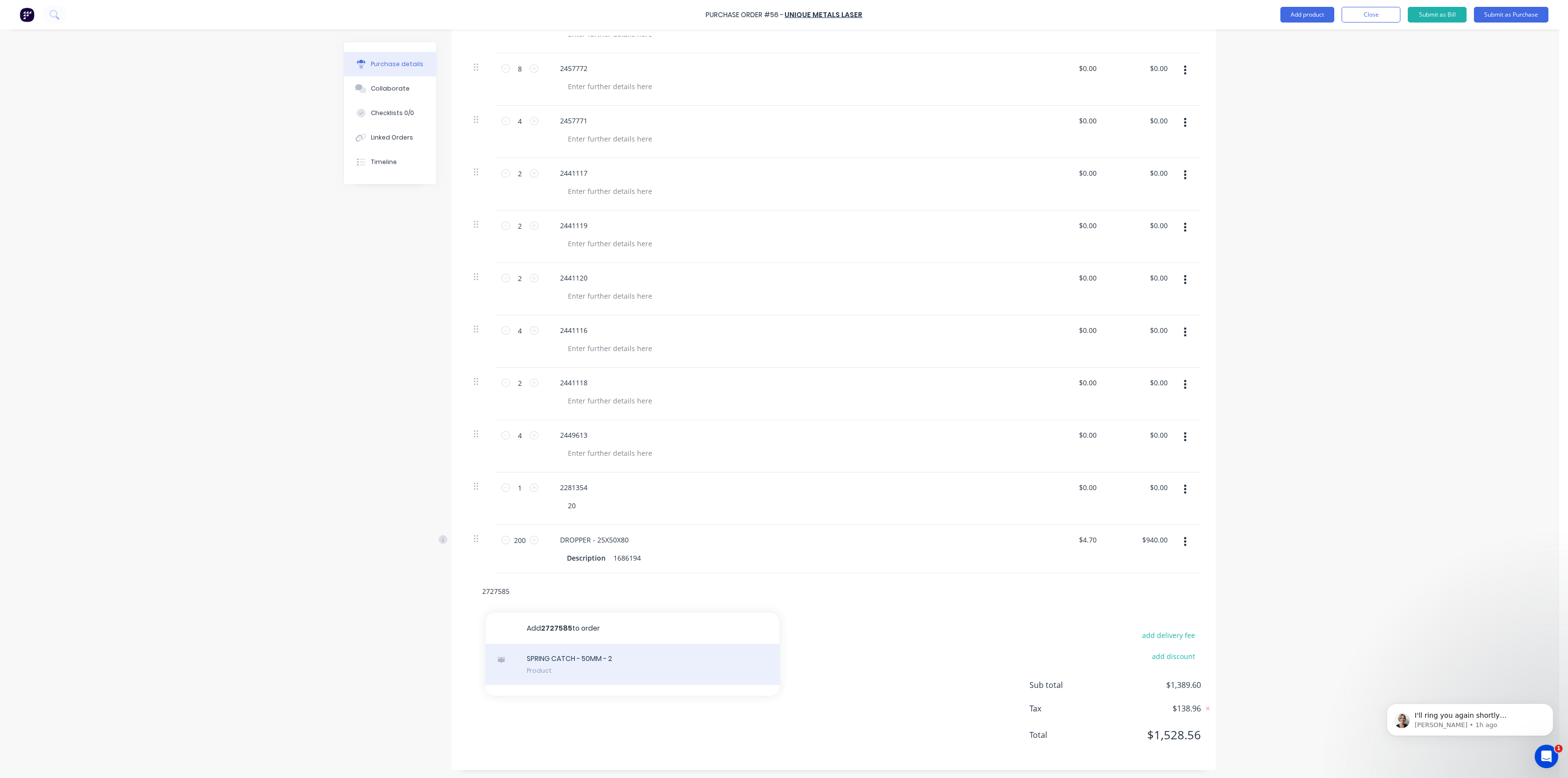
type input "2727585"
click at [578, 657] on div "SPRING CATCH - 50MM - 2 Product" at bounding box center [633, 664] width 294 height 41
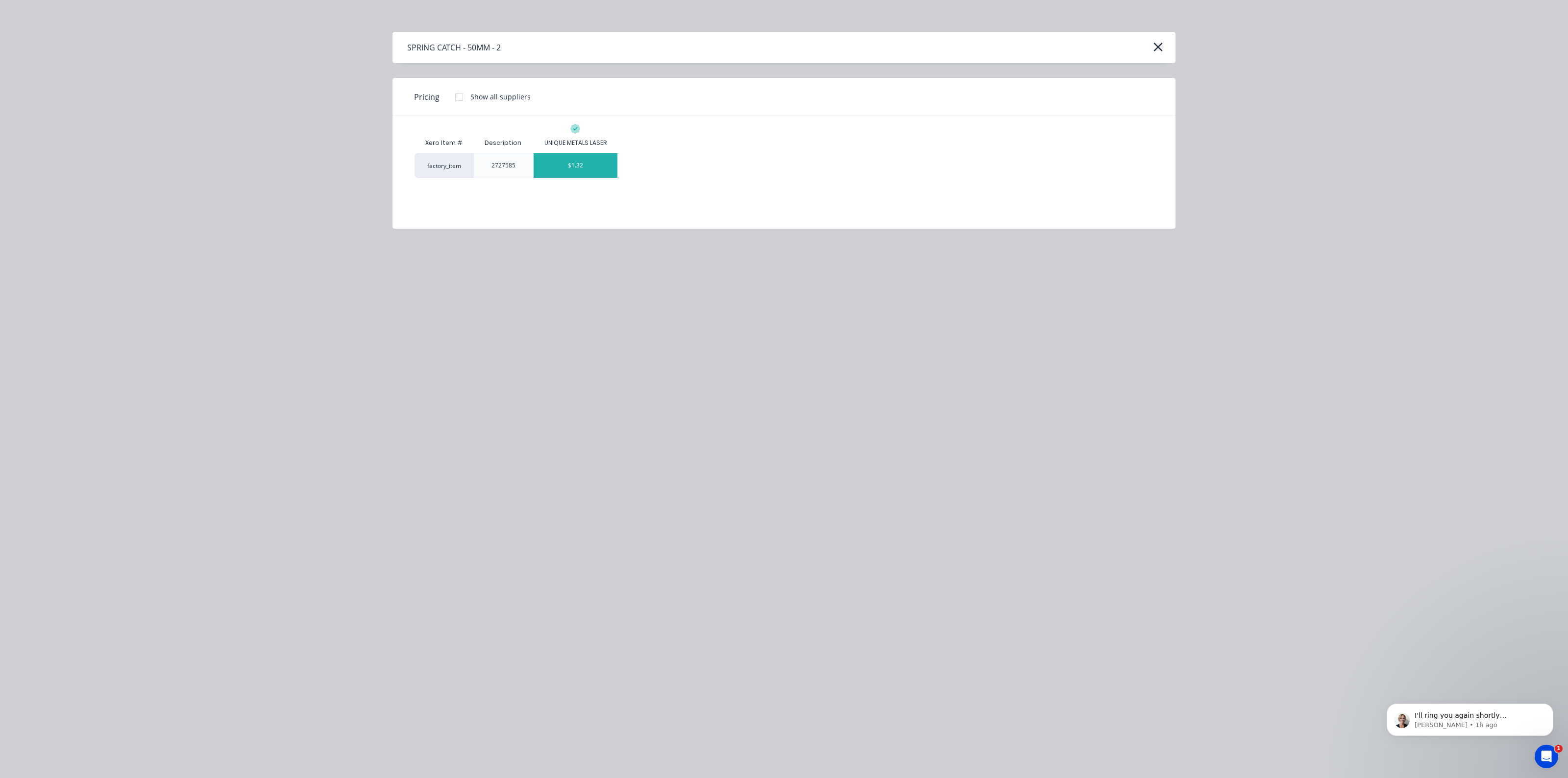
click at [605, 170] on div "$1.32" at bounding box center [575, 166] width 84 height 25
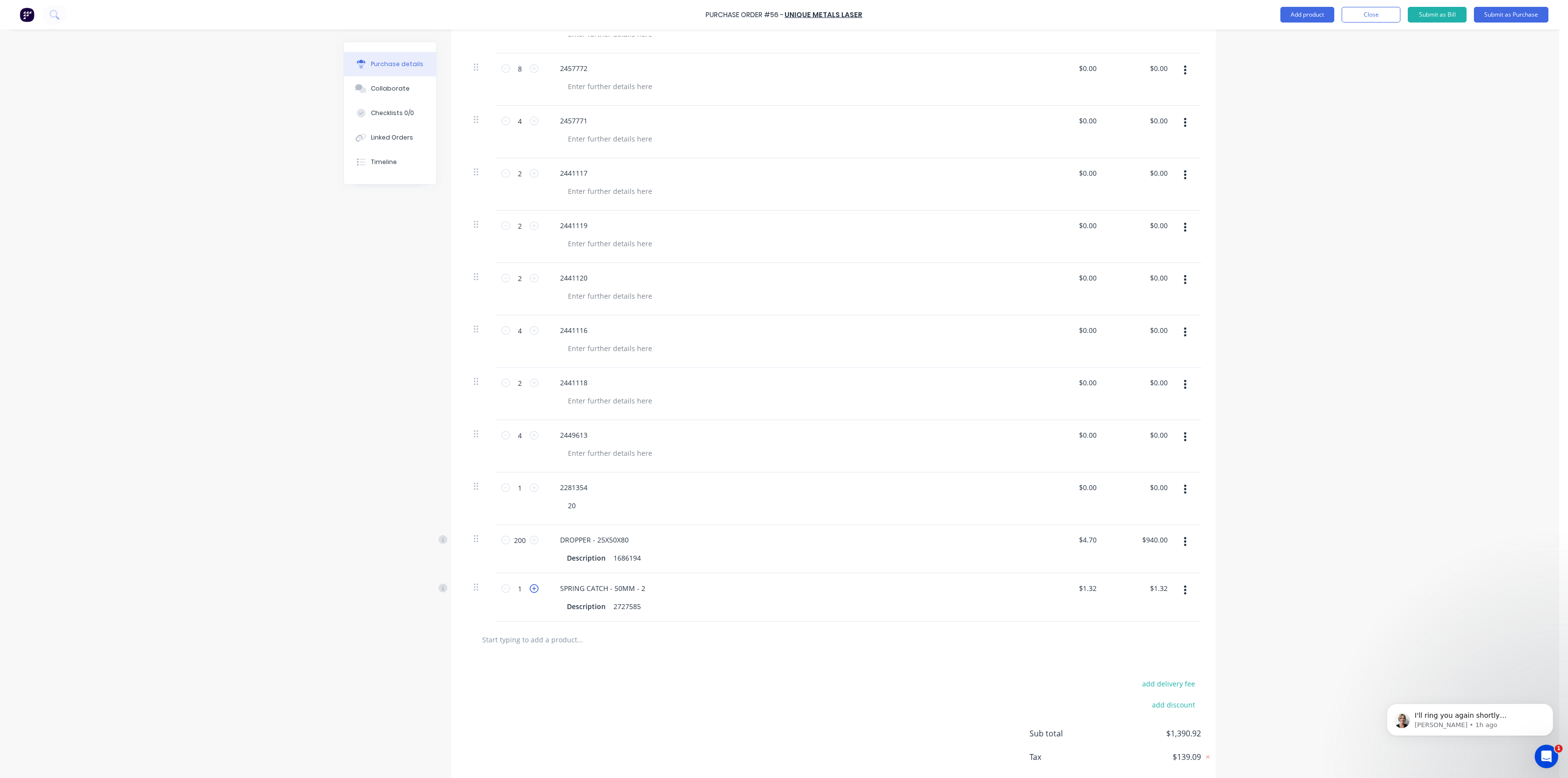
click at [530, 586] on icon at bounding box center [533, 588] width 9 height 9
type input "2"
type input "$2.64"
click at [530, 586] on icon at bounding box center [533, 588] width 9 height 9
type input "3"
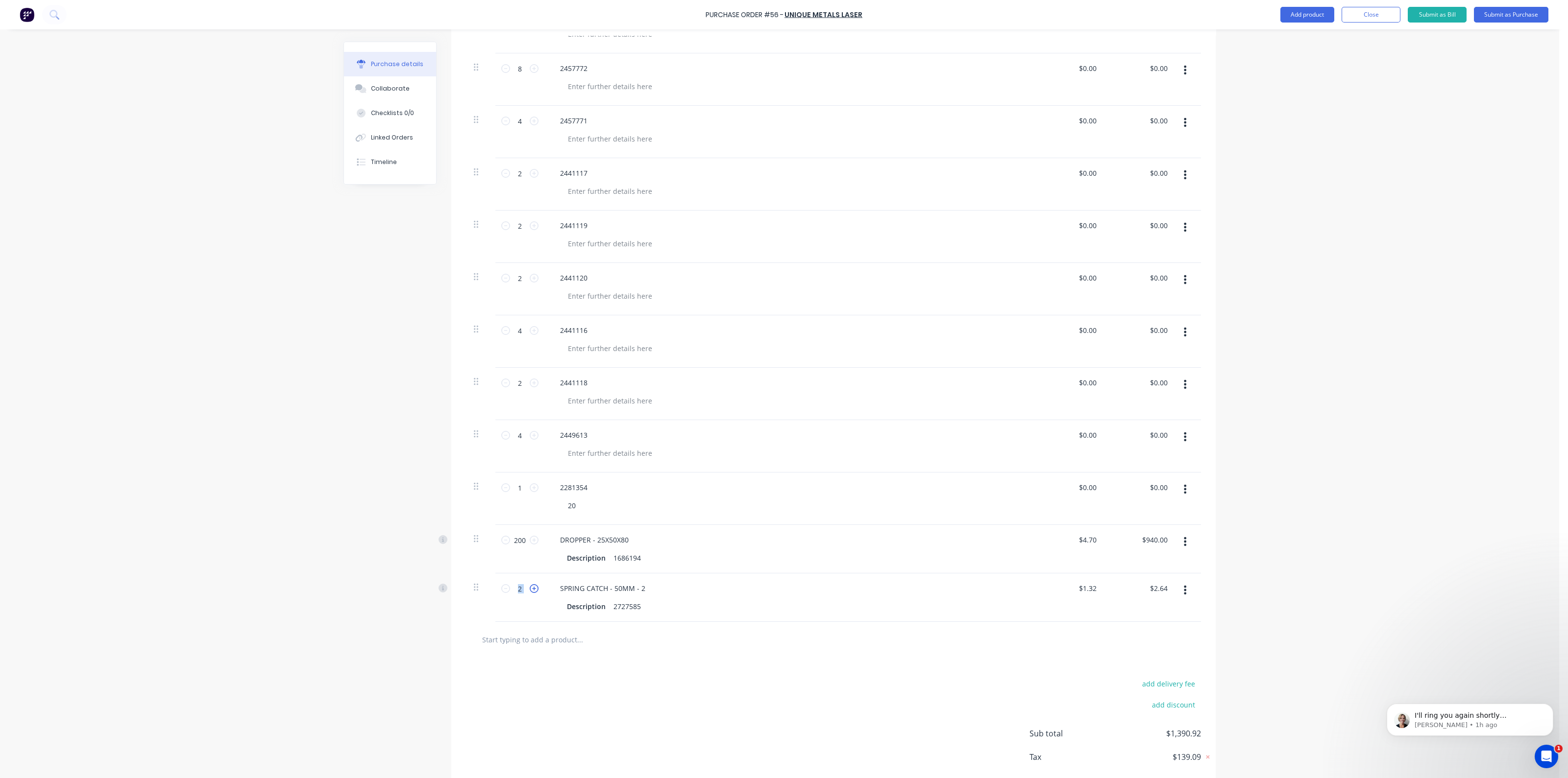
type input "$3.96"
click at [530, 586] on icon at bounding box center [533, 588] width 9 height 9
type input "4"
type input "$5.28"
click at [530, 586] on icon at bounding box center [533, 588] width 9 height 9
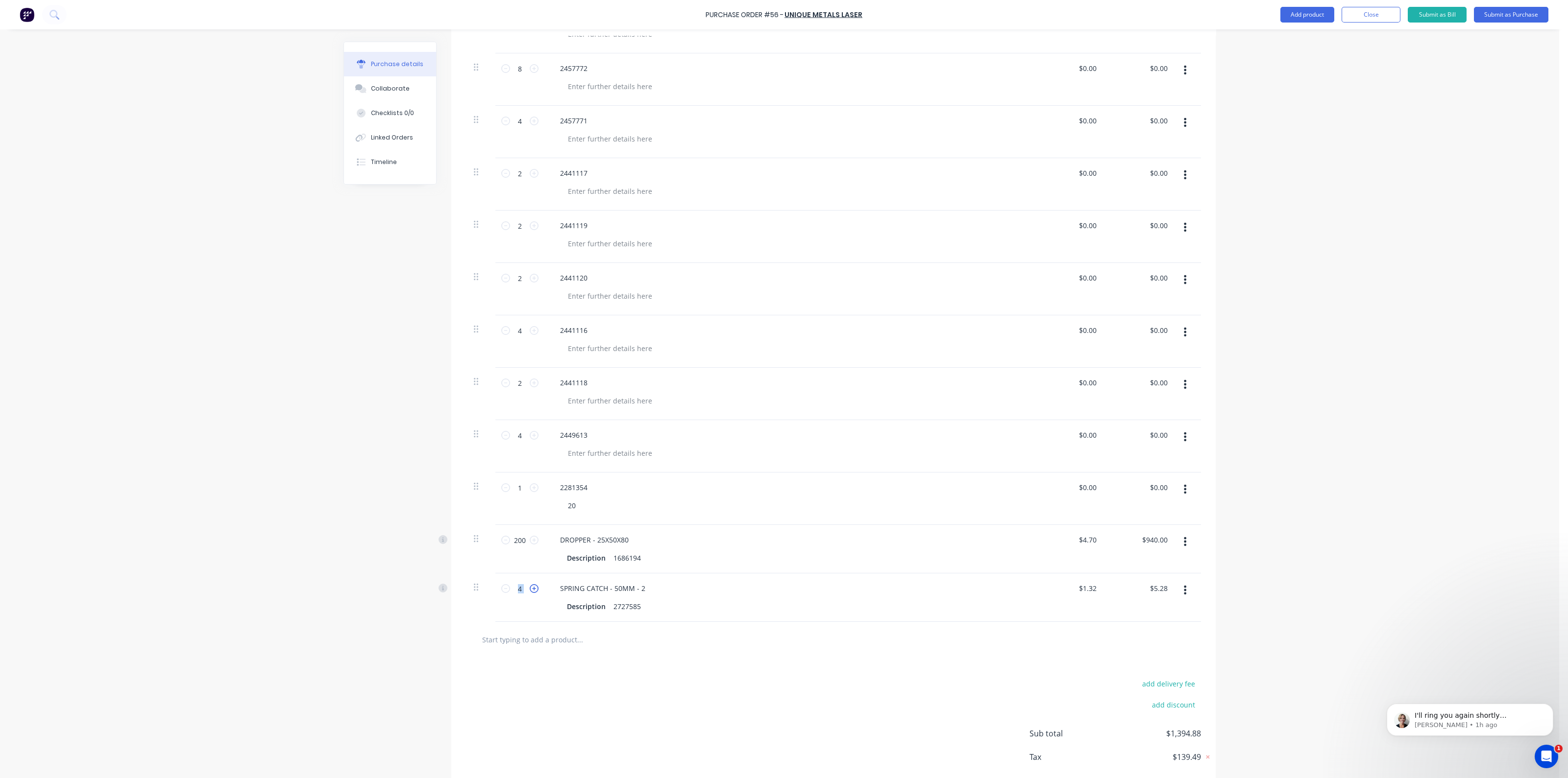
type input "5"
type input "$6.60"
click at [530, 586] on icon at bounding box center [533, 588] width 9 height 9
type input "6"
type input "$7.92"
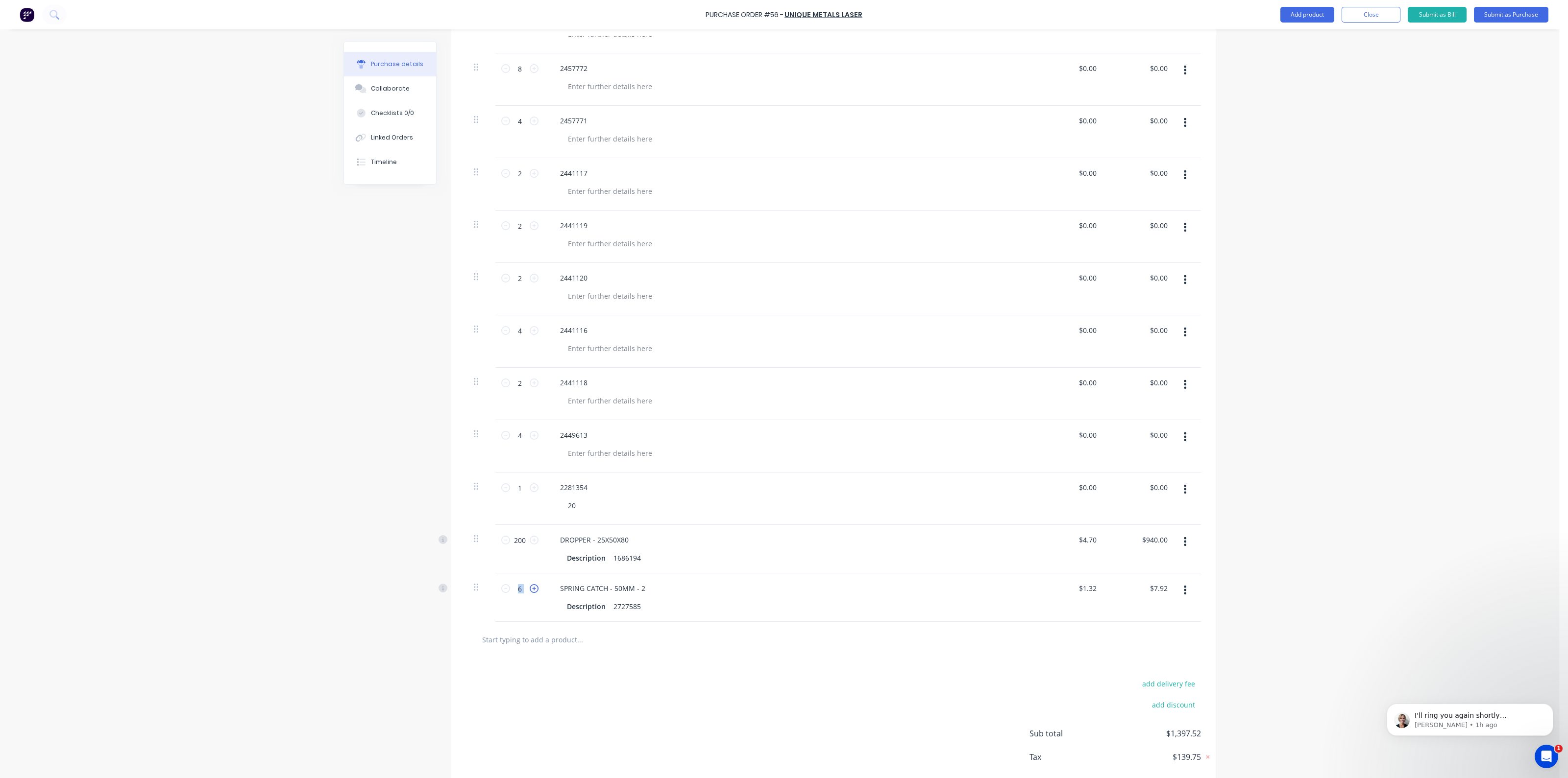
click at [530, 586] on icon at bounding box center [533, 588] width 9 height 9
type input "7"
type input "$9.24"
click at [530, 586] on icon at bounding box center [533, 588] width 9 height 9
type input "8"
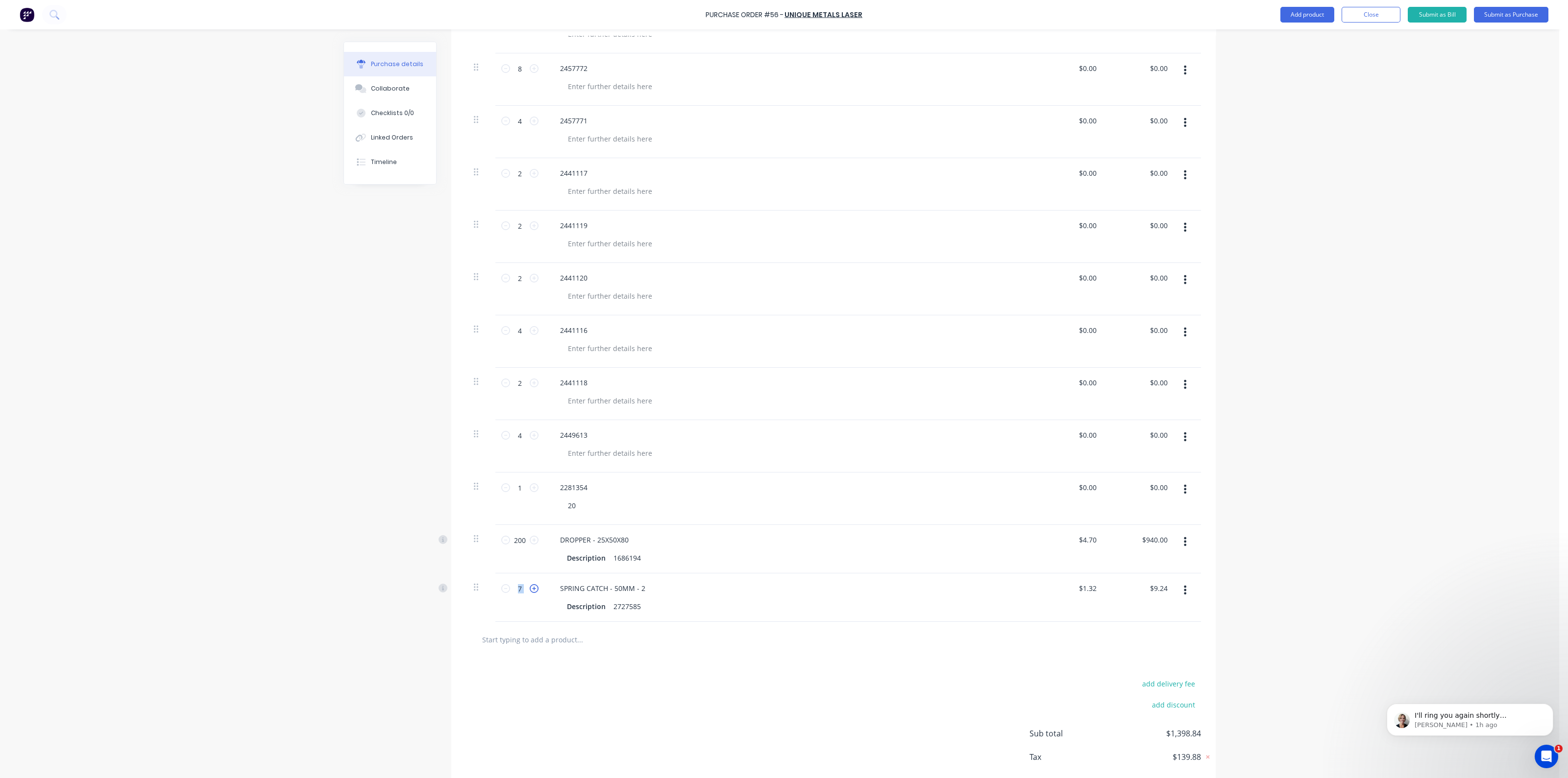
type input "$10.56"
click at [530, 586] on icon at bounding box center [533, 588] width 9 height 9
type input "9"
type input "$11.88"
click at [530, 586] on icon at bounding box center [533, 588] width 9 height 9
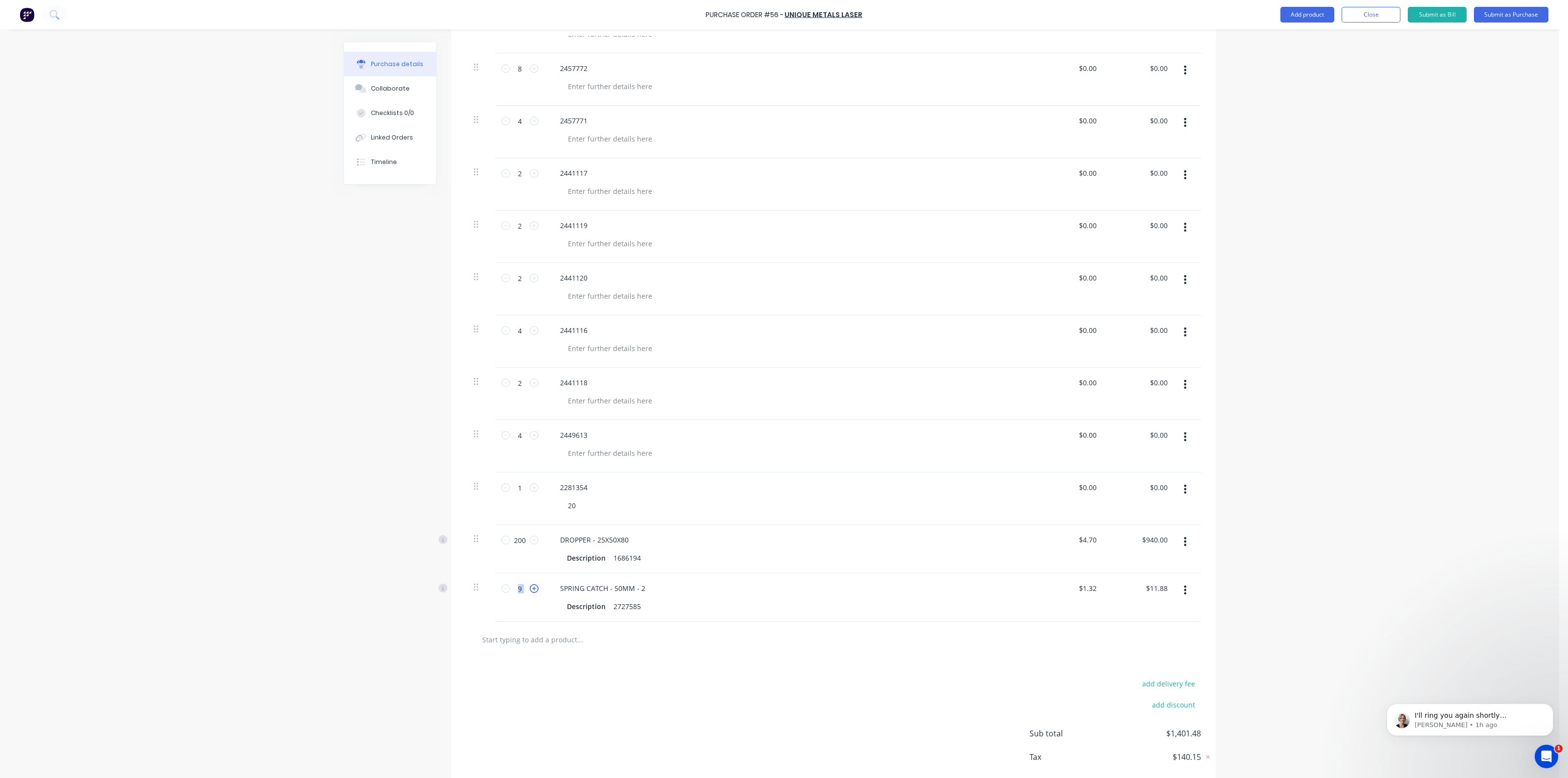
type input "10"
type input "$13.20"
click at [530, 586] on icon at bounding box center [533, 588] width 9 height 9
type input "11"
type input "$14.52"
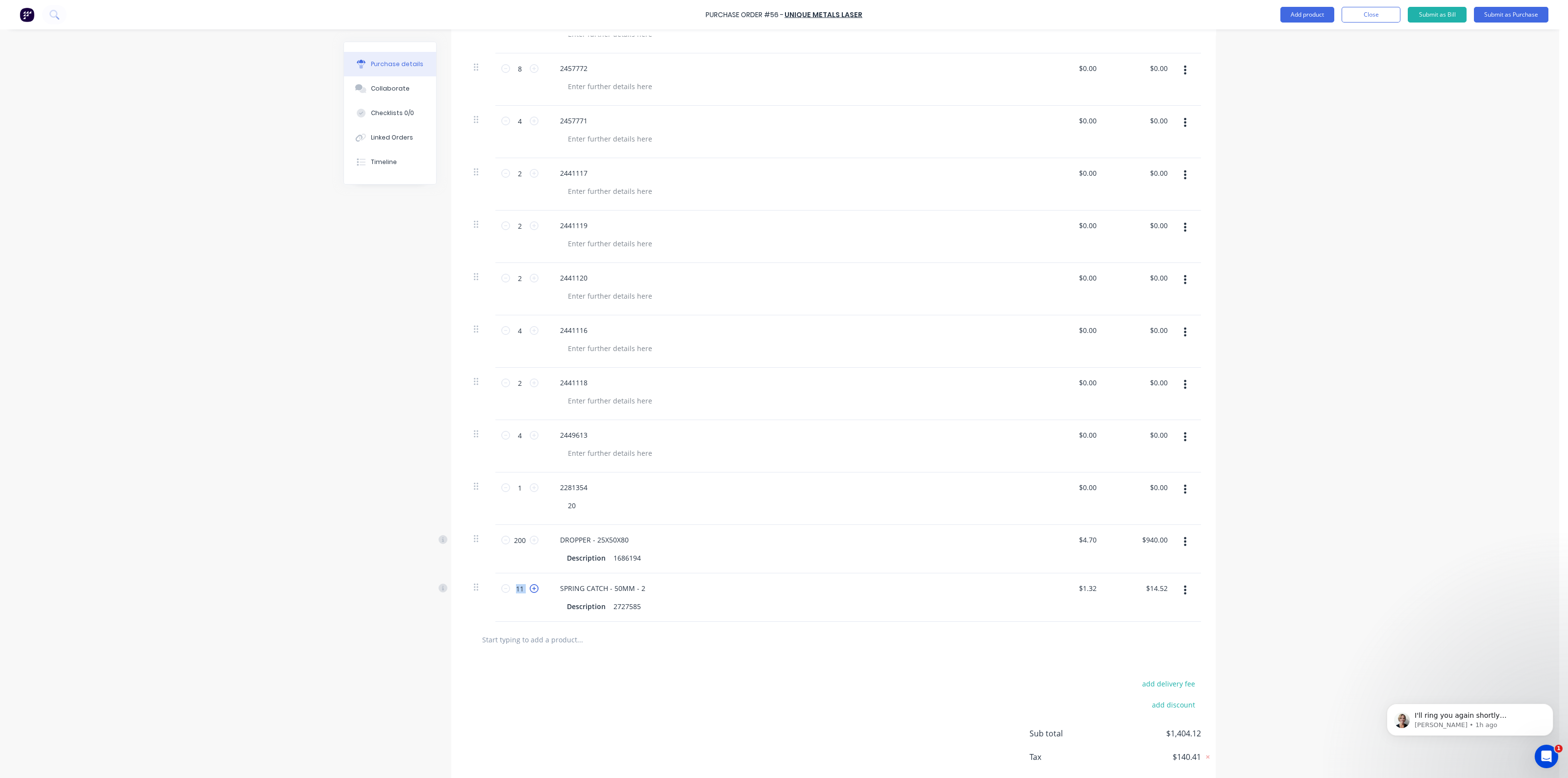
click at [530, 586] on icon at bounding box center [533, 588] width 9 height 9
type input "12"
type input "$15.84"
click at [547, 649] on div at bounding box center [833, 640] width 735 height 36
click at [551, 639] on input "text" at bounding box center [579, 639] width 196 height 20
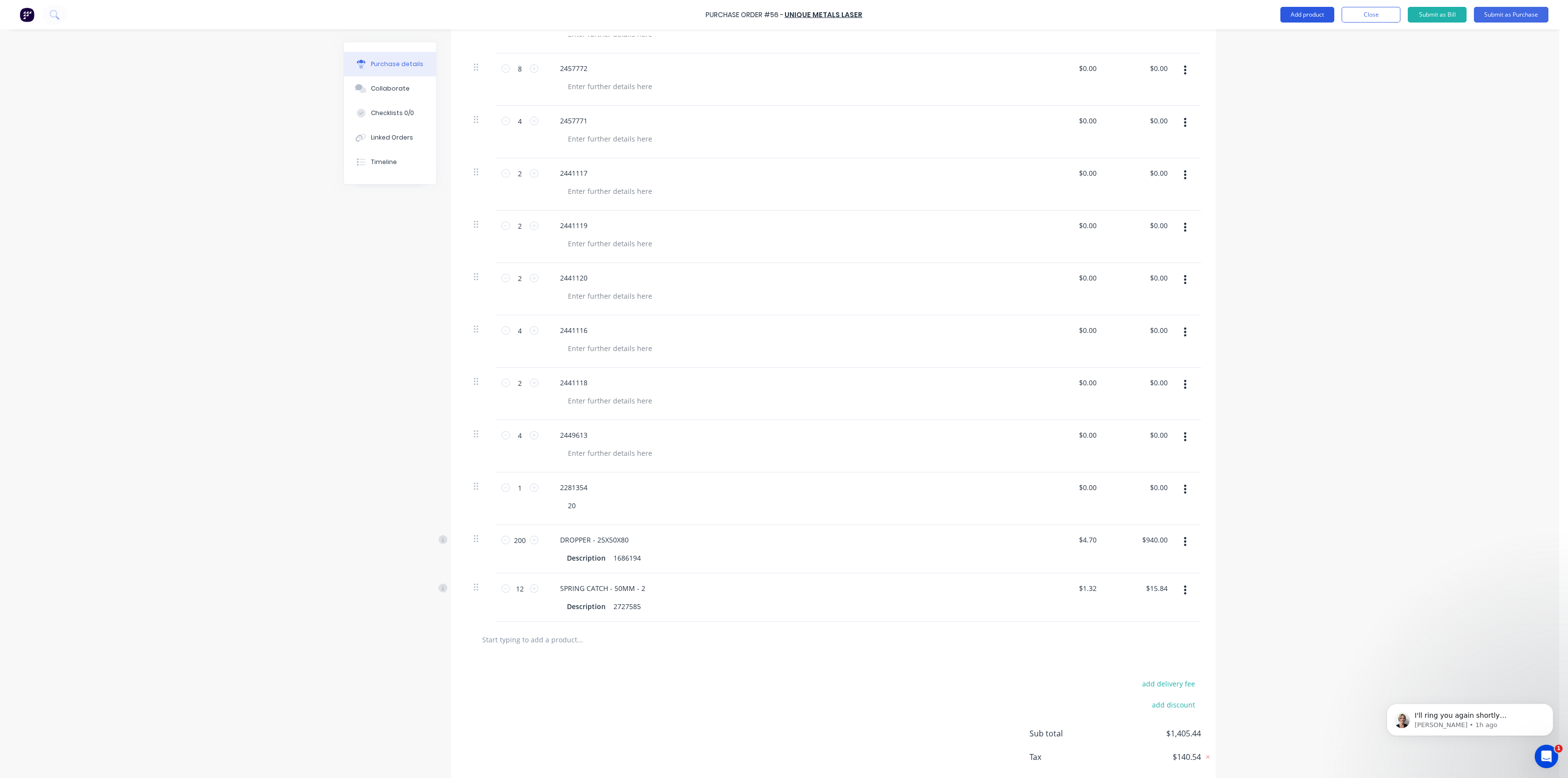
click at [1315, 16] on button "Add product" at bounding box center [1307, 14] width 54 height 16
click at [1280, 42] on div "Product catalogue" at bounding box center [1287, 40] width 75 height 14
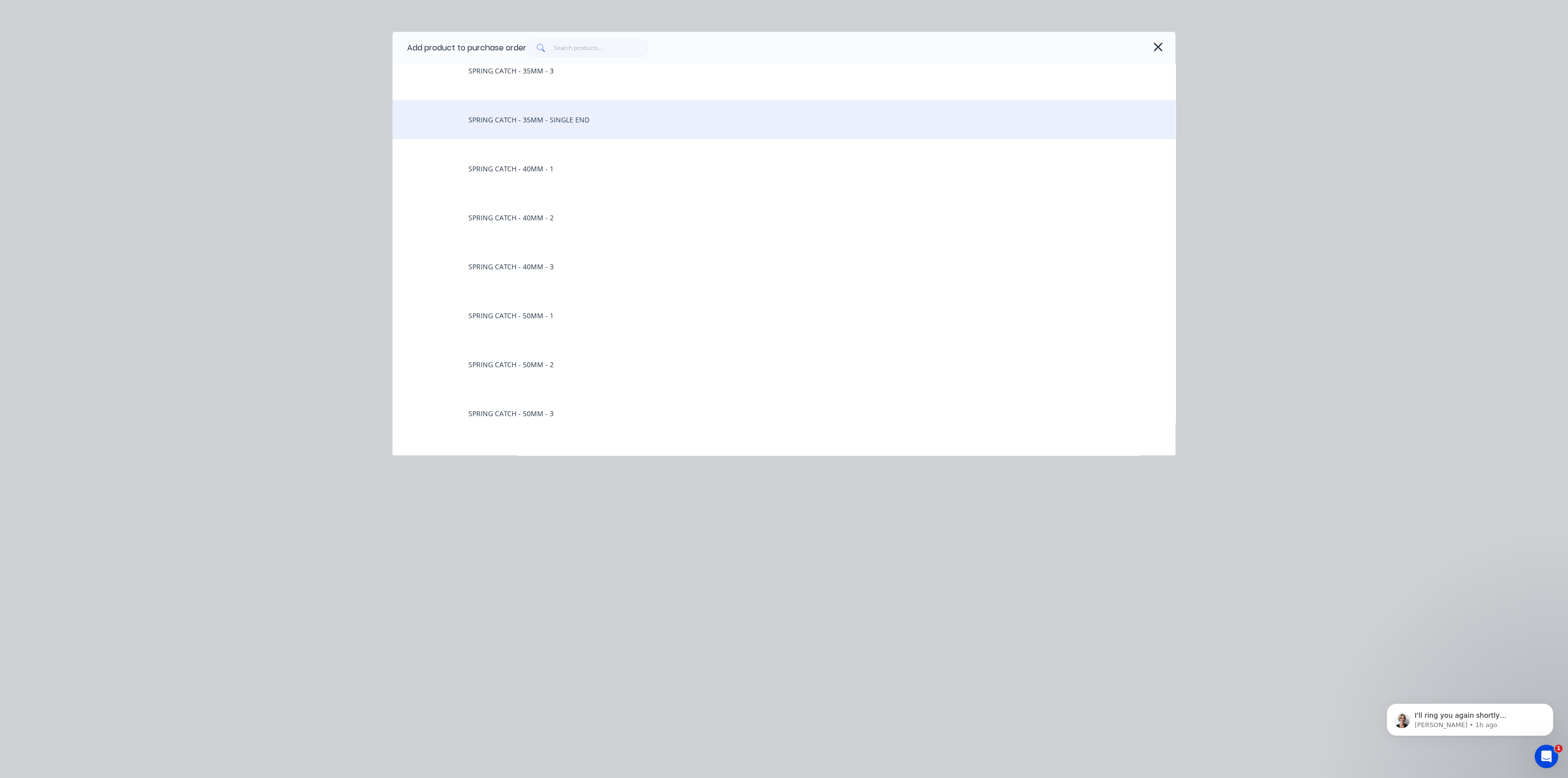
scroll to position [6611, 0]
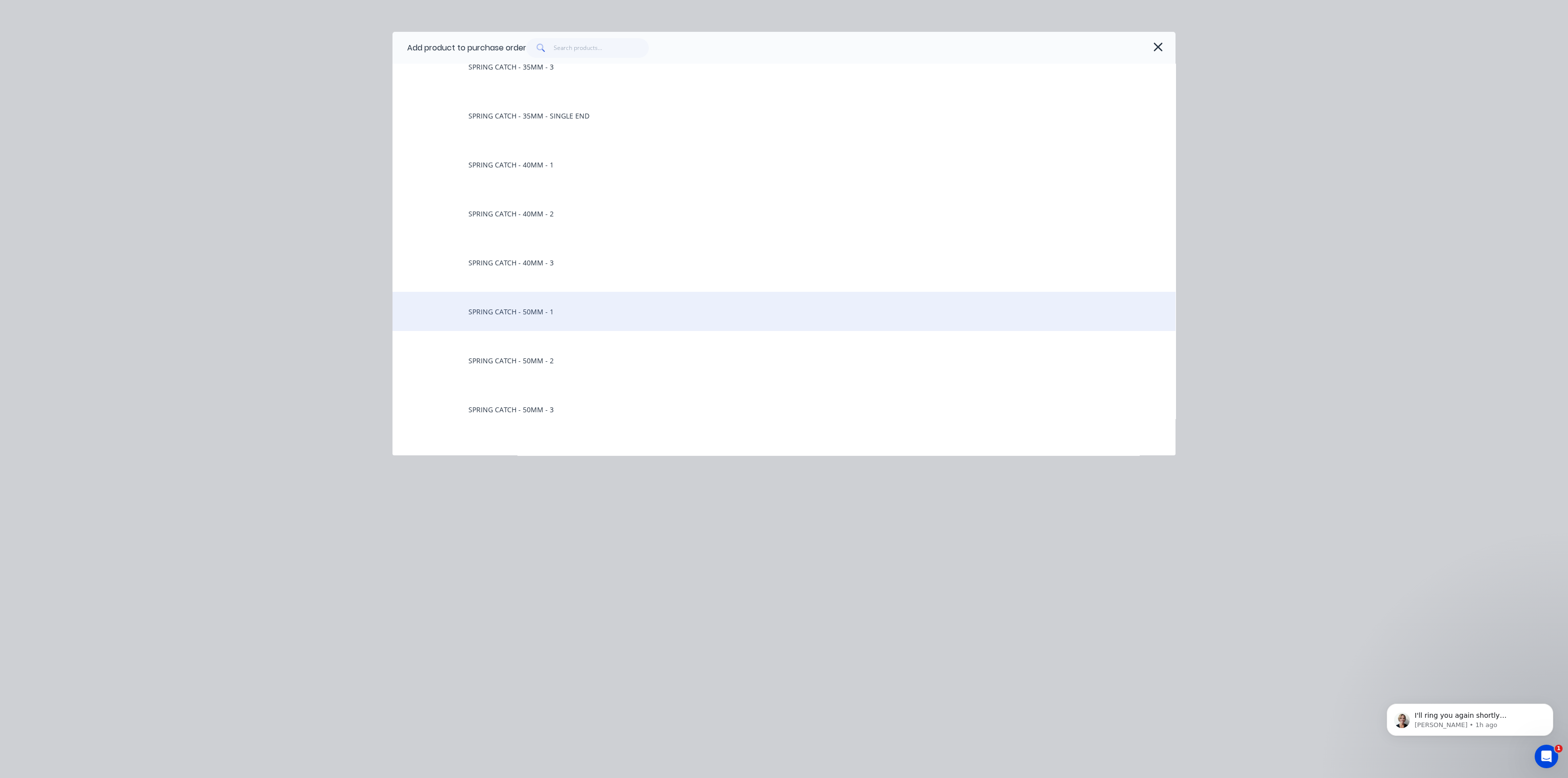
click at [534, 319] on div "SPRING CATCH - 50MM - 1" at bounding box center [783, 311] width 783 height 39
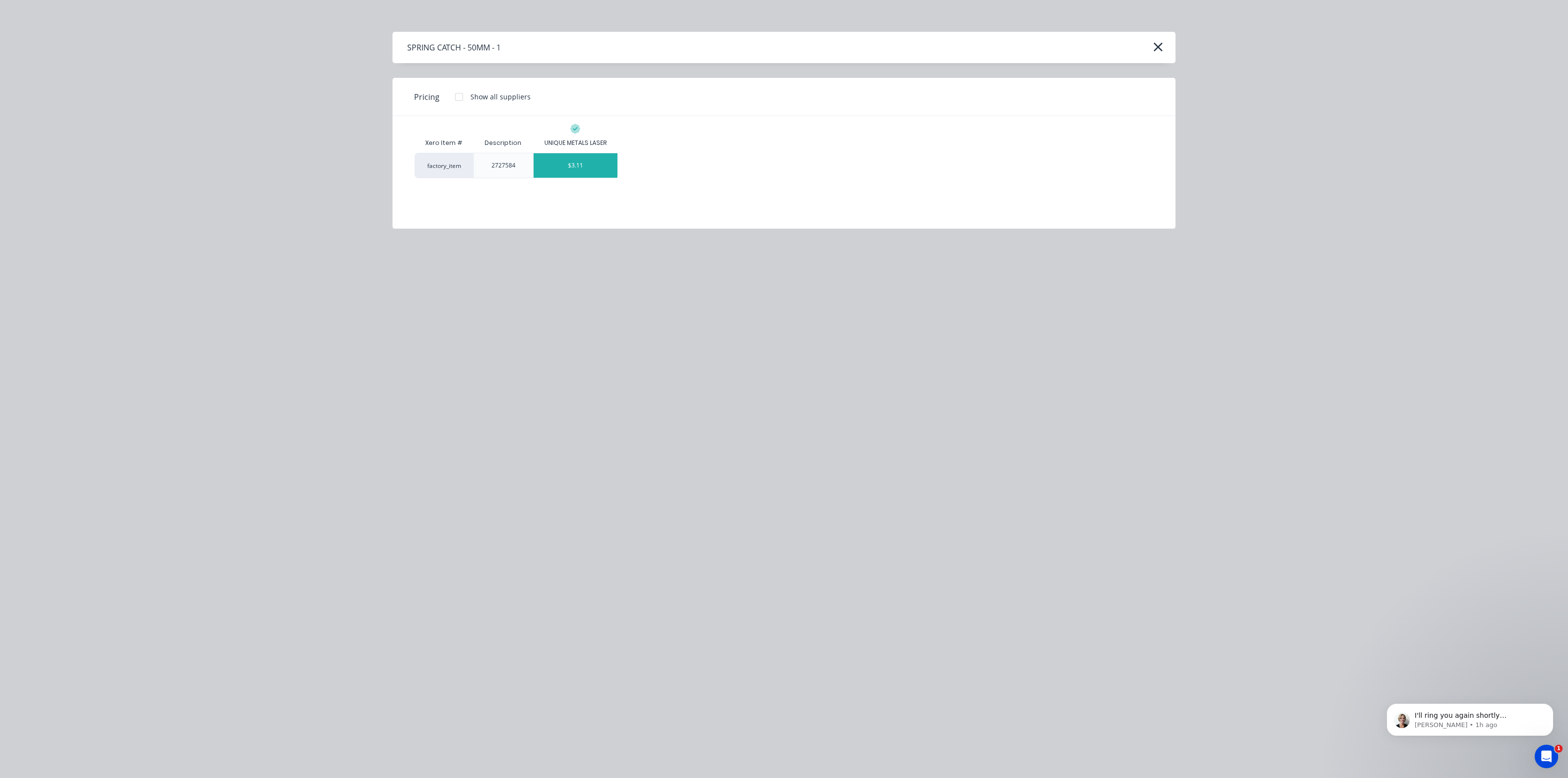
click at [573, 166] on div "$3.11" at bounding box center [575, 166] width 84 height 25
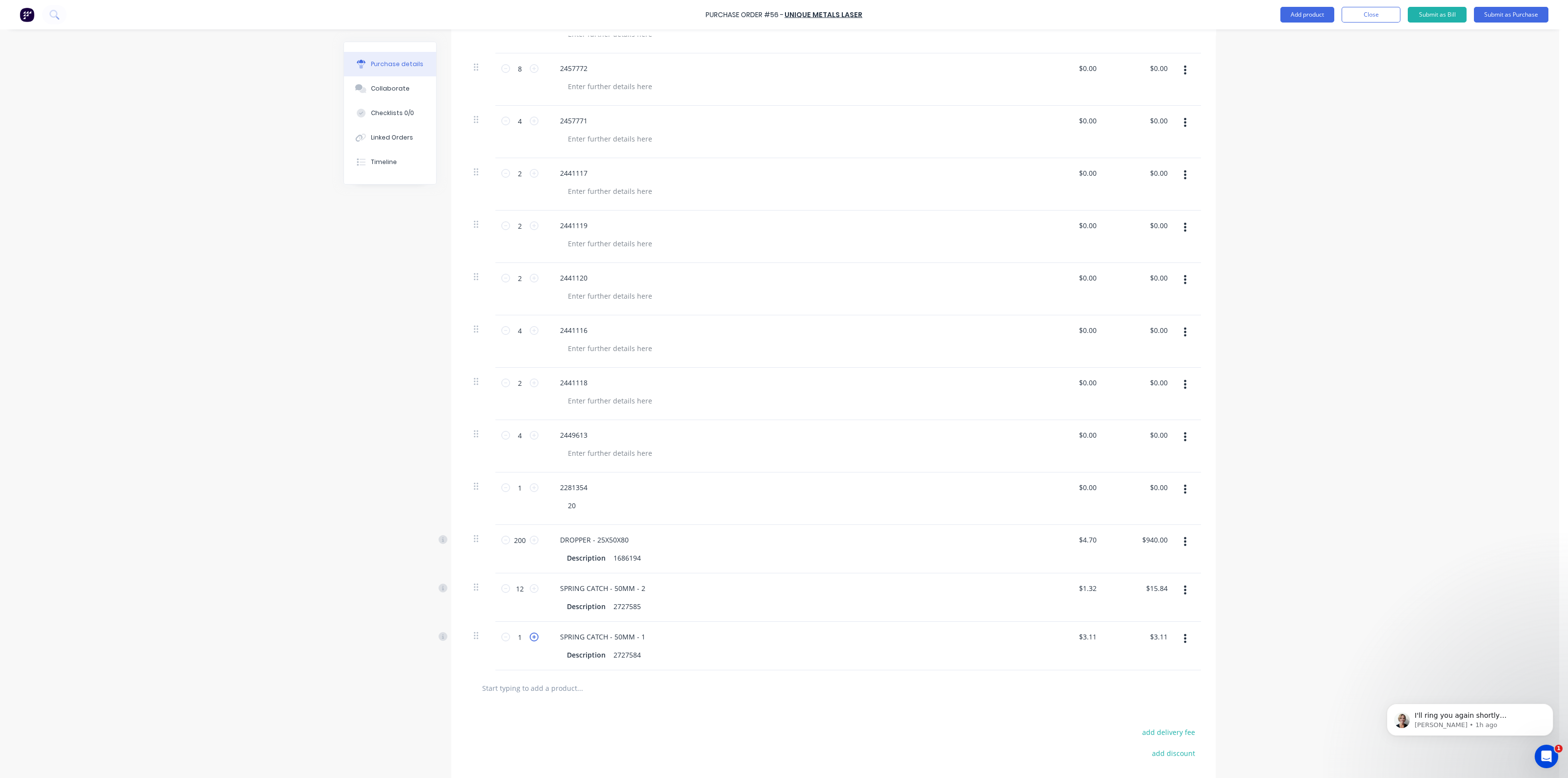
click at [530, 636] on icon at bounding box center [533, 637] width 9 height 9
type input "2"
type input "$6.22"
click at [530, 636] on icon at bounding box center [533, 637] width 9 height 9
type input "3"
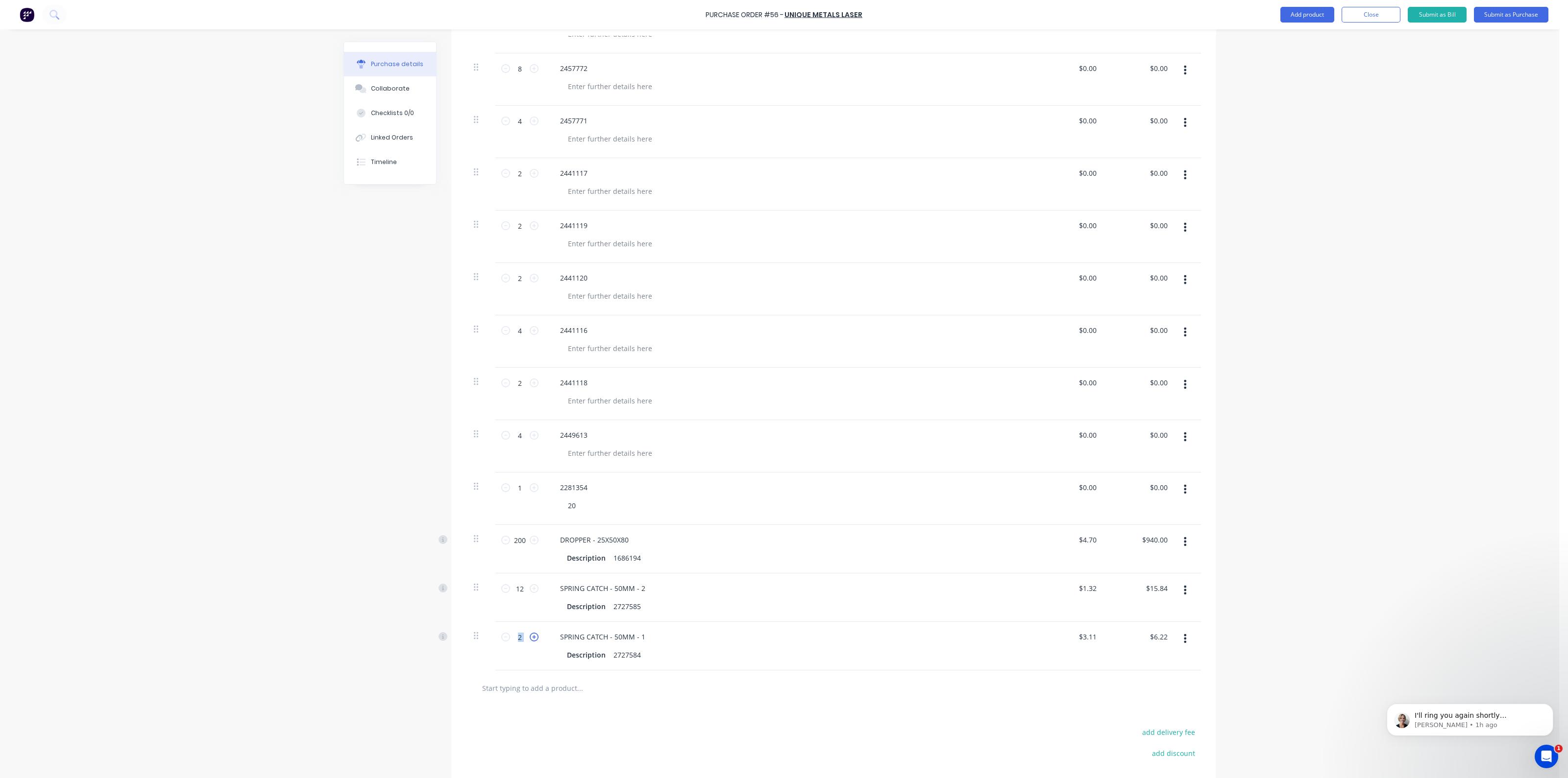
type input "$9.33"
click at [530, 636] on icon at bounding box center [533, 637] width 9 height 9
type input "4"
type input "$12.44"
click at [530, 636] on icon at bounding box center [533, 637] width 9 height 9
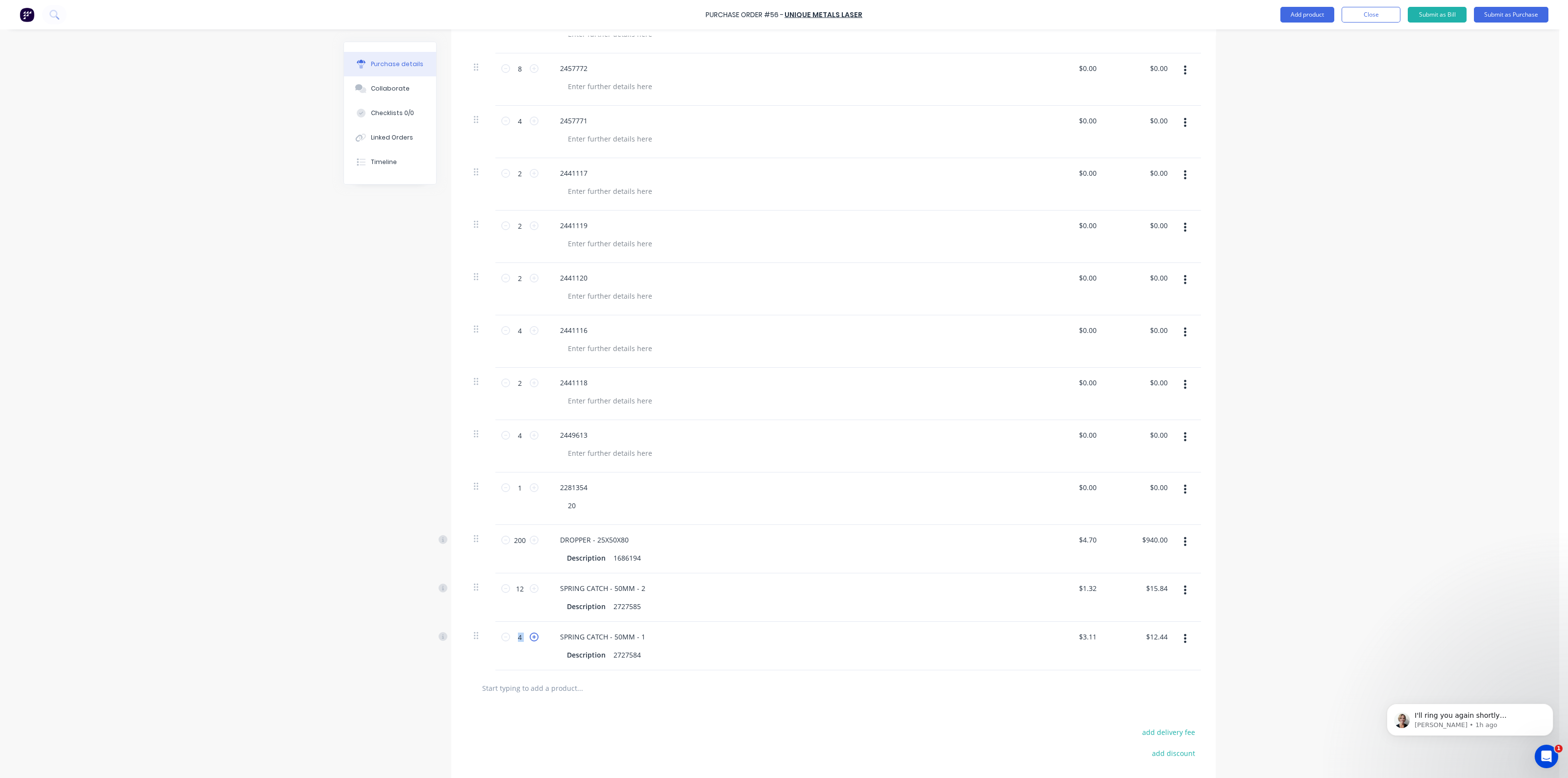
type input "5"
type input "$15.55"
click at [530, 636] on icon at bounding box center [533, 637] width 9 height 9
type input "6"
type input "$18.66"
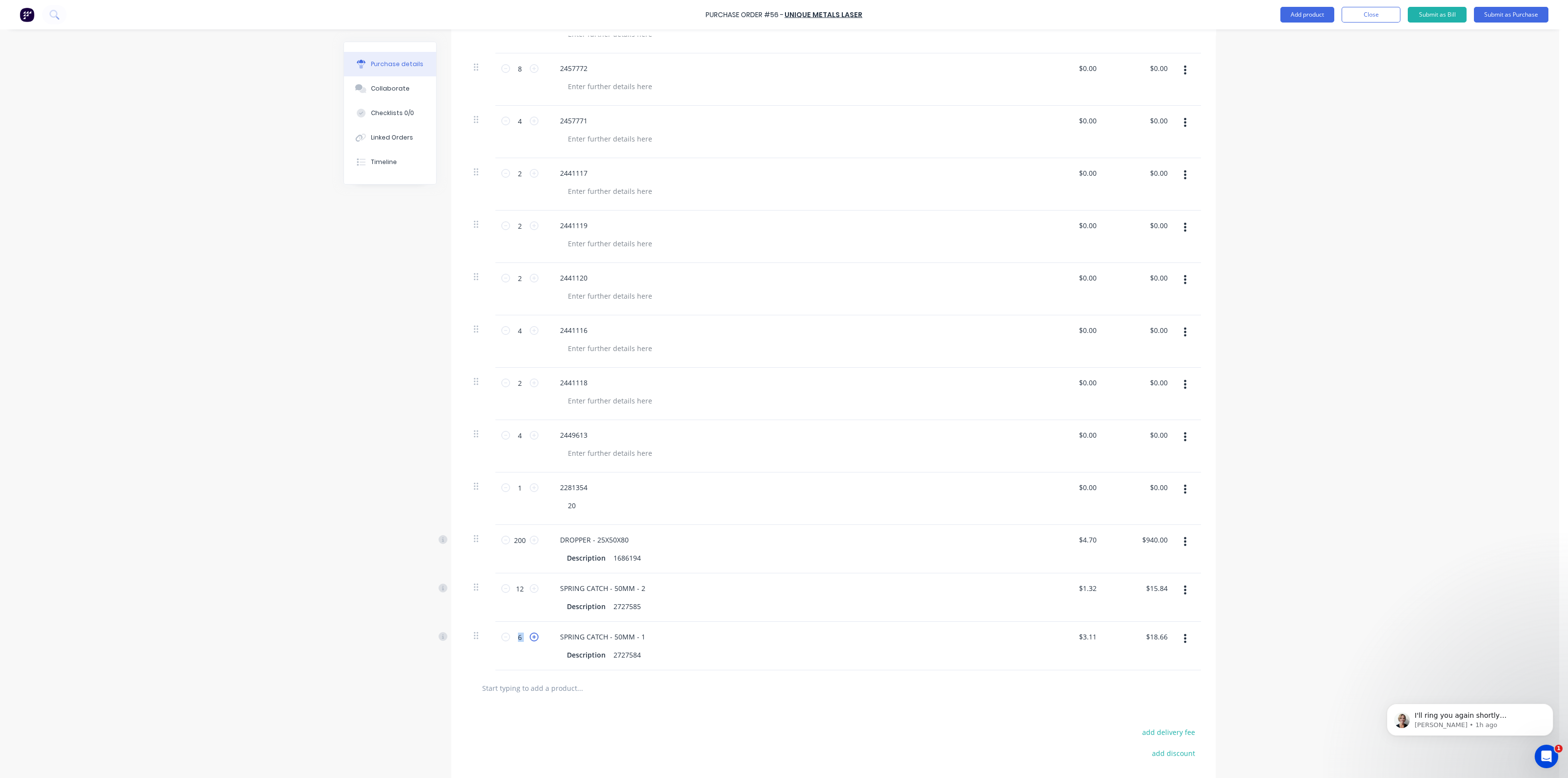
click at [530, 636] on icon at bounding box center [533, 637] width 9 height 9
type input "7"
type input "$21.77"
click at [530, 636] on icon at bounding box center [533, 637] width 9 height 9
type input "8"
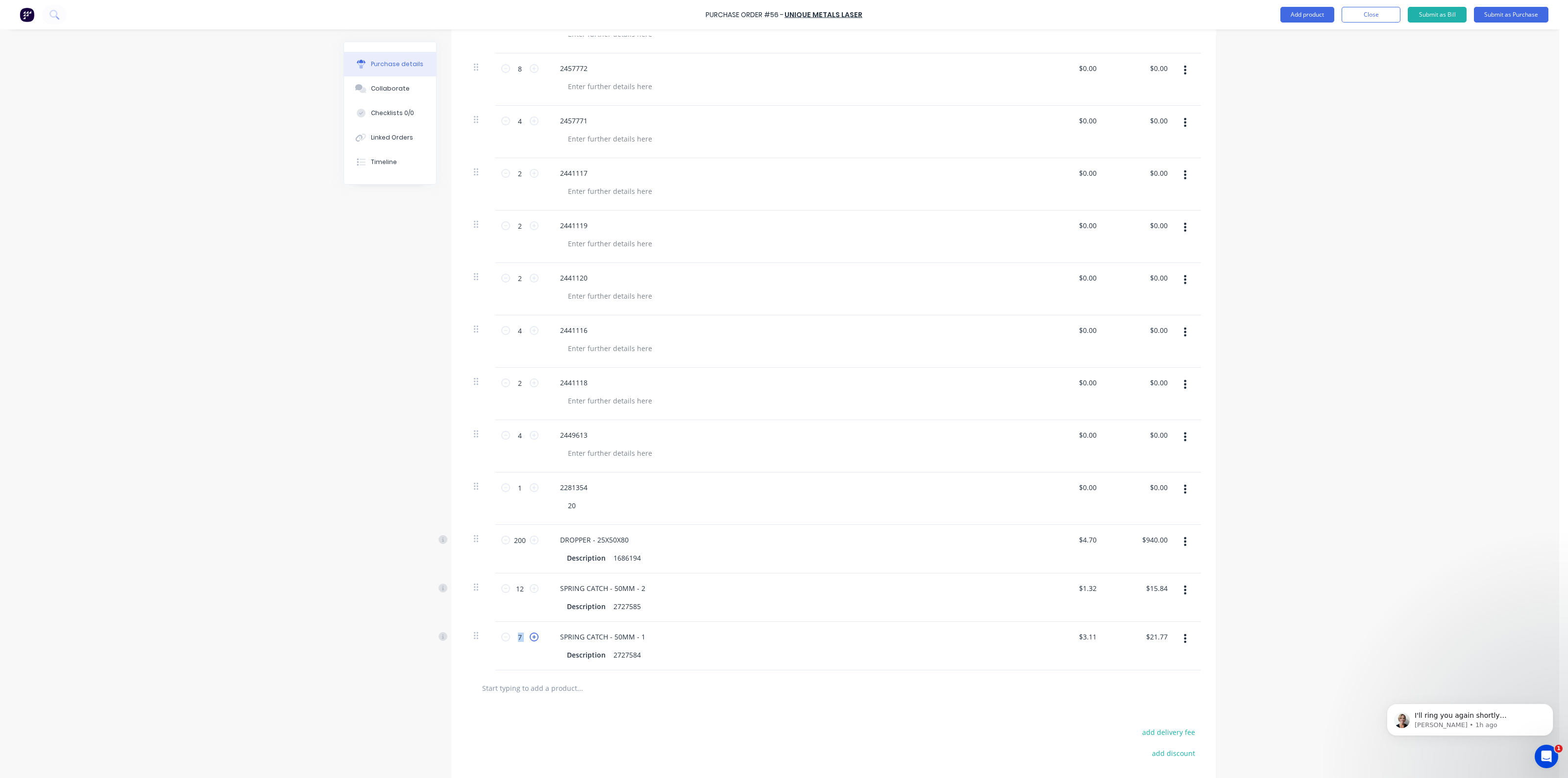
type input "$24.88"
click at [530, 636] on icon at bounding box center [533, 637] width 9 height 9
type input "9"
type input "$27.99"
click at [530, 636] on icon at bounding box center [533, 637] width 9 height 9
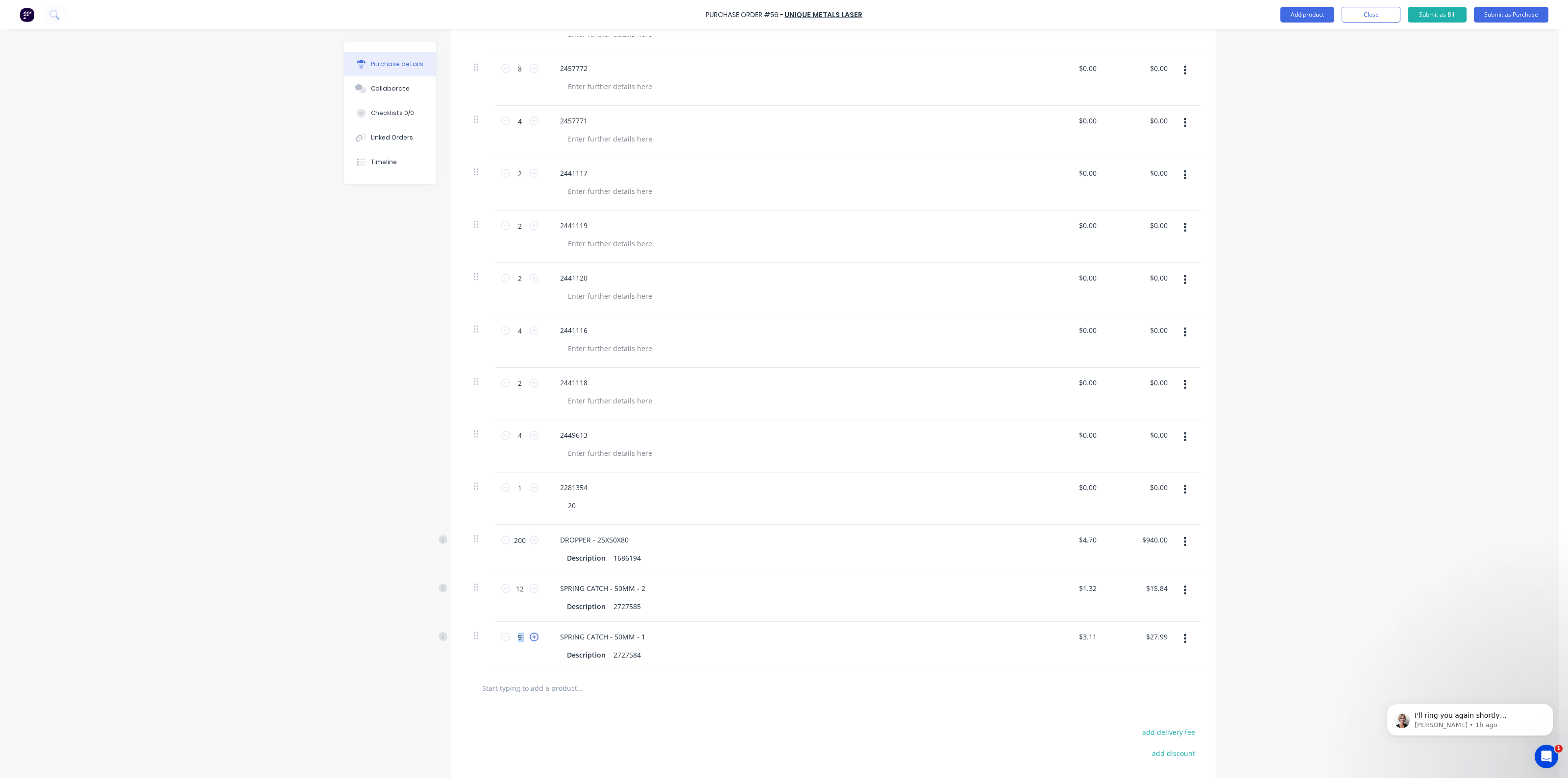
type input "10"
type input "$31.10"
click at [530, 636] on icon at bounding box center [533, 637] width 9 height 9
type input "11"
type input "$34.21"
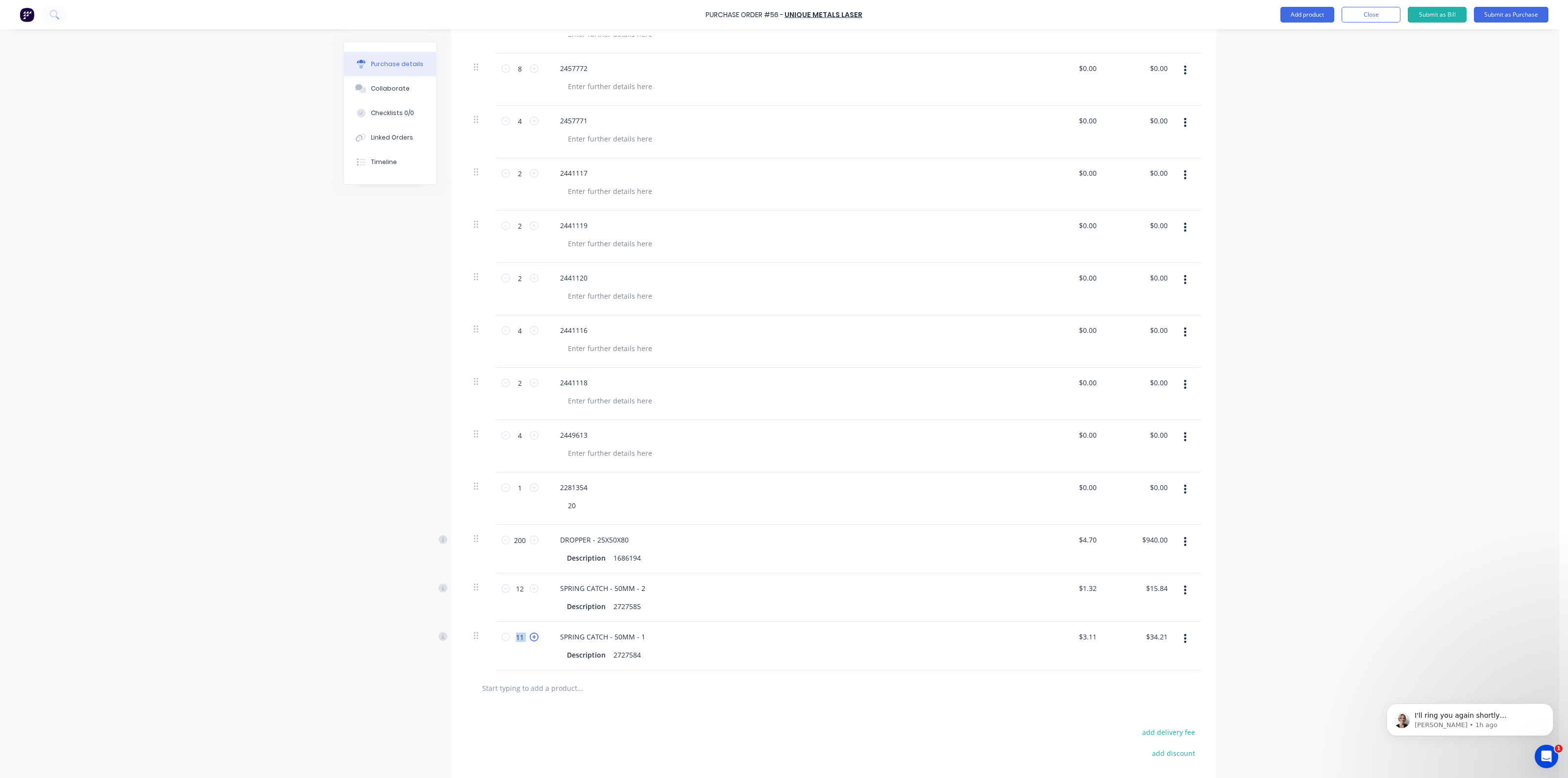
click at [530, 636] on icon at bounding box center [533, 637] width 9 height 9
type input "12"
type input "$37.32"
click at [530, 636] on icon at bounding box center [533, 637] width 9 height 9
type input "13"
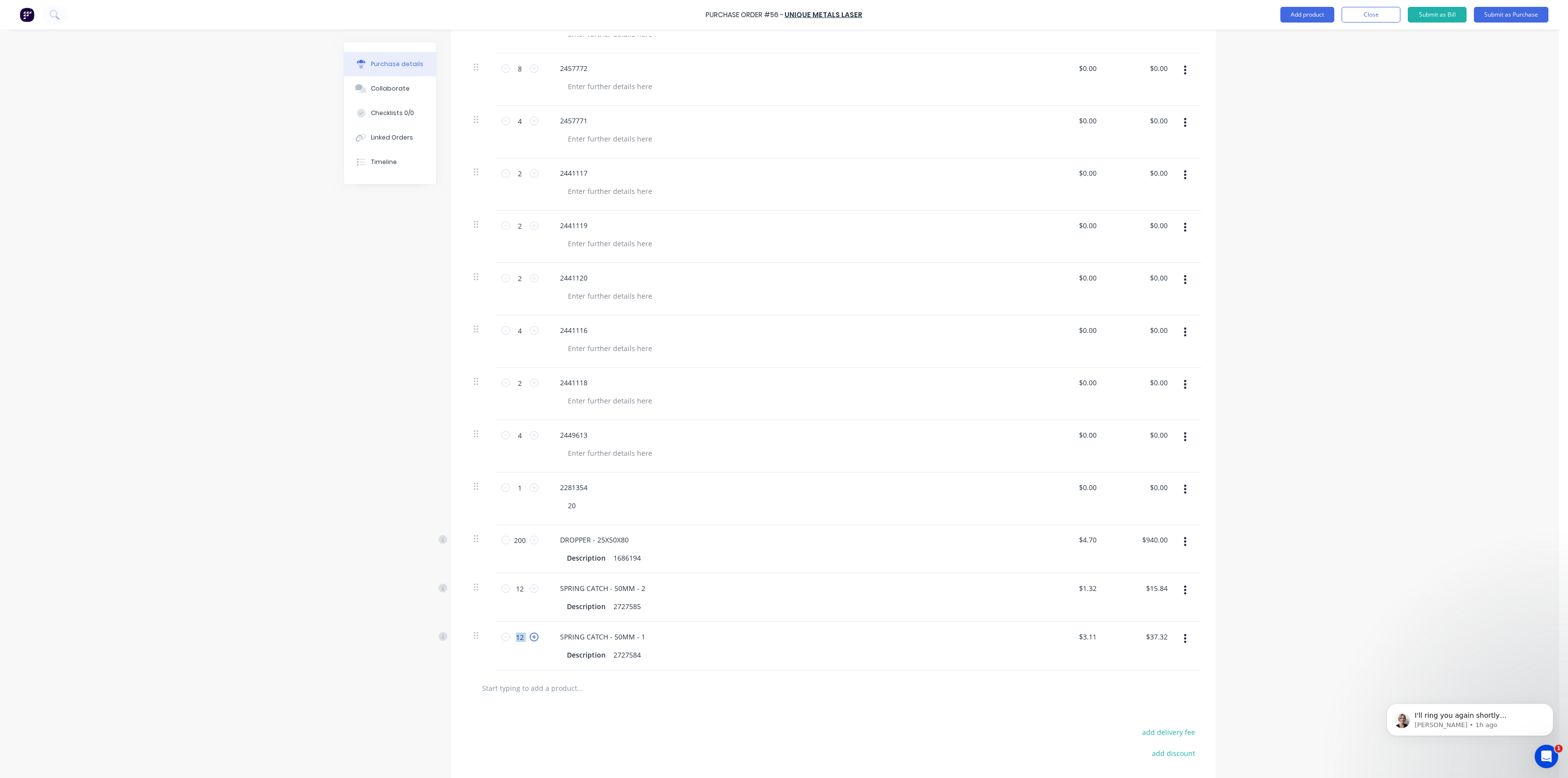
type input "$40.43"
click at [530, 636] on icon at bounding box center [533, 637] width 9 height 9
type input "14"
type input "$43.54"
click at [501, 638] on icon at bounding box center [505, 637] width 9 height 9
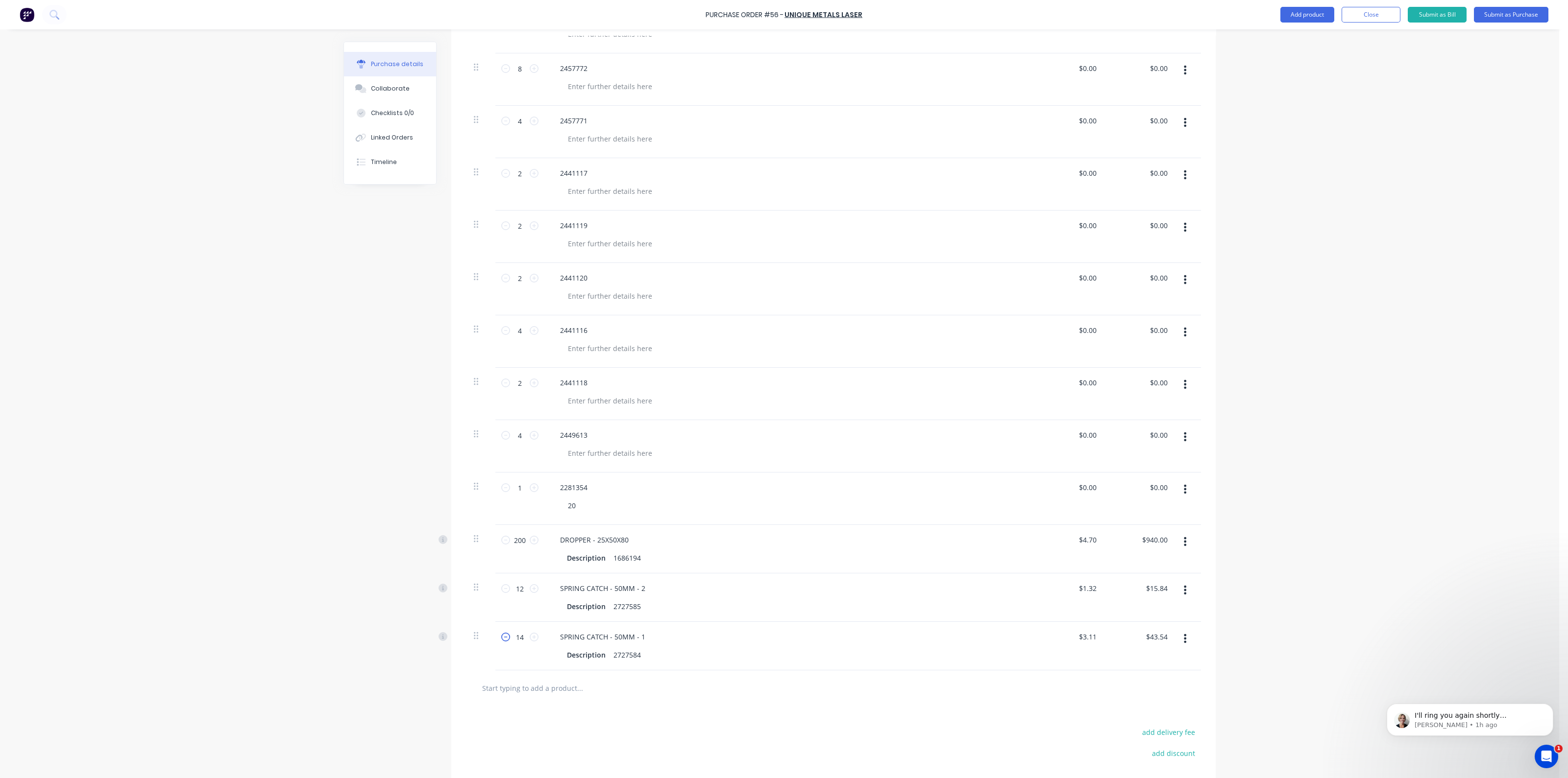
type input "13"
type input "$40.43"
click at [501, 638] on icon at bounding box center [505, 637] width 9 height 9
type input "12"
type input "$37.32"
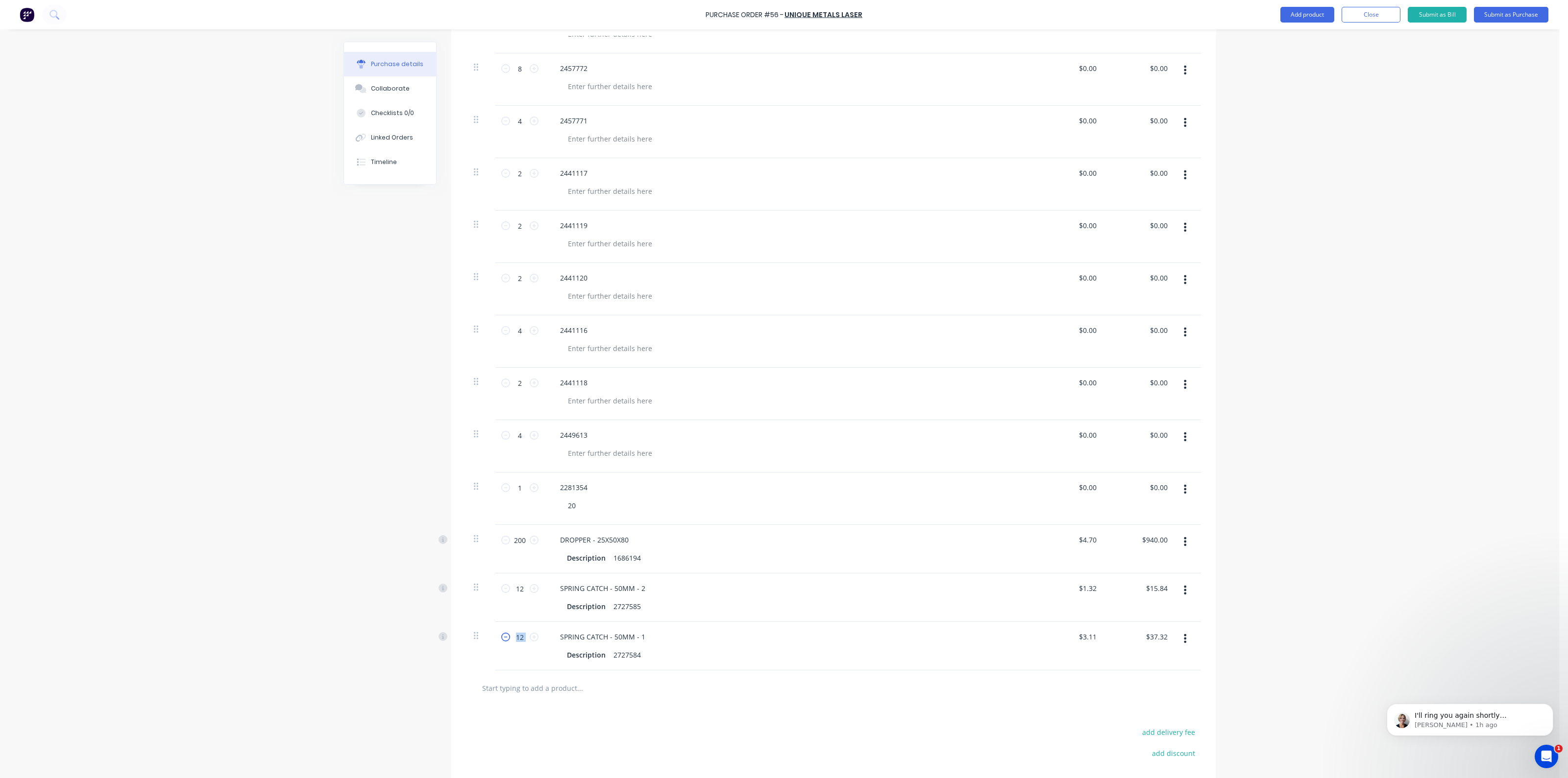
click at [501, 638] on icon at bounding box center [505, 637] width 9 height 9
type input "11"
type input "$34.21"
click at [530, 636] on icon at bounding box center [533, 637] width 9 height 9
type input "12"
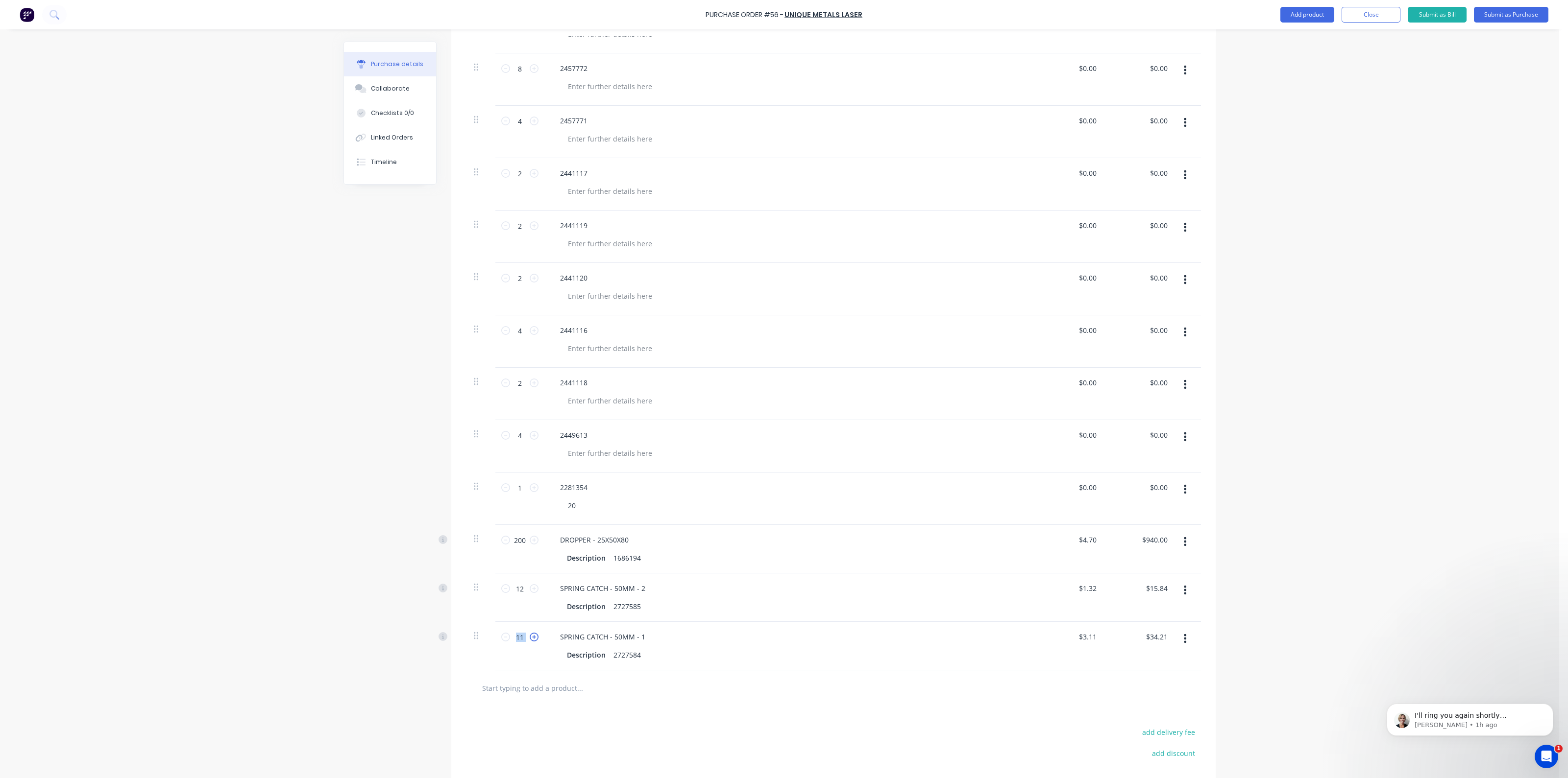
type input "$37.32"
click at [557, 691] on input "text" at bounding box center [579, 688] width 196 height 20
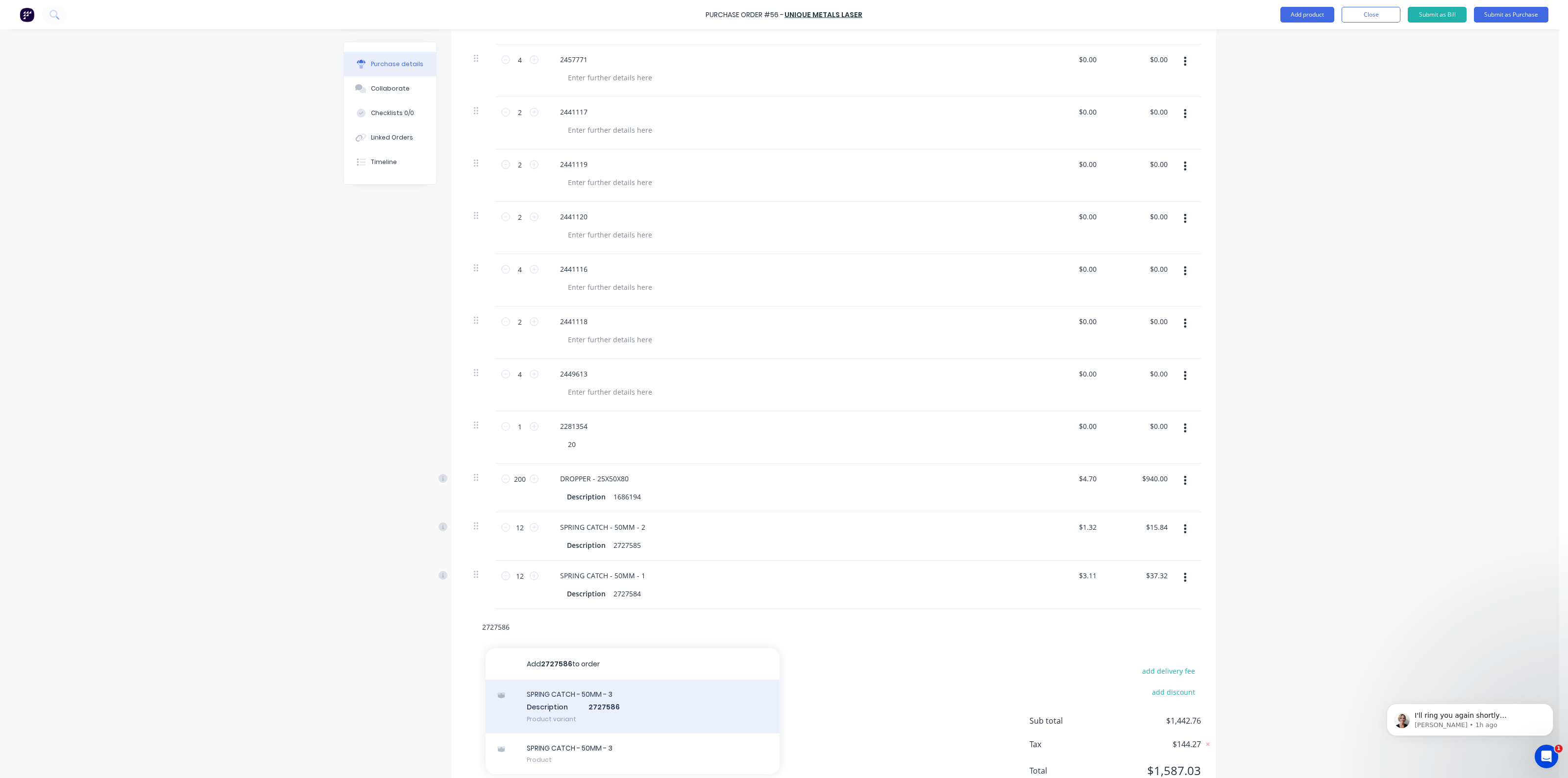
type input "2727586"
click at [589, 707] on div "SPRING CATCH - 50MM - 3 Description 2727586 Product variant" at bounding box center [633, 706] width 294 height 54
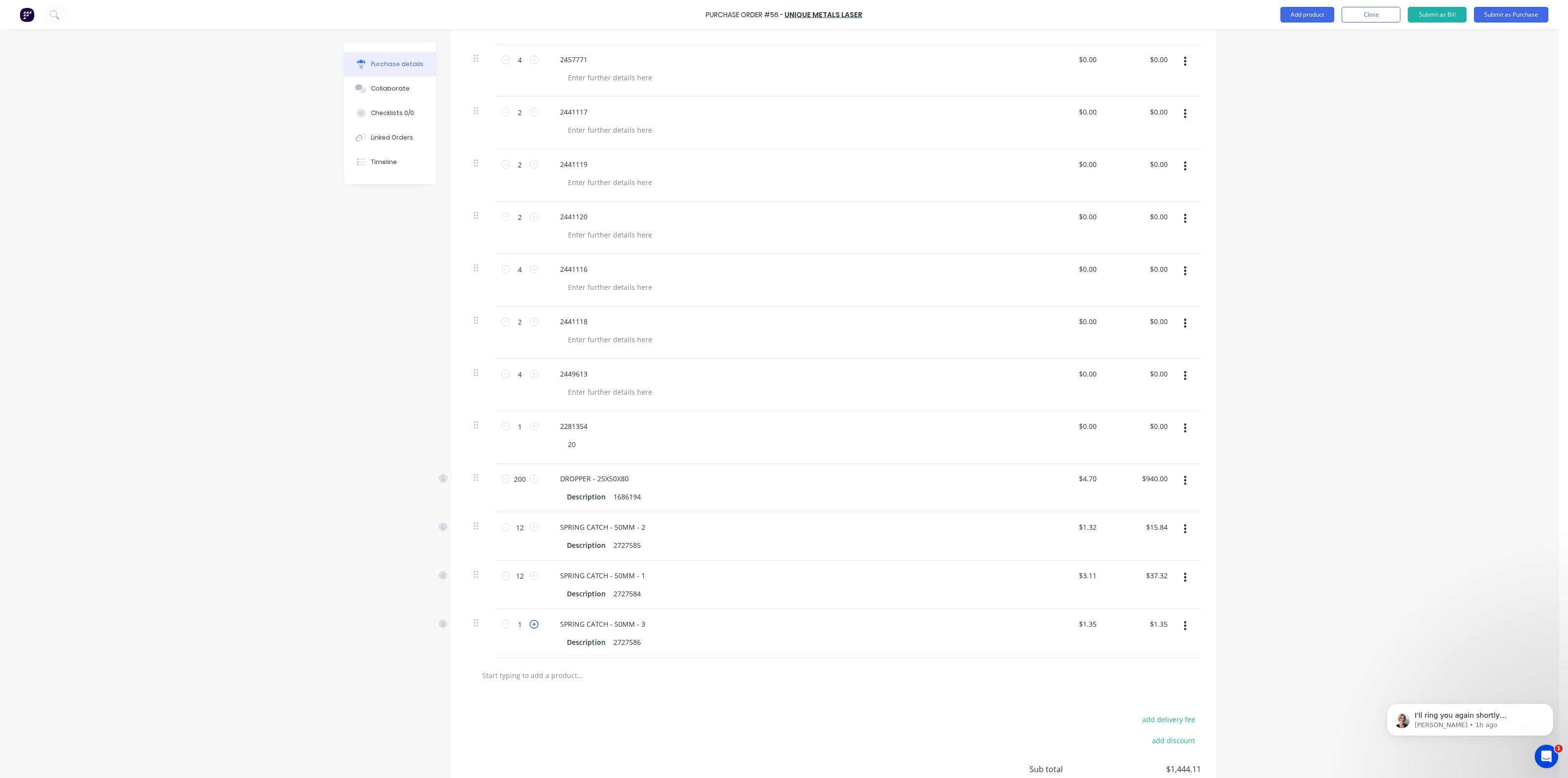
click at [533, 625] on icon at bounding box center [533, 623] width 9 height 9
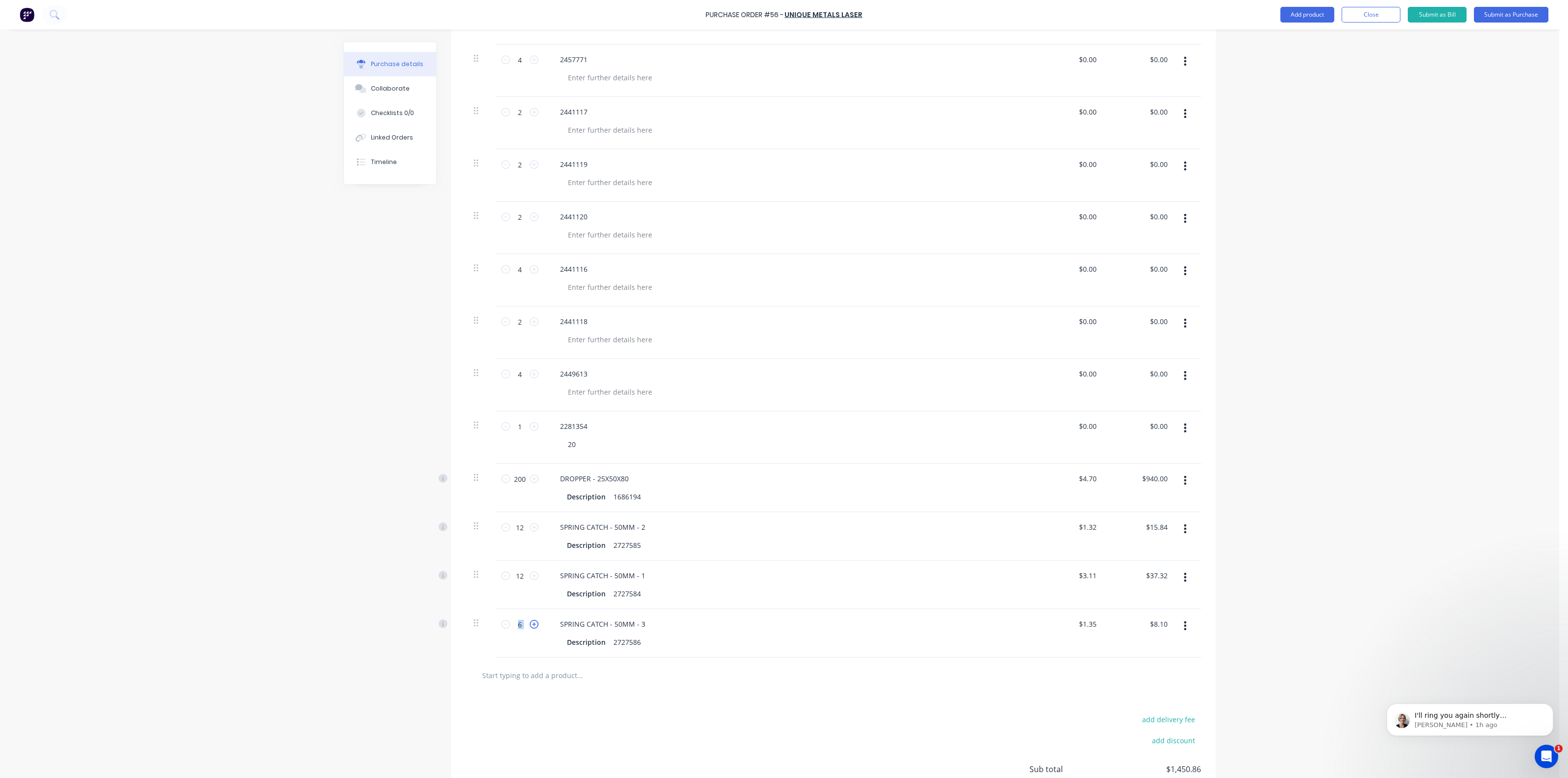
click at [533, 625] on icon at bounding box center [533, 623] width 9 height 9
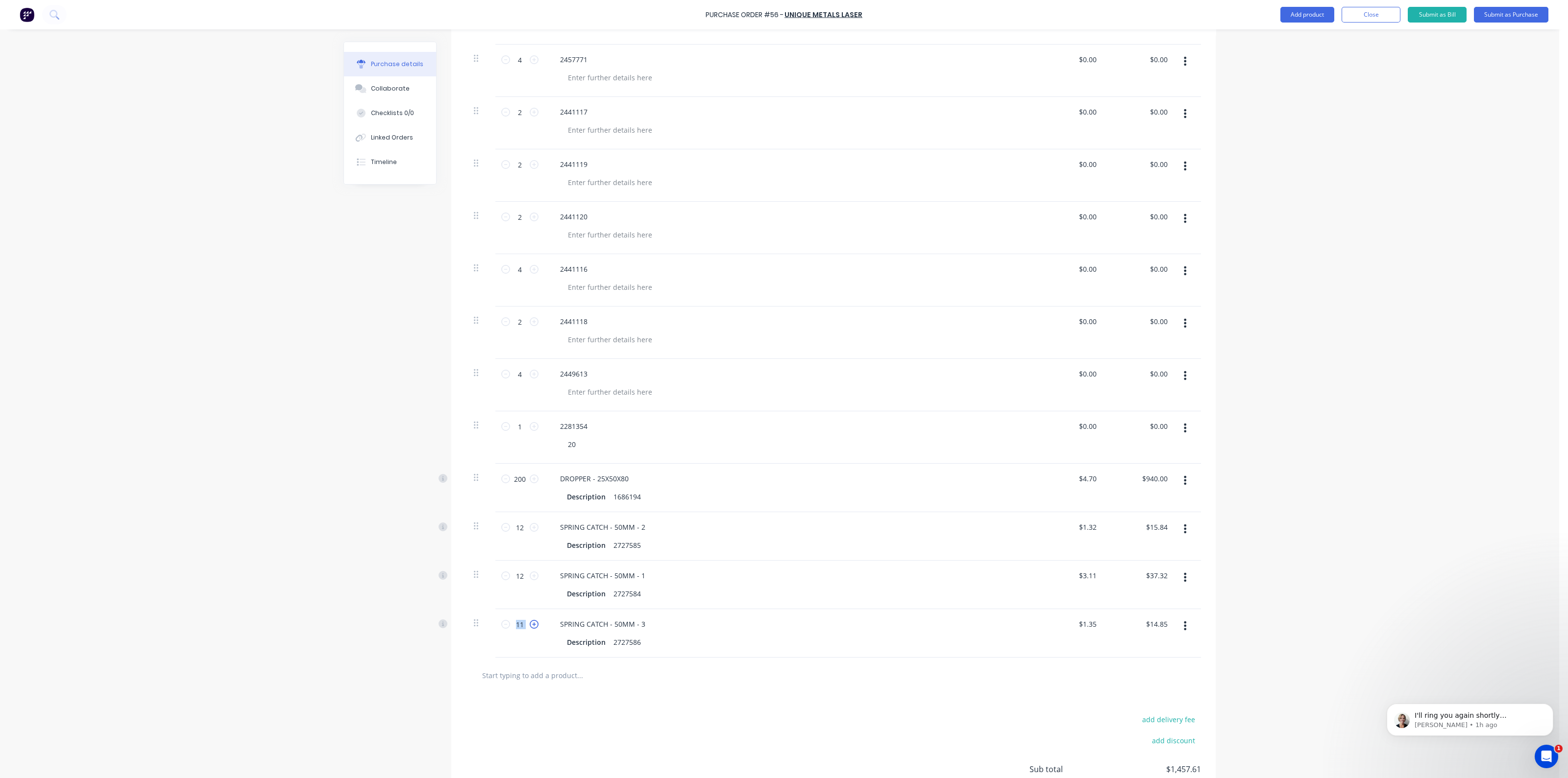
click at [533, 625] on icon at bounding box center [533, 623] width 9 height 9
click at [551, 684] on div at bounding box center [833, 676] width 735 height 36
click at [551, 672] on input "text" at bounding box center [579, 675] width 196 height 20
click at [571, 739] on div "SPRING CATCH - HANDLE LONG Description 2727593 Product variant" at bounding box center [633, 755] width 294 height 54
click at [530, 673] on icon at bounding box center [533, 673] width 9 height 9
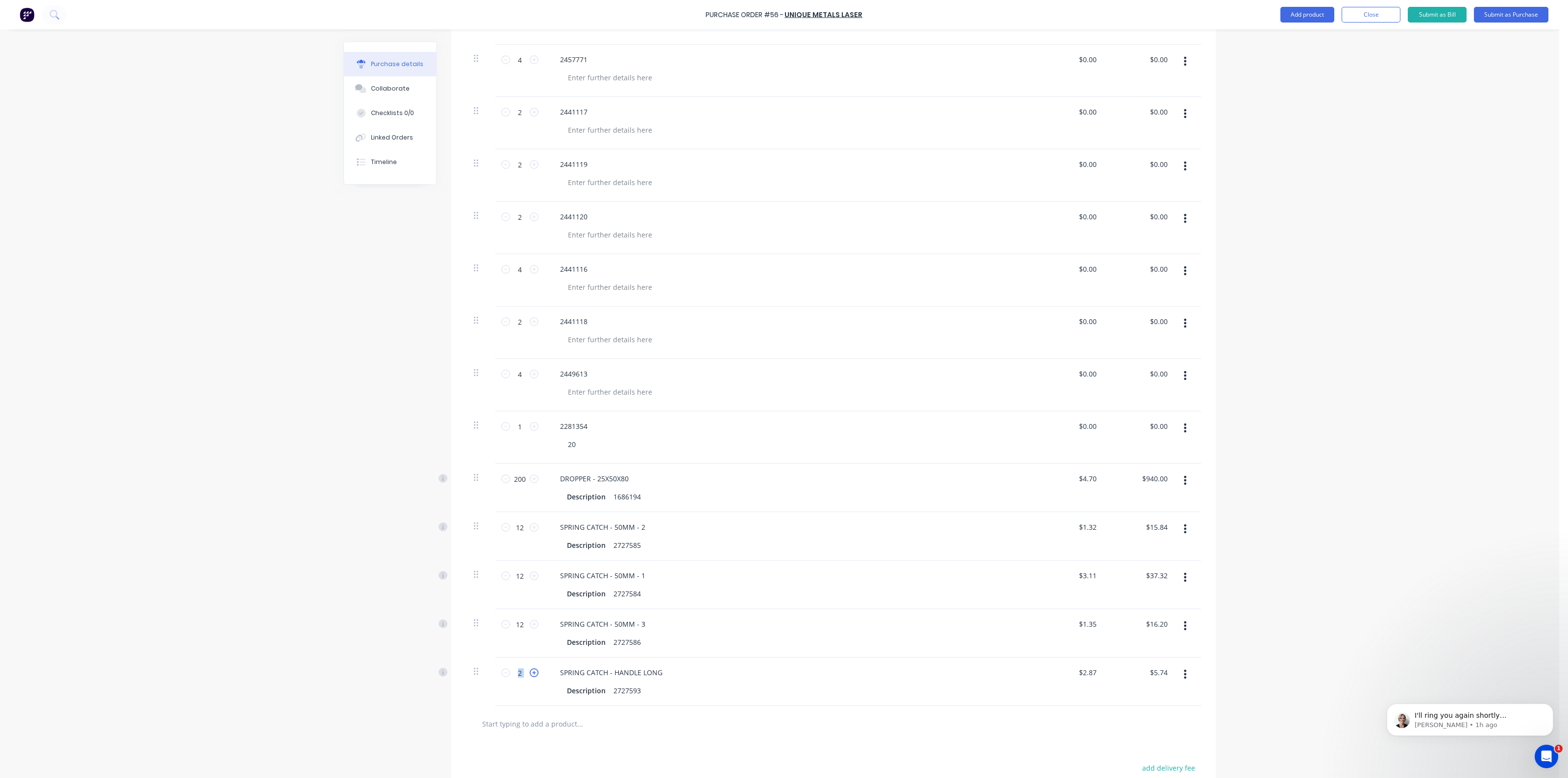
click at [530, 673] on icon at bounding box center [533, 673] width 9 height 9
click at [558, 715] on input "text" at bounding box center [579, 724] width 196 height 20
click at [540, 769] on div "SPRING CATCH - HANDLE PIVOT Description 272759 2 Product variant" at bounding box center [633, 777] width 294 height 54
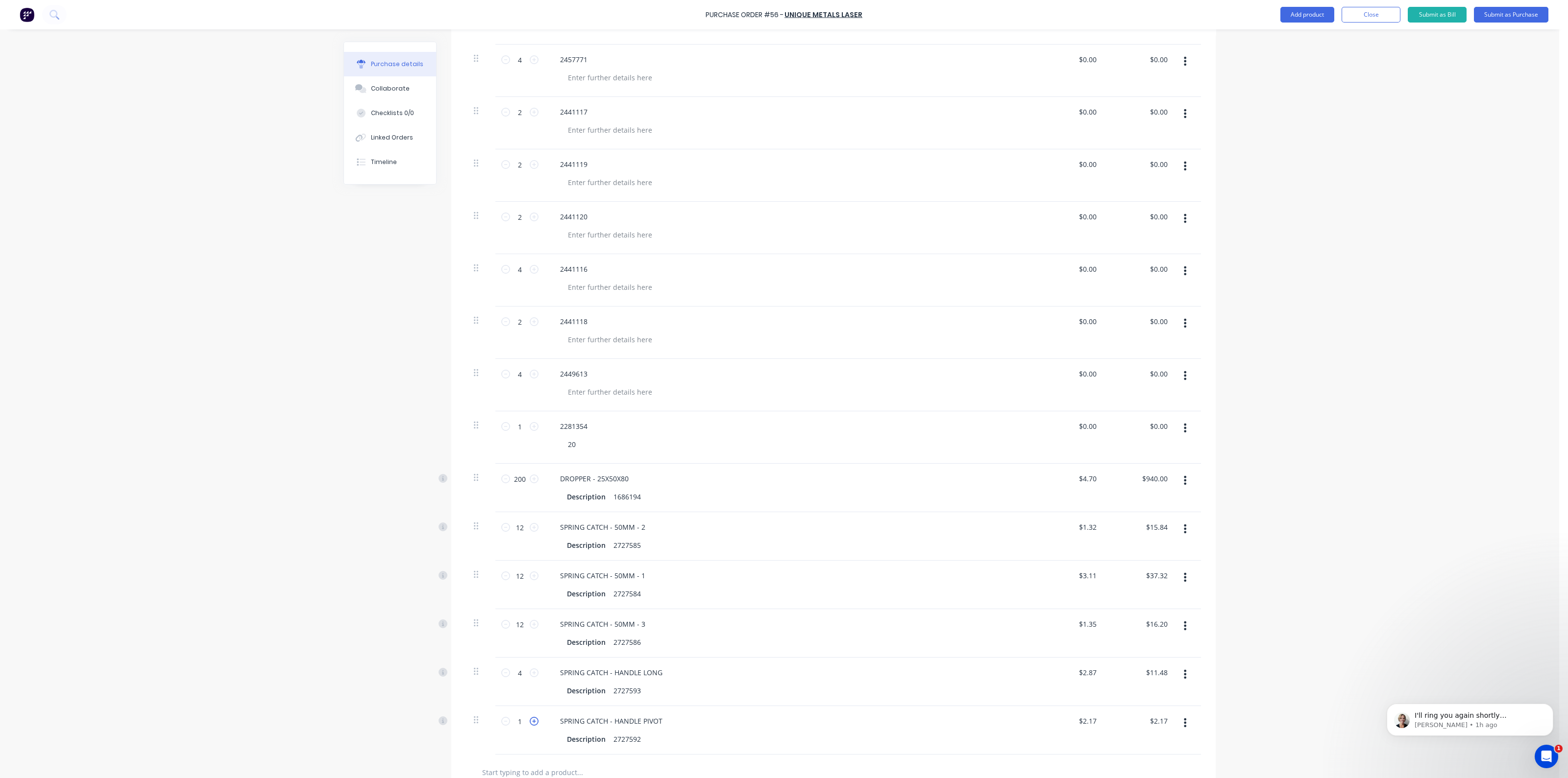
click at [530, 718] on icon at bounding box center [533, 721] width 9 height 9
click at [501, 720] on icon at bounding box center [505, 721] width 9 height 9
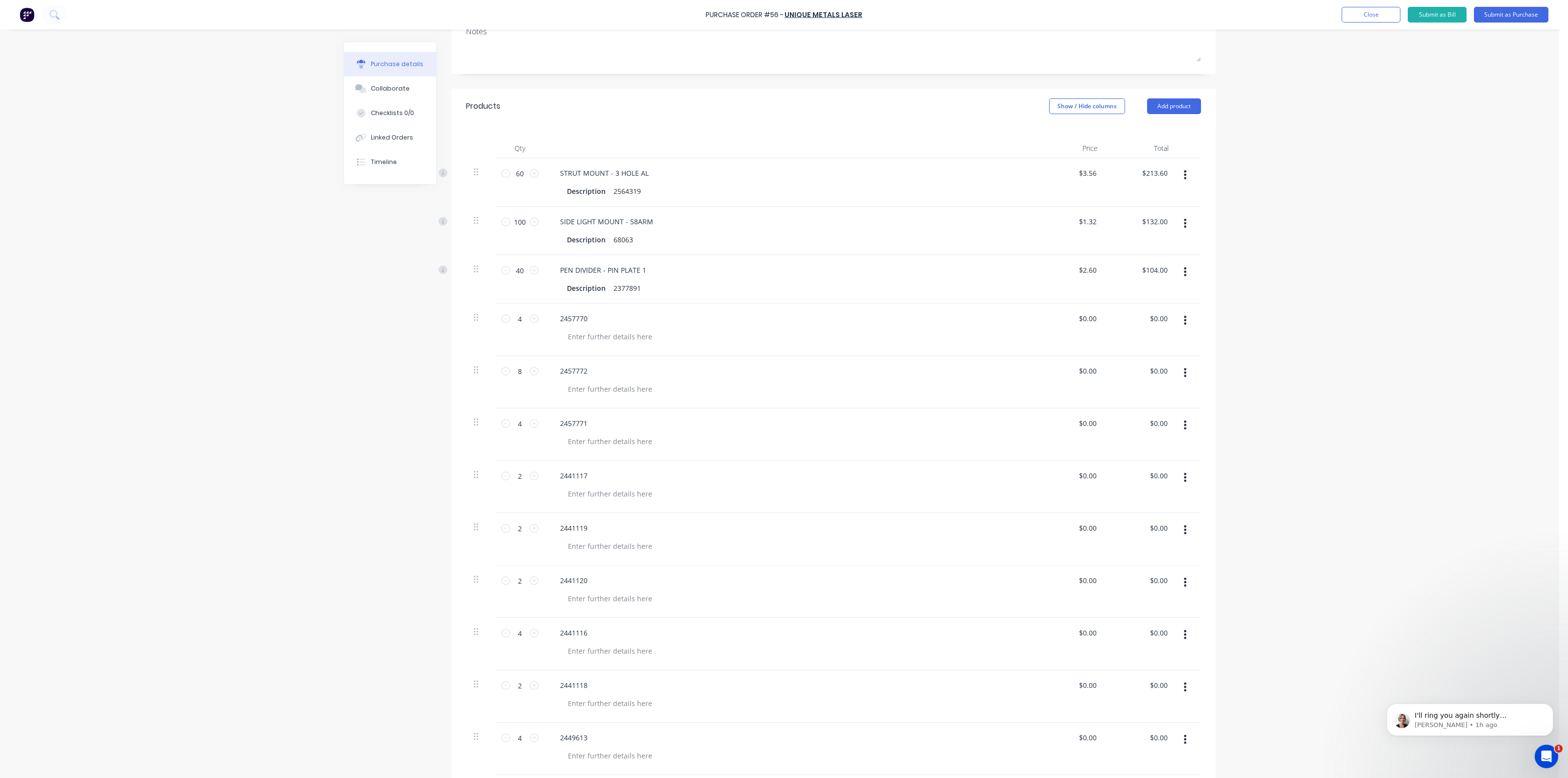
scroll to position [0, 0]
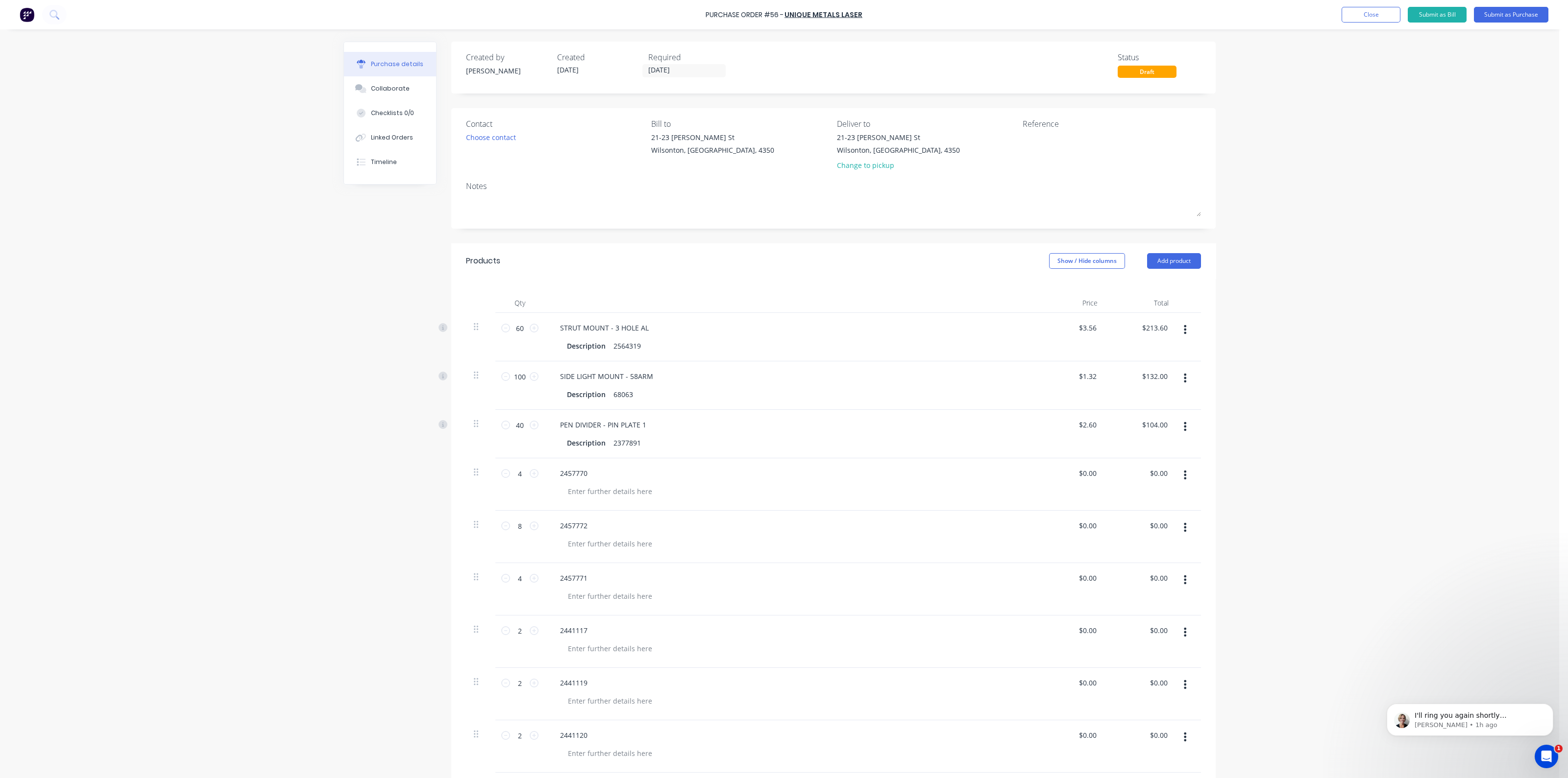
click at [1230, 219] on div "Purchase Order #56 - UNIQUE METALS LASER Add product Close Submit as Bill Submi…" at bounding box center [779, 389] width 1559 height 778
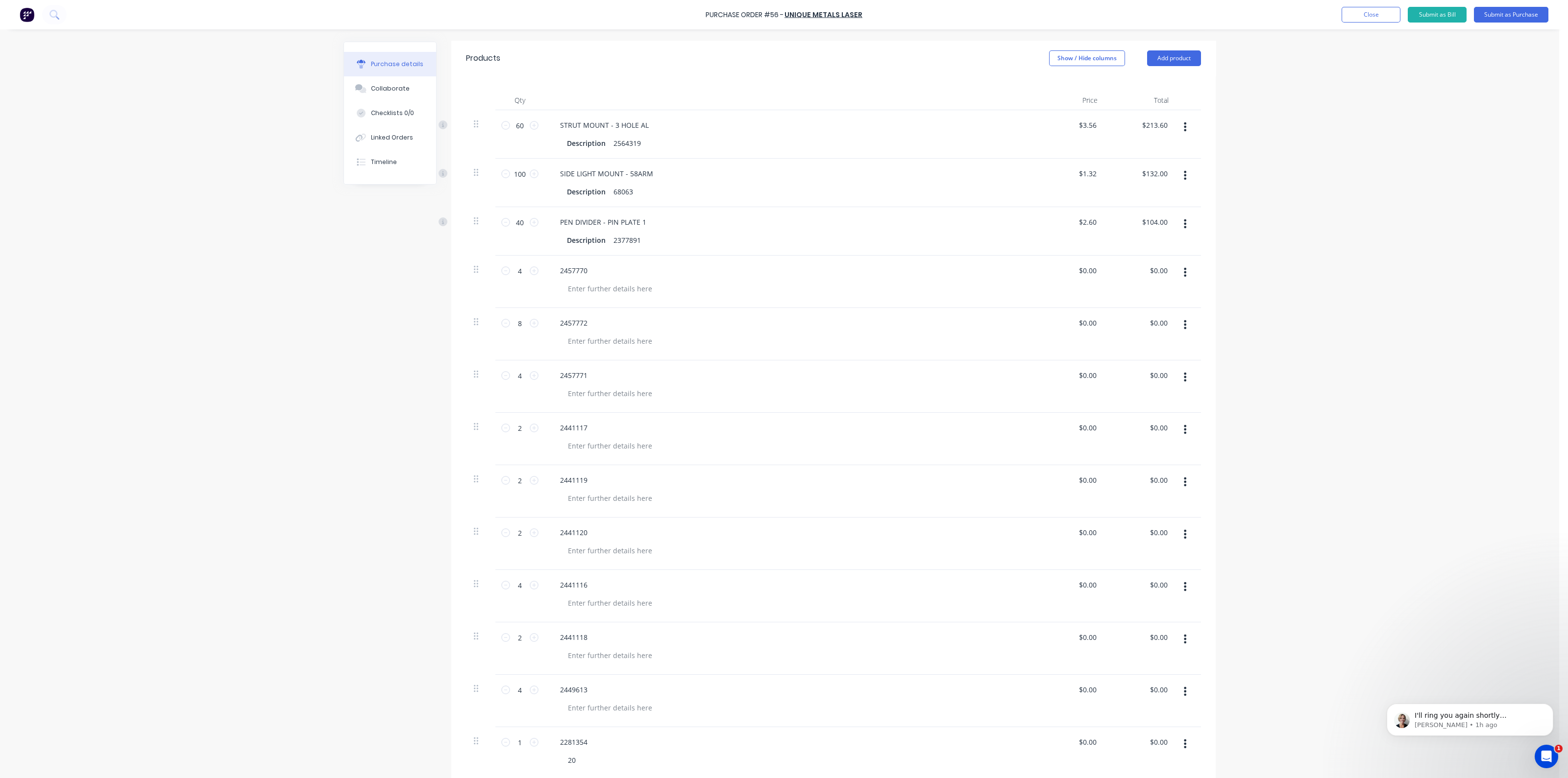
scroll to position [26, 0]
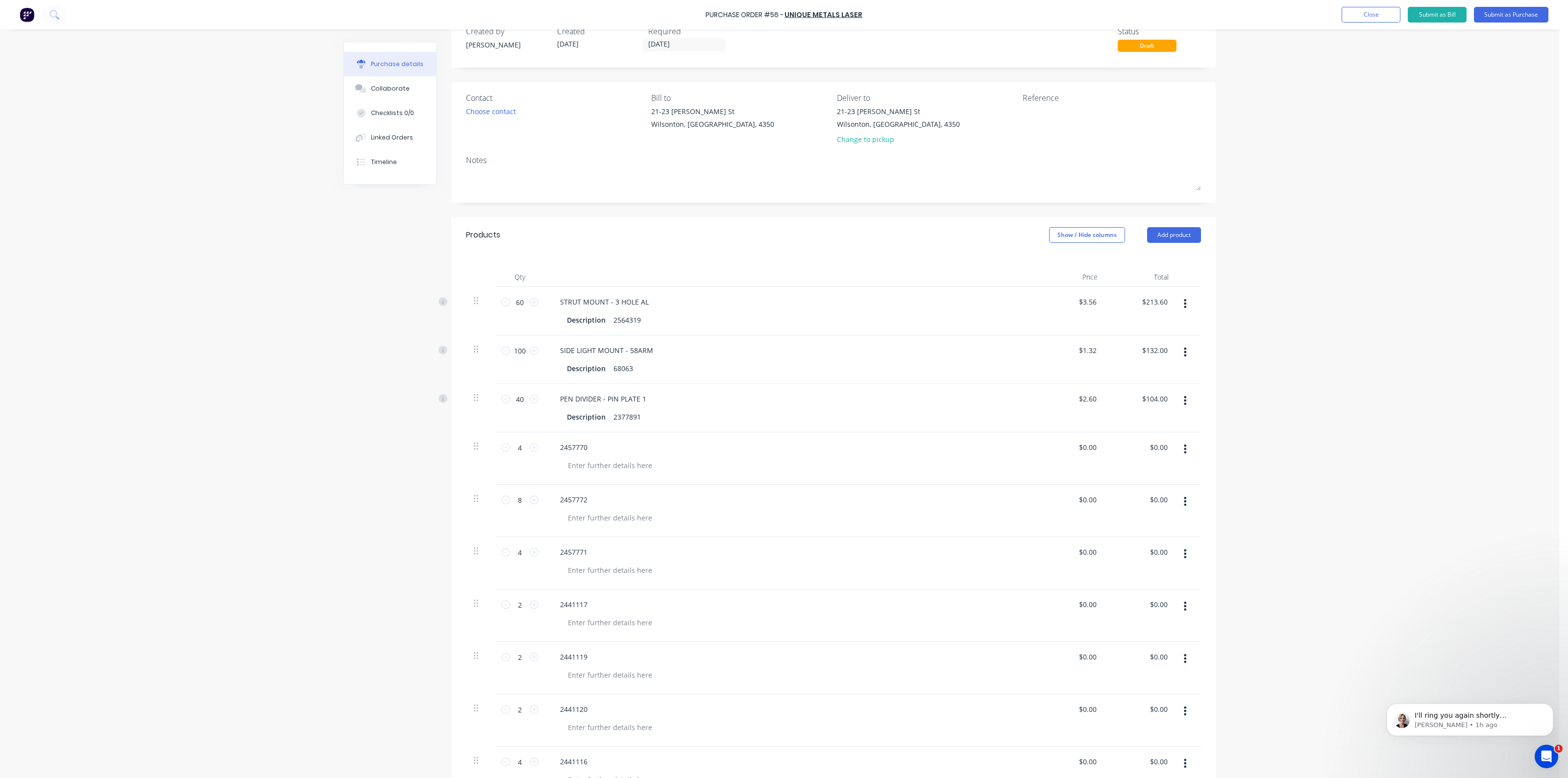
click at [1283, 194] on div "Purchase Order #56 - UNIQUE METALS LASER Add product Close Submit as Bill Submi…" at bounding box center [779, 389] width 1559 height 778
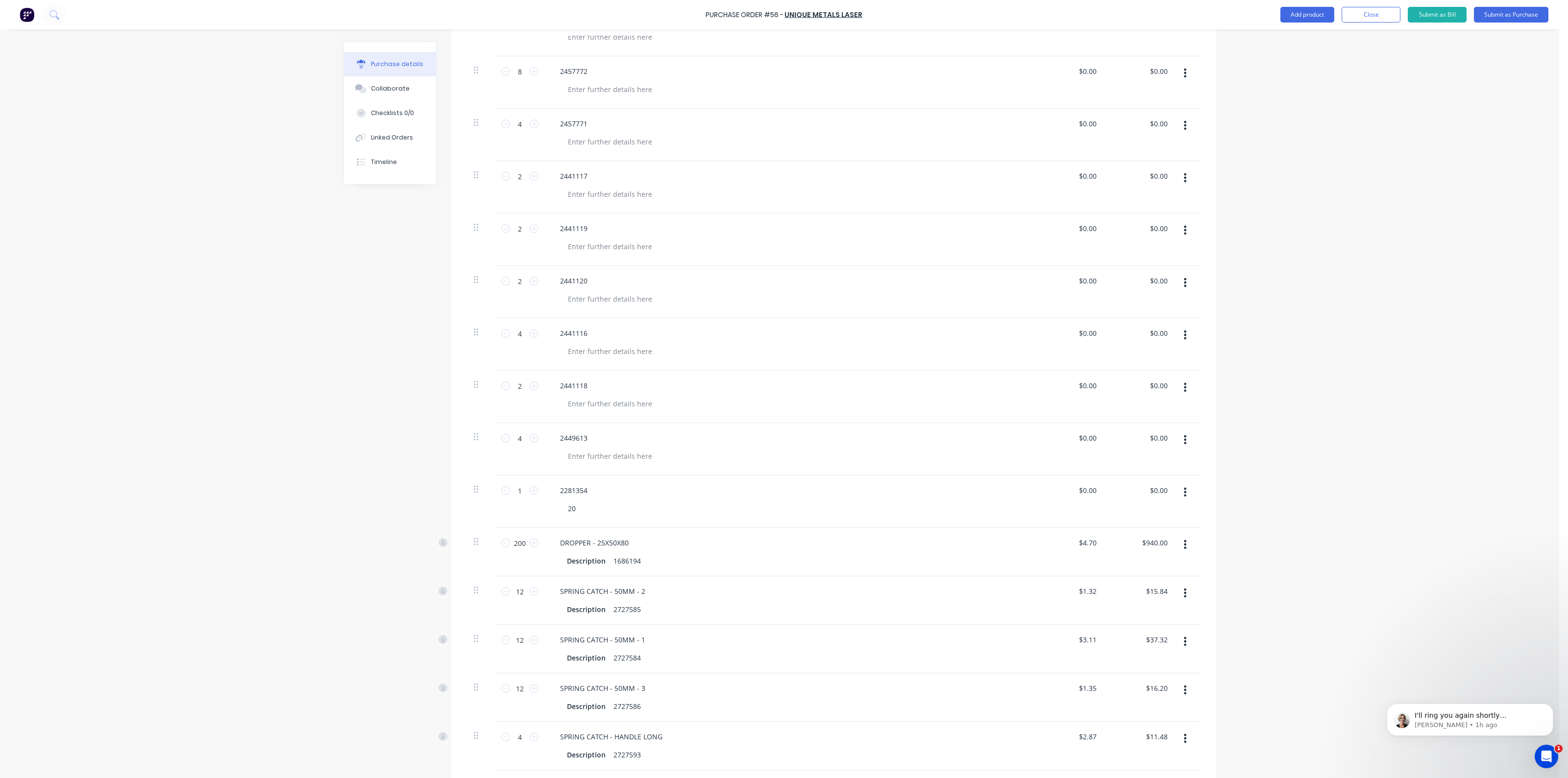
scroll to position [699, 0]
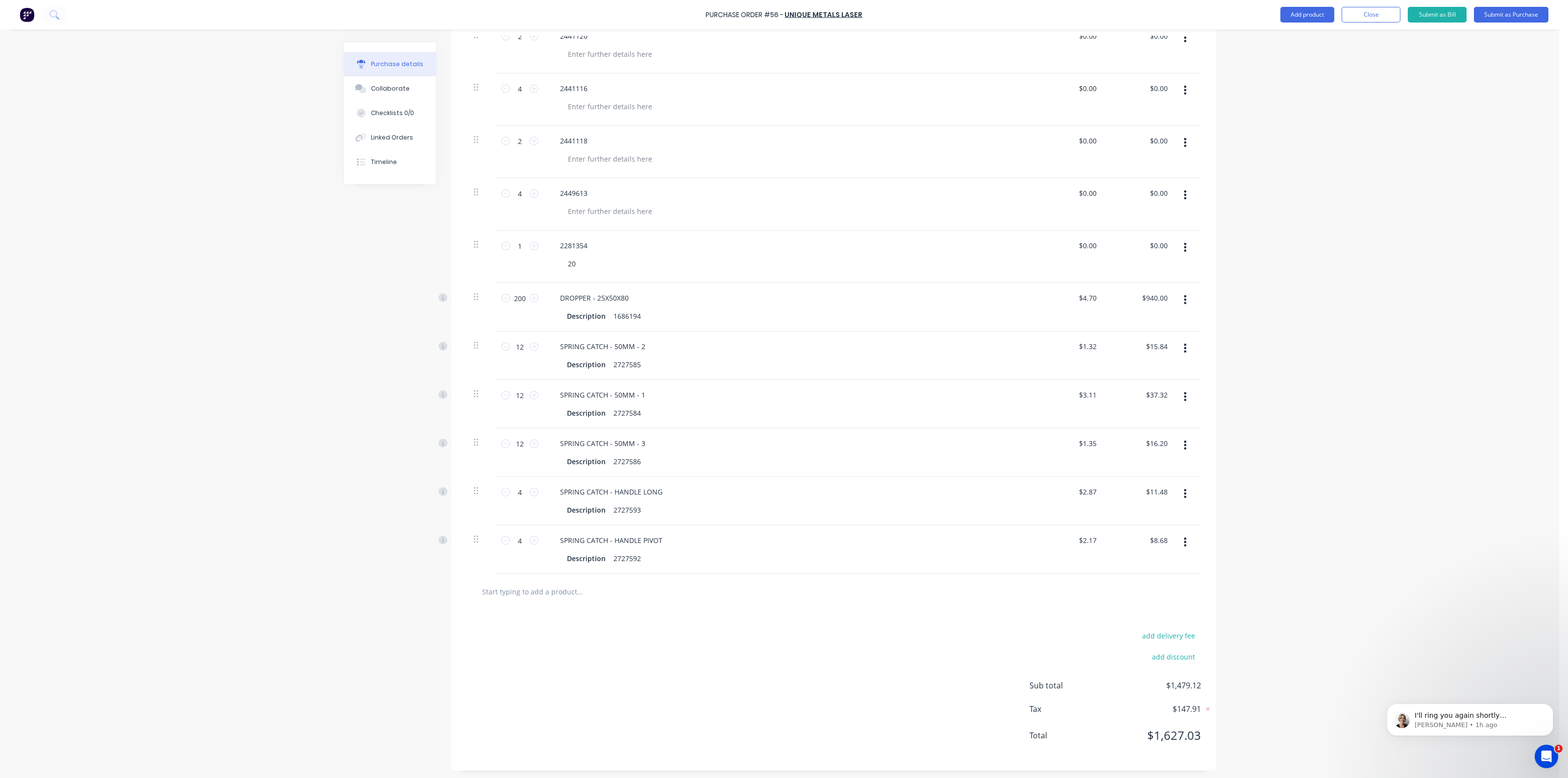
click at [570, 594] on input "text" at bounding box center [579, 591] width 196 height 20
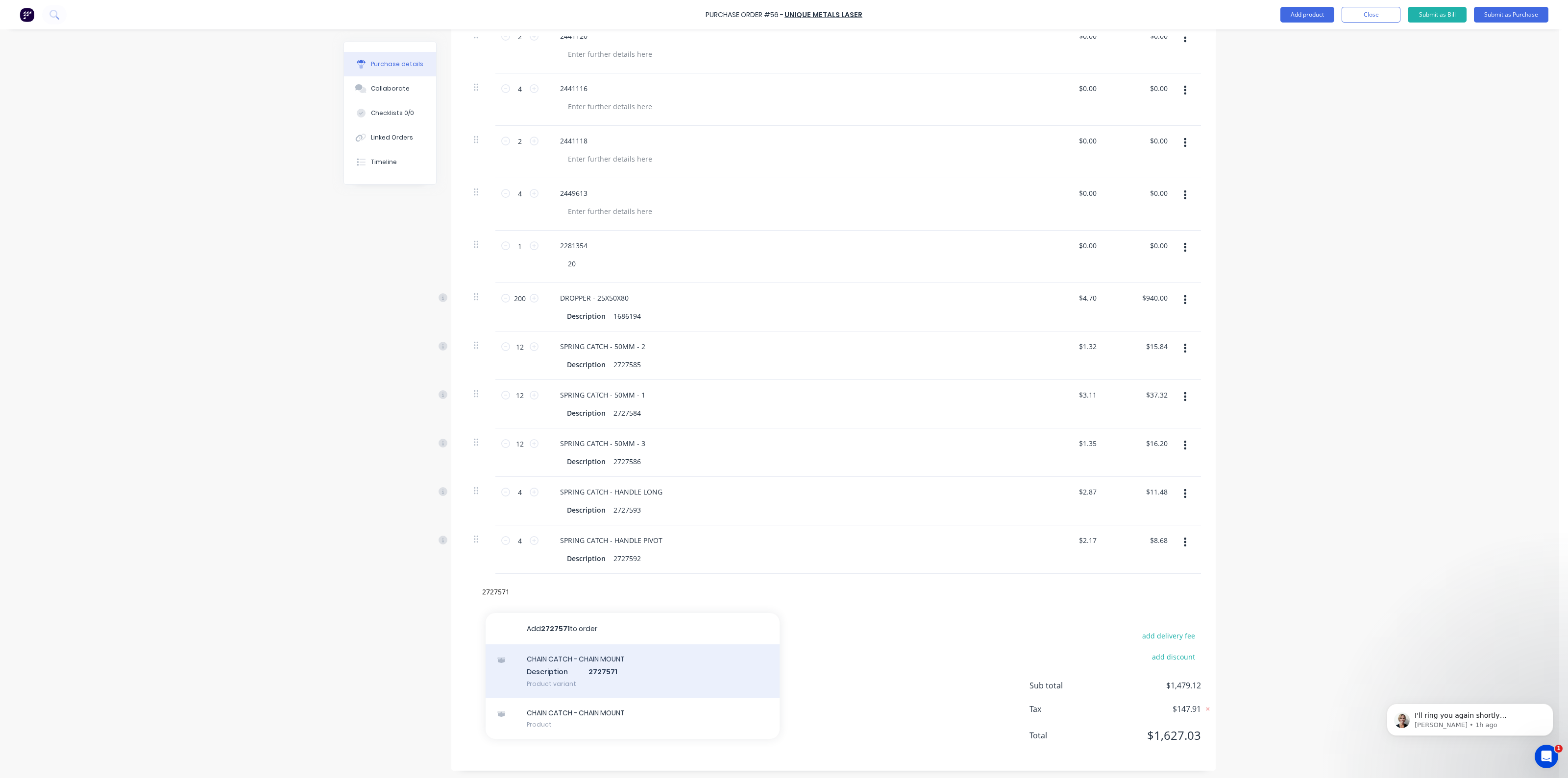
click at [576, 666] on div "CHAIN CATCH - CHAIN MOUNT Description 2727571 Product variant" at bounding box center [633, 671] width 294 height 54
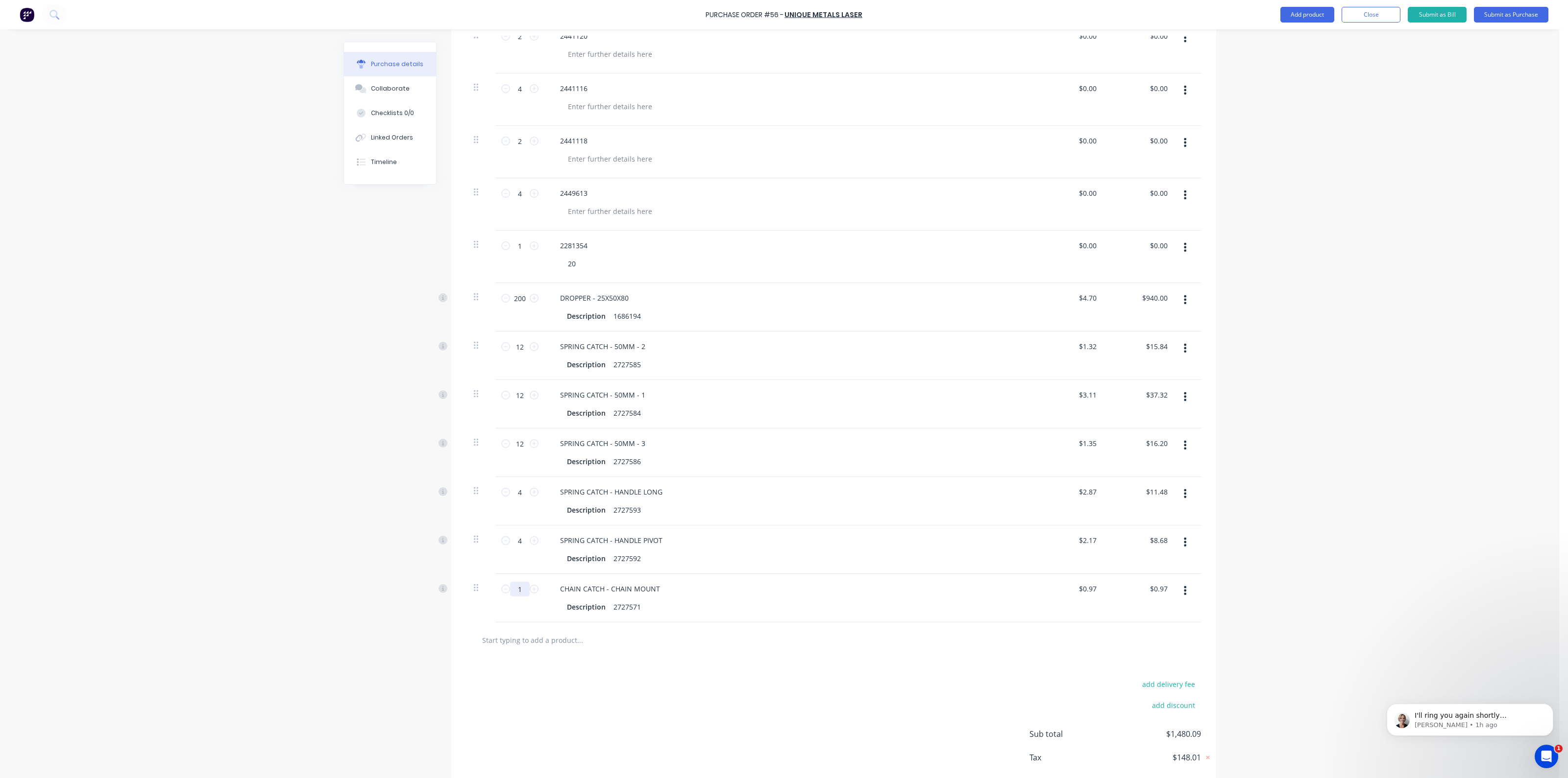
click at [520, 590] on input "1" at bounding box center [519, 588] width 20 height 14
click at [564, 630] on input "text" at bounding box center [579, 639] width 196 height 20
click at [1504, 10] on button "Submit as Purchase" at bounding box center [1511, 14] width 74 height 16
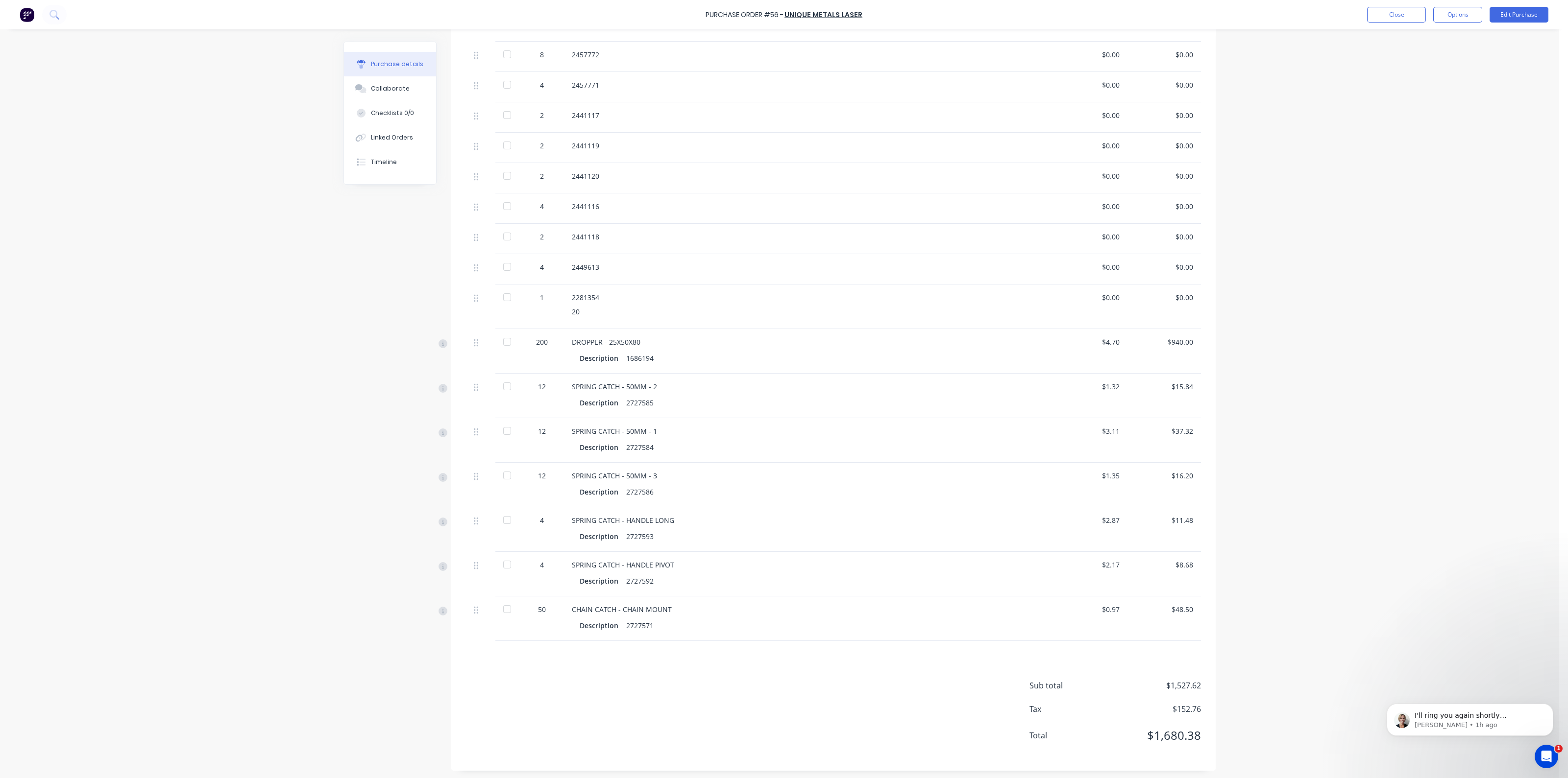
scroll to position [0, 0]
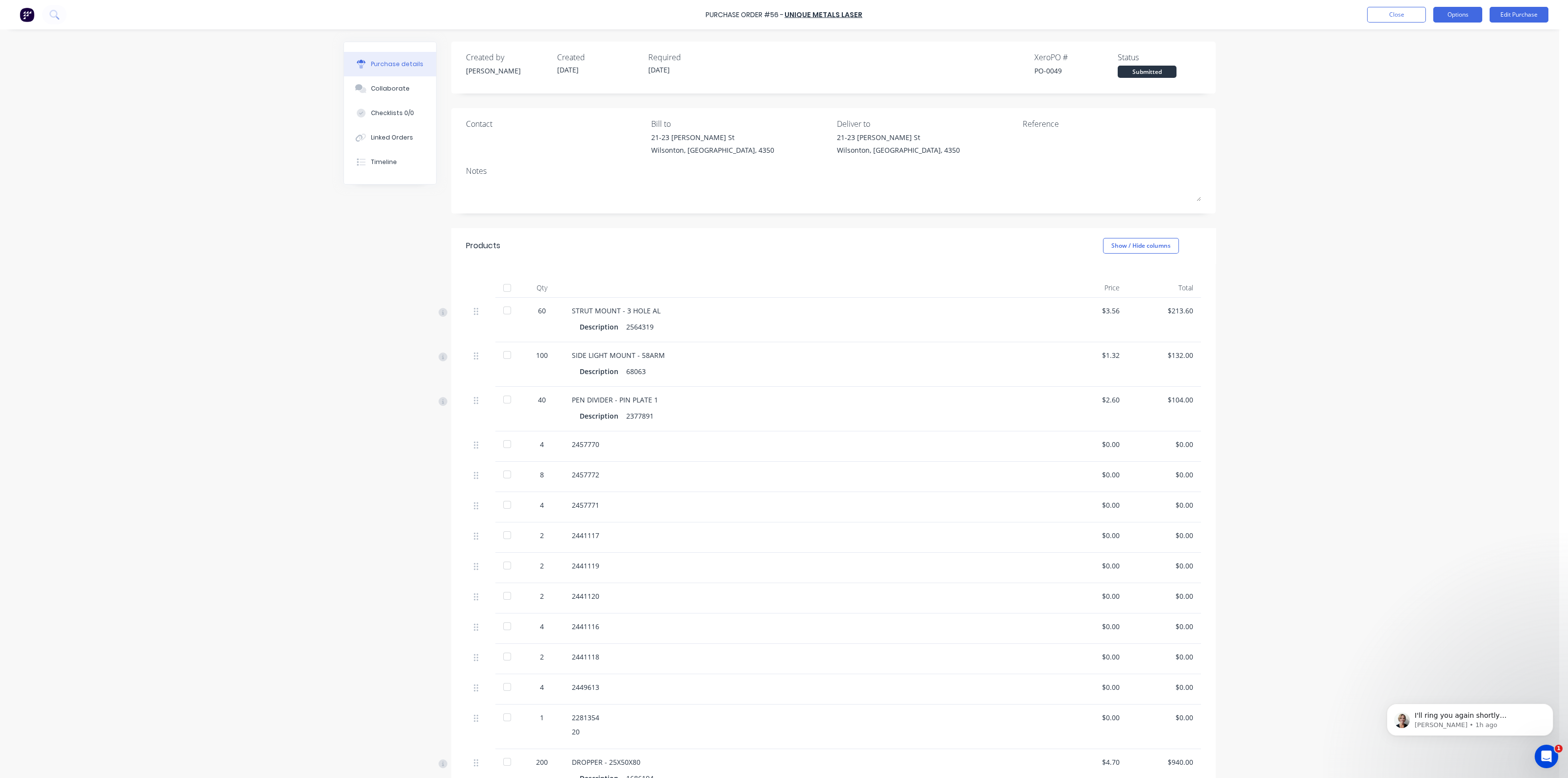
click at [1460, 12] on button "Options" at bounding box center [1458, 14] width 49 height 16
click at [1435, 39] on div "Print / Email" at bounding box center [1435, 40] width 75 height 14
click at [1419, 69] on button "Without pricing" at bounding box center [1435, 79] width 93 height 20
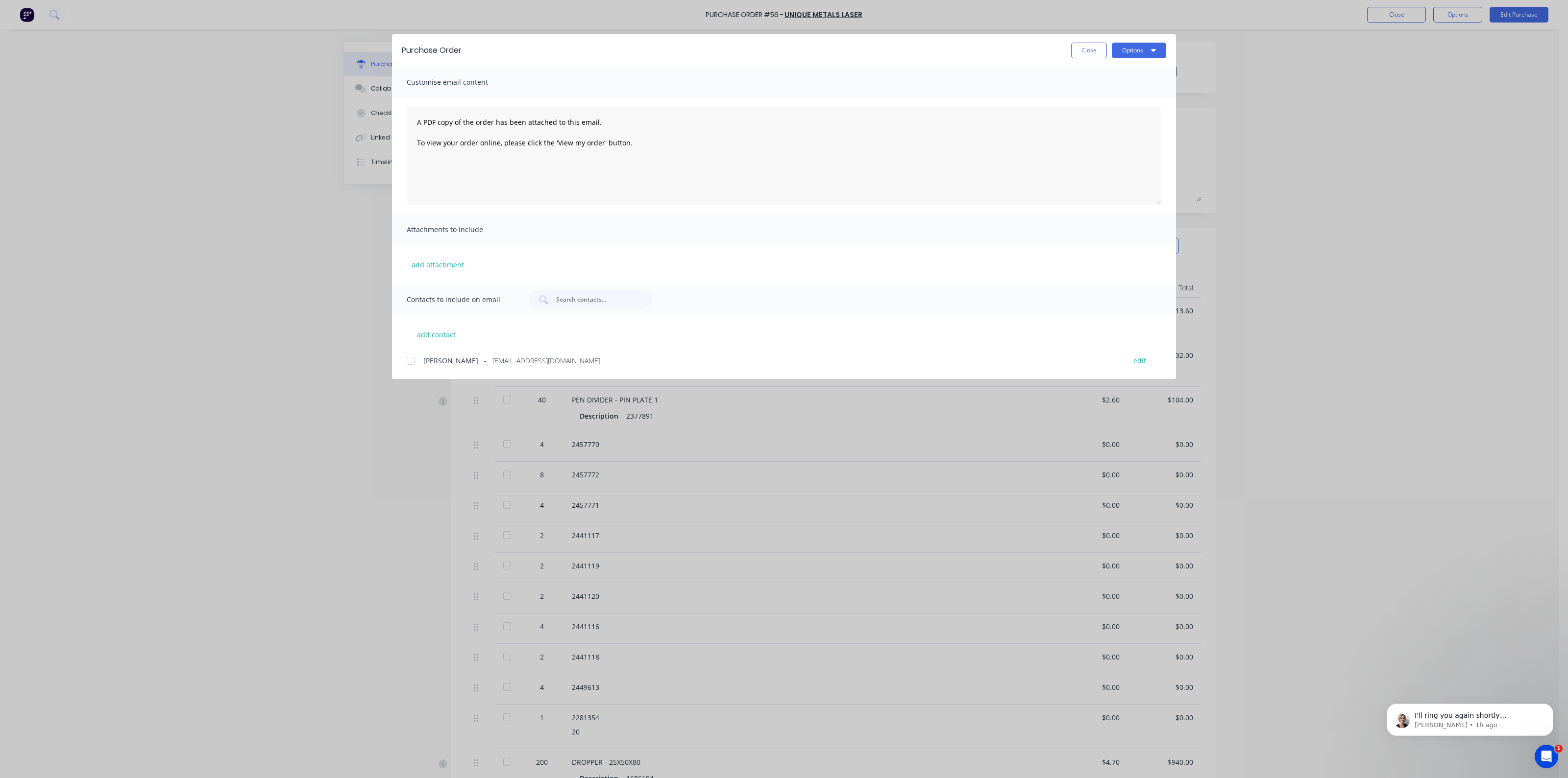
click at [405, 356] on div at bounding box center [410, 361] width 20 height 20
click at [1153, 48] on icon "button" at bounding box center [1152, 50] width 5 height 8
click at [1111, 111] on div "Email" at bounding box center [1119, 114] width 75 height 14
click at [1084, 50] on button "Close" at bounding box center [1089, 50] width 36 height 16
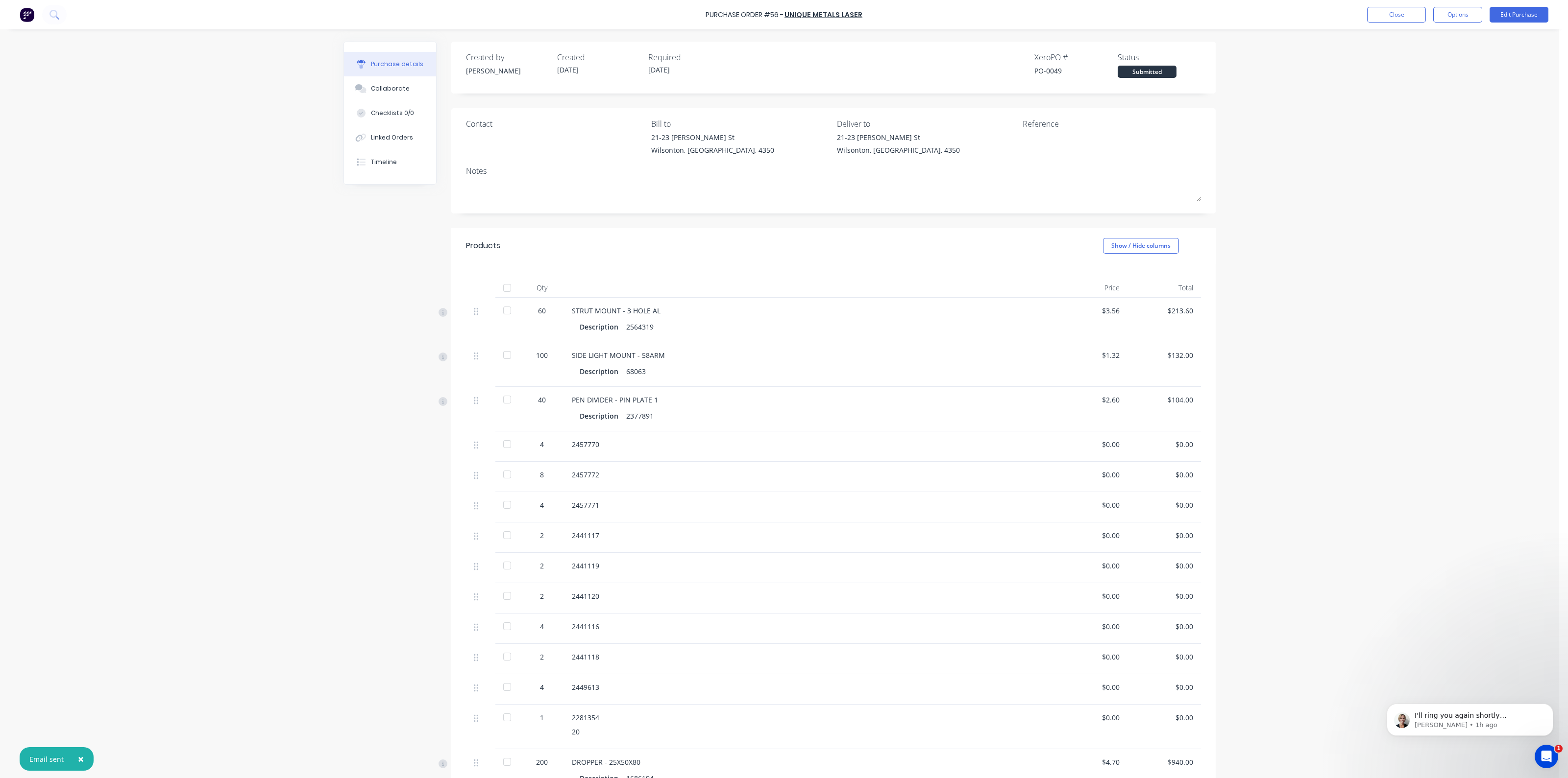
click at [930, 223] on div "Created by Jason Created 01/10/25 Required 01/10/25 Xero PO # PO-0049 Status Su…" at bounding box center [832, 616] width 764 height 1149
click at [1413, 10] on button "Close" at bounding box center [1396, 14] width 59 height 16
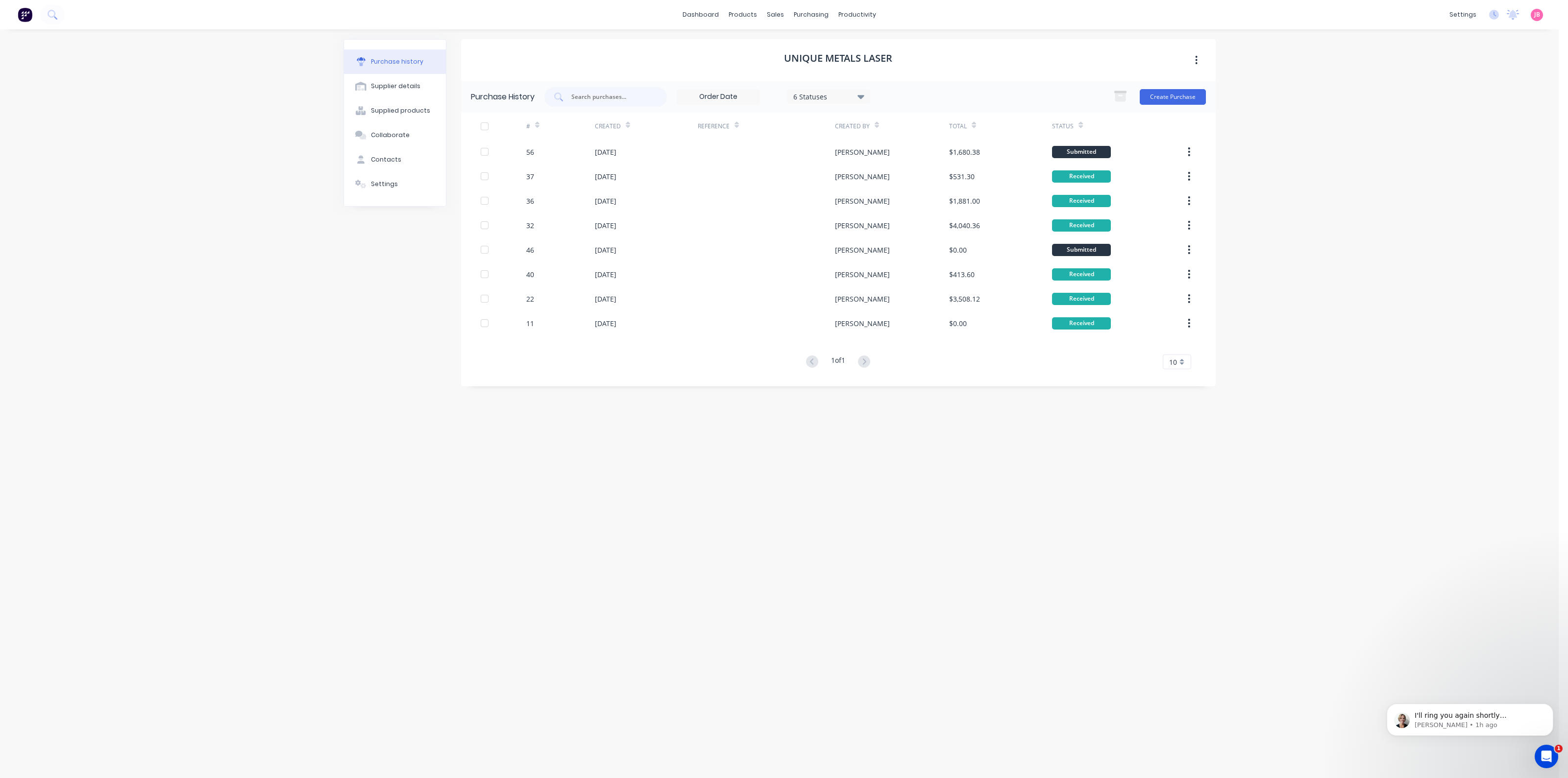
click at [1078, 123] on div "Status" at bounding box center [1067, 126] width 31 height 17
click at [1080, 126] on icon at bounding box center [1080, 126] width 5 height 3
click at [824, 41] on link "Purchase Orders" at bounding box center [851, 46] width 130 height 20
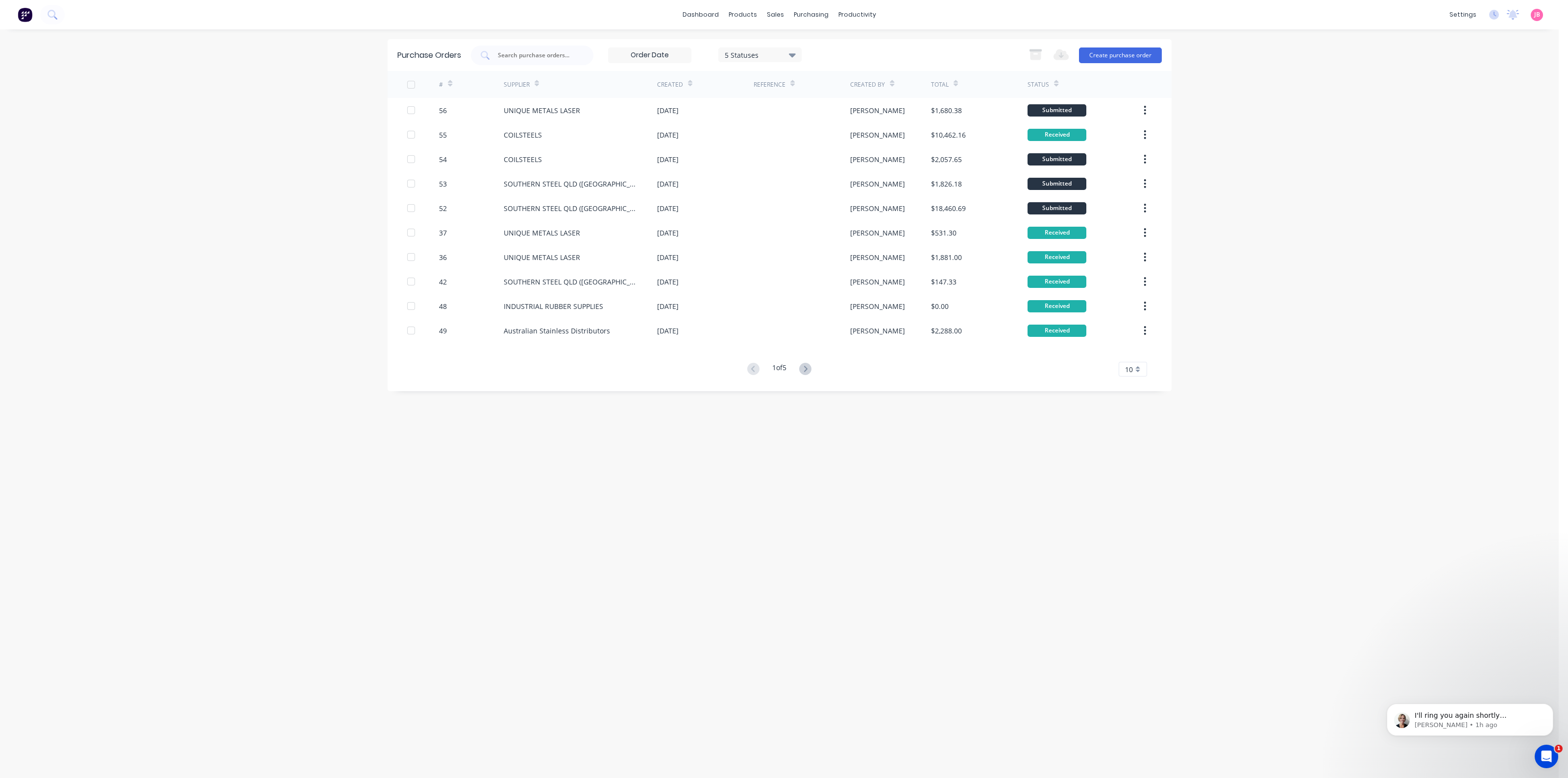
click at [1056, 82] on icon at bounding box center [1055, 83] width 5 height 8
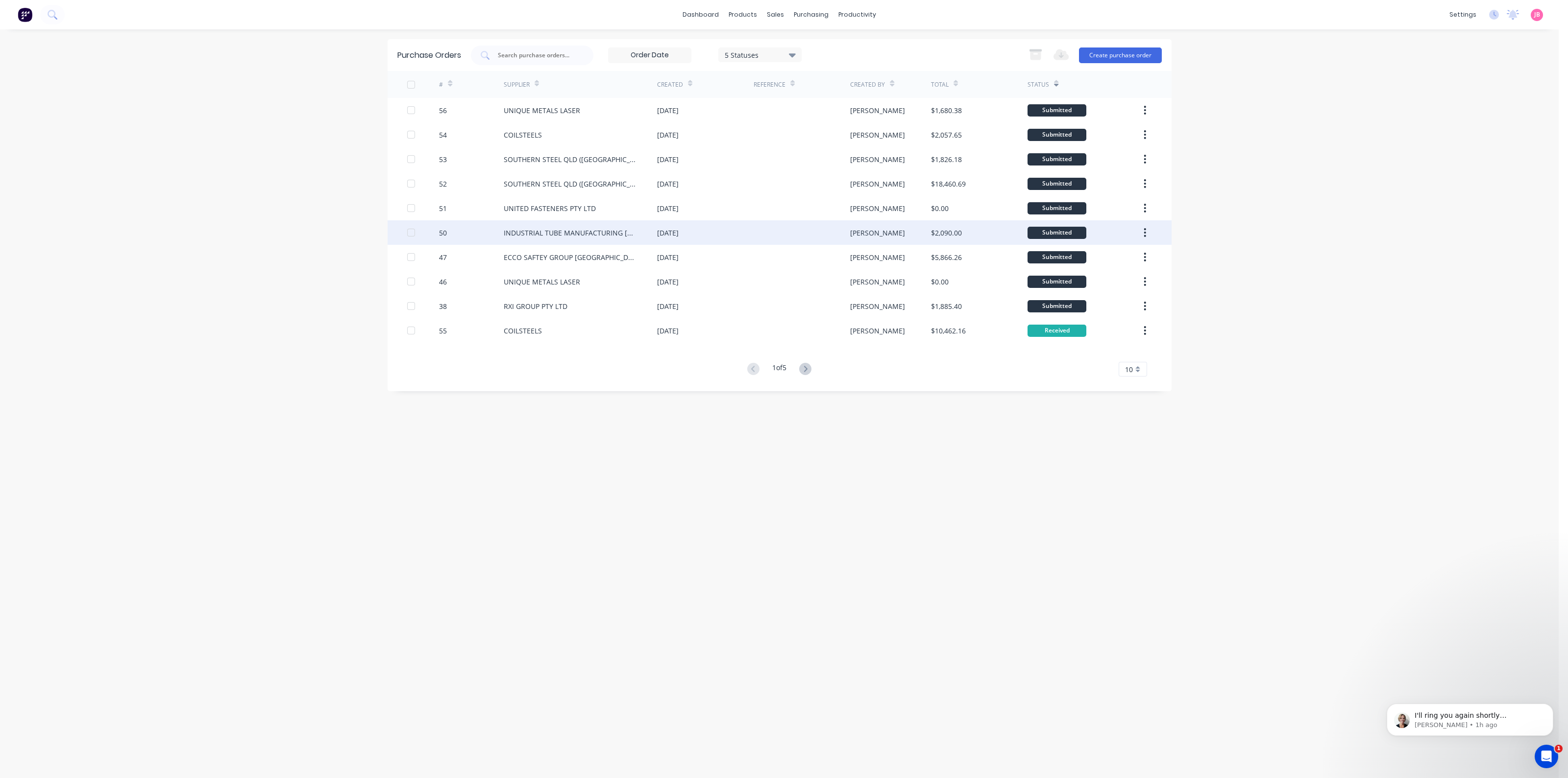
click at [730, 234] on div "22 Sep 2025" at bounding box center [705, 232] width 97 height 25
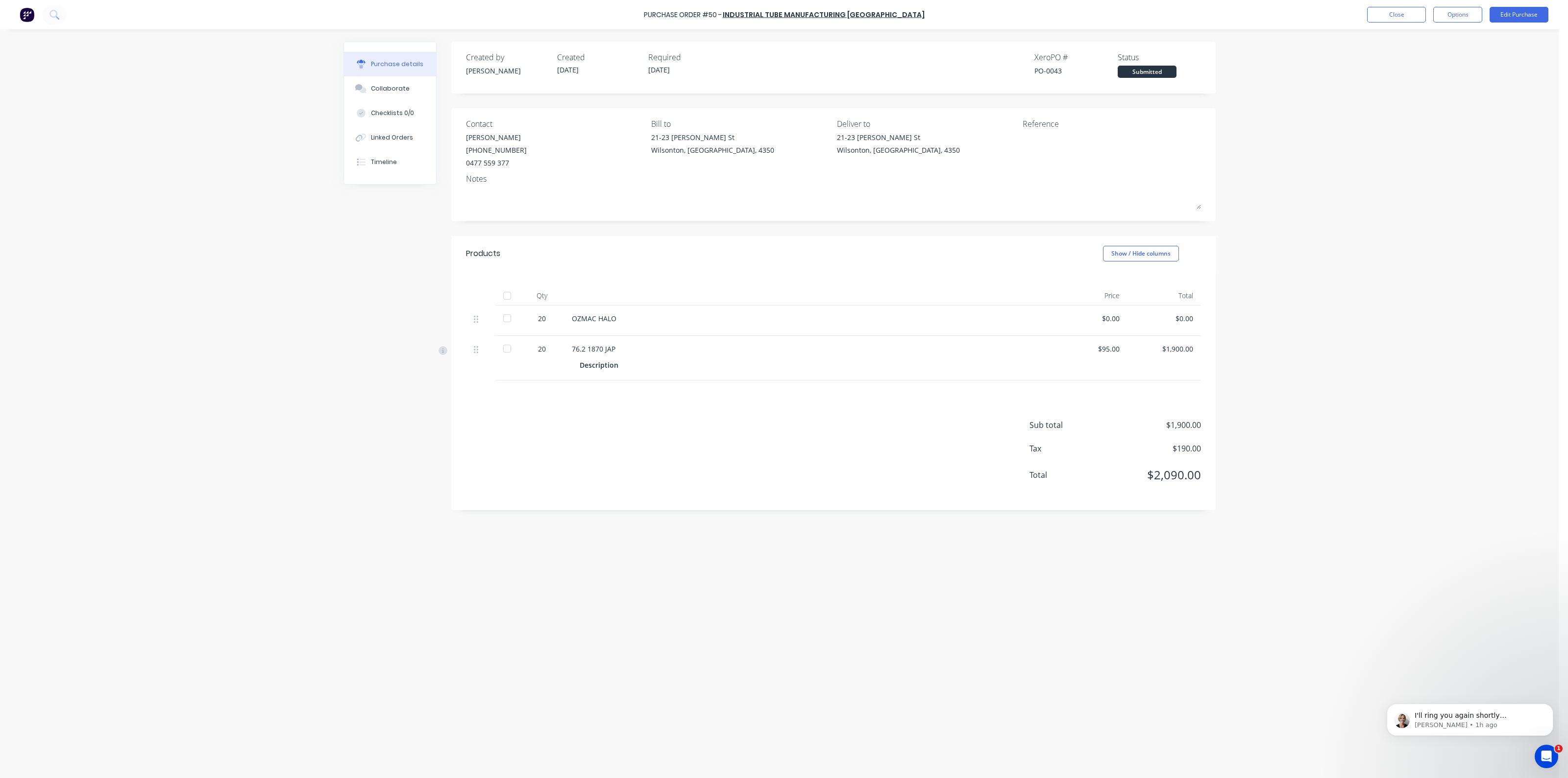
click at [505, 315] on div at bounding box center [507, 318] width 20 height 20
click at [505, 351] on div at bounding box center [507, 348] width 20 height 20
click at [1391, 16] on button "Close" at bounding box center [1396, 14] width 59 height 16
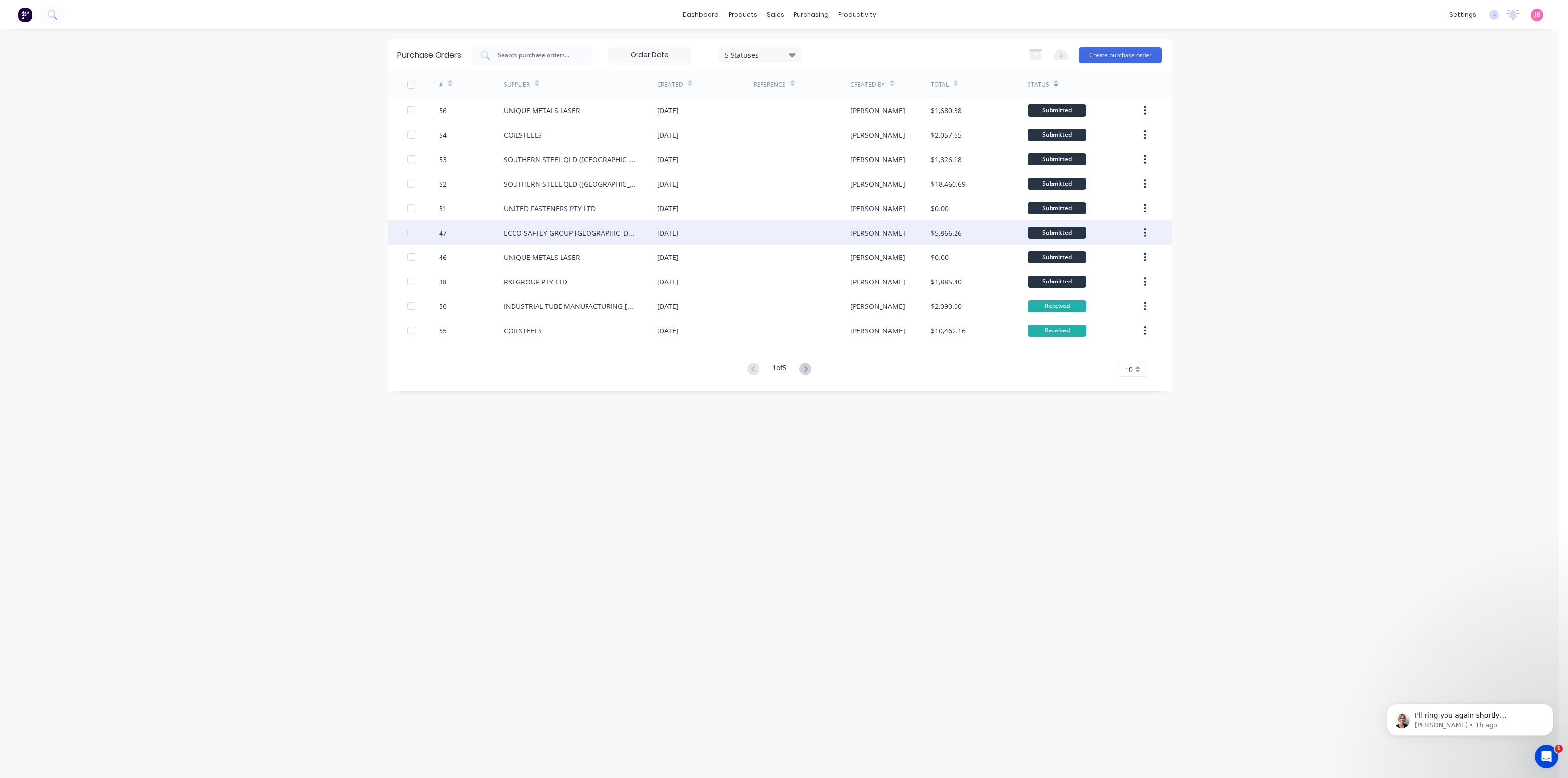
click at [830, 227] on div at bounding box center [802, 232] width 97 height 25
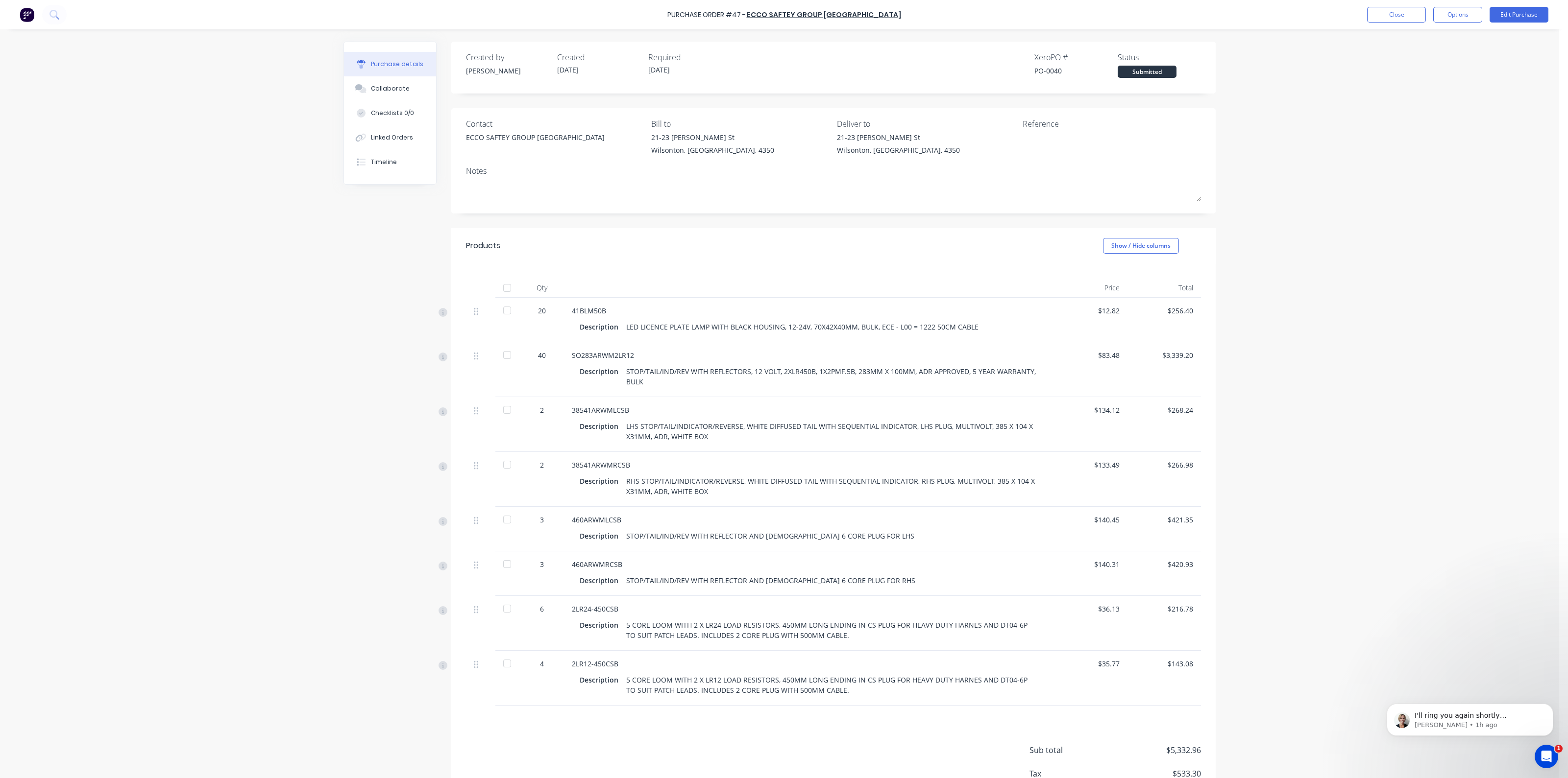
click at [502, 287] on div at bounding box center [507, 287] width 20 height 20
click at [1401, 18] on button "Close" at bounding box center [1396, 14] width 59 height 16
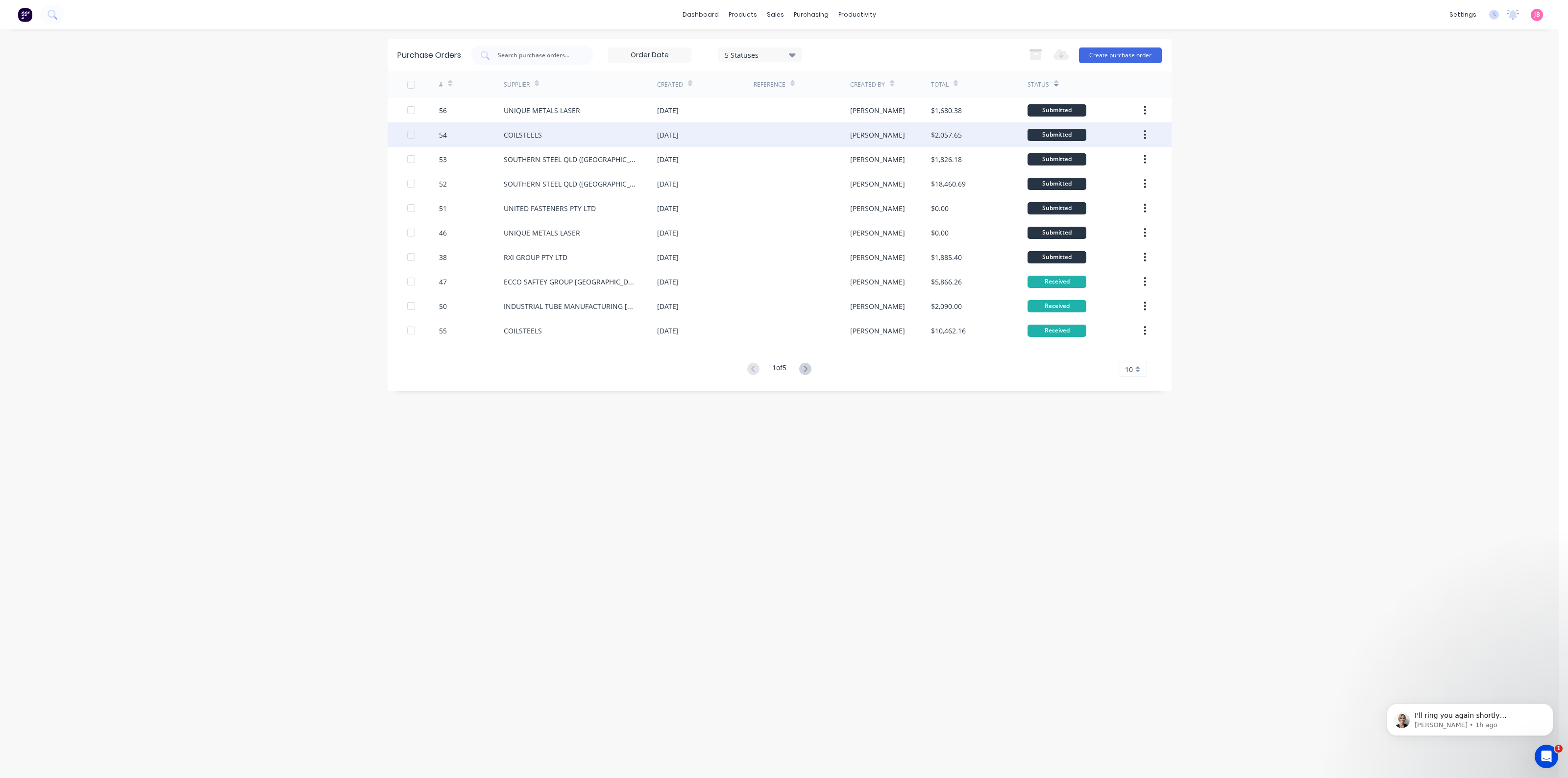
click at [705, 134] on div "[DATE]" at bounding box center [705, 135] width 97 height 25
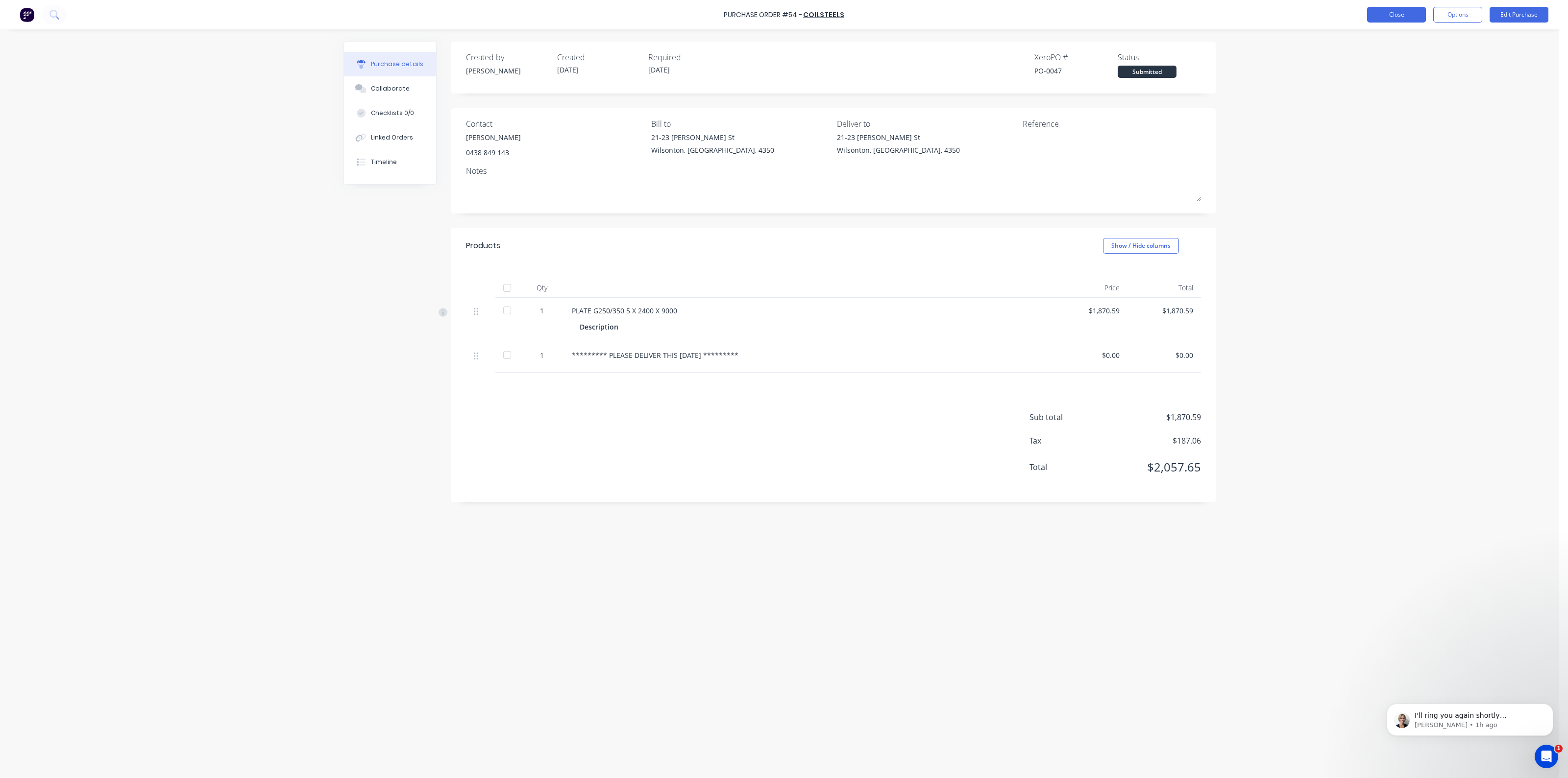
click at [1397, 13] on button "Close" at bounding box center [1396, 14] width 59 height 16
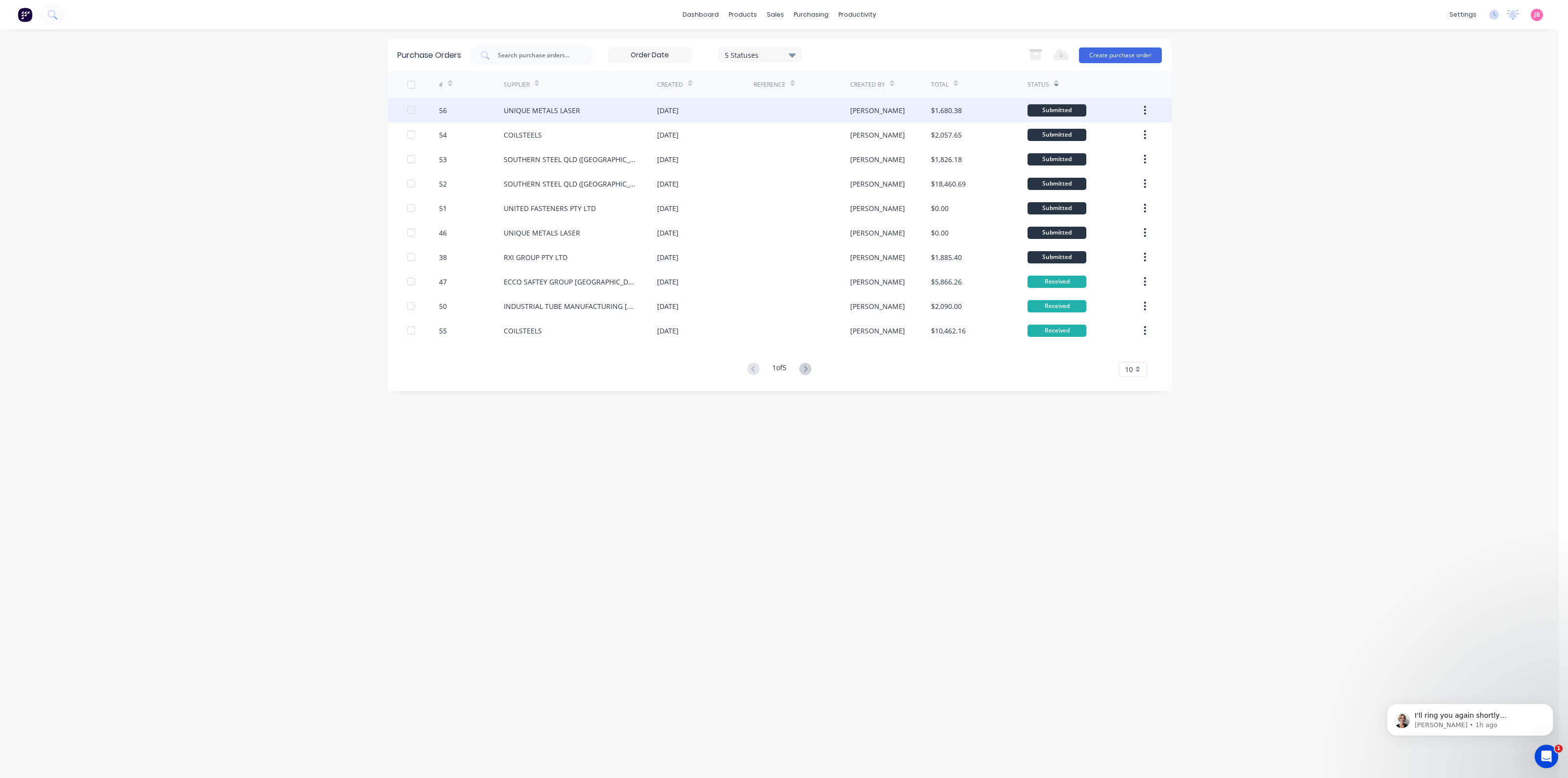
click at [783, 116] on div at bounding box center [802, 110] width 97 height 25
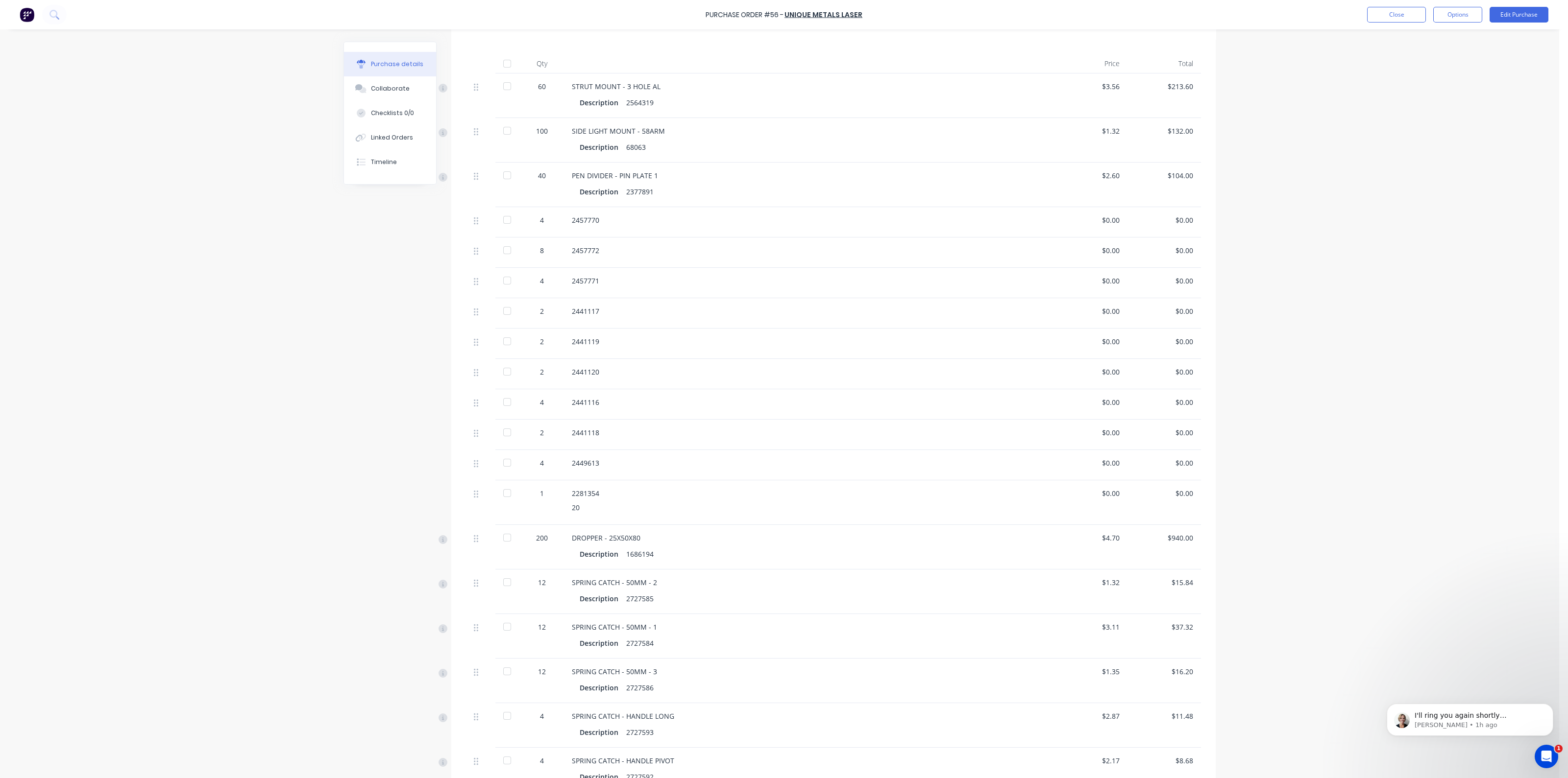
scroll to position [420, 0]
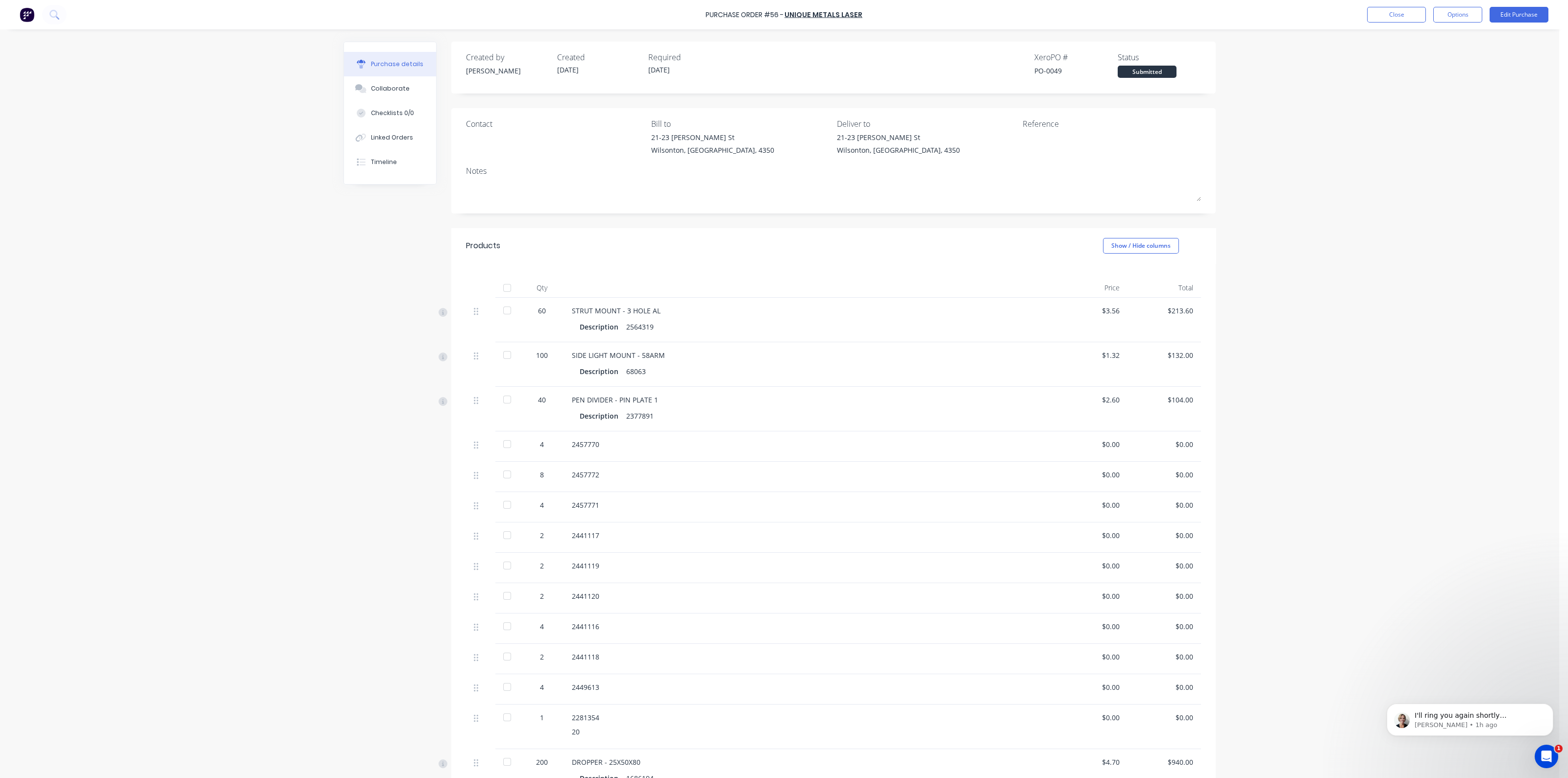
click at [336, 279] on div "Purchase details Collaborate Checklists 0/0 Linked Orders Timeline Created by […" at bounding box center [779, 374] width 891 height 730
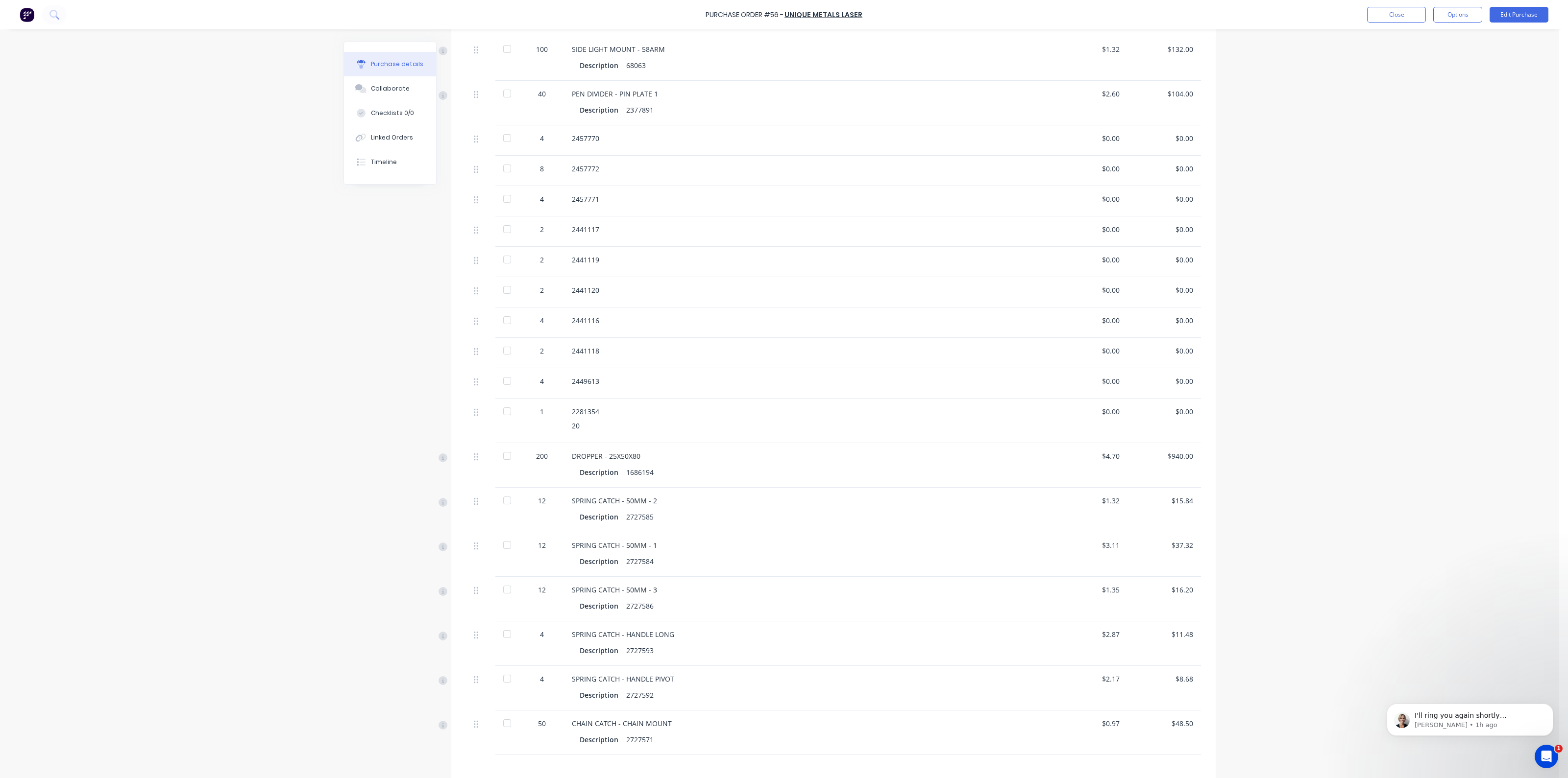
click at [336, 279] on div "Purchase details Collaborate Checklists 0/0 Linked Orders Timeline Created by […" at bounding box center [779, 68] width 891 height 730
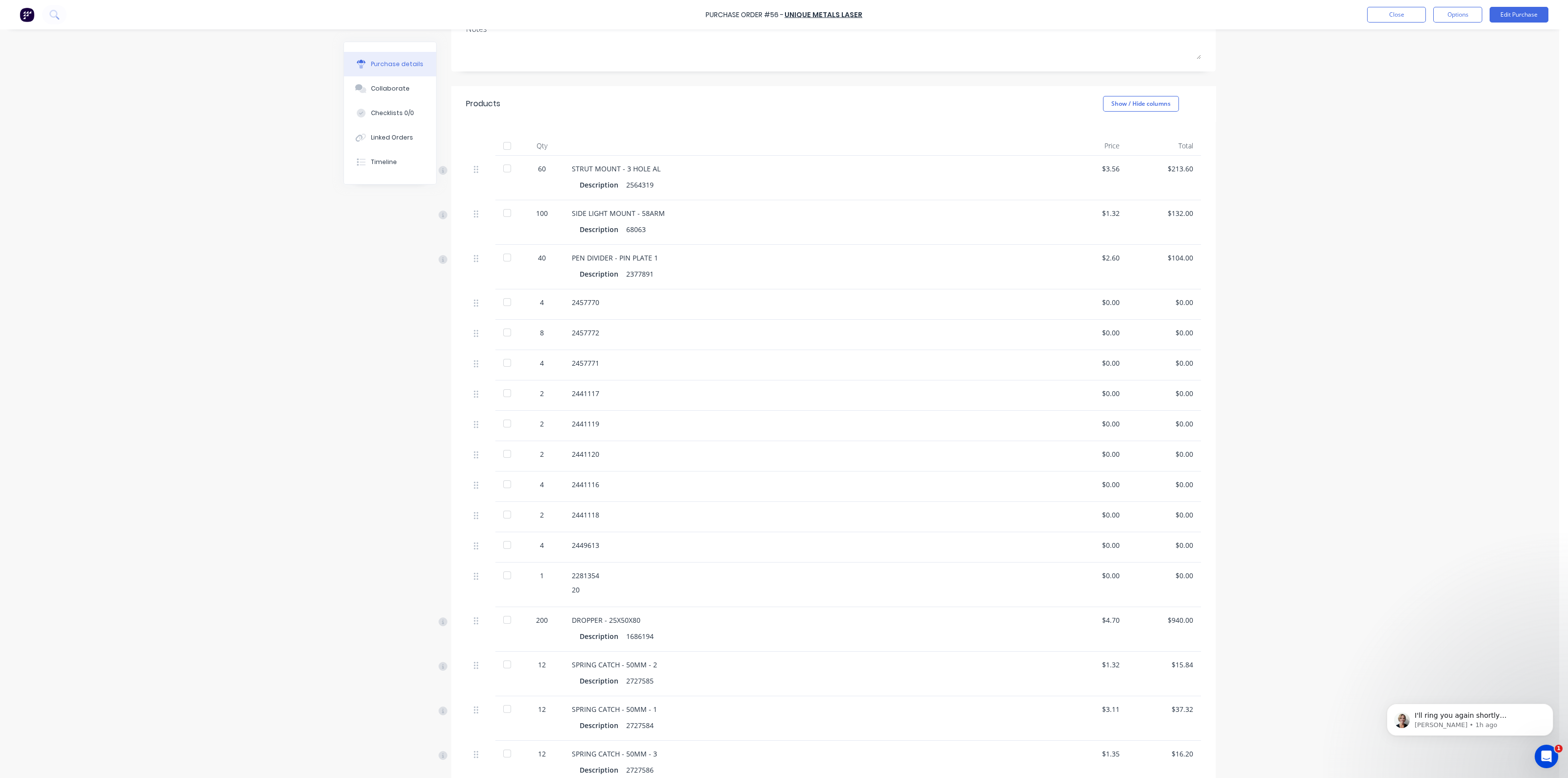
scroll to position [0, 0]
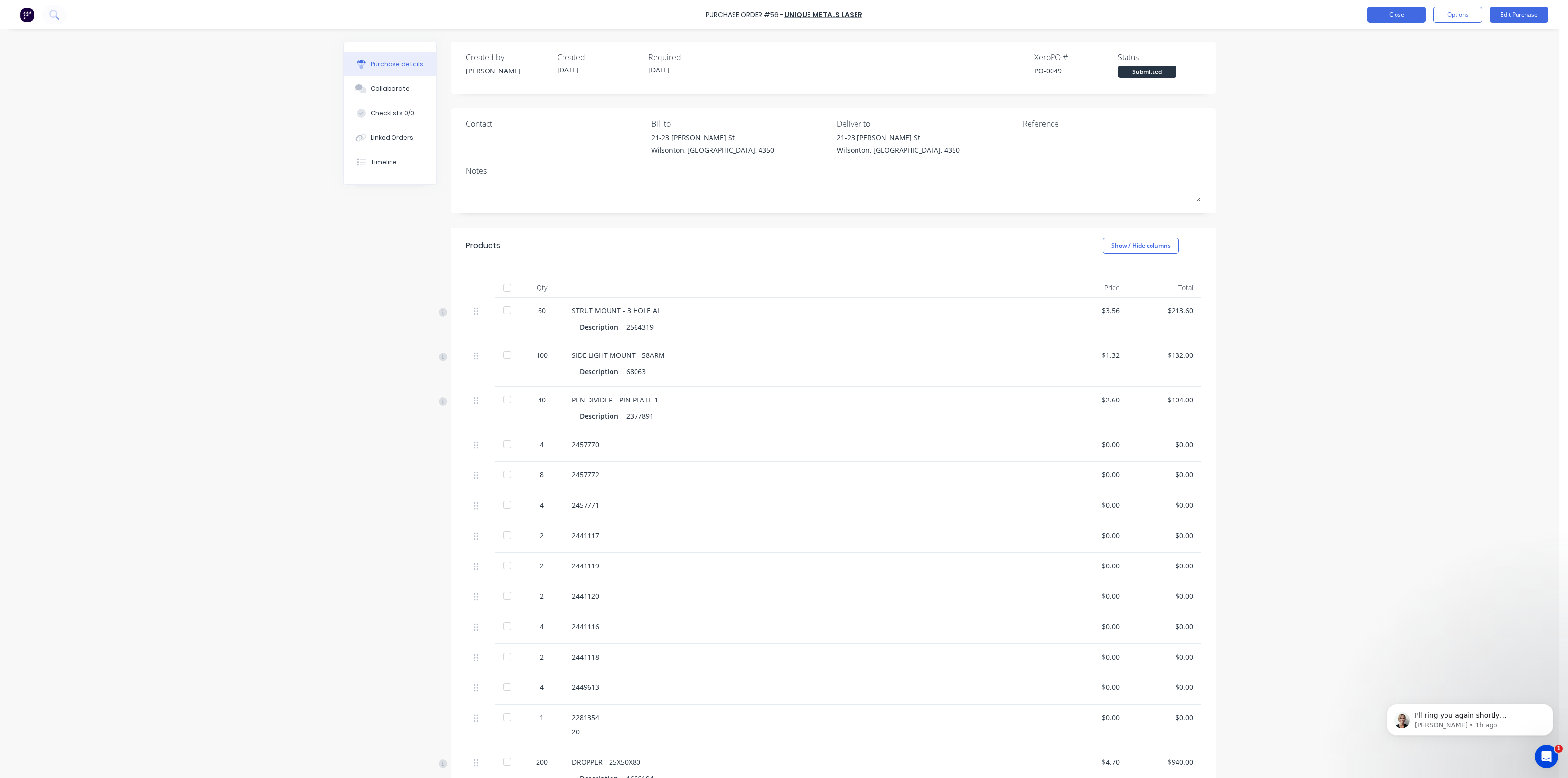
click at [1407, 17] on button "Close" at bounding box center [1396, 14] width 59 height 16
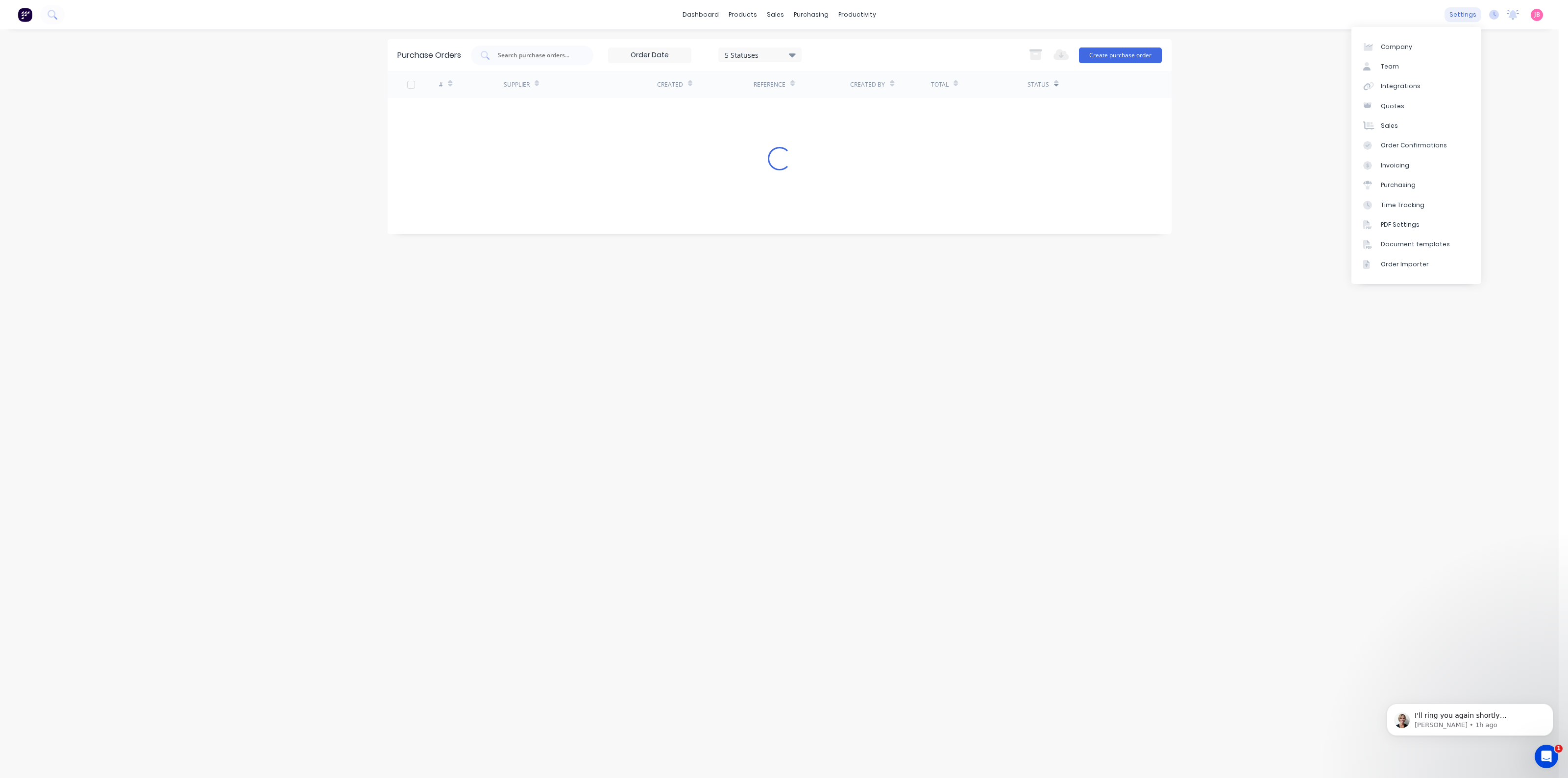
click at [1456, 11] on div "settings" at bounding box center [1463, 14] width 37 height 14
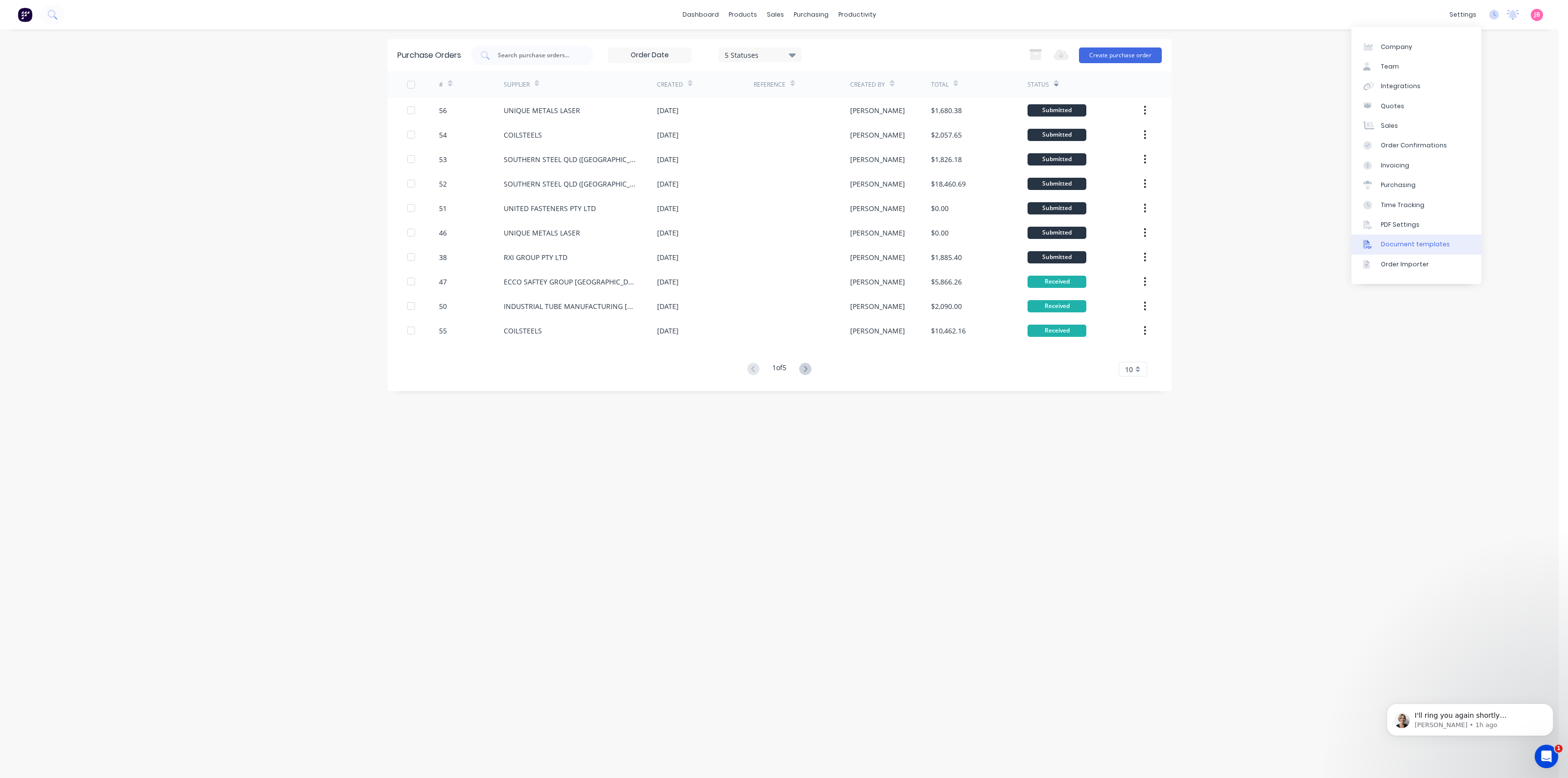
click at [1398, 248] on div "Document templates" at bounding box center [1415, 244] width 69 height 9
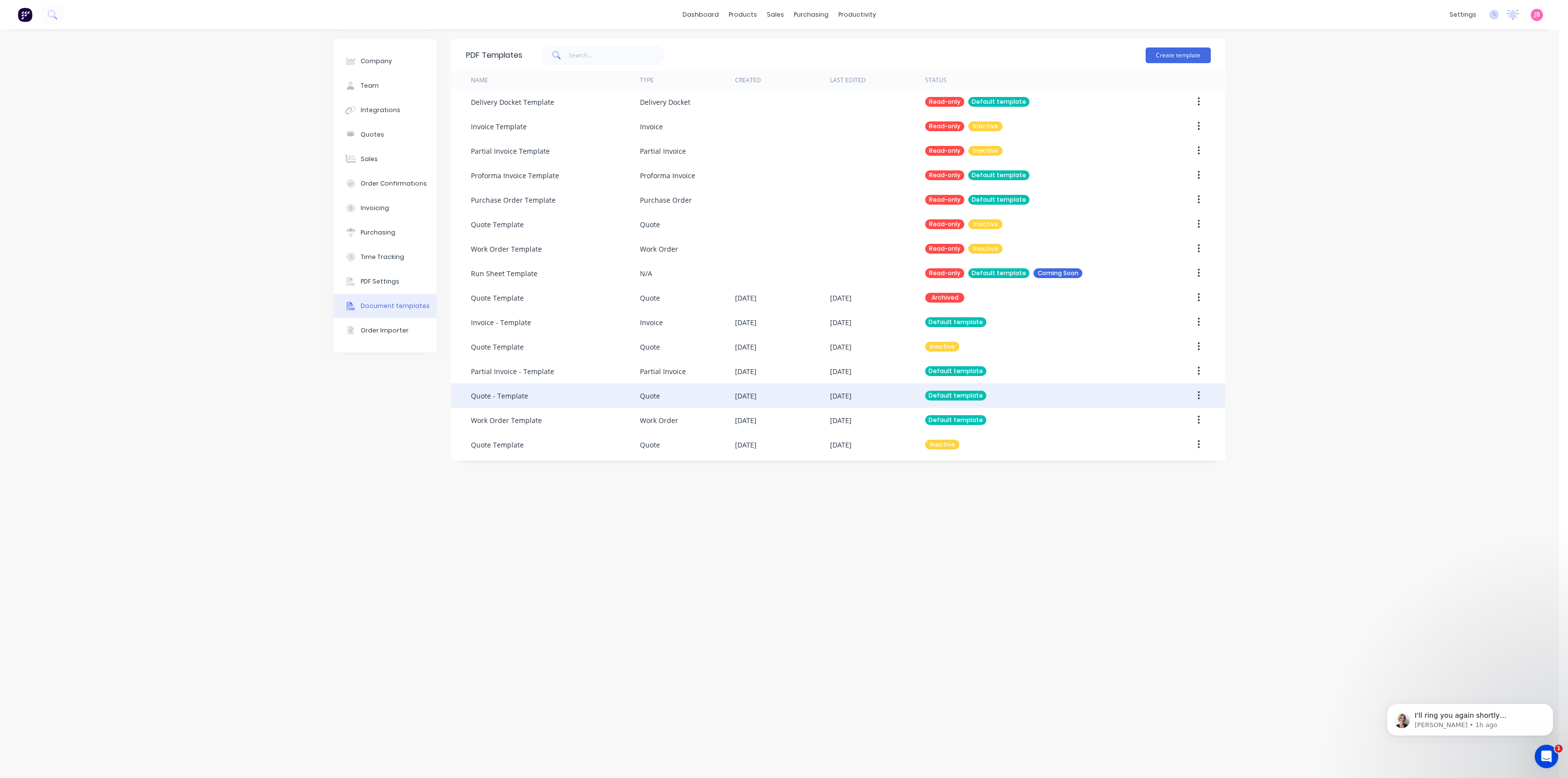
click at [739, 401] on div "[DATE]" at bounding box center [782, 396] width 95 height 25
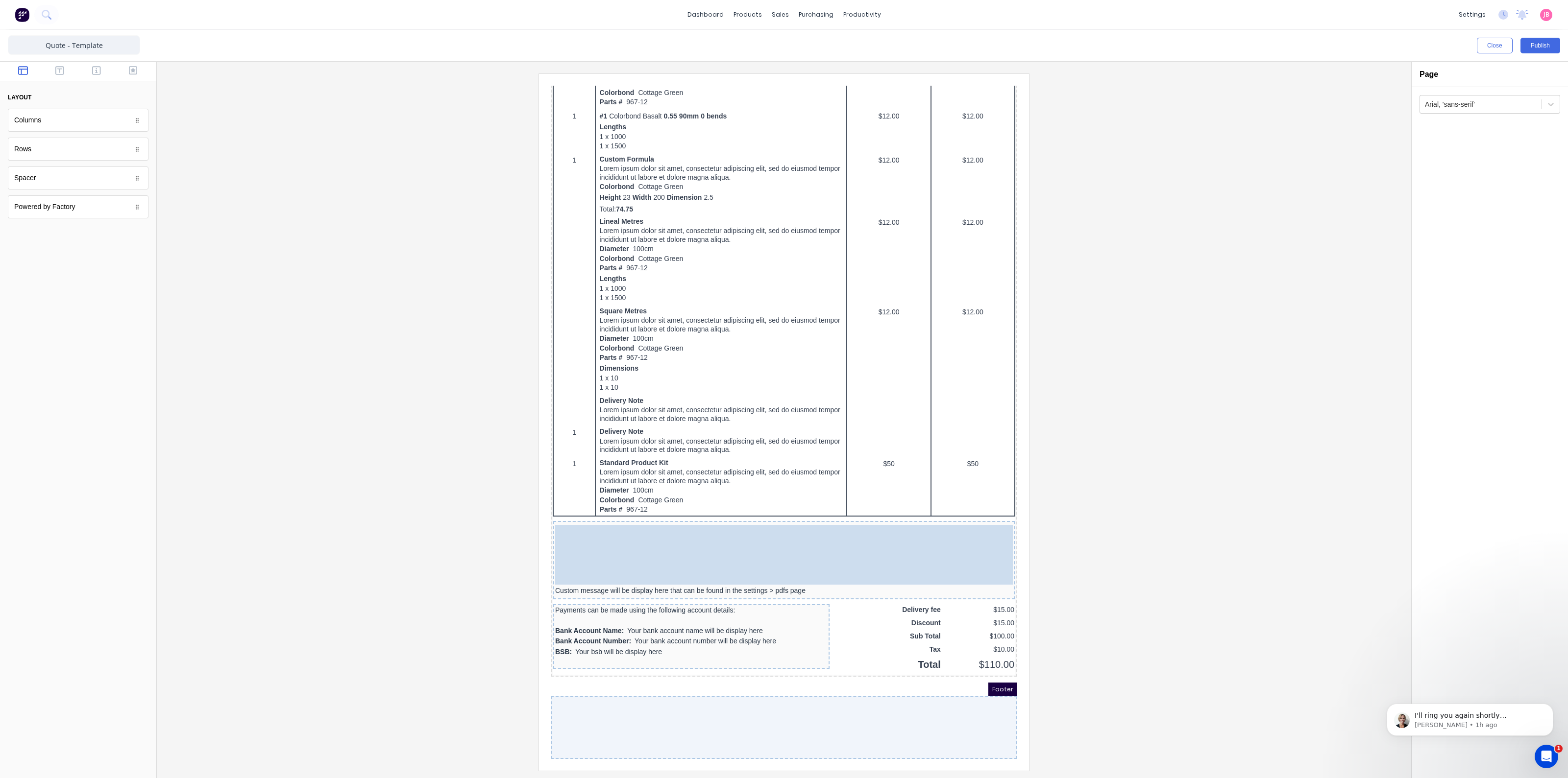
scroll to position [322, 0]
drag, startPoint x: 807, startPoint y: 627, endPoint x: 803, endPoint y: 538, distance: 89.1
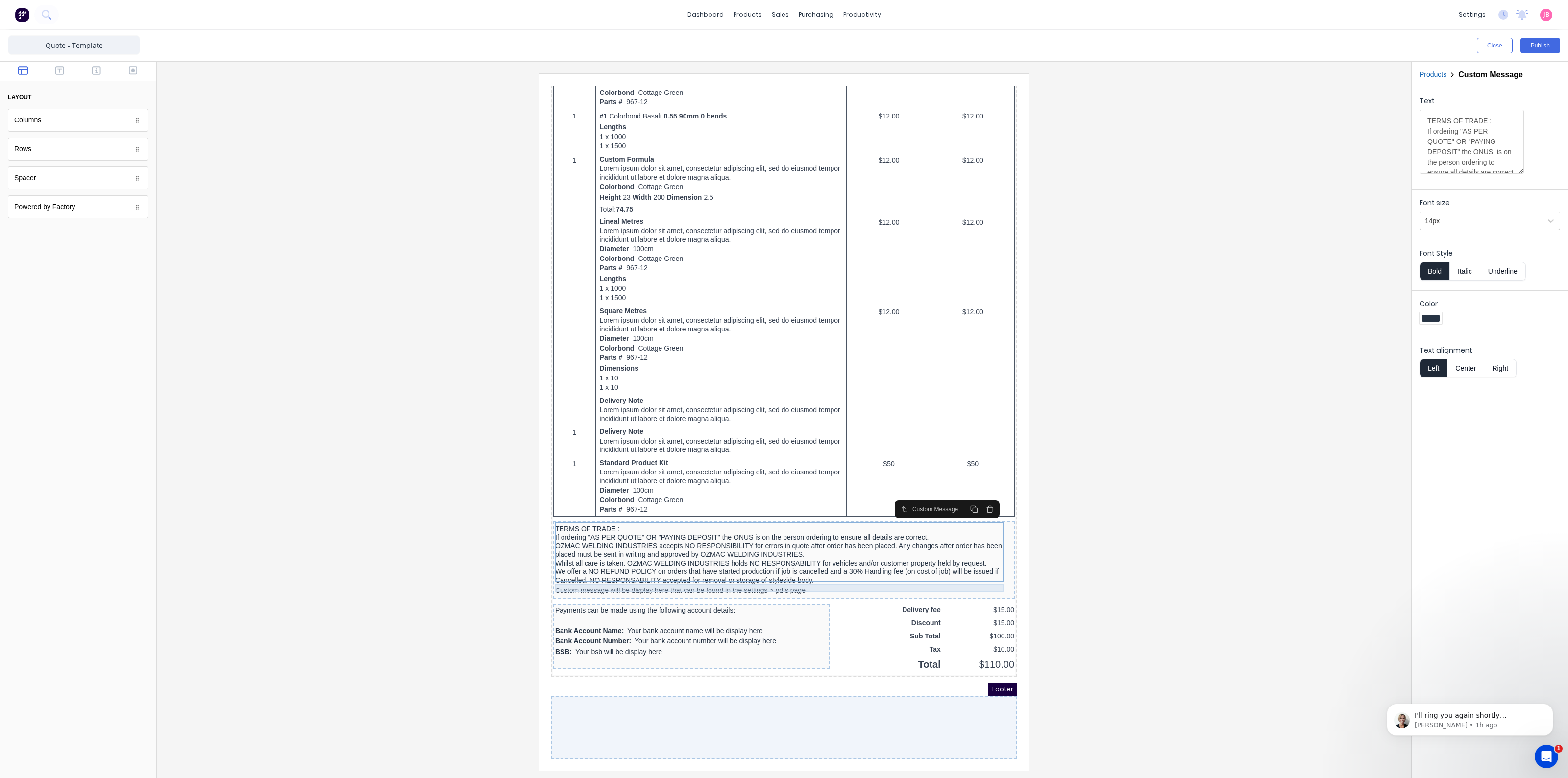
click at [808, 576] on div "Custom message will be display here that can be found in the settings > pdfs pa…" at bounding box center [772, 579] width 457 height 9
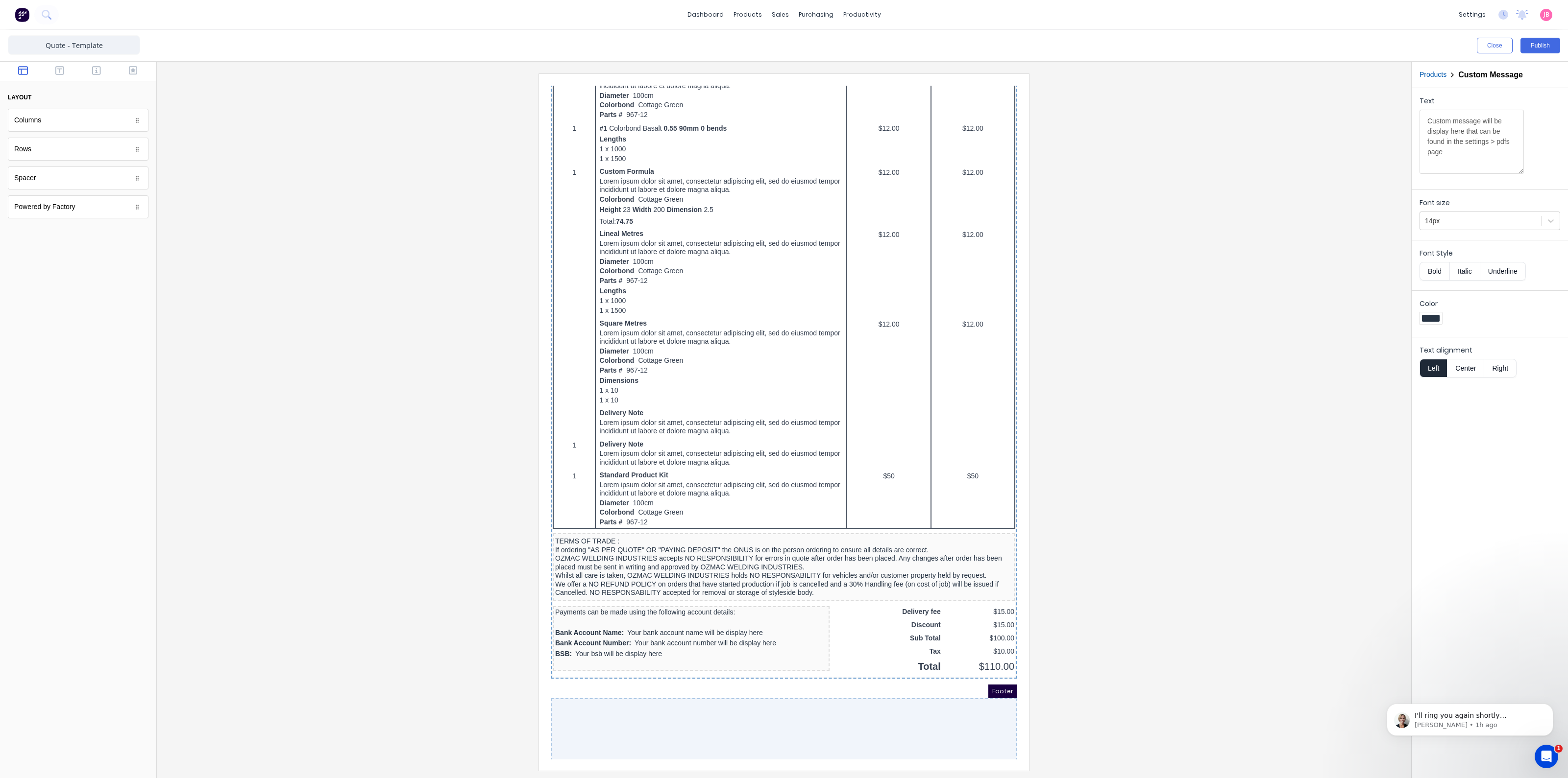
scroll to position [0, 0]
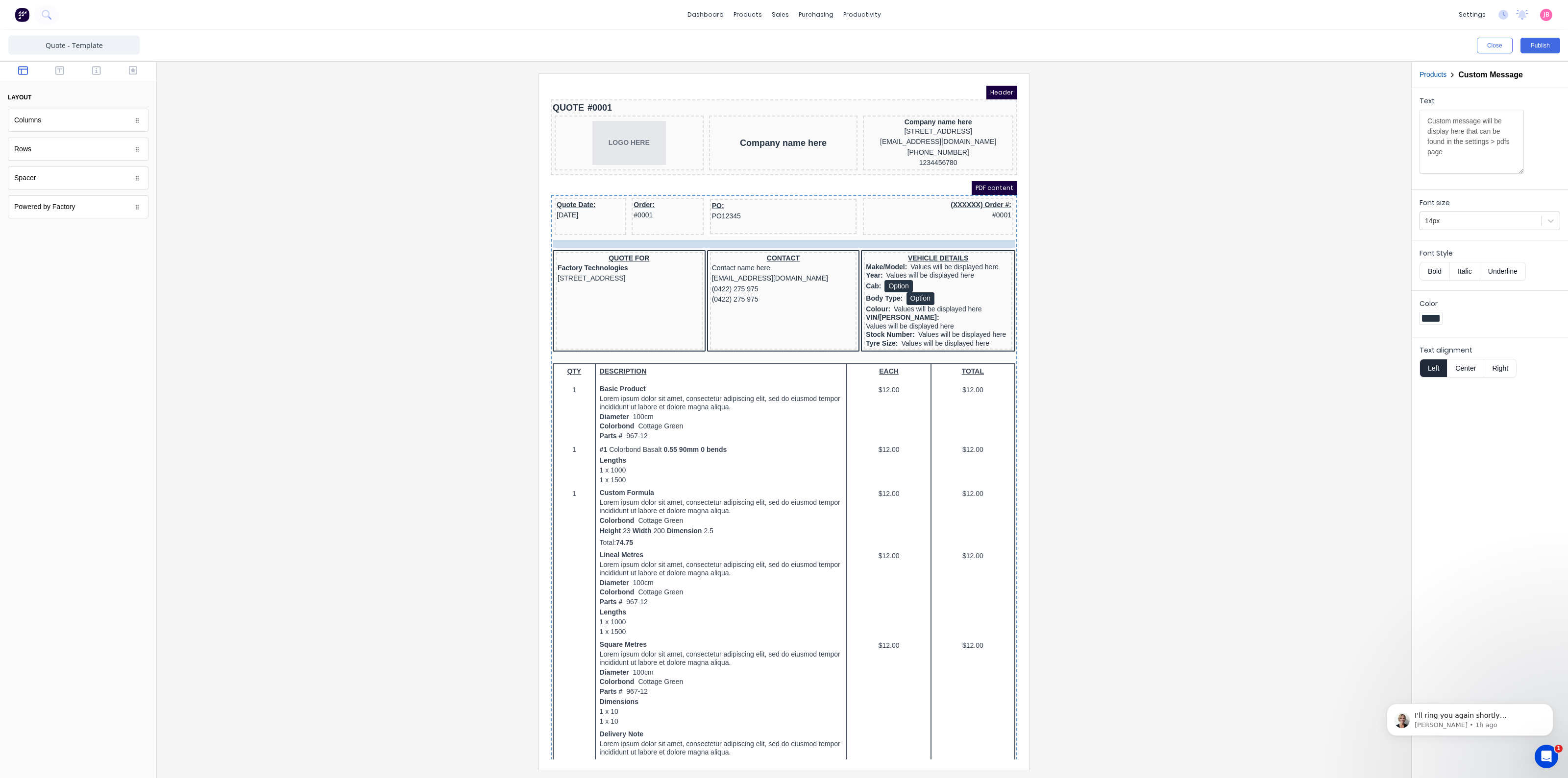
drag, startPoint x: 808, startPoint y: 576, endPoint x: 70, endPoint y: 264, distance: 801.2
click at [689, 237] on div "Custom message will be display here that can be found in the settings > pdfs pa…" at bounding box center [772, 232] width 462 height 9
drag, startPoint x: 689, startPoint y: 237, endPoint x: 1335, endPoint y: 236, distance: 646.0
click at [1005, 236] on body "Header QUOTE #0001 LOGO HERE Company name here Company name here [STREET_ADDRES…" at bounding box center [772, 411] width 466 height 674
click at [1535, 639] on div "Text Custom message will be display here that can be found in the settings > pd…" at bounding box center [1489, 433] width 157 height 690
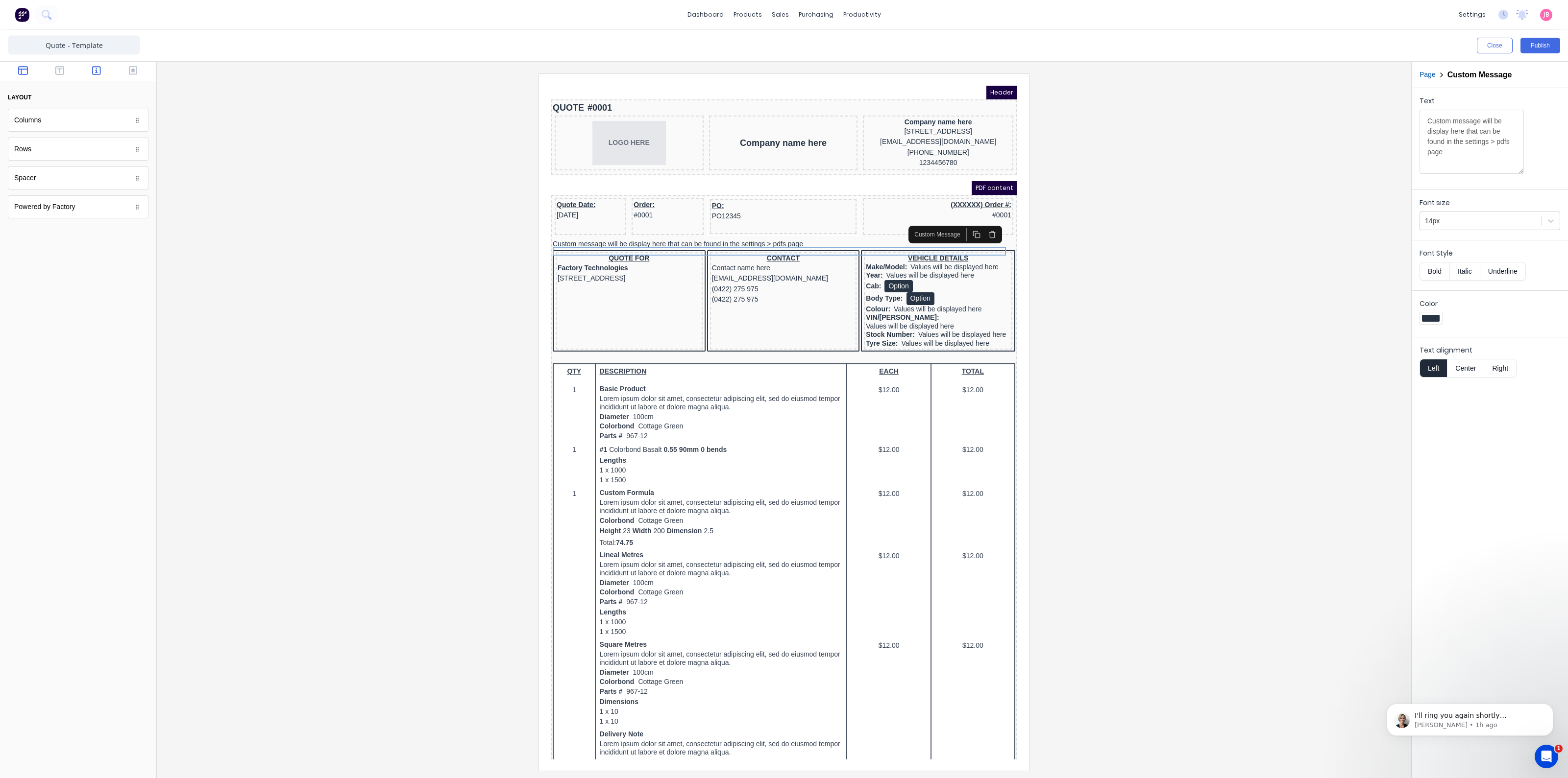
click at [89, 72] on button "button" at bounding box center [97, 71] width 31 height 11
click at [129, 69] on icon "button" at bounding box center [133, 70] width 9 height 9
click at [104, 70] on button "button" at bounding box center [97, 71] width 31 height 11
click at [21, 68] on icon "button" at bounding box center [23, 70] width 9 height 9
click at [57, 69] on icon "button" at bounding box center [59, 70] width 9 height 9
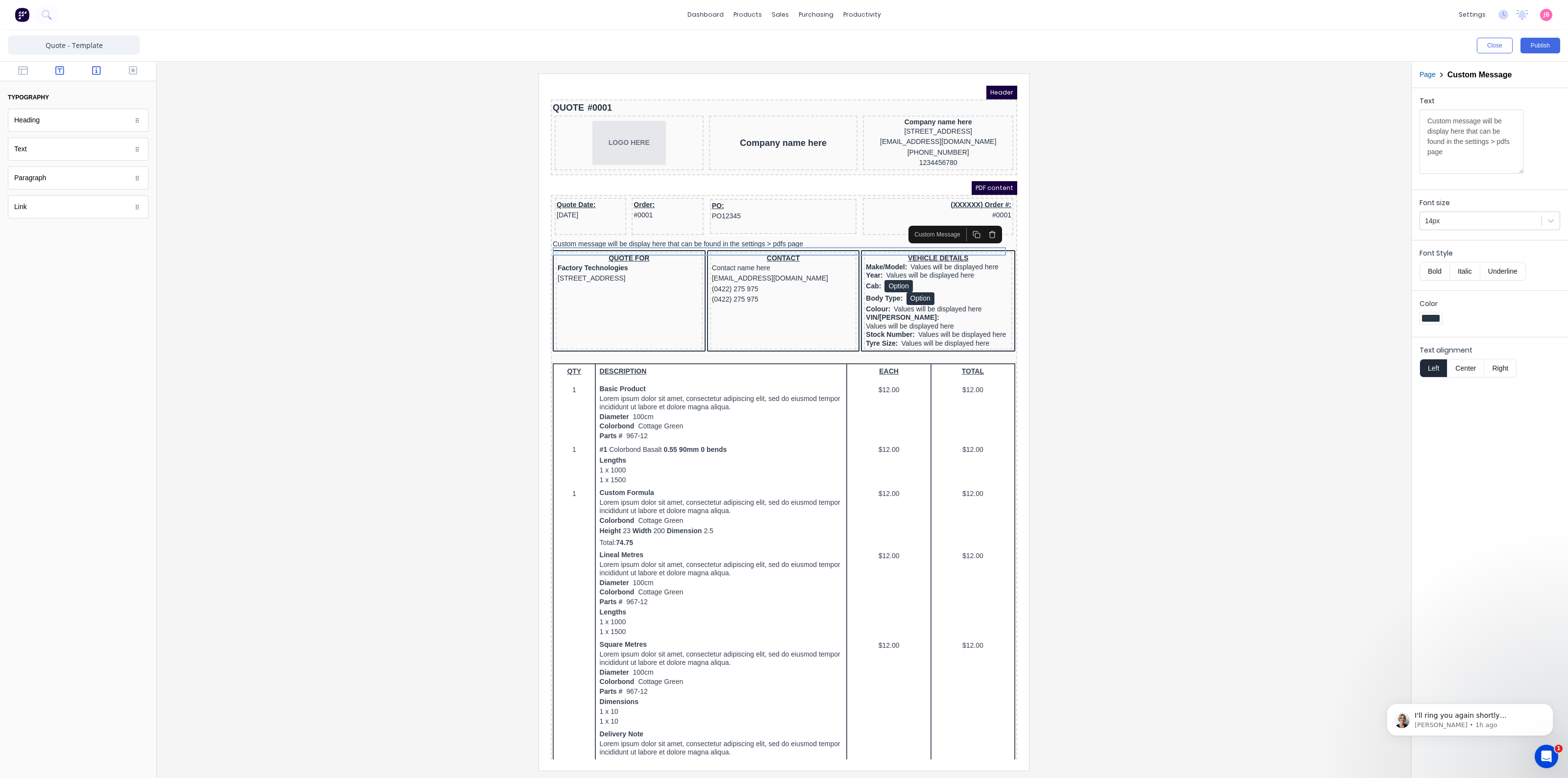
click at [90, 72] on button "button" at bounding box center [97, 71] width 31 height 11
click at [658, 237] on div "Custom message will be display here that can be found in the settings > pdfs pa…" at bounding box center [772, 232] width 462 height 9
click at [1105, 306] on div at bounding box center [783, 421] width 1239 height 696
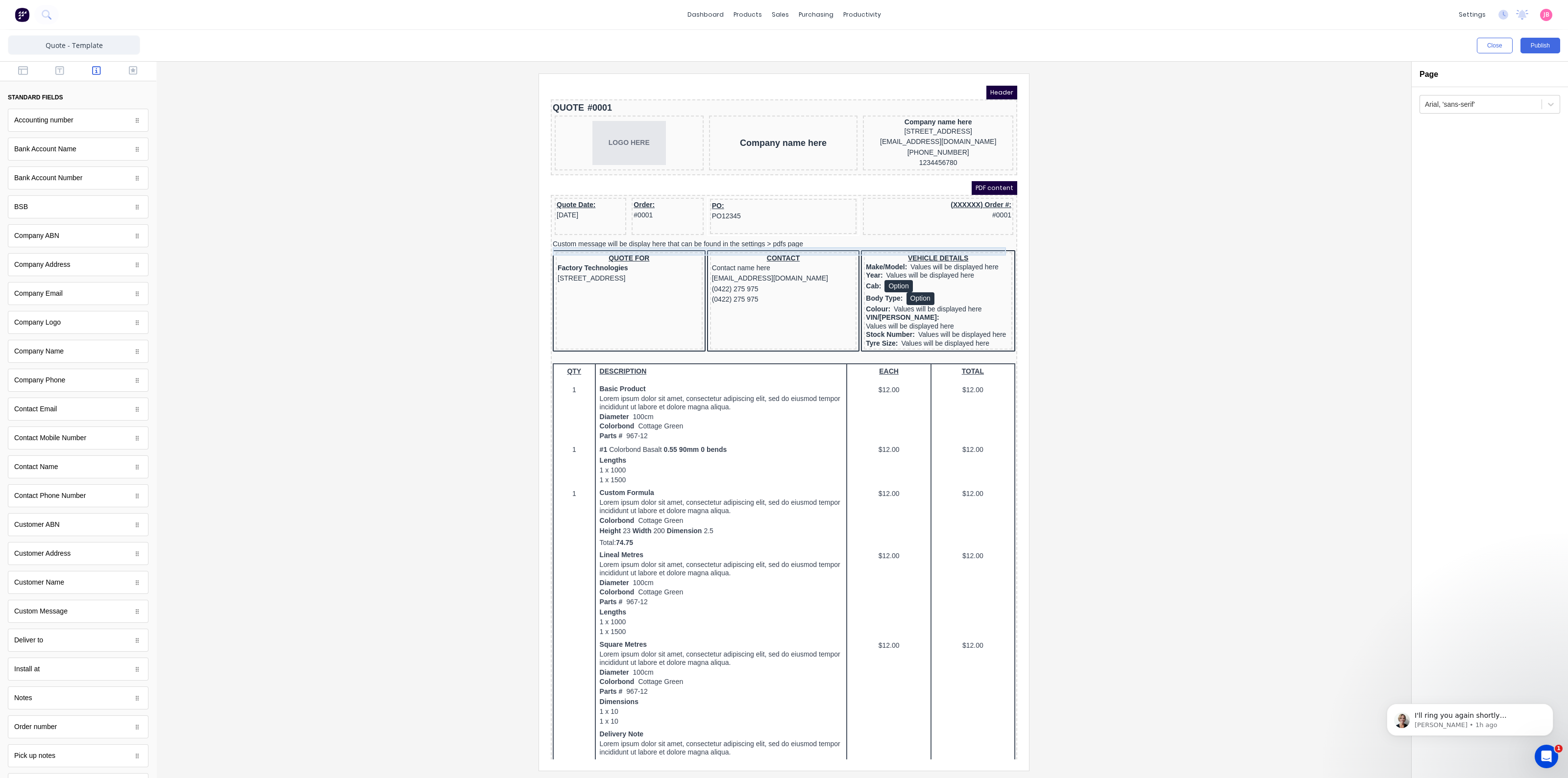
click at [752, 237] on div "Custom message will be display here that can be found in the settings > pdfs pa…" at bounding box center [772, 232] width 462 height 9
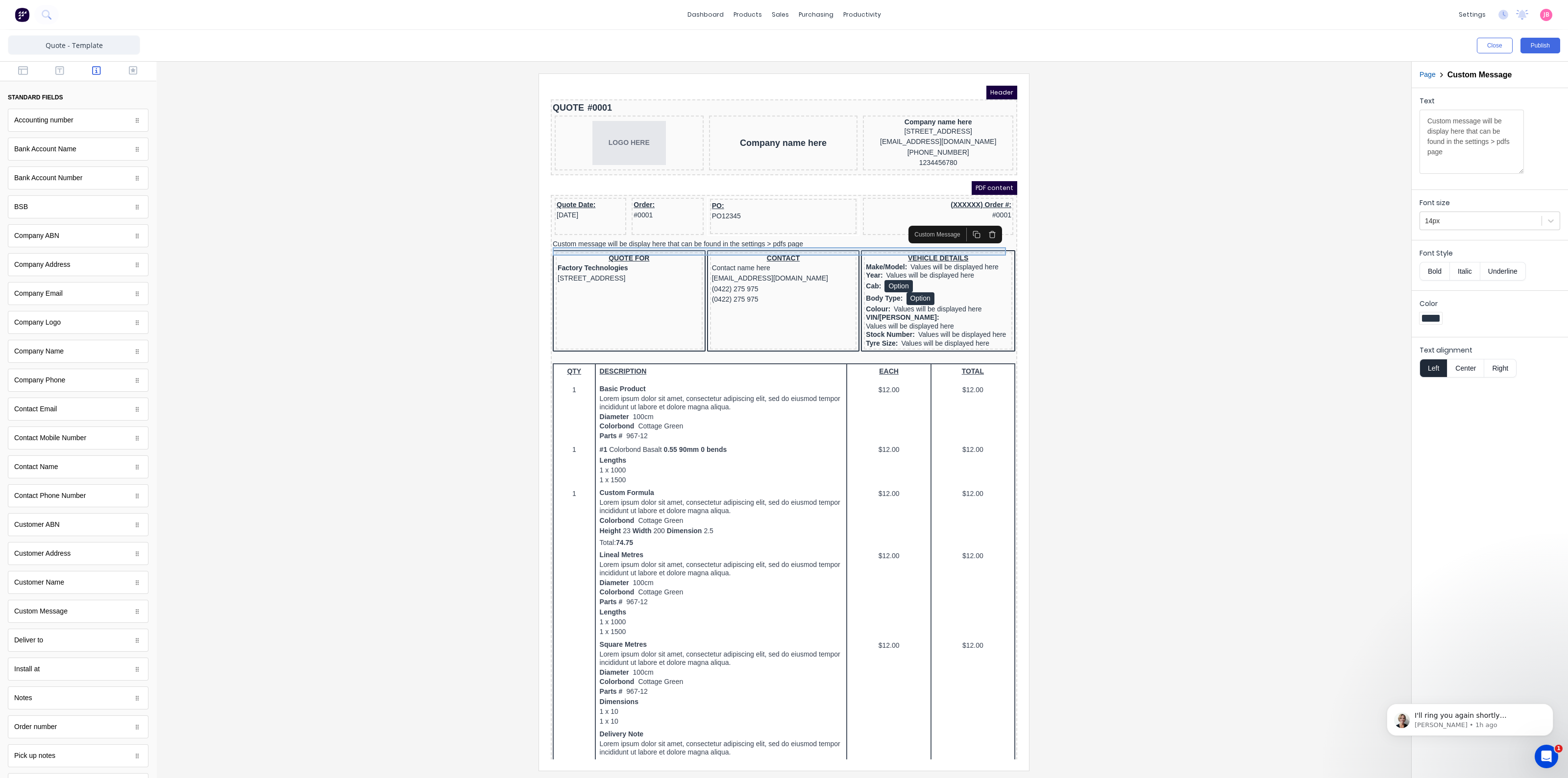
click at [752, 237] on div "Custom message will be display here that can be found in the settings > pdfs pa…" at bounding box center [772, 232] width 462 height 9
click at [752, 240] on body "Header QUOTE #0001 LOGO HERE Company name here Company name here [STREET_ADDRES…" at bounding box center [772, 411] width 466 height 674
click at [981, 222] on icon "button" at bounding box center [980, 223] width 8 height 8
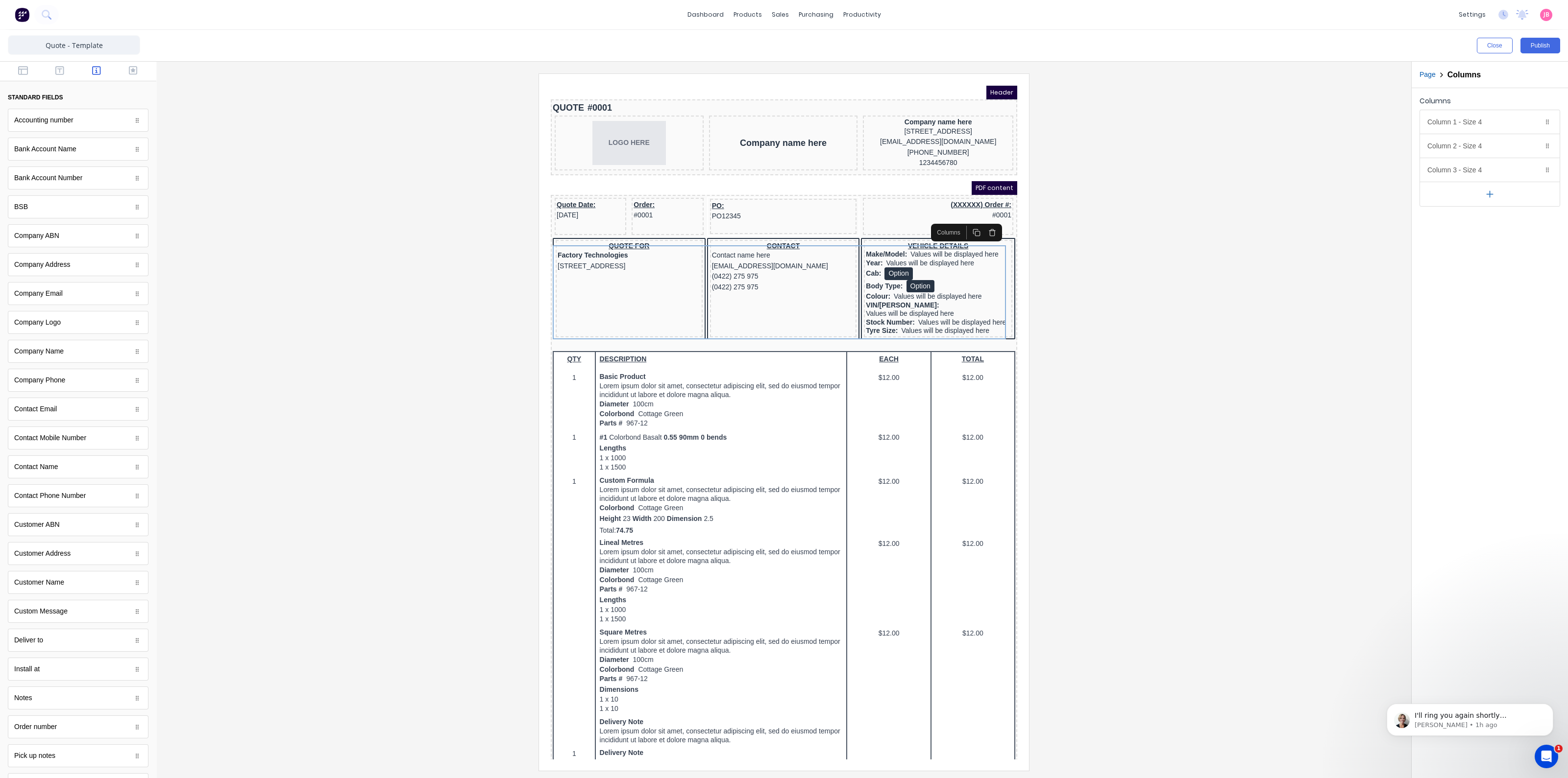
click at [1078, 309] on div at bounding box center [783, 421] width 1239 height 696
click at [1046, 312] on div at bounding box center [783, 421] width 1239 height 696
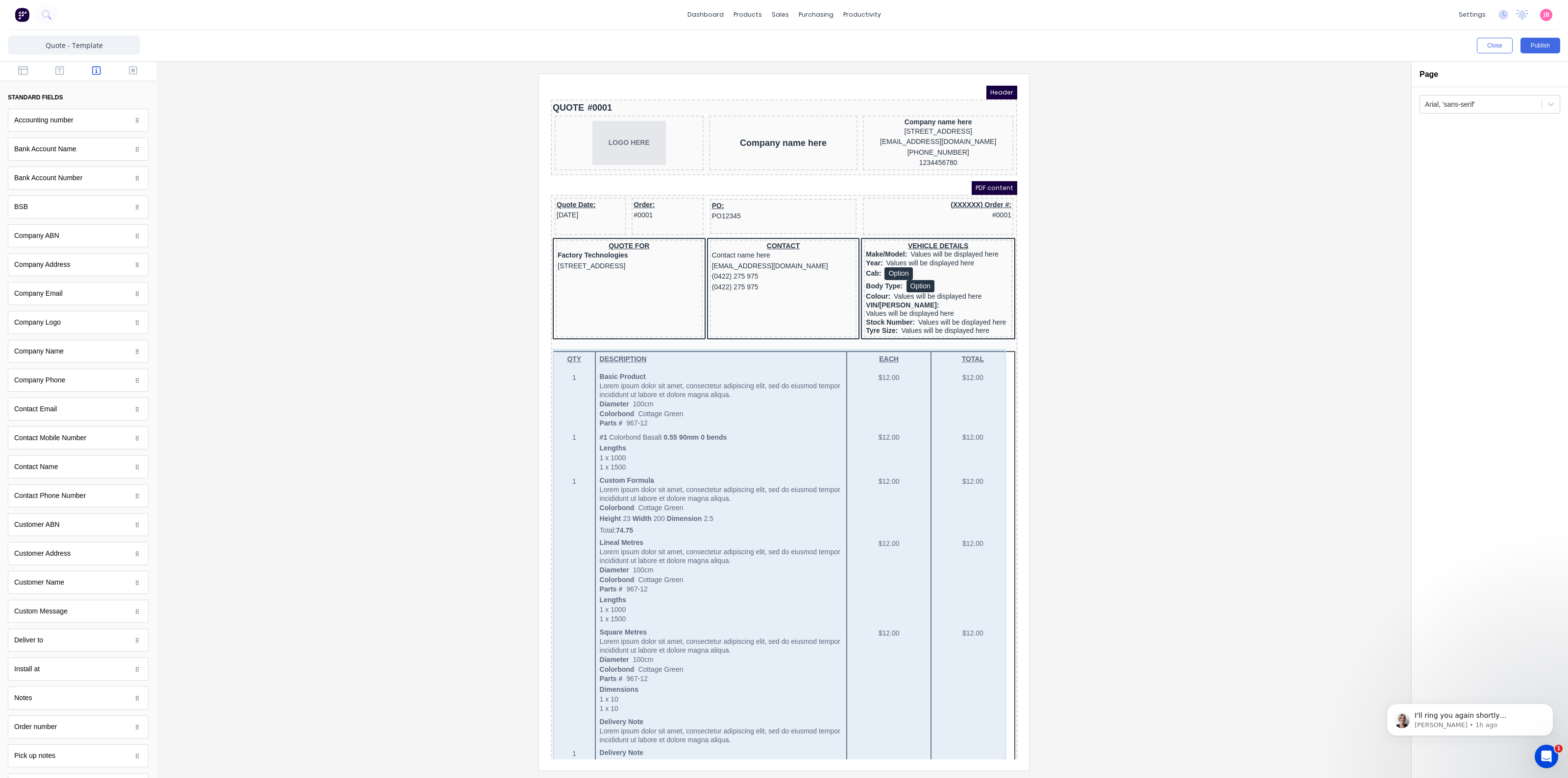
scroll to position [311, 0]
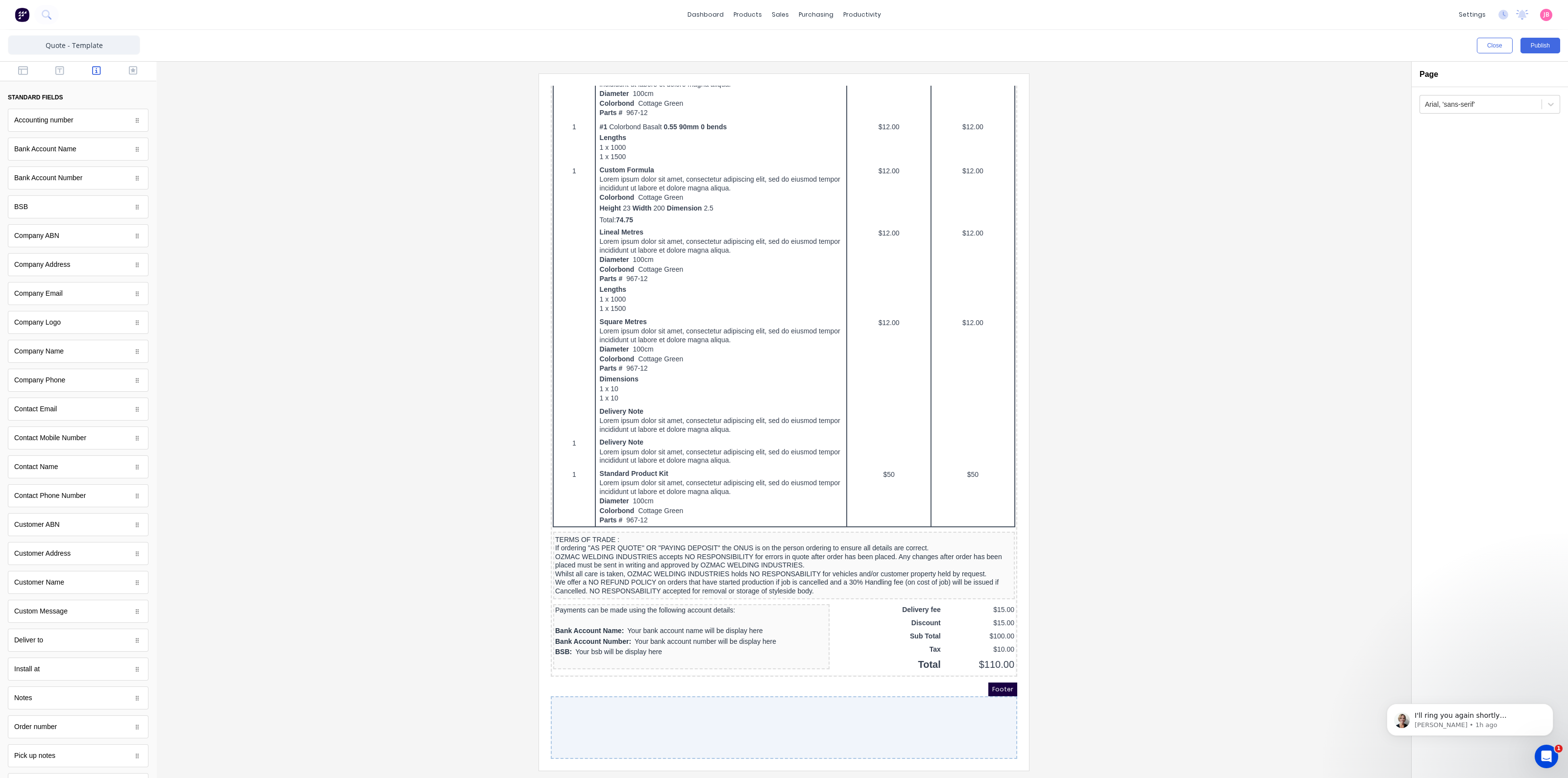
click at [1097, 496] on div at bounding box center [783, 421] width 1239 height 696
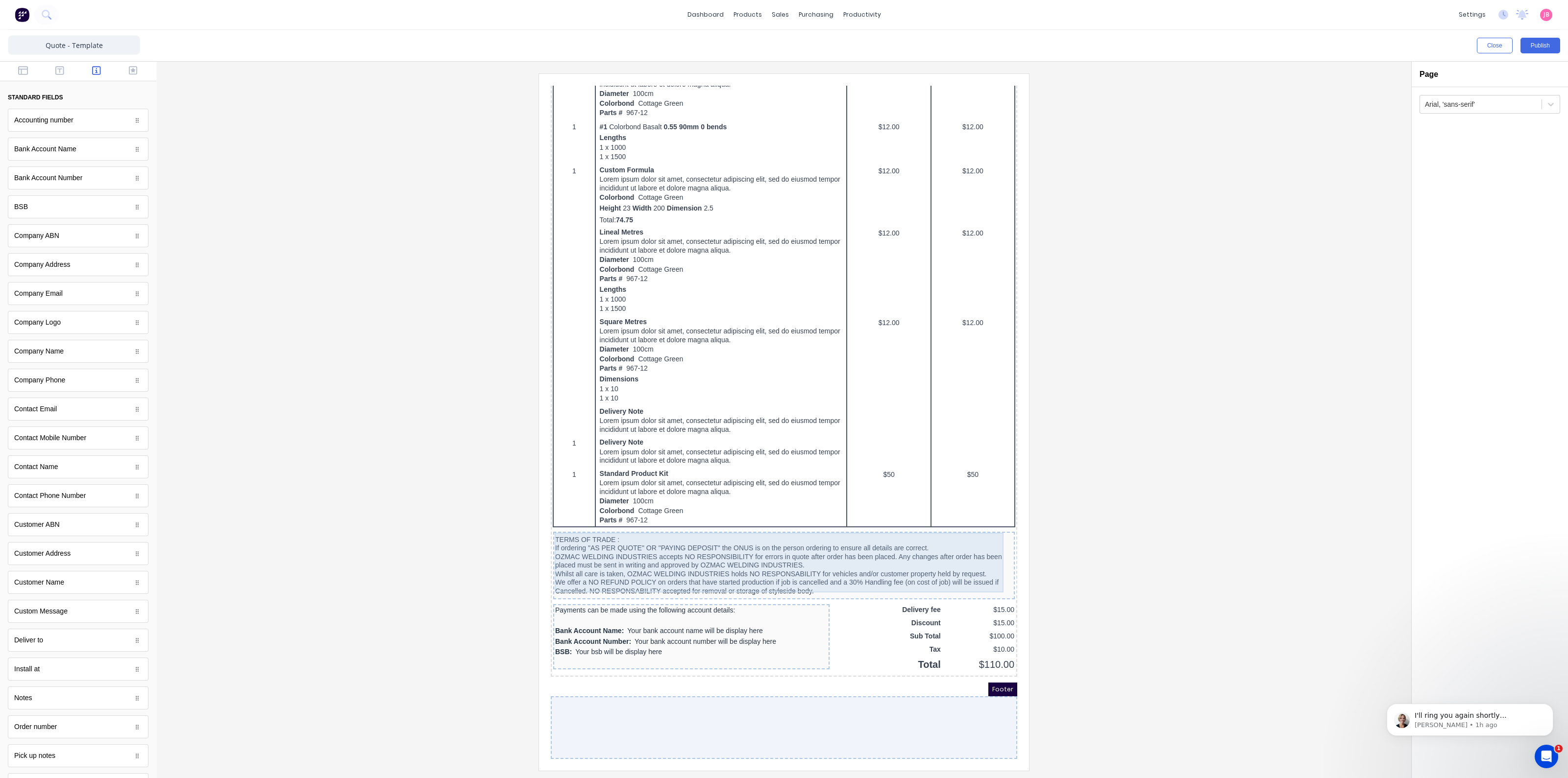
click at [851, 555] on div "TERMS OF TRADE : If ordering "AS PER QUOTE" OR "PAYING DEPOSIT" the ONUS is on …" at bounding box center [772, 553] width 457 height 60
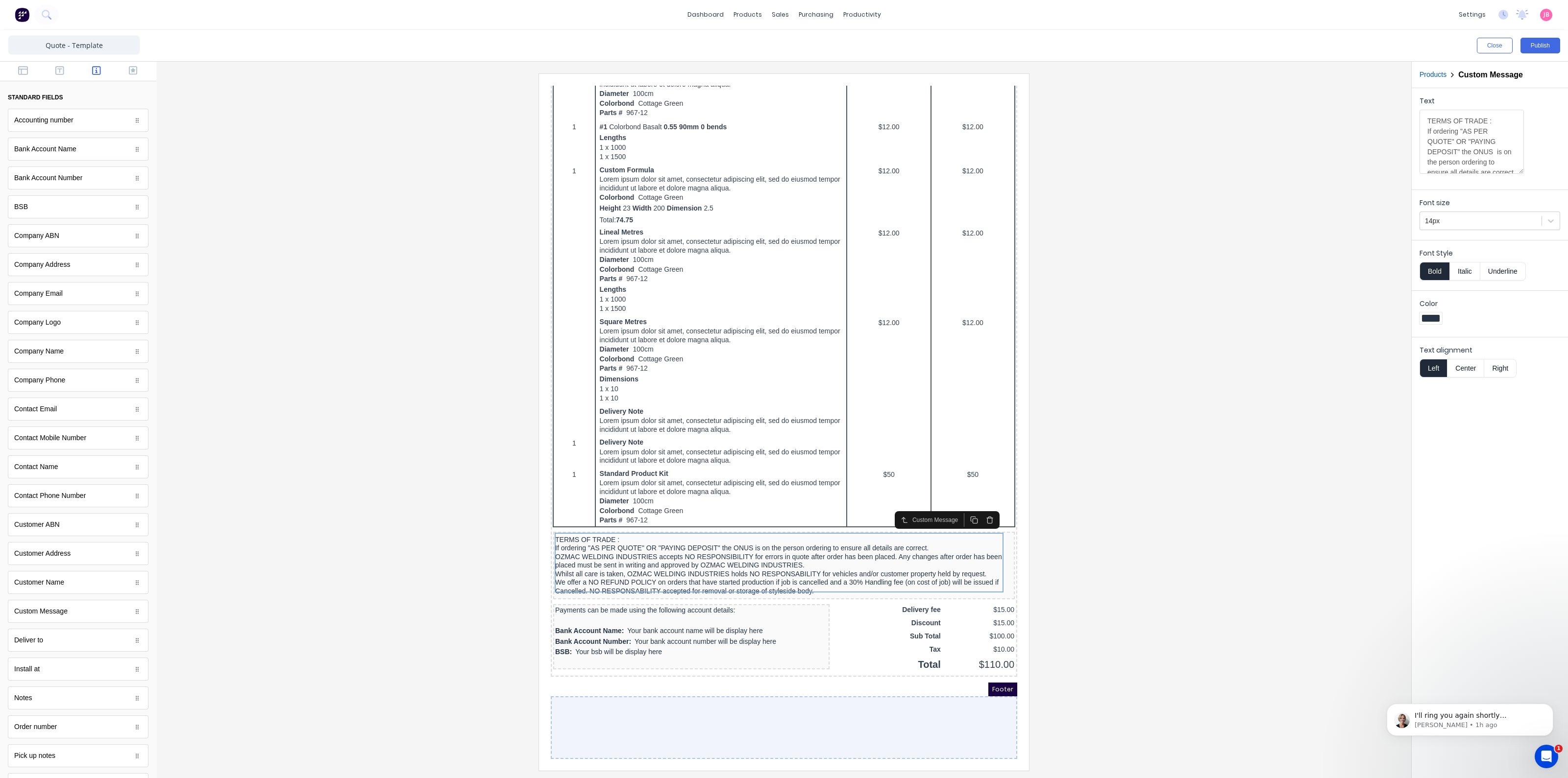
click at [1181, 430] on div at bounding box center [783, 421] width 1239 height 696
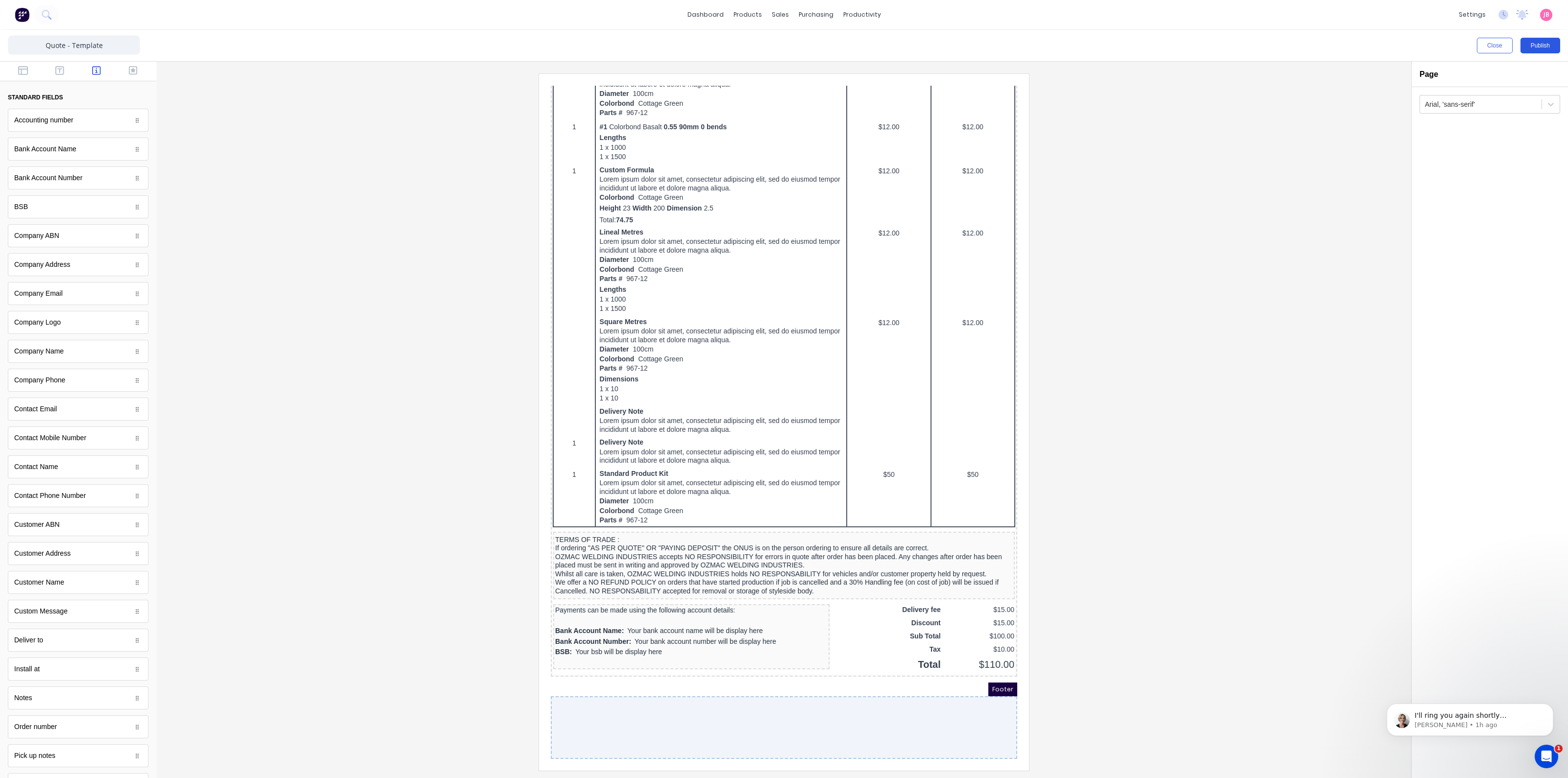
click at [1539, 45] on button "Publish" at bounding box center [1540, 46] width 40 height 16
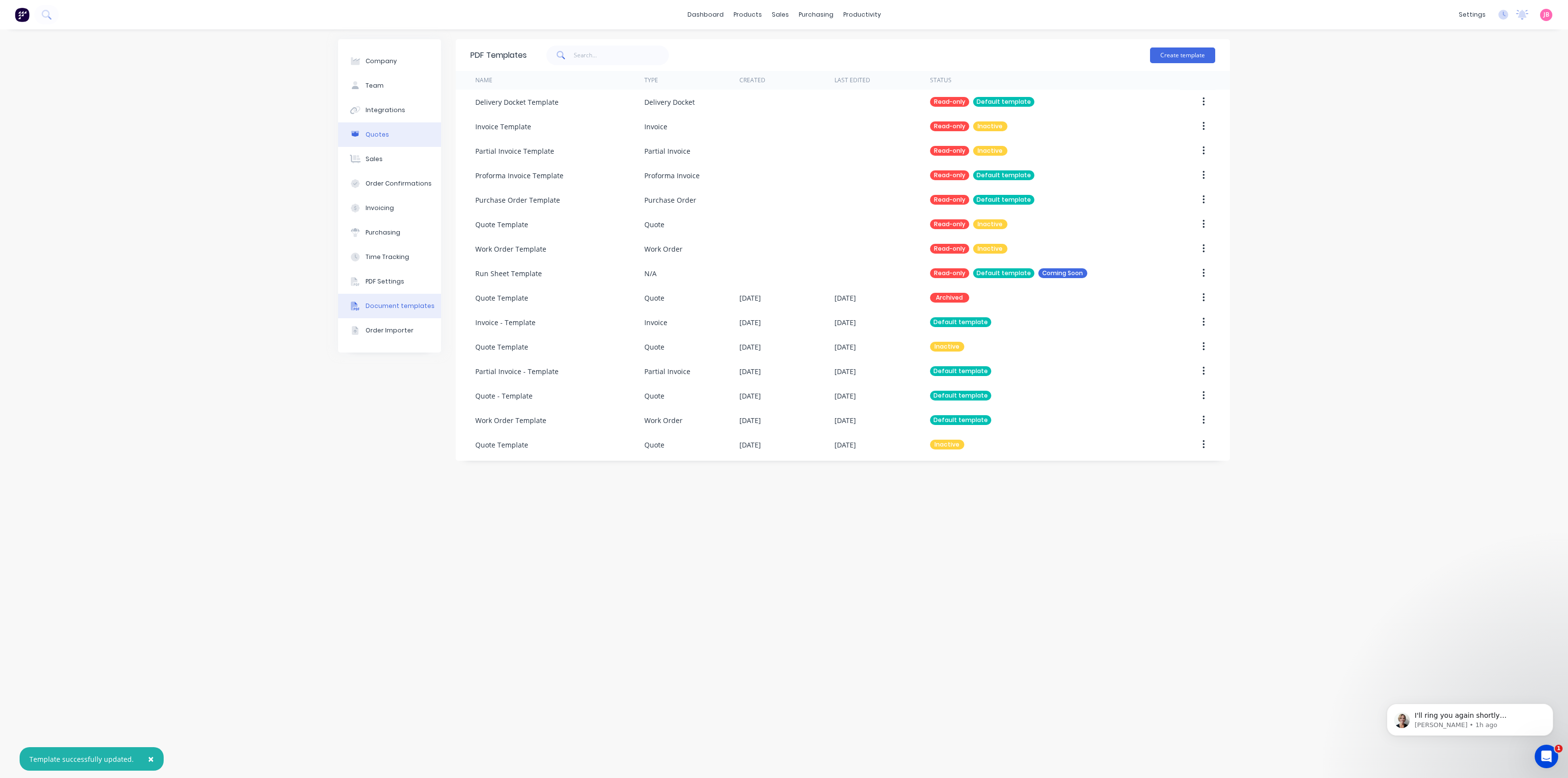
click at [388, 133] on button "Quotes" at bounding box center [389, 135] width 103 height 25
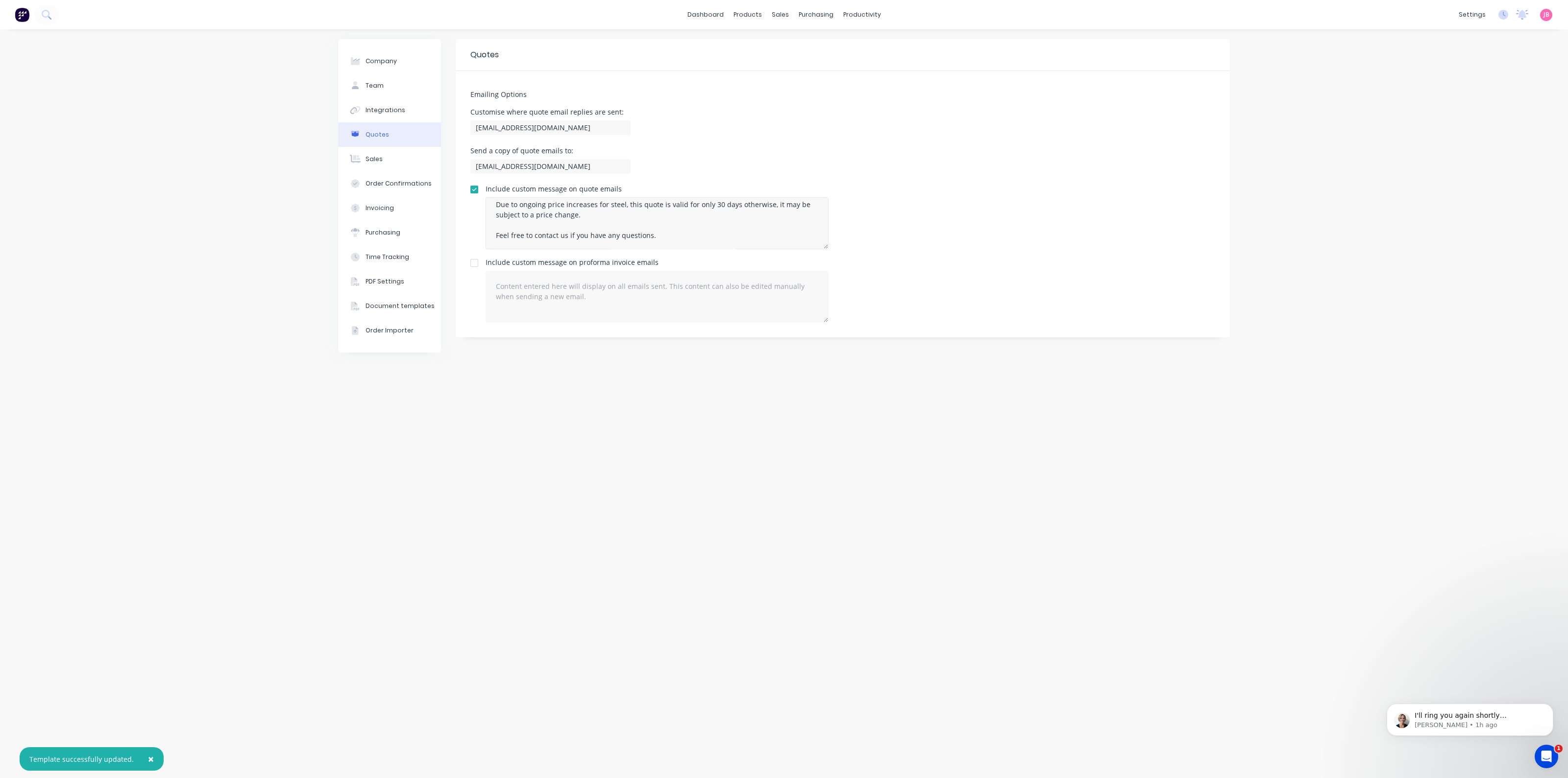
scroll to position [143, 0]
click at [27, 18] on img at bounding box center [21, 14] width 14 height 14
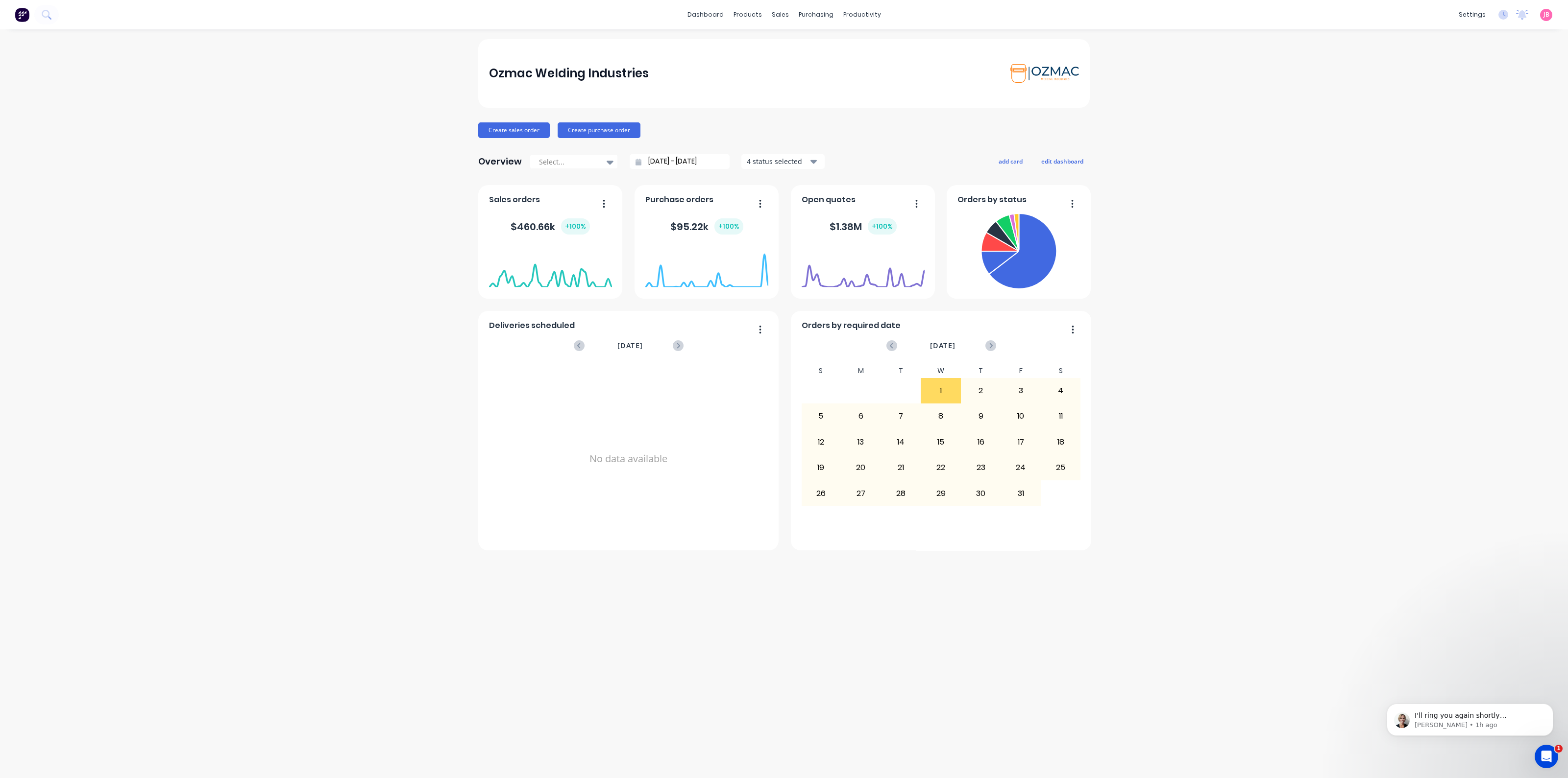
click at [1544, 12] on span "JB" at bounding box center [1546, 14] width 6 height 9
click at [1283, 81] on div "Ozmac Welding Industries Create sales order Create purchase order Overview Sele…" at bounding box center [784, 403] width 1568 height 730
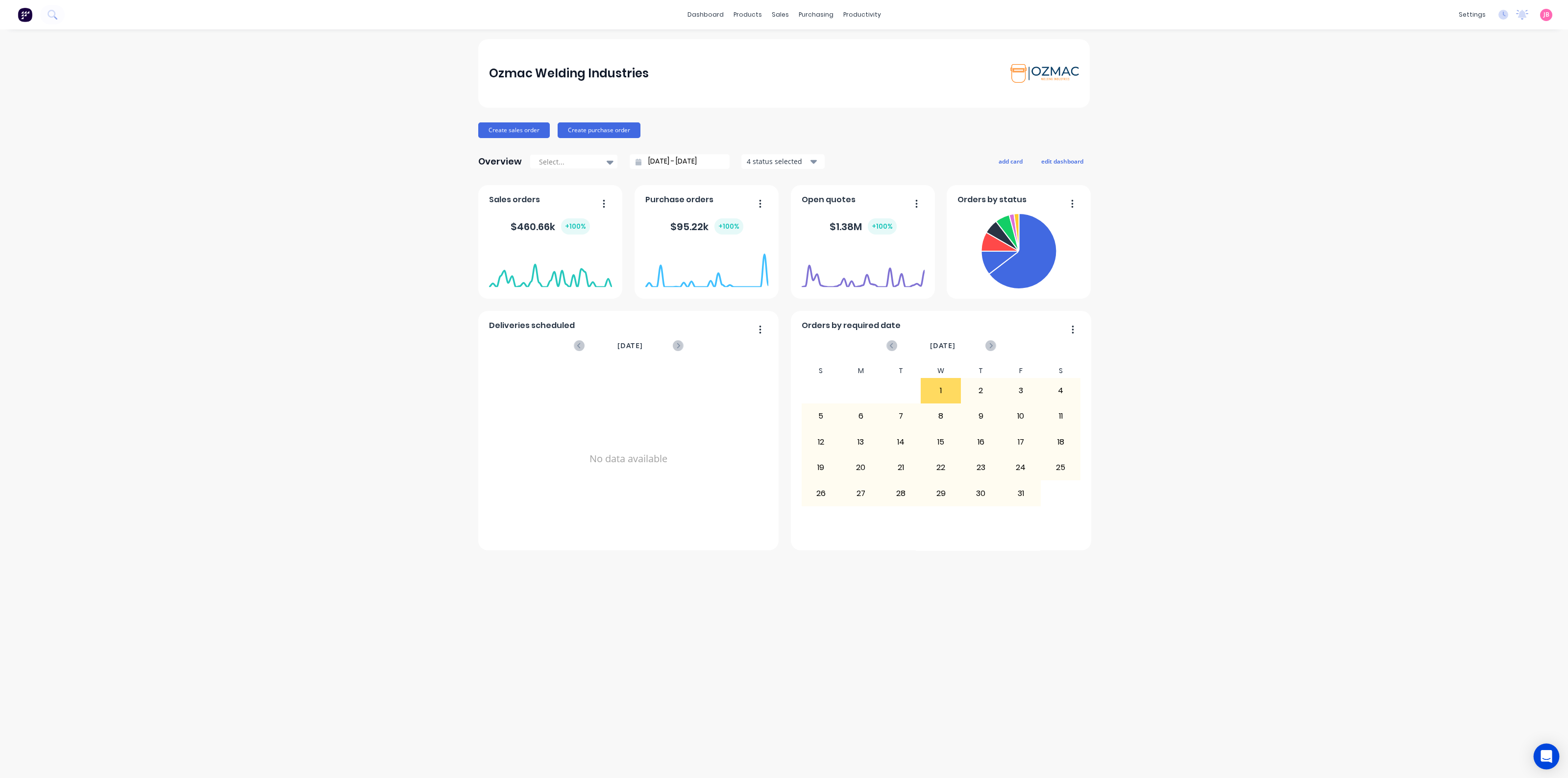
click at [1550, 758] on icon "Open Intercom Messenger" at bounding box center [1545, 756] width 12 height 12
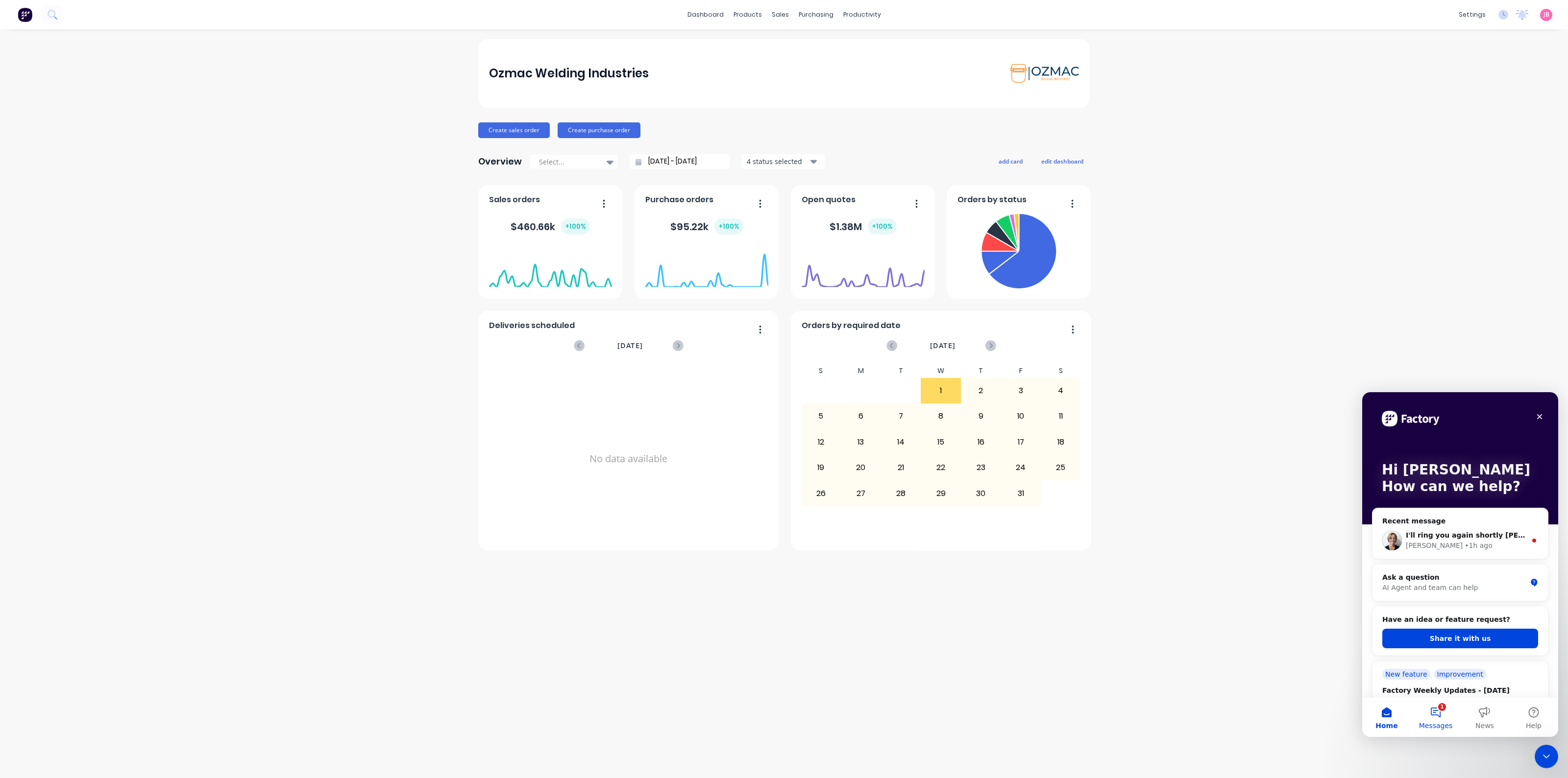
click at [1430, 714] on button "1 Messages" at bounding box center [1436, 717] width 49 height 39
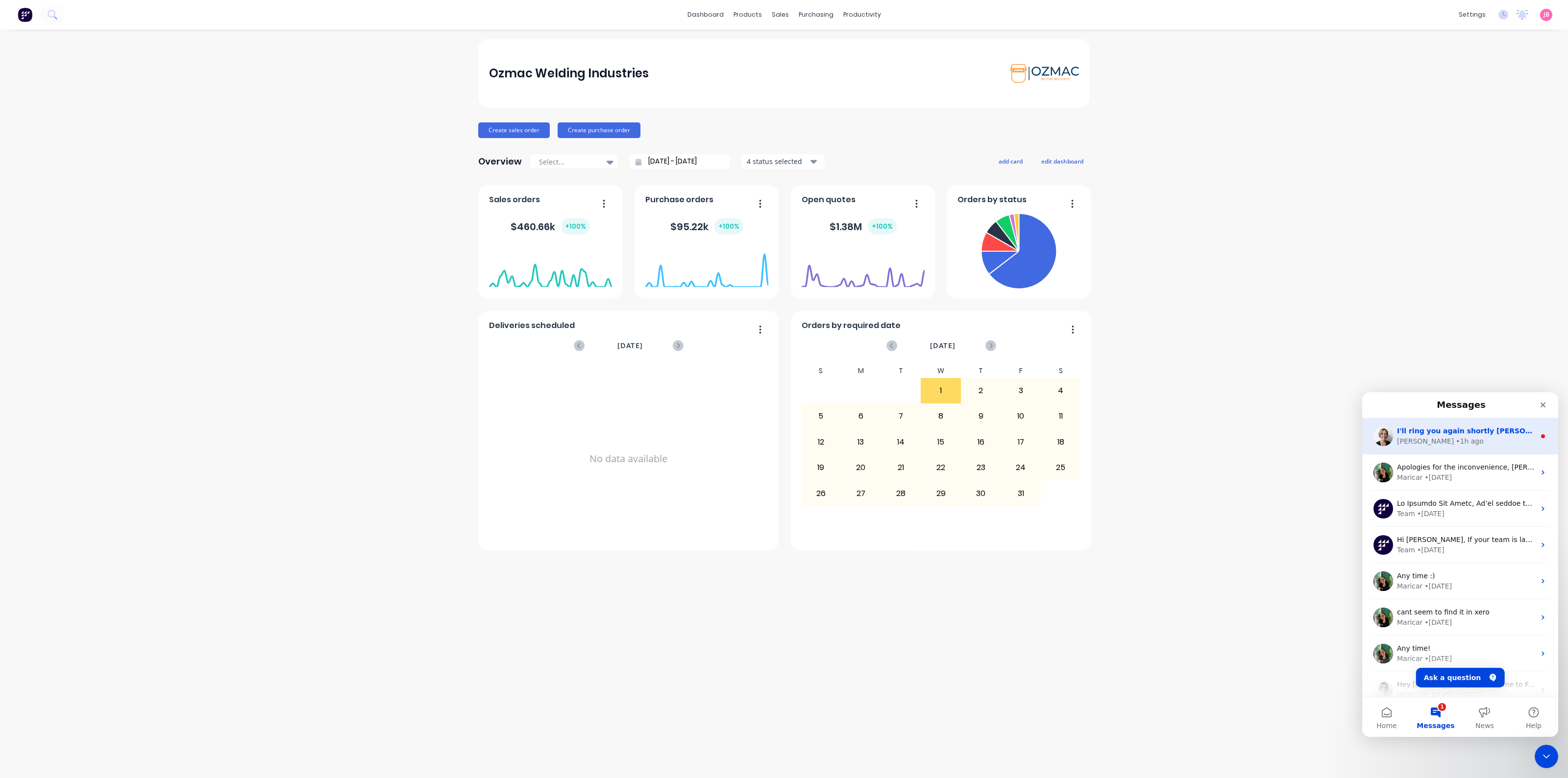
click at [1456, 439] on div "• 1h ago" at bounding box center [1469, 441] width 28 height 10
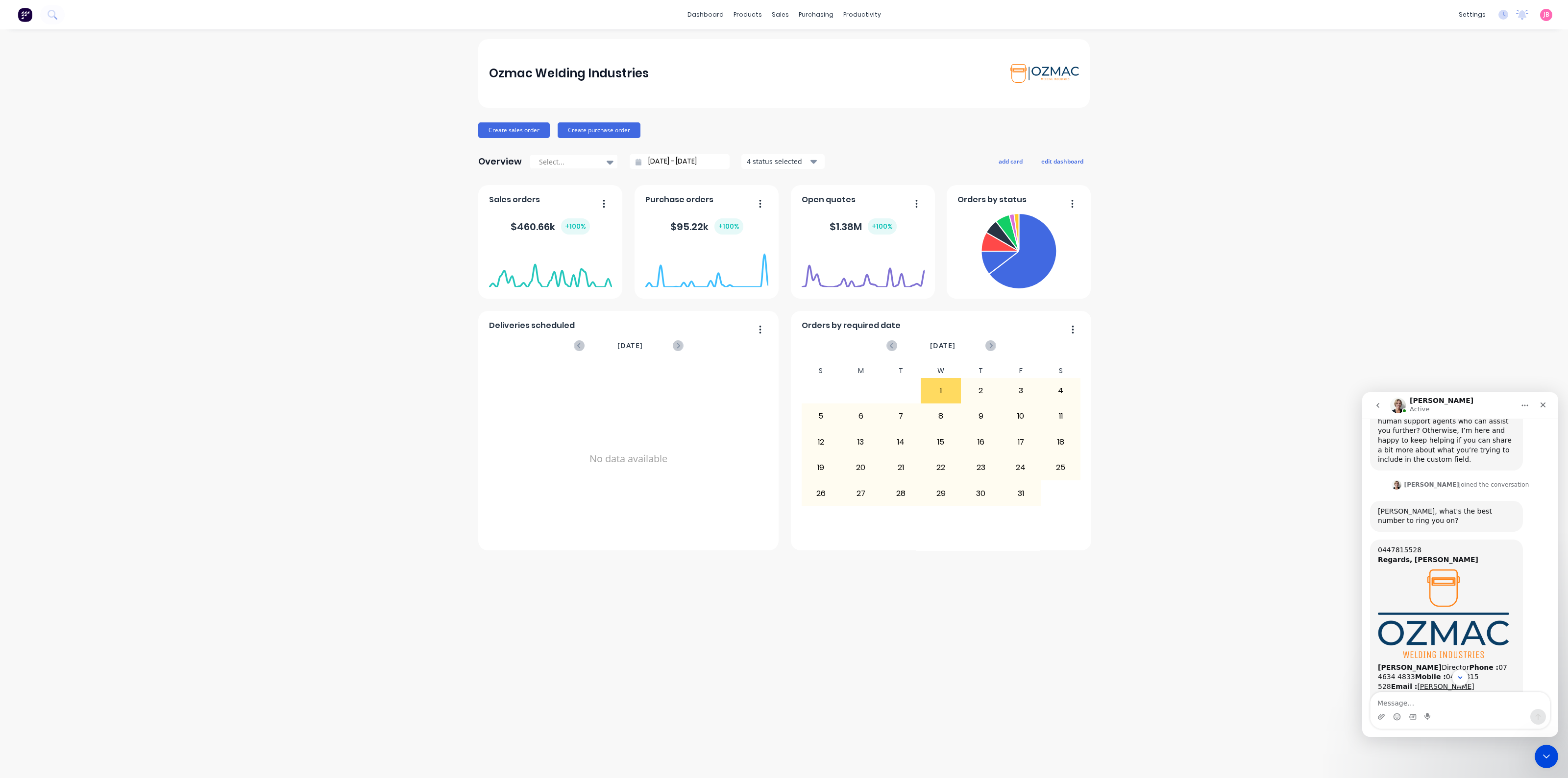
scroll to position [730, 0]
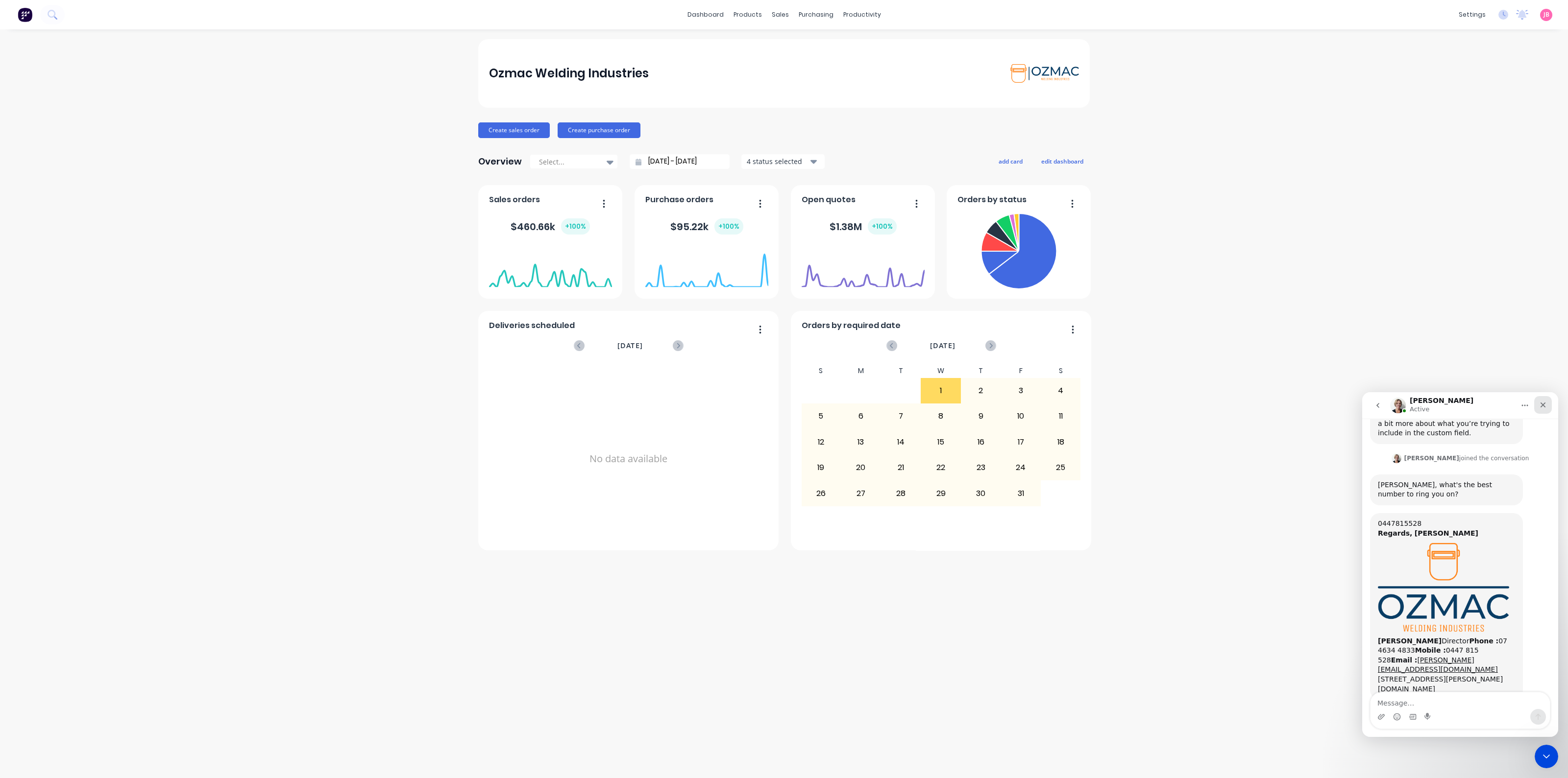
click at [1551, 407] on div "Close" at bounding box center [1542, 405] width 18 height 18
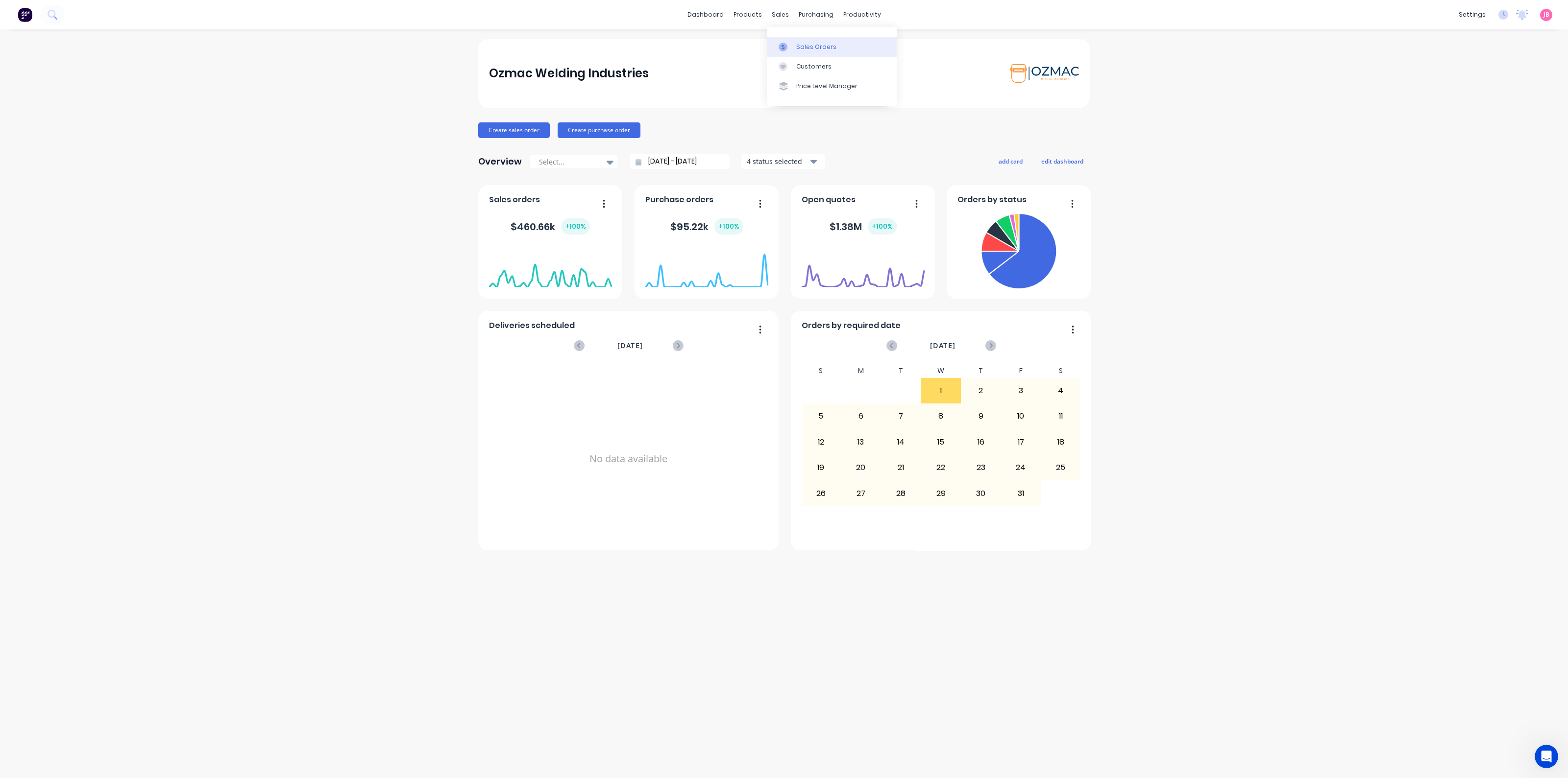
click at [795, 43] on link "Sales Orders" at bounding box center [831, 46] width 130 height 20
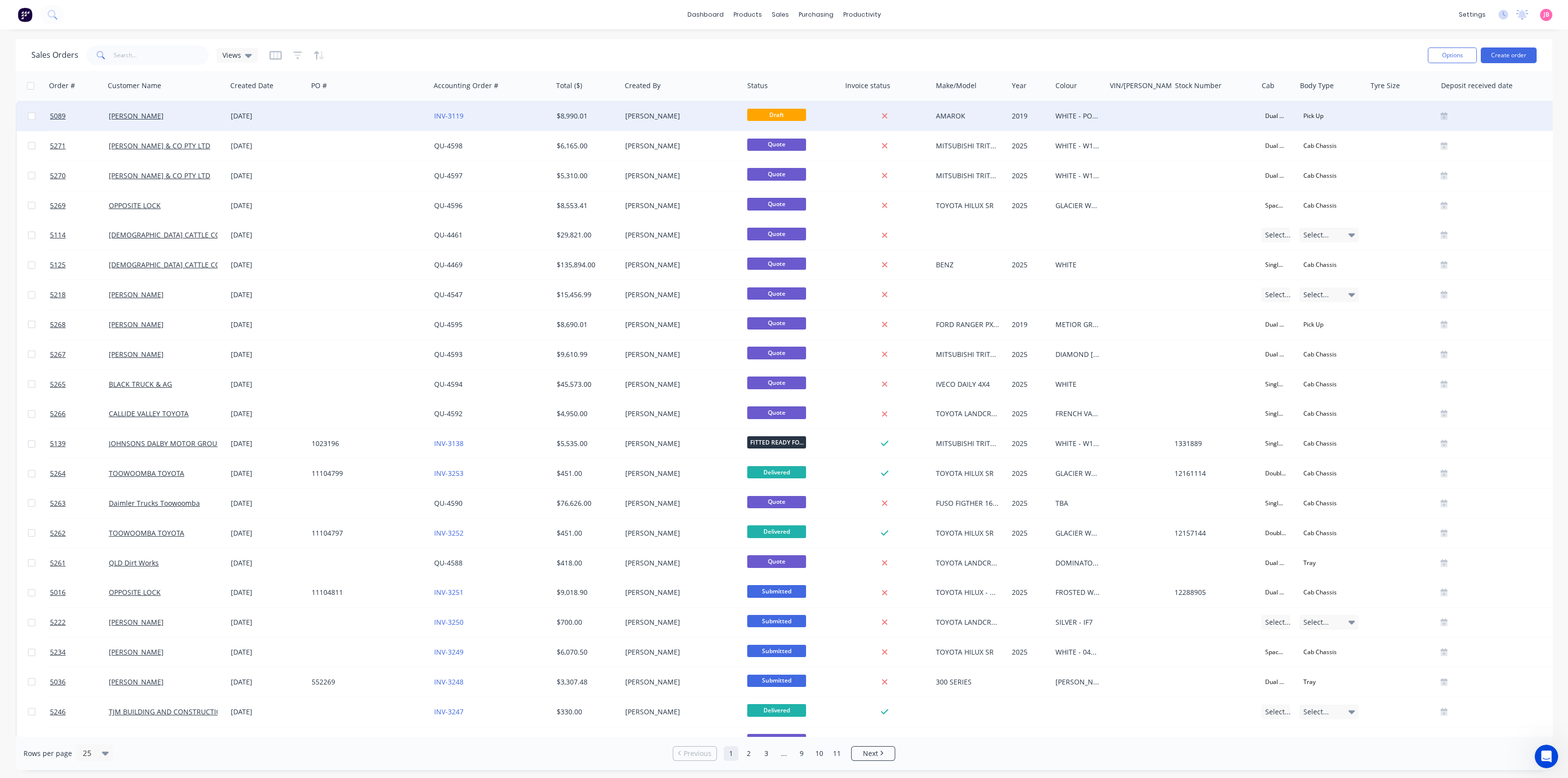
click at [360, 108] on div at bounding box center [368, 116] width 122 height 29
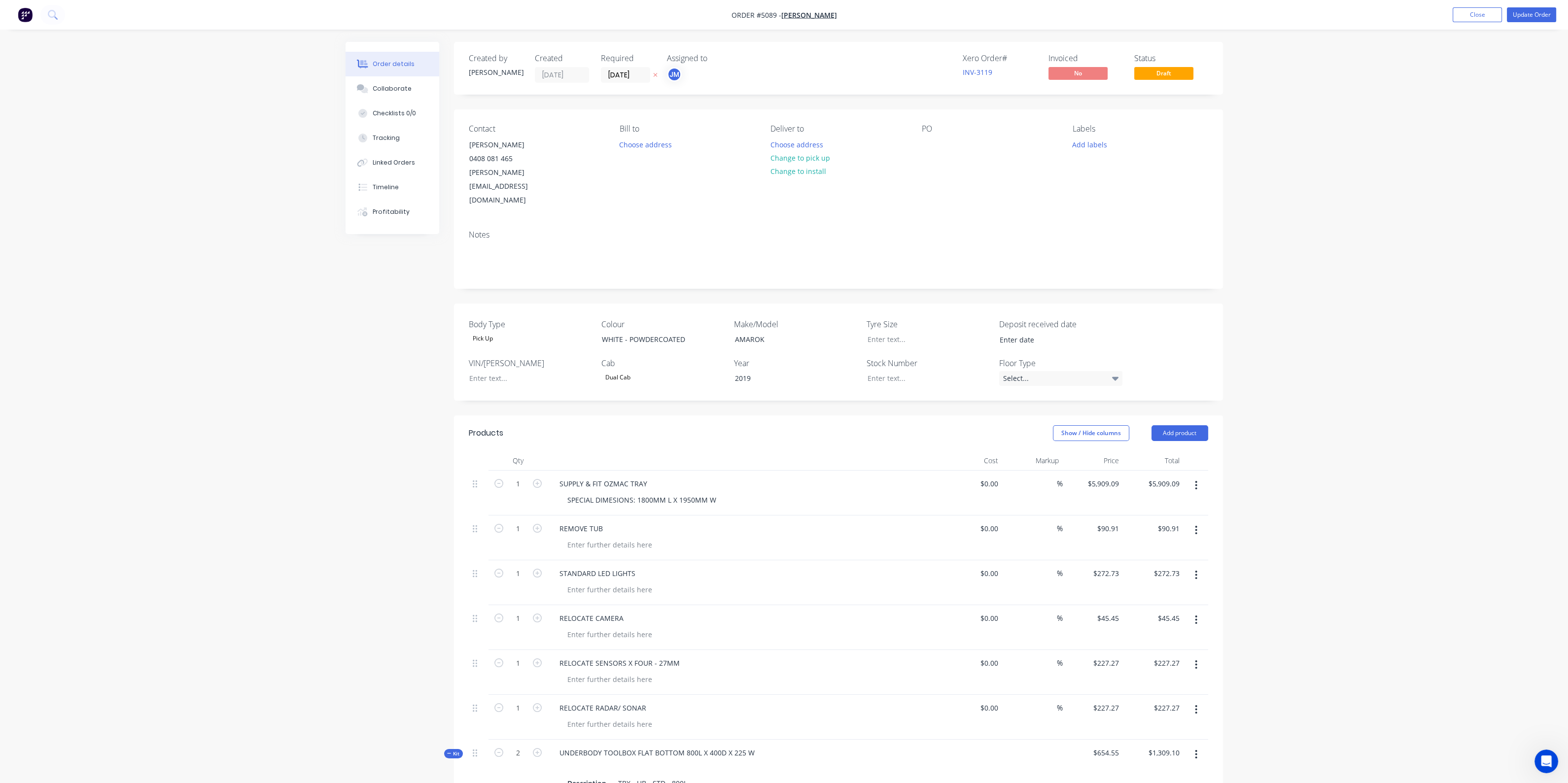
click at [1311, 230] on div "Order details Collaborate Checklists 0/0 Tracking Linked Orders Timeline Profit…" at bounding box center [784, 573] width 1568 height 1146
click at [1484, 11] on button "Close" at bounding box center [1477, 14] width 50 height 14
